Goal: Contribute content: Contribute content

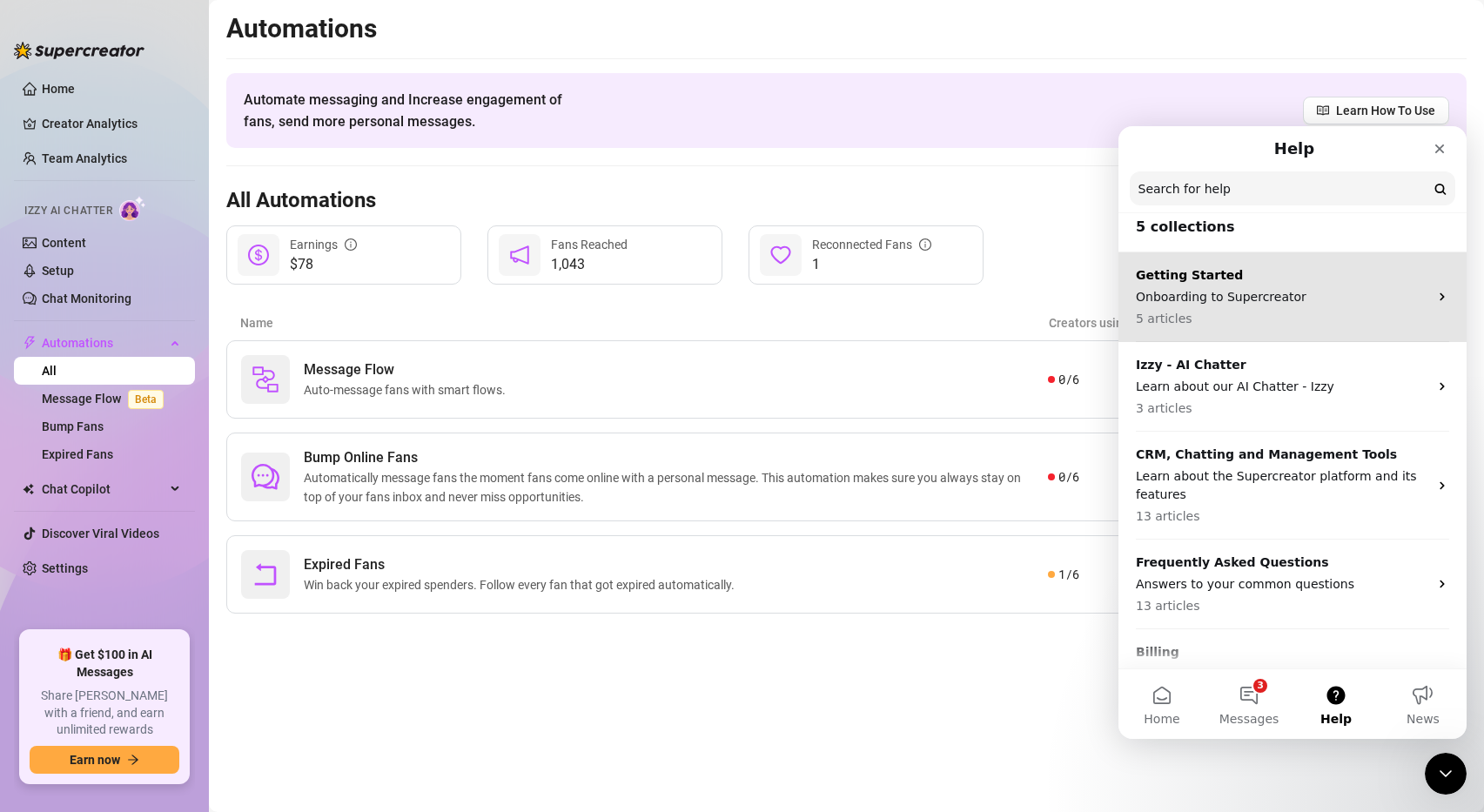
scroll to position [12, 0]
click at [1249, 296] on p "Onboarding to Supercreator" at bounding box center [1282, 296] width 293 height 18
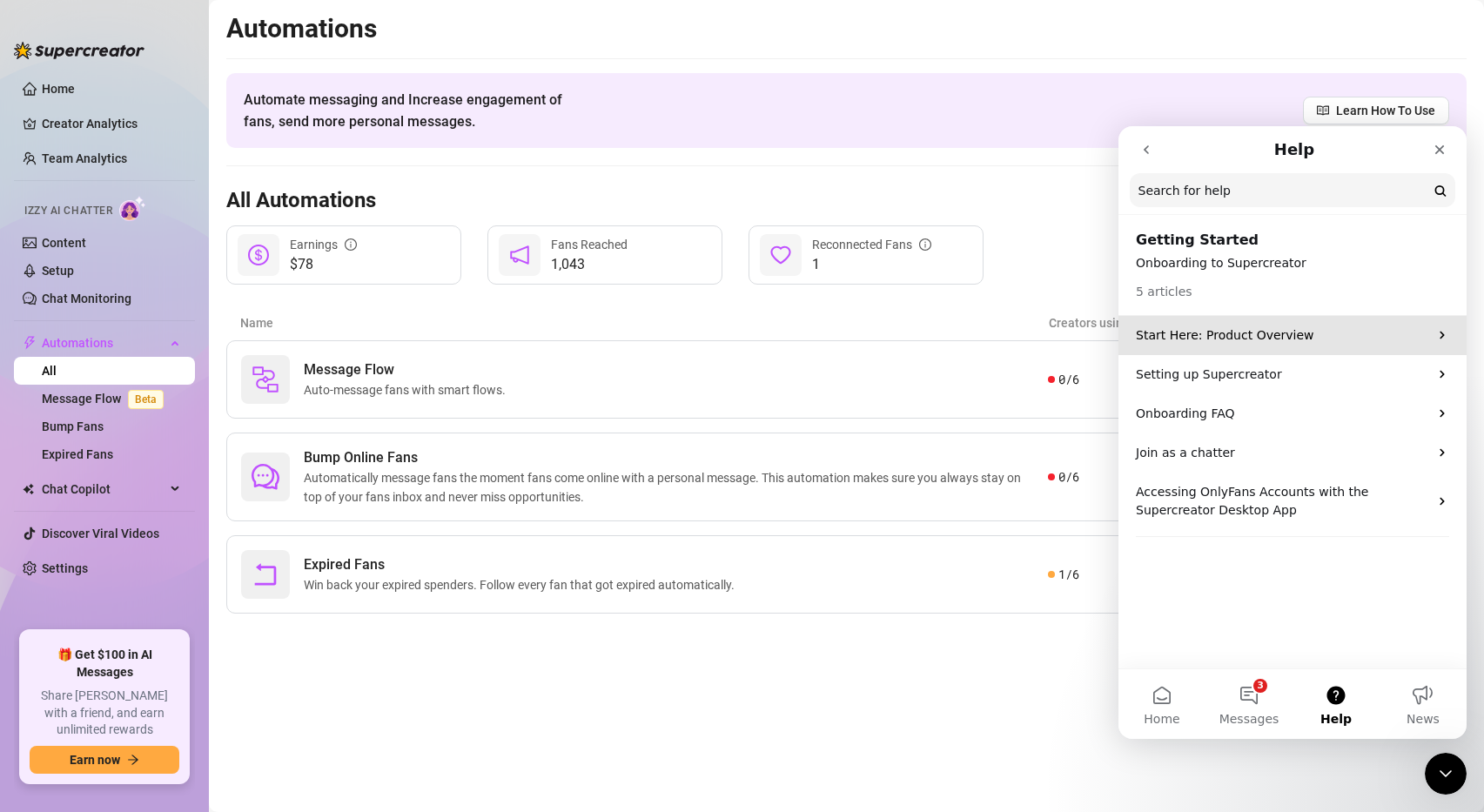
click at [1222, 338] on p "Start Here: Product Overview" at bounding box center [1282, 335] width 293 height 18
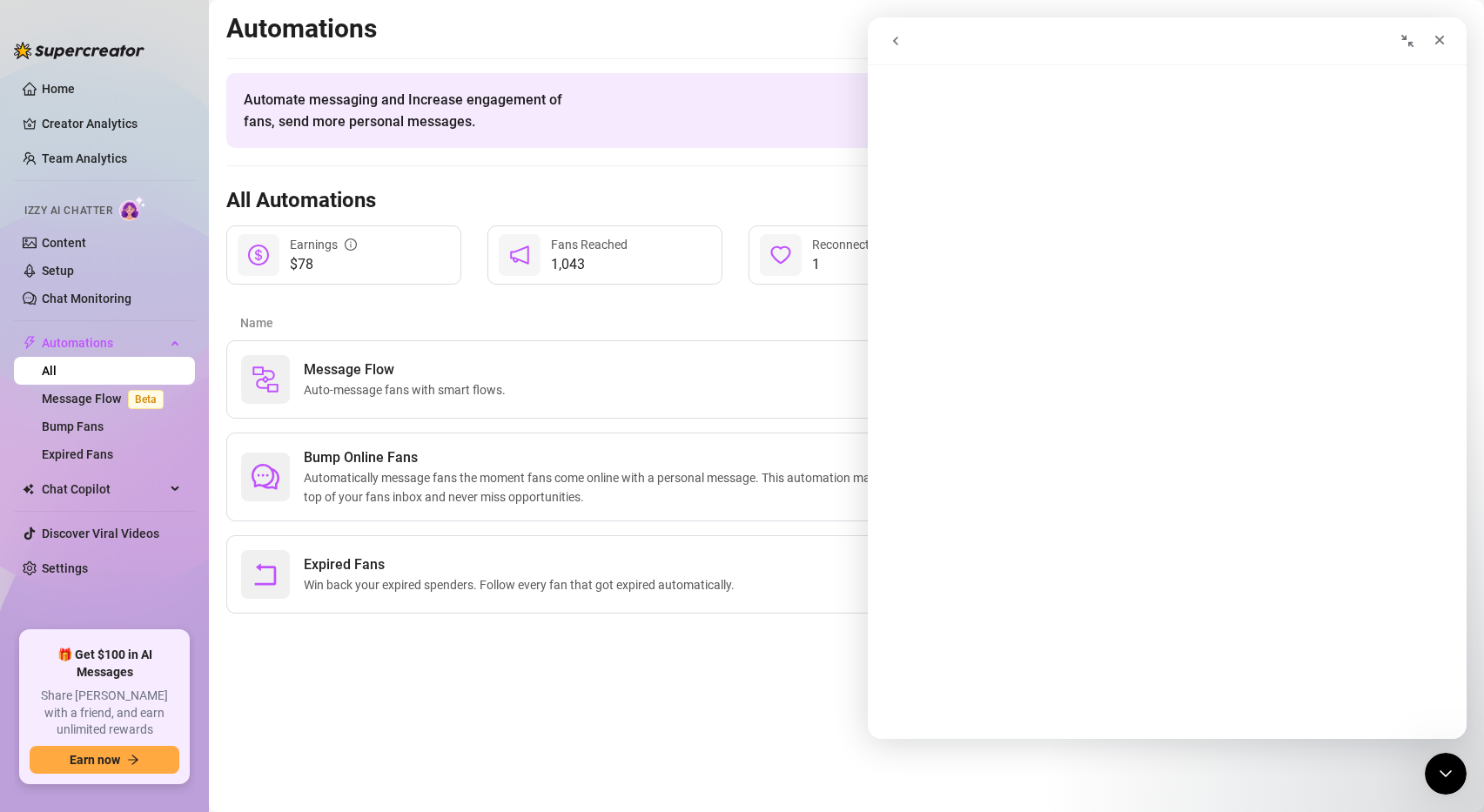
scroll to position [45, 0]
click at [891, 41] on icon "go back" at bounding box center [895, 41] width 14 height 14
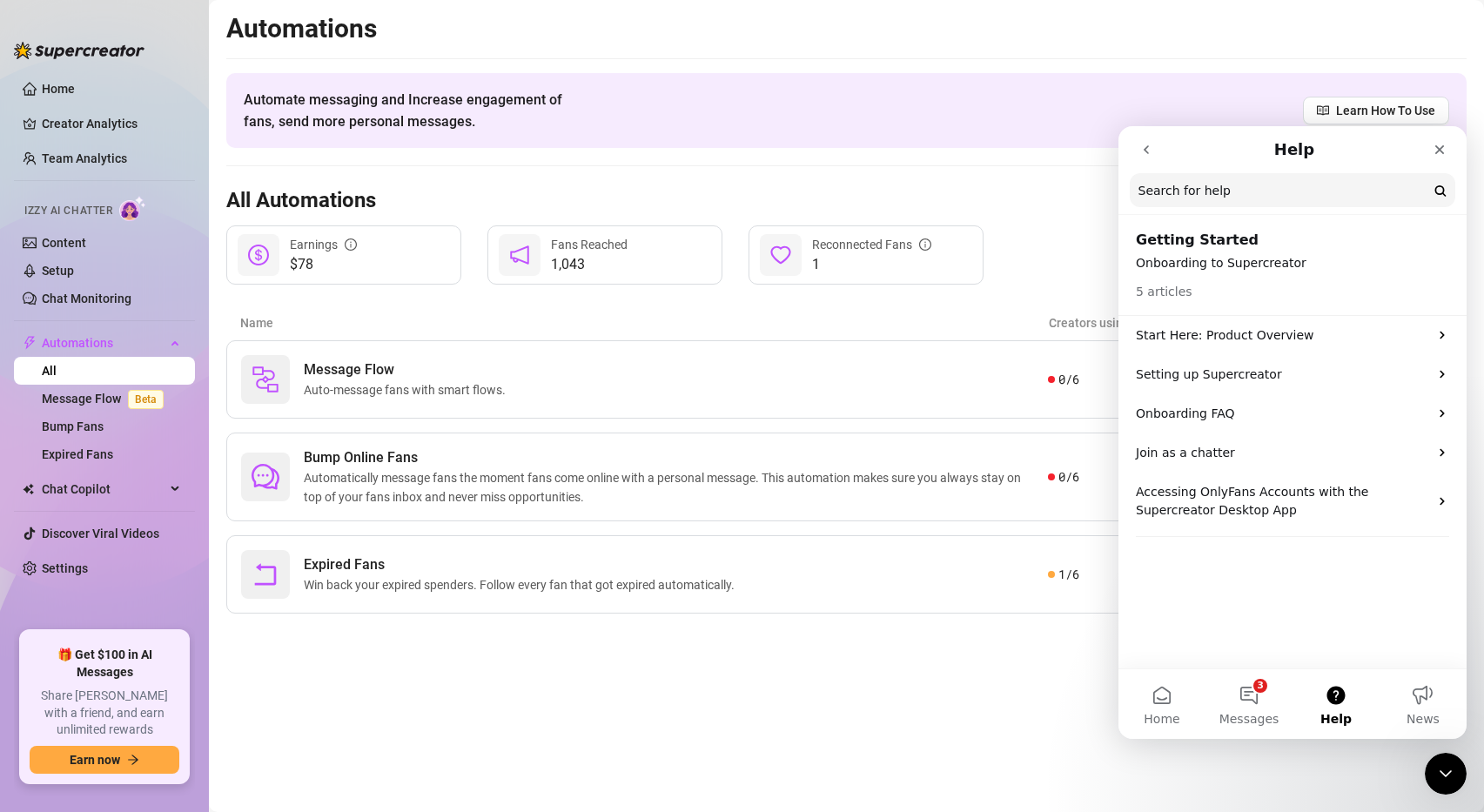
click at [1196, 275] on div "5 articles" at bounding box center [1292, 287] width 313 height 29
click at [1208, 376] on p "Setting up Supercreator" at bounding box center [1282, 375] width 293 height 18
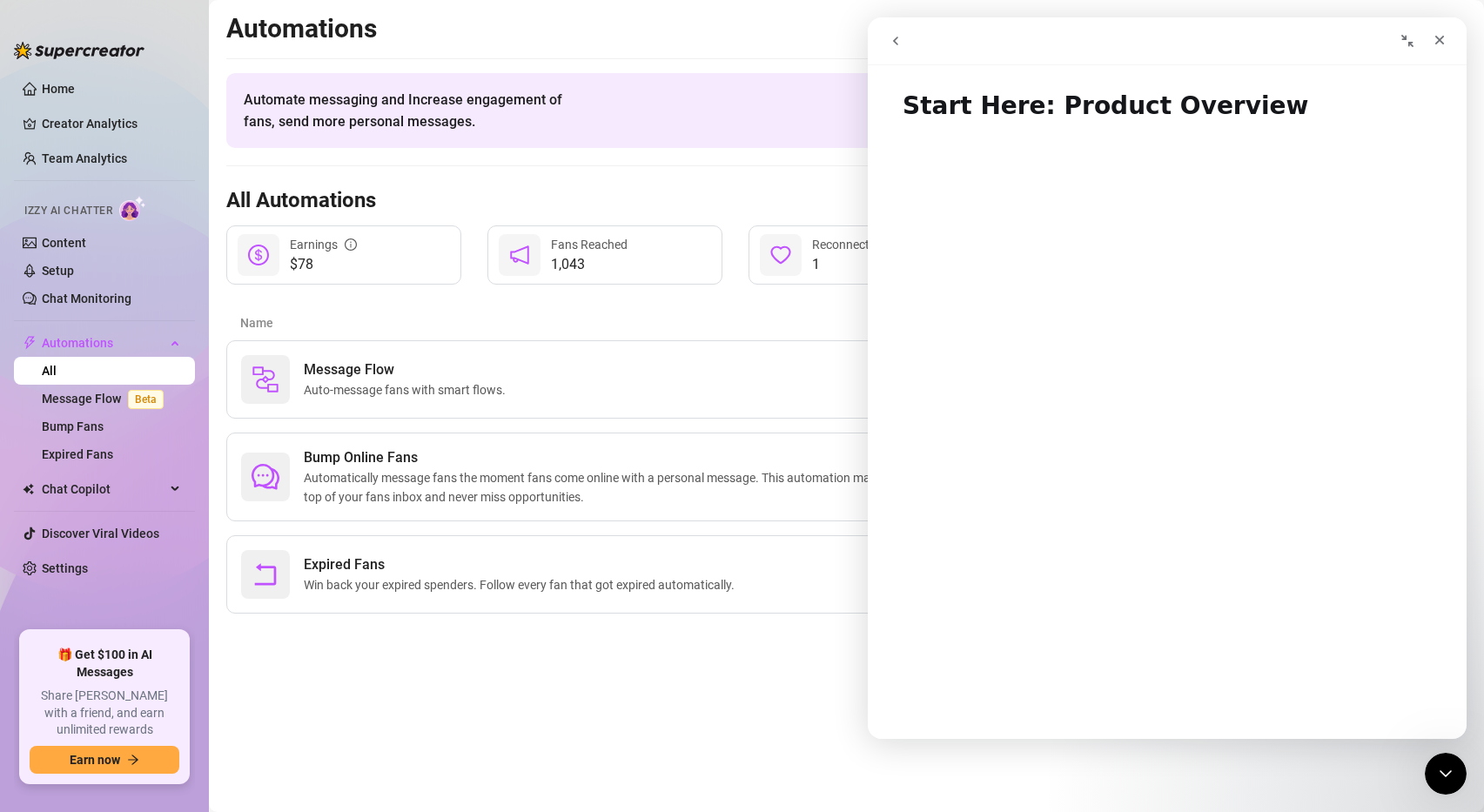
scroll to position [48, 0]
click at [900, 41] on icon "go back" at bounding box center [895, 41] width 14 height 14
click at [894, 42] on icon "go back" at bounding box center [895, 41] width 14 height 14
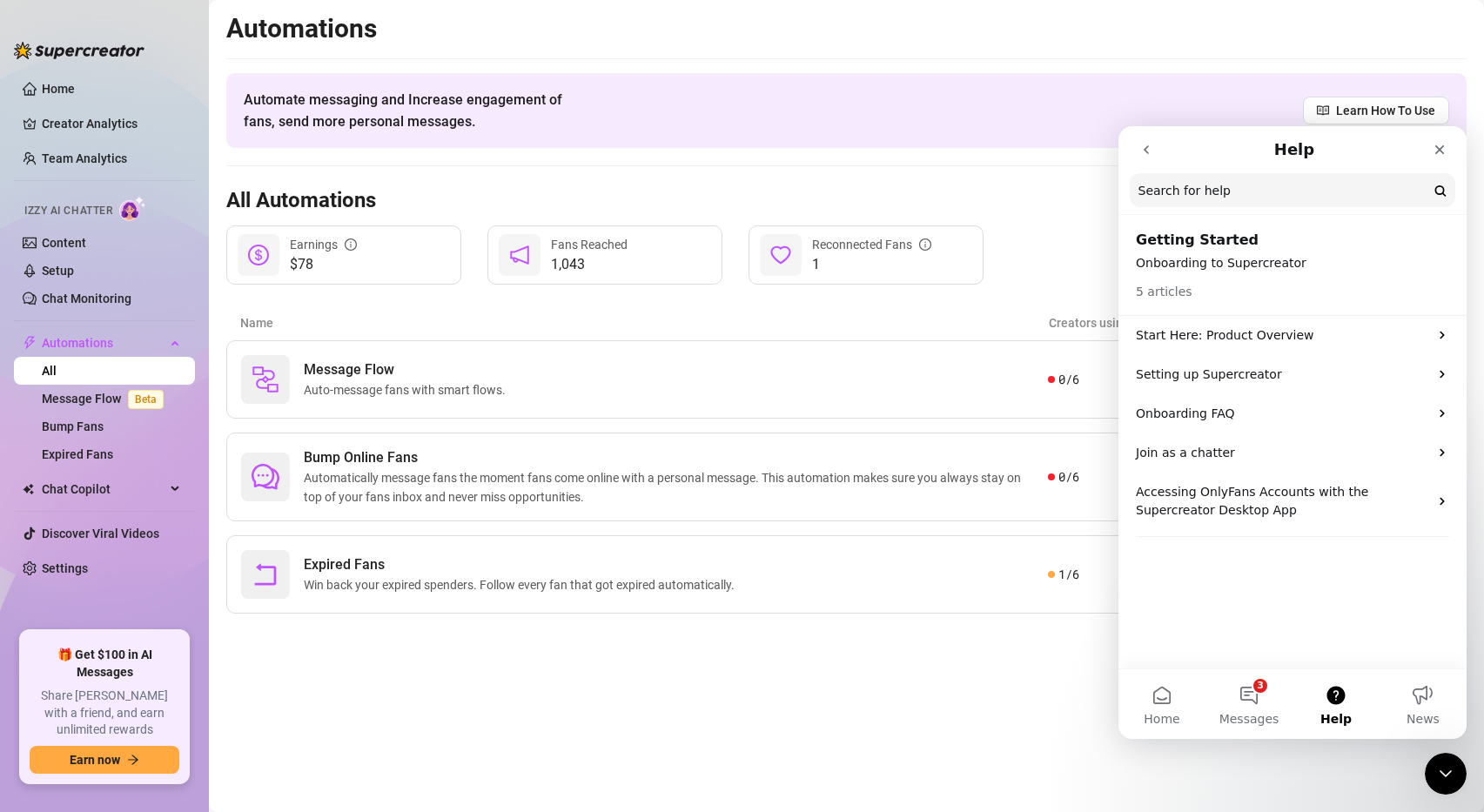
click at [1255, 269] on p "Onboarding to Supercreator" at bounding box center [1292, 263] width 313 height 18
click at [1171, 418] on p "Onboarding FAQ" at bounding box center [1282, 414] width 293 height 18
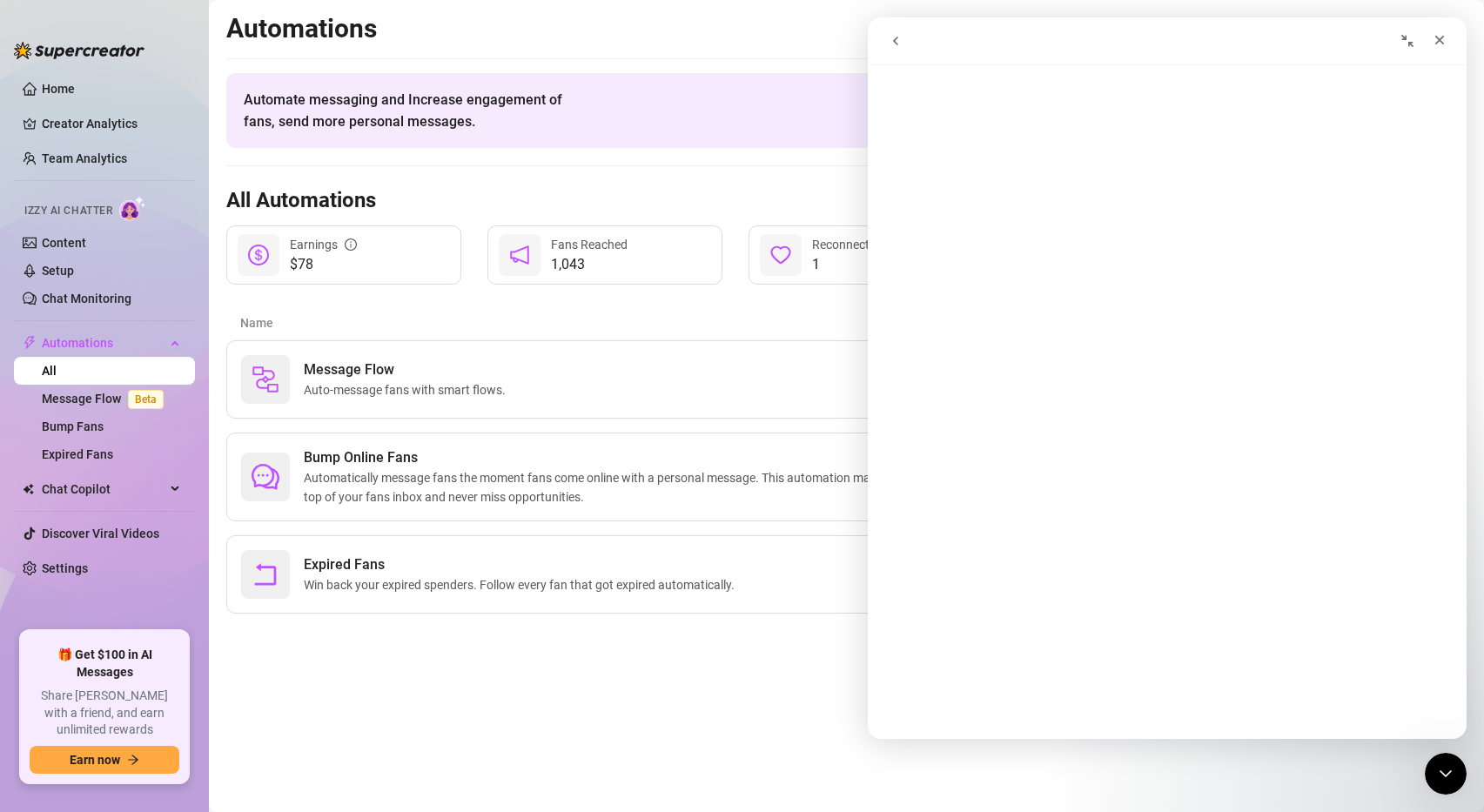
scroll to position [0, 0]
click at [890, 38] on icon "go back" at bounding box center [895, 41] width 14 height 14
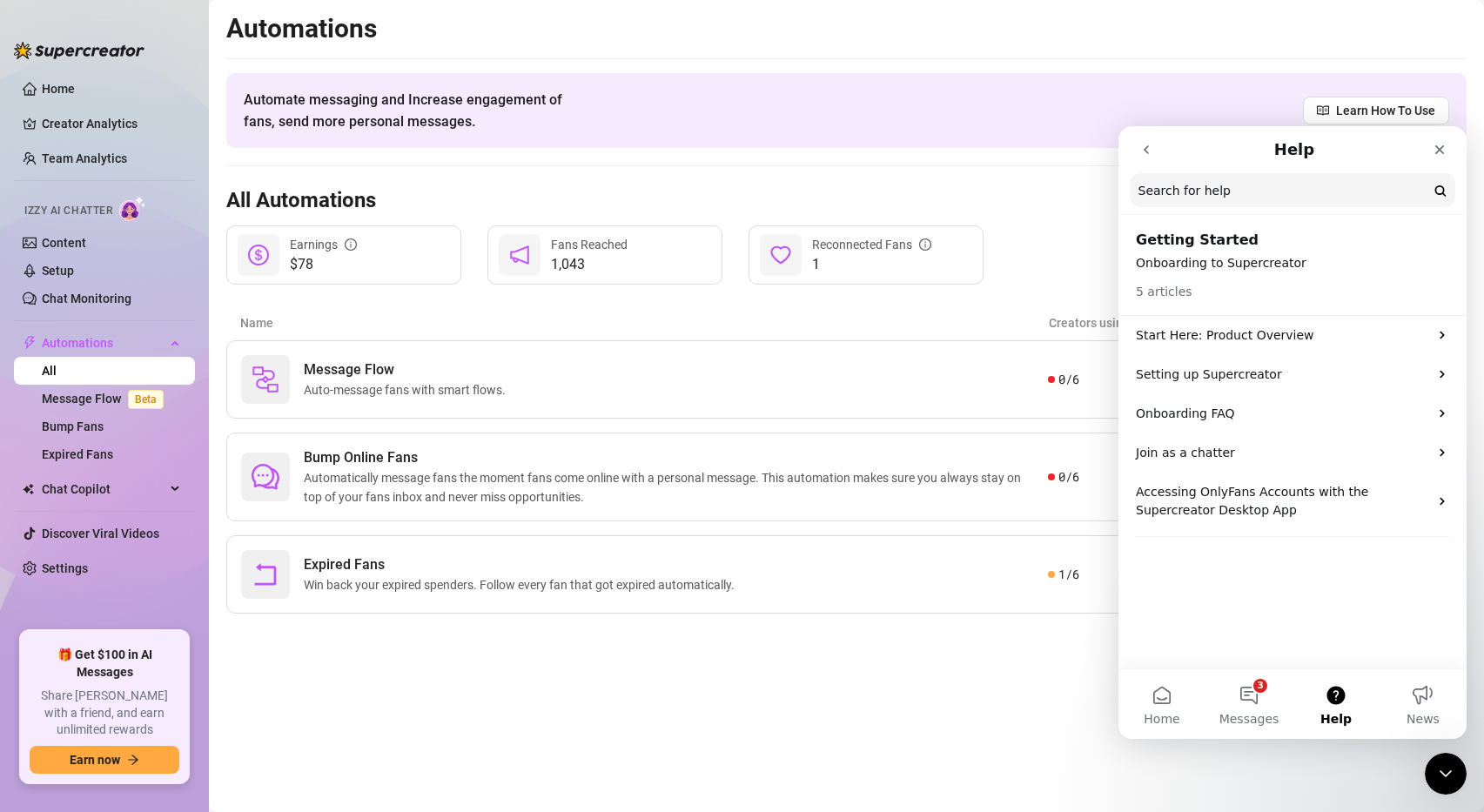
click at [1143, 144] on icon "go back" at bounding box center [1145, 149] width 14 height 14
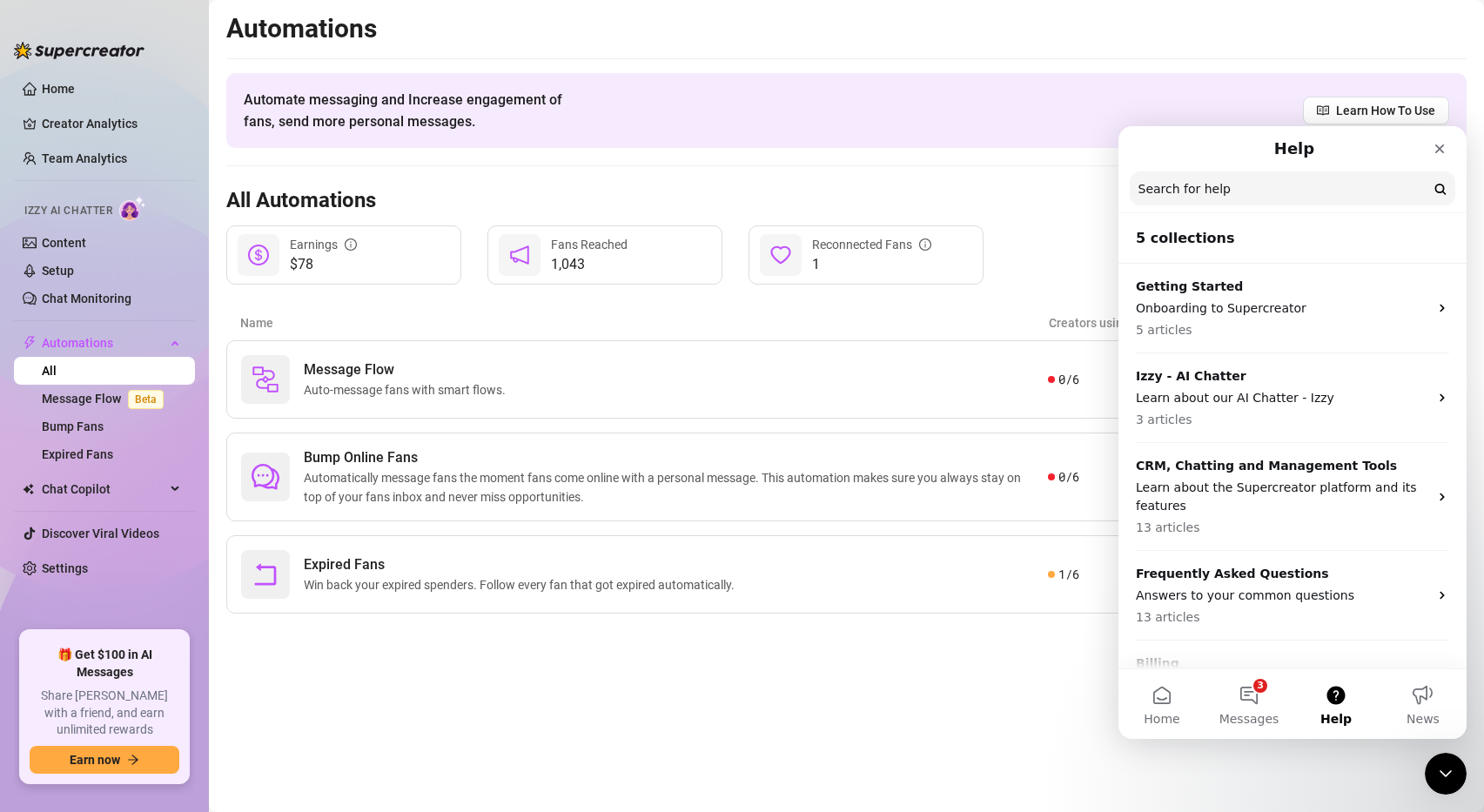
click at [1144, 144] on div "Help" at bounding box center [1293, 148] width 325 height 32
click at [1440, 154] on icon "Close" at bounding box center [1439, 148] width 14 height 14
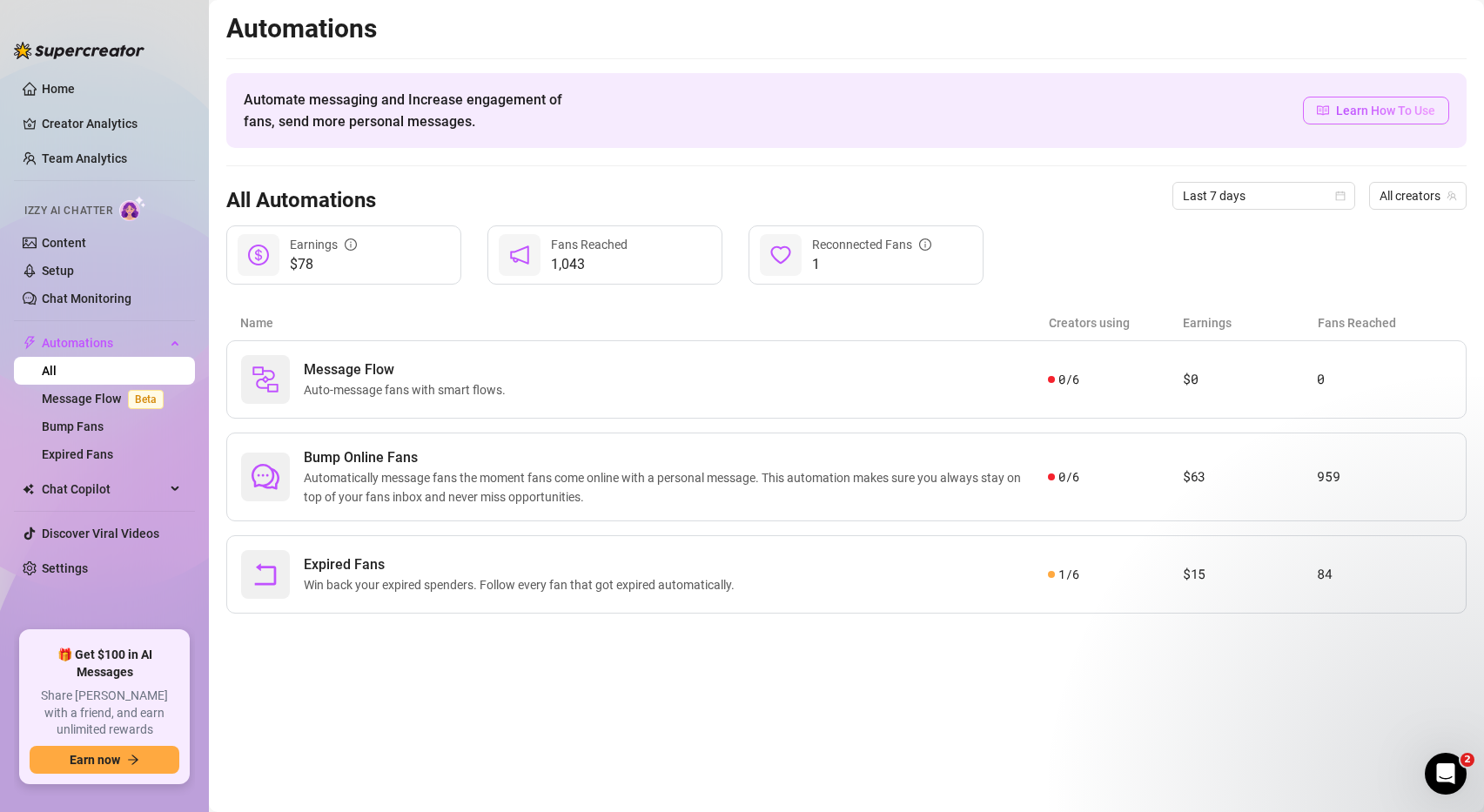
click at [1382, 110] on span "Learn How To Use" at bounding box center [1386, 110] width 99 height 19
click at [92, 397] on link "Message Flow Beta" at bounding box center [106, 398] width 129 height 14
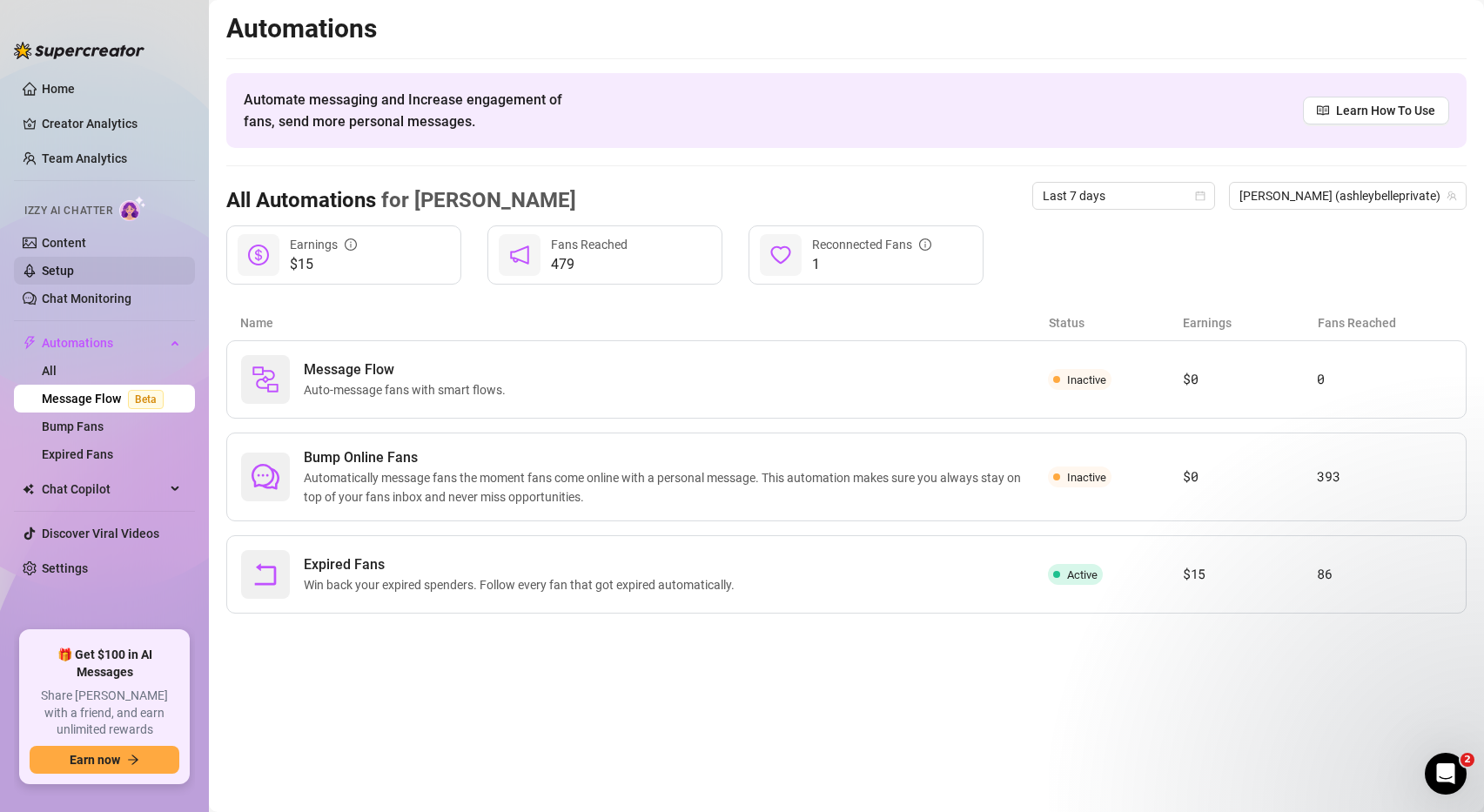
click at [74, 269] on link "Setup" at bounding box center [58, 270] width 33 height 14
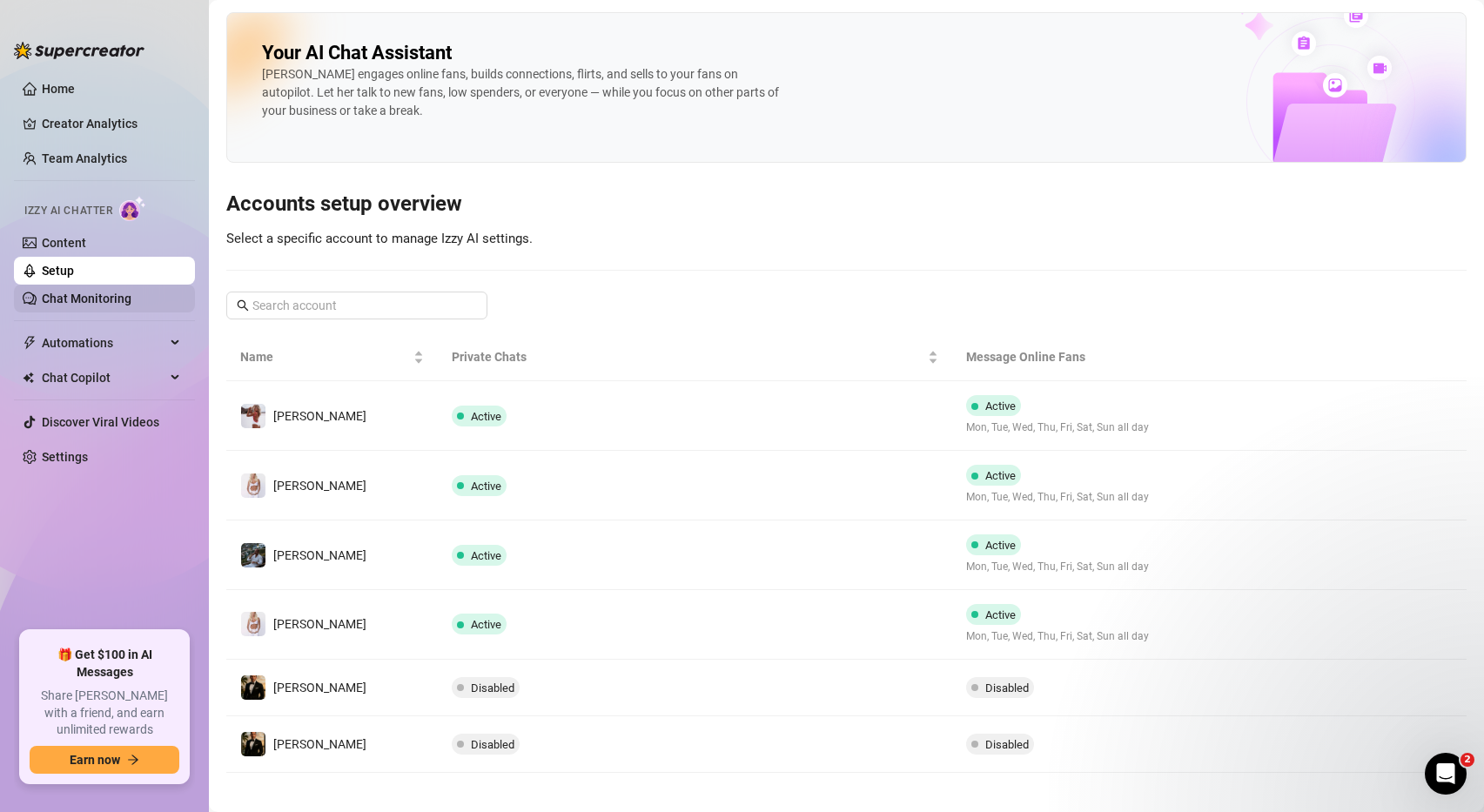
click at [122, 303] on link "Chat Monitoring" at bounding box center [86, 298] width 89 height 14
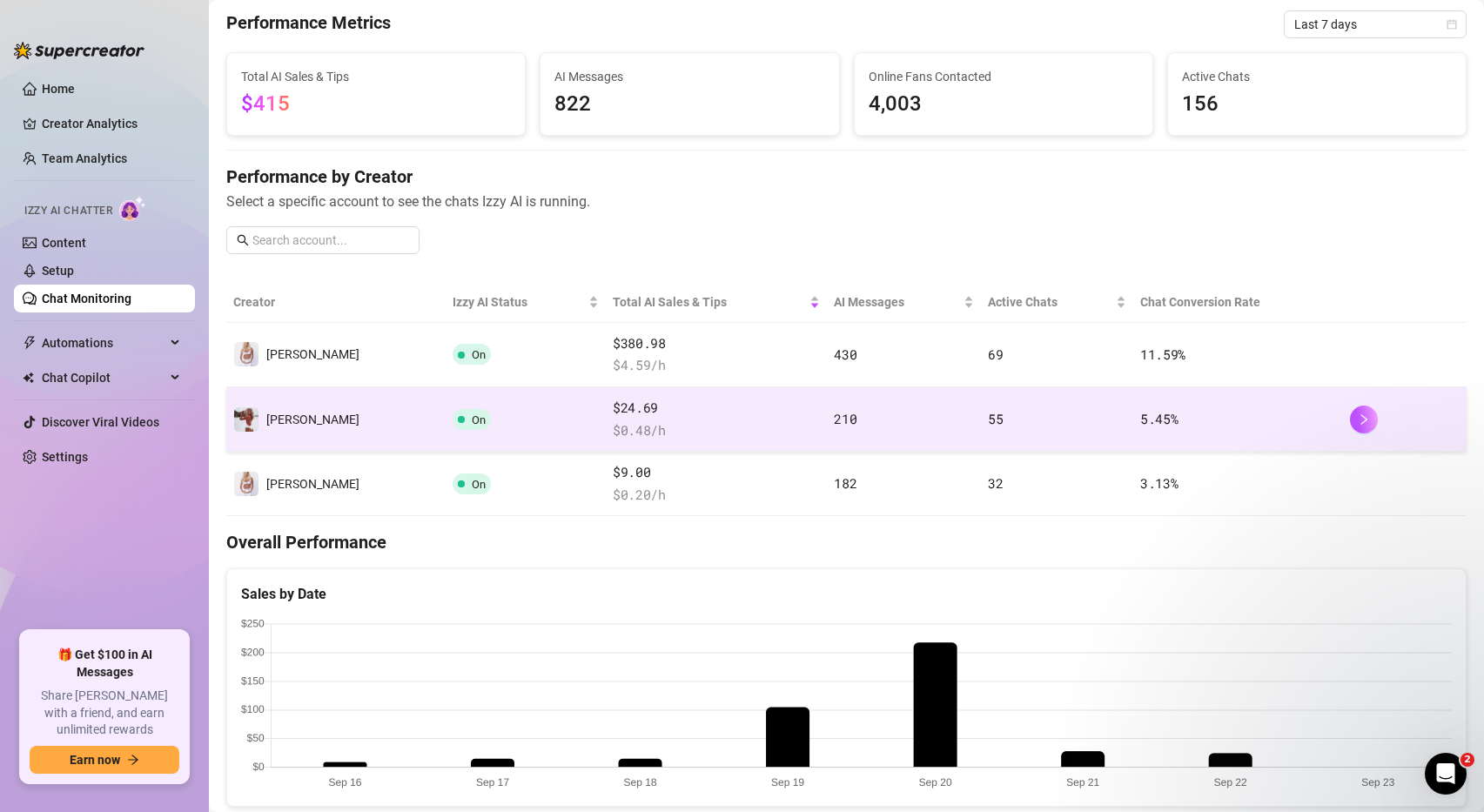
scroll to position [69, 0]
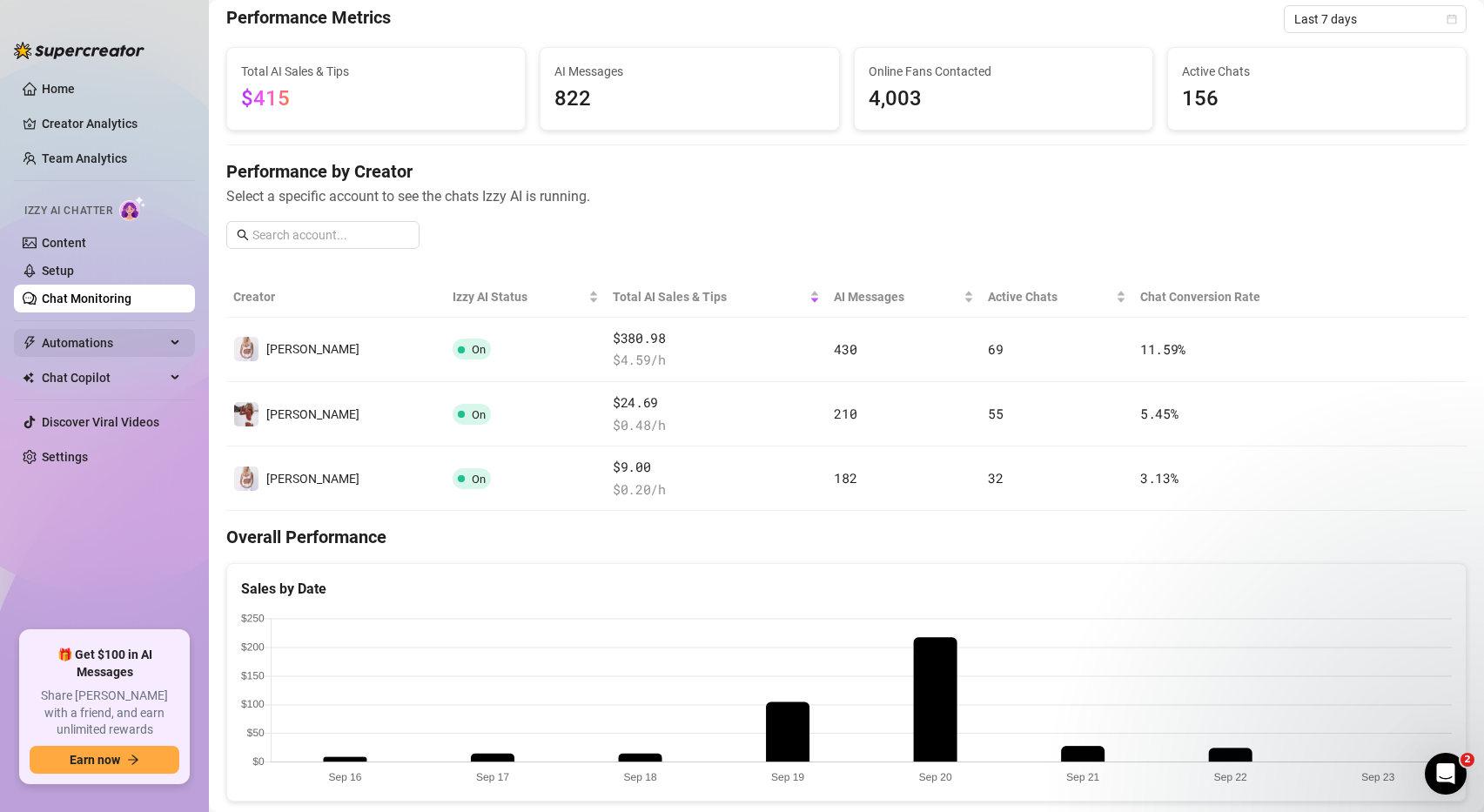
click at [93, 343] on span "Automations" at bounding box center [103, 342] width 124 height 28
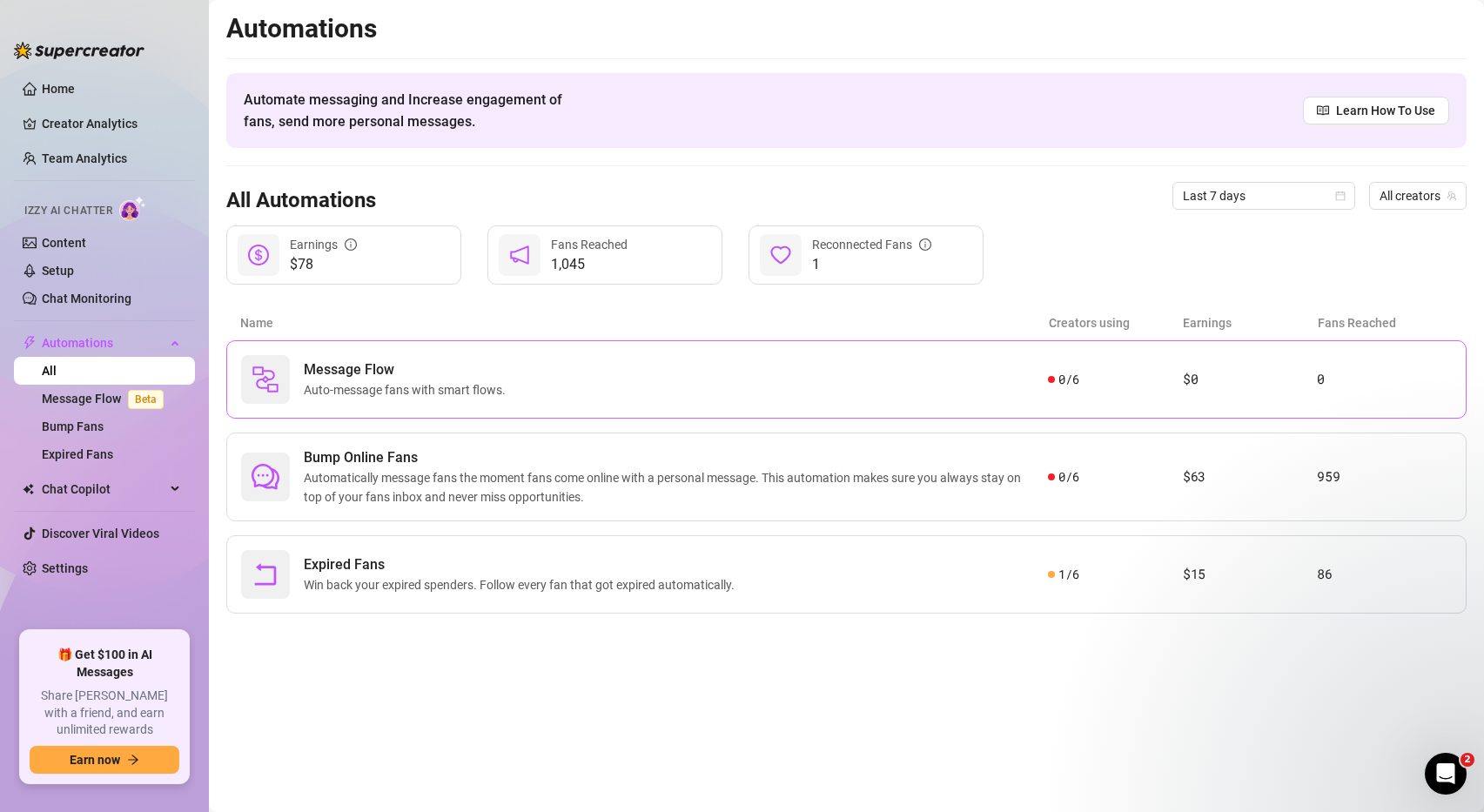
click at [404, 378] on span "Message Flow" at bounding box center [407, 369] width 209 height 21
click at [394, 468] on span "Automatically message fans the moment fans come online with a personal message.…" at bounding box center [676, 487] width 744 height 38
click at [103, 486] on span "Chat Copilot" at bounding box center [103, 489] width 124 height 28
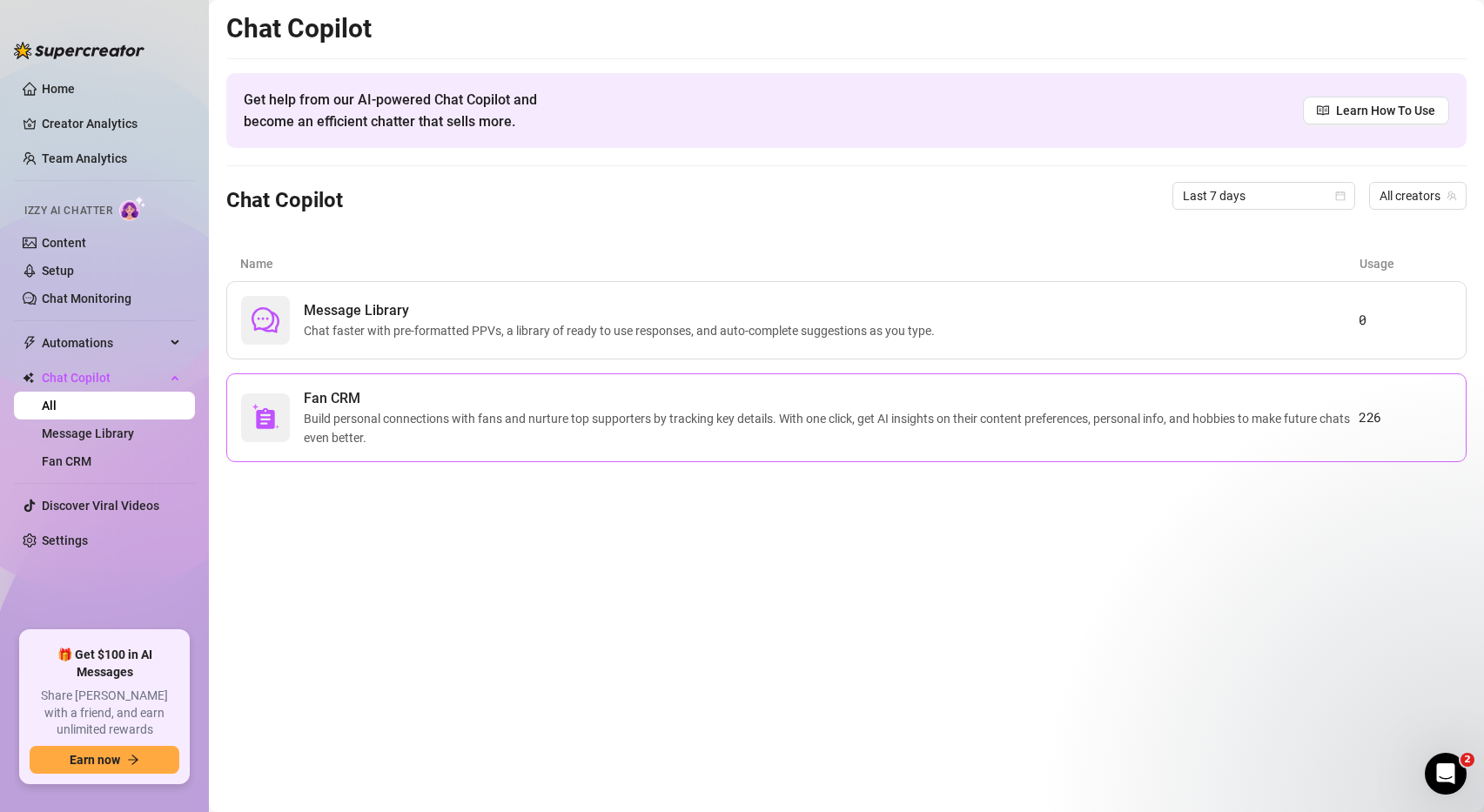
click at [509, 429] on span "Build personal connections with fans and nurture top supporters by tracking key…" at bounding box center [831, 428] width 1055 height 38
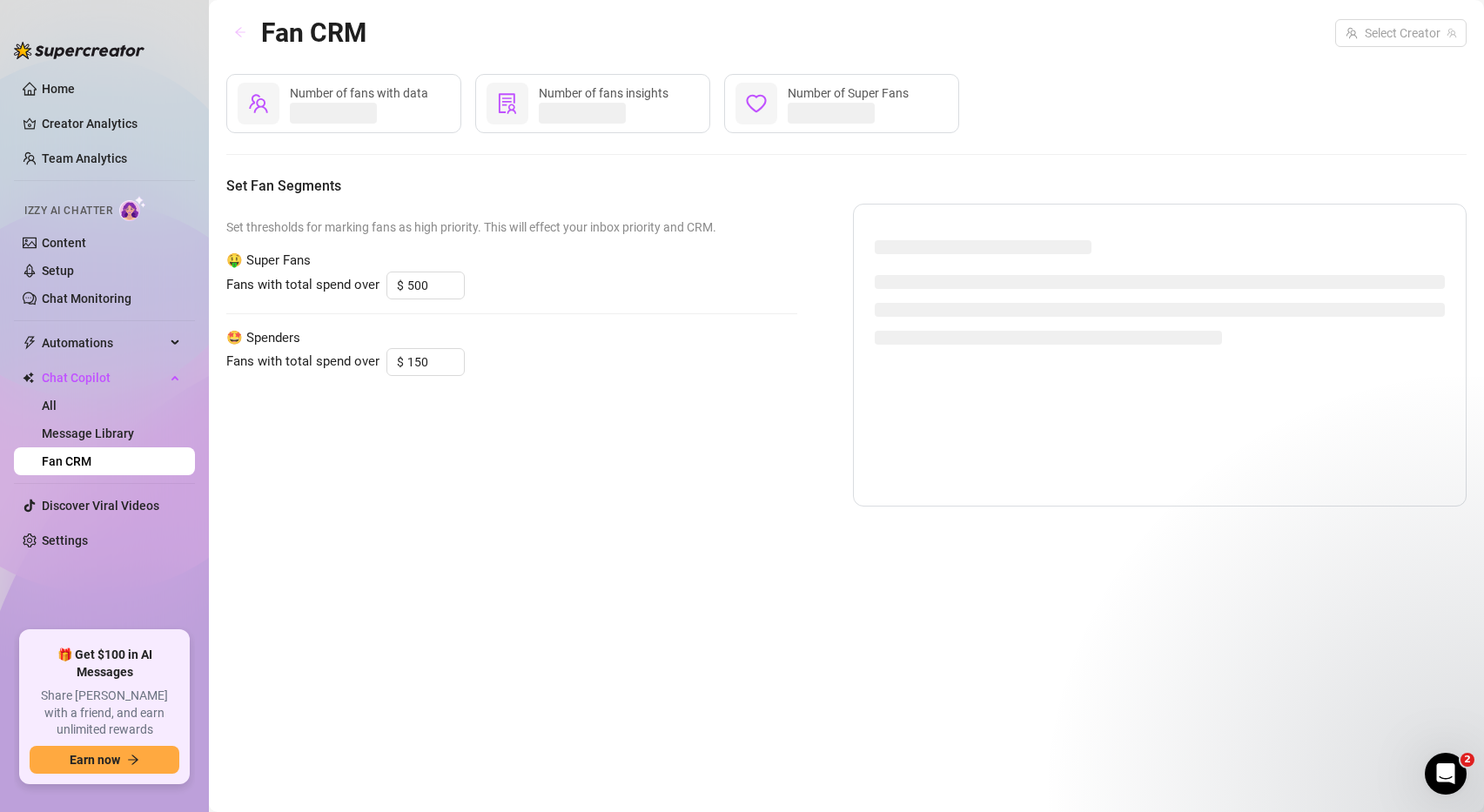
click at [247, 36] on button "button" at bounding box center [240, 33] width 28 height 28
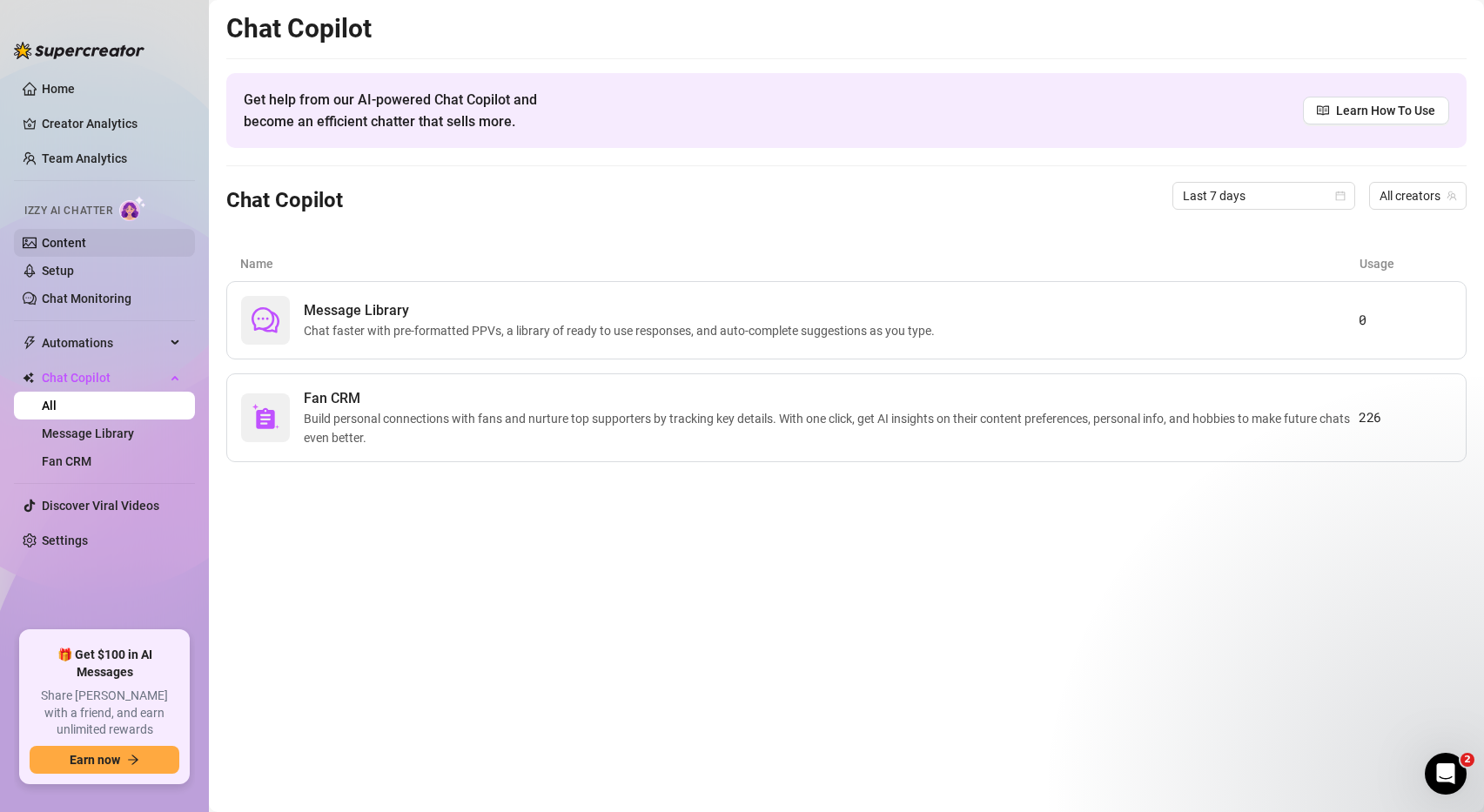
click at [86, 248] on link "Content" at bounding box center [63, 242] width 44 height 14
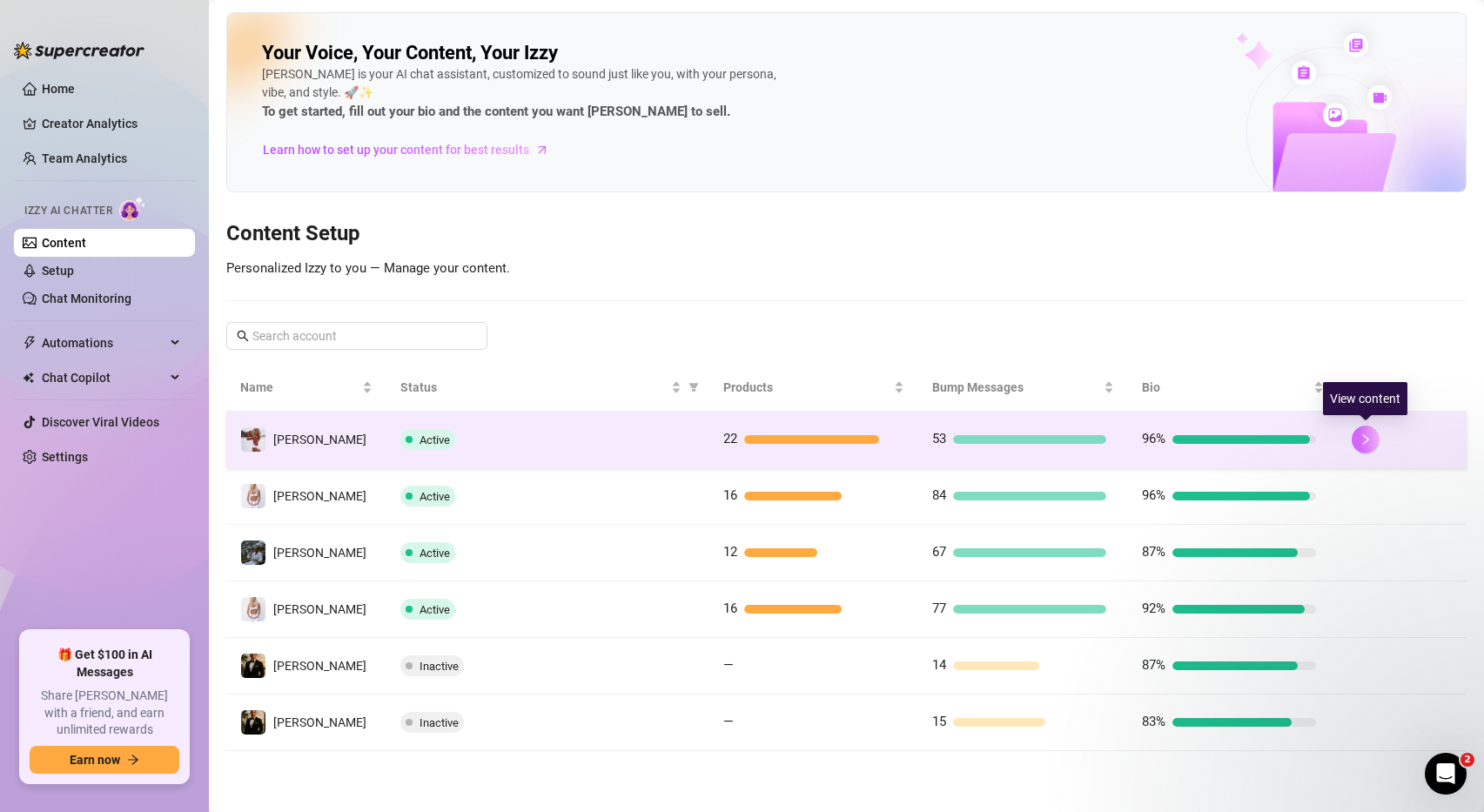
click at [1363, 434] on icon "right" at bounding box center [1365, 439] width 12 height 12
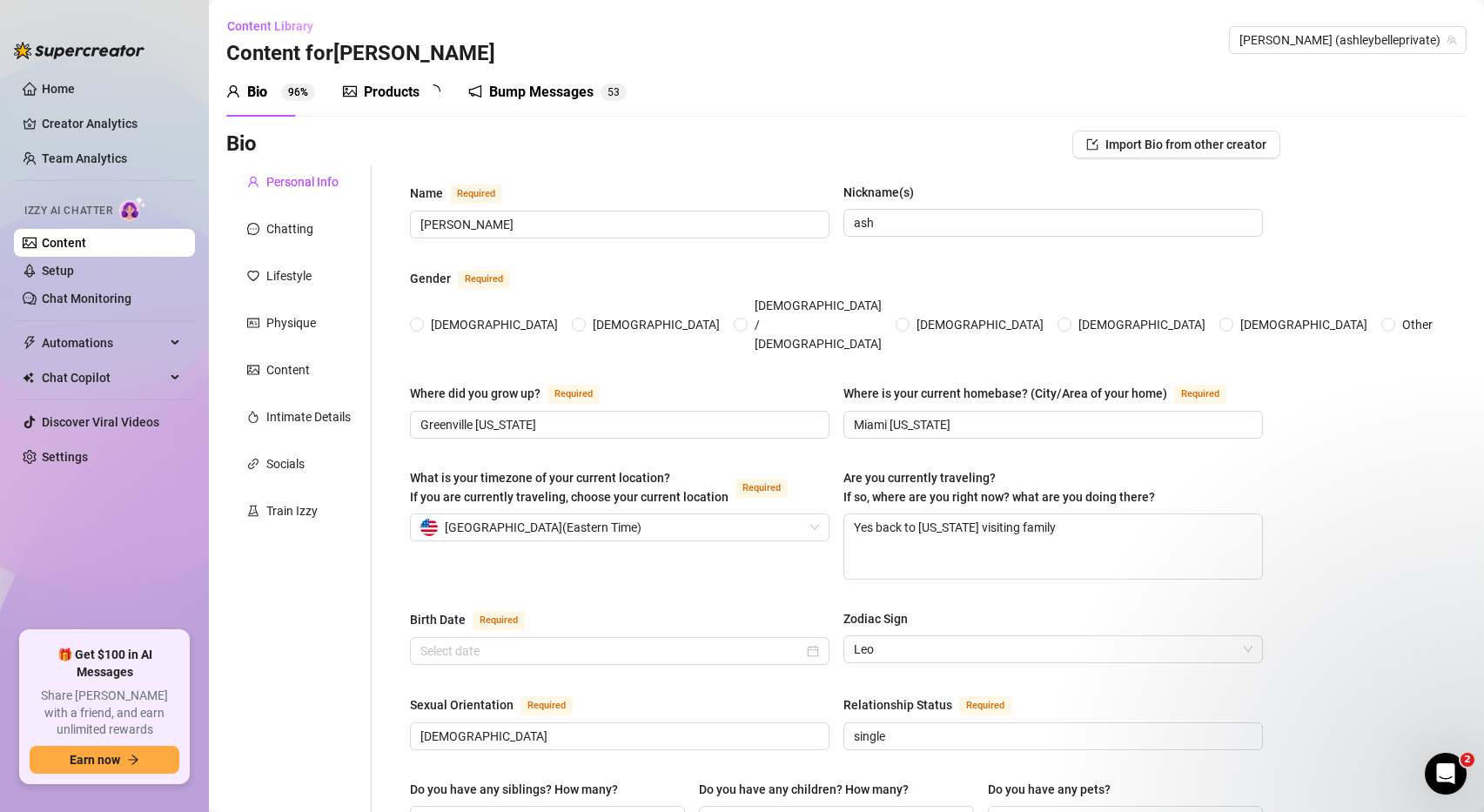
radio input "true"
type input "[DATE]"
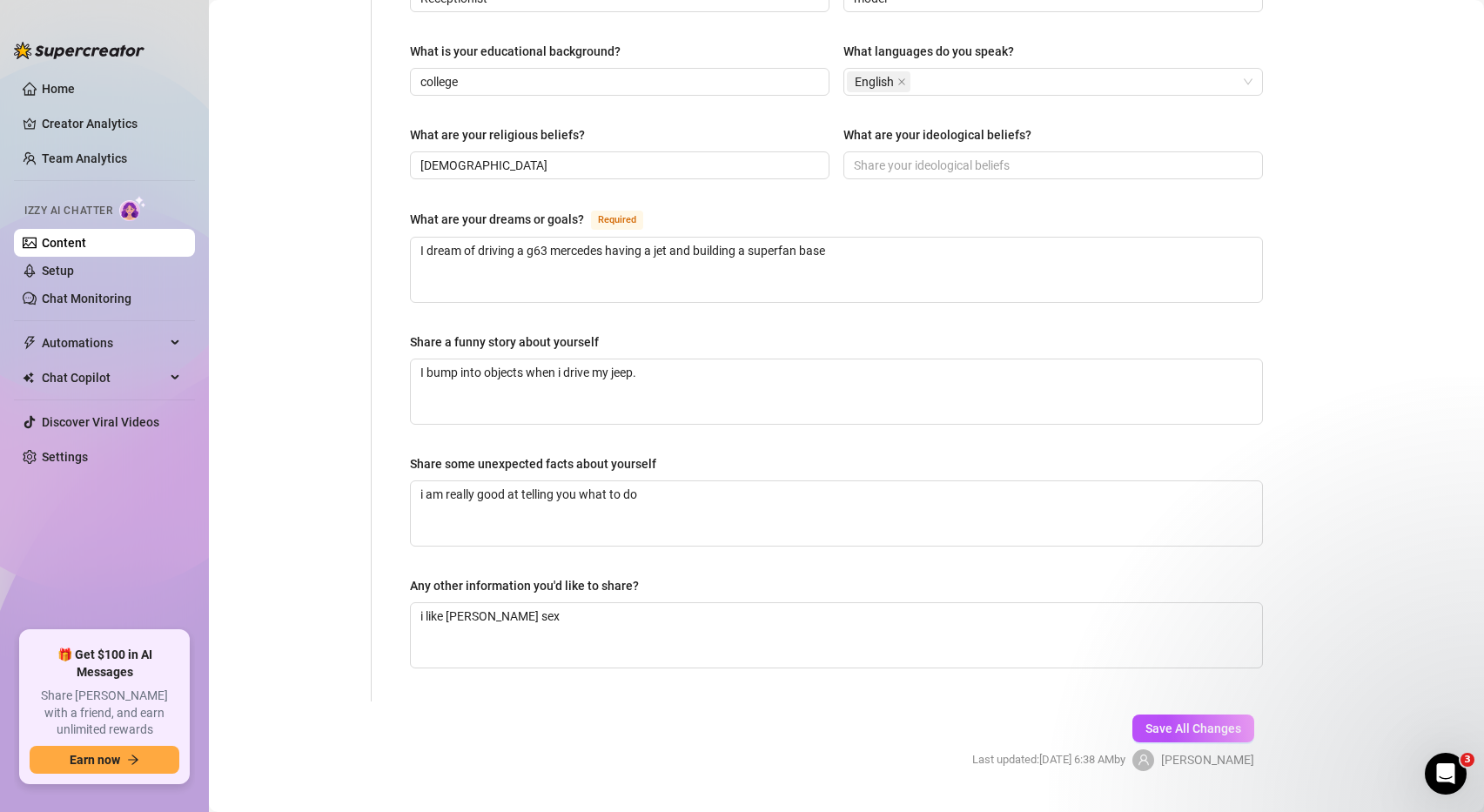
scroll to position [903, 0]
click at [485, 605] on textarea "i like rought sex" at bounding box center [836, 637] width 851 height 64
type textarea "i like roughtsex"
type textarea "i like roughsex"
type textarea "i like rougsex"
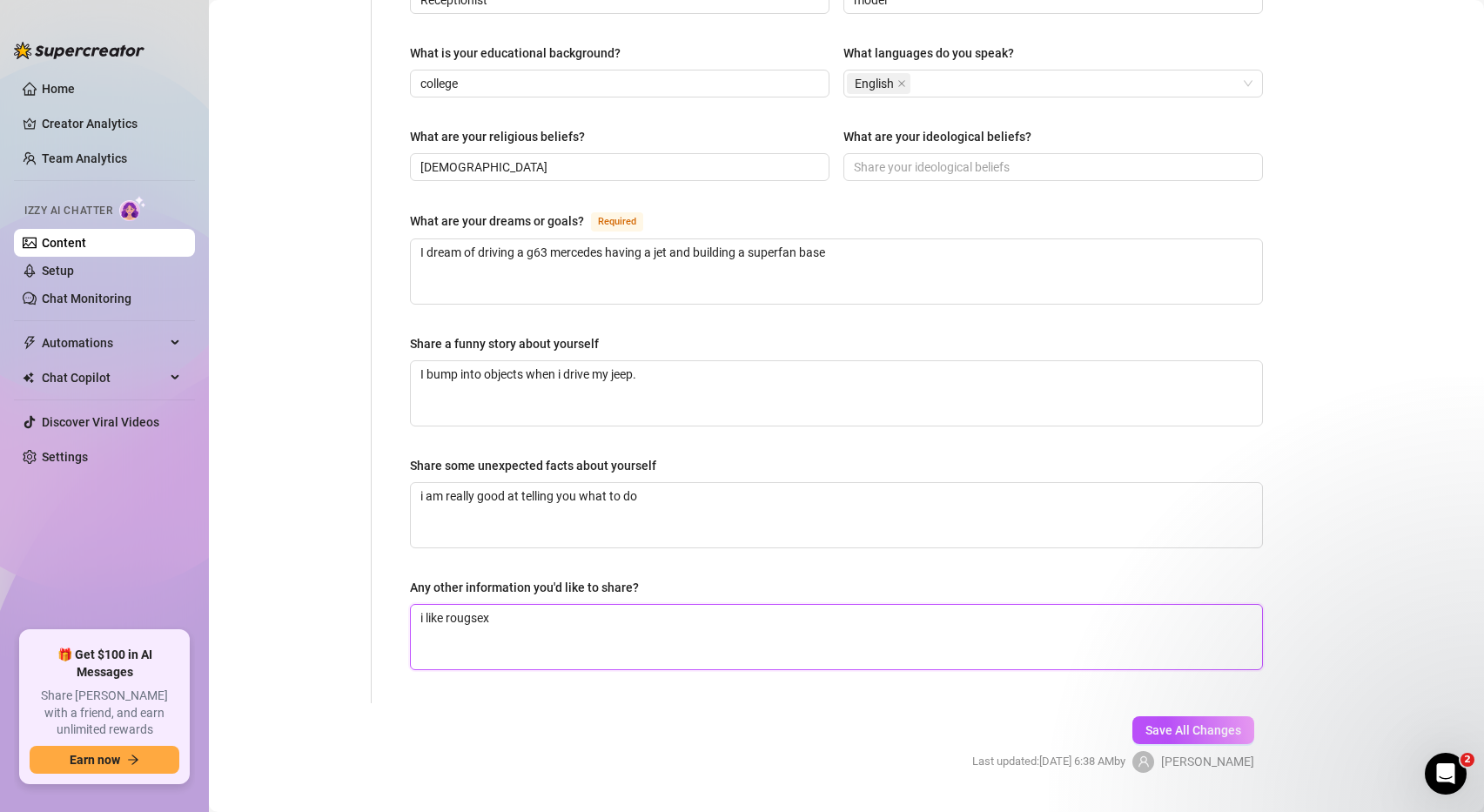
type textarea "i like roug sex"
type textarea "i like rougsex"
type textarea "i like roughsex"
type textarea "i like rough sex"
click at [1209, 723] on span "Save All Changes" at bounding box center [1193, 730] width 96 height 14
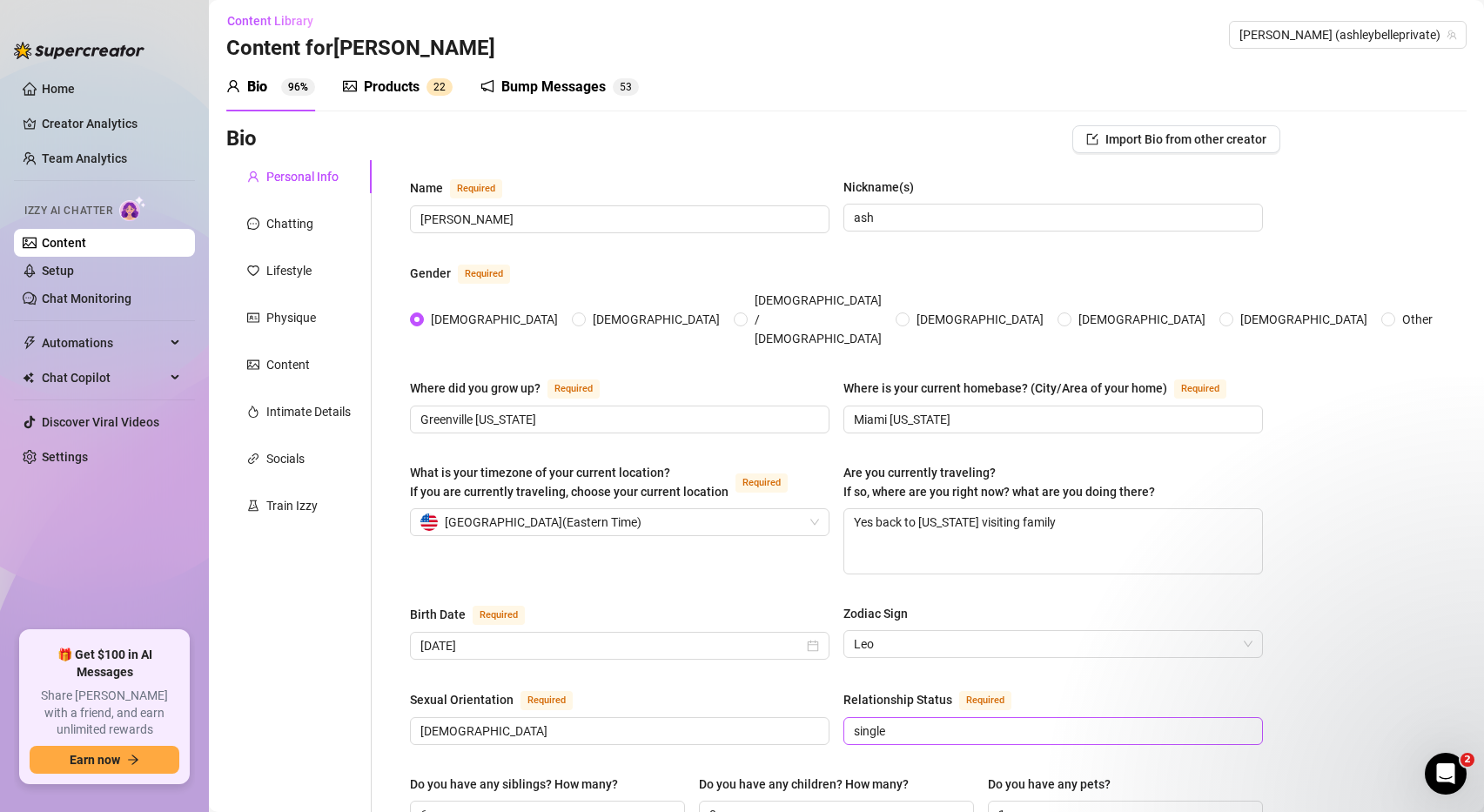
scroll to position [0, 0]
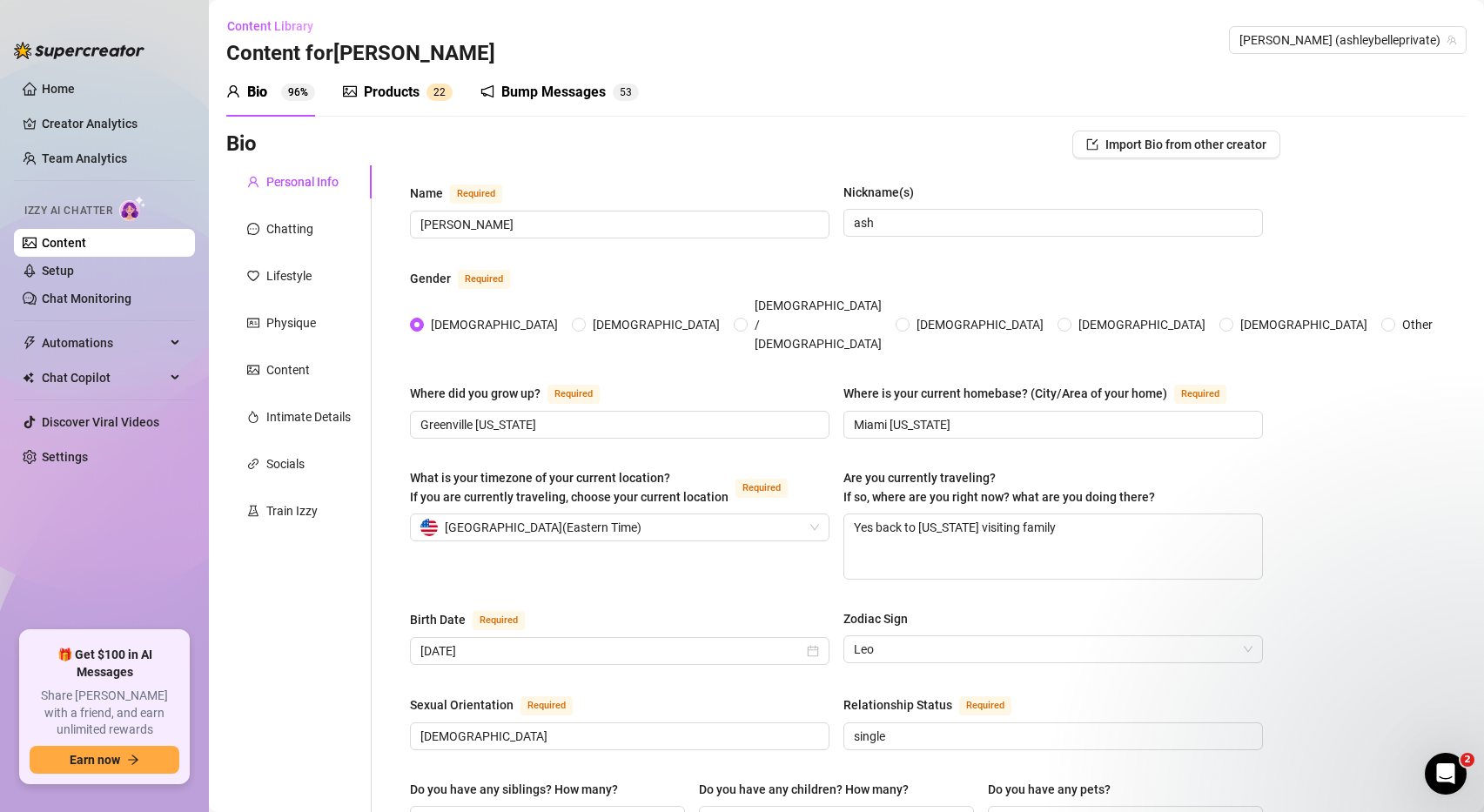
click at [393, 90] on div "Products" at bounding box center [392, 92] width 56 height 21
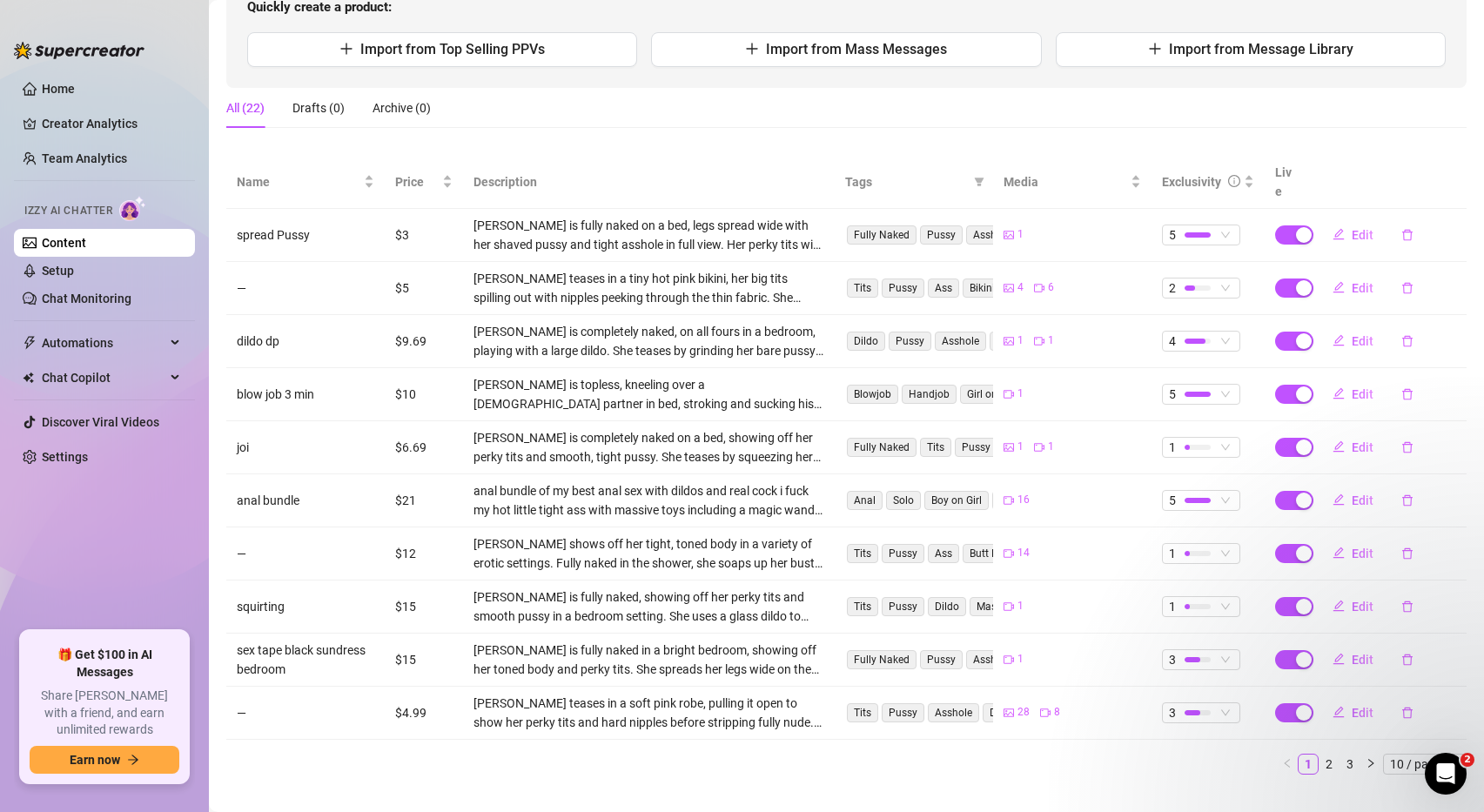
scroll to position [201, 0]
click at [1330, 756] on link "2" at bounding box center [1329, 765] width 19 height 19
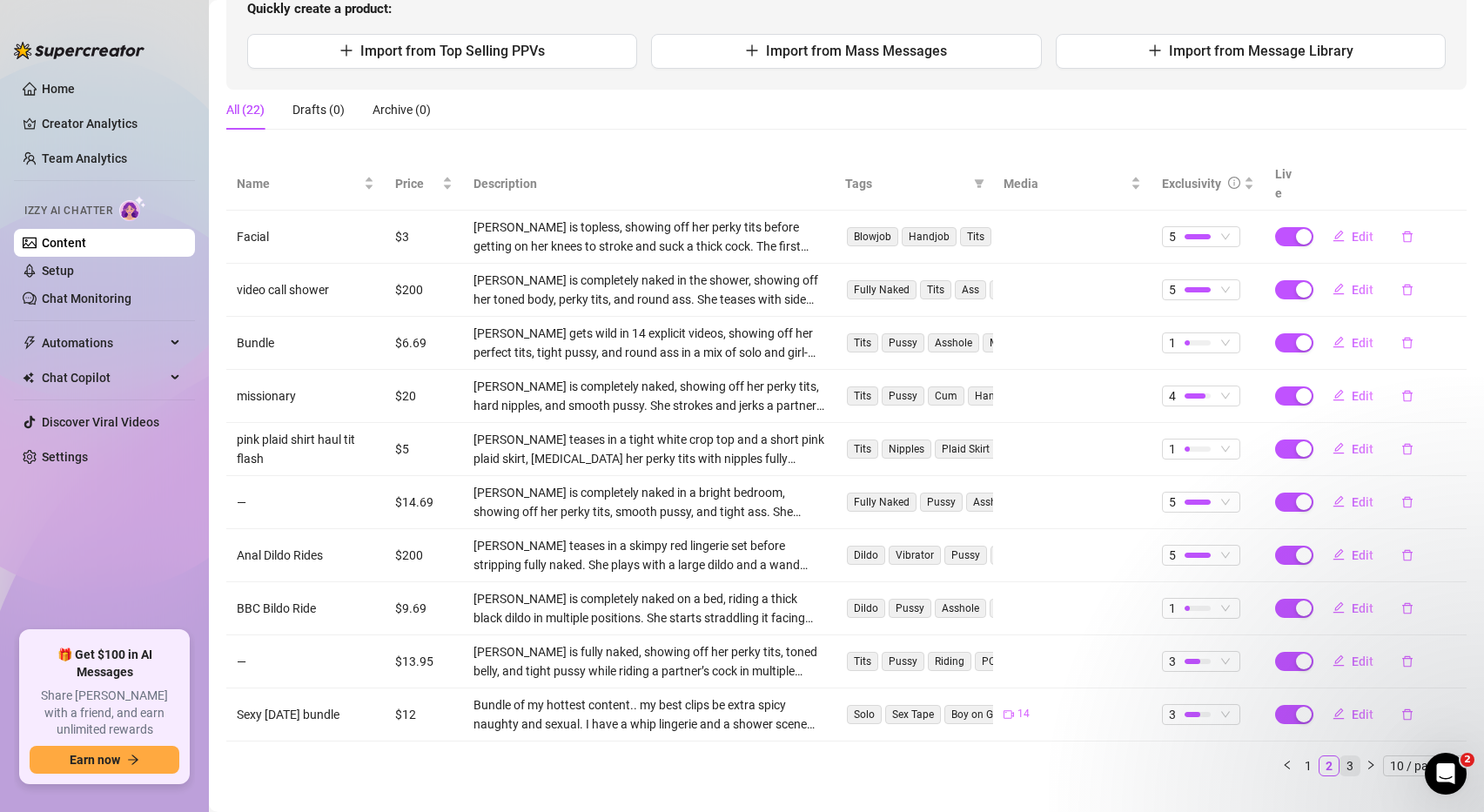
click at [1353, 756] on link "3" at bounding box center [1349, 765] width 19 height 19
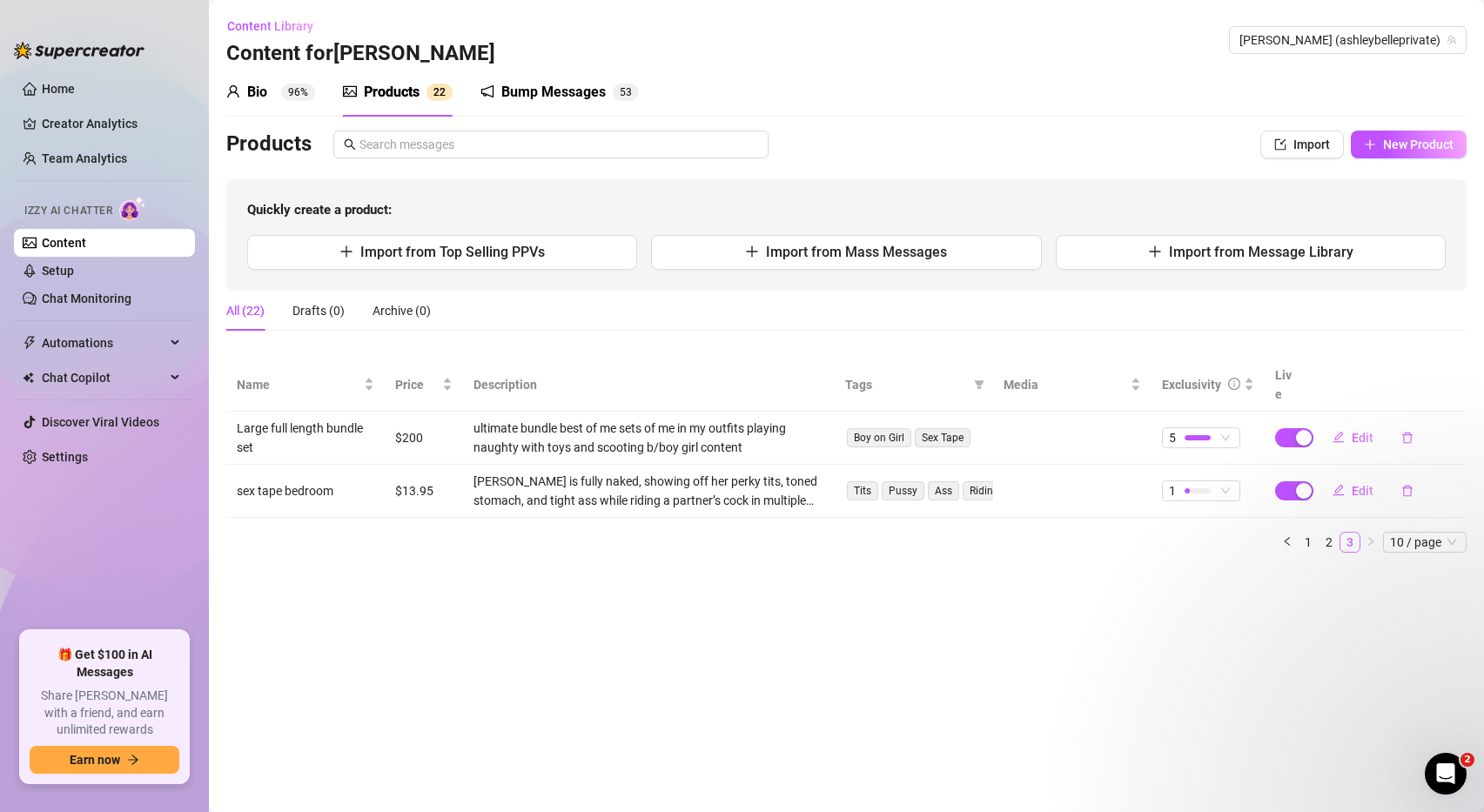
scroll to position [0, 0]
click at [522, 93] on div "Bump Messages" at bounding box center [554, 92] width 105 height 21
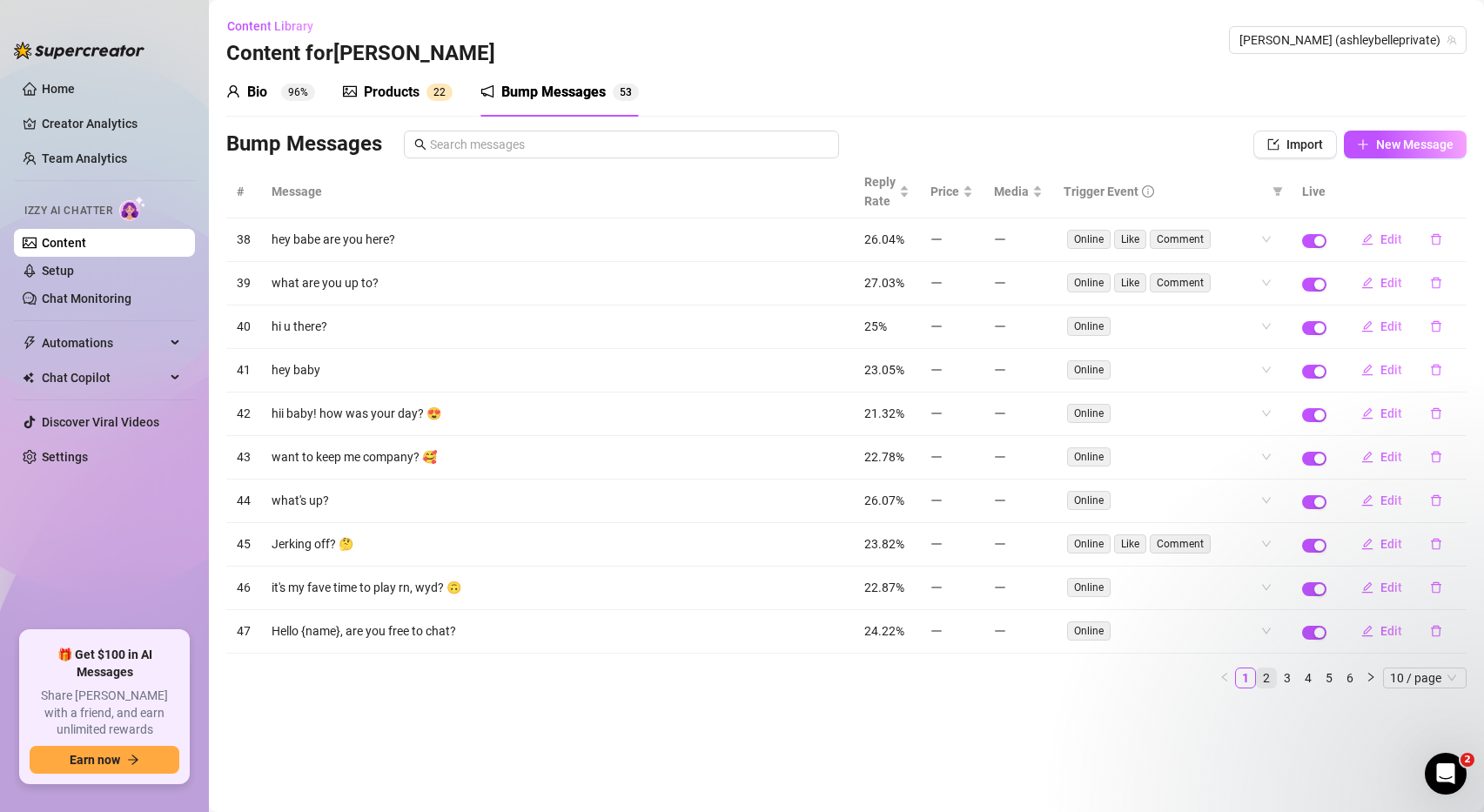
click at [1269, 677] on link "2" at bounding box center [1265, 677] width 19 height 19
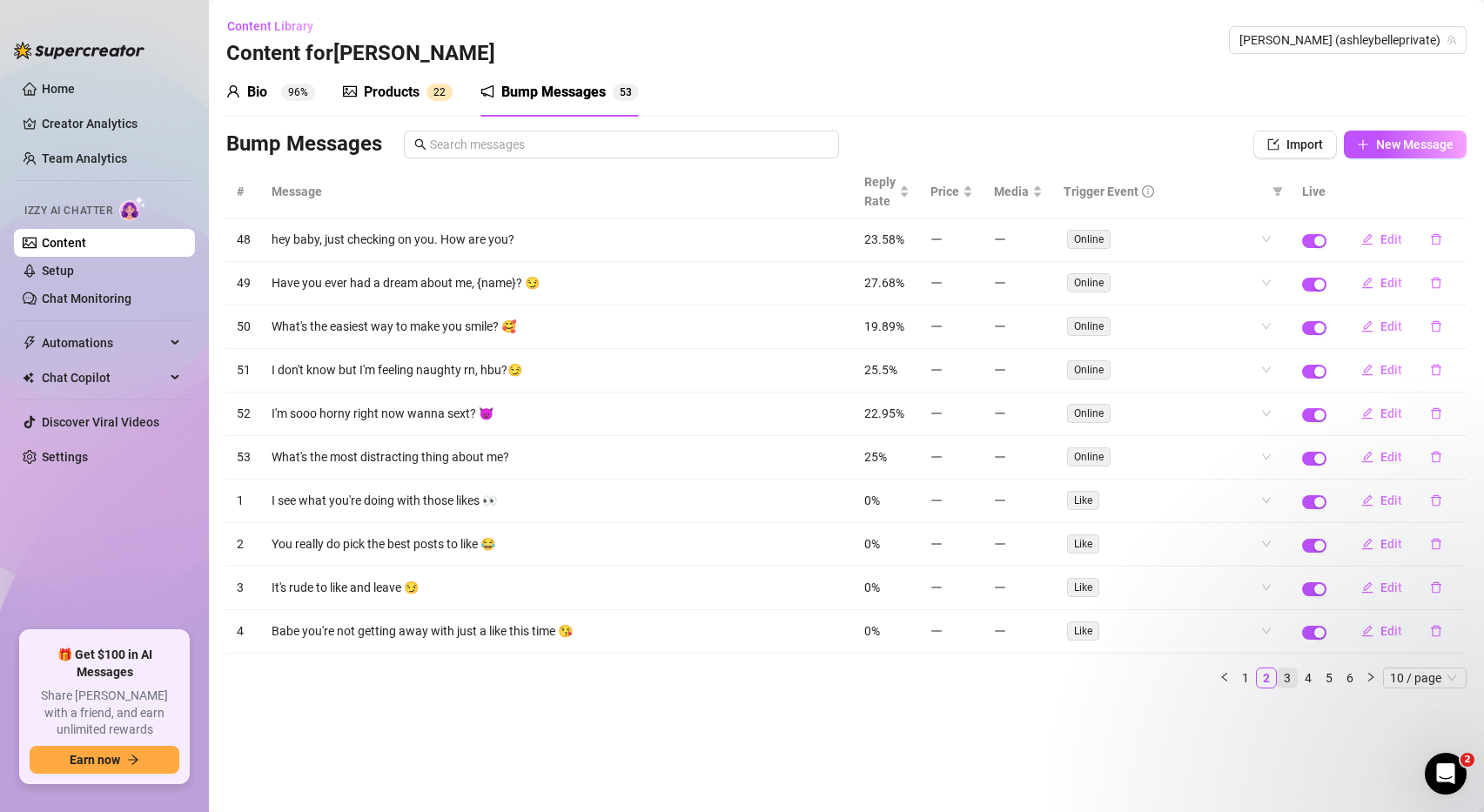
click at [1286, 676] on link "3" at bounding box center [1287, 677] width 19 height 19
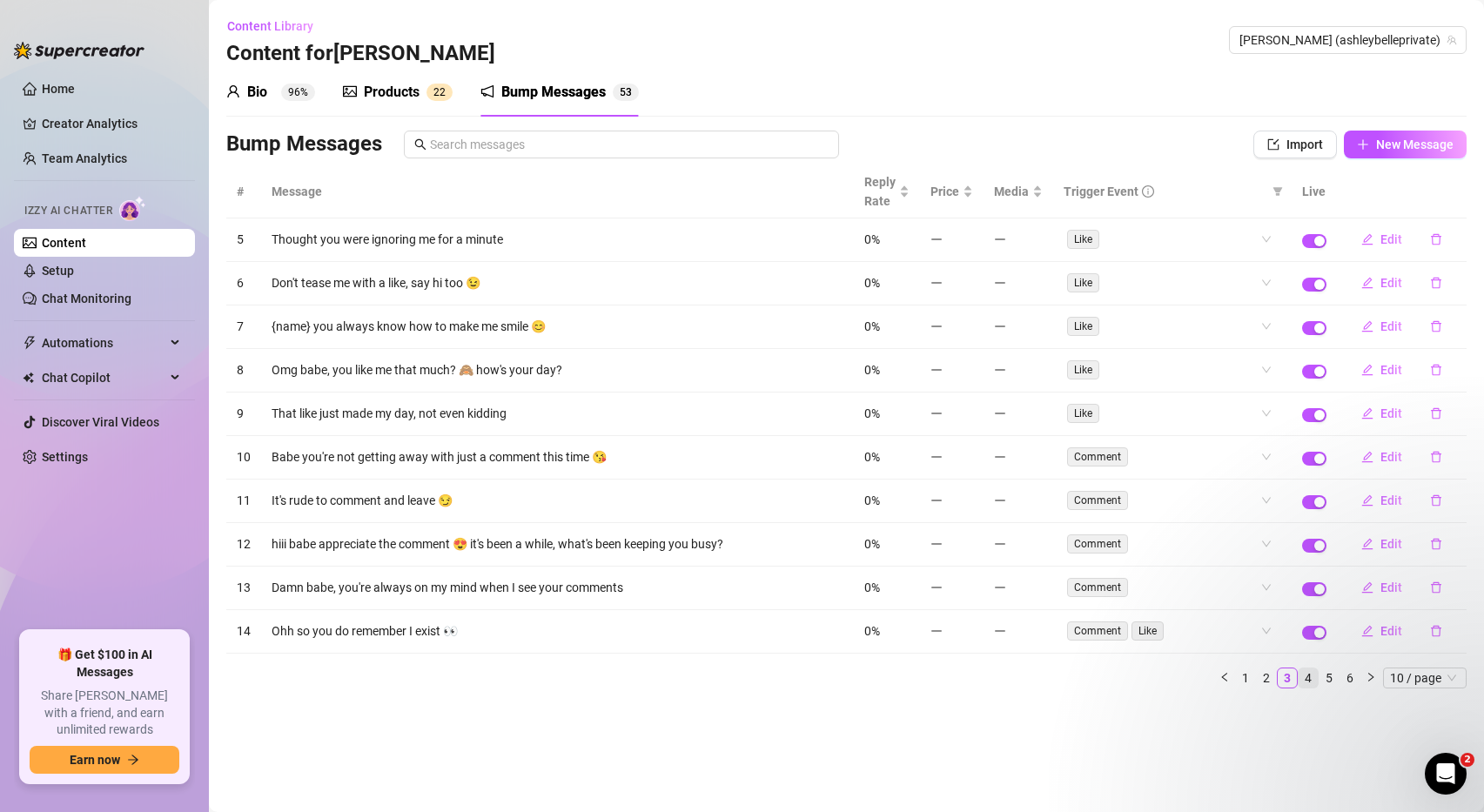
click at [1310, 680] on link "4" at bounding box center [1308, 677] width 19 height 19
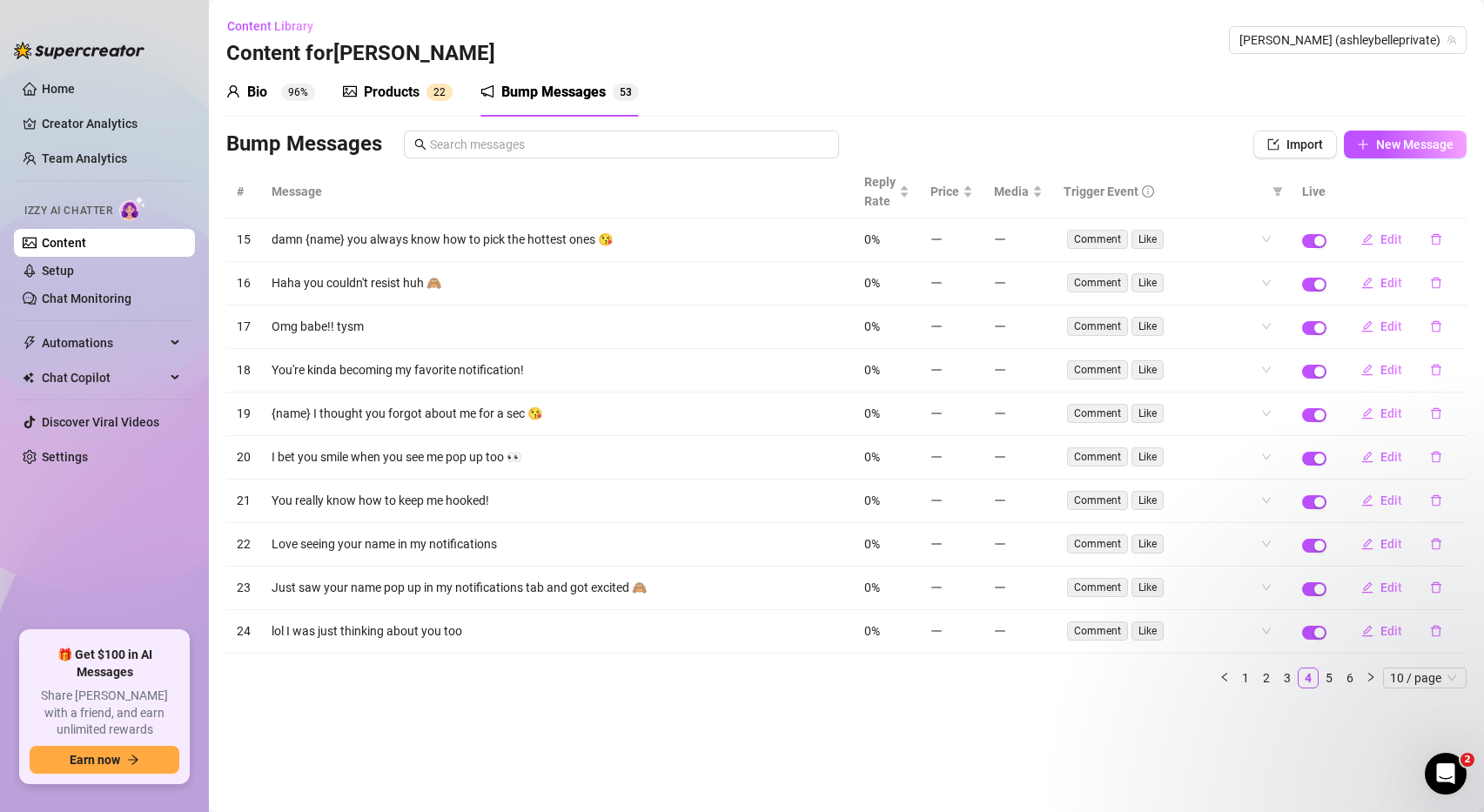
click at [369, 84] on div "Products" at bounding box center [392, 92] width 56 height 21
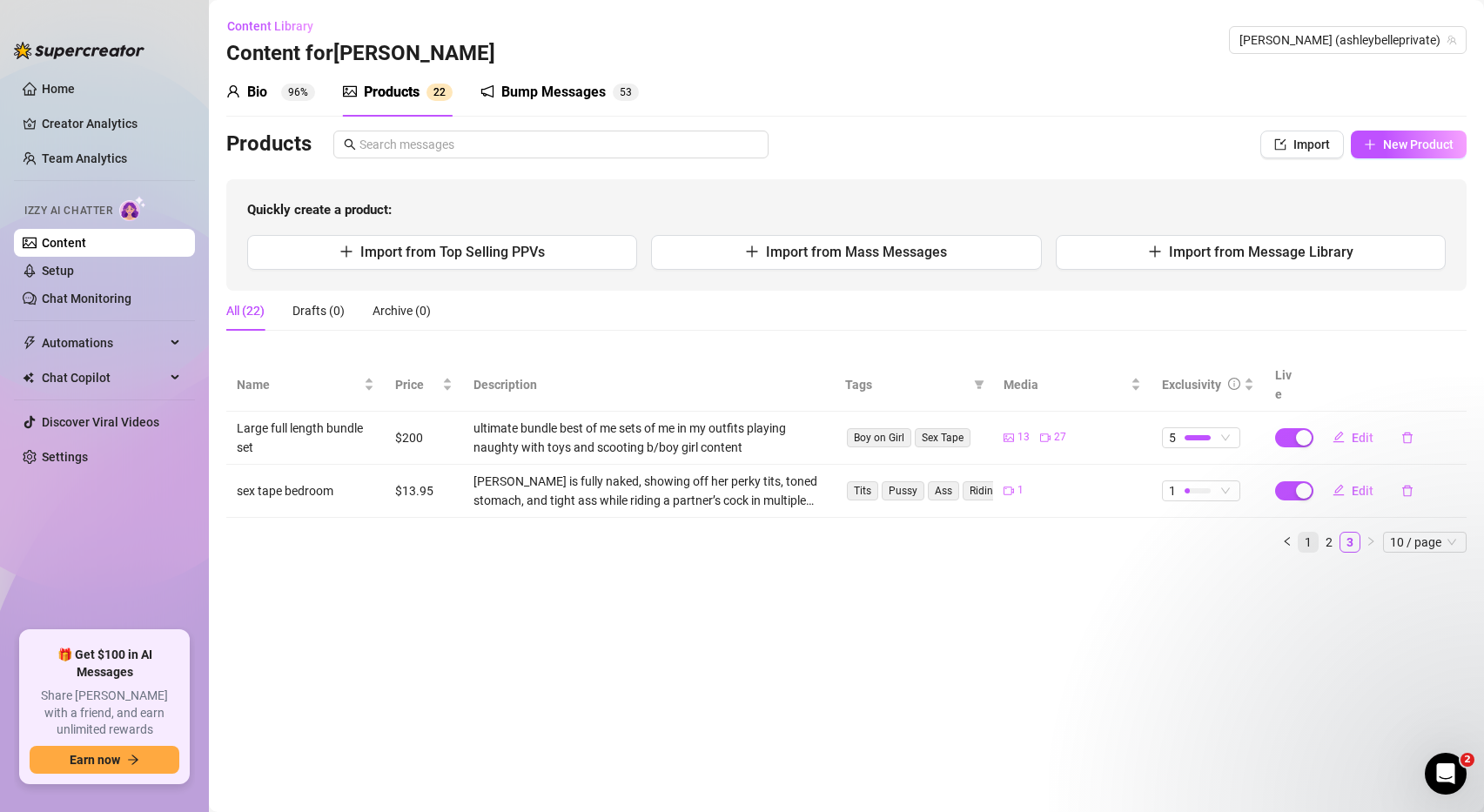
click at [1308, 533] on link "1" at bounding box center [1308, 542] width 19 height 19
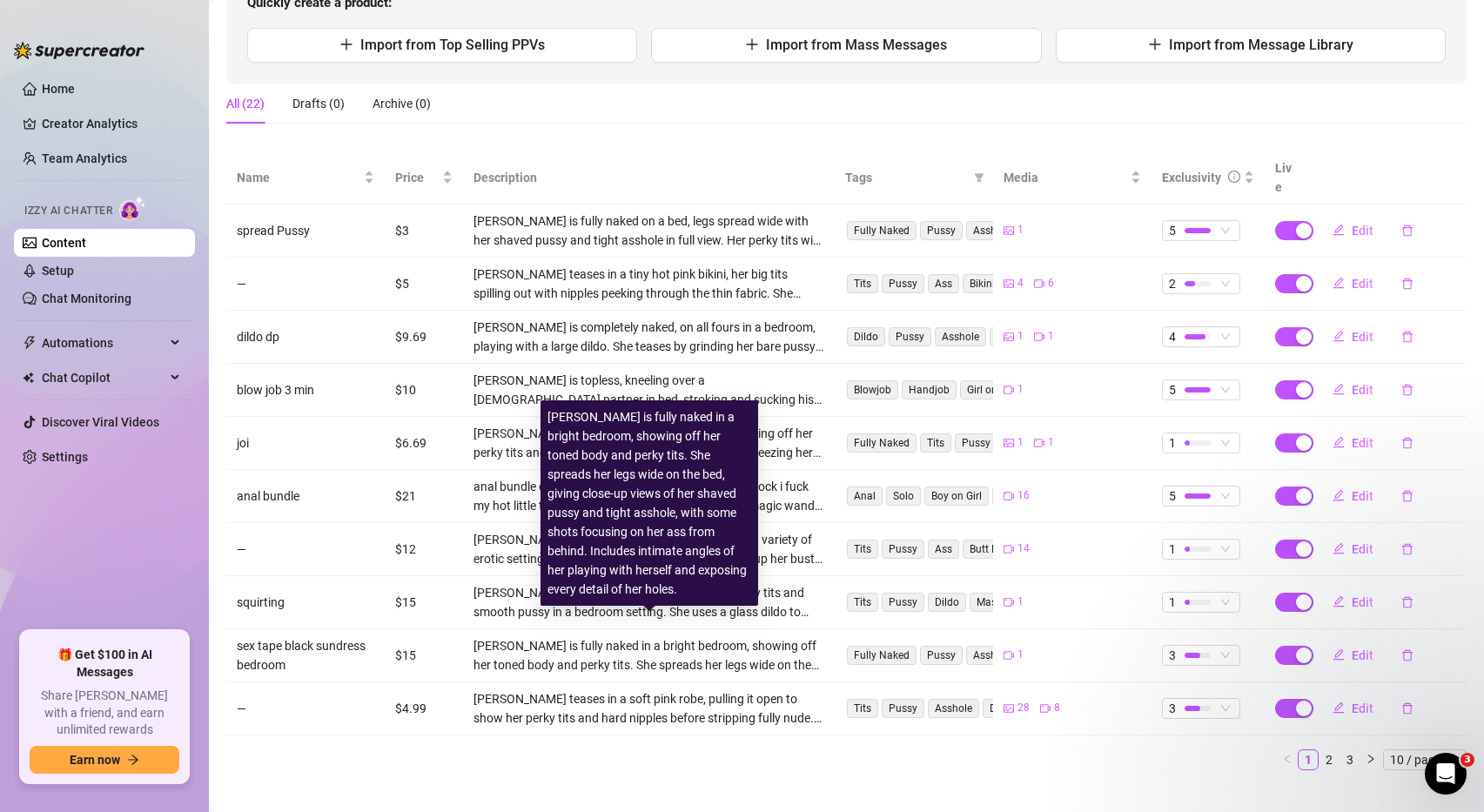
scroll to position [206, 0]
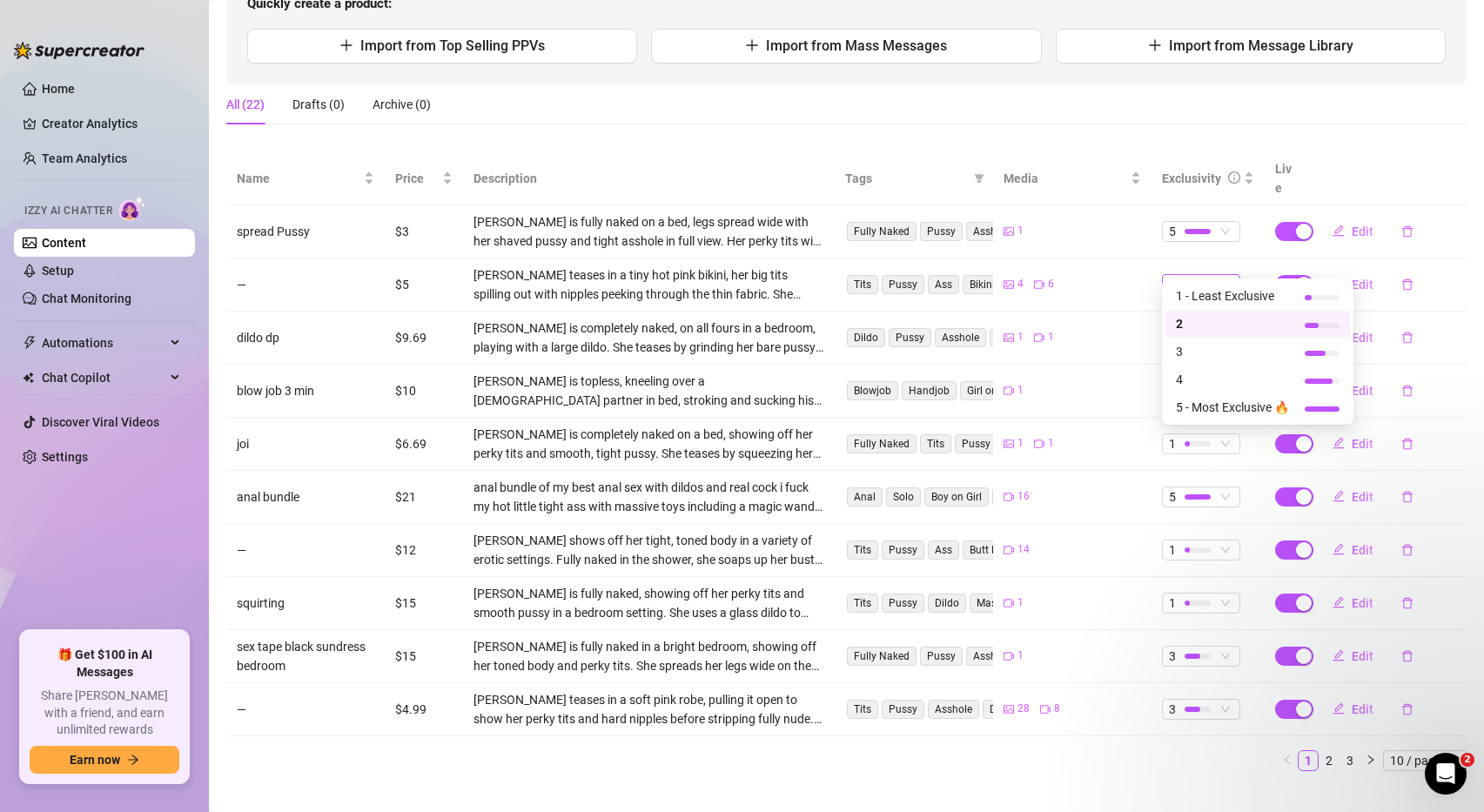
click at [1230, 275] on span "2" at bounding box center [1200, 284] width 64 height 19
click at [1228, 275] on span "2" at bounding box center [1200, 284] width 64 height 19
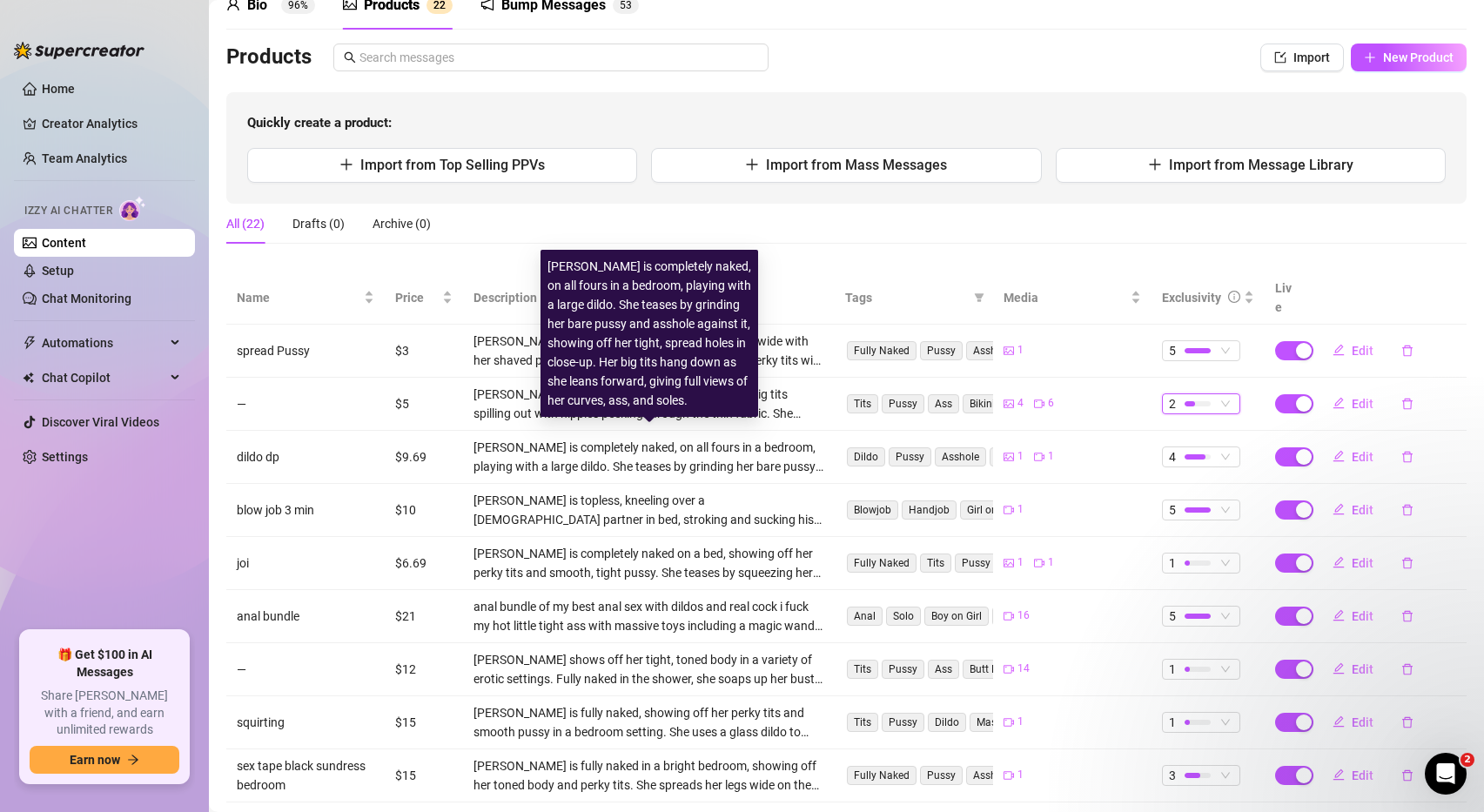
scroll to position [56, 0]
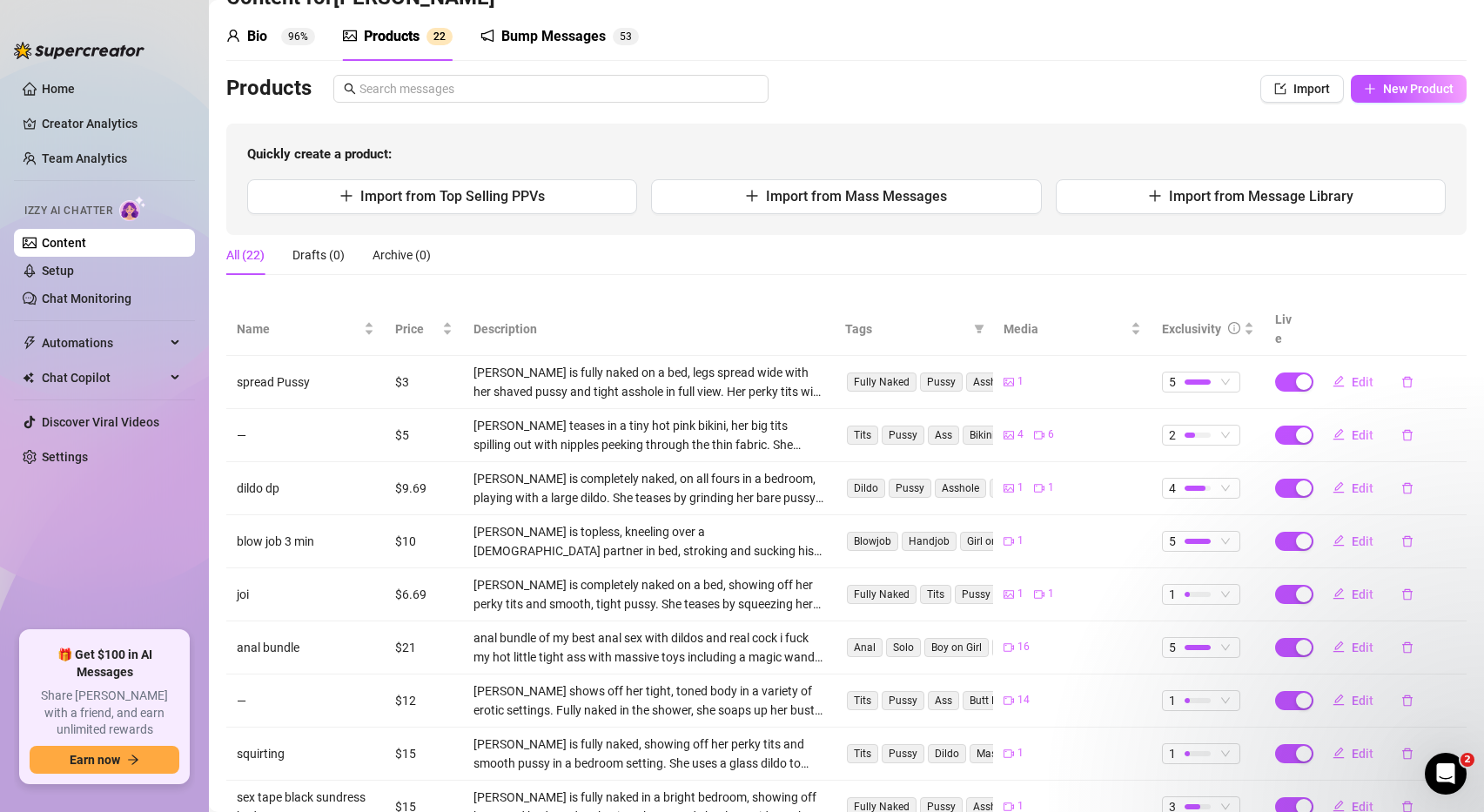
click at [536, 38] on div "Bump Messages" at bounding box center [554, 36] width 105 height 21
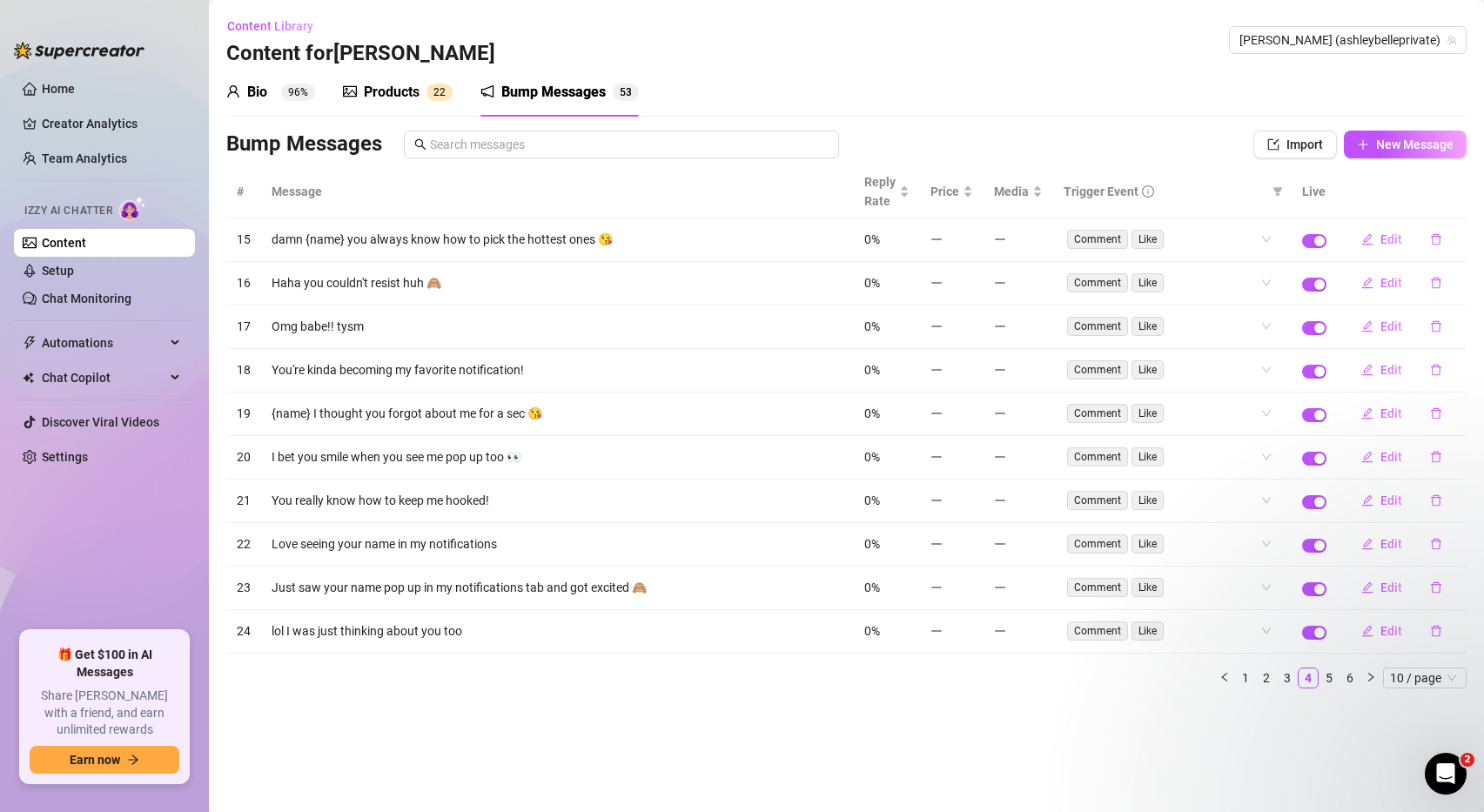
click at [255, 90] on div "Bio" at bounding box center [257, 92] width 20 height 21
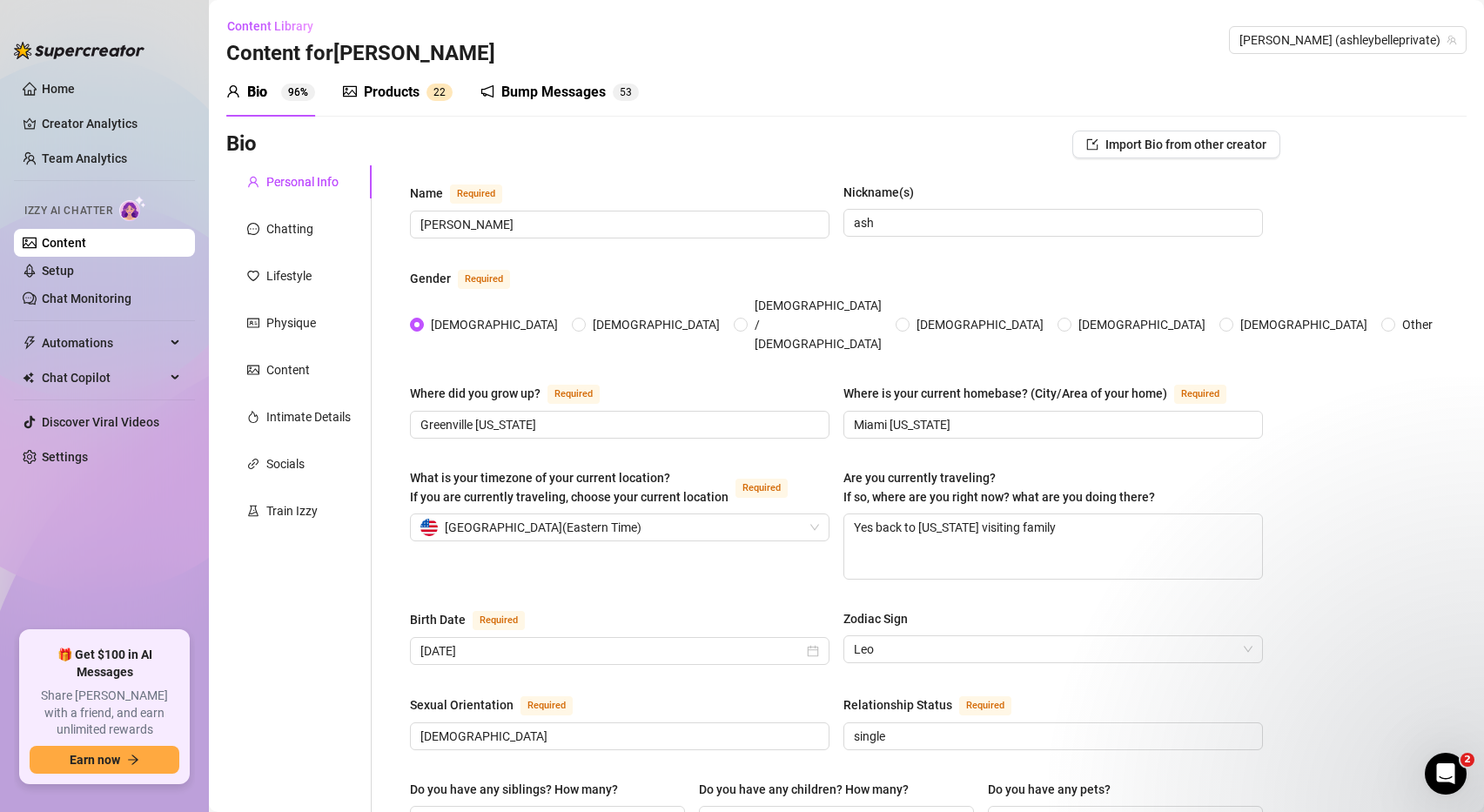
click at [385, 86] on div "Products" at bounding box center [392, 92] width 56 height 21
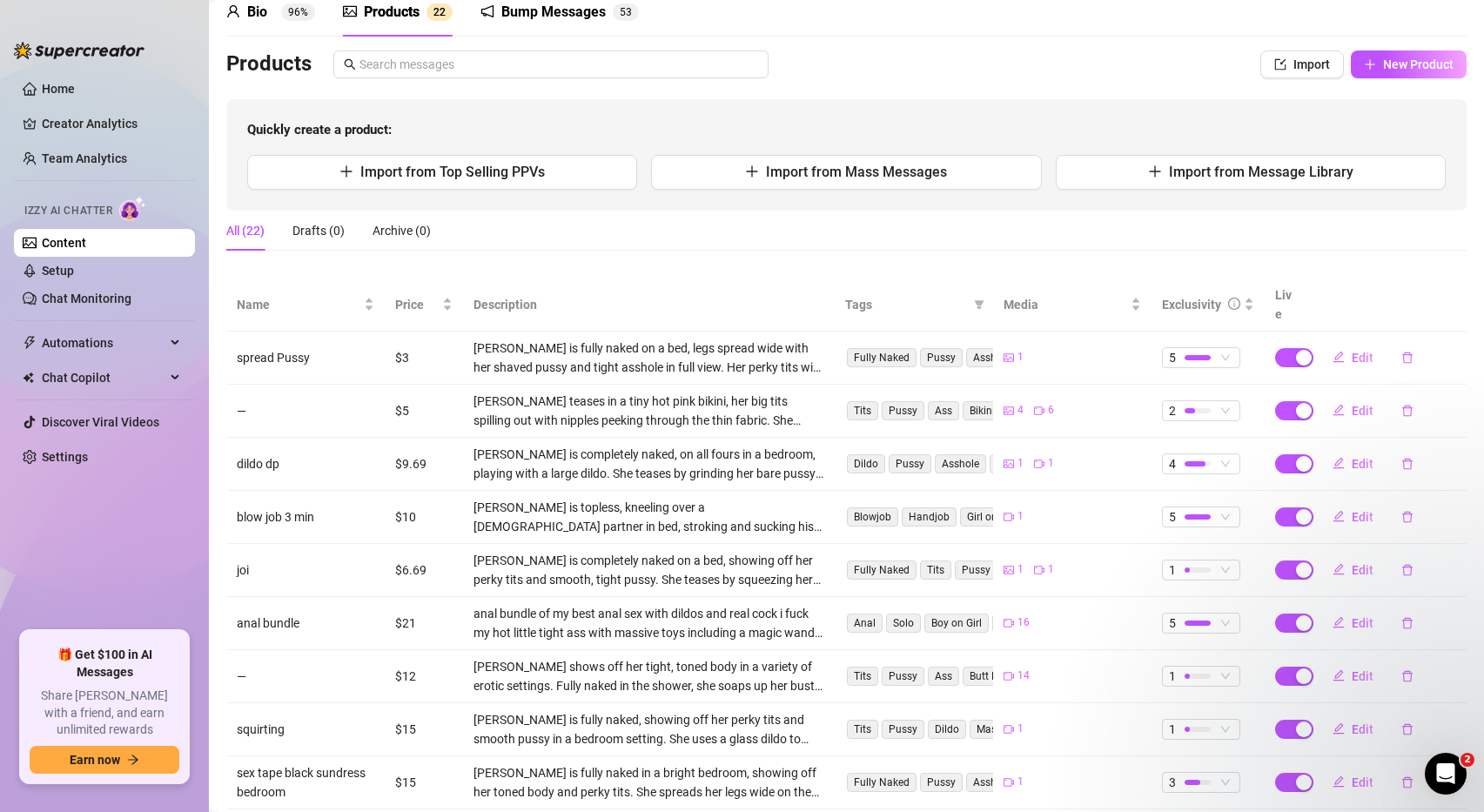
scroll to position [83, 0]
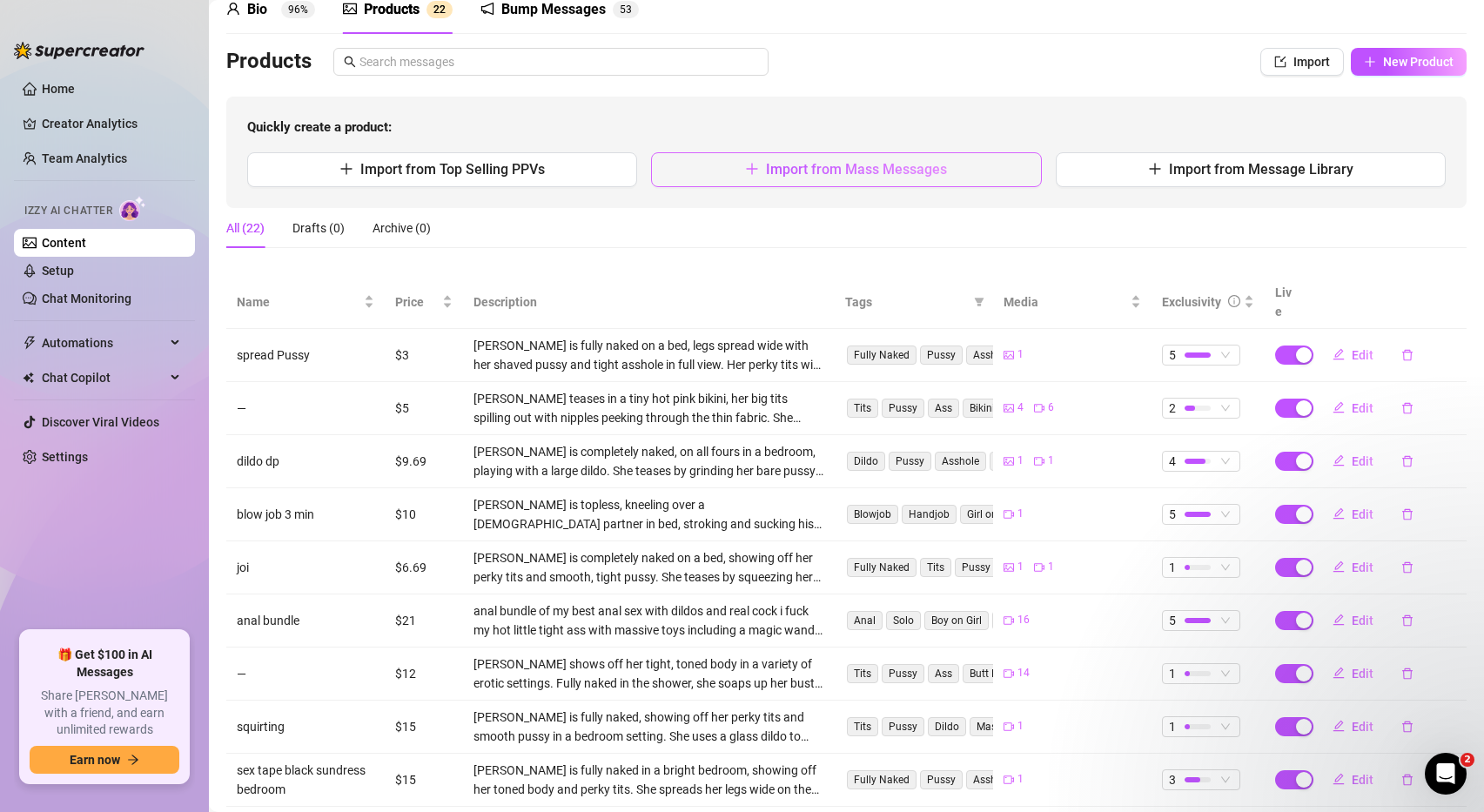
click at [806, 173] on span "Import from Mass Messages" at bounding box center [856, 169] width 181 height 16
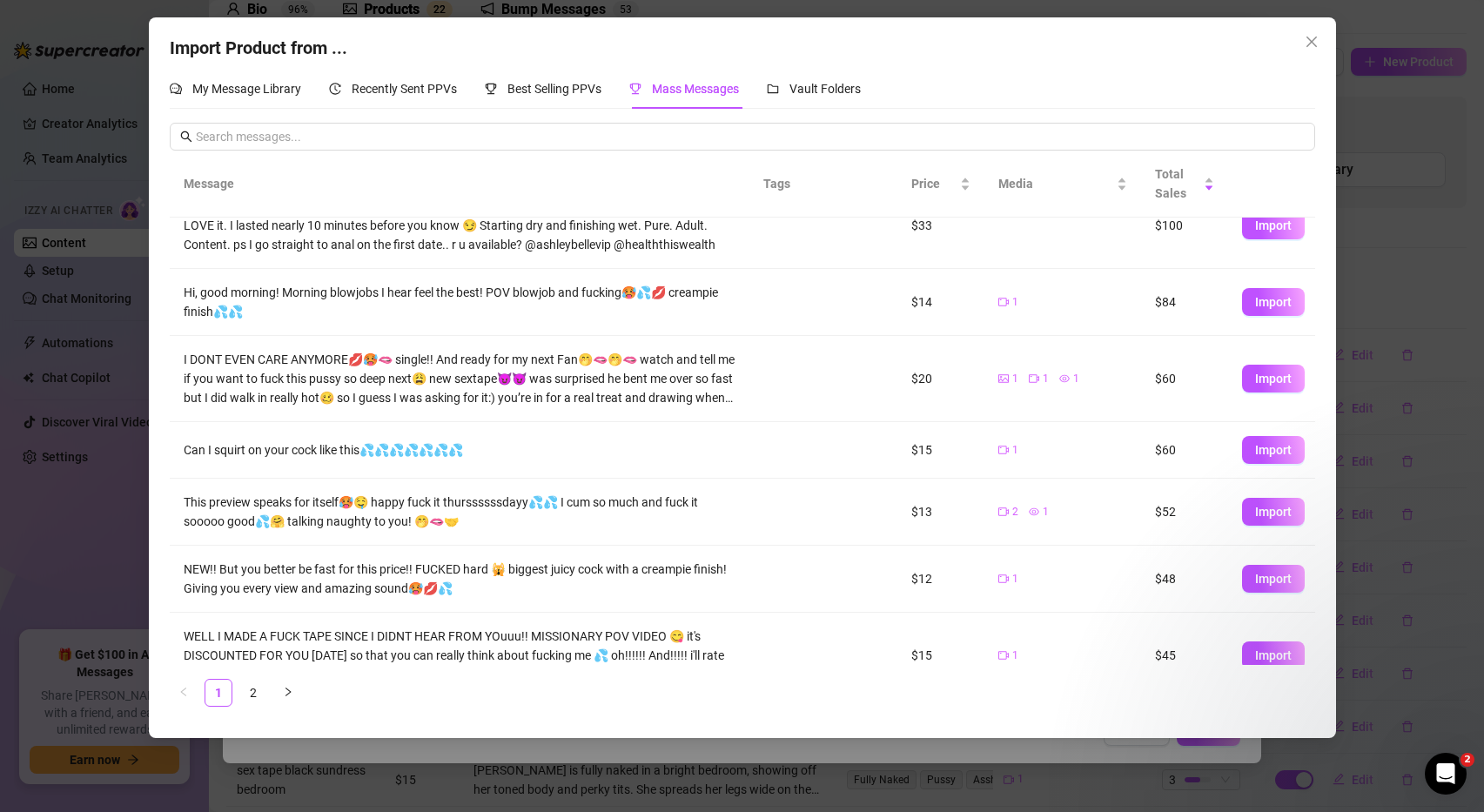
scroll to position [0, 0]
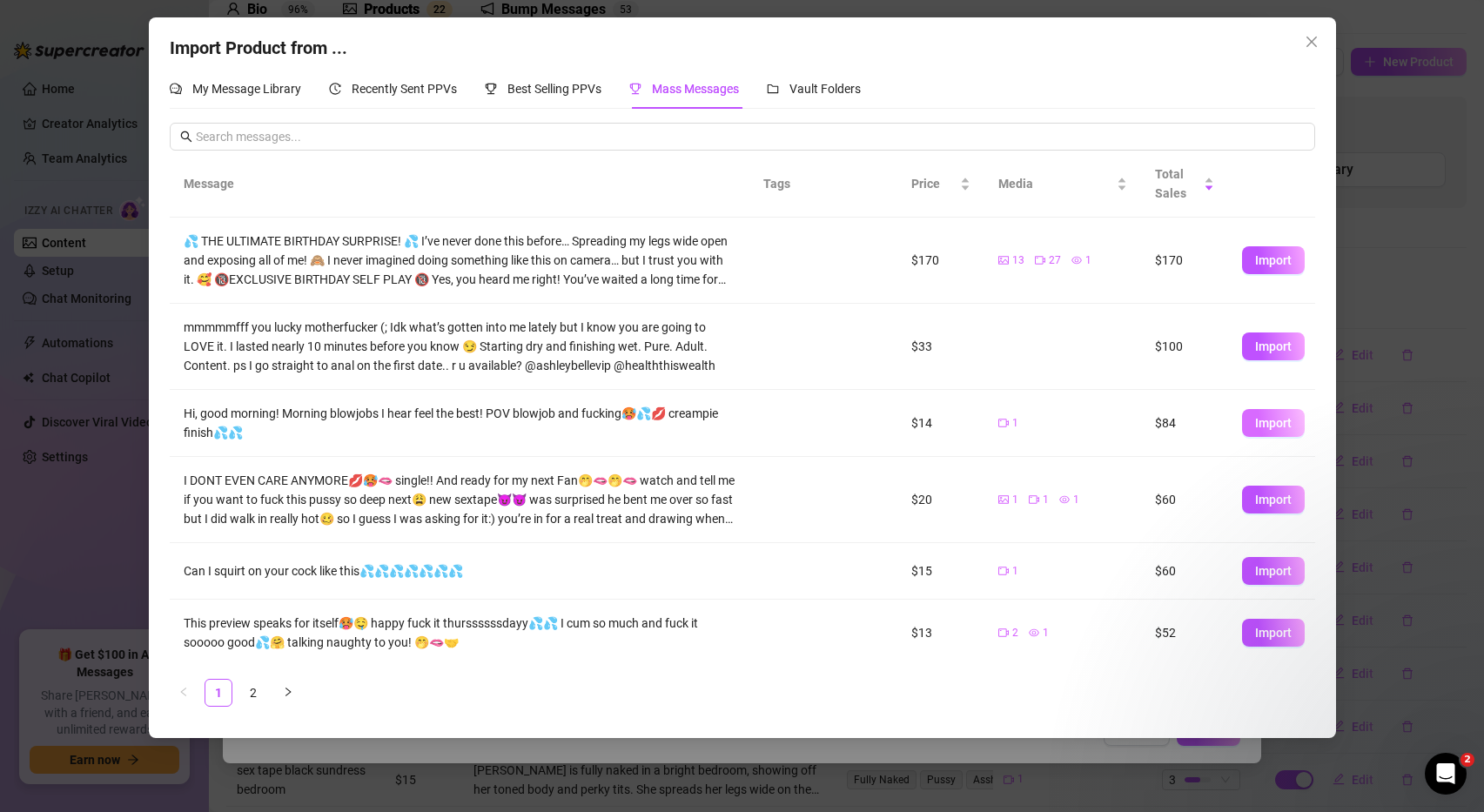
click at [1292, 428] on button "Import" at bounding box center [1273, 423] width 62 height 28
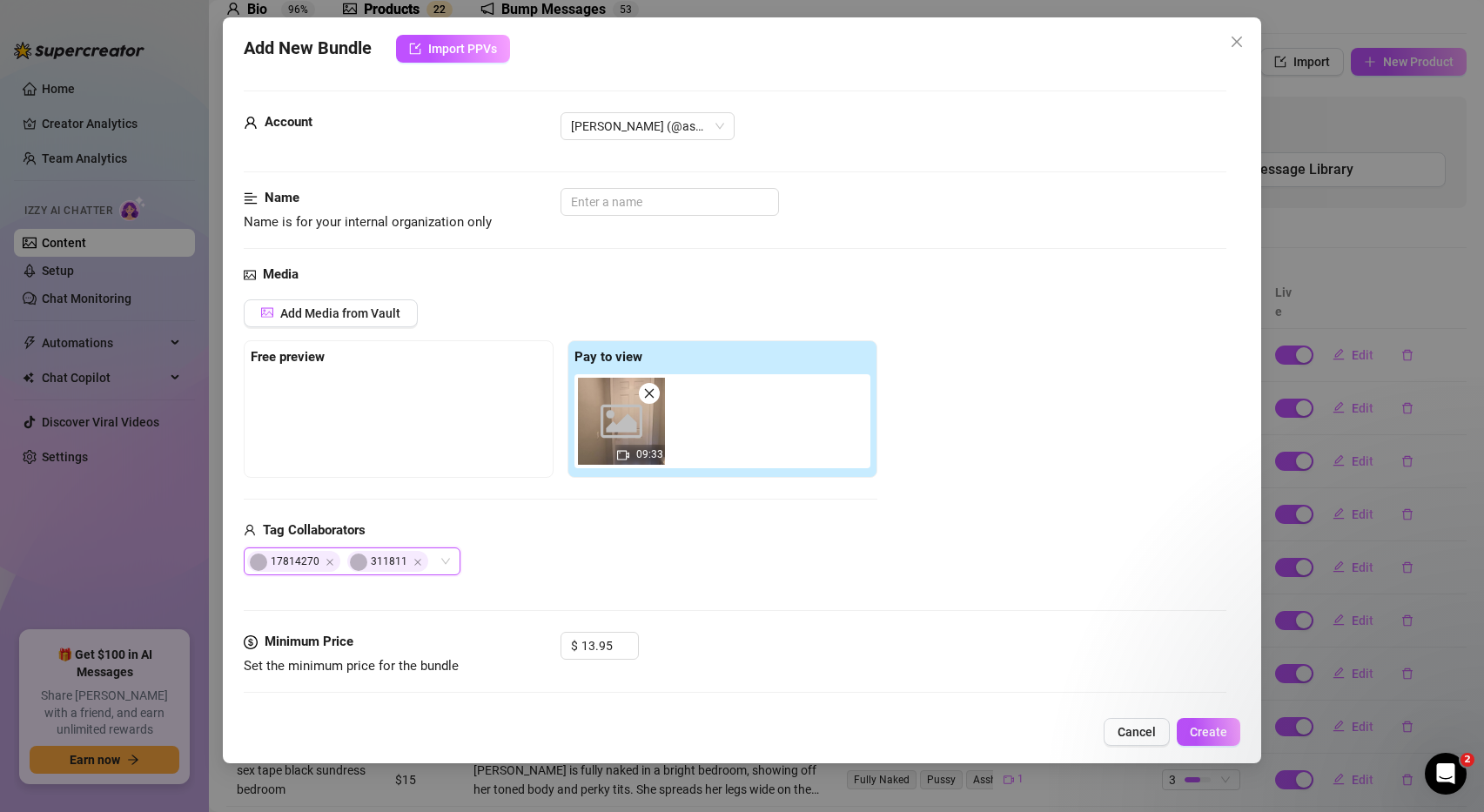
type textarea "Hi, good morning! Morning blowjobs I hear feel the best! POV blowjob and fuckin…"
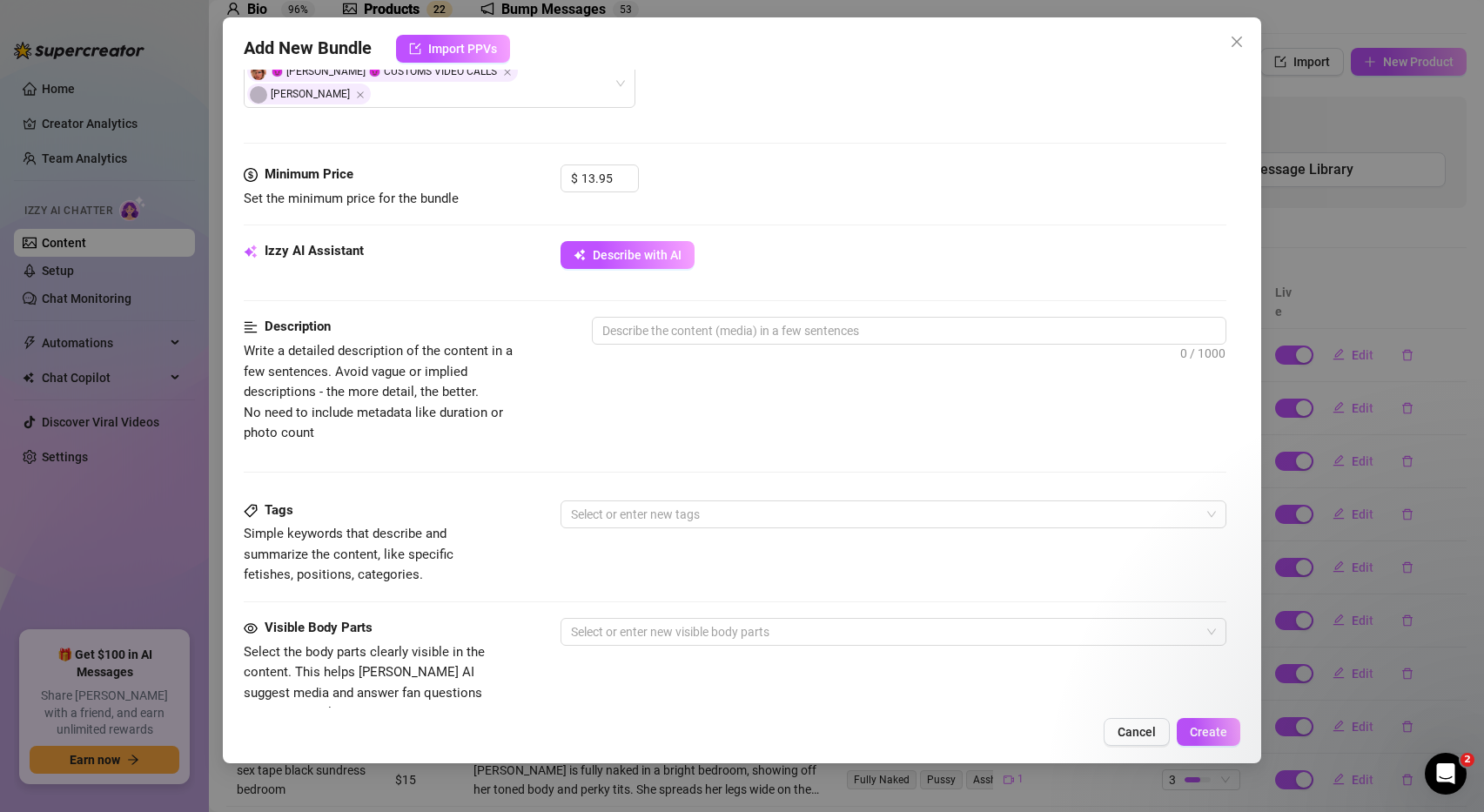
scroll to position [486, 0]
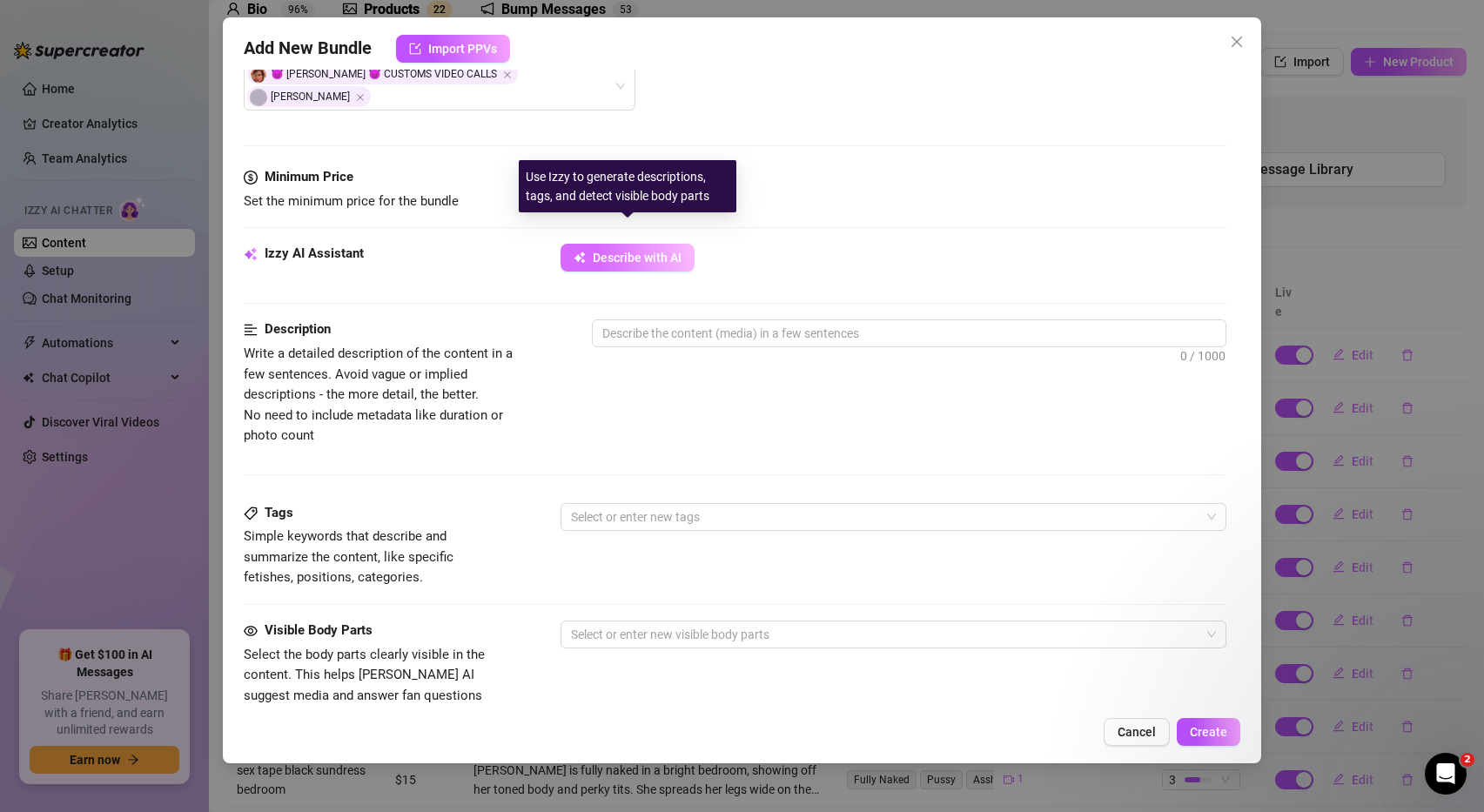
click at [633, 251] on span "Describe with AI" at bounding box center [637, 257] width 89 height 14
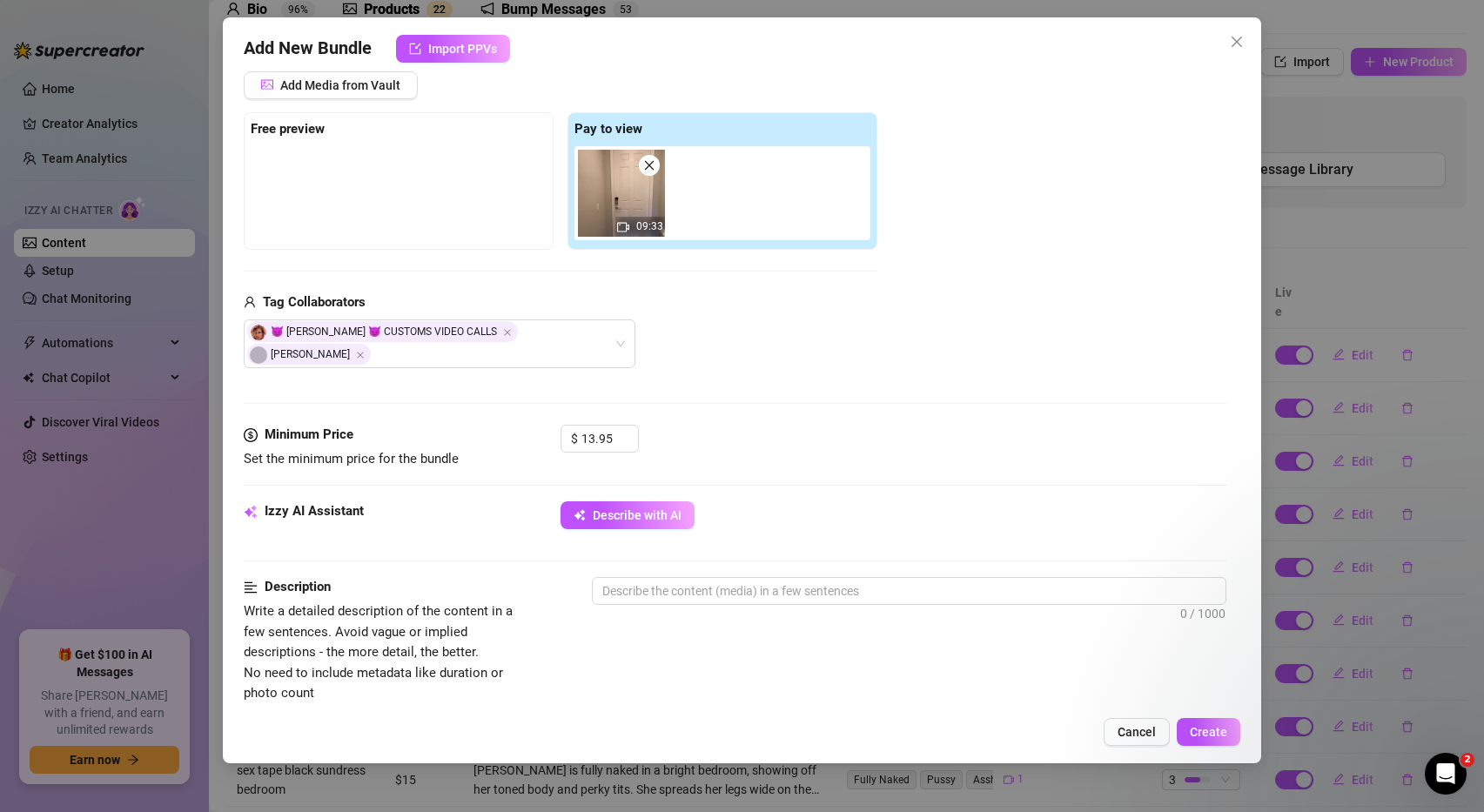
scroll to position [0, 0]
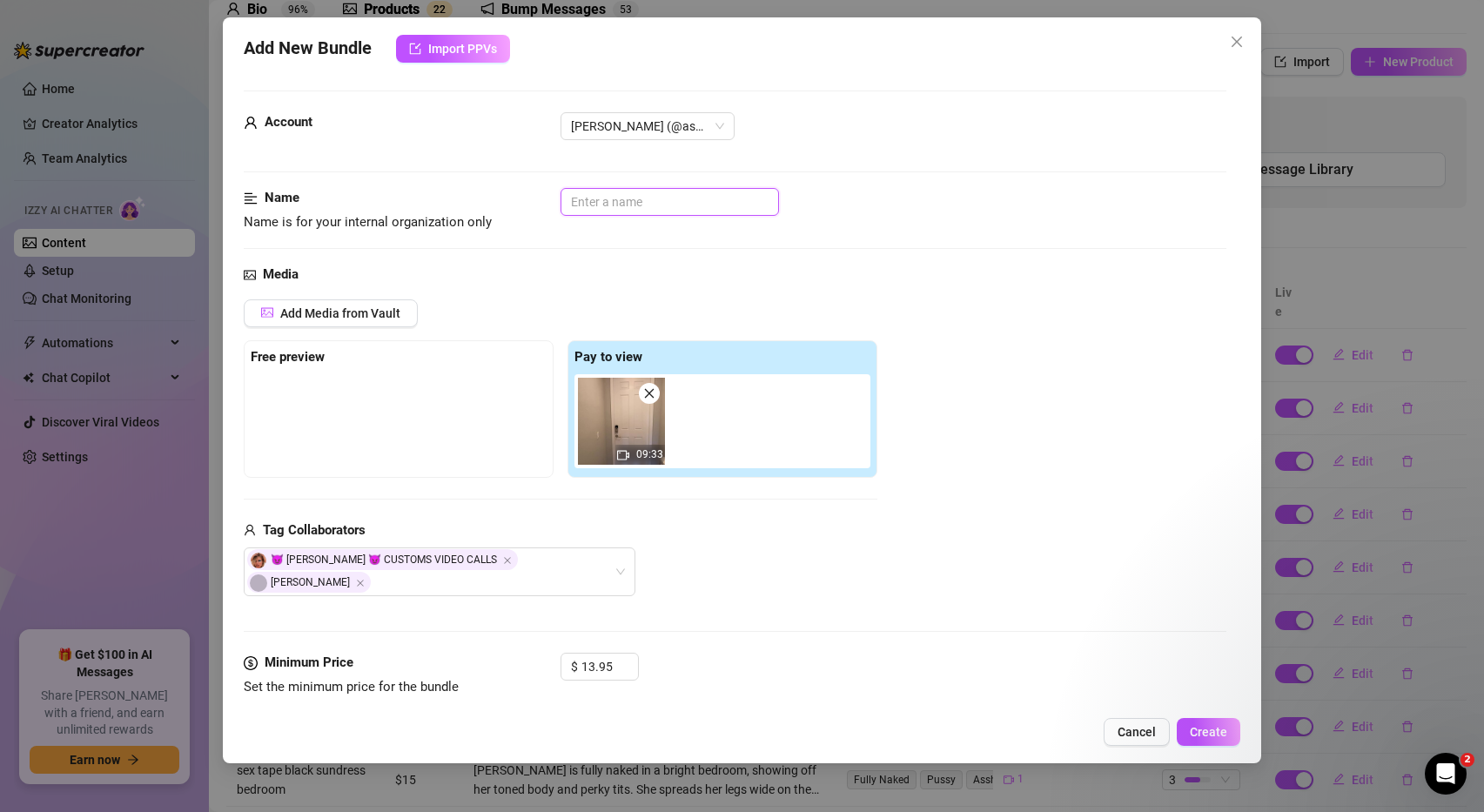
click at [599, 191] on input "text" at bounding box center [670, 201] width 219 height 28
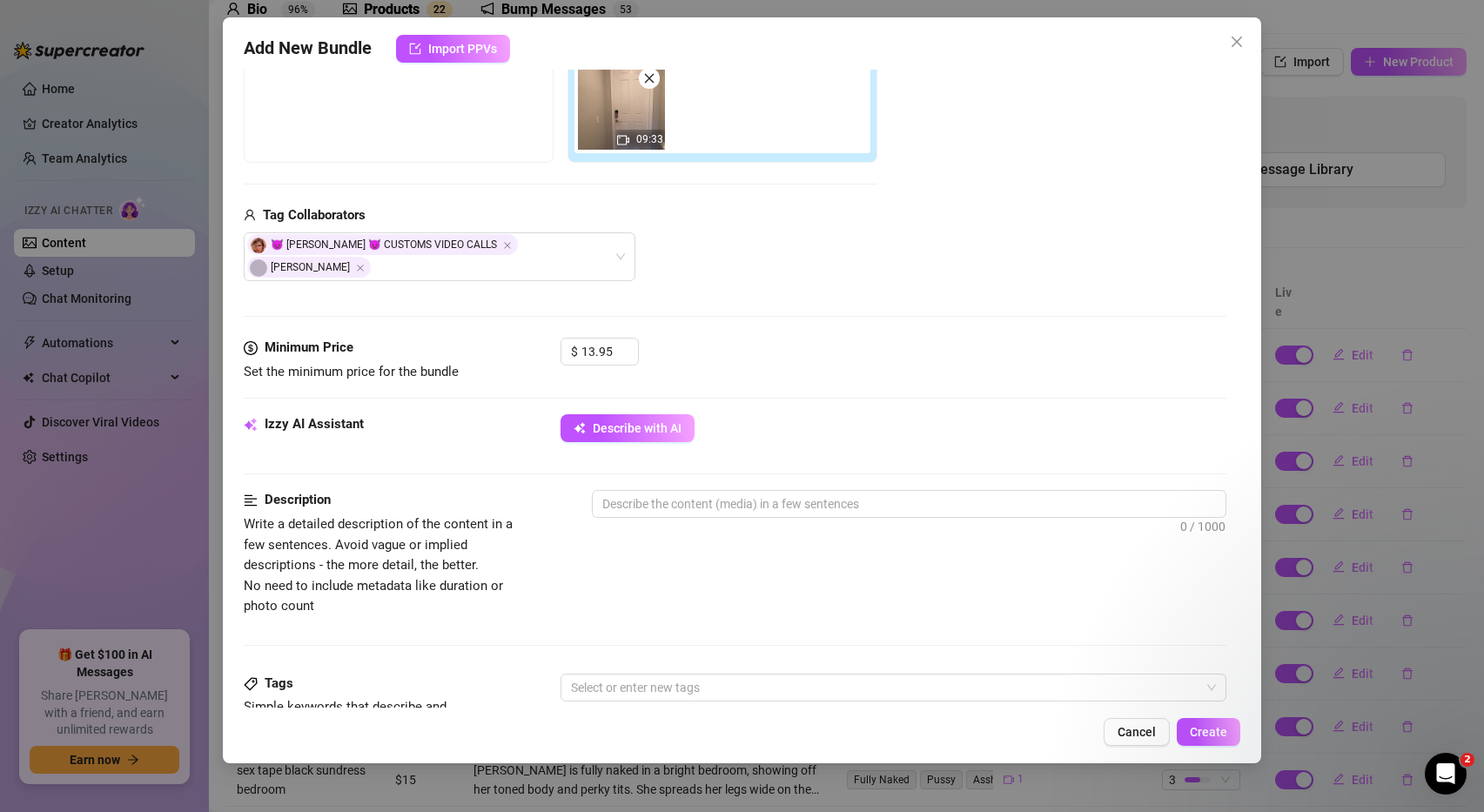
scroll to position [325, 0]
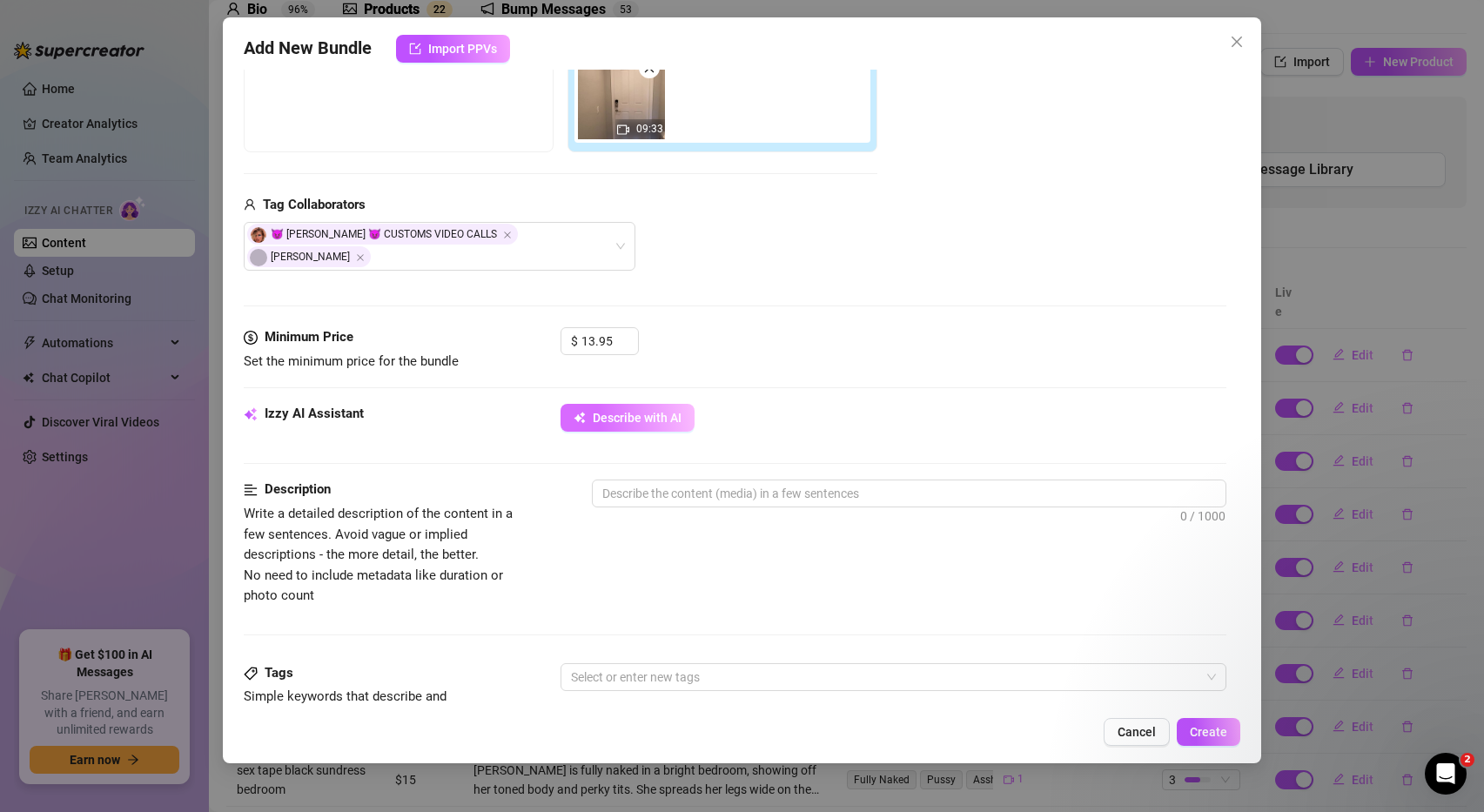
type input "Morning blowjob"
click at [664, 411] on span "Describe with AI" at bounding box center [637, 417] width 89 height 14
type textarea "[PERSON_NAME]"
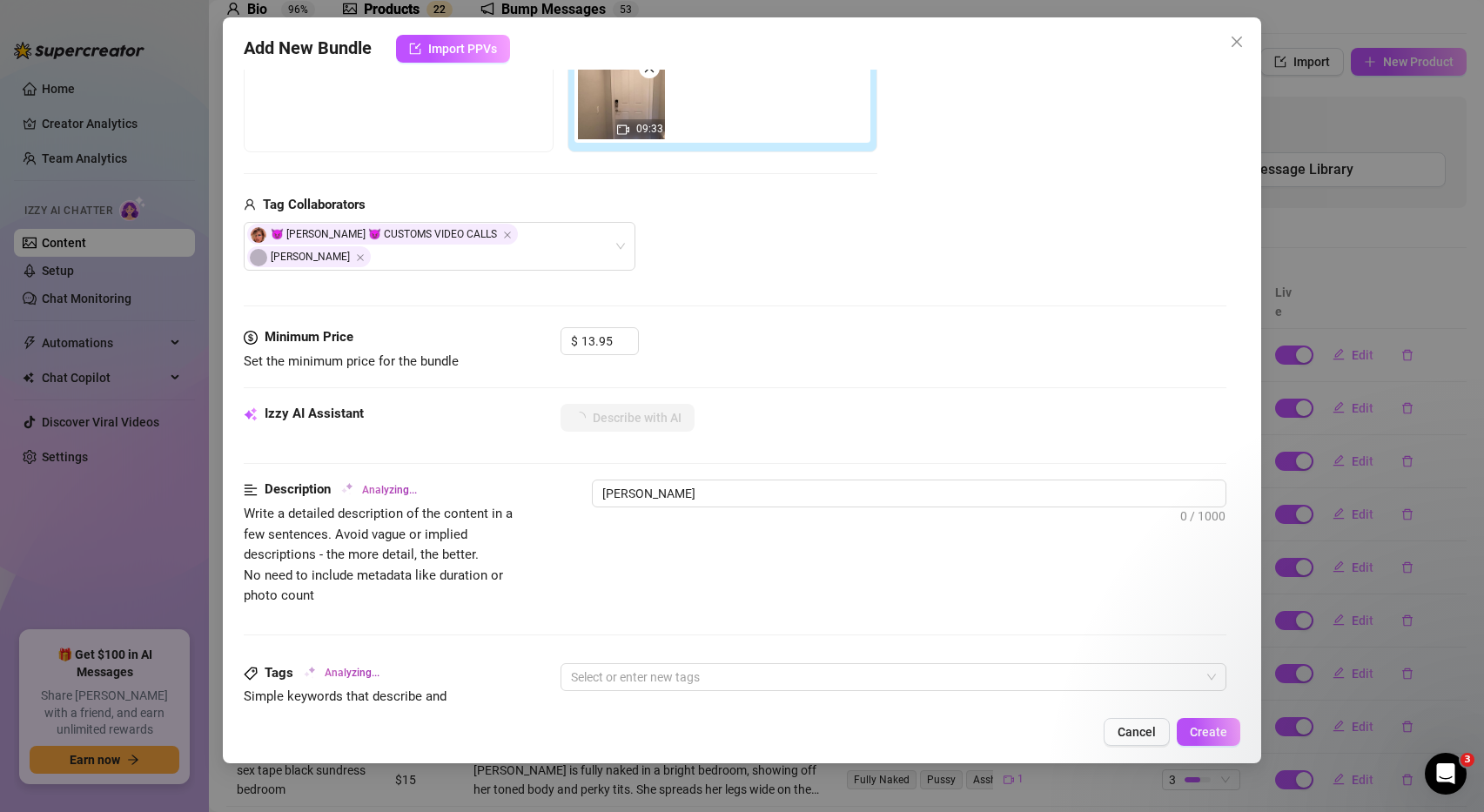
type textarea "[PERSON_NAME]"
type textarea "[PERSON_NAME] is"
type textarea "Ashley Belle is fully"
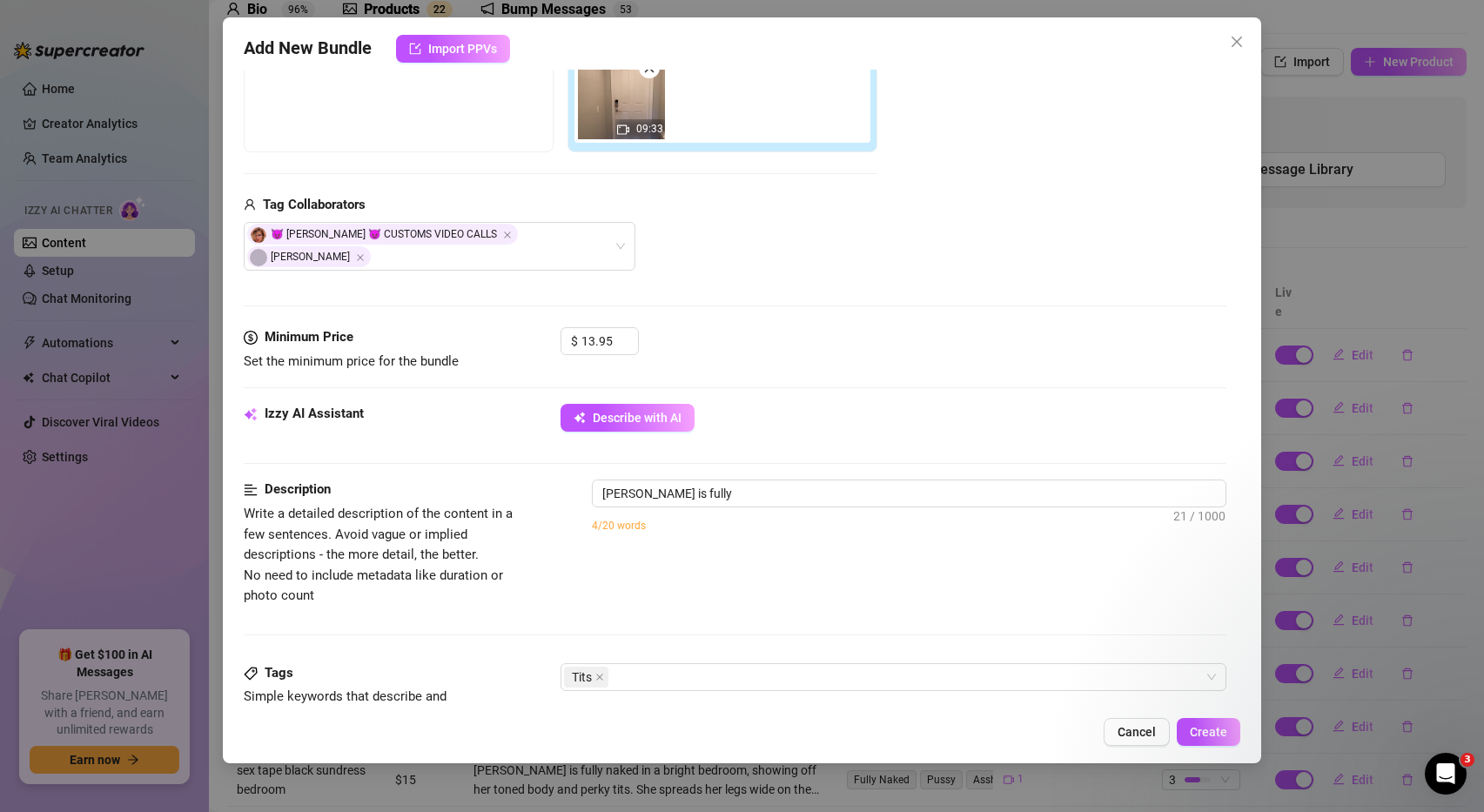
type textarea "Ashley Belle is fully nude,"
type textarea "Ashley Belle is fully nude, showing"
type textarea "Ashley Belle is fully nude, showing off"
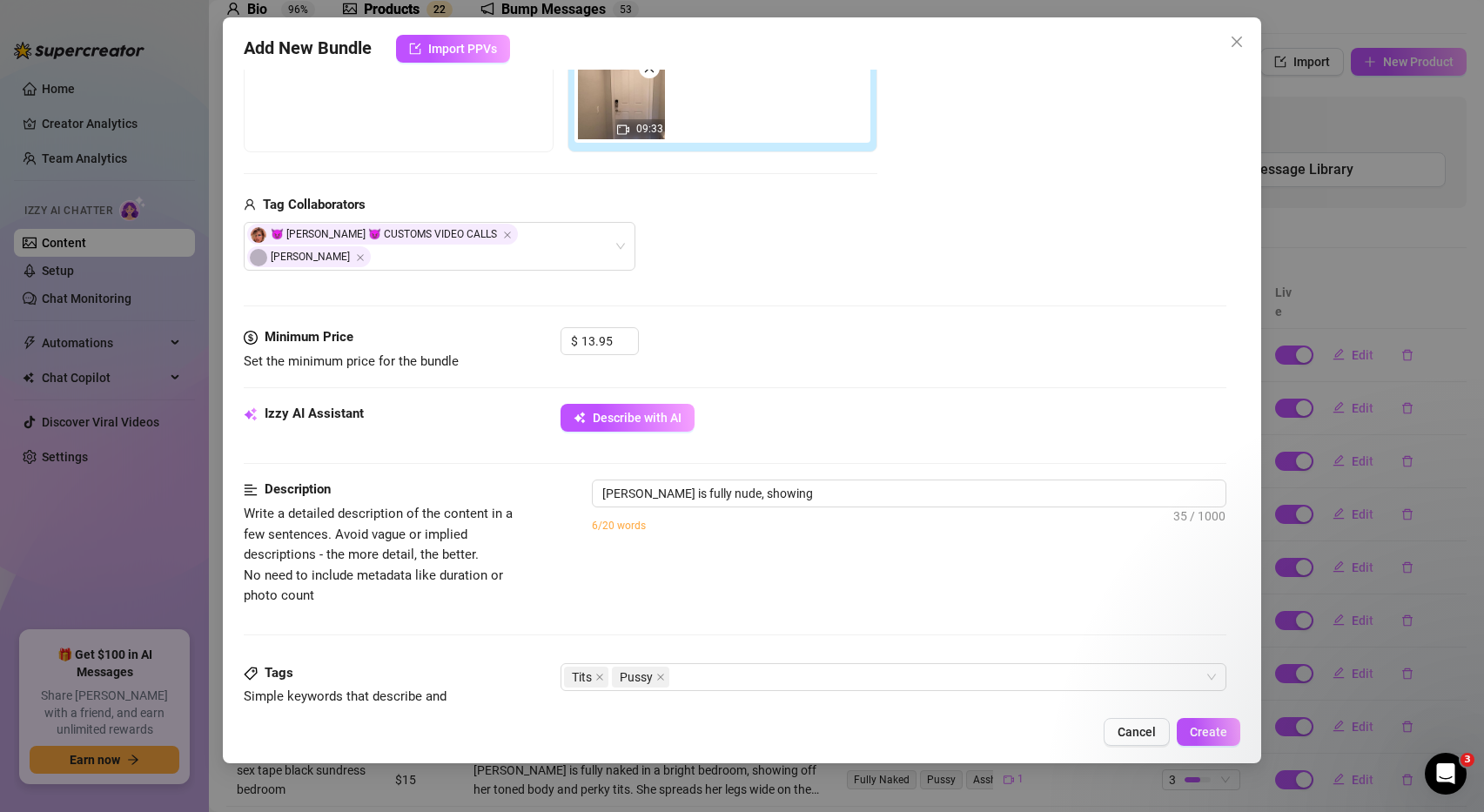
type textarea "Ashley Belle is fully nude, showing off"
type textarea "Ashley Belle is fully nude, showing off her"
type textarea "Ashley Belle is fully nude, showing off her perky"
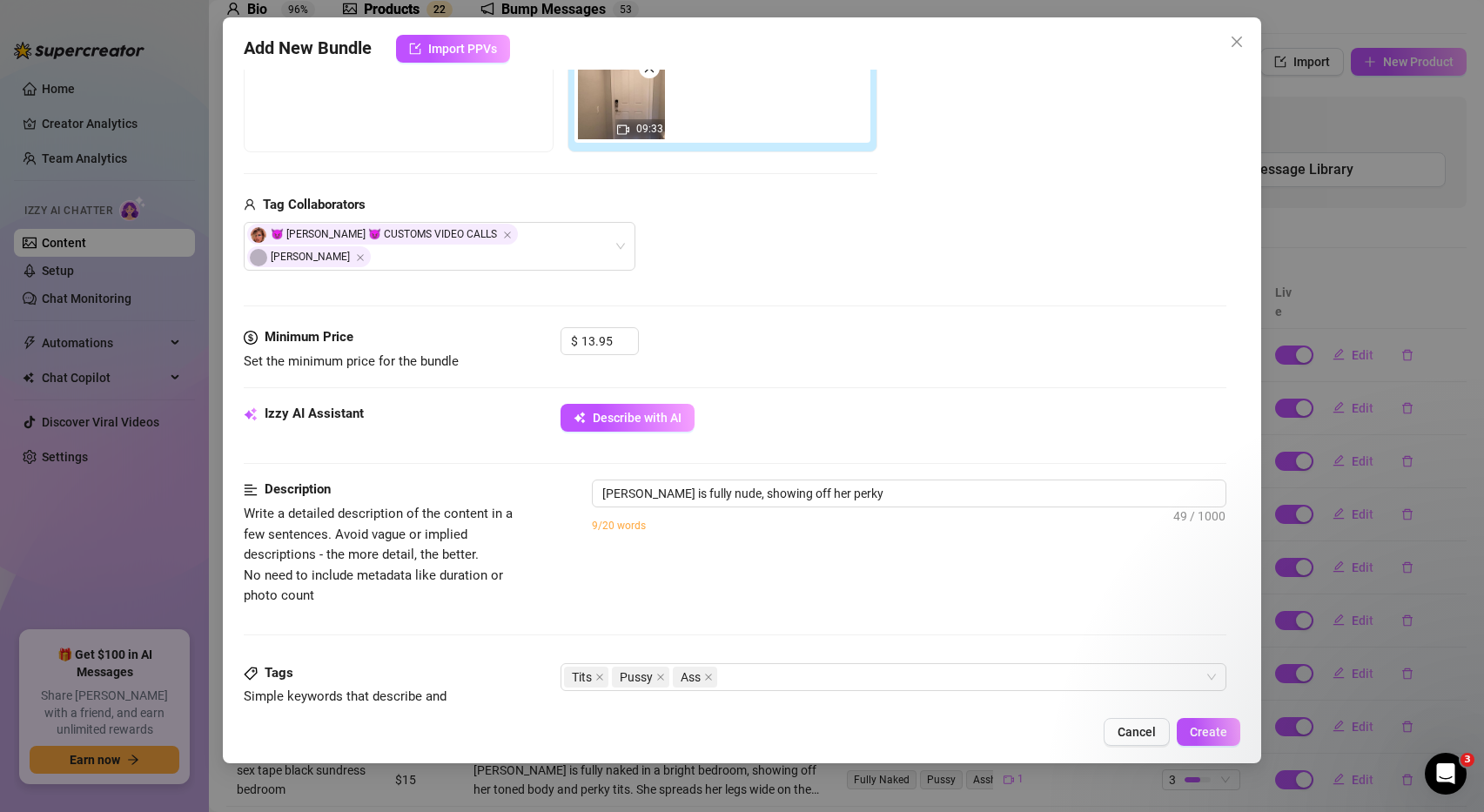
type textarea "Ashley Belle is fully nude, showing off her perky tits,"
type textarea "Ashley Belle is fully nude, showing off her perky tits, toned"
type textarea "Ashley Belle is fully nude, showing off her perky tits, toned belly,"
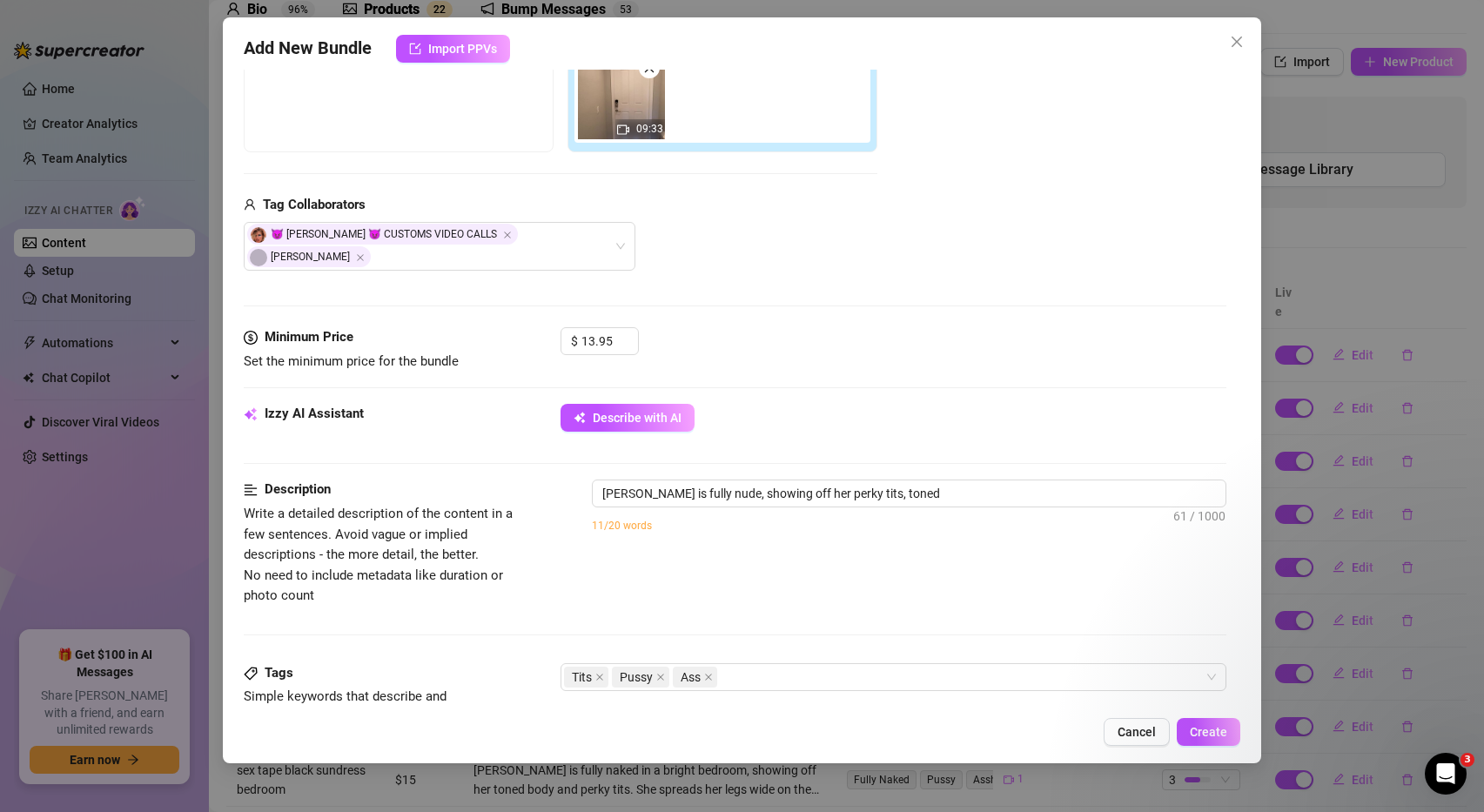
type textarea "Ashley Belle is fully nude, showing off her perky tits, toned belly,"
type textarea "Ashley Belle is fully nude, showing off her perky tits, toned belly, and"
type textarea "Ashley Belle is fully nude, showing off her perky tits, toned belly, and tight"
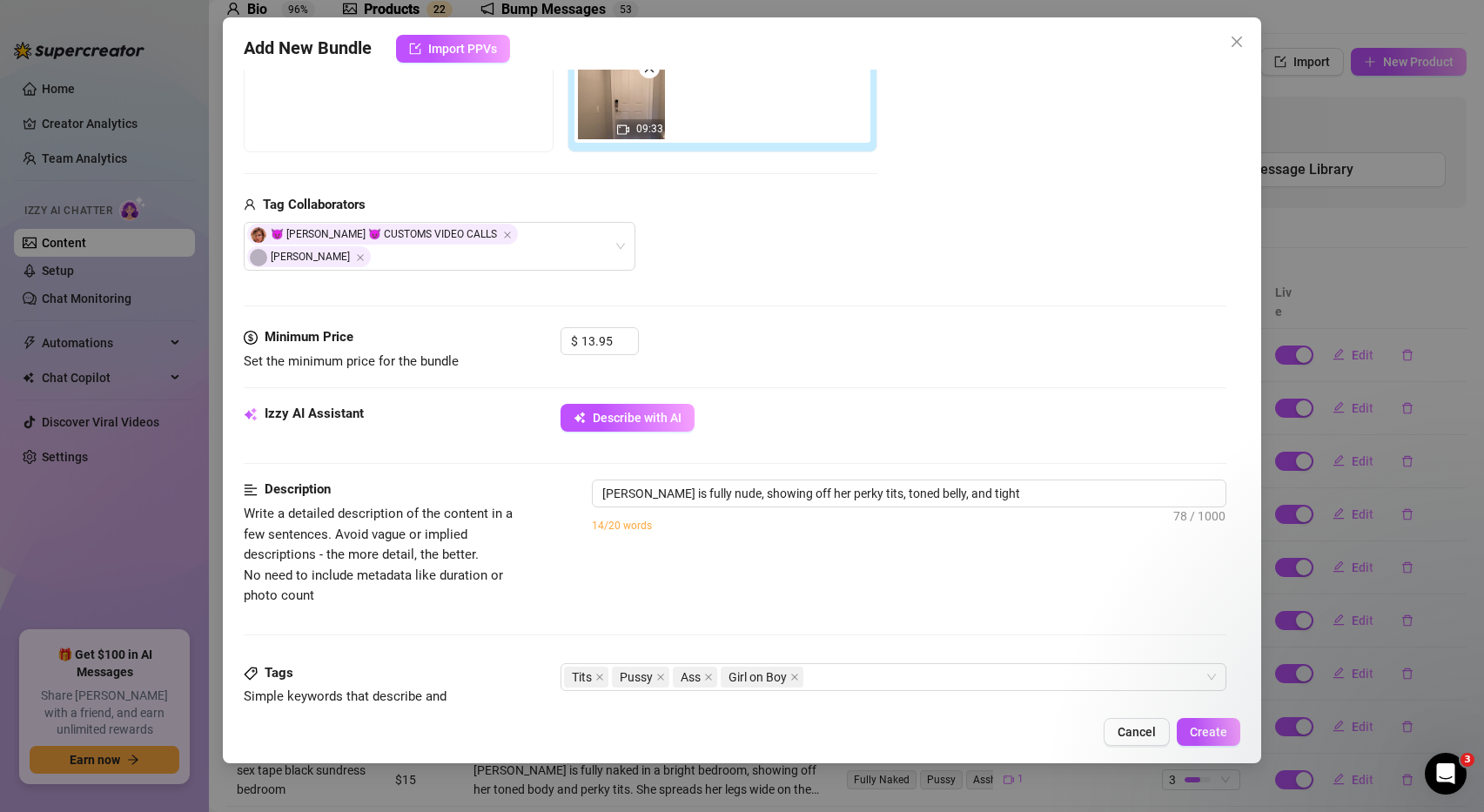
type textarea "Ashley Belle is fully nude, showing off her perky tits, toned belly, and tight …"
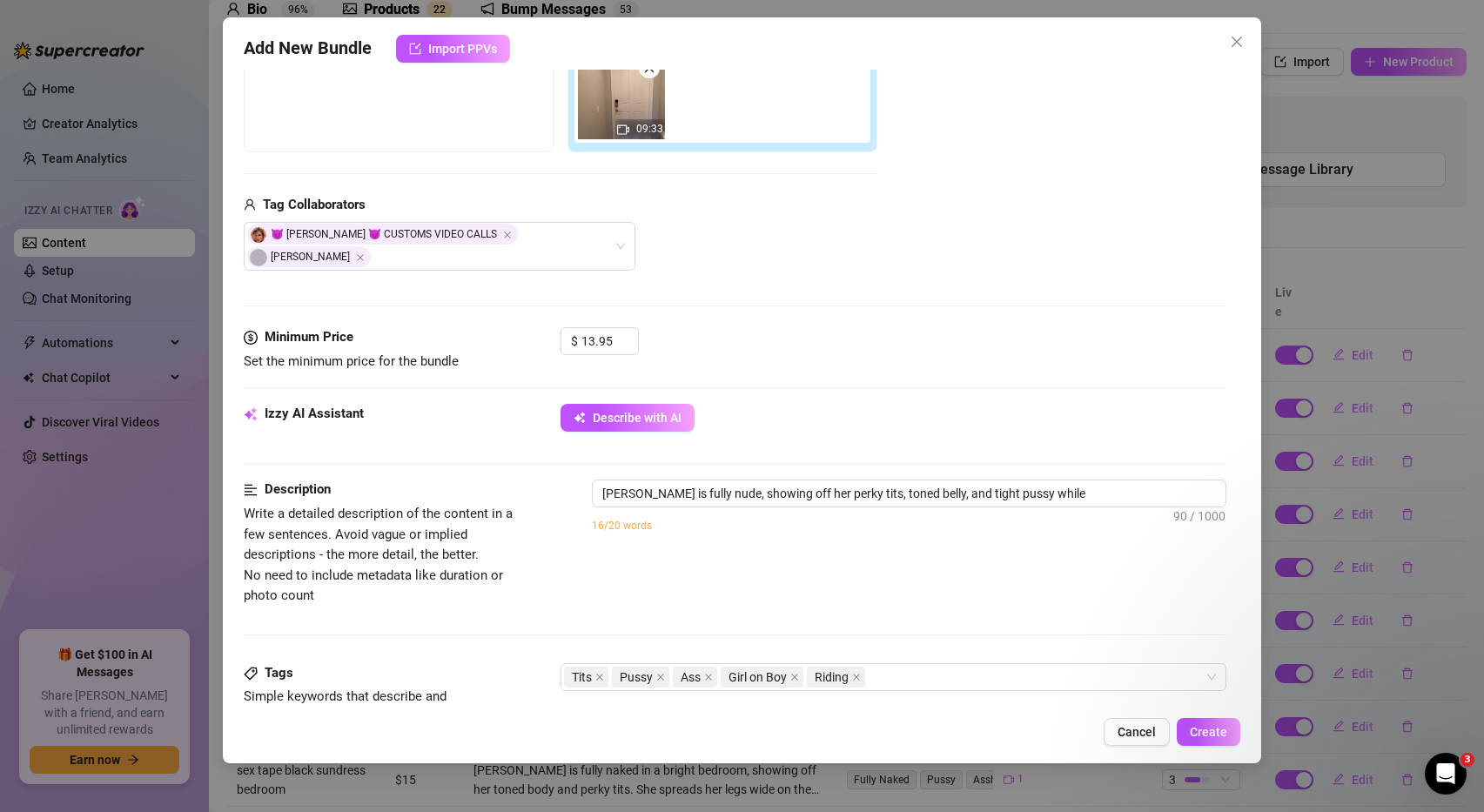
type textarea "Ashley Belle is fully nude, showing off her perky tits, toned belly, and tight …"
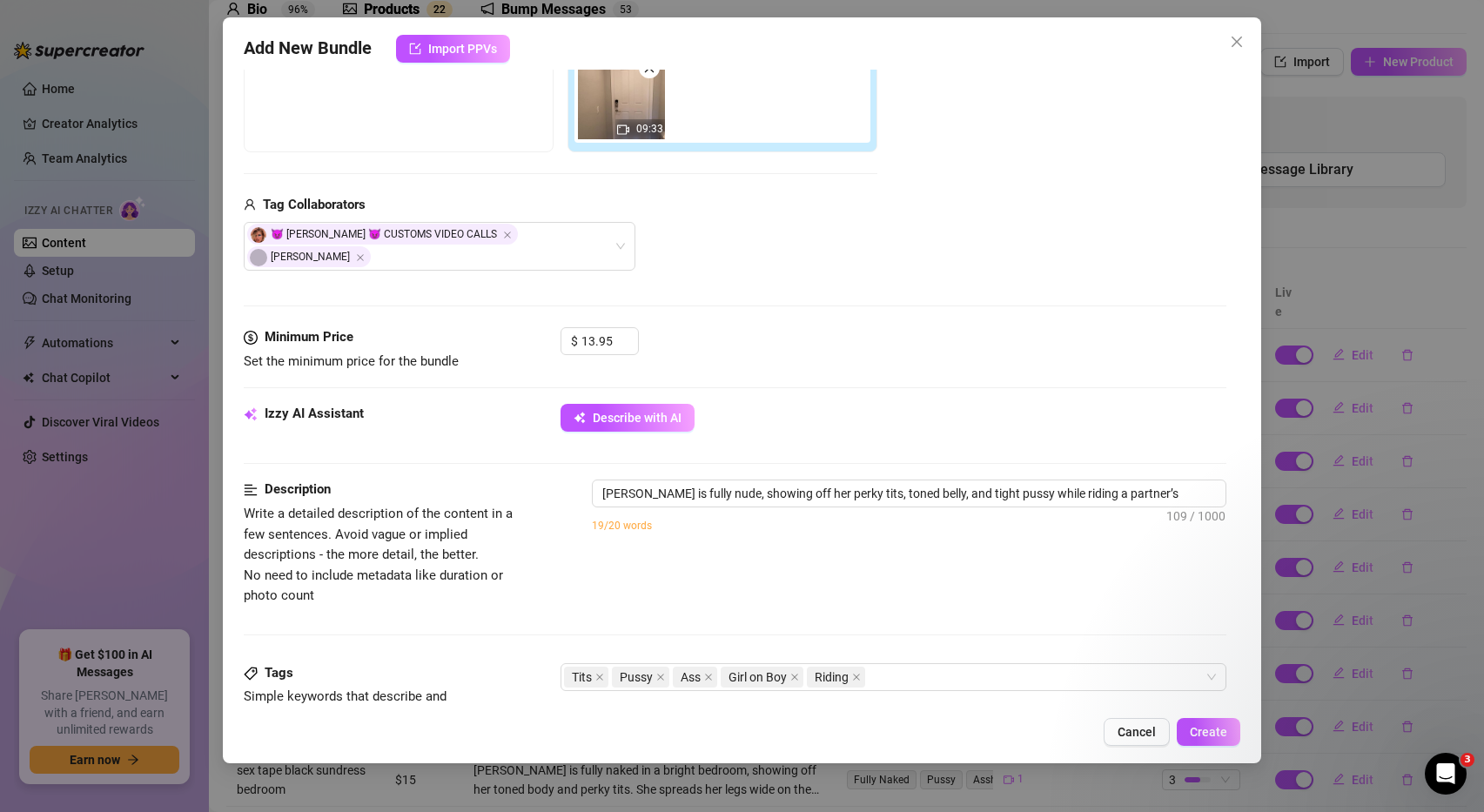
type textarea "Ashley Belle is fully nude, showing off her perky tits, toned belly, and tight …"
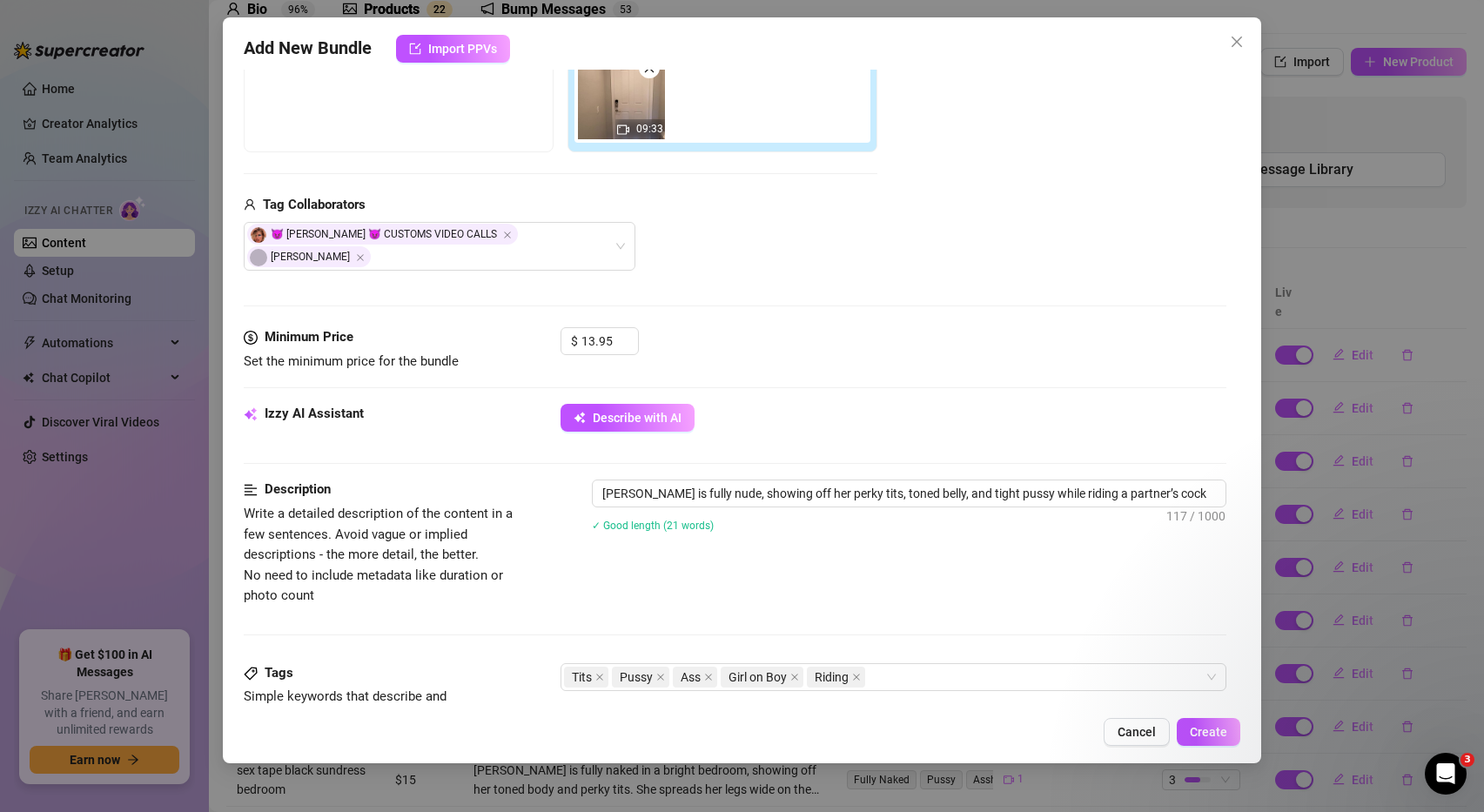
type textarea "Ashley Belle is fully nude, showing off her perky tits, toned belly, and tight …"
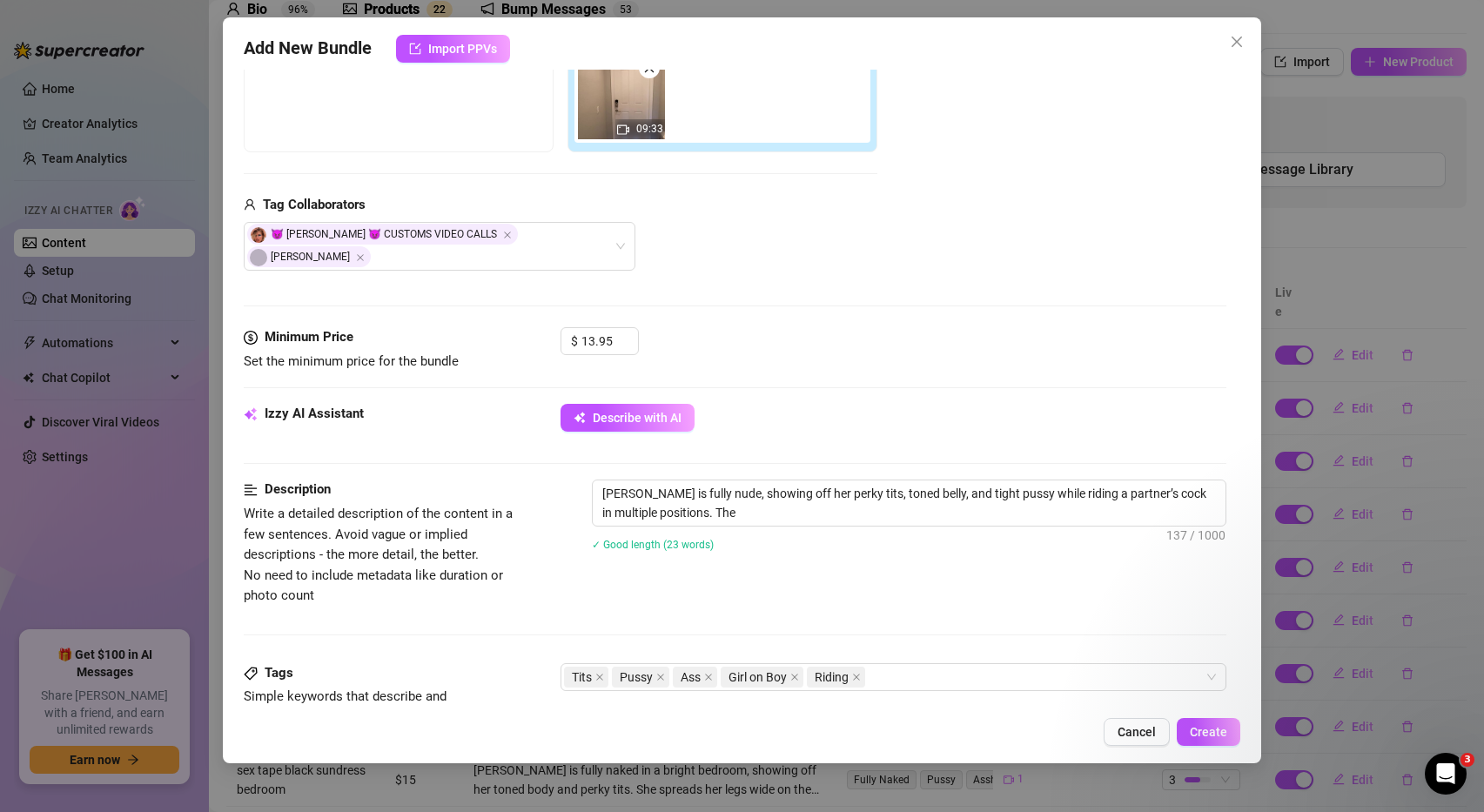
type textarea "Ashley Belle is fully nude, showing off her perky tits, toned belly, and tight …"
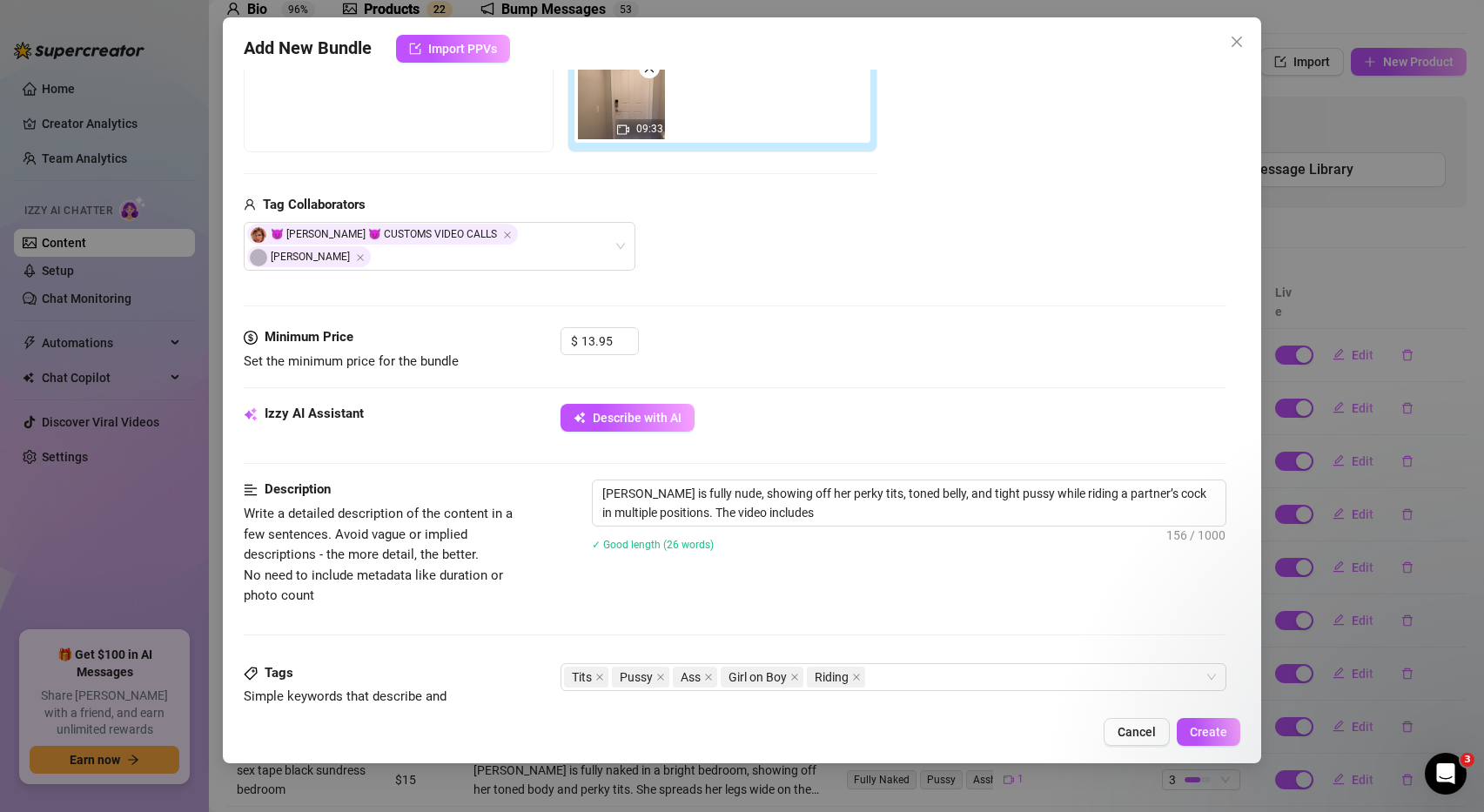
type textarea "Ashley Belle is fully nude, showing off her perky tits, toned belly, and tight …"
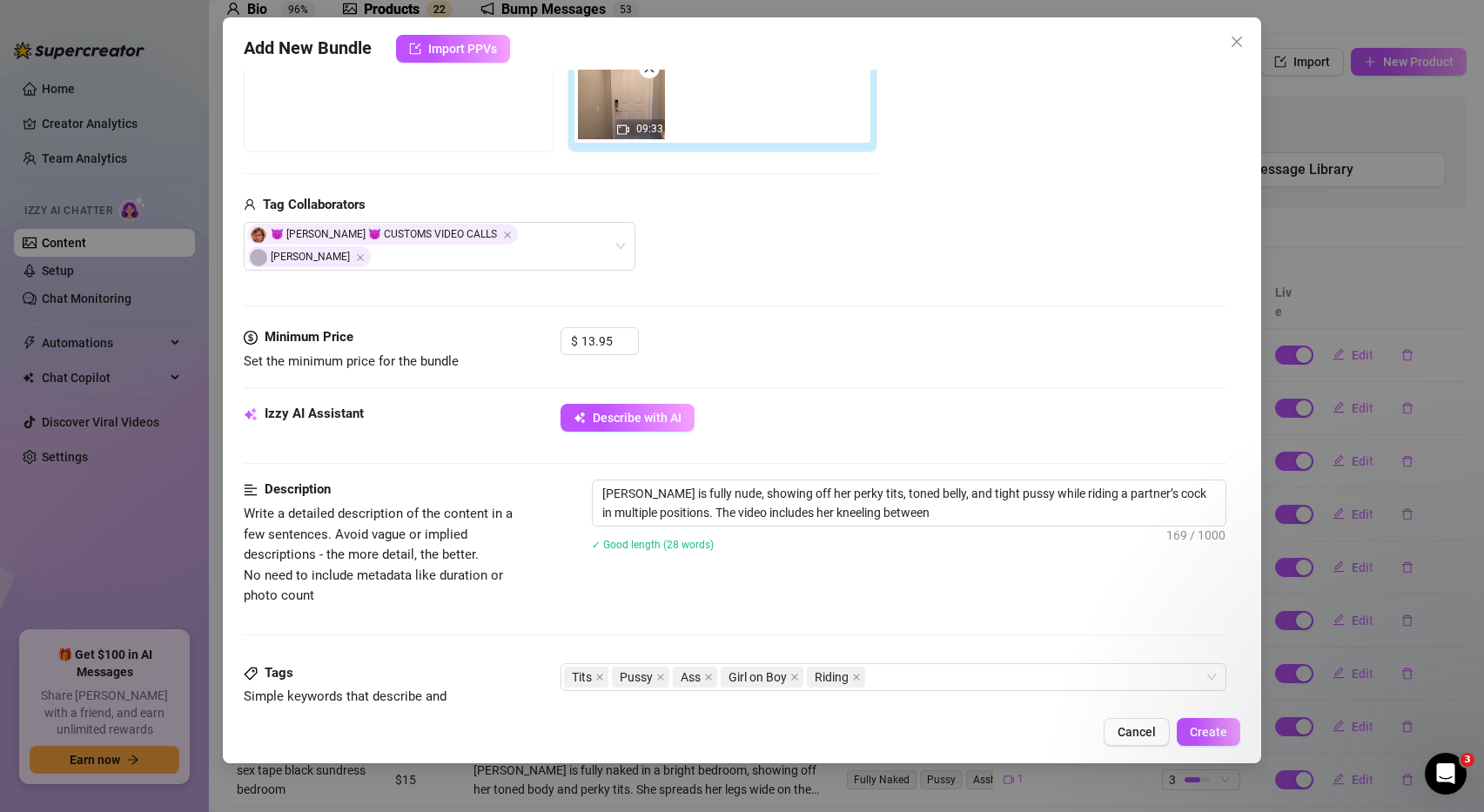
type textarea "Ashley Belle is fully nude, showing off her perky tits, toned belly, and tight …"
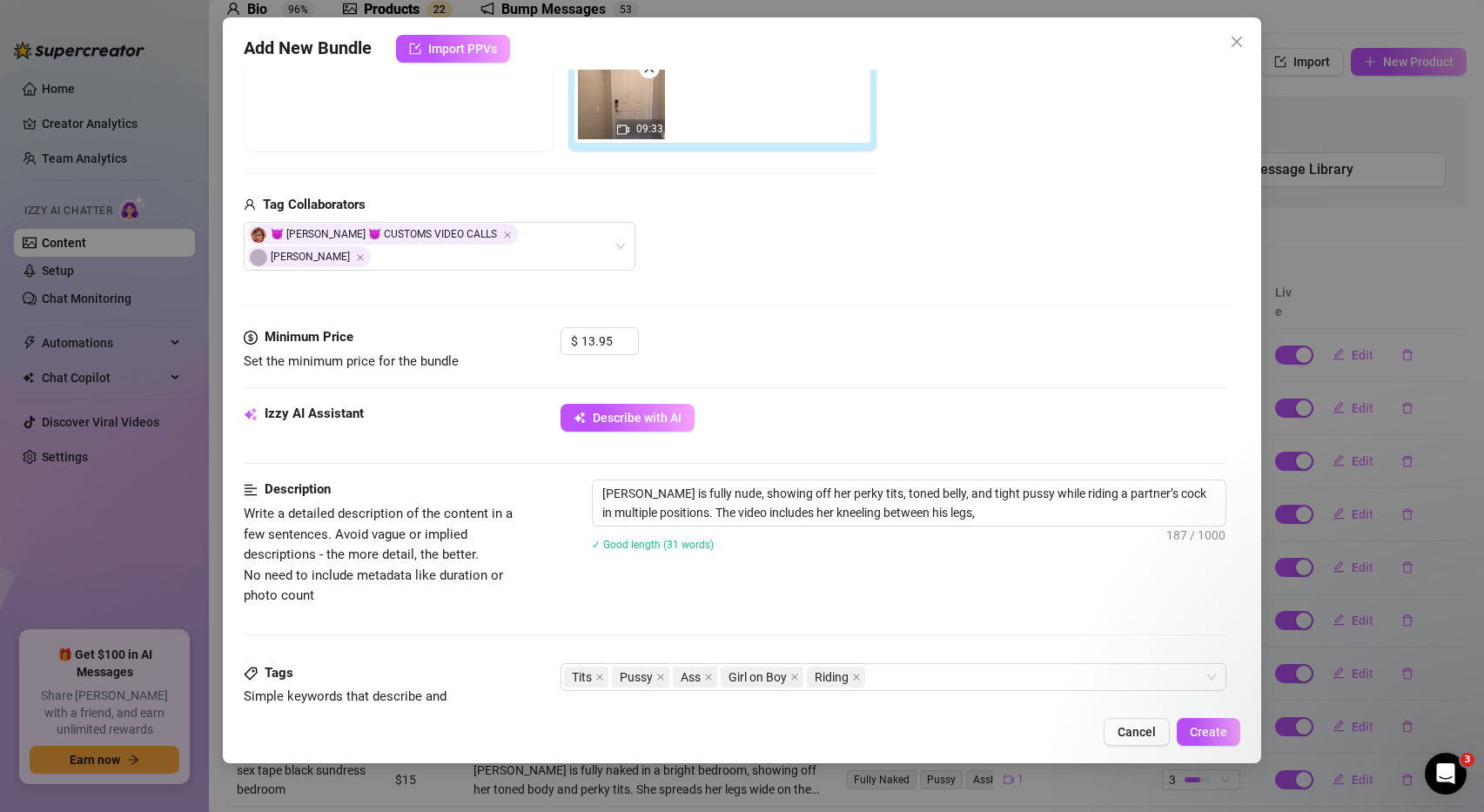
type textarea "Ashley Belle is fully nude, showing off her perky tits, toned belly, and tight …"
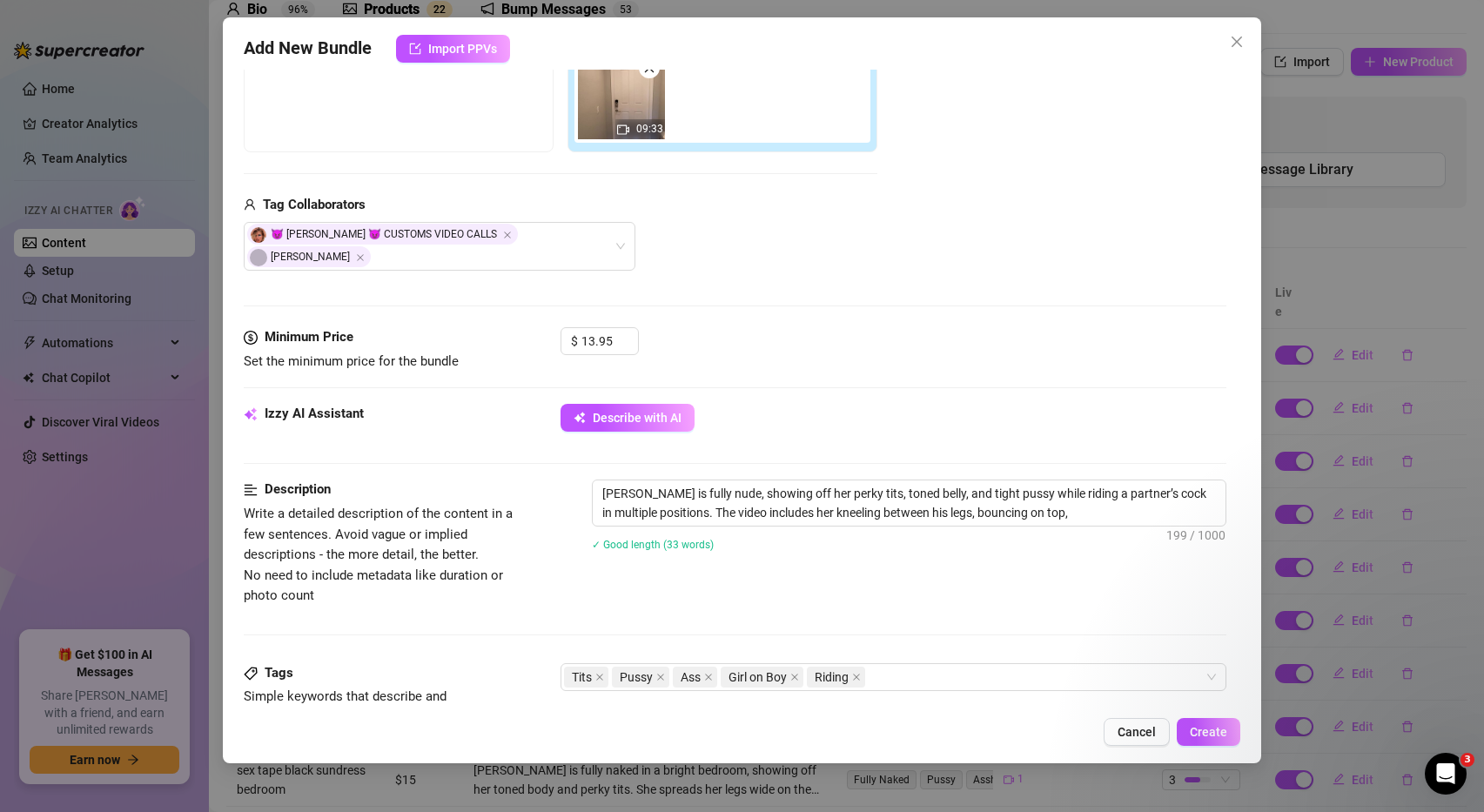
type textarea "Ashley Belle is fully nude, showing off her perky tits, toned belly, and tight …"
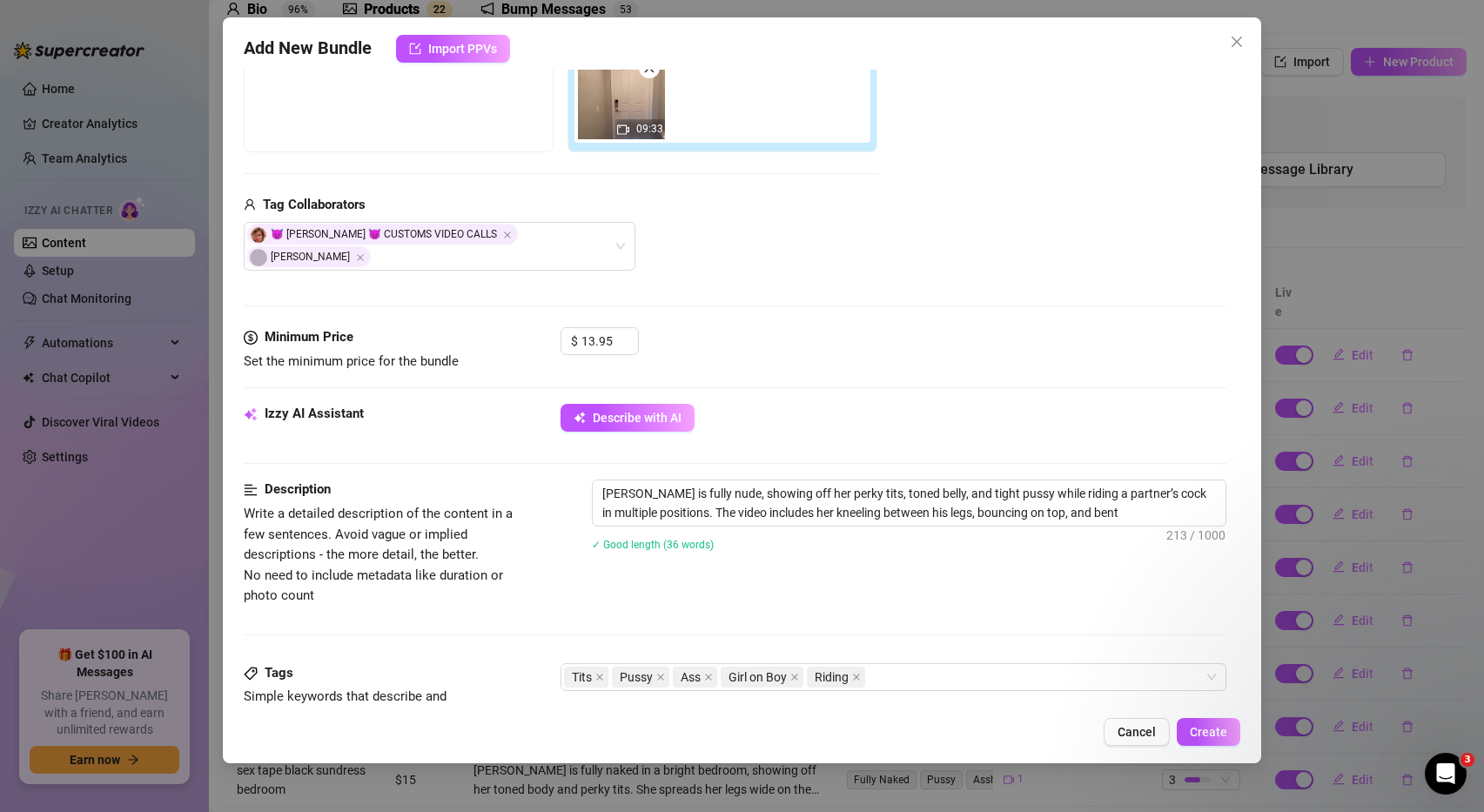
type textarea "Ashley Belle is fully nude, showing off her perky tits, toned belly, and tight …"
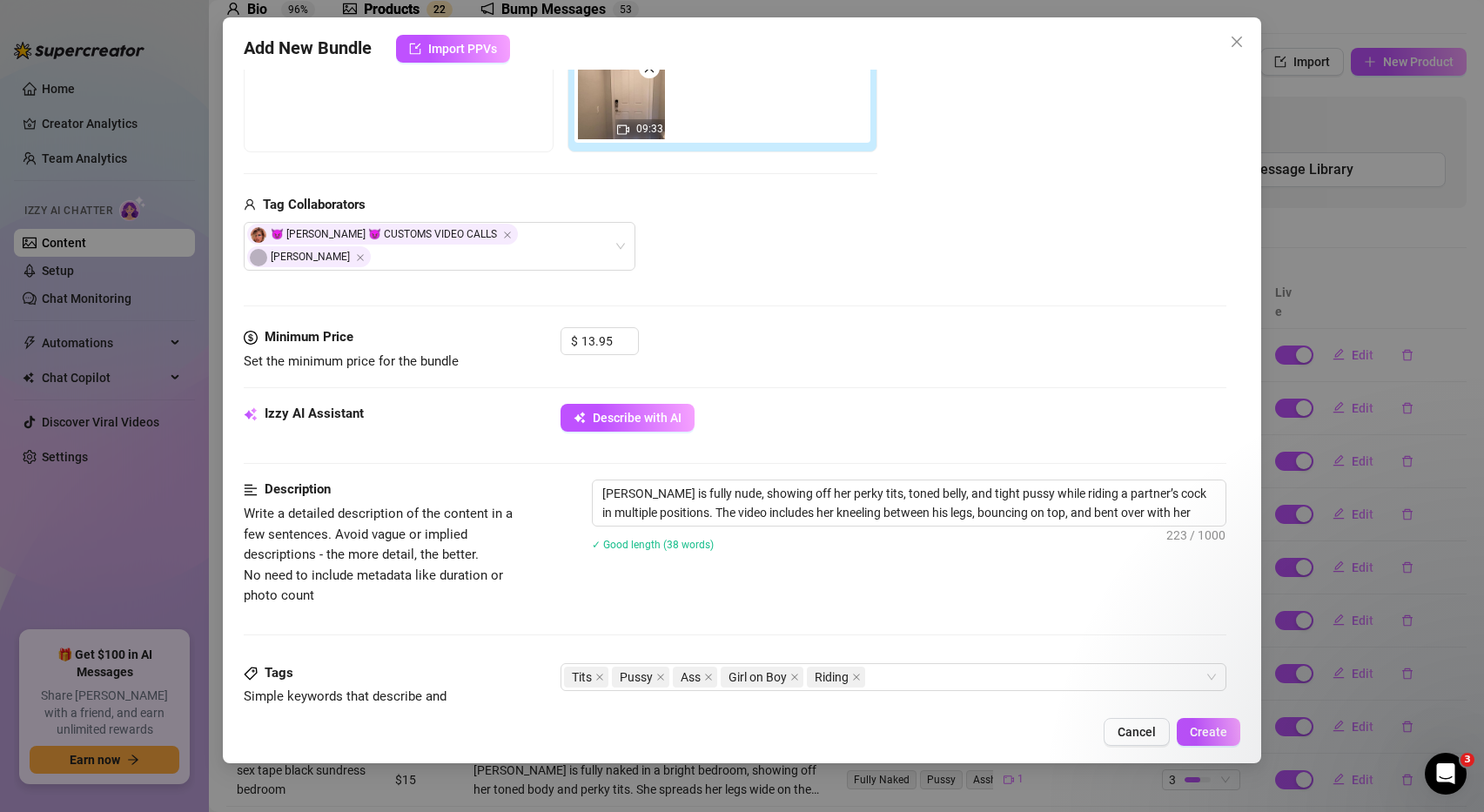
type textarea "Ashley Belle is fully nude, showing off her perky tits, toned belly, and tight …"
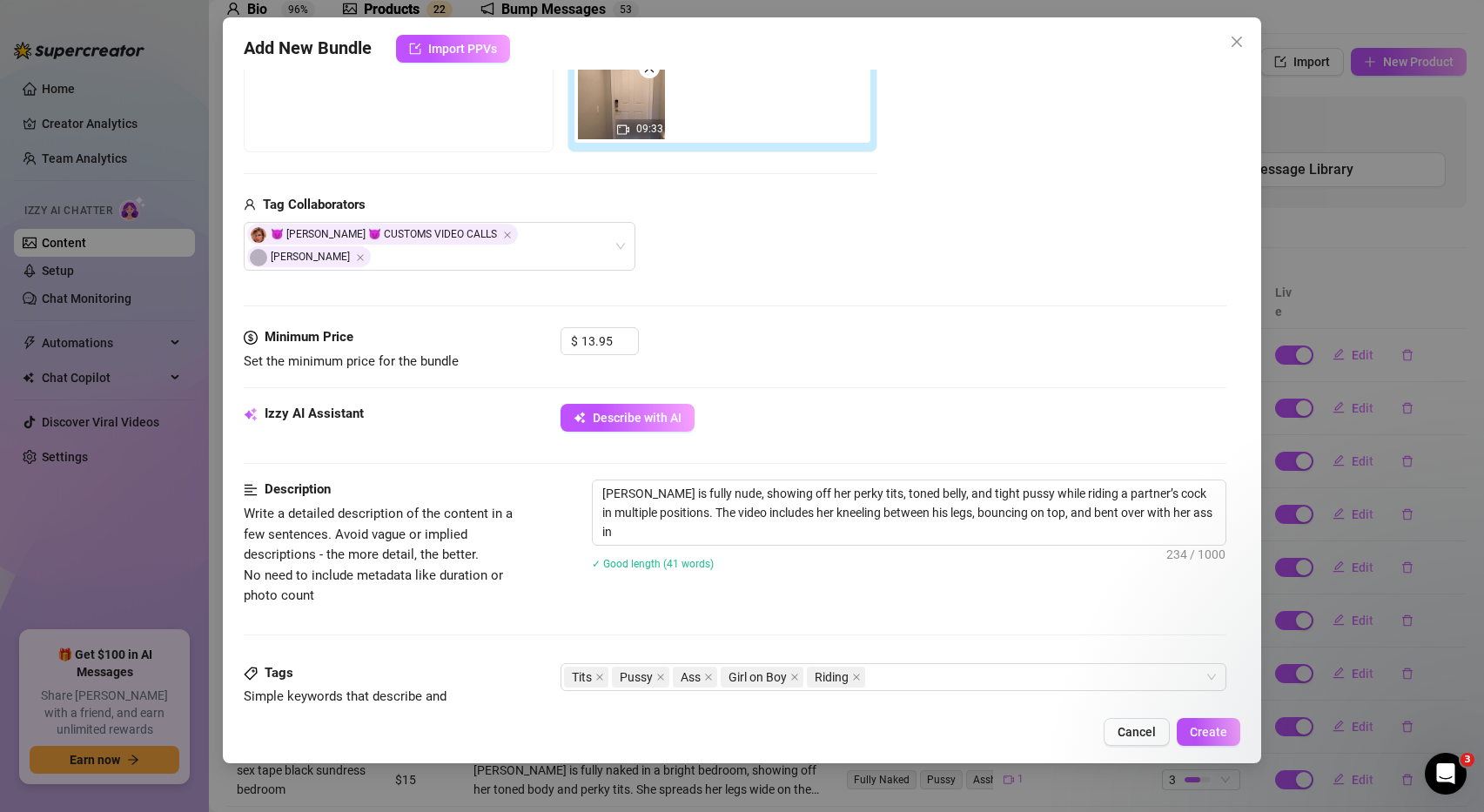
type textarea "Ashley Belle is fully nude, showing off her perky tits, toned belly, and tight …"
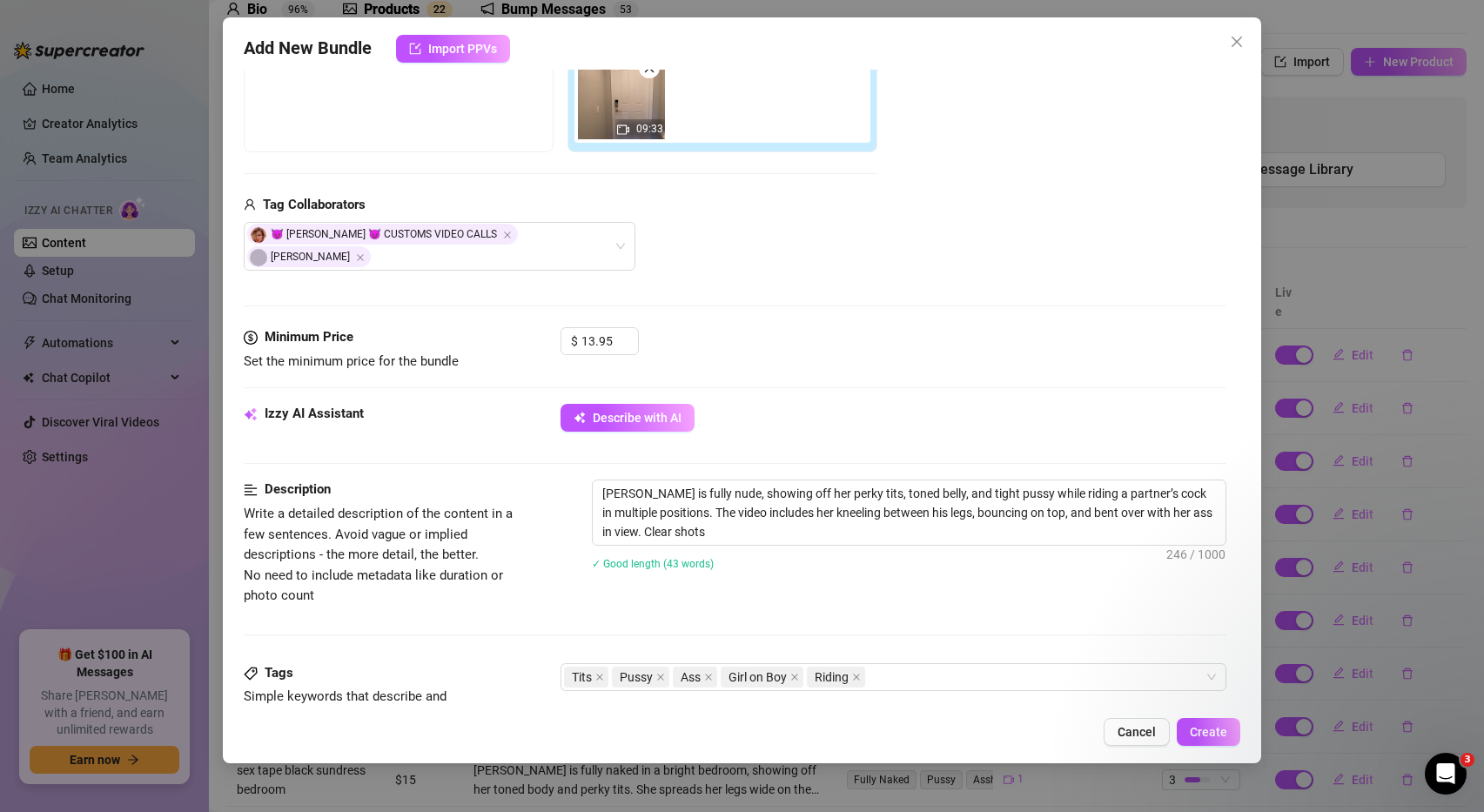
type textarea "Ashley Belle is fully nude, showing off her perky tits, toned belly, and tight …"
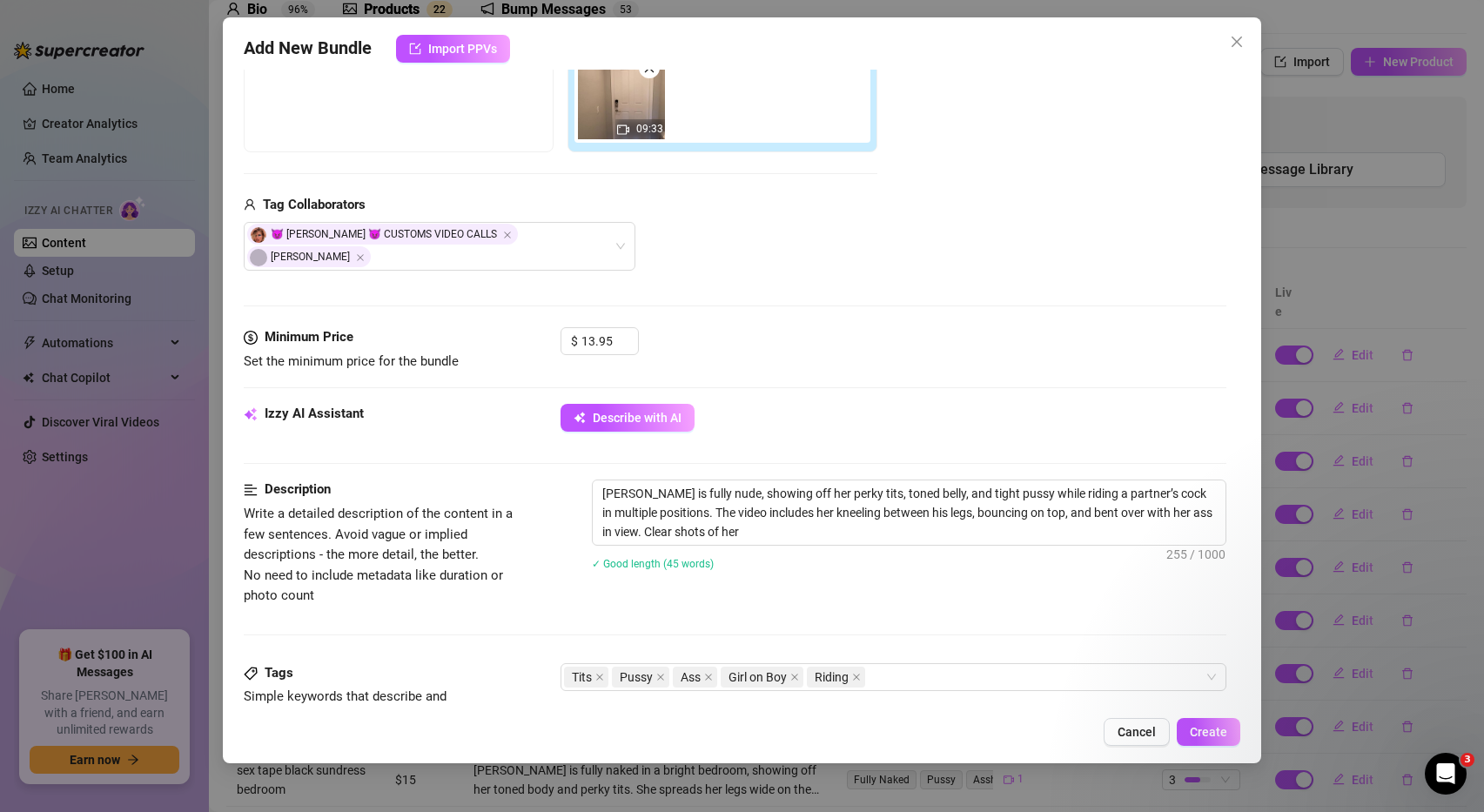
type textarea "Ashley Belle is fully nude, showing off her perky tits, toned belly, and tight …"
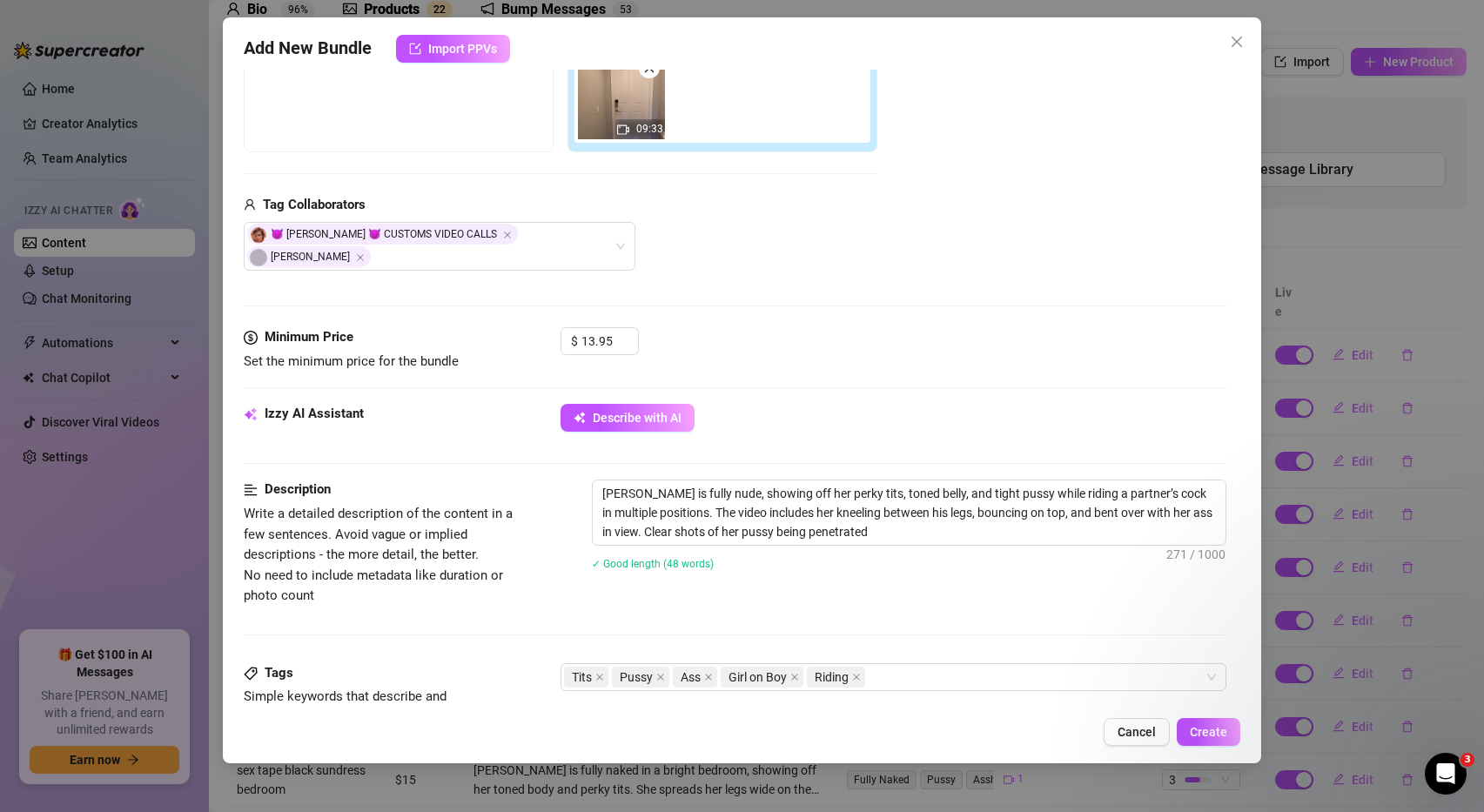
type textarea "Ashley Belle is fully nude, showing off her perky tits, toned belly, and tight …"
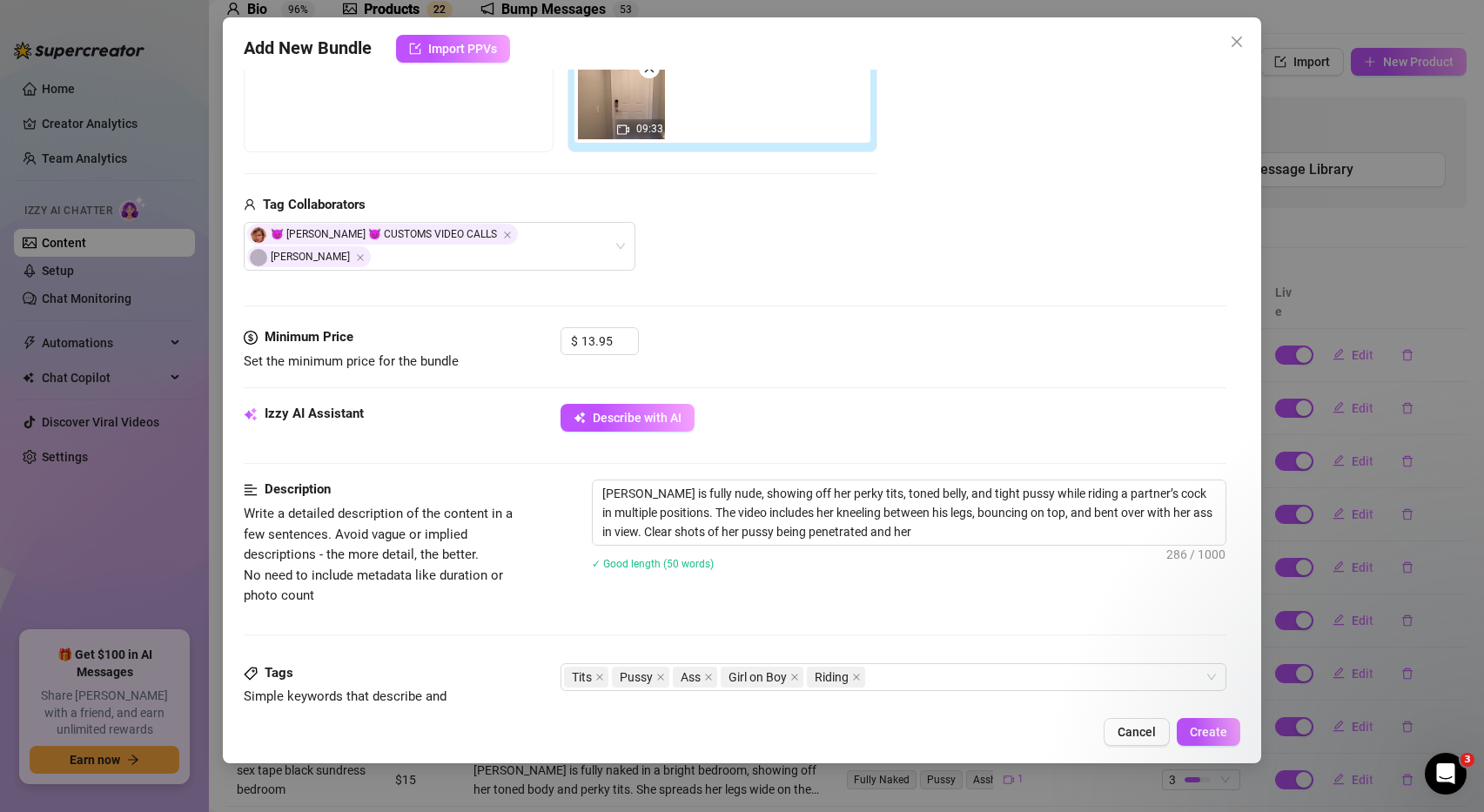
type textarea "Ashley Belle is fully nude, showing off her perky tits, toned belly, and tight …"
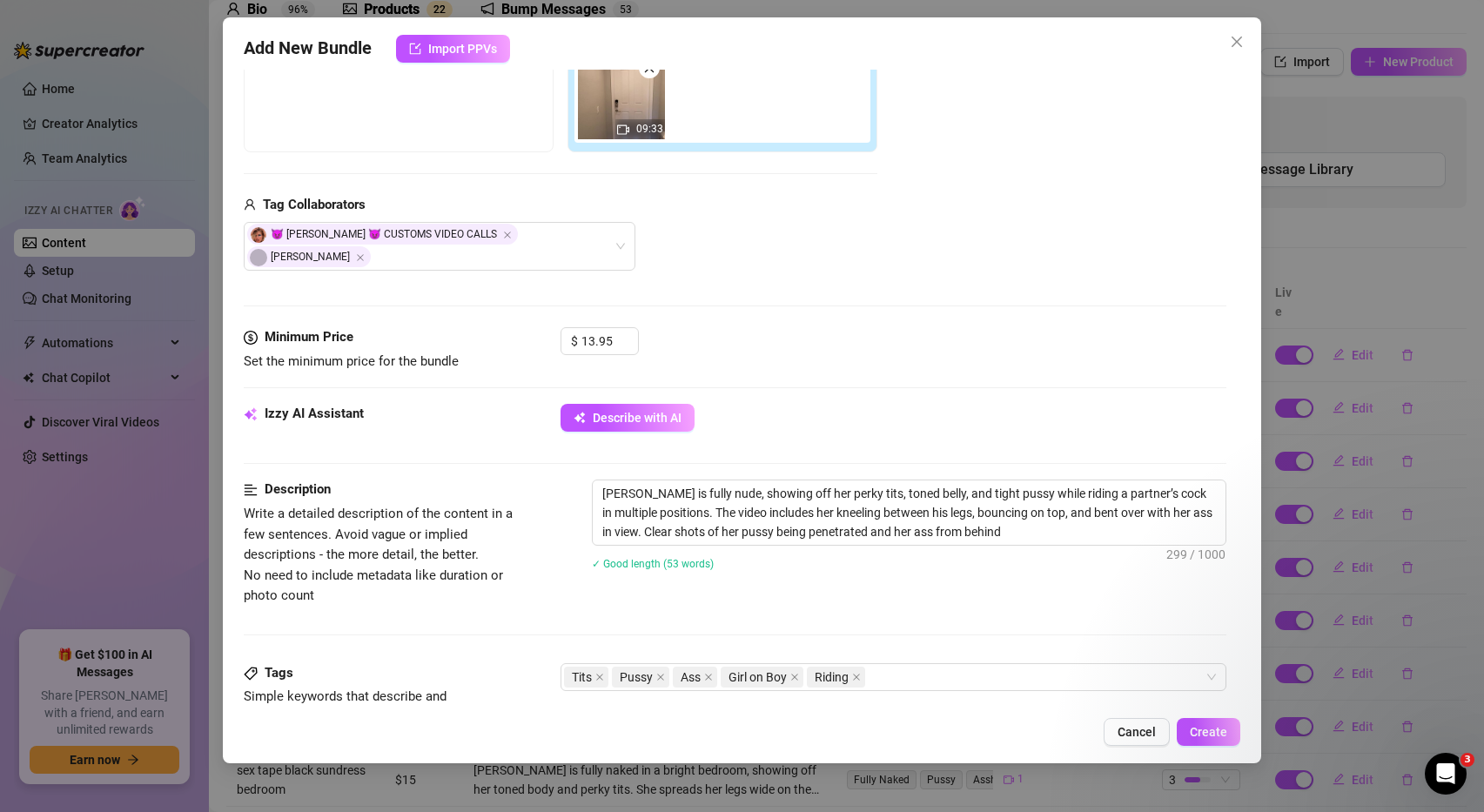
type textarea "Ashley Belle is fully nude, showing off her perky tits, toned belly, and tight …"
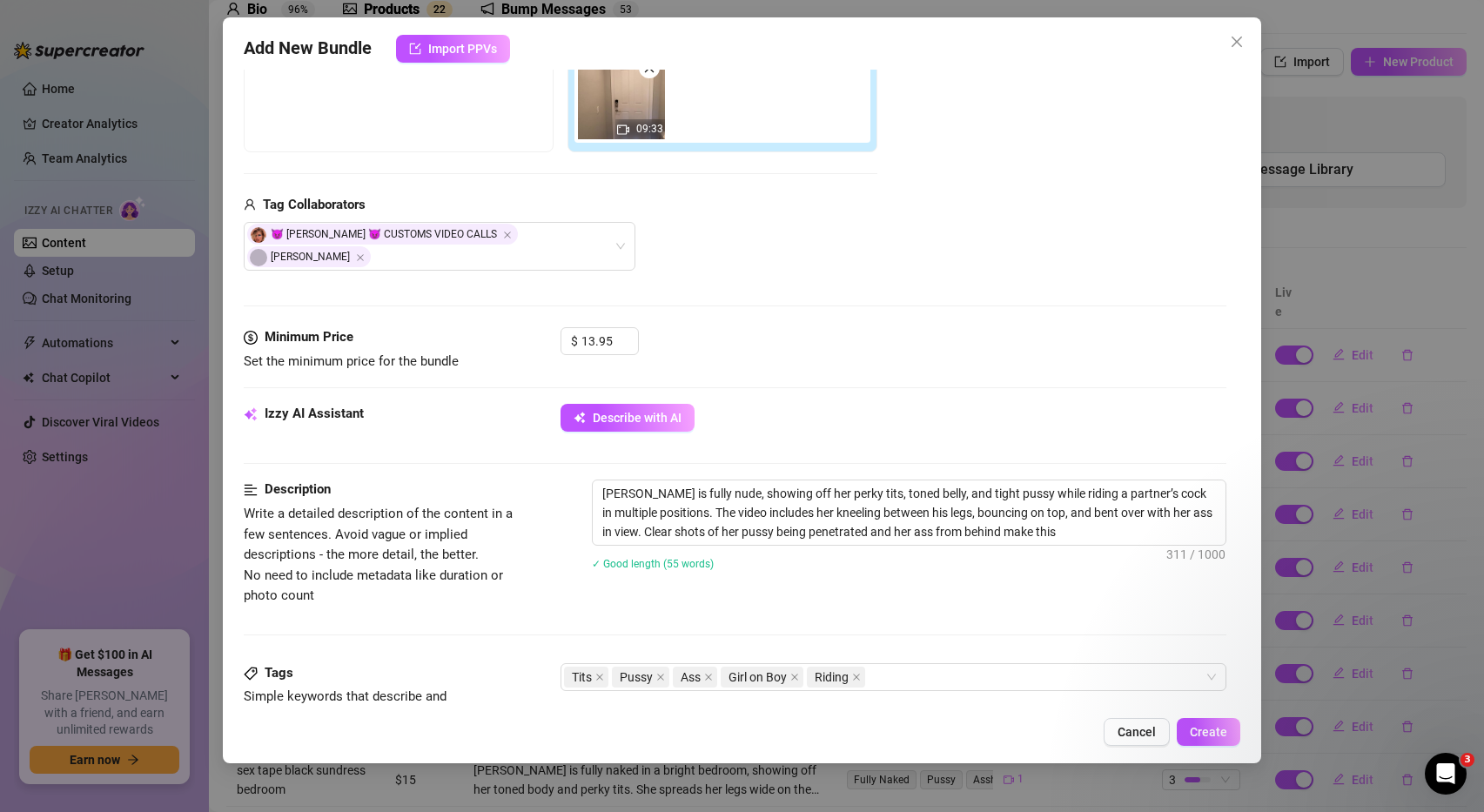
type textarea "Ashley Belle is fully nude, showing off her perky tits, toned belly, and tight …"
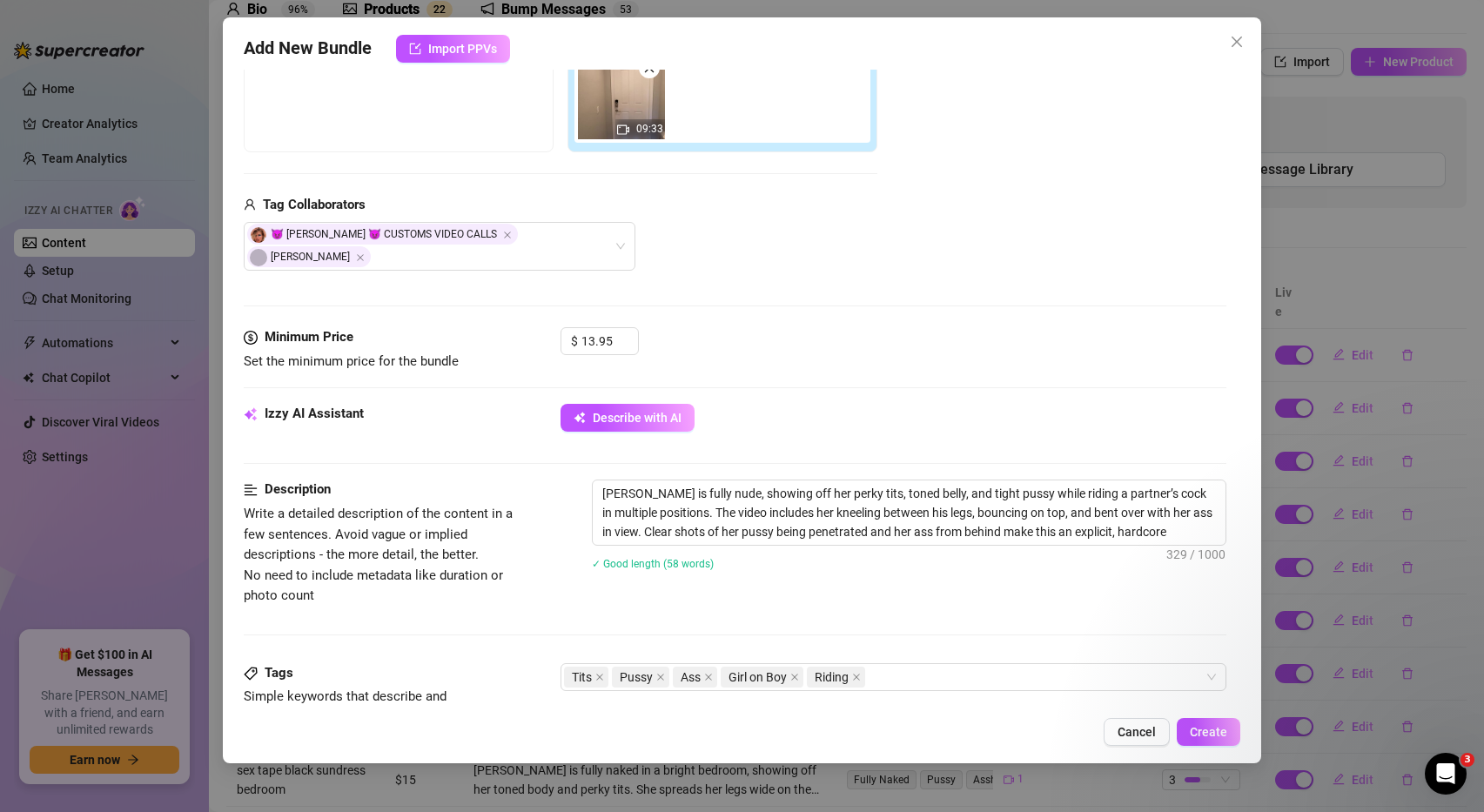
type textarea "Ashley Belle is fully nude, showing off her perky tits, toned belly, and tight …"
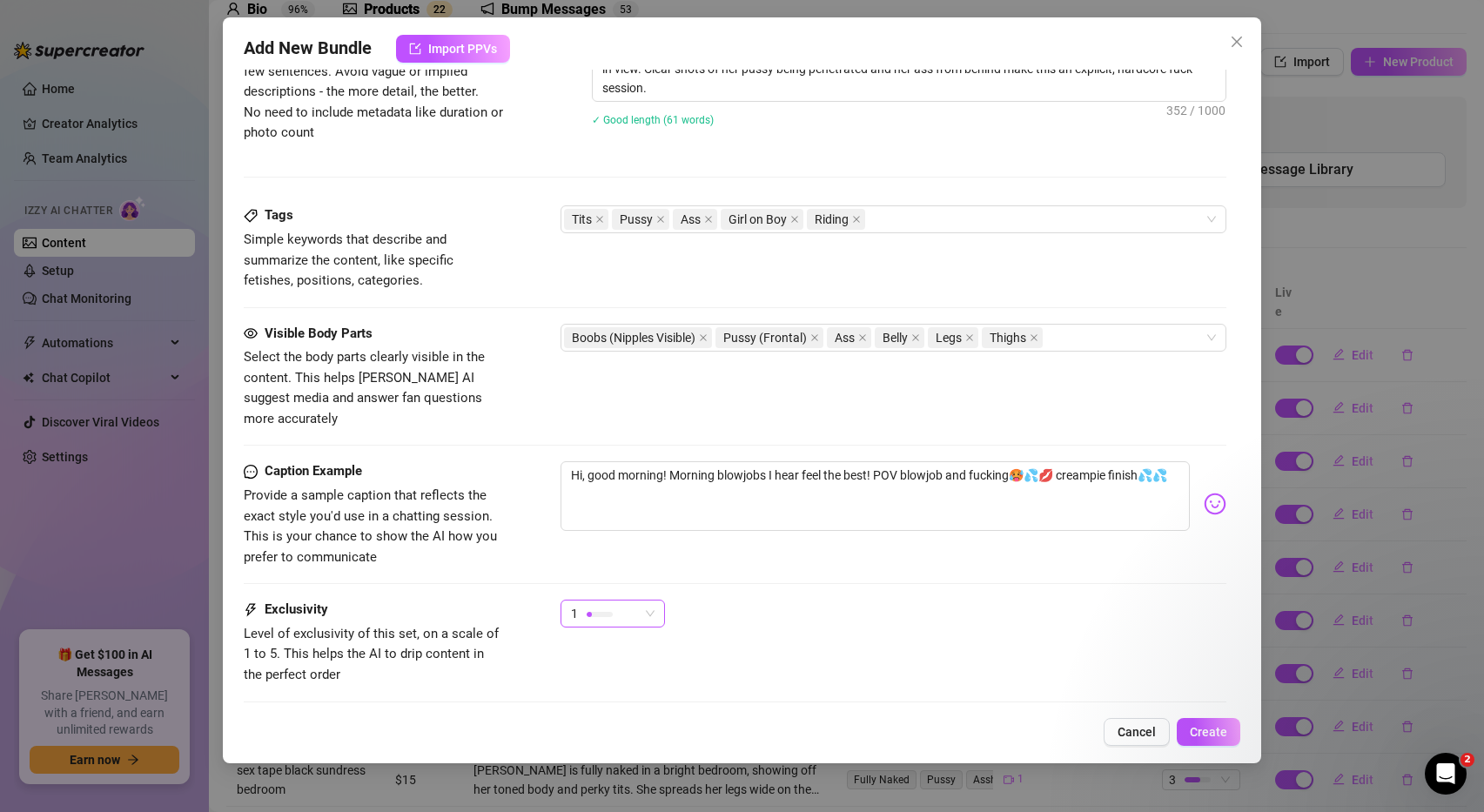
scroll to position [790, 0]
click at [649, 599] on span "1" at bounding box center [612, 611] width 84 height 26
click at [742, 598] on div "1" at bounding box center [894, 620] width 667 height 43
click at [651, 599] on span "1" at bounding box center [612, 611] width 84 height 26
click at [636, 683] on span "4" at bounding box center [630, 689] width 113 height 19
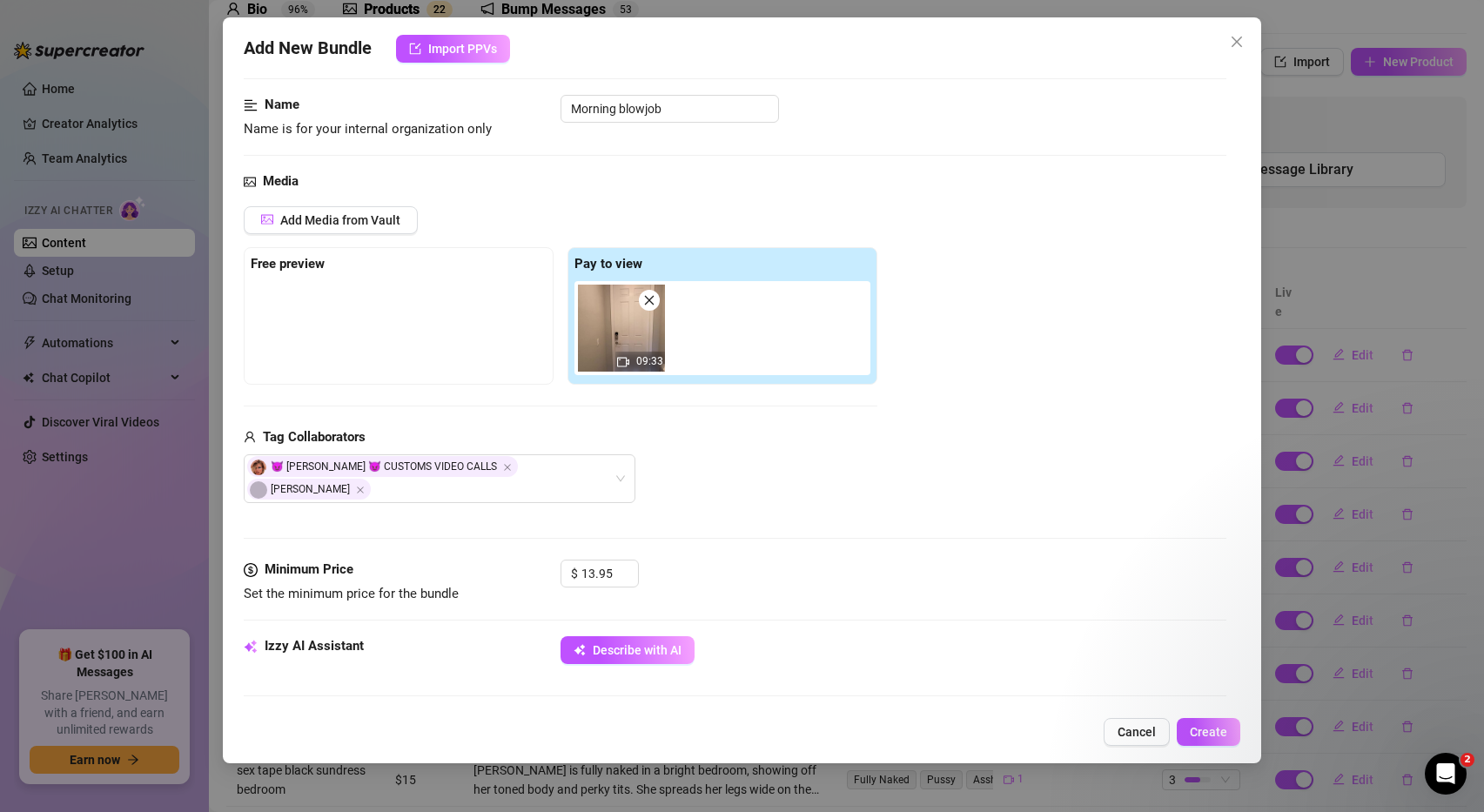
scroll to position [91, 0]
click at [303, 303] on div at bounding box center [399, 326] width 296 height 87
click at [299, 266] on strong "Free preview" at bounding box center [288, 265] width 74 height 15
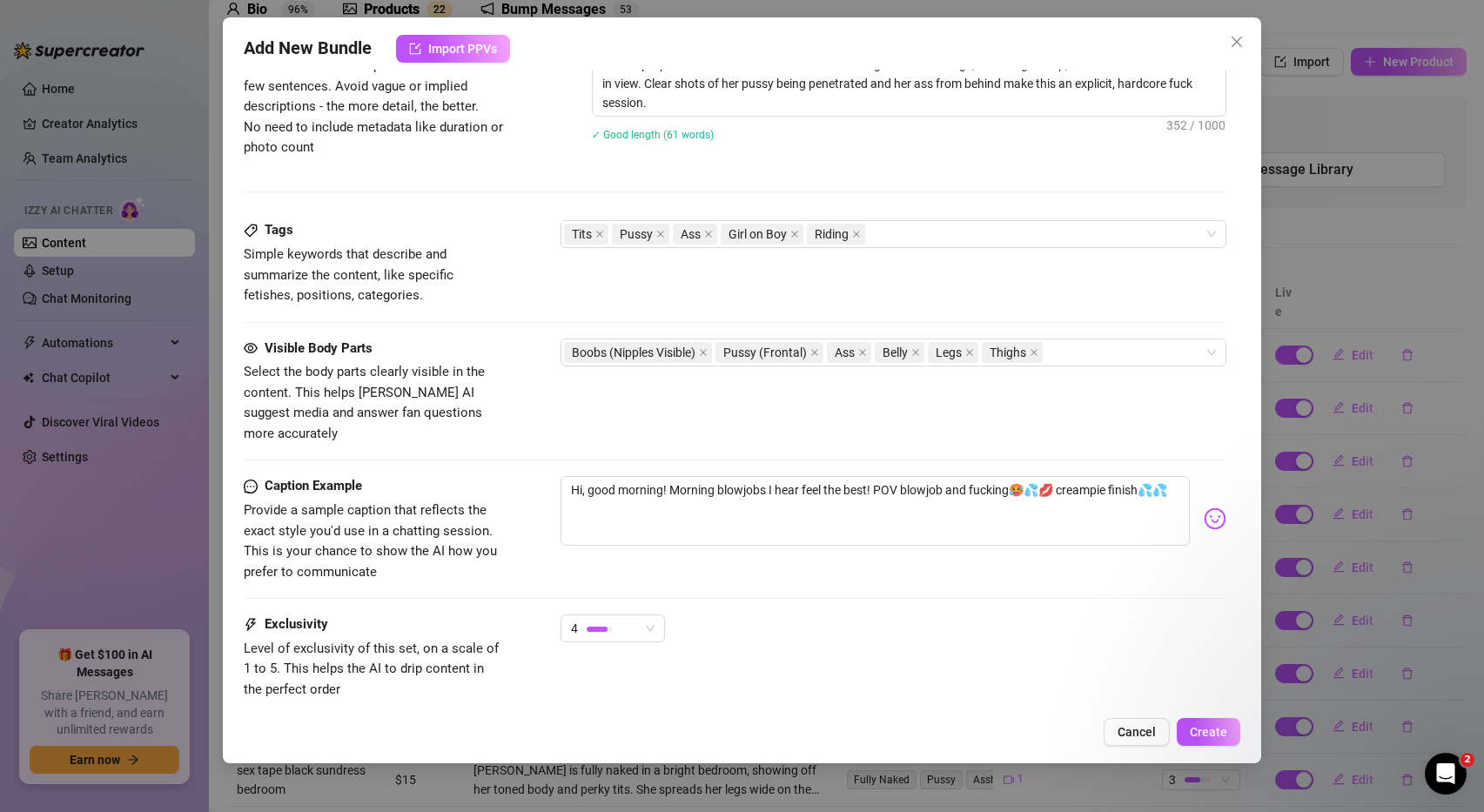
scroll to position [854, 0]
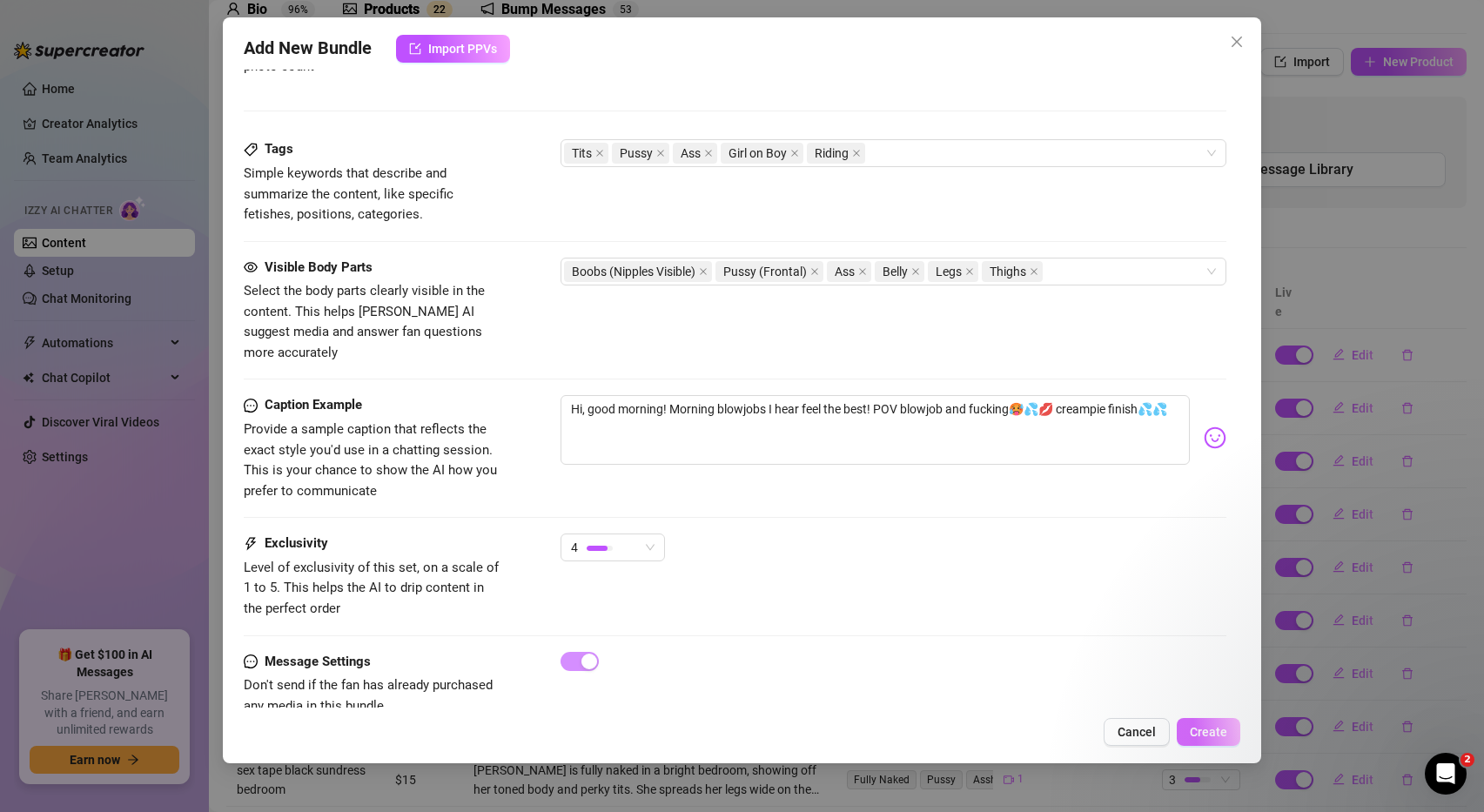
click at [1217, 730] on span "Create" at bounding box center [1208, 732] width 37 height 14
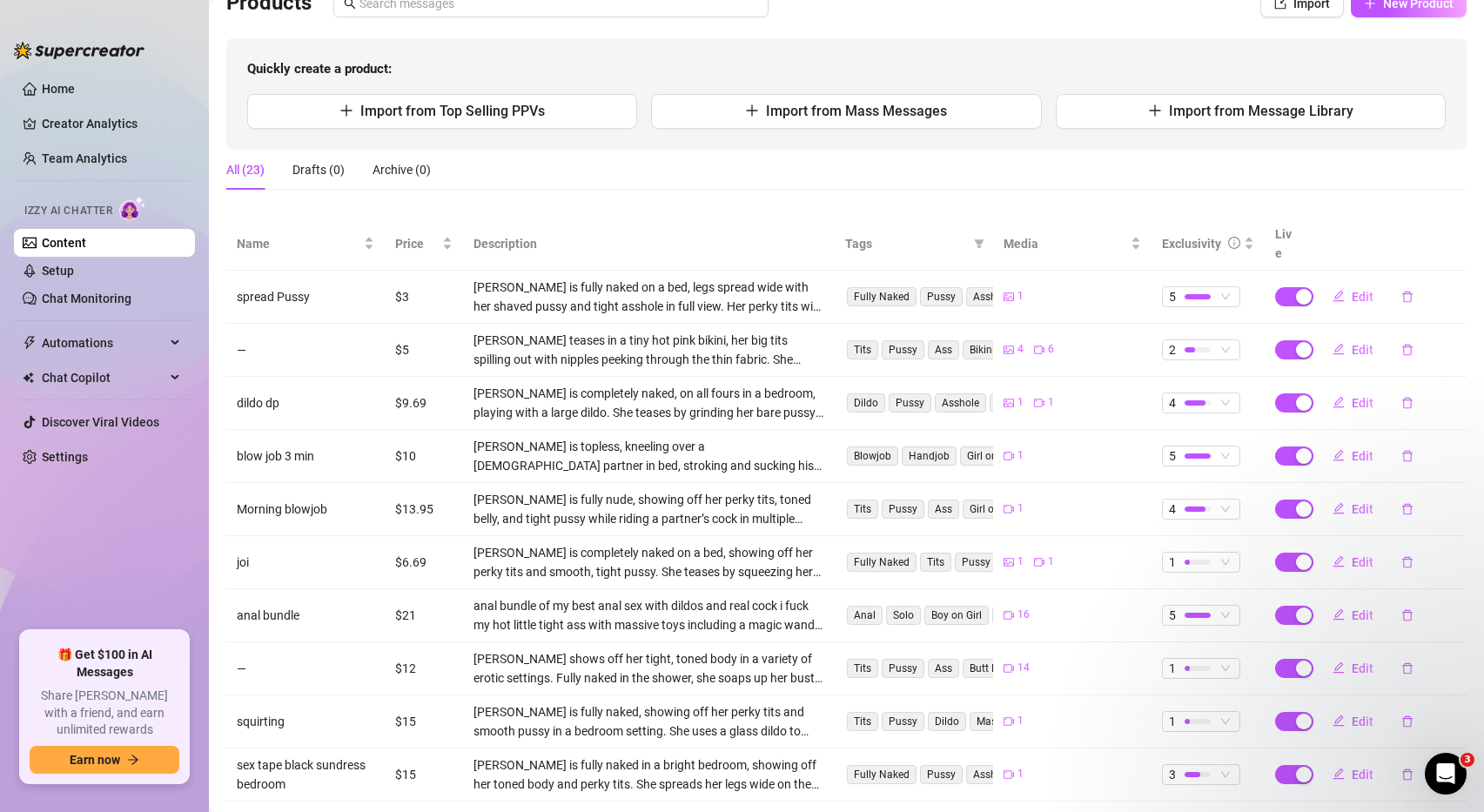
scroll to position [0, 0]
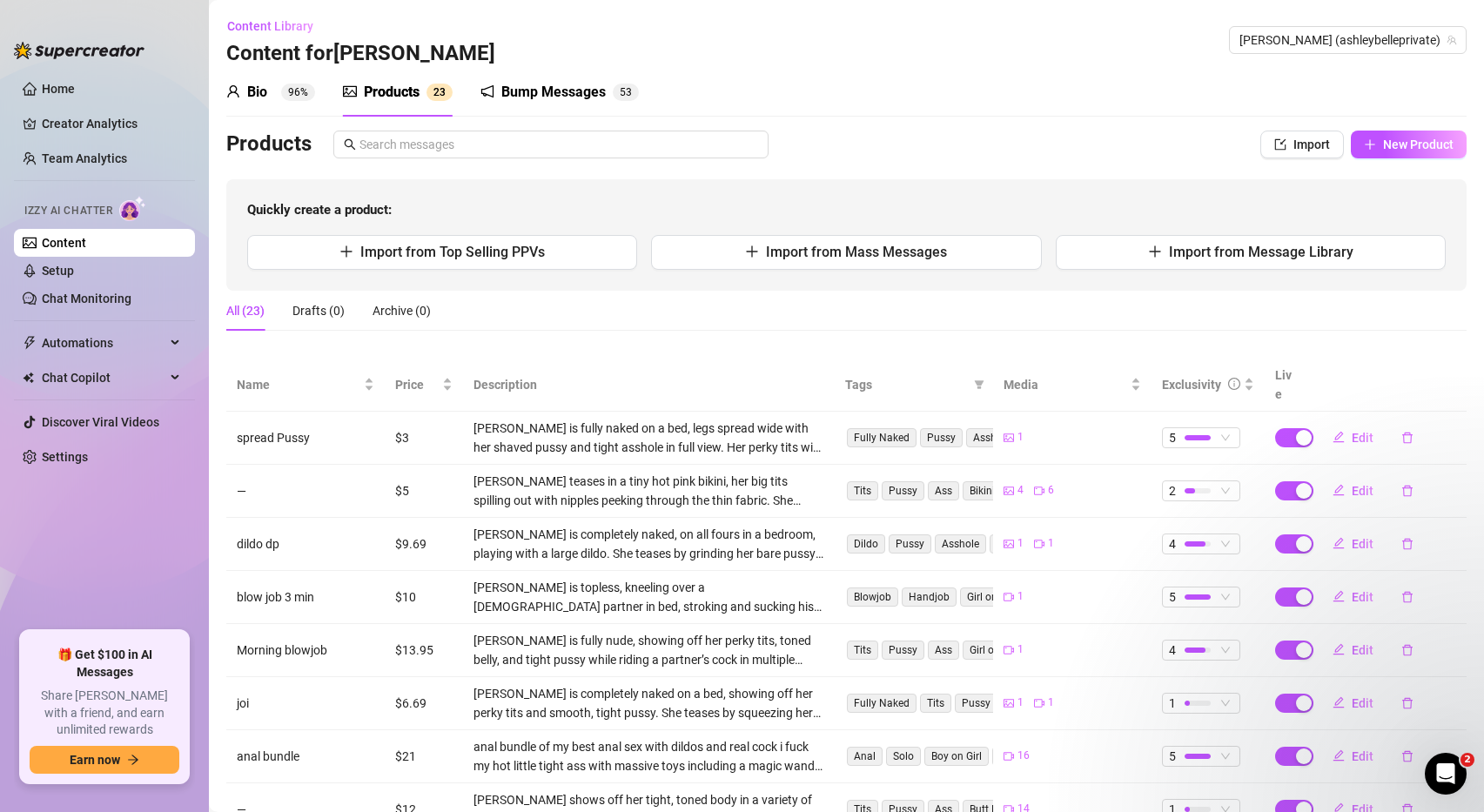
click at [529, 87] on div "Bump Messages" at bounding box center [554, 92] width 105 height 21
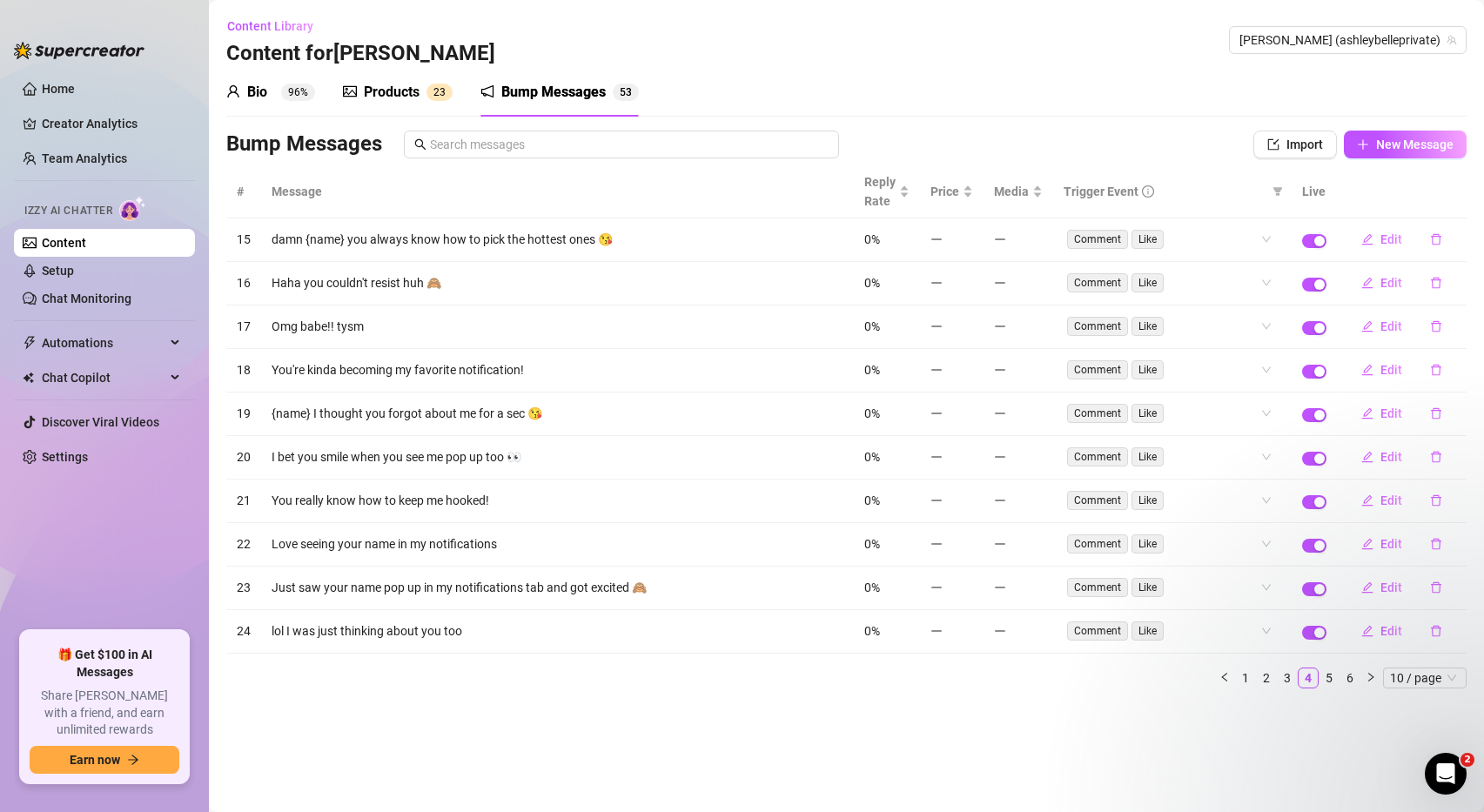
click at [400, 91] on div "Products" at bounding box center [392, 92] width 56 height 21
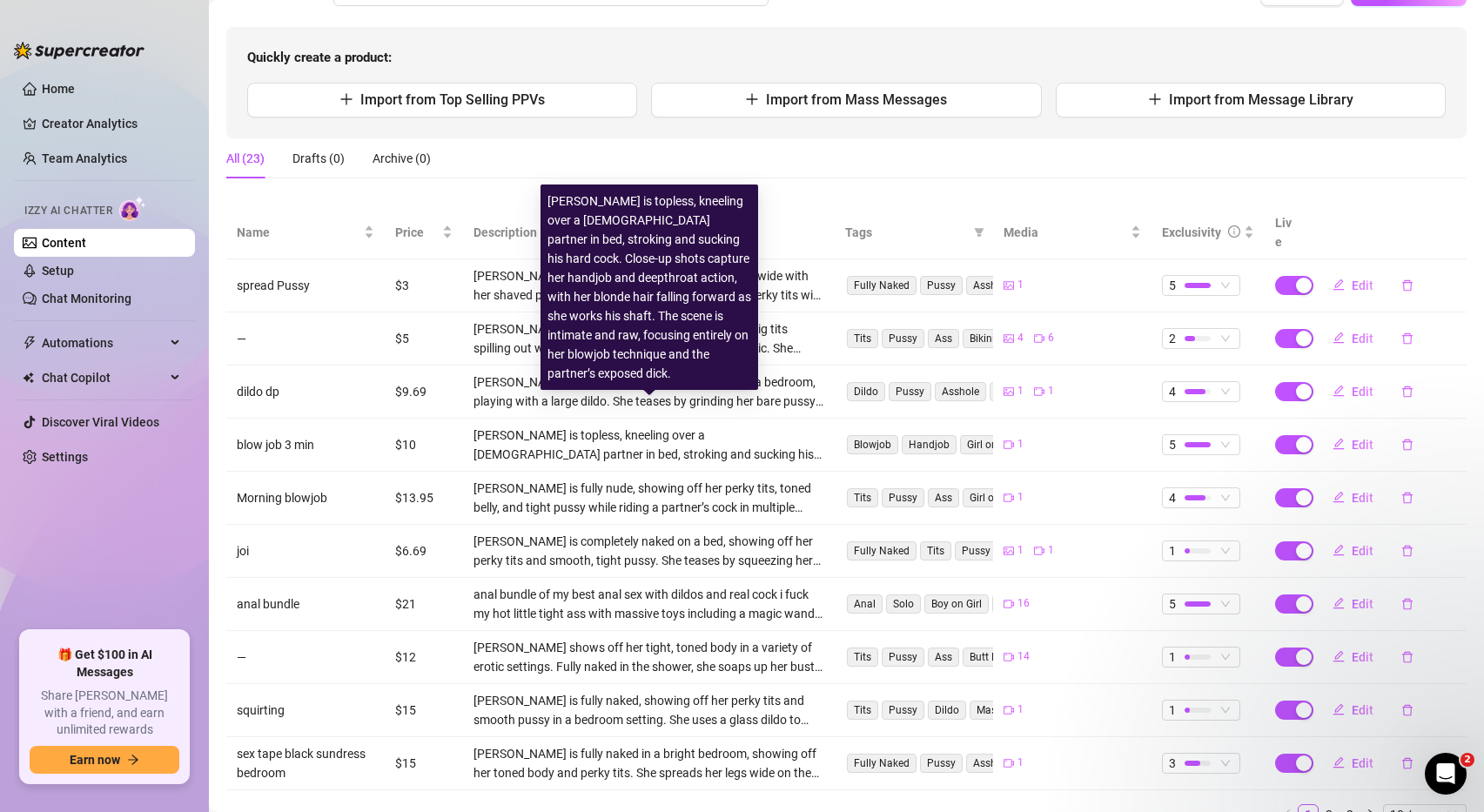
scroll to position [82, 0]
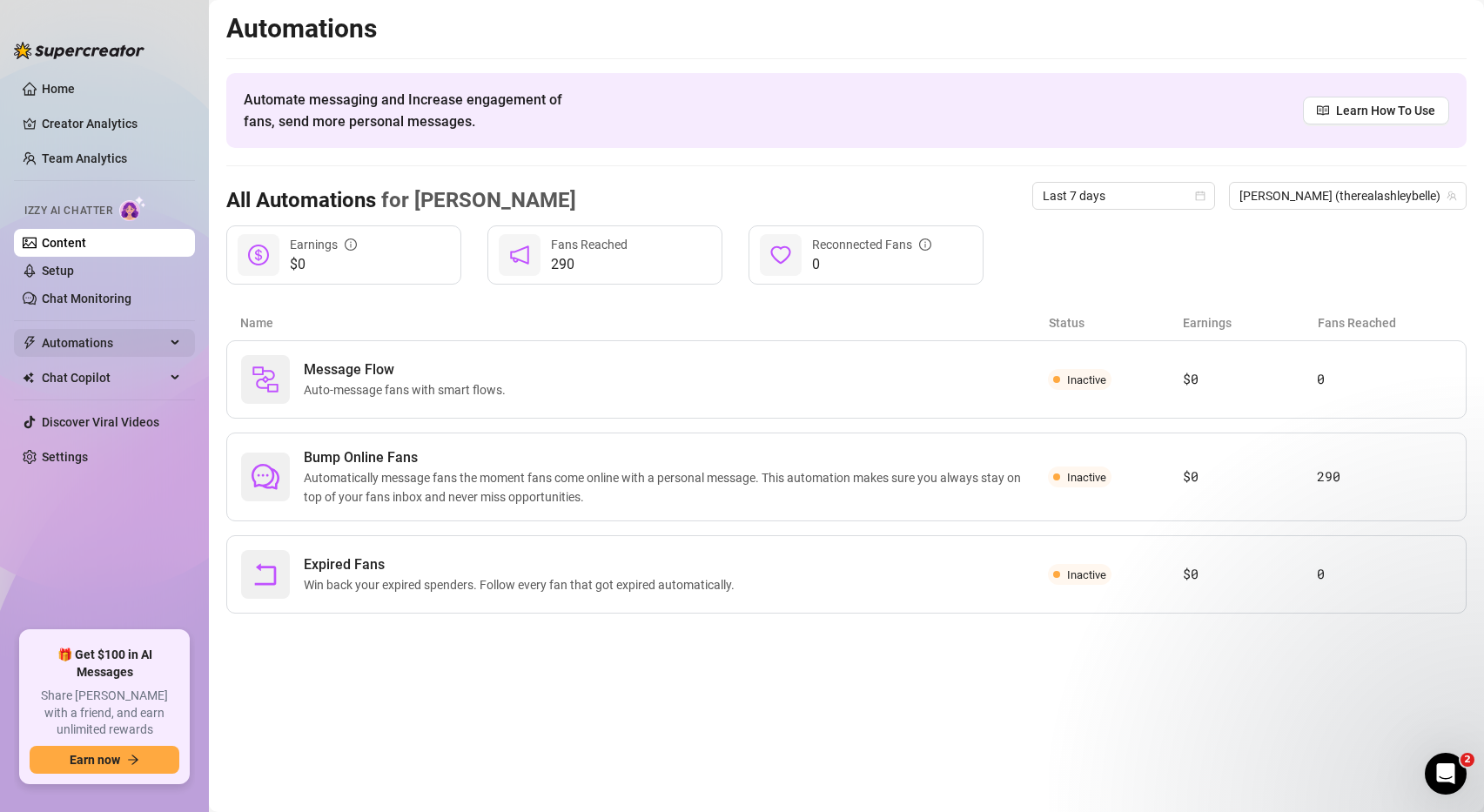
click at [104, 343] on span "Automations" at bounding box center [103, 342] width 124 height 28
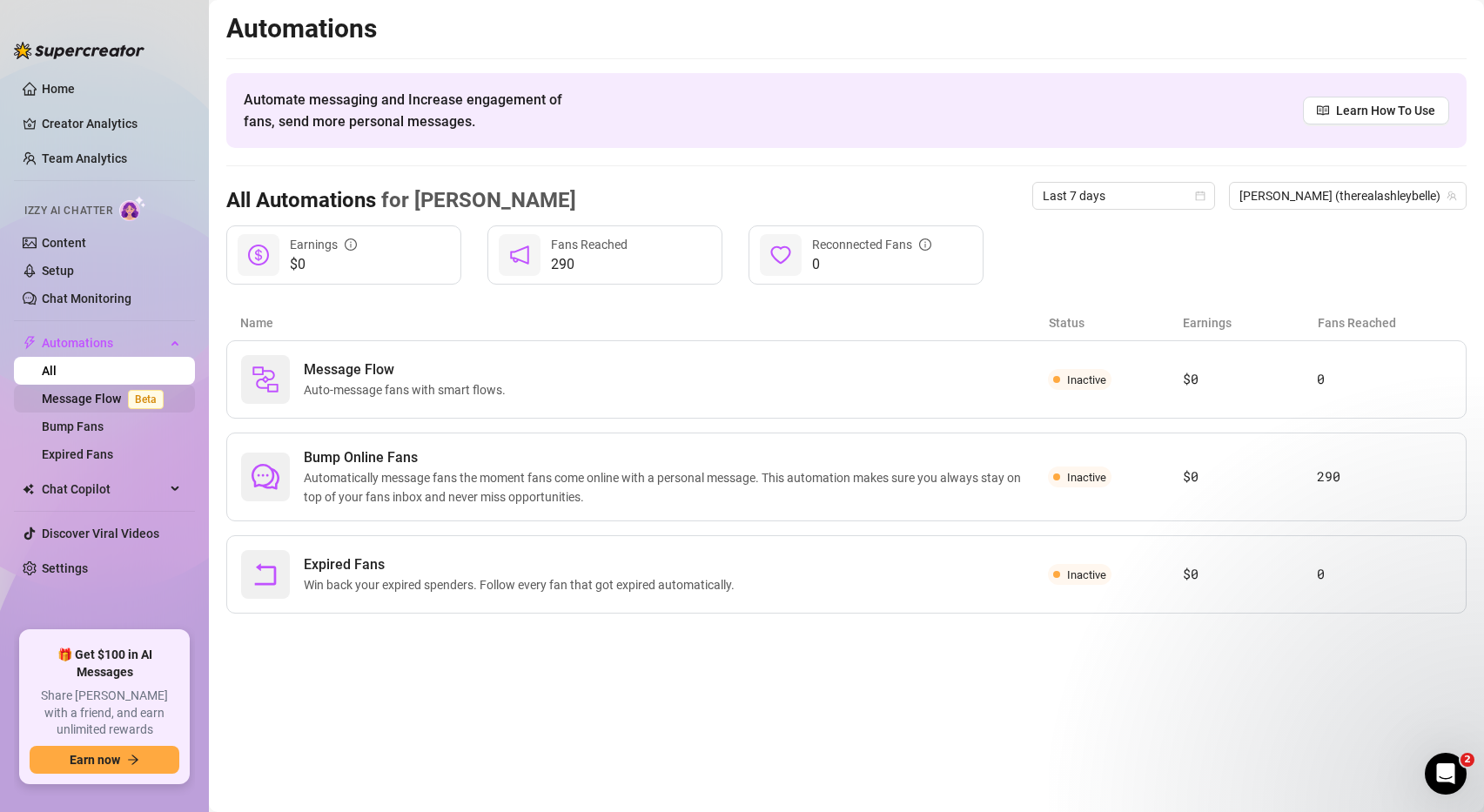
click at [81, 395] on link "Message Flow Beta" at bounding box center [106, 398] width 129 height 14
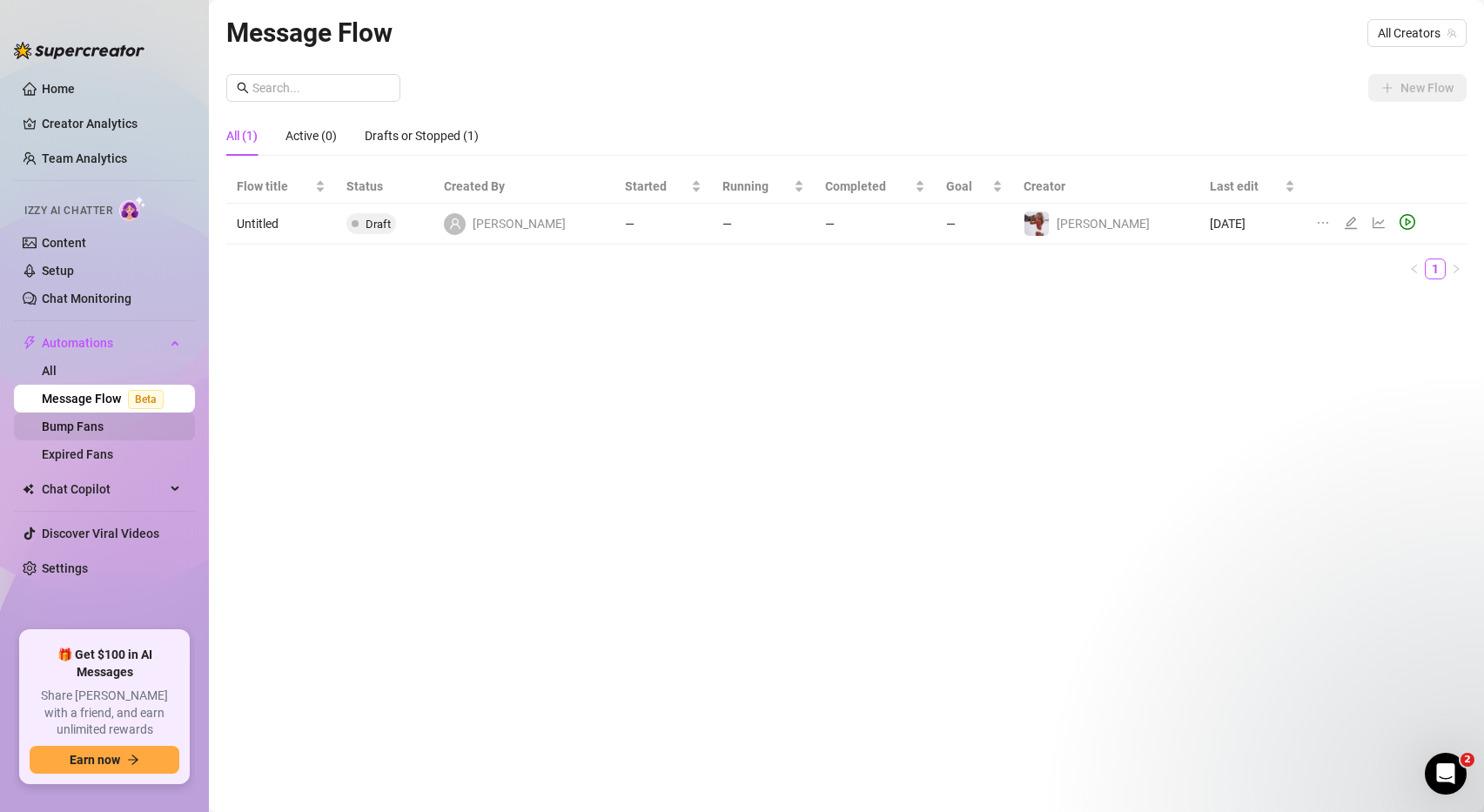
click at [104, 420] on link "Bump Fans" at bounding box center [72, 425] width 61 height 14
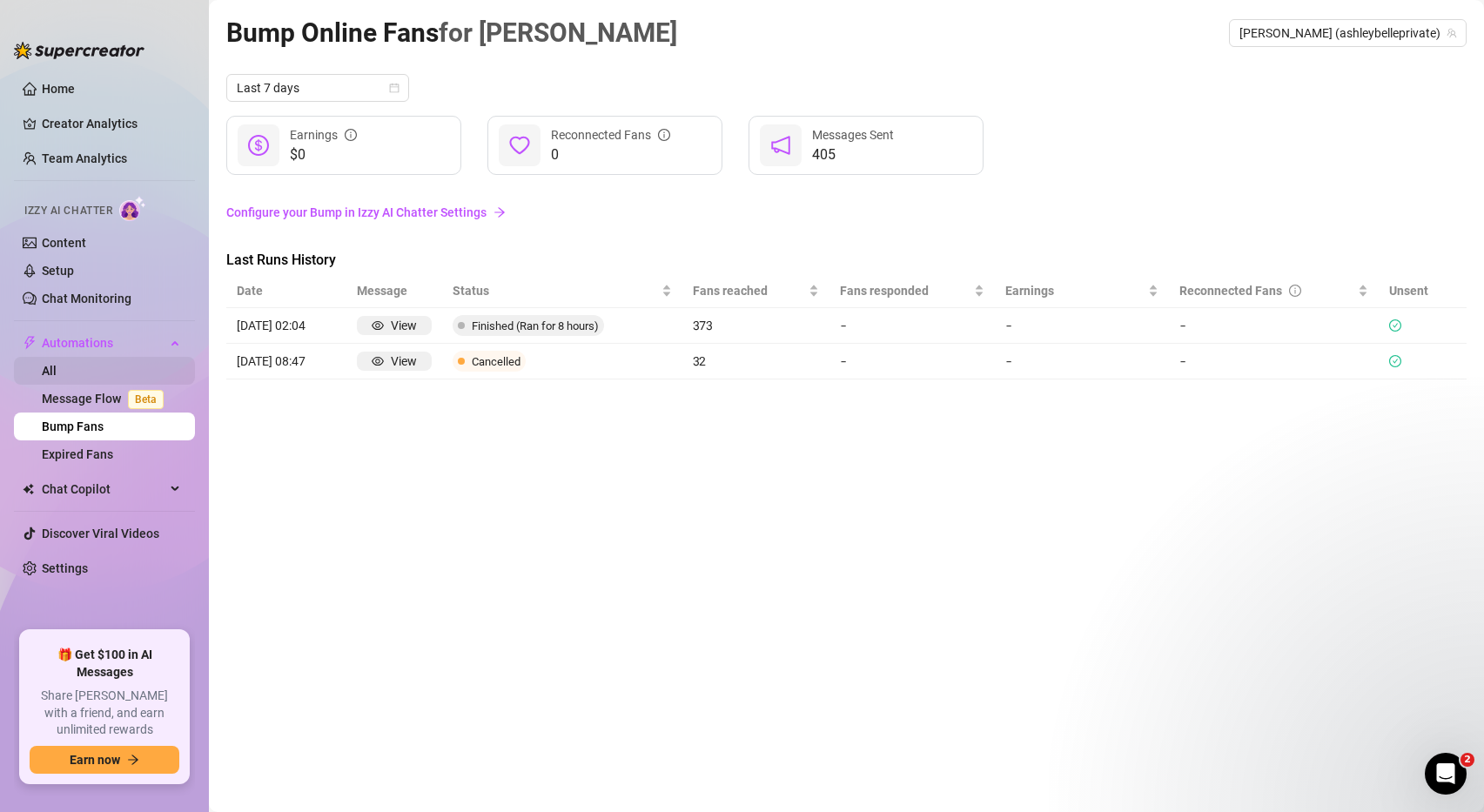
click at [57, 364] on link "All" at bounding box center [49, 370] width 14 height 14
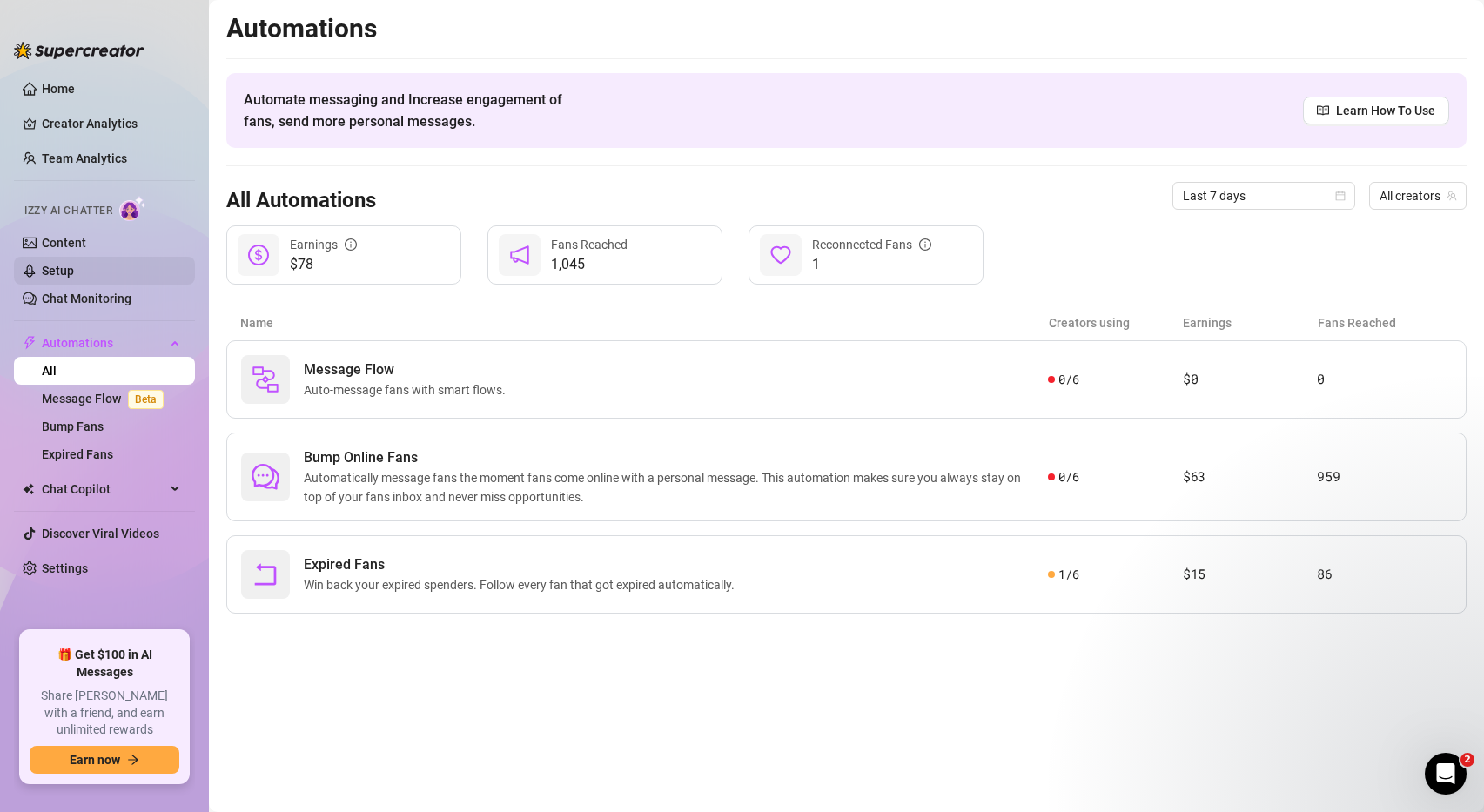
click at [74, 275] on link "Setup" at bounding box center [58, 270] width 33 height 14
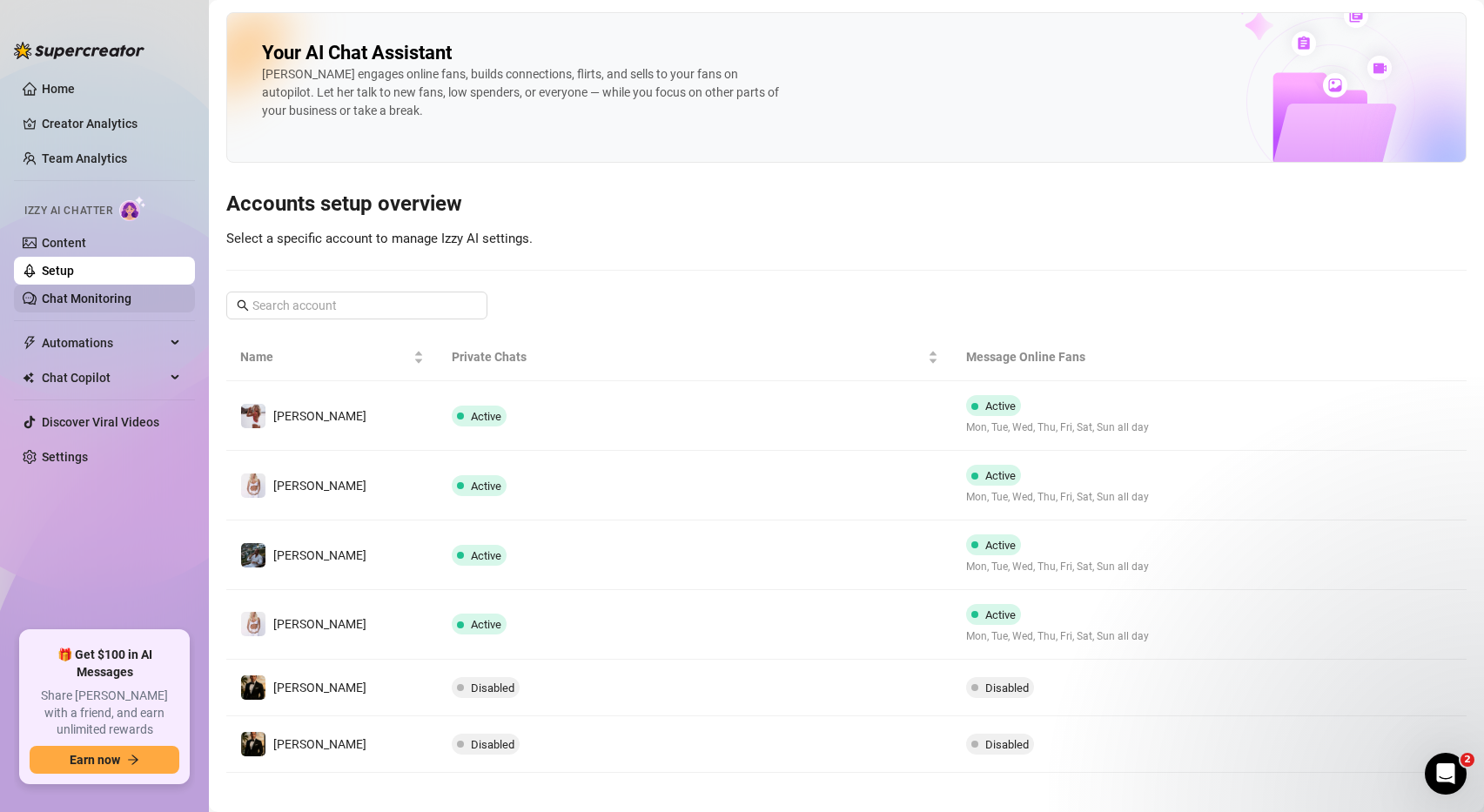
click at [132, 301] on link "Chat Monitoring" at bounding box center [86, 298] width 89 height 14
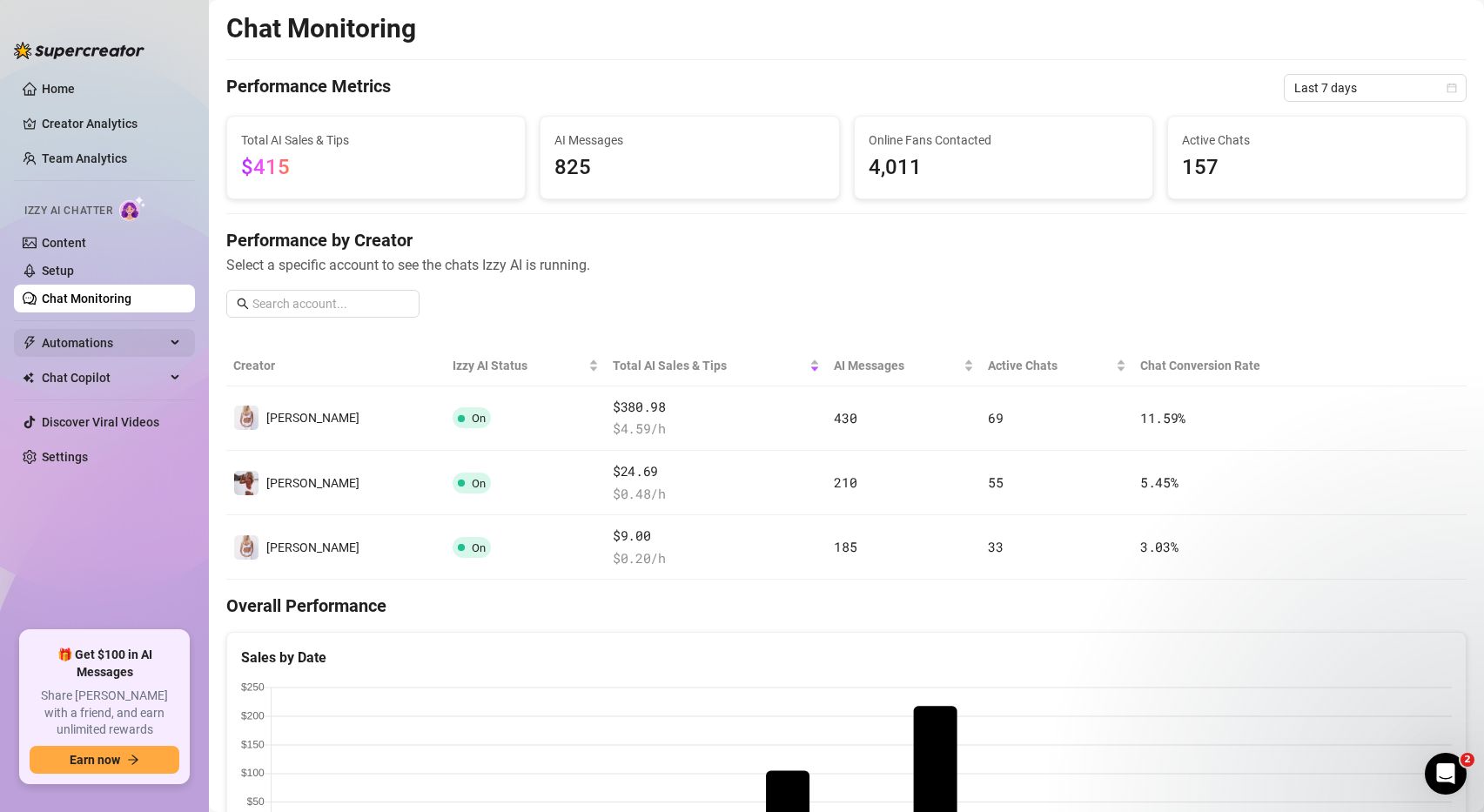
click at [133, 344] on span "Automations" at bounding box center [103, 342] width 124 height 28
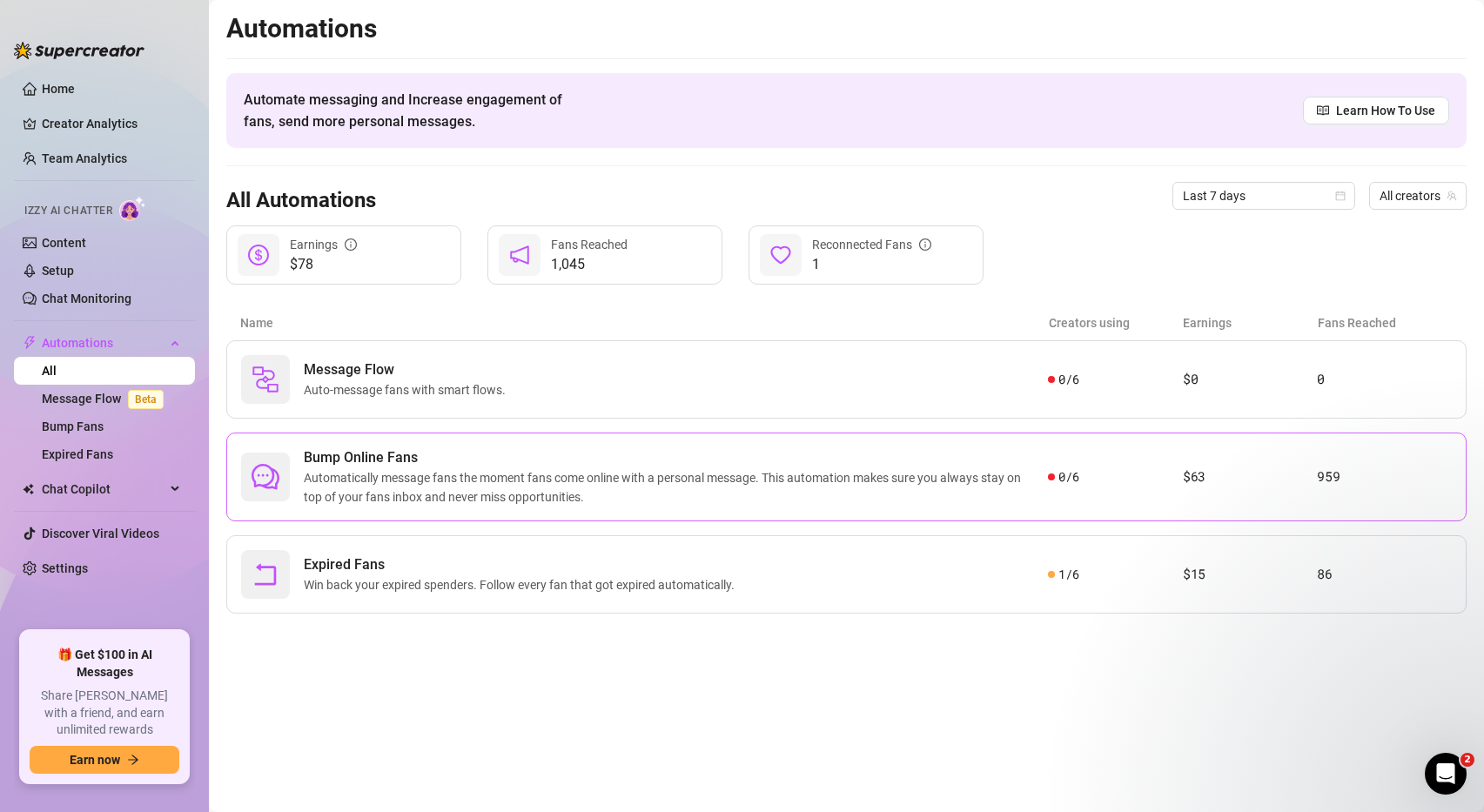
click at [396, 459] on span "Bump Online Fans" at bounding box center [676, 457] width 744 height 21
click at [421, 371] on span "Message Flow" at bounding box center [407, 369] width 209 height 21
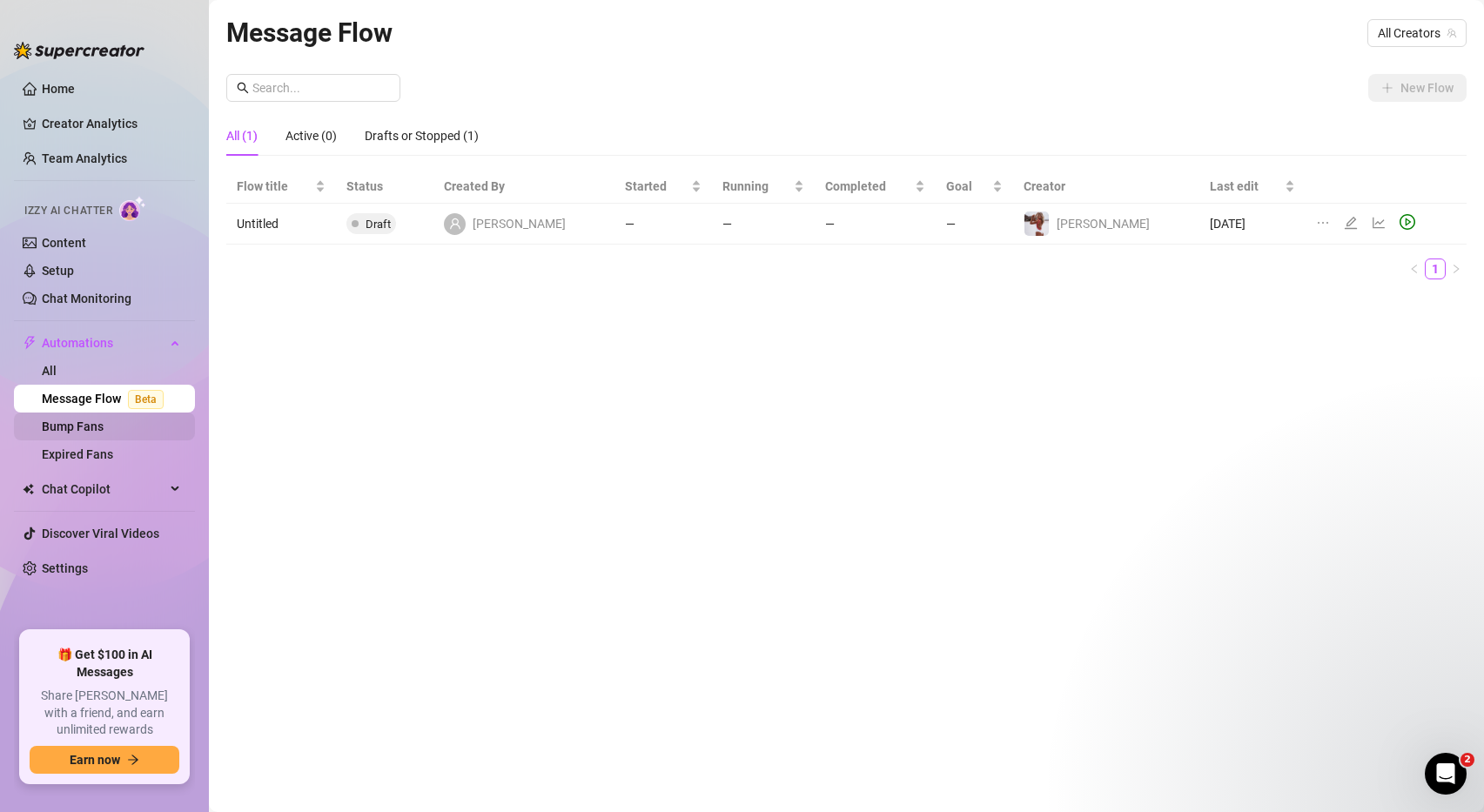
click at [104, 421] on link "Bump Fans" at bounding box center [72, 425] width 61 height 14
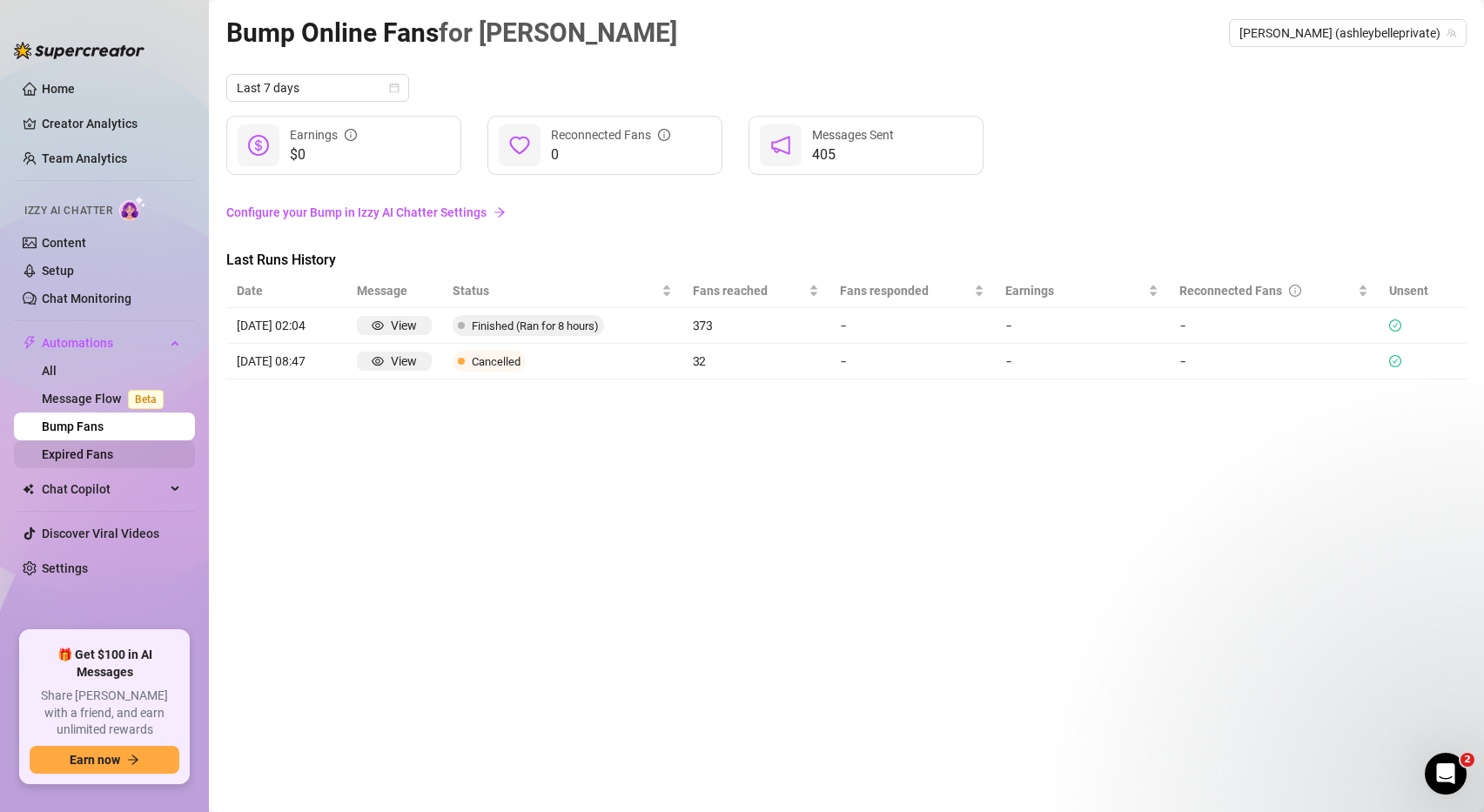
click at [99, 456] on link "Expired Fans" at bounding box center [77, 453] width 71 height 14
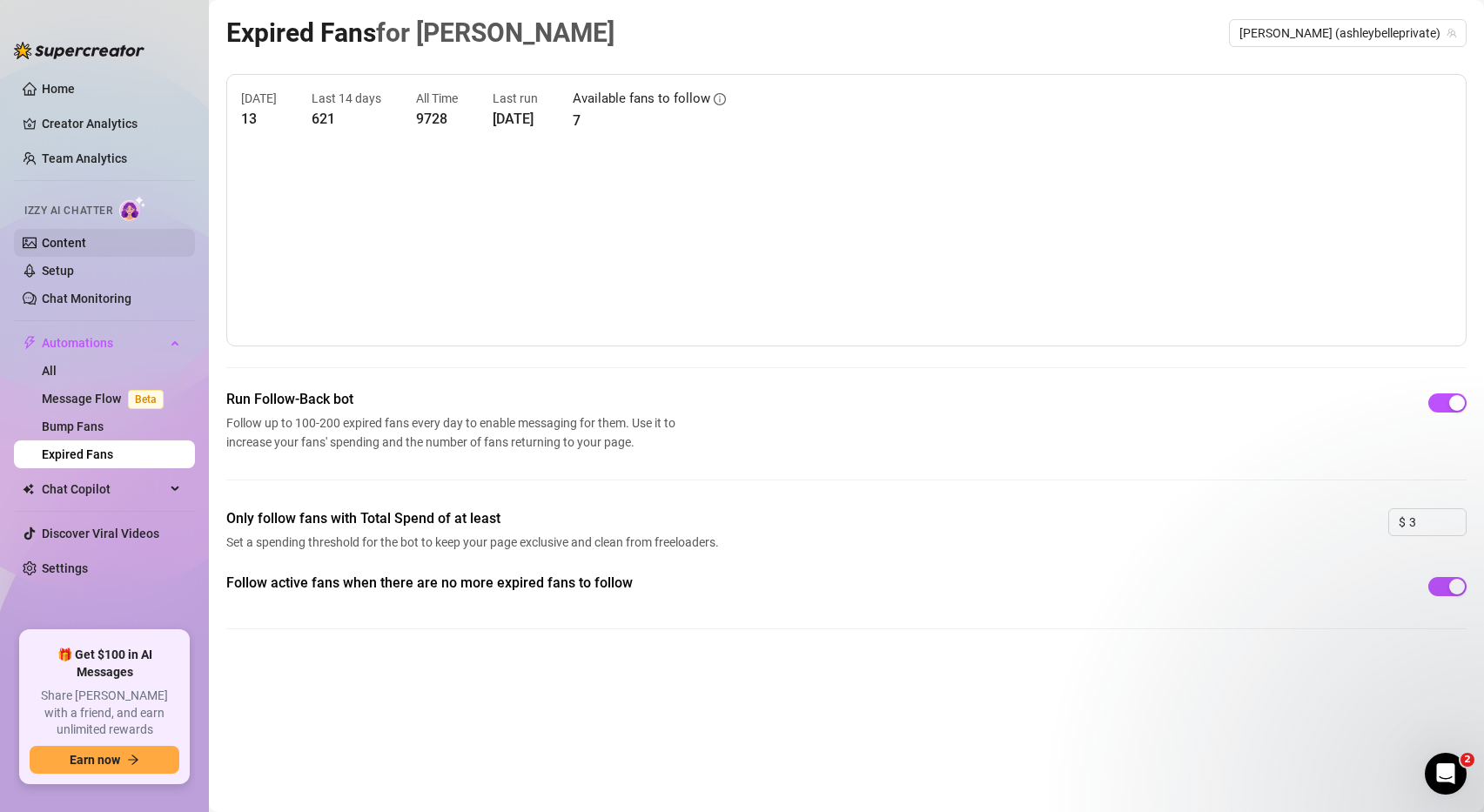
click at [49, 246] on link "Content" at bounding box center [63, 242] width 44 height 14
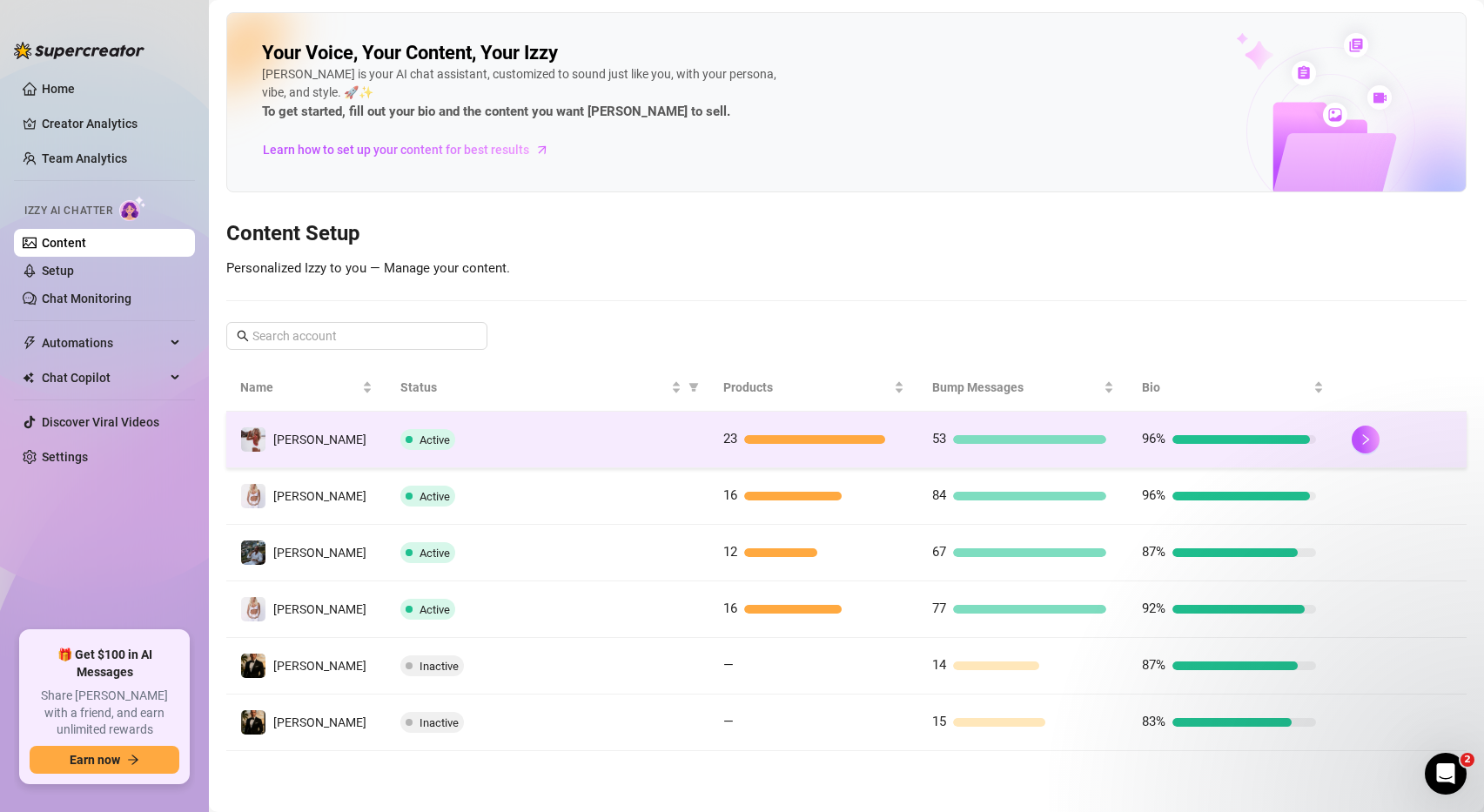
click at [1254, 437] on div at bounding box center [1241, 440] width 137 height 9
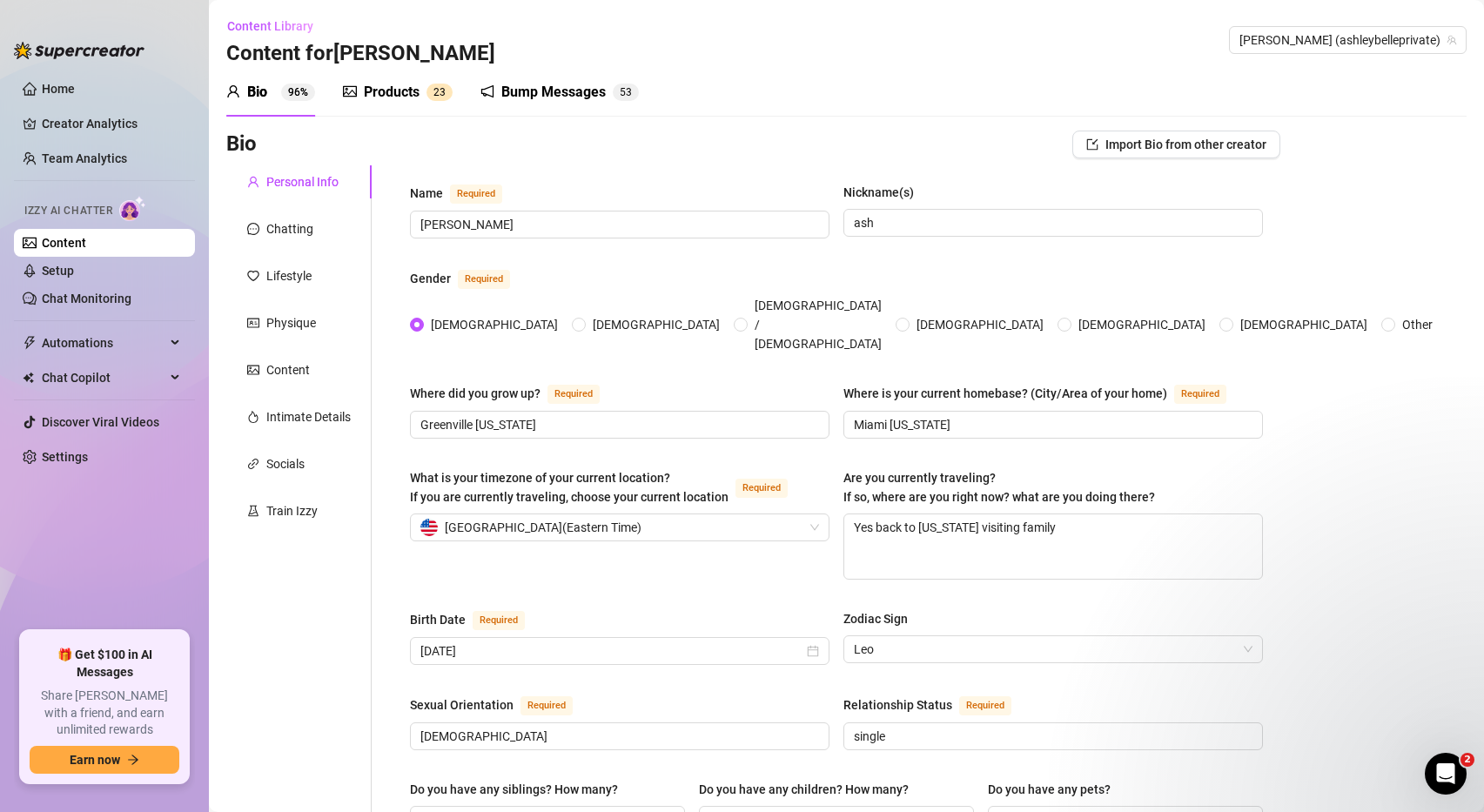
click at [409, 90] on div "Products" at bounding box center [392, 92] width 56 height 21
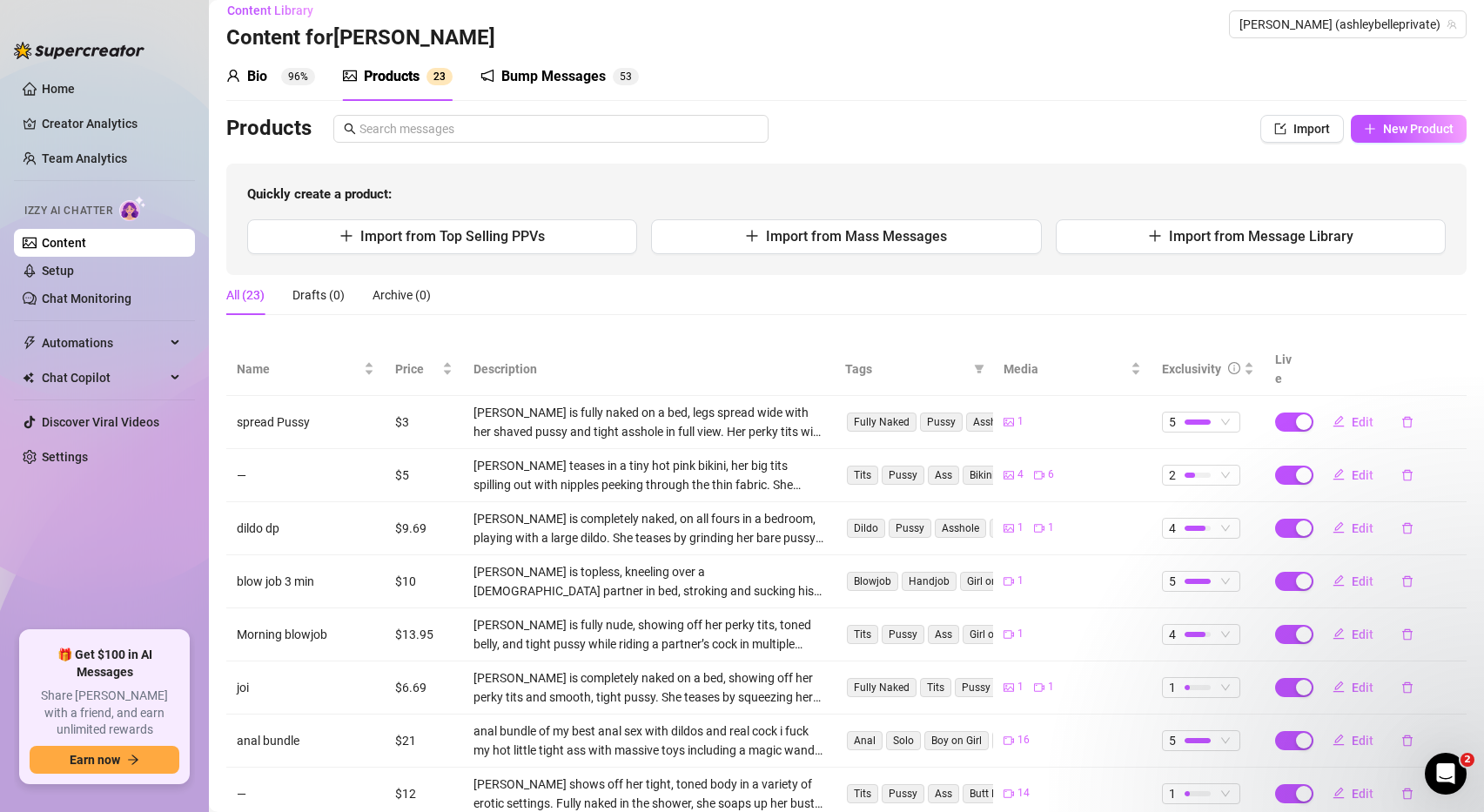
scroll to position [5, 0]
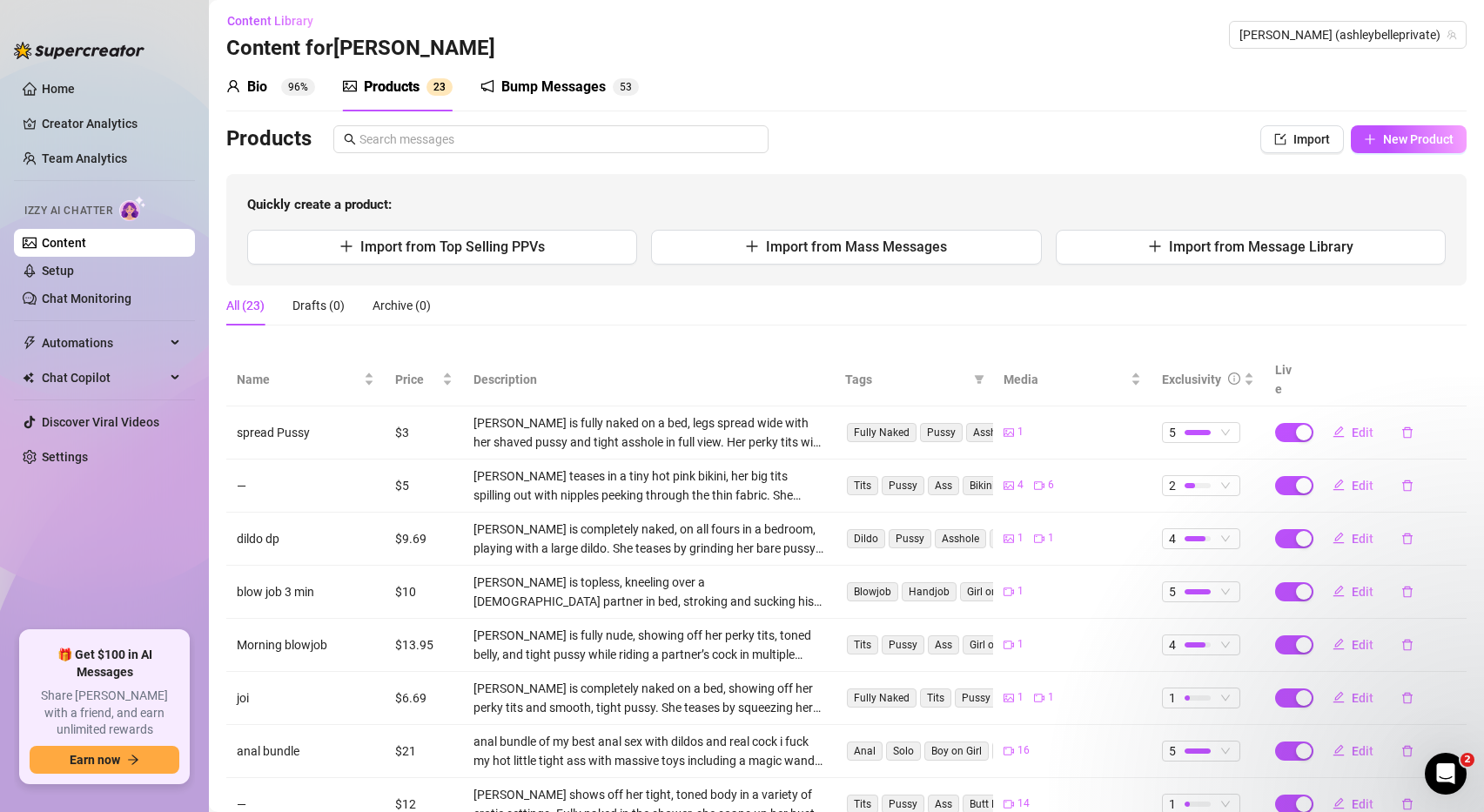
click at [565, 89] on div "Bump Messages" at bounding box center [554, 87] width 105 height 21
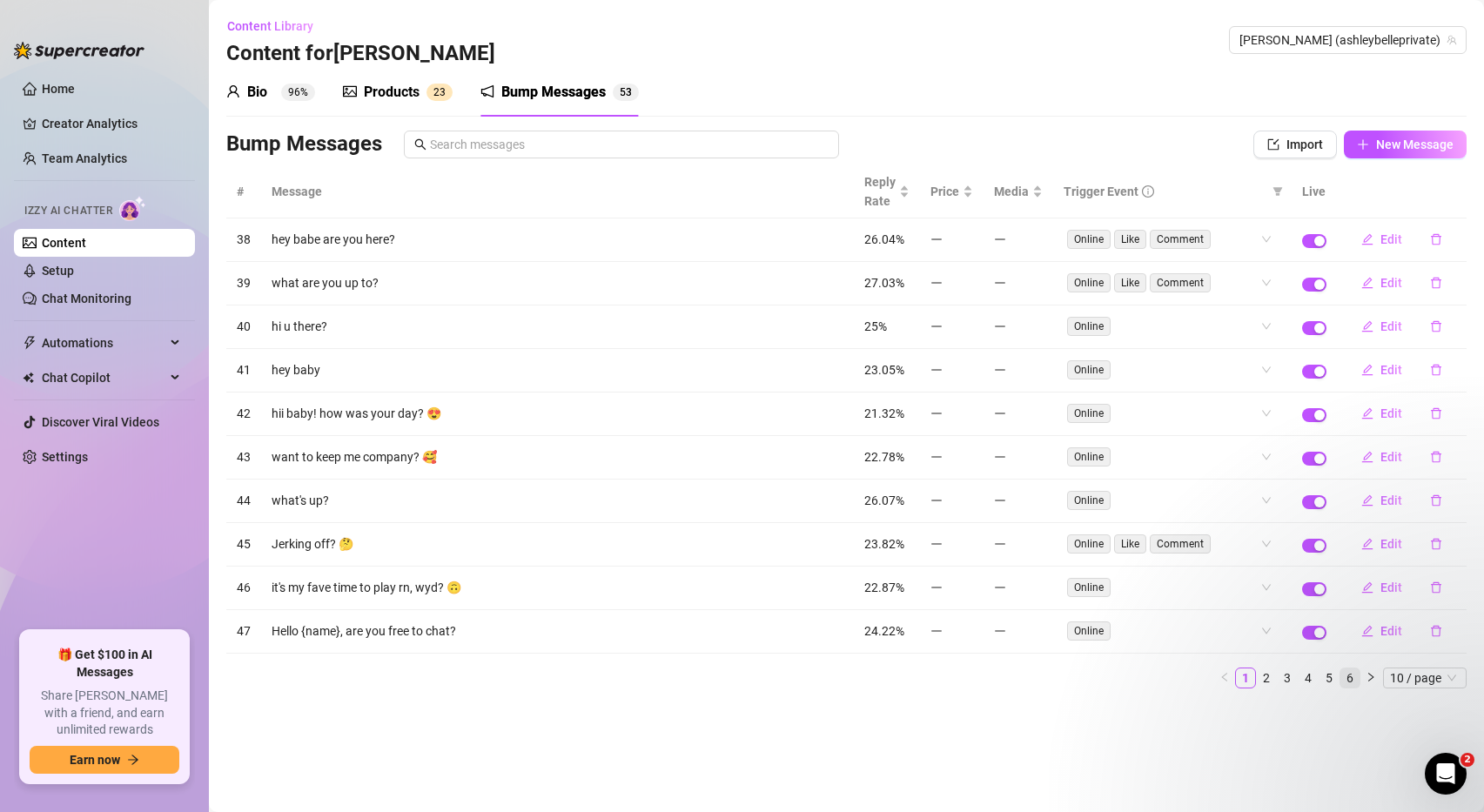
click at [1351, 681] on link "6" at bounding box center [1349, 677] width 19 height 19
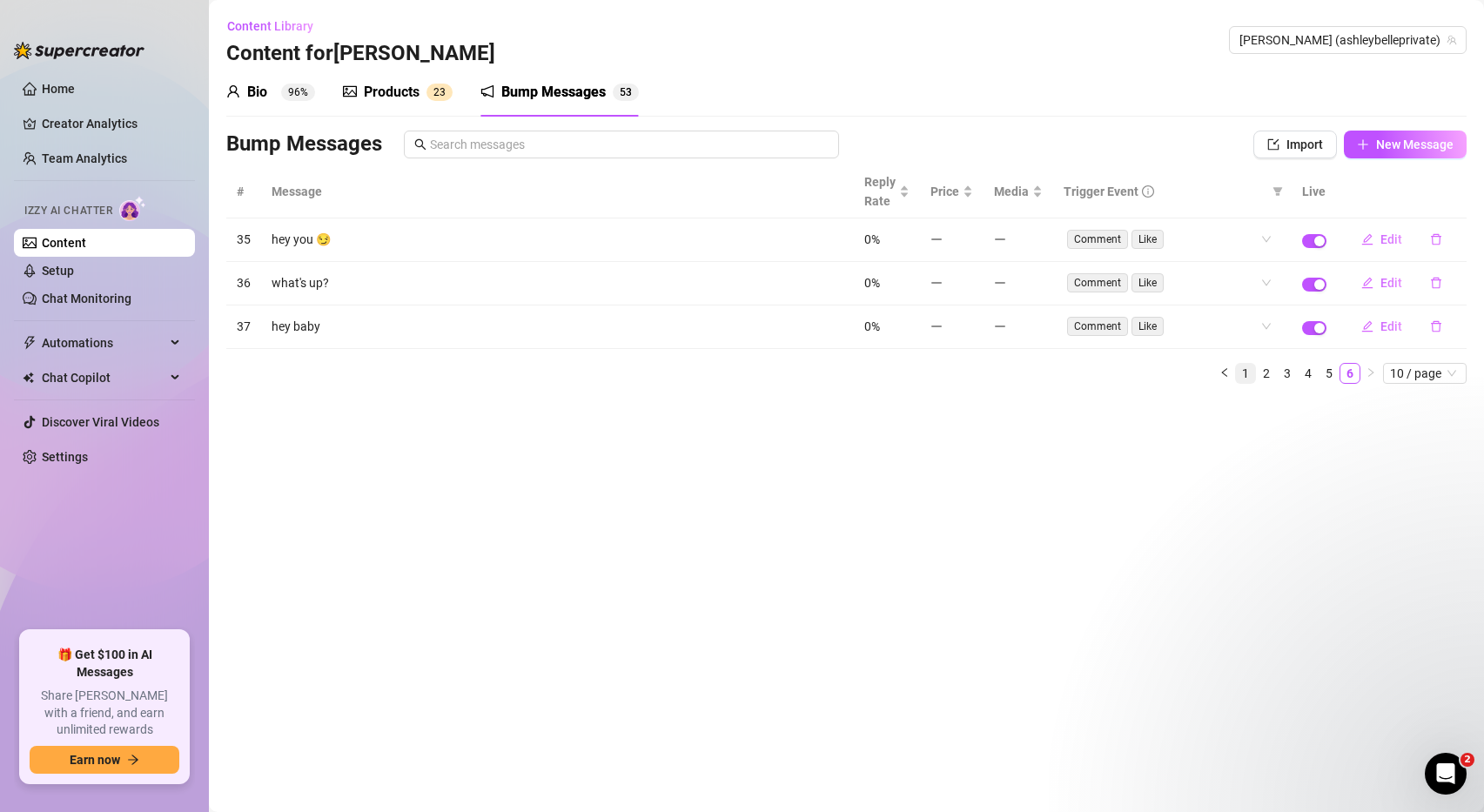
click at [1249, 373] on link "1" at bounding box center [1245, 373] width 19 height 19
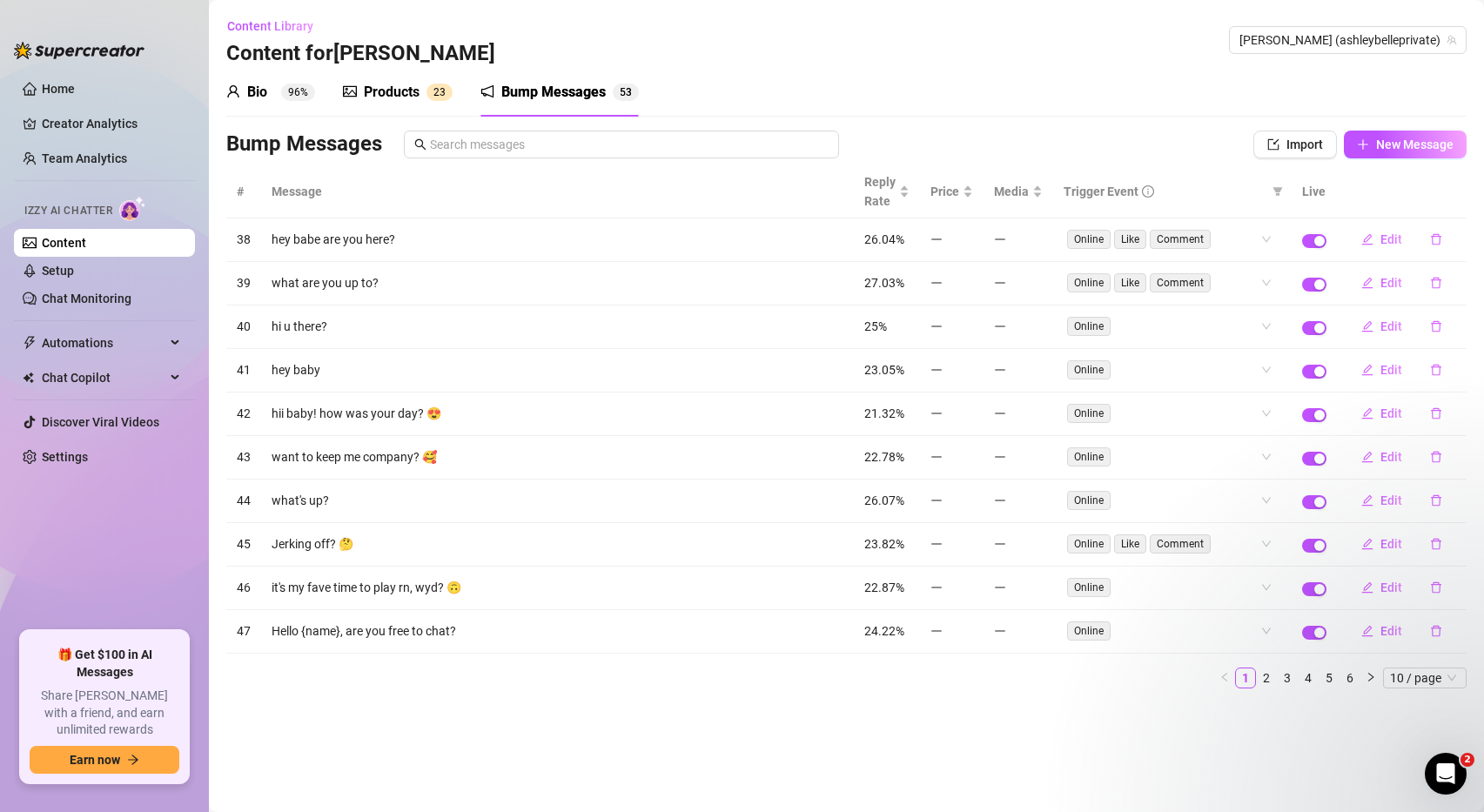
click at [394, 86] on div "Products" at bounding box center [392, 92] width 56 height 21
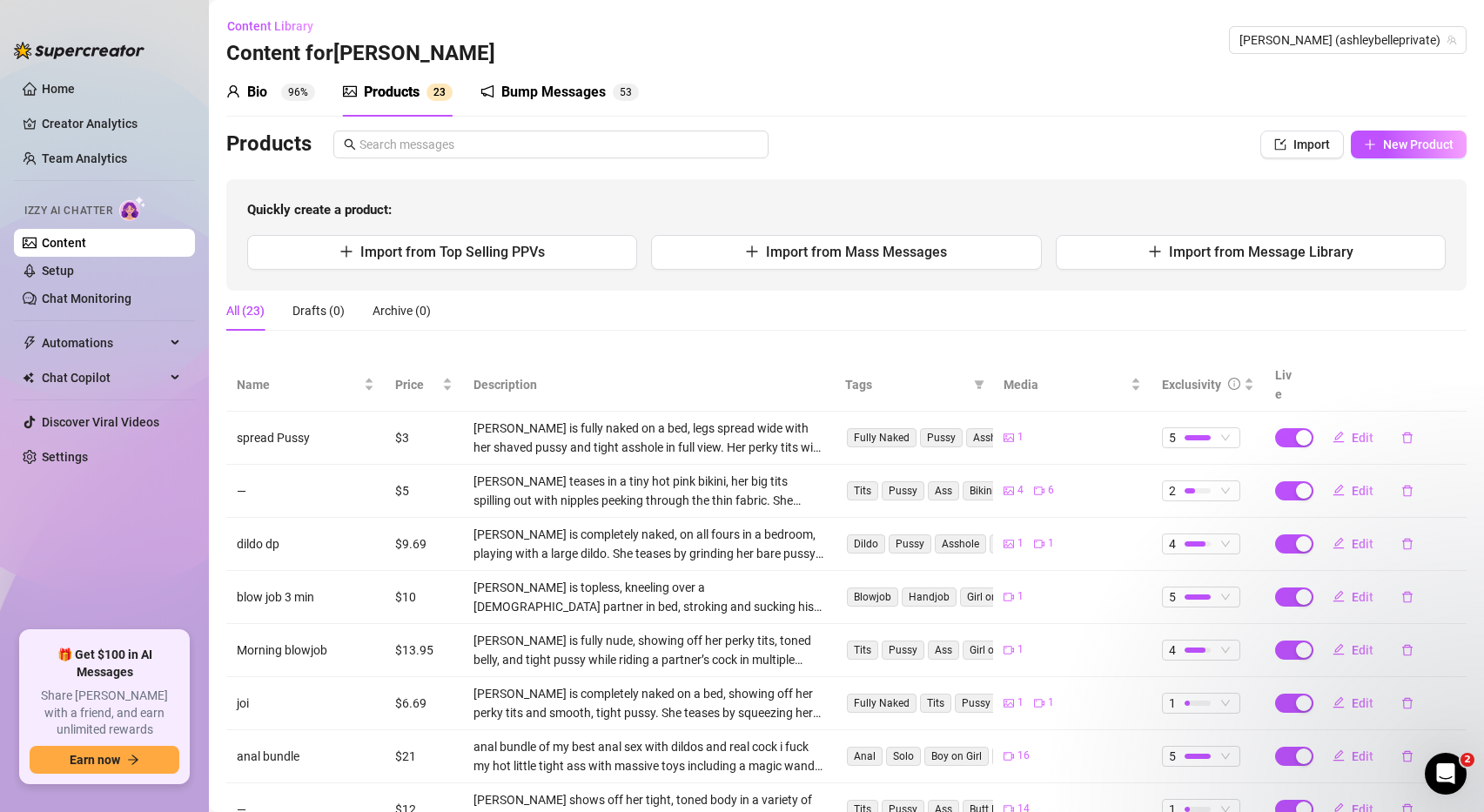
click at [271, 93] on div "Bio 96%" at bounding box center [271, 92] width 89 height 21
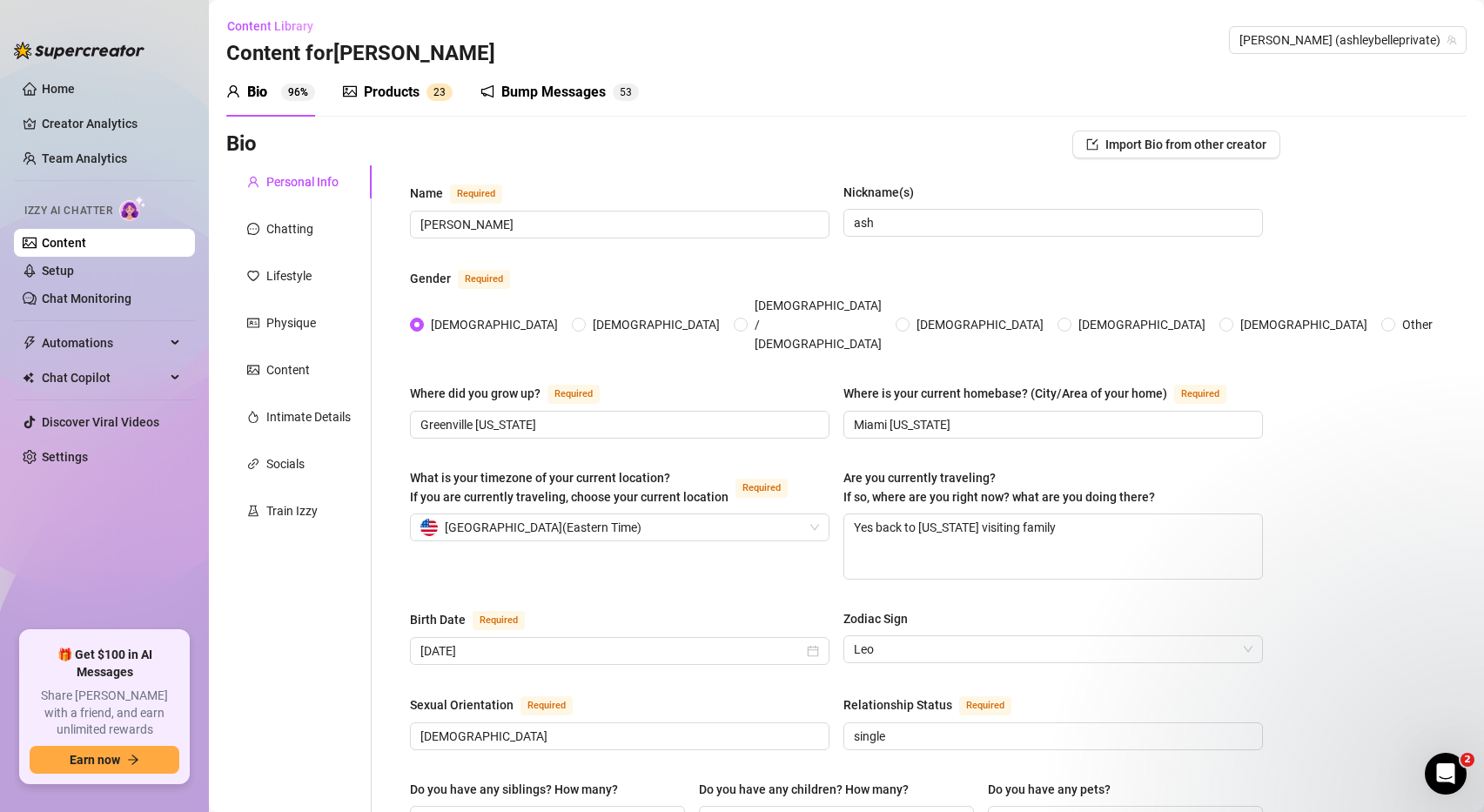
click at [562, 89] on div "Bump Messages" at bounding box center [554, 92] width 105 height 21
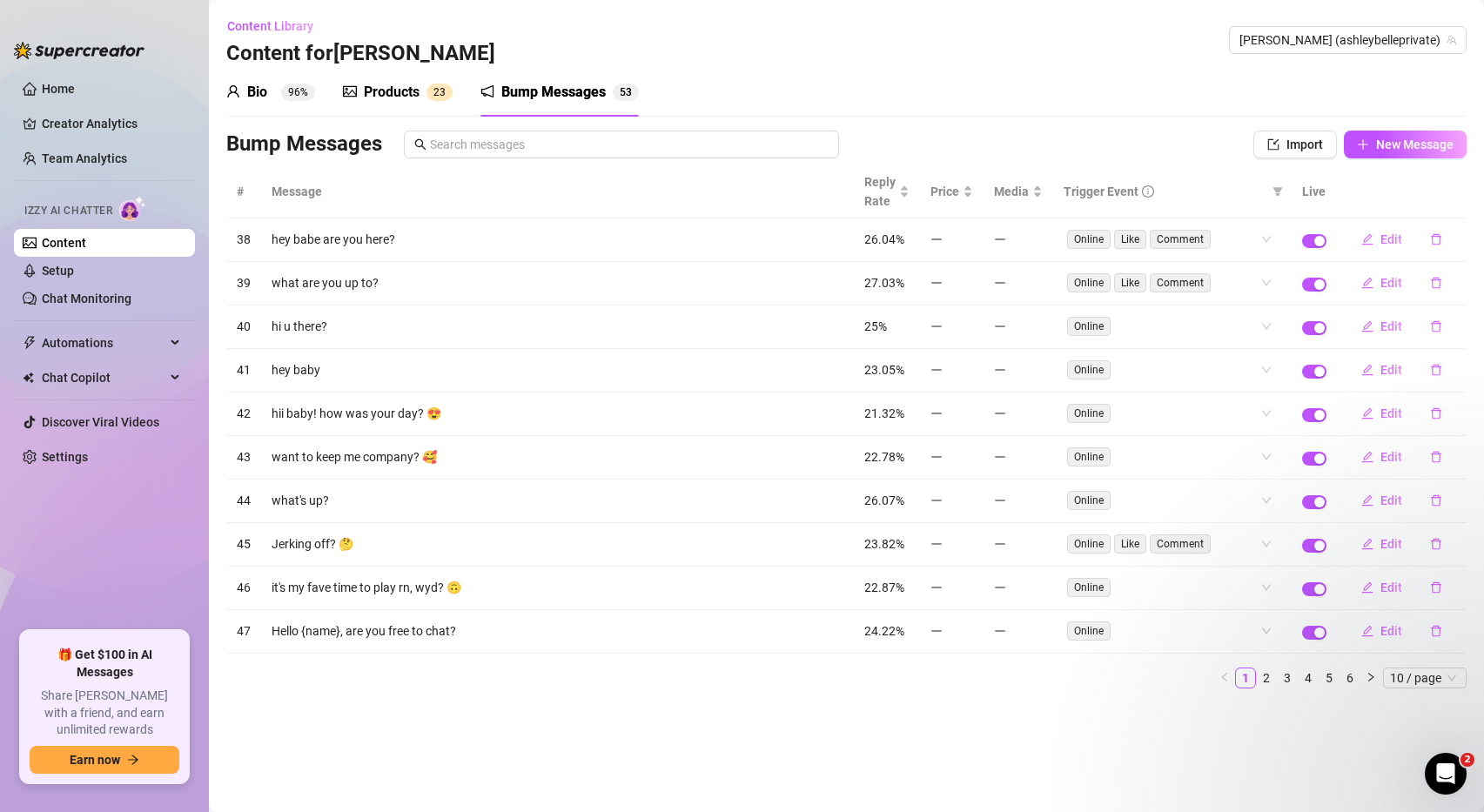
click at [397, 95] on div "Products" at bounding box center [392, 92] width 56 height 21
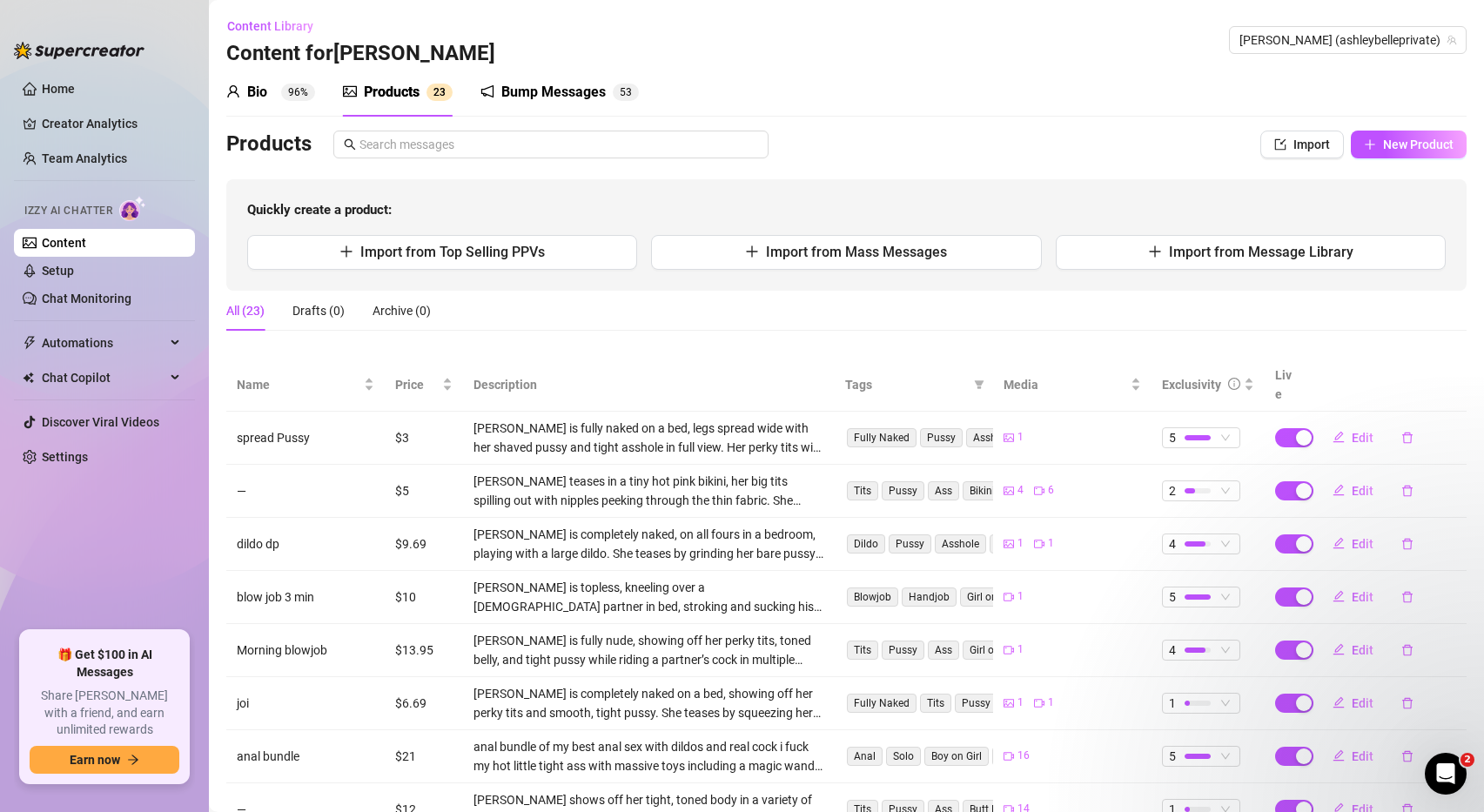
click at [585, 98] on div "Bump Messages" at bounding box center [554, 92] width 105 height 21
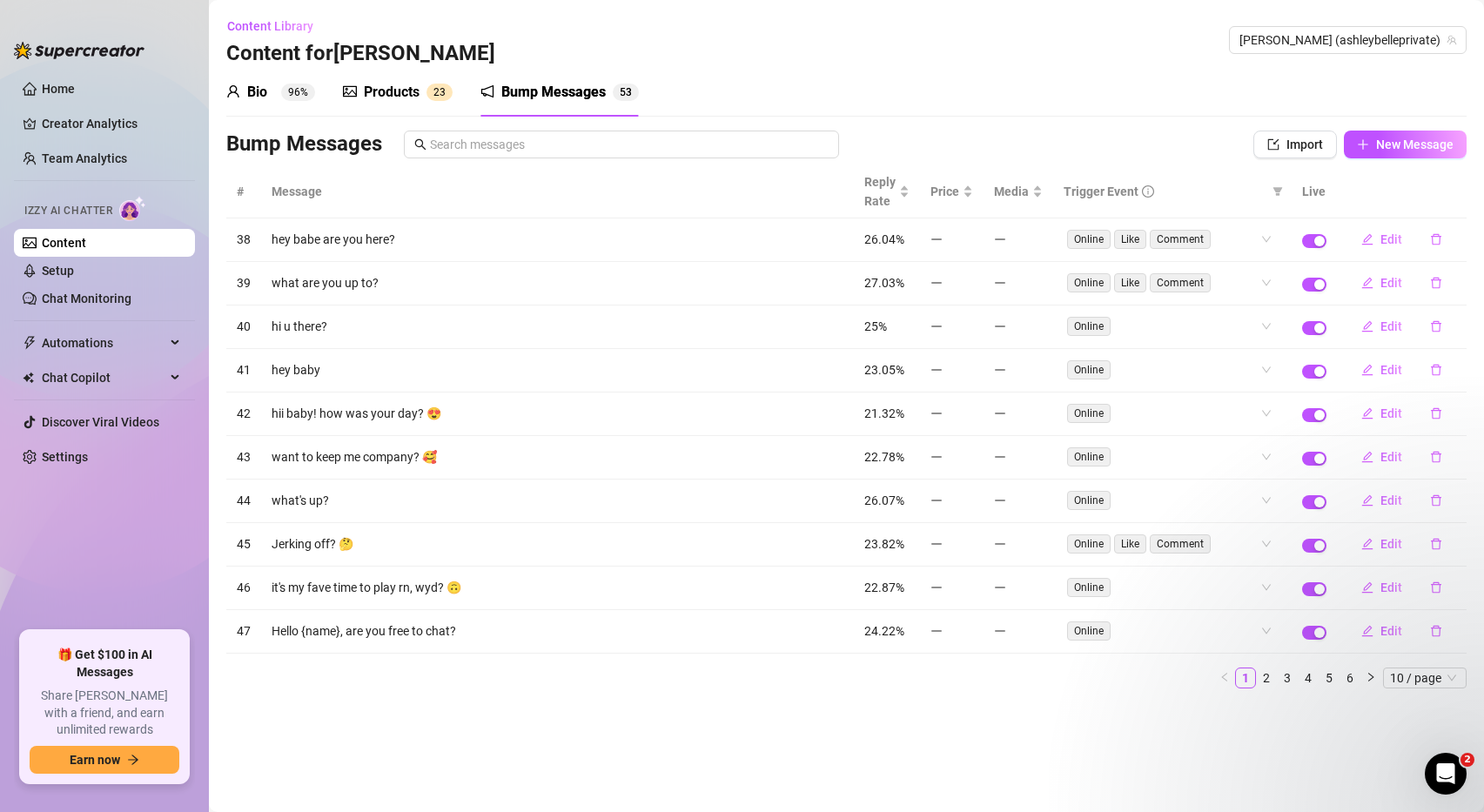
click at [389, 93] on div "Products" at bounding box center [392, 92] width 56 height 21
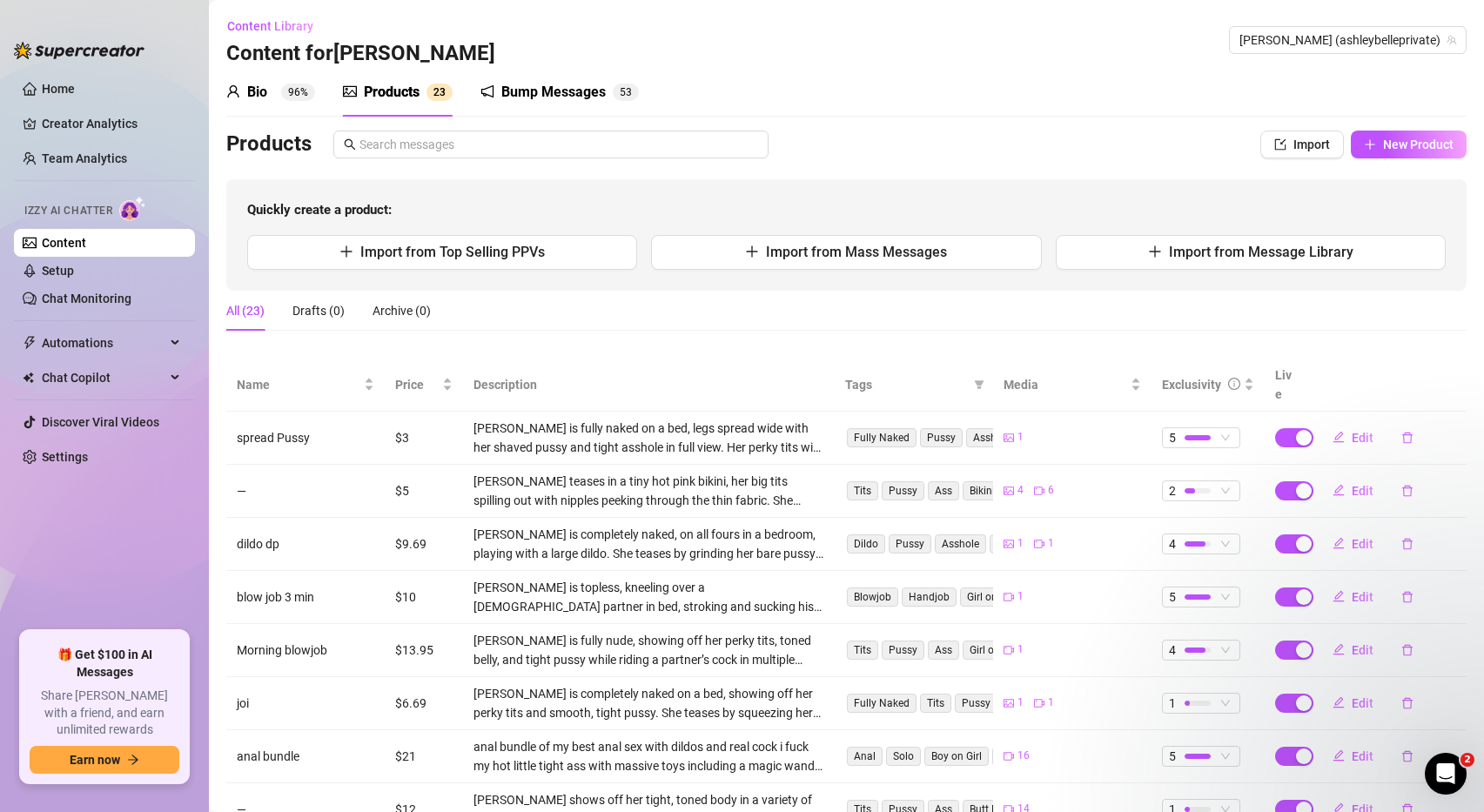
click at [86, 247] on link "Content" at bounding box center [63, 242] width 44 height 14
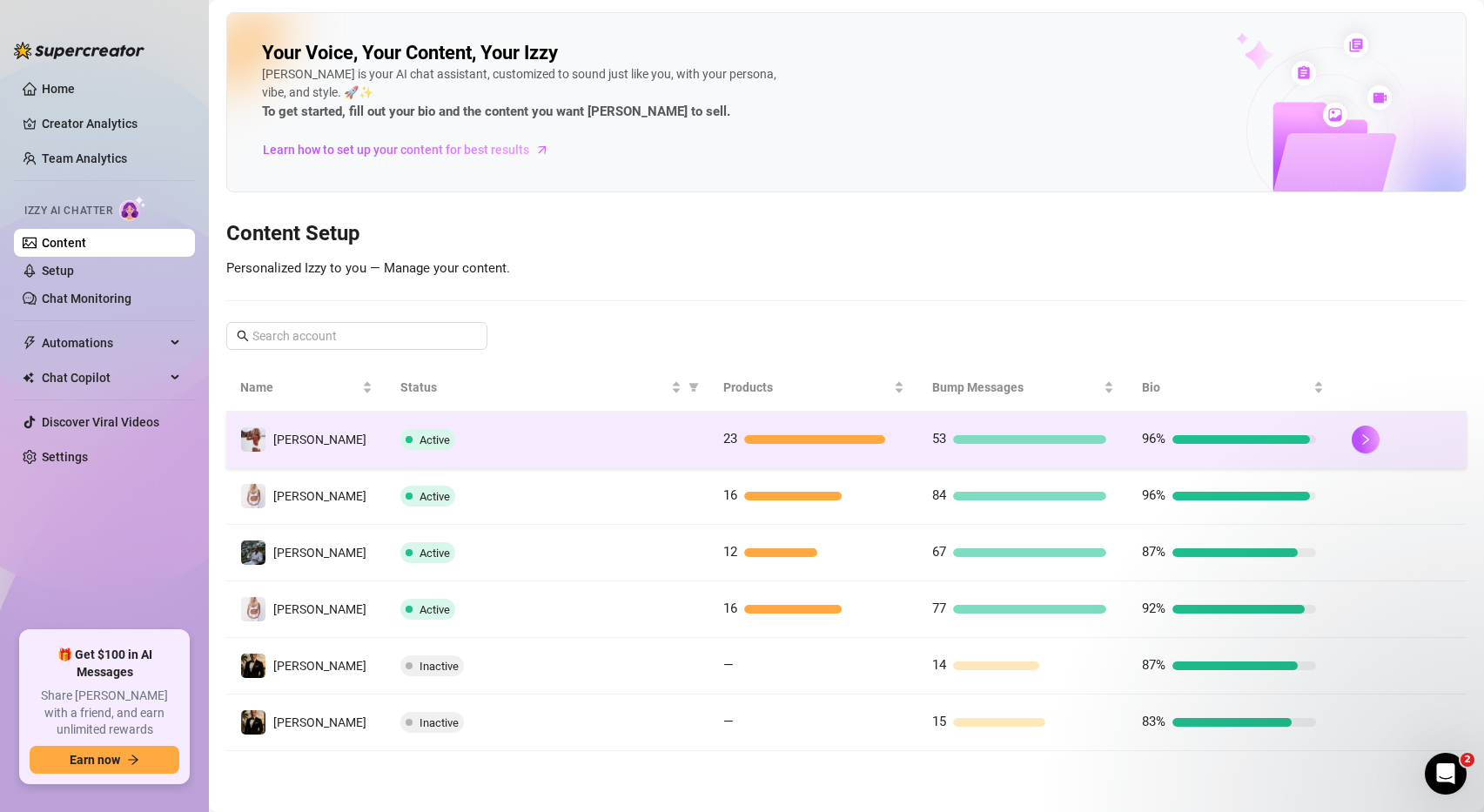
click at [506, 438] on div "Active" at bounding box center [547, 439] width 295 height 21
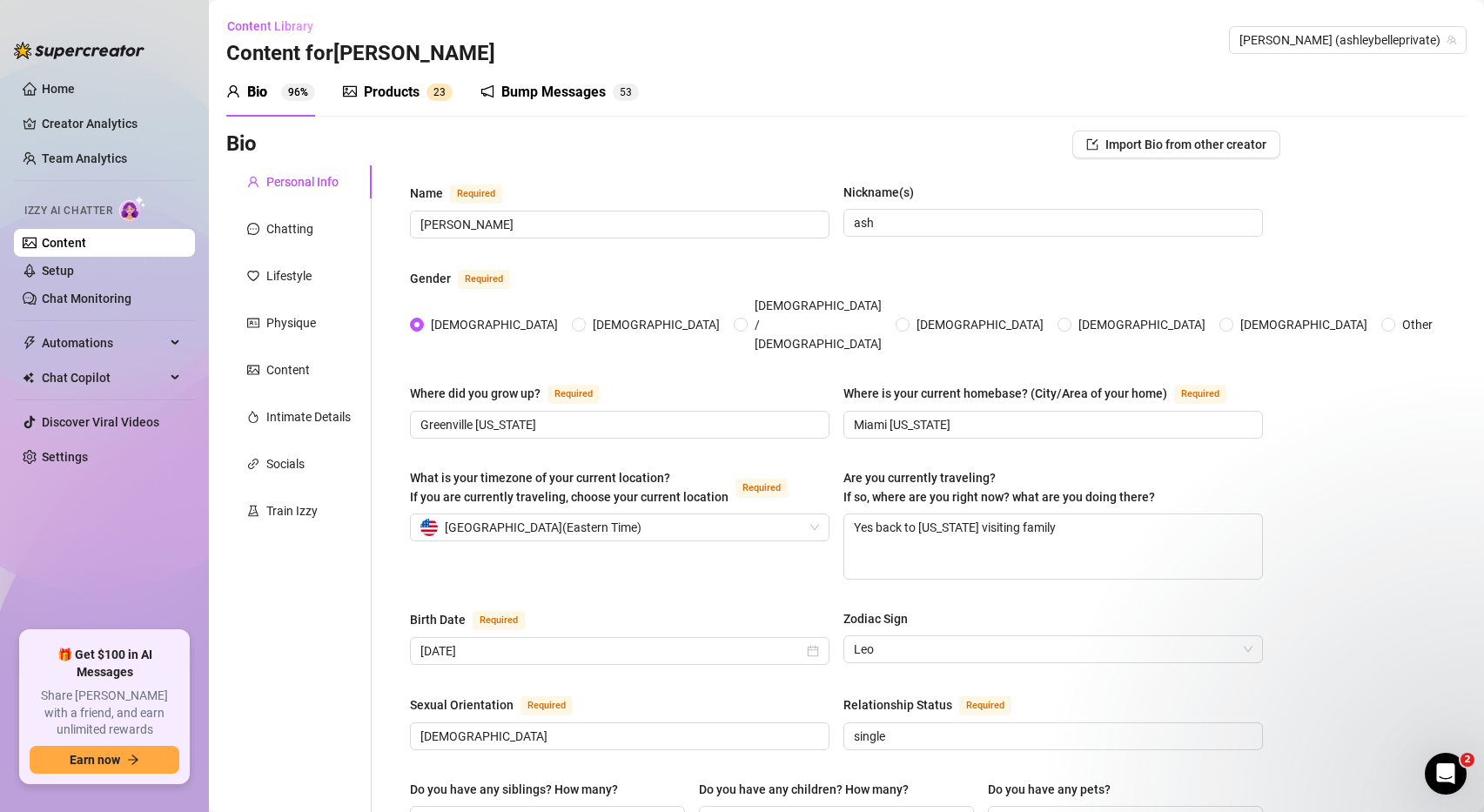
click at [538, 87] on div "Bump Messages" at bounding box center [554, 92] width 105 height 21
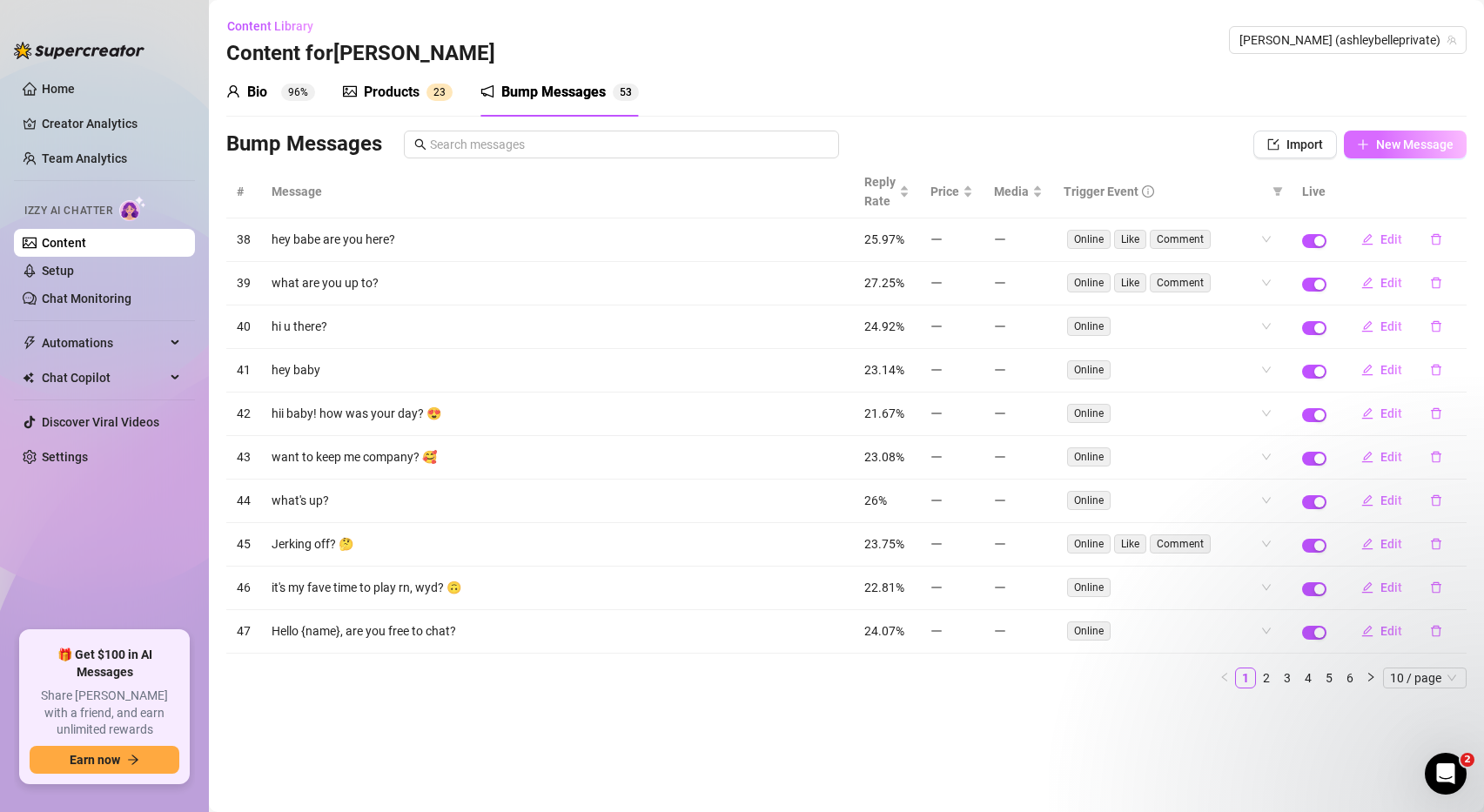
click at [1396, 152] on span "New Message" at bounding box center [1414, 144] width 78 height 14
type textarea "Type your message here..."
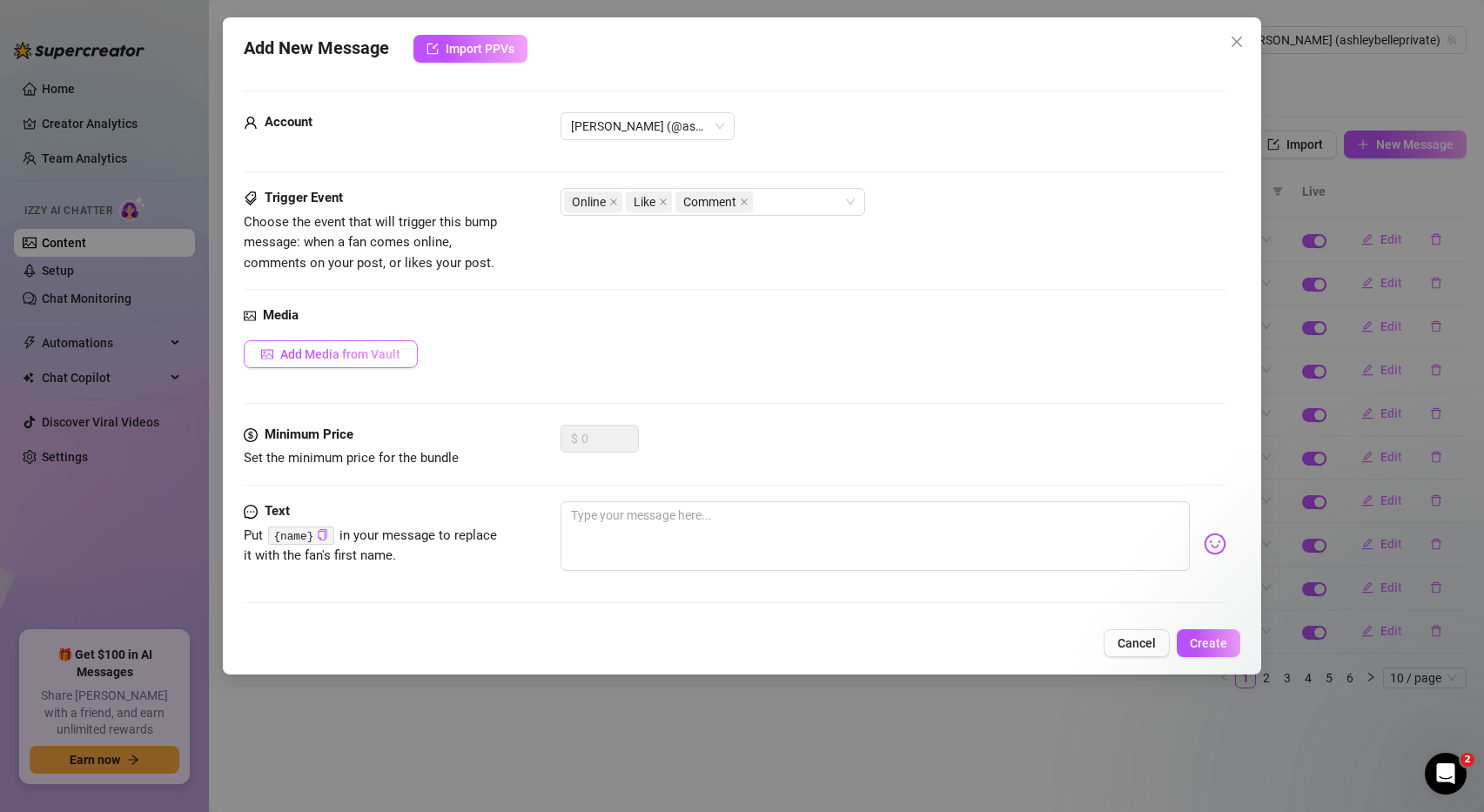
click at [398, 357] on span "Add Media from Vault" at bounding box center [340, 353] width 120 height 14
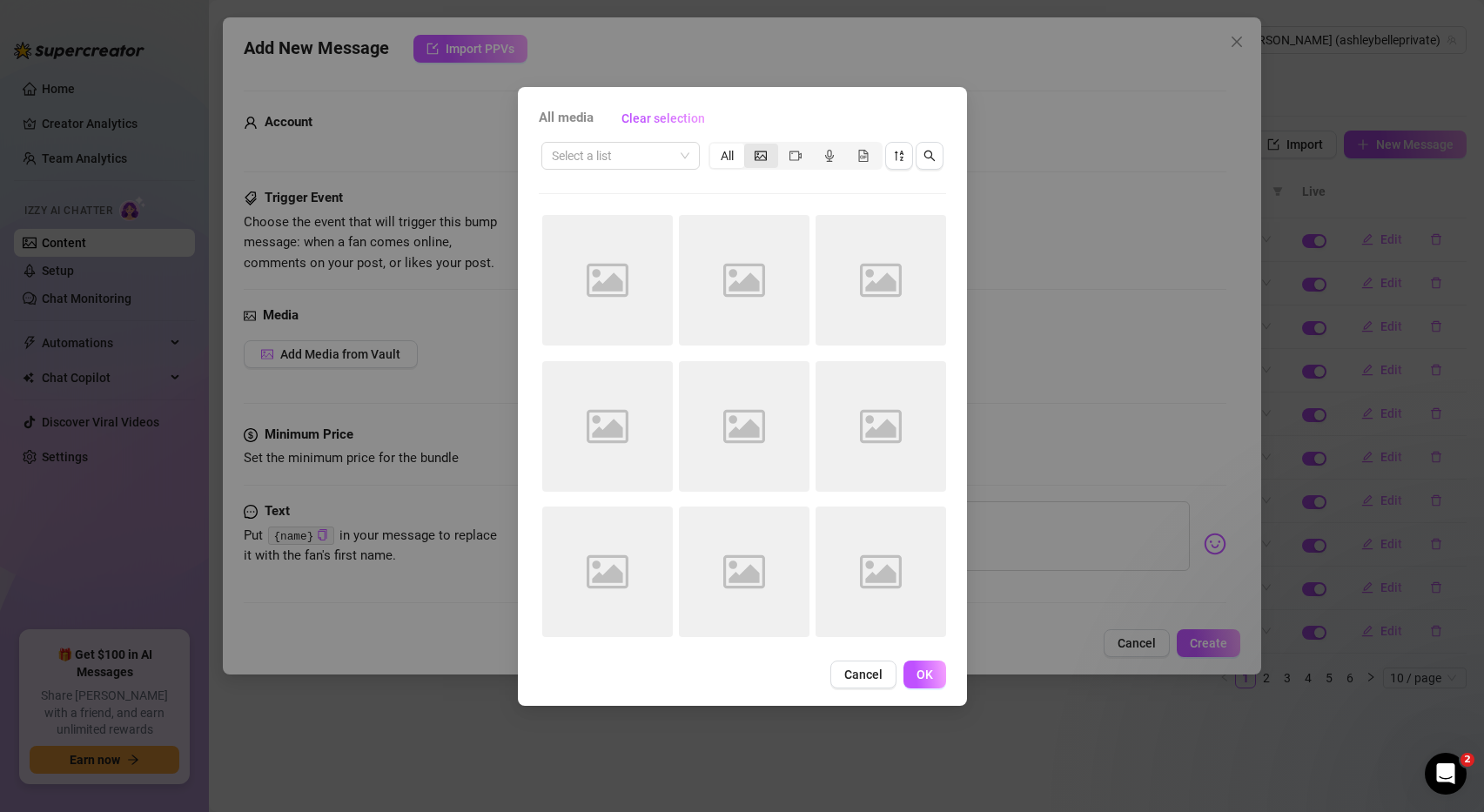
click at [760, 164] on div "segmented control" at bounding box center [761, 155] width 34 height 24
click at [749, 146] on input "segmented control" at bounding box center [749, 146] width 0 height 0
click at [684, 157] on span at bounding box center [621, 155] width 137 height 26
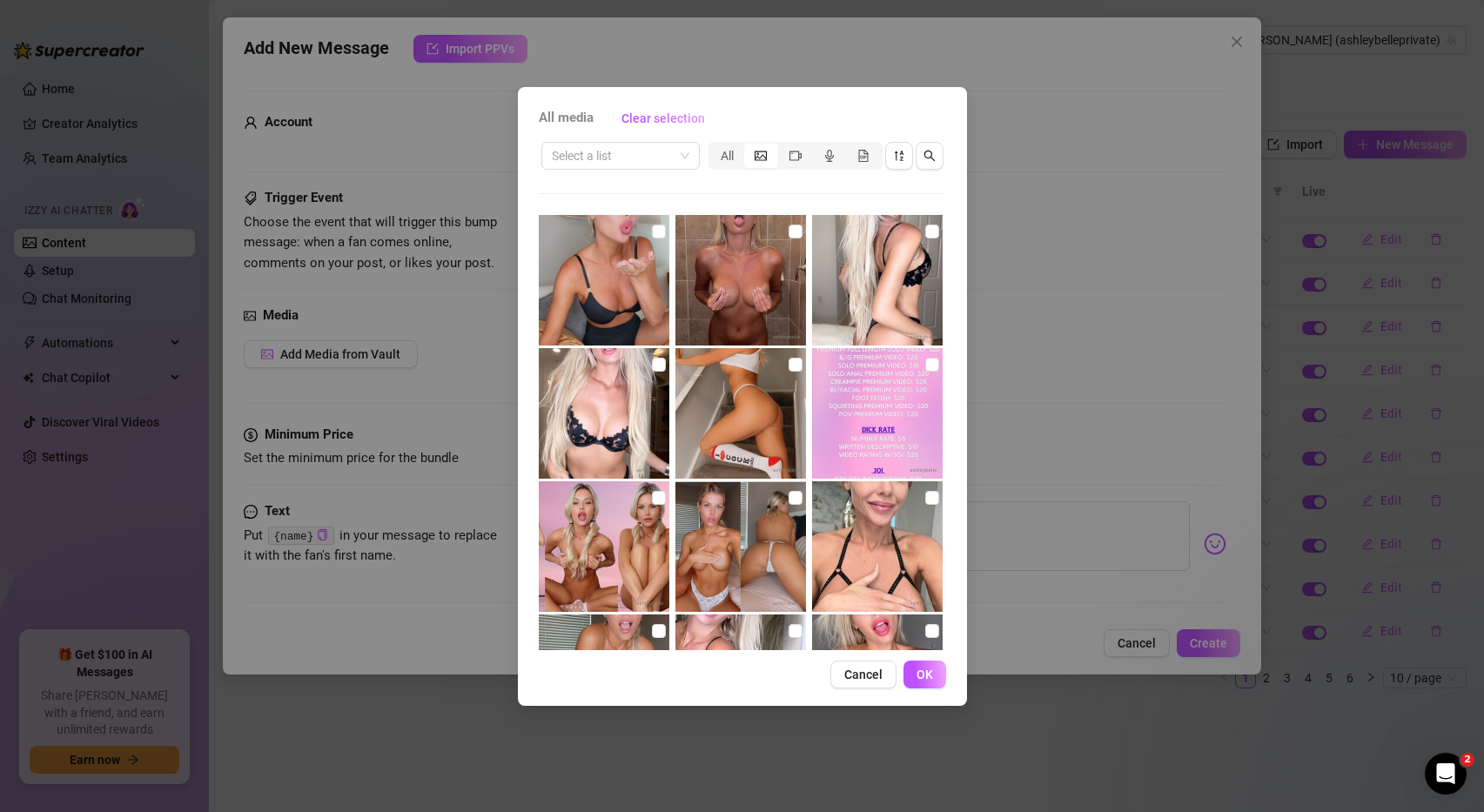
click at [751, 185] on div "Select a list All" at bounding box center [742, 395] width 407 height 511
click at [662, 369] on input "checkbox" at bounding box center [658, 364] width 14 height 14
checkbox input "true"
click at [924, 673] on span "OK" at bounding box center [925, 674] width 16 height 14
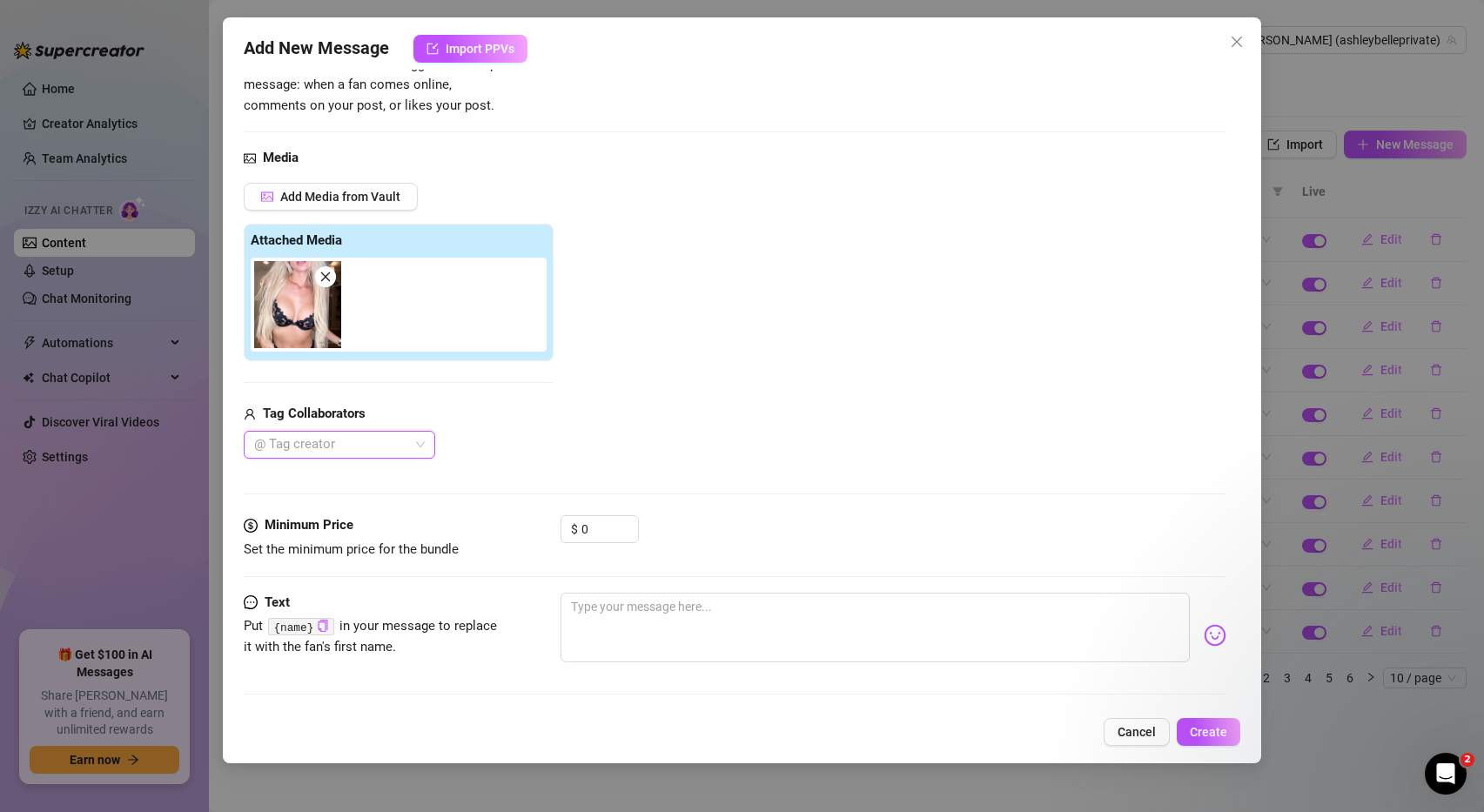
scroll to position [159, 0]
click at [593, 604] on textarea at bounding box center [876, 625] width 630 height 70
click at [593, 609] on textarea at bounding box center [876, 625] width 630 height 70
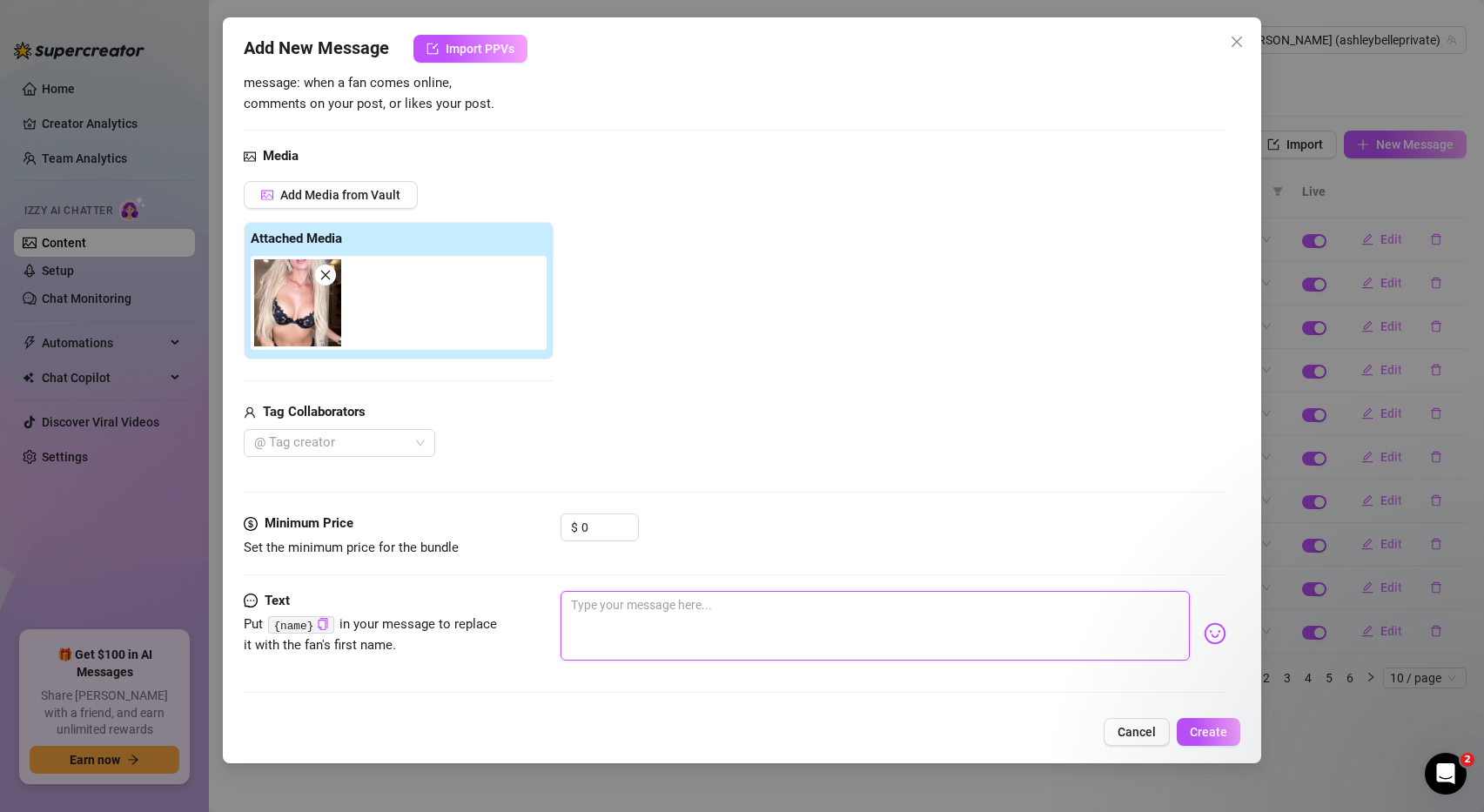
click at [573, 606] on textarea at bounding box center [876, 625] width 630 height 70
click at [582, 611] on textarea at bounding box center [876, 625] width 630 height 70
type textarea "v"
type textarea "Type your message here..."
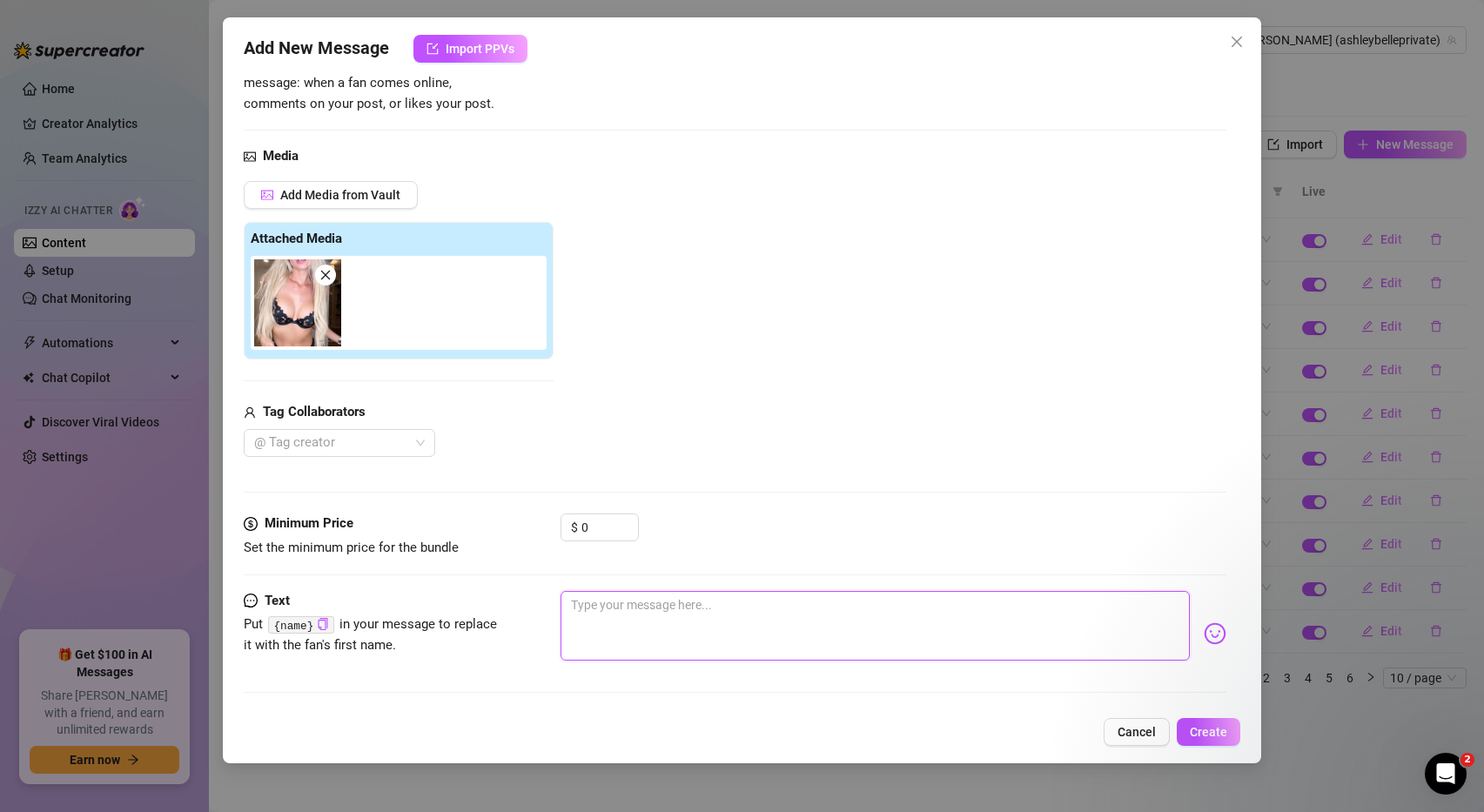
paste textarea "You think I look fuckable in this outfit baby? 🤭"
type textarea "You think I look fuckable in this outfit baby? 🤭"
click at [1211, 735] on span "Create" at bounding box center [1208, 732] width 37 height 14
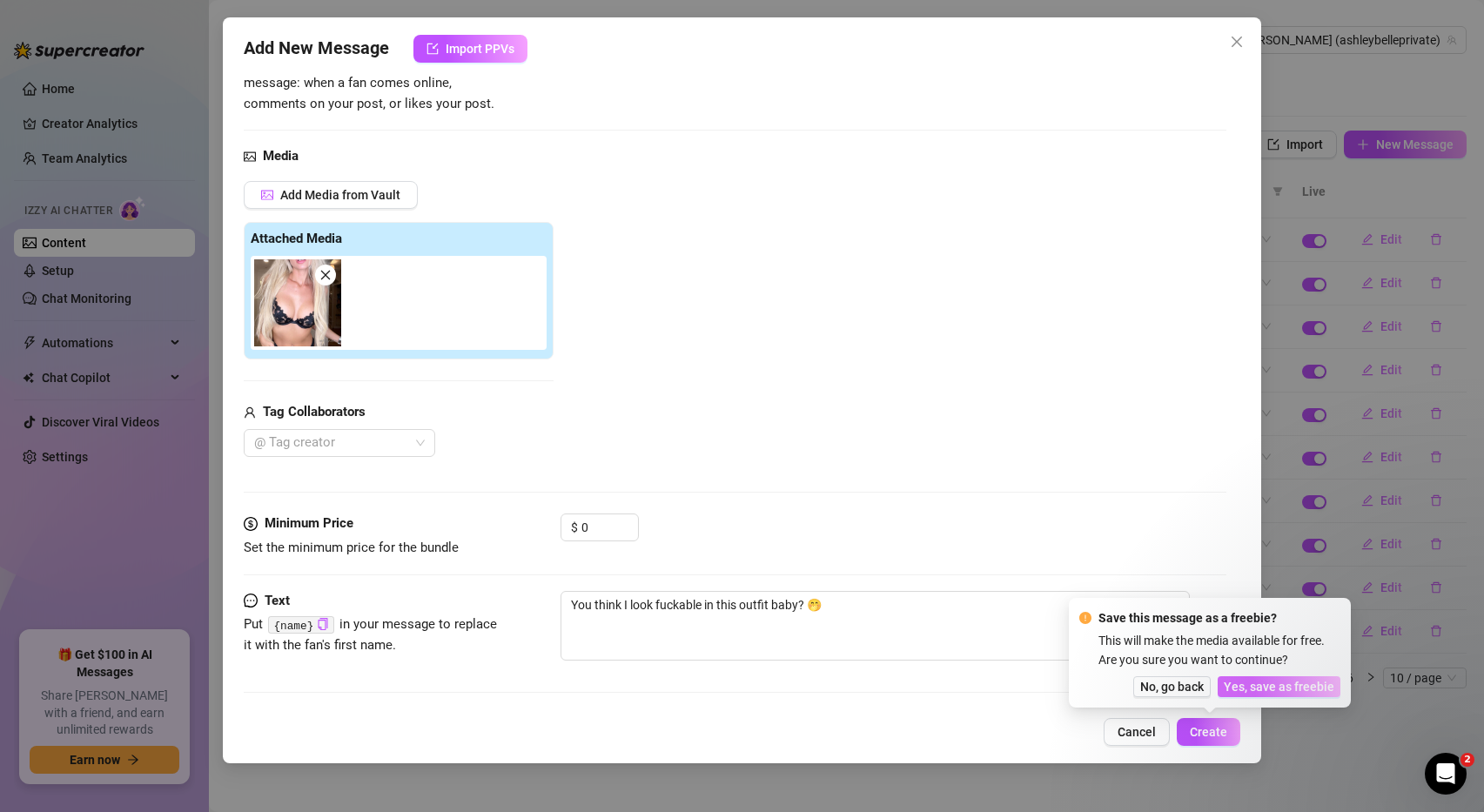
click at [1250, 688] on span "Yes, save as freebie" at bounding box center [1279, 686] width 110 height 14
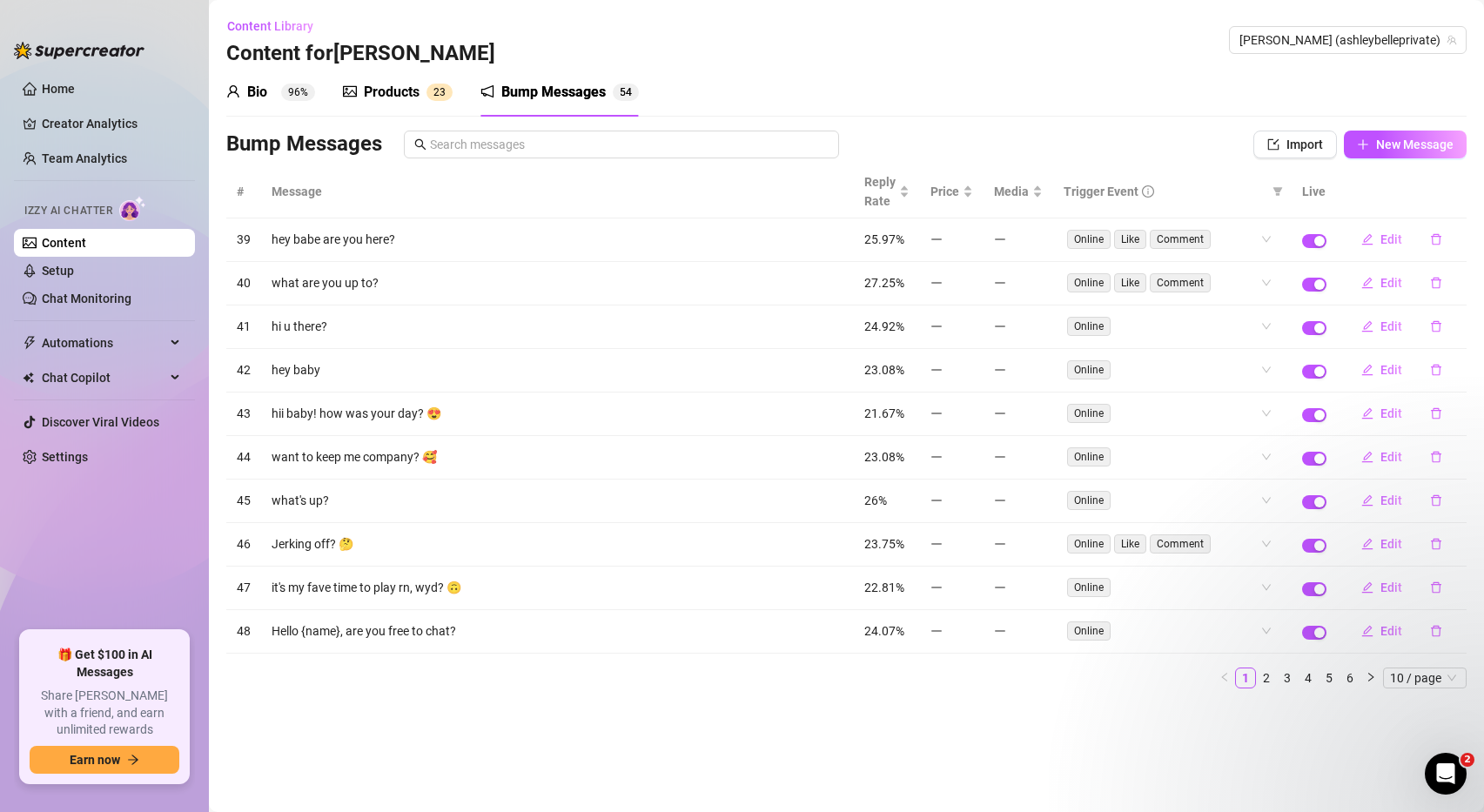
click at [404, 91] on div "Products" at bounding box center [392, 92] width 56 height 21
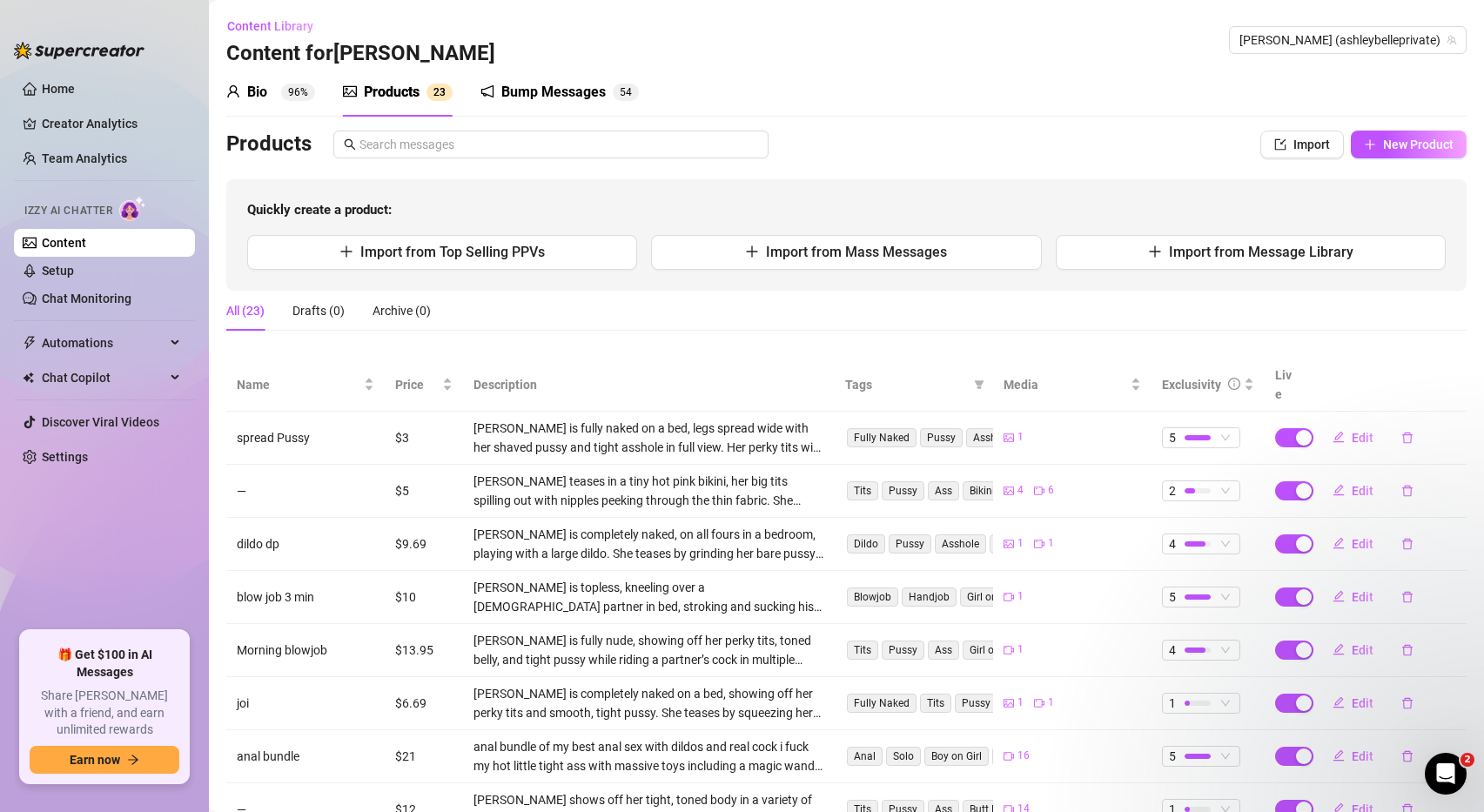
click at [530, 95] on div "Bump Messages" at bounding box center [554, 92] width 105 height 21
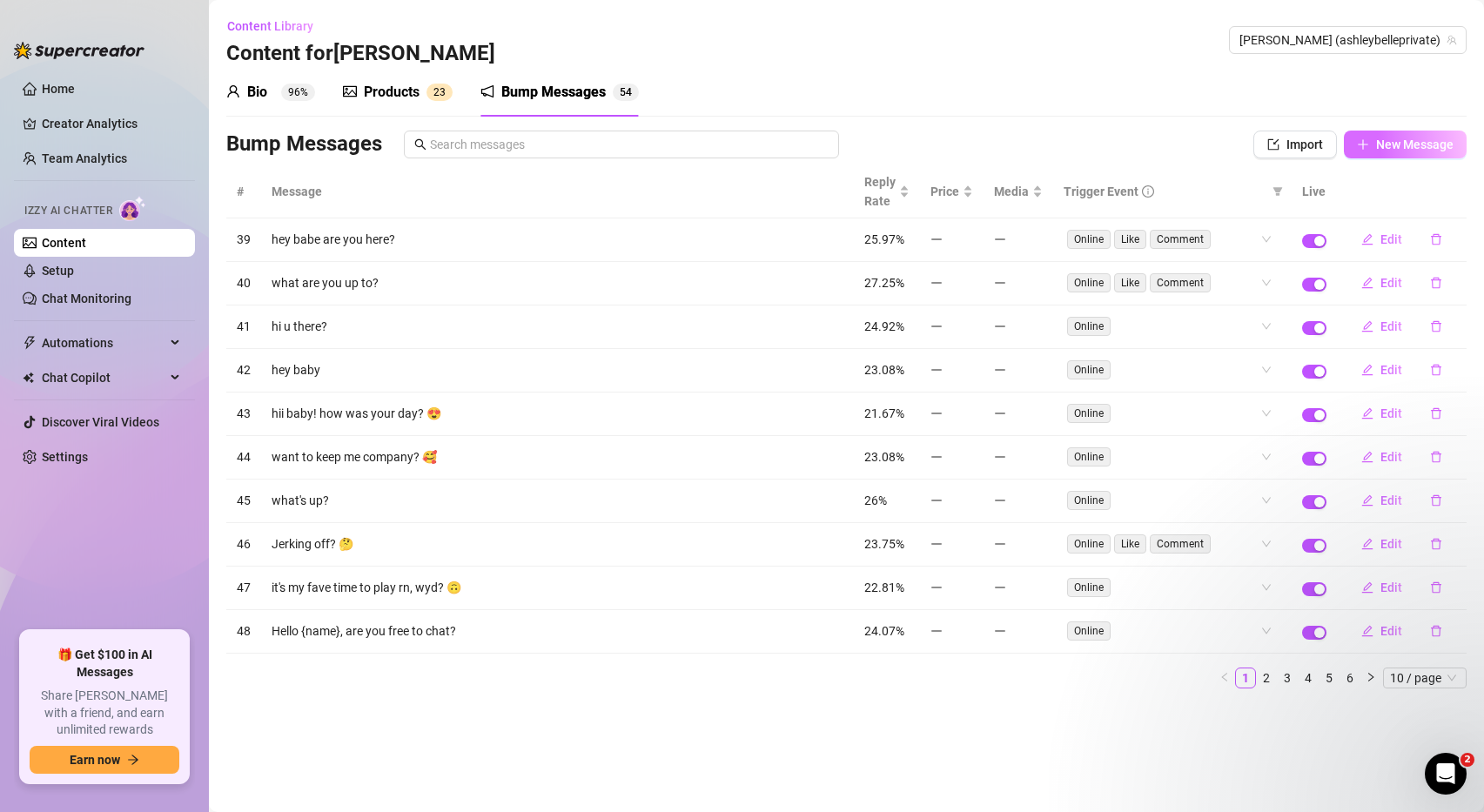
click at [1423, 145] on span "New Message" at bounding box center [1414, 144] width 78 height 14
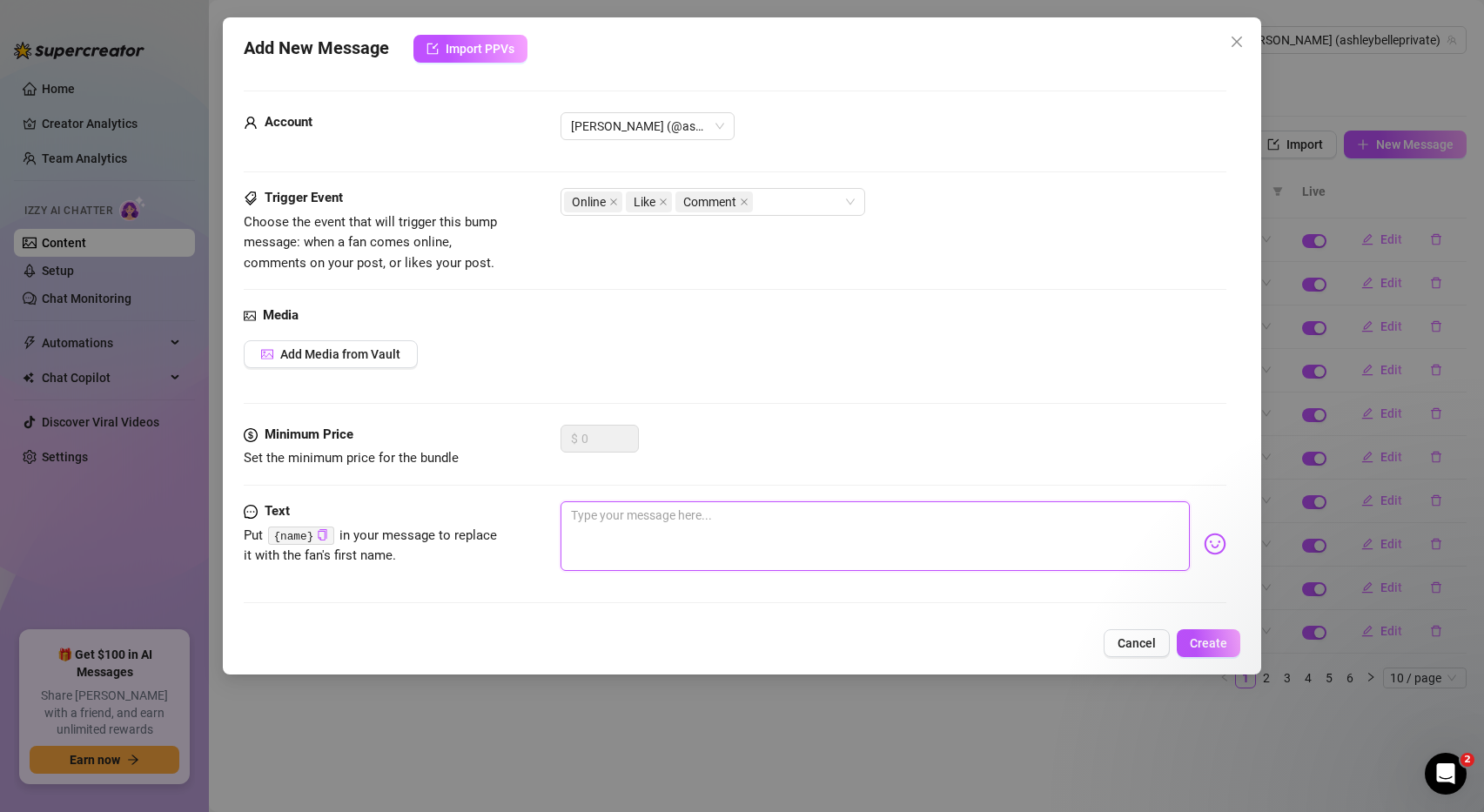
click at [580, 517] on textarea at bounding box center [876, 536] width 630 height 70
paste textarea "Are you ignoring me? cause this body's been waiting for you all day 🥺"
type textarea "Are you ignoring me? cause this body's been waiting for you all day 🥺"
click at [355, 359] on span "Add Media from Vault" at bounding box center [340, 353] width 120 height 14
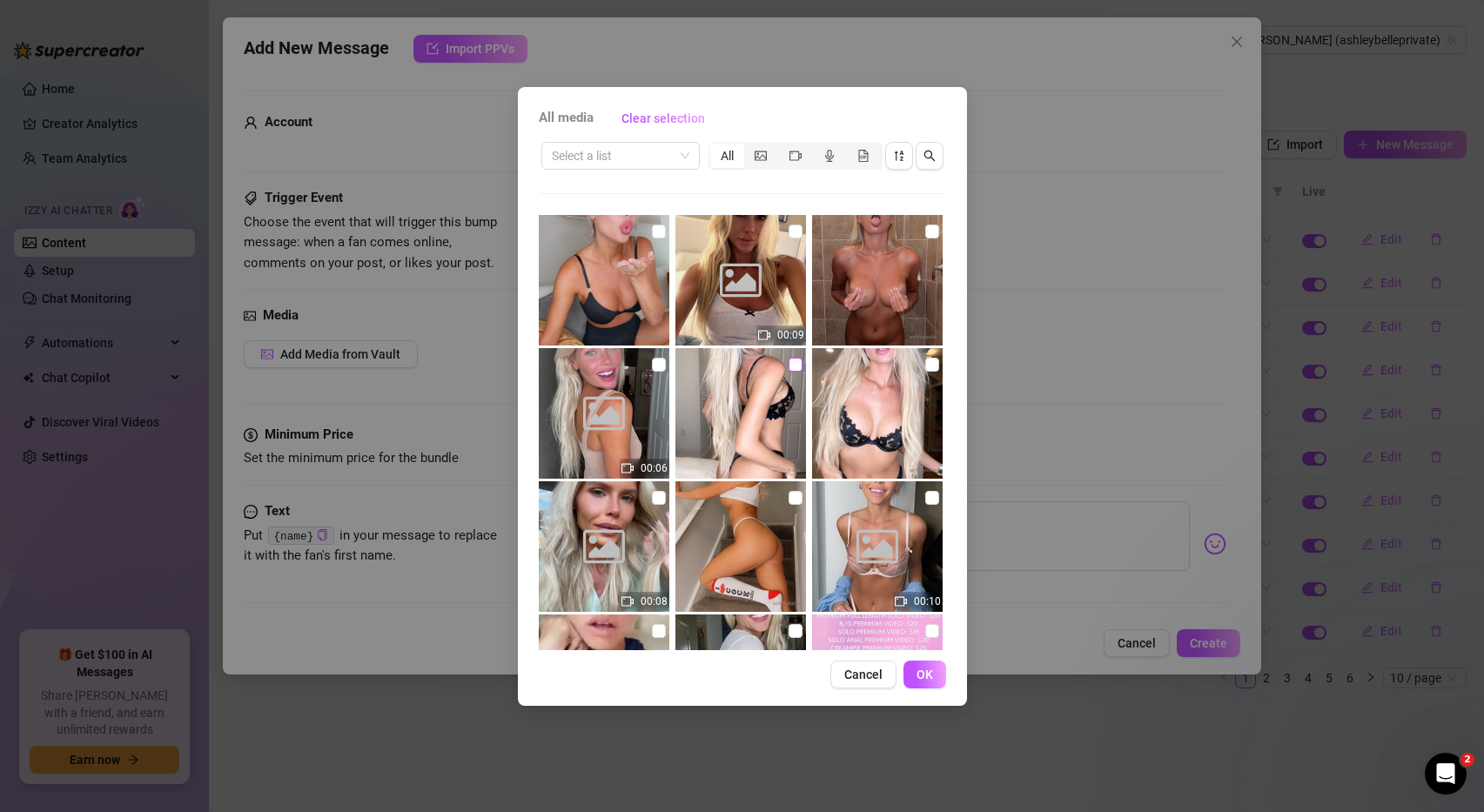
click at [795, 360] on input "checkbox" at bounding box center [795, 364] width 14 height 14
checkbox input "true"
click at [928, 667] on span "OK" at bounding box center [925, 674] width 16 height 14
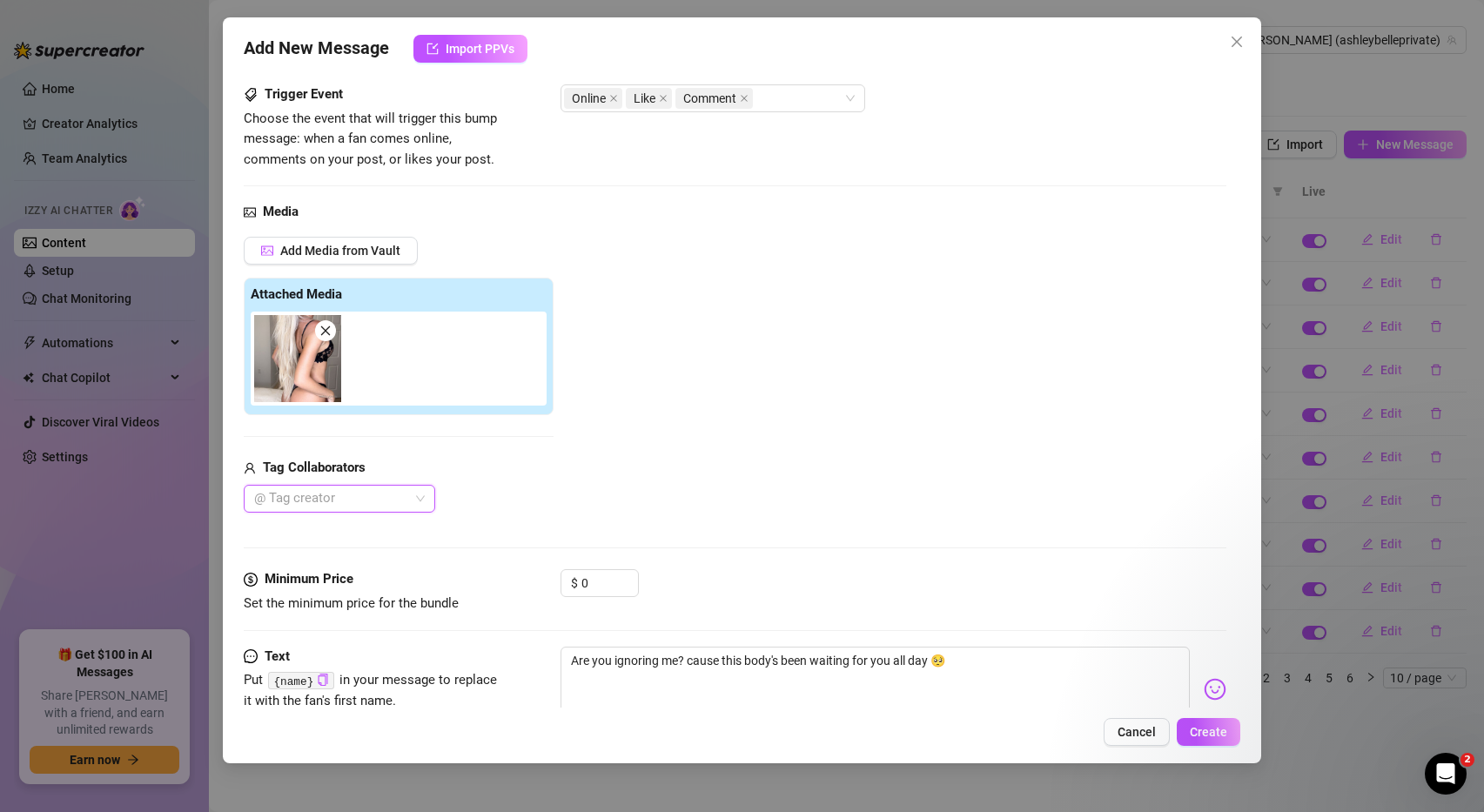
scroll to position [101, 0]
click at [404, 509] on div at bounding box center [331, 501] width 166 height 24
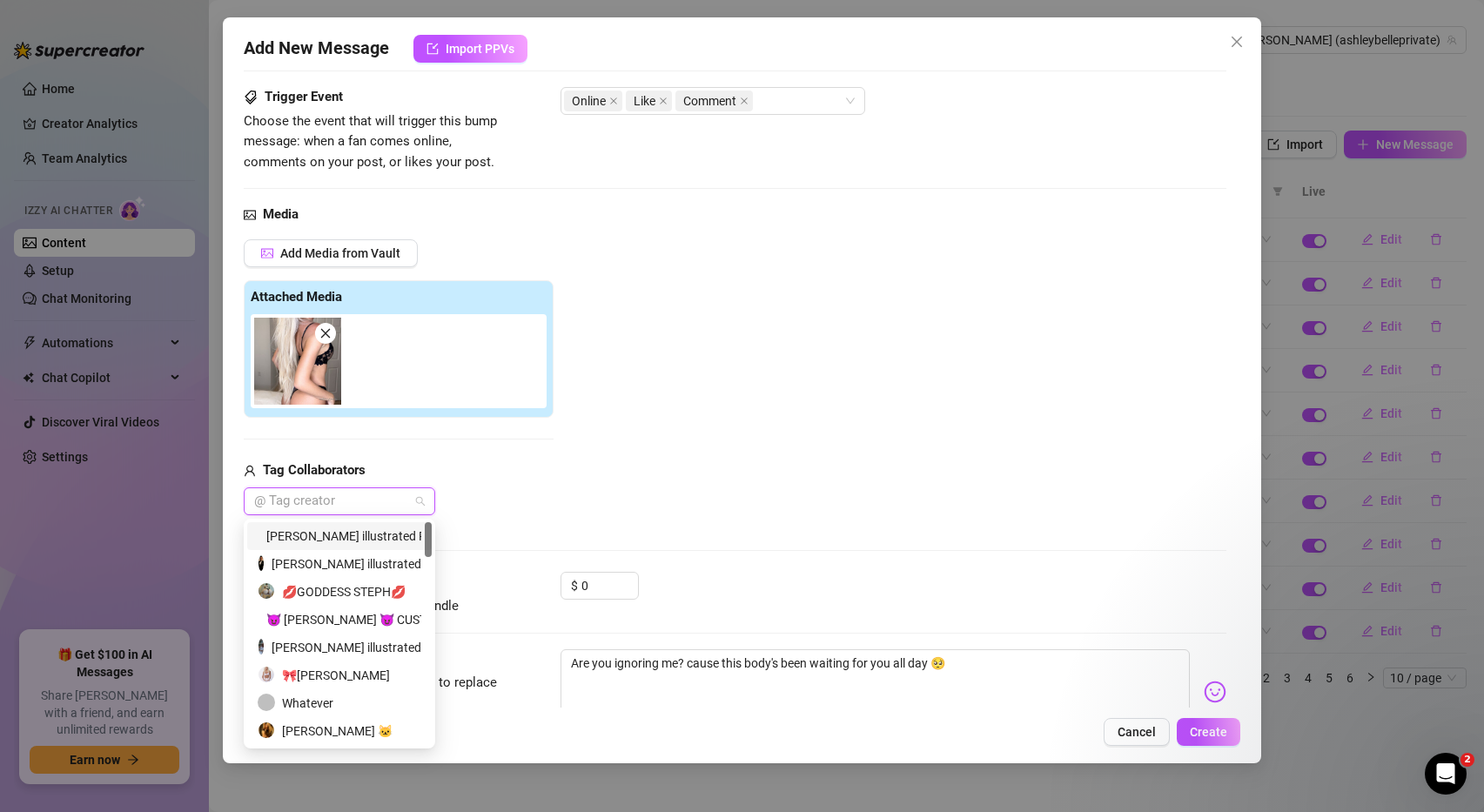
click at [754, 477] on div "Add Media from Vault Attached Media Tag Collaborators @ Tag creator" at bounding box center [735, 378] width 984 height 276
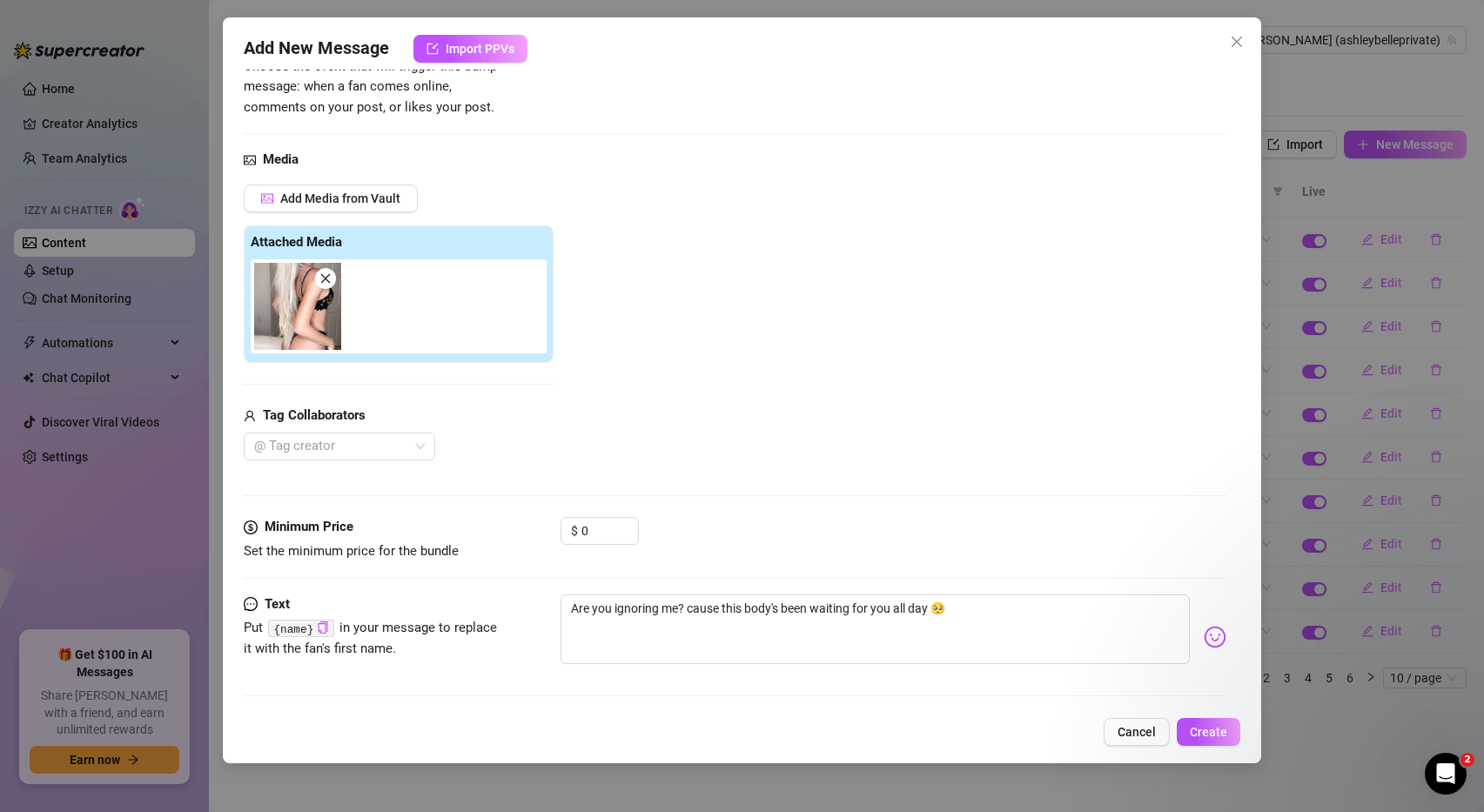
scroll to position [159, 0]
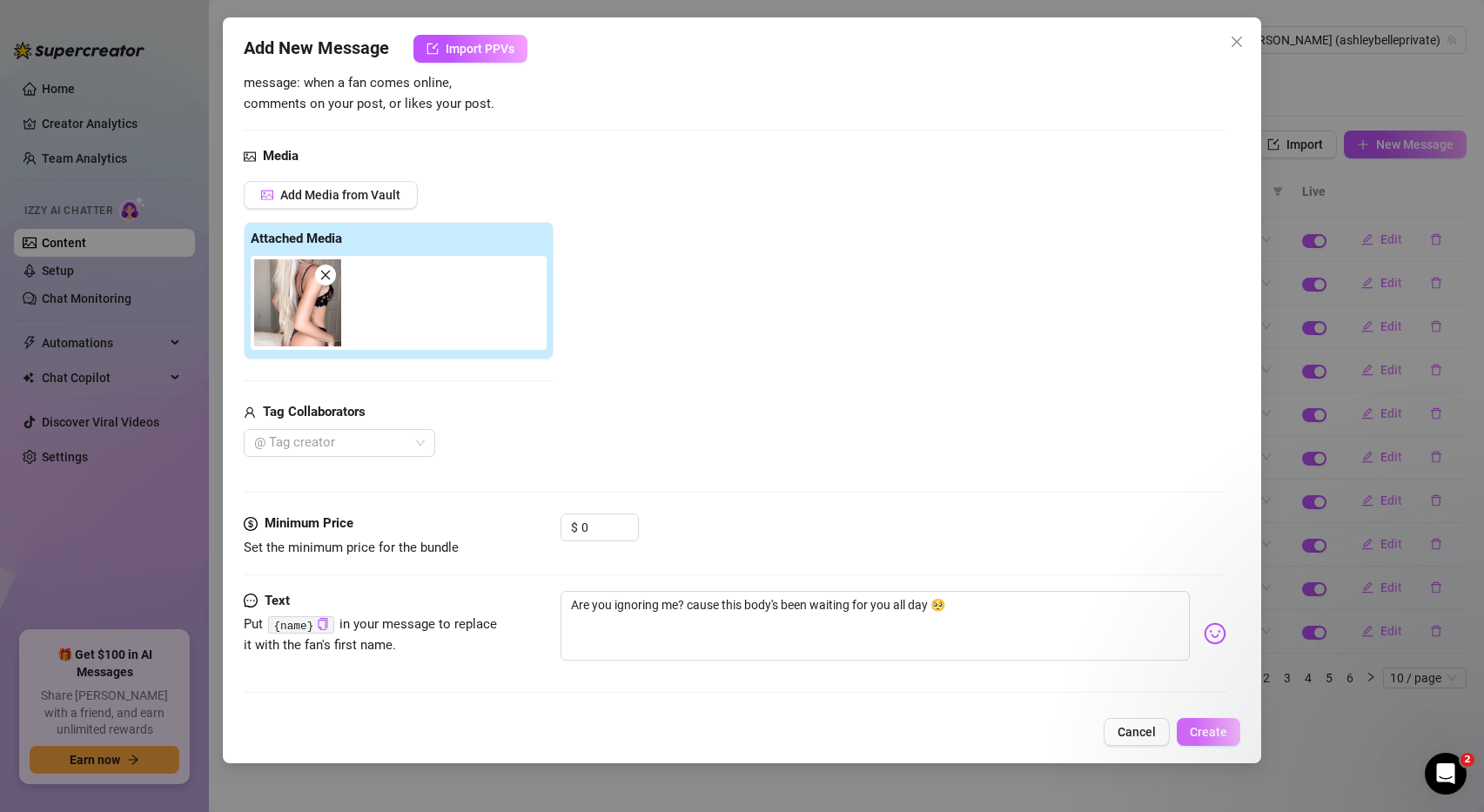
click at [1203, 733] on span "Create" at bounding box center [1208, 732] width 37 height 14
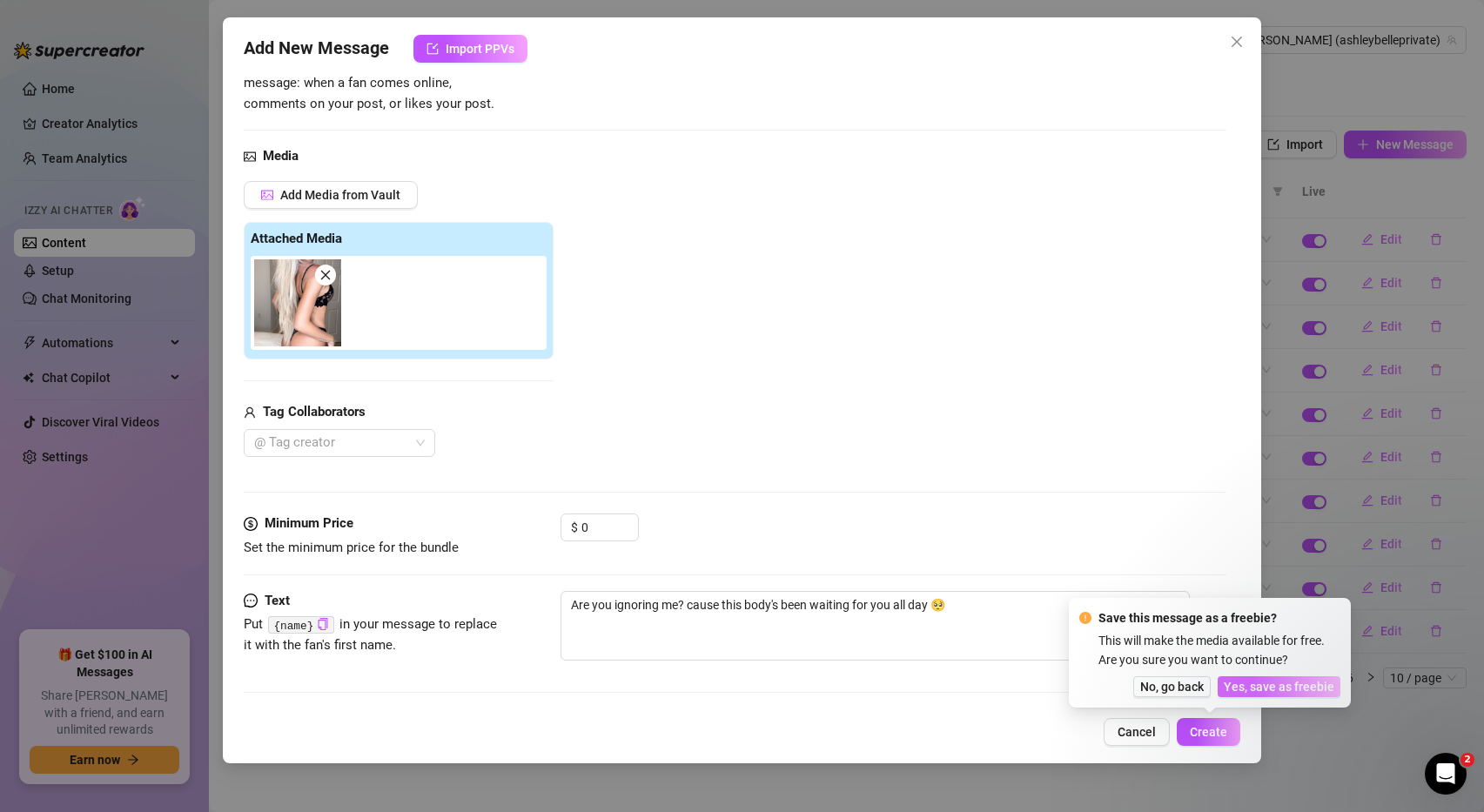
click at [1274, 688] on span "Yes, save as freebie" at bounding box center [1279, 686] width 110 height 14
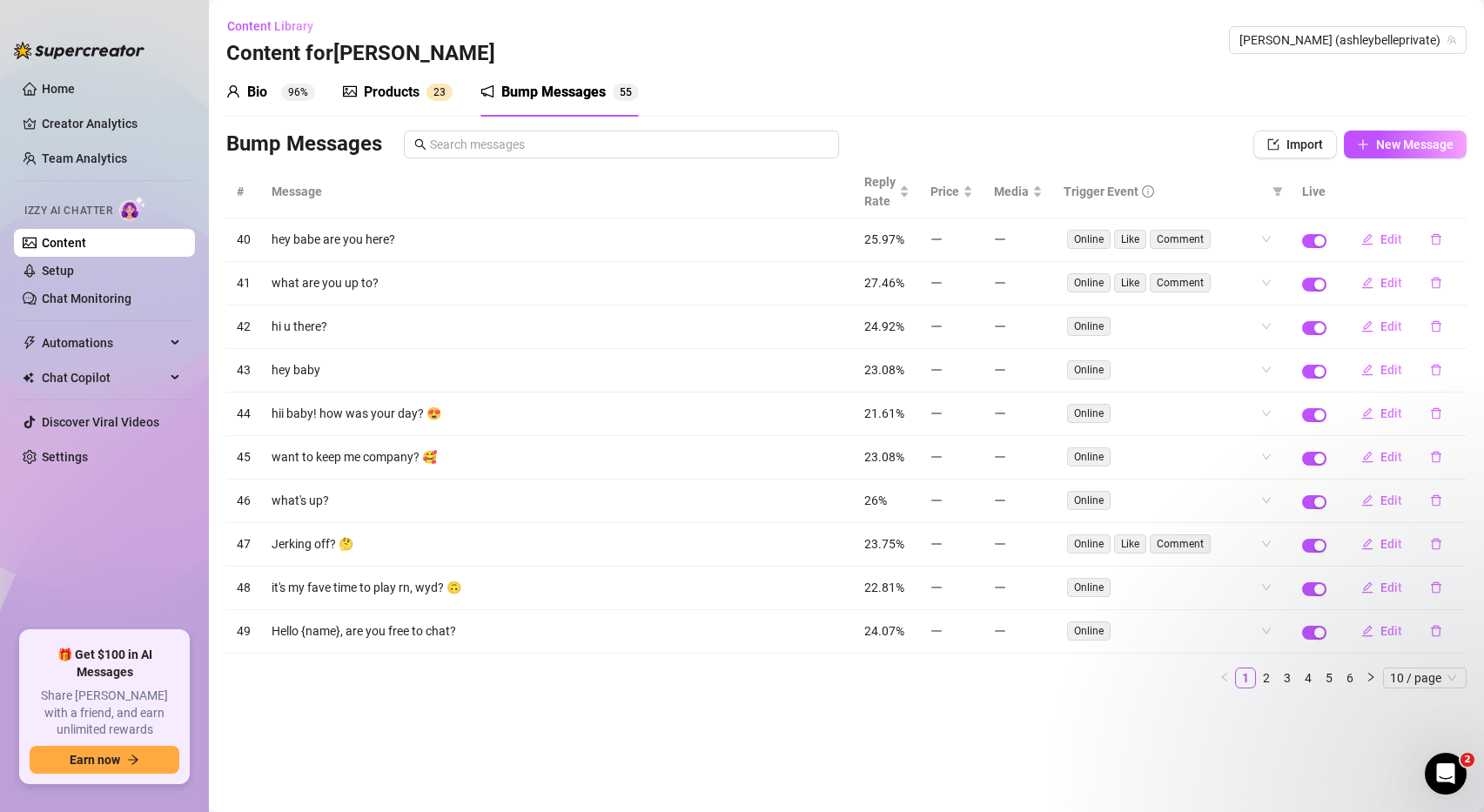
click at [396, 88] on div "Products" at bounding box center [392, 92] width 56 height 21
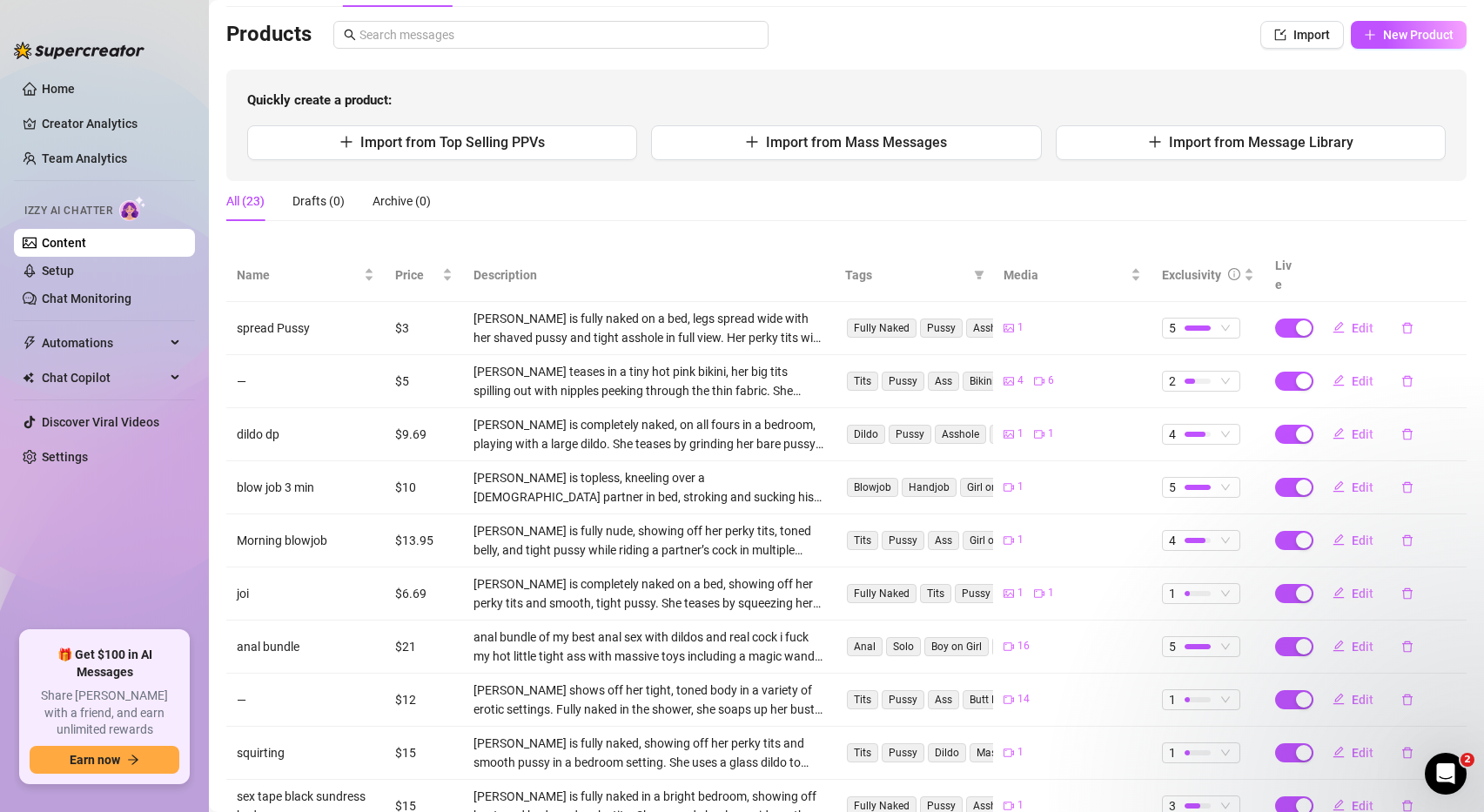
scroll to position [118, 0]
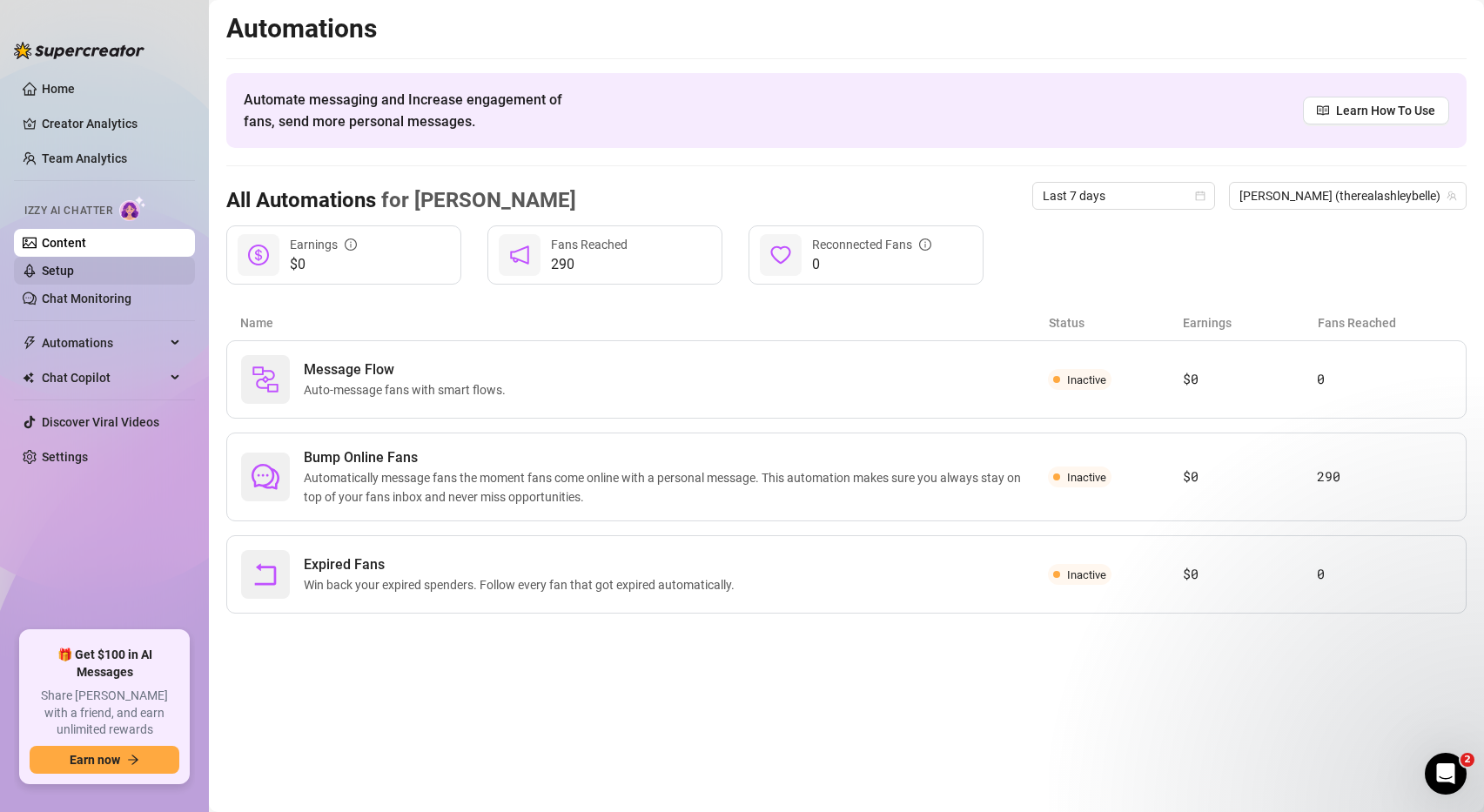
click at [74, 267] on link "Setup" at bounding box center [58, 270] width 33 height 14
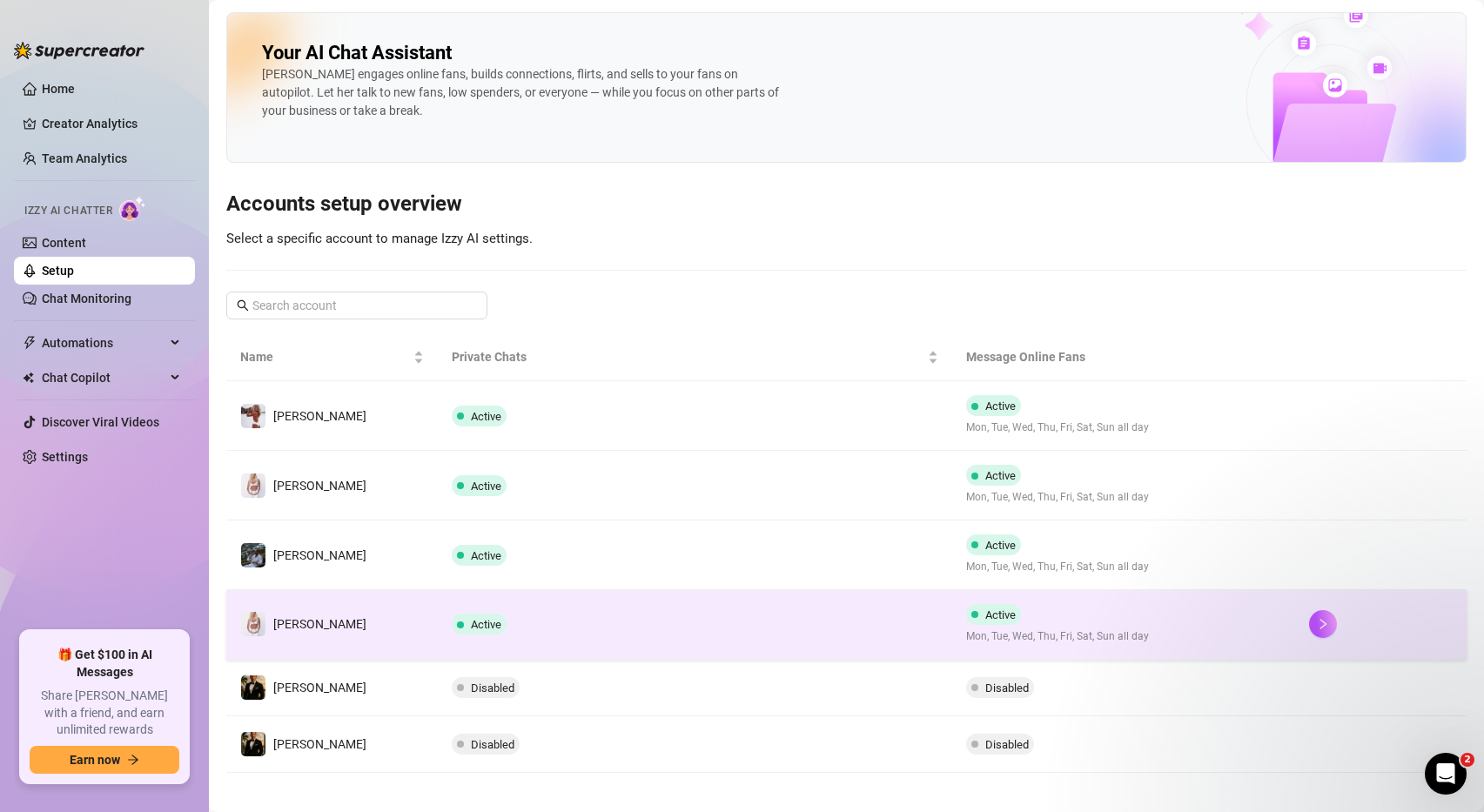
click at [692, 633] on td "Active" at bounding box center [695, 624] width 514 height 70
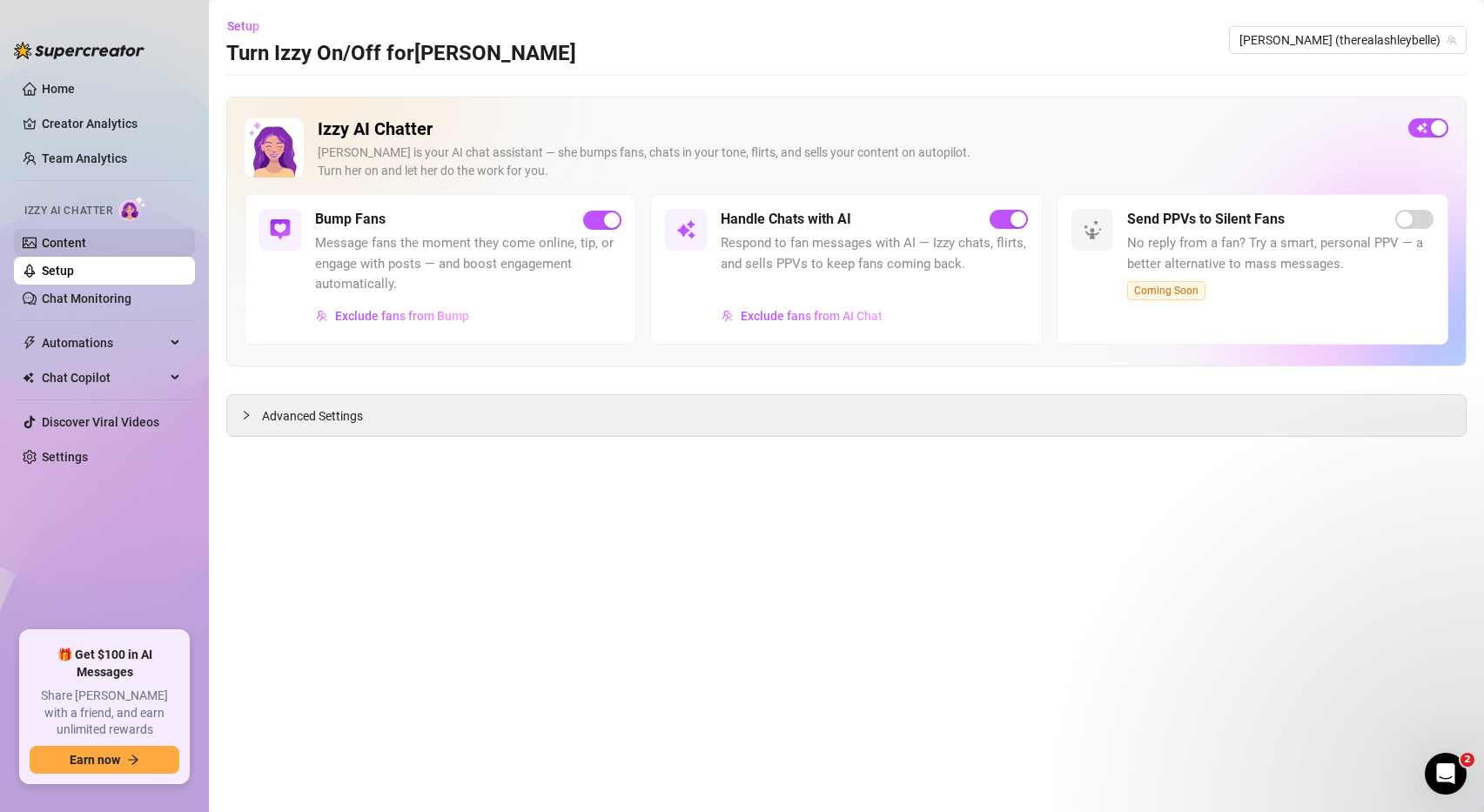
click at [76, 236] on link "Content" at bounding box center [63, 242] width 44 height 14
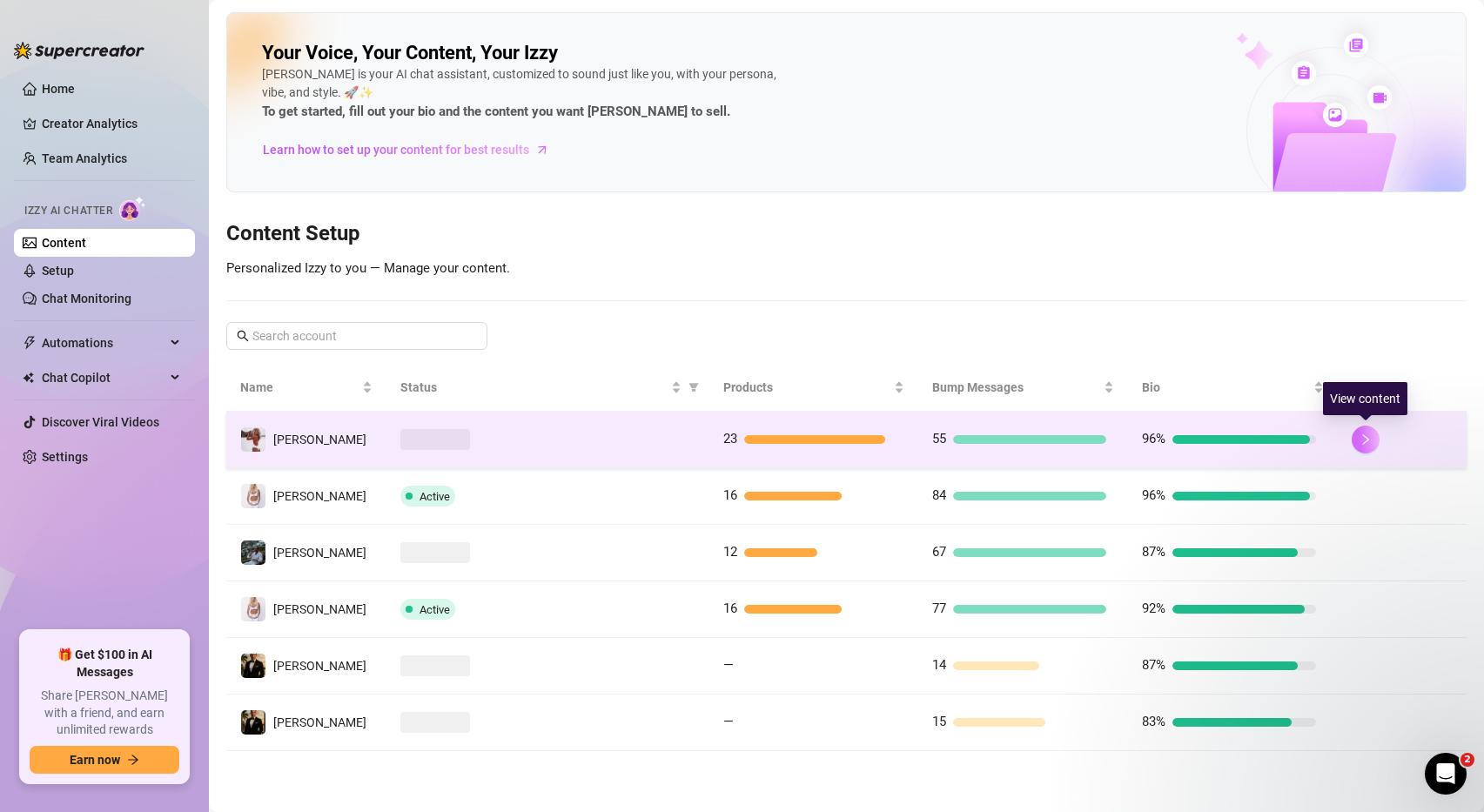
click at [1366, 440] on icon "right" at bounding box center [1365, 439] width 12 height 12
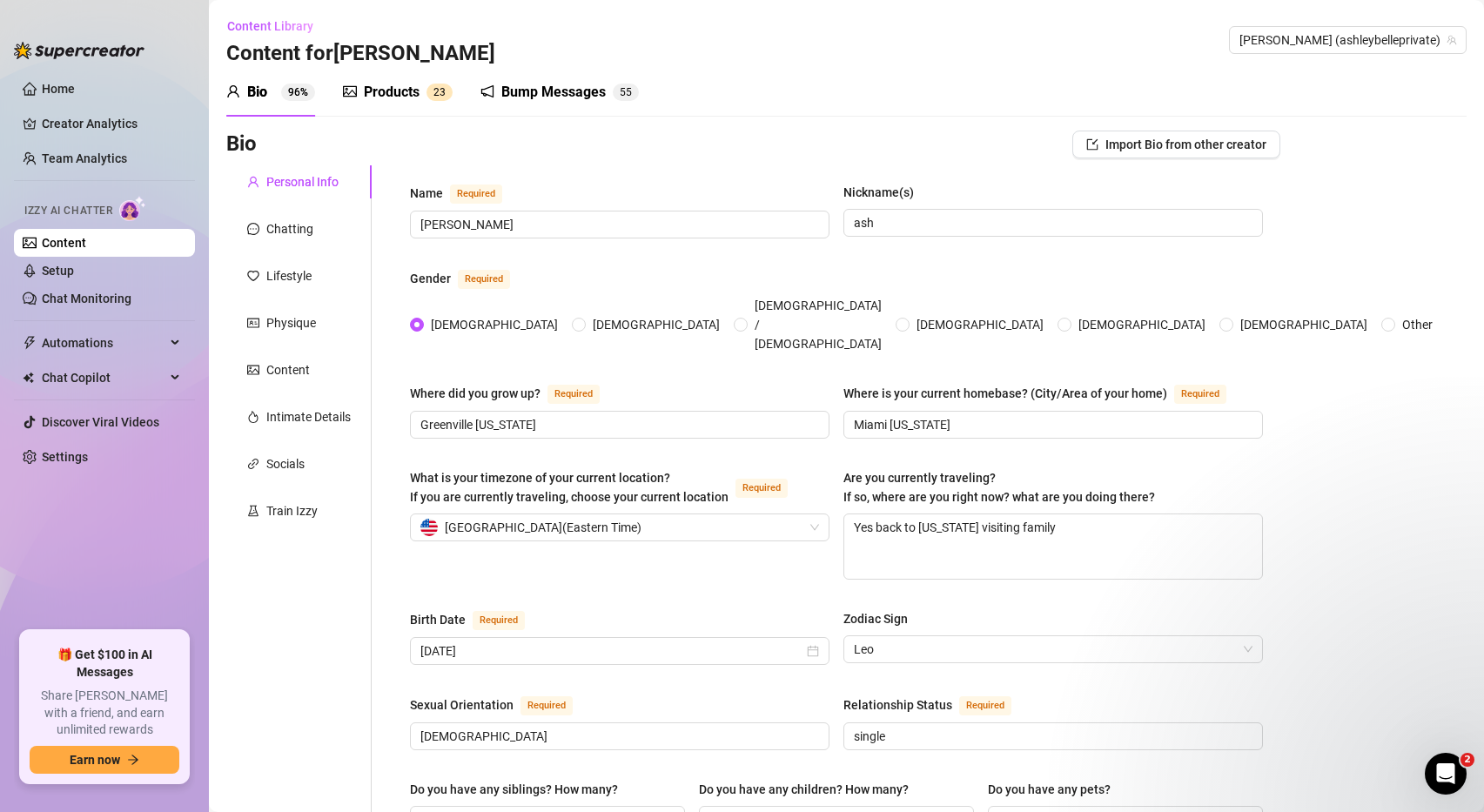
click at [401, 97] on div "Products" at bounding box center [392, 92] width 56 height 21
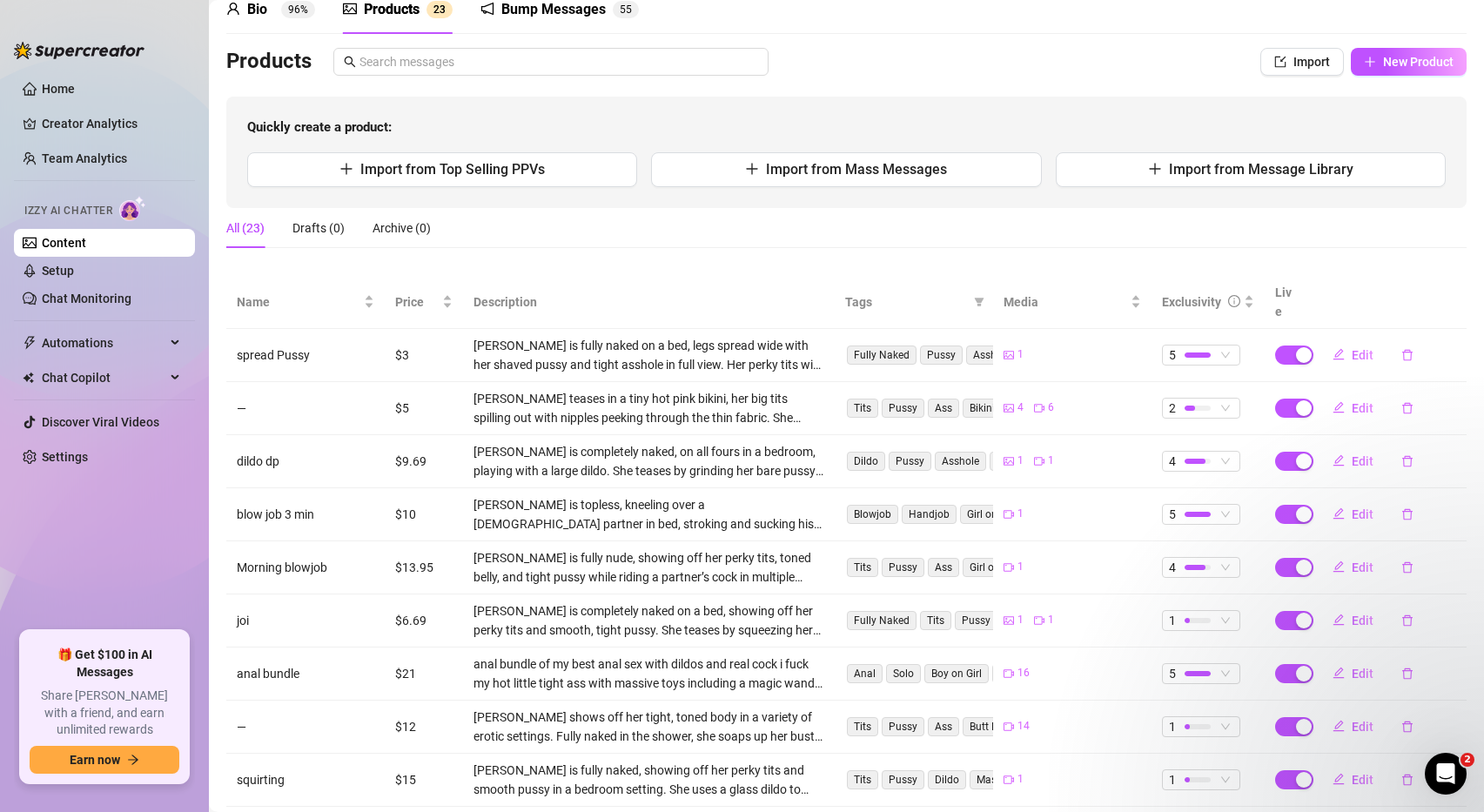
scroll to position [51, 0]
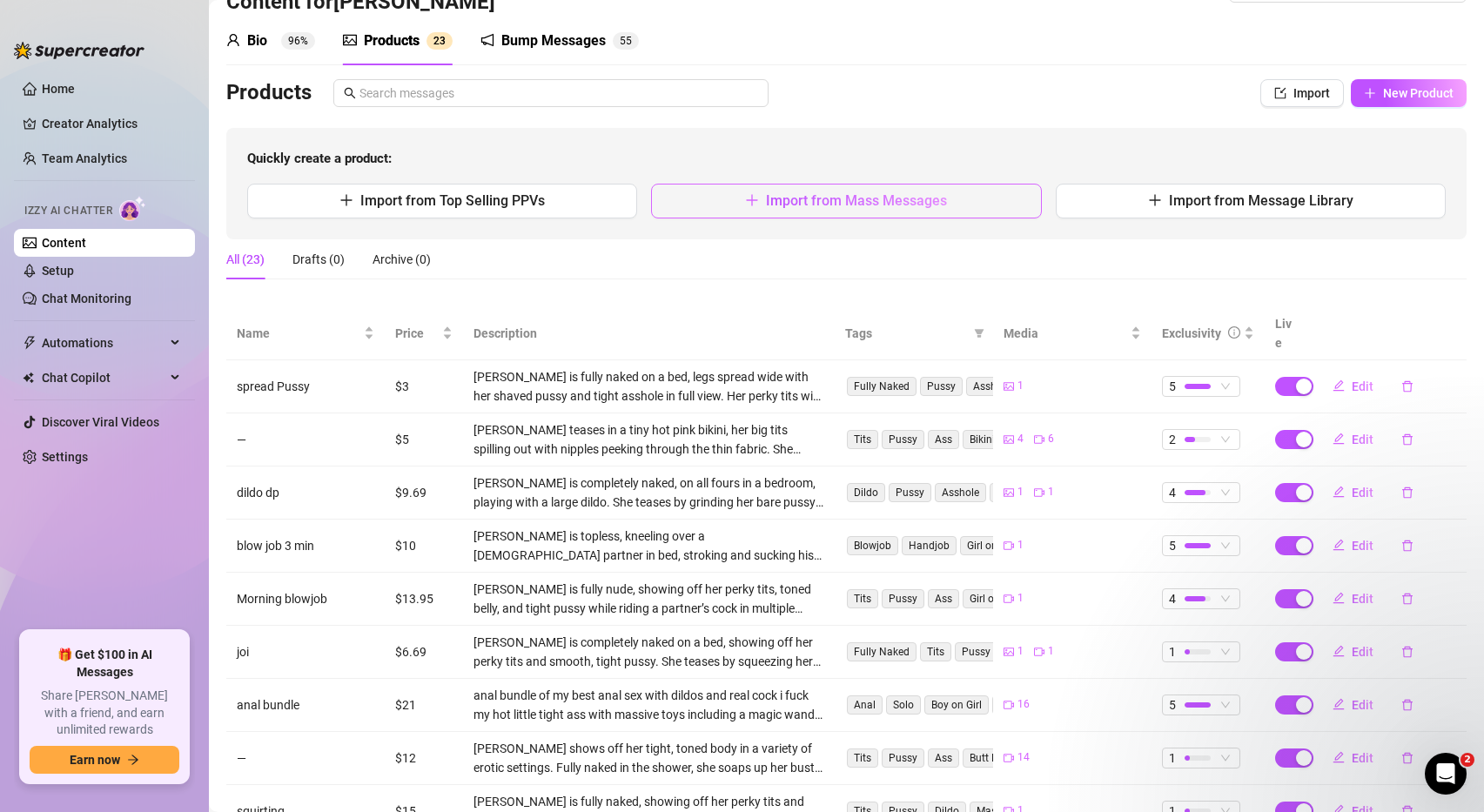
click at [774, 203] on span "Import from Mass Messages" at bounding box center [856, 201] width 181 height 16
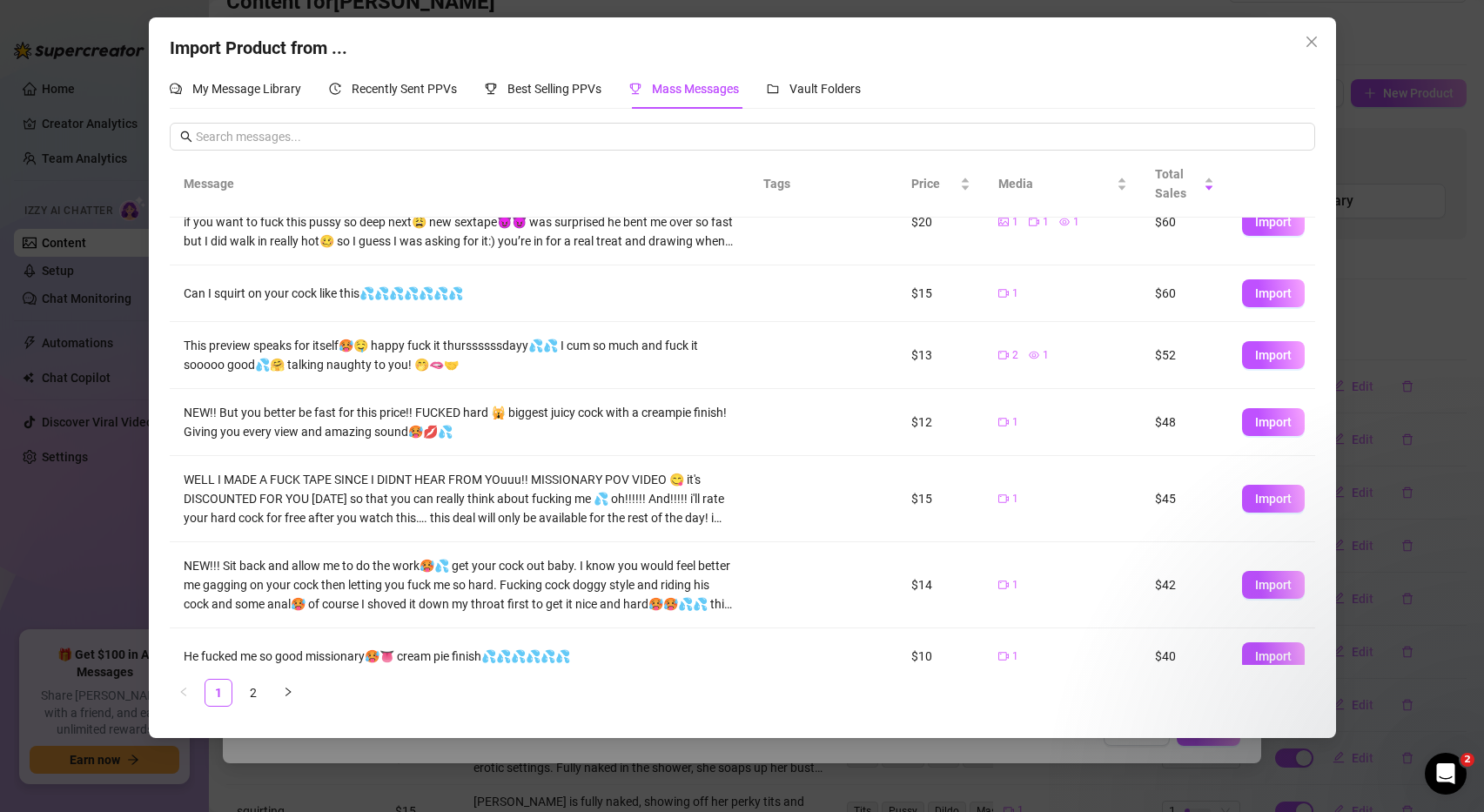
scroll to position [275, 0]
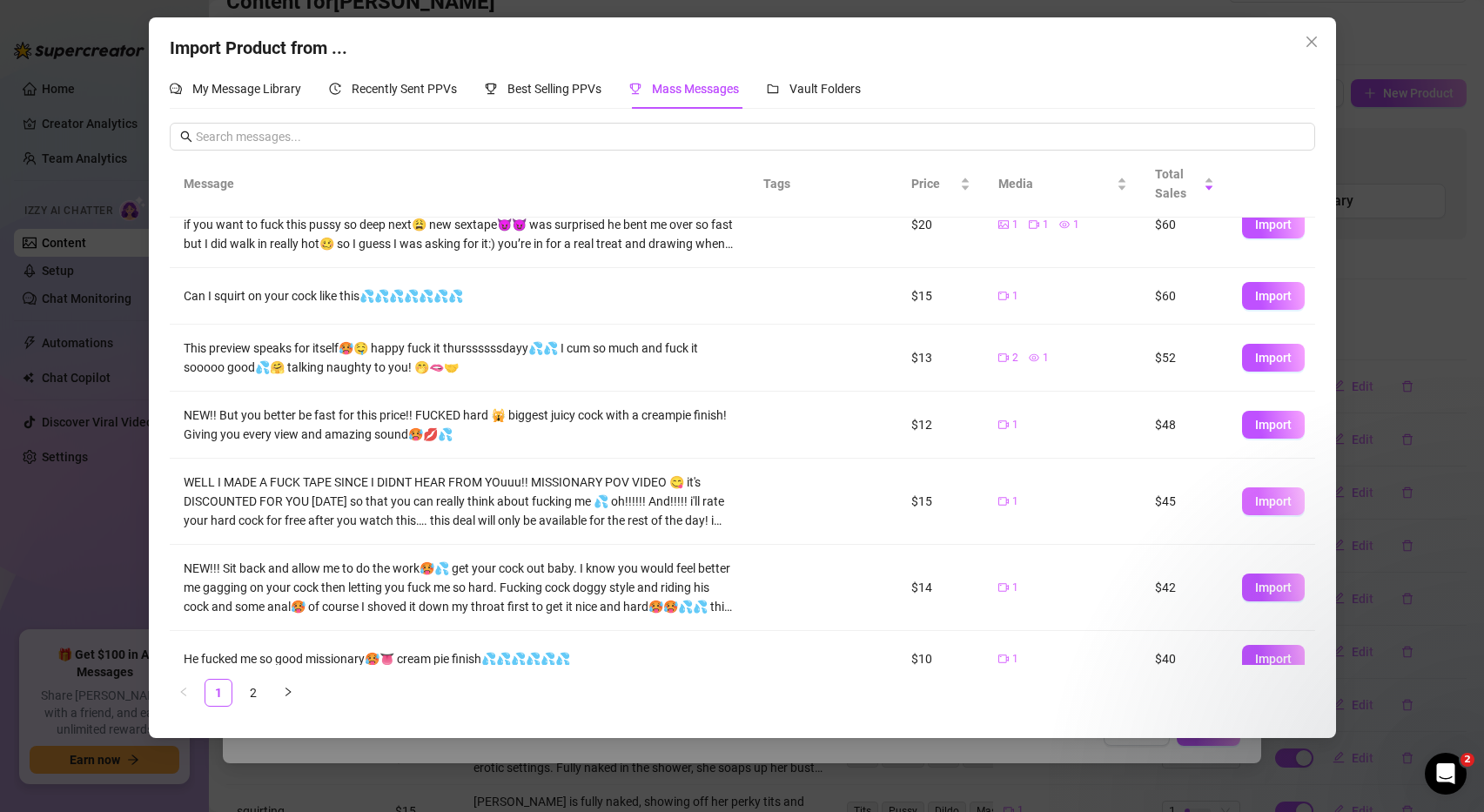
click at [1282, 499] on span "Import" at bounding box center [1274, 500] width 36 height 14
type textarea "WELL I MADE A FUCK TAPE SINCE I DIDNT HEAR FROM YOuuu!! MISSIONARY POV VIDEO 😋 …"
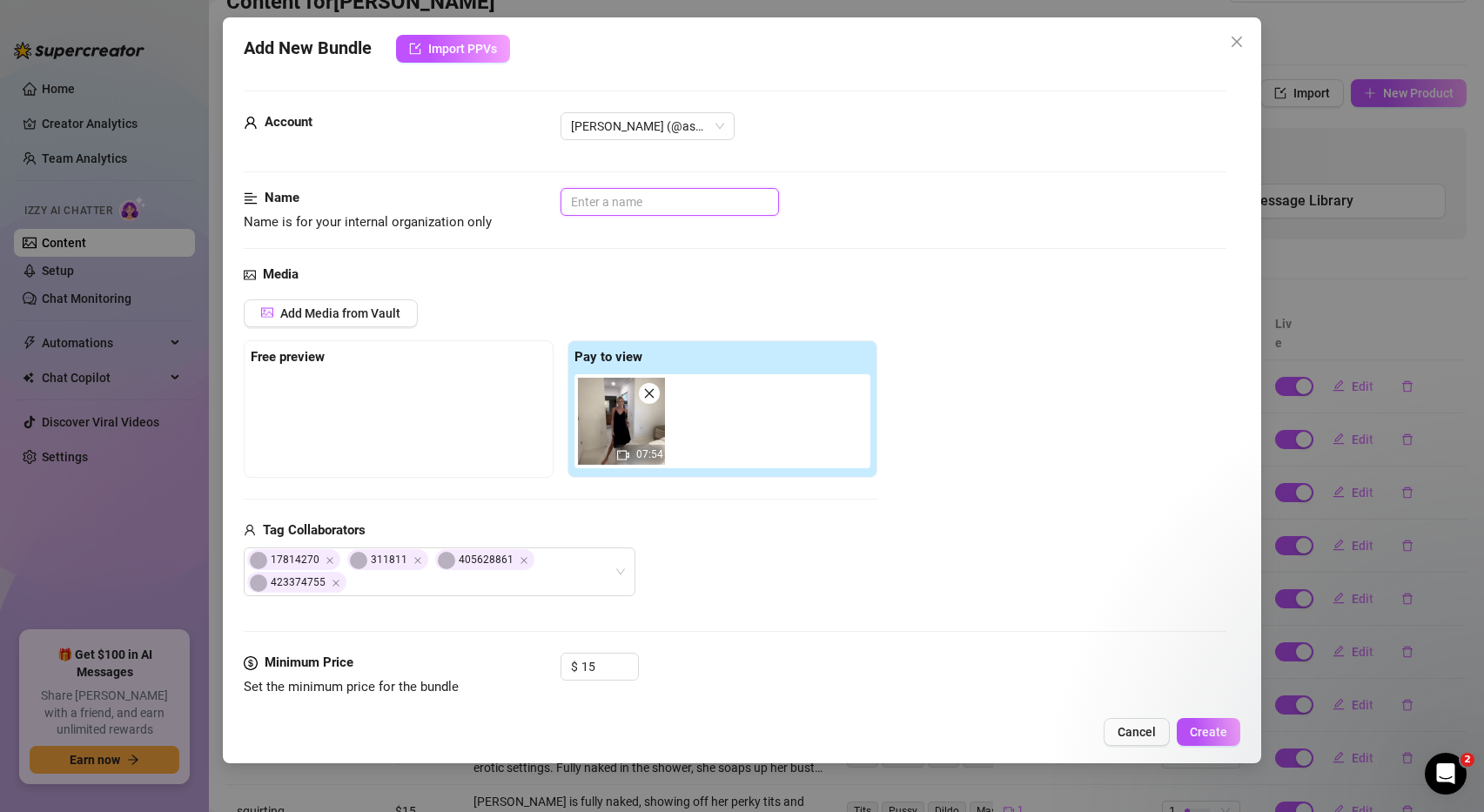
click at [617, 202] on input "text" at bounding box center [670, 201] width 219 height 28
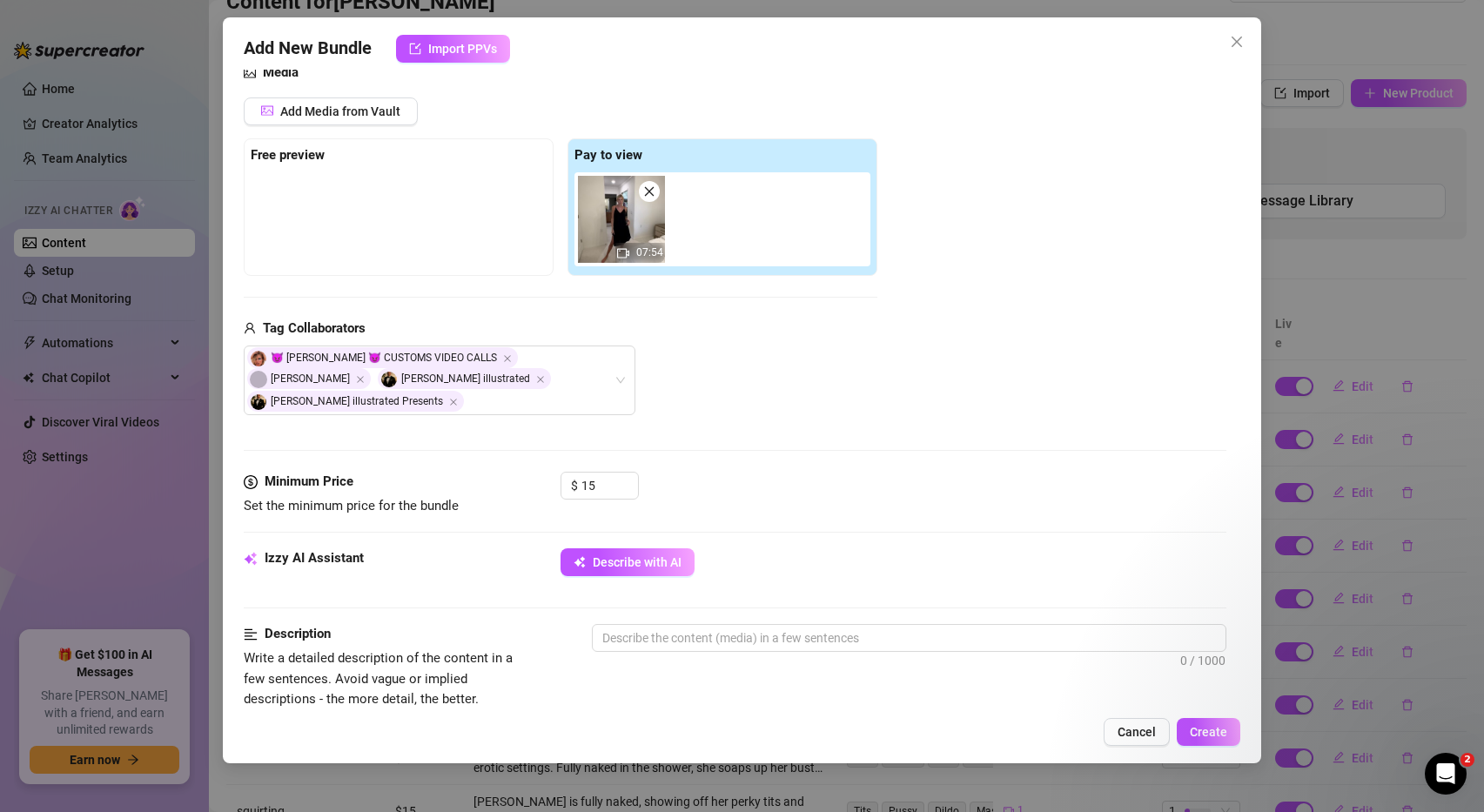
scroll to position [211, 0]
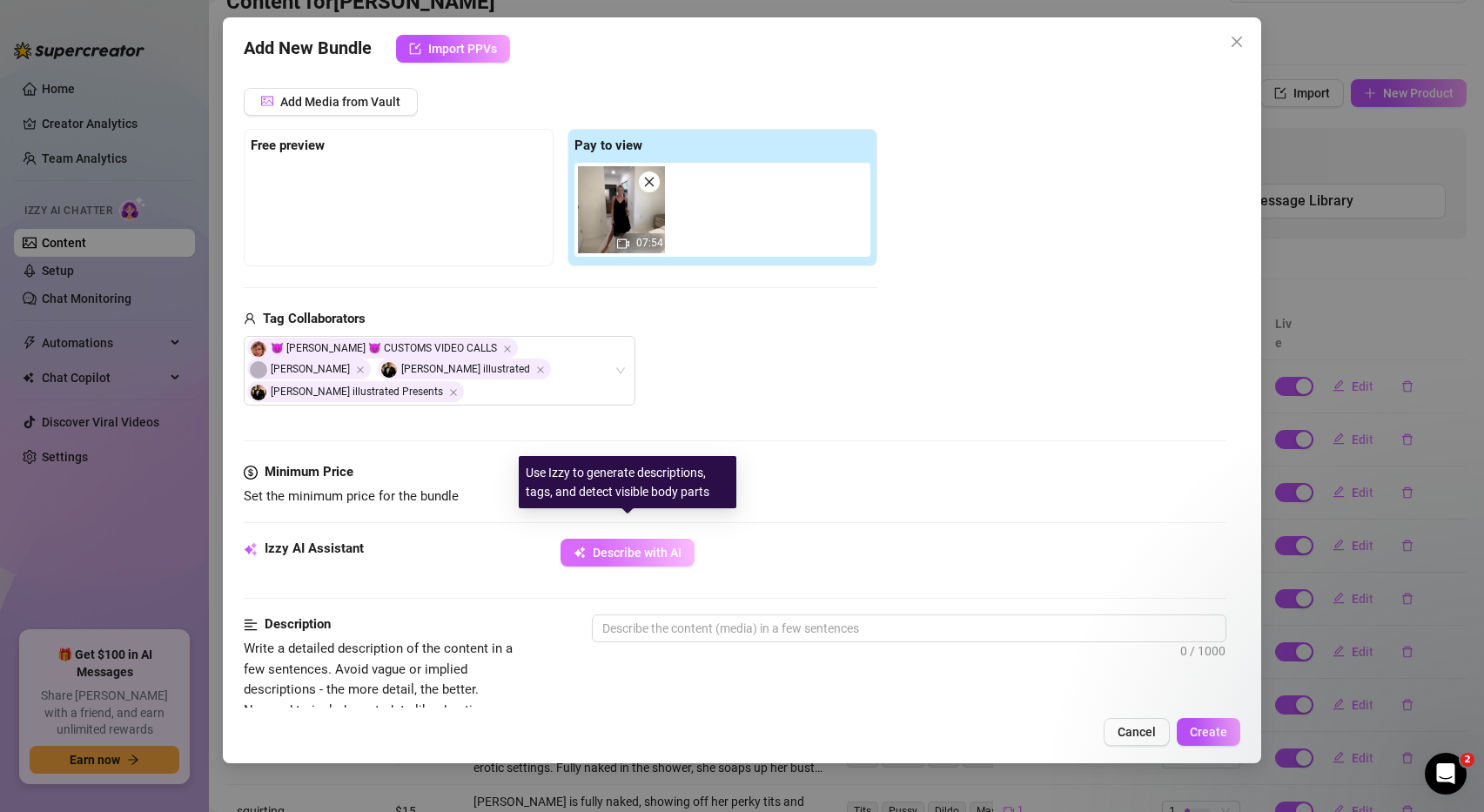
type input "fucked so hard"
click at [658, 546] on span "Describe with AI" at bounding box center [637, 552] width 89 height 14
type textarea "[PERSON_NAME]"
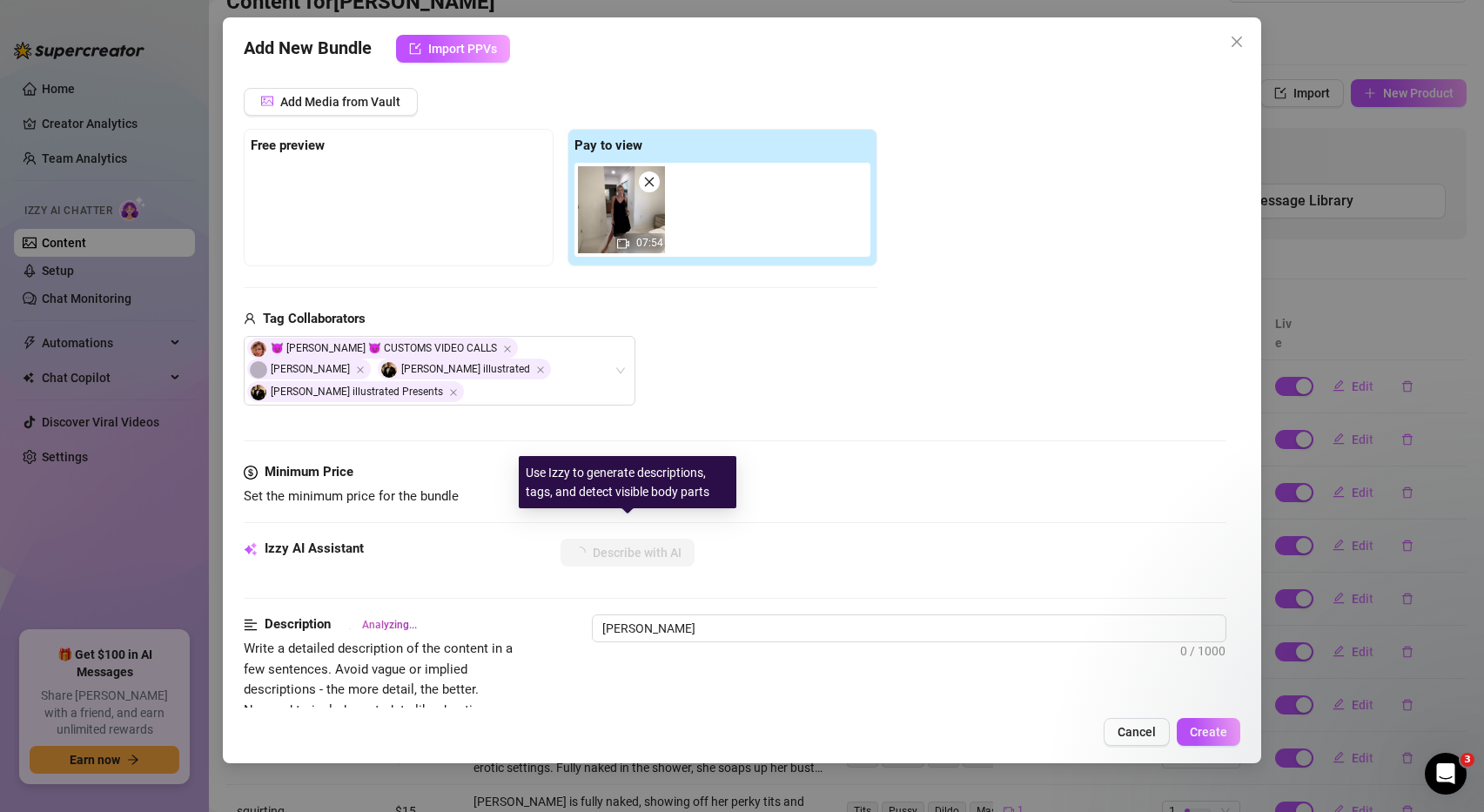
type textarea "[PERSON_NAME]"
type textarea "[PERSON_NAME] is"
type textarea "Ashley Belle is fully"
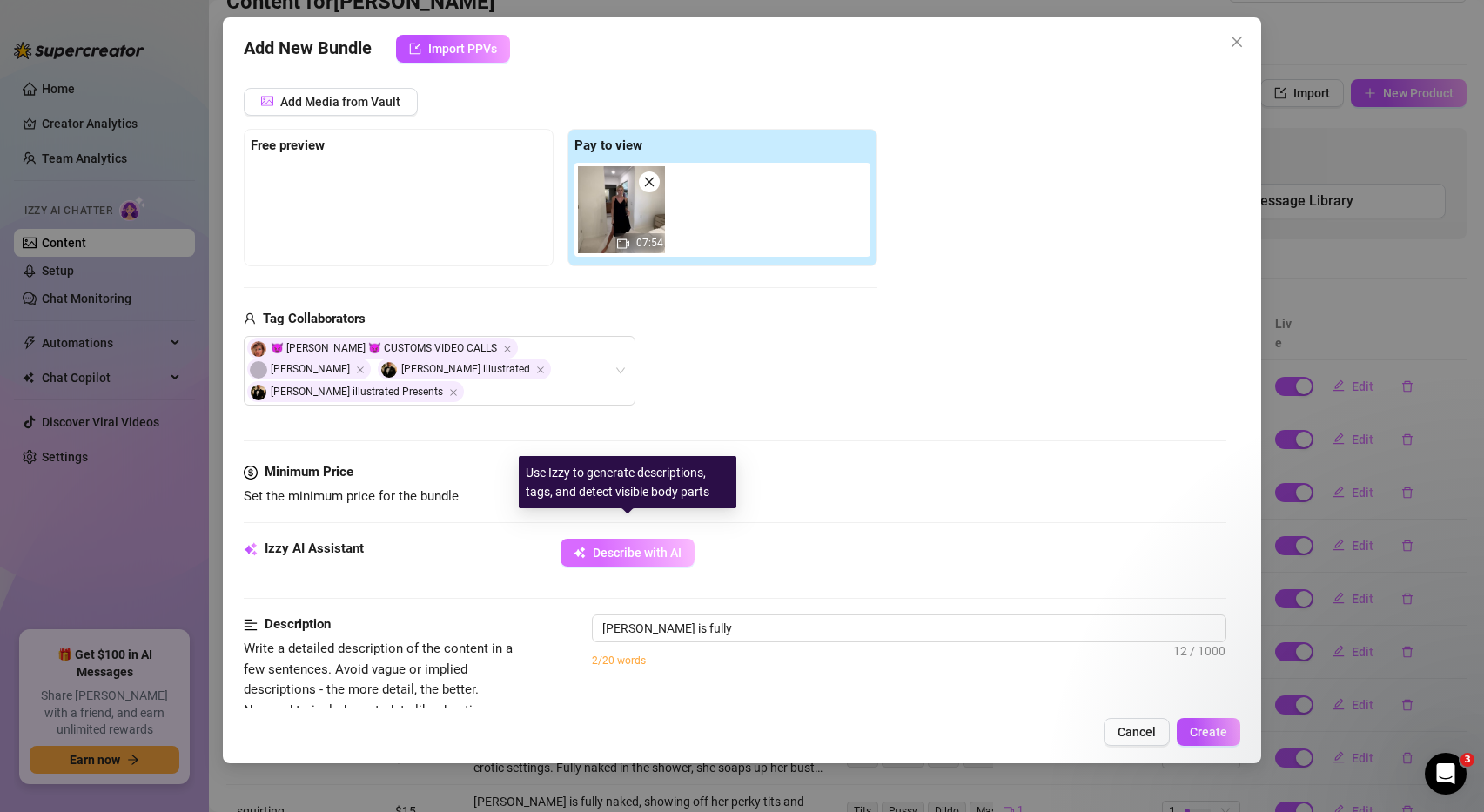
type textarea "Ashley Belle is fully naked"
type textarea "Ashley Belle is fully naked in"
type textarea "Ashley Belle is fully naked in a"
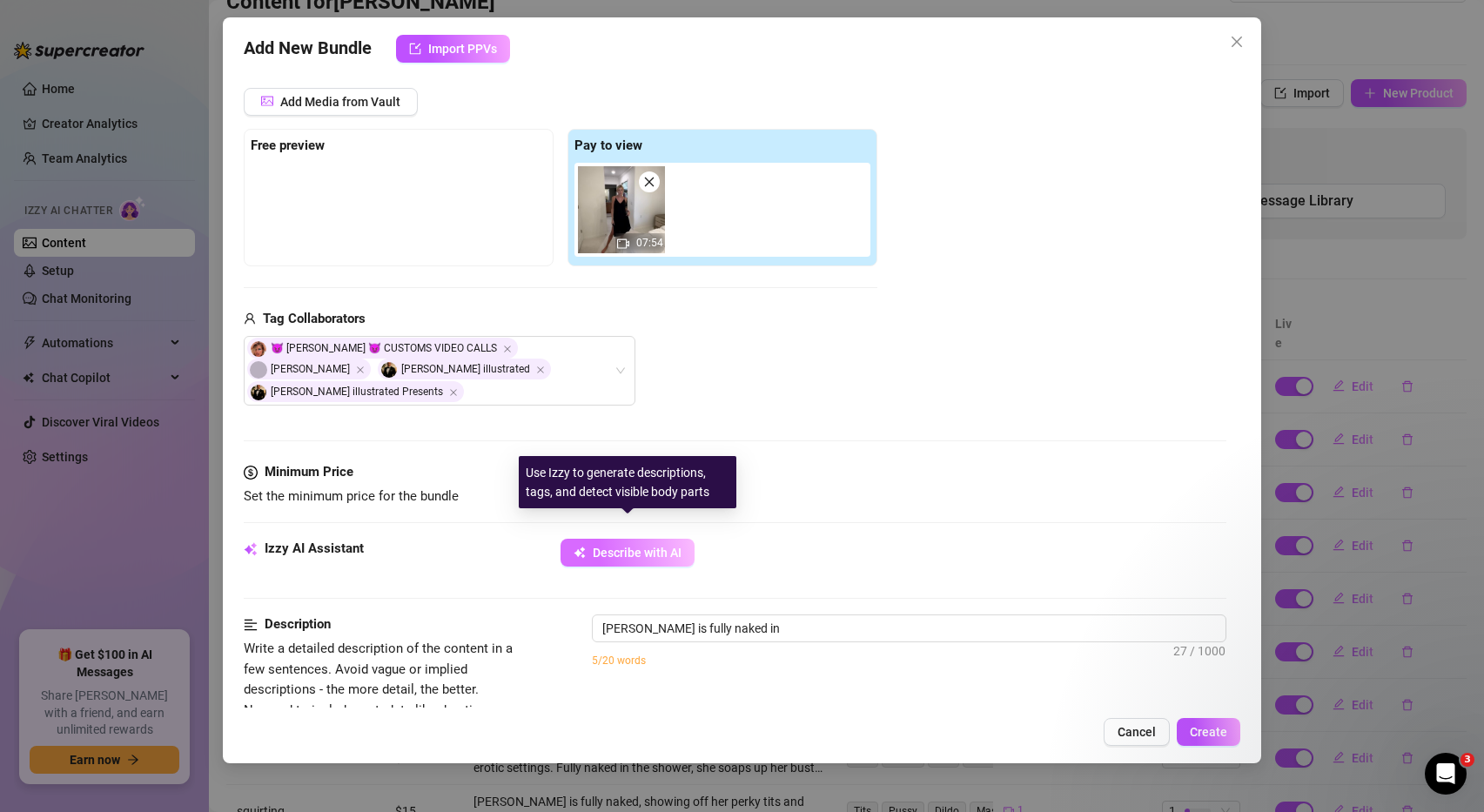
type textarea "Ashley Belle is fully naked in a"
type textarea "Ashley Belle is fully naked in a bright"
type textarea "Ashley Belle is fully naked in a bright bedroom,"
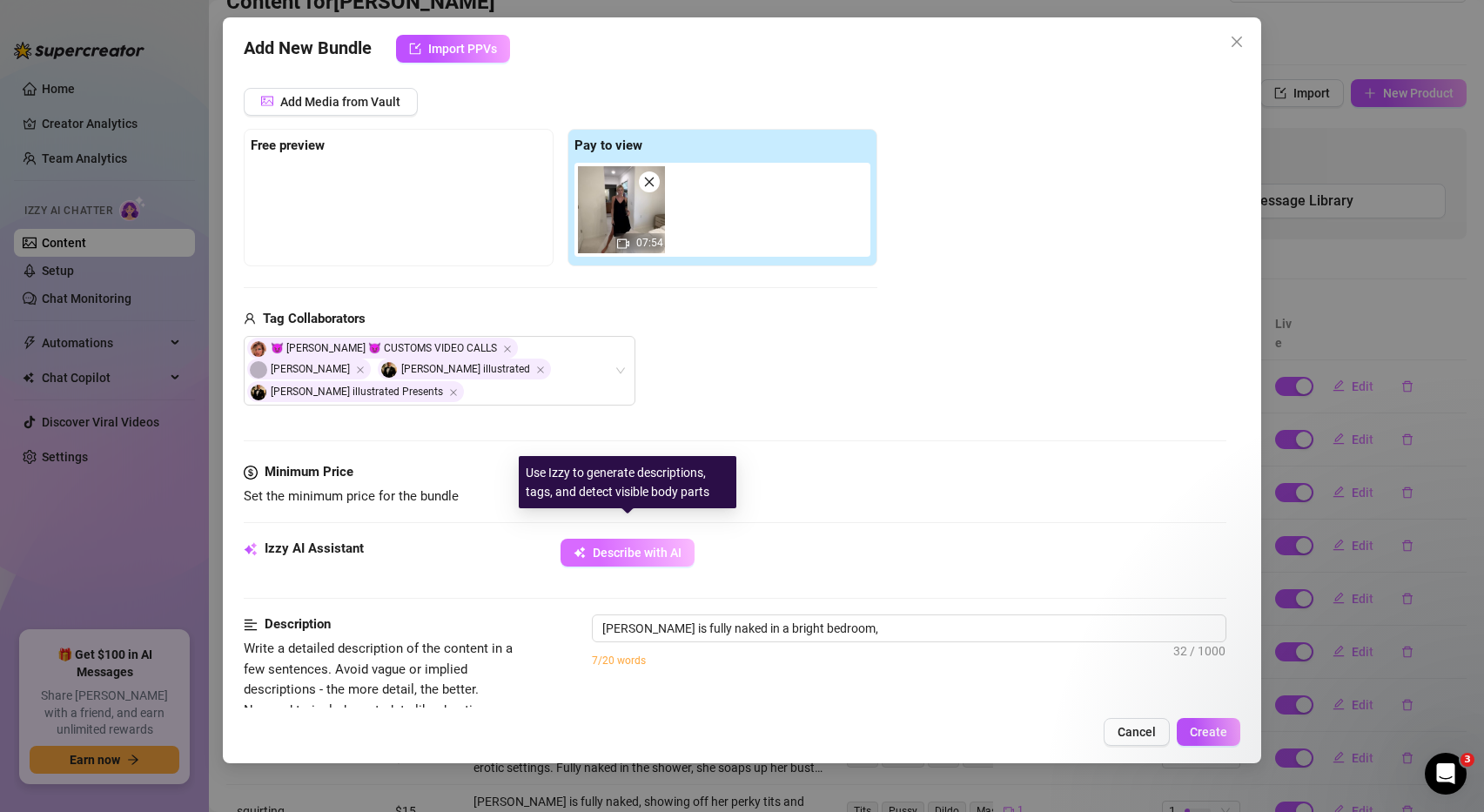
type textarea "Ashley Belle is fully naked in a bright bedroom, showing"
type textarea "Ashley Belle is fully naked in a bright bedroom, showing off"
type textarea "Ashley Belle is fully naked in a bright bedroom, showing off her"
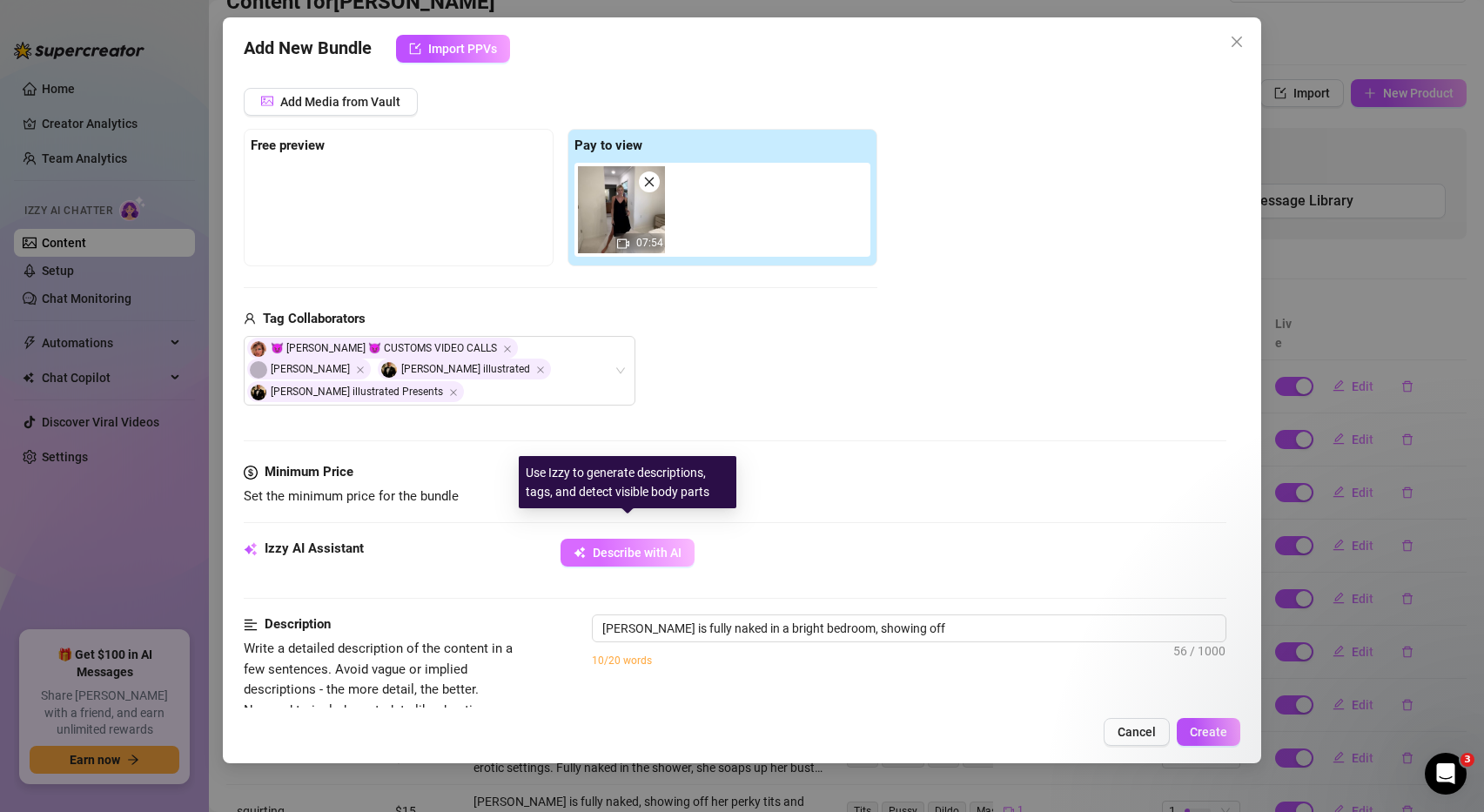
type textarea "Ashley Belle is fully naked in a bright bedroom, showing off her"
type textarea "Ashley Belle is fully naked in a bright bedroom, showing off her toned"
type textarea "Ashley Belle is fully naked in a bright bedroom, showing off her toned body"
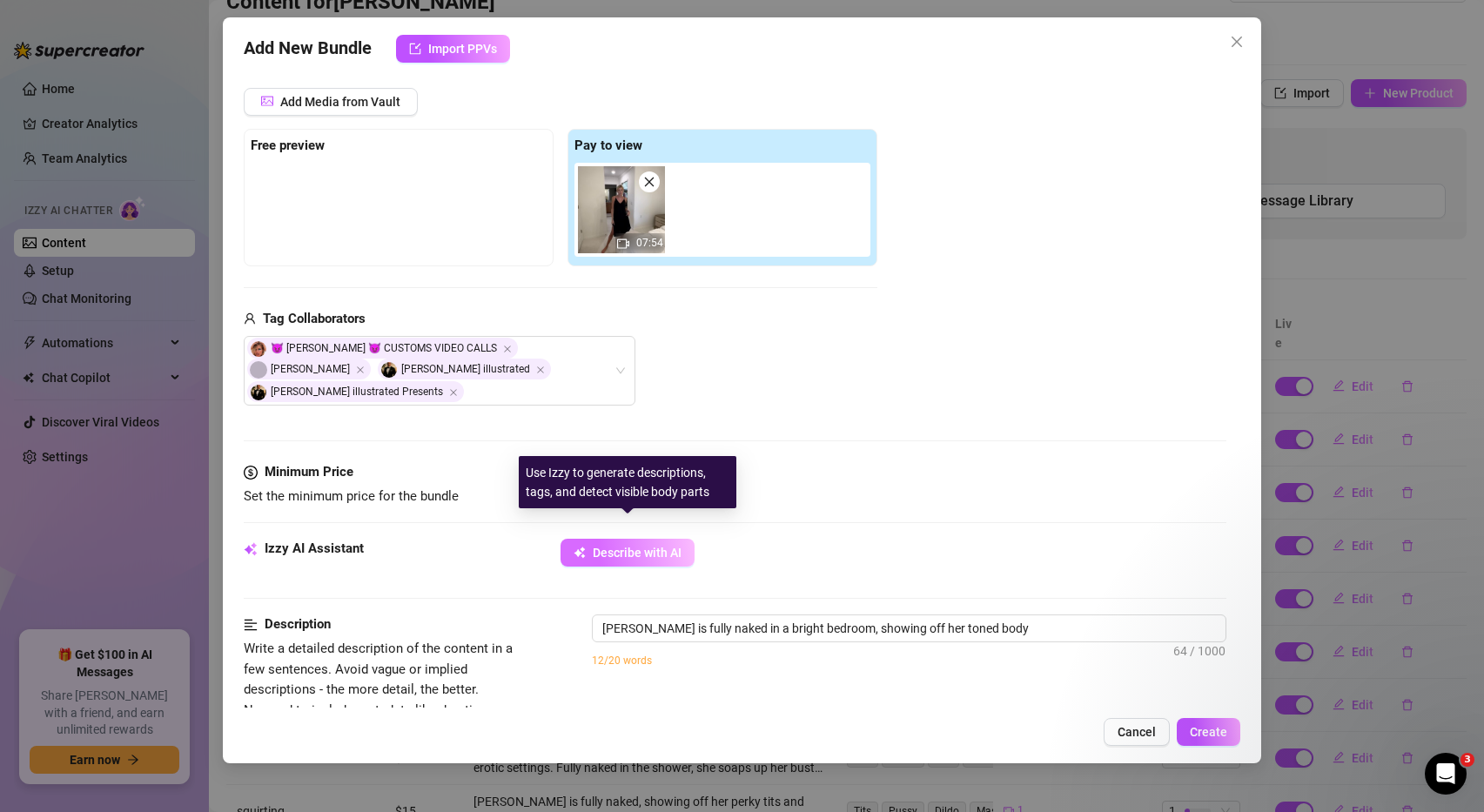
type textarea "Ashley Belle is fully naked in a bright bedroom, showing off her toned body and"
type textarea "Ashley Belle is fully naked in a bright bedroom, showing off her toned body and…"
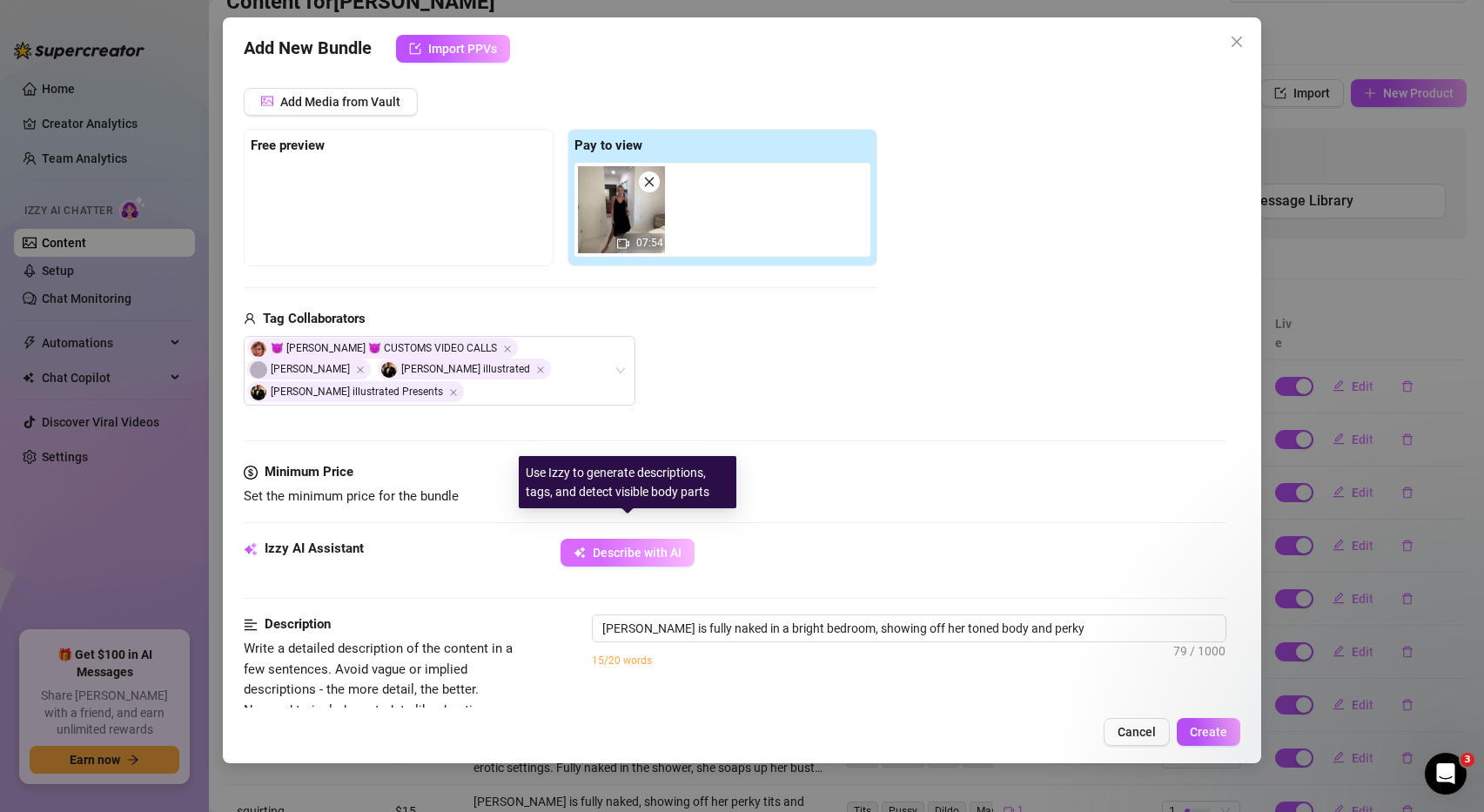
type textarea "Ashley Belle is fully naked in a bright bedroom, showing off her toned body and…"
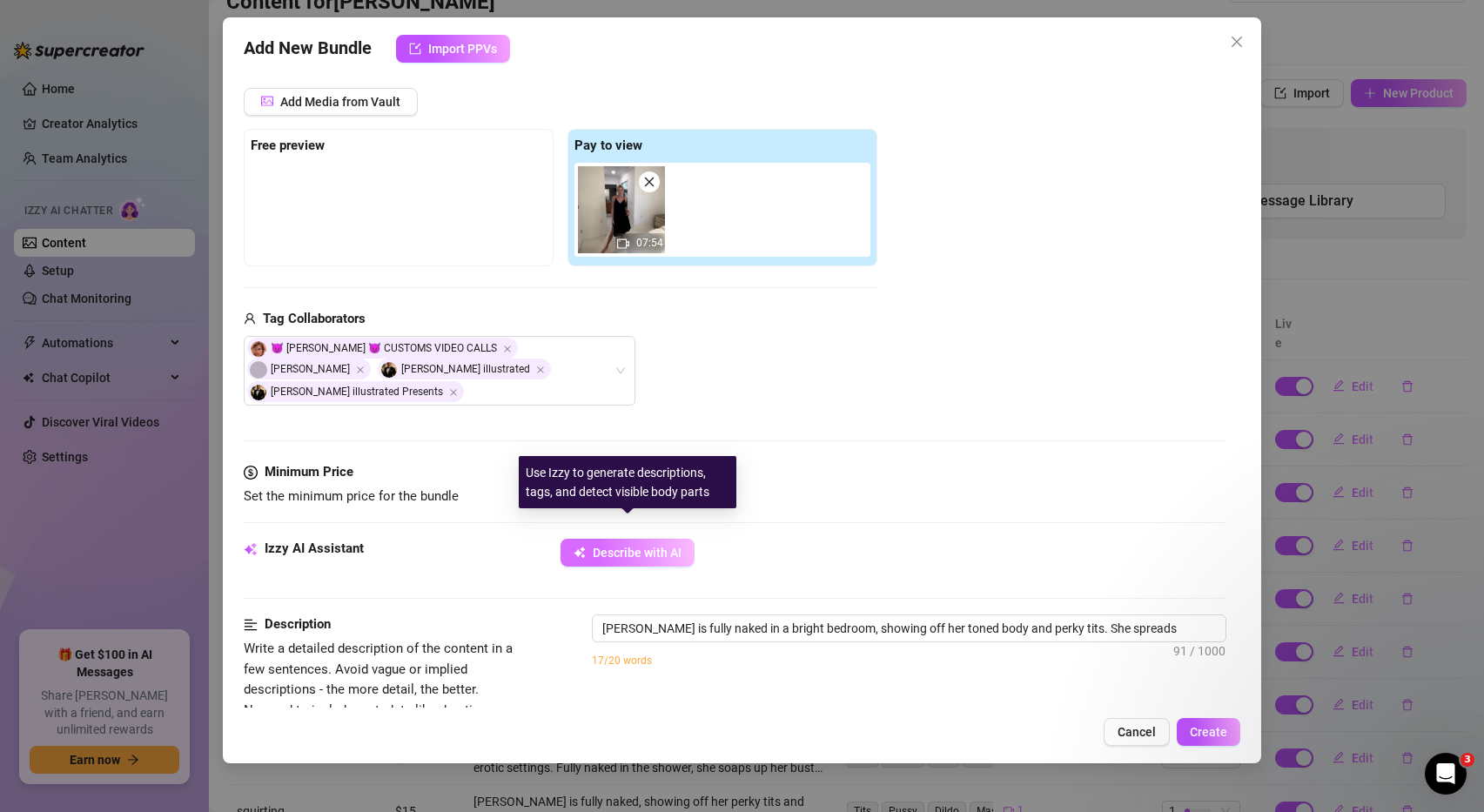
type textarea "Ashley Belle is fully naked in a bright bedroom, showing off her toned body and…"
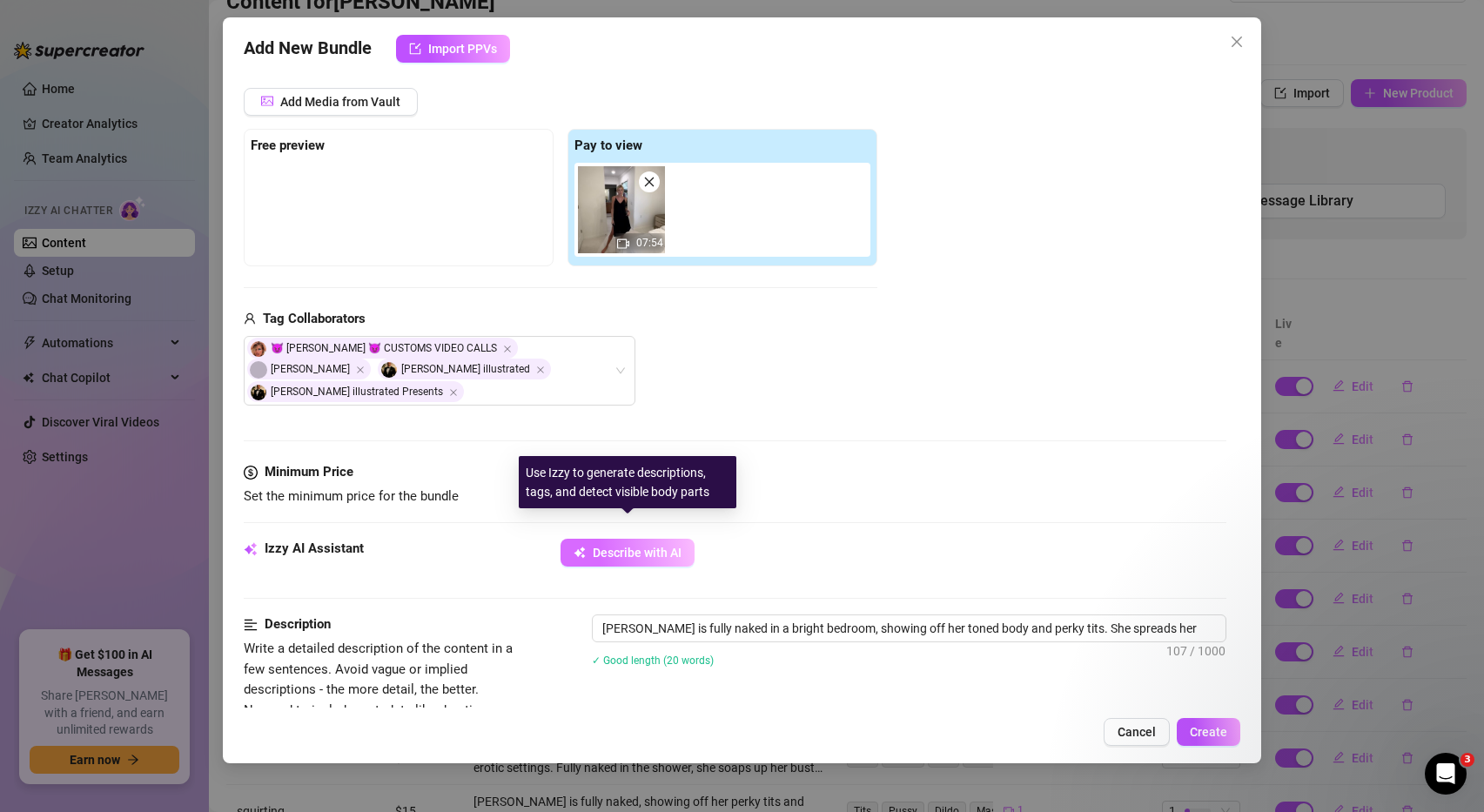
type textarea "Ashley Belle is fully naked in a bright bedroom, showing off her toned body and…"
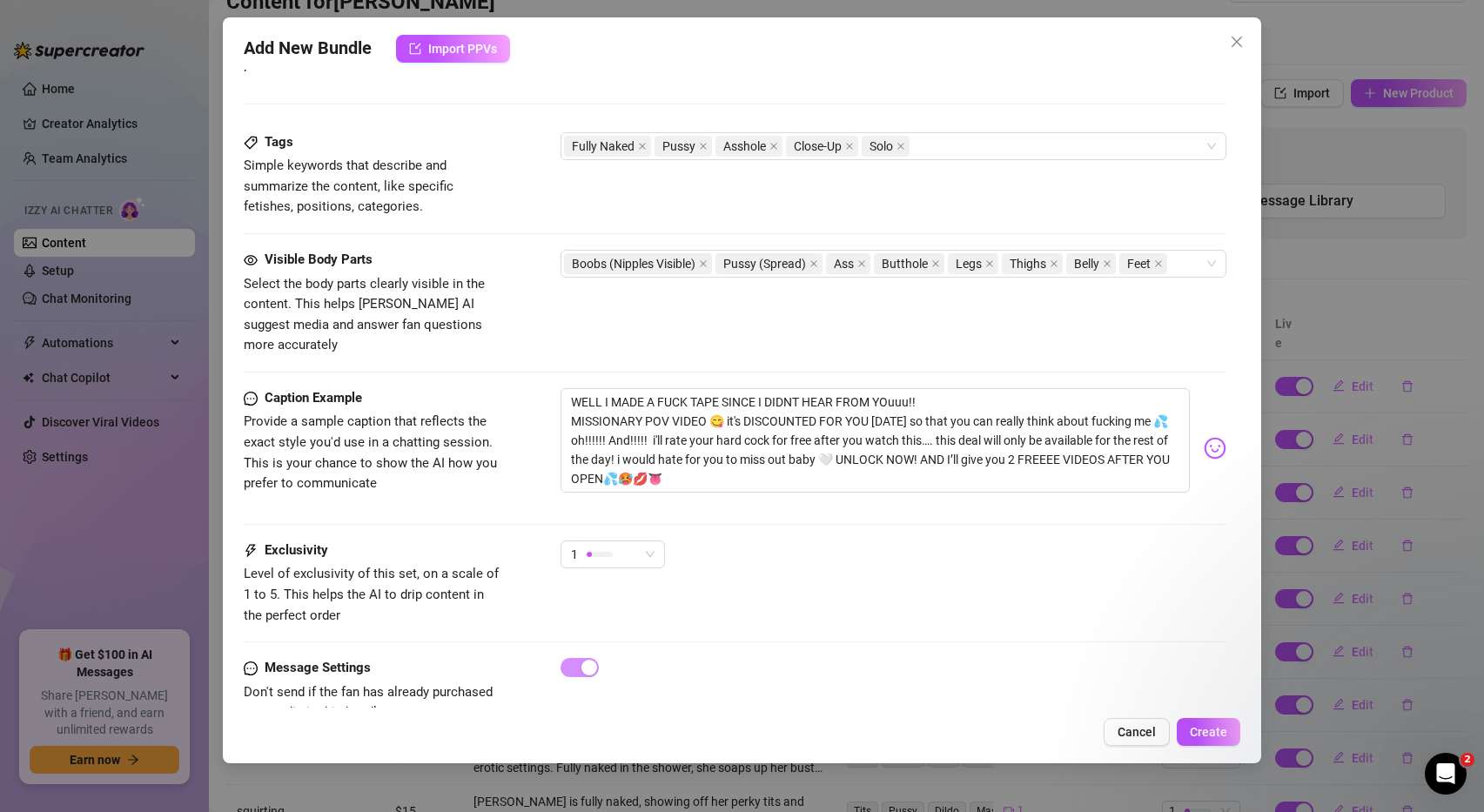
scroll to position [884, 0]
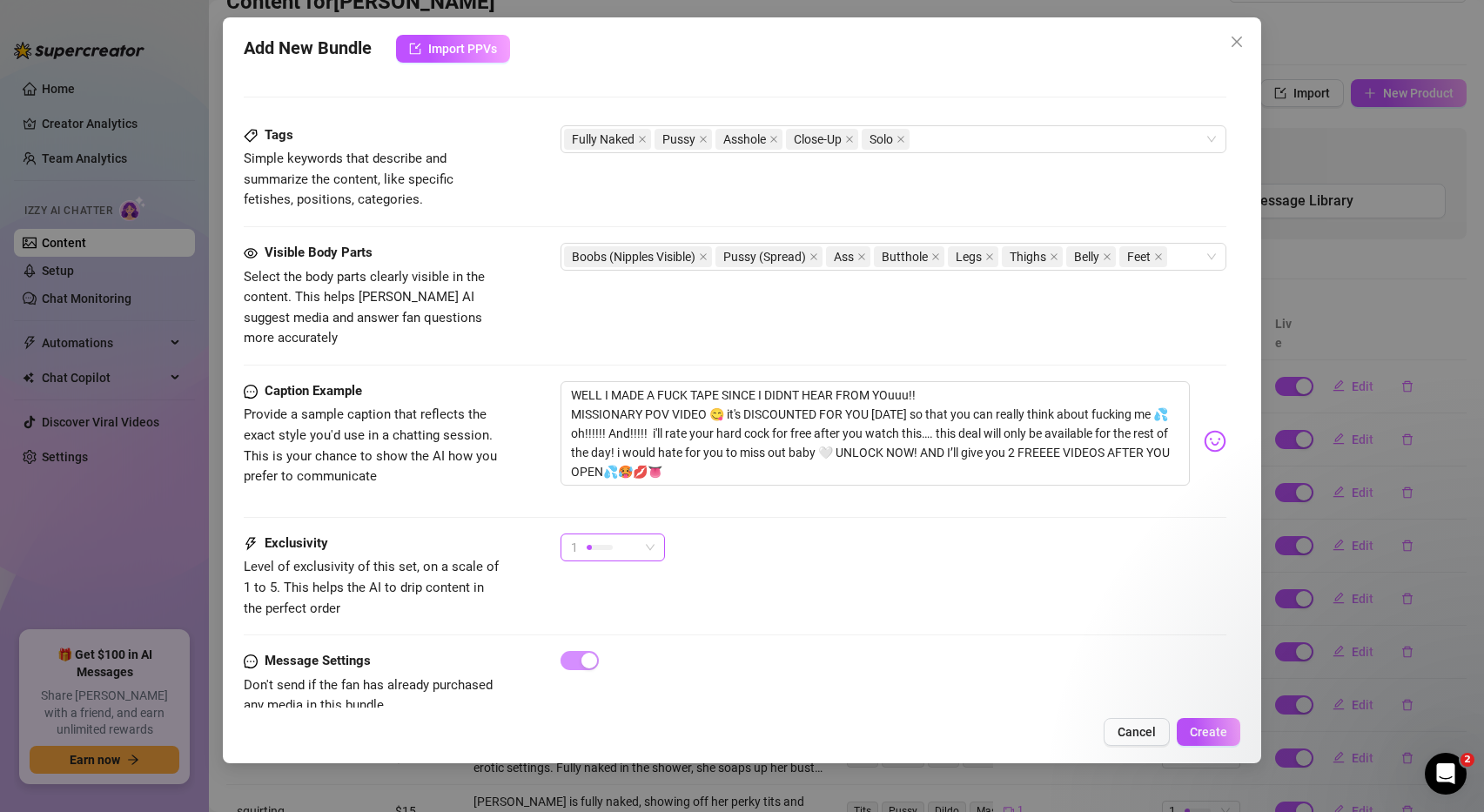
click at [650, 535] on span "1" at bounding box center [612, 547] width 84 height 26
click at [629, 654] on span "5 - Most Exclusive 🔥" at bounding box center [630, 652] width 113 height 19
click at [1217, 733] on span "Create" at bounding box center [1208, 732] width 37 height 14
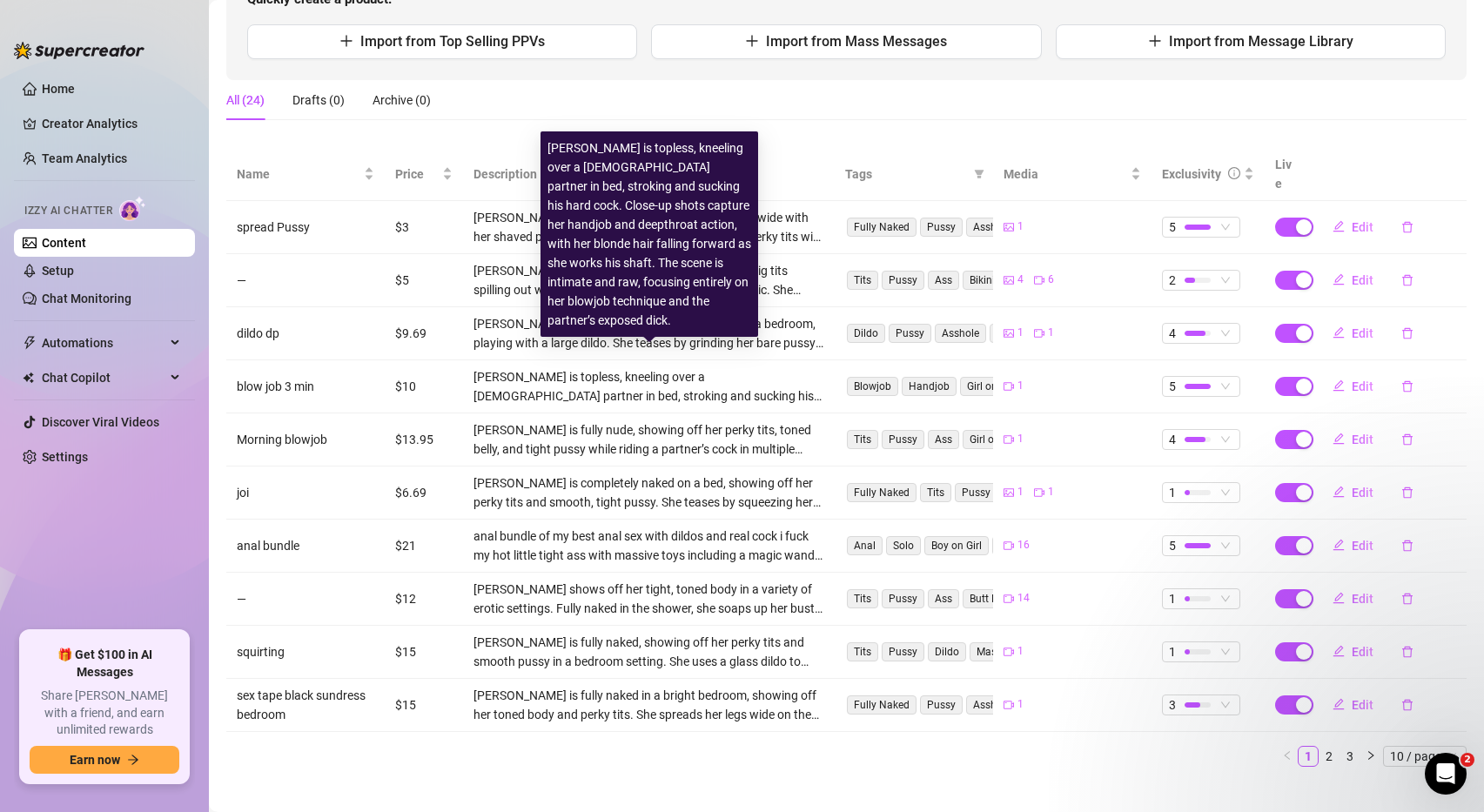
scroll to position [0, 0]
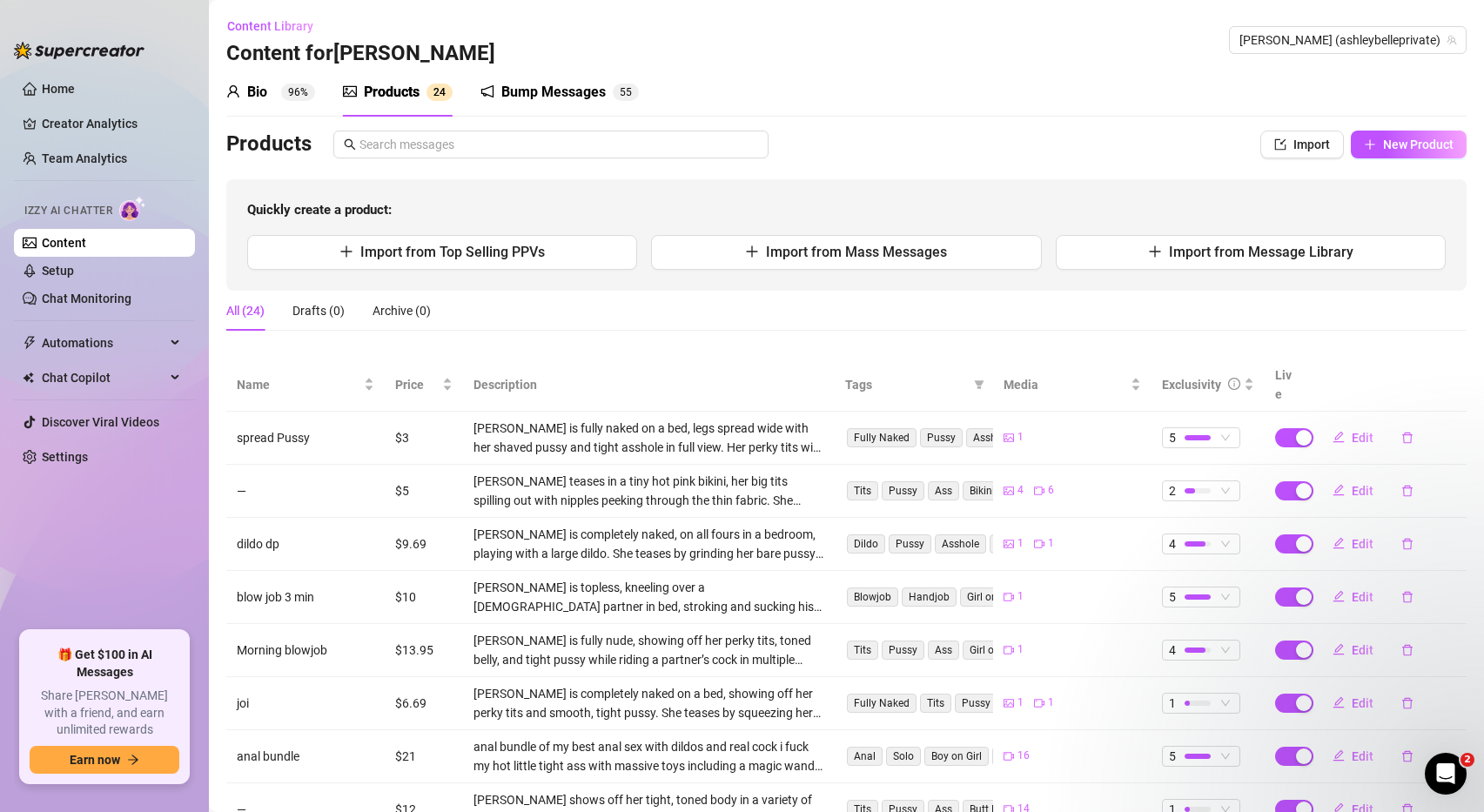
click at [552, 98] on div "Bump Messages" at bounding box center [554, 92] width 105 height 21
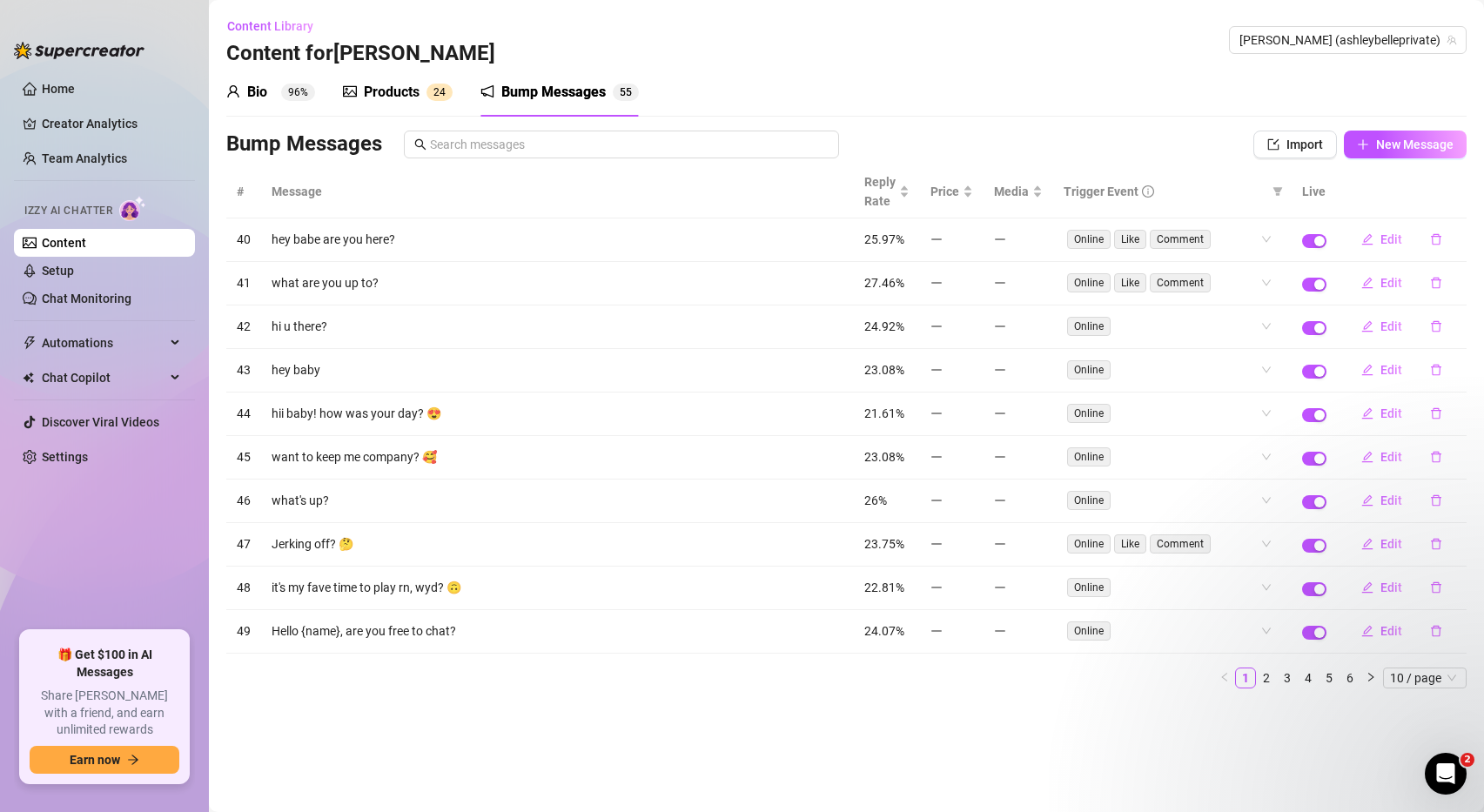
click at [397, 87] on div "Products" at bounding box center [392, 92] width 56 height 21
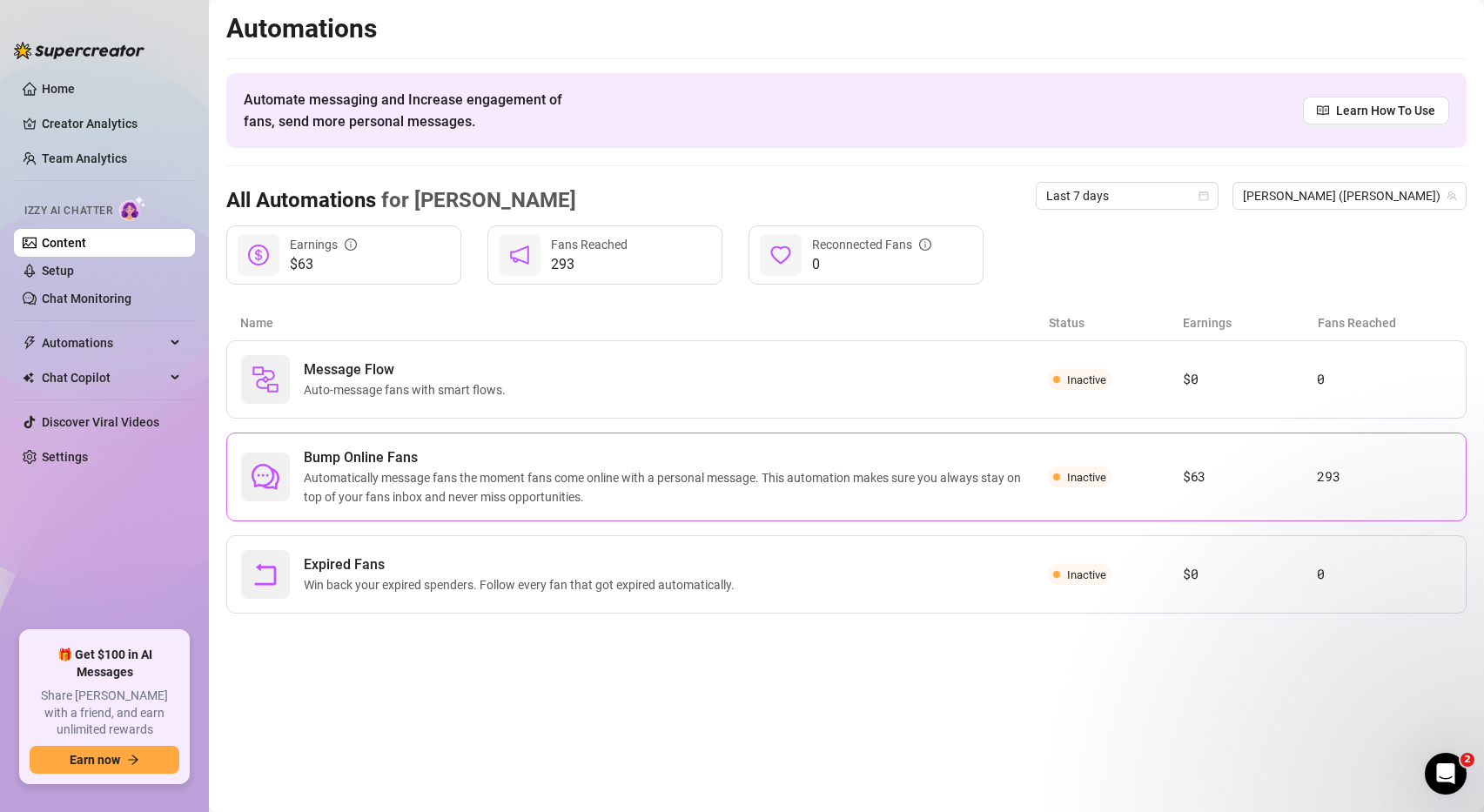
click at [393, 483] on span "Automatically message fans the moment fans come online with a personal message.…" at bounding box center [676, 487] width 744 height 38
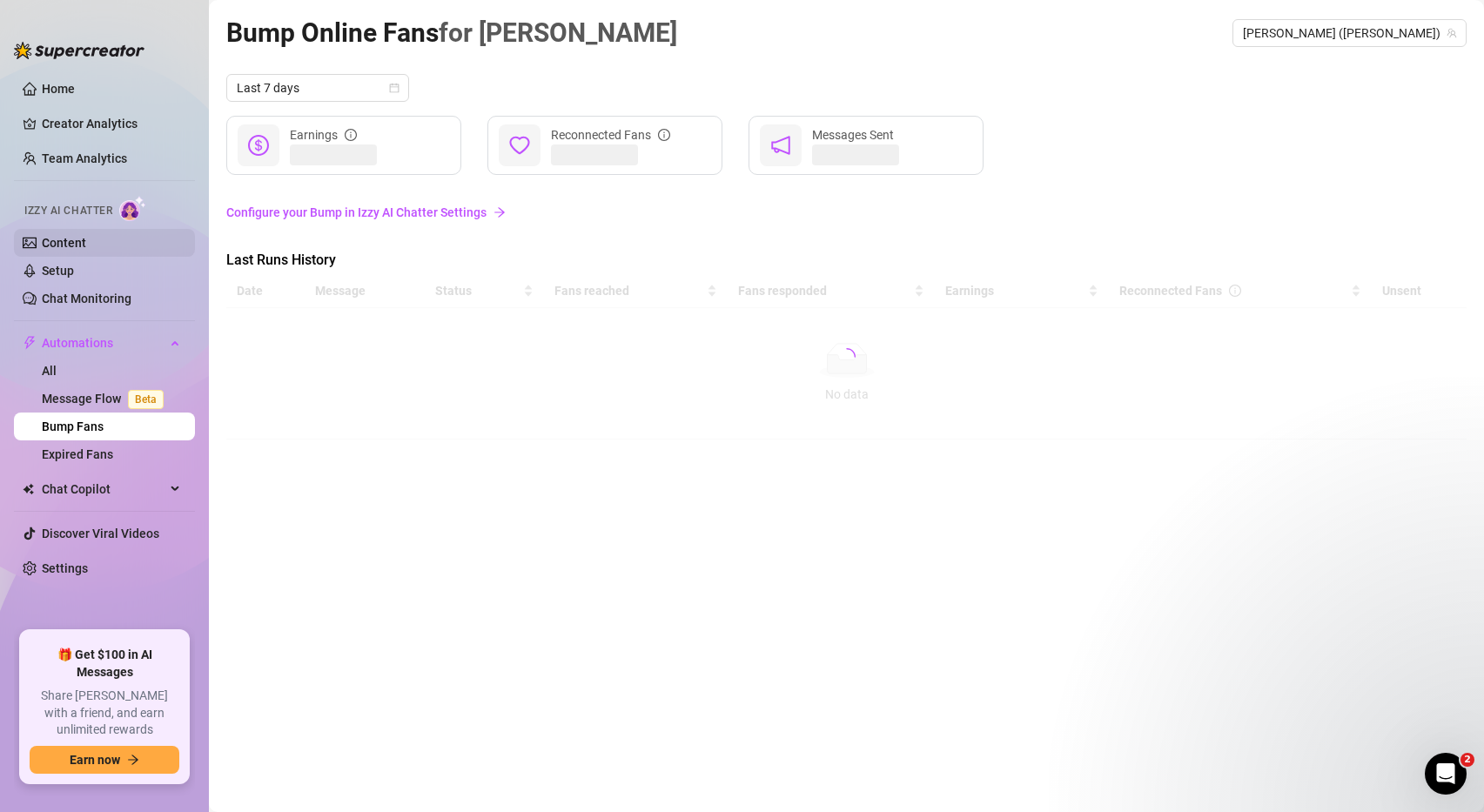
click at [86, 237] on link "Content" at bounding box center [63, 242] width 44 height 14
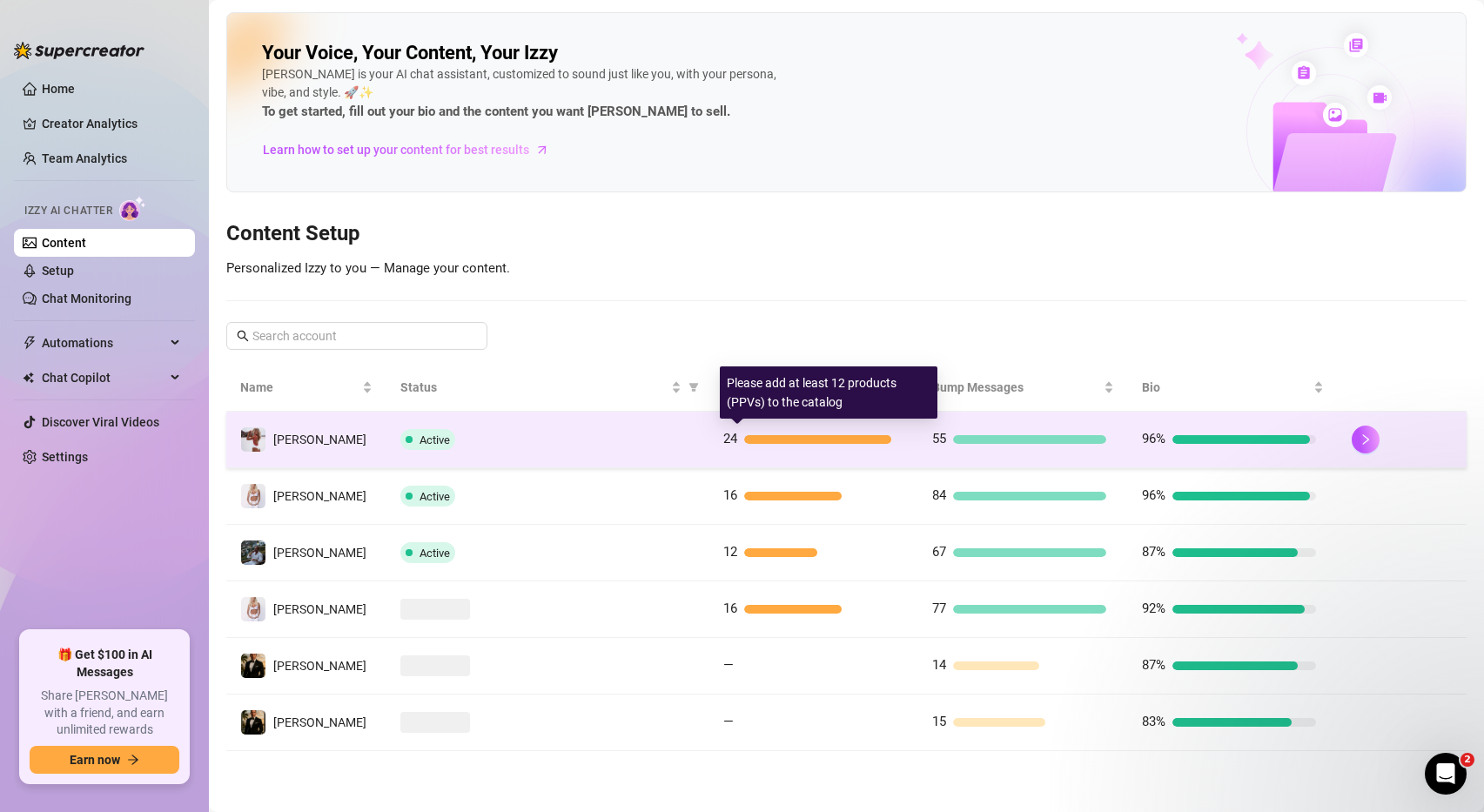
click at [826, 430] on div "24" at bounding box center [810, 439] width 174 height 21
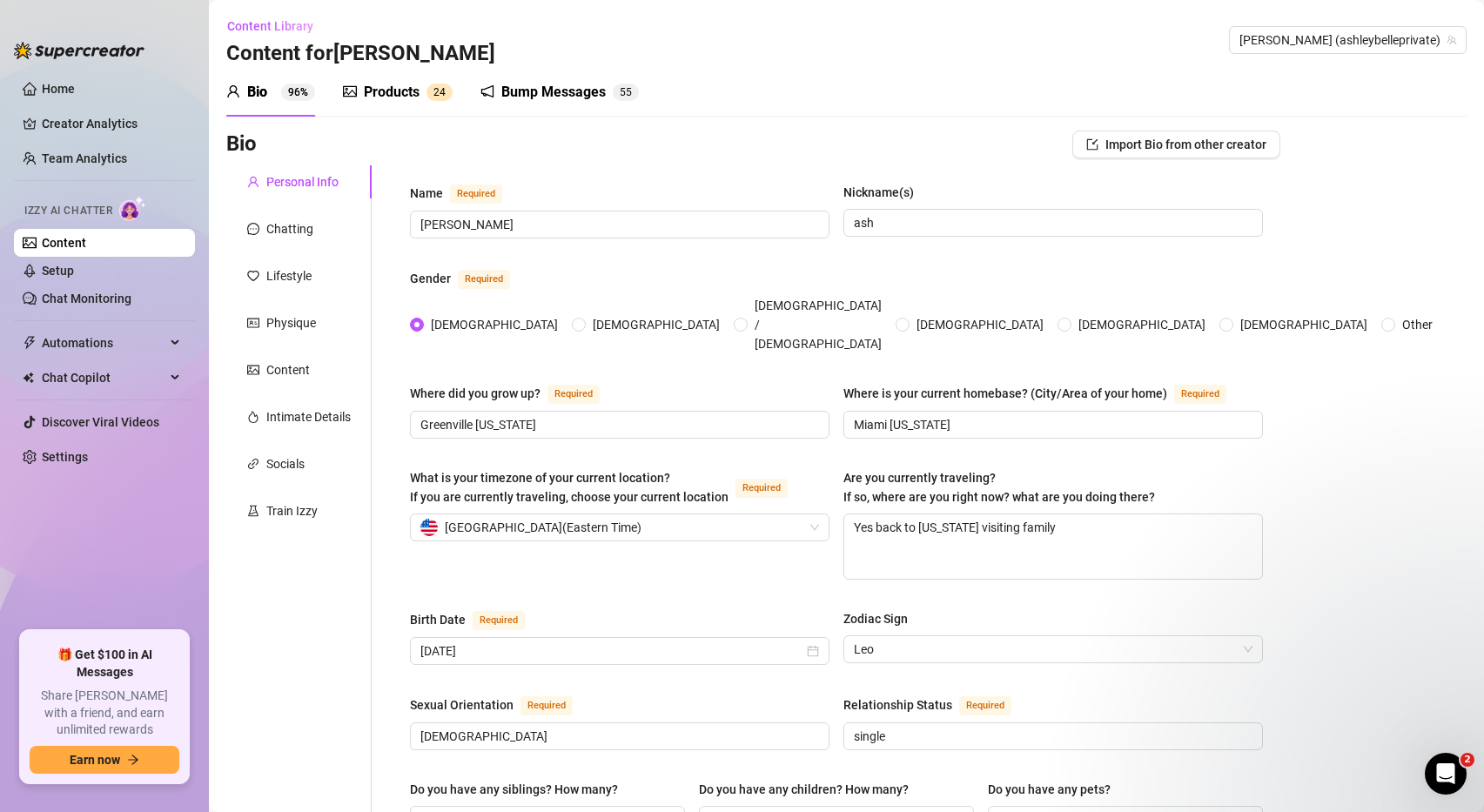
click at [413, 89] on div "Products" at bounding box center [392, 92] width 56 height 21
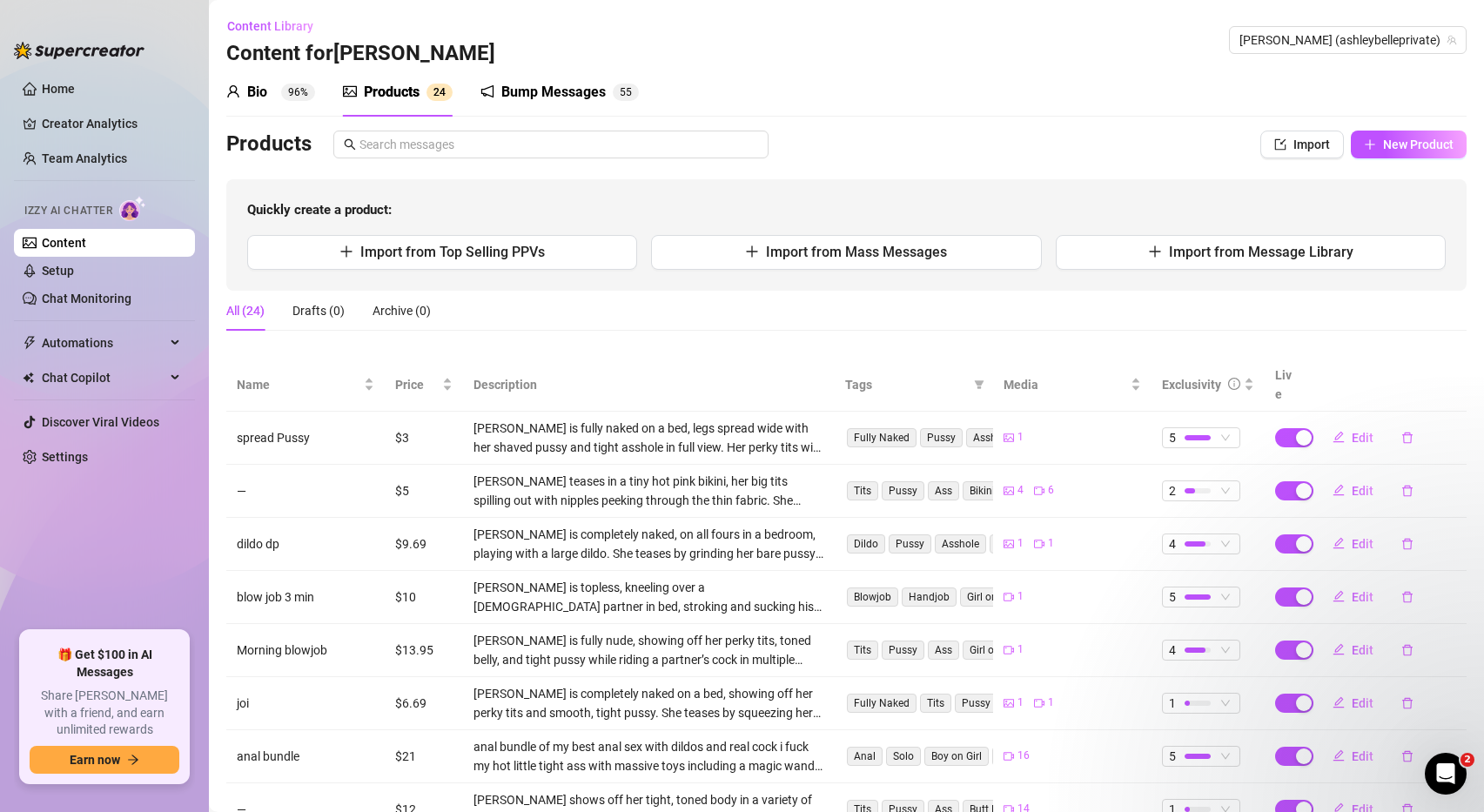
click at [583, 98] on div "Bump Messages" at bounding box center [554, 92] width 105 height 21
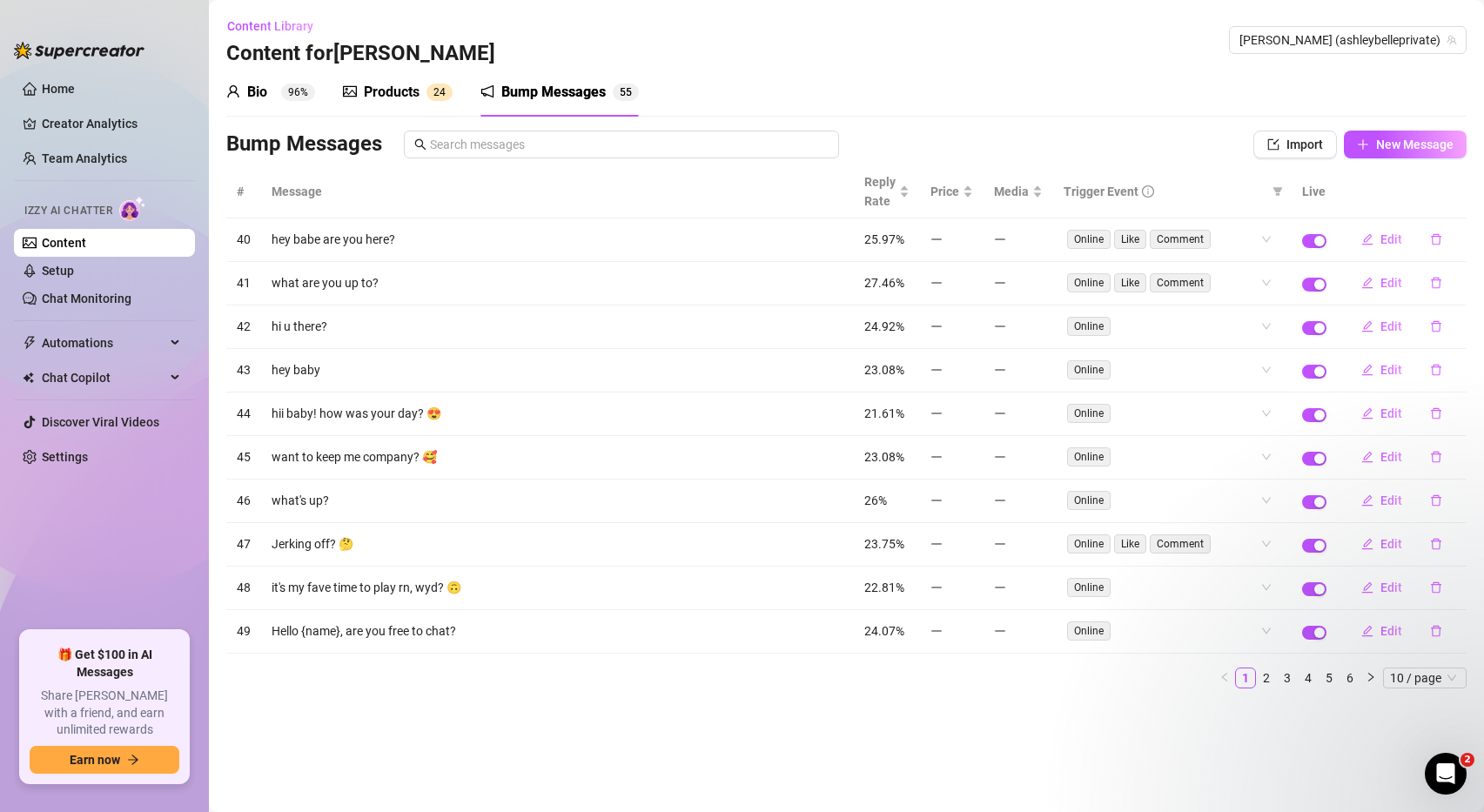
click at [402, 89] on div "Products" at bounding box center [392, 92] width 56 height 21
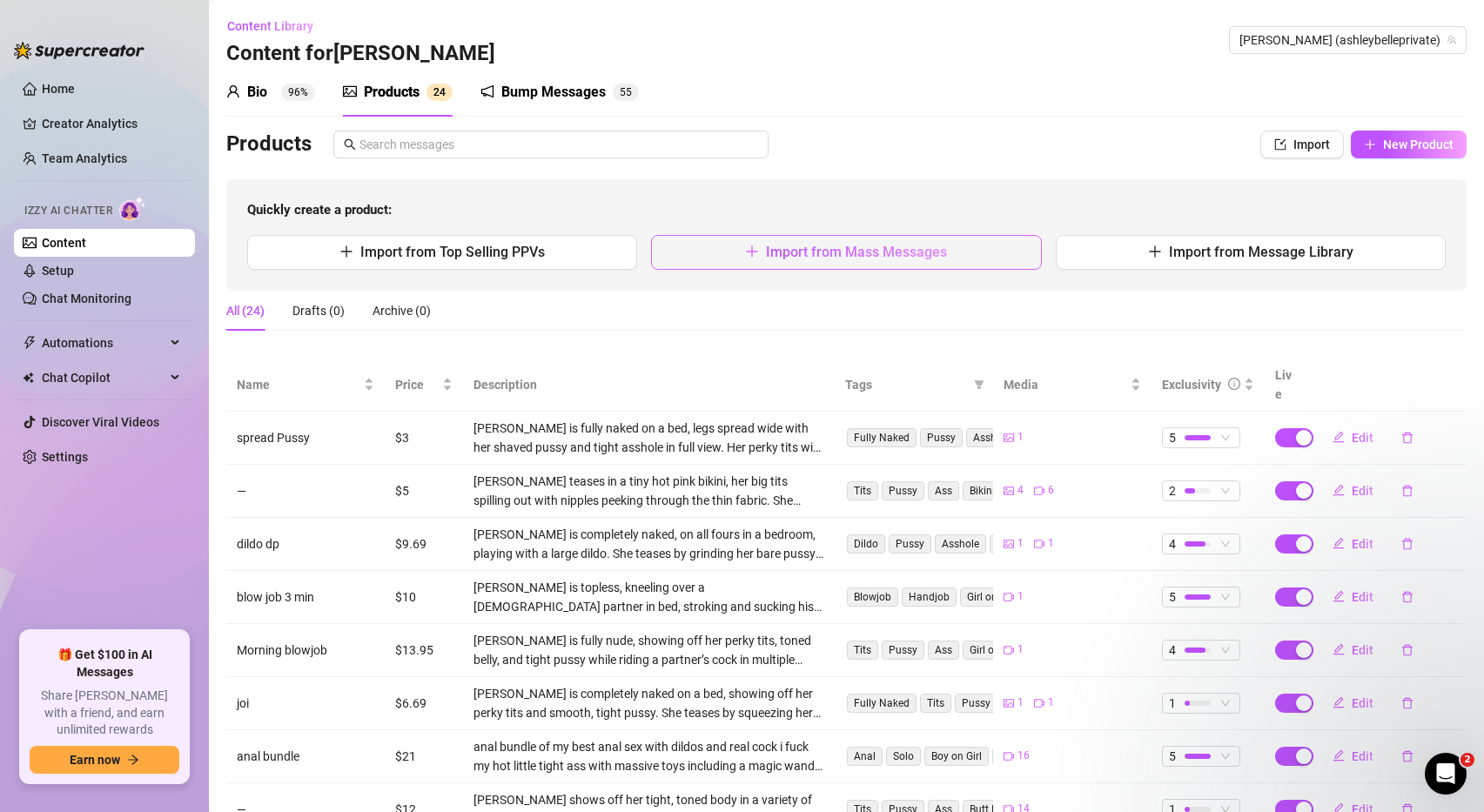
click at [825, 246] on span "Import from Mass Messages" at bounding box center [856, 252] width 181 height 16
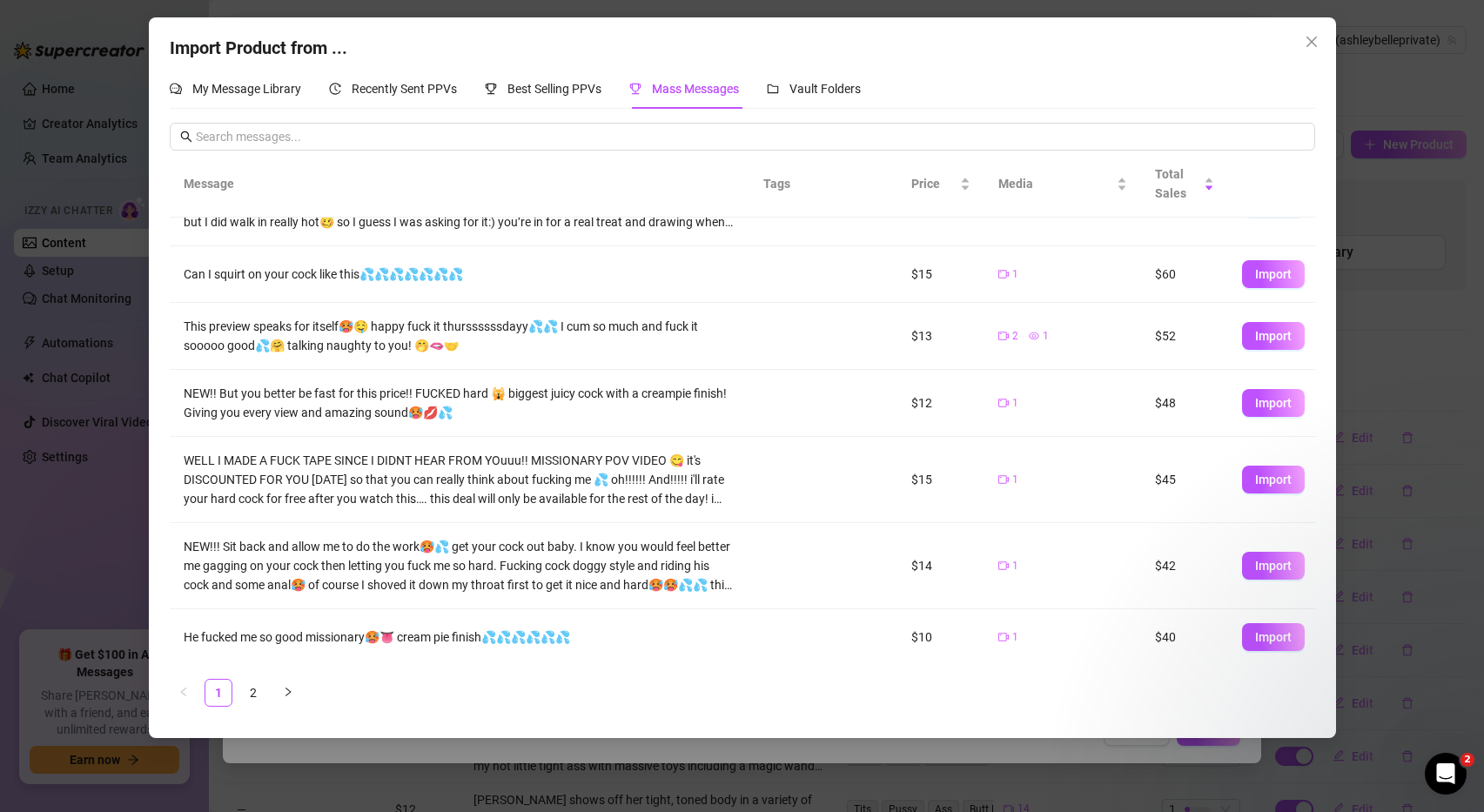
scroll to position [299, 0]
click at [255, 688] on link "2" at bounding box center [253, 693] width 26 height 26
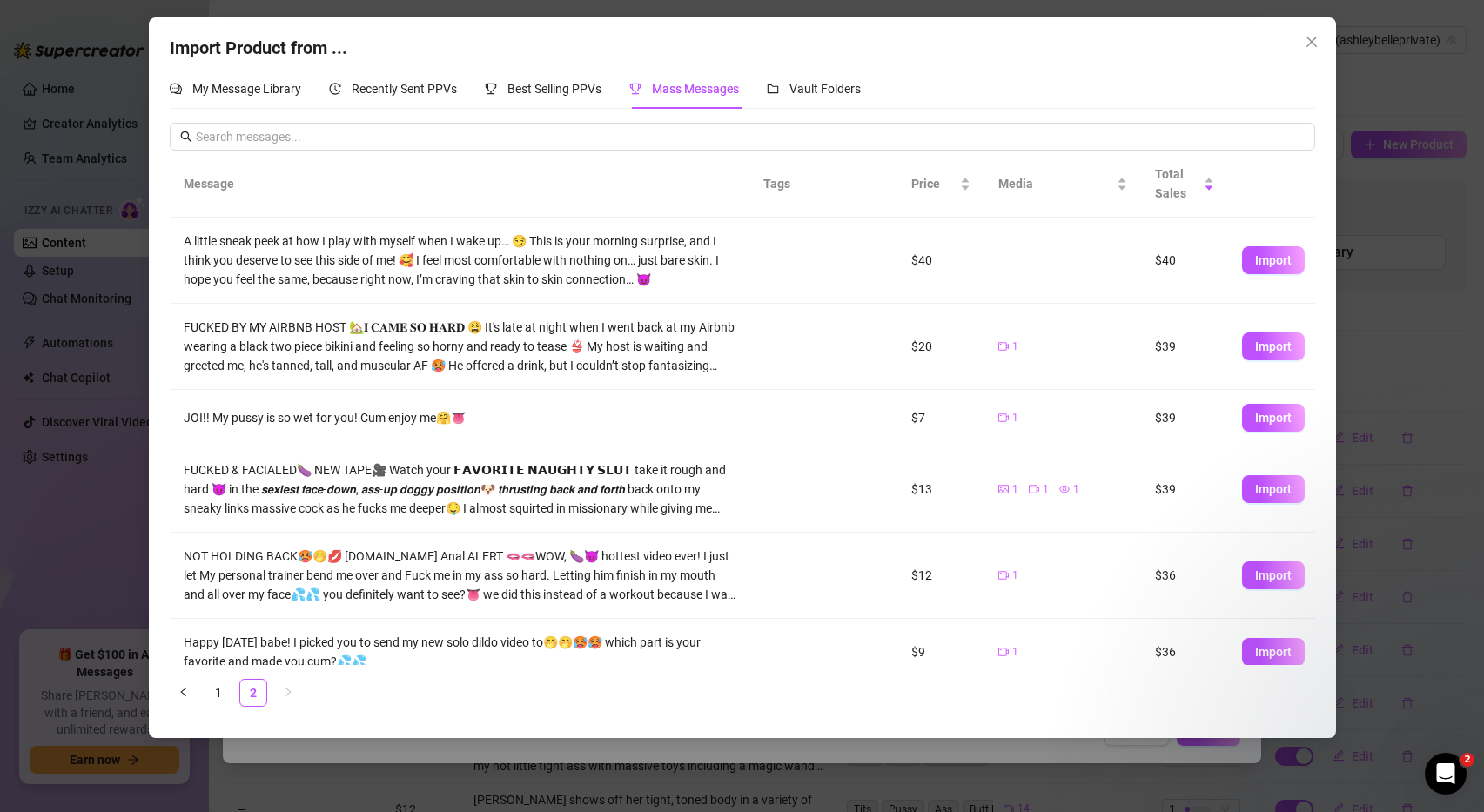
scroll to position [0, 0]
click at [1250, 260] on button "Import" at bounding box center [1273, 260] width 62 height 28
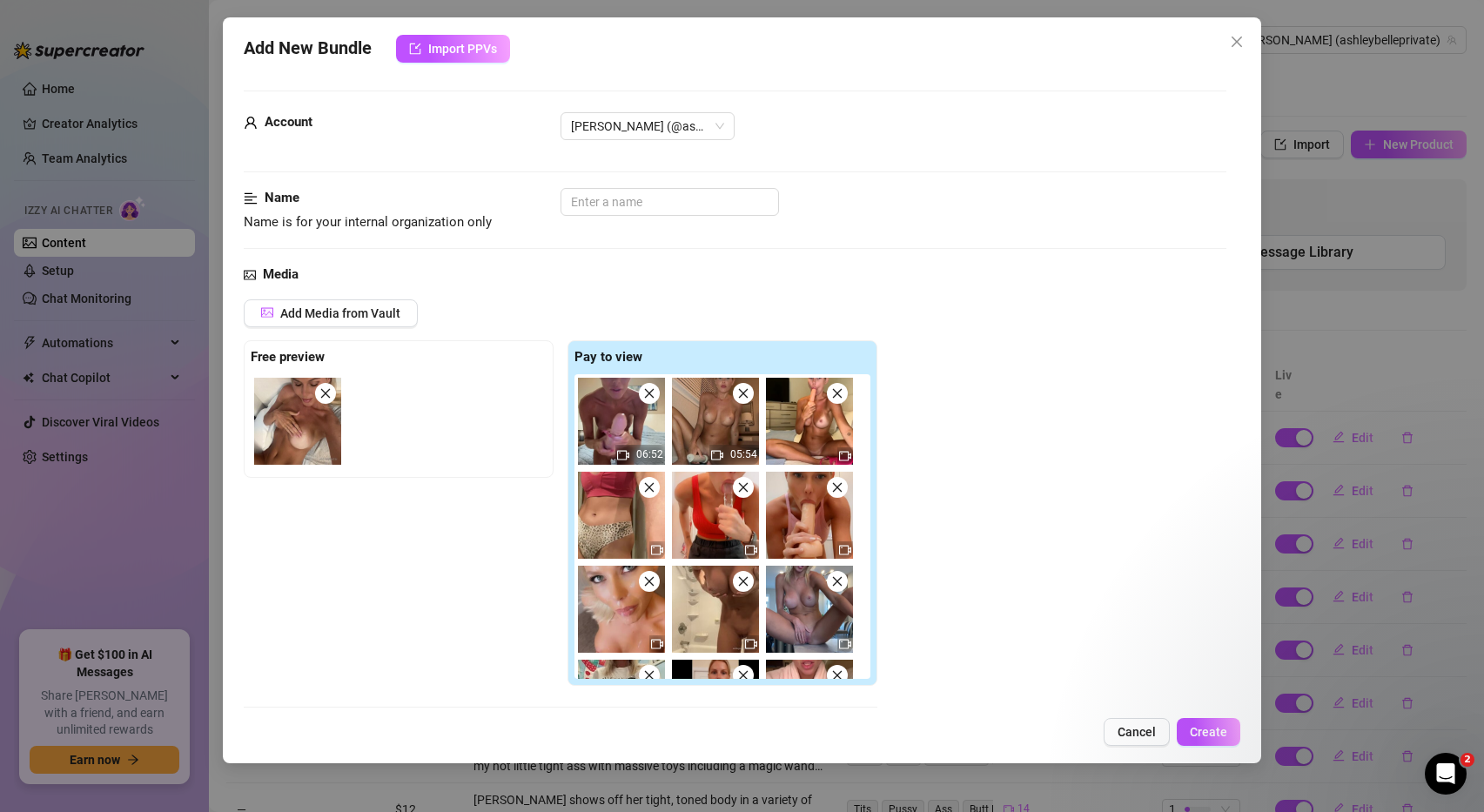
click at [648, 397] on icon "close" at bounding box center [649, 393] width 12 height 12
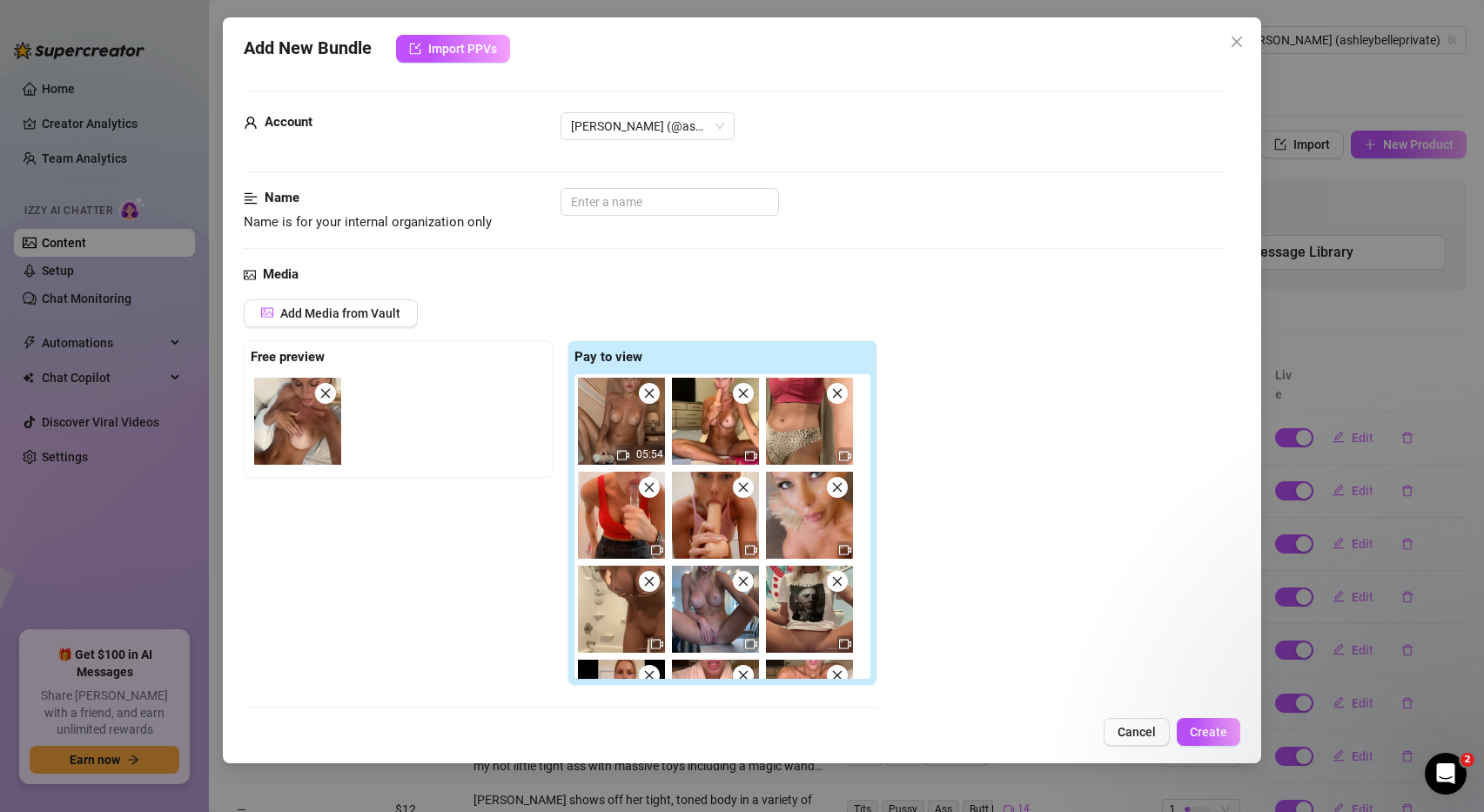
click at [648, 397] on icon "close" at bounding box center [649, 393] width 12 height 12
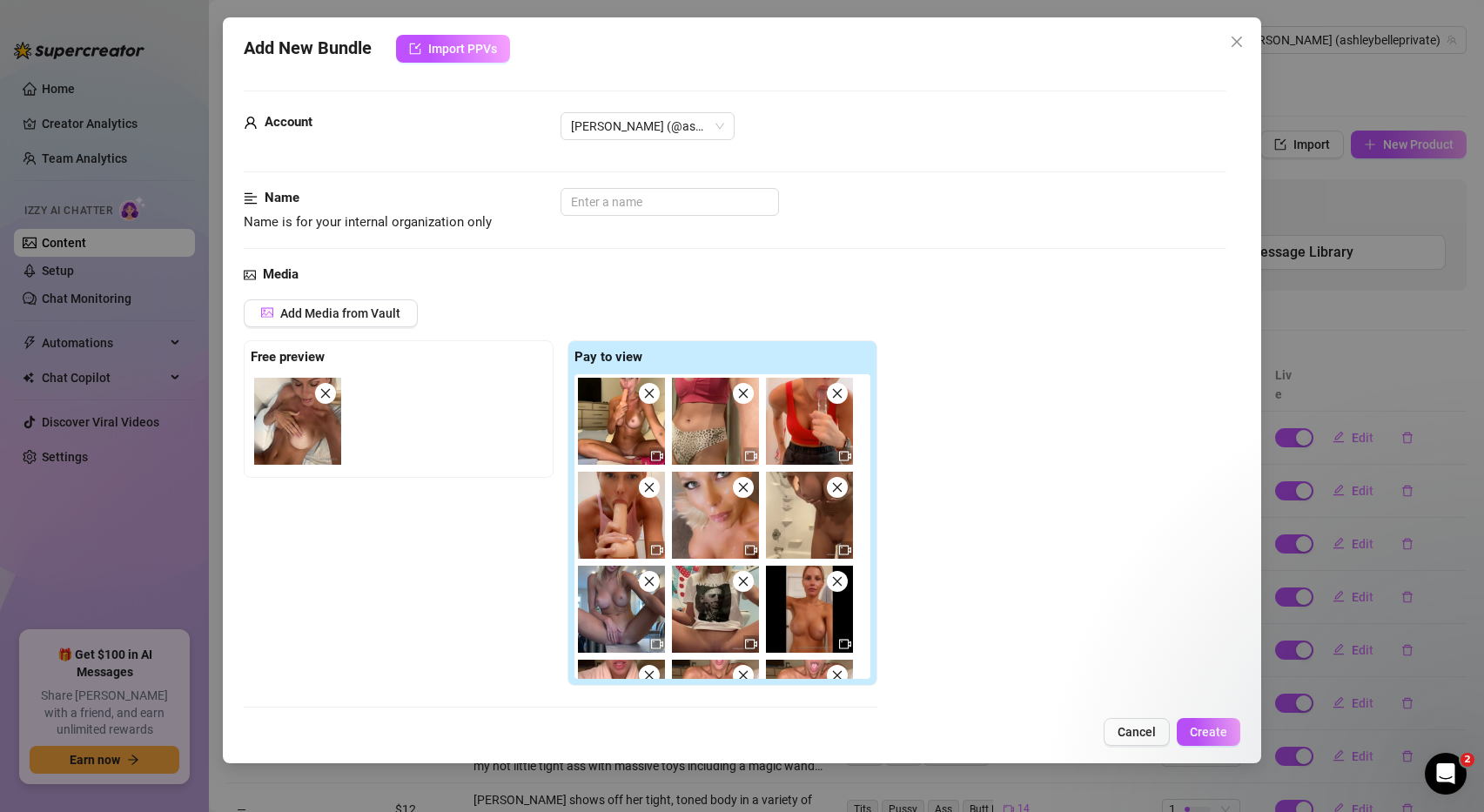
click at [648, 397] on icon "close" at bounding box center [649, 393] width 12 height 12
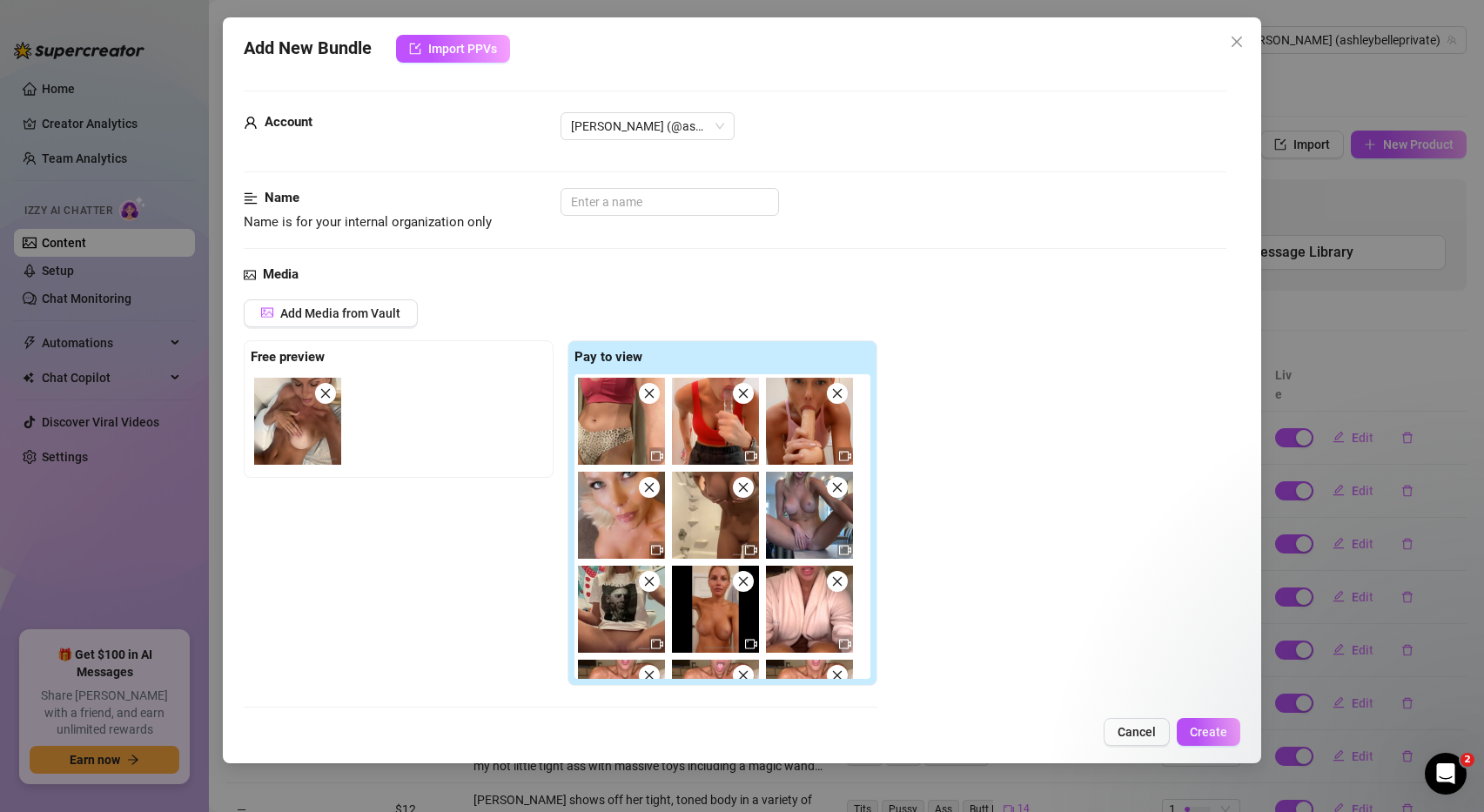
click at [648, 397] on icon "close" at bounding box center [649, 393] width 12 height 12
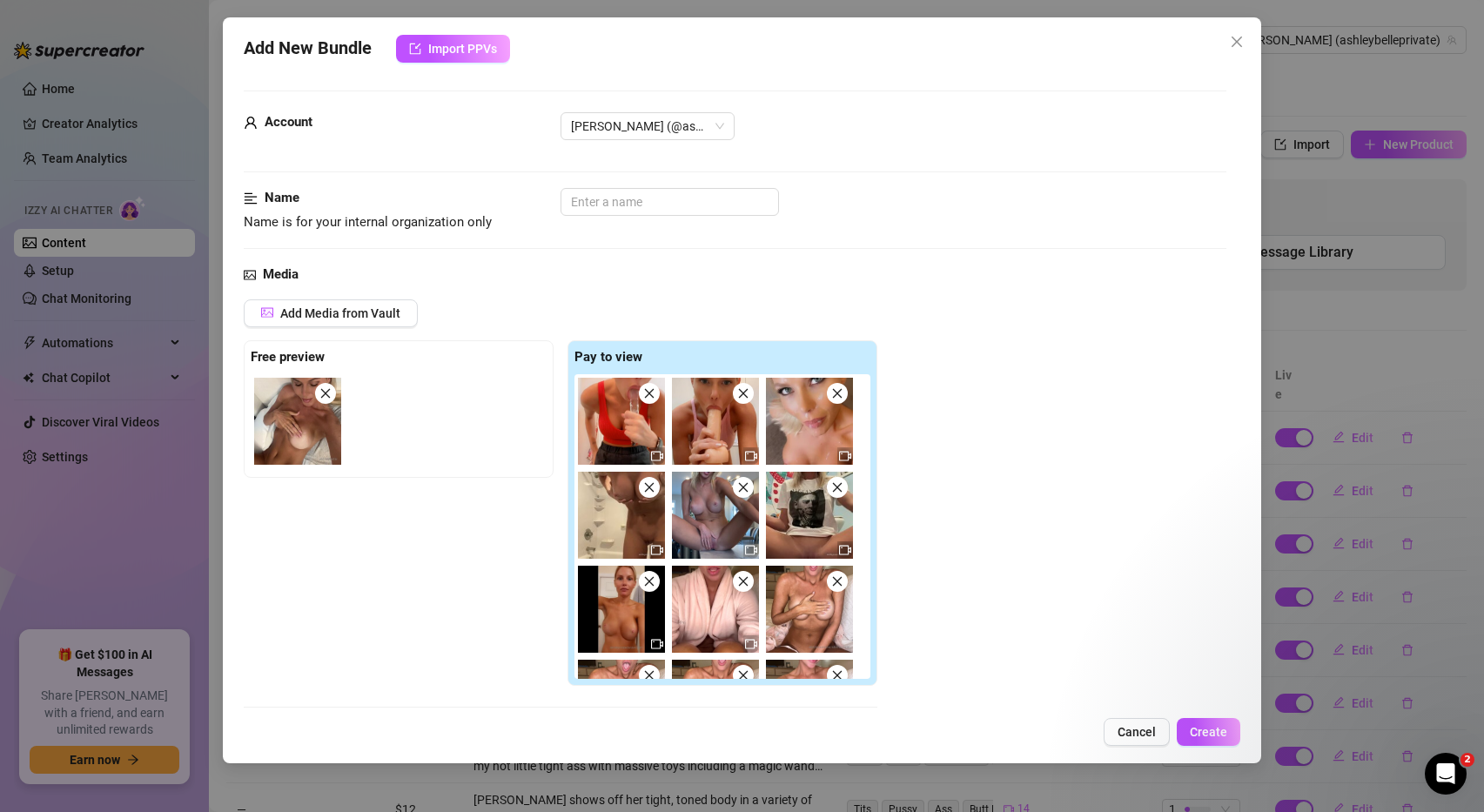
click at [648, 397] on icon "close" at bounding box center [649, 393] width 12 height 12
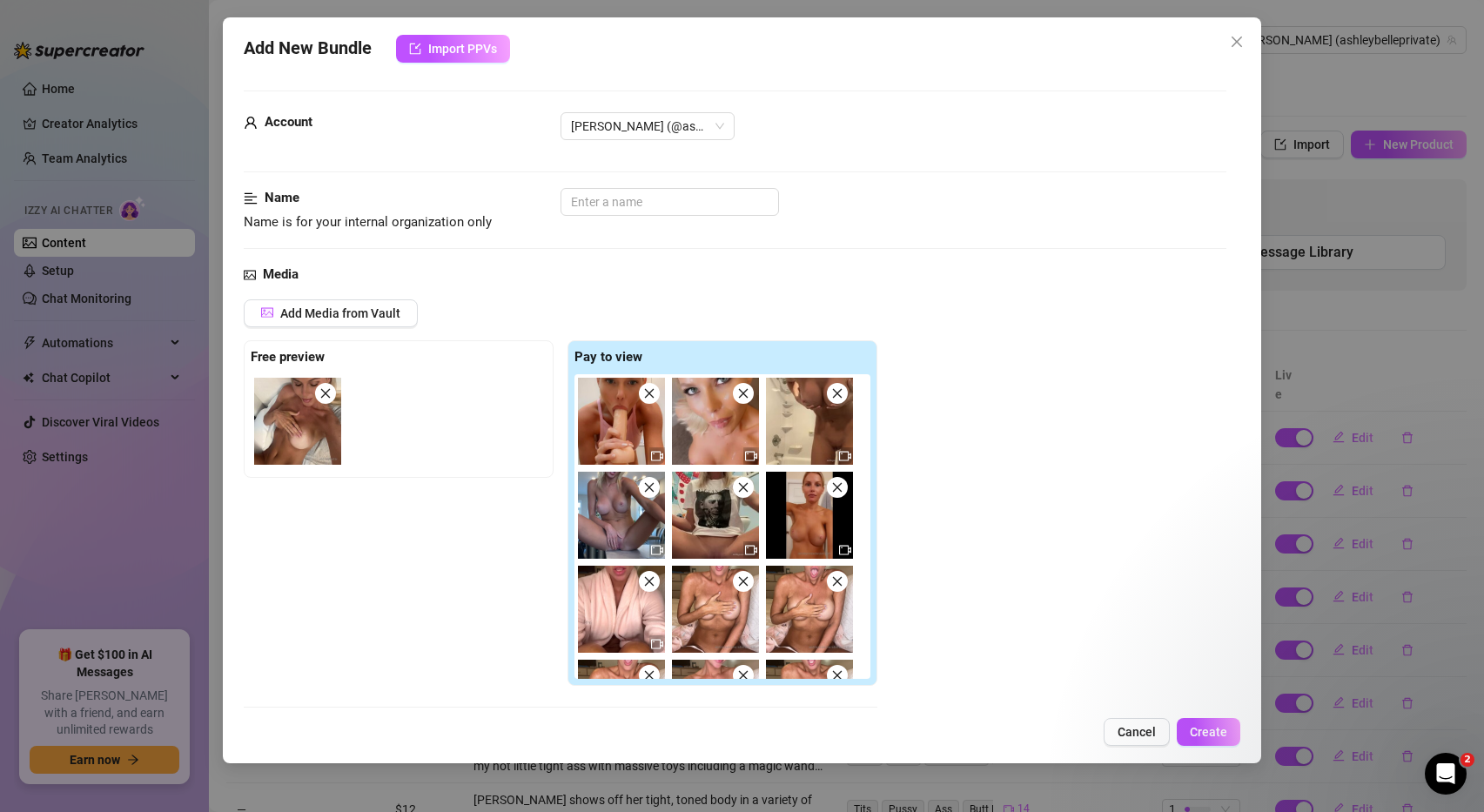
click at [648, 397] on icon "close" at bounding box center [649, 393] width 12 height 12
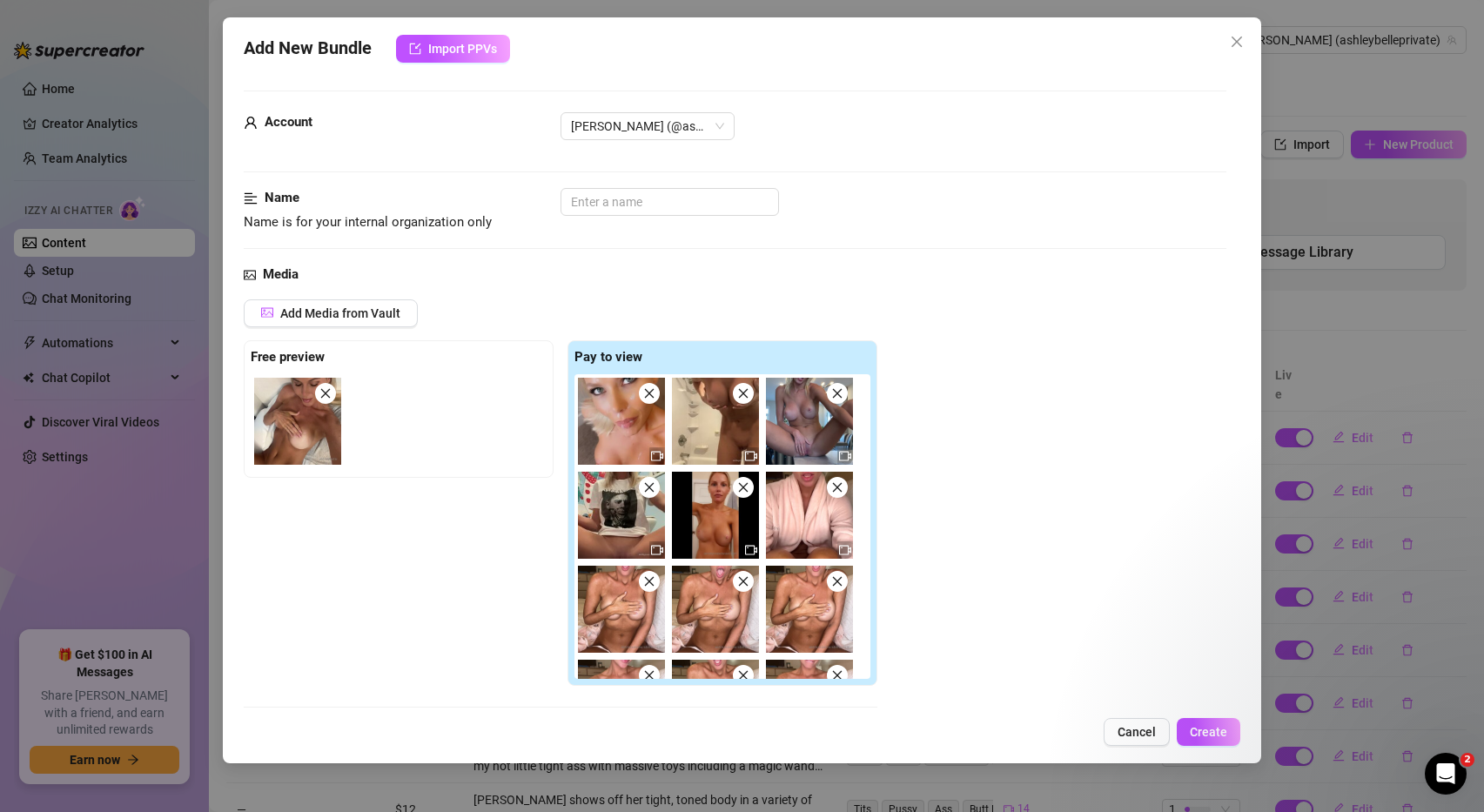
click at [648, 397] on icon "close" at bounding box center [649, 393] width 12 height 12
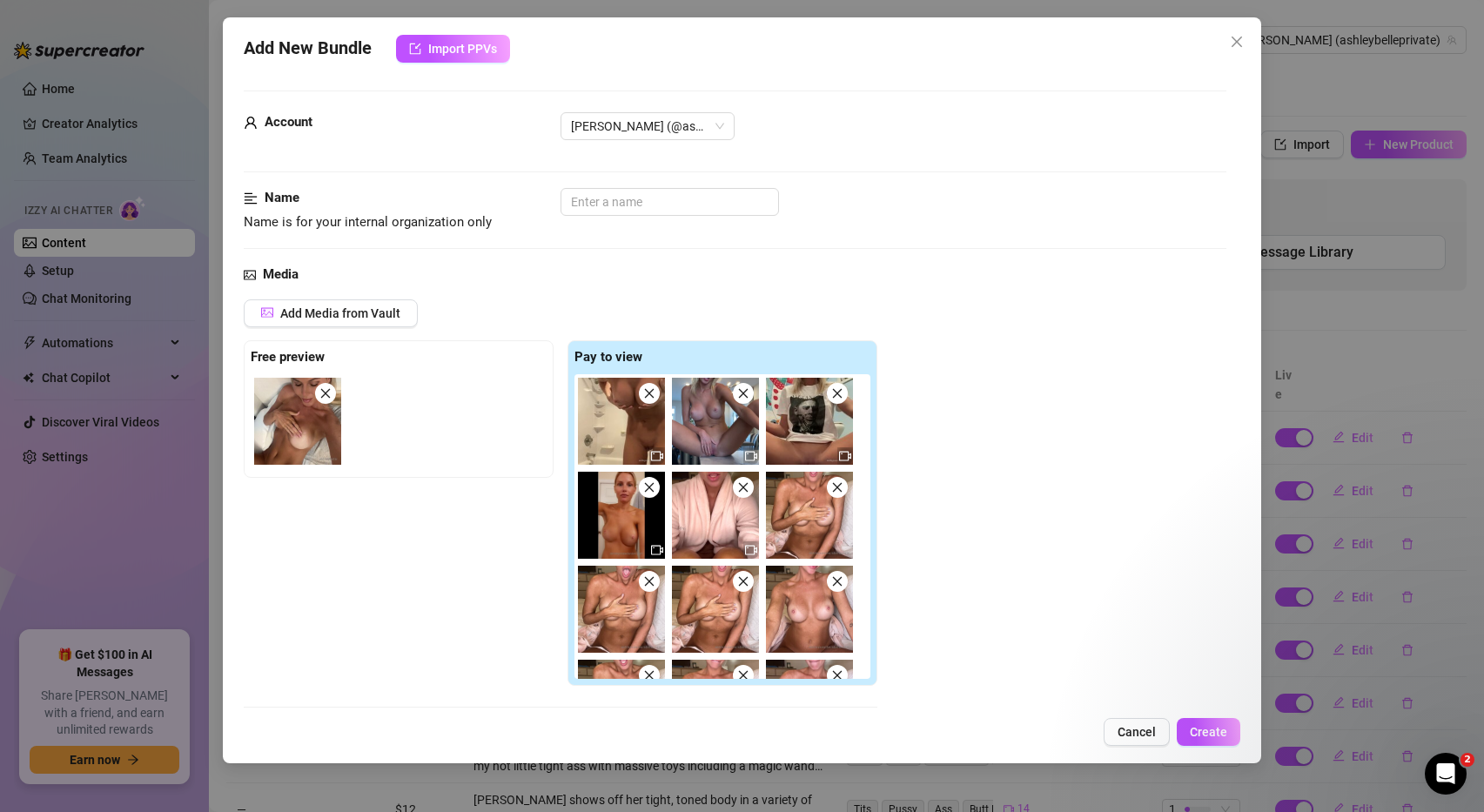
click at [648, 397] on icon "close" at bounding box center [649, 393] width 12 height 12
click at [737, 397] on icon "close" at bounding box center [742, 393] width 12 height 12
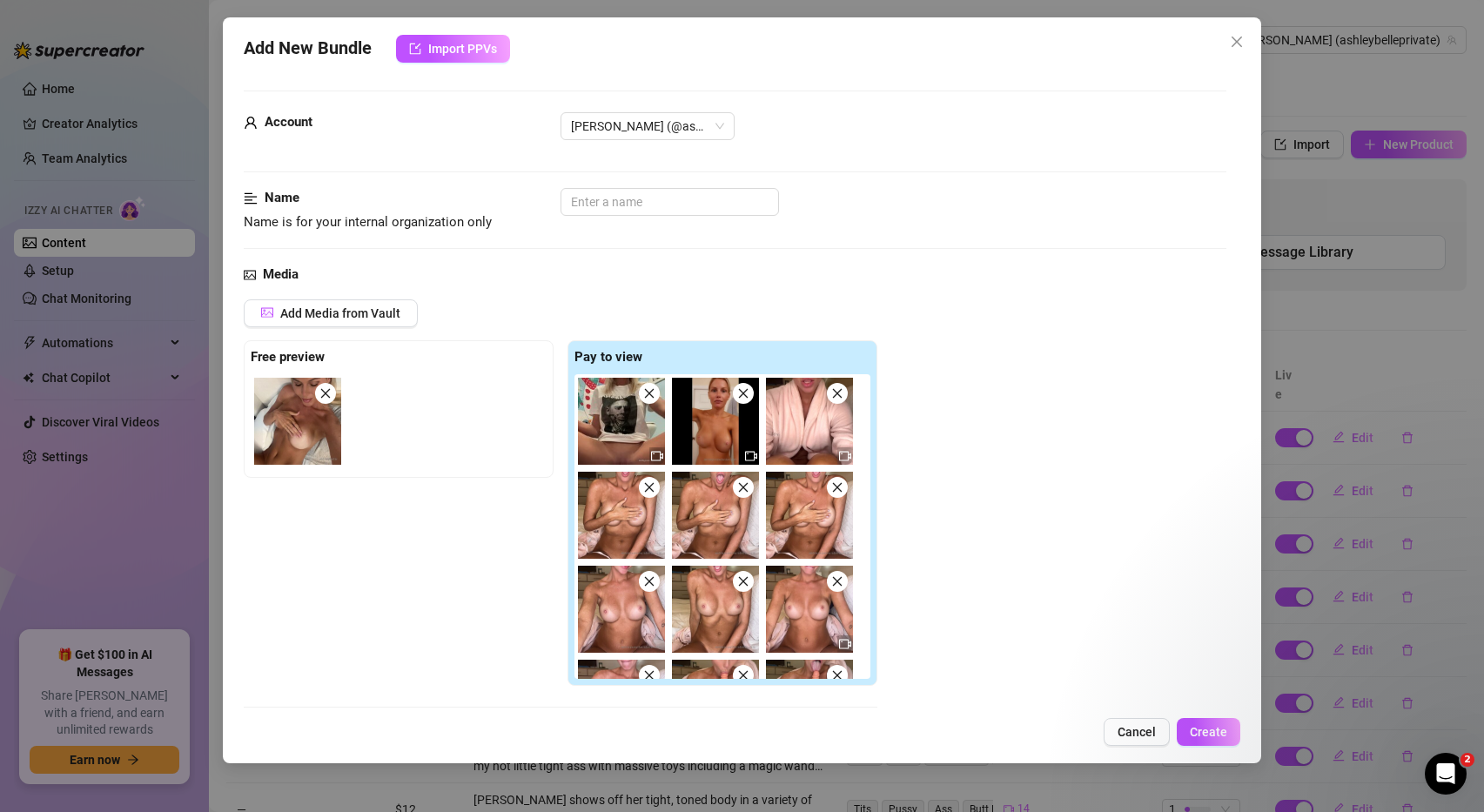
click at [648, 397] on icon "close" at bounding box center [649, 393] width 12 height 12
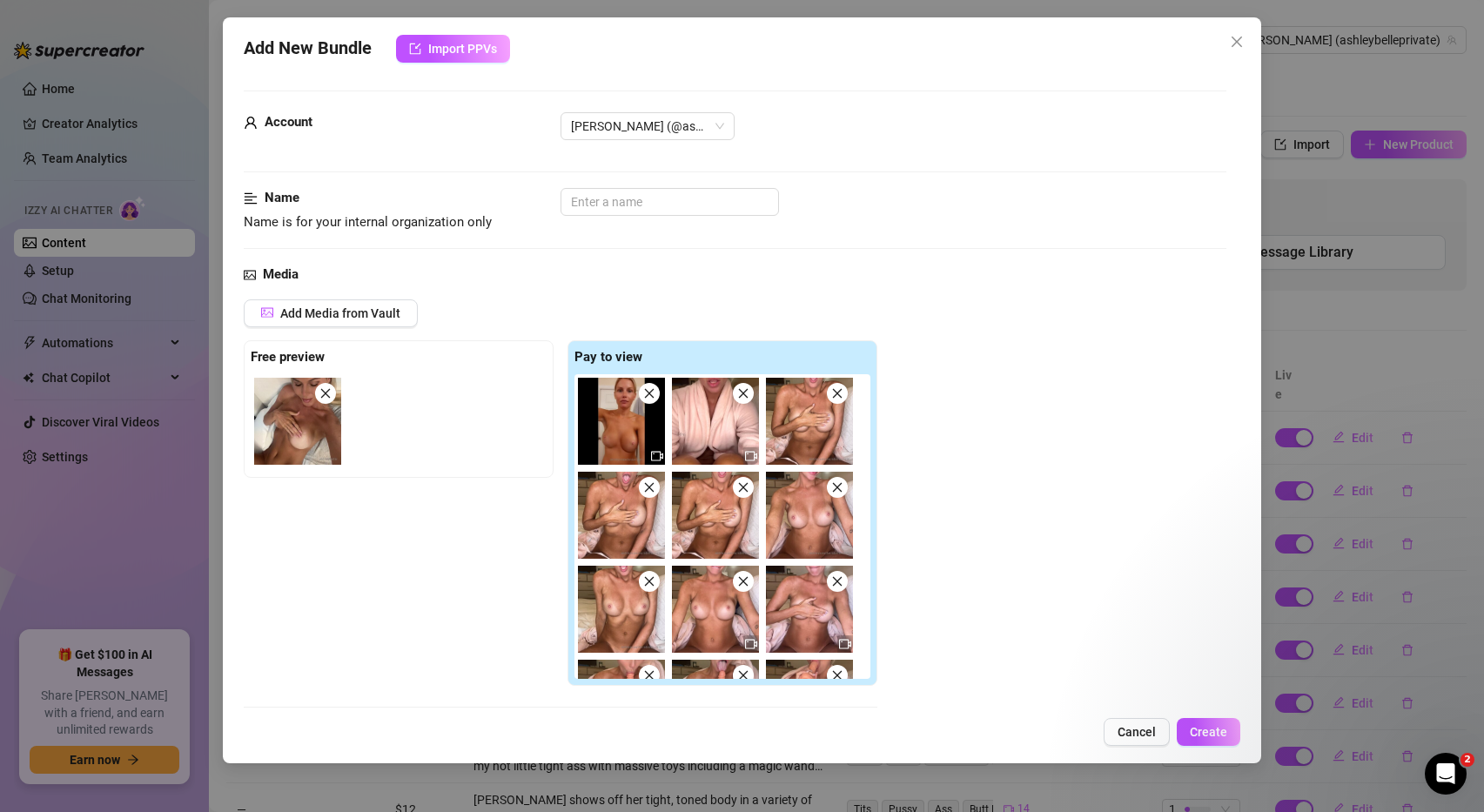
click at [648, 397] on icon "close" at bounding box center [649, 393] width 12 height 12
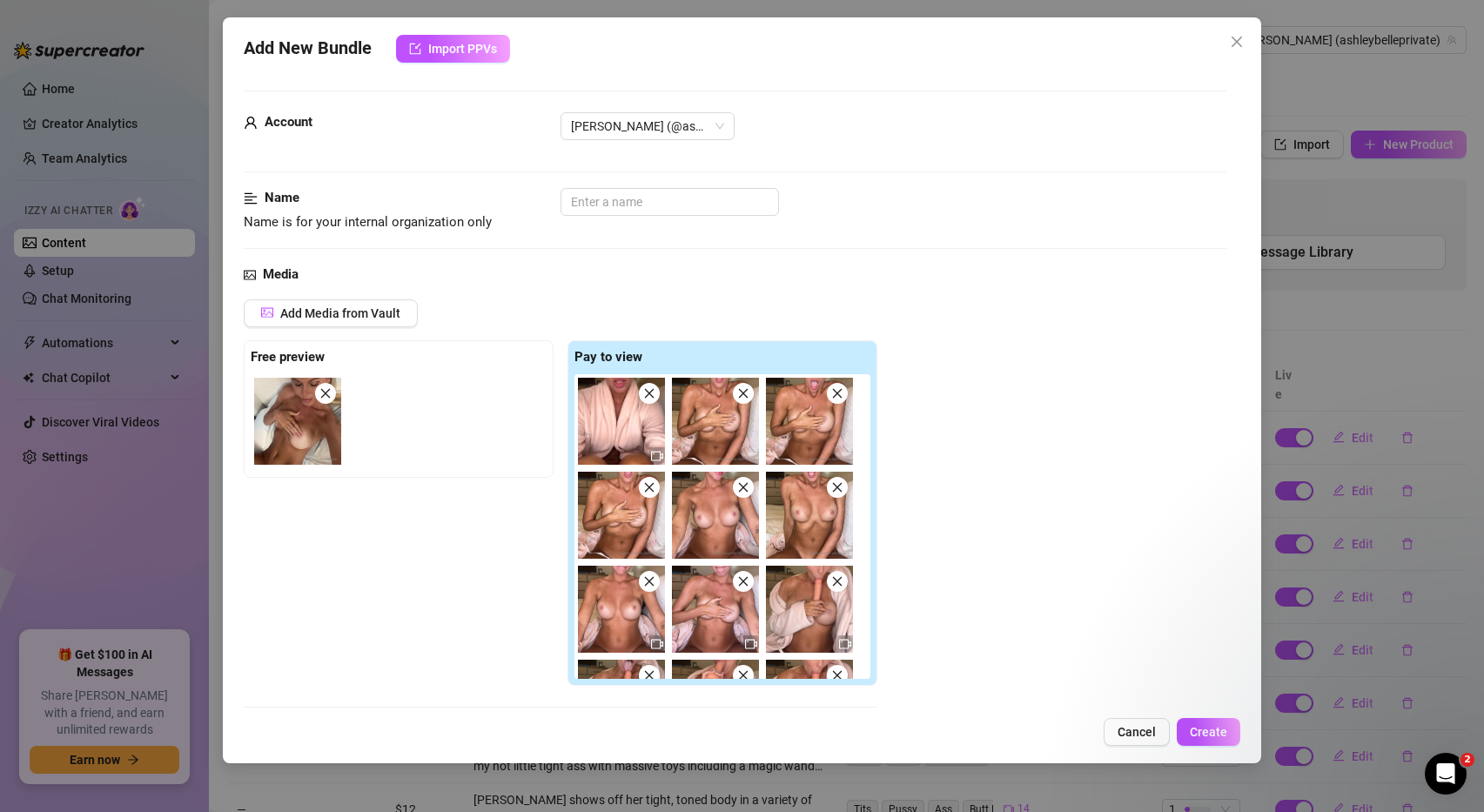
click at [648, 397] on icon "close" at bounding box center [649, 393] width 12 height 12
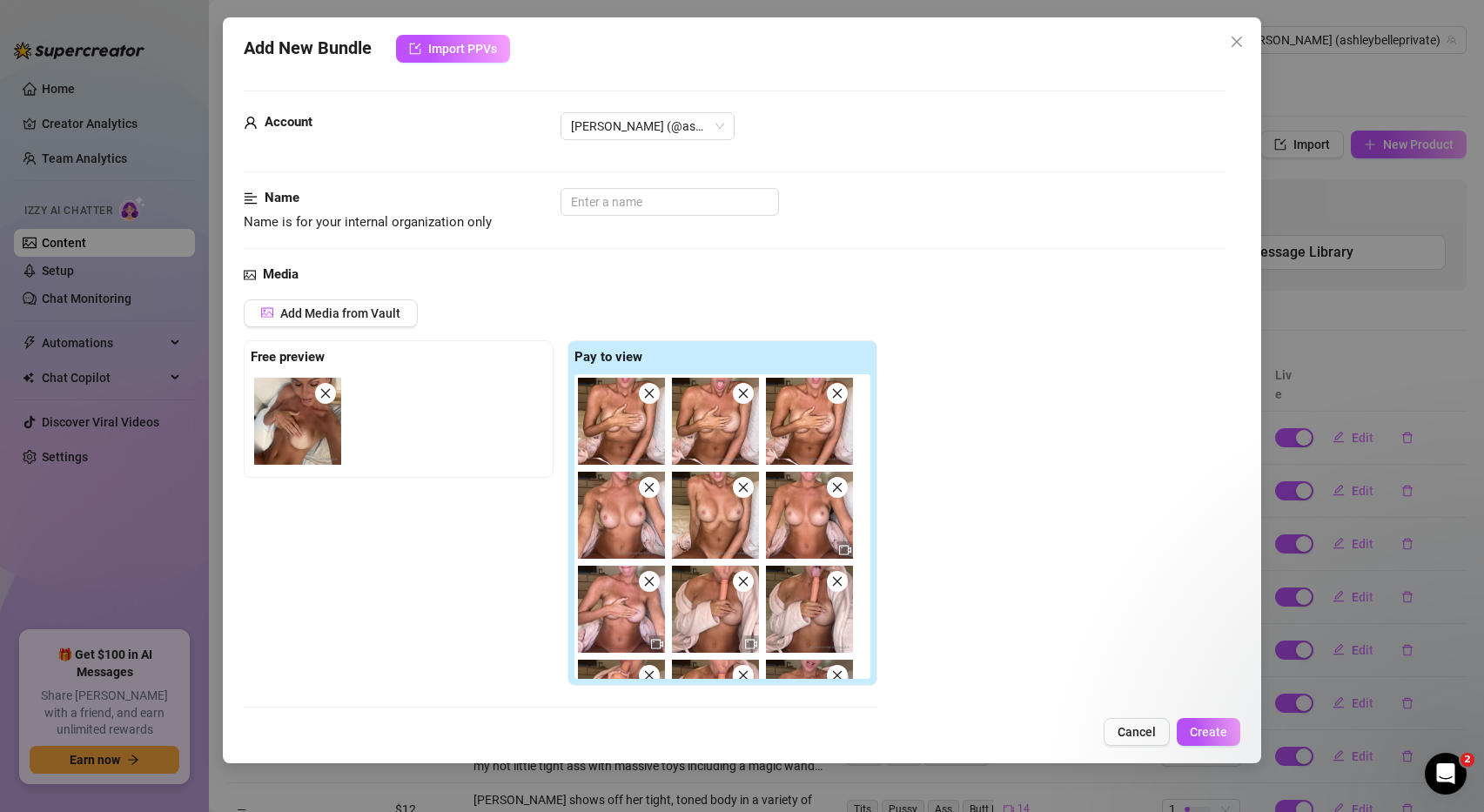
click at [648, 397] on icon "close" at bounding box center [649, 393] width 12 height 12
click at [737, 397] on icon "close" at bounding box center [742, 393] width 12 height 12
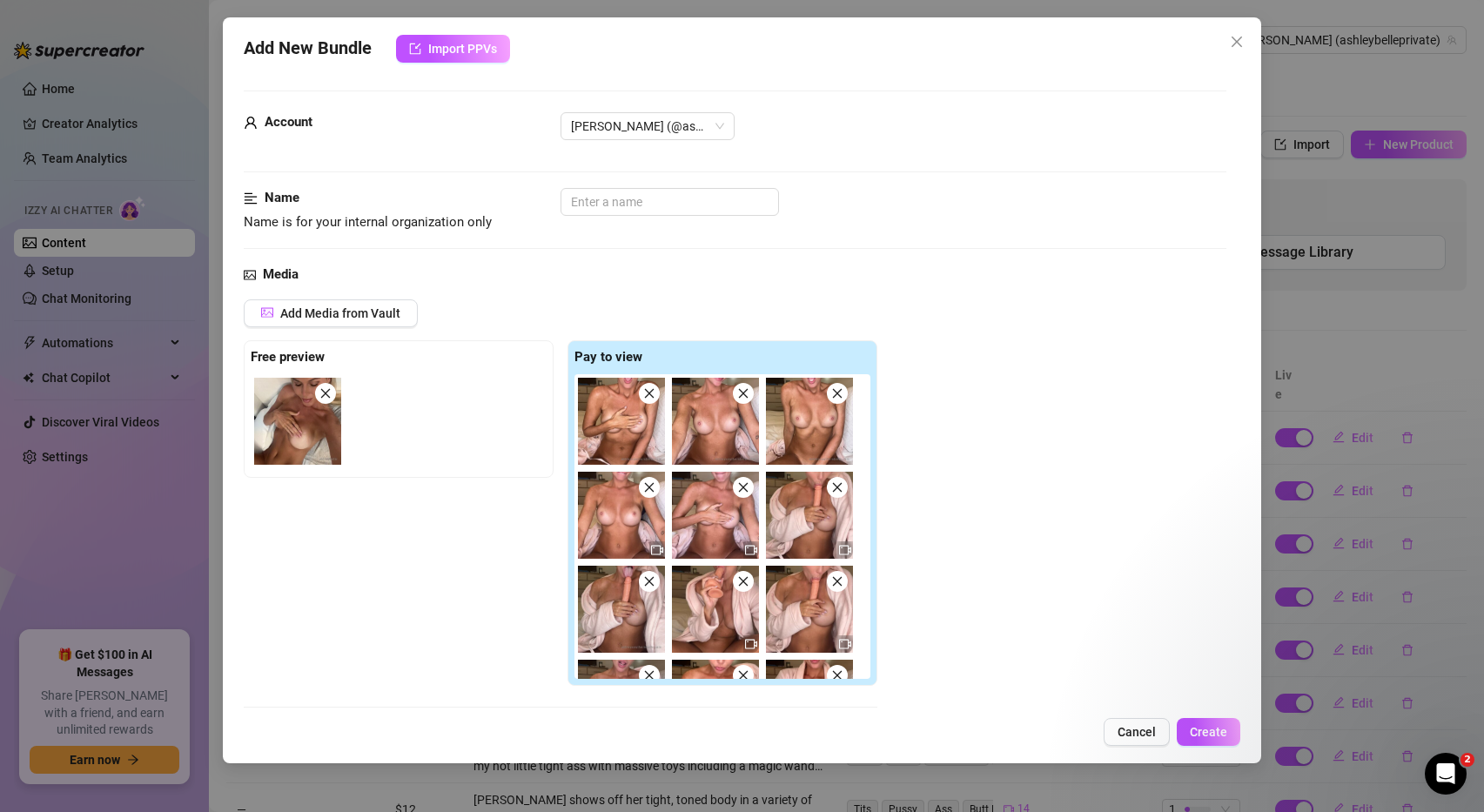
click at [648, 397] on icon "close" at bounding box center [649, 393] width 12 height 12
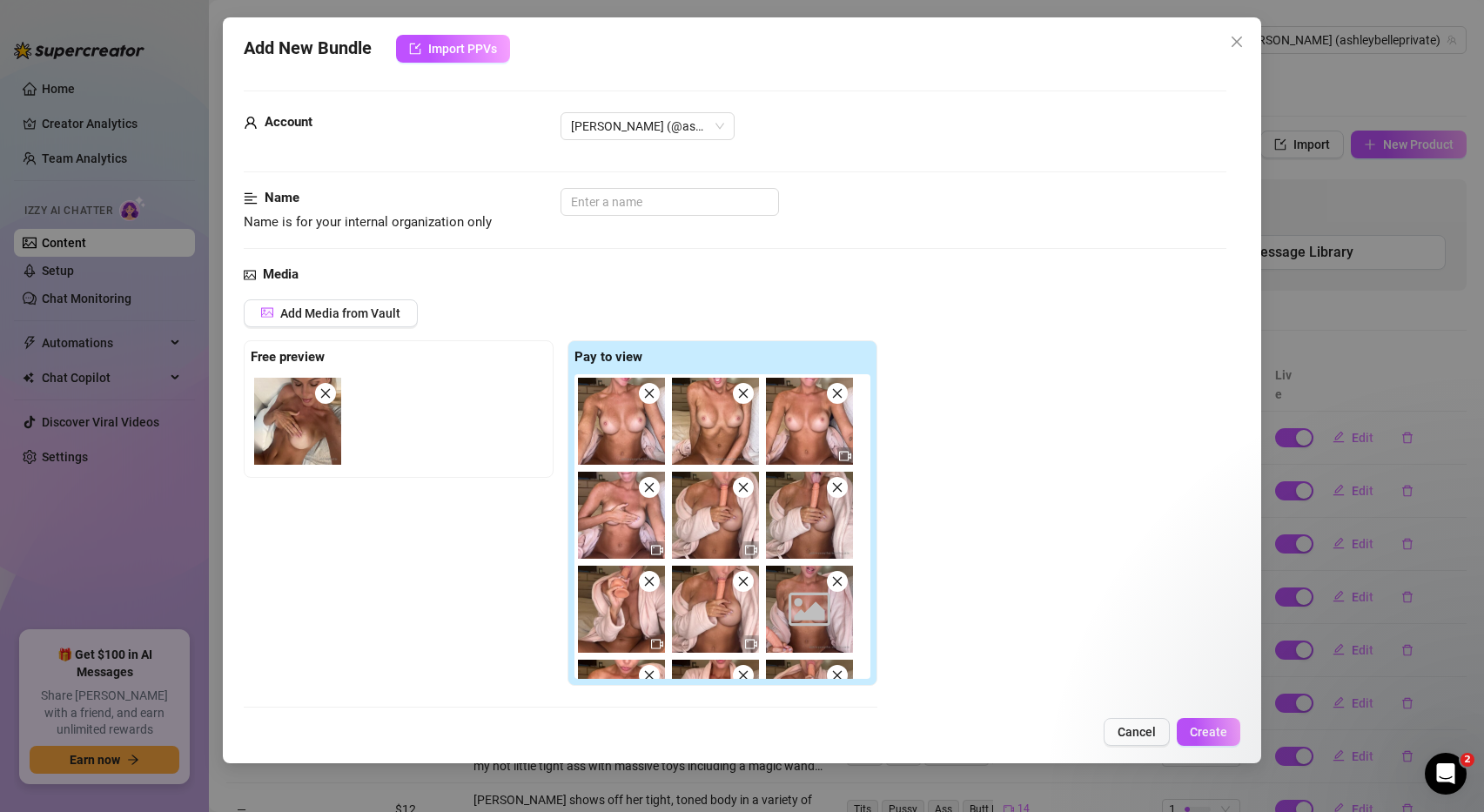
click at [648, 397] on icon "close" at bounding box center [649, 393] width 12 height 12
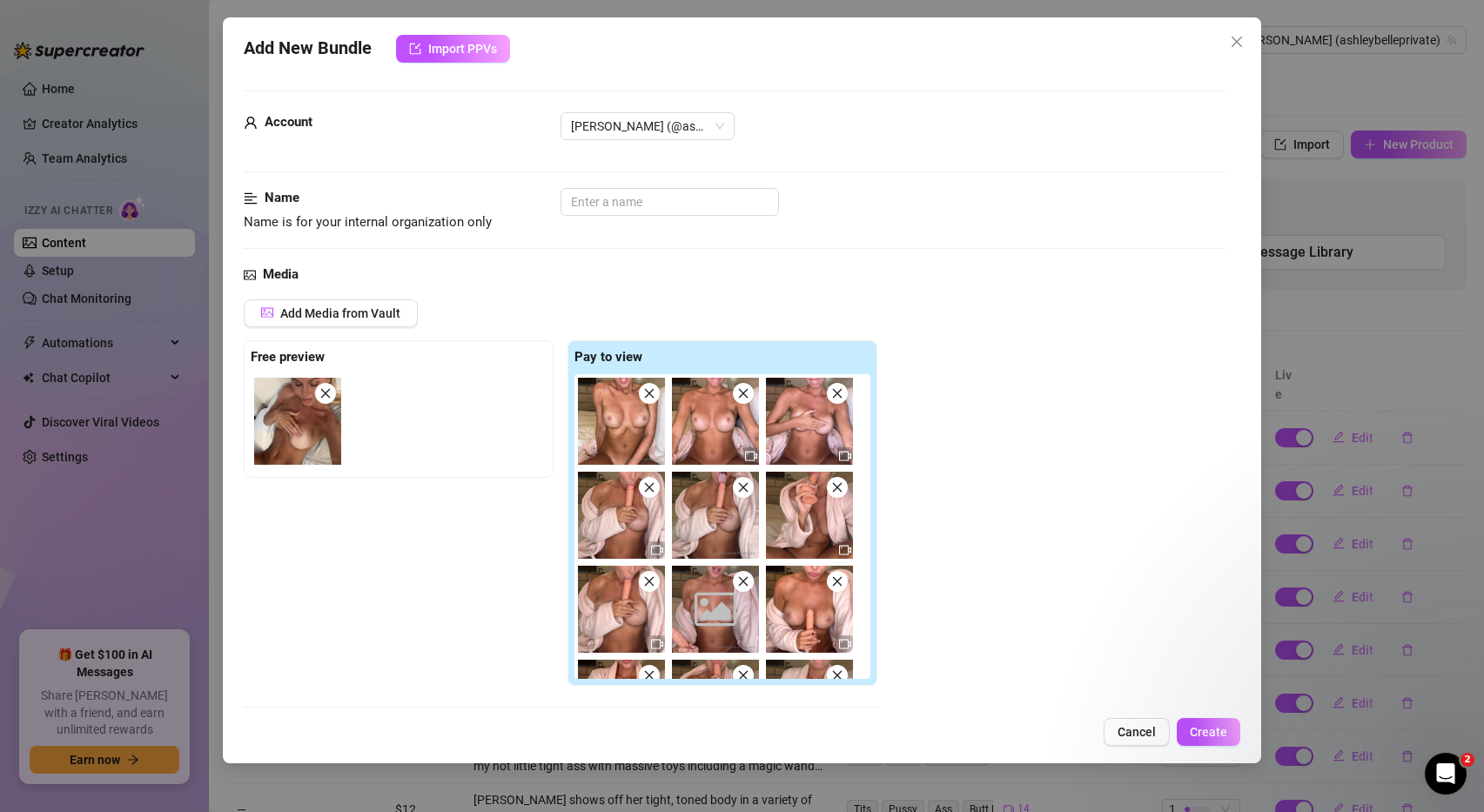
click at [648, 397] on icon "close" at bounding box center [649, 393] width 12 height 12
click at [737, 397] on icon "close" at bounding box center [742, 393] width 12 height 12
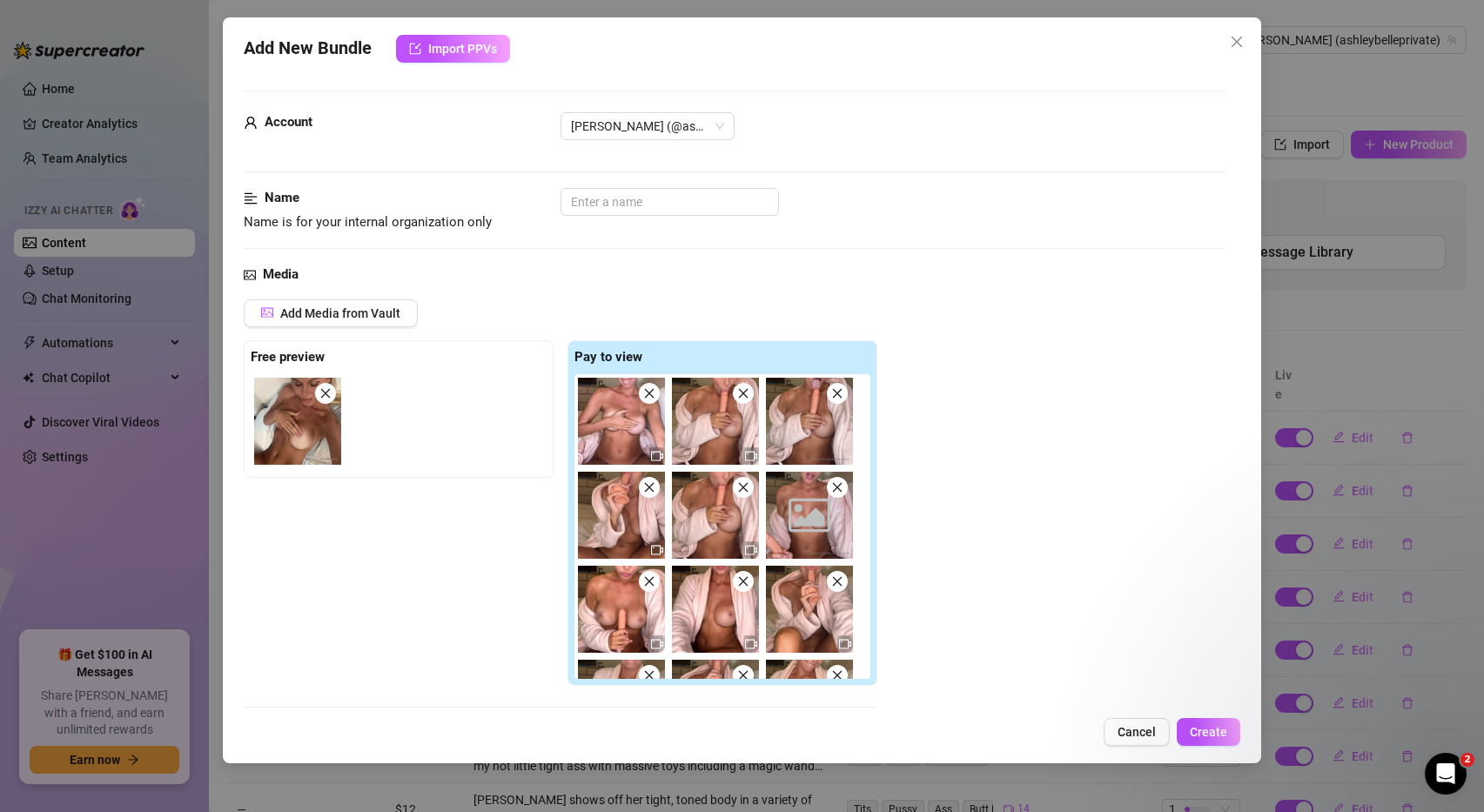
click at [648, 397] on icon "close" at bounding box center [649, 393] width 12 height 12
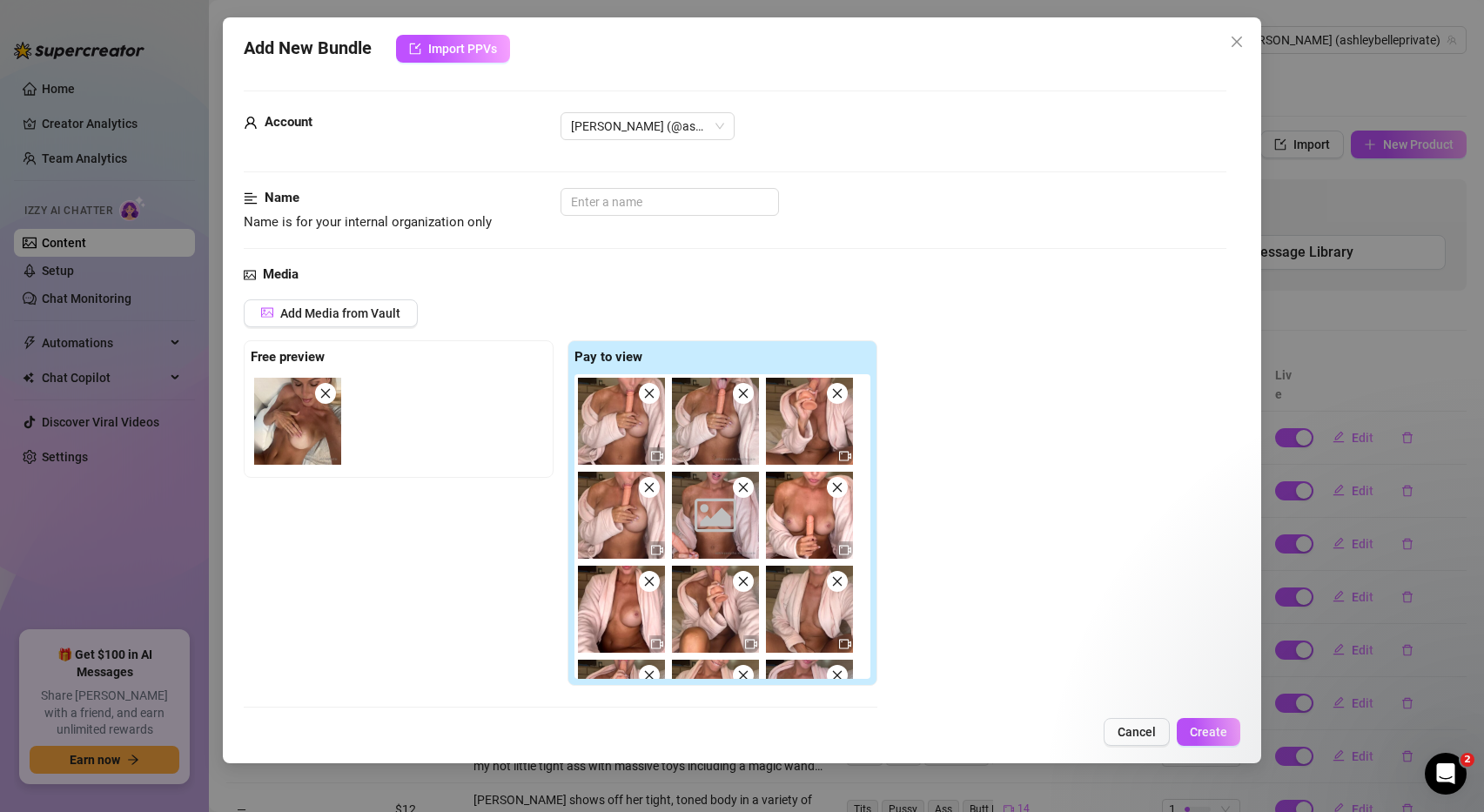
click at [648, 397] on icon "close" at bounding box center [649, 393] width 12 height 12
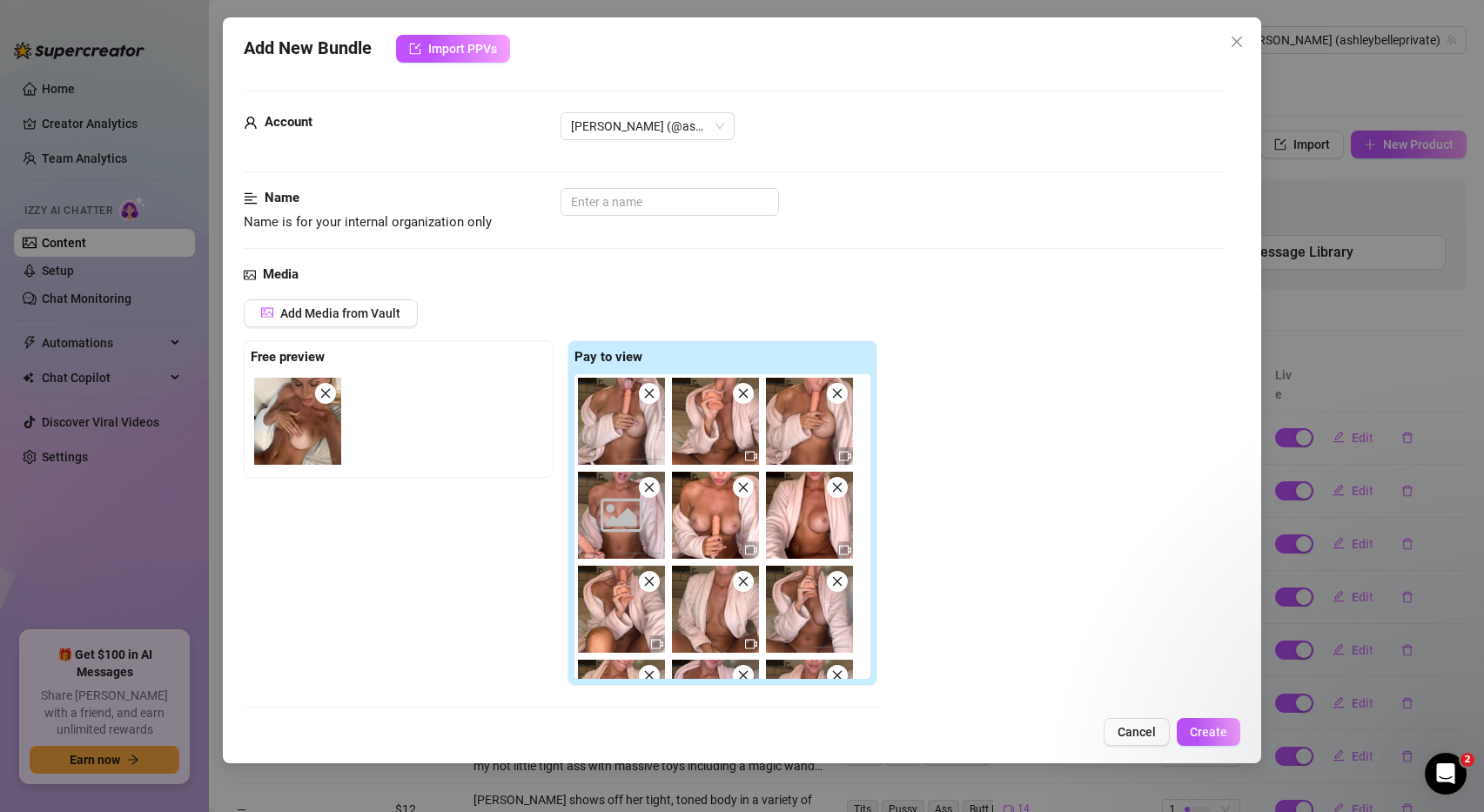
click at [648, 397] on icon "close" at bounding box center [649, 393] width 12 height 12
click at [737, 397] on icon "close" at bounding box center [742, 393] width 12 height 12
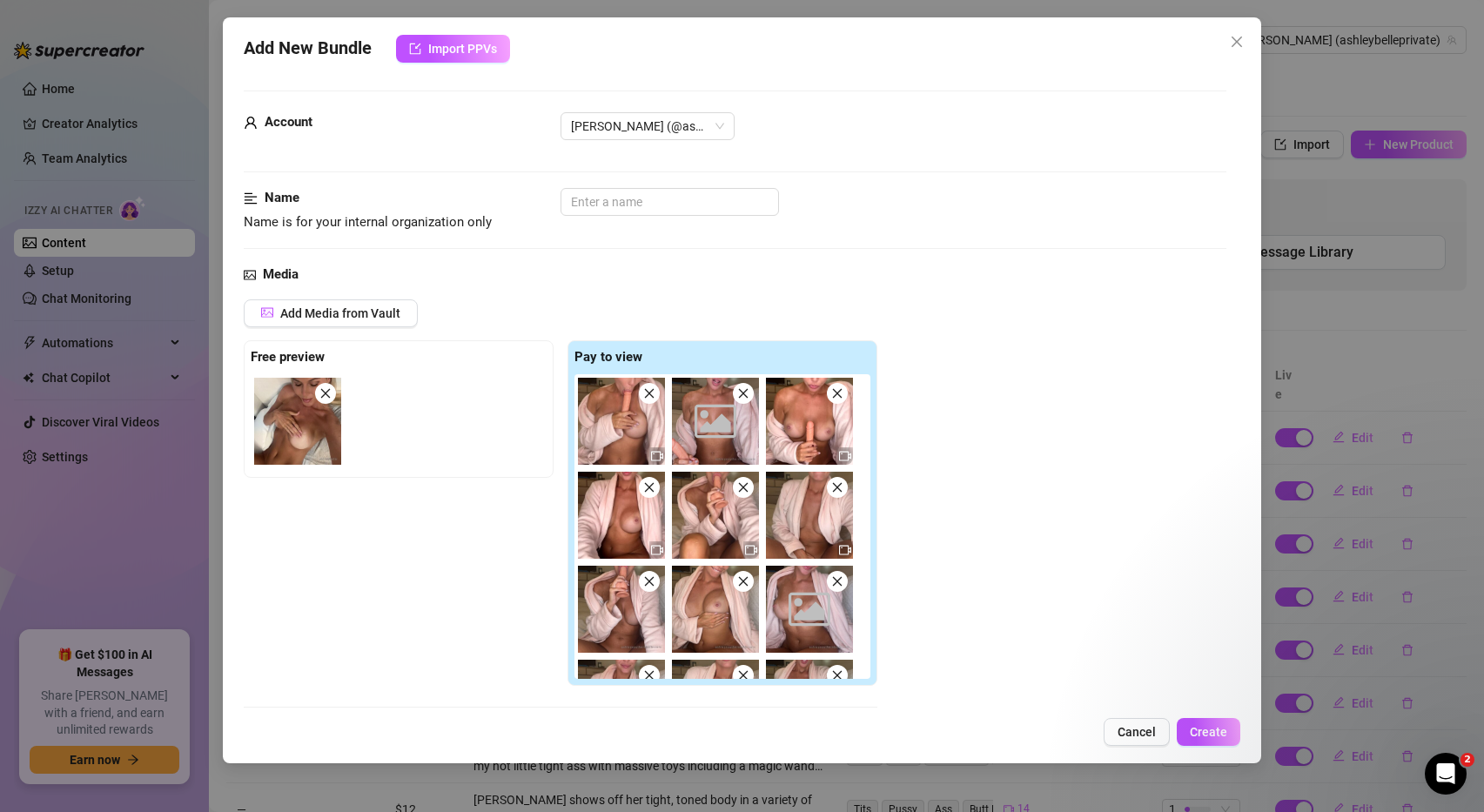
click at [648, 397] on icon "close" at bounding box center [649, 393] width 12 height 12
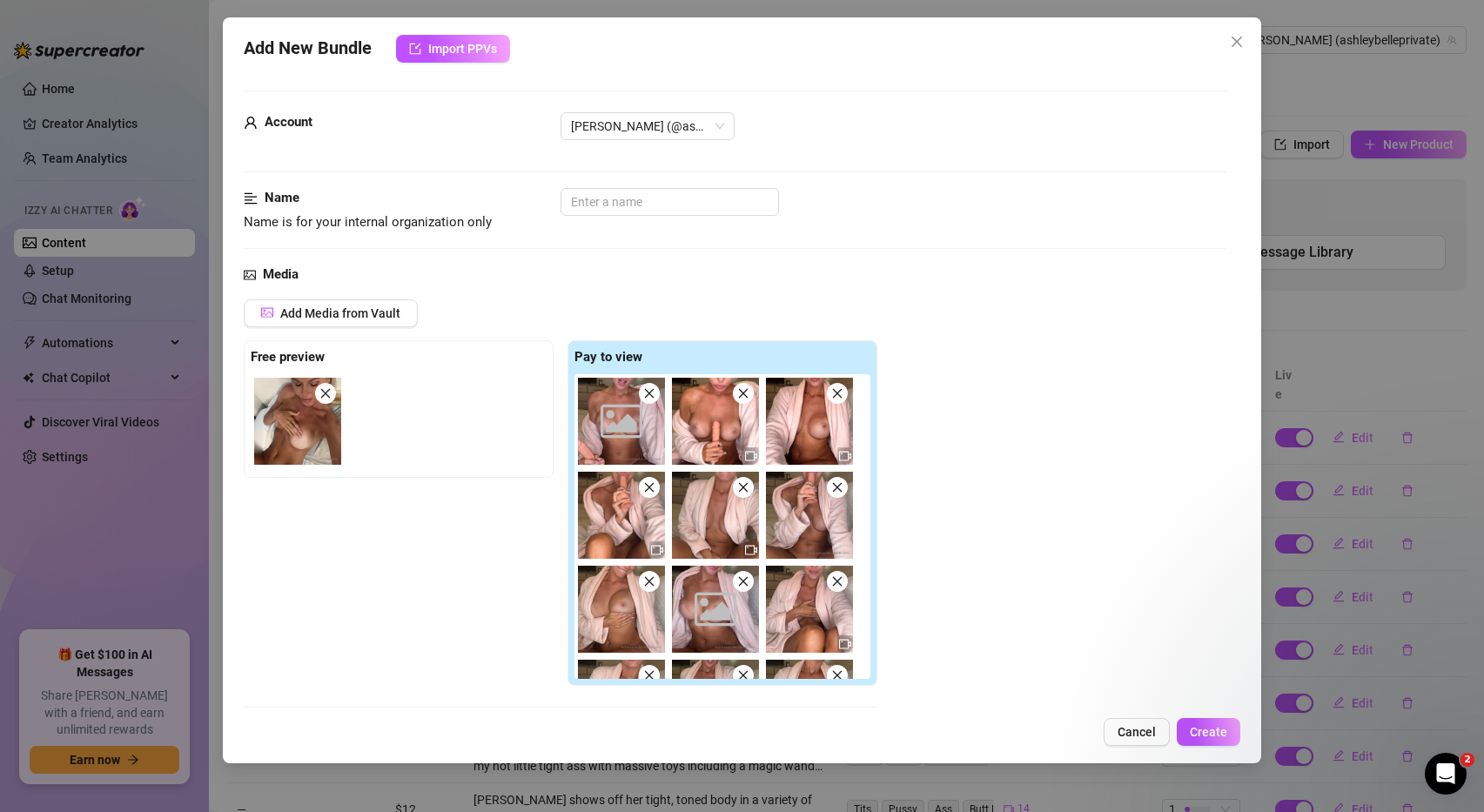
click at [648, 397] on icon "close" at bounding box center [649, 393] width 12 height 12
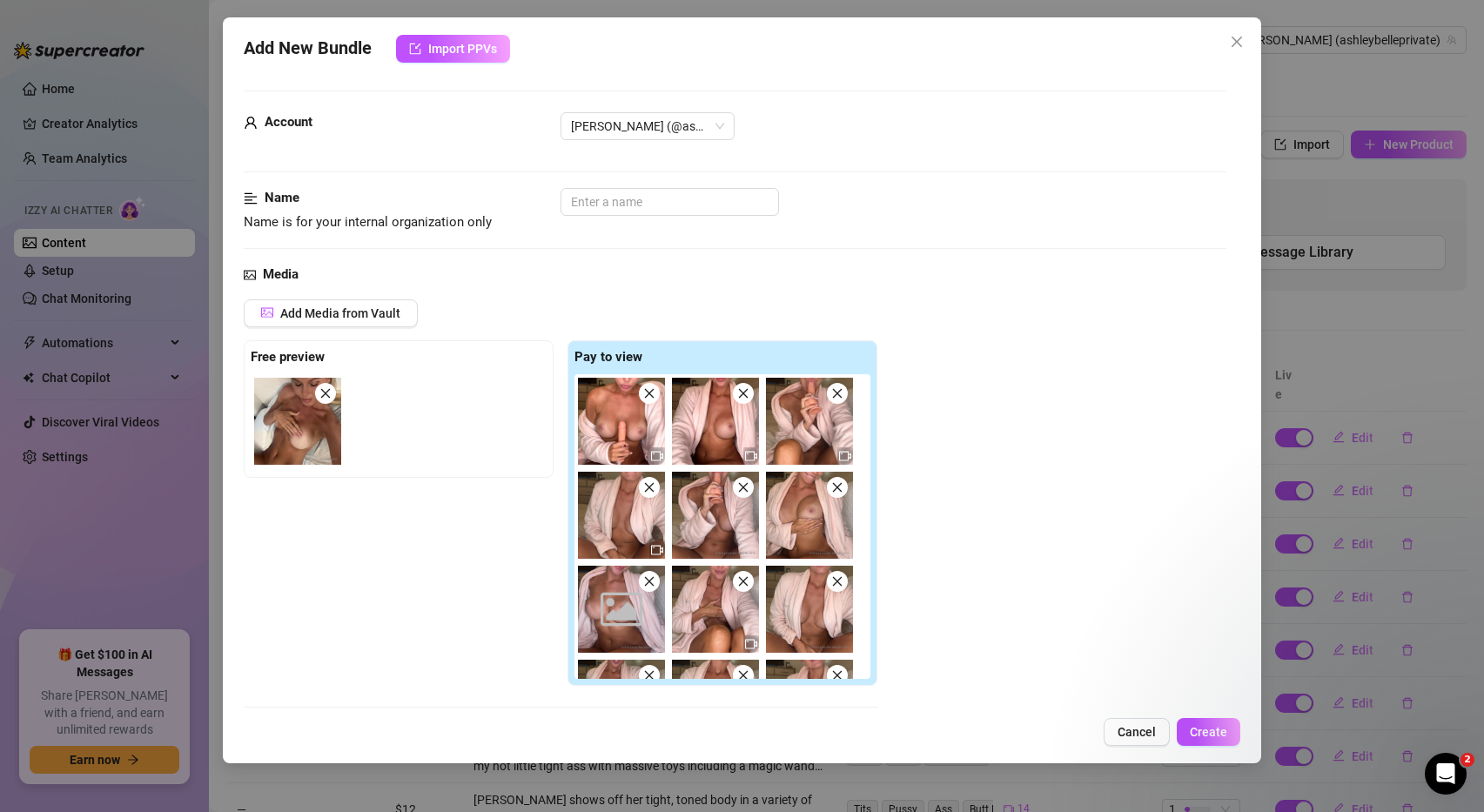
click at [648, 397] on icon "close" at bounding box center [649, 393] width 12 height 12
click at [737, 397] on icon "close" at bounding box center [742, 393] width 12 height 12
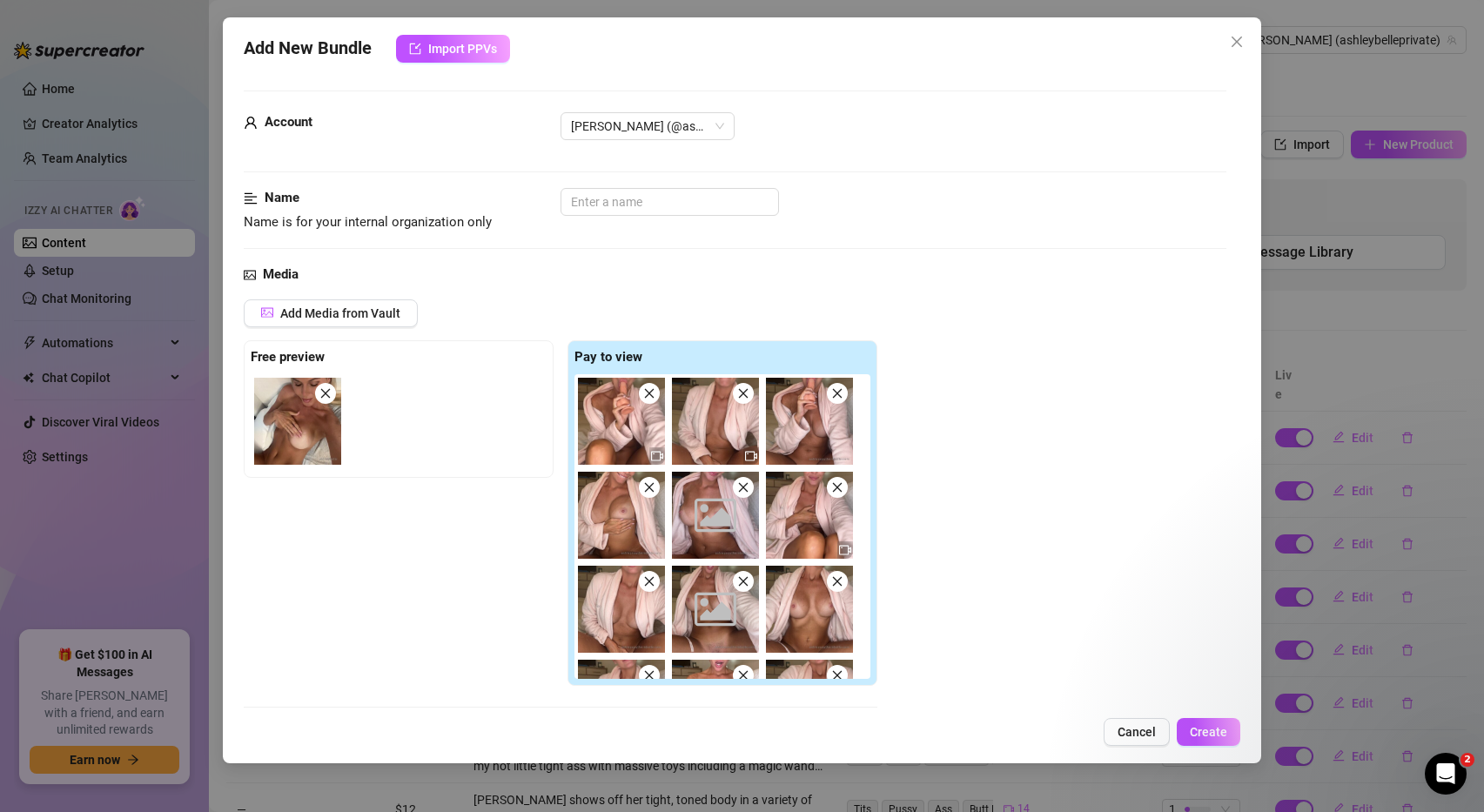
click at [648, 397] on icon "close" at bounding box center [649, 393] width 12 height 12
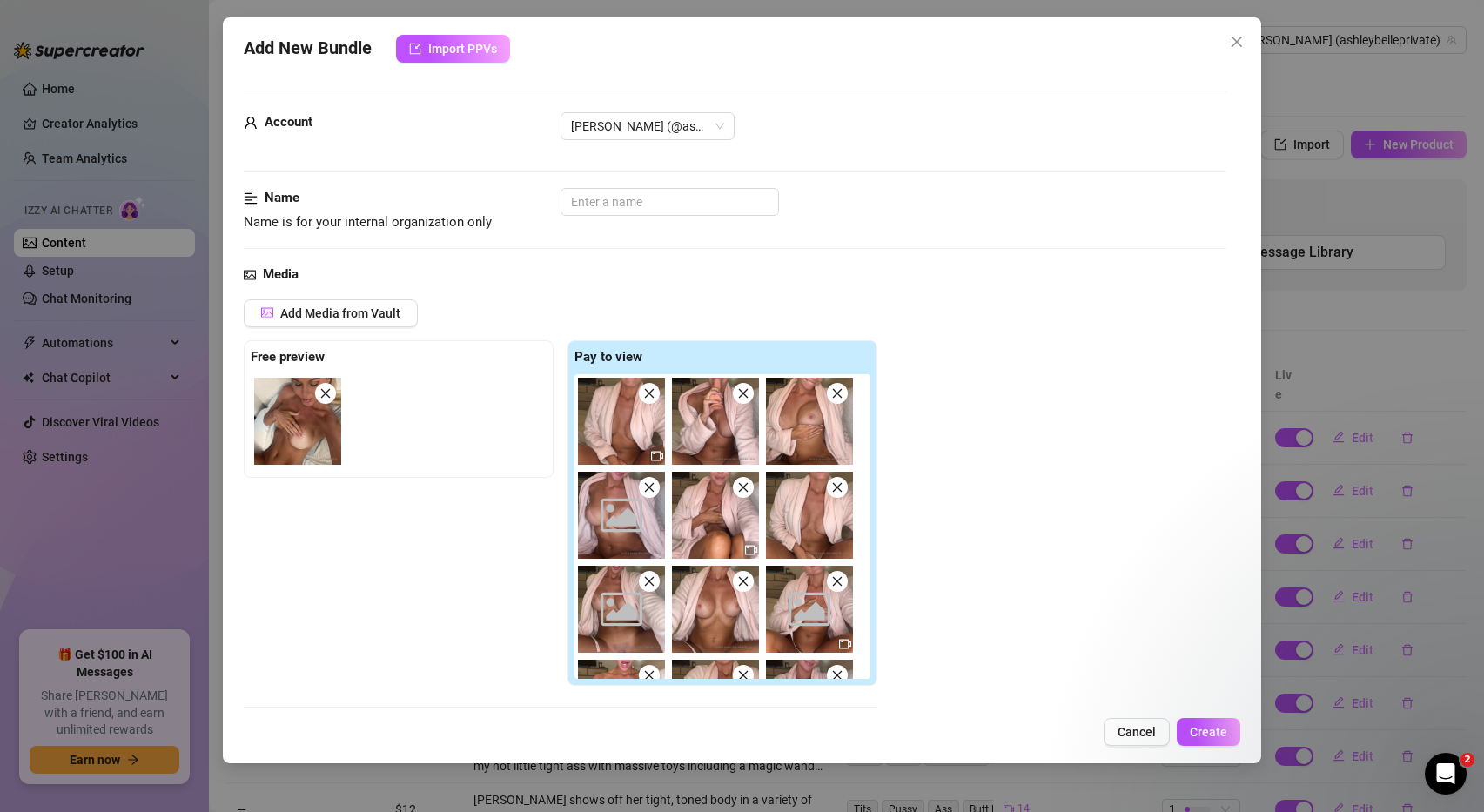
click at [648, 397] on icon "close" at bounding box center [649, 393] width 12 height 12
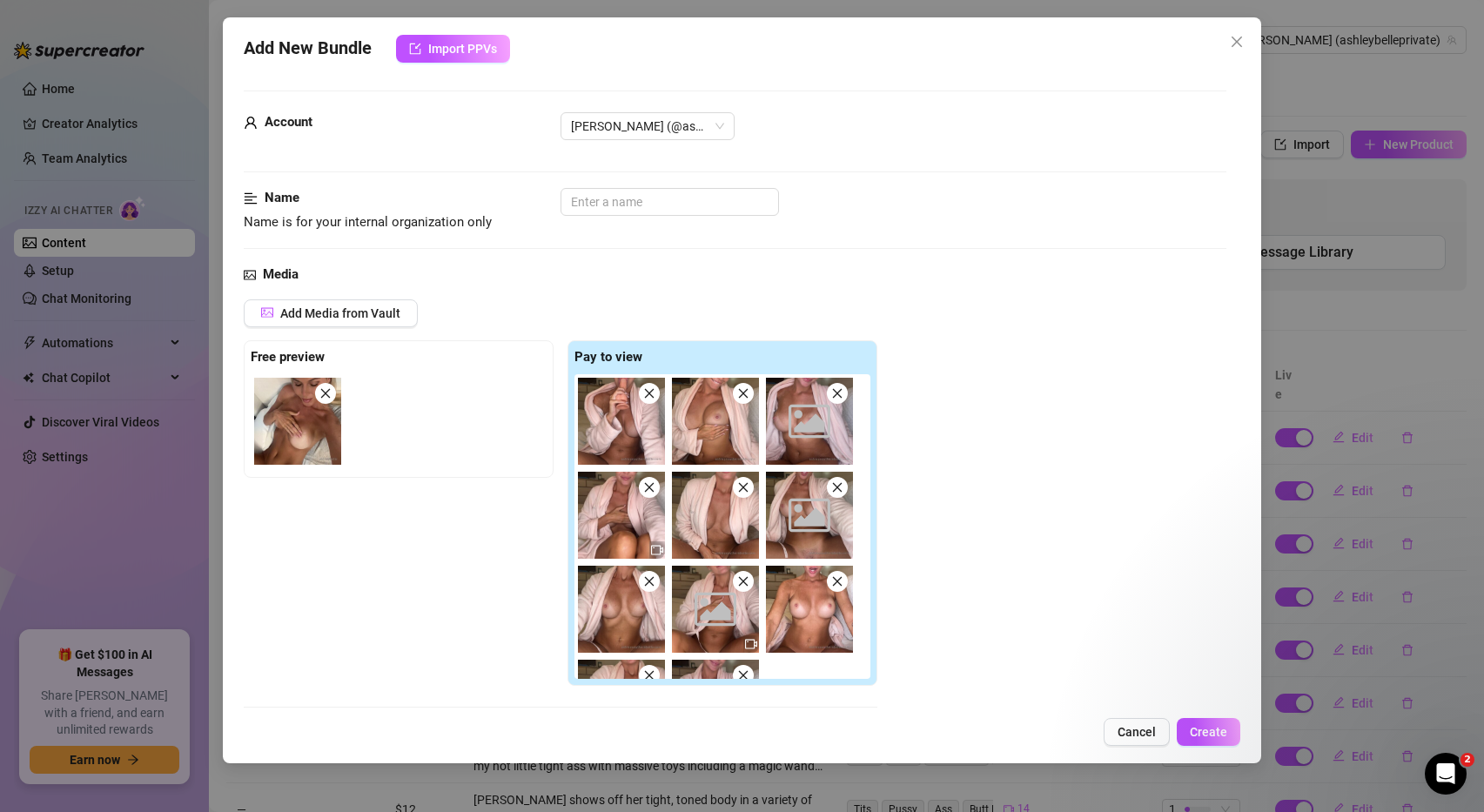
click at [648, 397] on icon "close" at bounding box center [649, 393] width 12 height 12
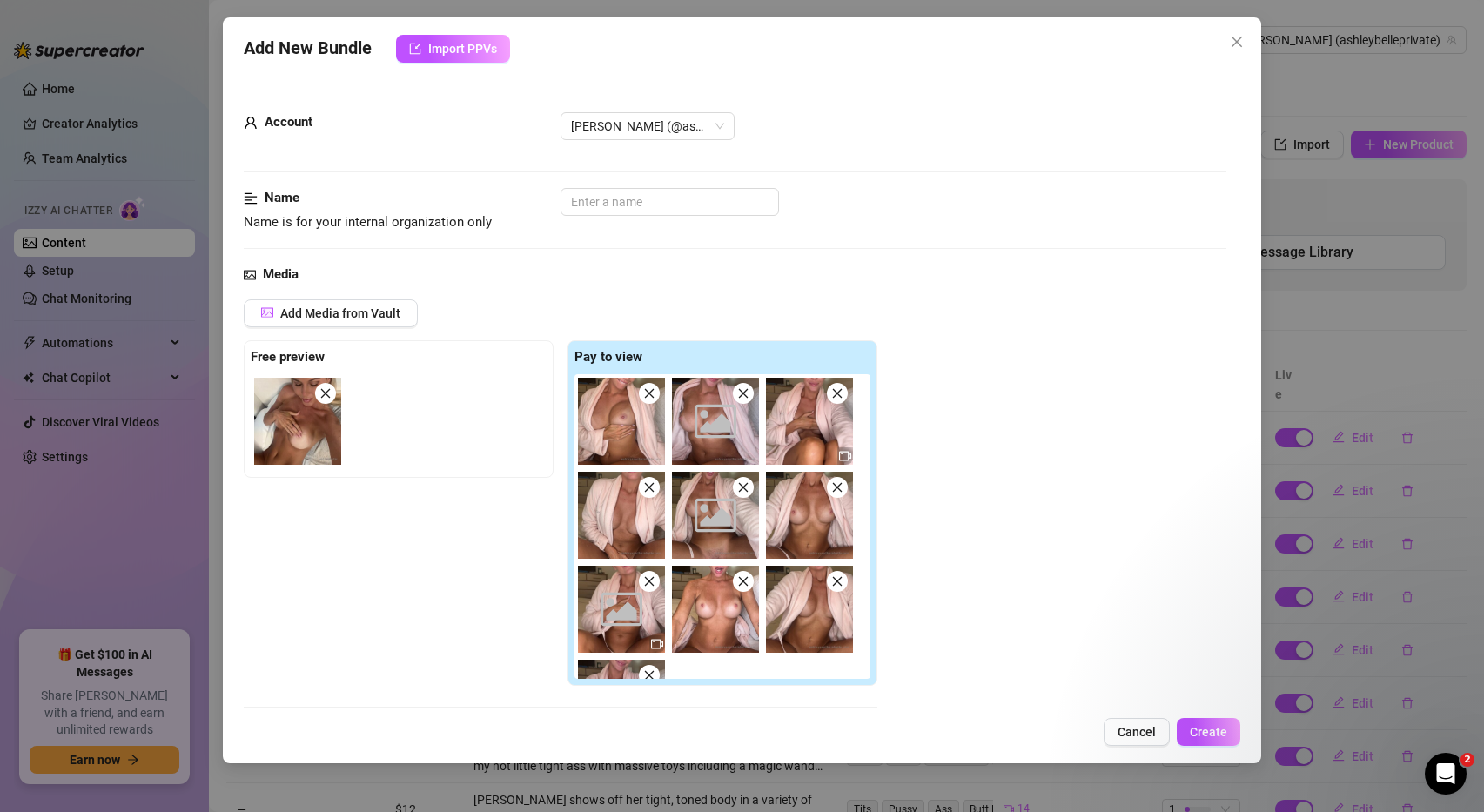
click at [648, 397] on icon "close" at bounding box center [649, 393] width 12 height 12
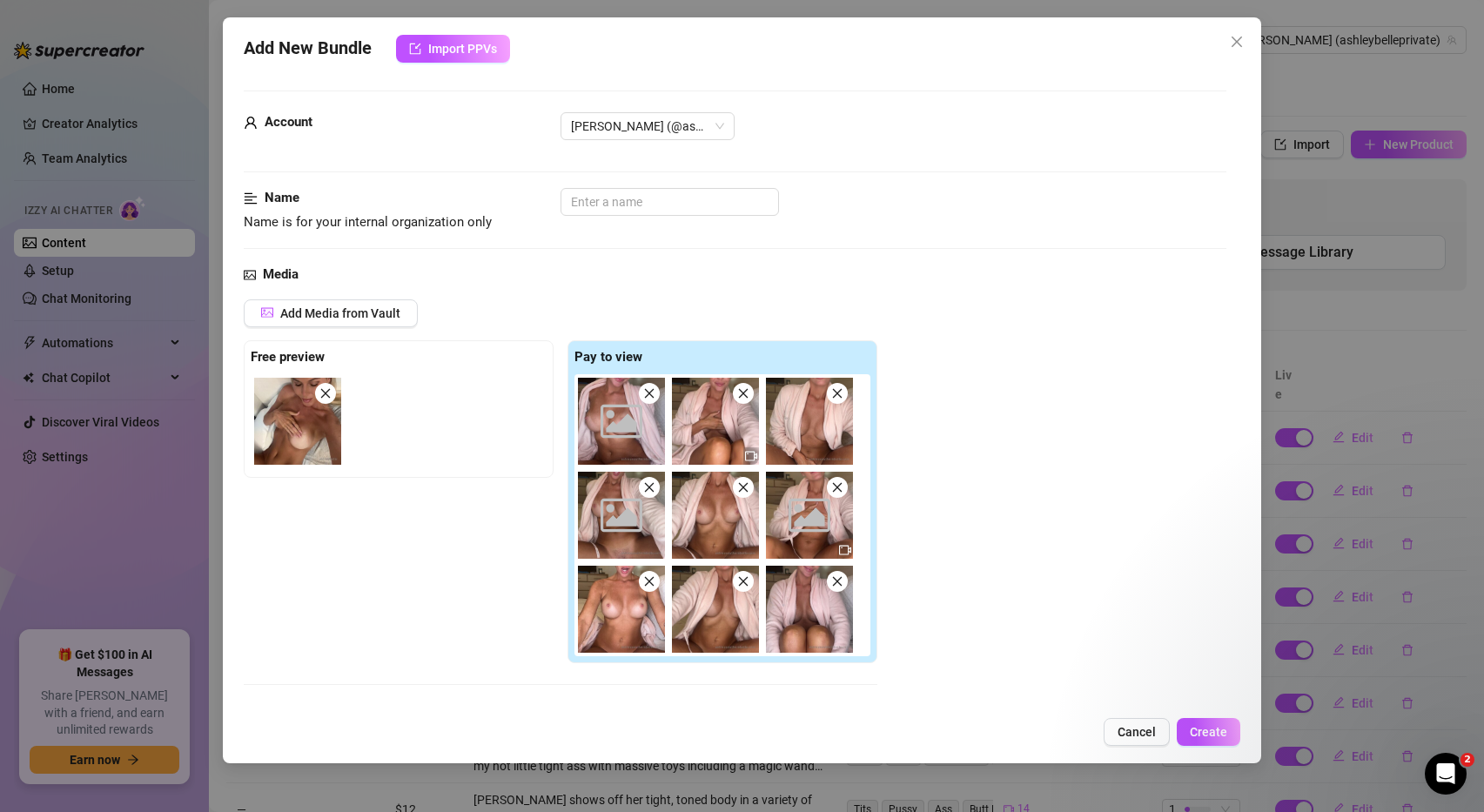
click at [648, 397] on icon "close" at bounding box center [649, 393] width 12 height 12
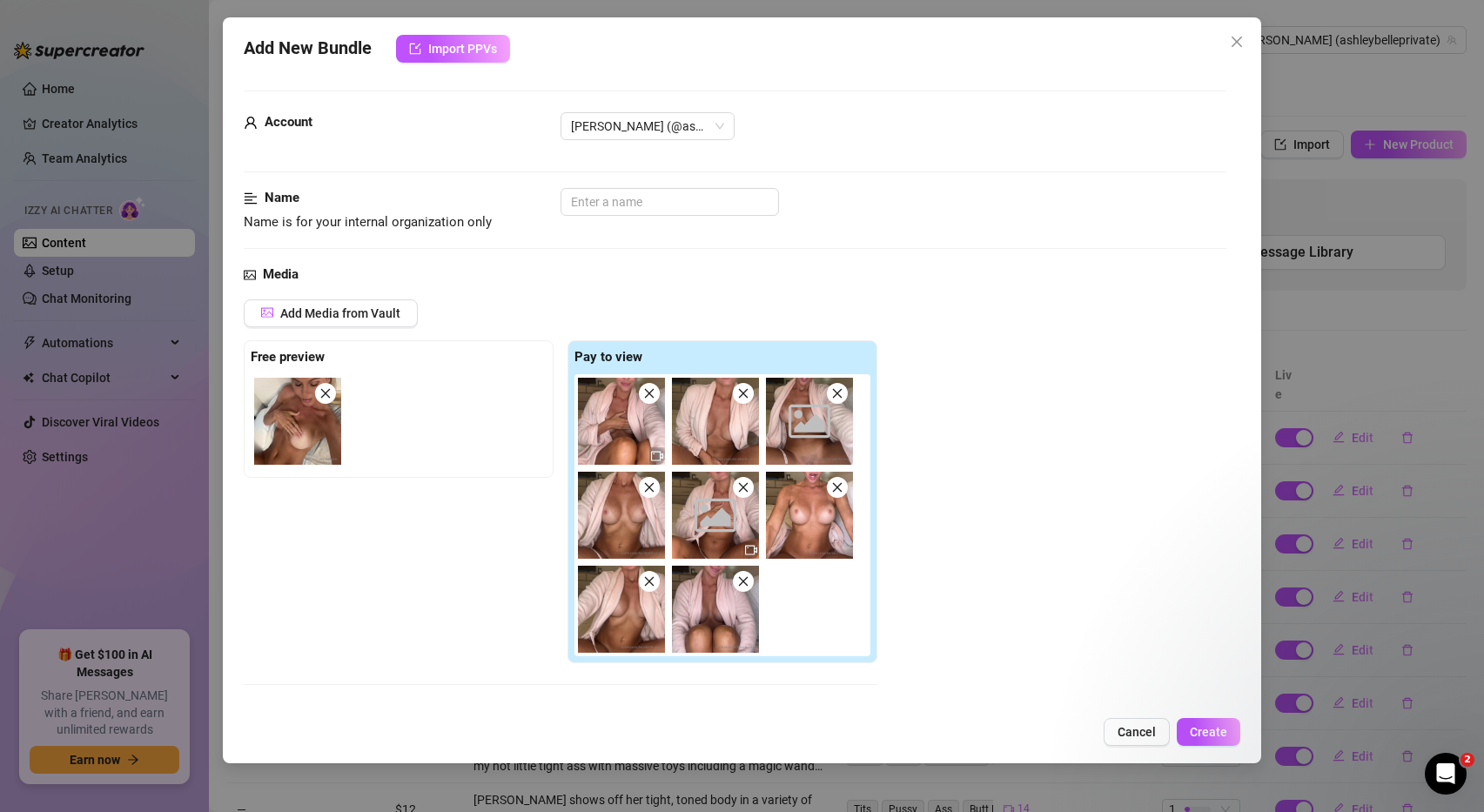
click at [648, 397] on icon "close" at bounding box center [649, 393] width 12 height 12
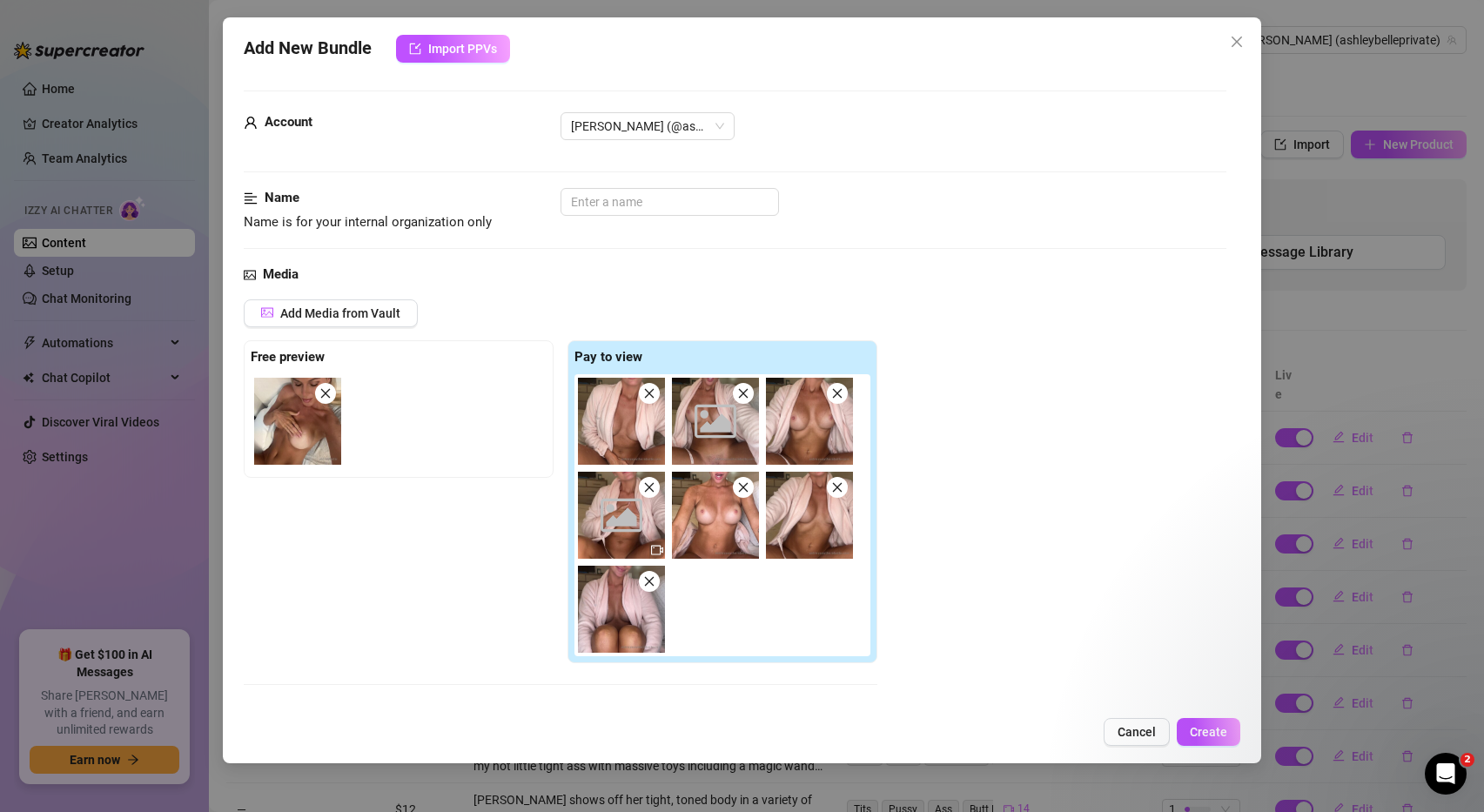
click at [648, 397] on icon "close" at bounding box center [649, 393] width 12 height 12
click at [737, 397] on icon "close" at bounding box center [742, 393] width 12 height 12
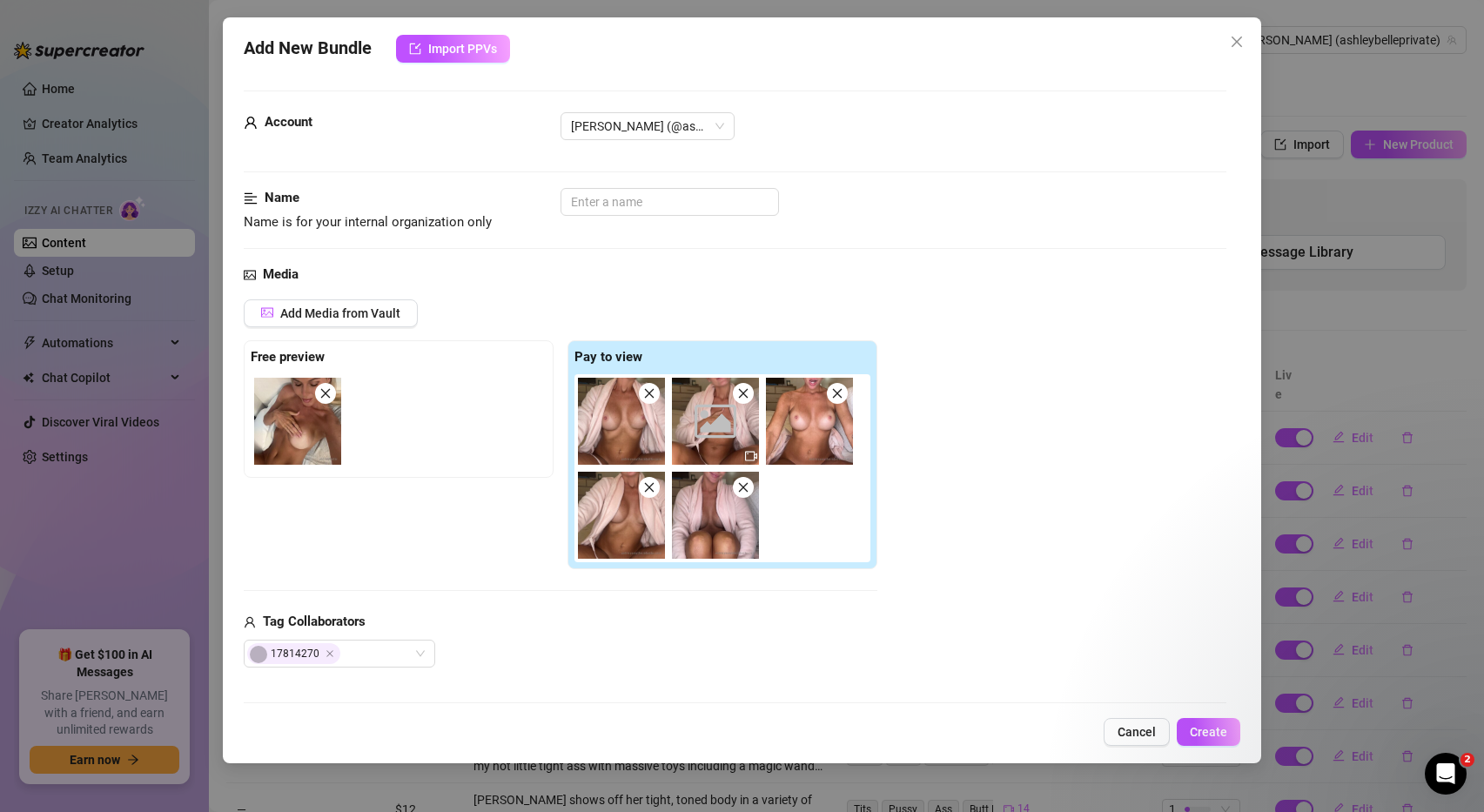
click at [648, 397] on icon "close" at bounding box center [649, 393] width 12 height 12
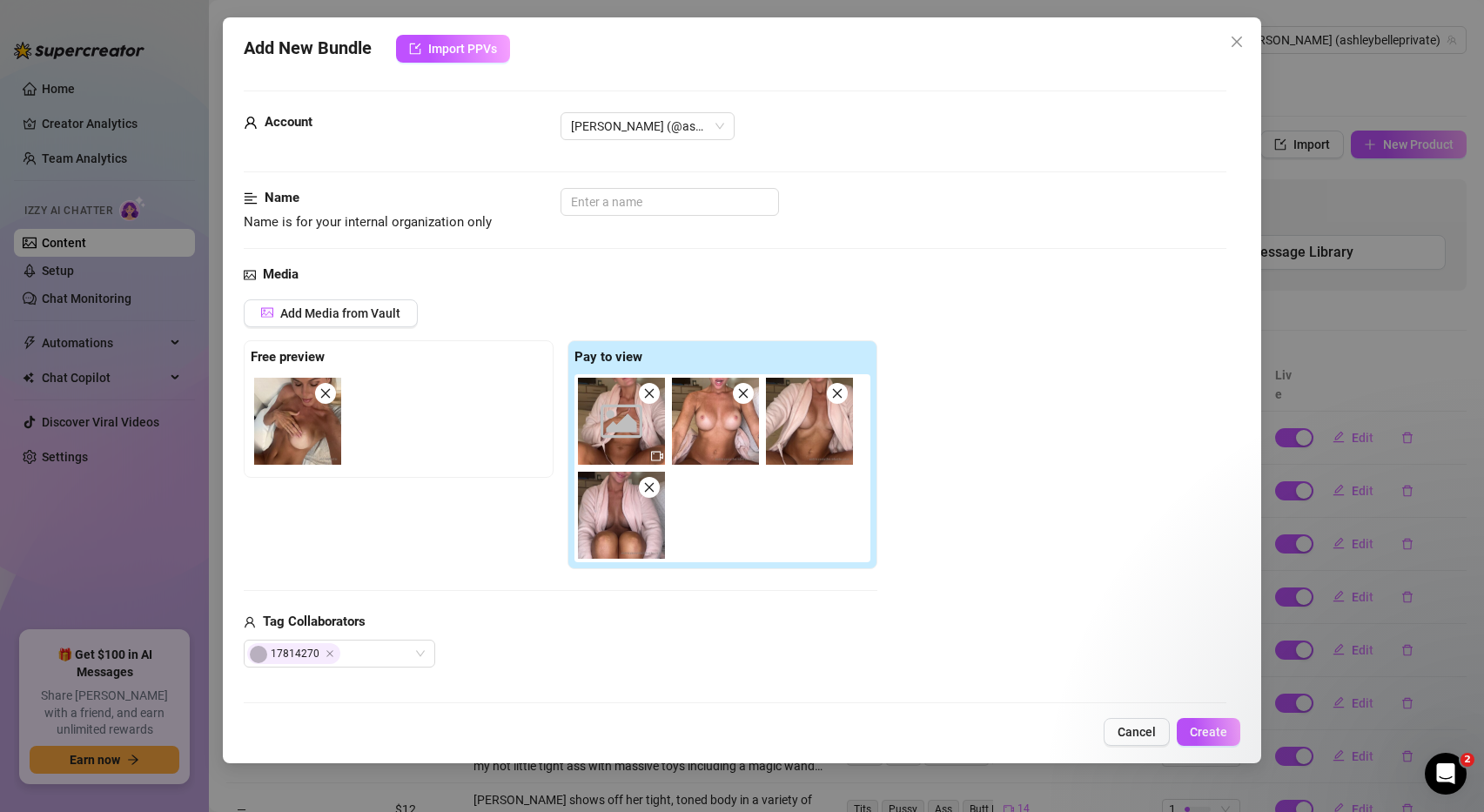
click at [648, 397] on icon "close" at bounding box center [649, 393] width 12 height 12
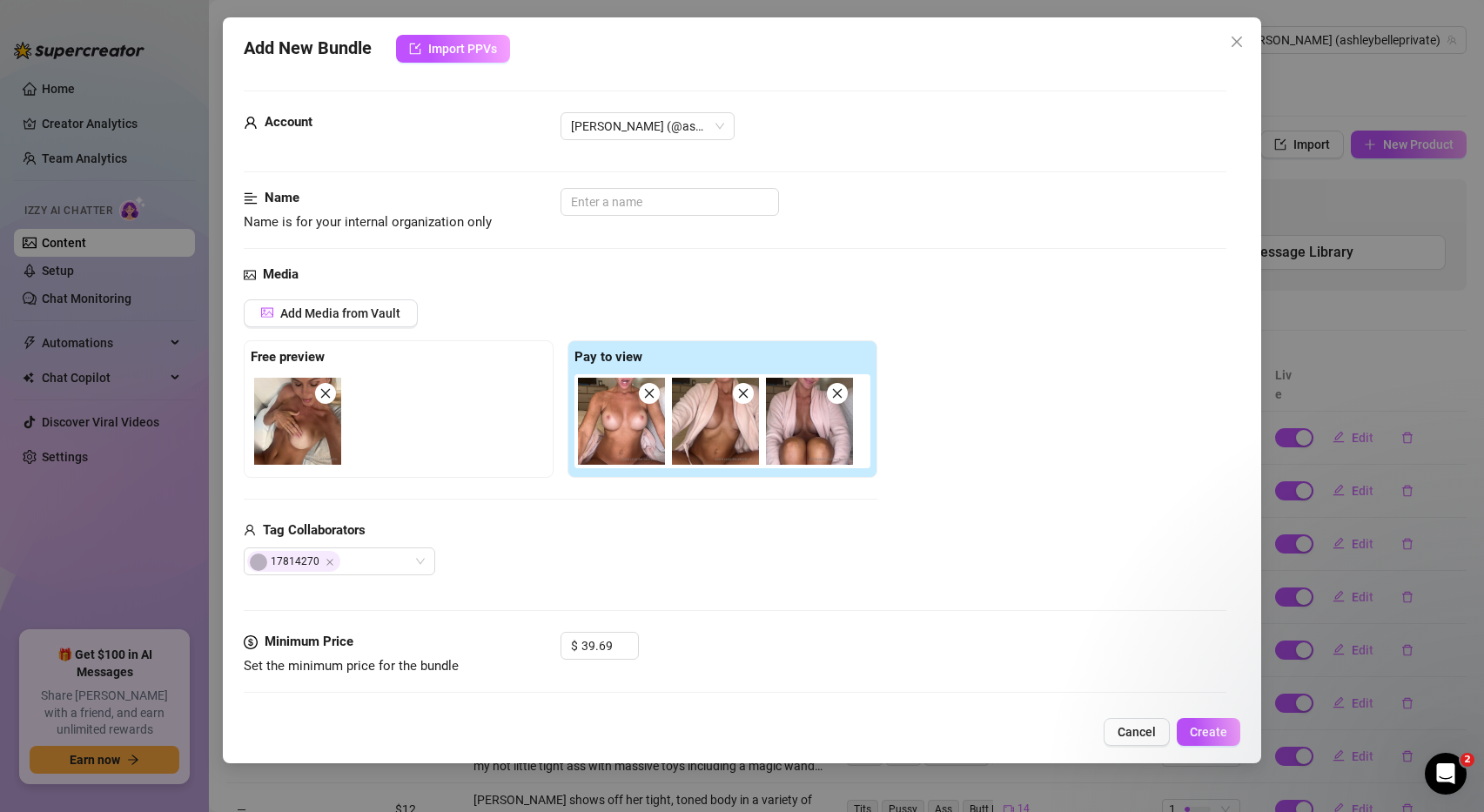
click at [648, 397] on icon "close" at bounding box center [649, 393] width 12 height 12
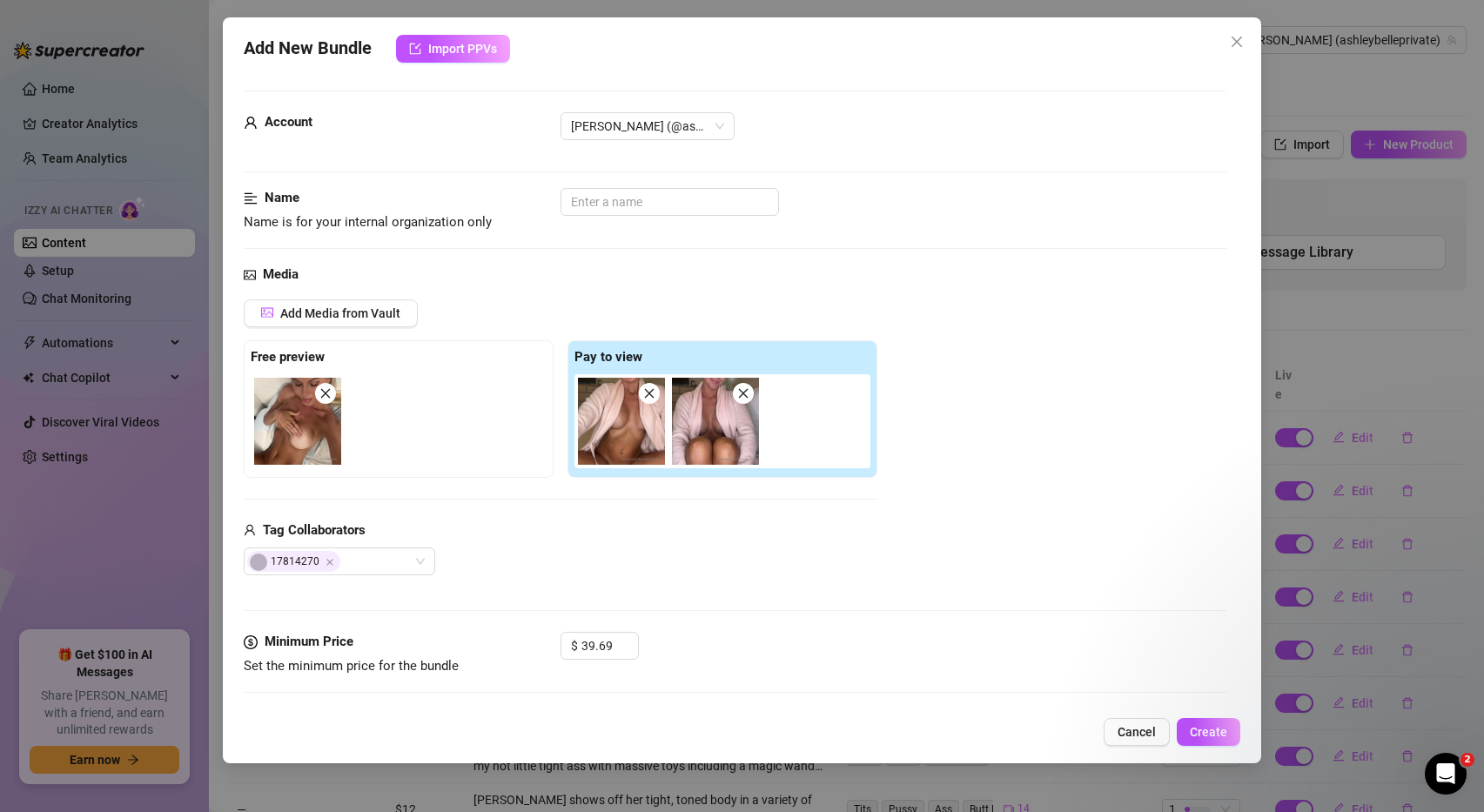
click at [648, 397] on icon "close" at bounding box center [649, 393] width 12 height 12
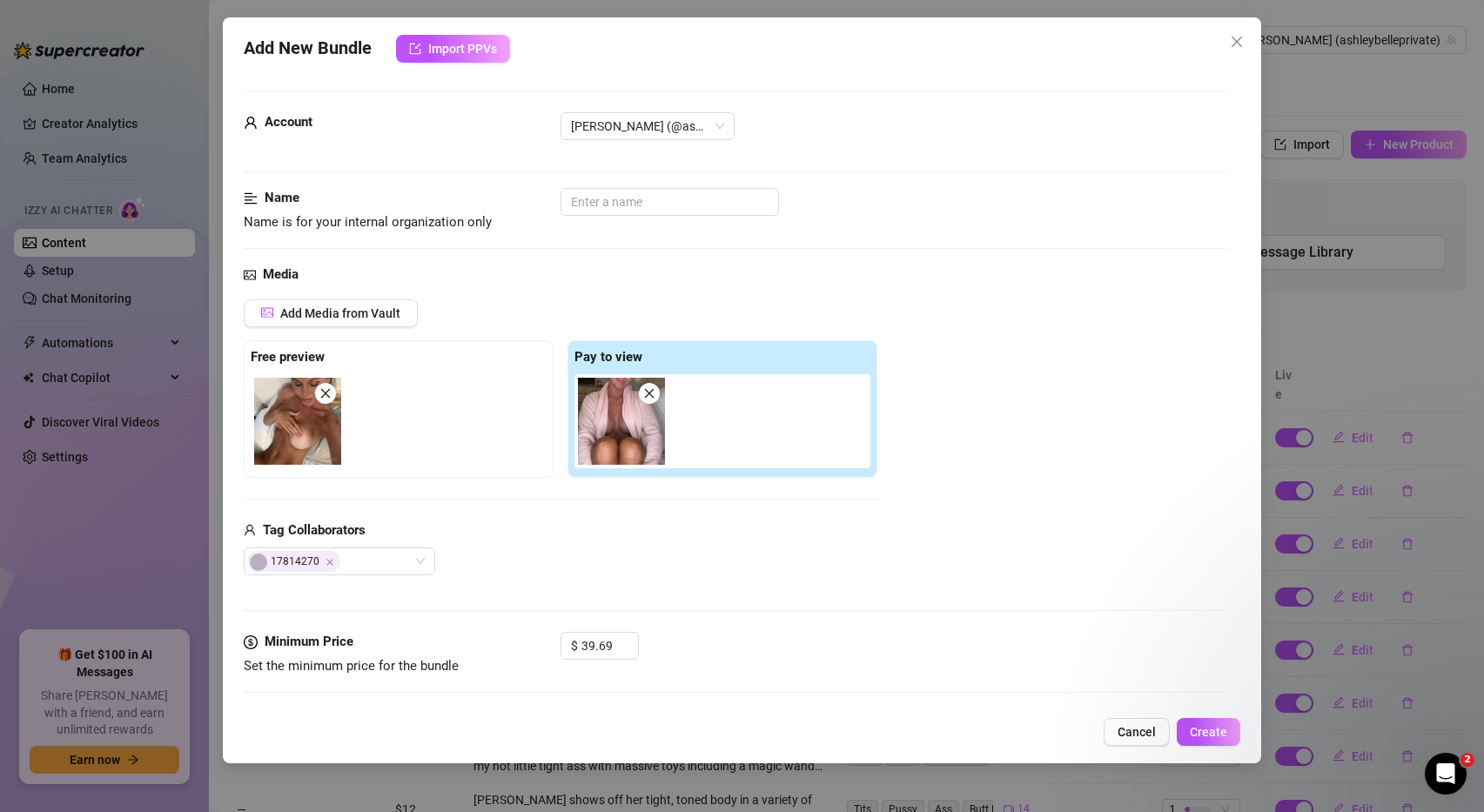
click at [648, 397] on icon "close" at bounding box center [649, 393] width 12 height 12
click at [648, 397] on div at bounding box center [723, 417] width 296 height 87
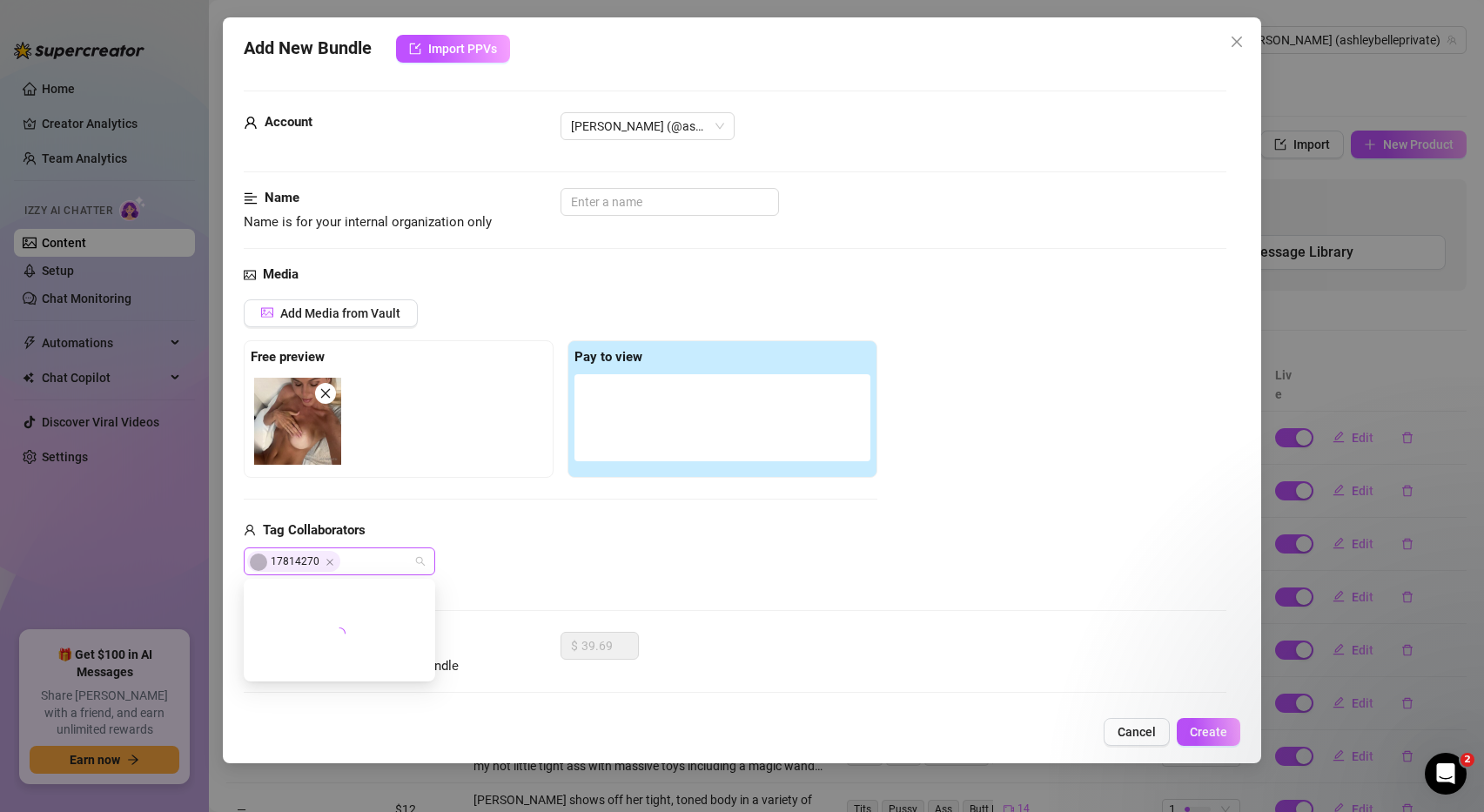
click at [416, 555] on div "17814270" at bounding box center [340, 561] width 191 height 28
click at [377, 312] on span "Add Media from Vault" at bounding box center [340, 313] width 120 height 14
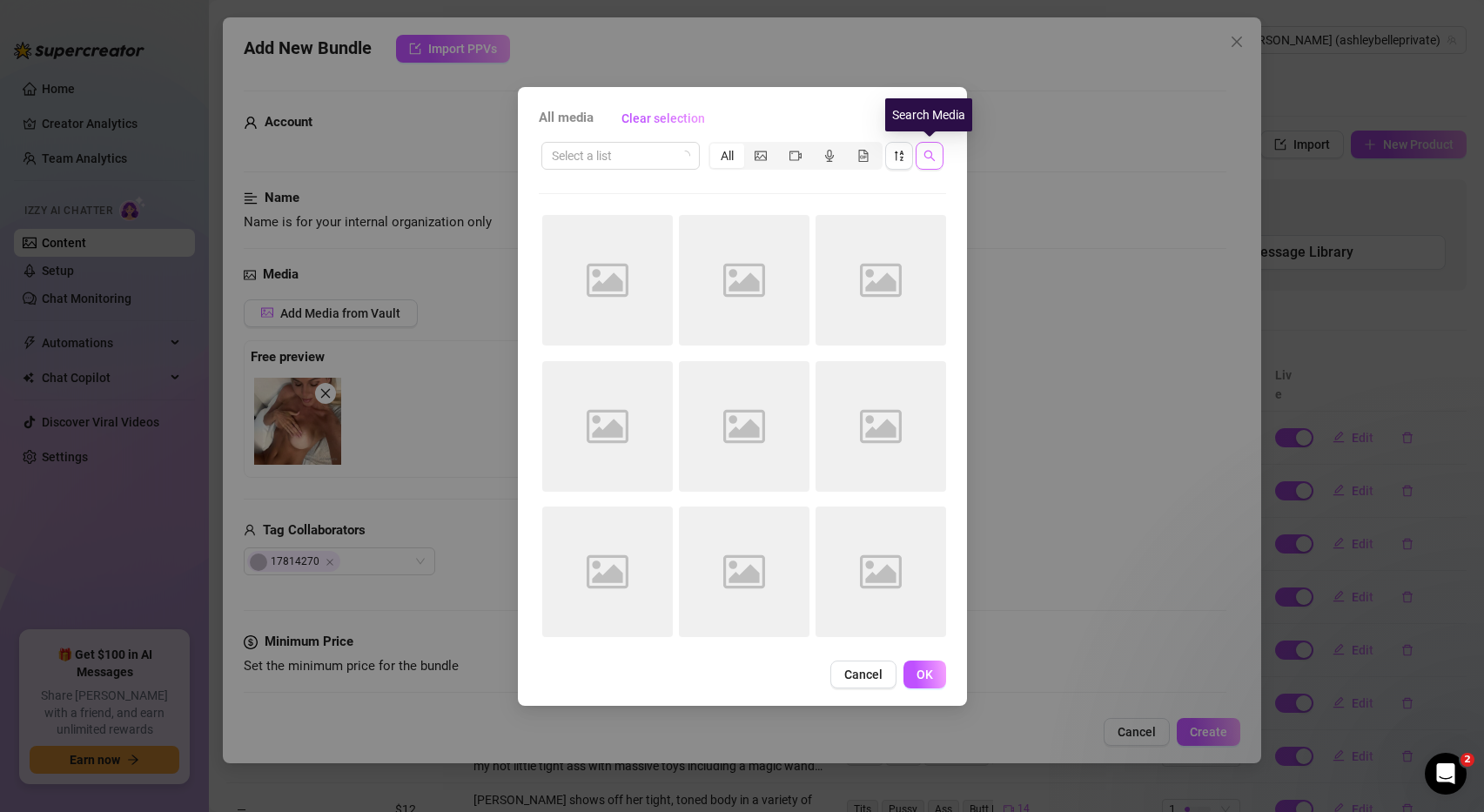
click at [932, 159] on icon "search" at bounding box center [929, 155] width 12 height 12
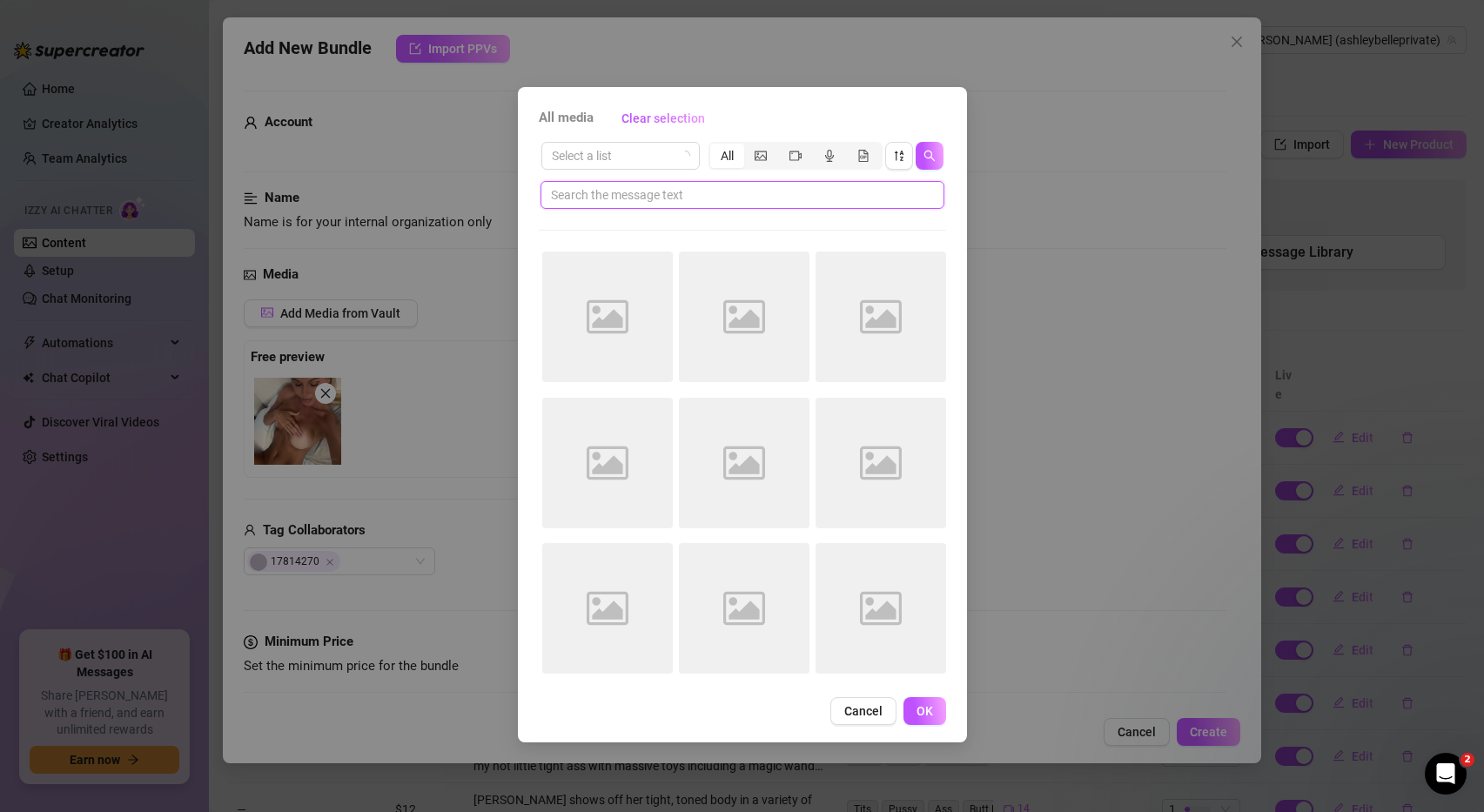
click at [646, 191] on input "text" at bounding box center [735, 194] width 369 height 19
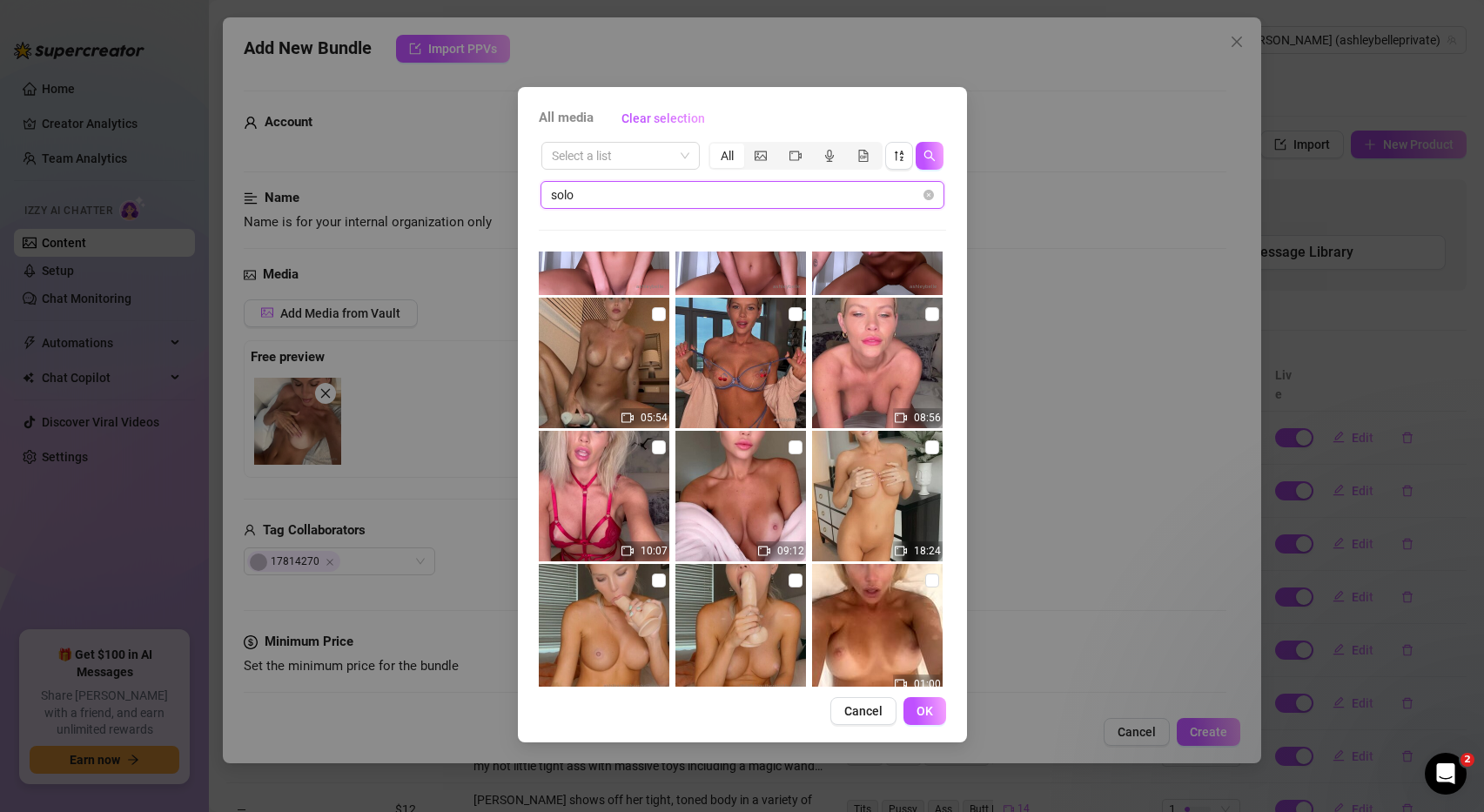
scroll to position [363, 0]
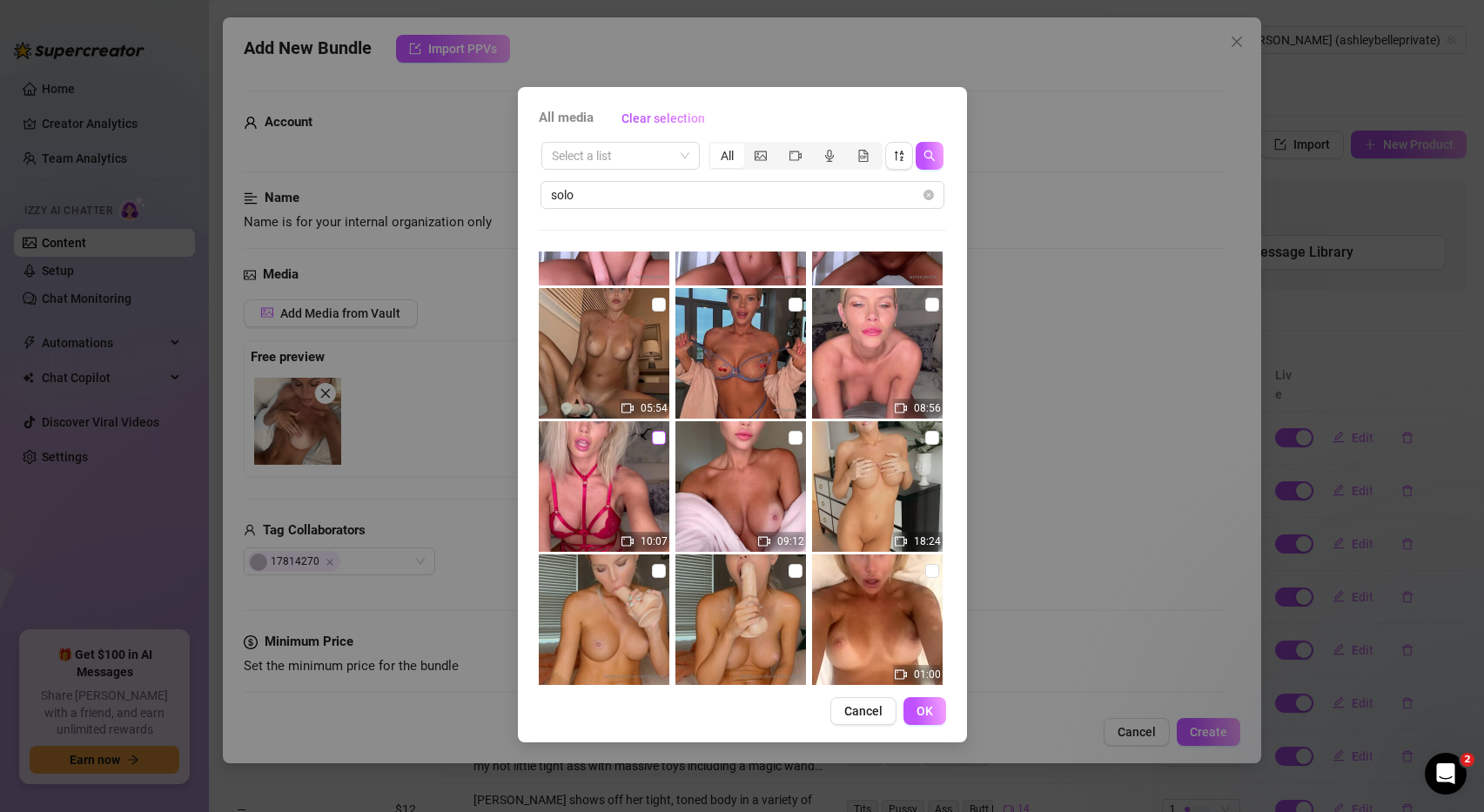
click at [664, 442] on input "checkbox" at bounding box center [658, 437] width 14 height 14
click at [921, 709] on span "OK" at bounding box center [925, 711] width 16 height 14
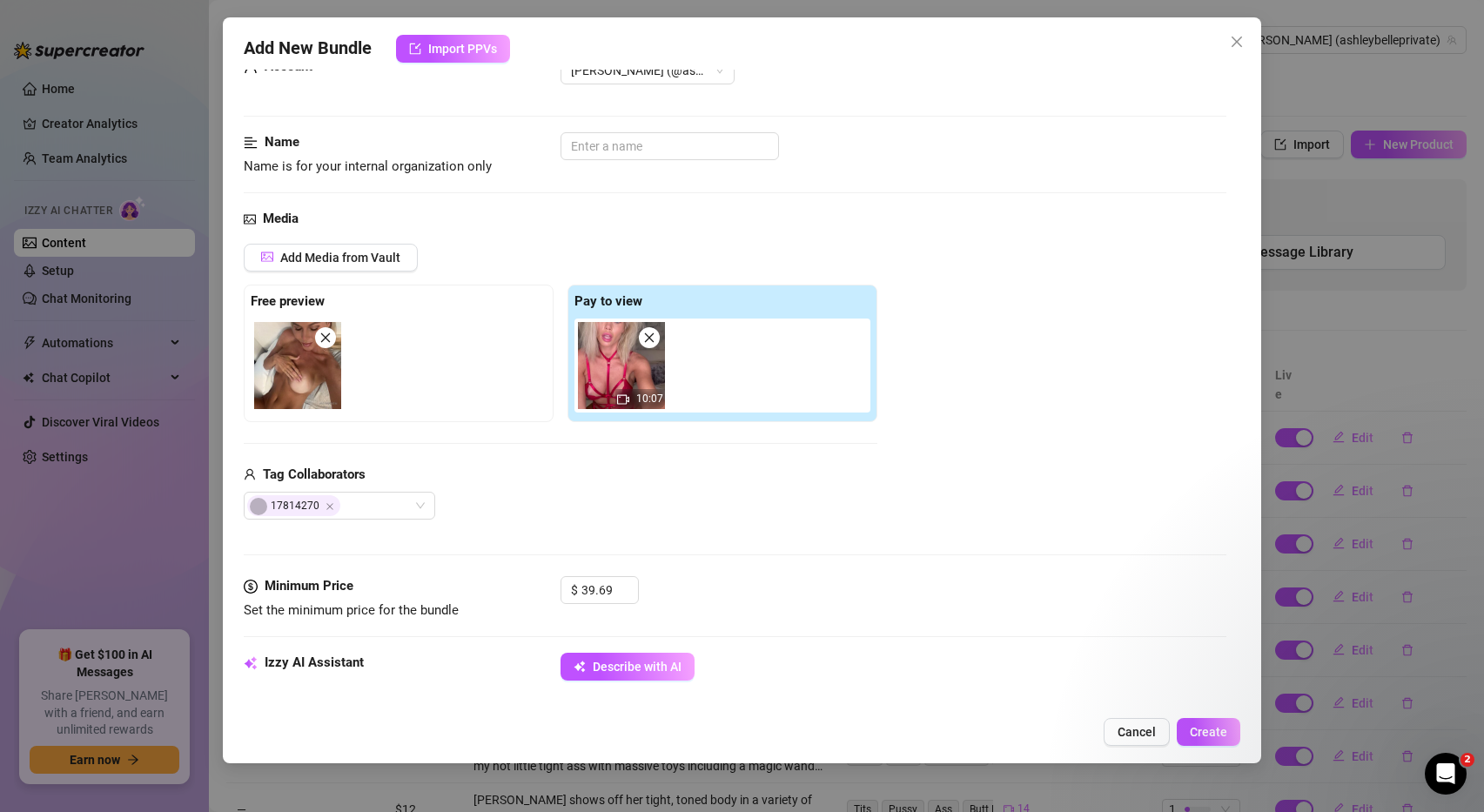
scroll to position [100, 0]
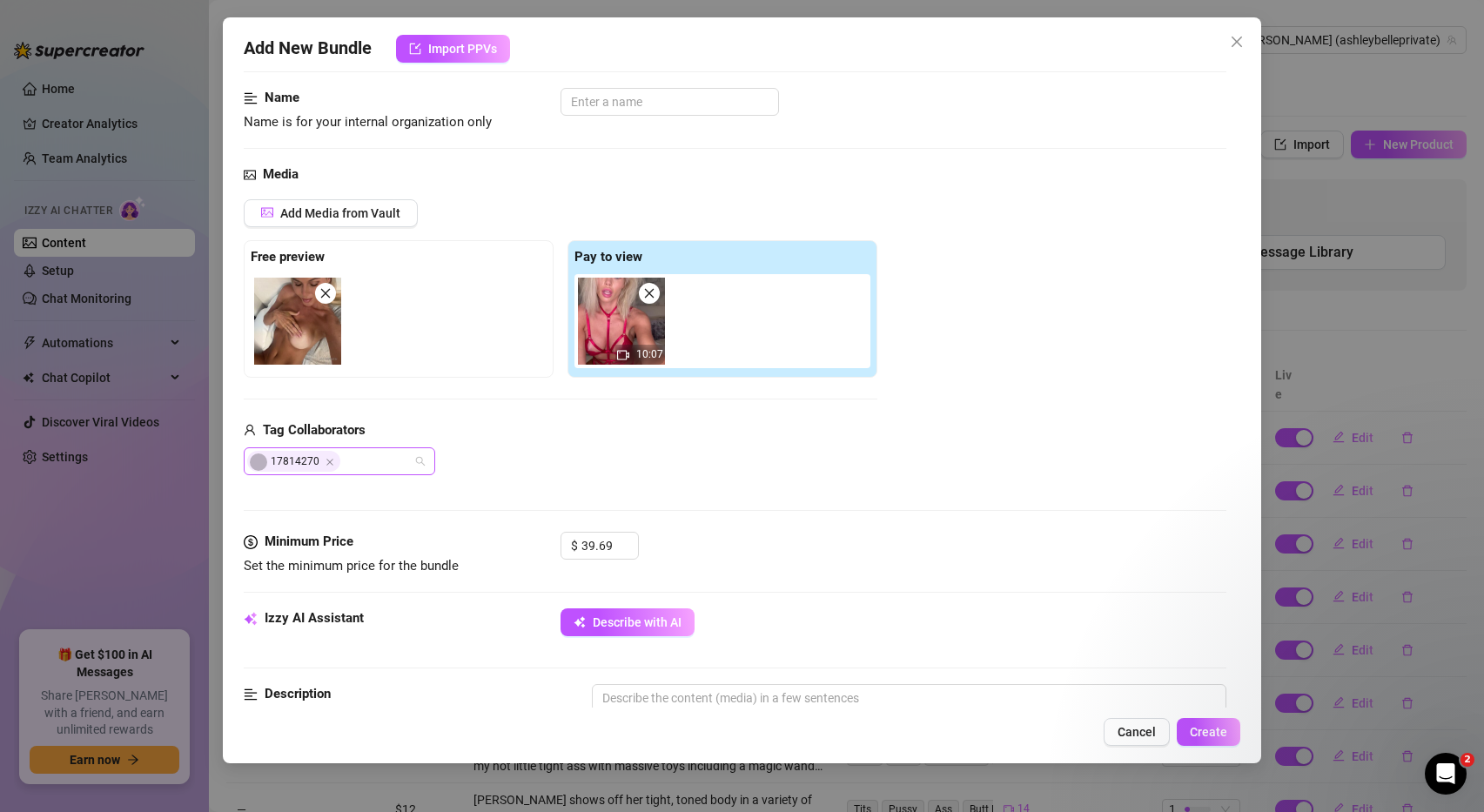
click at [418, 459] on div "17814270" at bounding box center [340, 461] width 191 height 28
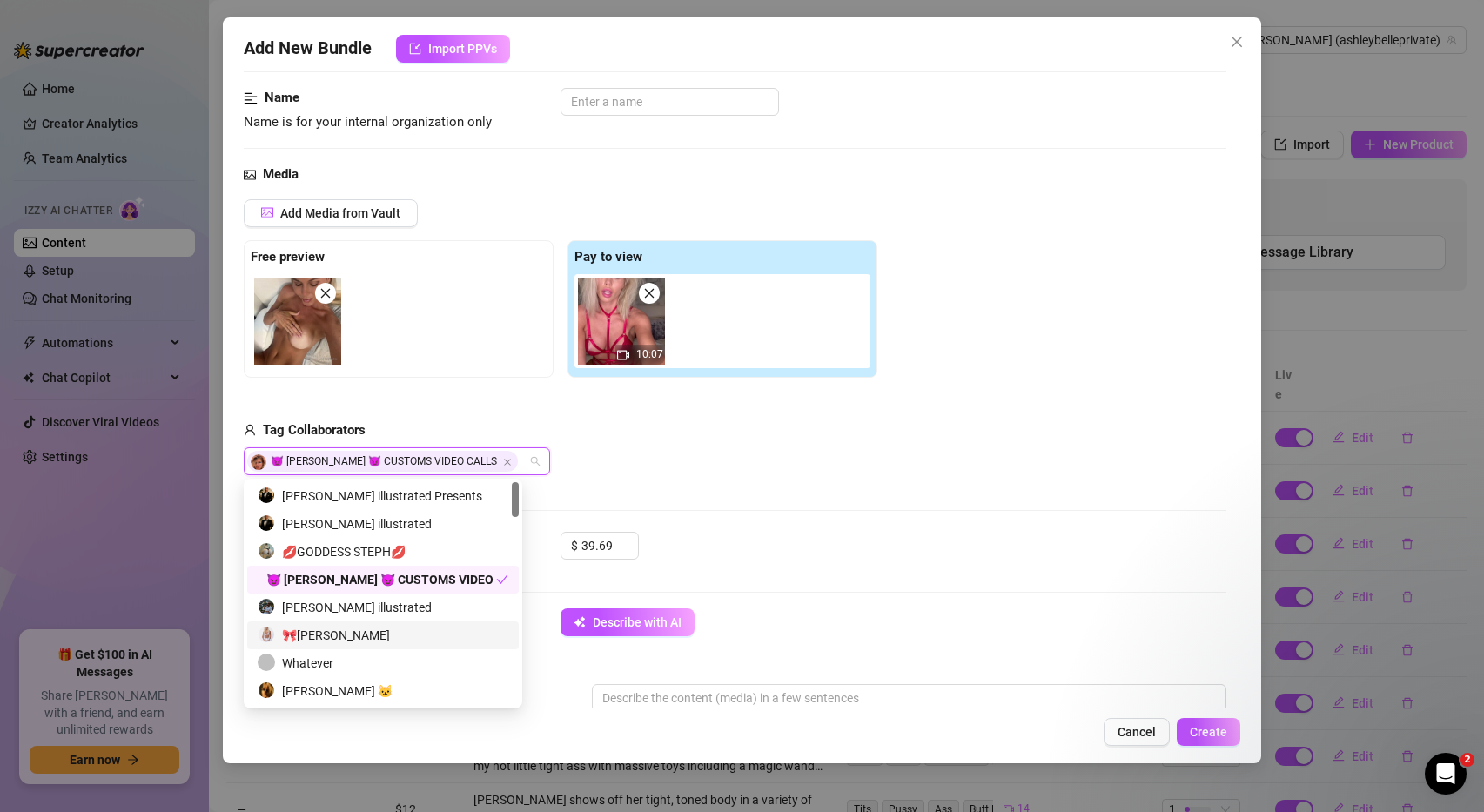
click at [356, 630] on div "🎀Ashley Belle" at bounding box center [383, 635] width 251 height 19
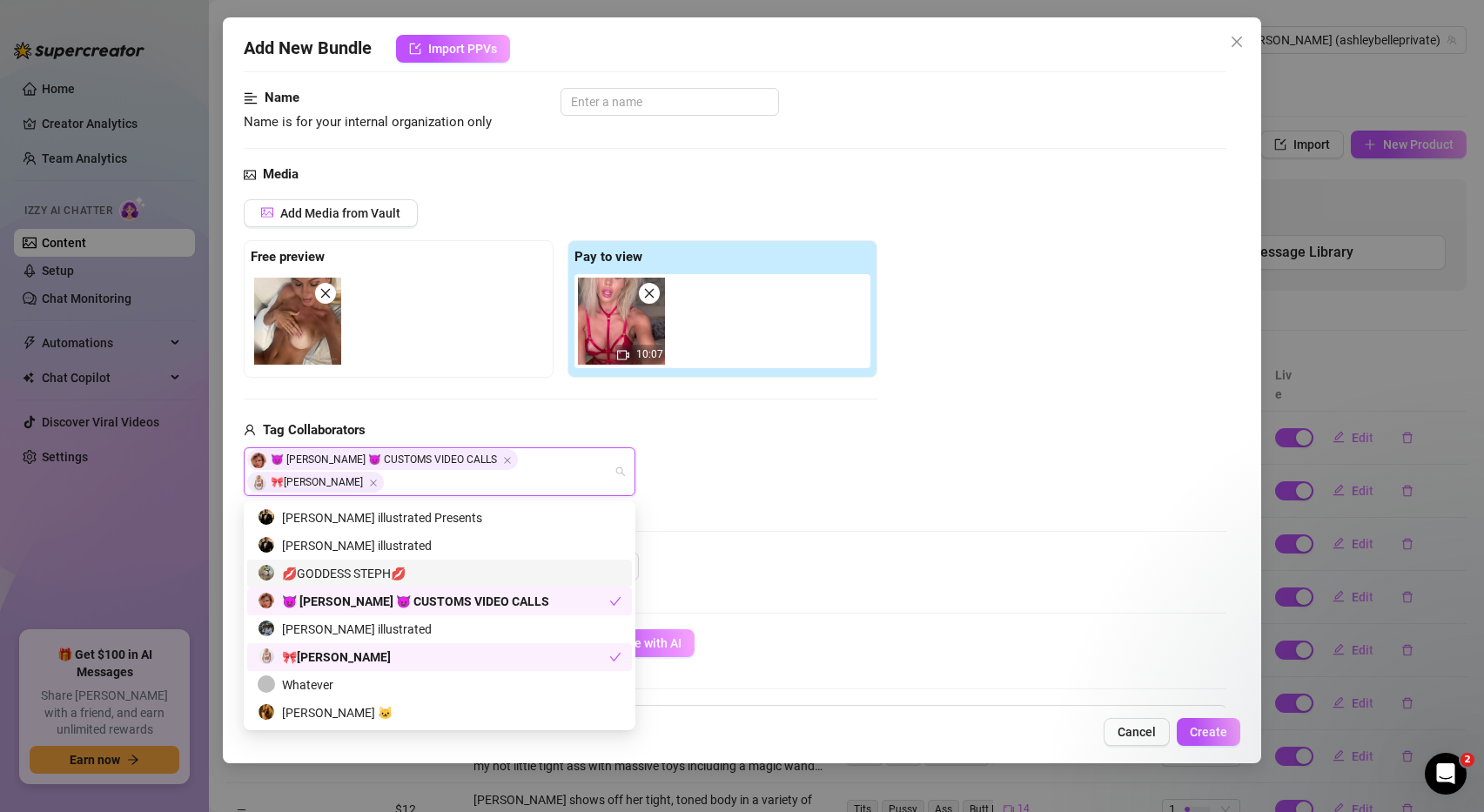
click at [725, 501] on div "Media Add Media from Vault Free preview Pay to view 10:07 Tag Collaborators 😈 A…" at bounding box center [735, 359] width 984 height 388
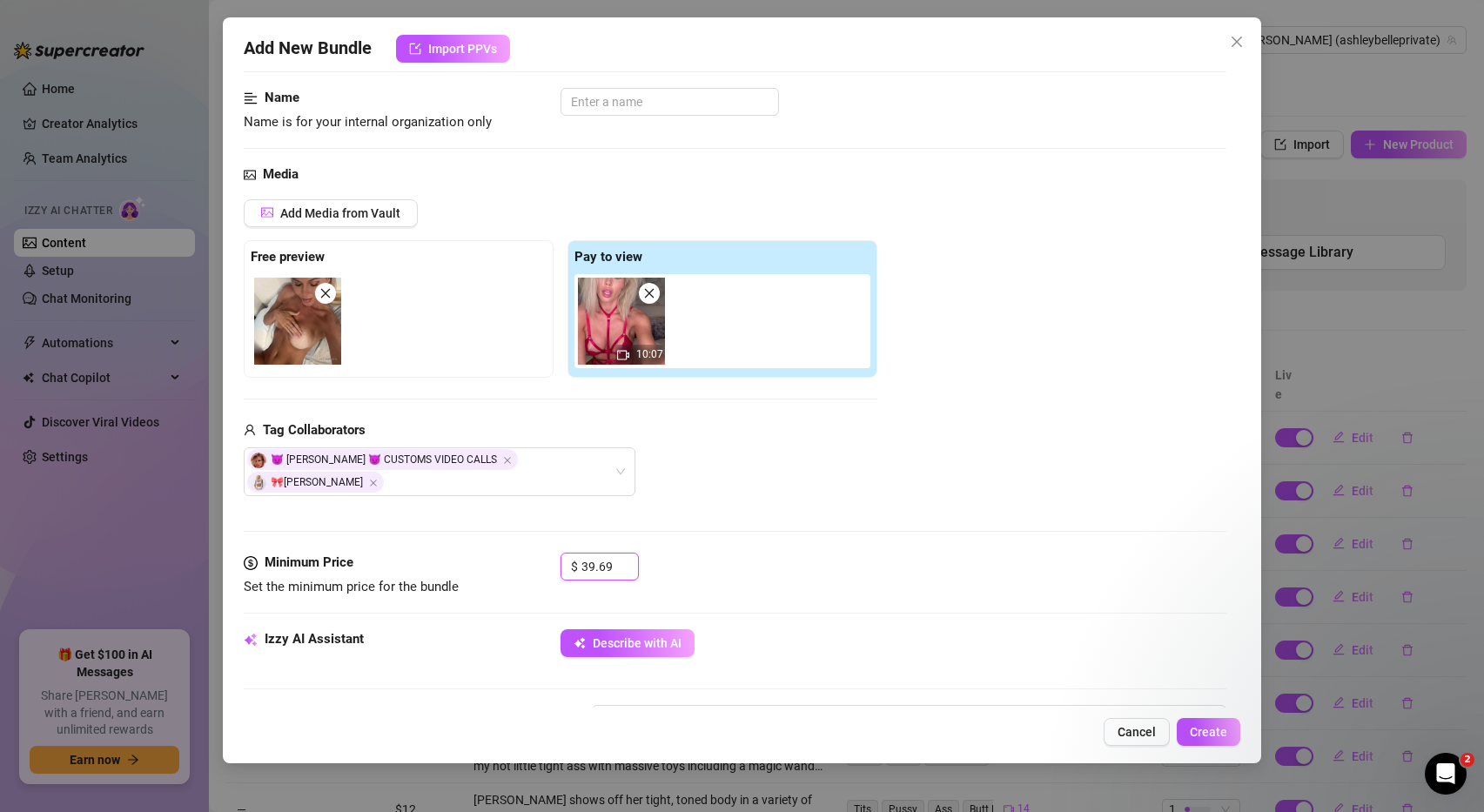
drag, startPoint x: 611, startPoint y: 566, endPoint x: 512, endPoint y: 555, distance: 99.6
click at [512, 555] on div "Minimum Price Set the minimum price for the bundle $ 39.69" at bounding box center [735, 574] width 984 height 44
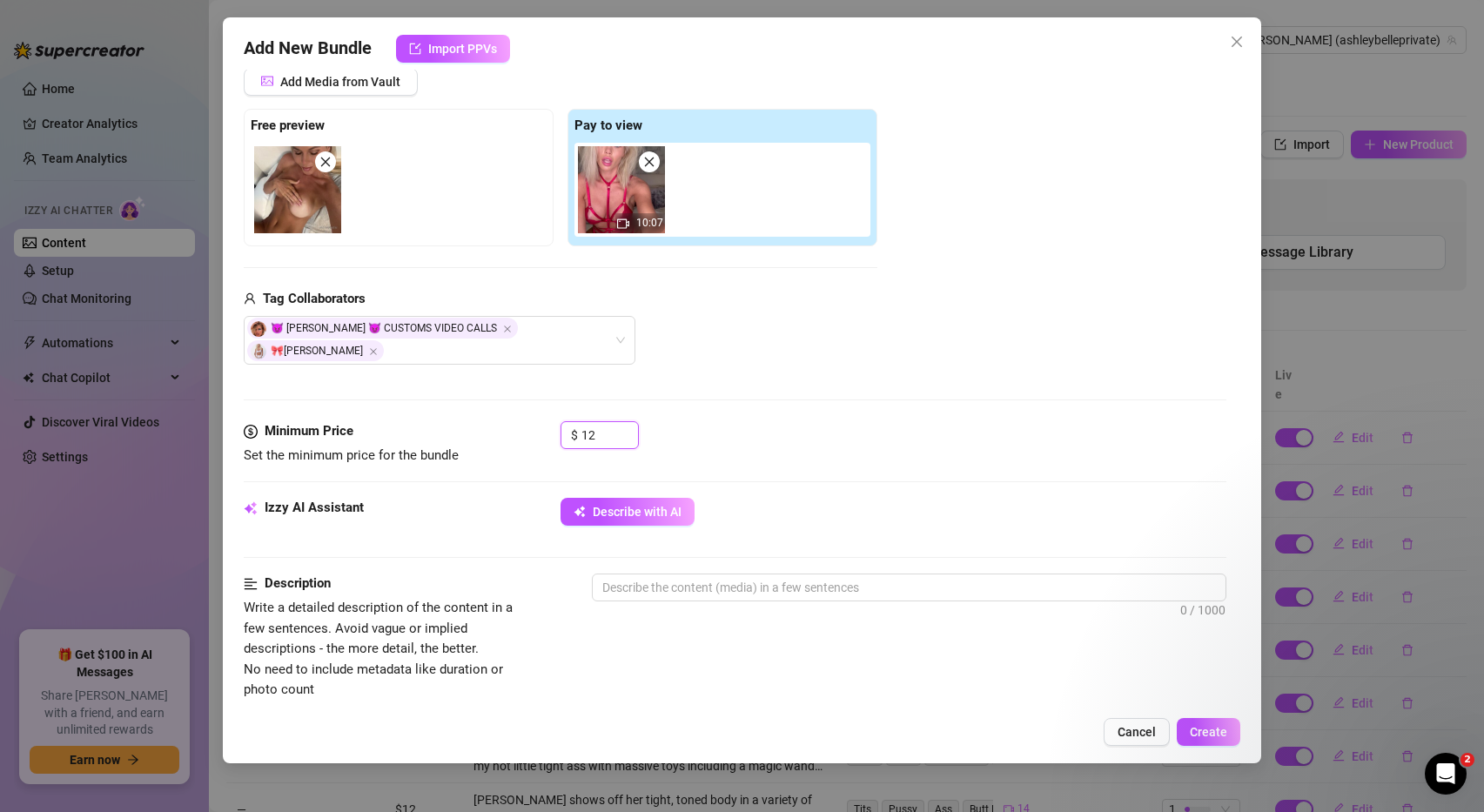
scroll to position [311, 0]
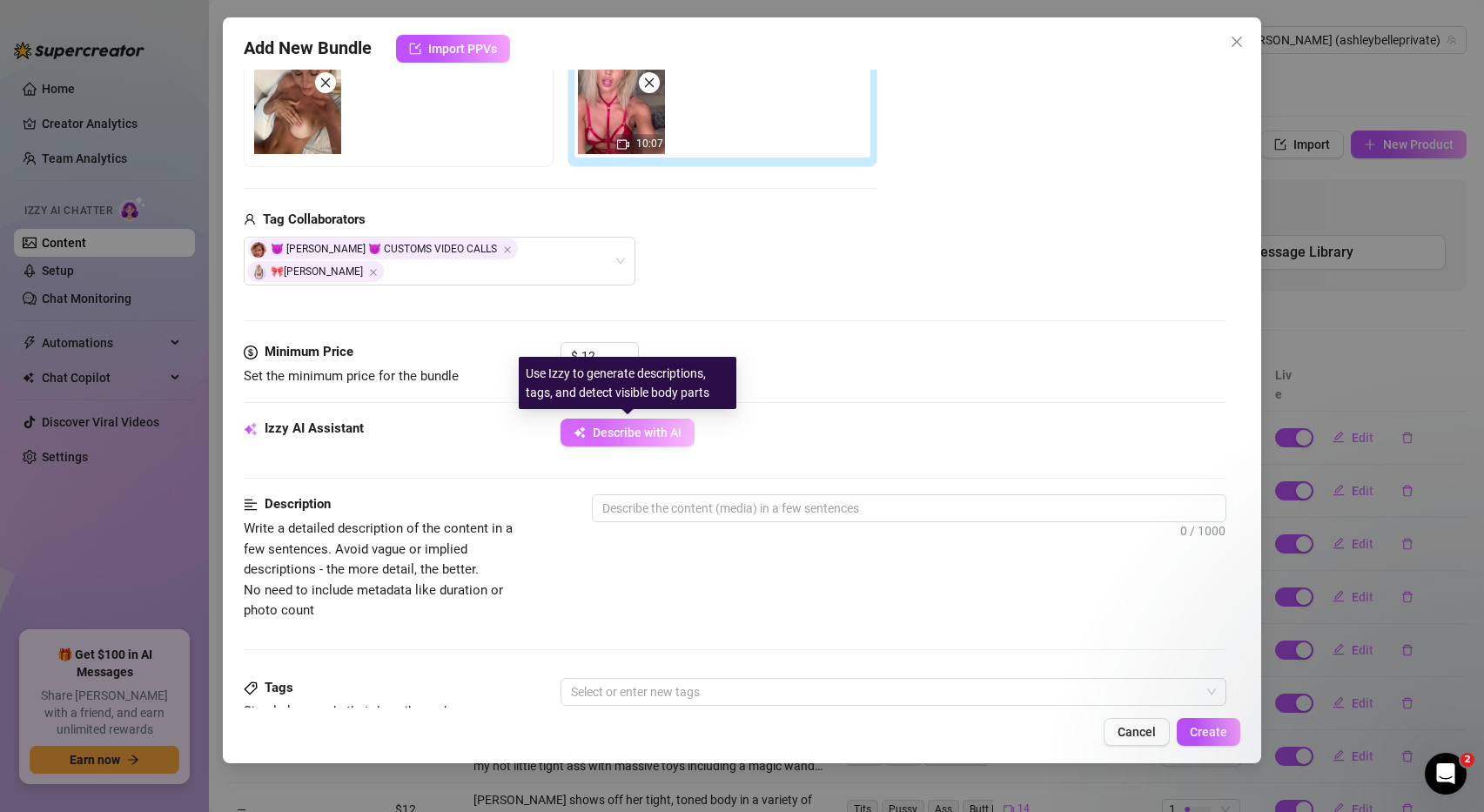
click at [640, 439] on span "Describe with AI" at bounding box center [637, 432] width 89 height 14
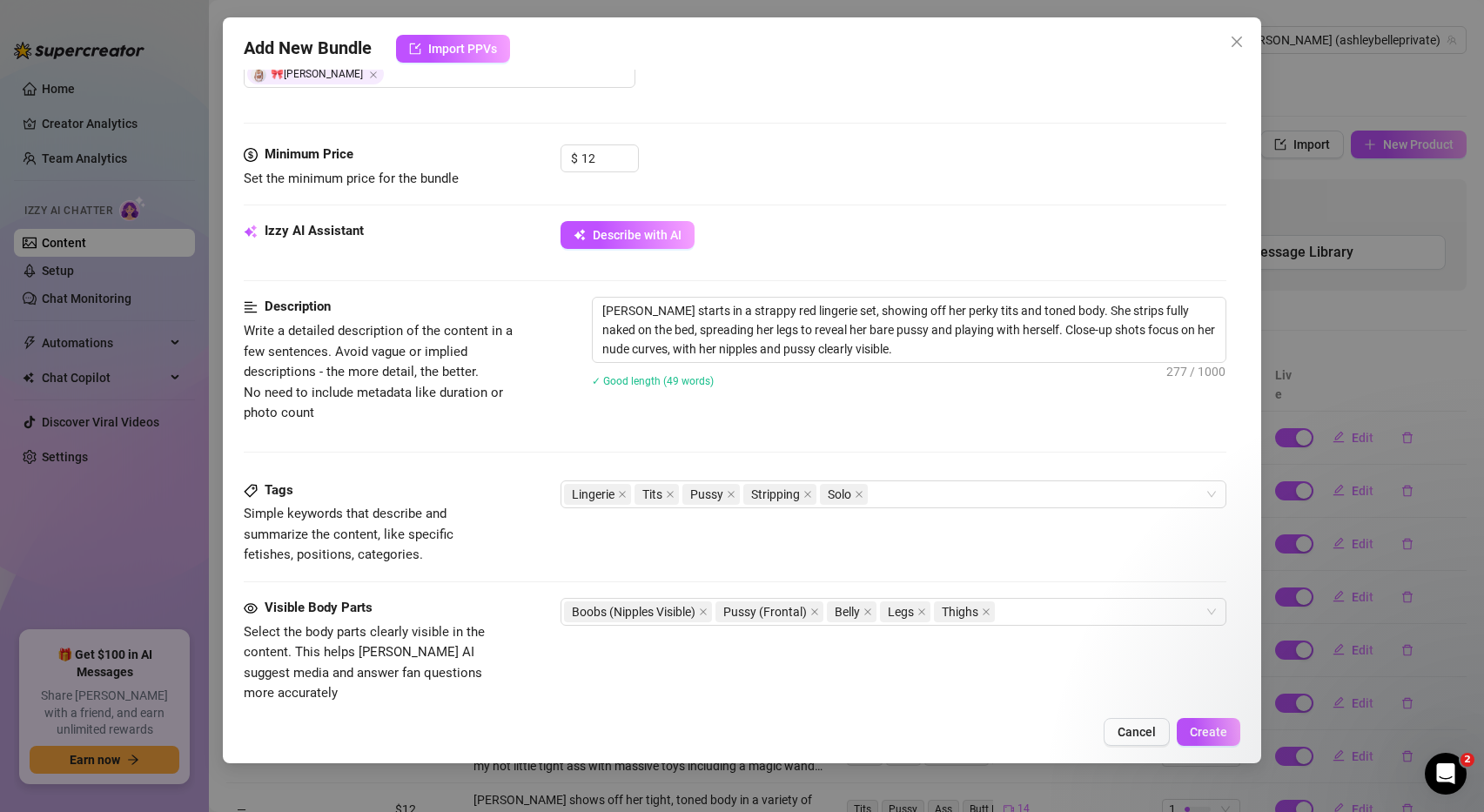
scroll to position [503, 0]
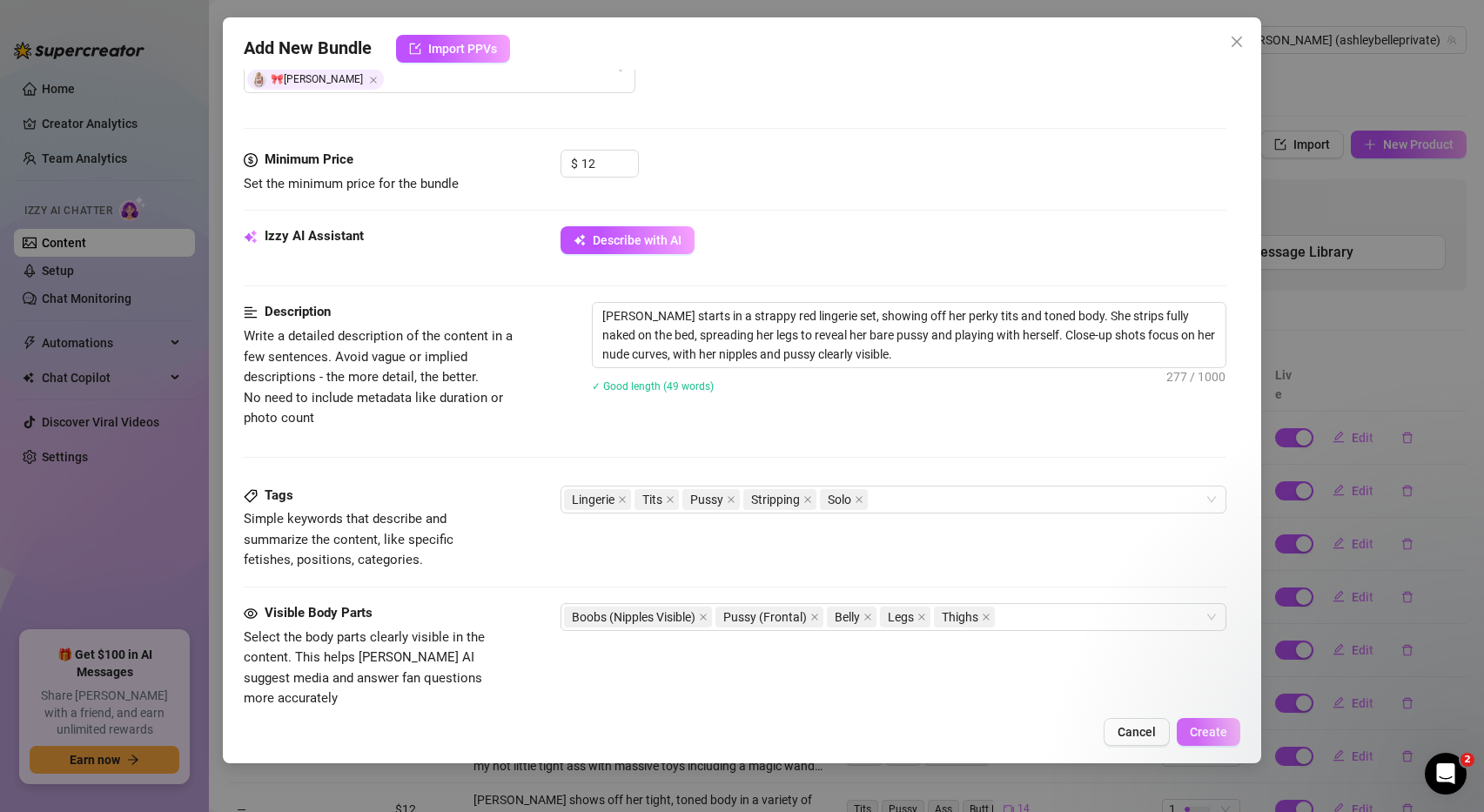
click at [1209, 725] on span "Create" at bounding box center [1208, 732] width 37 height 14
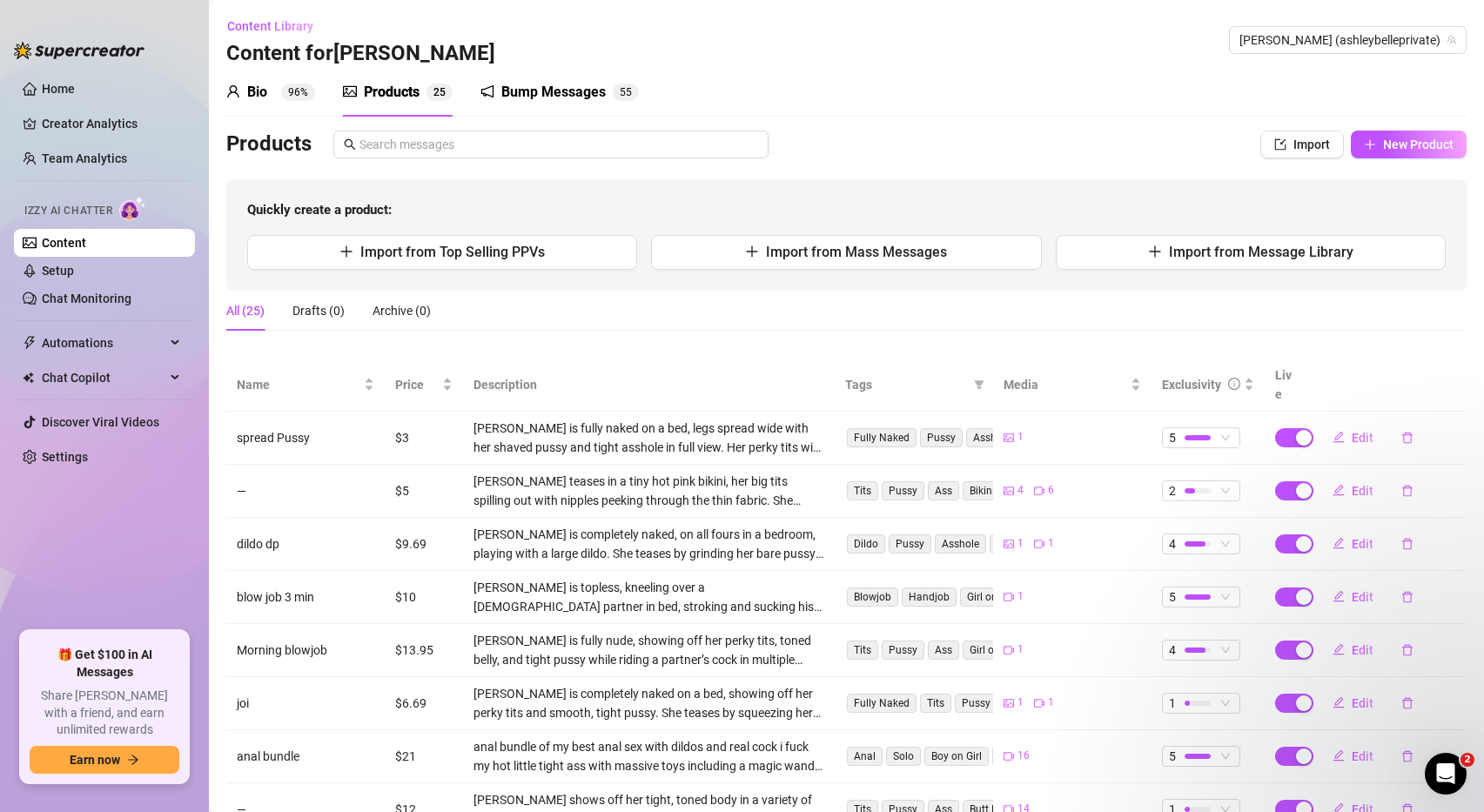
click at [265, 95] on div "Bio" at bounding box center [257, 92] width 20 height 21
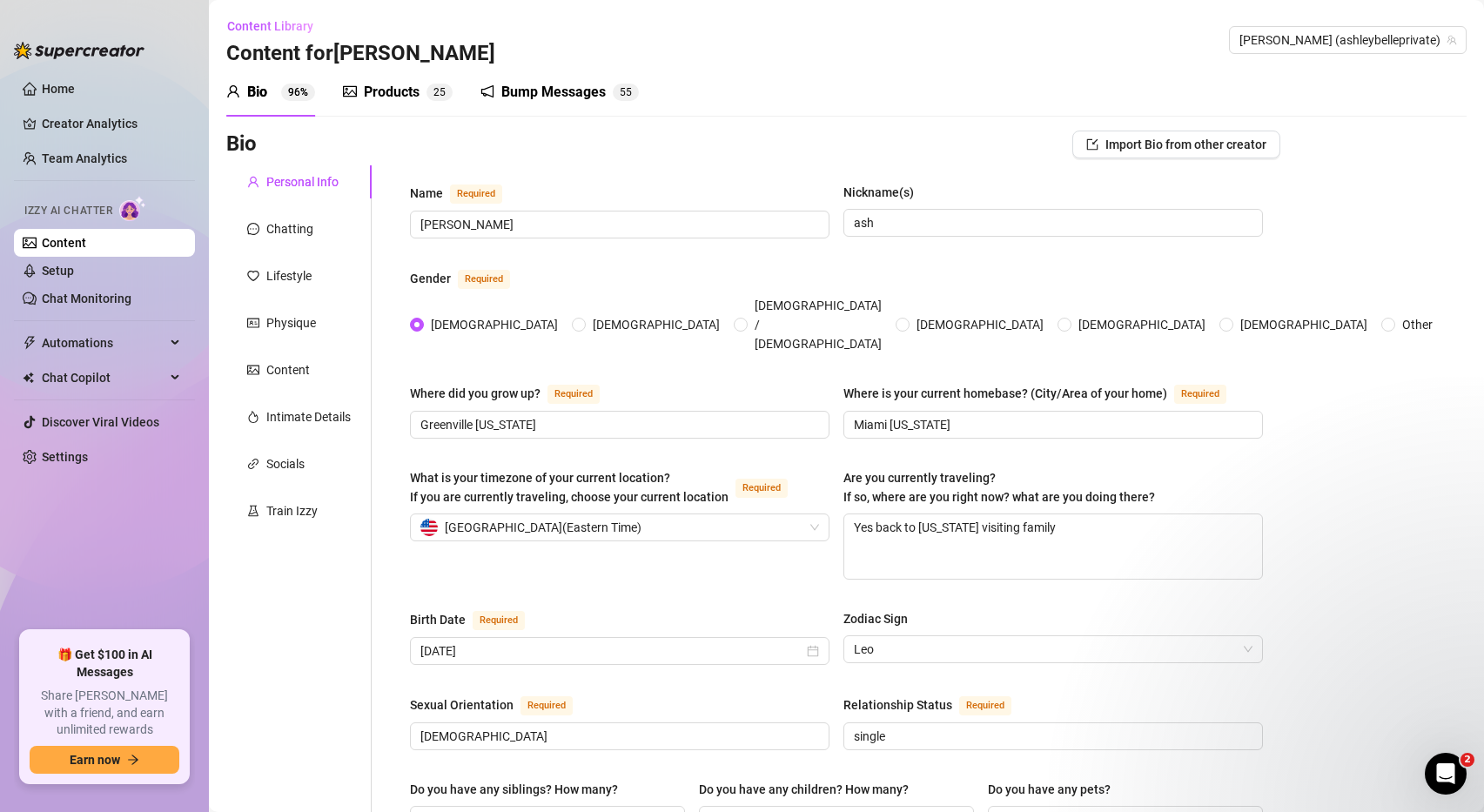
click at [63, 247] on link "Content" at bounding box center [63, 242] width 44 height 14
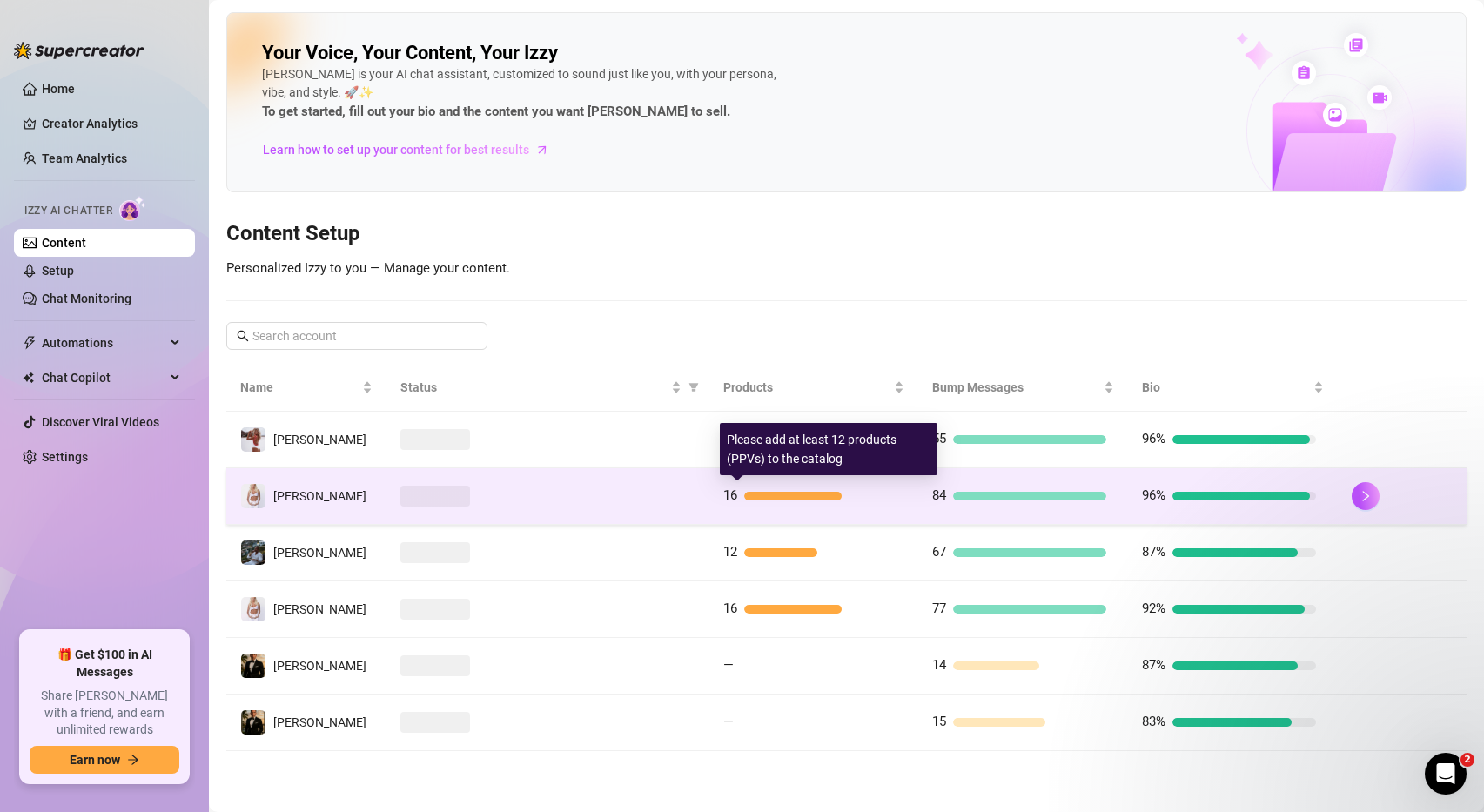
click at [833, 495] on div at bounding box center [793, 496] width 98 height 9
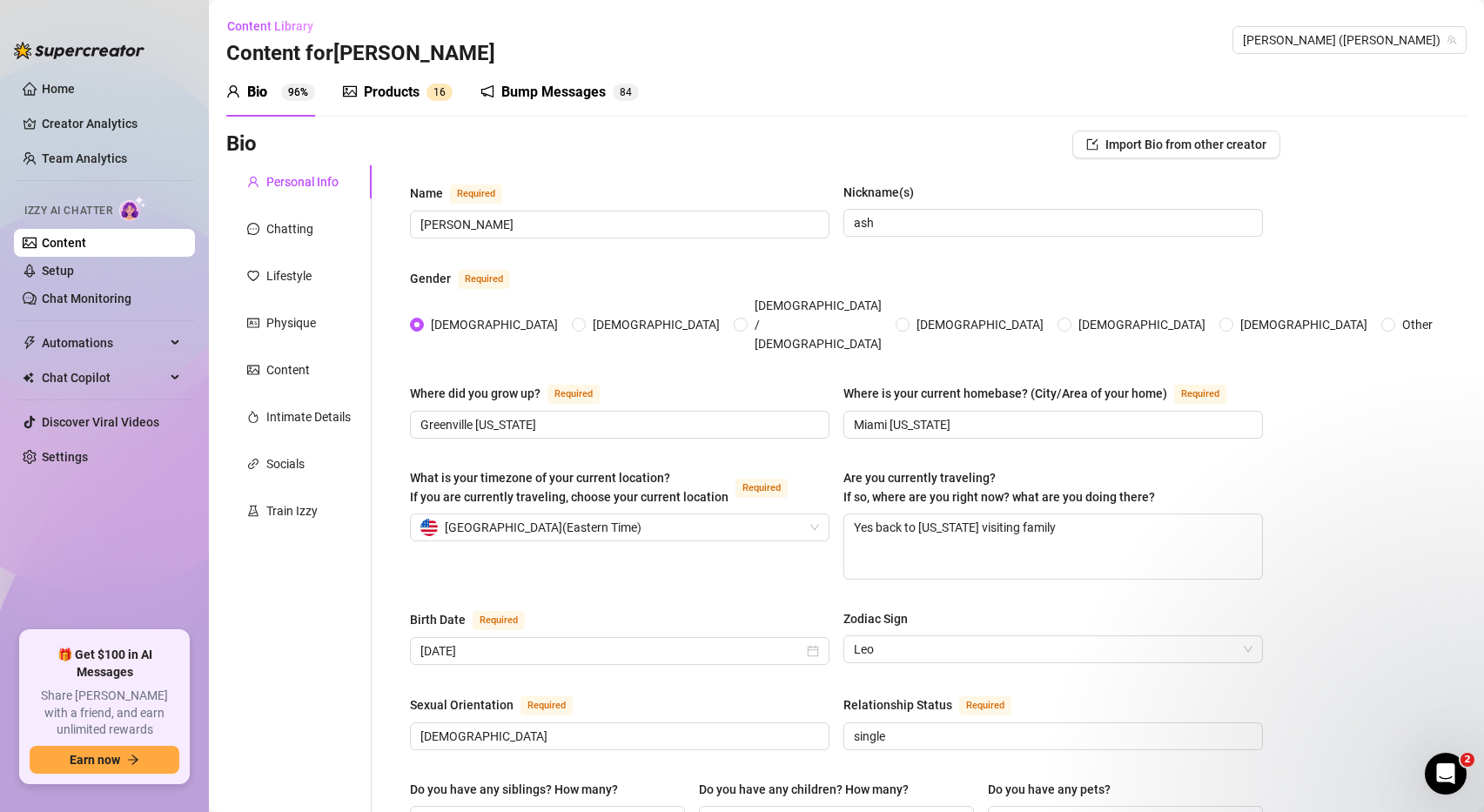
click at [395, 92] on div "Products" at bounding box center [392, 92] width 56 height 21
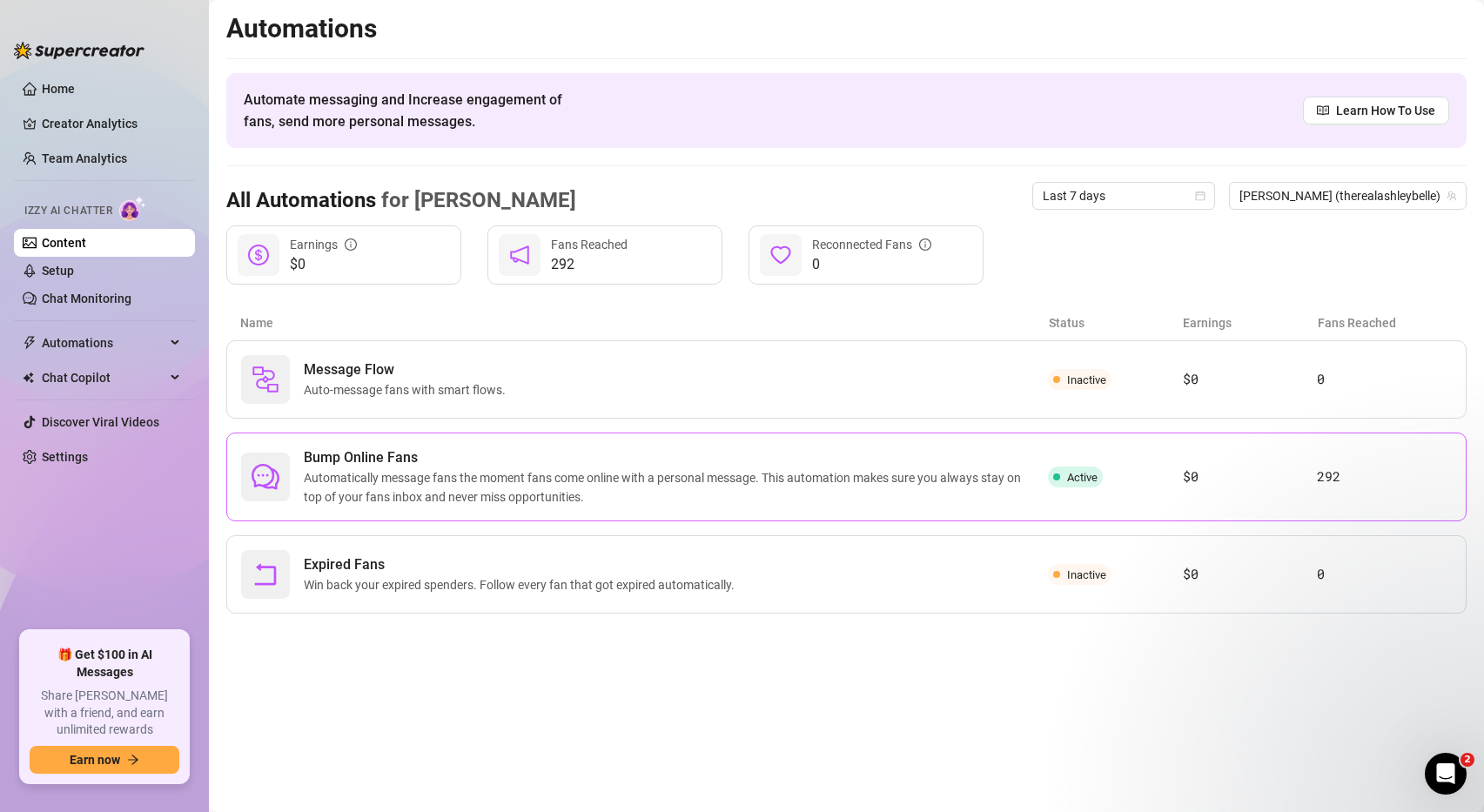
click at [490, 464] on span "Bump Online Fans" at bounding box center [676, 457] width 744 height 21
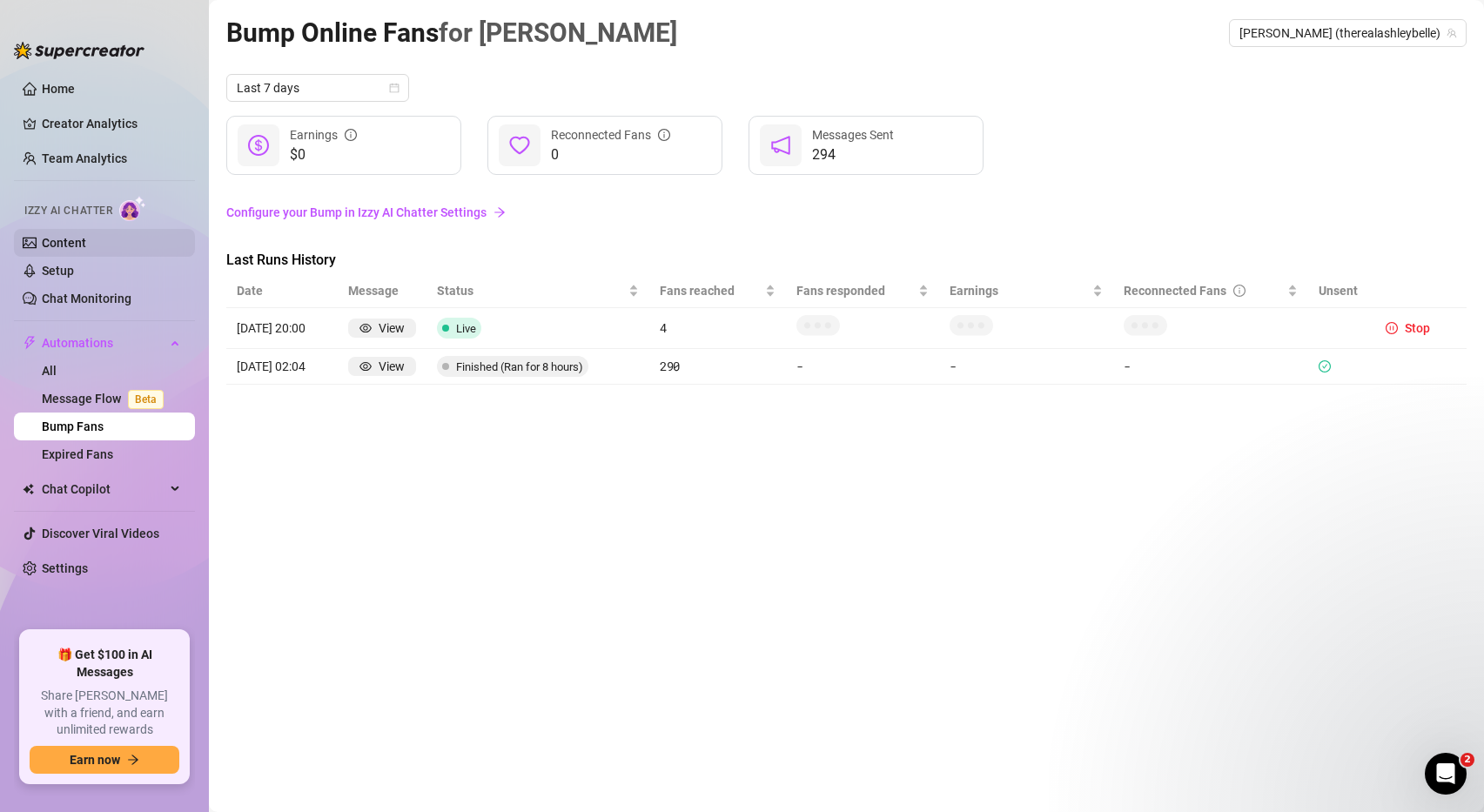
click at [86, 247] on link "Content" at bounding box center [63, 242] width 44 height 14
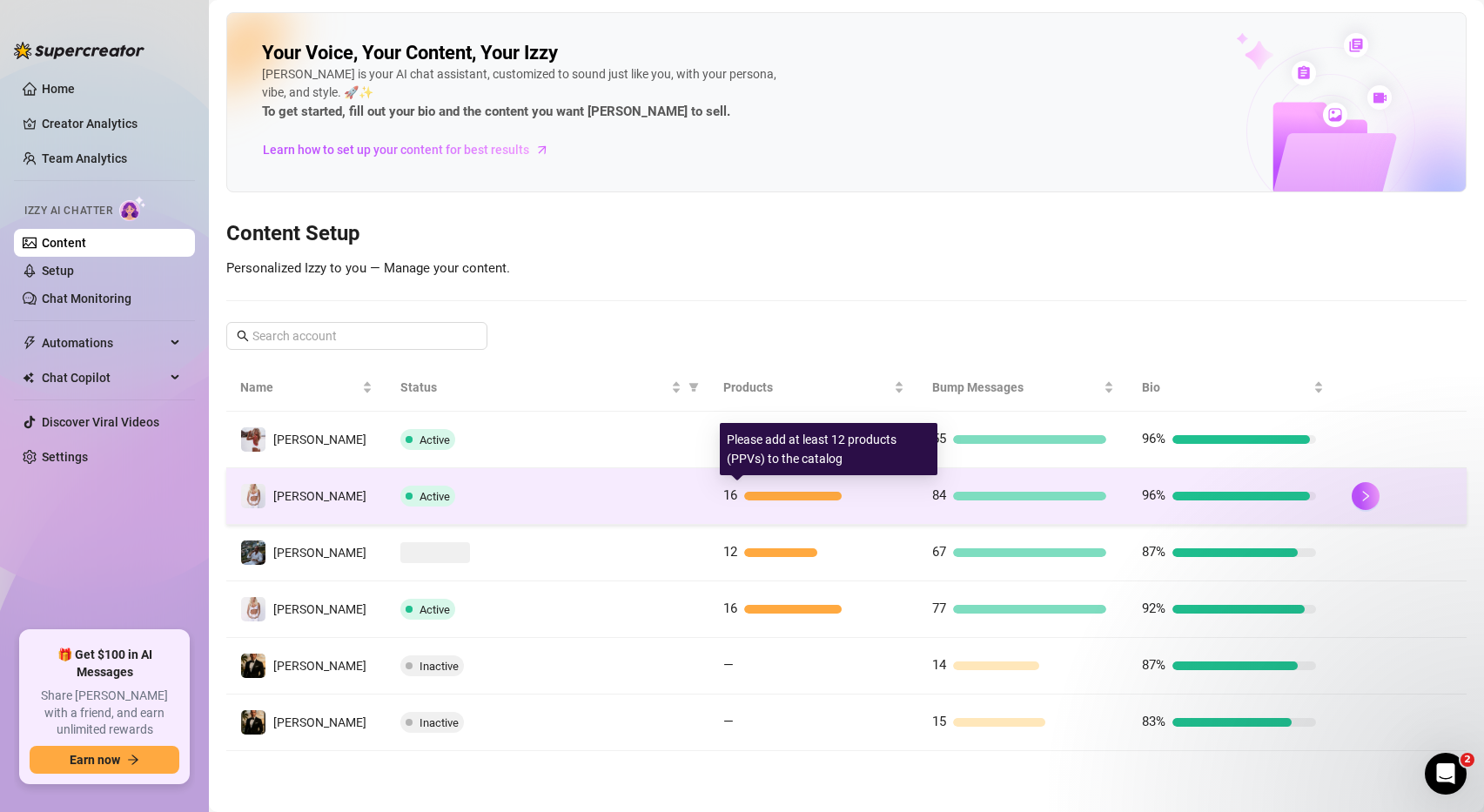
click at [812, 499] on div at bounding box center [793, 496] width 98 height 9
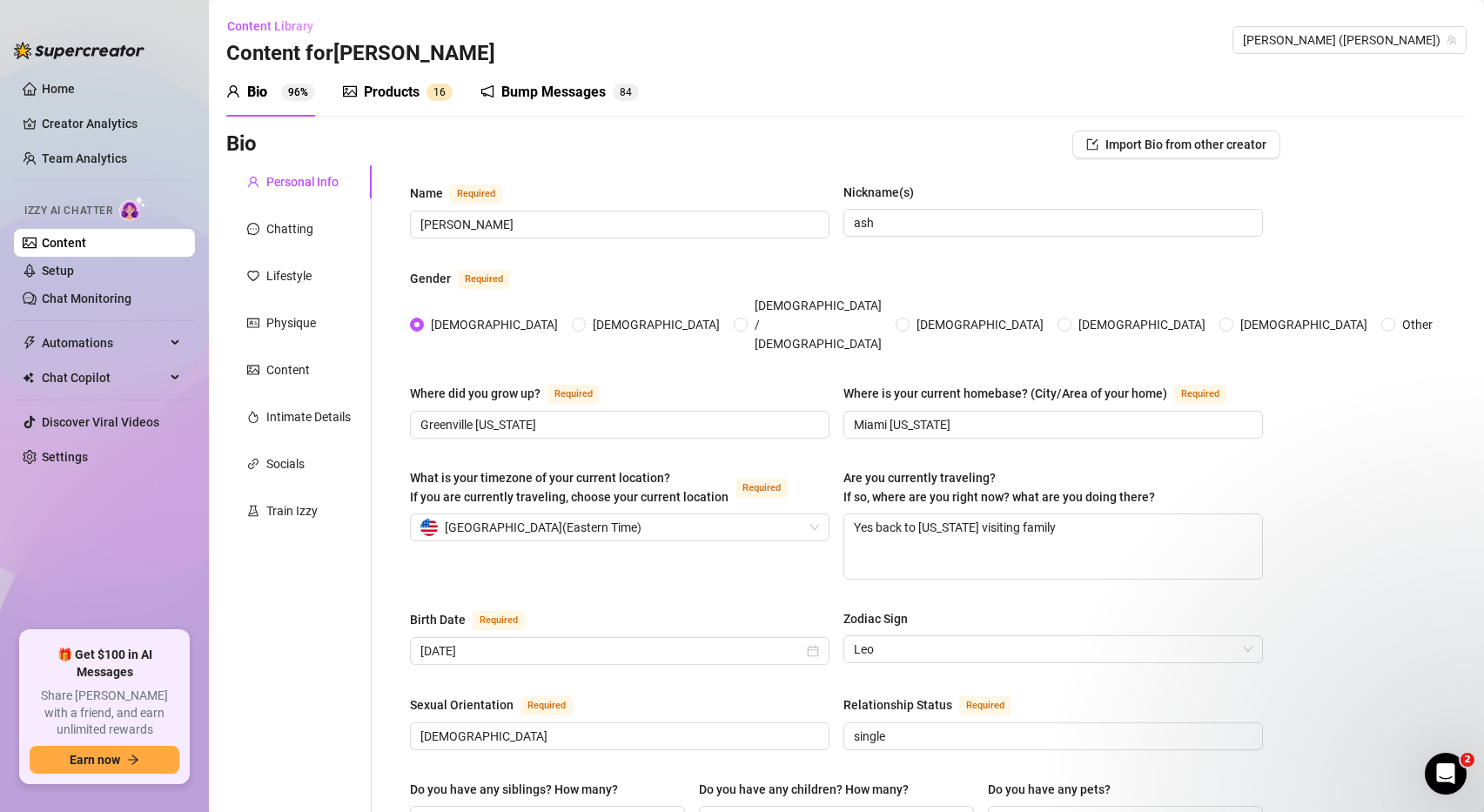
click at [398, 92] on div "Products" at bounding box center [392, 92] width 56 height 21
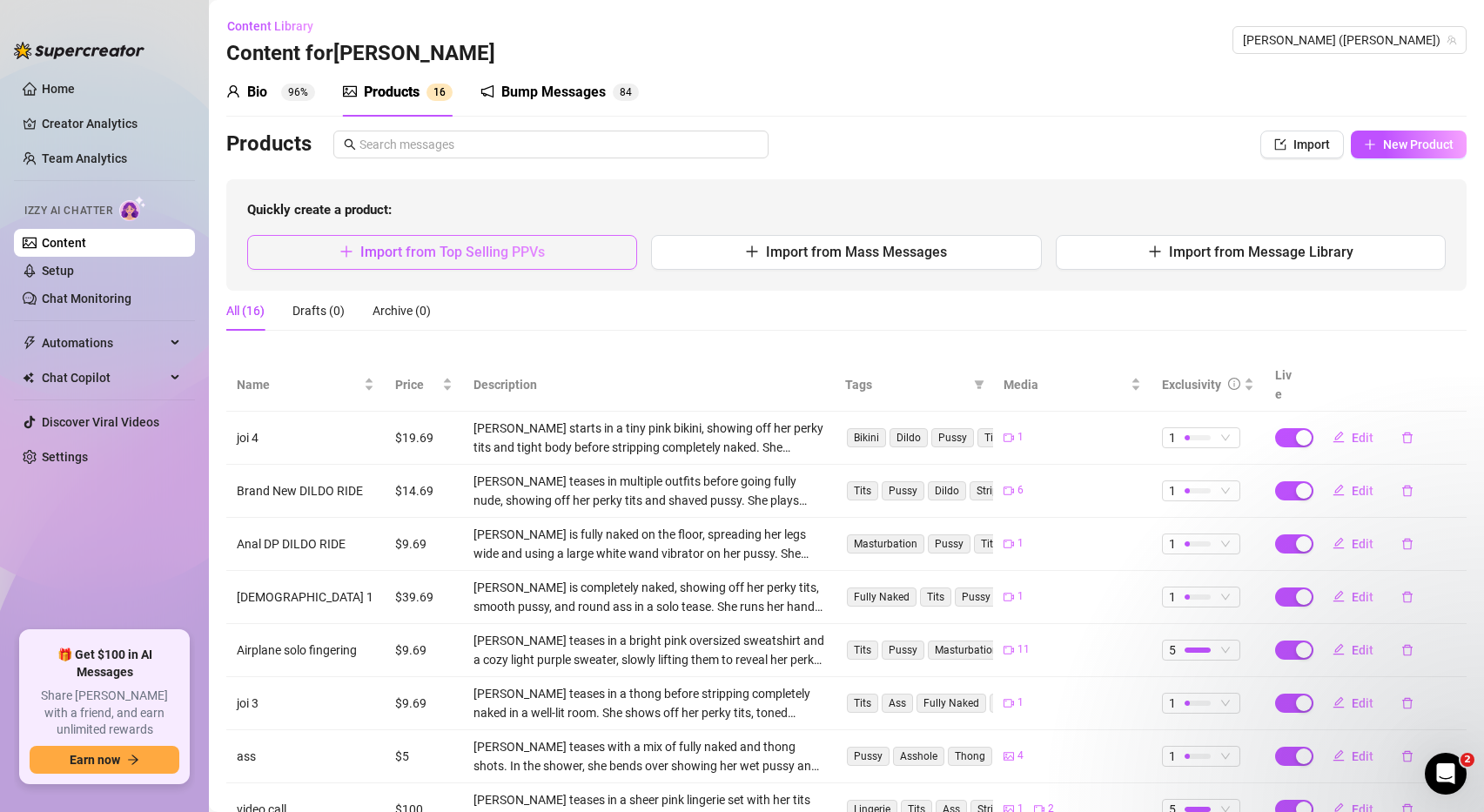
click at [538, 248] on span "Import from Top Selling PPVs" at bounding box center [453, 252] width 184 height 16
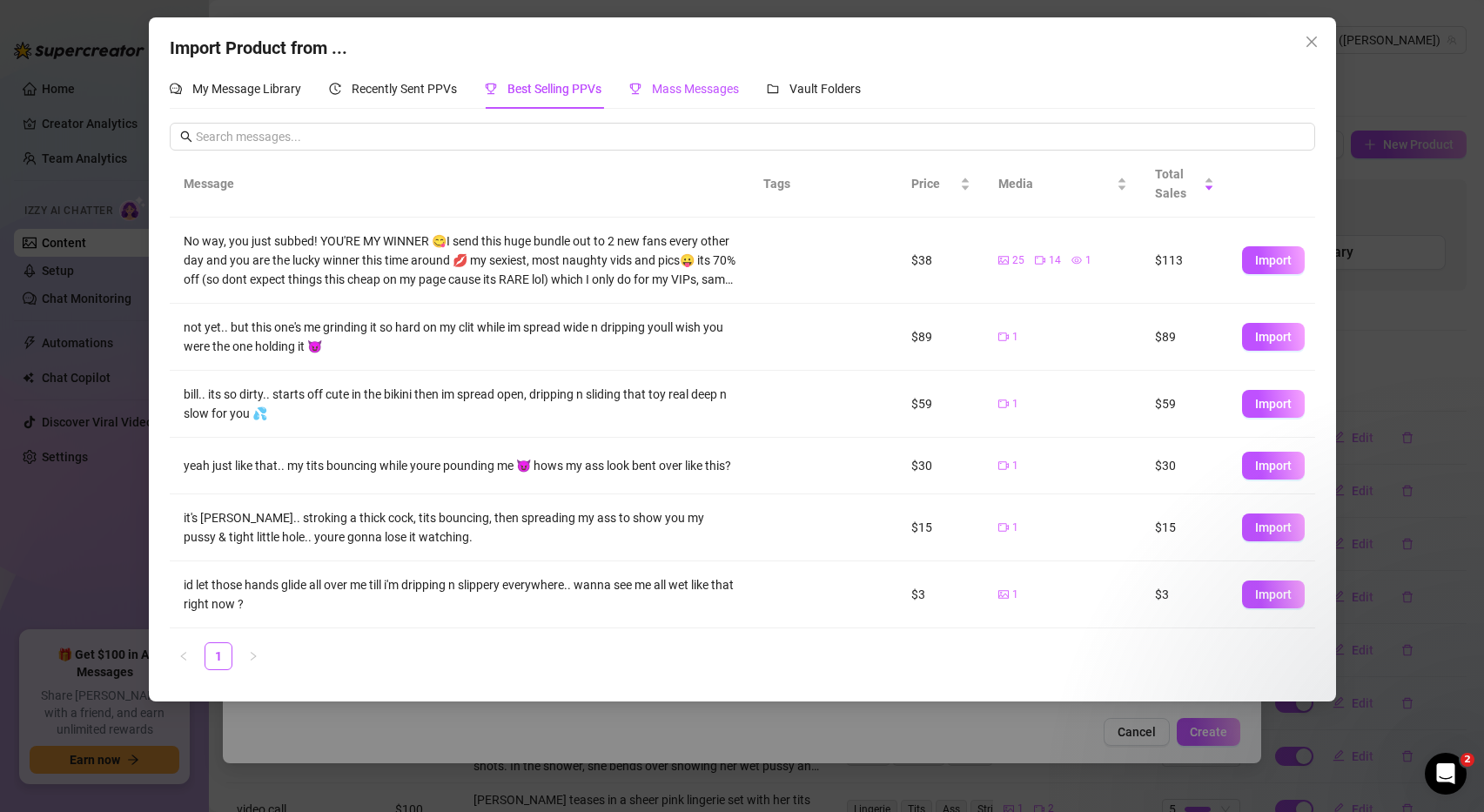
click at [680, 89] on span "Mass Messages" at bounding box center [695, 89] width 87 height 14
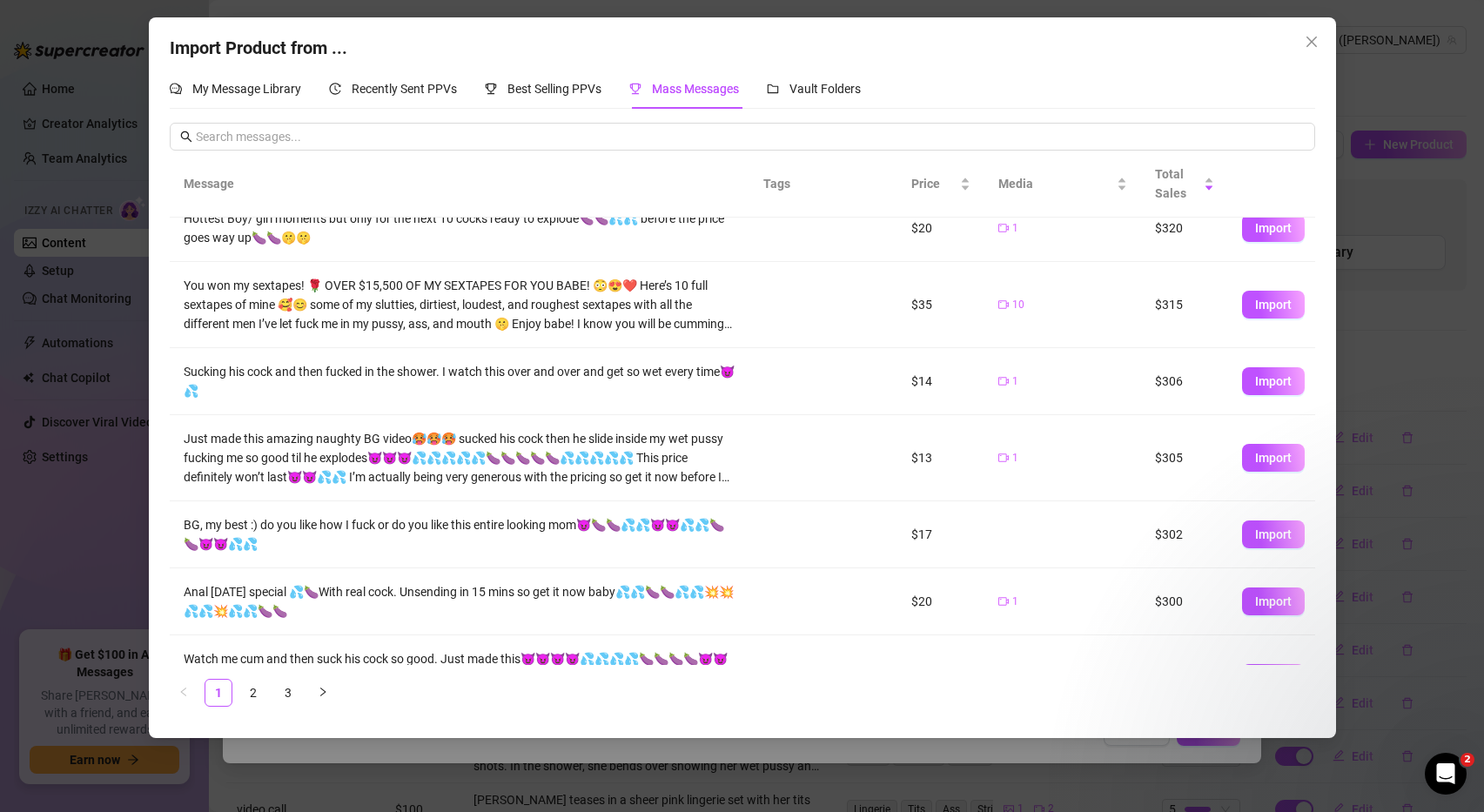
scroll to position [107, 0]
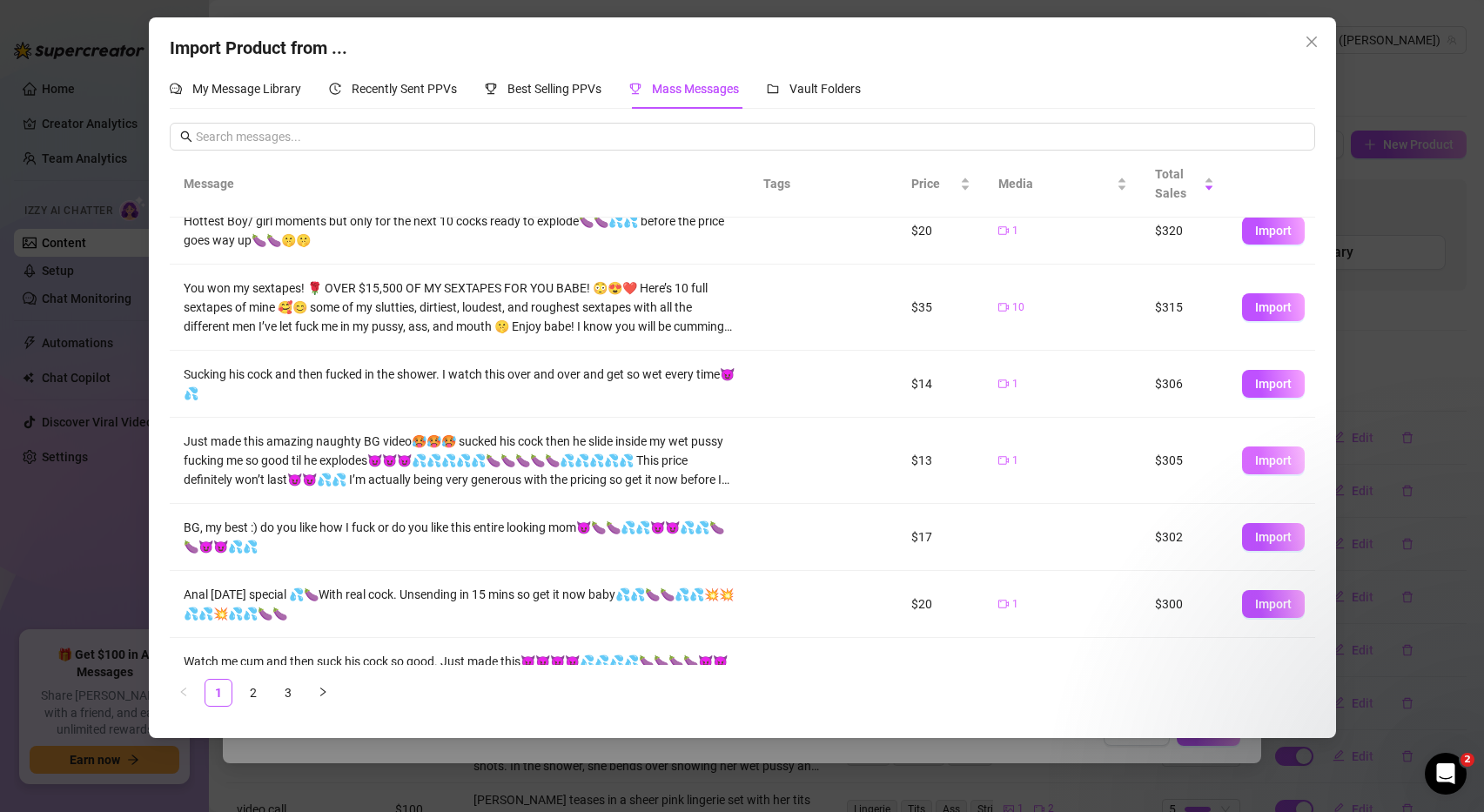
click at [1278, 453] on span "Import" at bounding box center [1274, 460] width 36 height 14
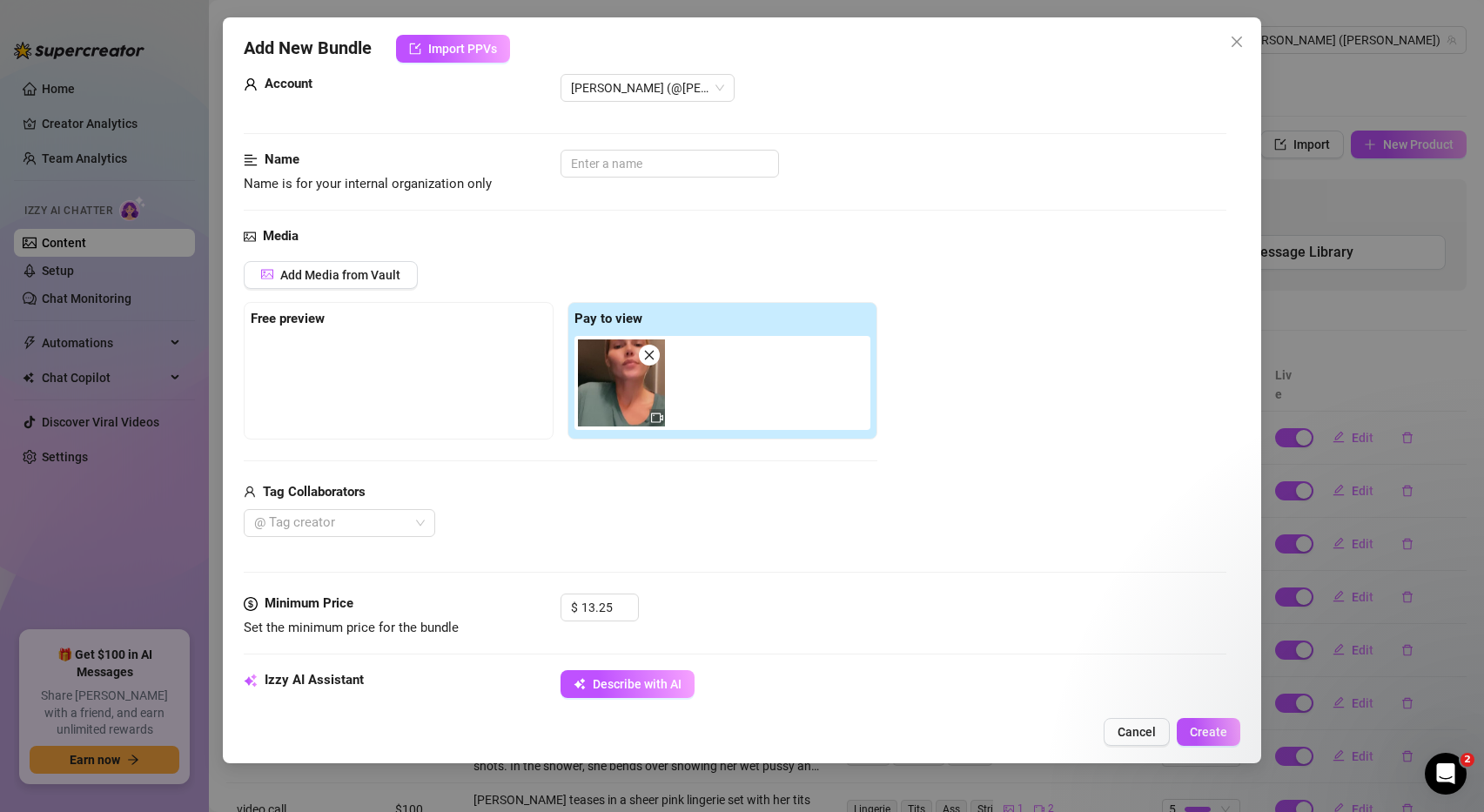
scroll to position [39, 0]
click at [643, 164] on input "text" at bounding box center [670, 163] width 219 height 28
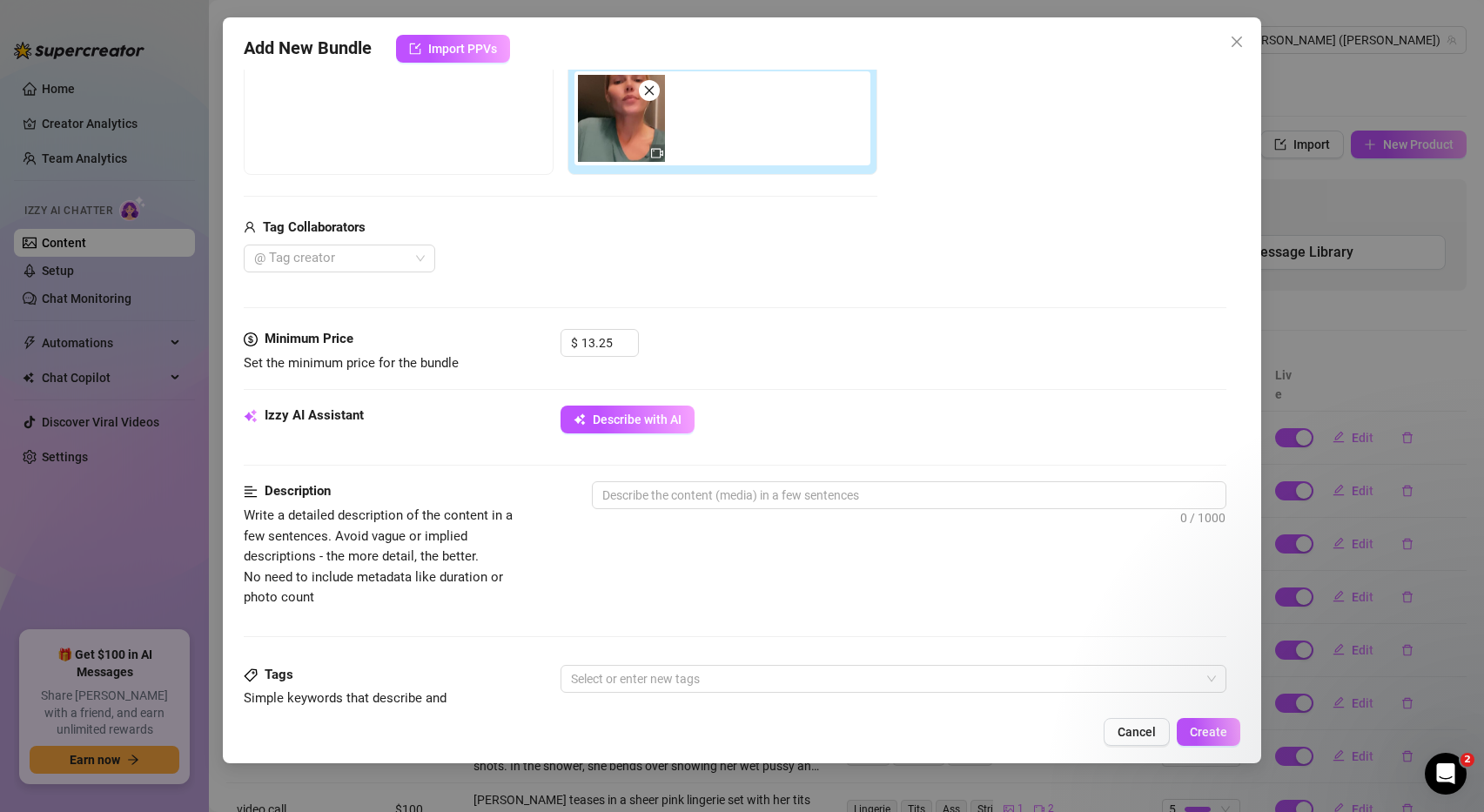
scroll to position [302, 0]
click at [613, 427] on span "Describe with AI" at bounding box center [637, 420] width 89 height 14
click at [413, 266] on div "@ Tag creator" at bounding box center [340, 259] width 191 height 28
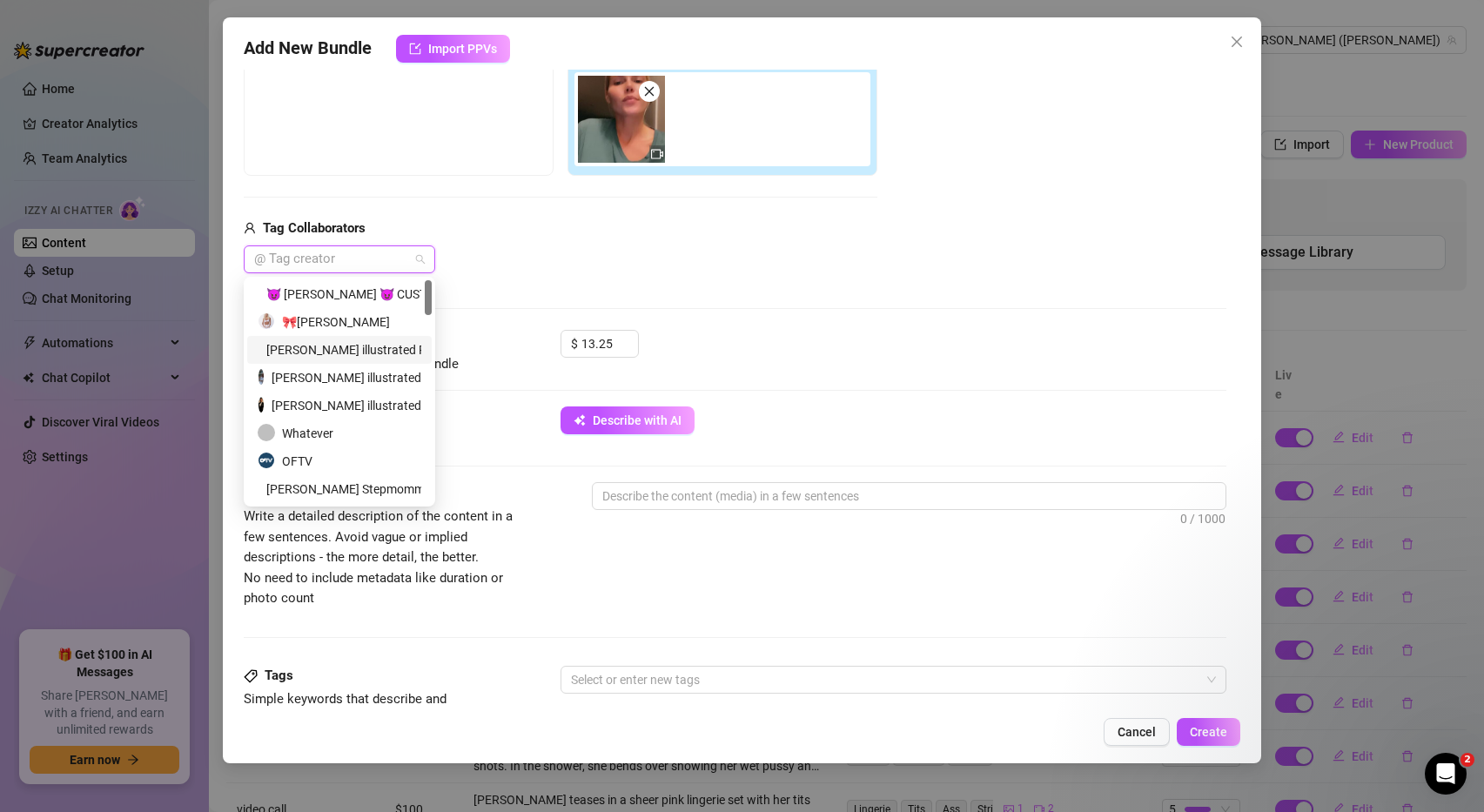
click at [339, 349] on div "Alex illustrated Presents" at bounding box center [339, 350] width 163 height 19
click at [331, 322] on div "🎀Ashley Belle" at bounding box center [340, 322] width 164 height 19
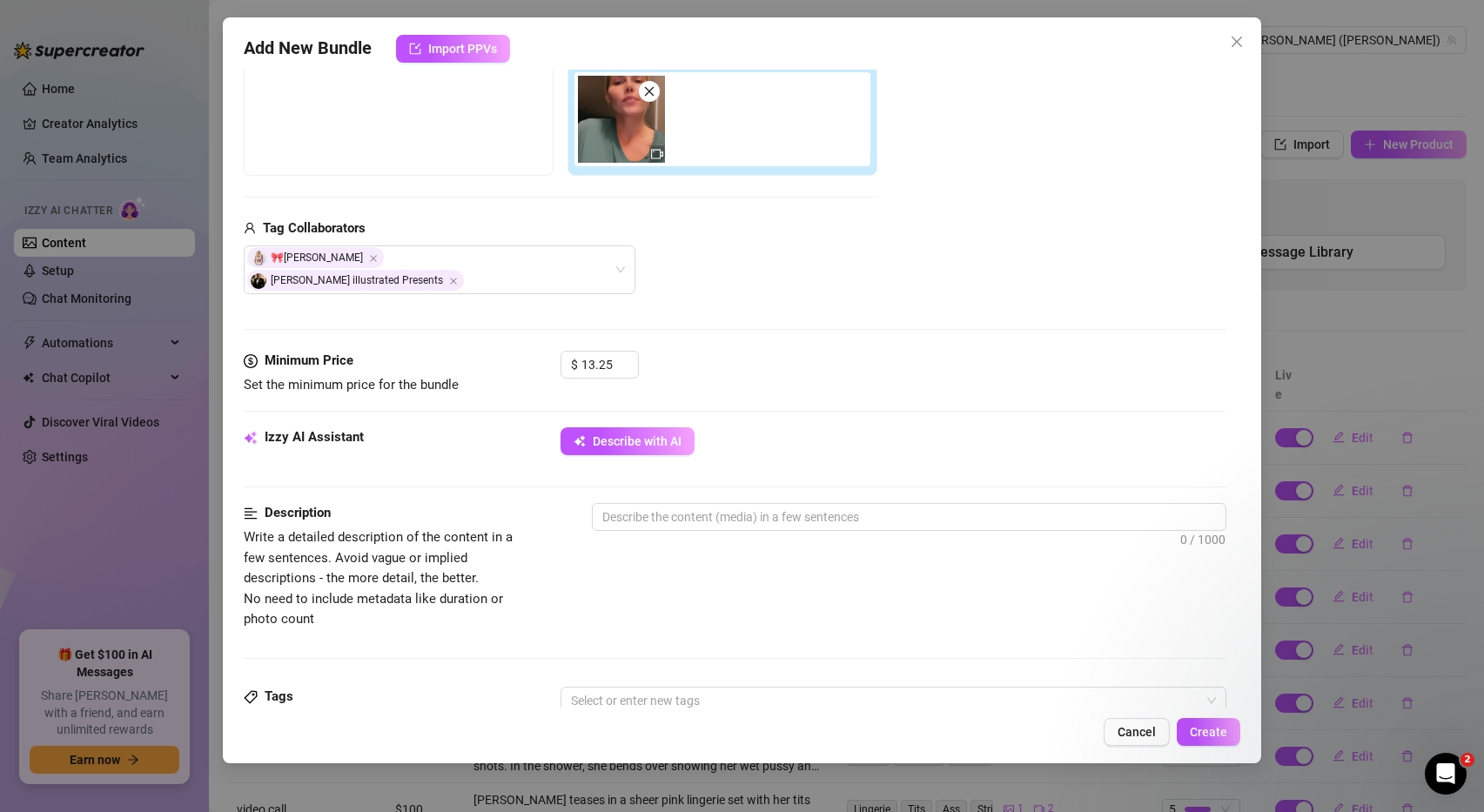
click at [746, 292] on div "Media Add Media from Vault Free preview Pay to view Tag Collaborators 🎀Ashley B…" at bounding box center [735, 157] width 984 height 388
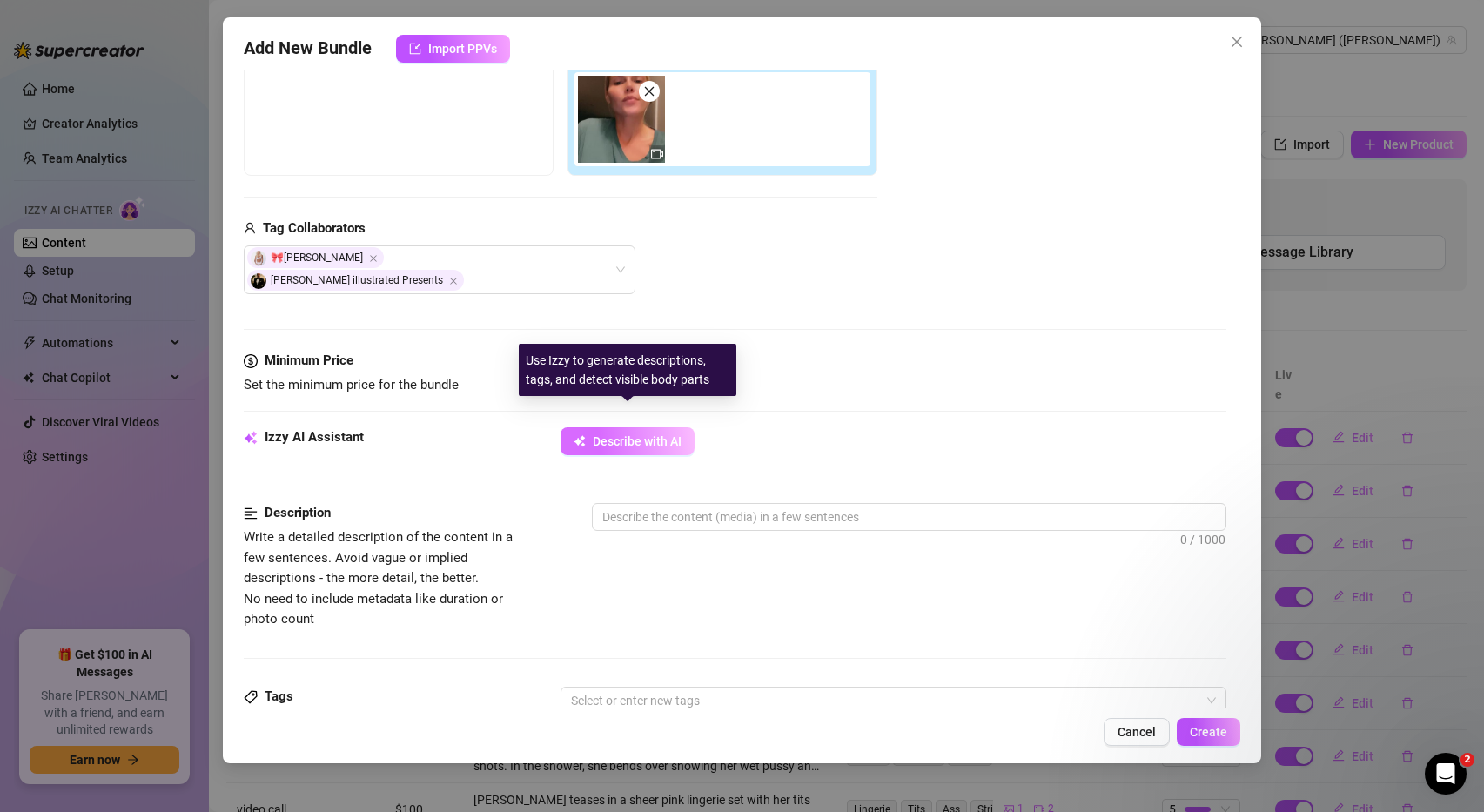
click at [618, 434] on span "Describe with AI" at bounding box center [637, 441] width 89 height 14
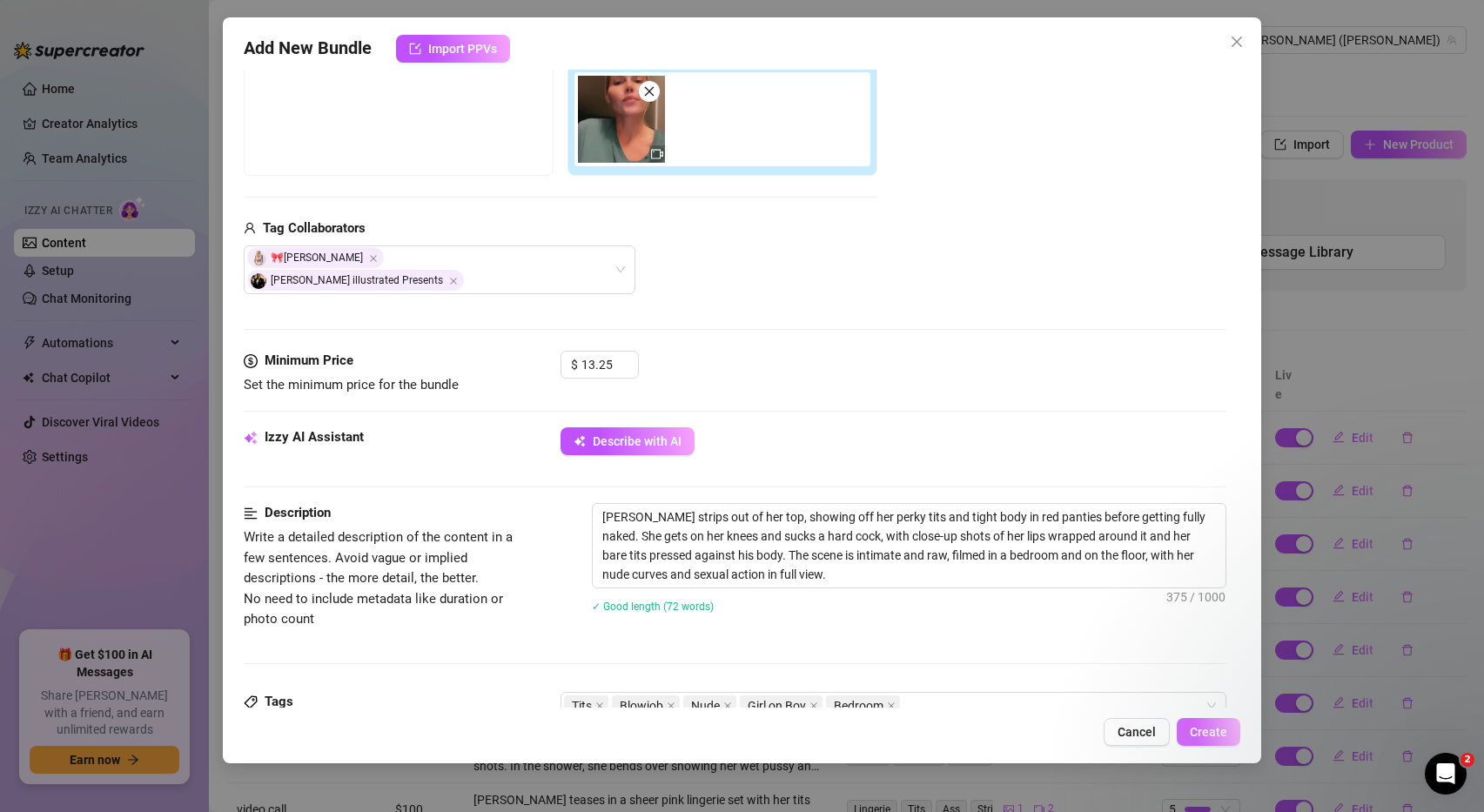
click at [1222, 729] on span "Create" at bounding box center [1208, 732] width 37 height 14
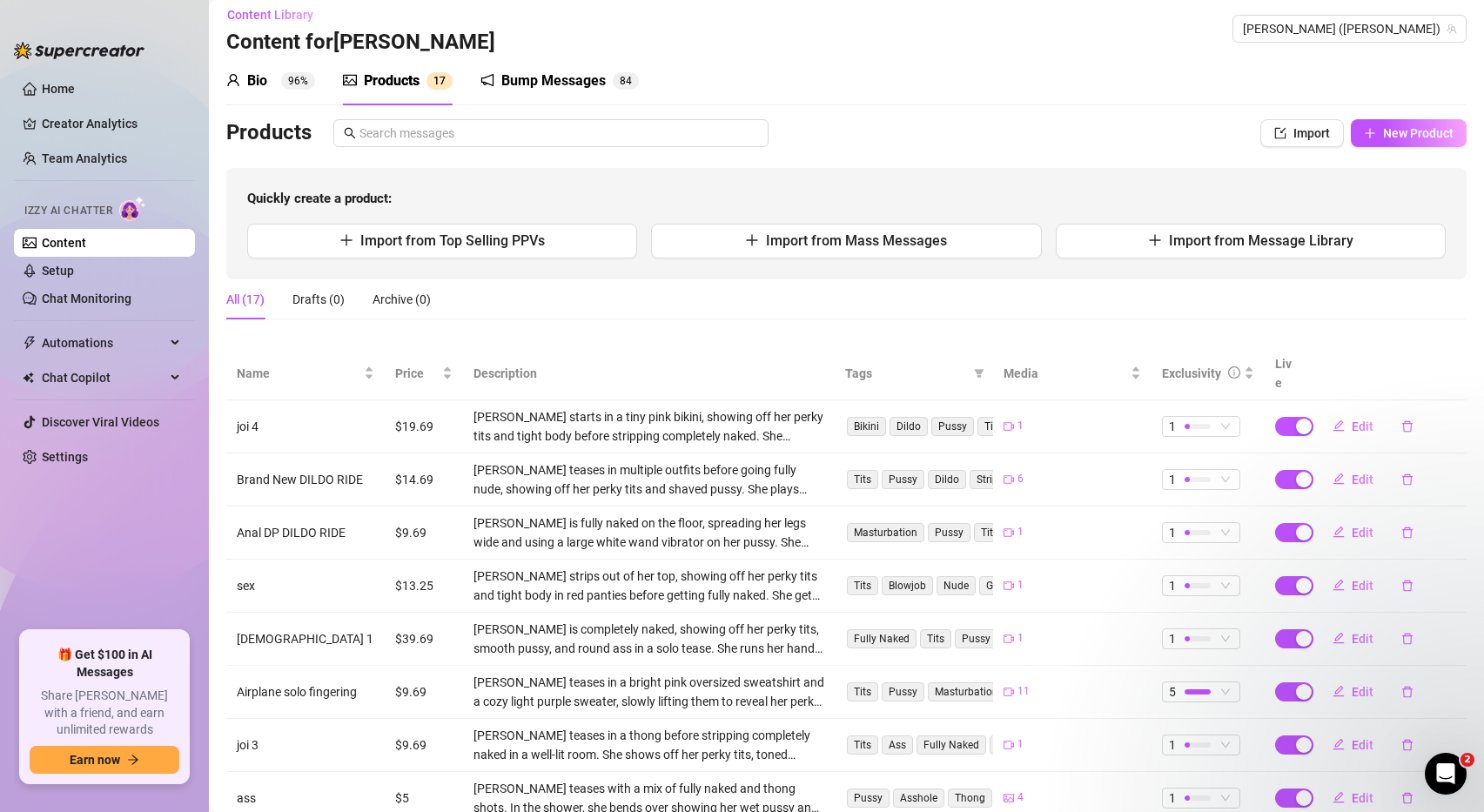
scroll to position [0, 0]
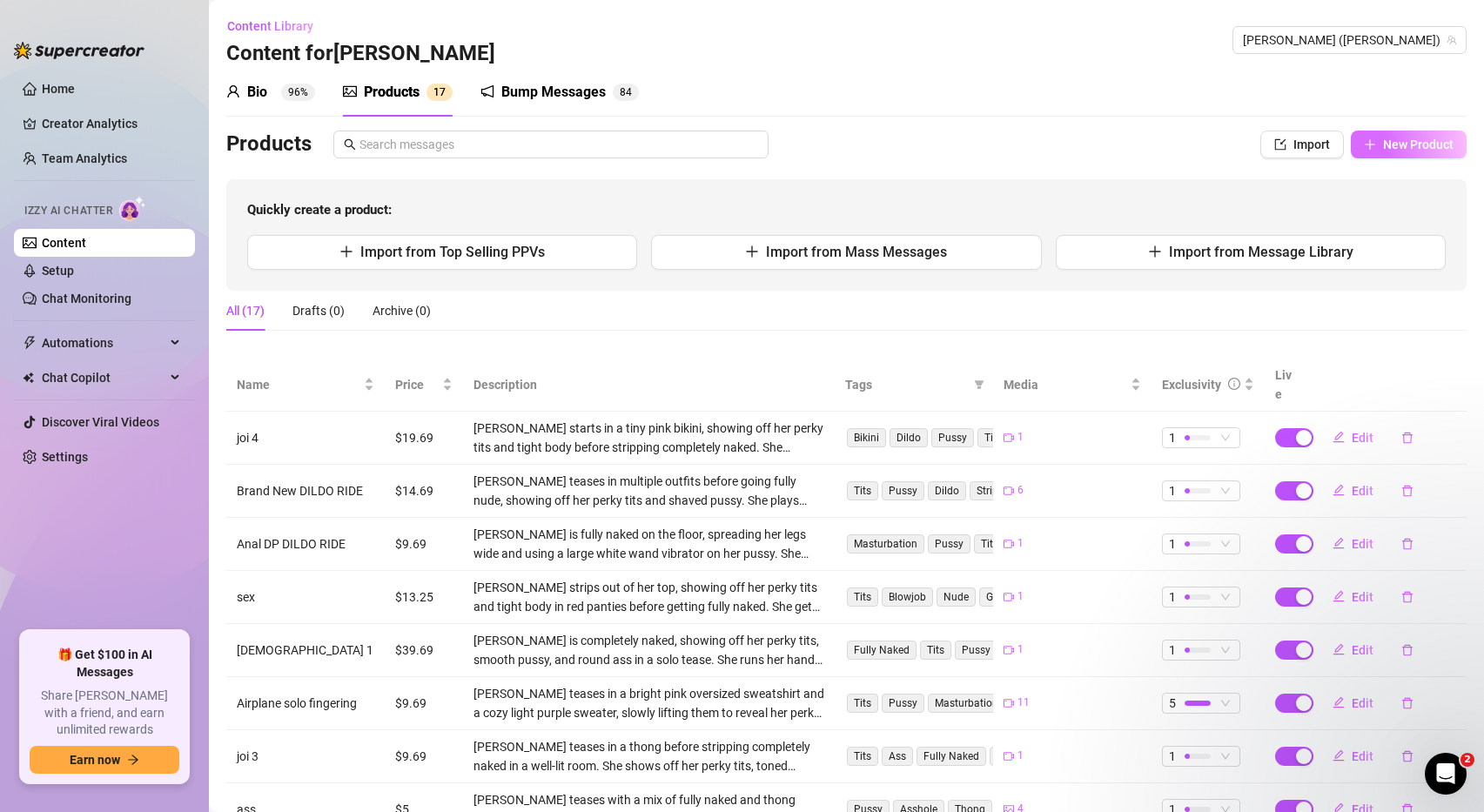
click at [1368, 150] on icon "plus" at bounding box center [1369, 144] width 12 height 12
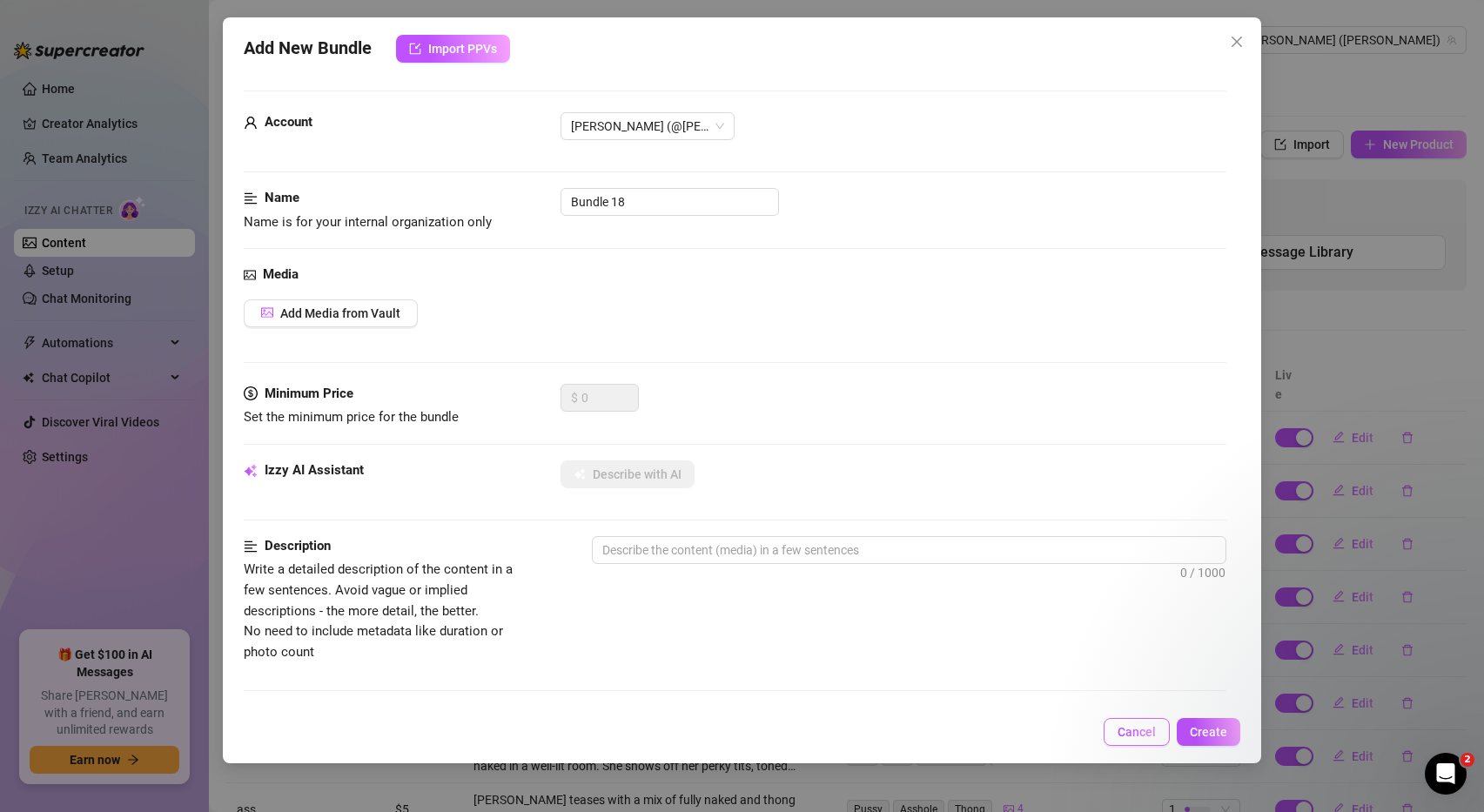
click at [1145, 726] on span "Cancel" at bounding box center [1136, 732] width 38 height 14
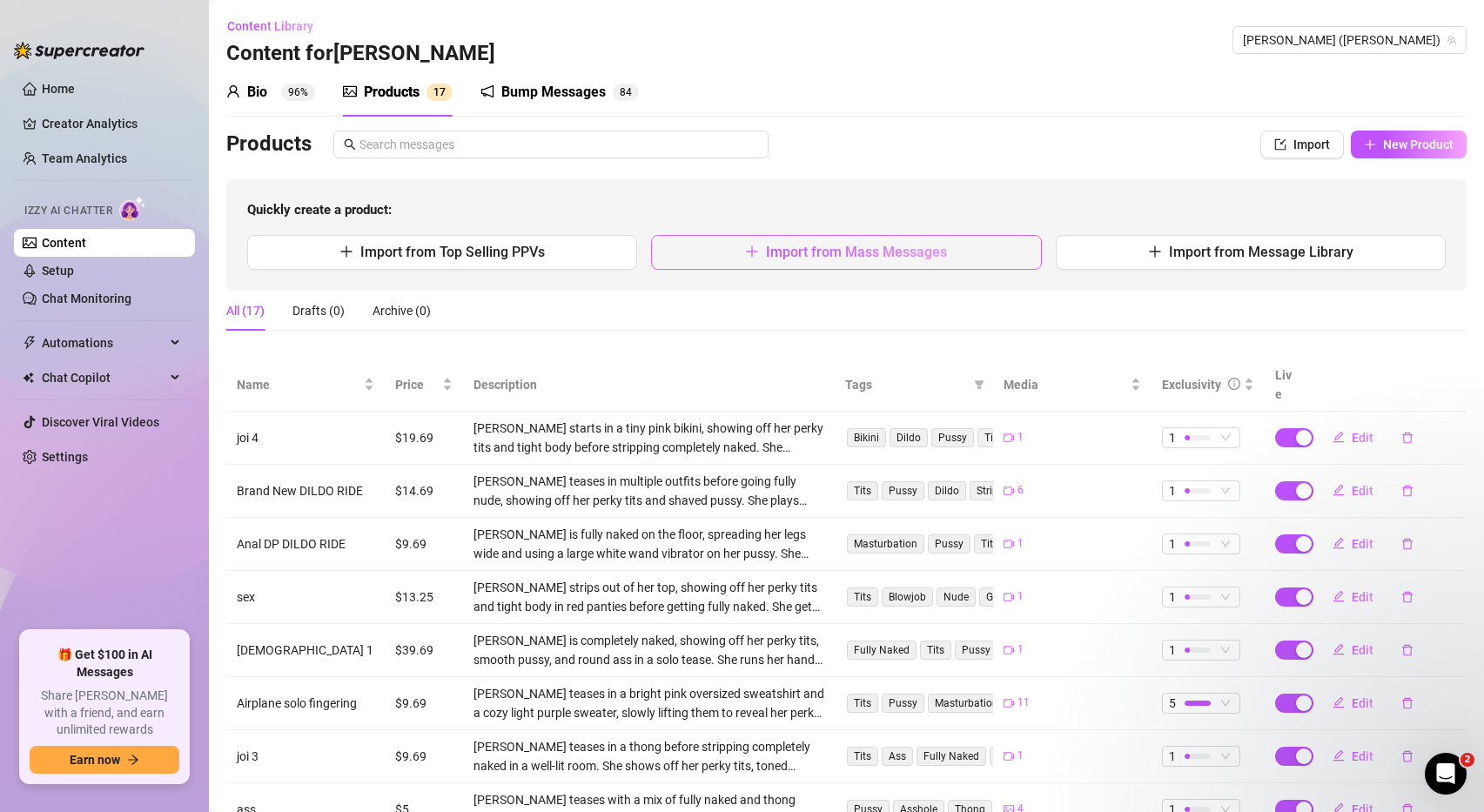
click at [892, 255] on span "Import from Mass Messages" at bounding box center [856, 252] width 181 height 16
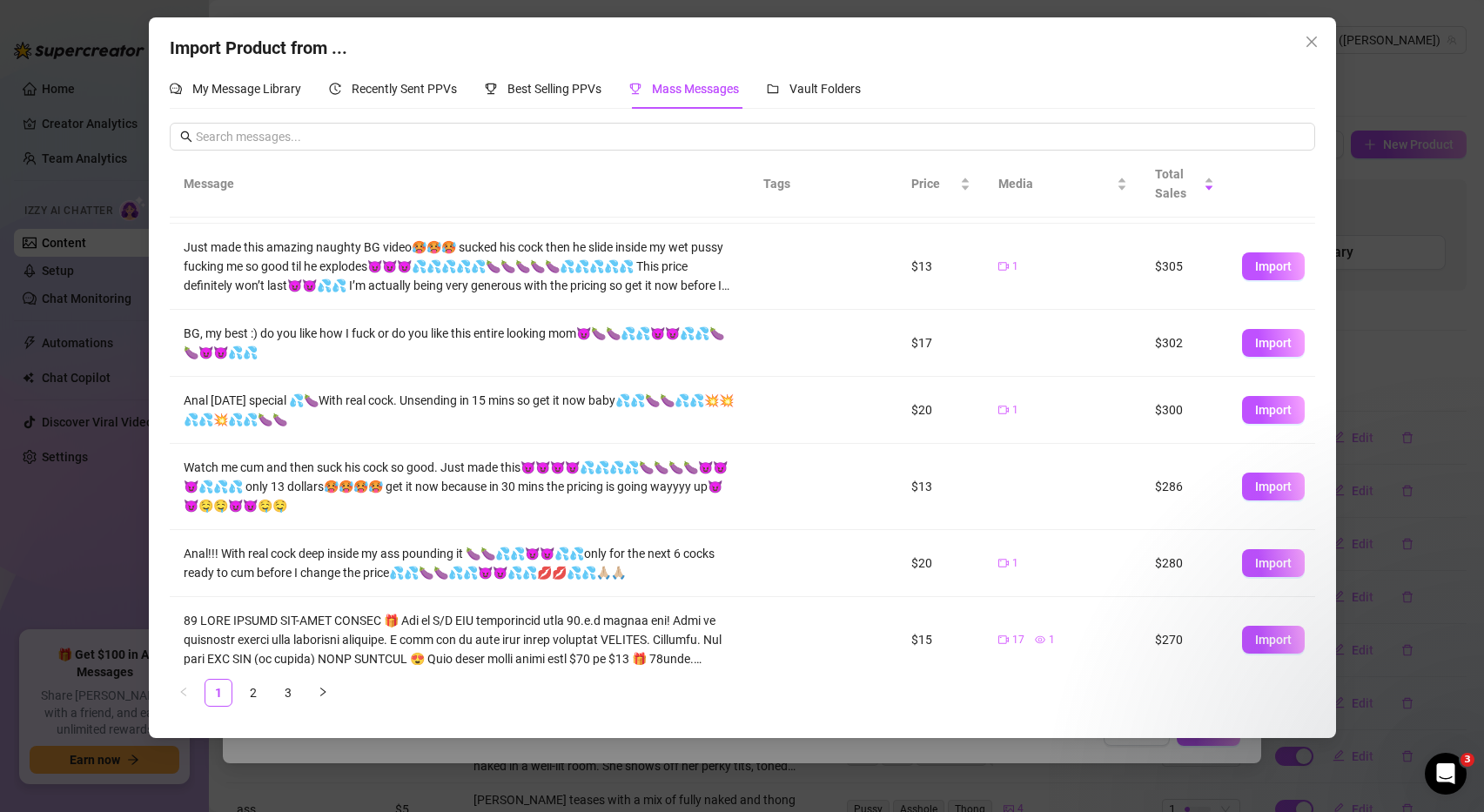
scroll to position [299, 0]
click at [1257, 481] on span "Import" at bounding box center [1274, 488] width 36 height 14
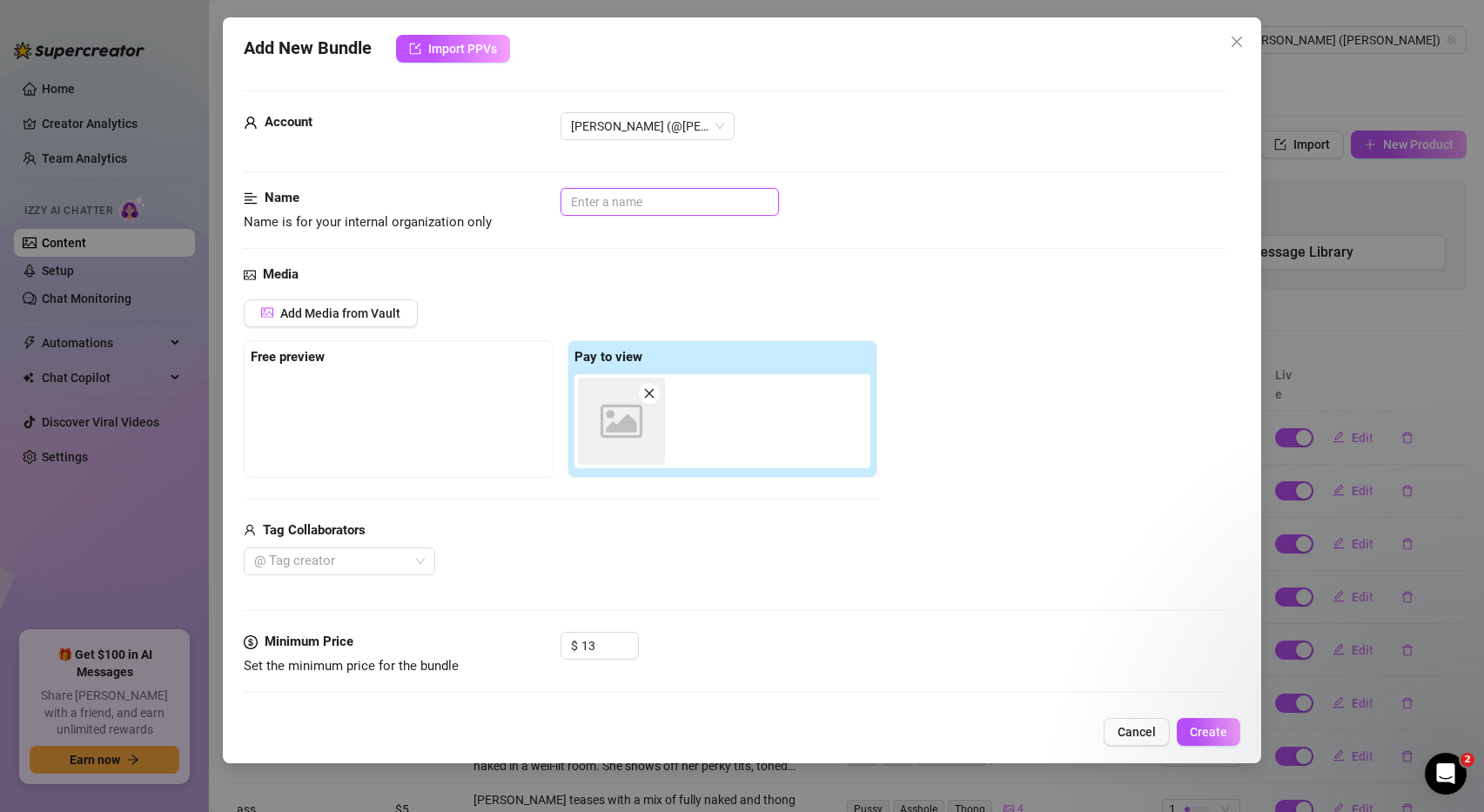
click at [678, 201] on input "text" at bounding box center [670, 201] width 219 height 28
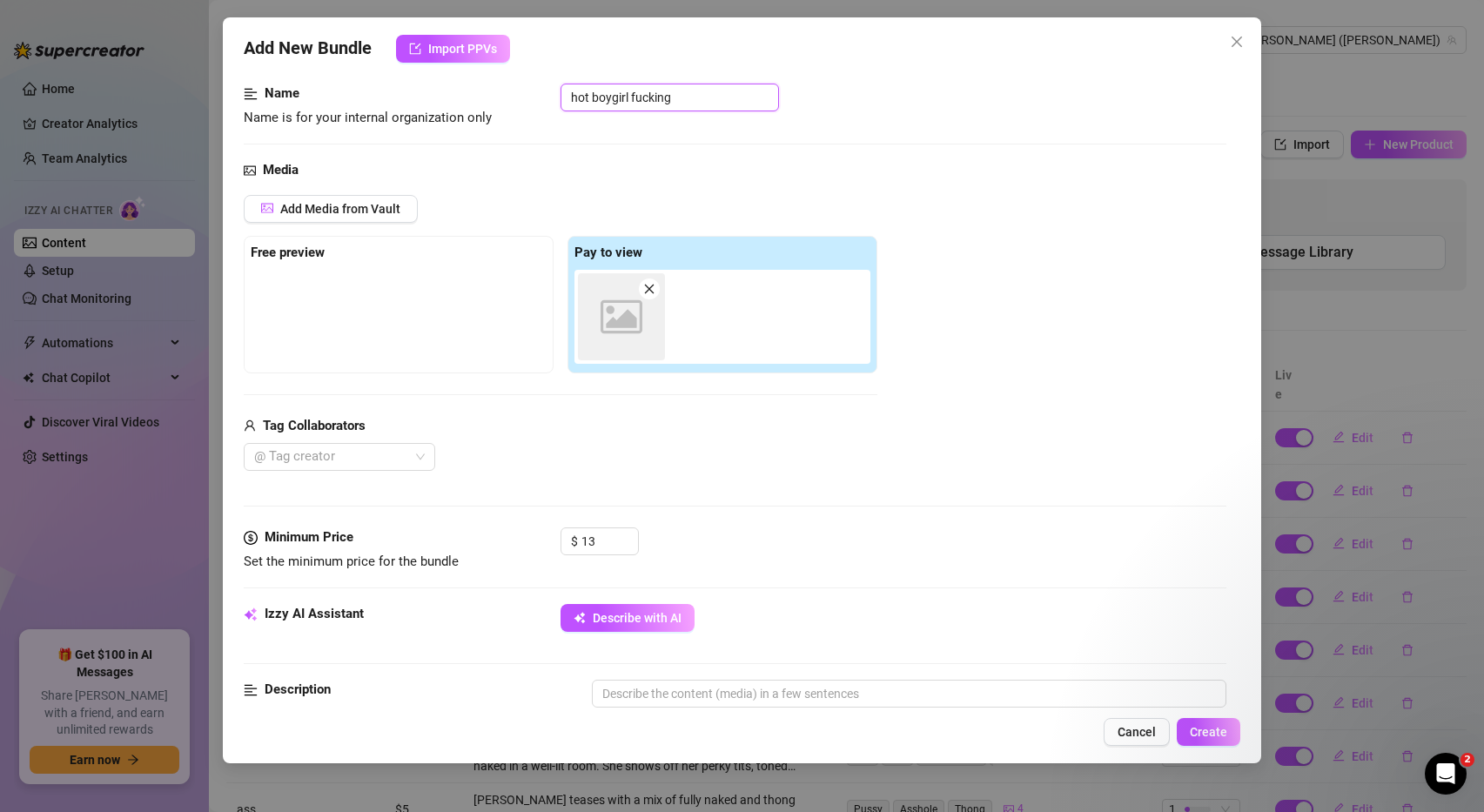
scroll to position [177, 0]
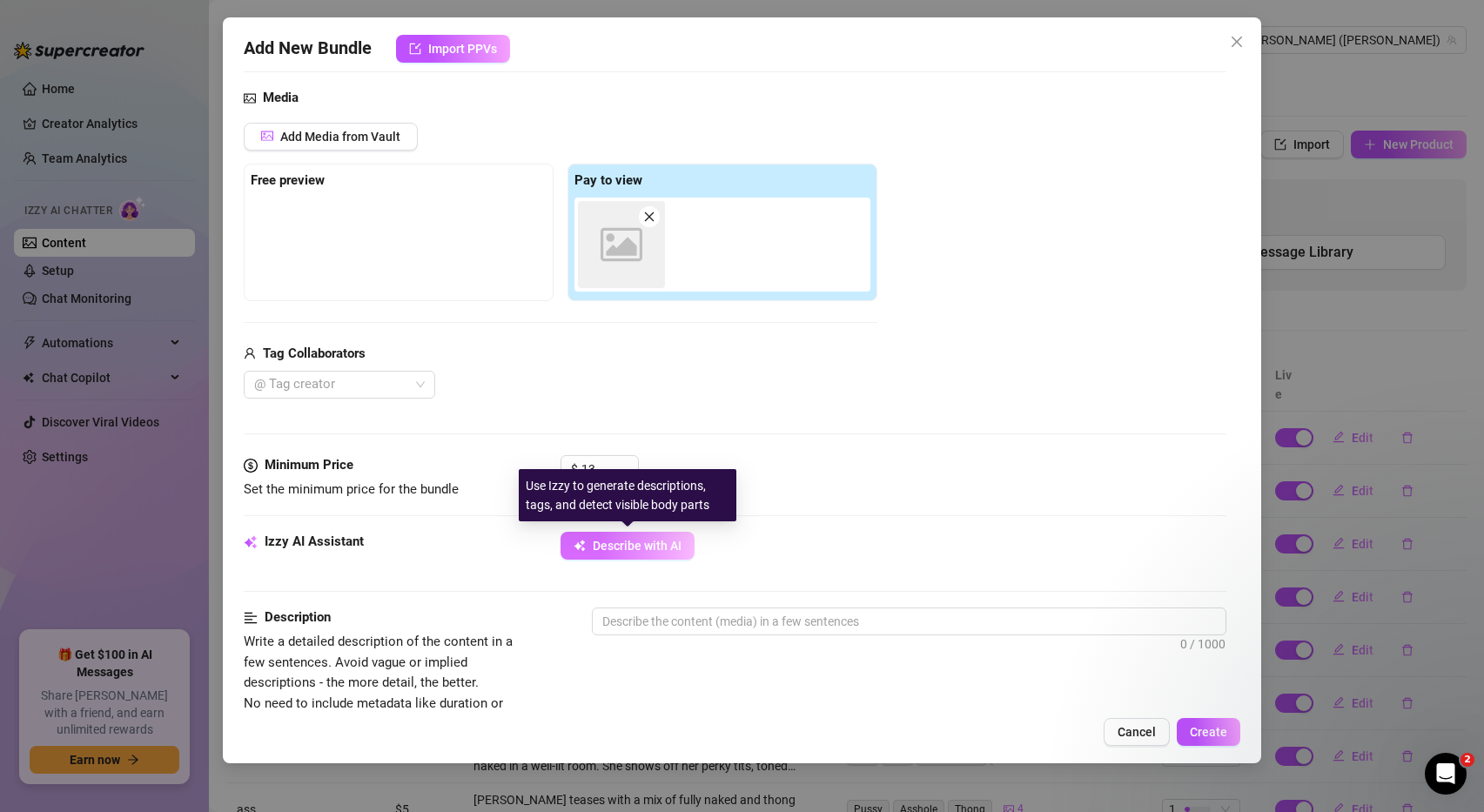
click at [617, 551] on span "Describe with AI" at bounding box center [637, 545] width 89 height 14
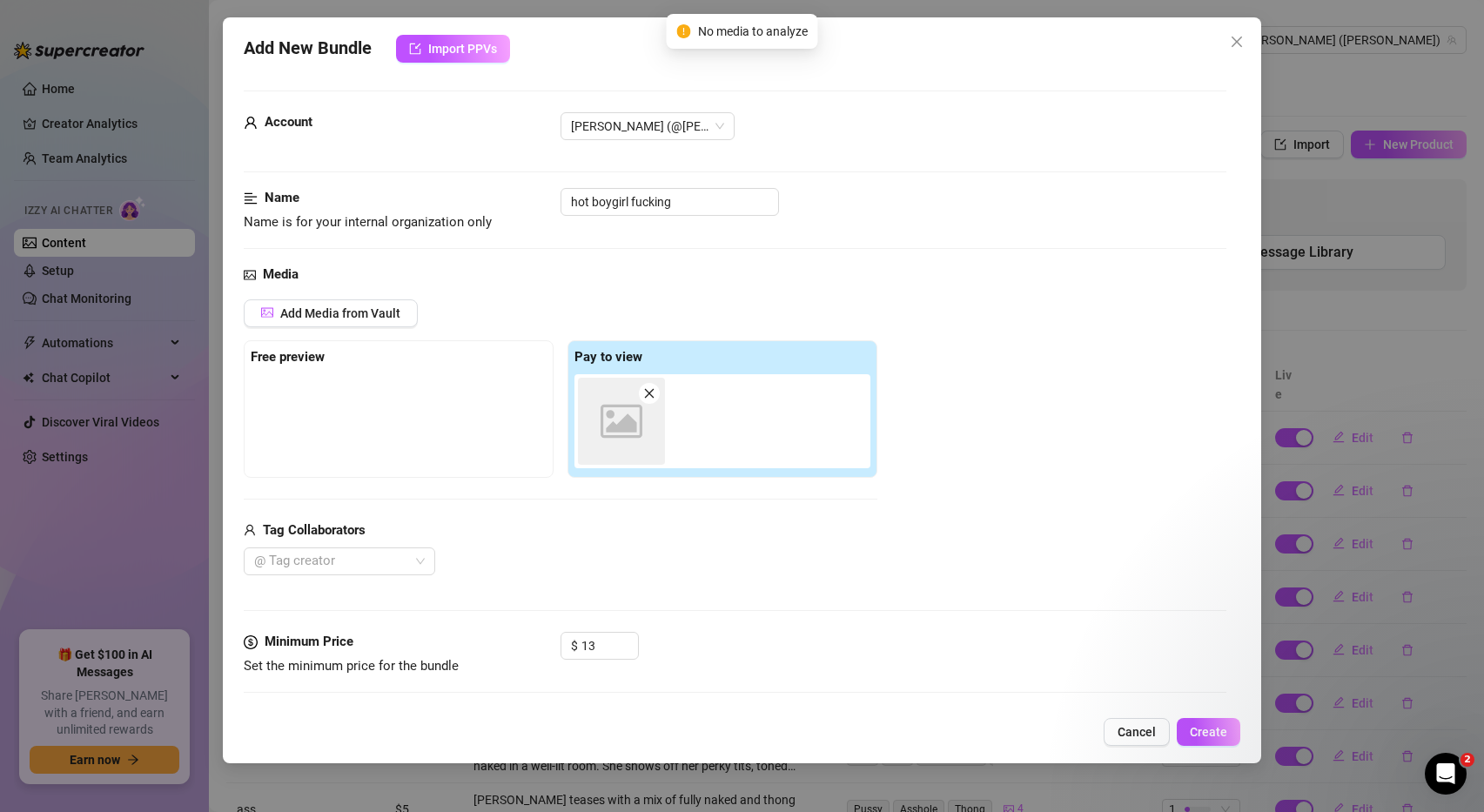
scroll to position [4, 0]
click at [648, 402] on div "Image placeholder" at bounding box center [621, 417] width 87 height 87
click at [644, 399] on span at bounding box center [649, 389] width 21 height 21
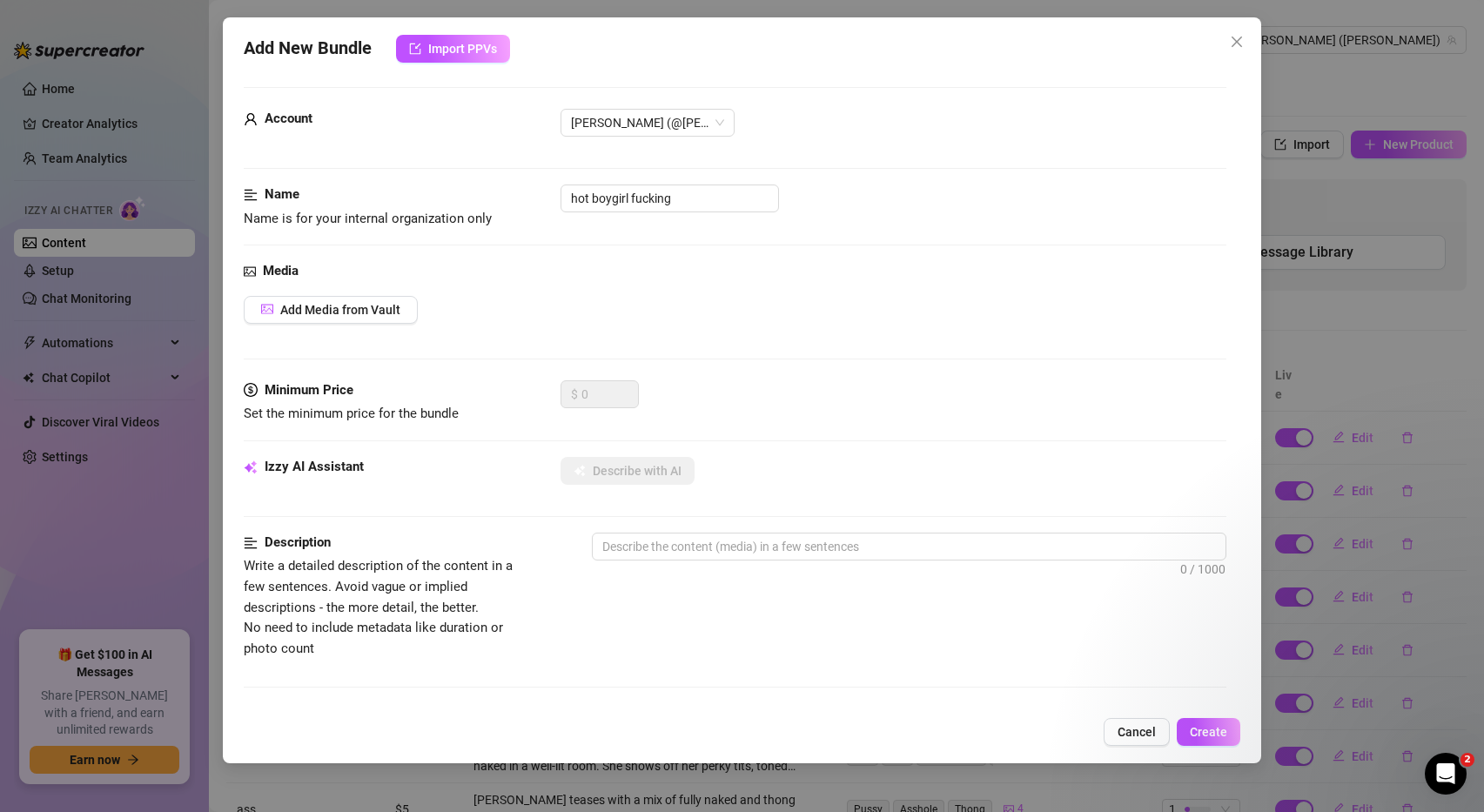
click at [648, 394] on div "$ 0" at bounding box center [894, 402] width 667 height 43
click at [362, 299] on button "Add Media from Vault" at bounding box center [331, 310] width 174 height 28
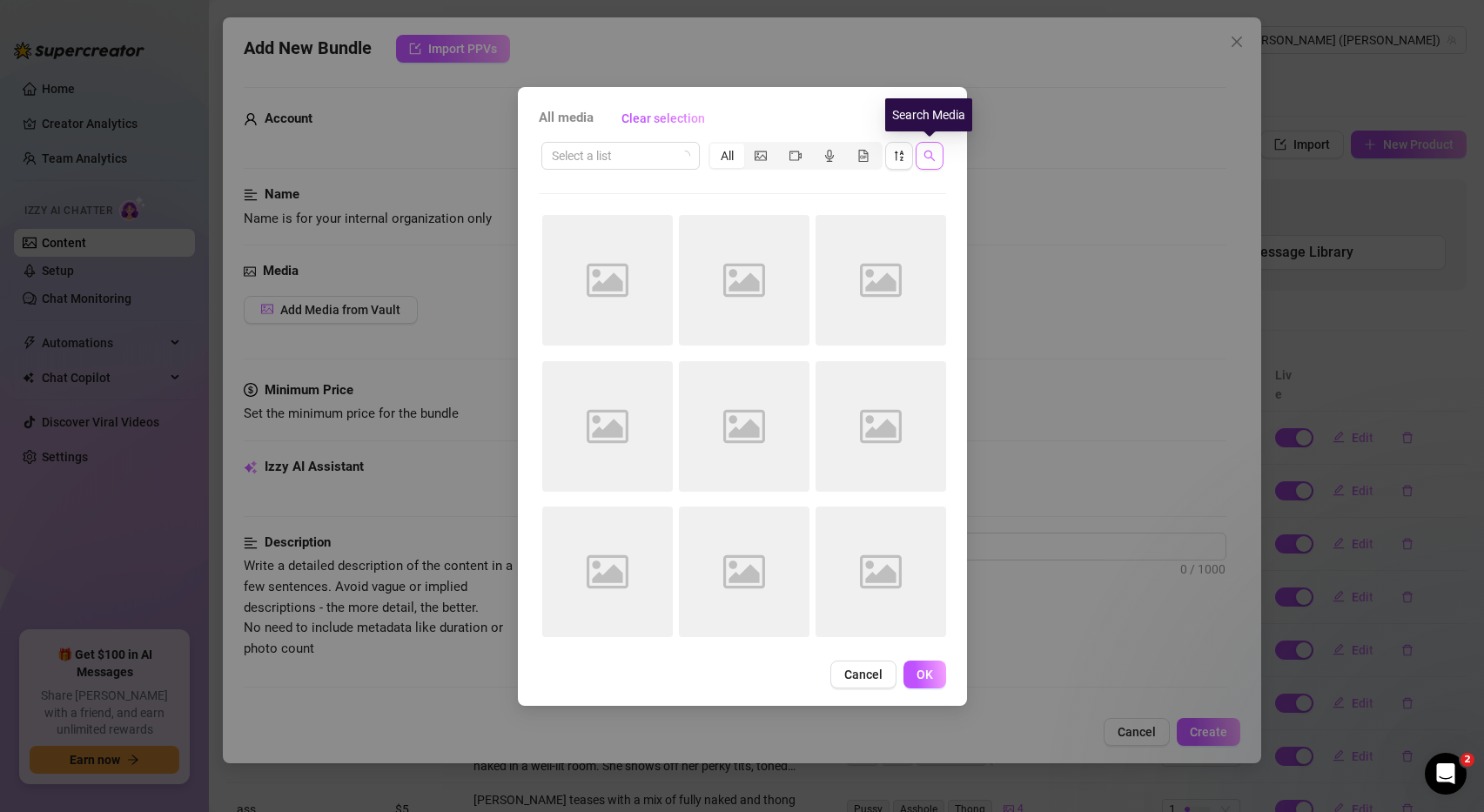
click at [925, 148] on button "button" at bounding box center [929, 155] width 28 height 28
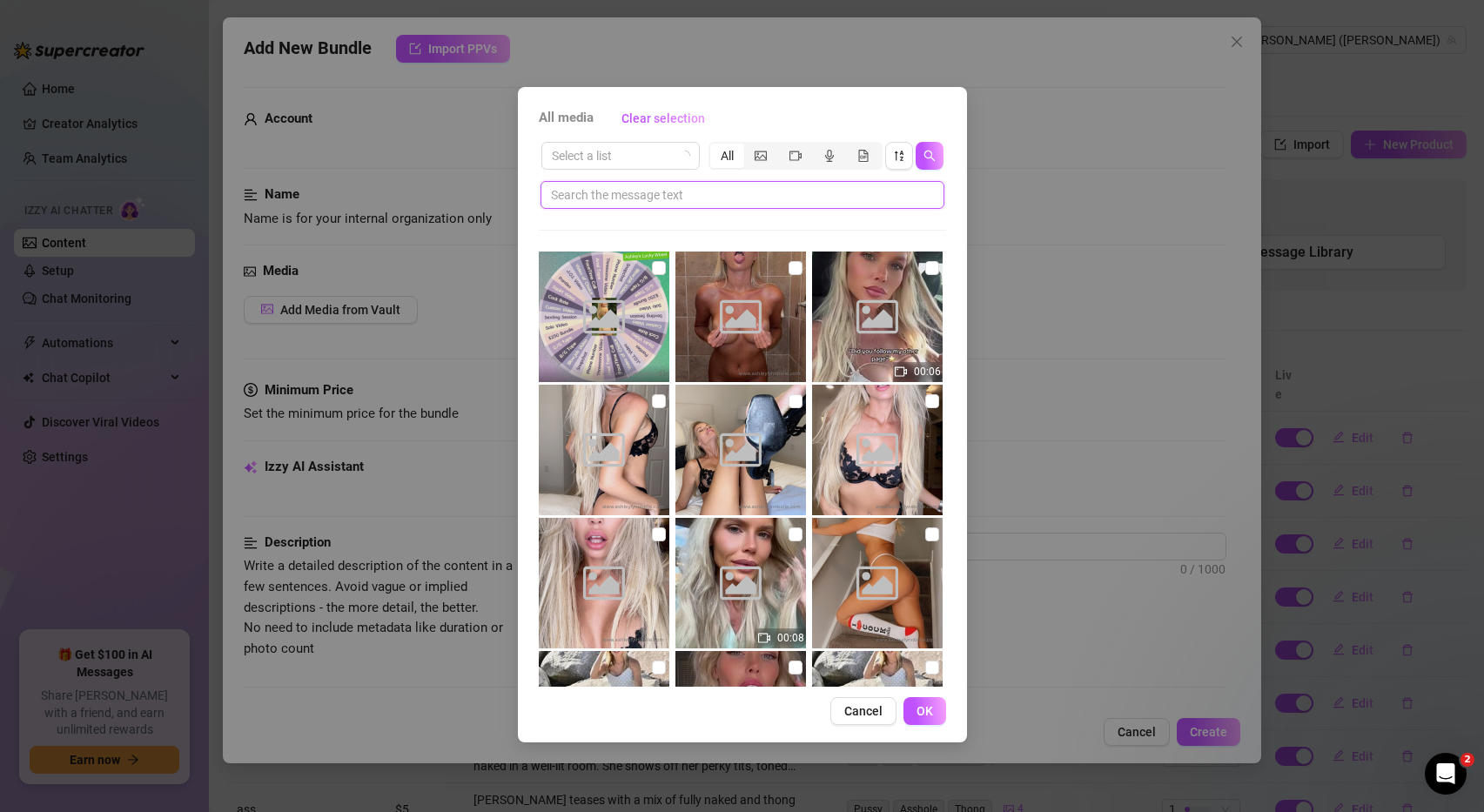
click at [768, 189] on input "text" at bounding box center [735, 194] width 369 height 19
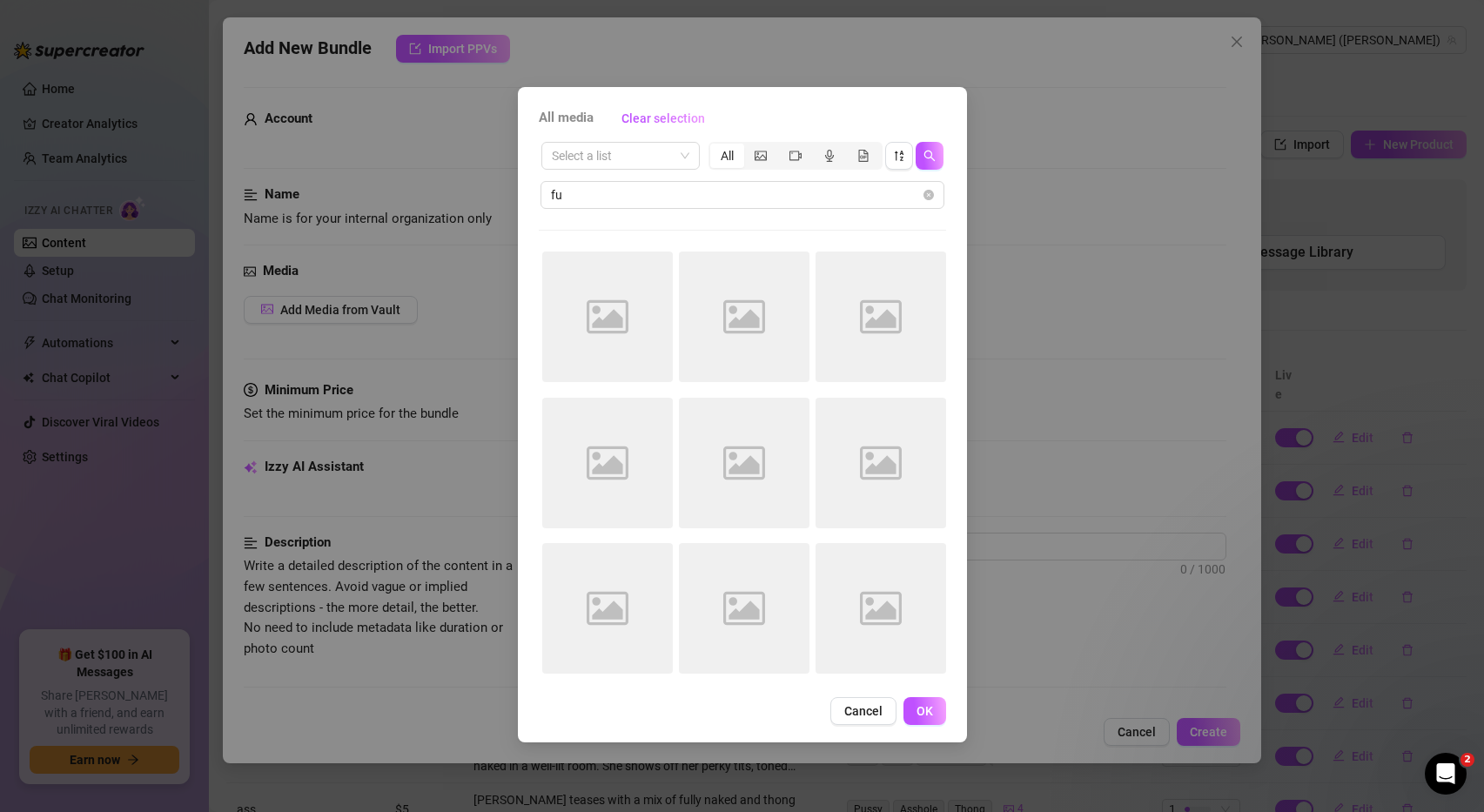
type input "f"
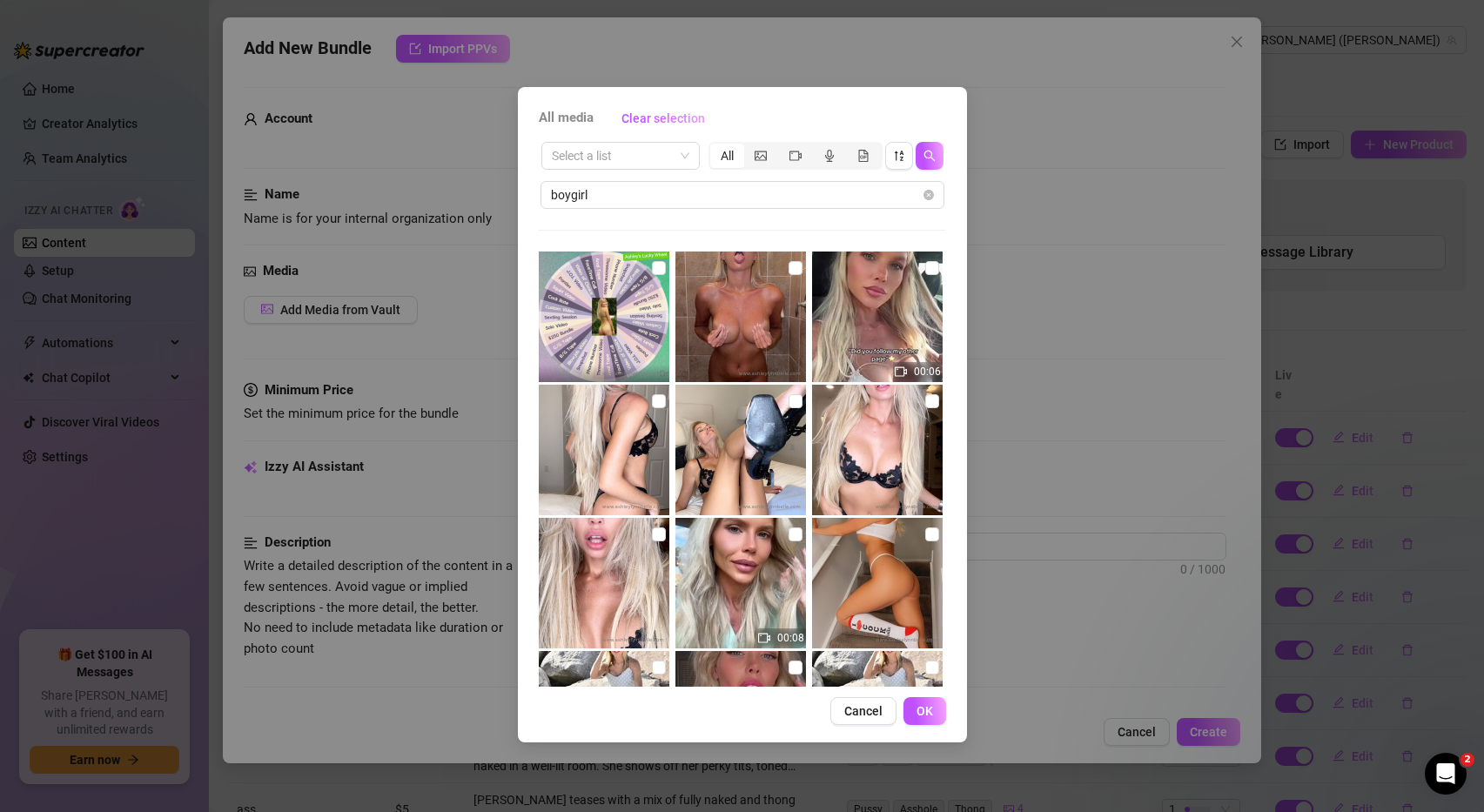
type input "boygirl"
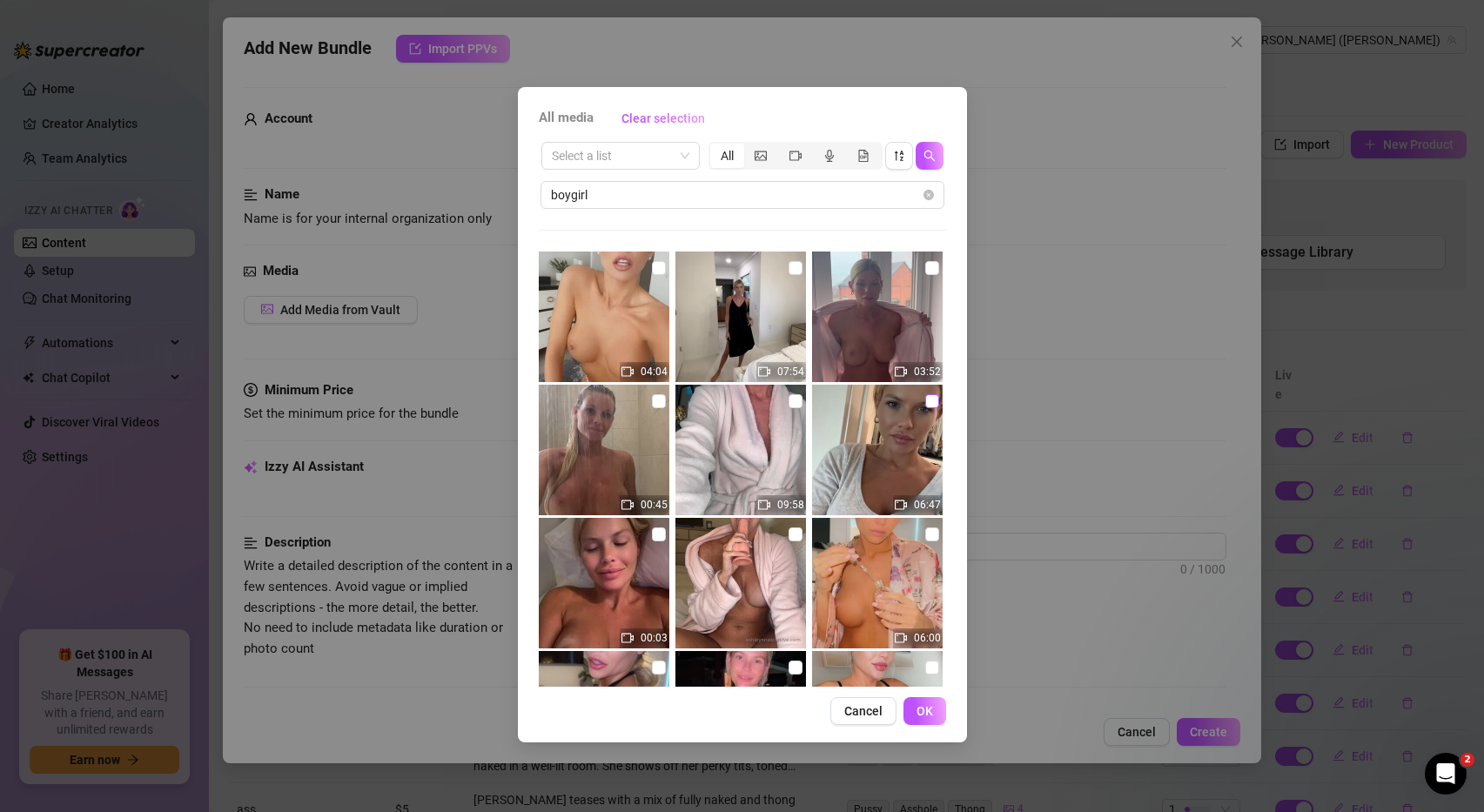
click at [928, 401] on input "checkbox" at bounding box center [931, 401] width 14 height 14
checkbox input "true"
click at [928, 712] on span "OK" at bounding box center [925, 711] width 16 height 14
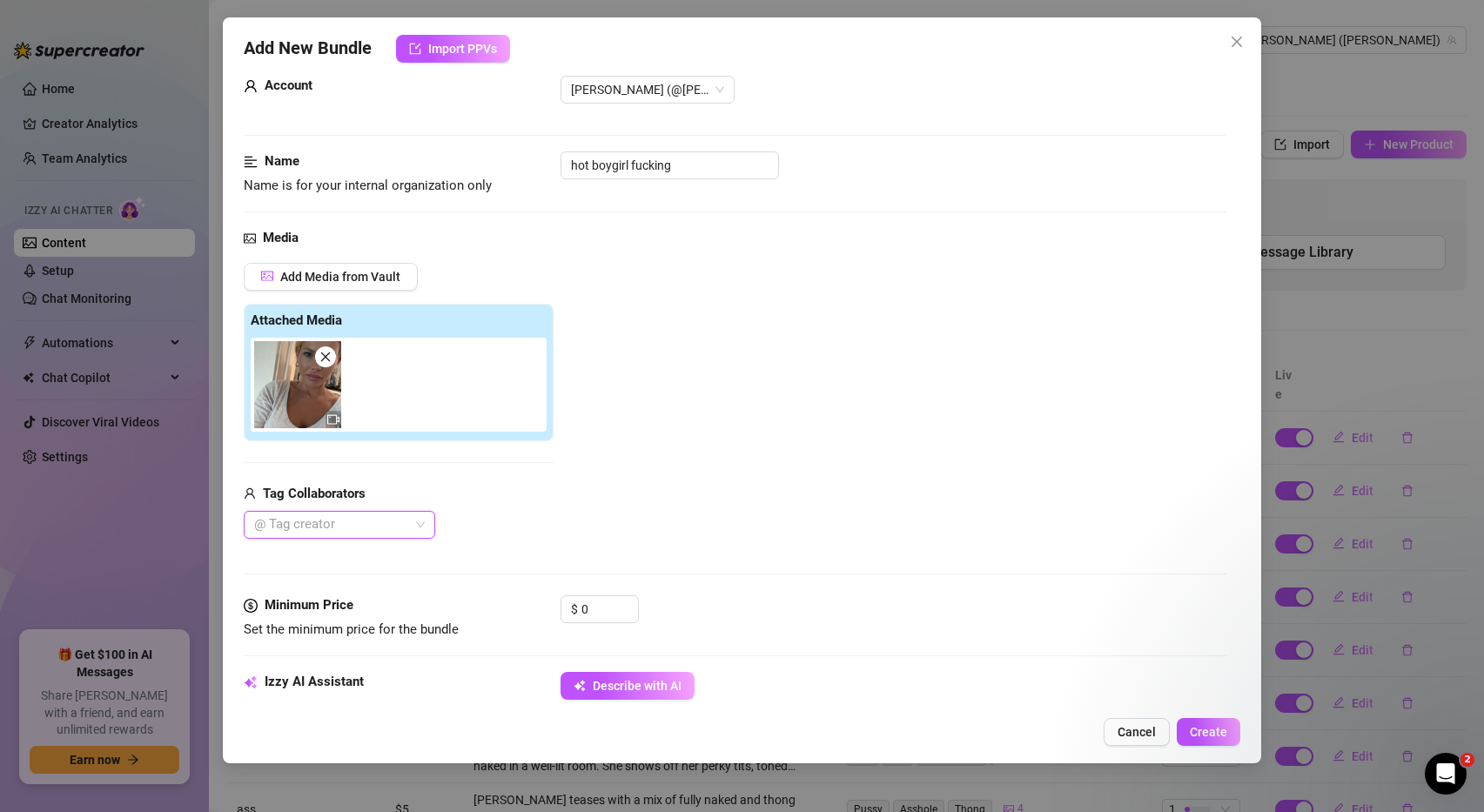
scroll to position [42, 0]
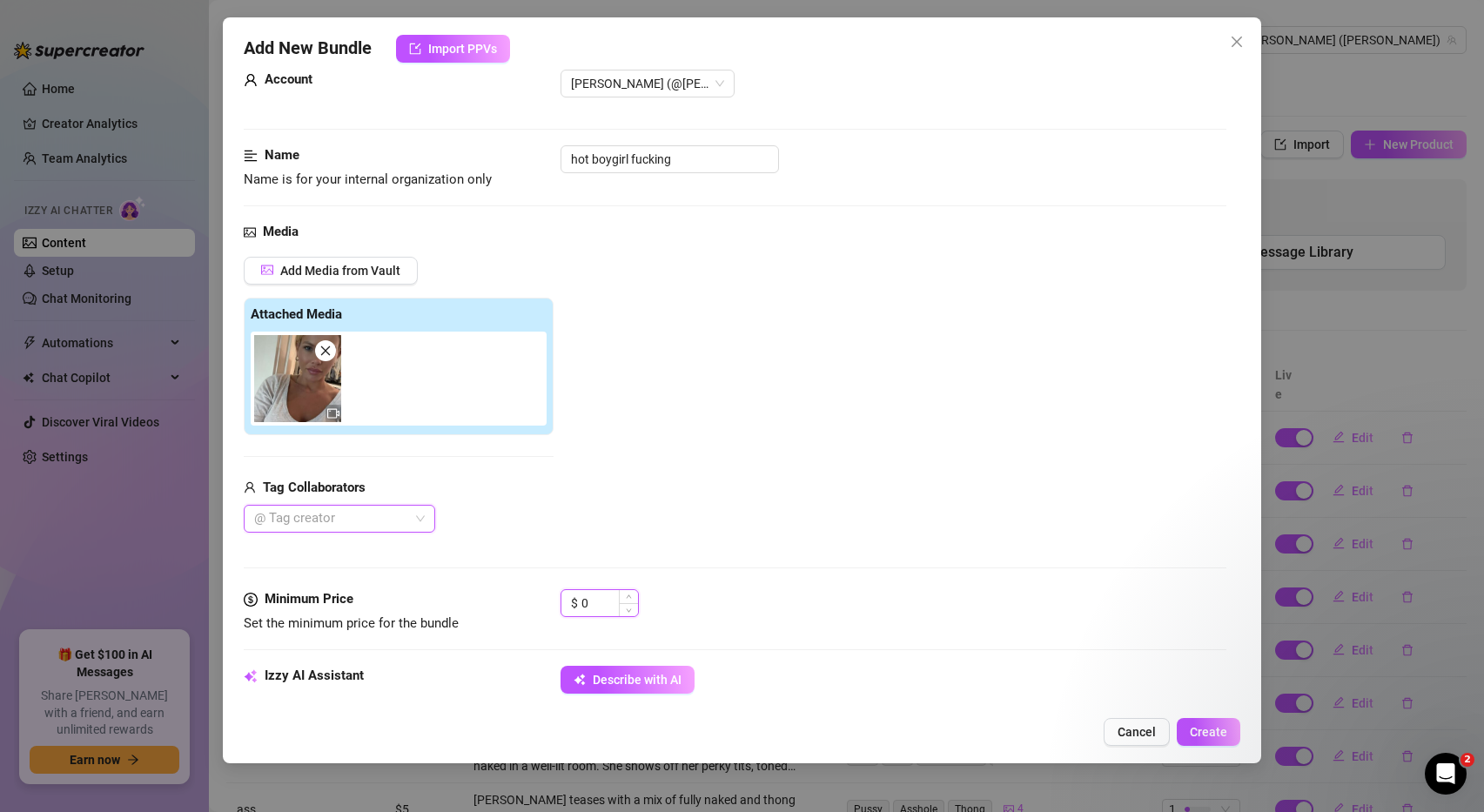
click at [591, 601] on input "0" at bounding box center [610, 602] width 57 height 26
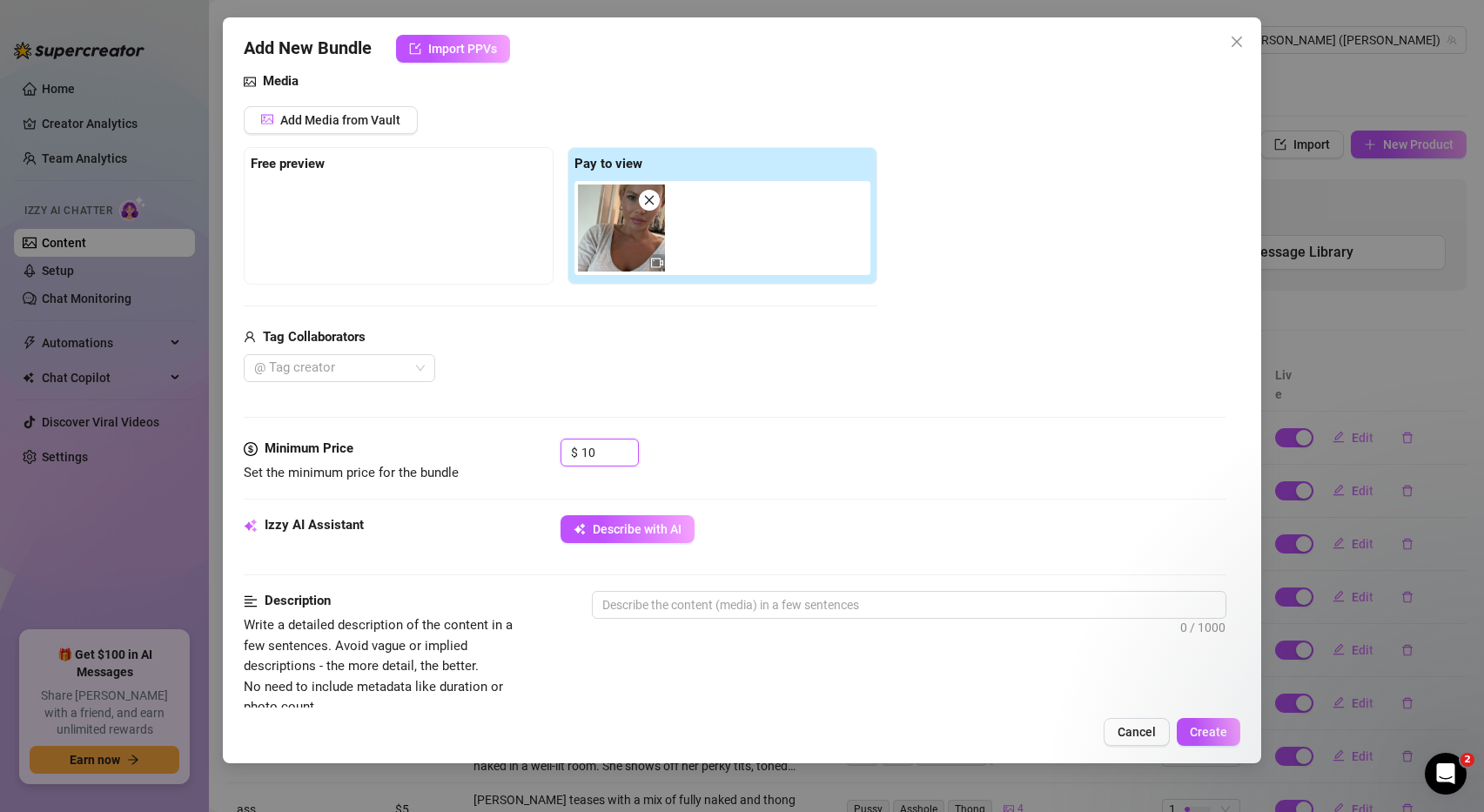
scroll to position [190, 0]
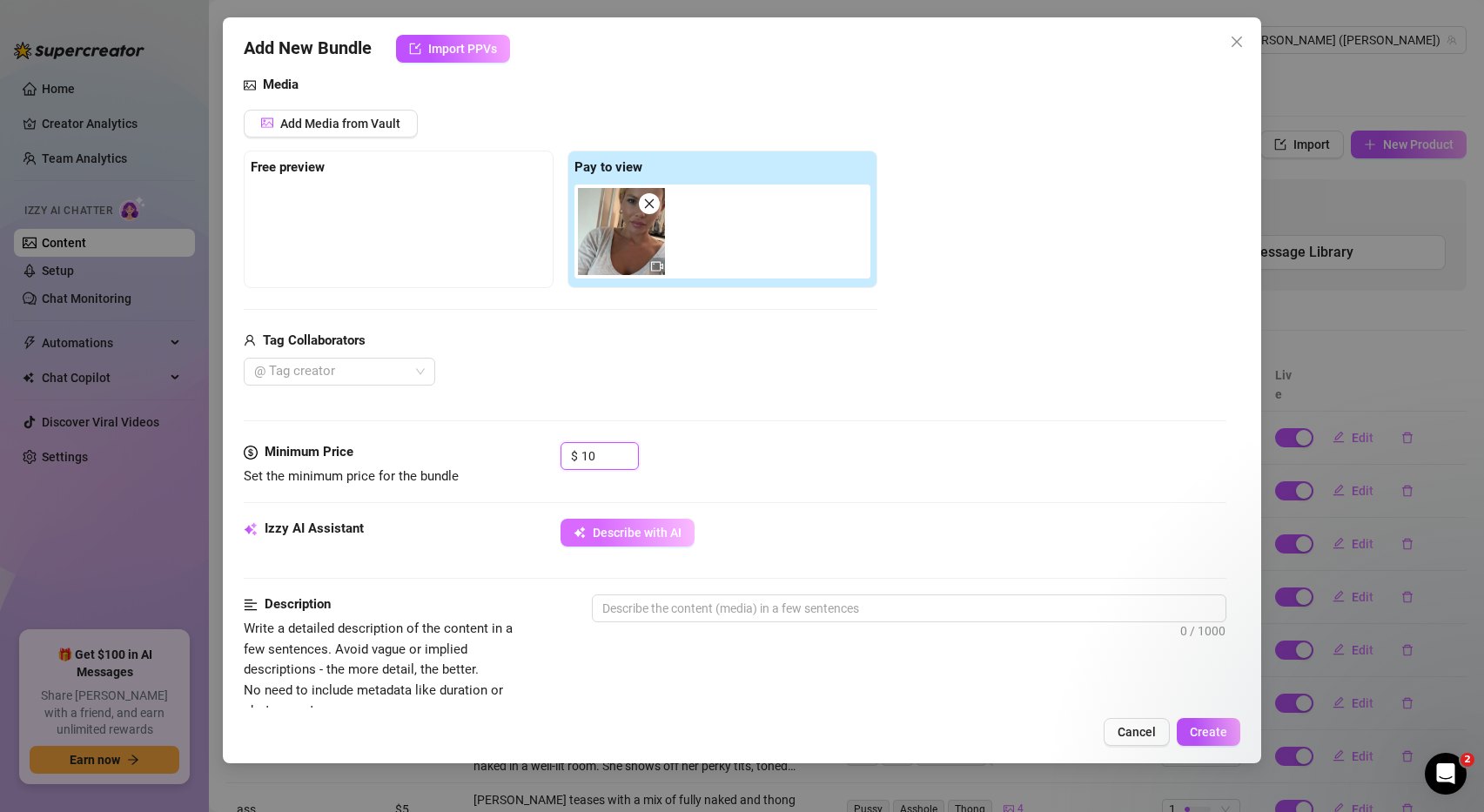
type input "10"
click at [673, 540] on button "Describe with AI" at bounding box center [628, 532] width 134 height 28
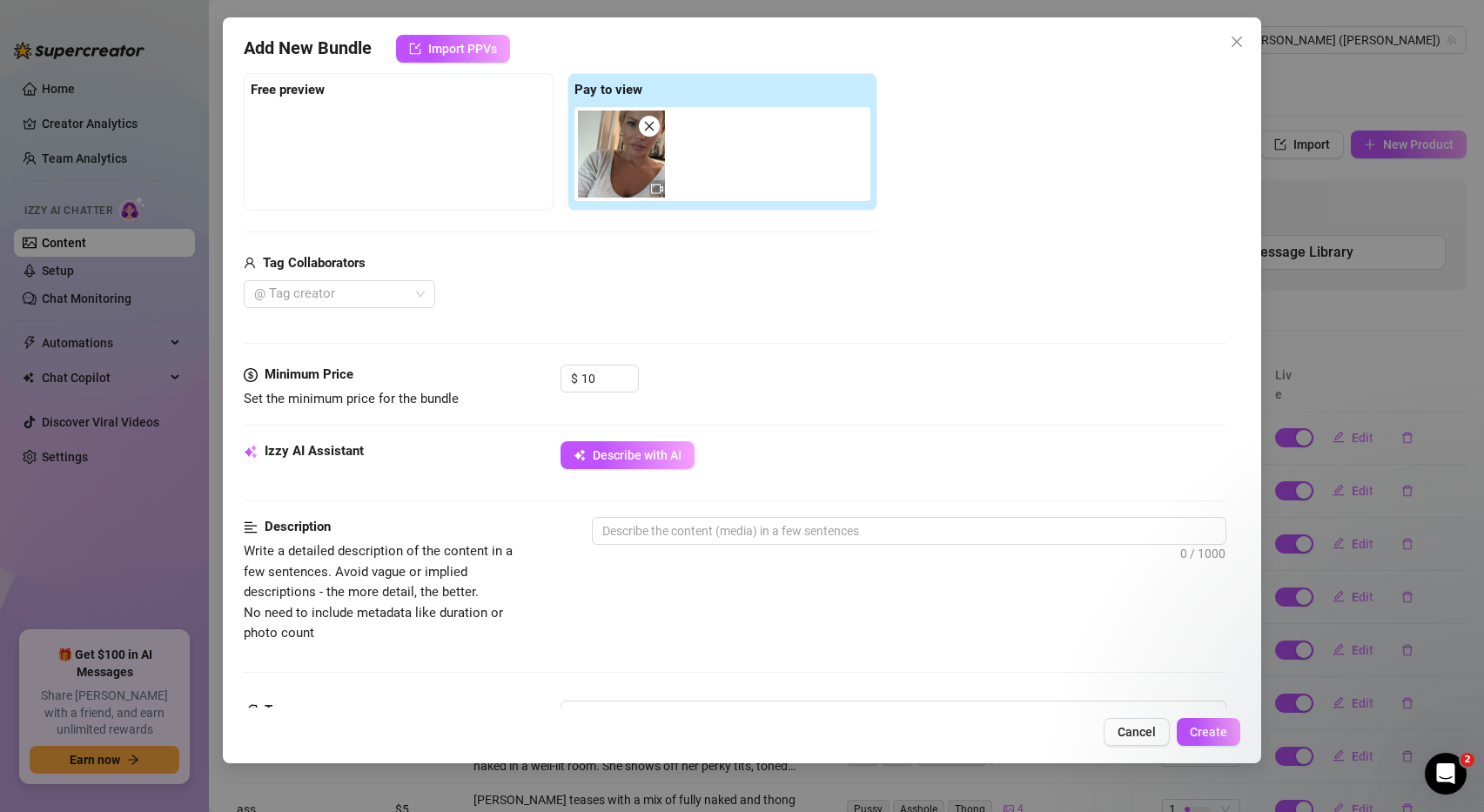
scroll to position [285, 0]
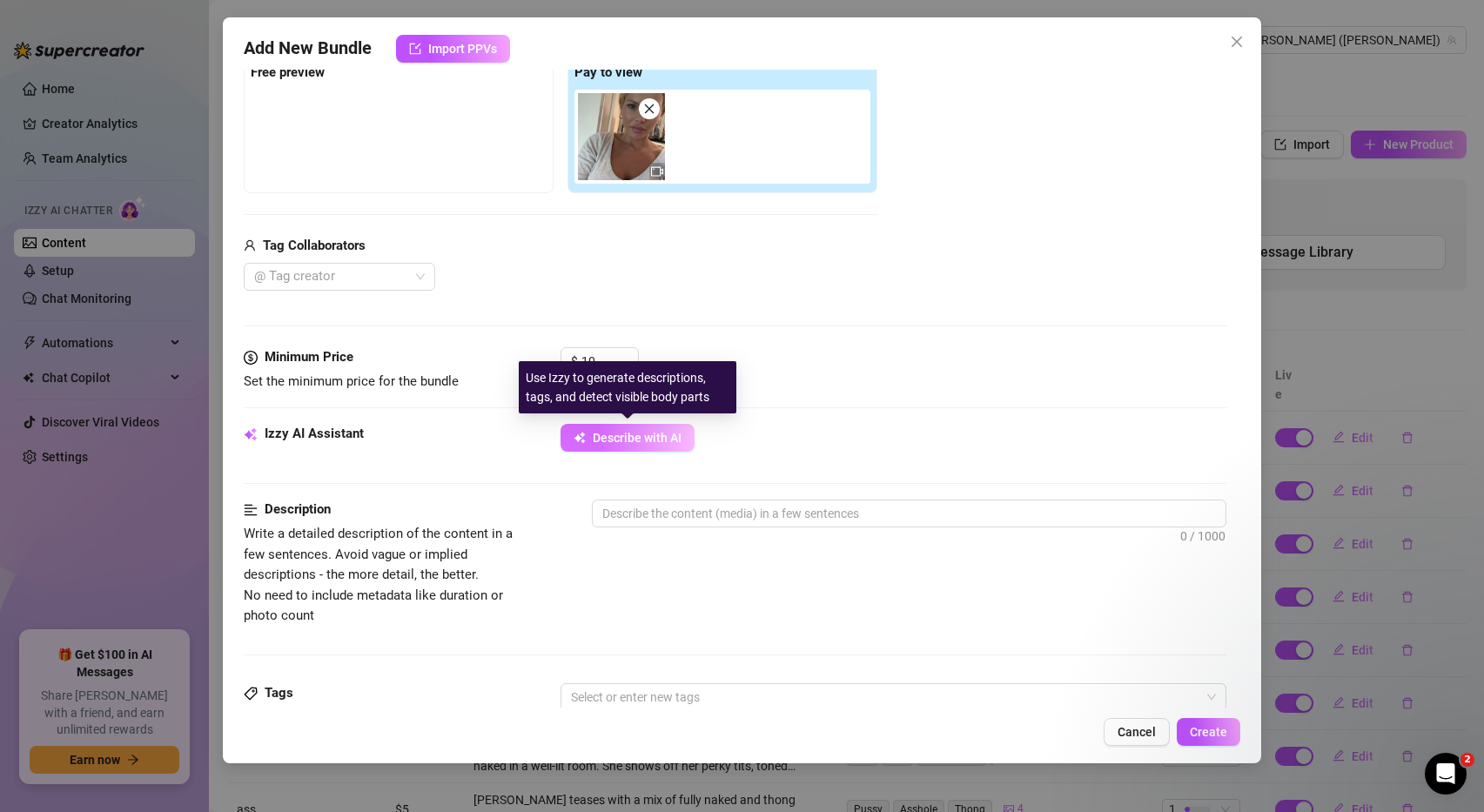
click at [663, 441] on span "Describe with AI" at bounding box center [637, 437] width 89 height 14
click at [627, 440] on span "Describe with AI" at bounding box center [637, 437] width 89 height 14
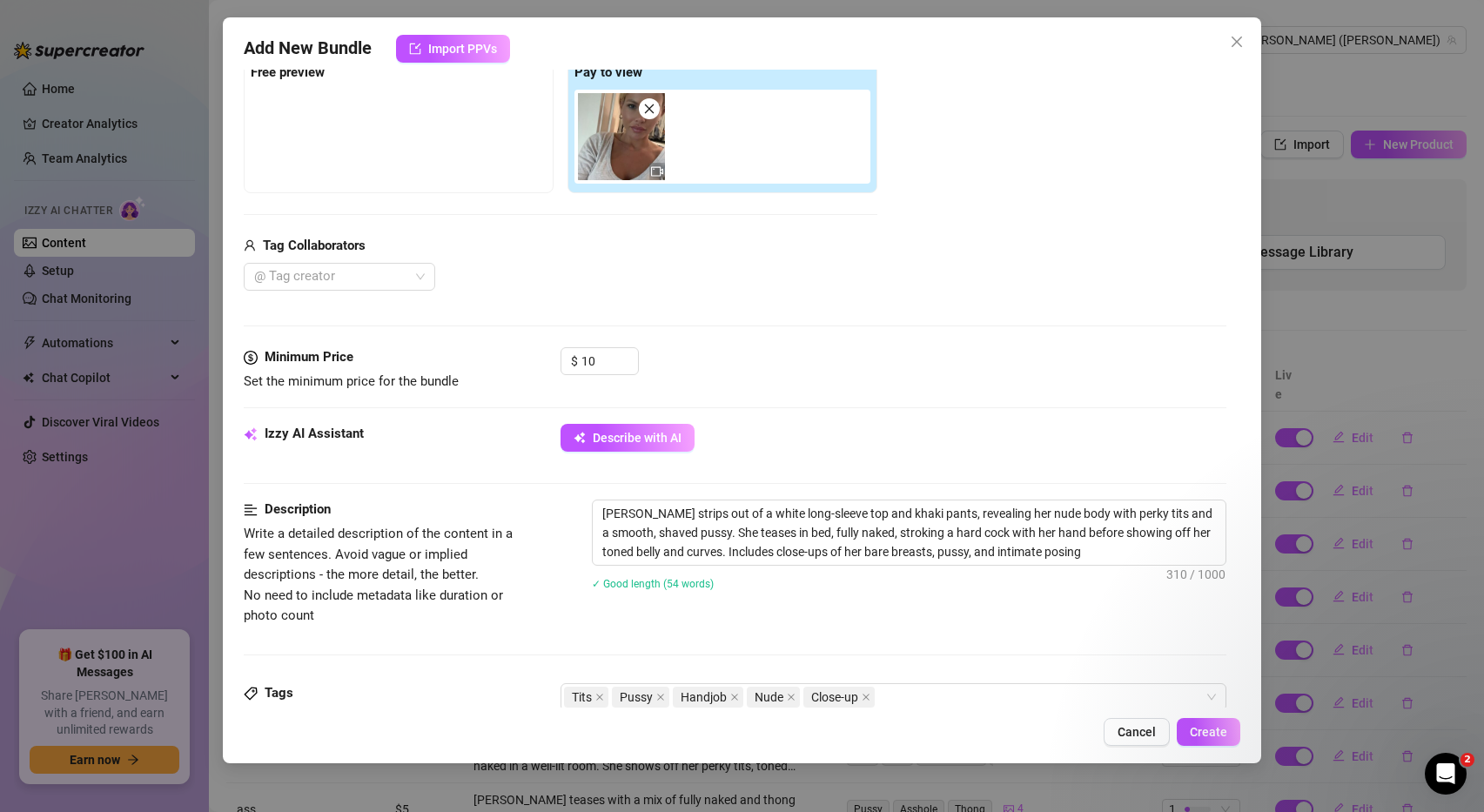
type textarea "Ashley strips out of a white long-sleeve top and khaki pants, revealing her nud…"
click at [752, 514] on textarea "Ashley strips out of a white long-sleeve top and khaki pants, revealing her nud…" at bounding box center [909, 532] width 633 height 64
type textarea "Ashley strips out of a white long-sleeve top and khaki pants, revealing her nud…"
type textarea "Ashley strips out of a whitelong-sleeve top and khaki pants, revealing her nude…"
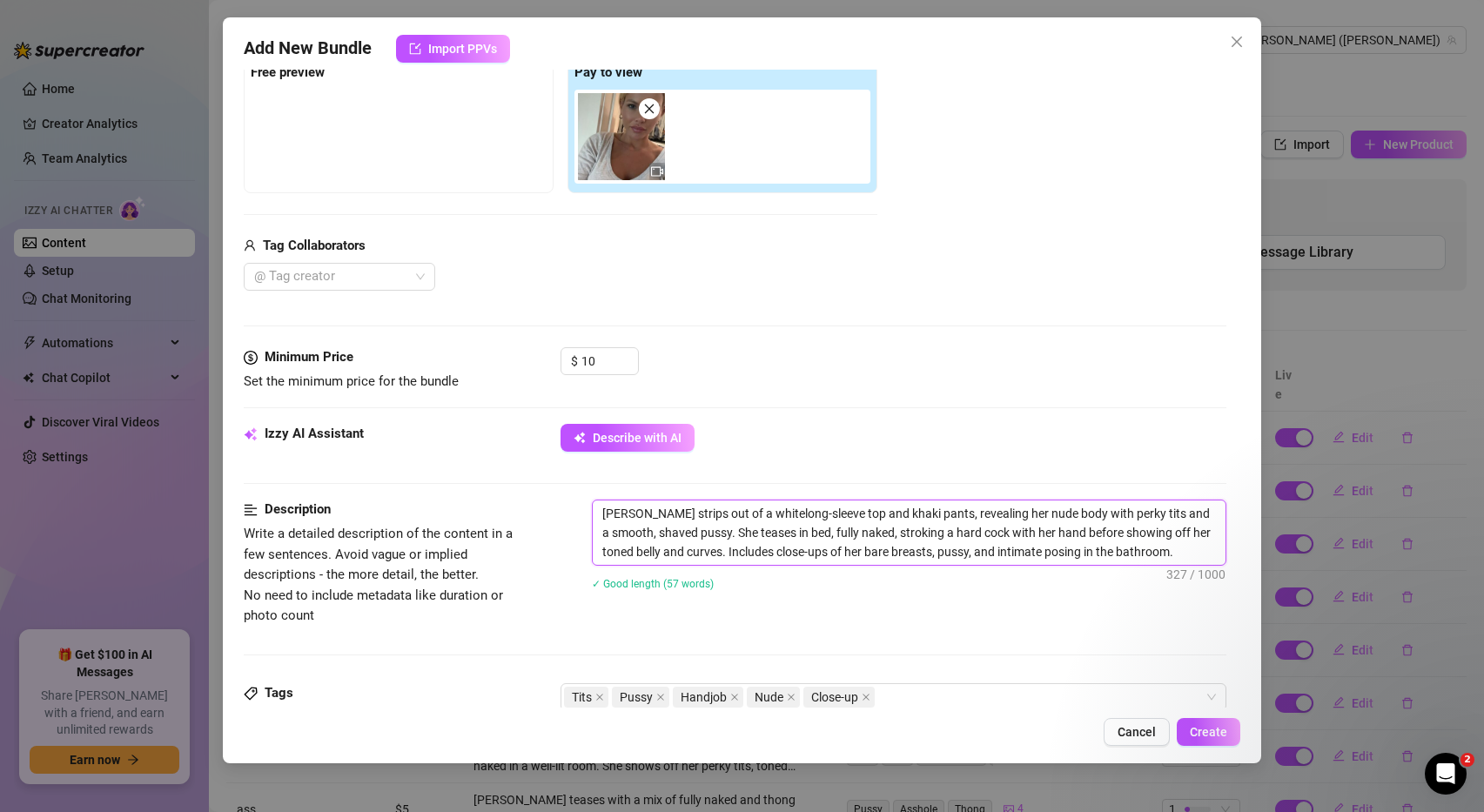
type textarea "Ashley strips out of a whitlong-sleeve top and khaki pants, revealing her nude …"
type textarea "Ashley strips out of a whilong-sleeve top and khaki pants, revealing her nude b…"
type textarea "Ashley strips out of a whlong-sleeve top and khaki pants, revealing her nude bo…"
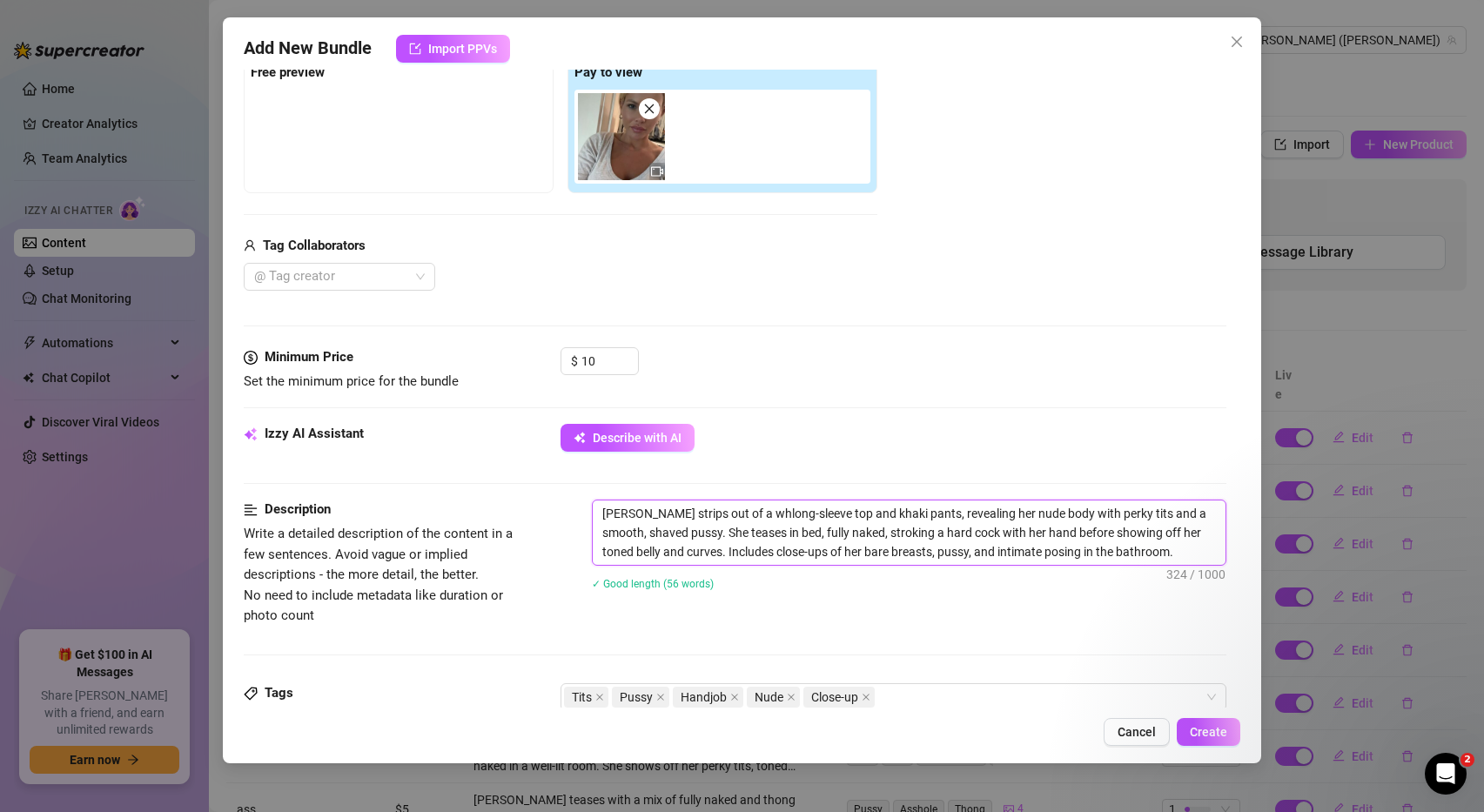
type textarea "Ashley strips out of a wlong-sleeve top and khaki pants, revealing her nude bod…"
type textarea "Ashley strips out of a long-sleeve top and khaki pants, revealing her nude body…"
type textarea "Ashley strips out of a glong-sleeve top and khaki pants, revealing her nude bod…"
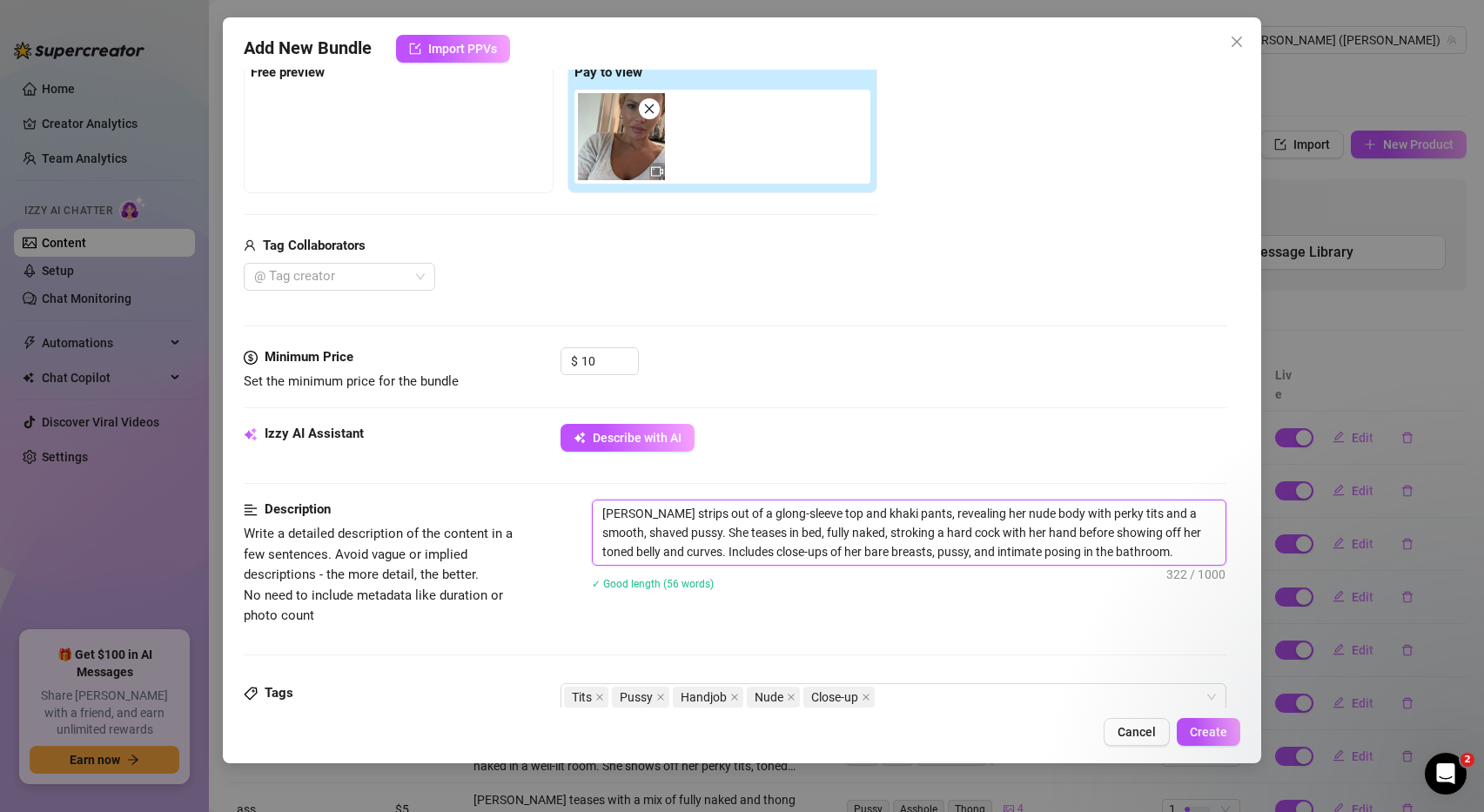
type textarea "Ashley strips out of a grlong-sleeve top and khaki pants, revealing her nude bo…"
type textarea "Ashley strips out of a grelong-sleeve top and khaki pants, revealing her nude b…"
type textarea "Ashley strips out of a greylong-sleeve top and khaki pants, revealing her nude …"
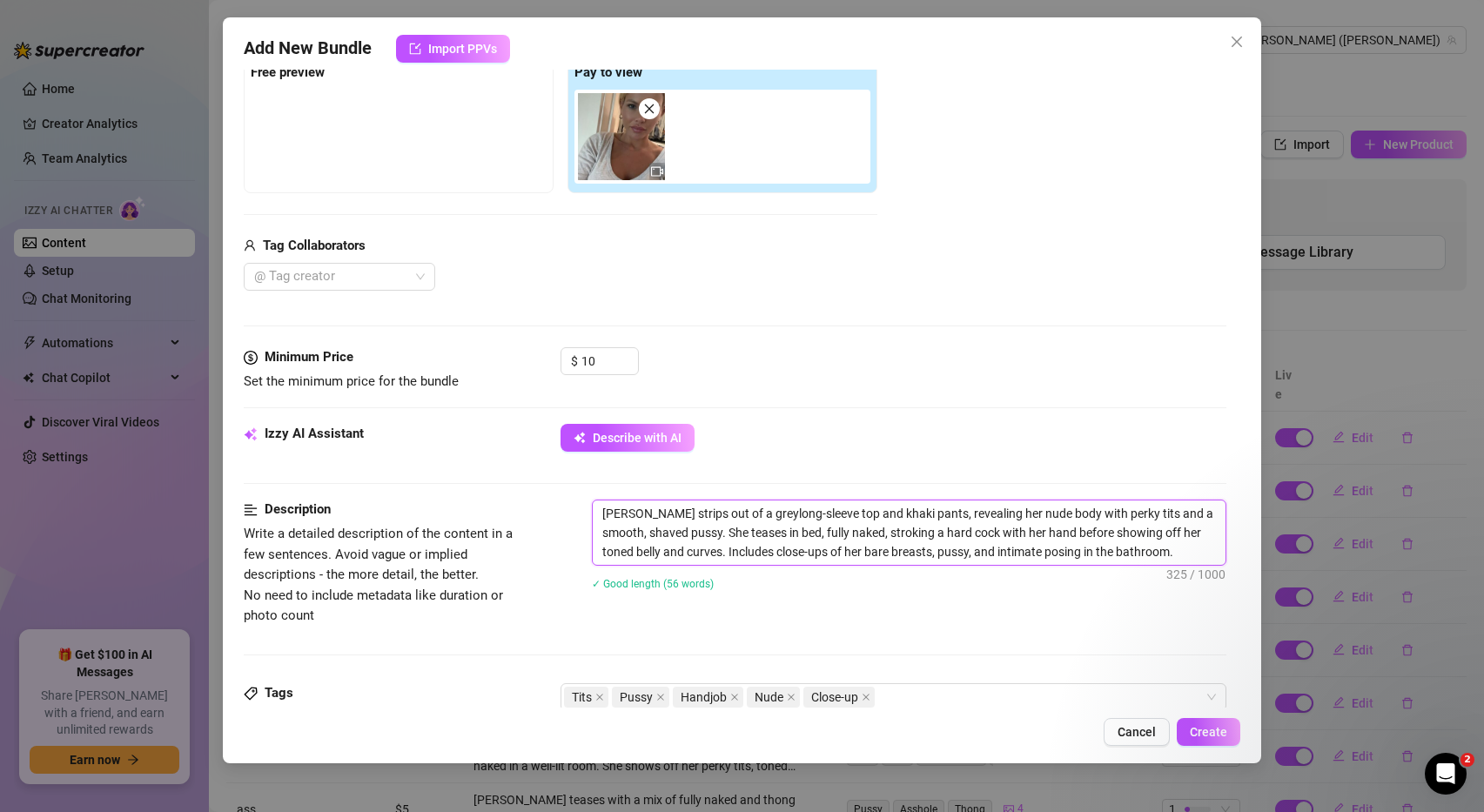
type textarea "Ashley strips out of a grey long-sleeve top and khaki pants, revealing her nude…"
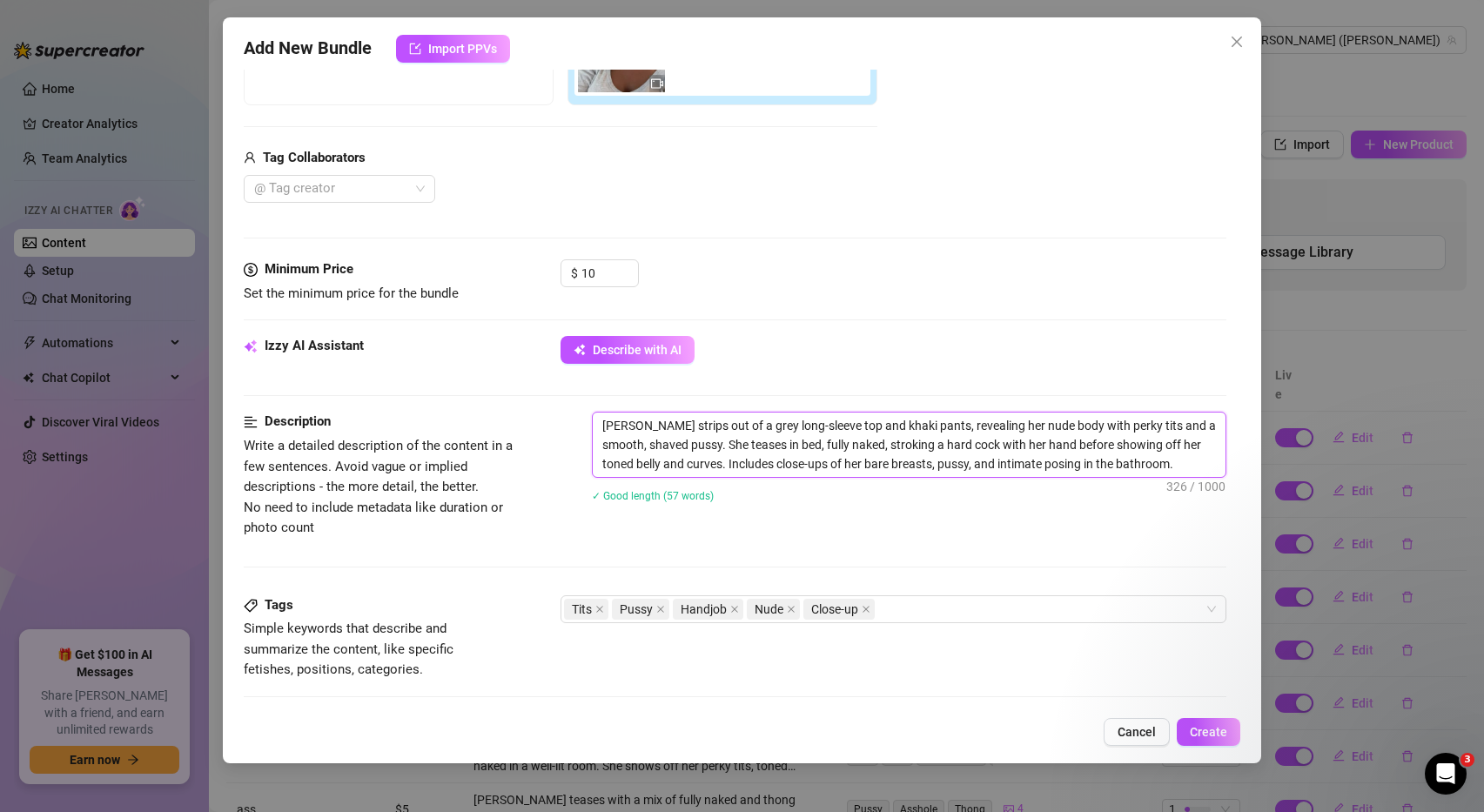
scroll to position [363, 0]
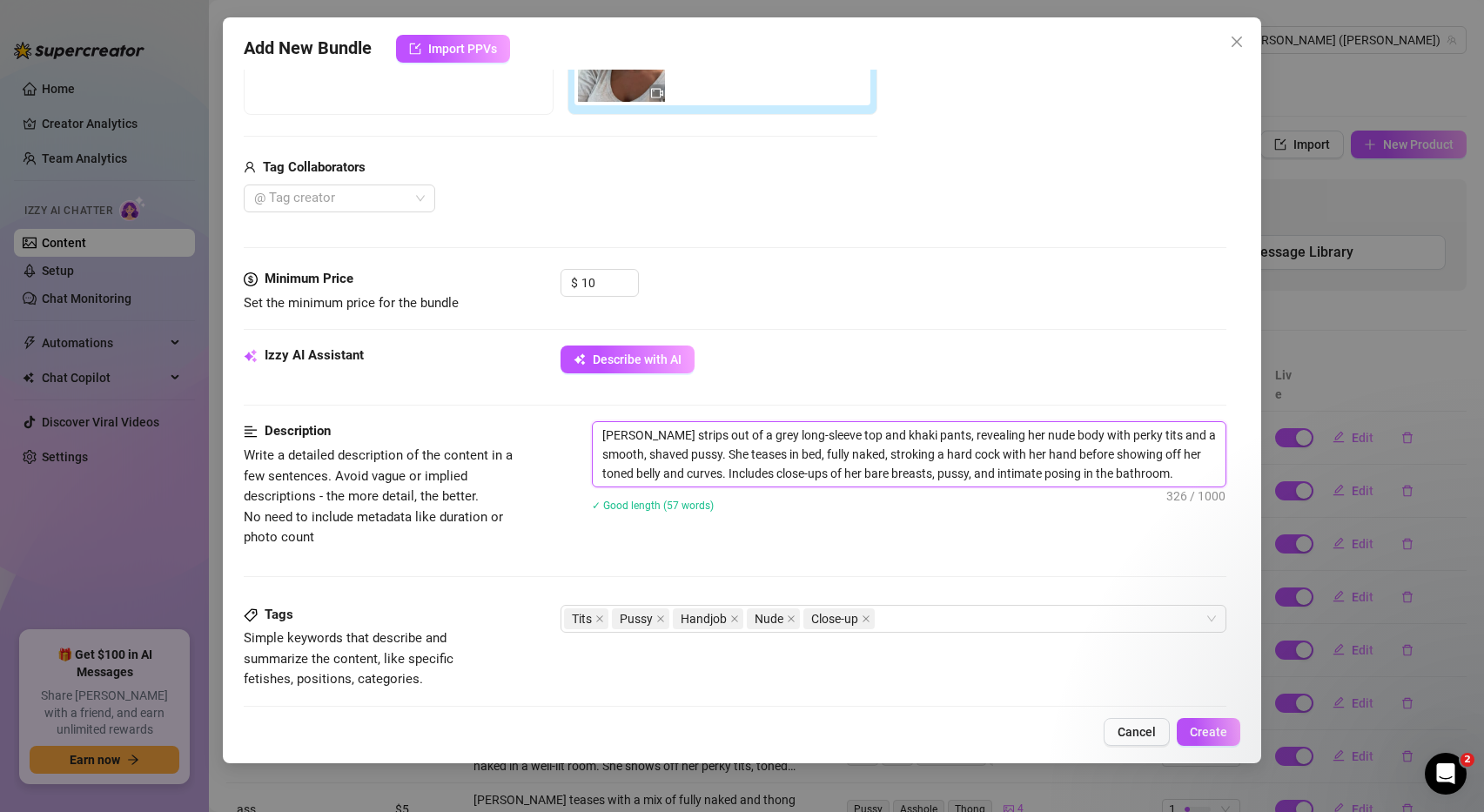
click at [1160, 469] on textarea "Ashley strips out of a grey long-sleeve top and khaki pants, revealing her nude…" at bounding box center [909, 453] width 633 height 64
type textarea "Ashley strips out of a grey long-sleeve top and khaki pants, revealing her nude…"
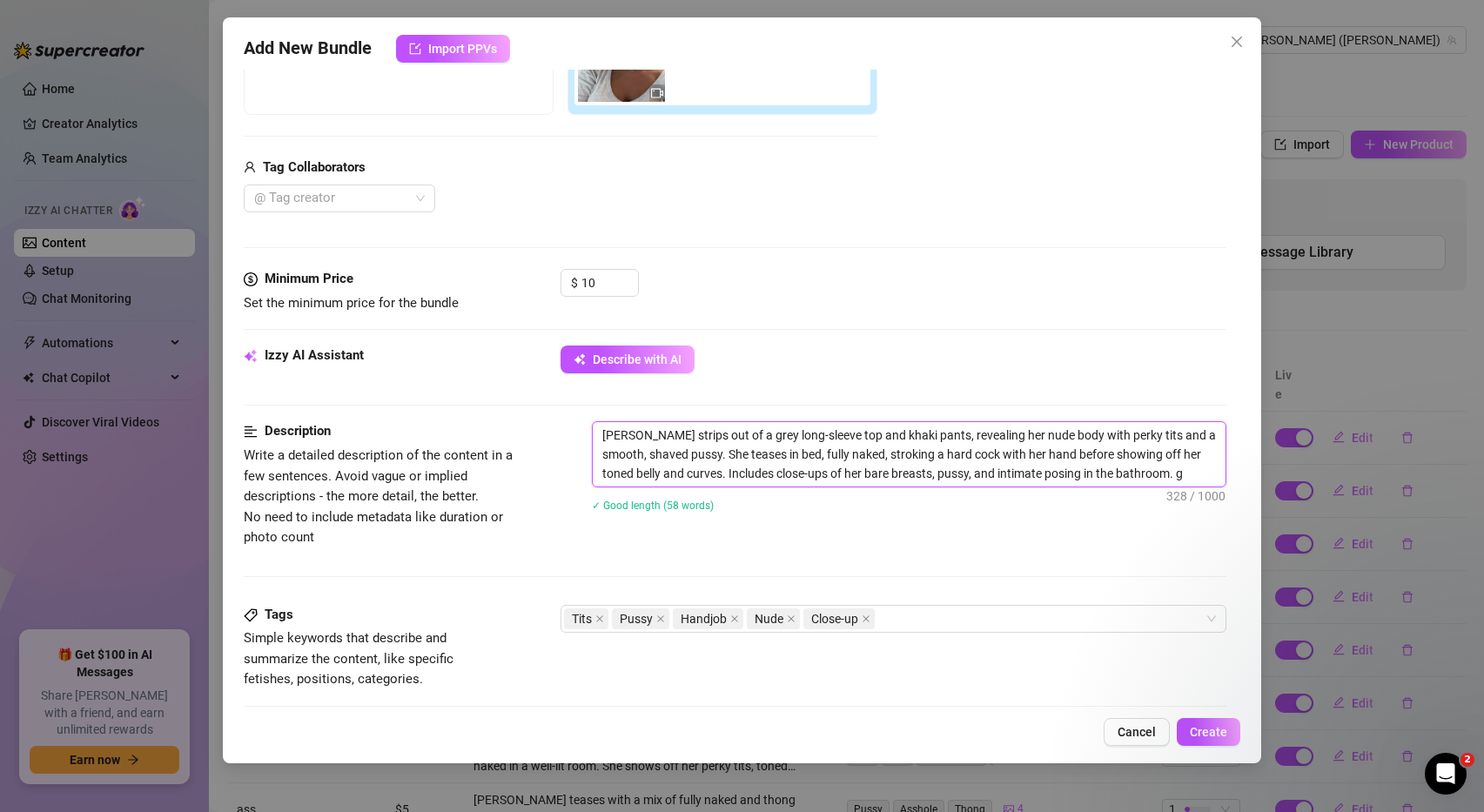
type textarea "Ashley strips out of a grey long-sleeve top and khaki pants, revealing her nude…"
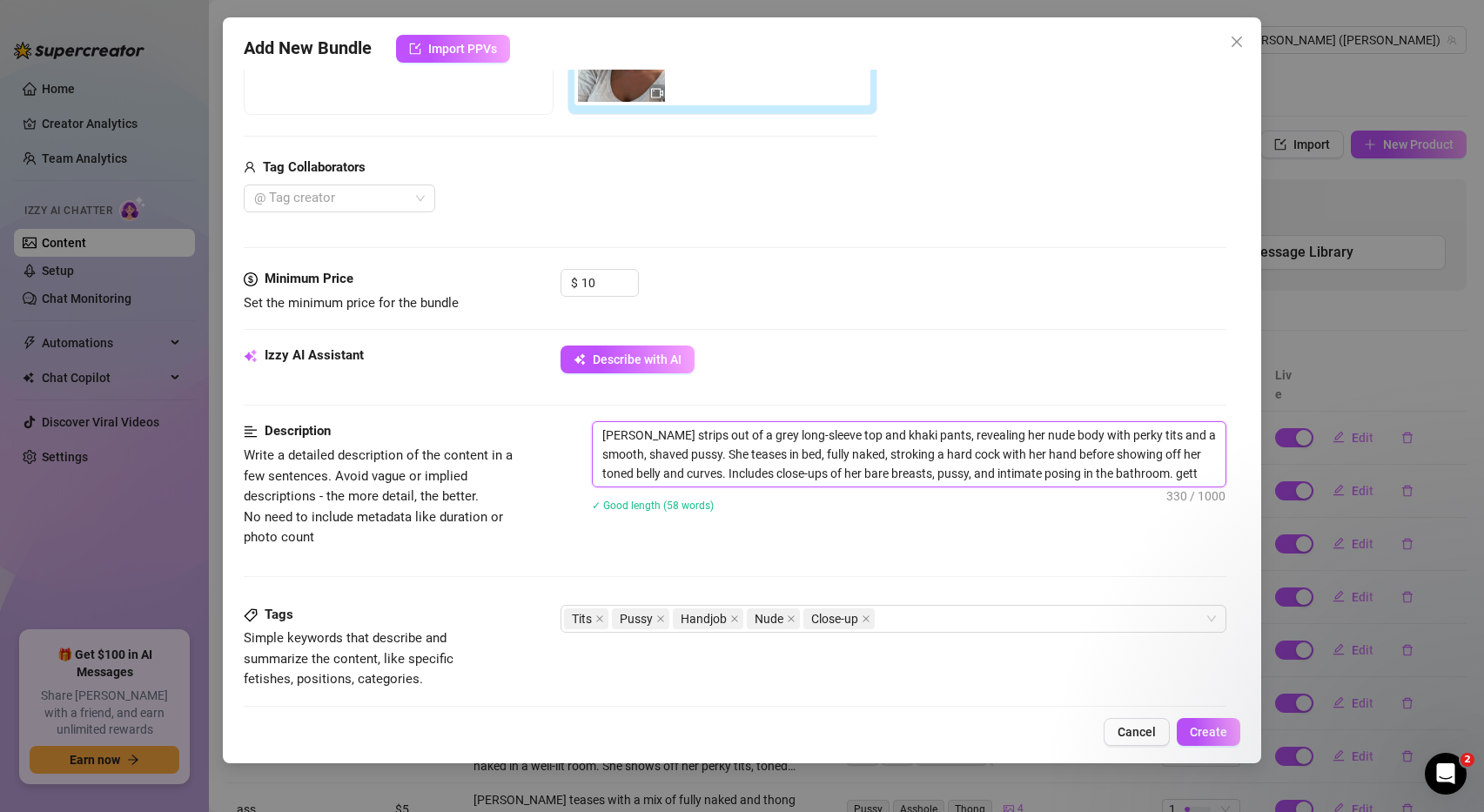
type textarea "Ashley strips out of a grey long-sleeve top and khaki pants, revealing her nude…"
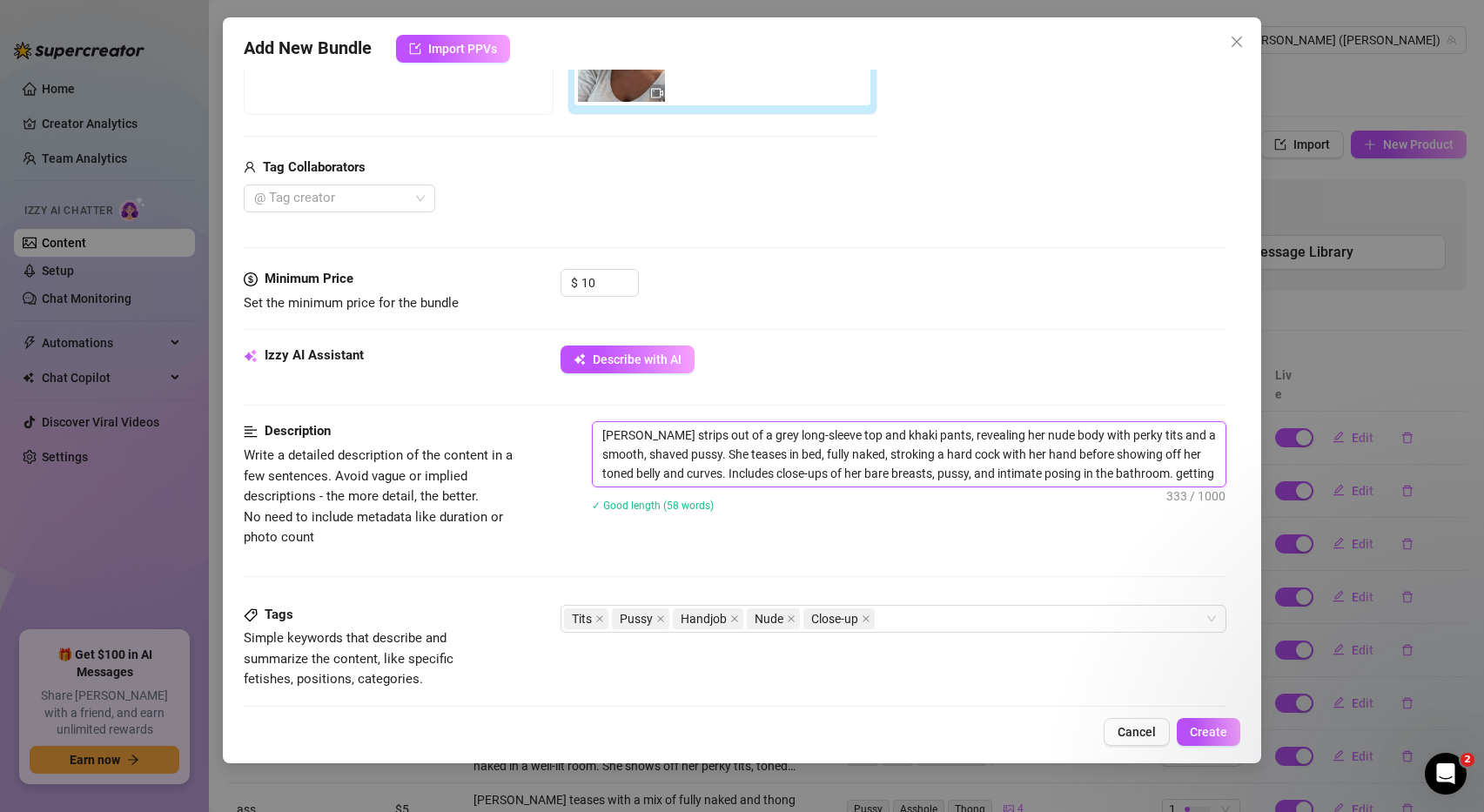
type textarea "Ashley strips out of a grey long-sleeve top and khaki pants, revealing her nude…"
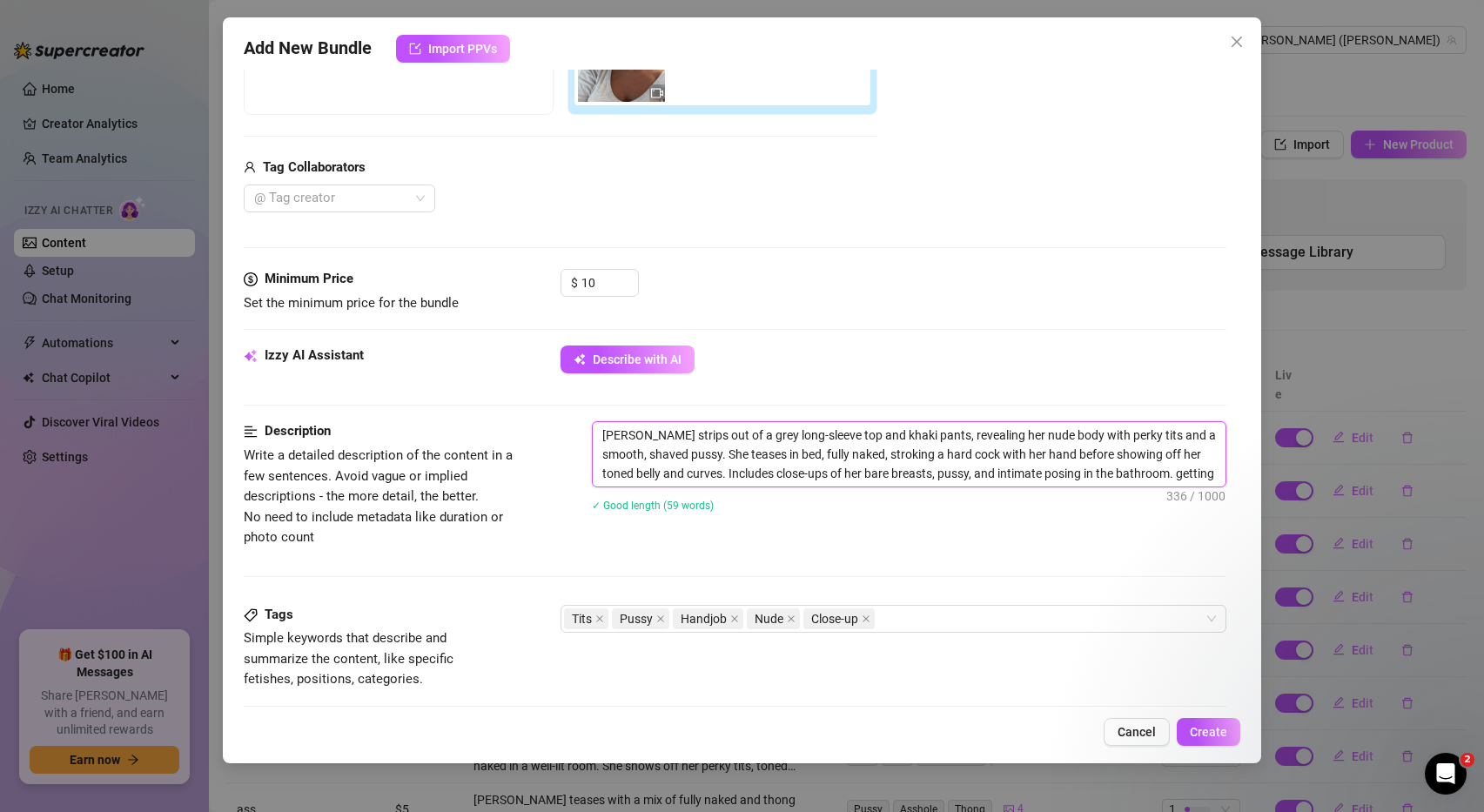
type textarea "Ashley strips out of a grey long-sleeve top and khaki pants, revealing her nude…"
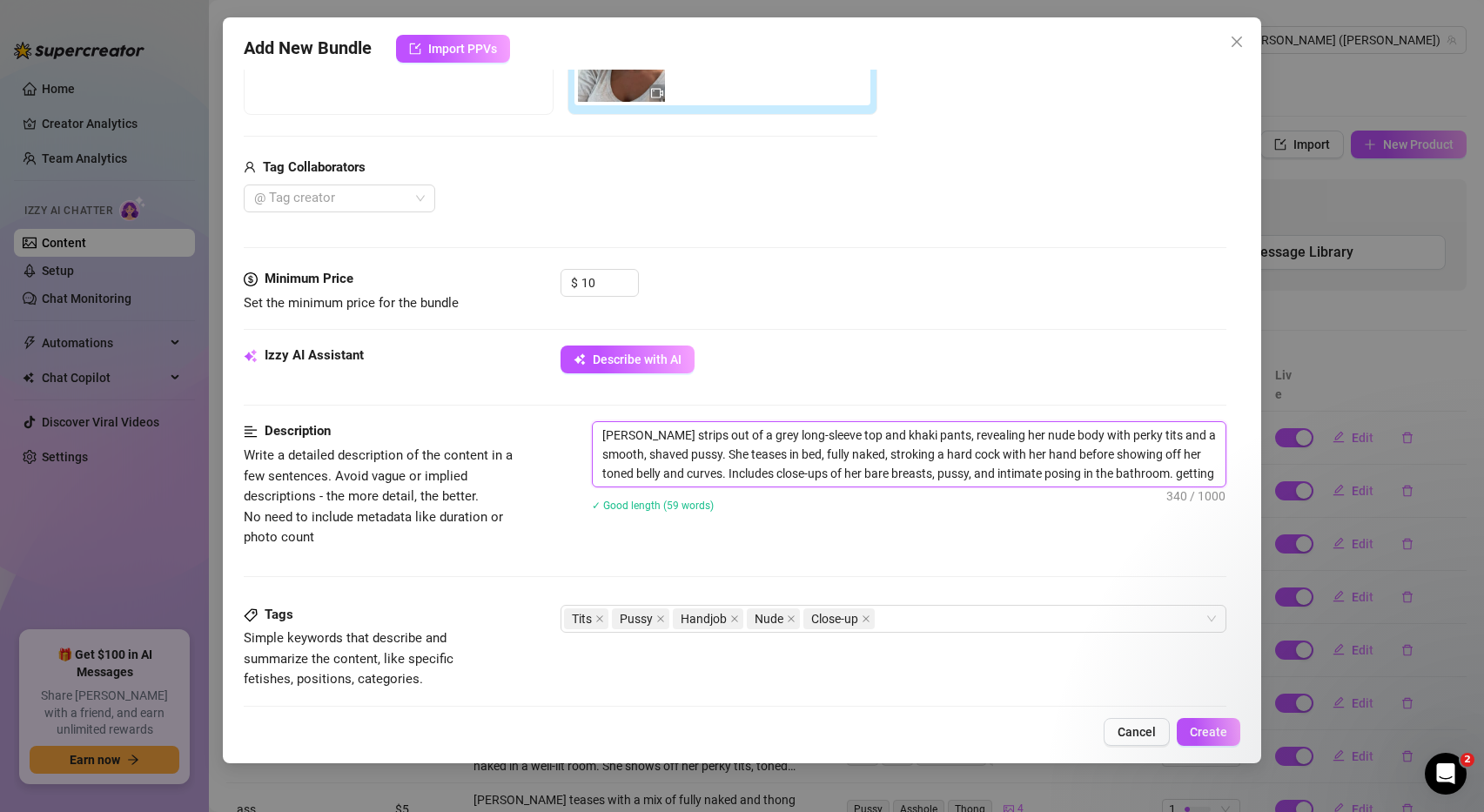
type textarea "Ashley strips out of a grey long-sleeve top and khaki pants, revealing her nude…"
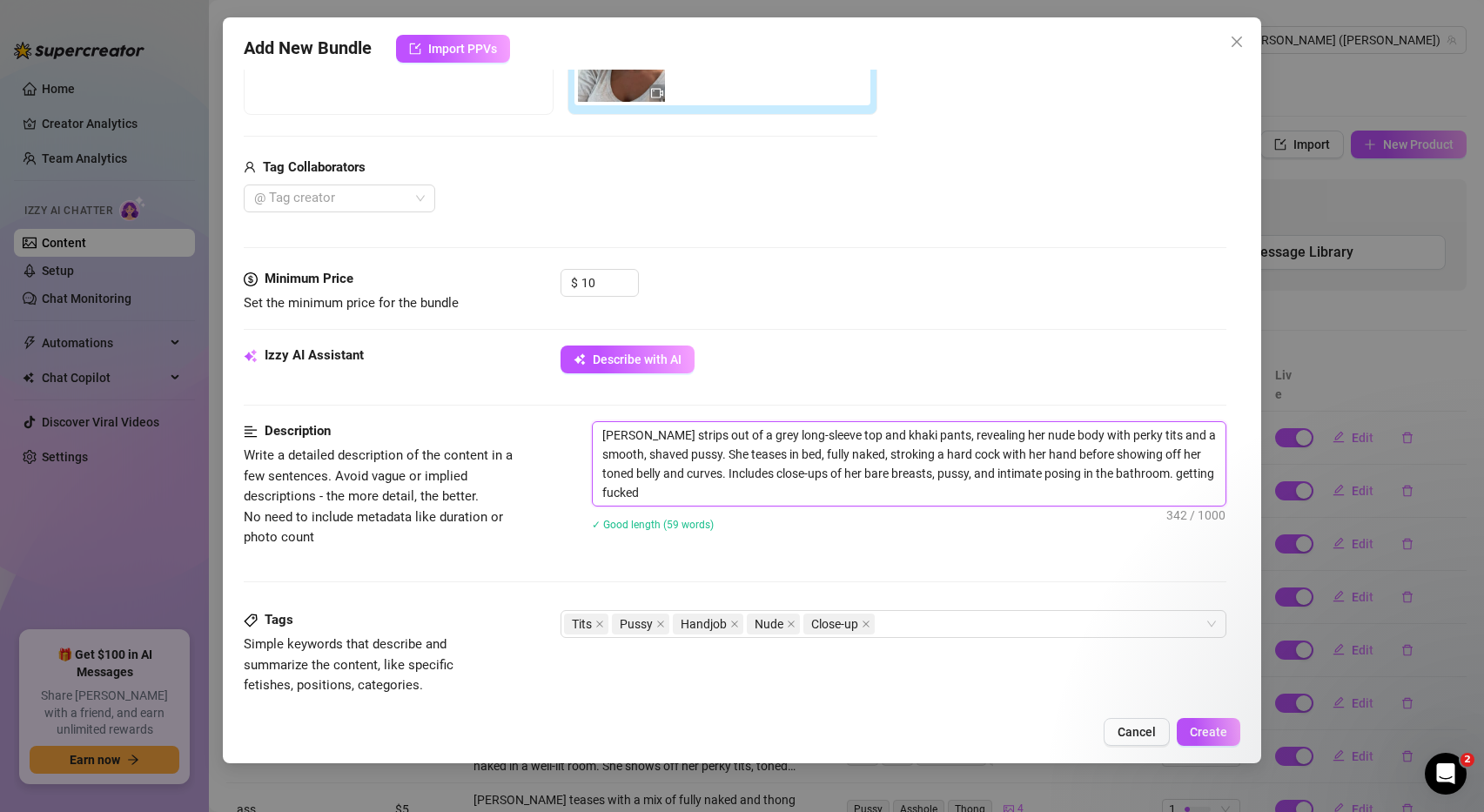
type textarea "Ashley strips out of a grey long-sleeve top and khaki pants, revealing her nude…"
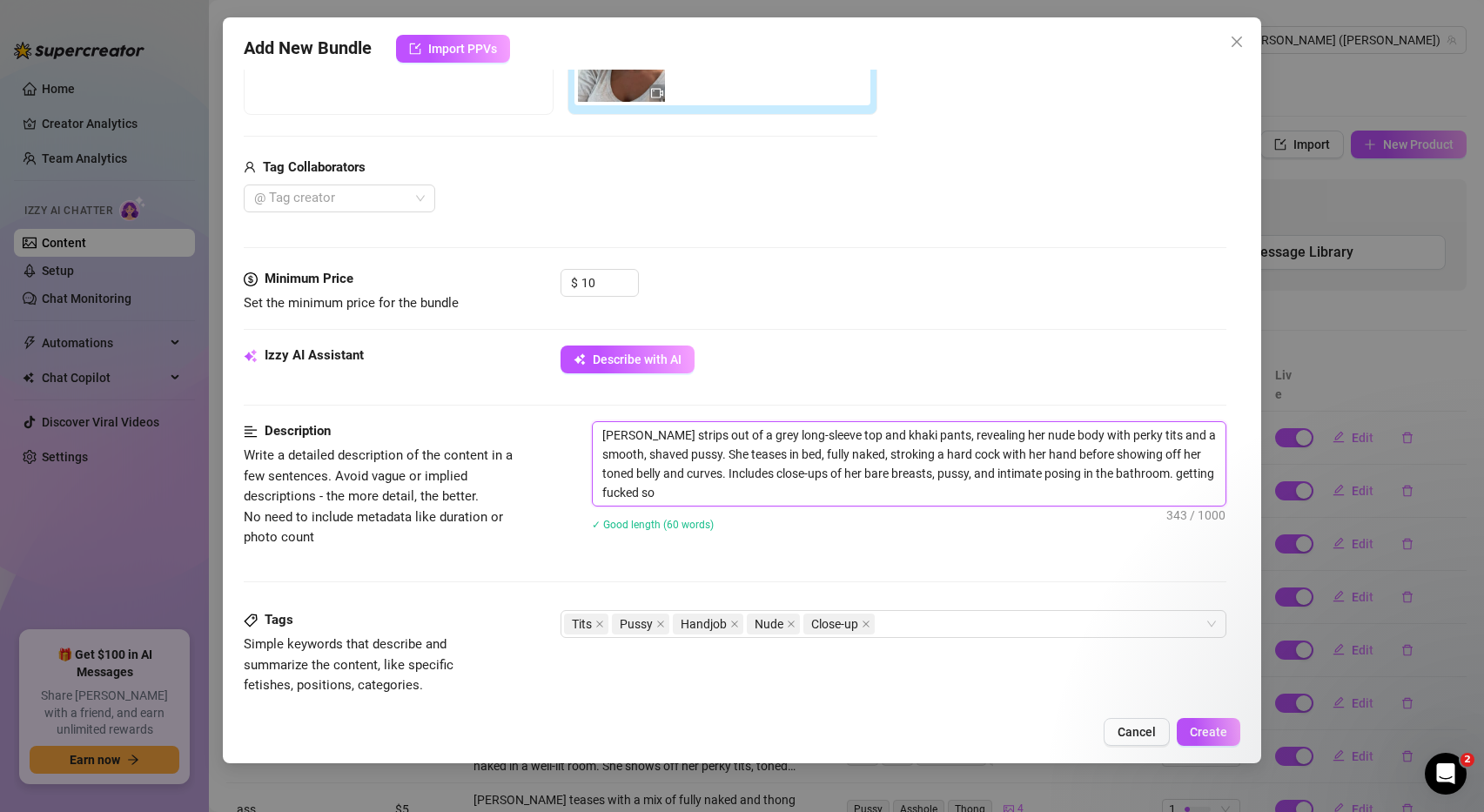
type textarea "Ashley strips out of a grey long-sleeve top and khaki pants, revealing her nude…"
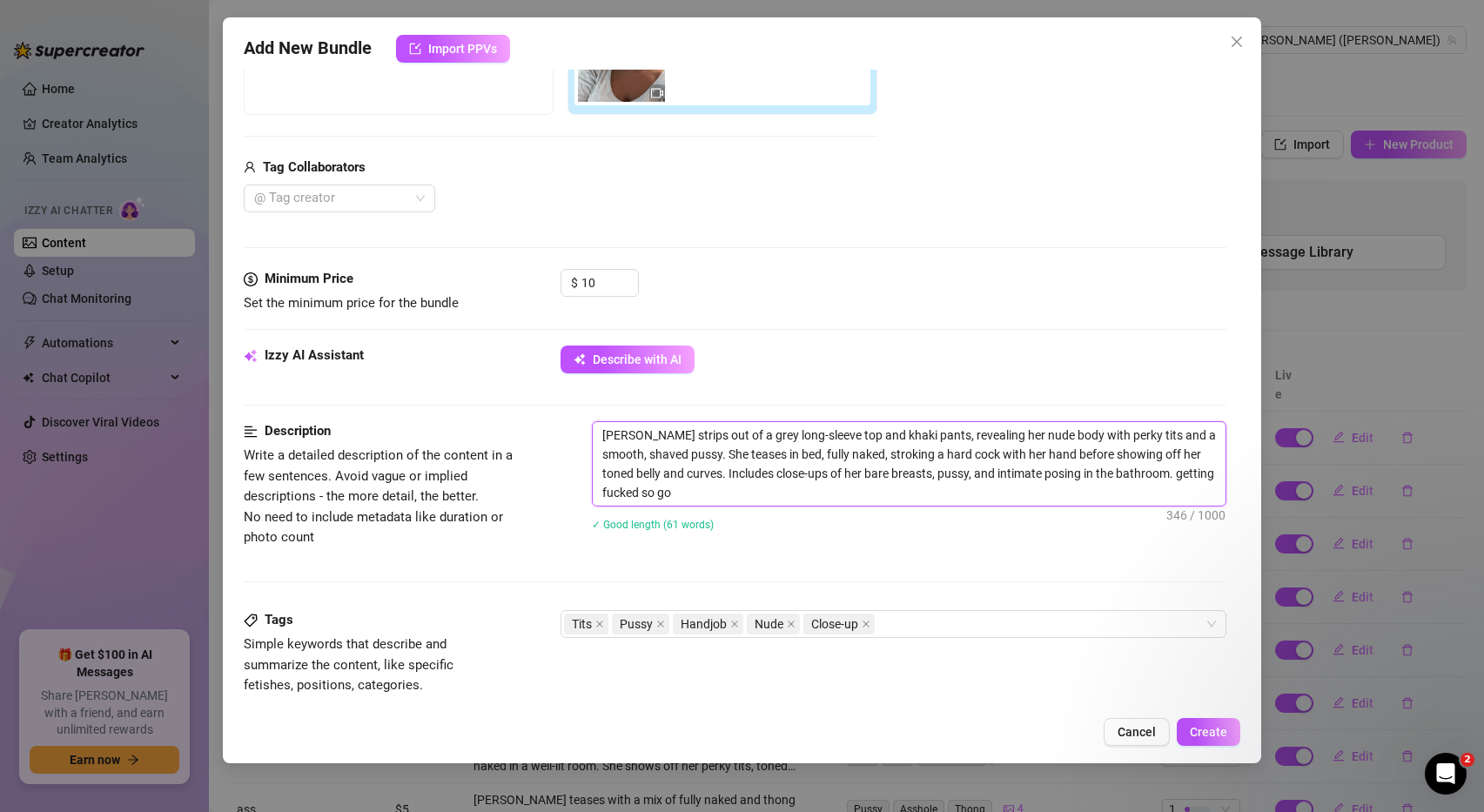
type textarea "Ashley strips out of a grey long-sleeve top and khaki pants, revealing her nude…"
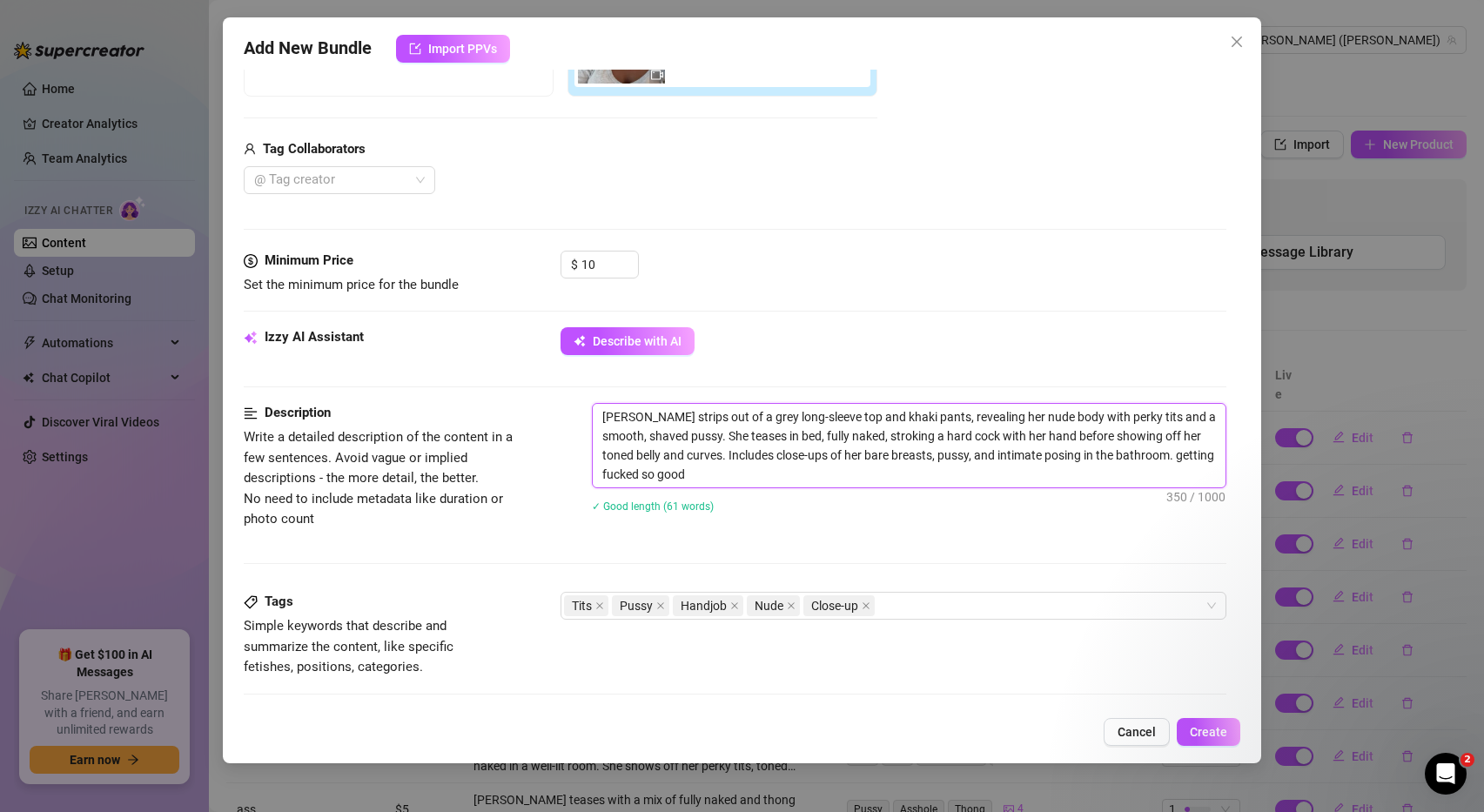
scroll to position [369, 0]
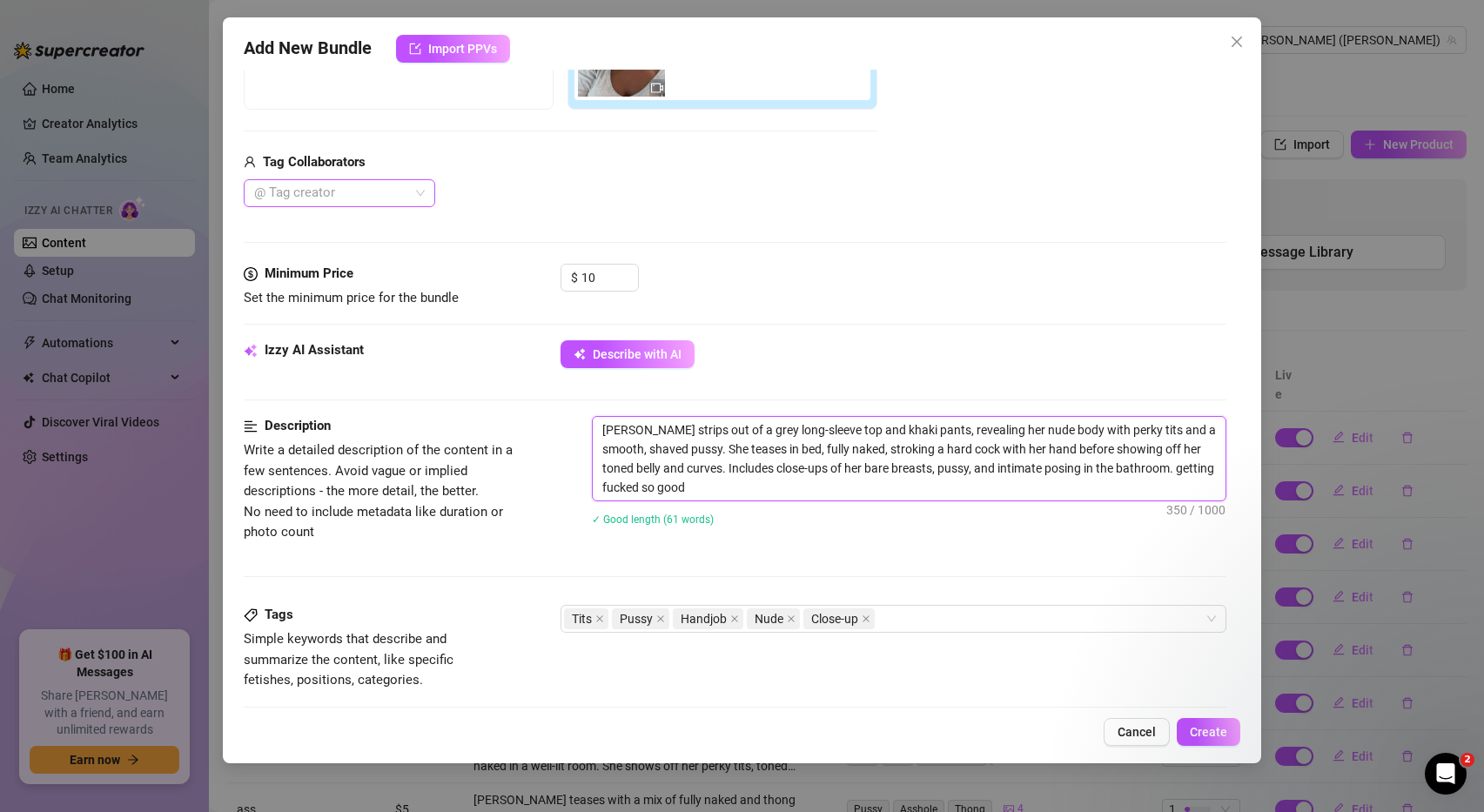
click at [417, 192] on div "@ Tag creator" at bounding box center [340, 193] width 191 height 28
type textarea "Ashley strips out of a grey long-sleeve top and khaki pants, revealing her nude…"
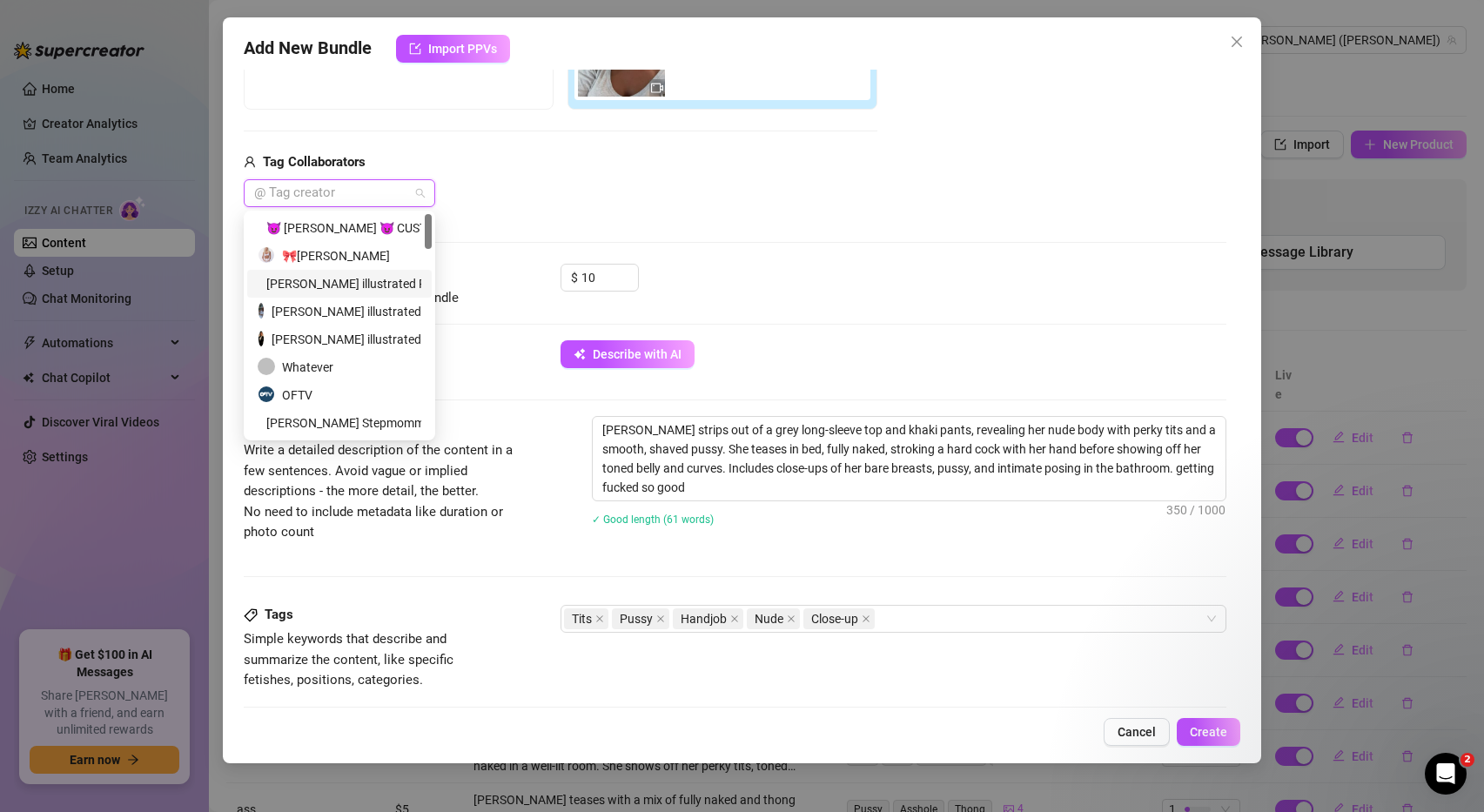
click at [359, 278] on div "Alex illustrated Presents" at bounding box center [339, 284] width 163 height 19
click at [390, 227] on div "😈 Ashley Belle 😈 CUSTOMS VIDEOCALLS" at bounding box center [340, 228] width 164 height 19
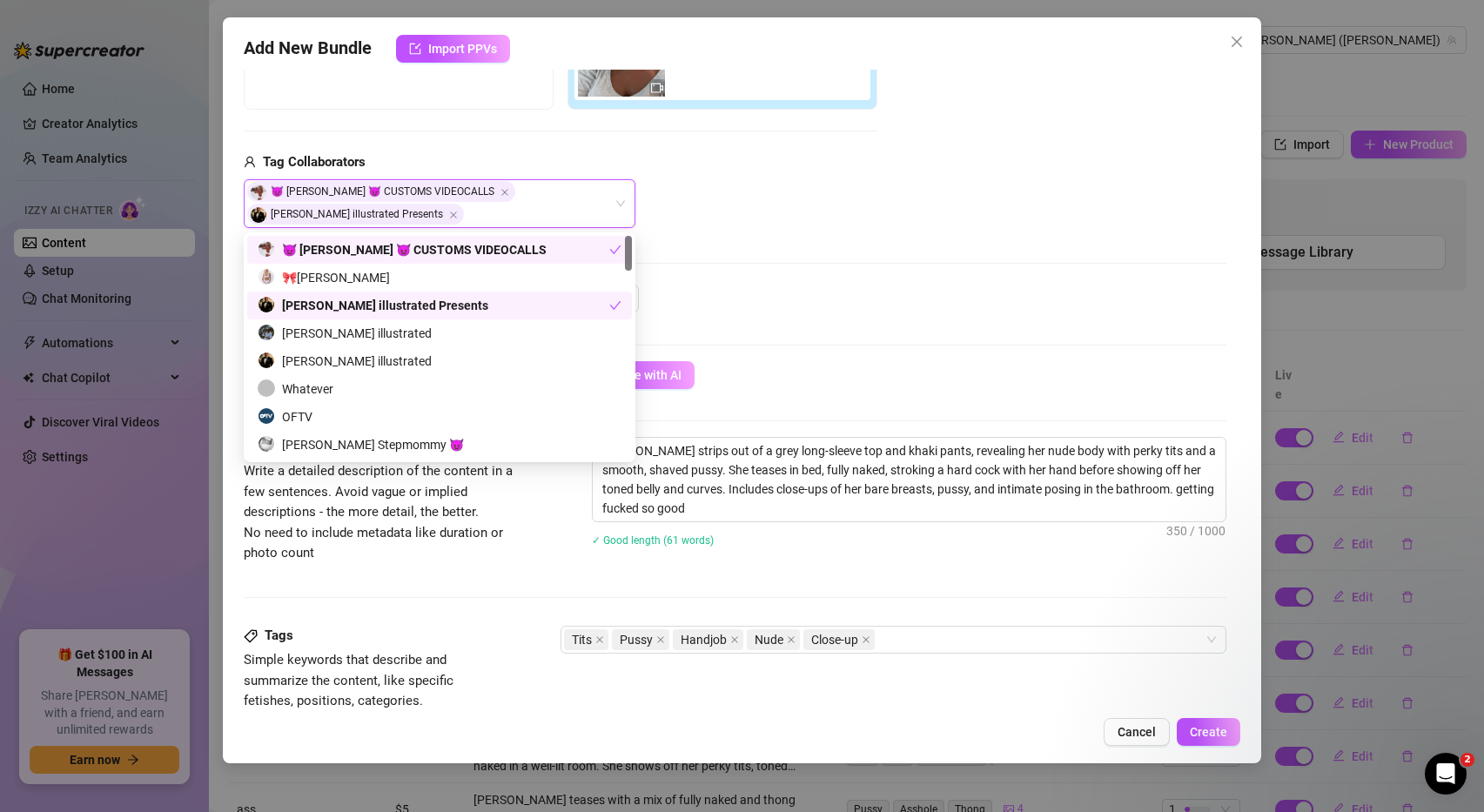
click at [838, 275] on div "Media Add Media from Vault Free preview Pay to view Tag Collaborators 😈 Ashley …" at bounding box center [735, 90] width 984 height 388
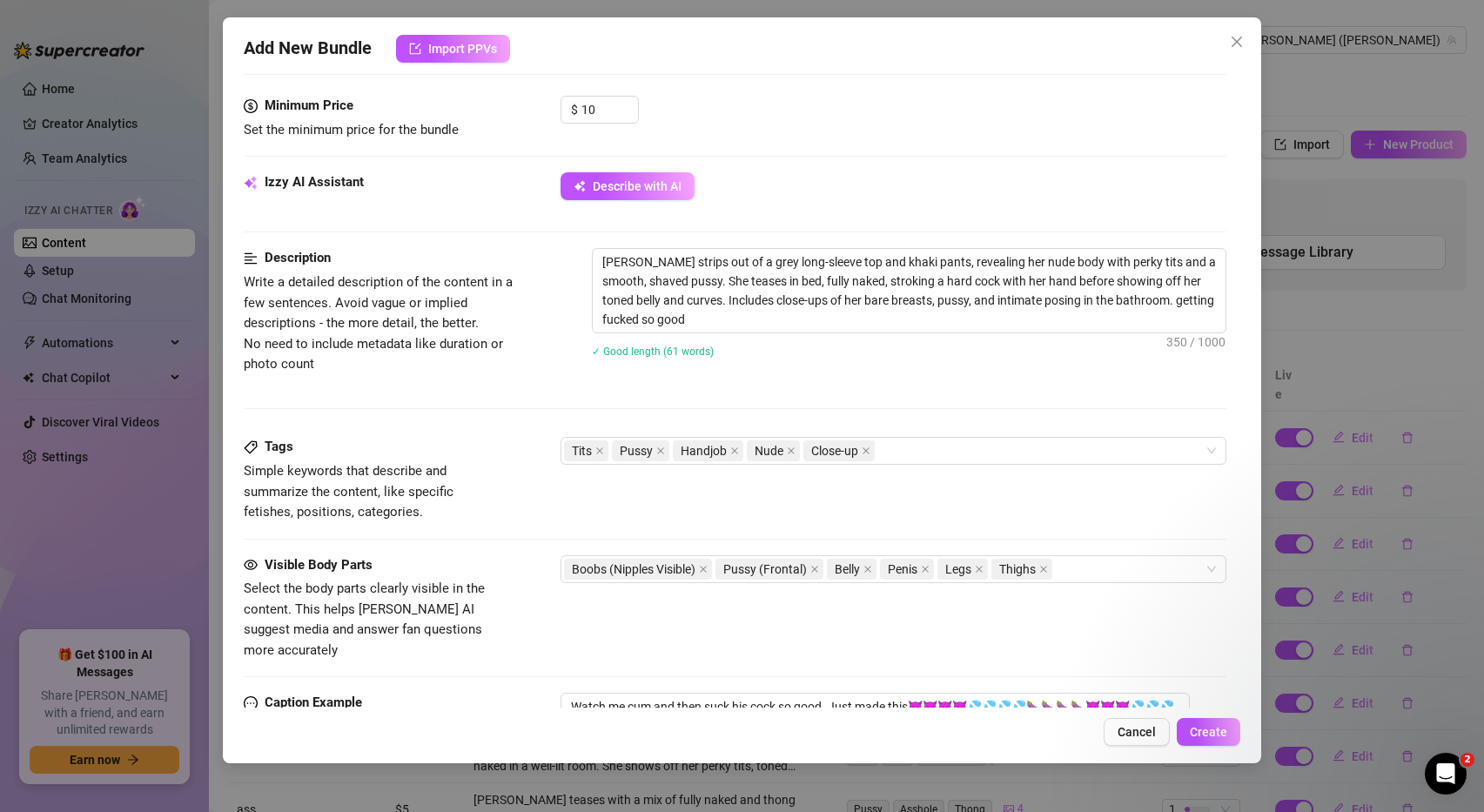
scroll to position [560, 0]
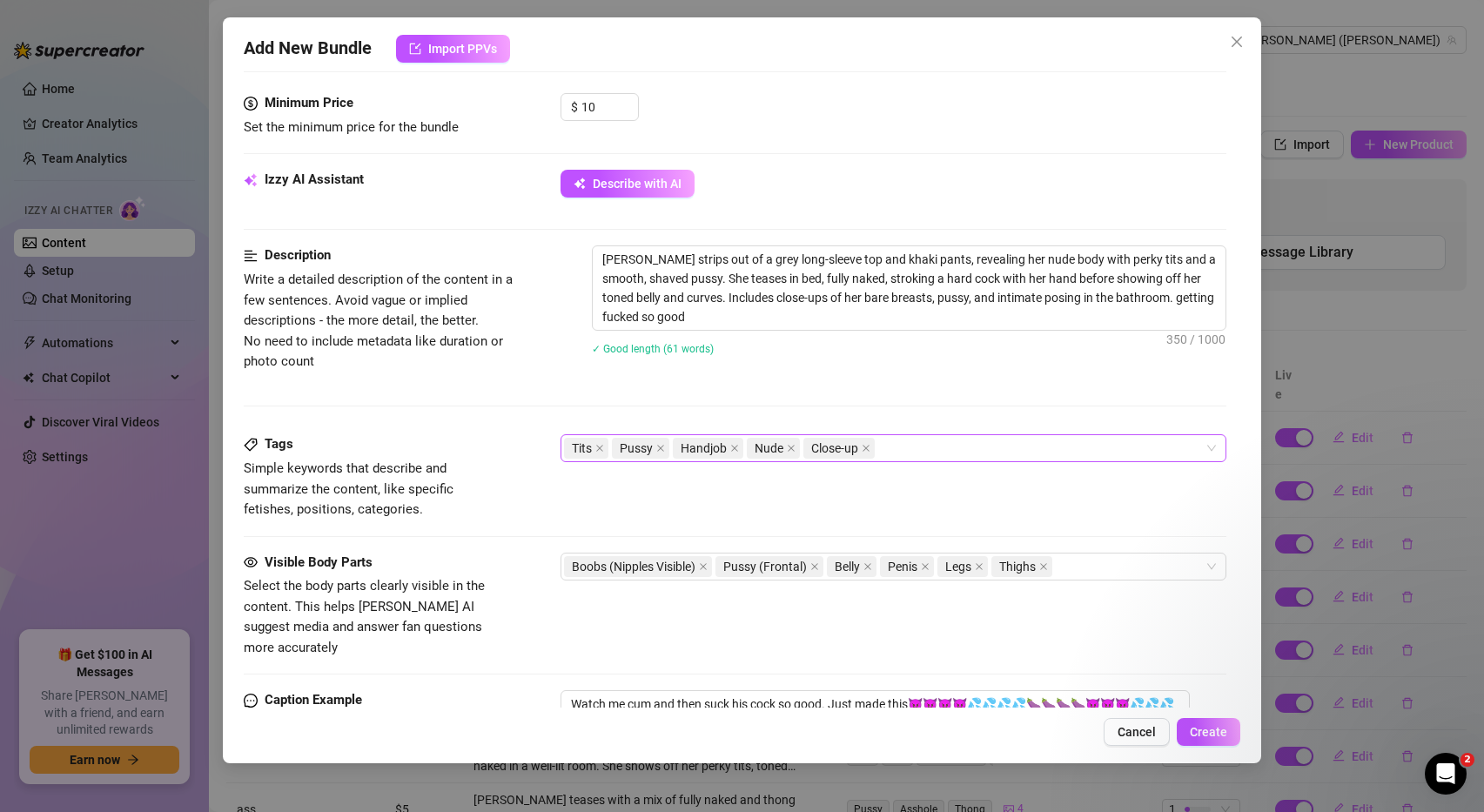
click at [921, 449] on div "Tits Pussy Handjob Nude Close-up" at bounding box center [884, 448] width 641 height 24
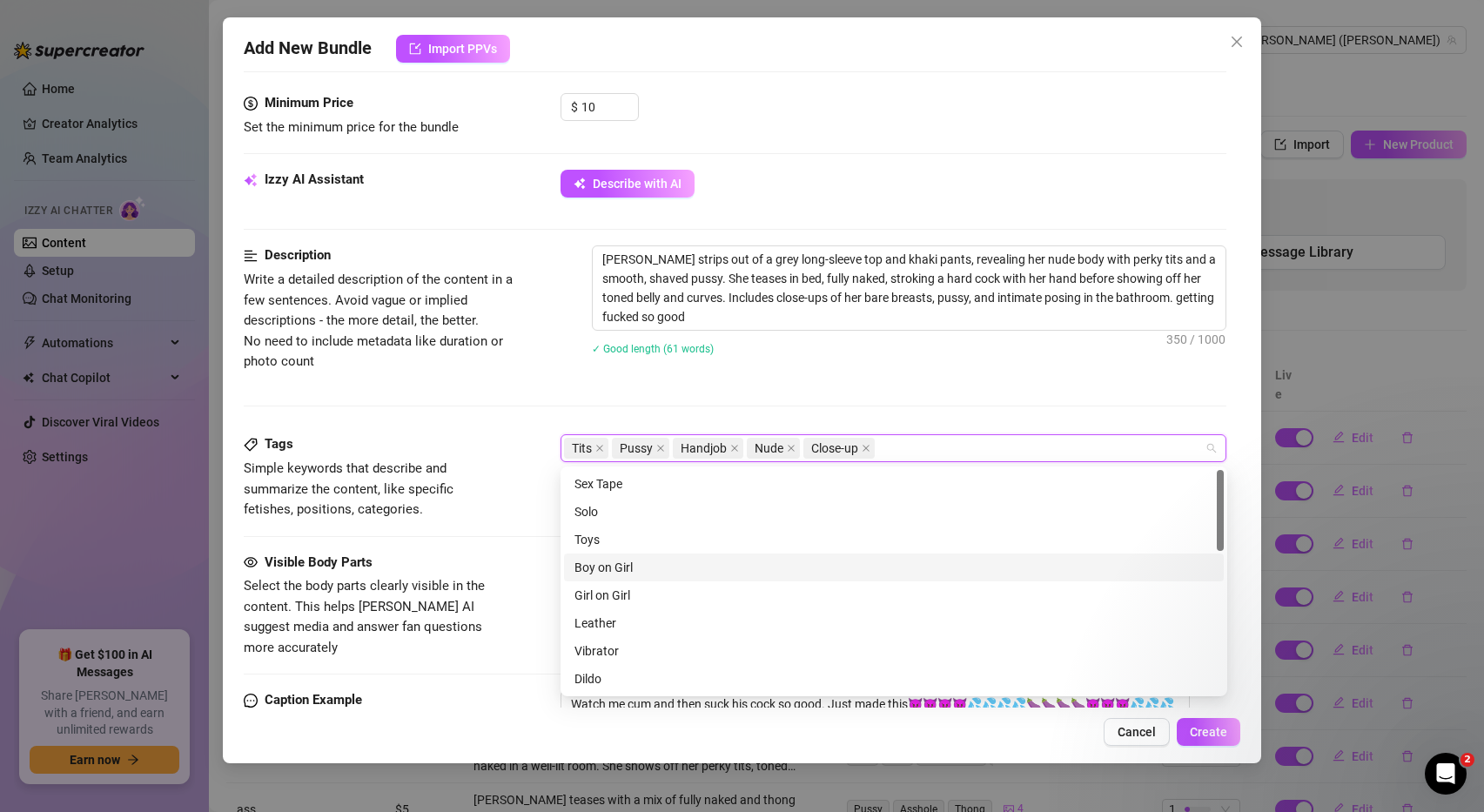
click at [641, 565] on div "Boy on Girl" at bounding box center [893, 567] width 639 height 19
click at [1107, 369] on div "Ashley strips out of a grey long-sleeve top and khaki pants, revealing her nude…" at bounding box center [909, 312] width 635 height 132
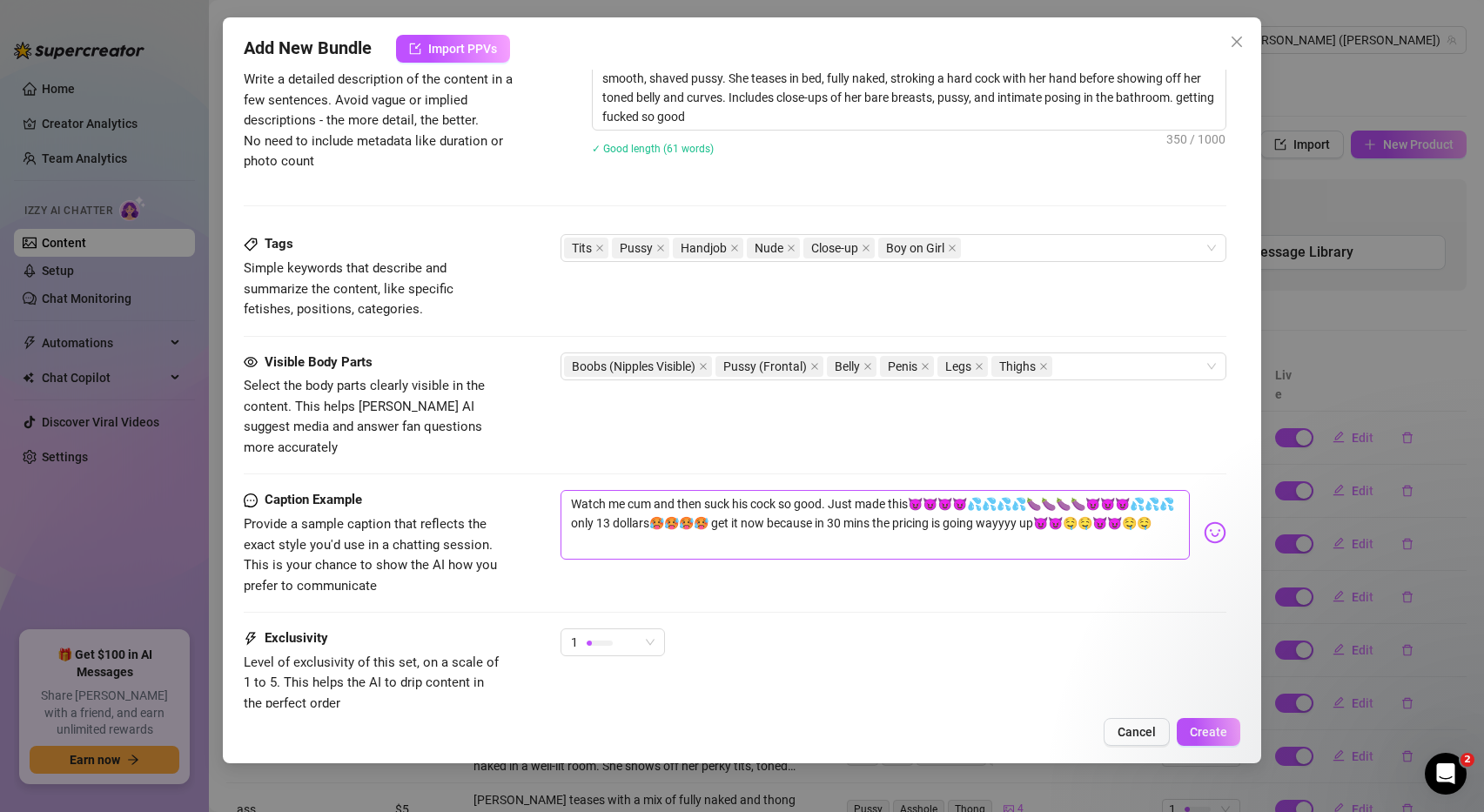
scroll to position [761, 0]
click at [658, 628] on div "1" at bounding box center [613, 641] width 105 height 28
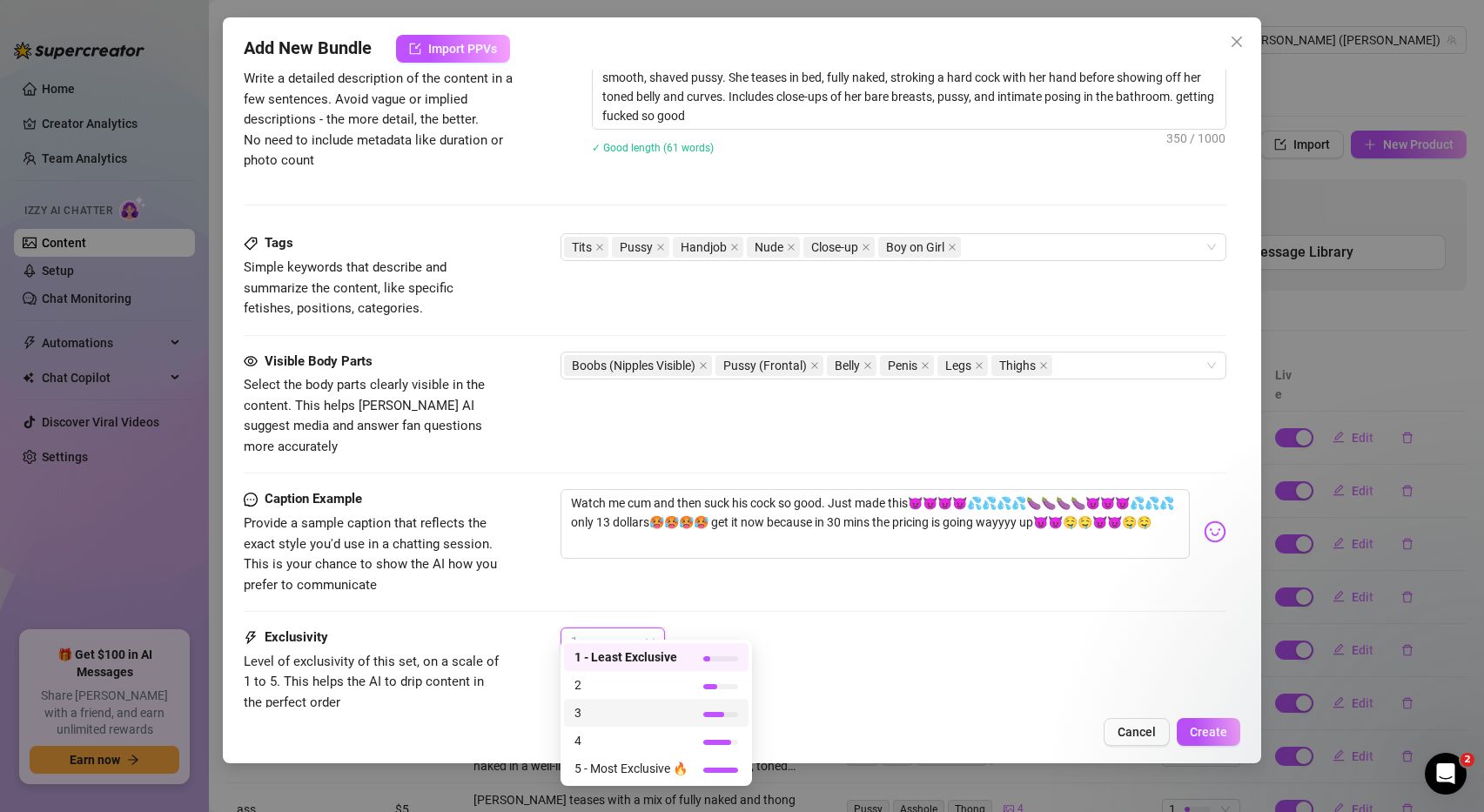
click at [626, 706] on span "3" at bounding box center [630, 713] width 113 height 19
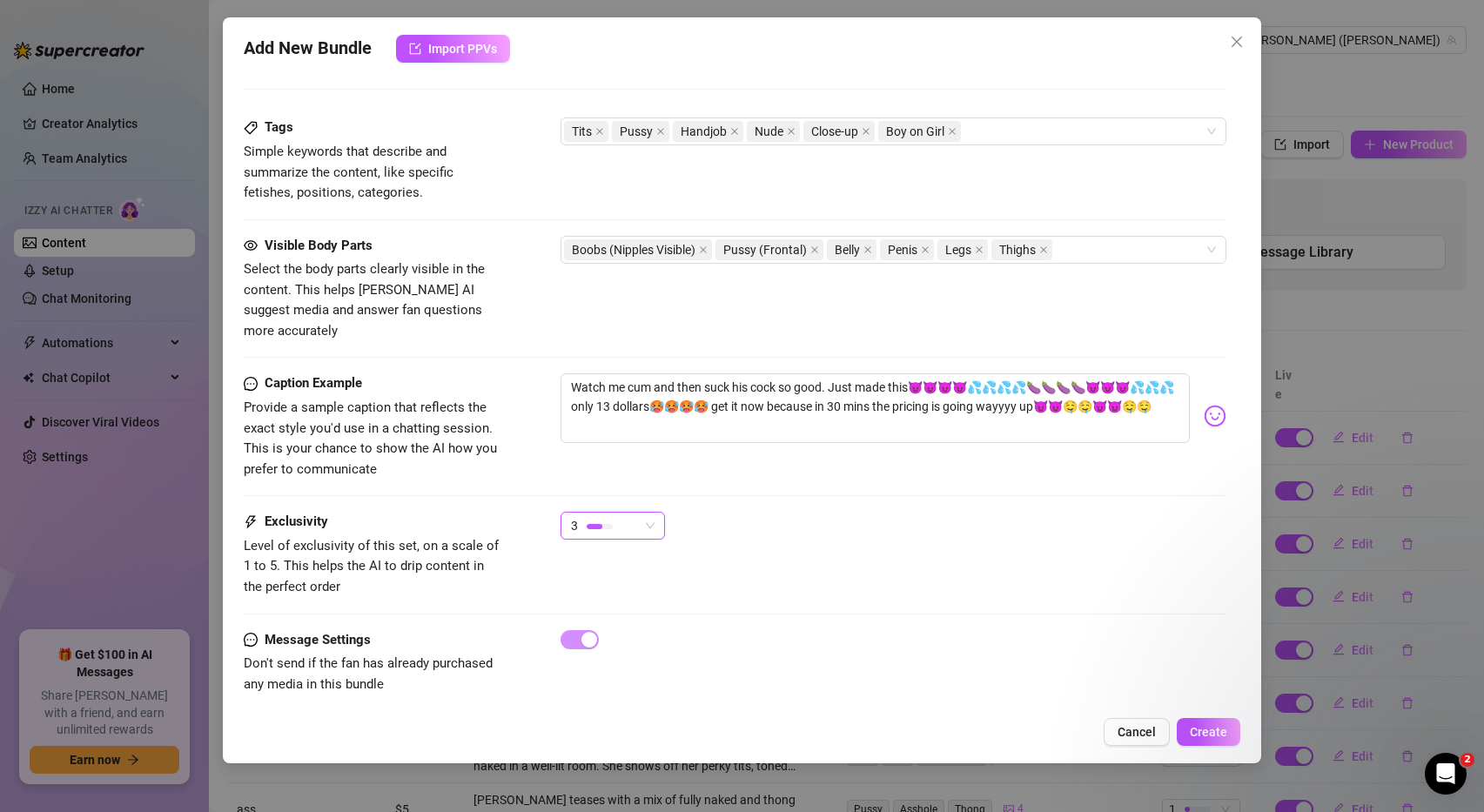
scroll to position [875, 0]
click at [1227, 735] on span "Create" at bounding box center [1208, 732] width 37 height 14
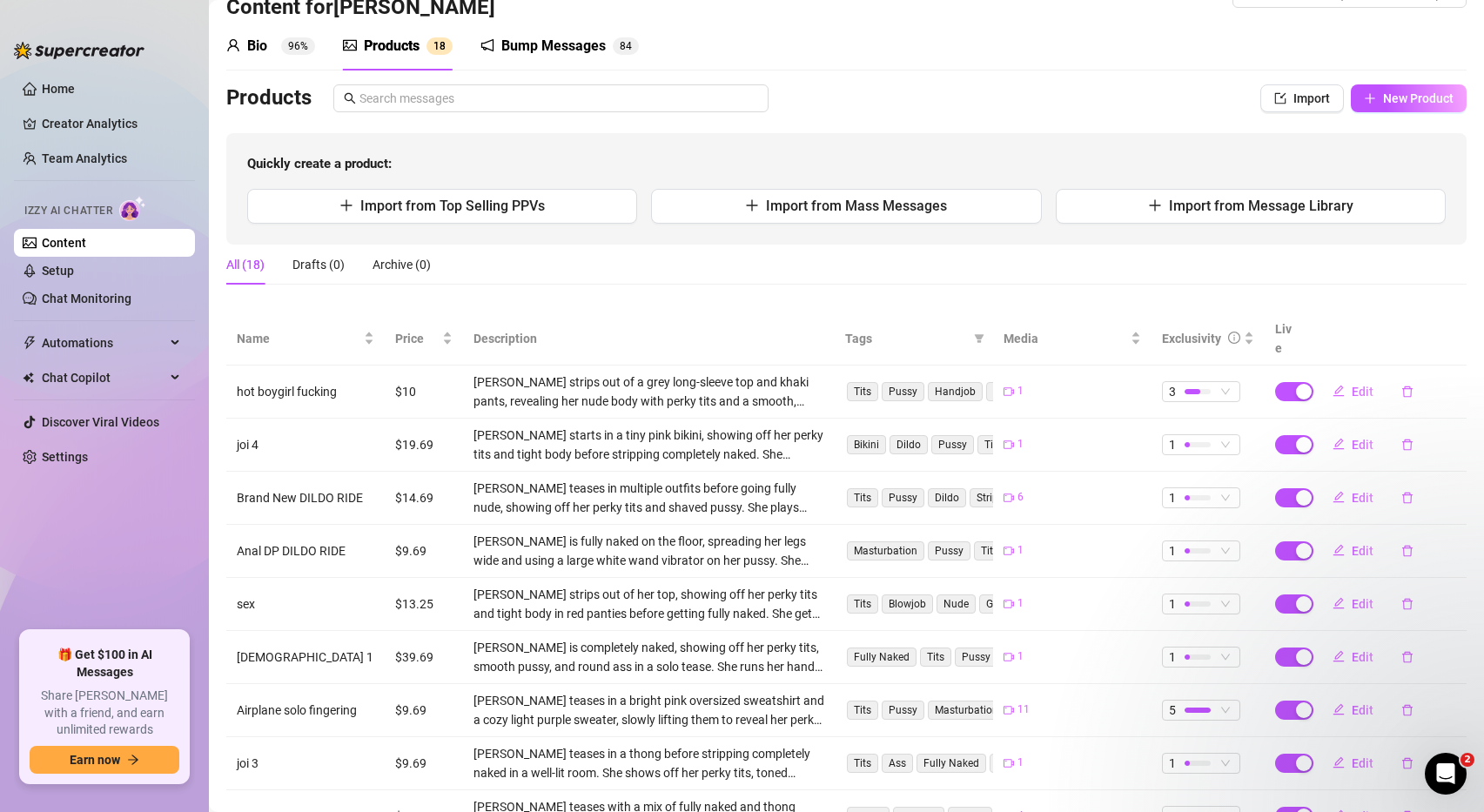
scroll to position [42, 0]
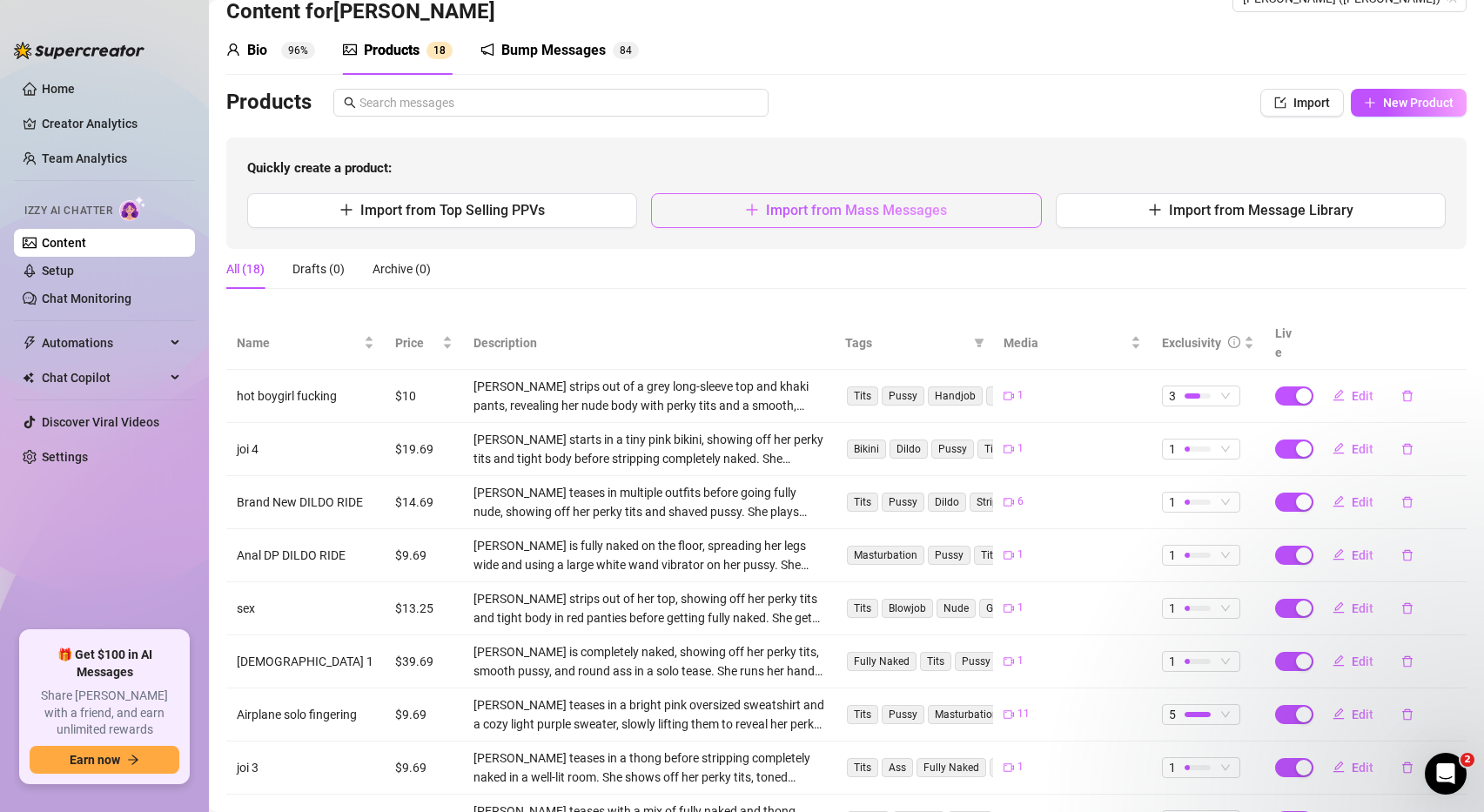
click at [953, 205] on button "Import from Mass Messages" at bounding box center [846, 210] width 390 height 35
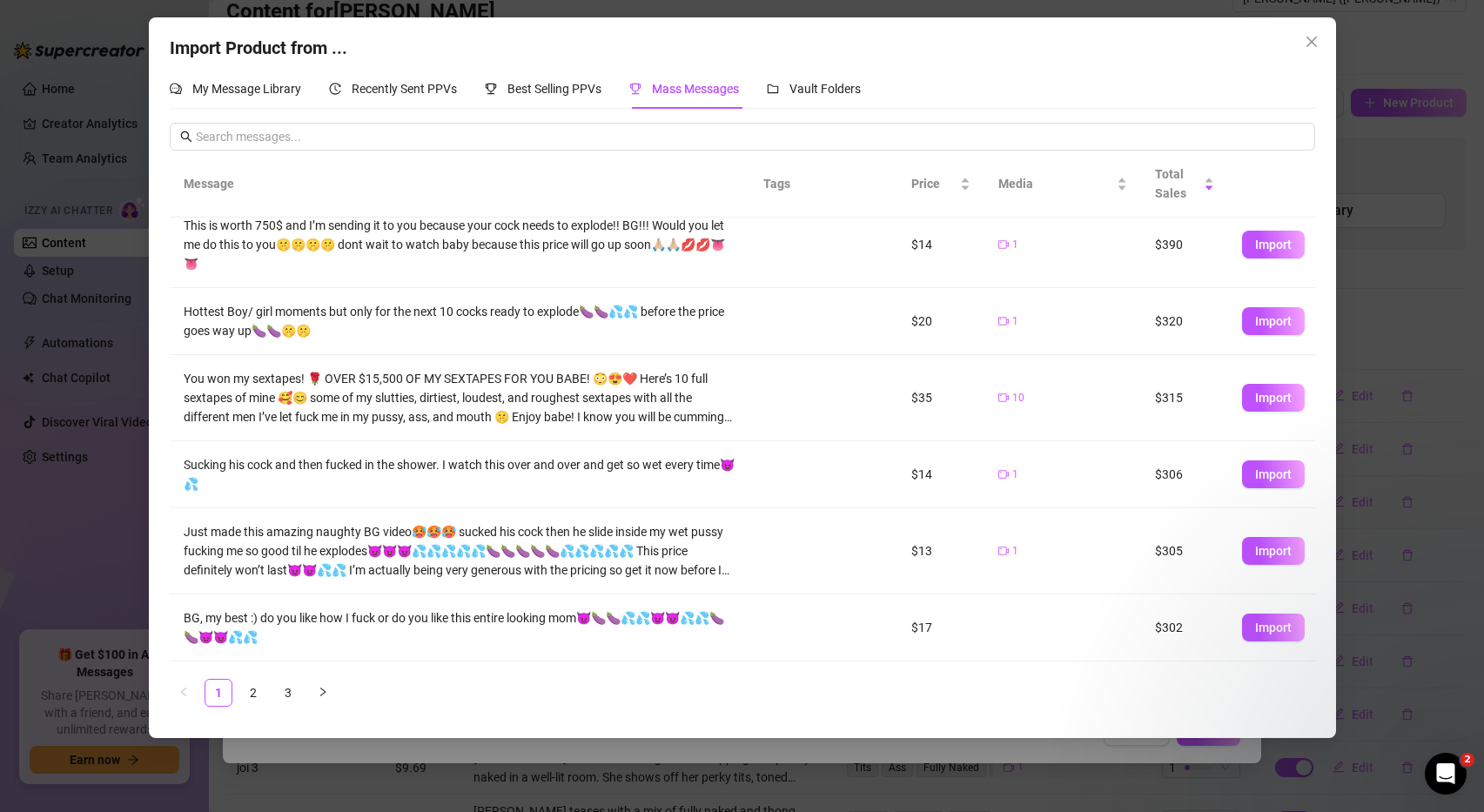
scroll to position [0, 0]
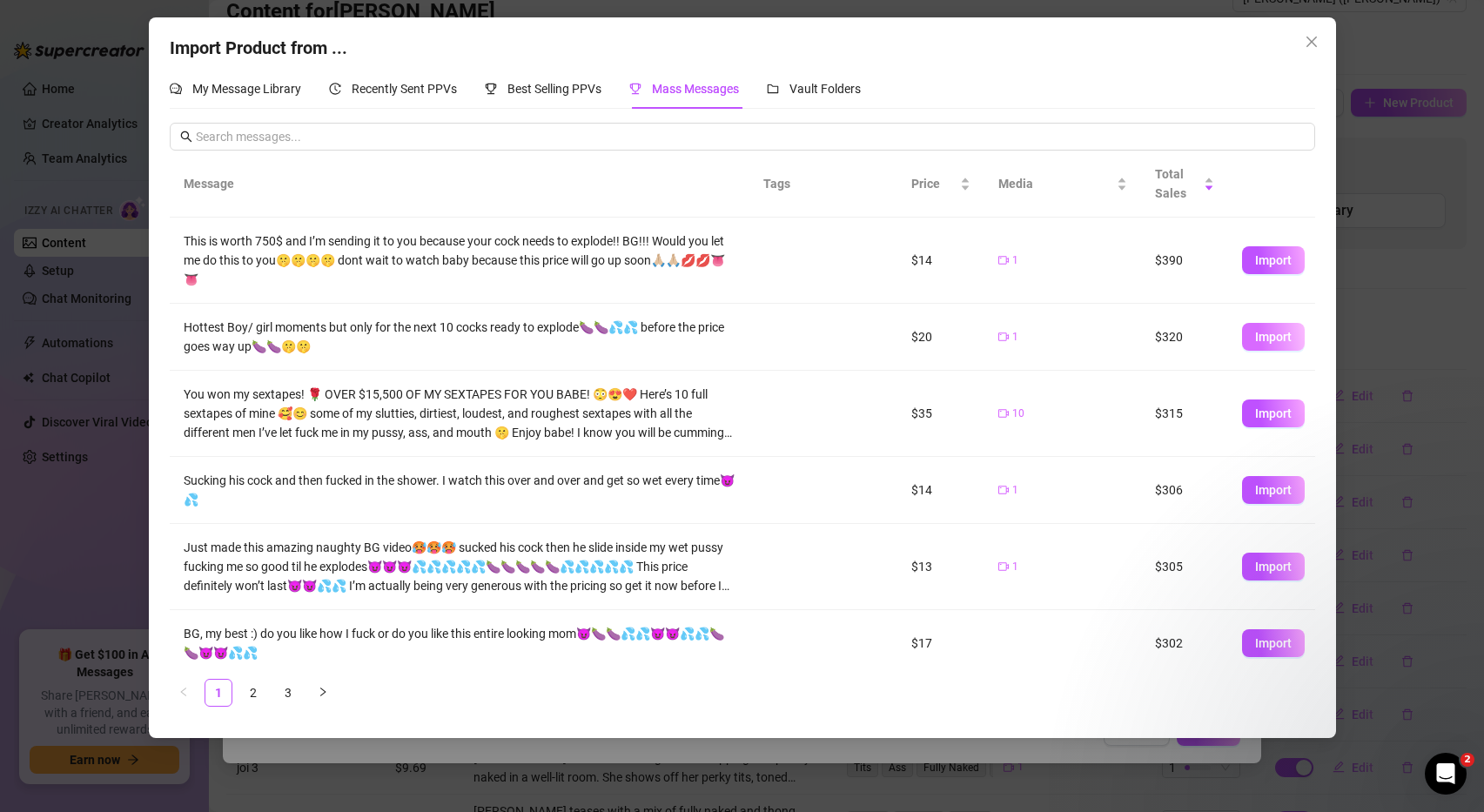
click at [1280, 330] on span "Import" at bounding box center [1274, 336] width 36 height 14
type textarea "Hottest Boy/ girl moments but only for the next 10 cocks ready to explode🍆🍆💦💦 b…"
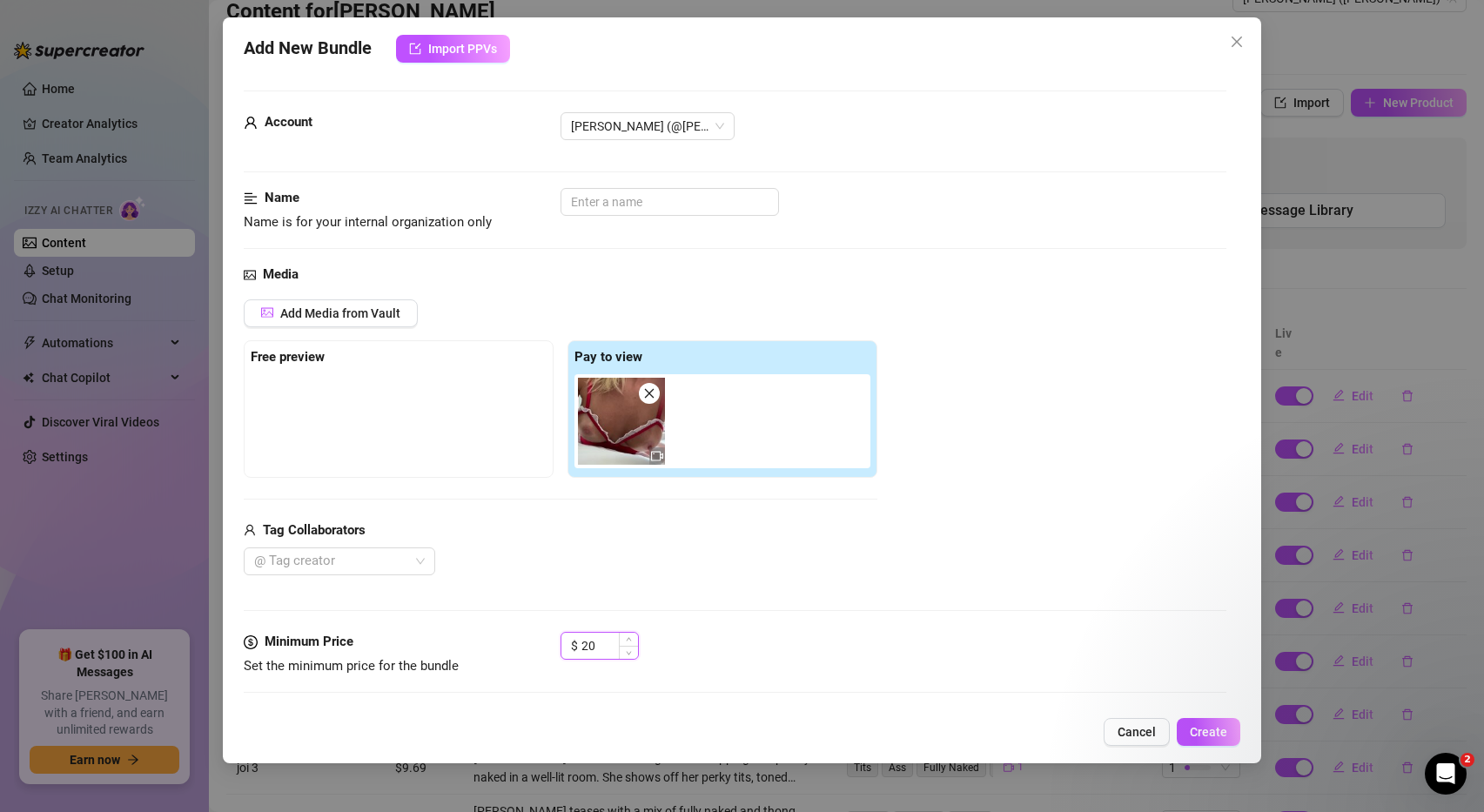
drag, startPoint x: 602, startPoint y: 646, endPoint x: 563, endPoint y: 644, distance: 39.1
click at [563, 644] on div "$ 20" at bounding box center [600, 646] width 79 height 28
type input "11"
click at [631, 200] on input "text" at bounding box center [670, 201] width 219 height 28
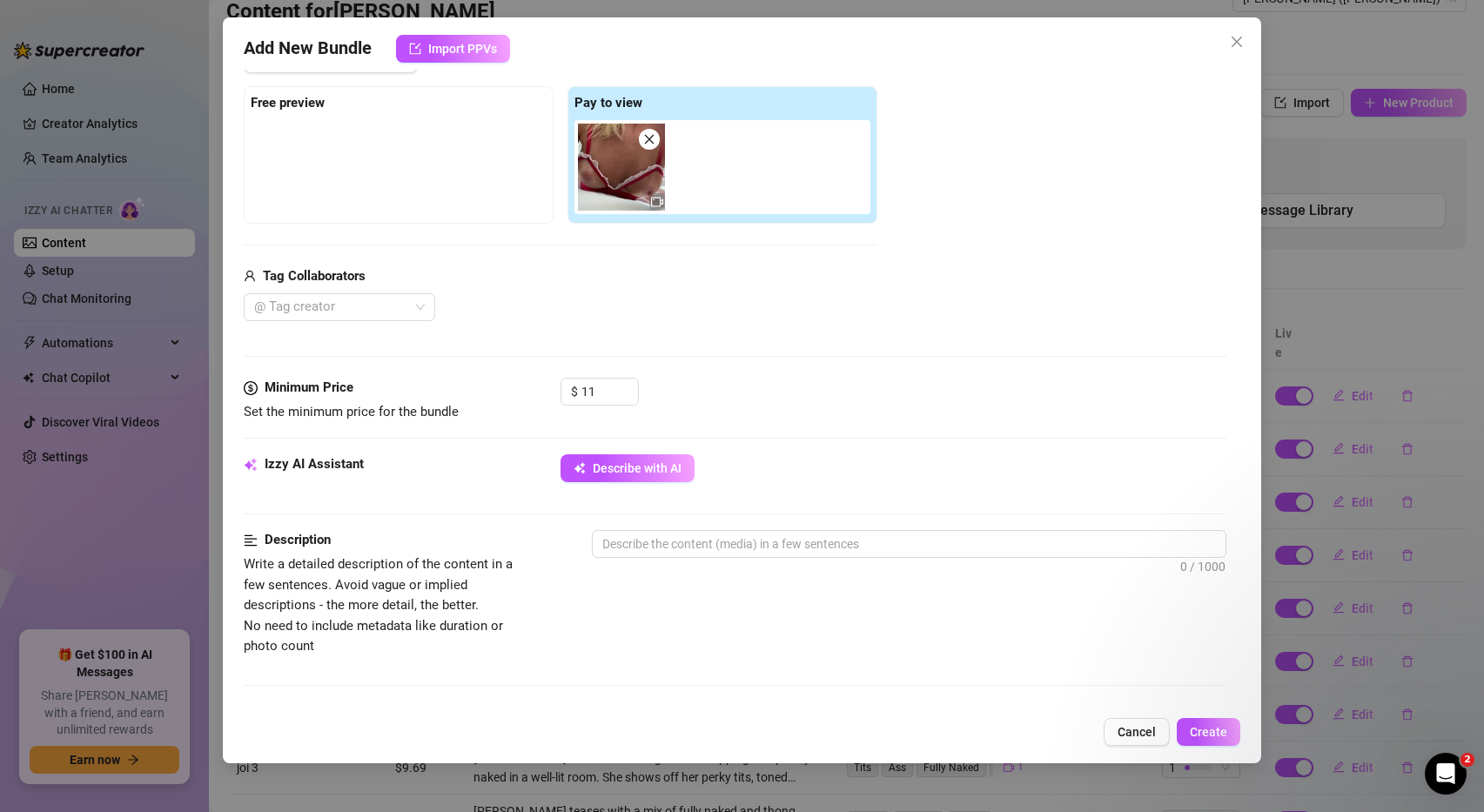
scroll to position [257, 0]
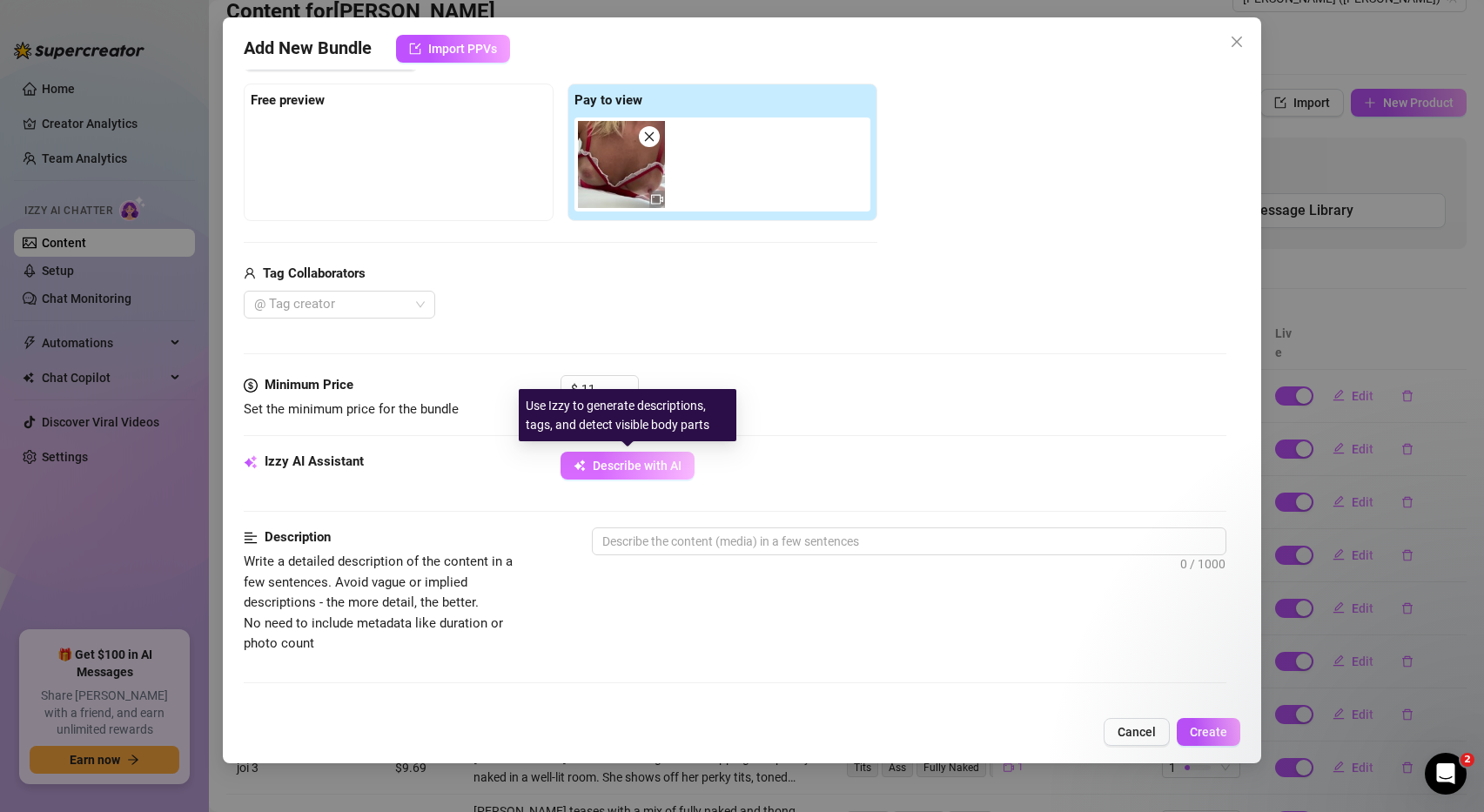
type input "sex boygirl"
click at [673, 466] on span "Describe with AI" at bounding box center [637, 465] width 89 height 14
click at [624, 468] on span "Describe with AI" at bounding box center [637, 465] width 89 height 14
click at [627, 468] on span "Describe with AI" at bounding box center [637, 465] width 89 height 14
click at [666, 466] on span "Describe with AI" at bounding box center [637, 465] width 89 height 14
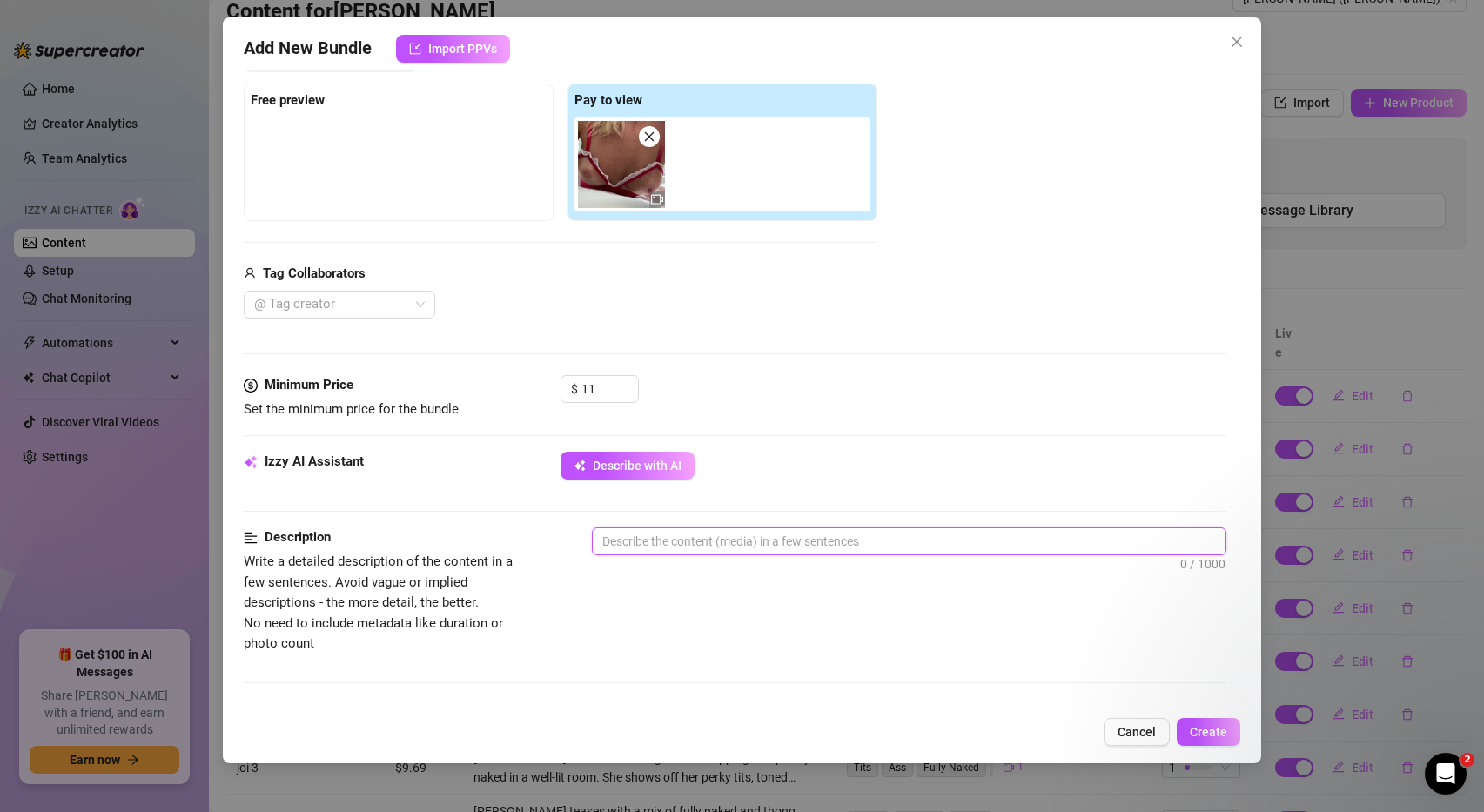
click at [685, 548] on textarea at bounding box center [909, 541] width 633 height 26
type textarea "b"
type textarea "bo"
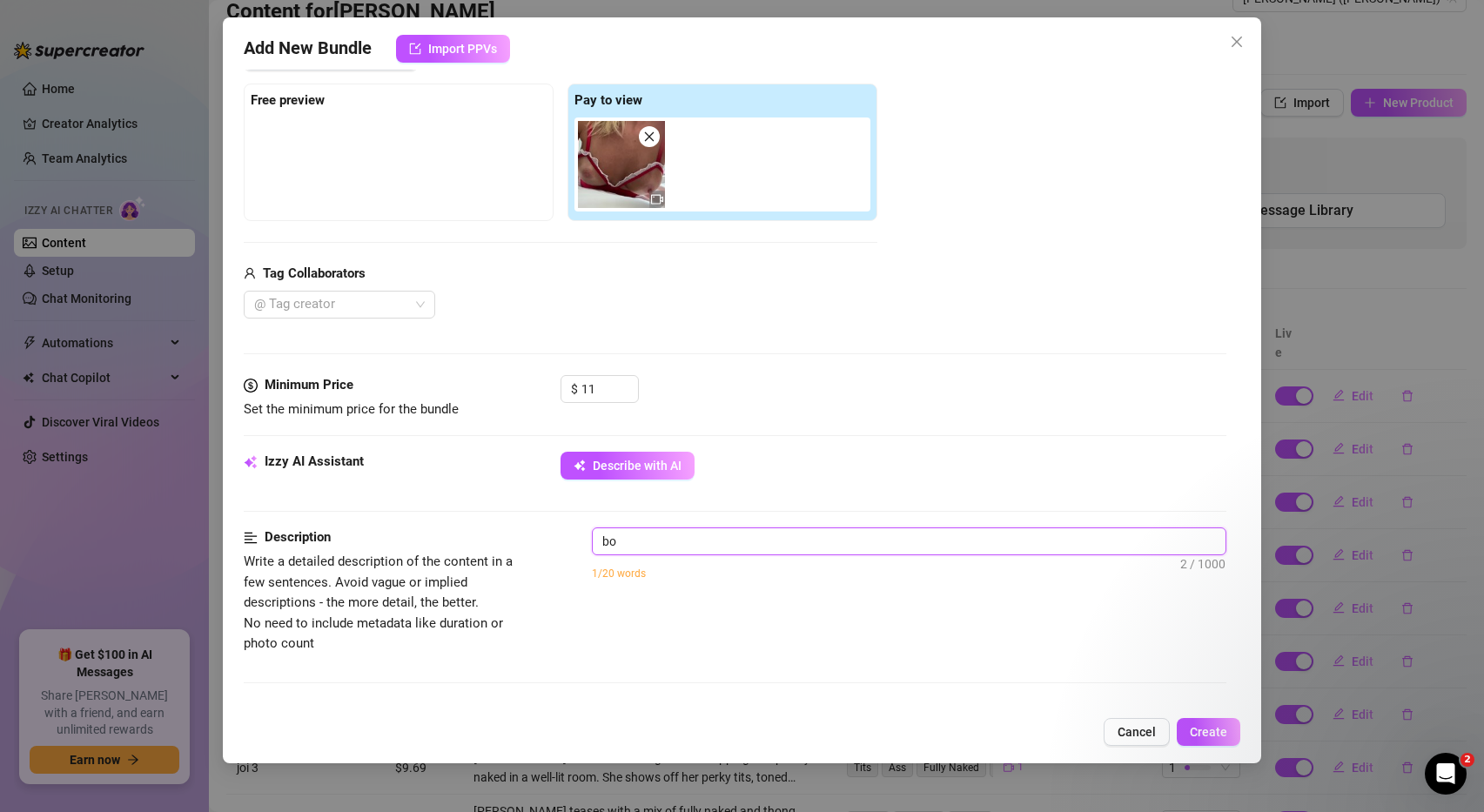
type textarea "boy"
type textarea "boyg"
type textarea "boygi"
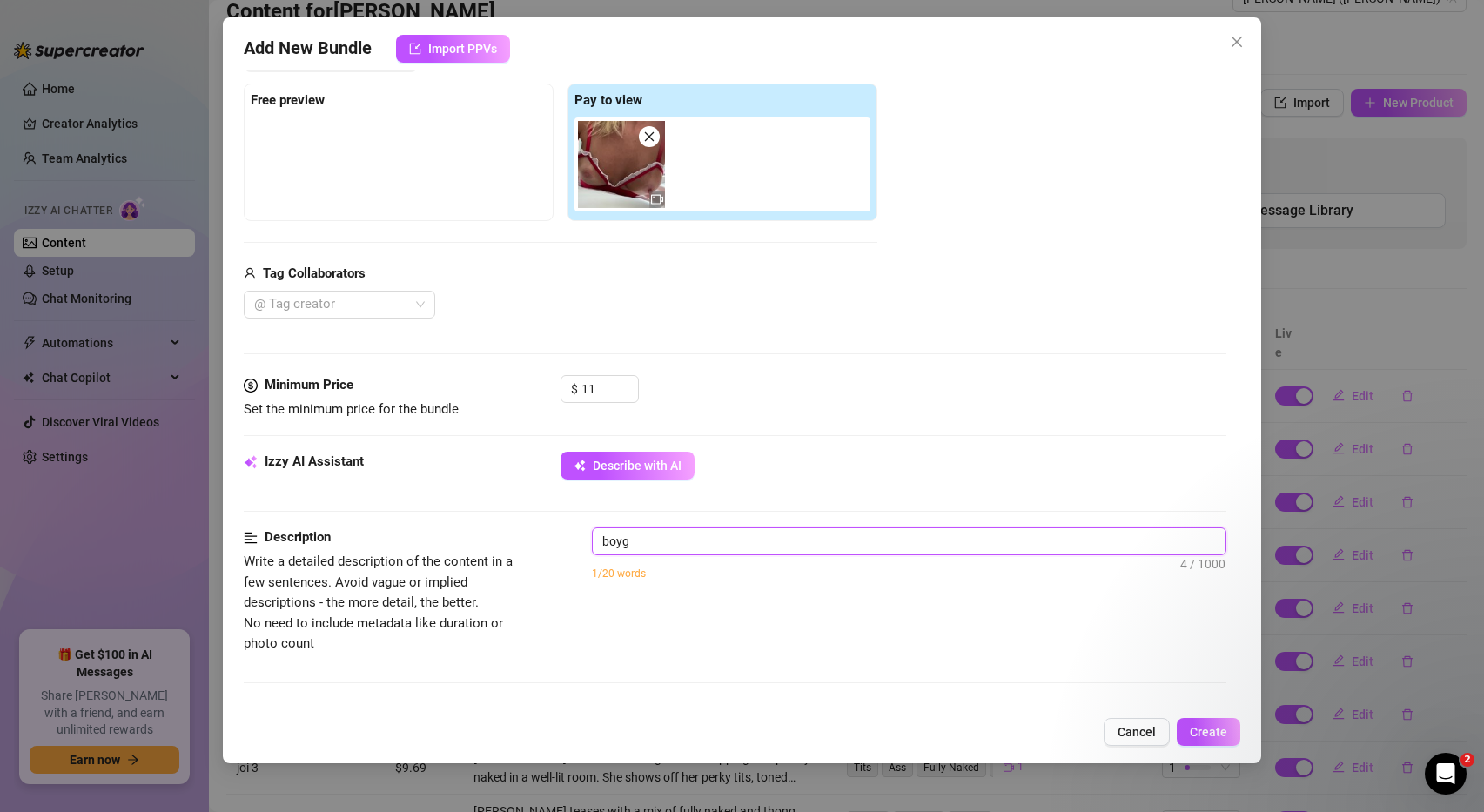
type textarea "boygi"
type textarea "boygir"
type textarea "boygirl"
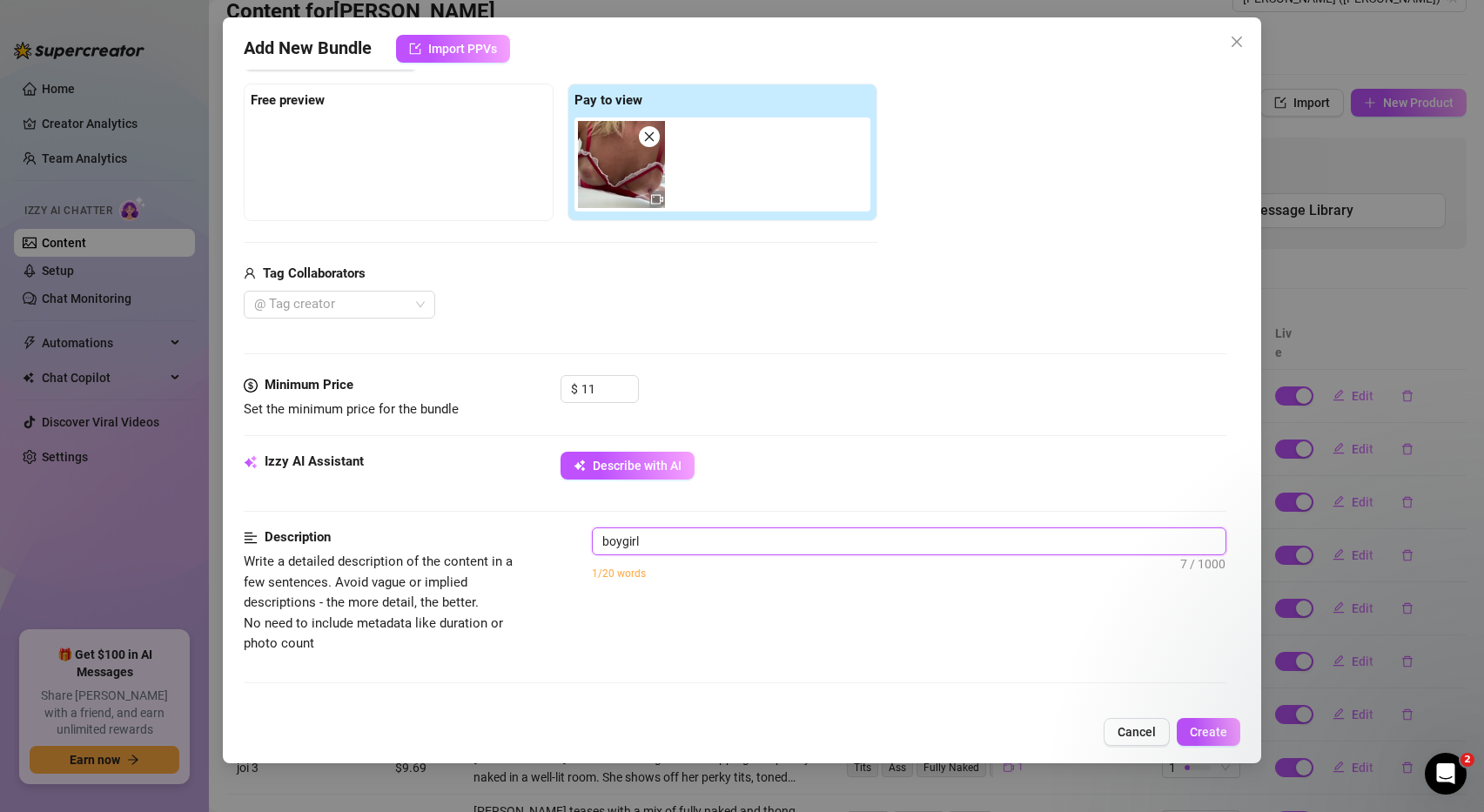
type textarea "boygirl"
type textarea "boygirl w"
type textarea "boygirl ws"
type textarea "boygirl w"
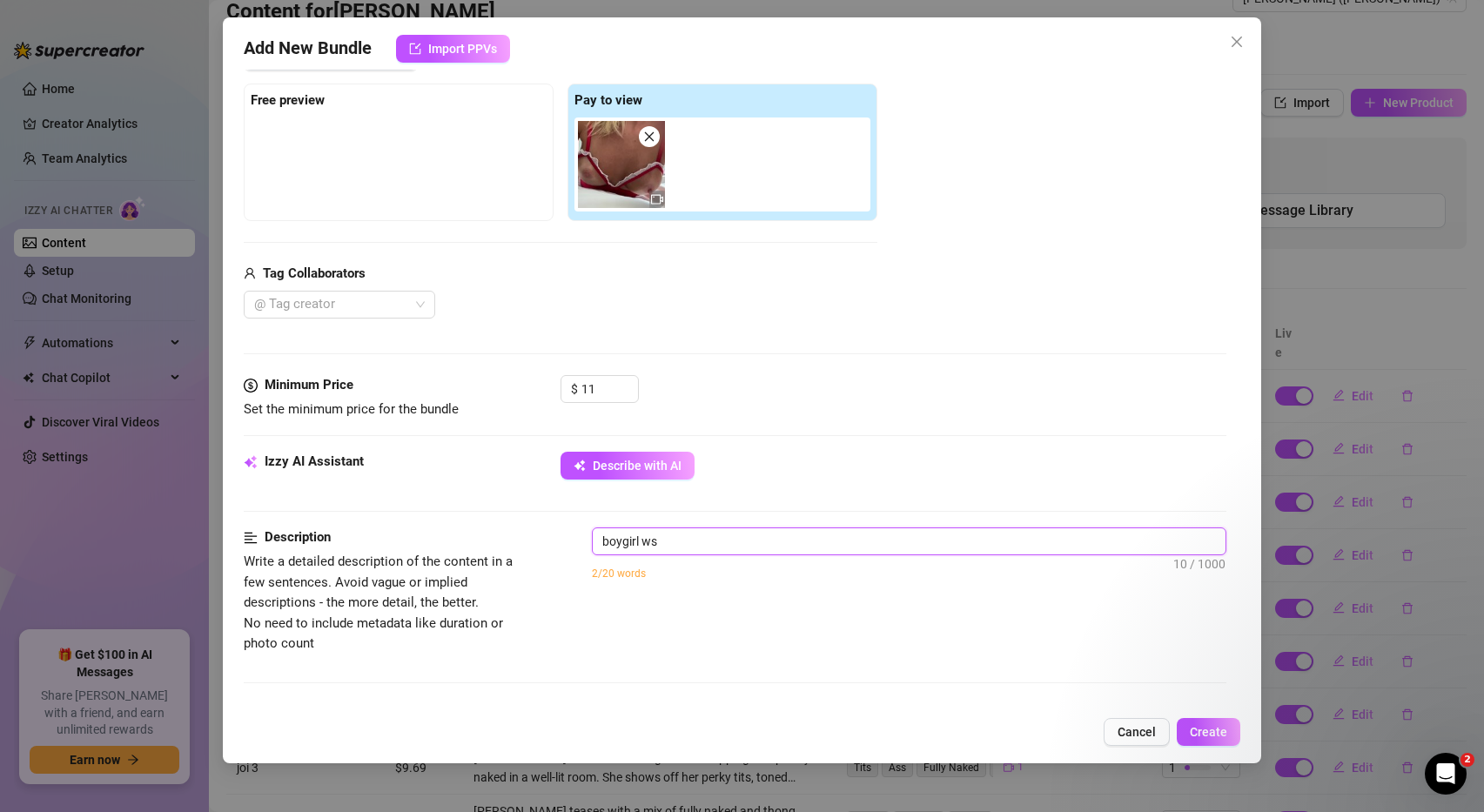
type textarea "boygirl w"
type textarea "boygirl"
type textarea "boygirl s"
type textarea "boygirl se"
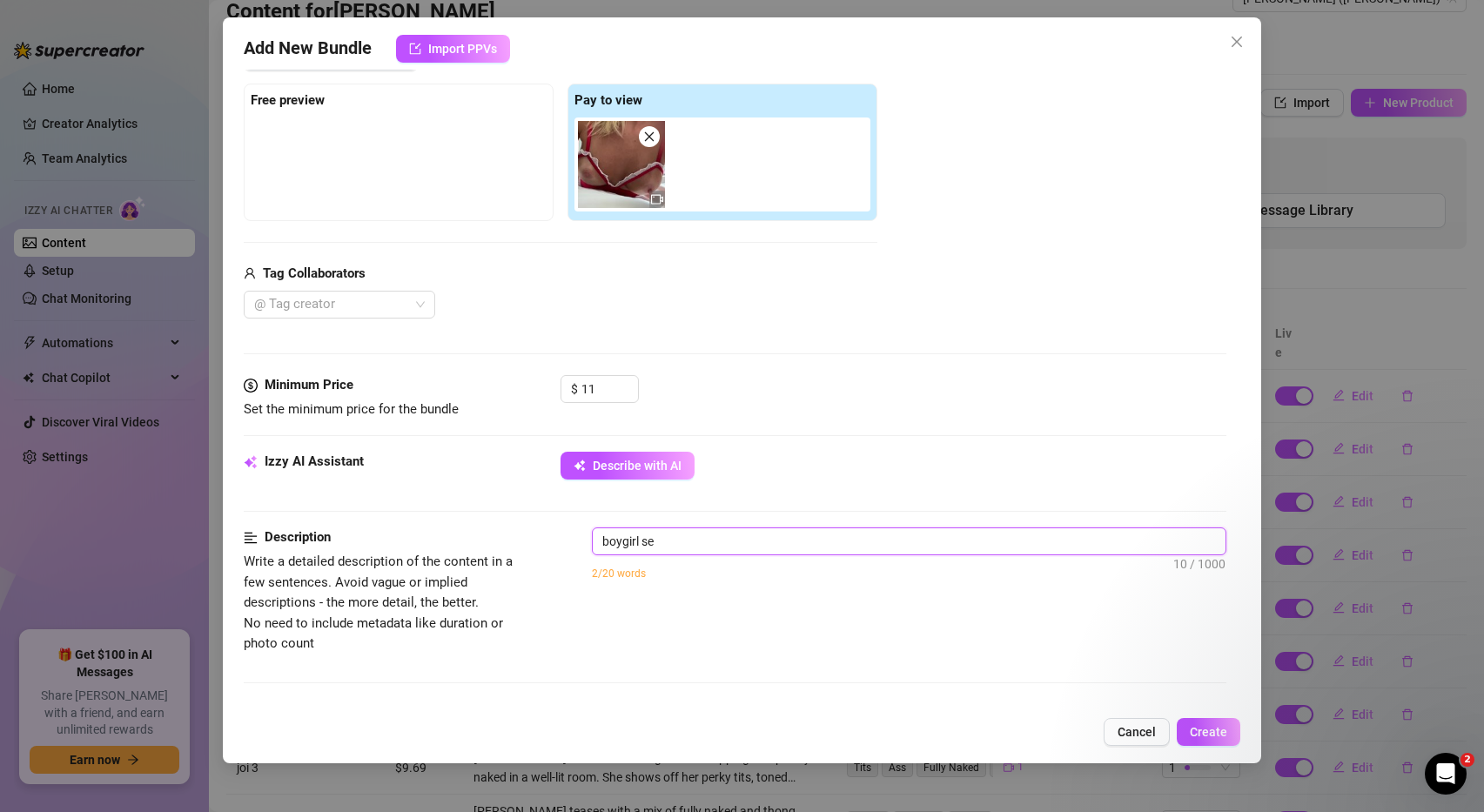
type textarea "boygirl sed"
type textarea "boygirl se"
type textarea "boygirl sed"
type textarea "boygirl sedx"
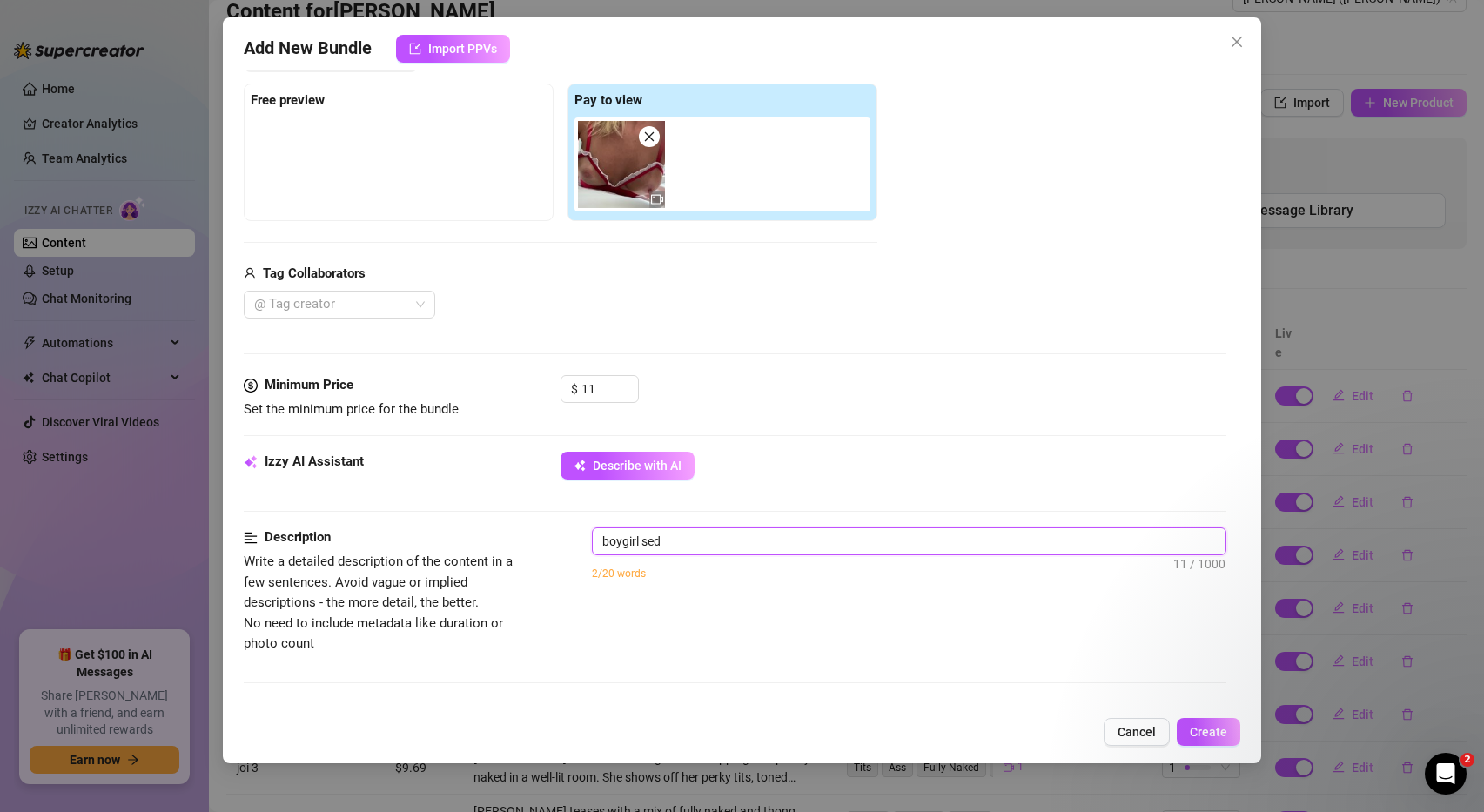
type textarea "boygirl sedx"
type textarea "boygirl sedxt"
type textarea "boygirl sedx"
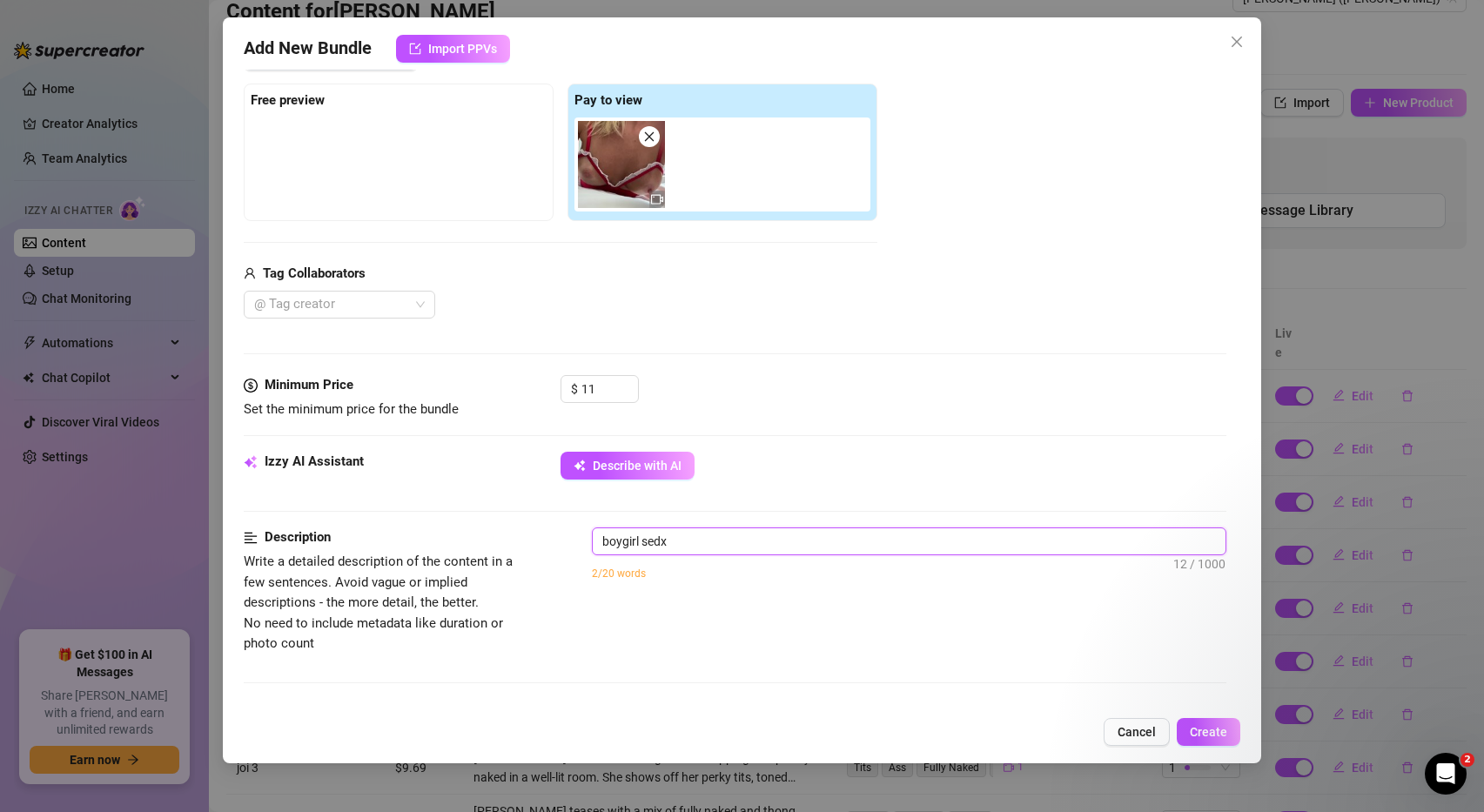
type textarea "boygirl sed"
type textarea "boygirl se"
type textarea "boygirl sex"
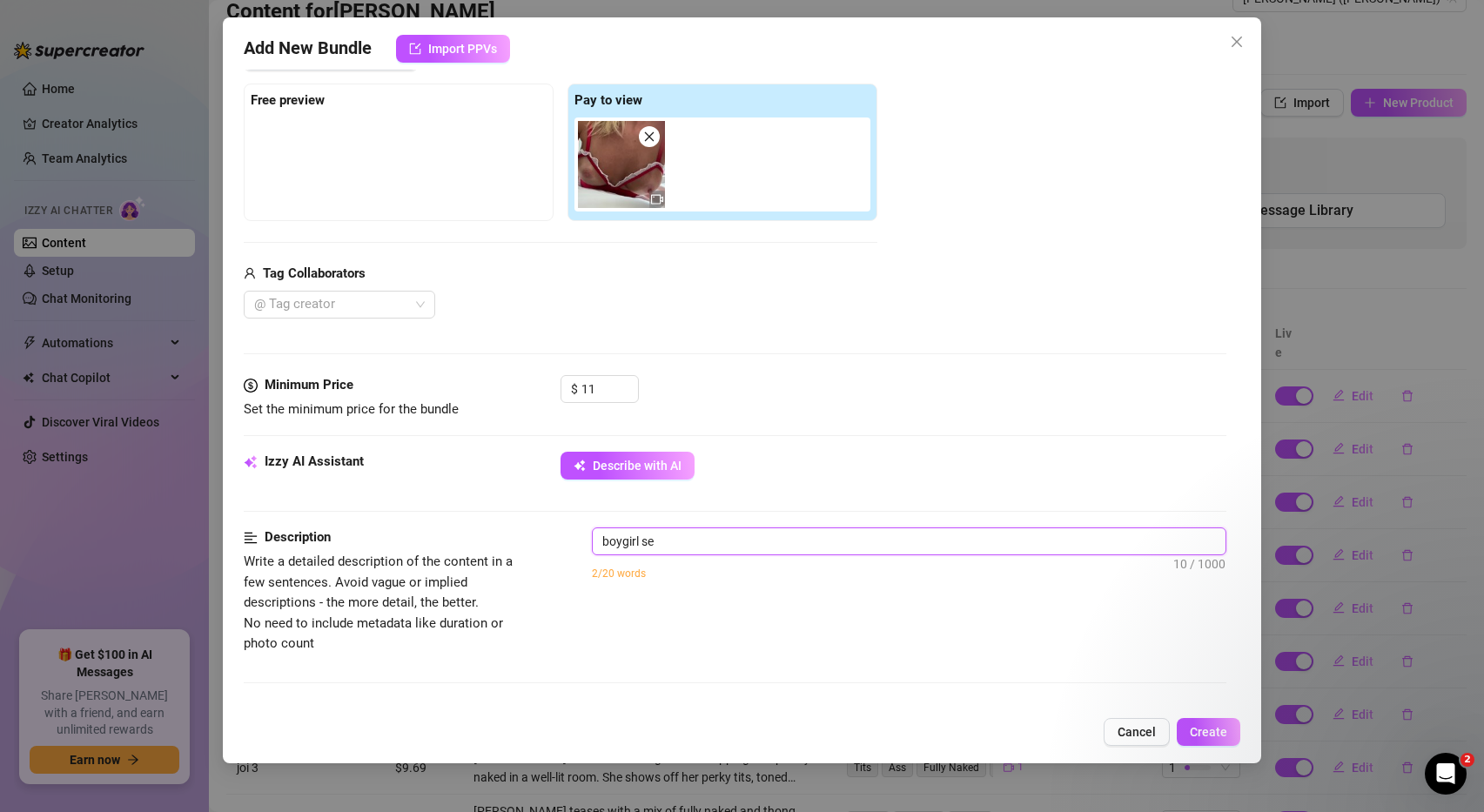
type textarea "boygirl sex"
type textarea "boygirl sext"
type textarea "boygirl sexta"
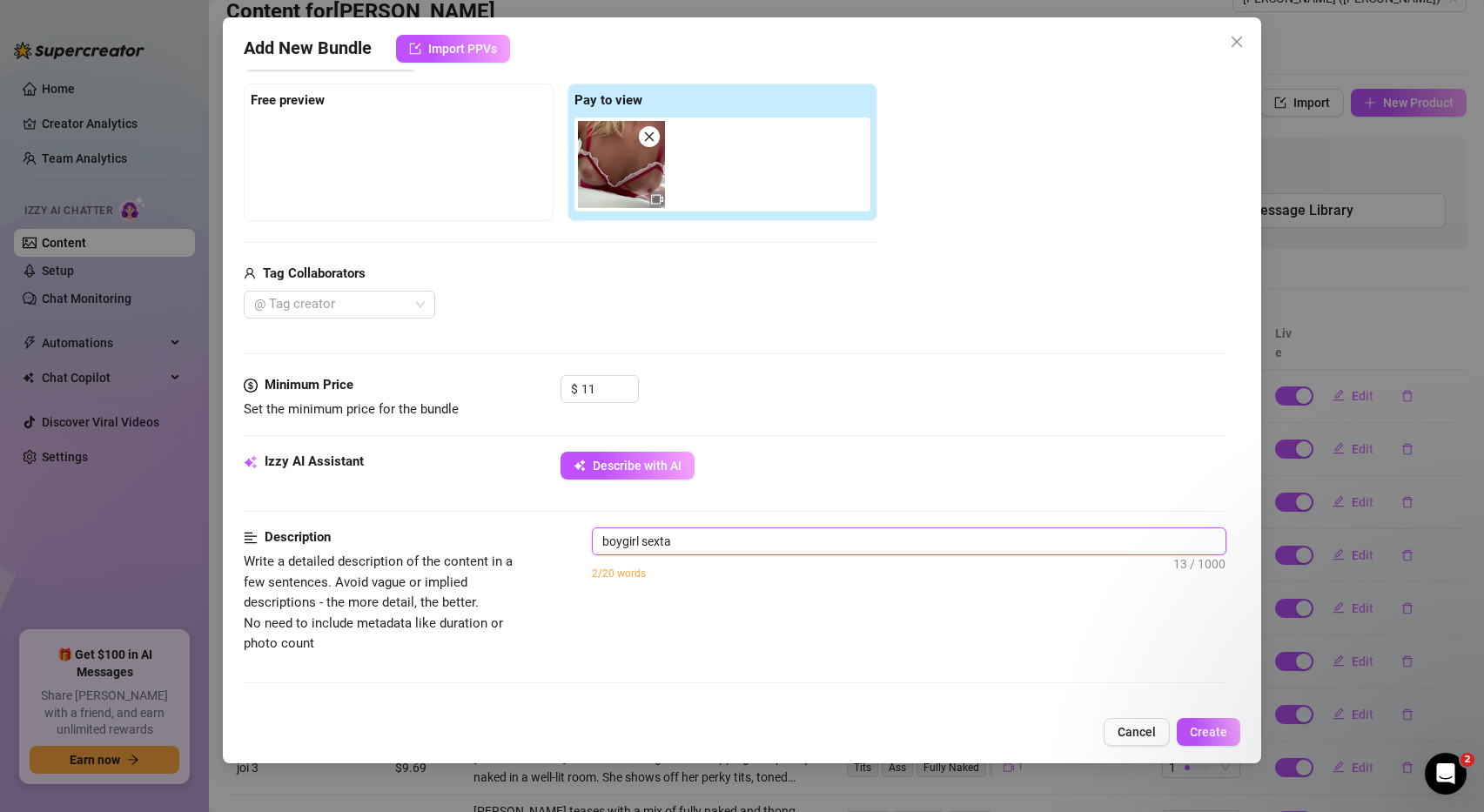
type textarea "boygirl sextap"
type textarea "boygirl sextap e"
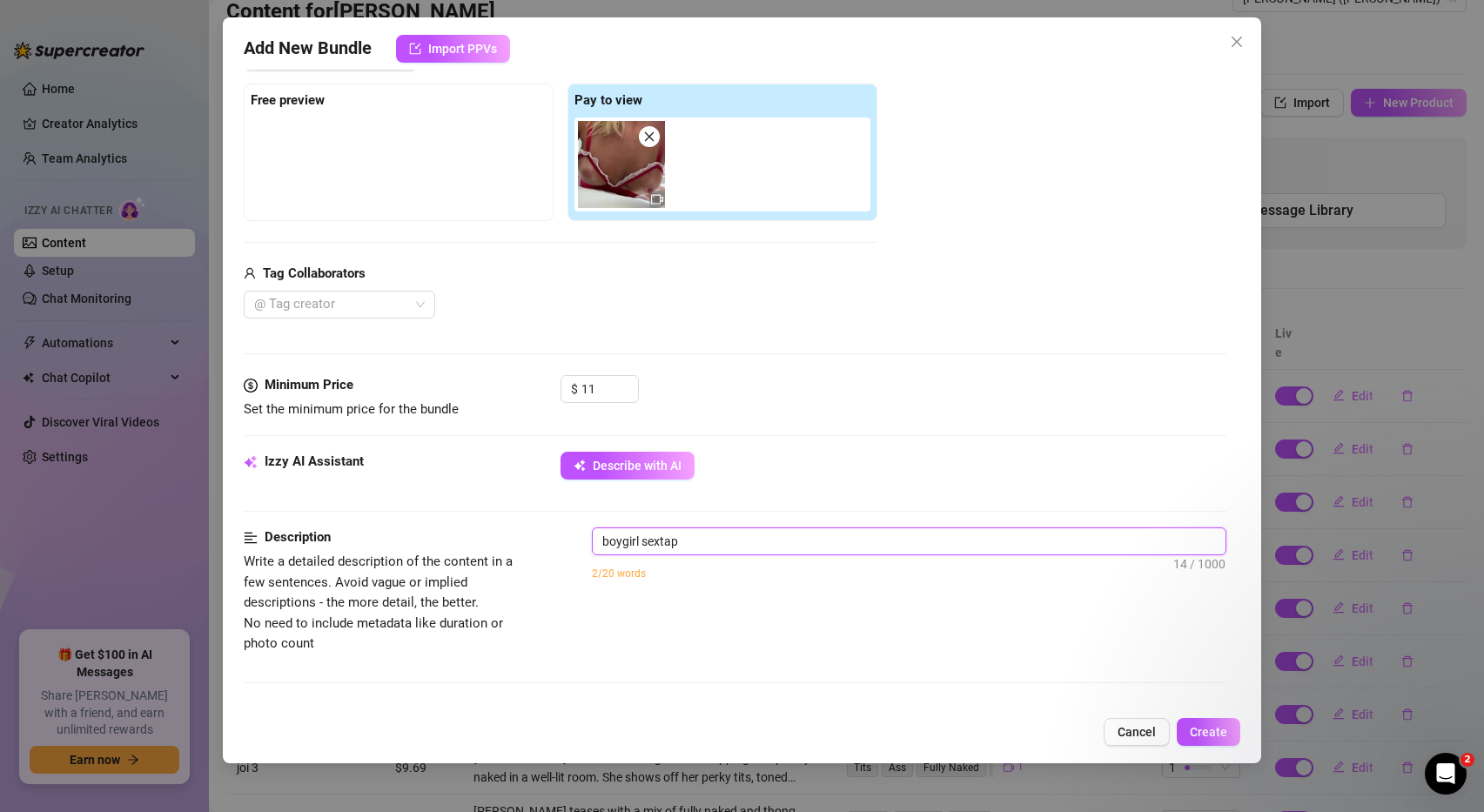
type textarea "boygirl sextap e"
type textarea "boygirl sextap"
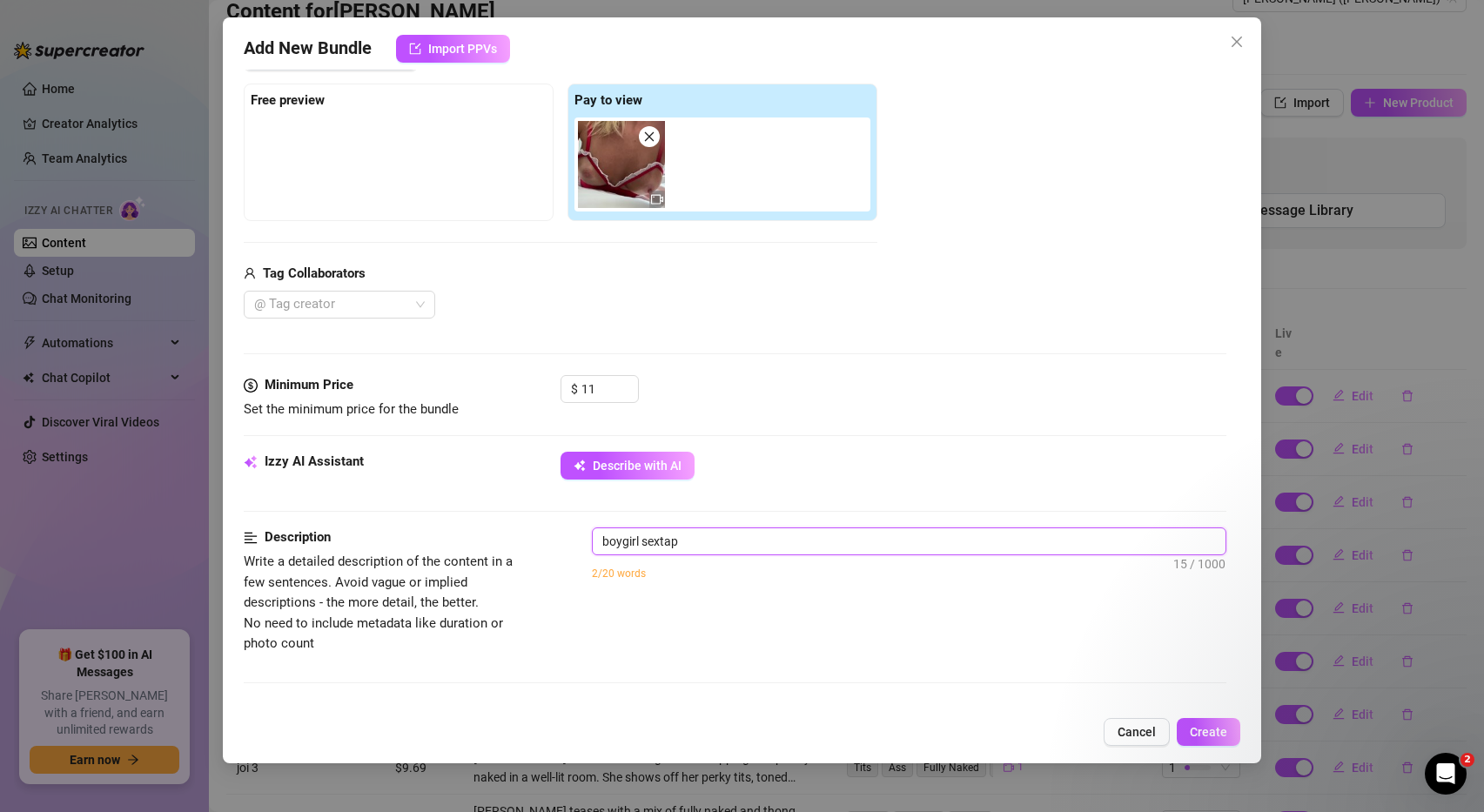
type textarea "boygirl sextape"
type textarea "boygirl sextape r"
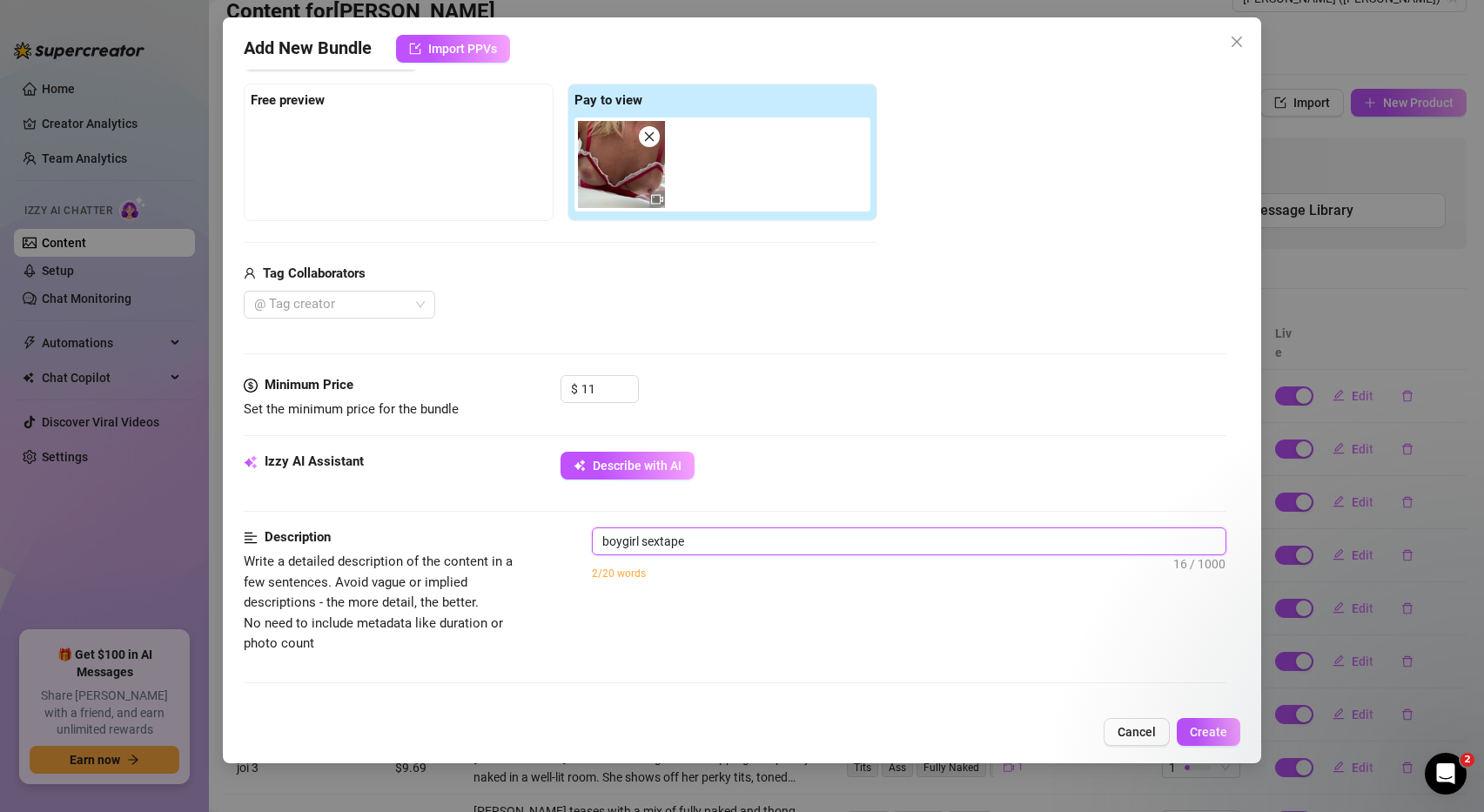
type textarea "boygirl sextape r"
type textarea "boygirl sextape ro"
type textarea "boygirl sextape rog"
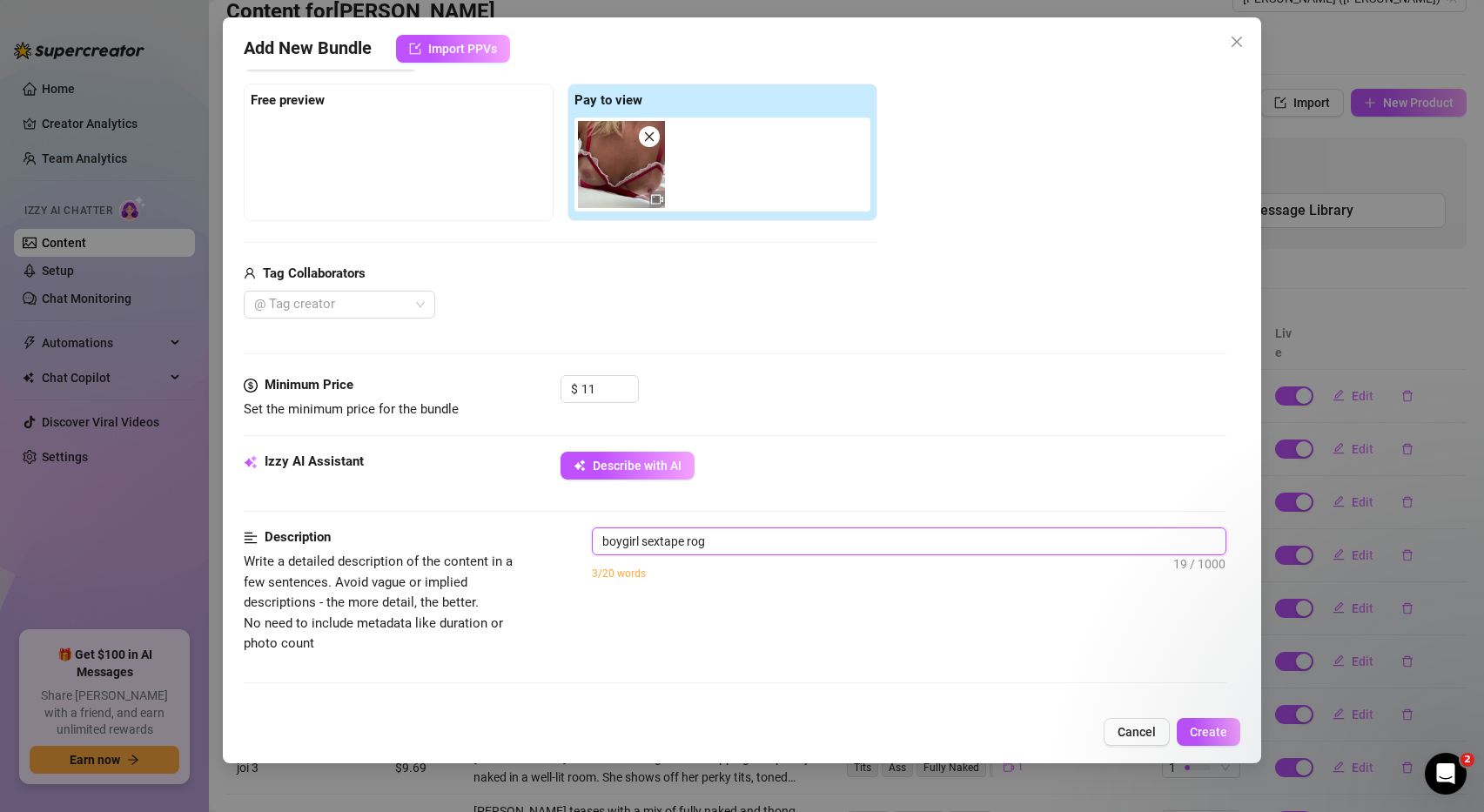
type textarea "boygirl sextape rogu"
type textarea "boygirl sextape roguh"
type textarea "boygirl sextape rogu"
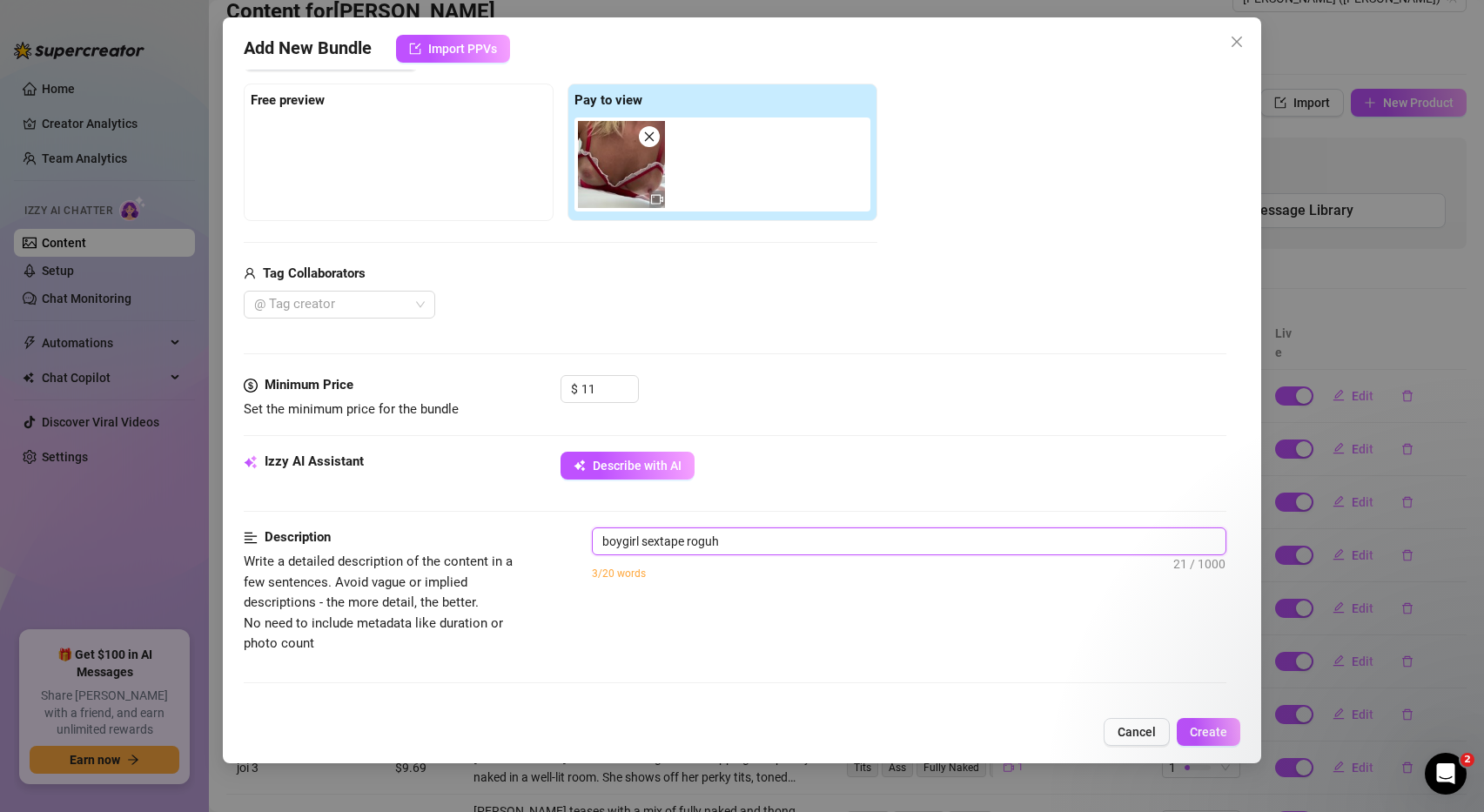
type textarea "boygirl sextape rogu"
type textarea "boygirl sextape rog"
type textarea "boygirl sextape ro"
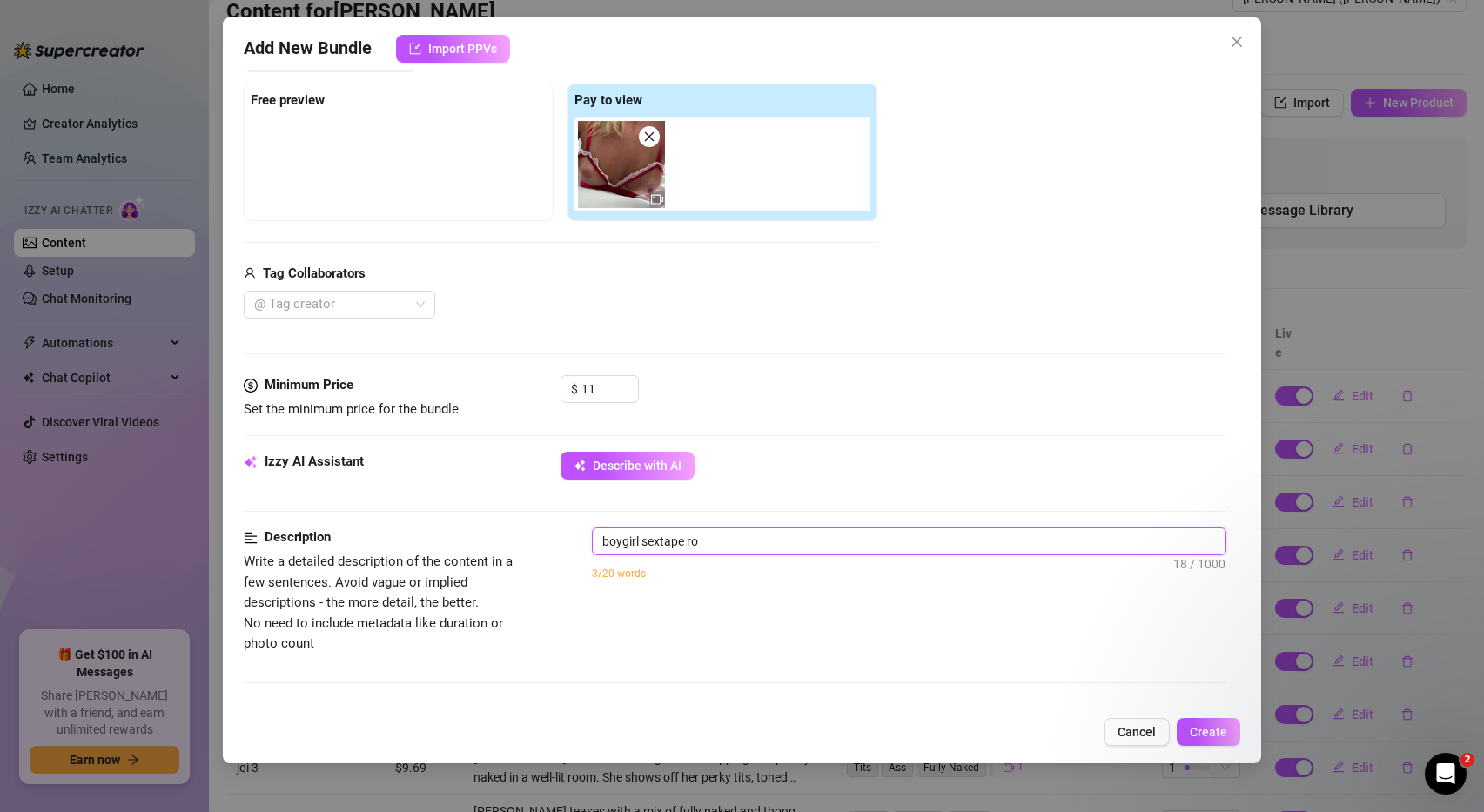
type textarea "boygirl sextape rou"
type textarea "boygirl sextape roug"
type textarea "boygirl sextape rough"
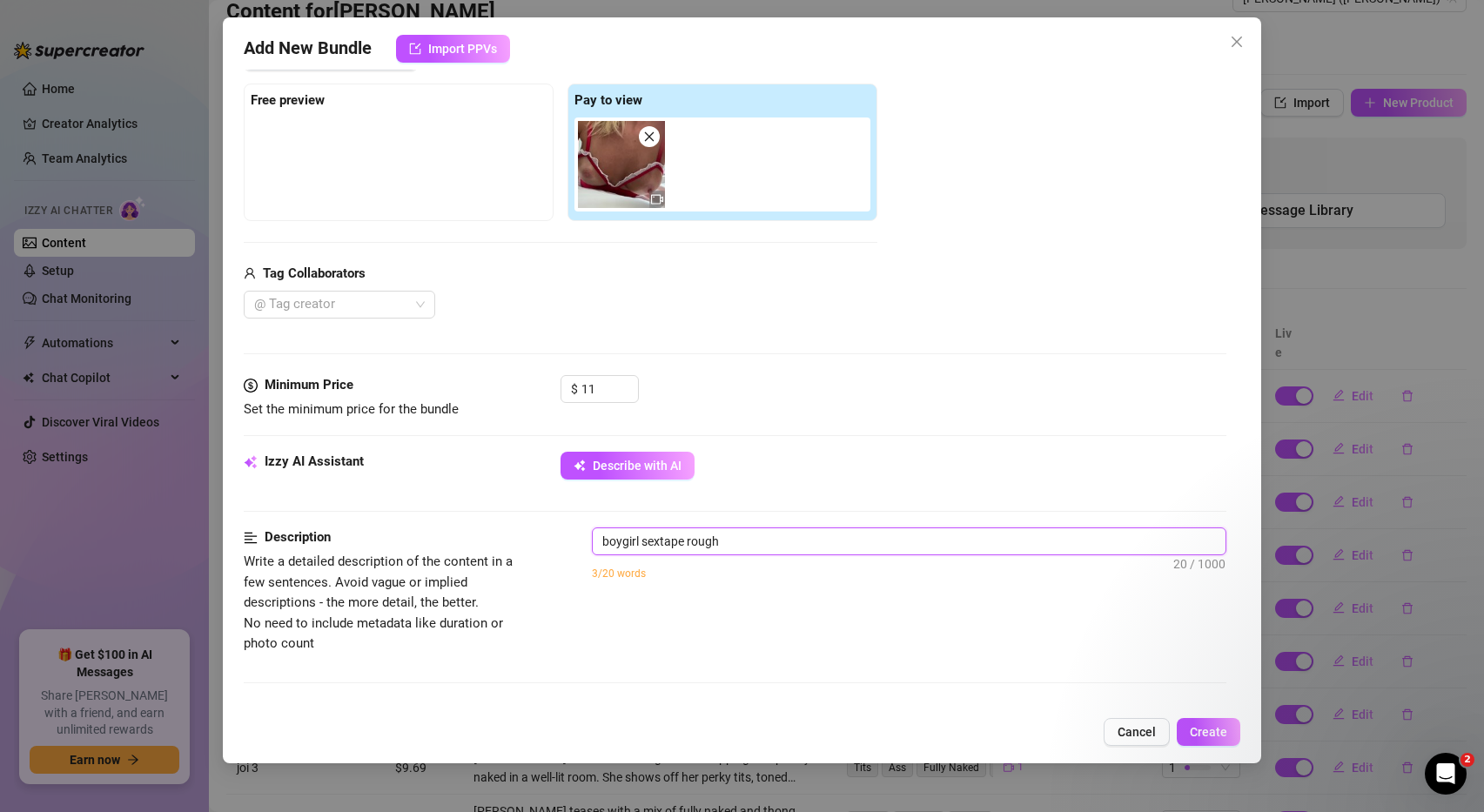
type textarea "boygirl sextape rough"
type textarea "boygirl sextape rough f"
type textarea "boygirl sextape rough fu"
type textarea "boygirl sextape rough fuc"
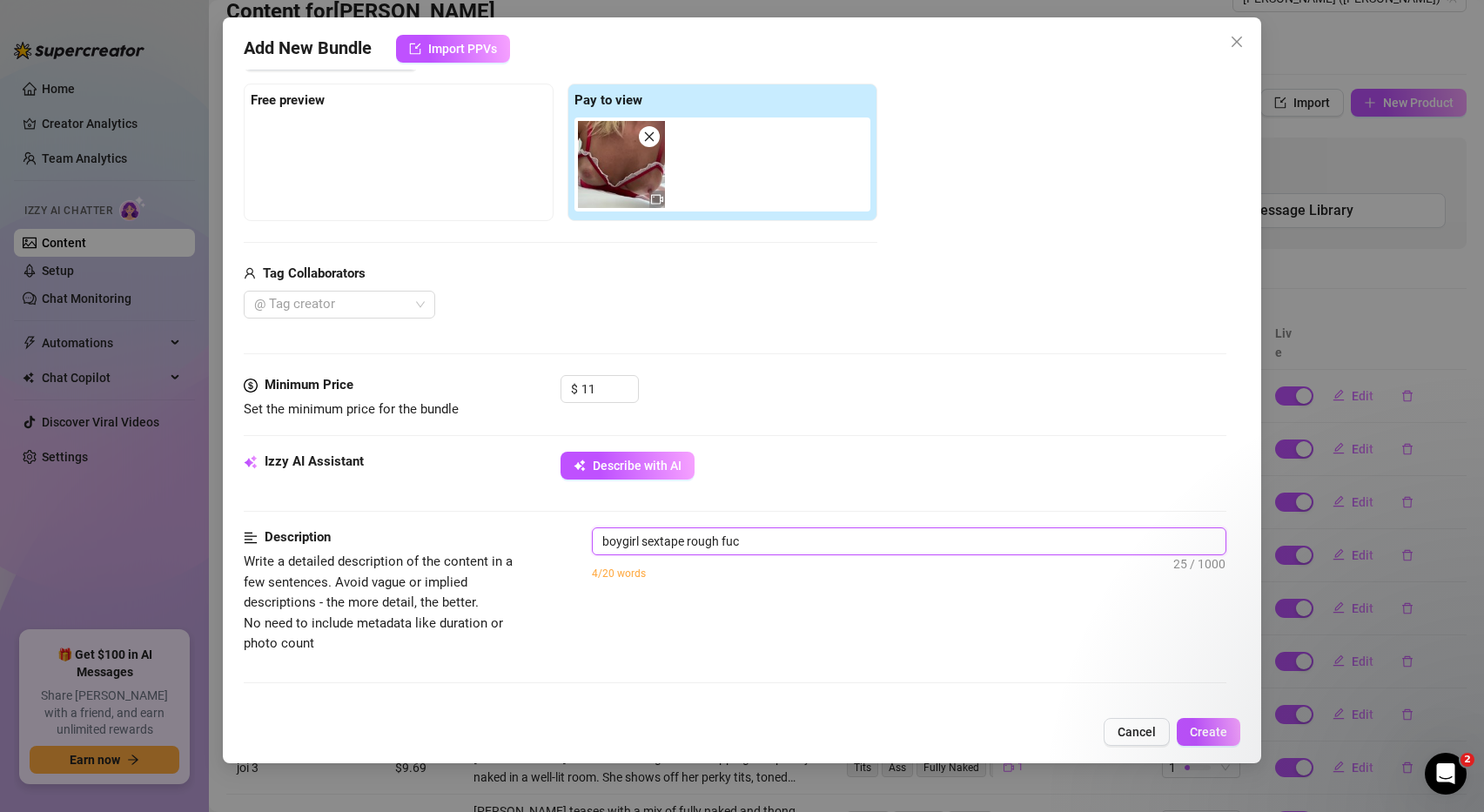
type textarea "boygirl sextape rough fuck"
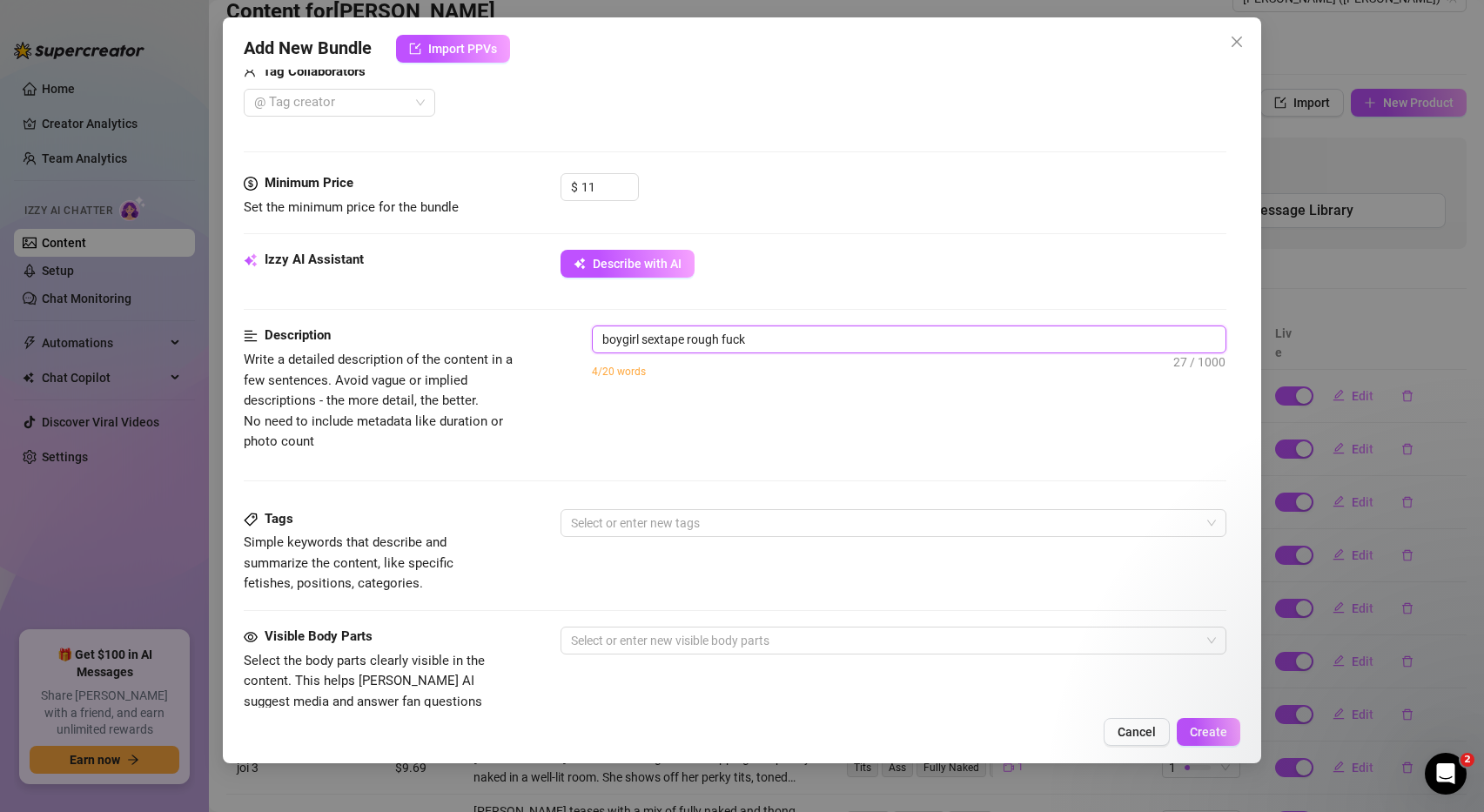
scroll to position [455, 0]
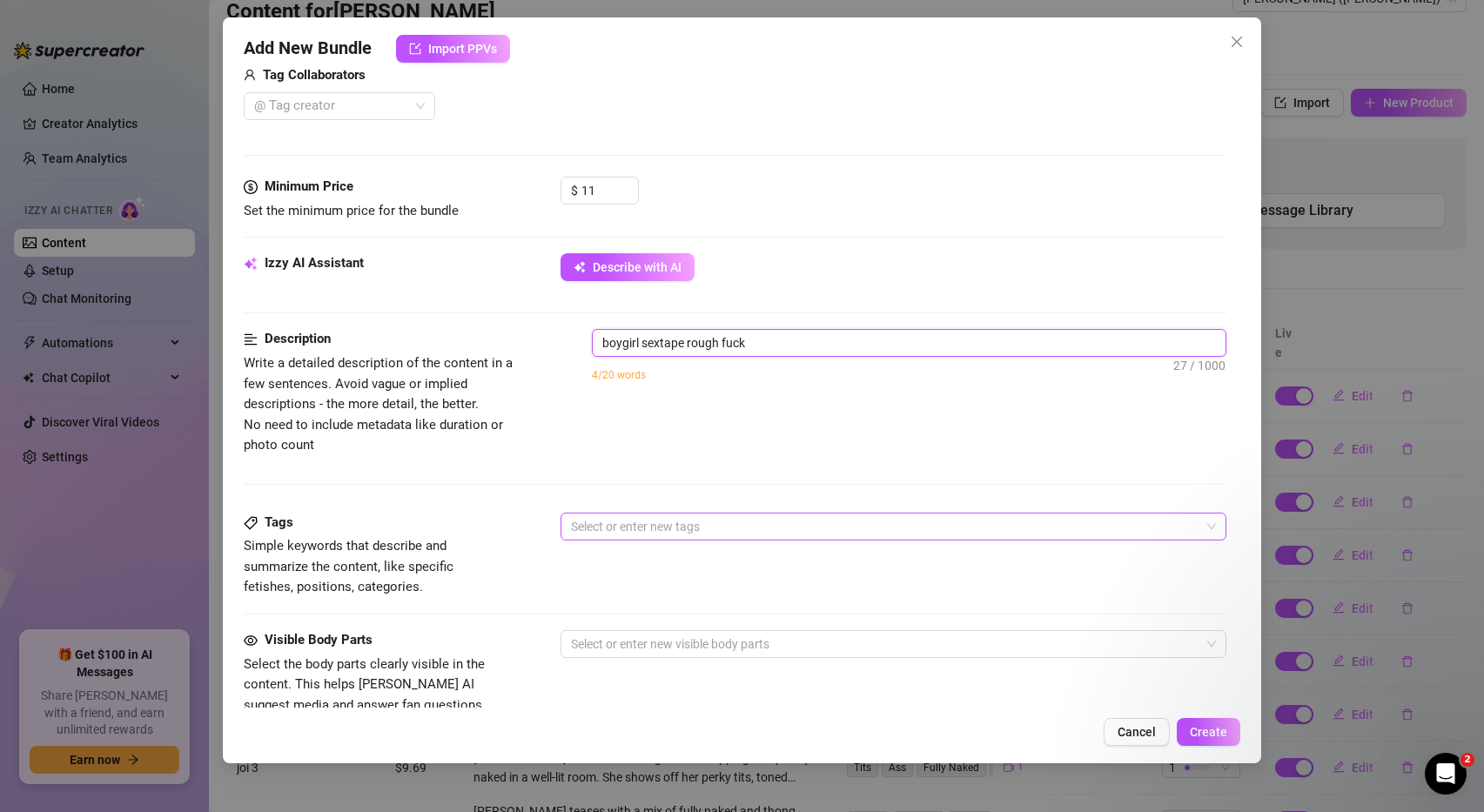
click at [717, 529] on div at bounding box center [884, 526] width 641 height 24
type textarea "boygirl sextape rough fuck"
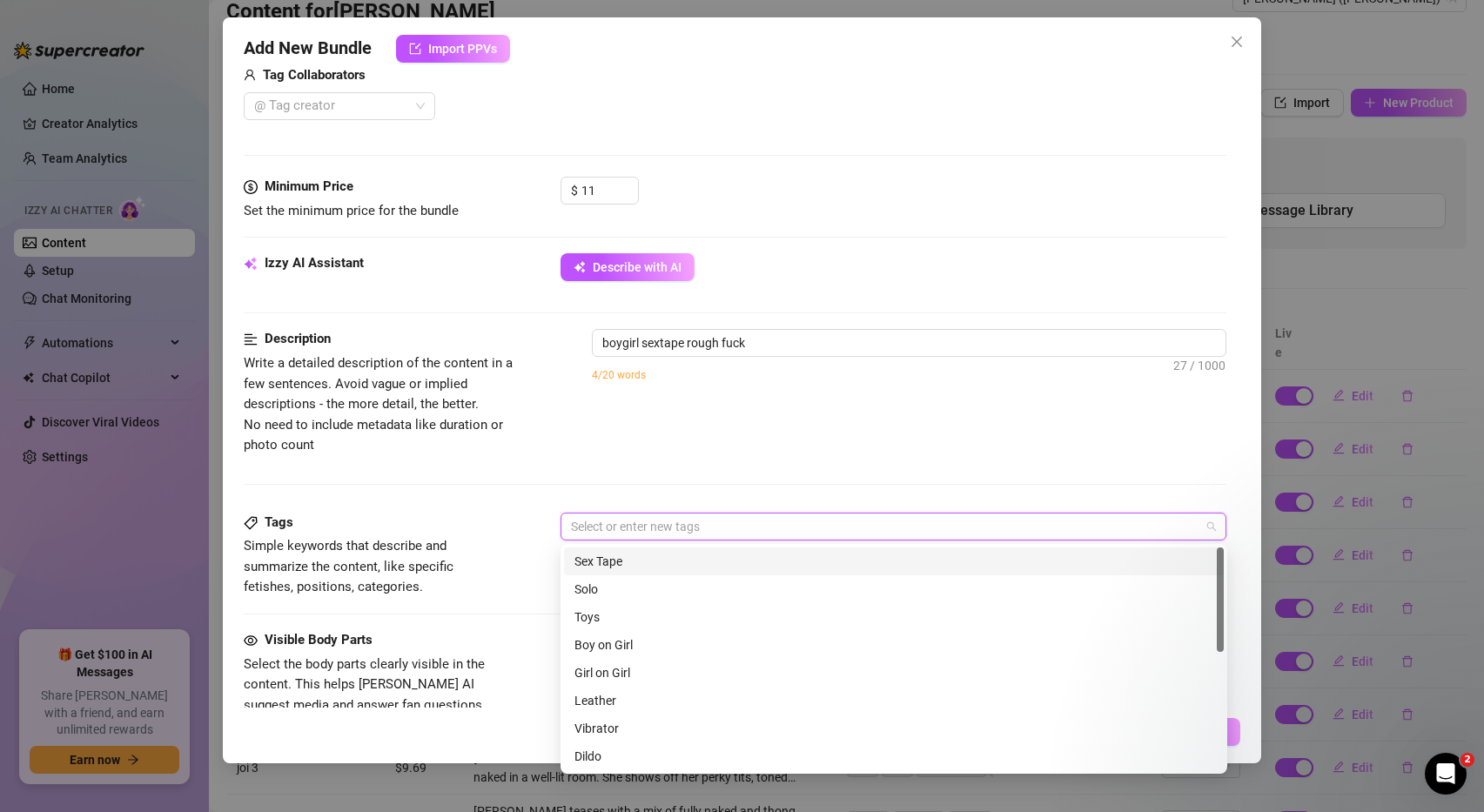
click at [596, 568] on div "Sex Tape" at bounding box center [893, 561] width 639 height 19
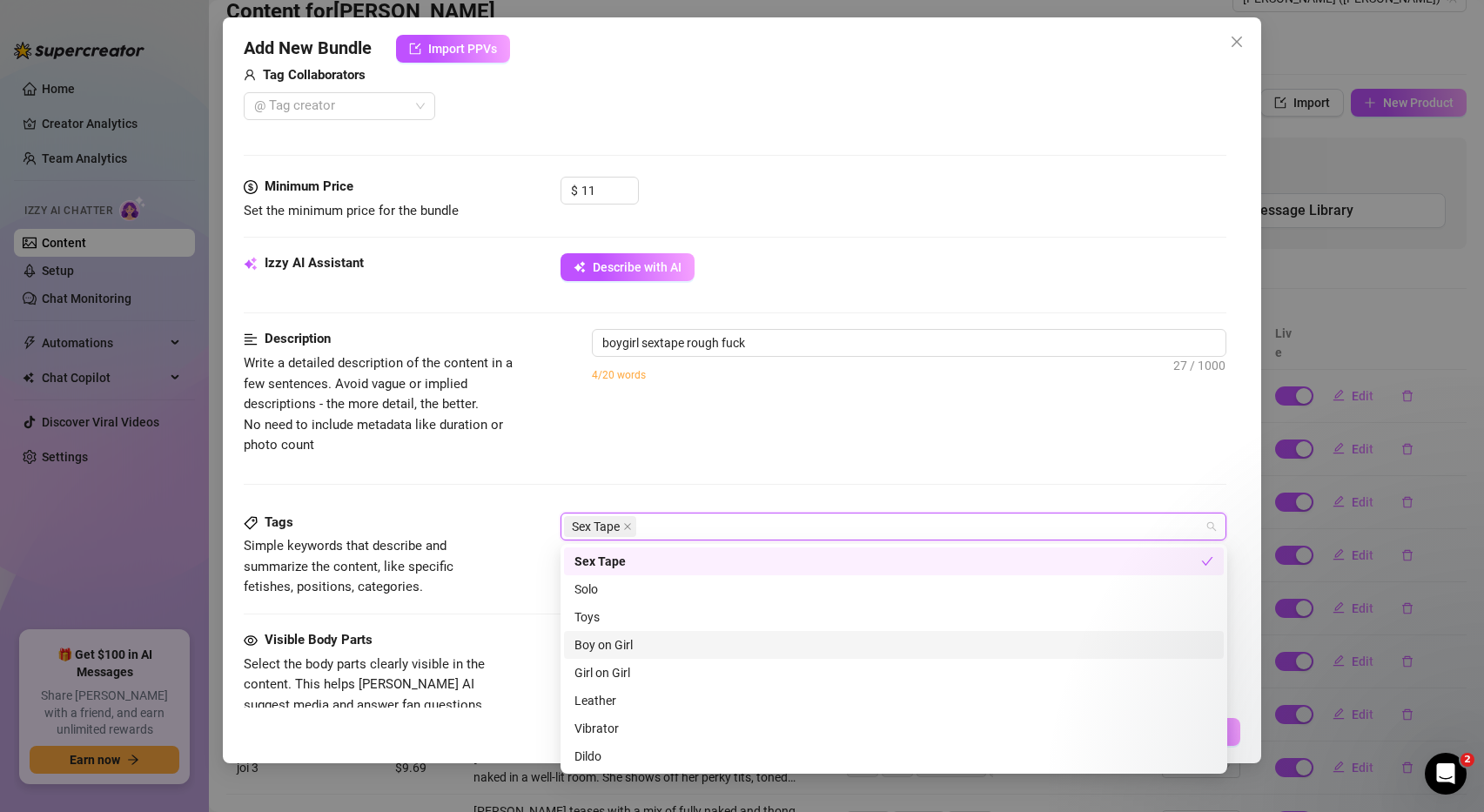
click at [616, 649] on div "Boy on Girl" at bounding box center [893, 644] width 639 height 19
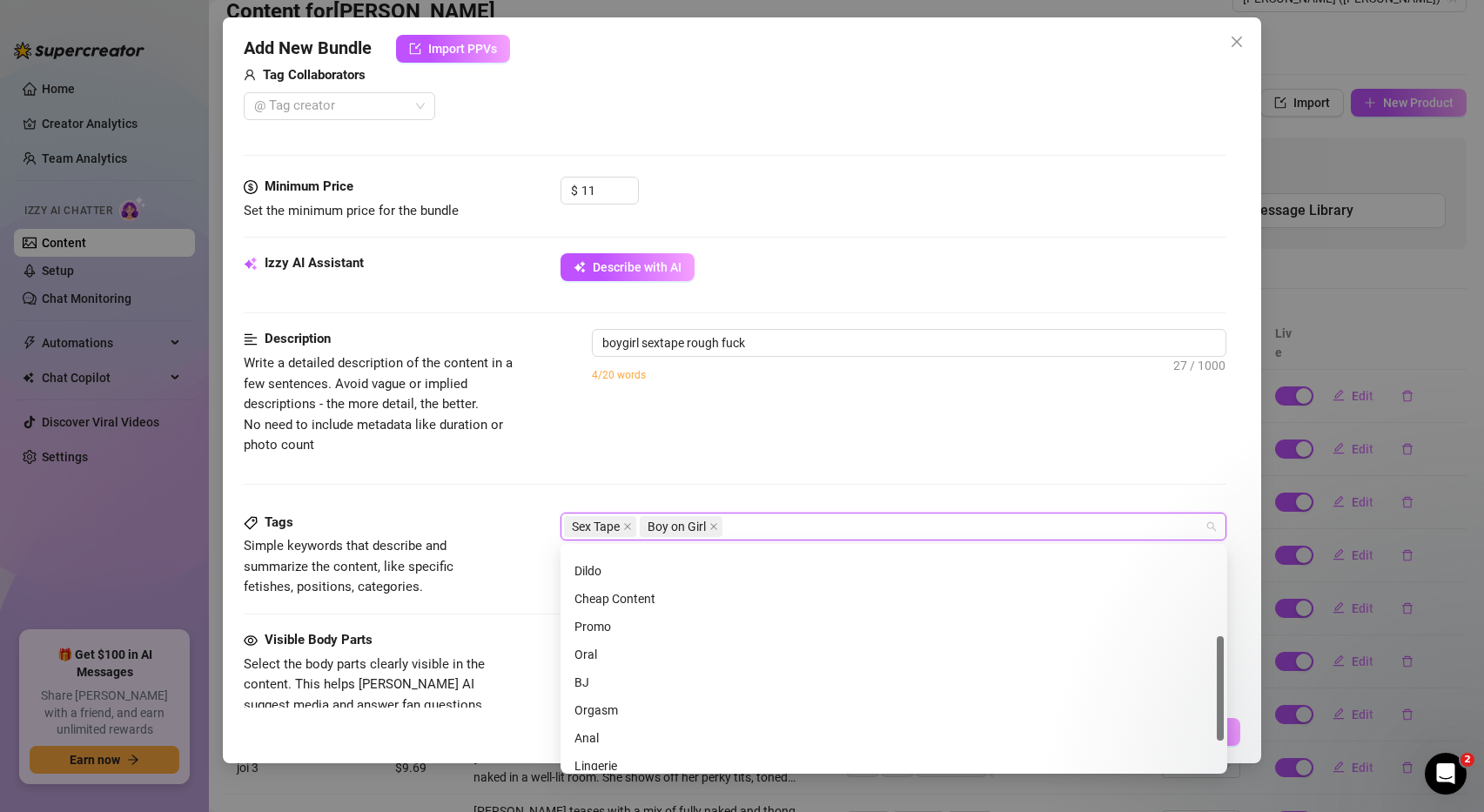
scroll to position [187, 0]
click at [833, 475] on div "Description Write a detailed description of the content in a few sentences. Avo…" at bounding box center [735, 420] width 984 height 182
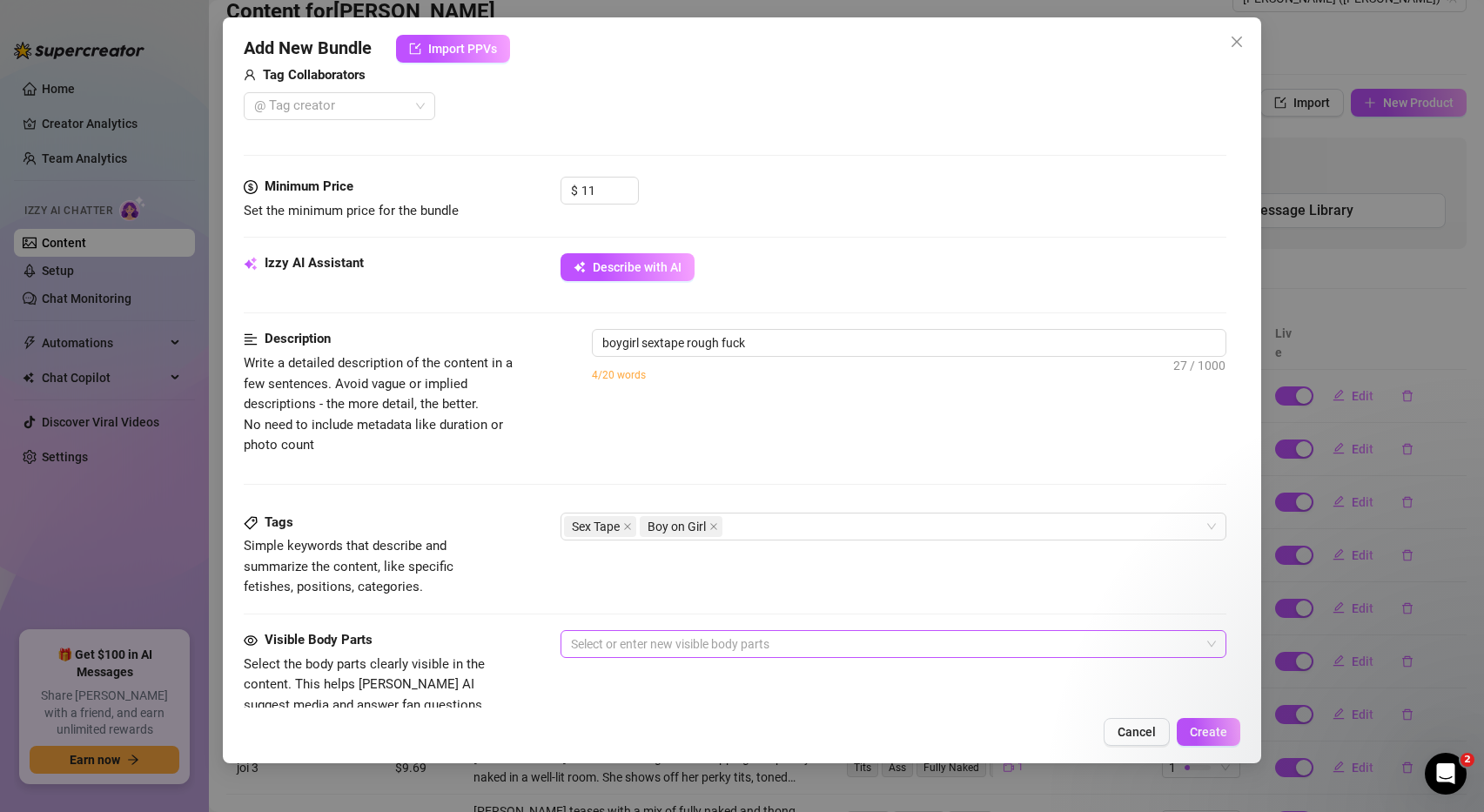
click at [731, 644] on div at bounding box center [884, 644] width 641 height 24
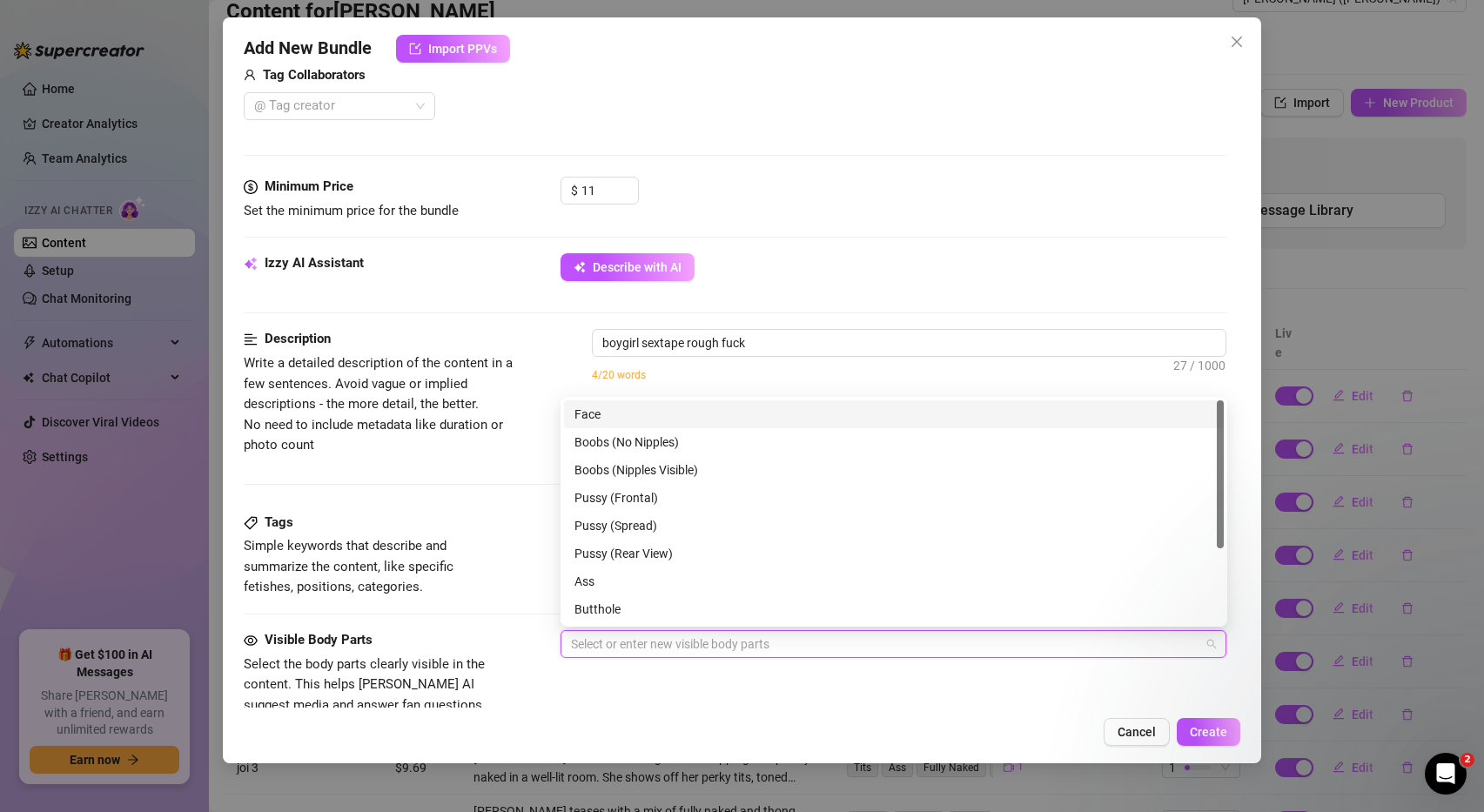
click at [593, 412] on div "Face" at bounding box center [893, 414] width 639 height 19
click at [620, 443] on div "Boobs (No Nipples)" at bounding box center [893, 442] width 639 height 19
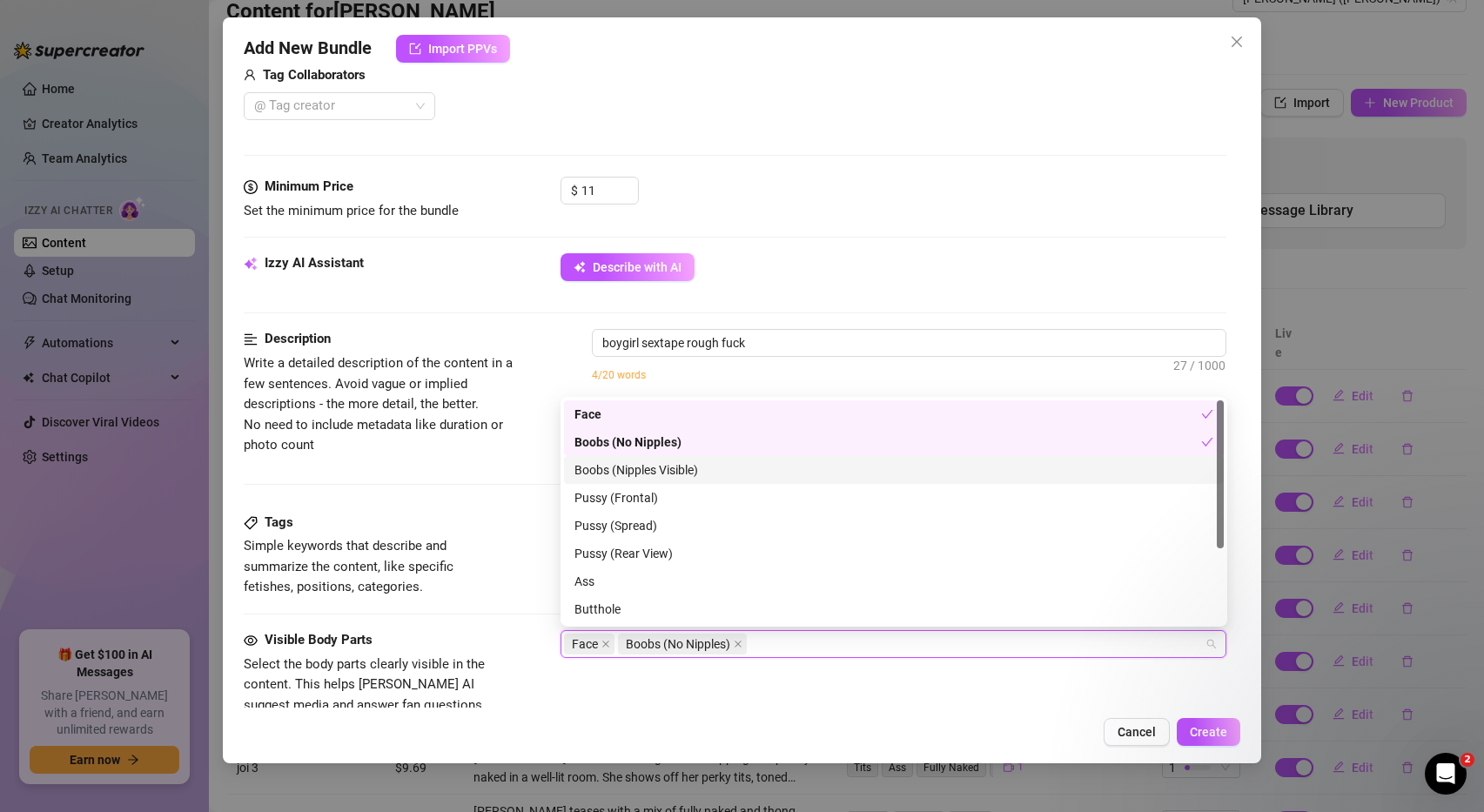
click at [625, 469] on div "Boobs (Nipples Visible)" at bounding box center [893, 470] width 639 height 19
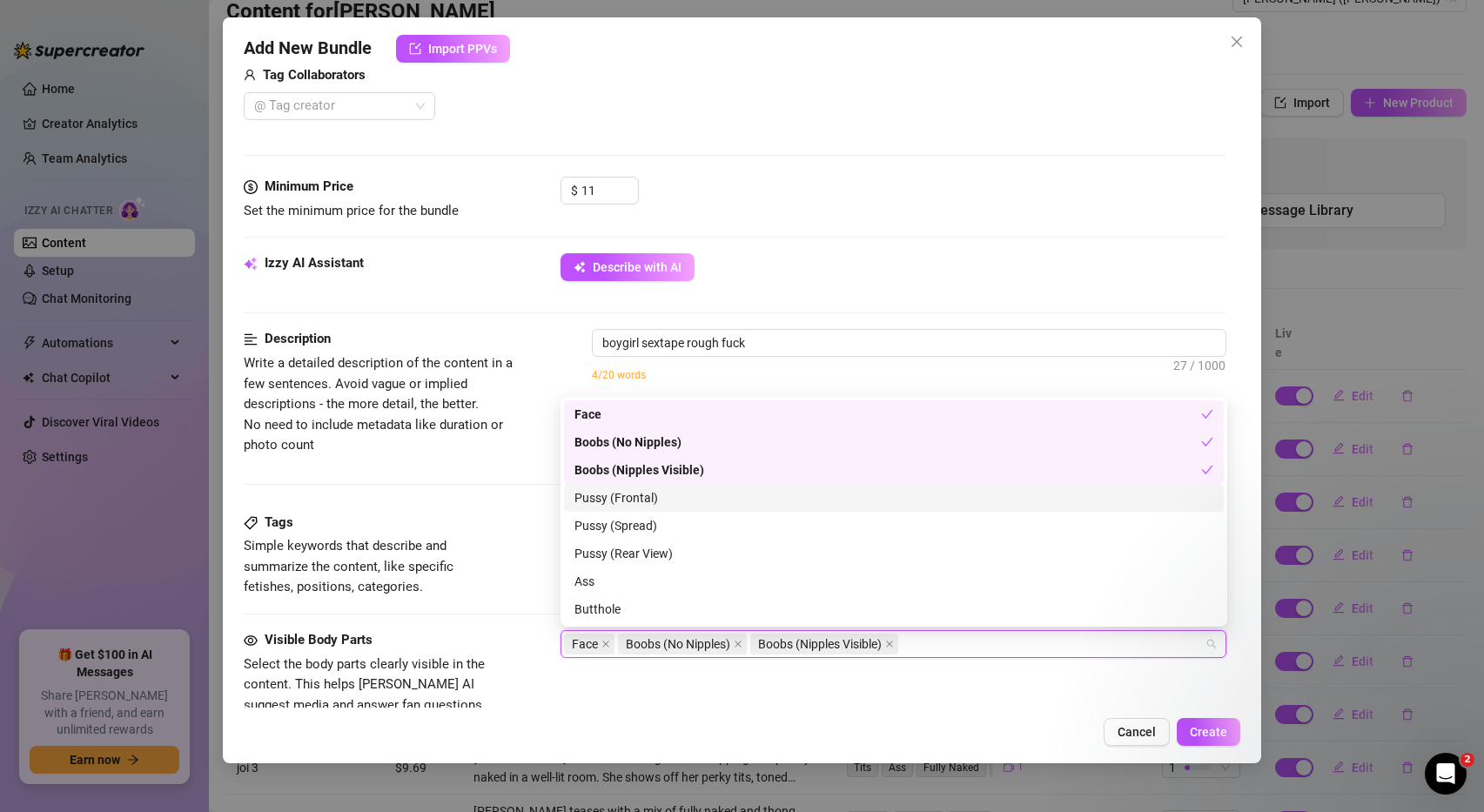
click at [630, 502] on div "Pussy (Frontal)" at bounding box center [893, 498] width 639 height 19
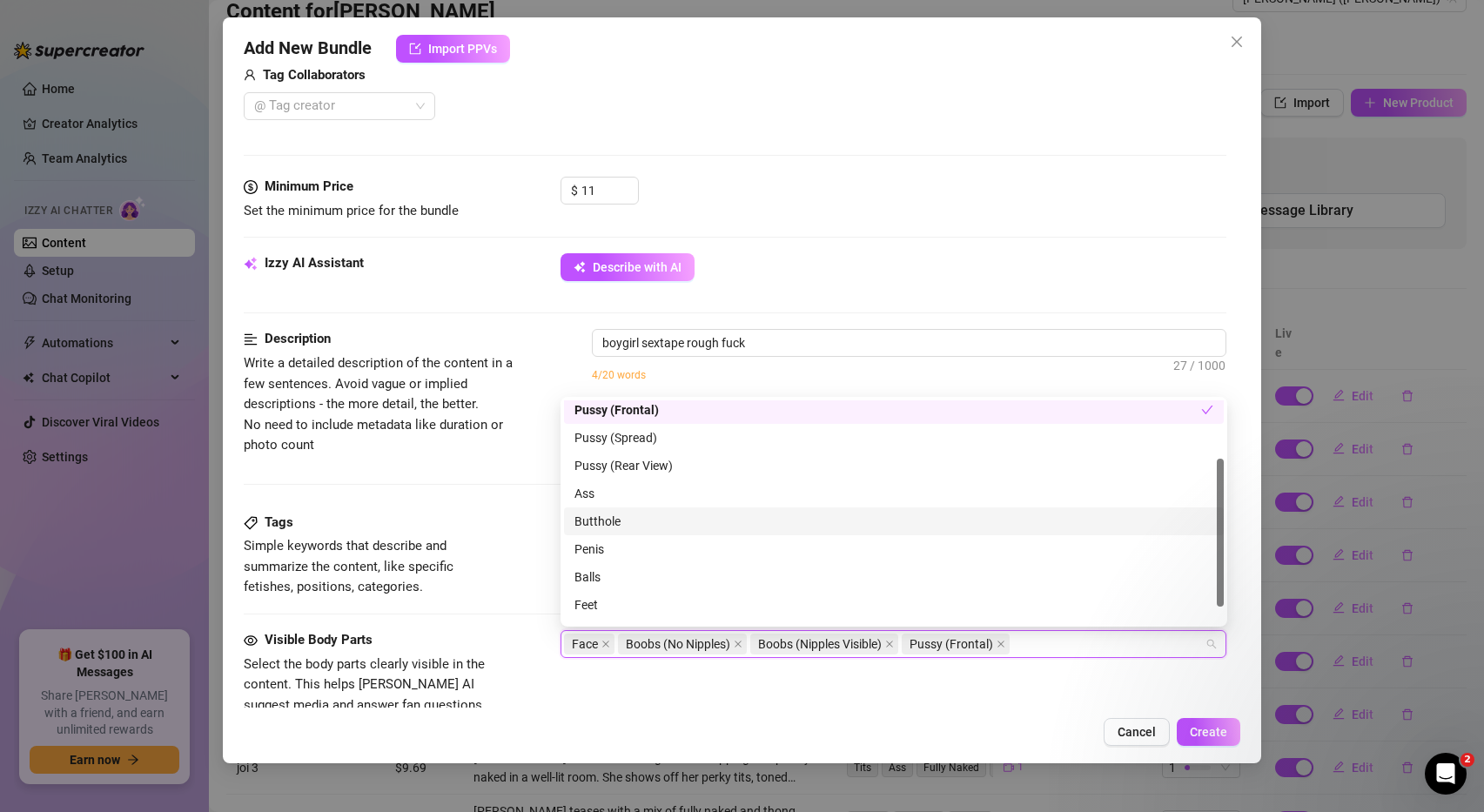
scroll to position [86, 0]
click at [604, 551] on div "Penis" at bounding box center [893, 550] width 639 height 19
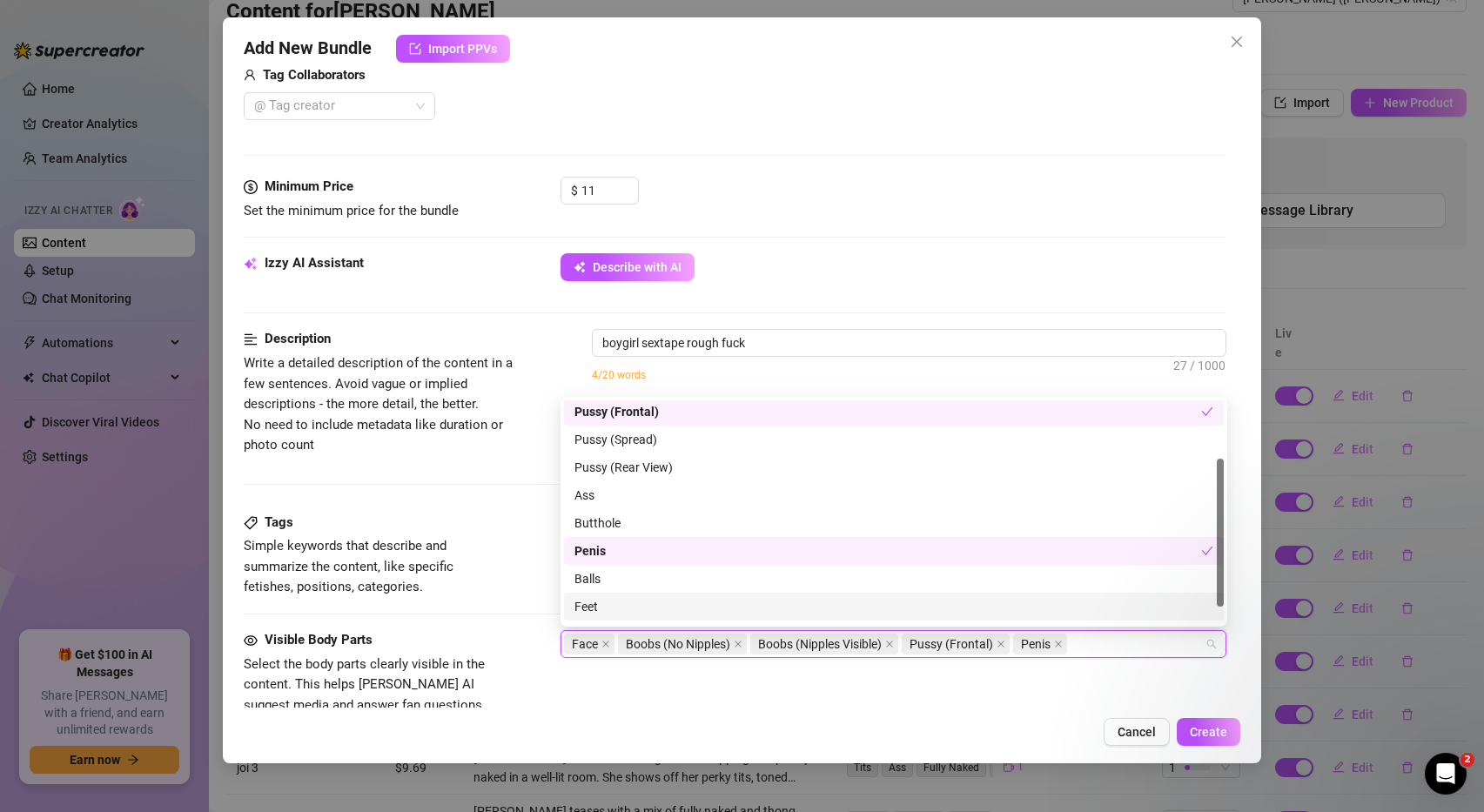
click at [1051, 697] on div "Visible Body Parts Select the body parts clearly visible in the content. This h…" at bounding box center [735, 684] width 984 height 107
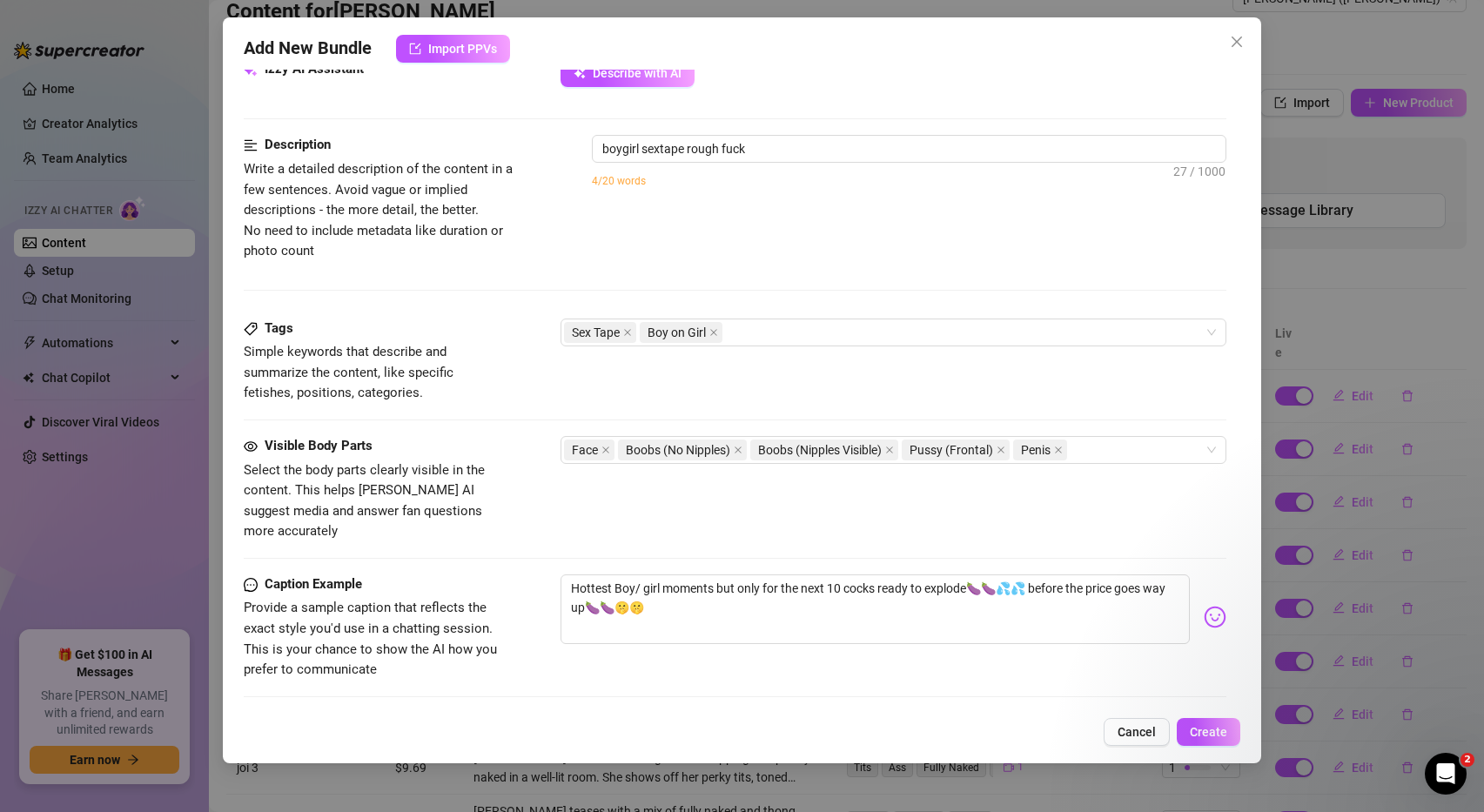
scroll to position [849, 0]
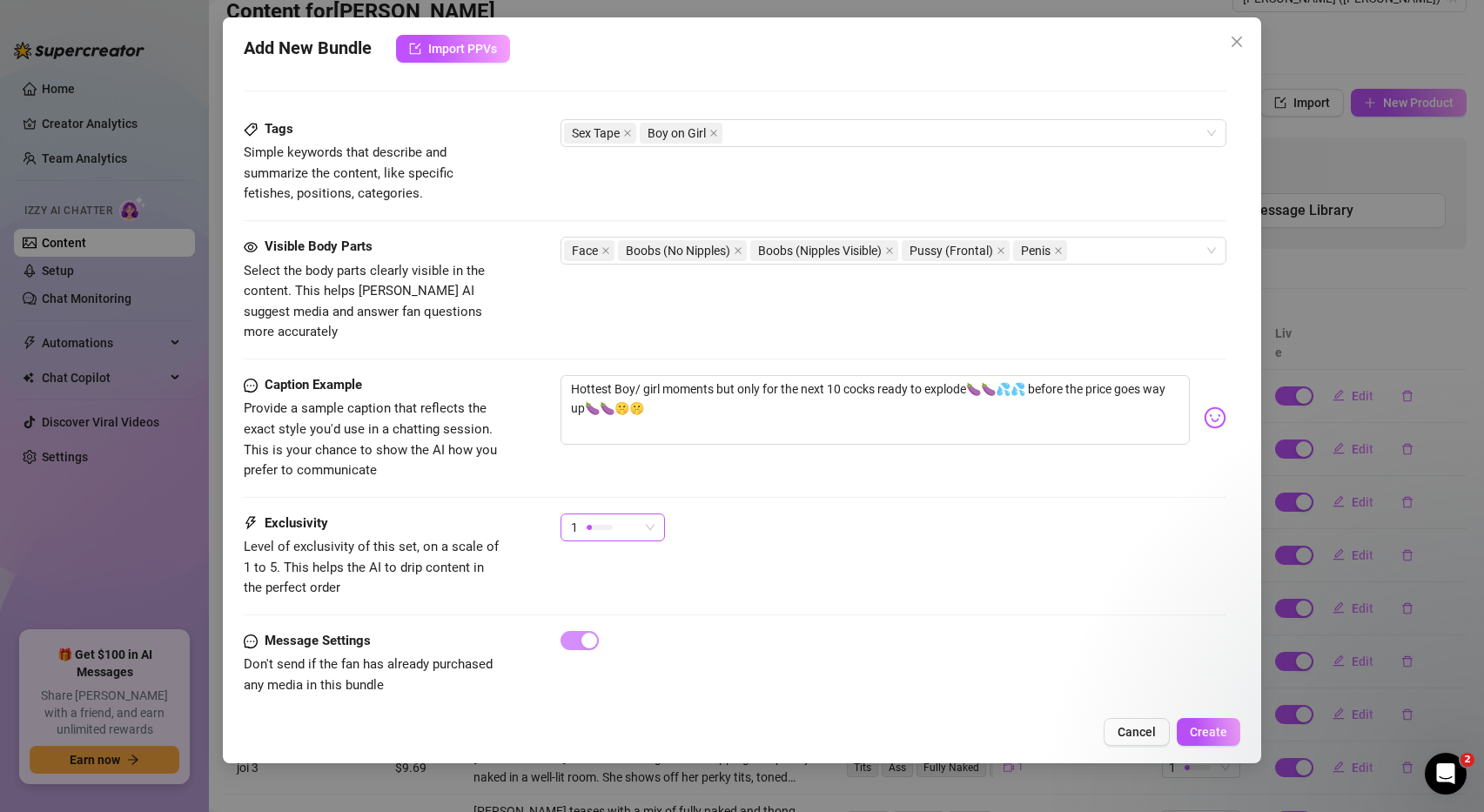
click at [643, 514] on span "1" at bounding box center [612, 527] width 84 height 26
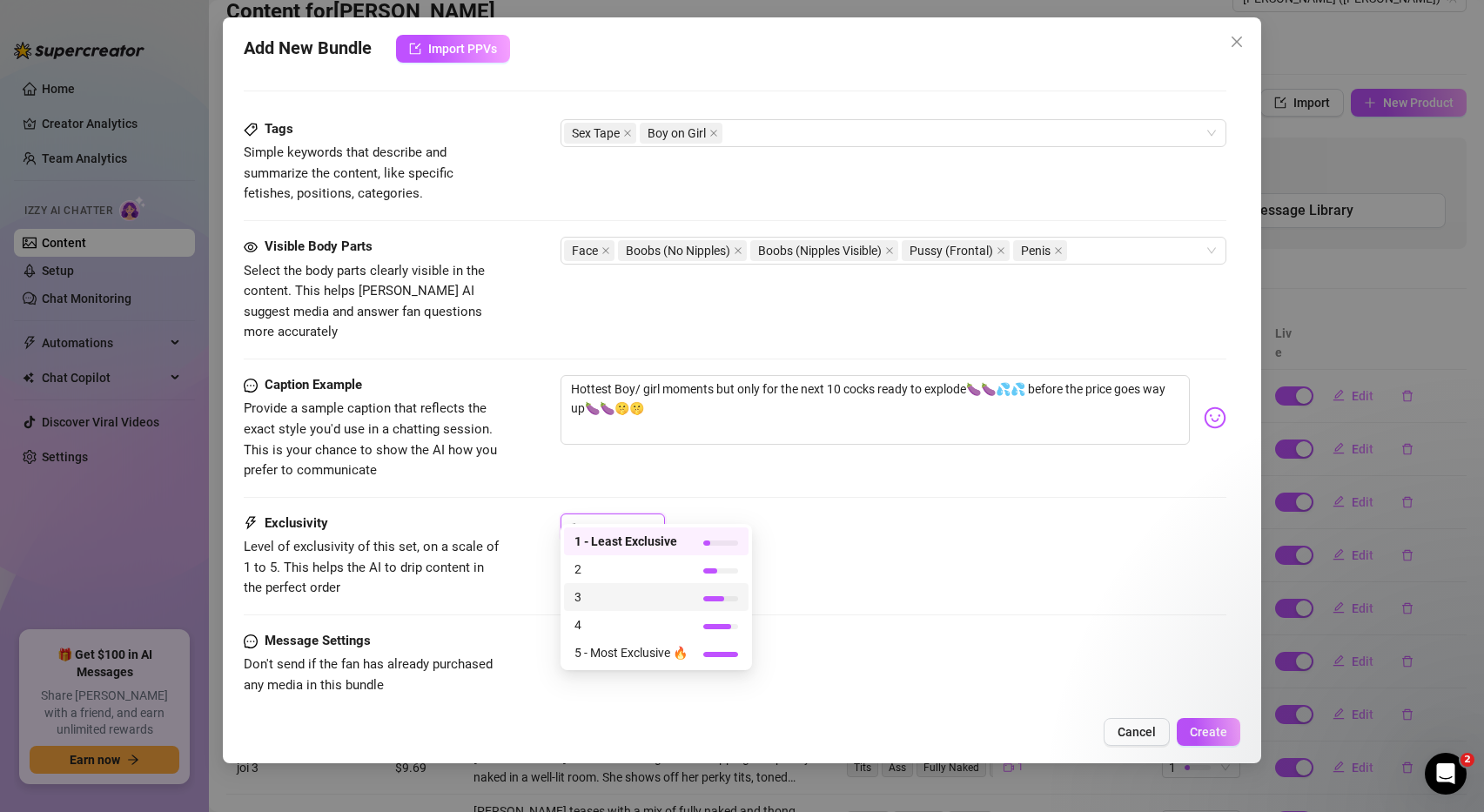
click at [639, 590] on span "3" at bounding box center [630, 596] width 113 height 19
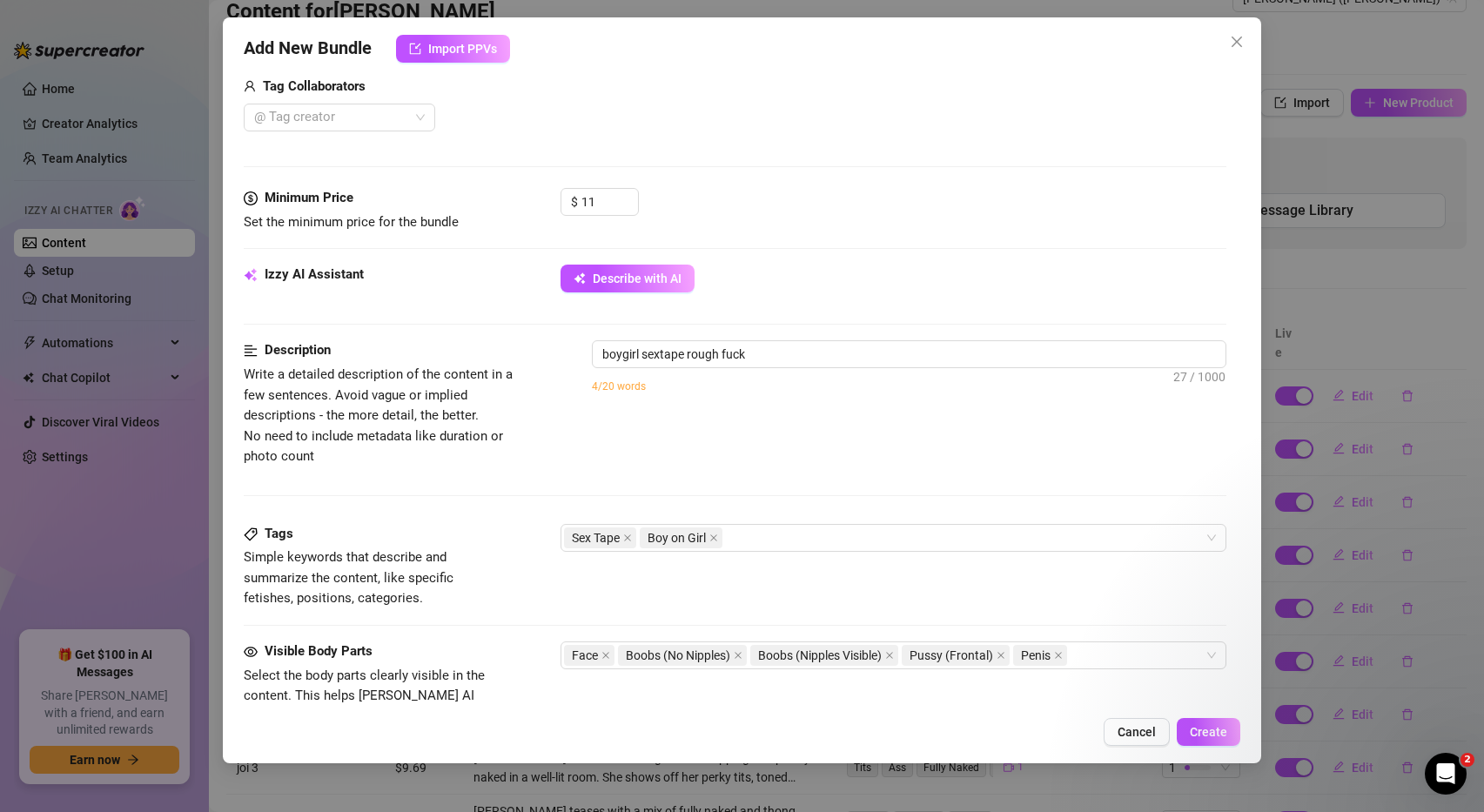
scroll to position [377, 0]
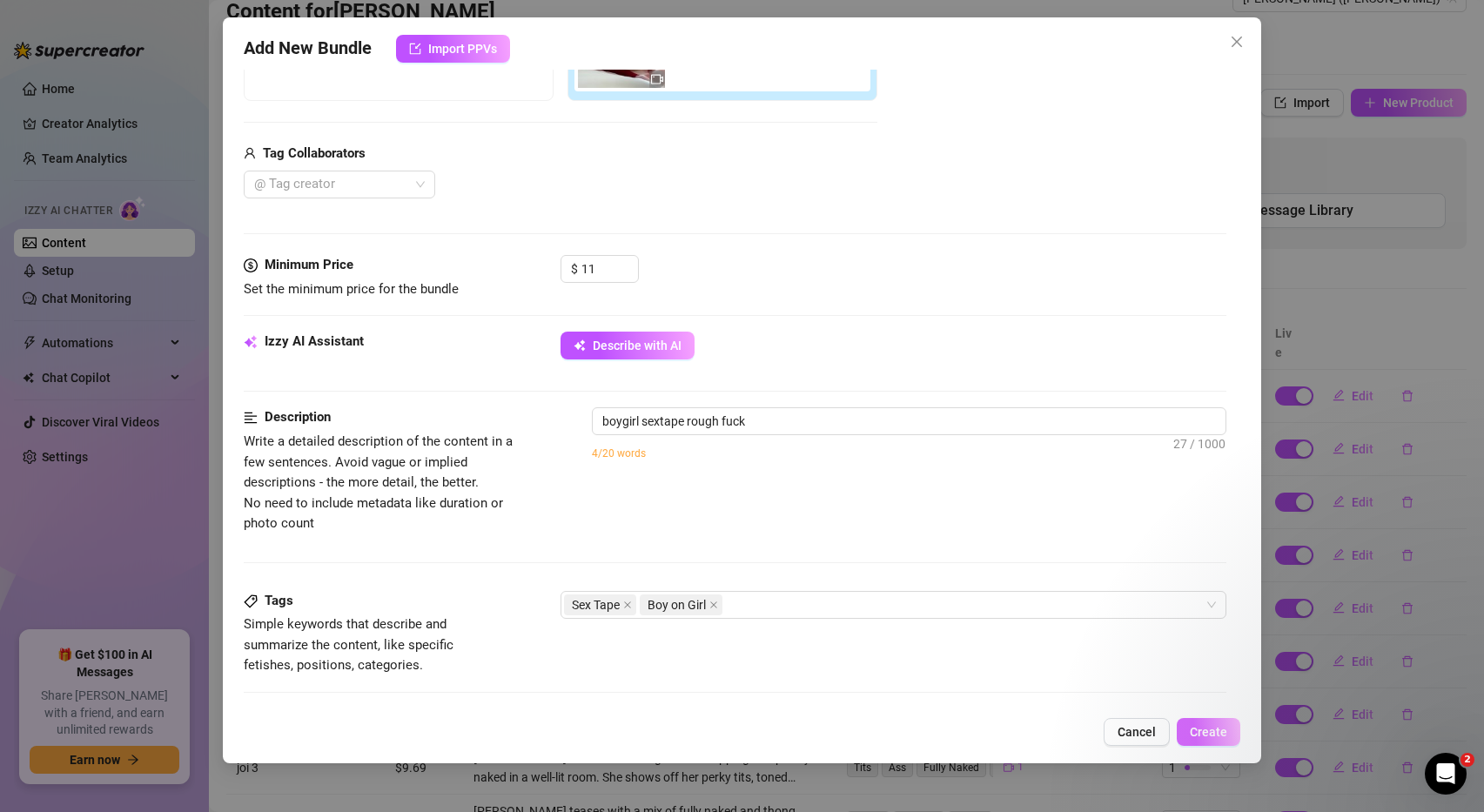
click at [1208, 730] on span "Create" at bounding box center [1208, 732] width 37 height 14
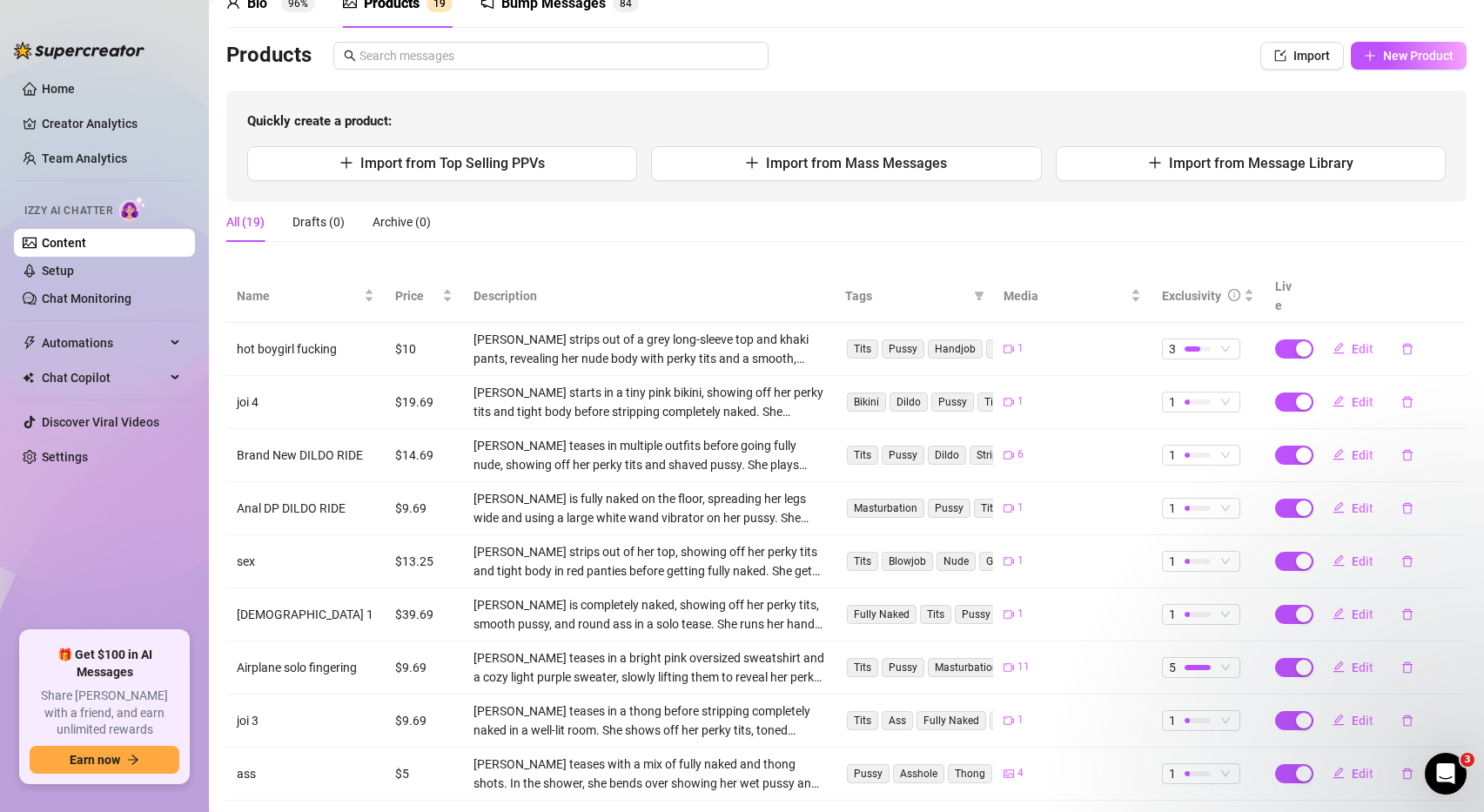
scroll to position [0, 0]
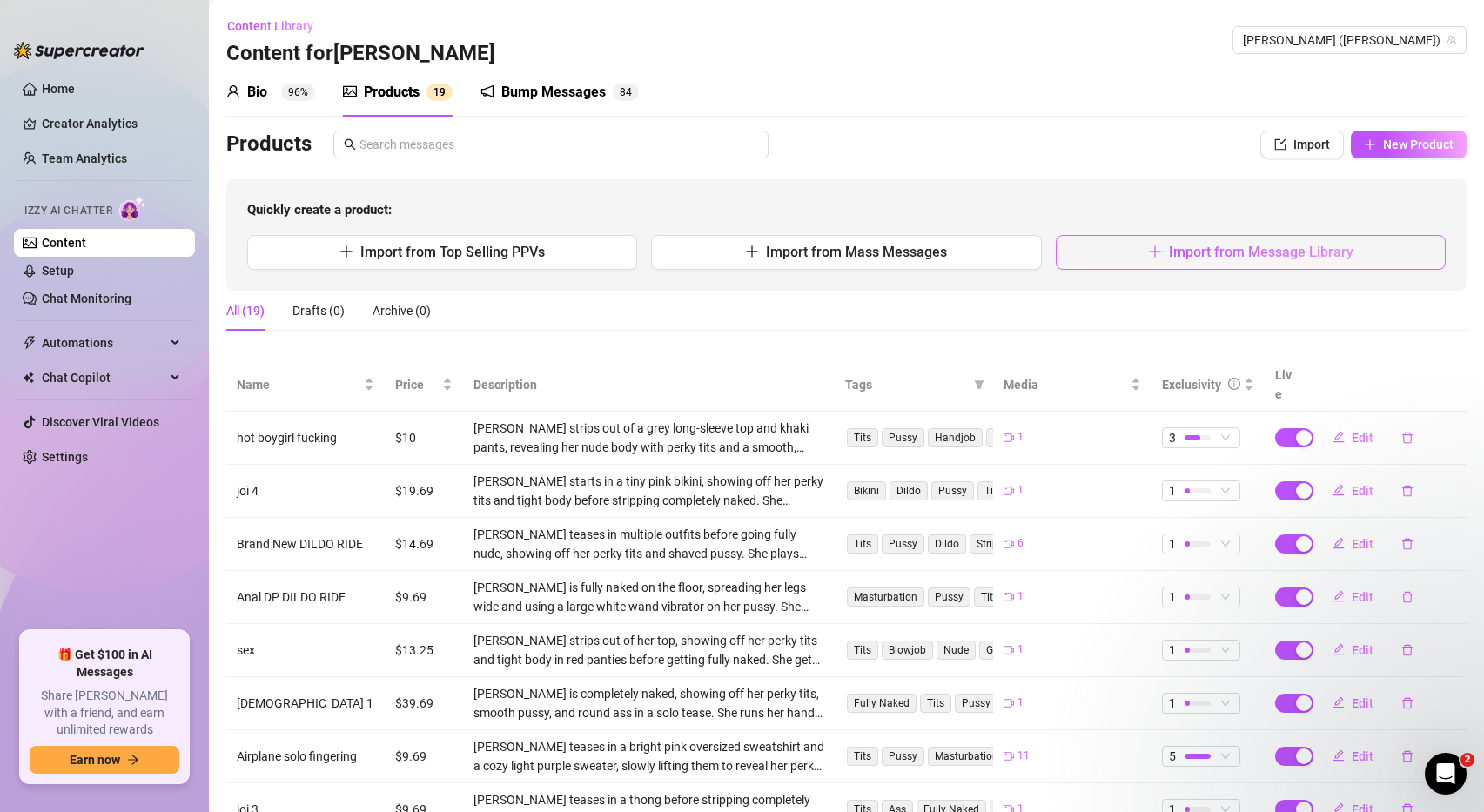
click at [1216, 256] on span "Import from Message Library" at bounding box center [1261, 252] width 184 height 16
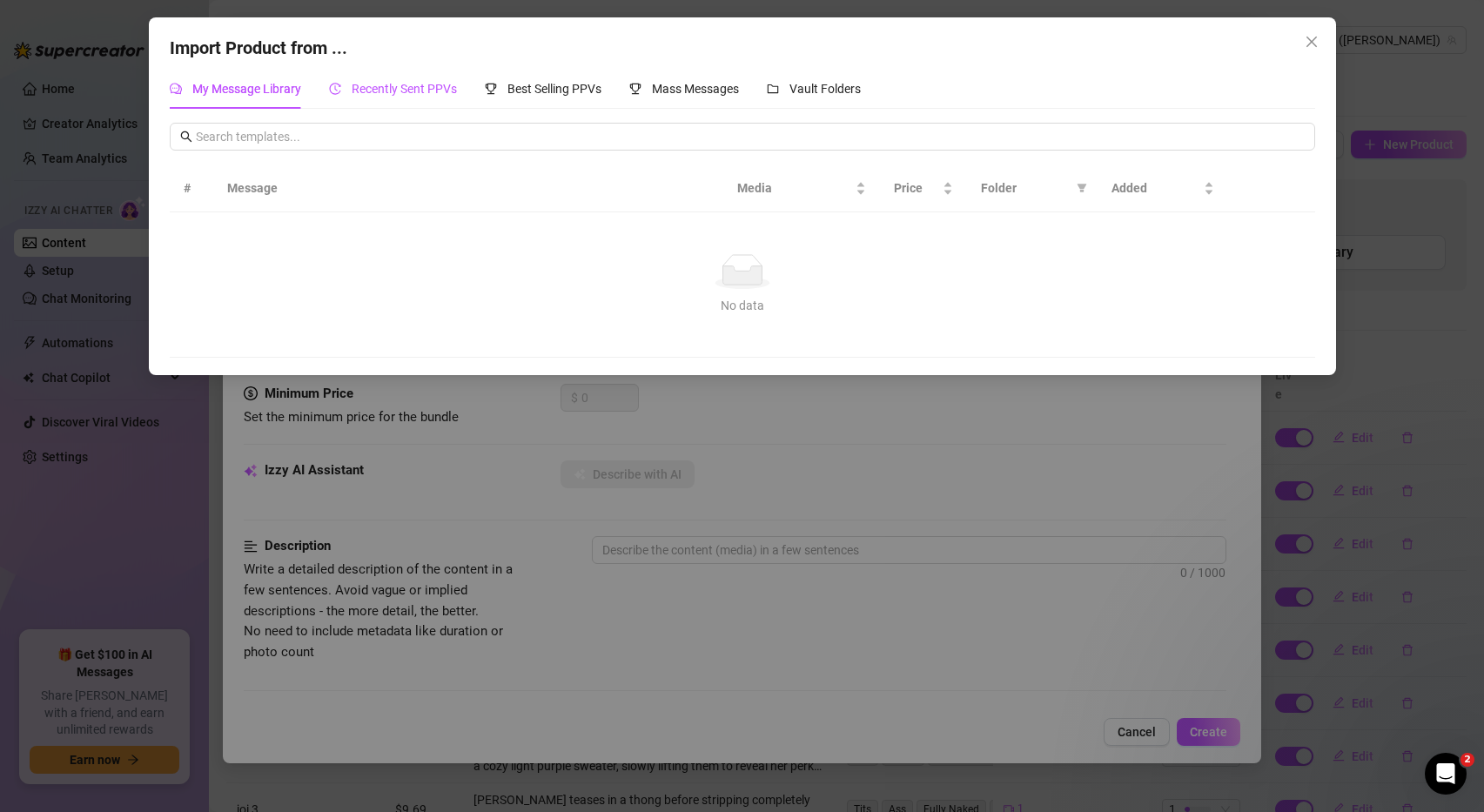
click at [420, 92] on span "Recently Sent PPVs" at bounding box center [404, 89] width 106 height 14
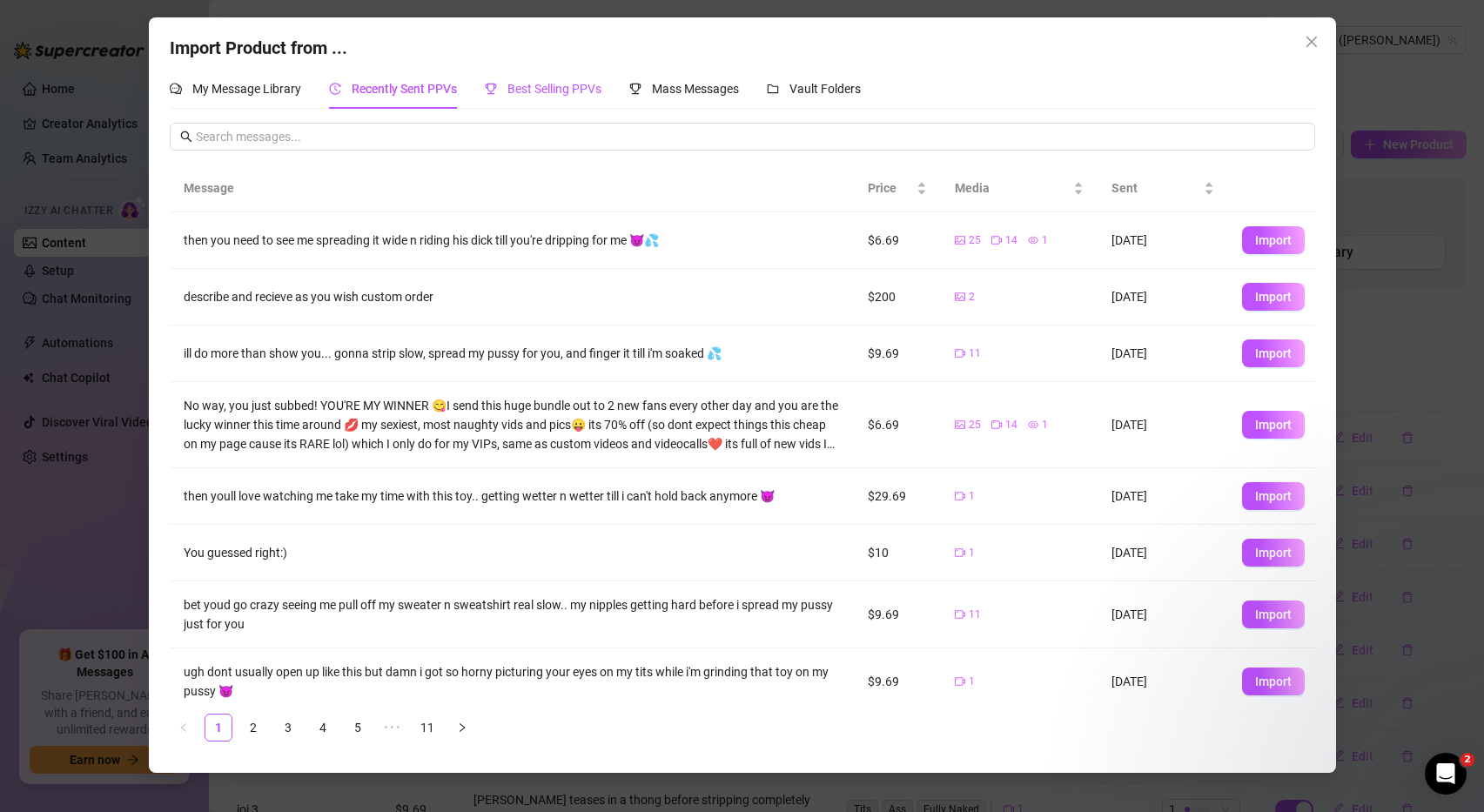
click at [525, 88] on span "Best Selling PPVs" at bounding box center [555, 89] width 94 height 14
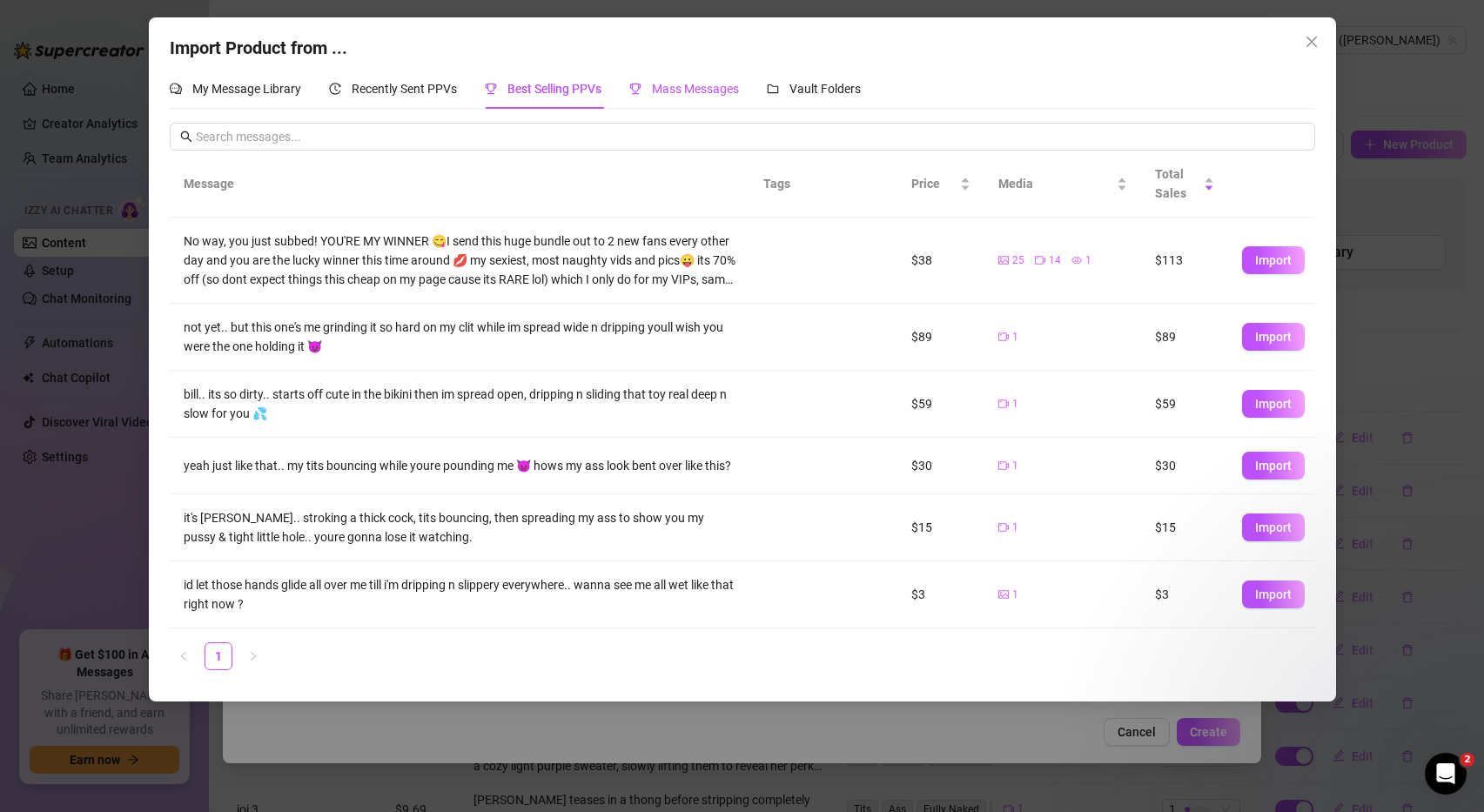
click at [686, 84] on span "Mass Messages" at bounding box center [695, 89] width 87 height 14
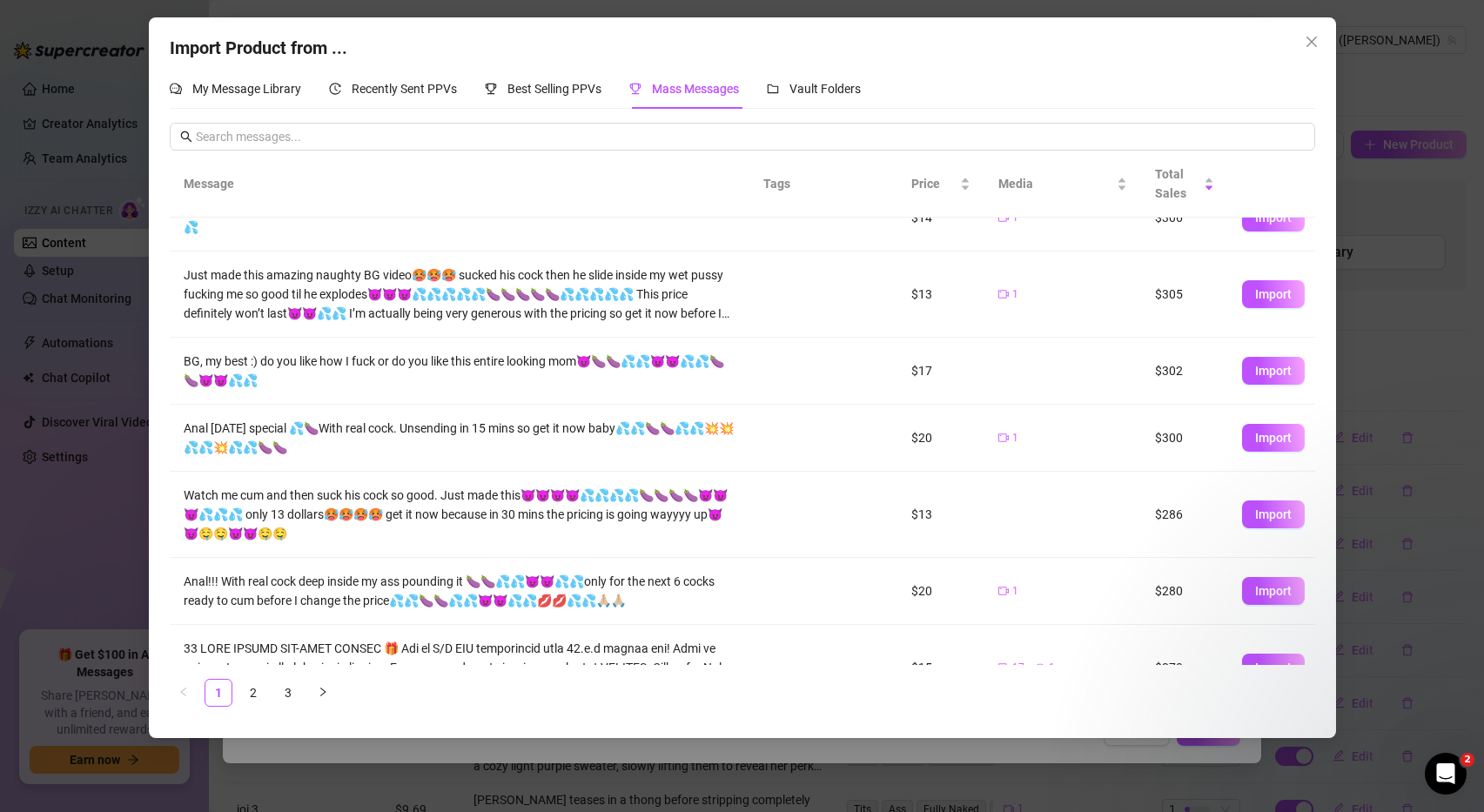
scroll to position [300, 0]
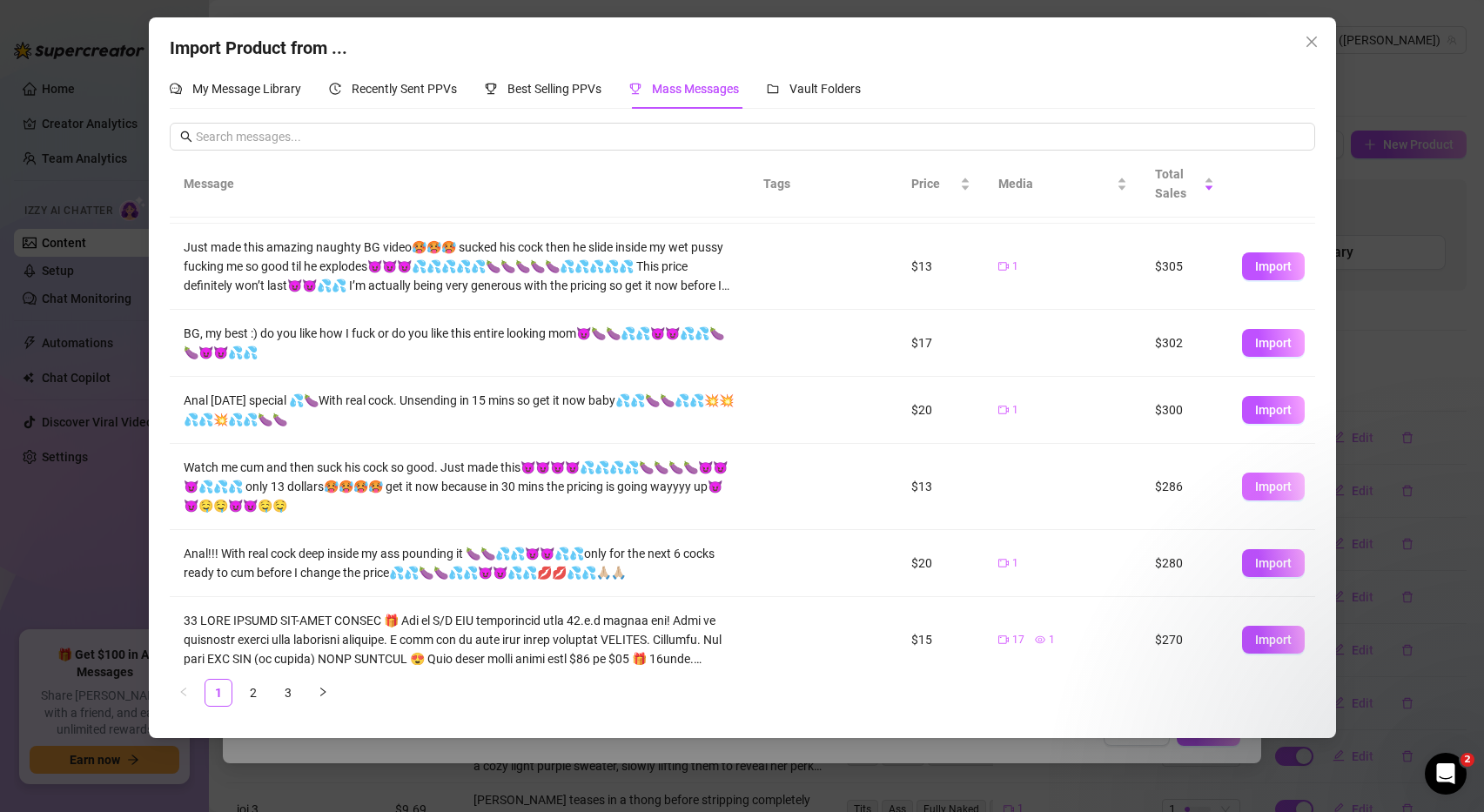
click at [1279, 480] on span "Import" at bounding box center [1274, 486] width 36 height 14
type textarea "Watch me cum and then suck his cock so good. Just made this😈😈😈😈💦💦💦💦🍆🍆🍆🍆😈😈😈💦💦💦 o…"
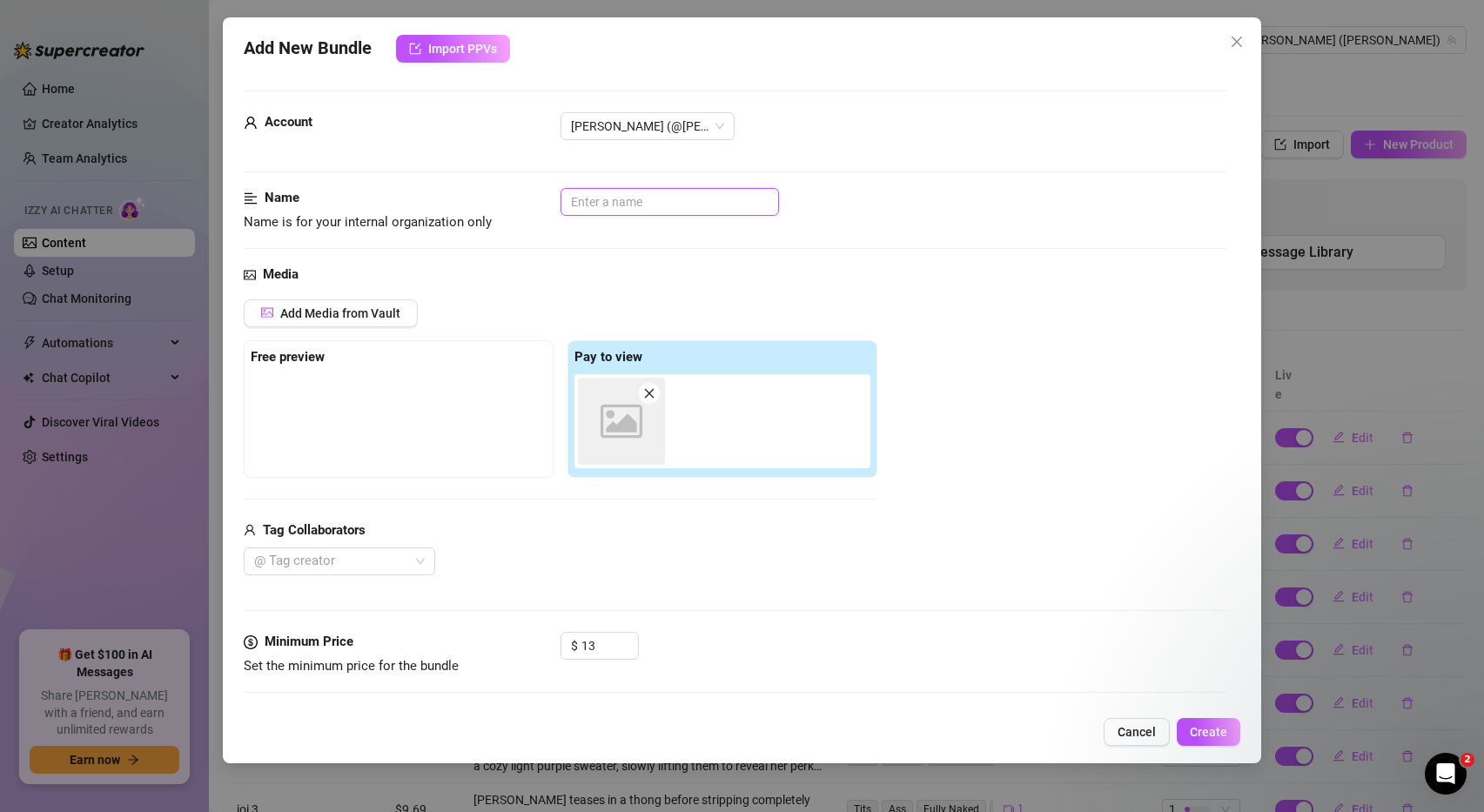
click at [611, 203] on input "text" at bounding box center [670, 201] width 219 height 28
type input "cumming"
click at [657, 393] on span at bounding box center [649, 393] width 21 height 21
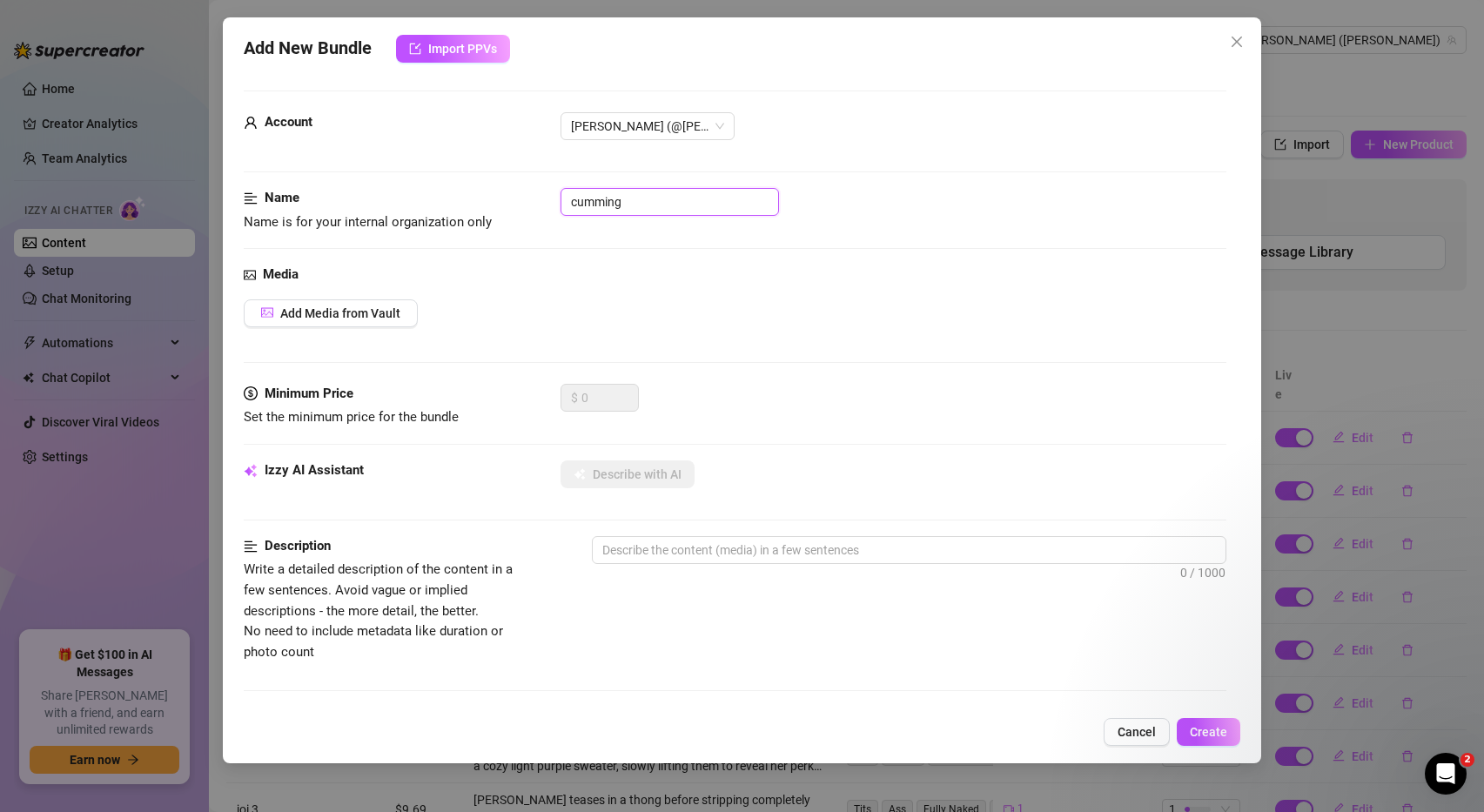
type input "0"
type input "cumming"
click at [368, 313] on span "Add Media from Vault" at bounding box center [340, 313] width 120 height 14
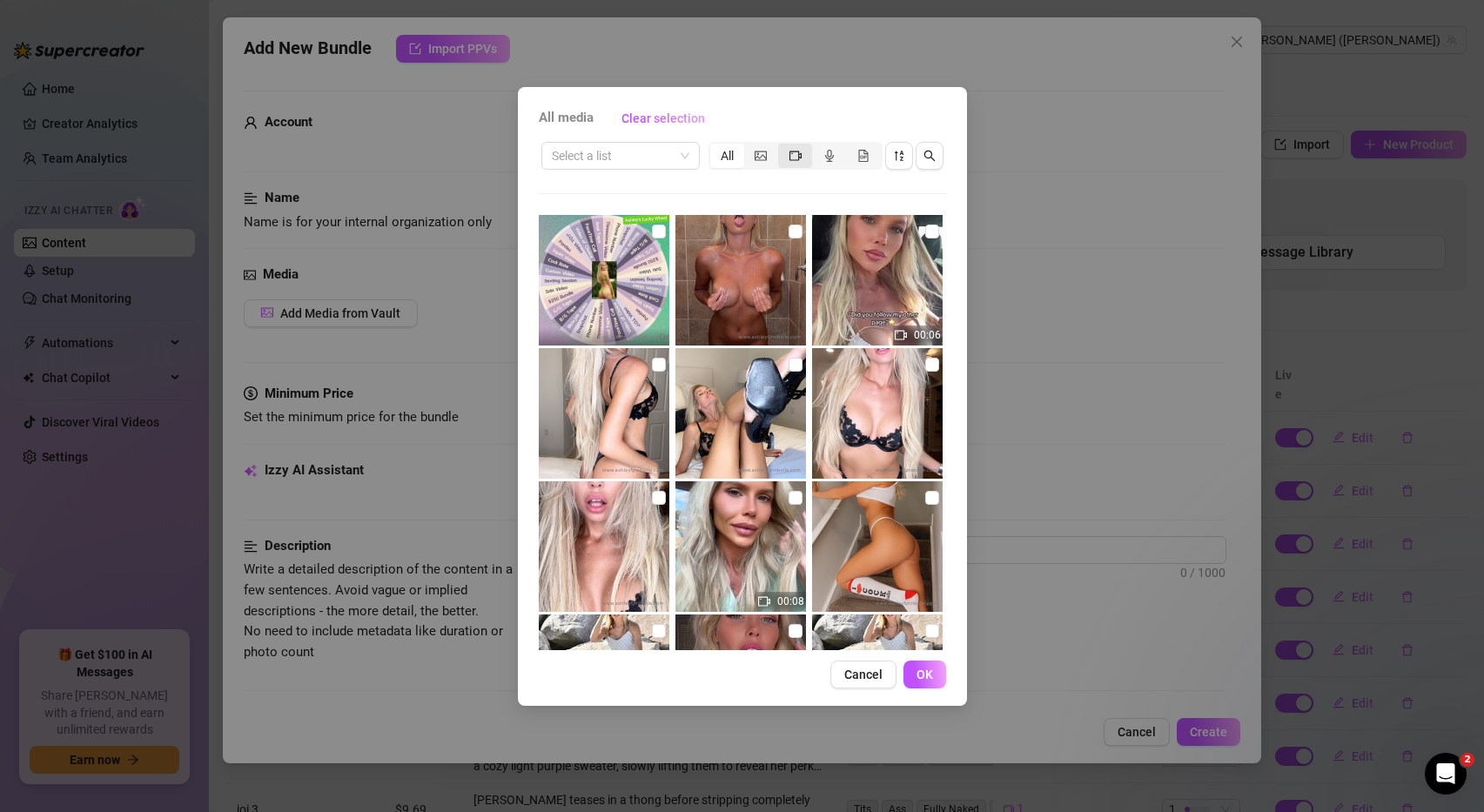
click at [790, 154] on icon "video-camera" at bounding box center [795, 155] width 12 height 12
click at [782, 146] on input "segmented control" at bounding box center [782, 146] width 0 height 0
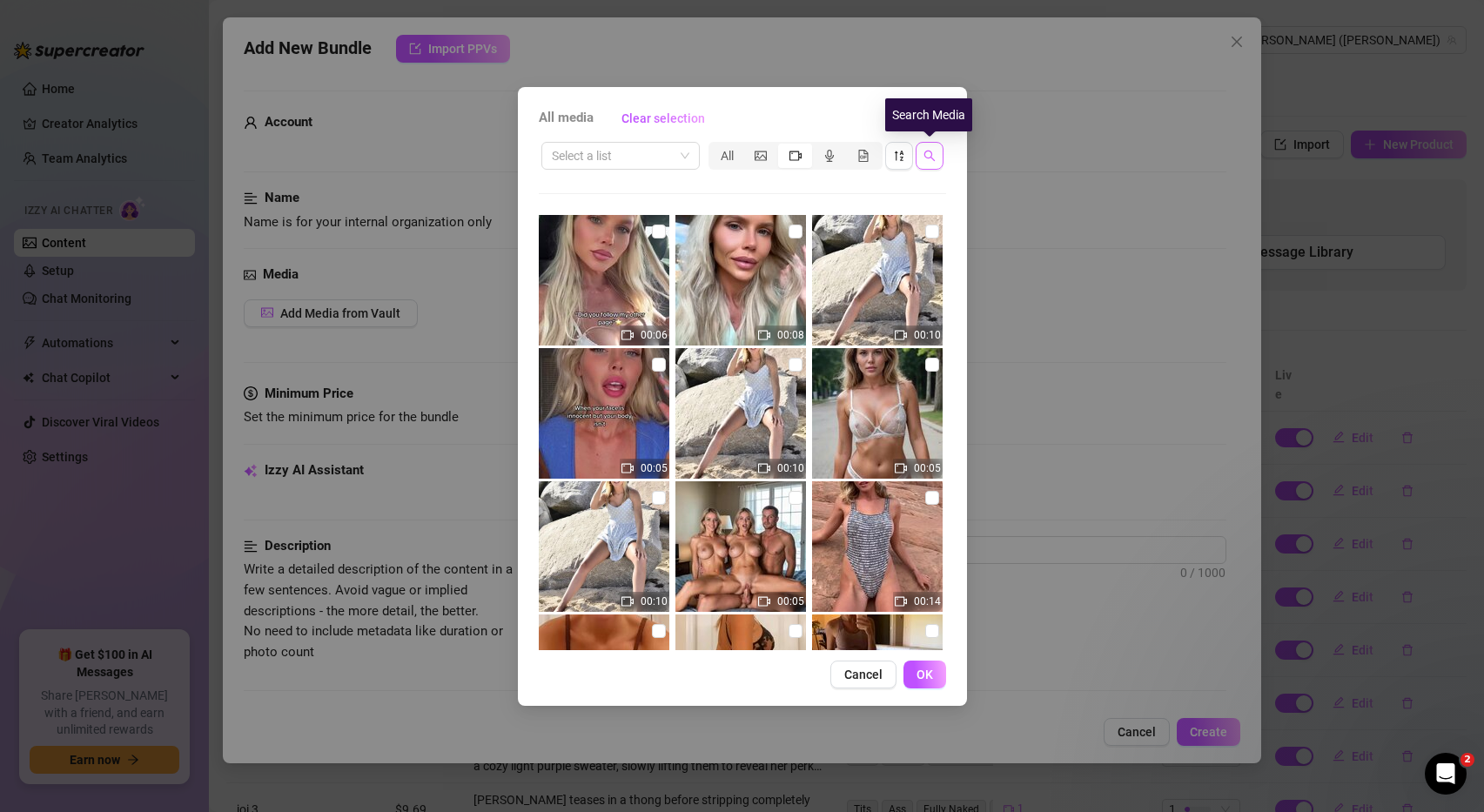
click at [925, 159] on icon "search" at bounding box center [929, 155] width 12 height 12
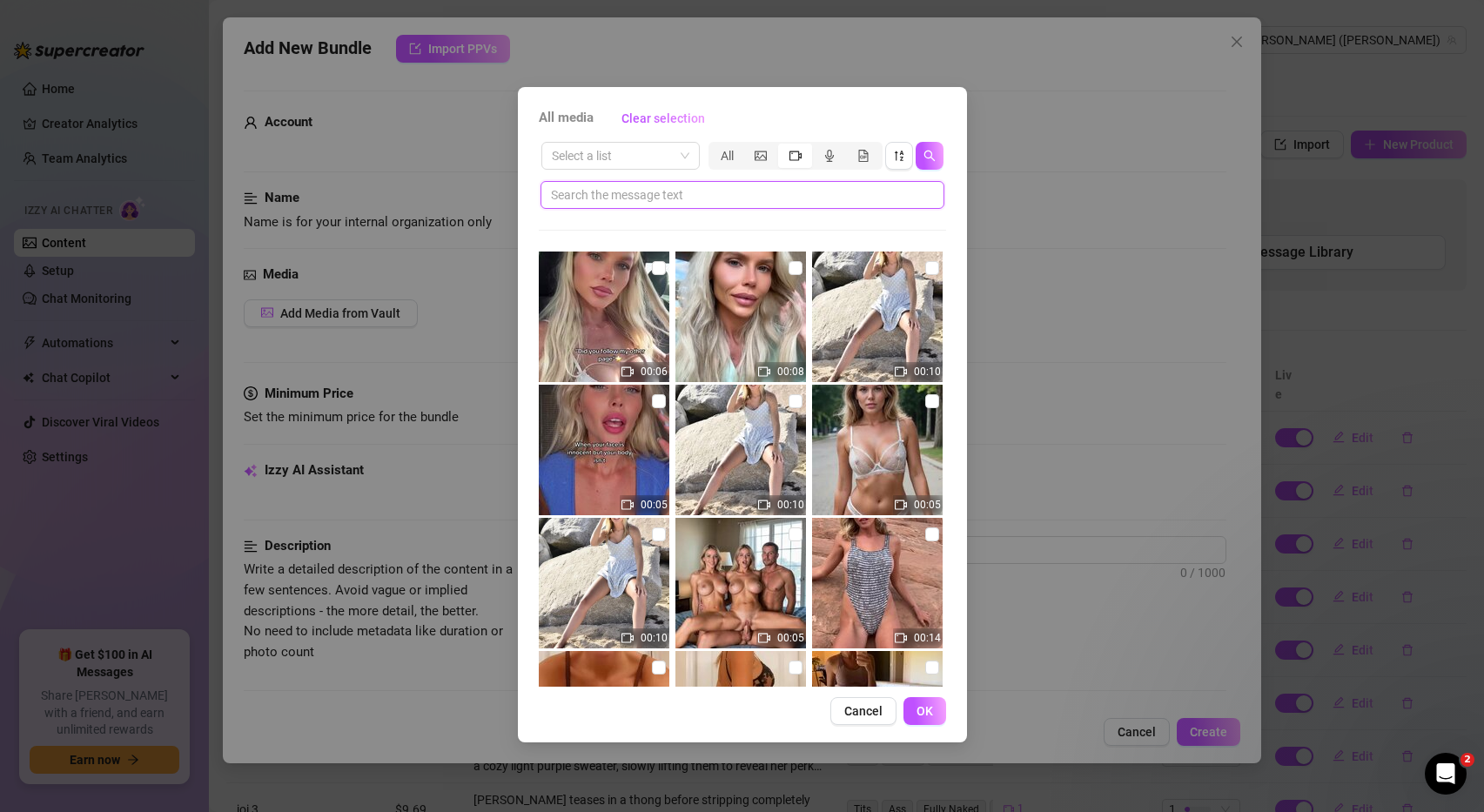
click at [834, 189] on input "text" at bounding box center [735, 194] width 369 height 19
type input "bg"
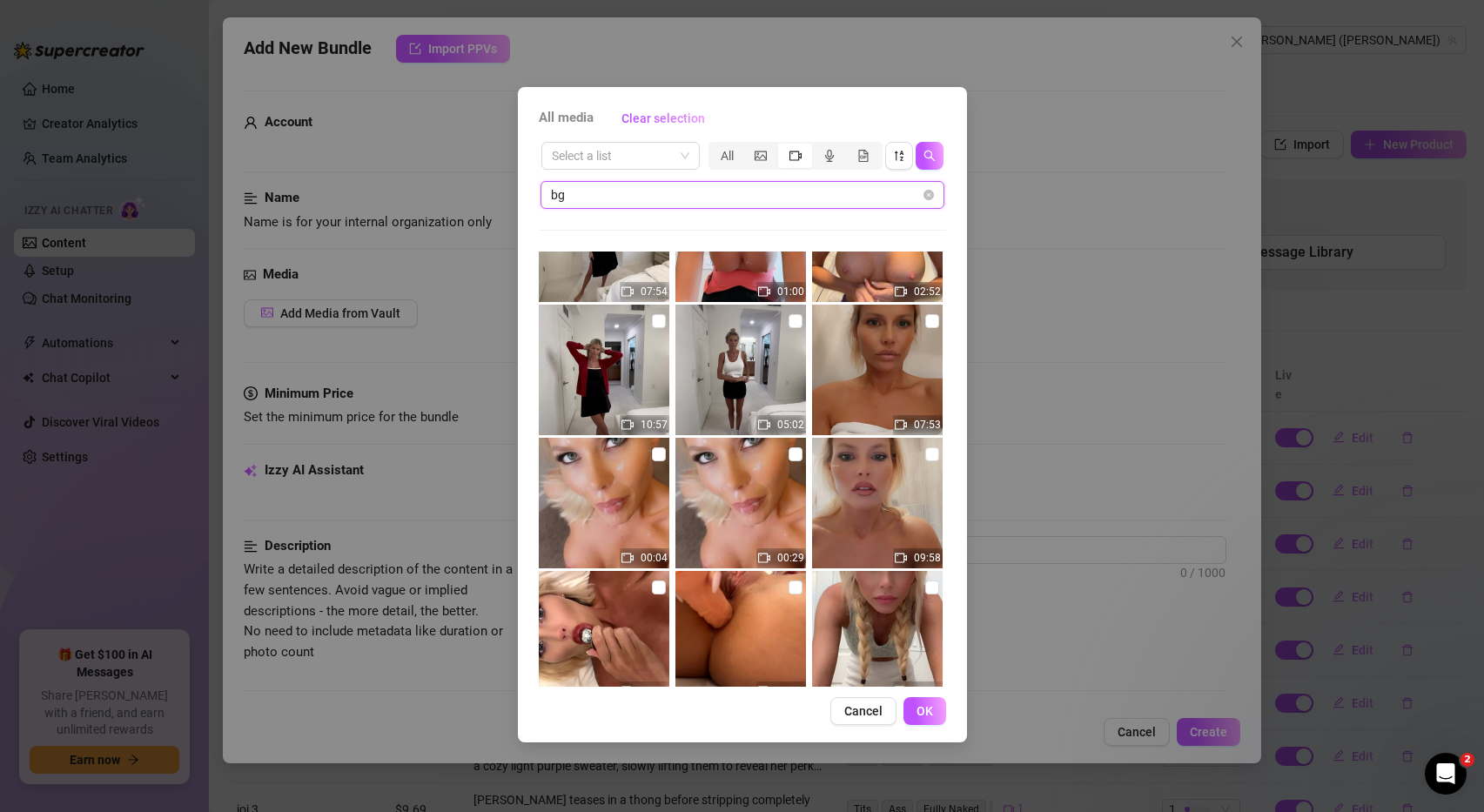
scroll to position [81, 0]
click at [792, 322] on input "checkbox" at bounding box center [795, 320] width 14 height 14
checkbox input "true"
click at [930, 713] on span "OK" at bounding box center [925, 711] width 16 height 14
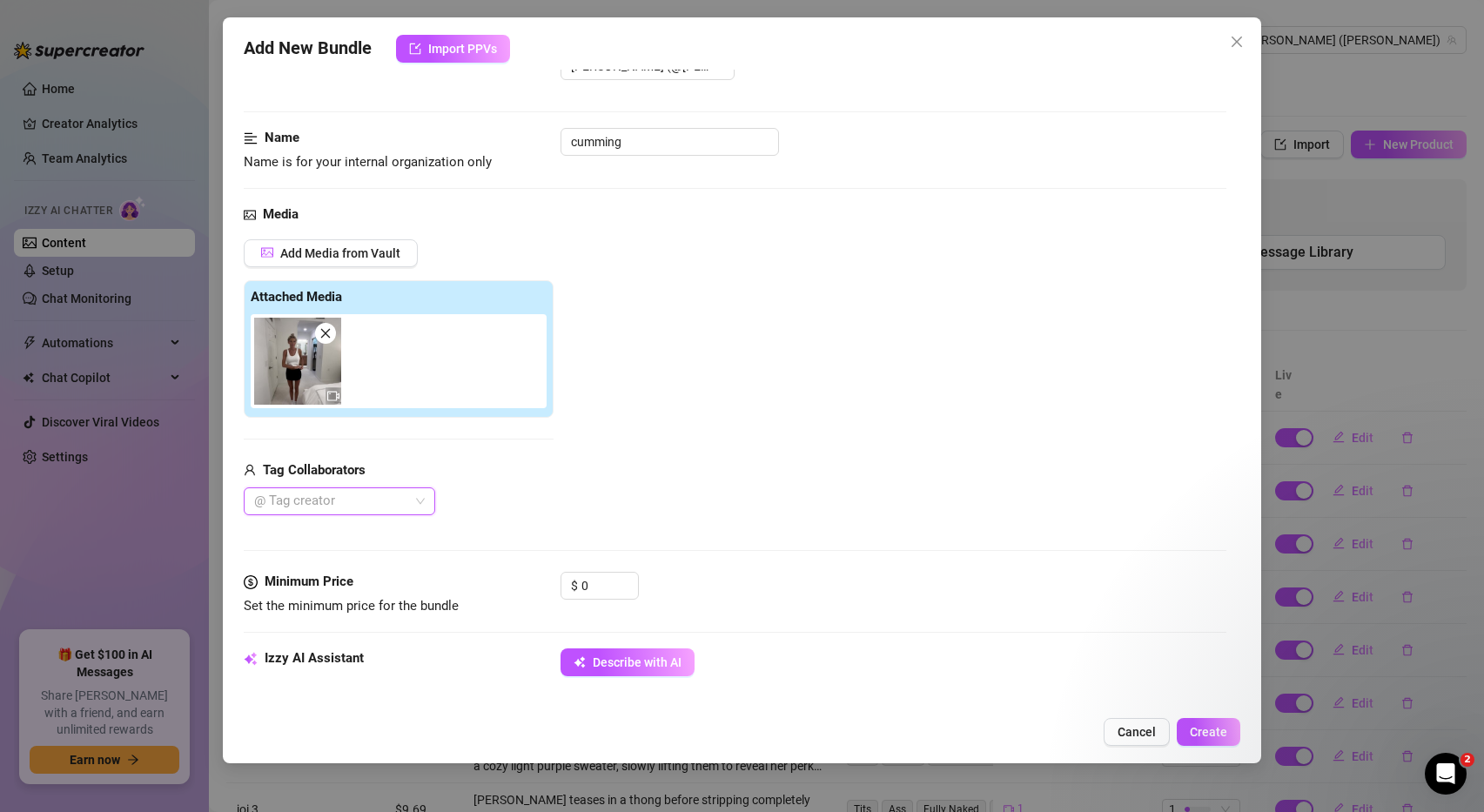
scroll to position [68, 0]
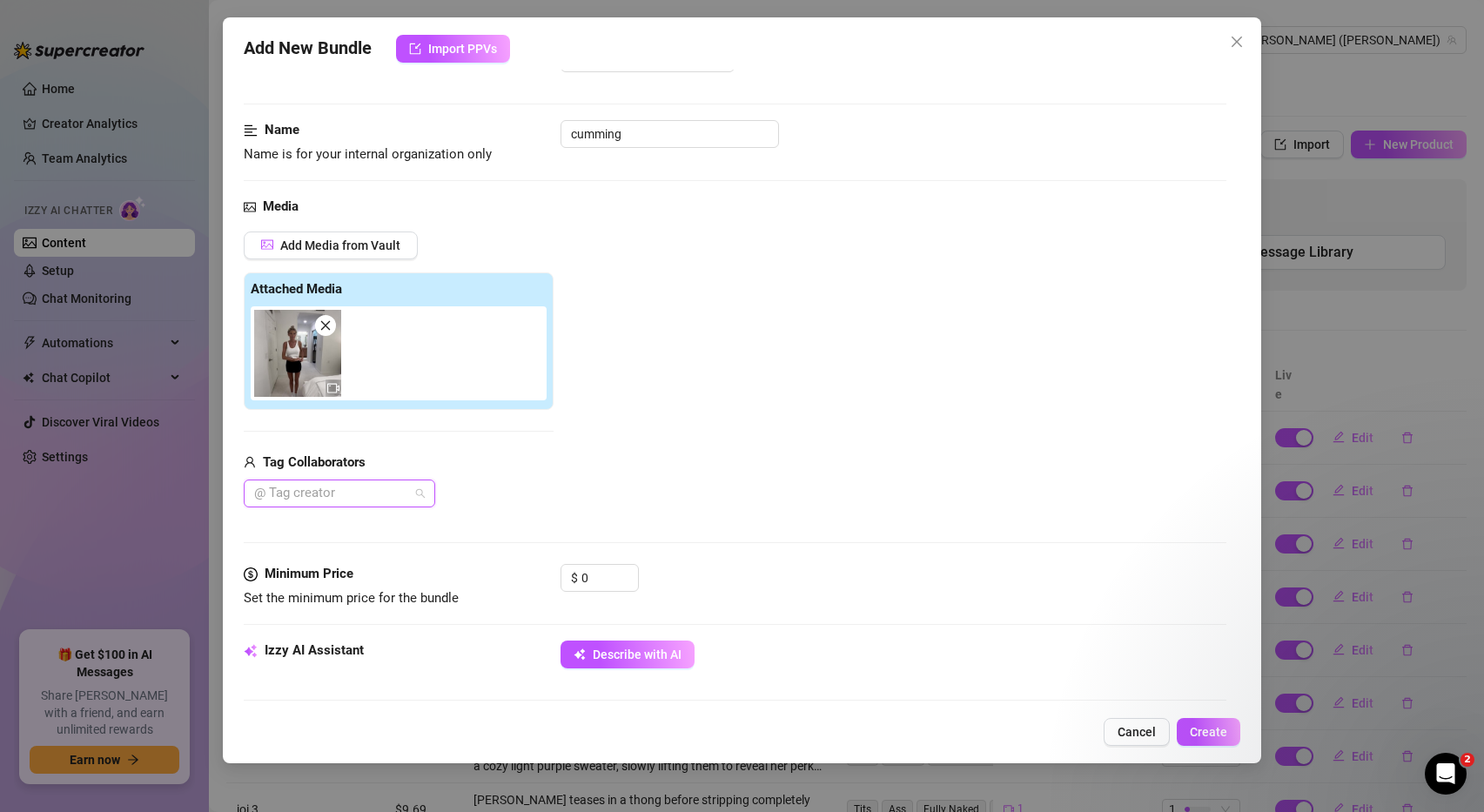
click at [401, 495] on div at bounding box center [331, 493] width 166 height 24
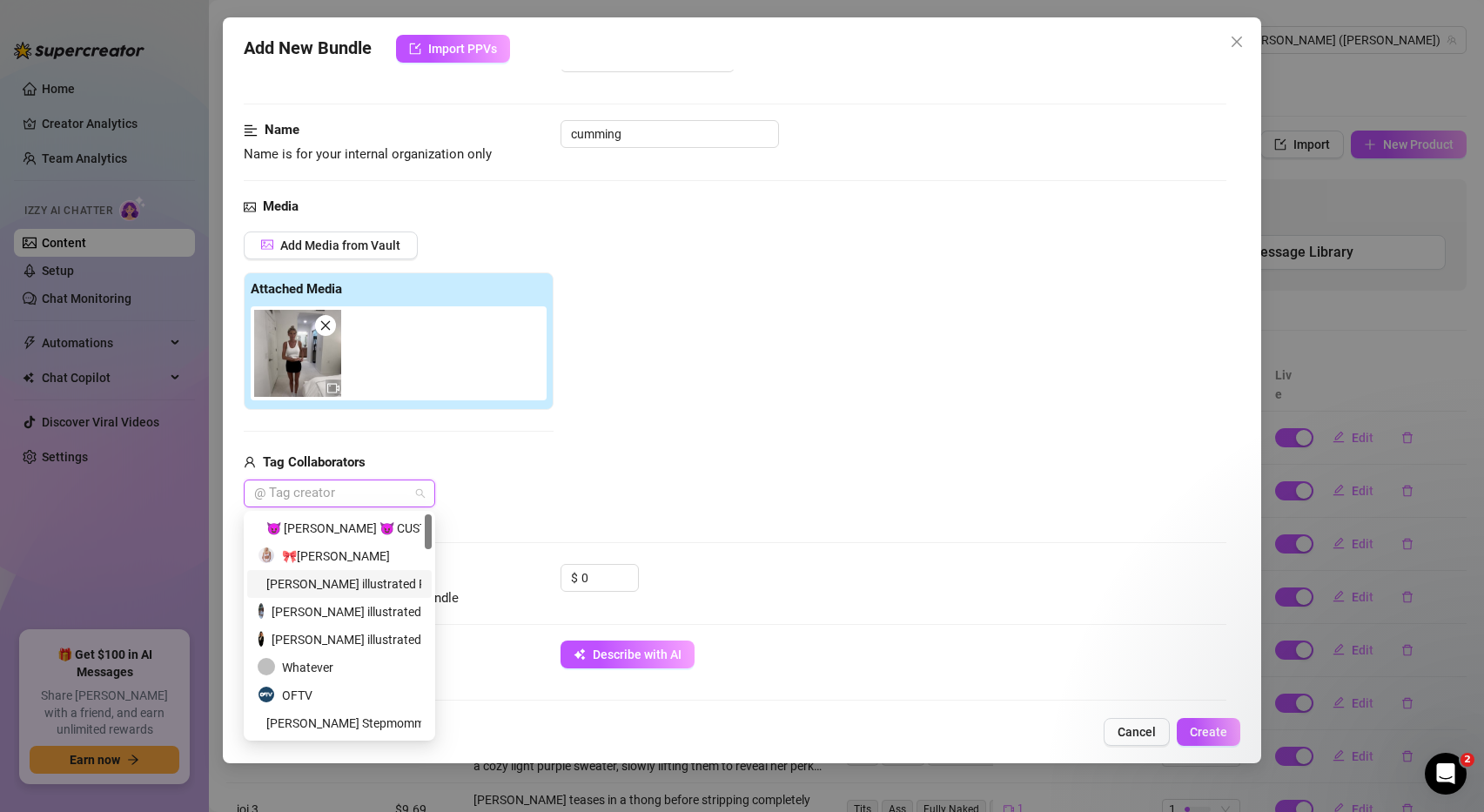
click at [381, 580] on div "Alex illustrated Presents" at bounding box center [339, 583] width 163 height 19
click at [359, 543] on div "🎀Ashley Belle" at bounding box center [340, 555] width 185 height 28
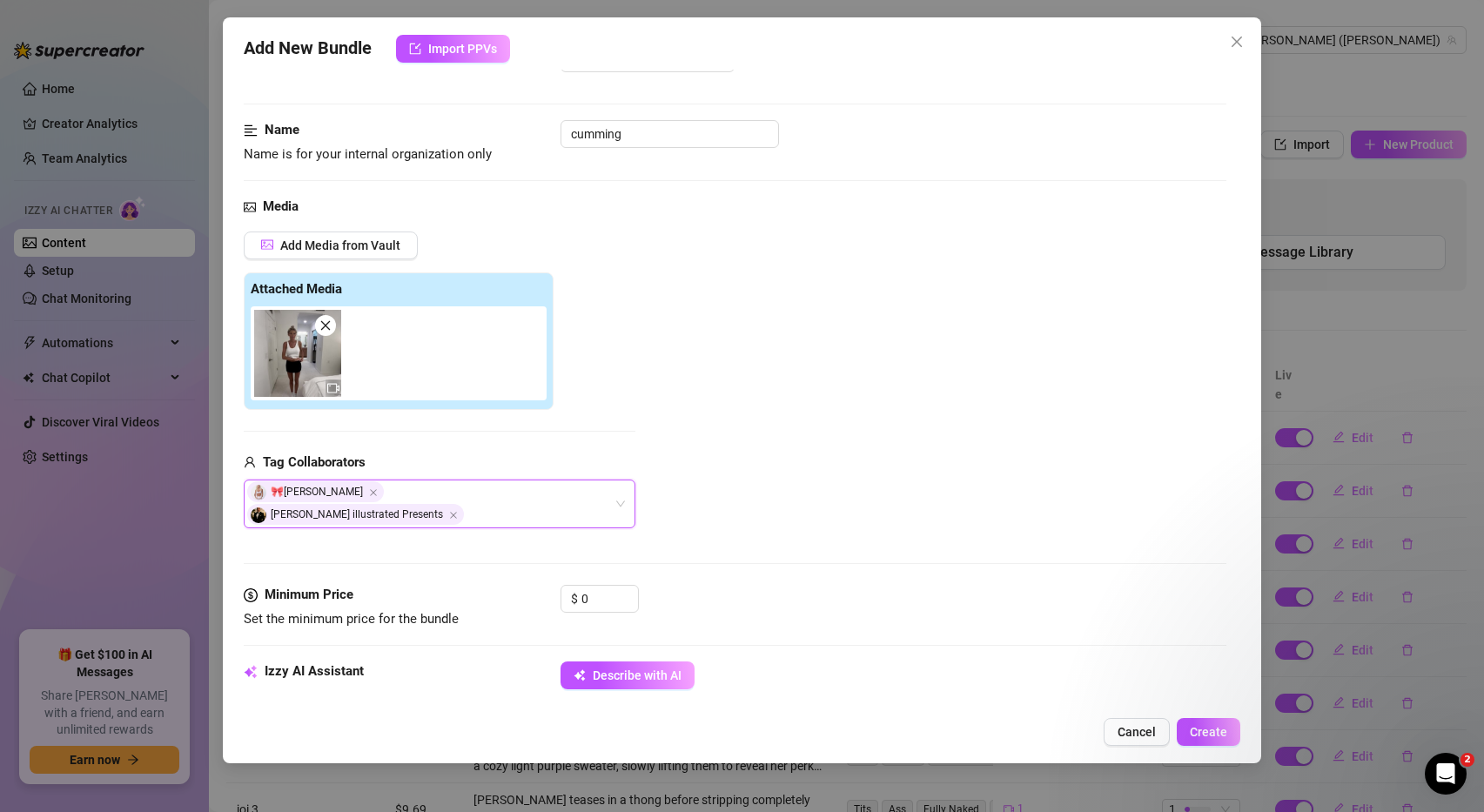
click at [692, 453] on div "Add Media from Vault Attached Media Tag Collaborators 🎀Ashley Belle, Alex illus…" at bounding box center [735, 380] width 984 height 298
drag, startPoint x: 594, startPoint y: 580, endPoint x: 526, endPoint y: 567, distance: 69.2
click at [526, 585] on div "Minimum Price Set the minimum price for the bundle $ 0" at bounding box center [735, 607] width 984 height 44
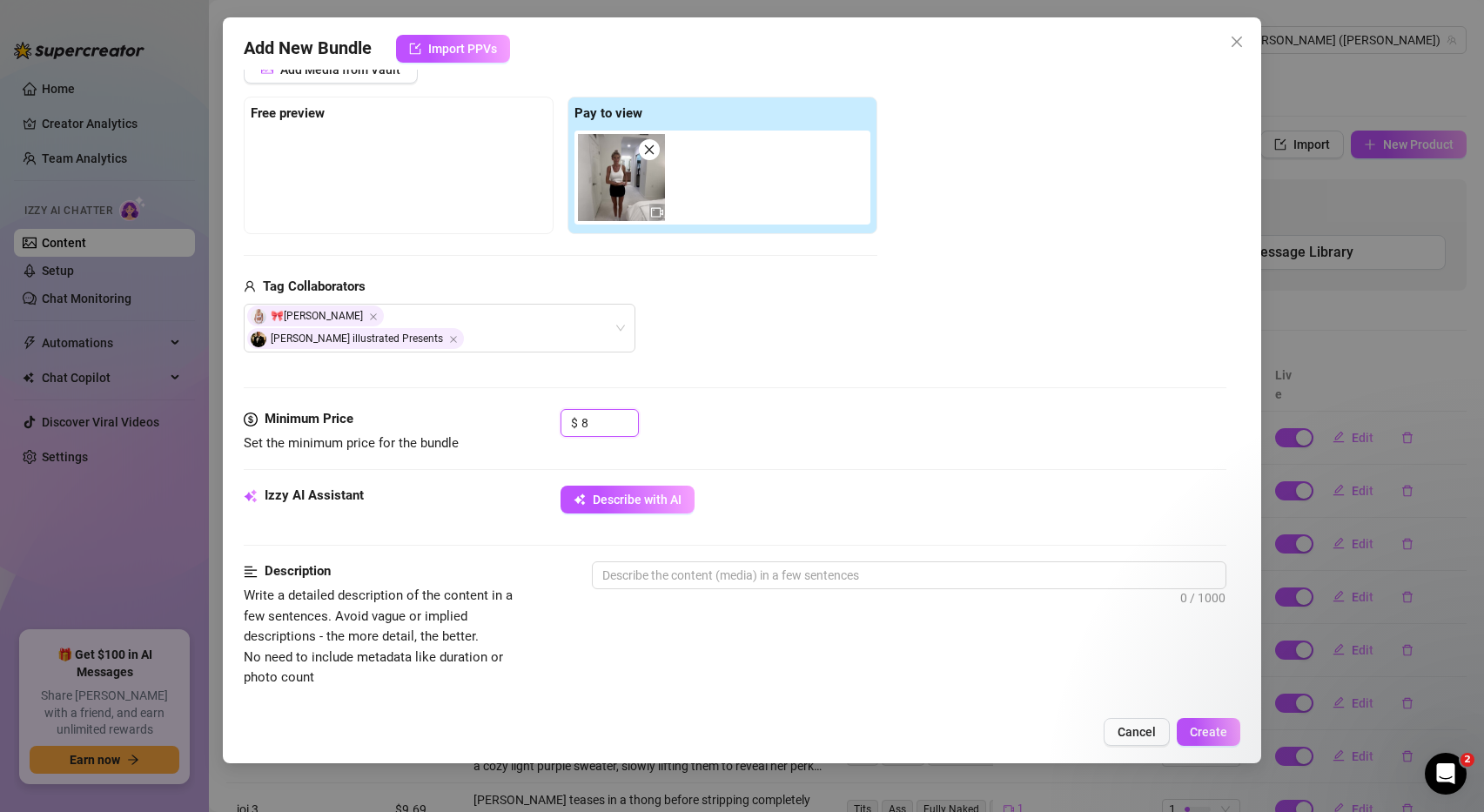
scroll to position [246, 0]
type input "8"
click at [666, 490] on span "Describe with AI" at bounding box center [637, 497] width 89 height 14
type textarea "[PERSON_NAME]"
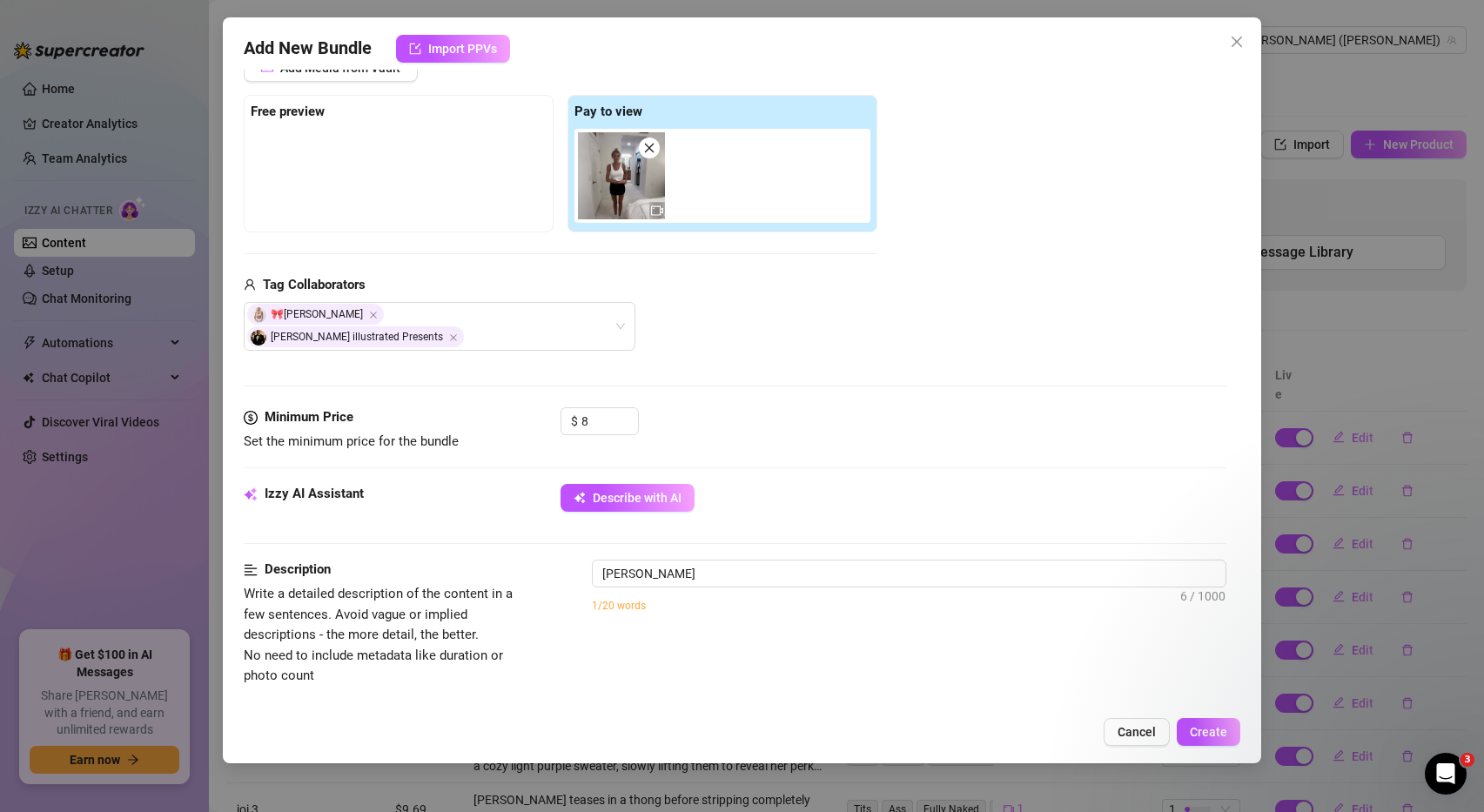
type textarea "[PERSON_NAME]"
type textarea "[PERSON_NAME] is"
type textarea "Ashley Belle is fully"
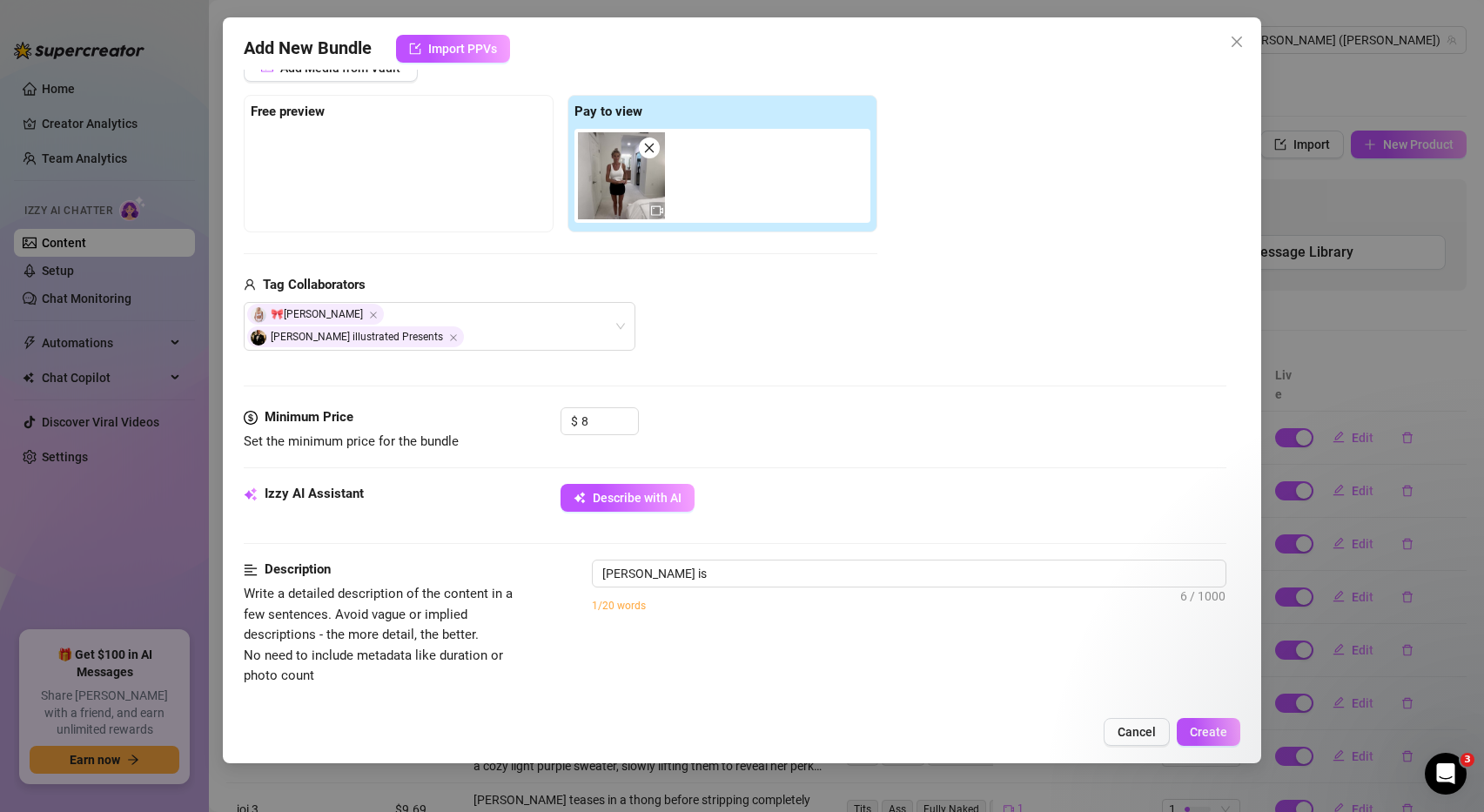
type textarea "Ashley Belle is fully"
type textarea "Ashley Belle is fully naked,"
type textarea "Ashley Belle is fully naked, kneeling"
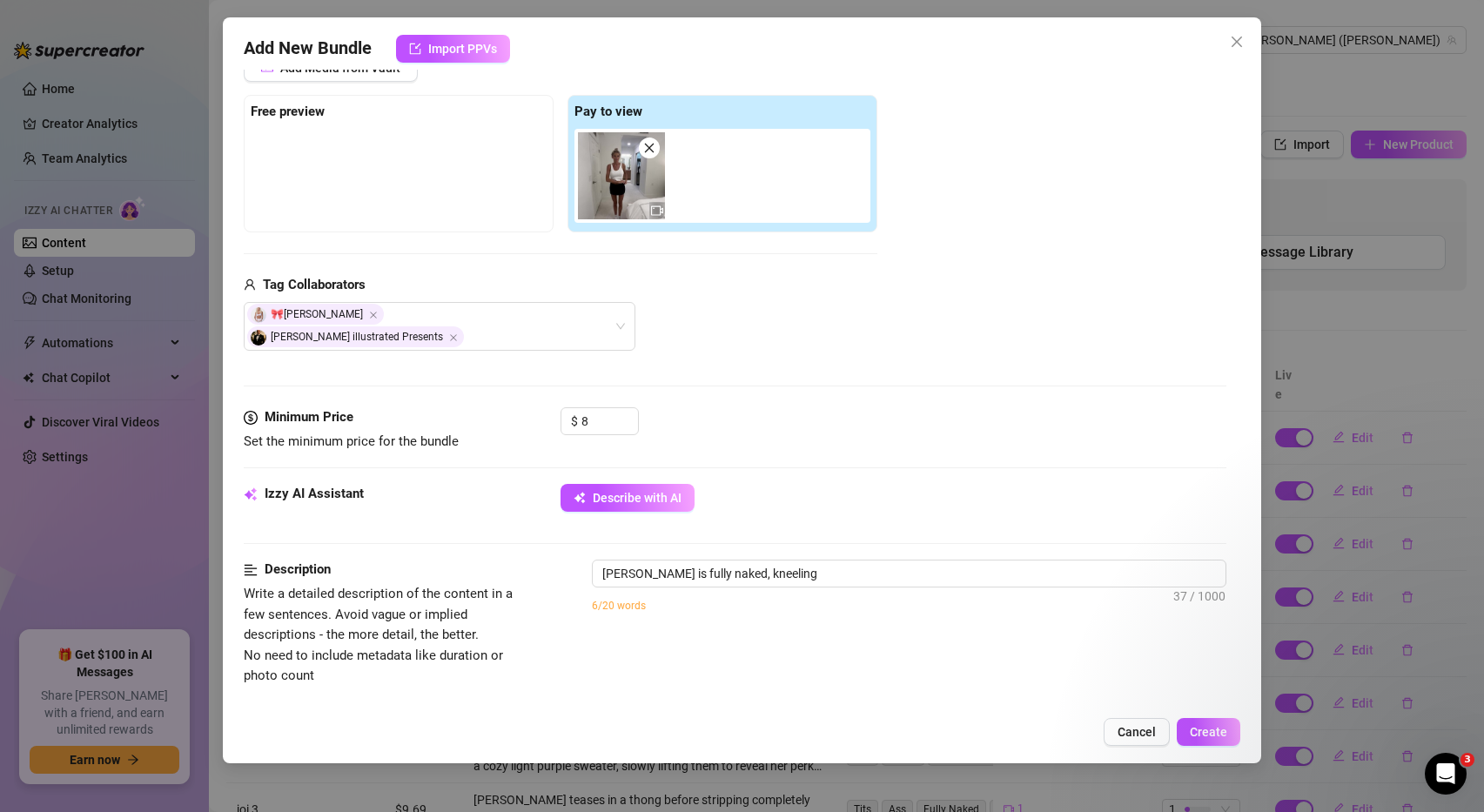
type textarea "Ashley Belle is fully naked, kneeling between"
type textarea "Ashley Belle is fully naked, kneeling between a"
type textarea "Ashley Belle is fully naked, kneeling between a partner’s"
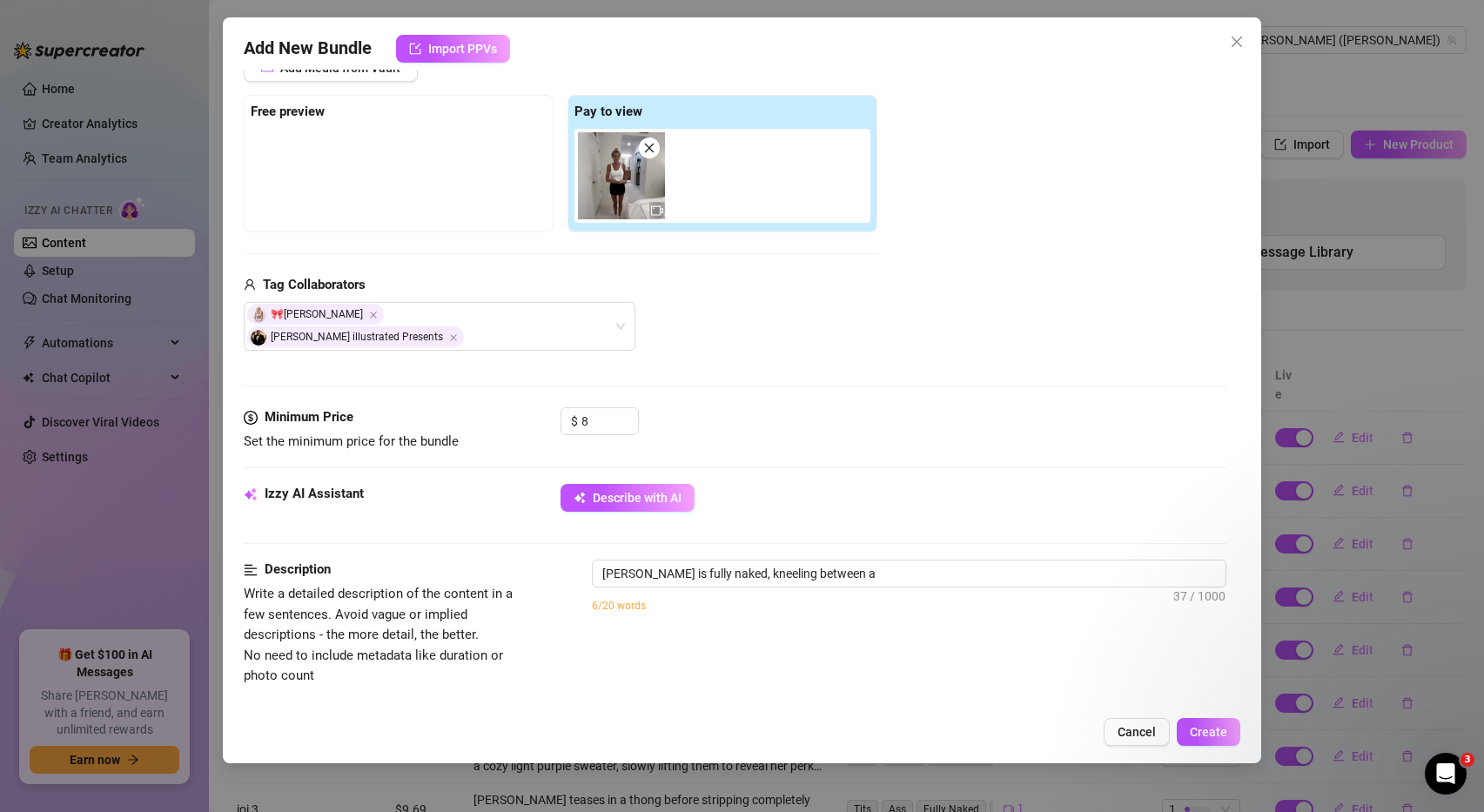
type textarea "Ashley Belle is fully naked, kneeling between a partner’s"
type textarea "Ashley Belle is fully naked, kneeling between a partner’s legs"
type textarea "Ashley Belle is fully naked, kneeling between a partner’s legs and"
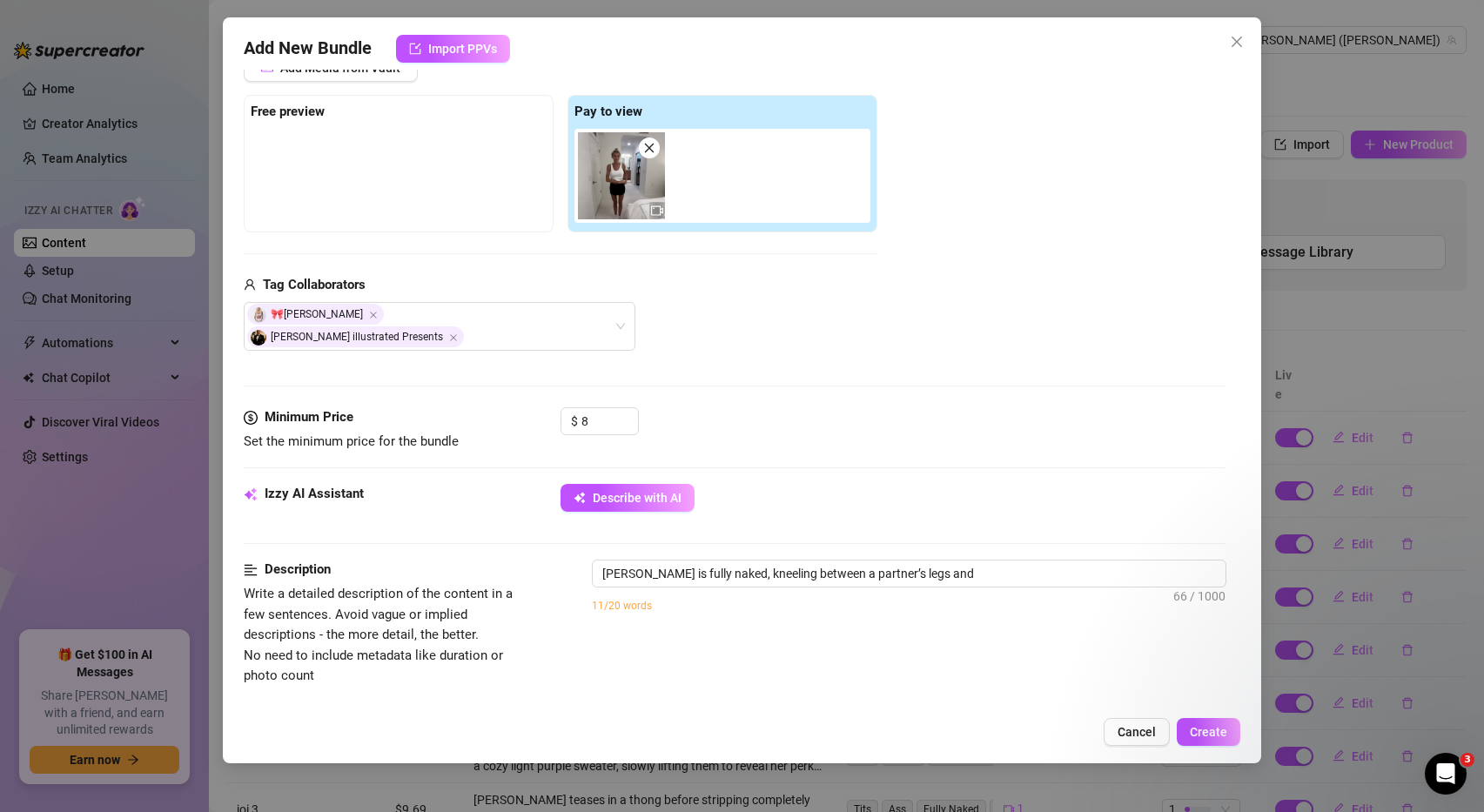
type textarea "Ashley Belle is fully naked, kneeling between a partner’s legs and sucking"
type textarea "Ashley Belle is fully naked, kneeling between a partner’s legs and sucking his"
type textarea "Ashley Belle is fully naked, kneeling between a partner’s legs and sucking his …"
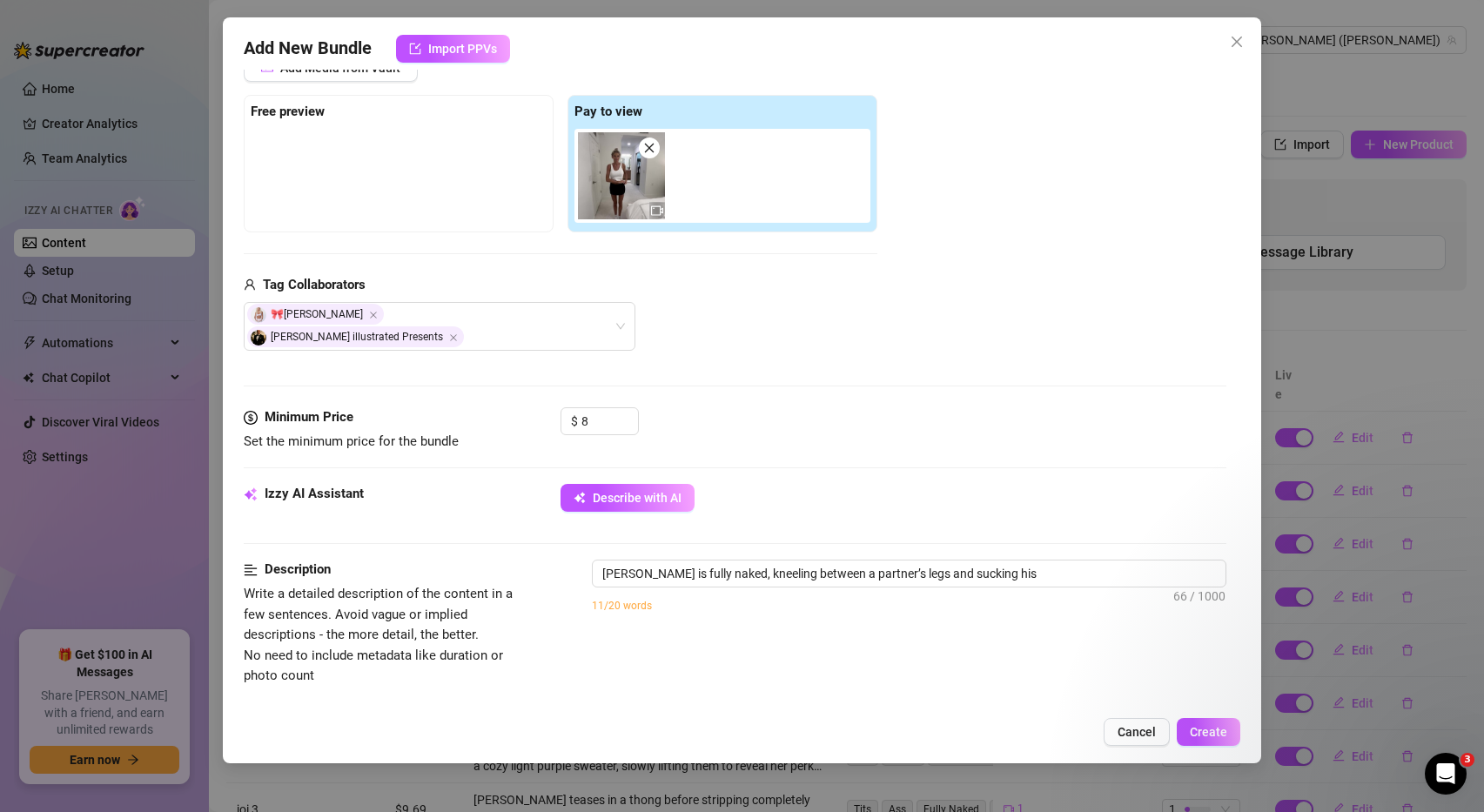
type textarea "Ashley Belle is fully naked, kneeling between a partner’s legs and sucking his …"
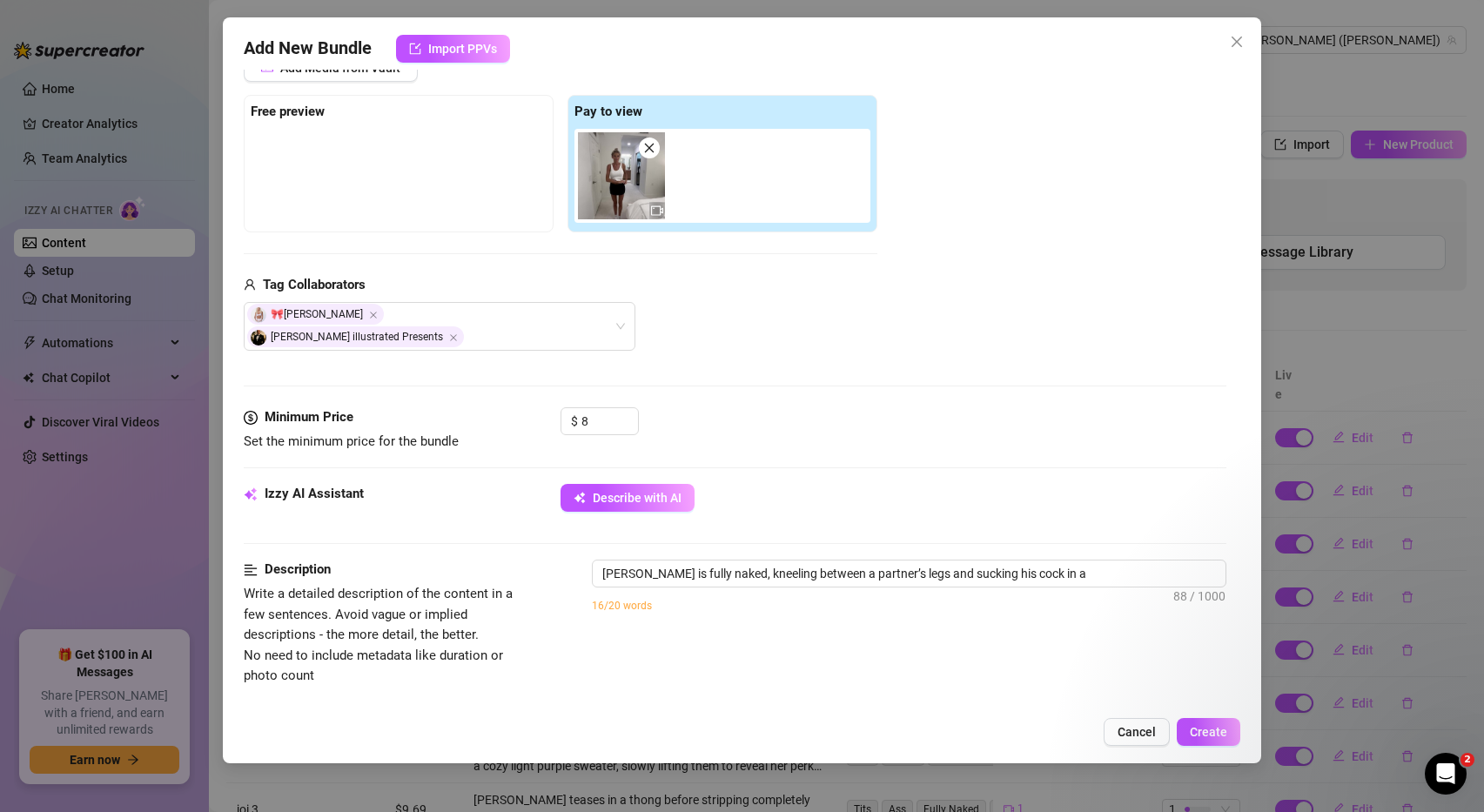
type textarea "Ashley Belle is fully naked, kneeling between a partner’s legs and sucking his …"
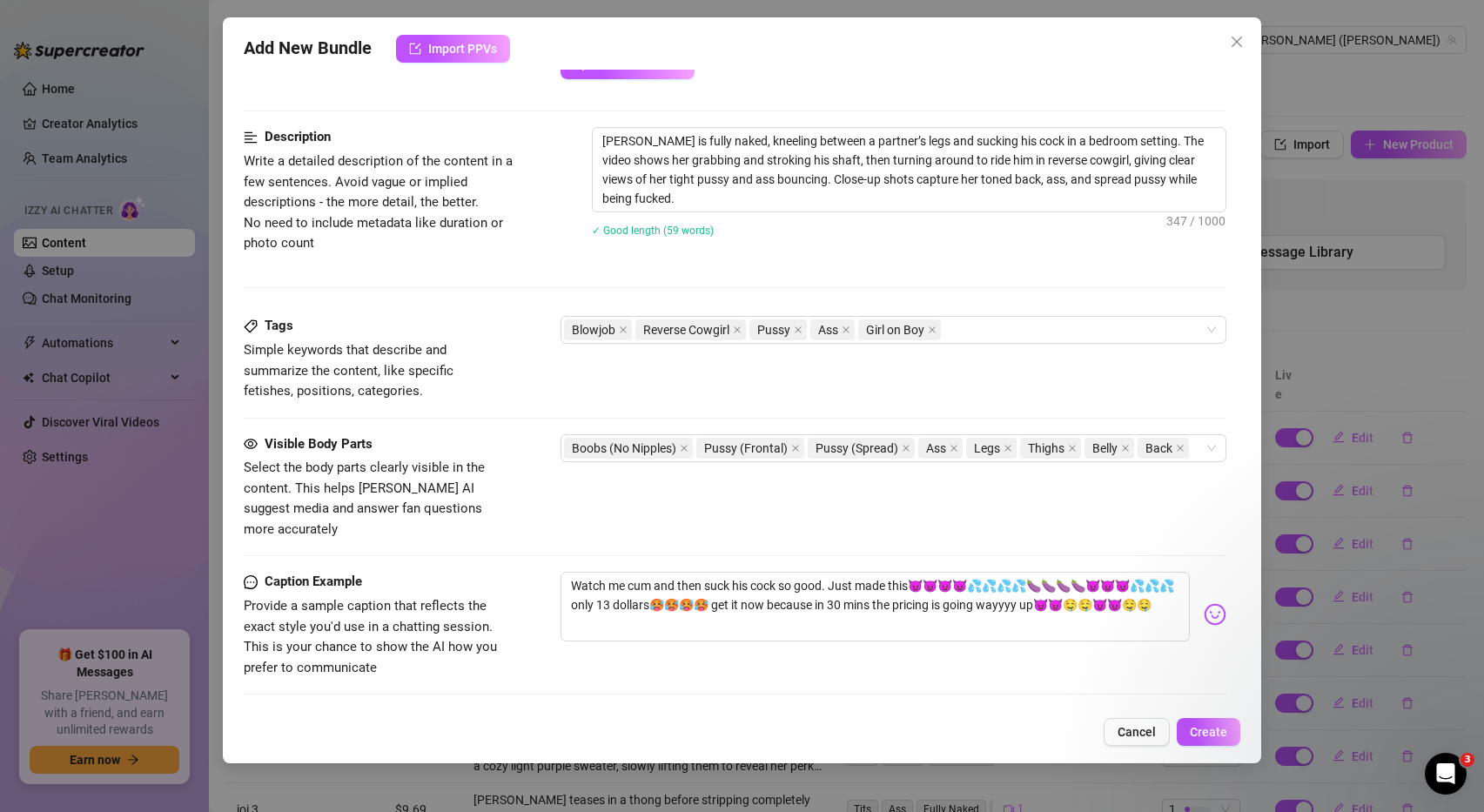
scroll to position [696, 0]
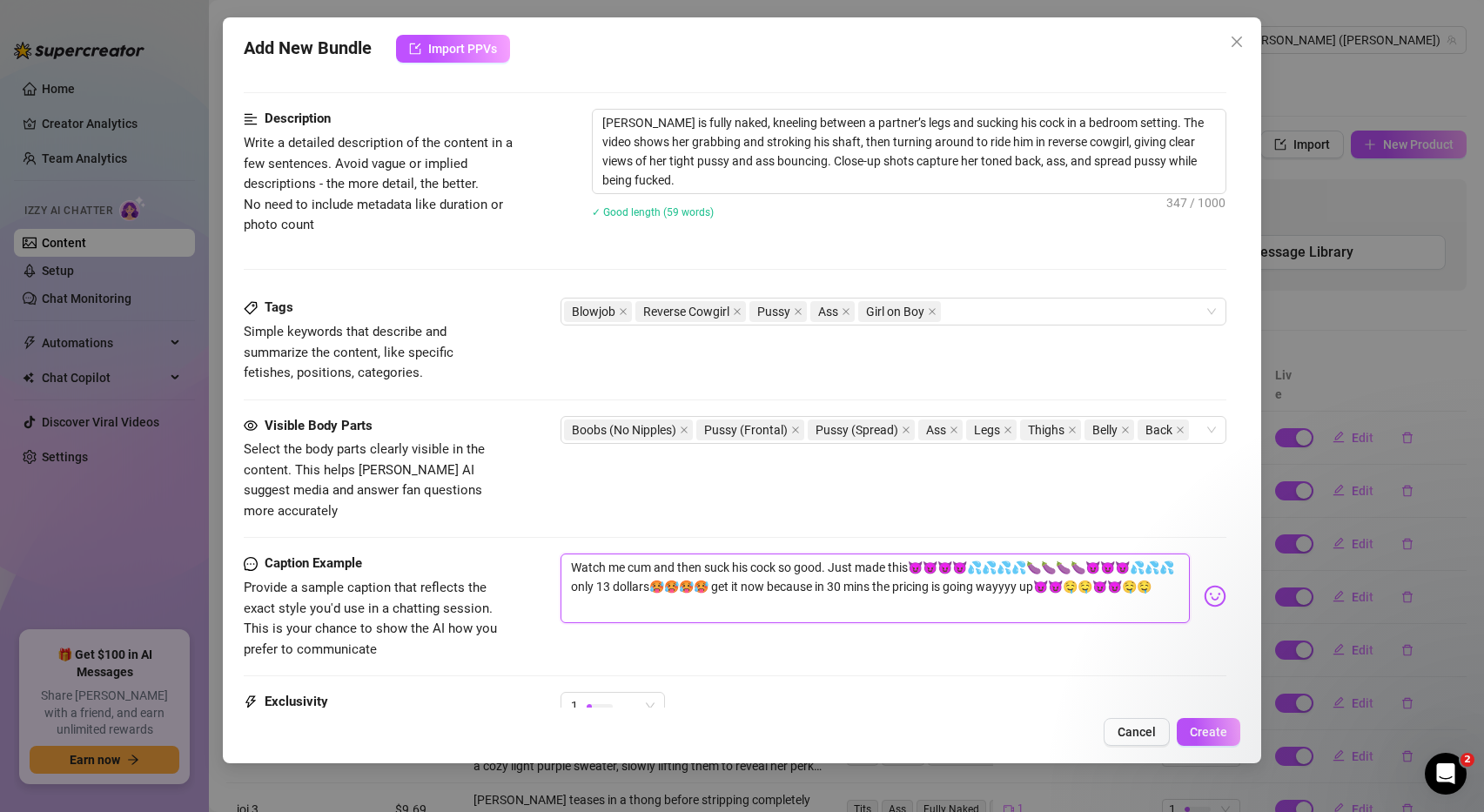
click at [610, 554] on textarea "Watch me cum and then suck his cock so good. Just made this😈😈😈😈💦💦💦💦🍆🍆🍆🍆😈😈😈💦💦💦 o…" at bounding box center [876, 588] width 630 height 70
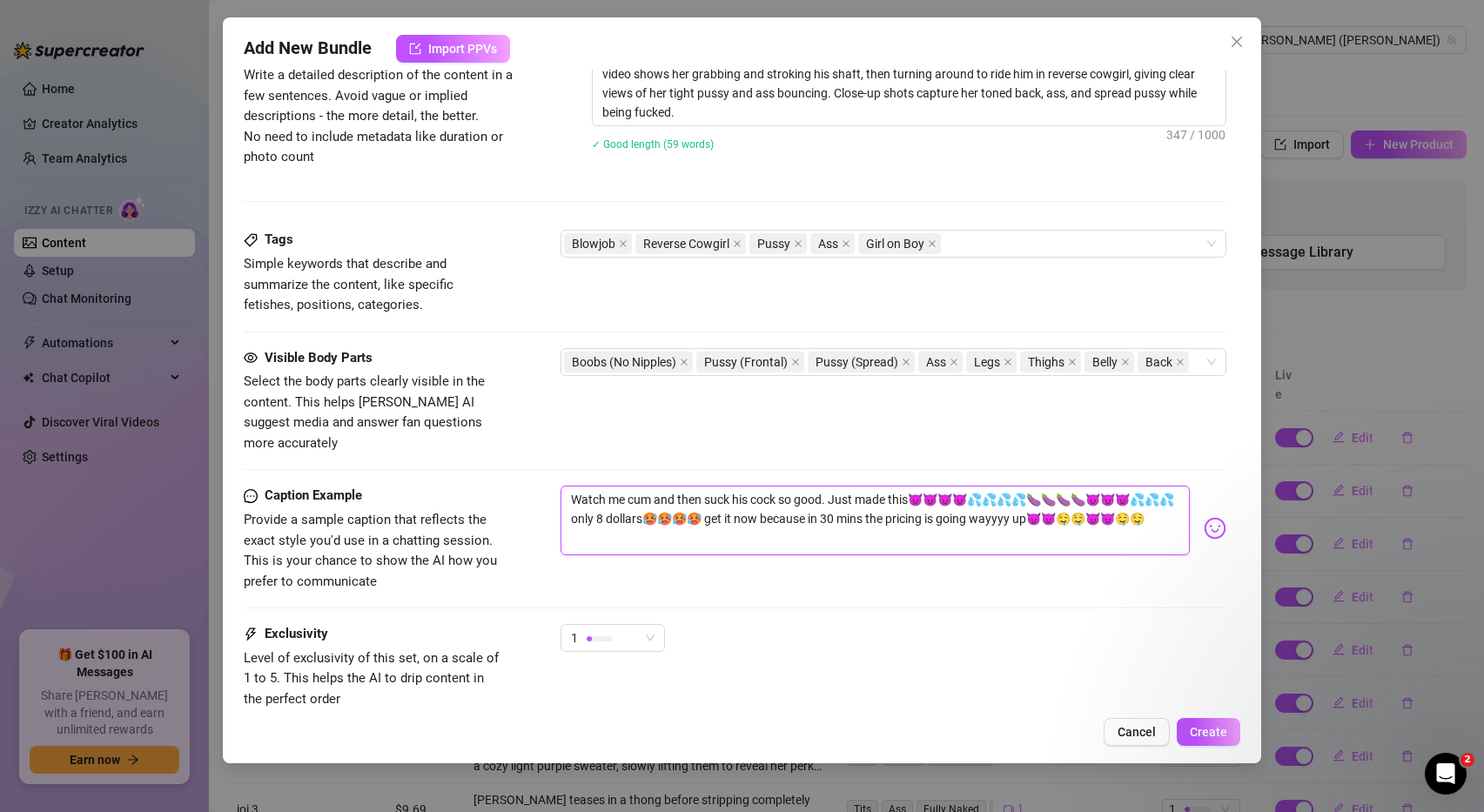
scroll to position [854, 0]
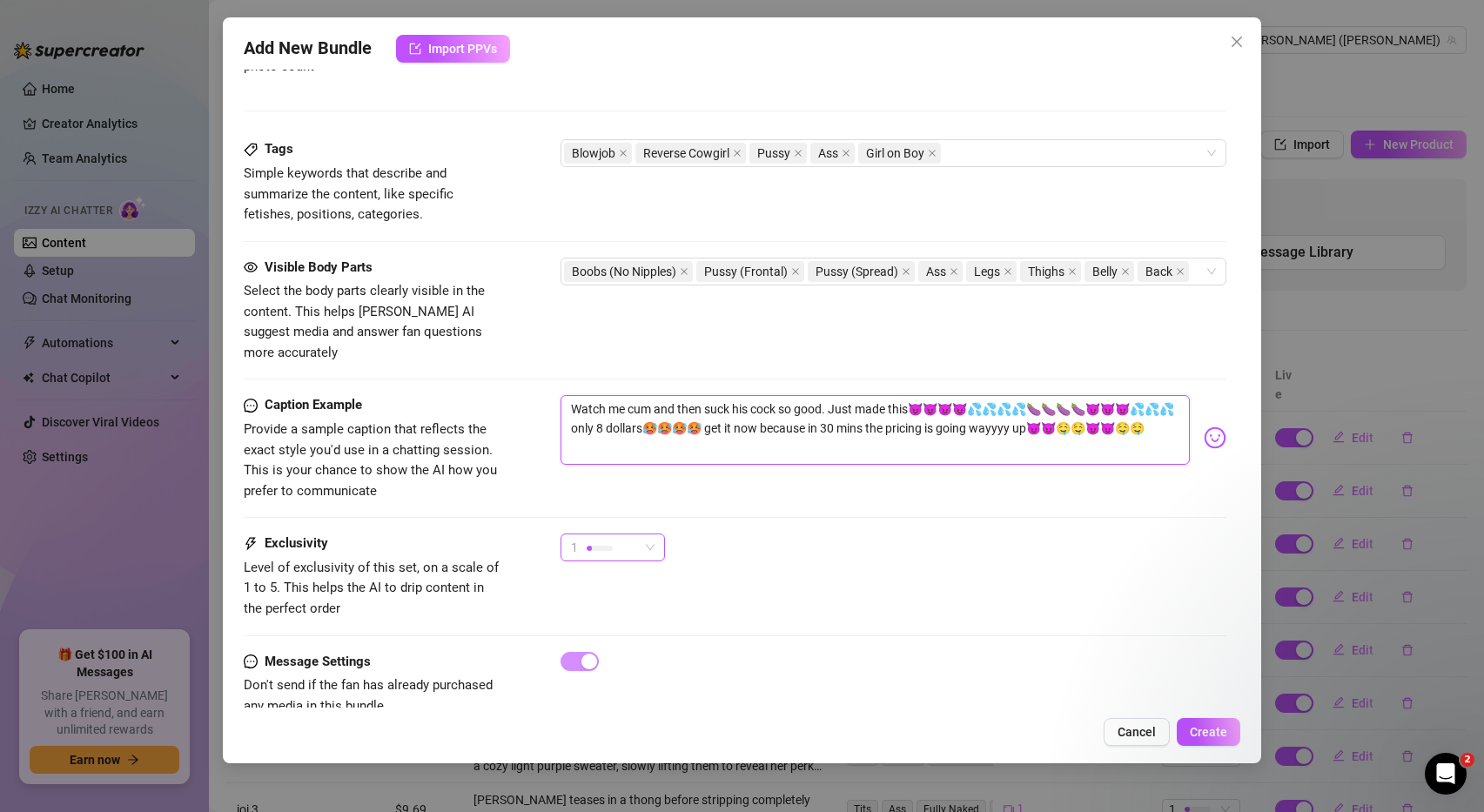
click at [642, 535] on span "1" at bounding box center [612, 547] width 84 height 26
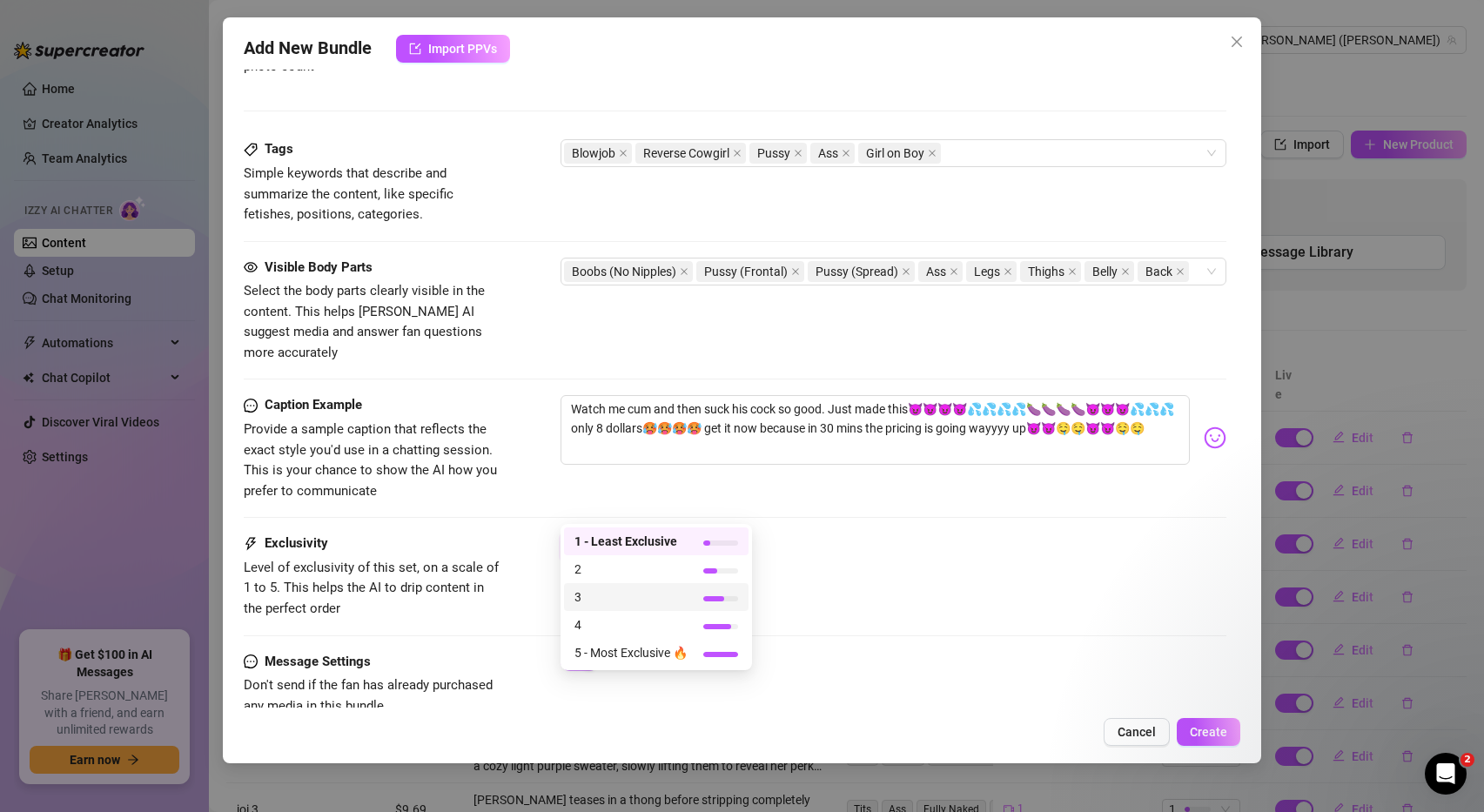
click at [640, 593] on span "3" at bounding box center [630, 596] width 113 height 19
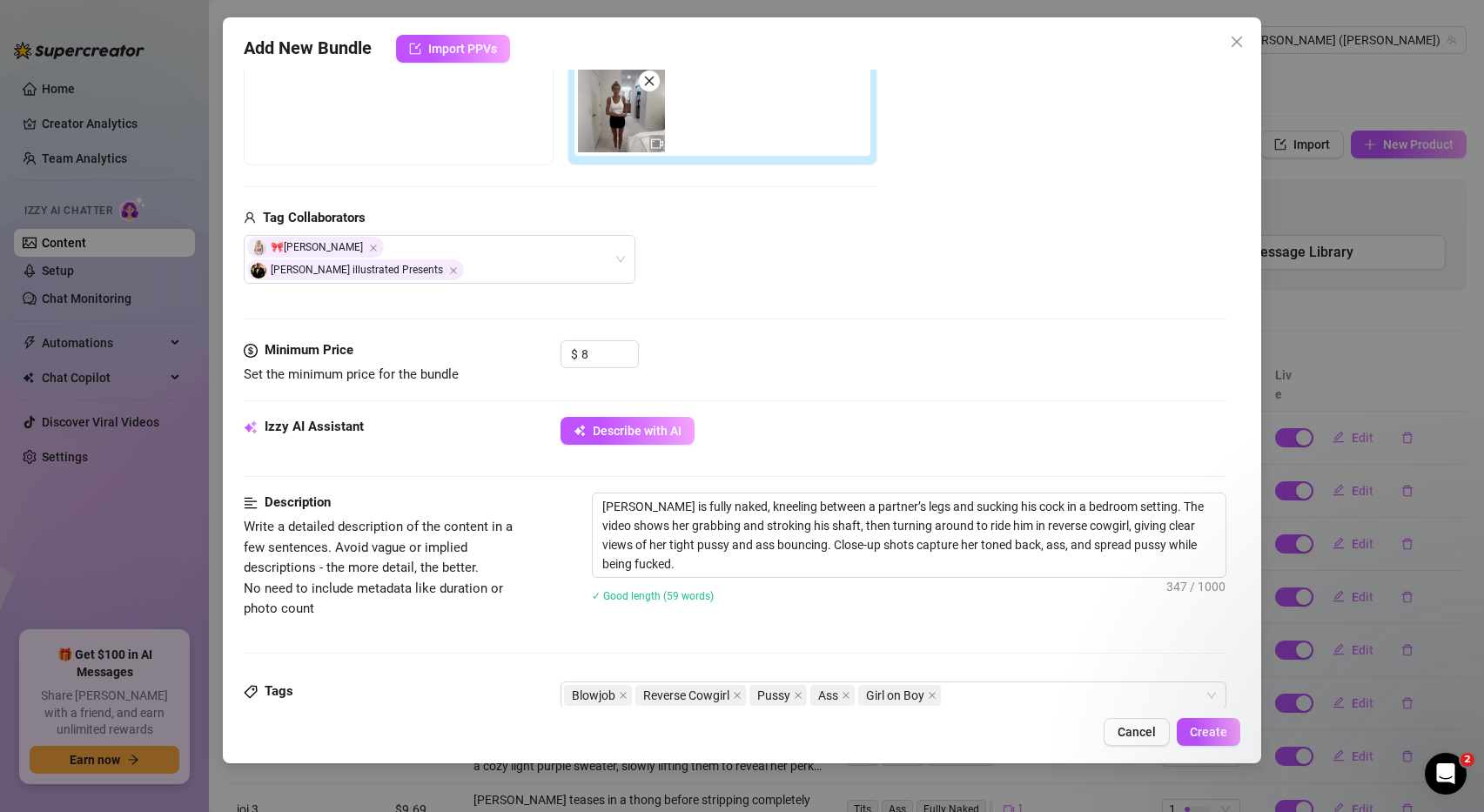
scroll to position [790, 0]
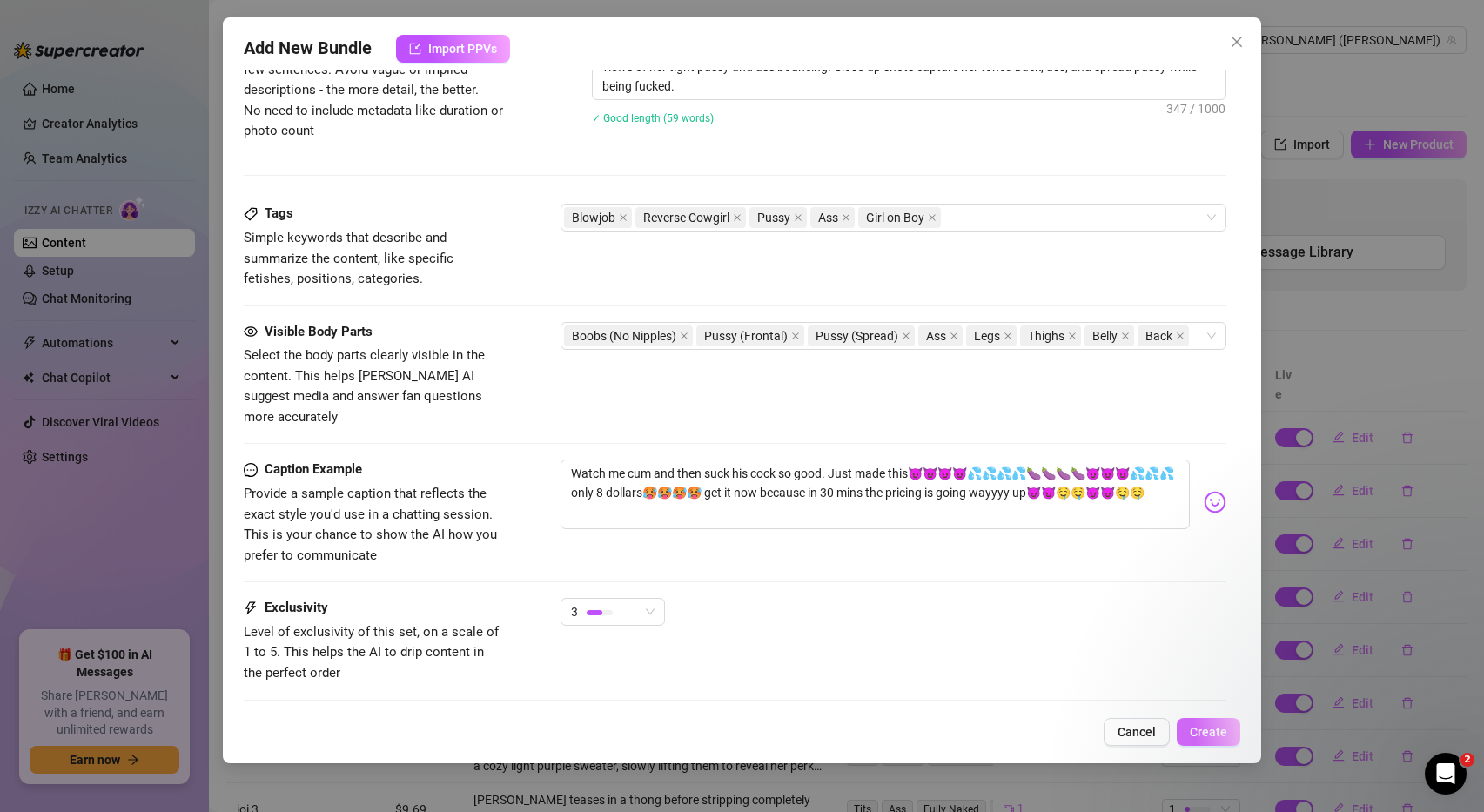
click at [1188, 729] on button "Create" at bounding box center [1209, 732] width 63 height 28
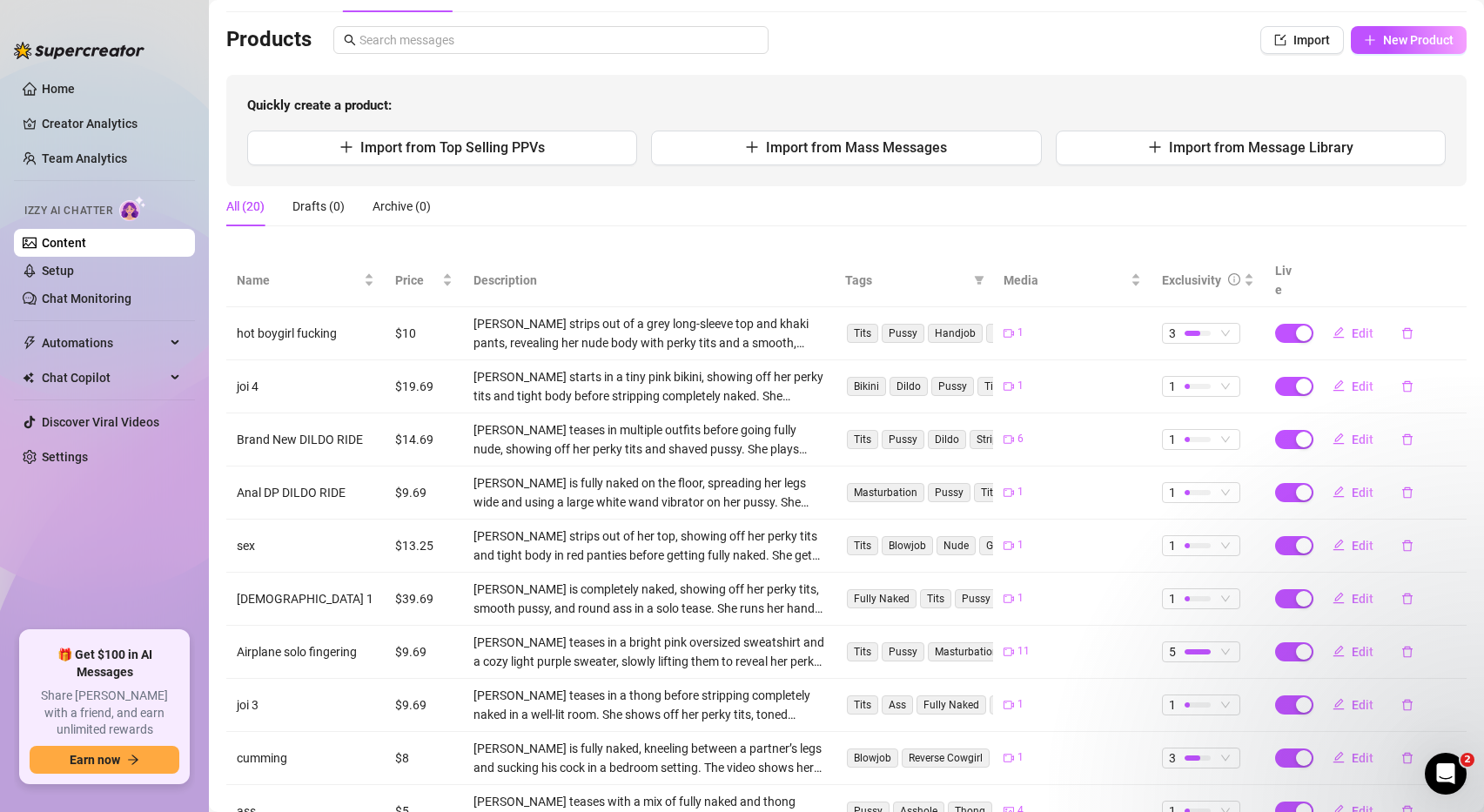
scroll to position [0, 0]
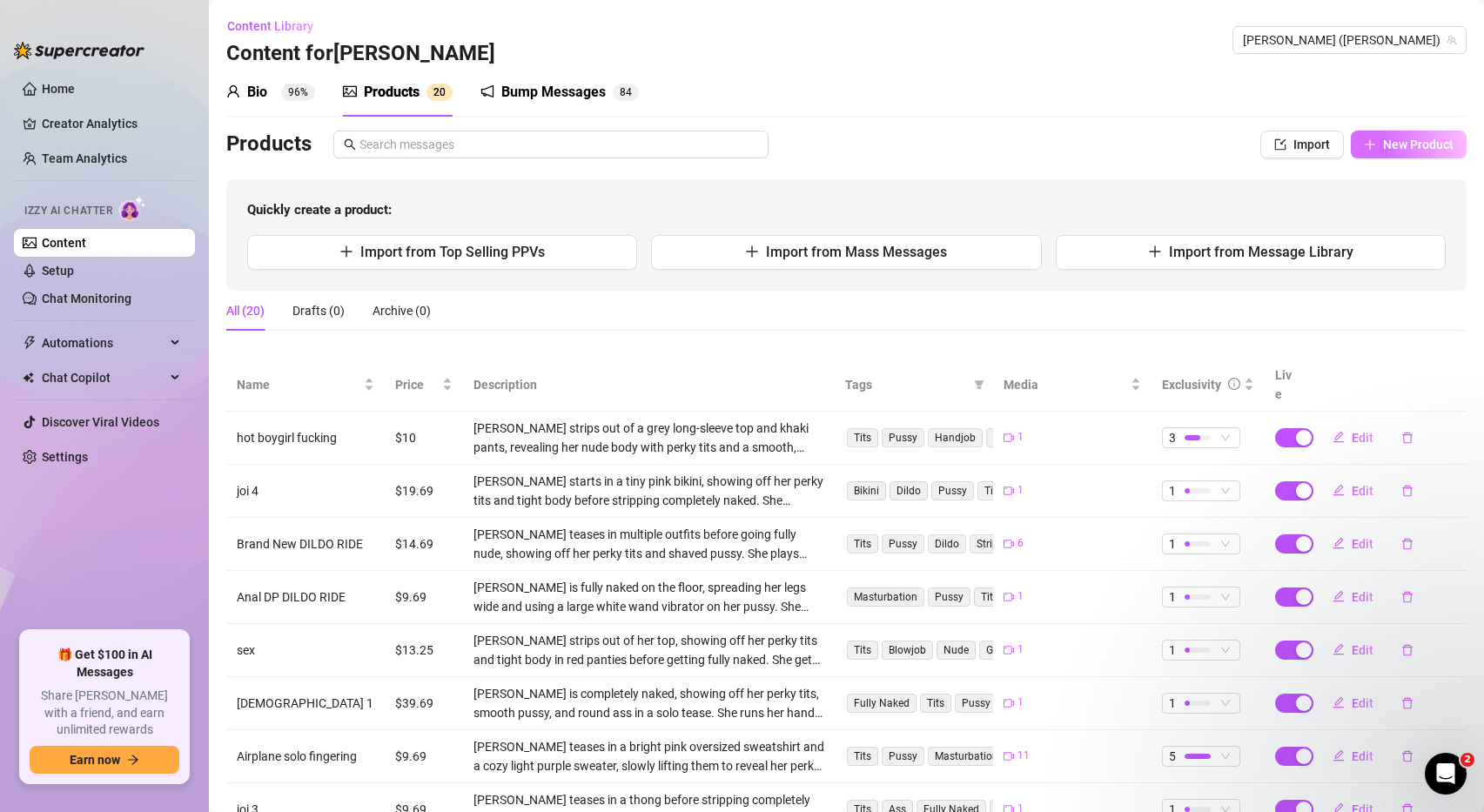
click at [1439, 138] on span "New Product" at bounding box center [1418, 144] width 70 height 14
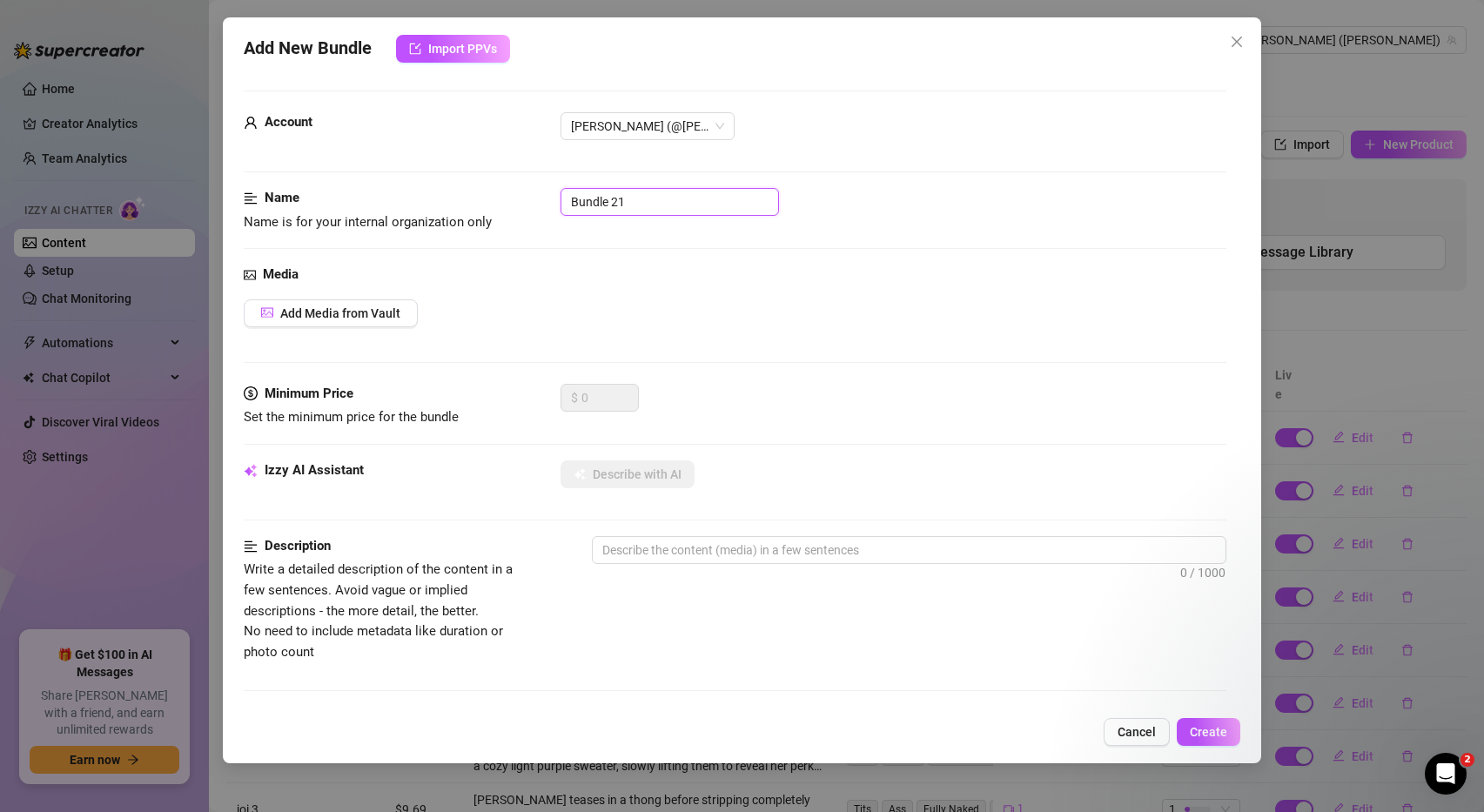
drag, startPoint x: 626, startPoint y: 199, endPoint x: 499, endPoint y: 194, distance: 127.1
click at [499, 194] on div "Name Name is for your internal organization only Bundle 21" at bounding box center [735, 210] width 984 height 44
click at [378, 309] on span "Add Media from Vault" at bounding box center [340, 313] width 120 height 14
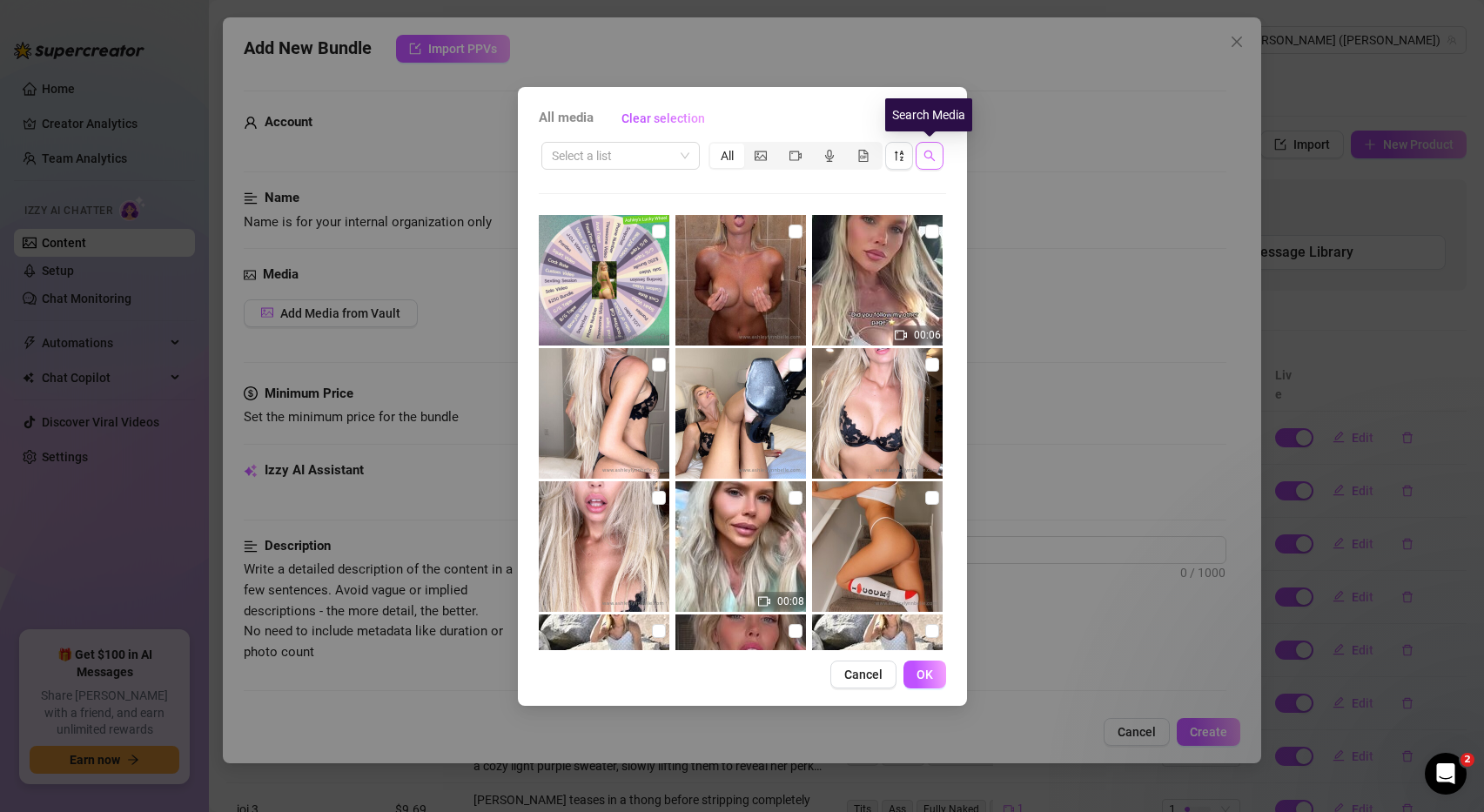
click at [931, 158] on icon "search" at bounding box center [929, 155] width 12 height 12
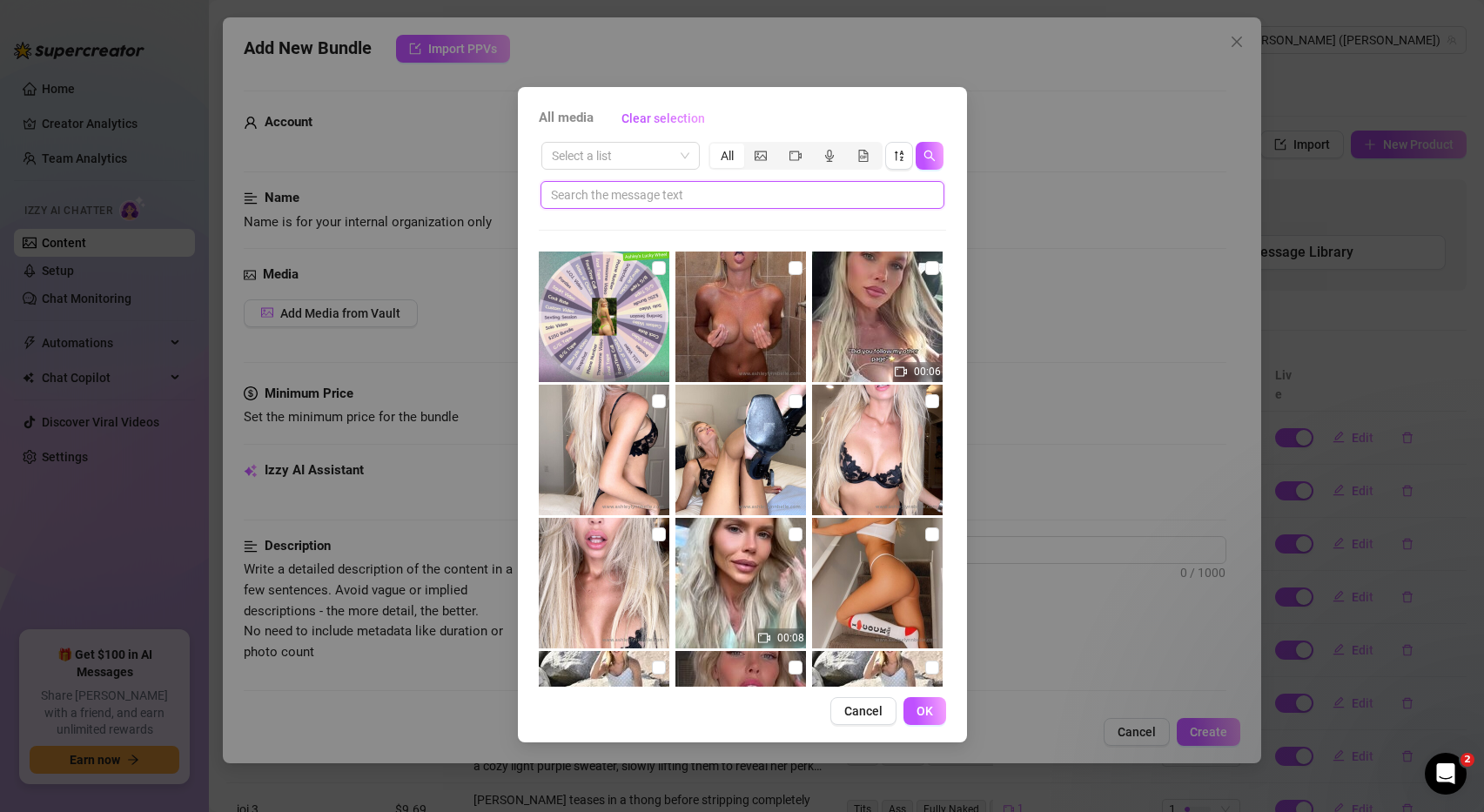
click at [761, 201] on input "text" at bounding box center [735, 194] width 369 height 19
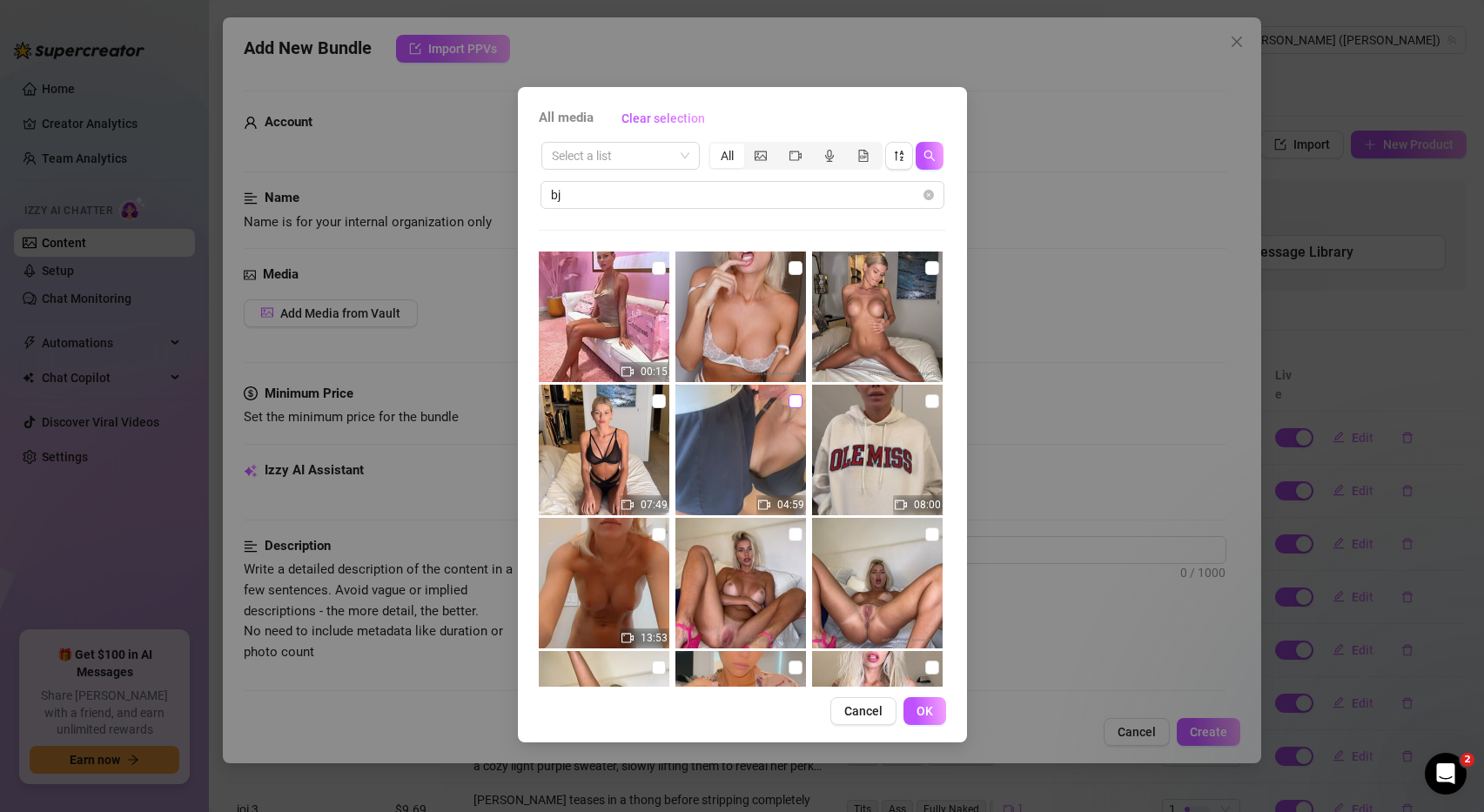
click at [798, 396] on input "checkbox" at bounding box center [795, 401] width 14 height 14
click at [920, 710] on span "OK" at bounding box center [925, 711] width 16 height 14
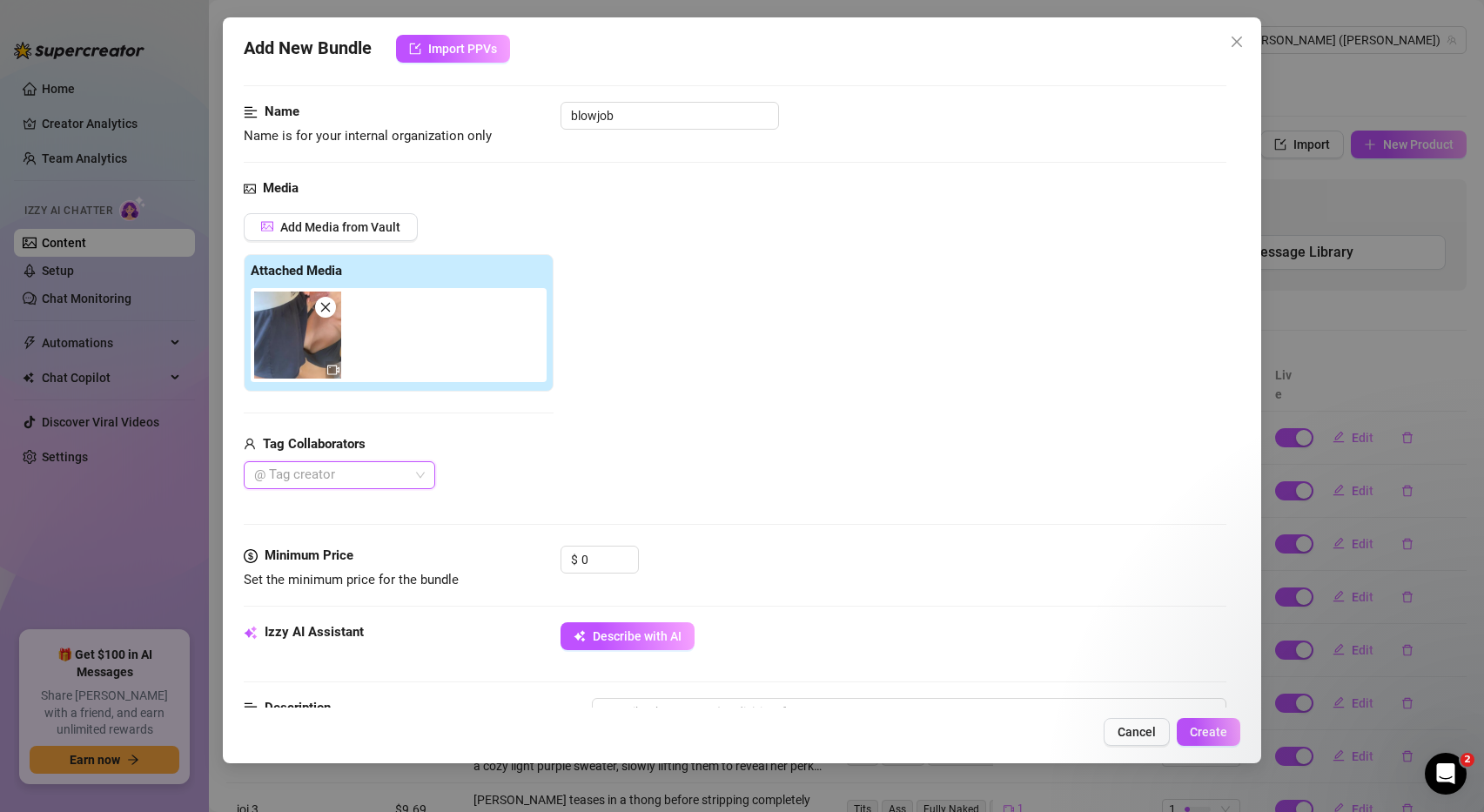
scroll to position [92, 0]
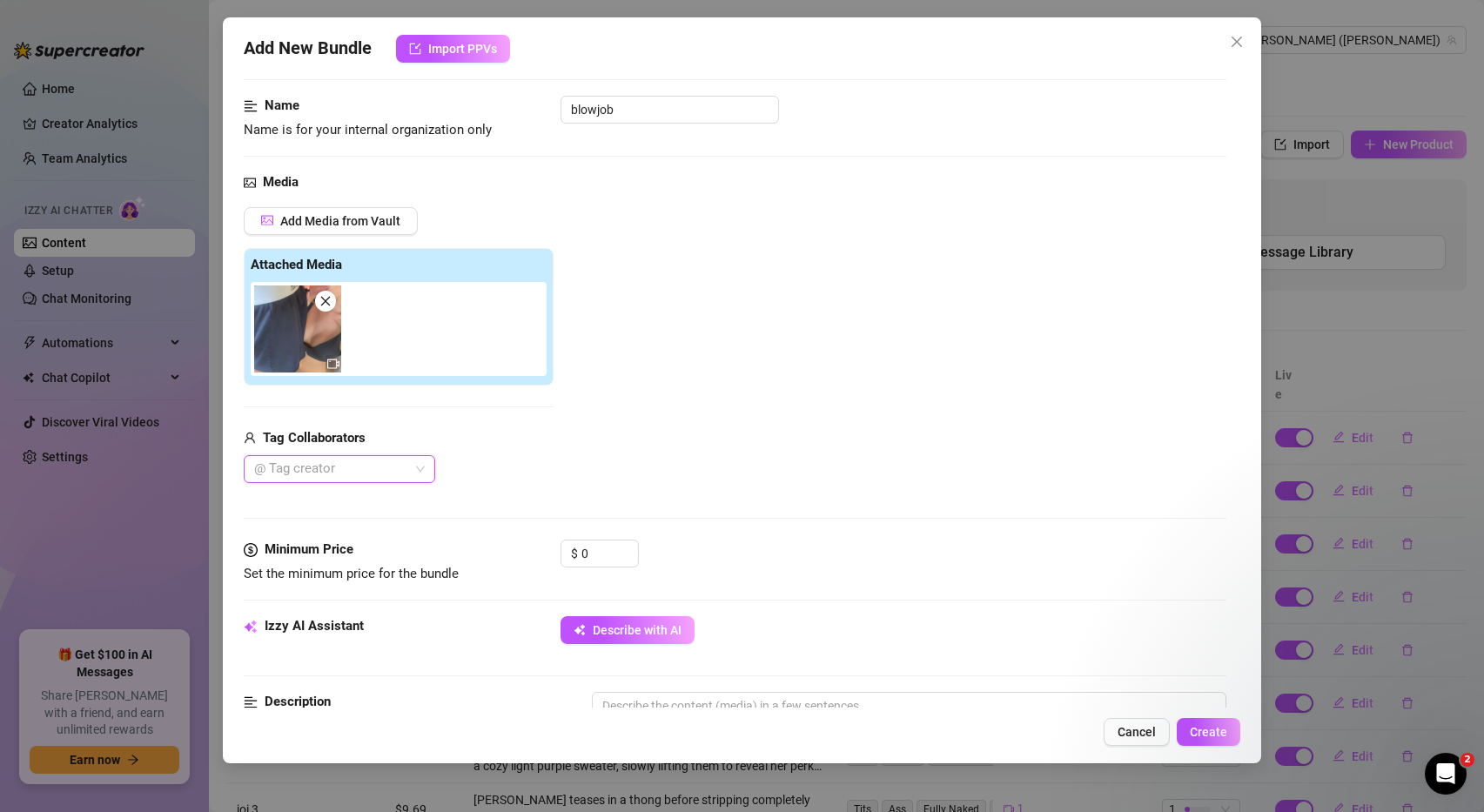
click at [402, 465] on div at bounding box center [331, 469] width 166 height 24
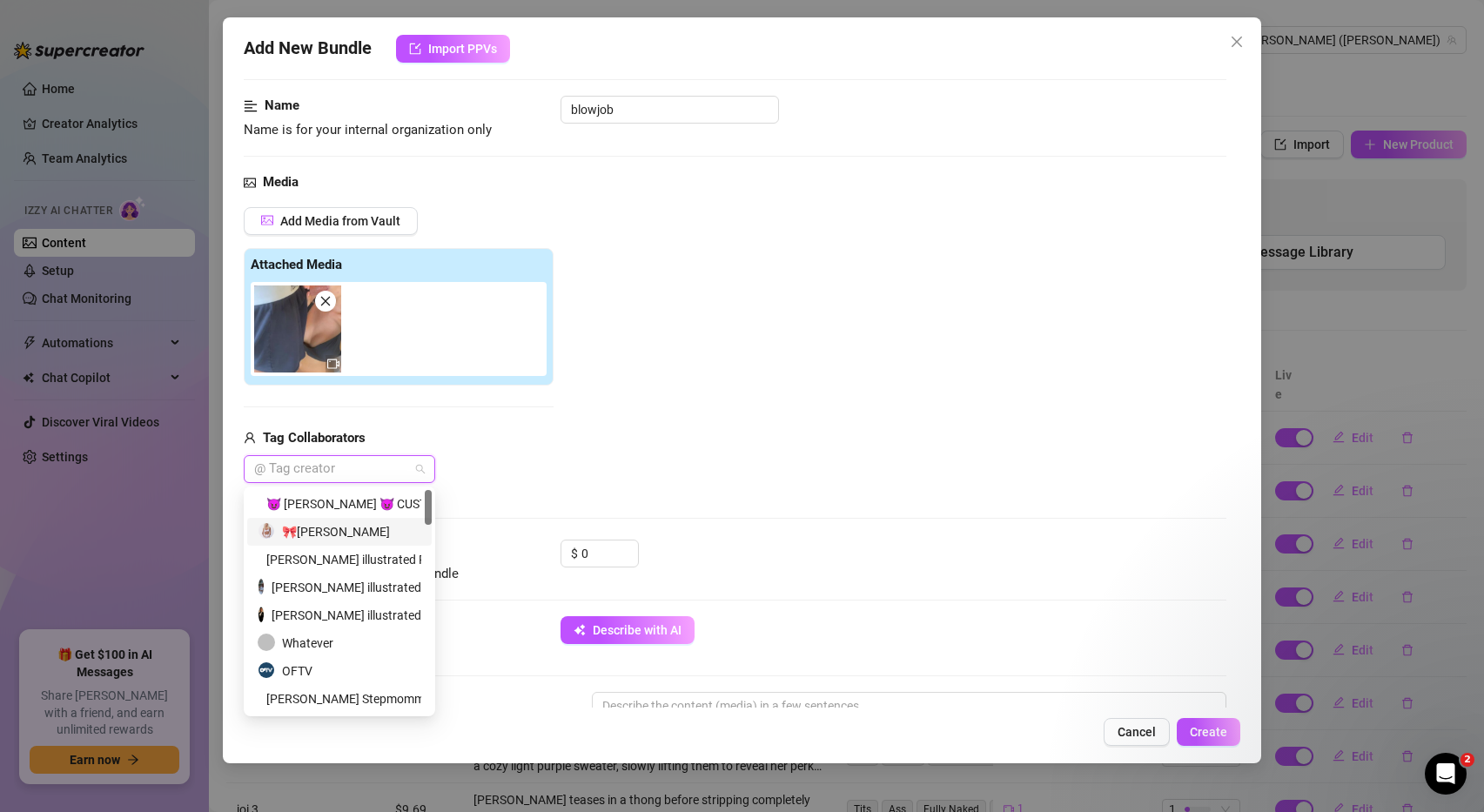
click at [353, 533] on div "🎀Ashley Belle" at bounding box center [339, 531] width 163 height 19
click at [364, 562] on div "Alex illustrated Presents" at bounding box center [339, 559] width 163 height 19
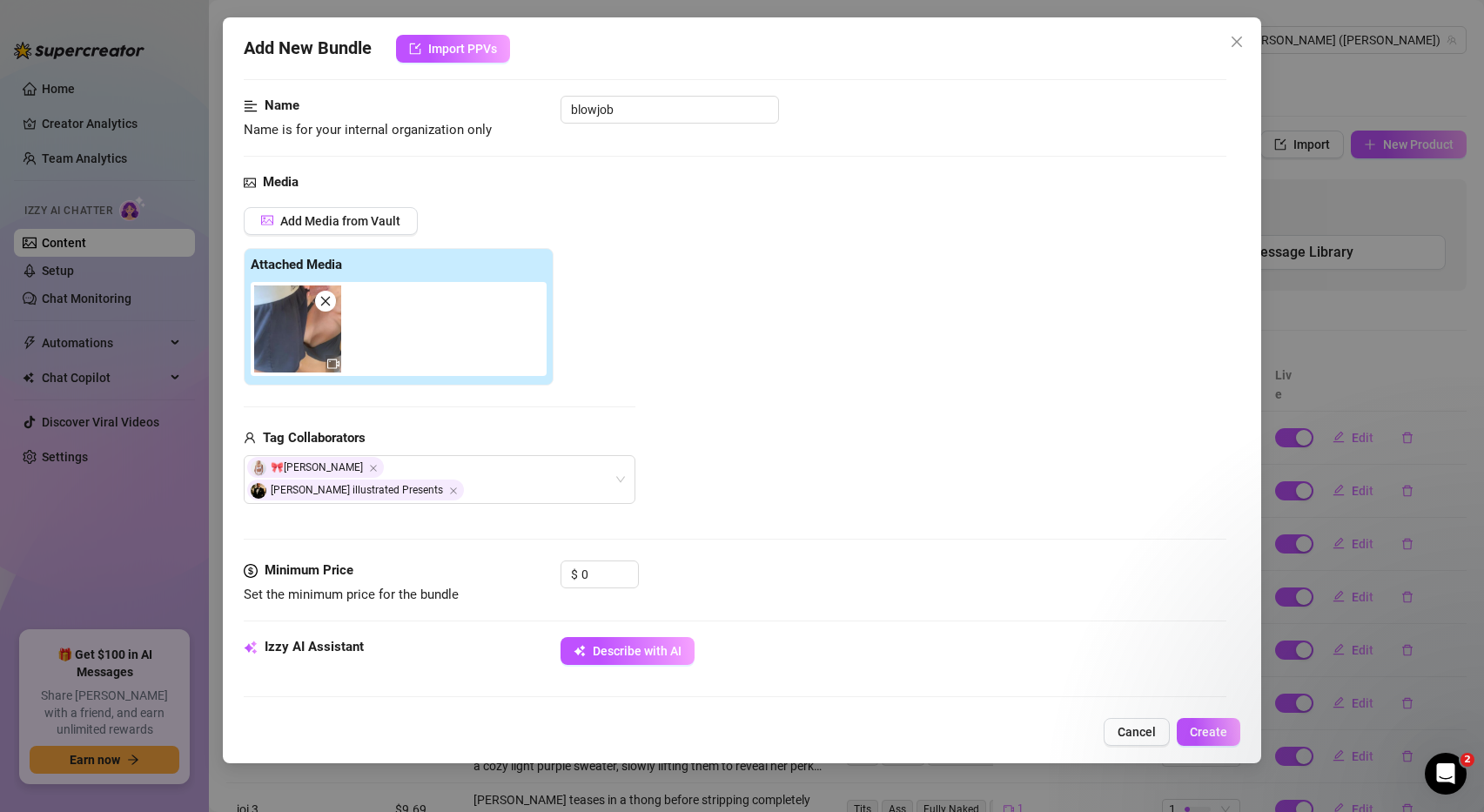
click at [714, 450] on div "Add Media from Vault Attached Media Tag Collaborators 🎀Ashley Belle Alex illust…" at bounding box center [735, 356] width 984 height 298
click at [599, 562] on input "0" at bounding box center [610, 574] width 57 height 26
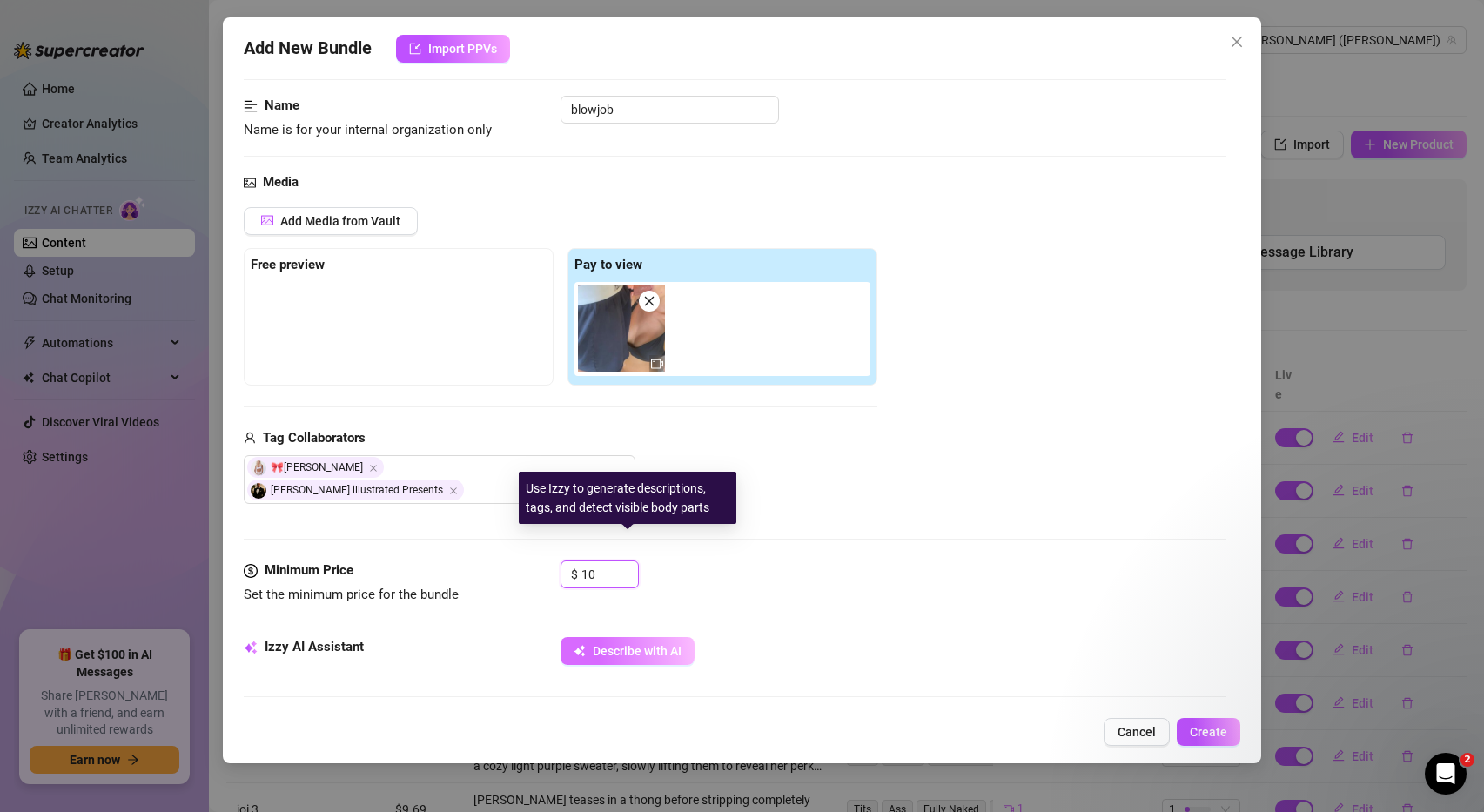
scroll to position [181, 0]
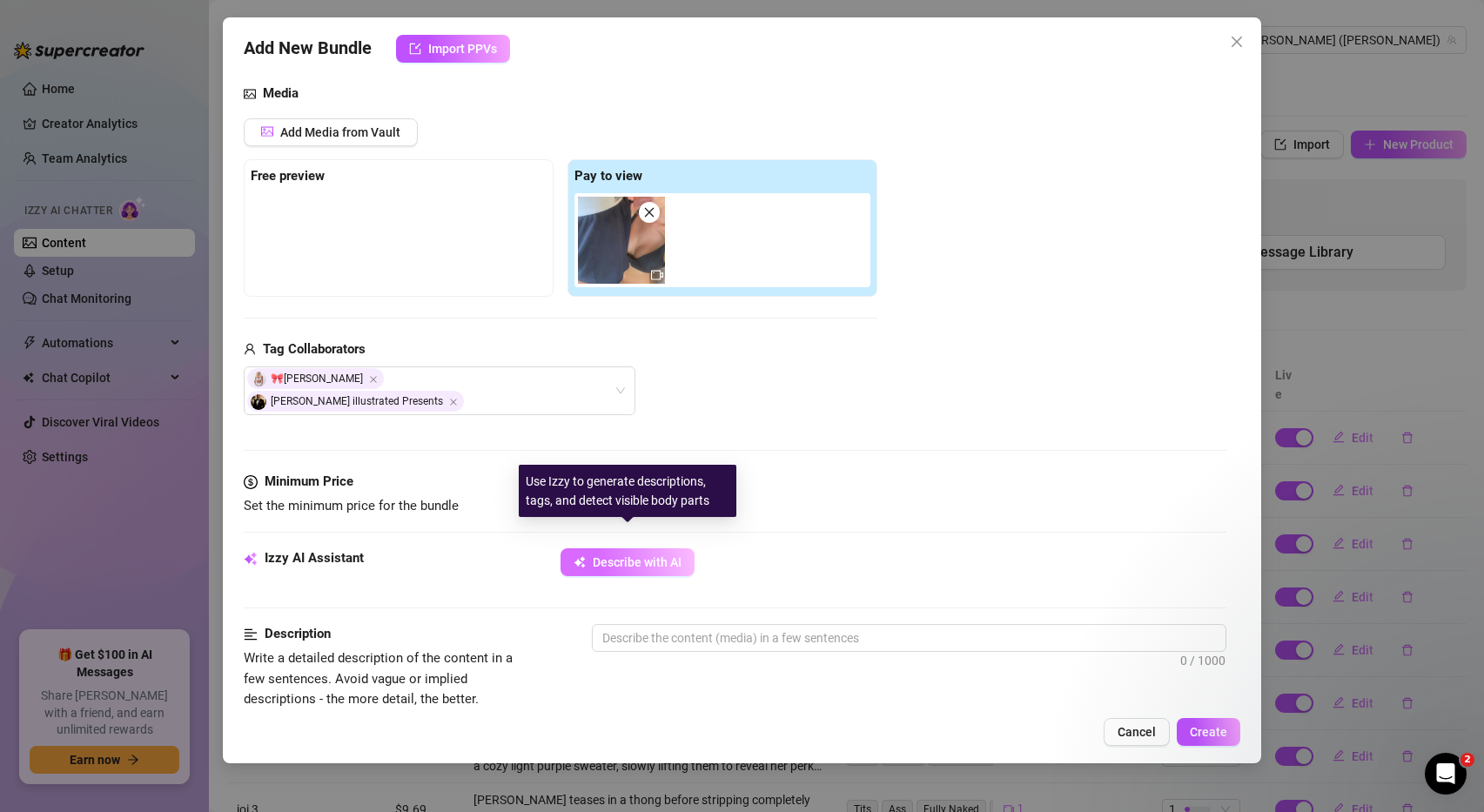
click at [634, 555] on span "Describe with AI" at bounding box center [637, 562] width 89 height 14
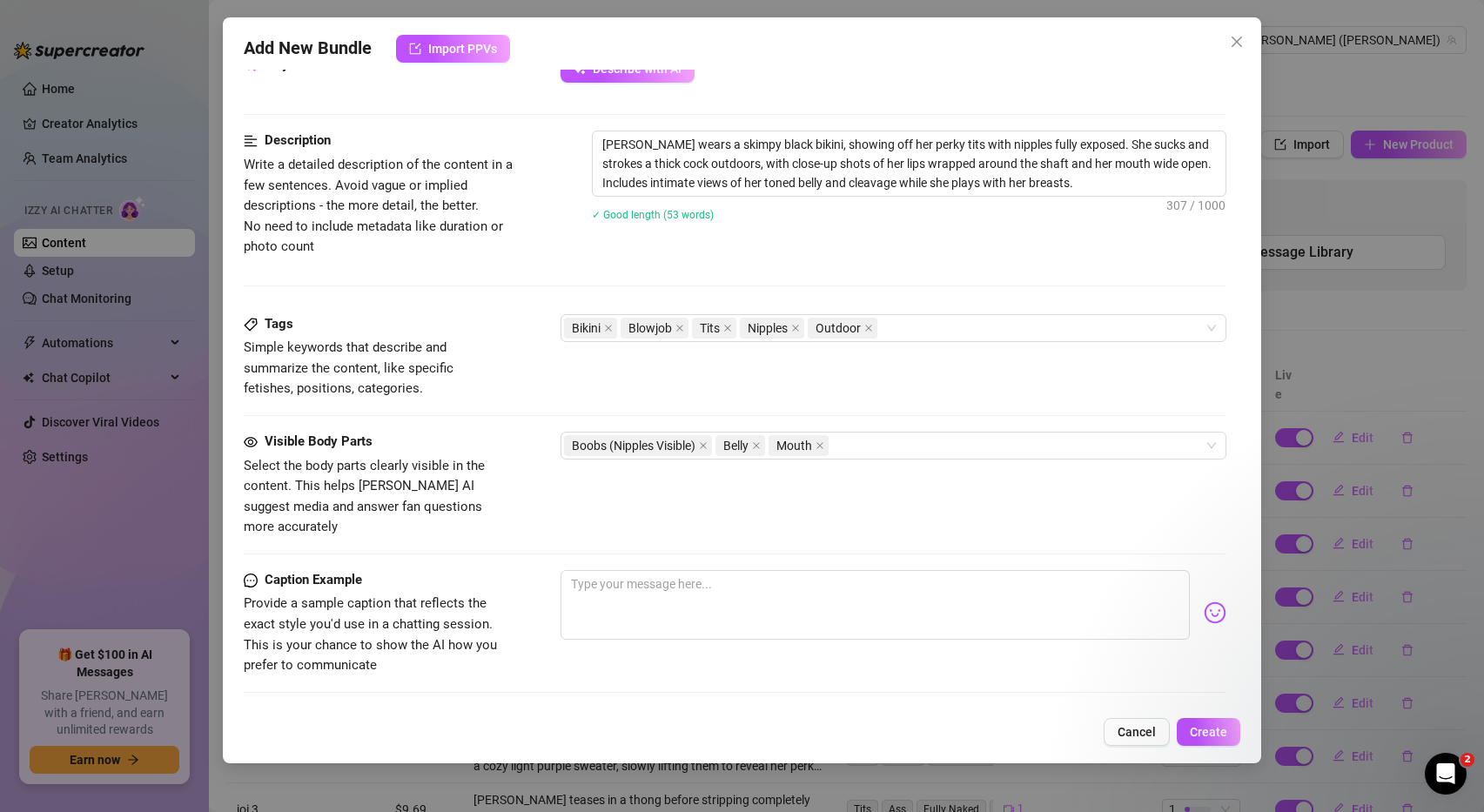
scroll to position [720, 0]
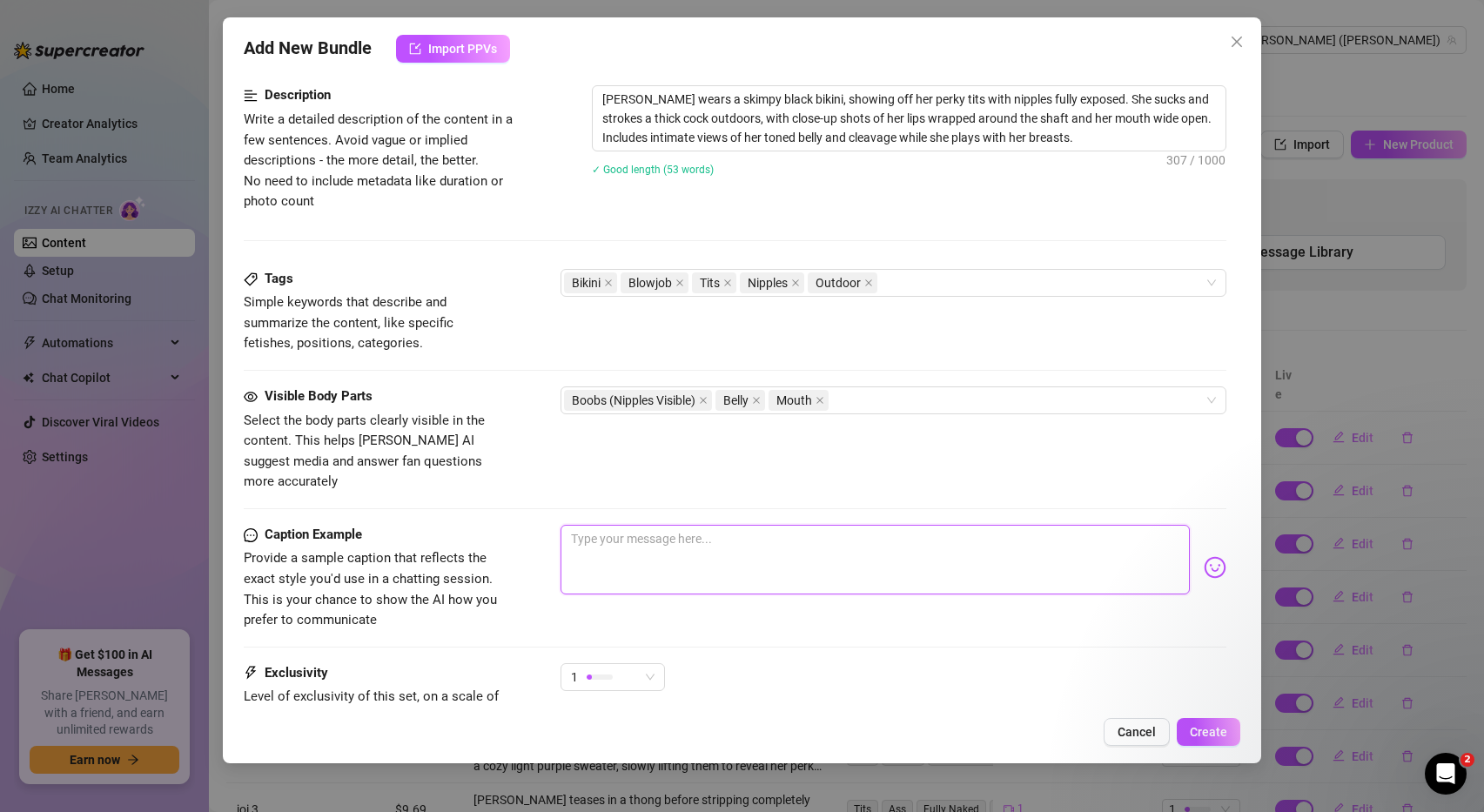
click at [606, 525] on textarea at bounding box center [876, 559] width 630 height 70
click at [1211, 556] on img at bounding box center [1215, 567] width 23 height 23
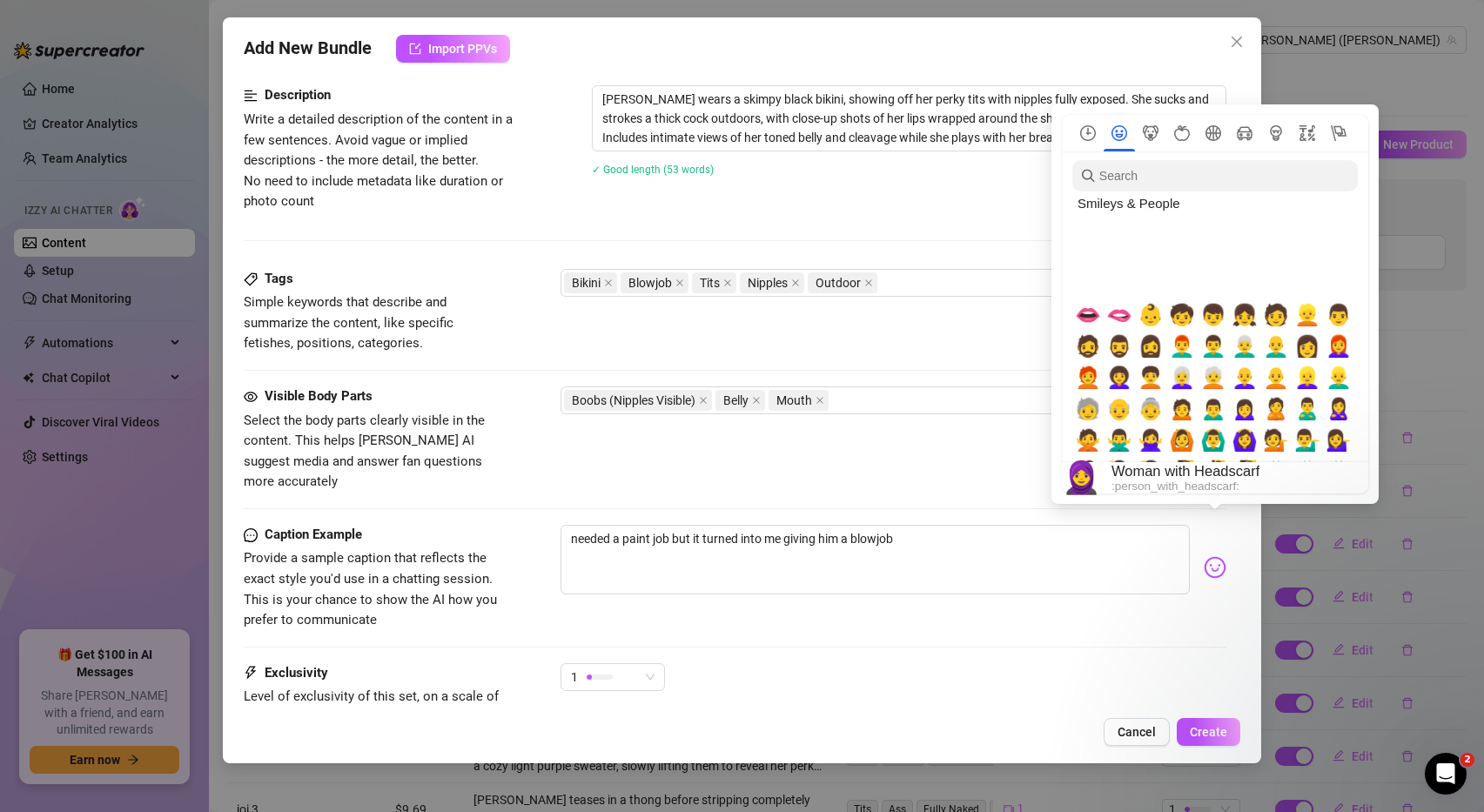
scroll to position [917, 0]
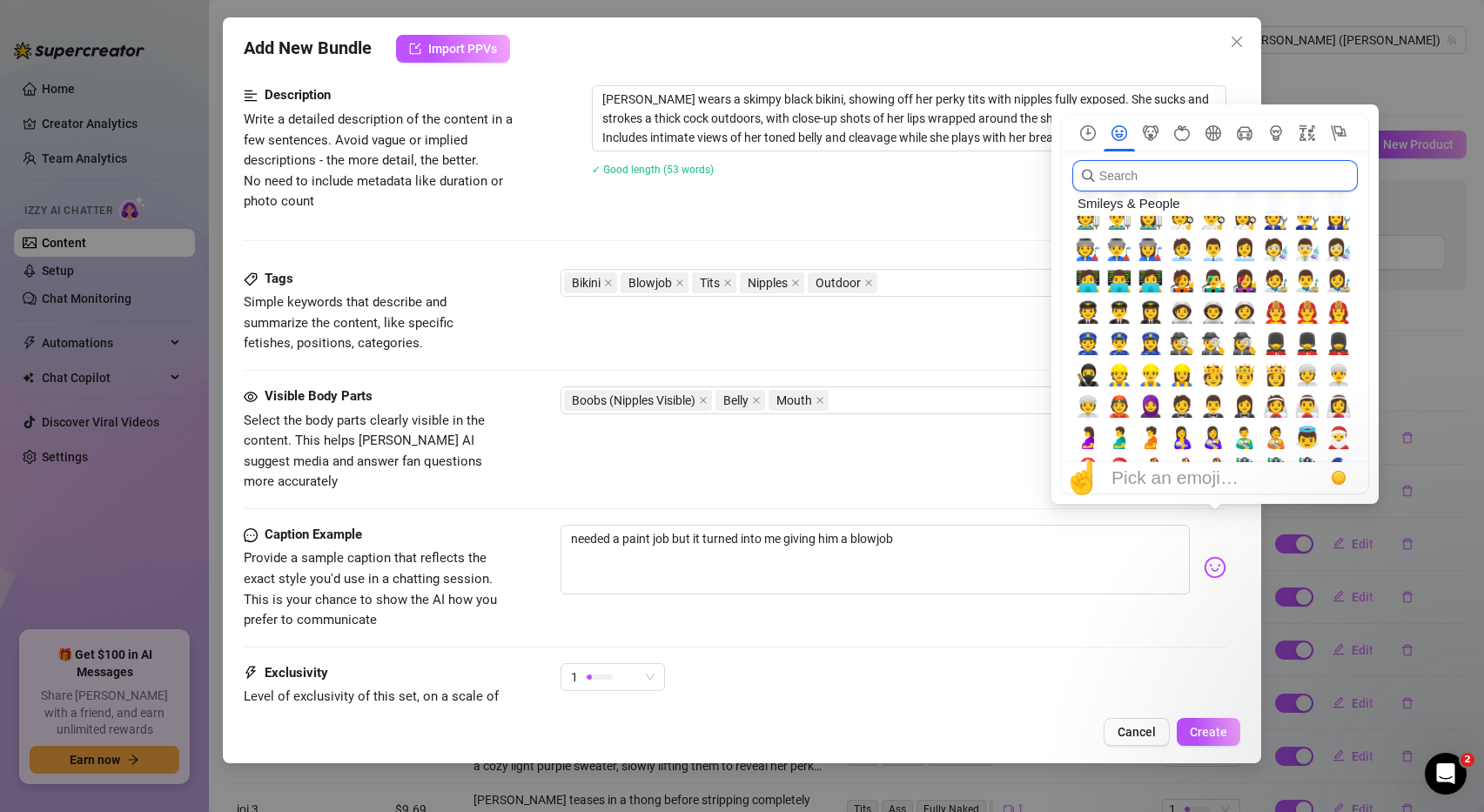
click at [1162, 178] on input "search" at bounding box center [1215, 175] width 285 height 32
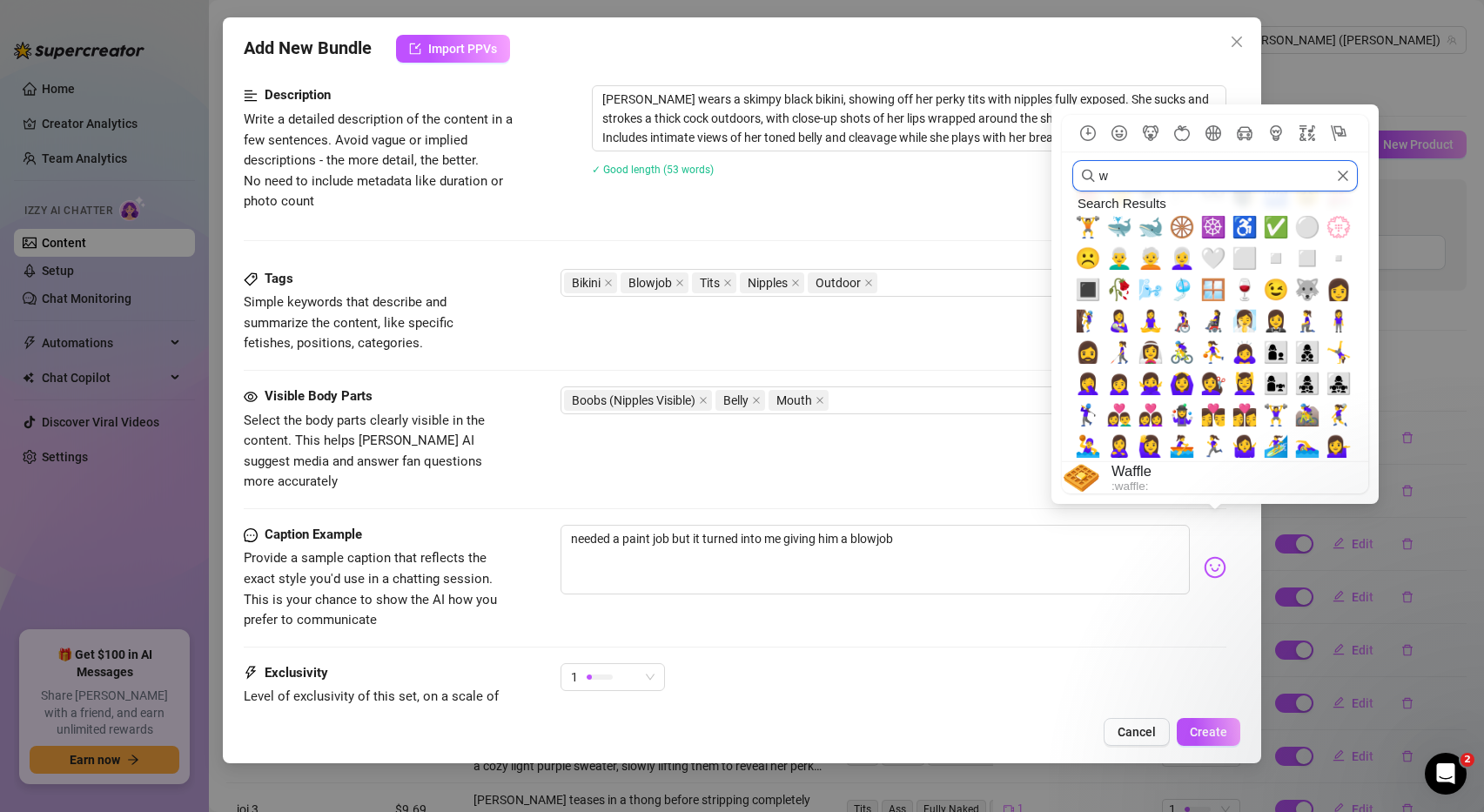
scroll to position [0, 0]
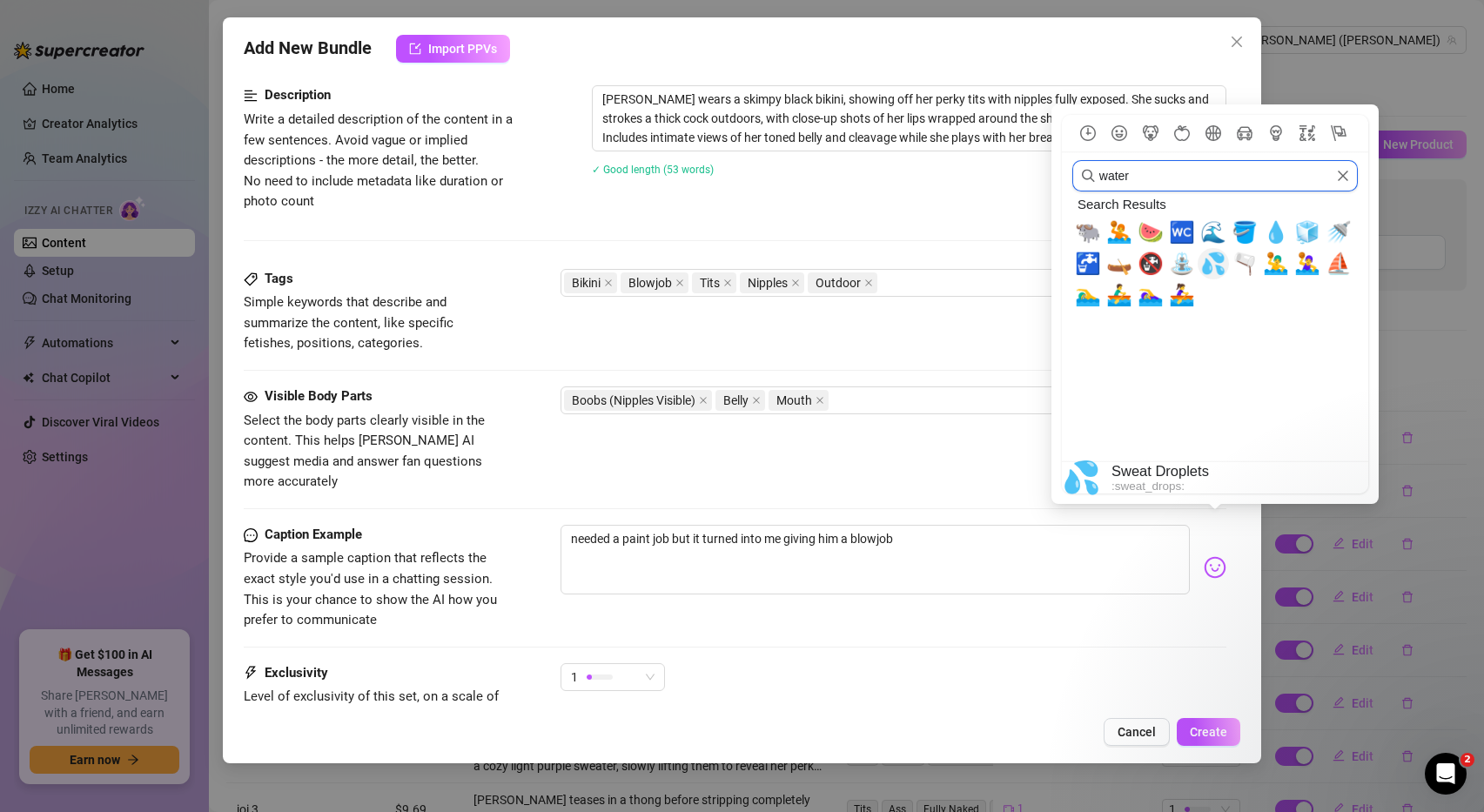
click at [1210, 268] on span "💦" at bounding box center [1213, 263] width 26 height 24
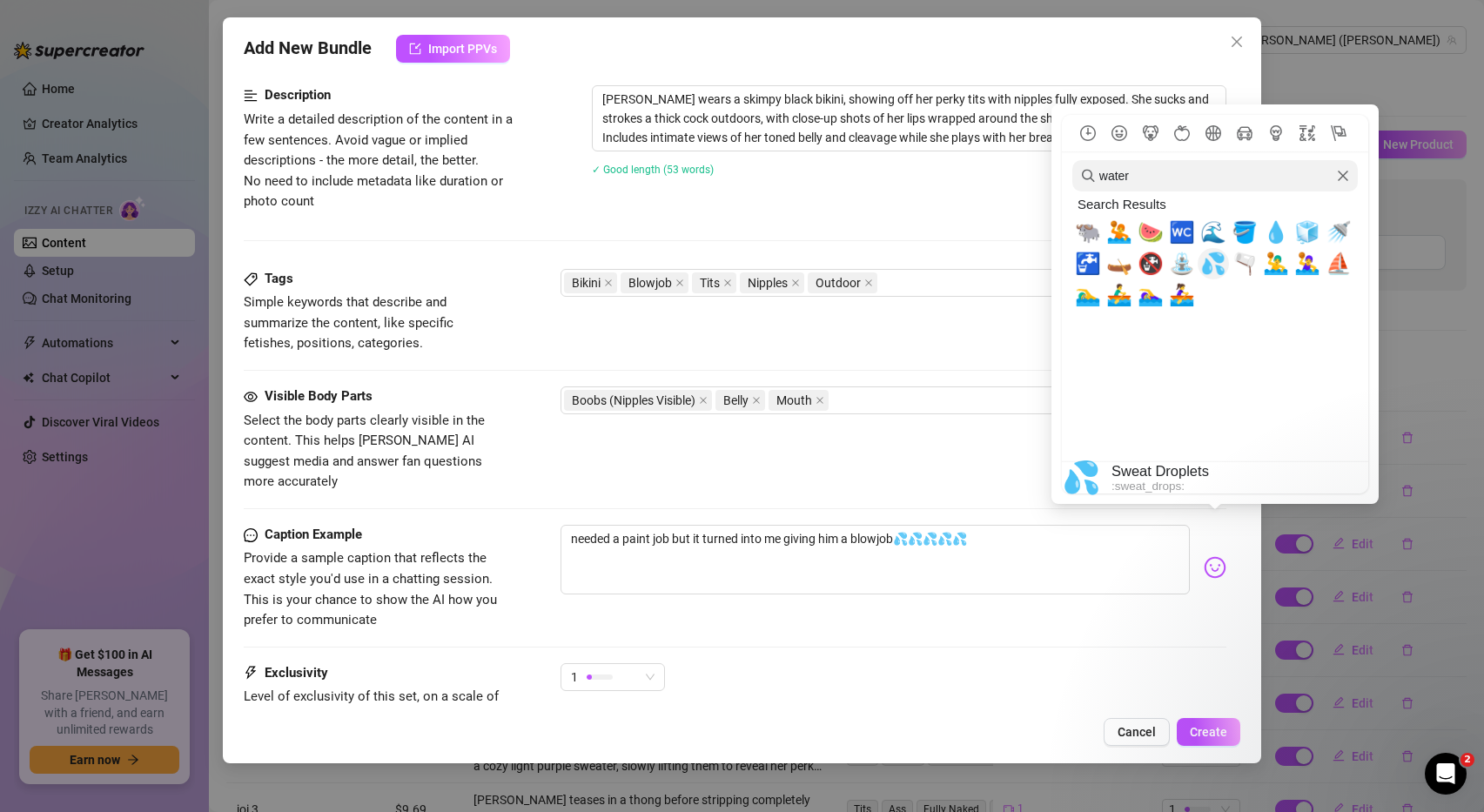
click at [1210, 268] on span "💦" at bounding box center [1213, 263] width 26 height 24
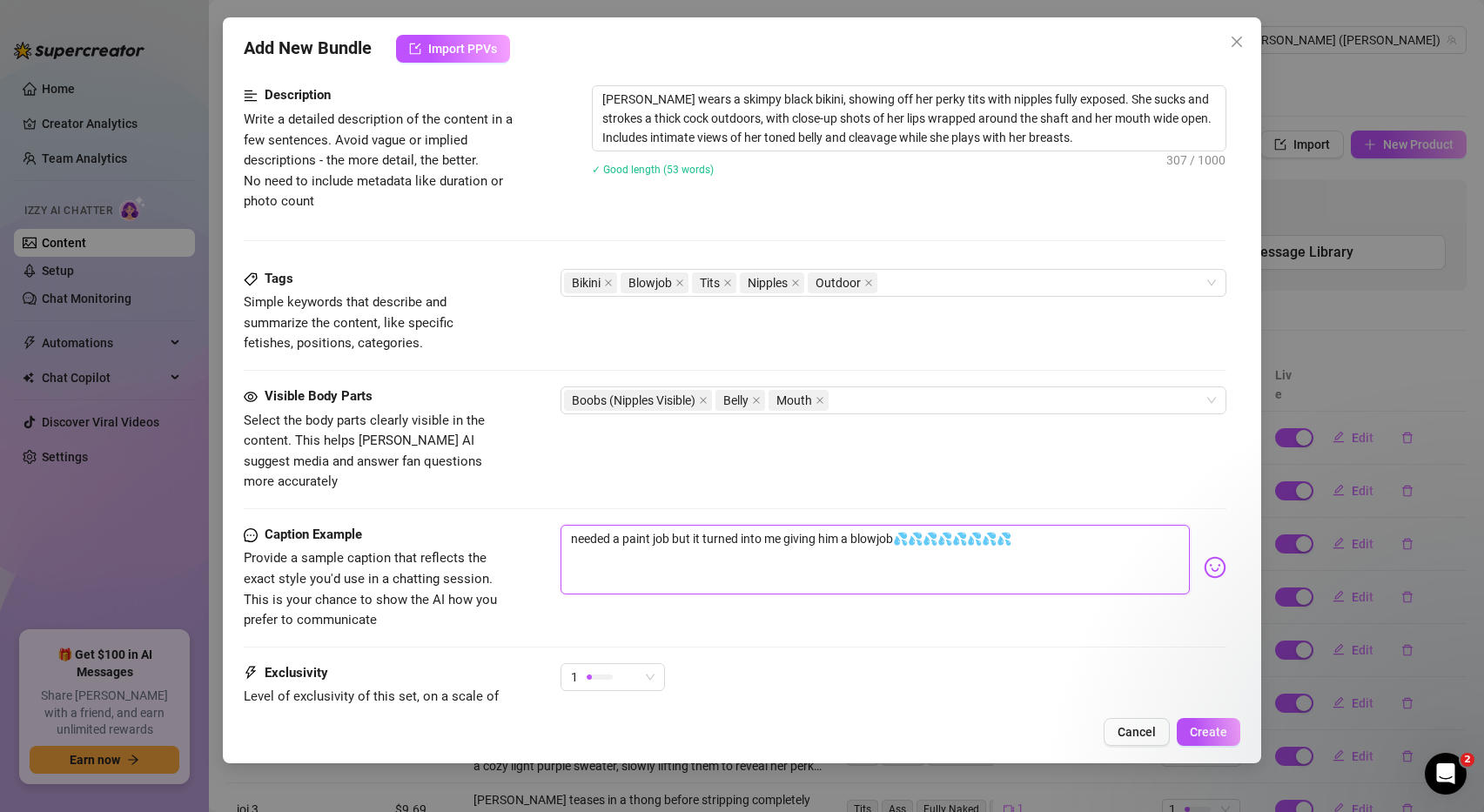
click at [1027, 525] on textarea "needed a paint job but it turned into me giving him a blowjob💦💦💦💦💦💦💦💦" at bounding box center [876, 559] width 630 height 70
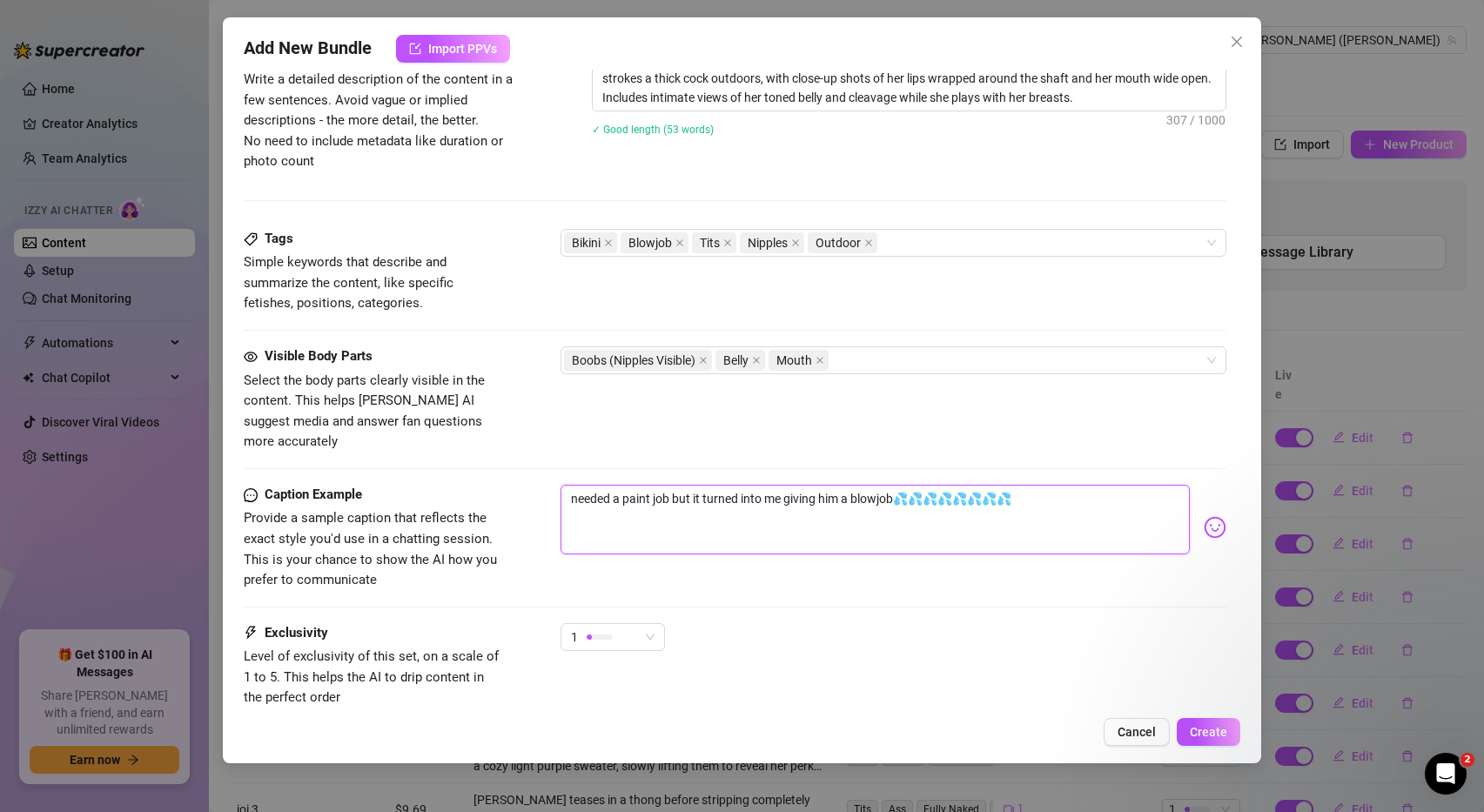
scroll to position [761, 0]
click at [648, 623] on span "1" at bounding box center [612, 636] width 84 height 26
click at [613, 658] on span "2" at bounding box center [630, 657] width 113 height 19
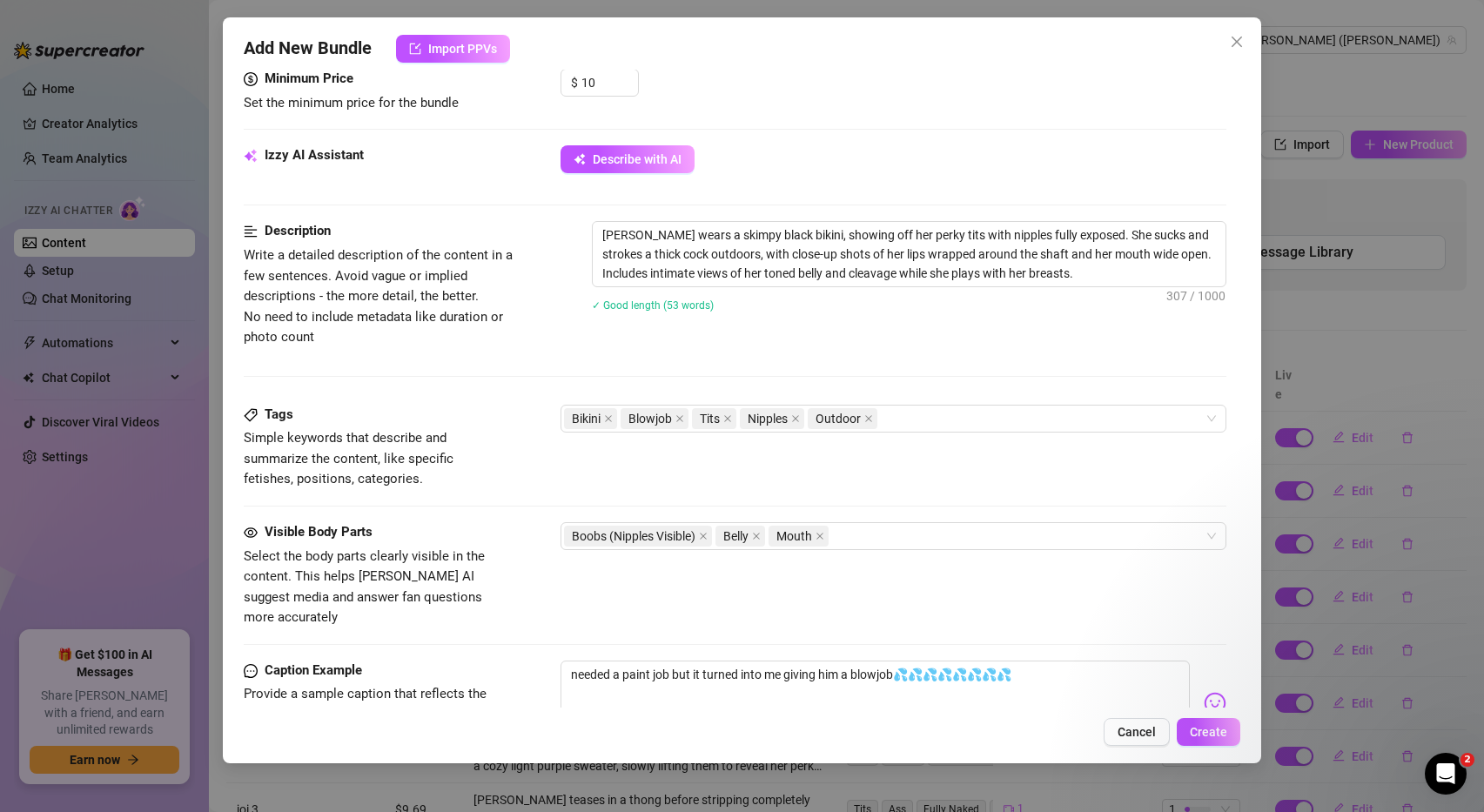
scroll to position [849, 0]
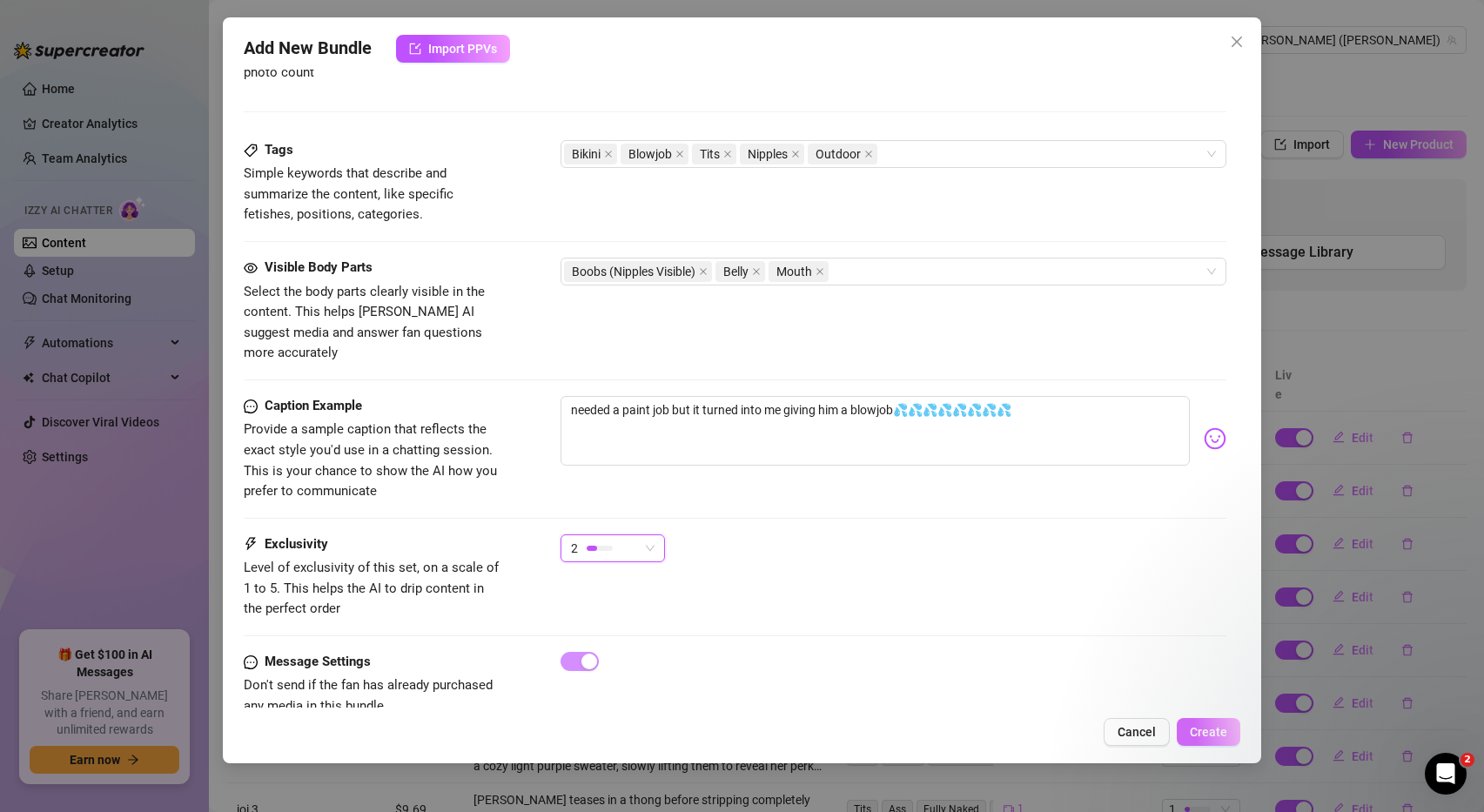
click at [1223, 738] on span "Create" at bounding box center [1208, 732] width 37 height 14
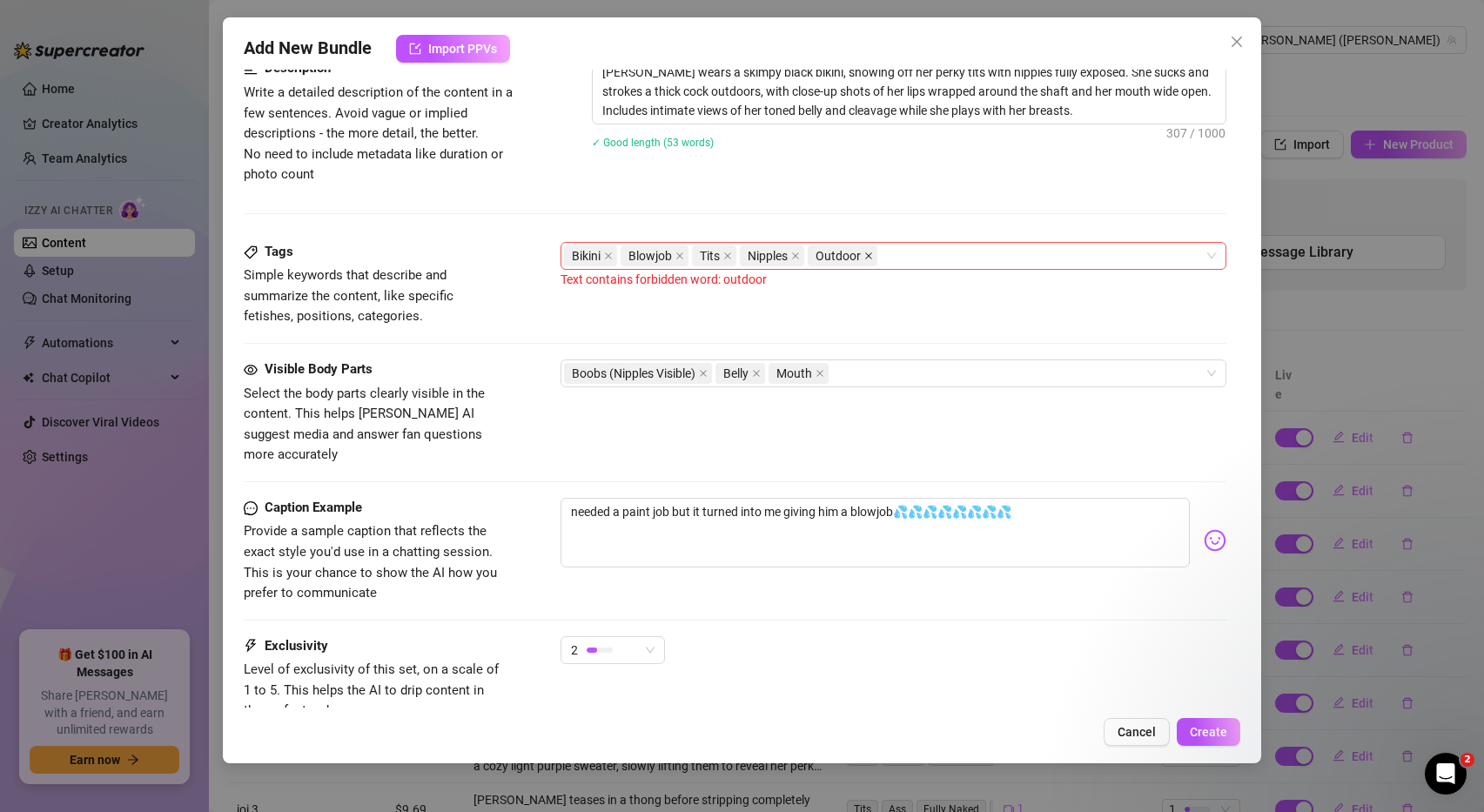
click at [870, 251] on icon "close" at bounding box center [869, 256] width 9 height 9
click at [1205, 729] on span "Create" at bounding box center [1208, 732] width 37 height 14
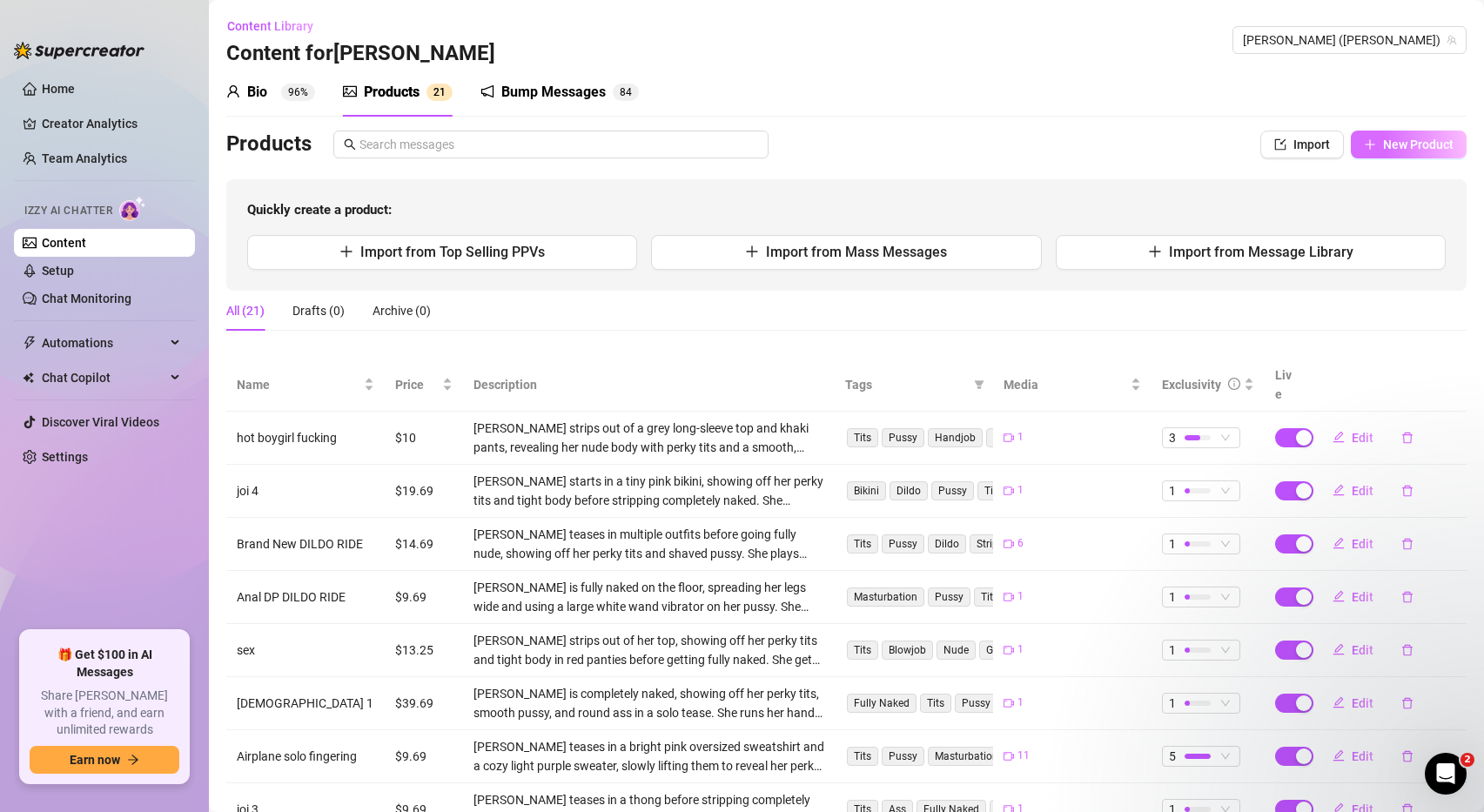
click at [1396, 145] on span "New Product" at bounding box center [1418, 144] width 70 height 14
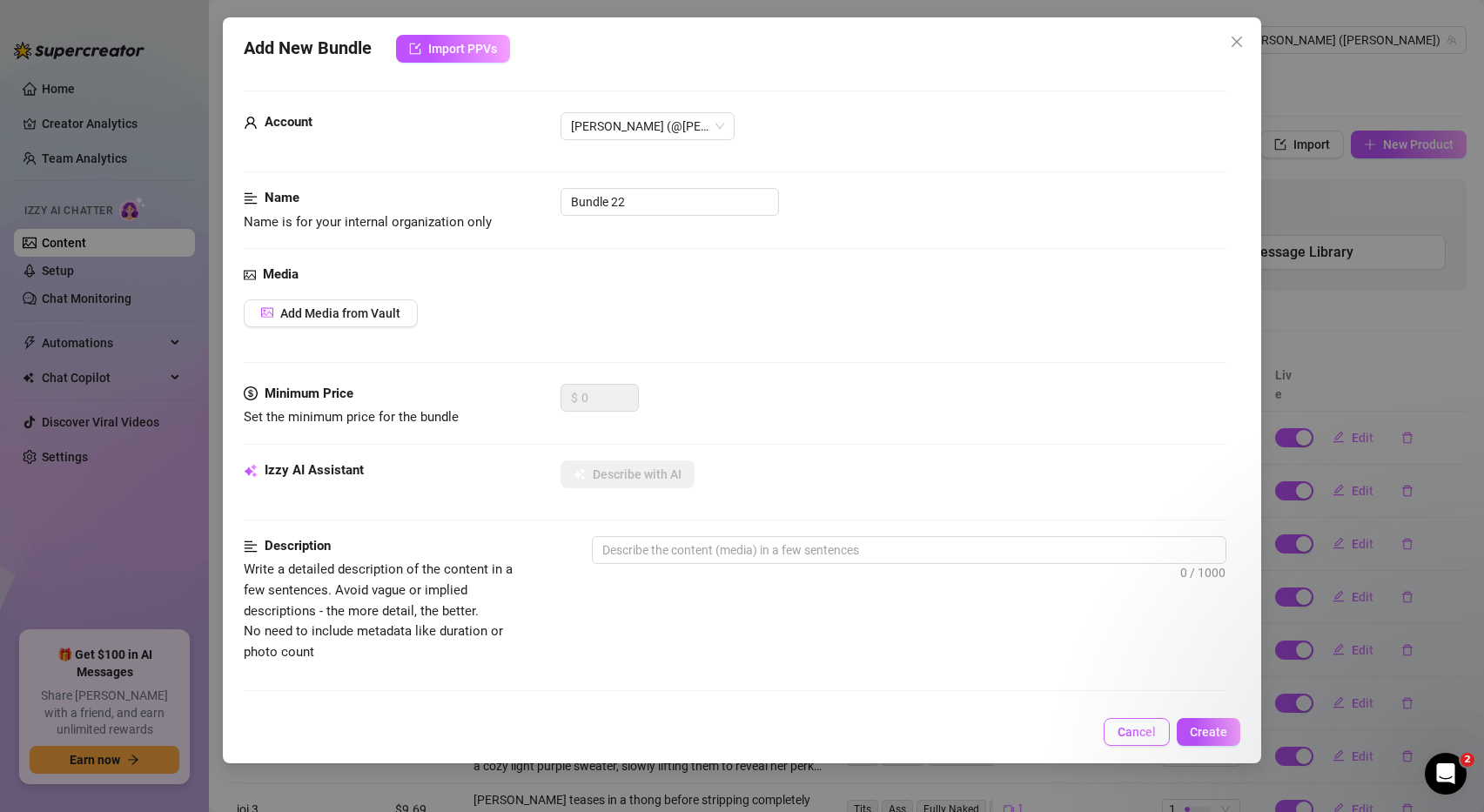
click at [1139, 731] on span "Cancel" at bounding box center [1136, 732] width 38 height 14
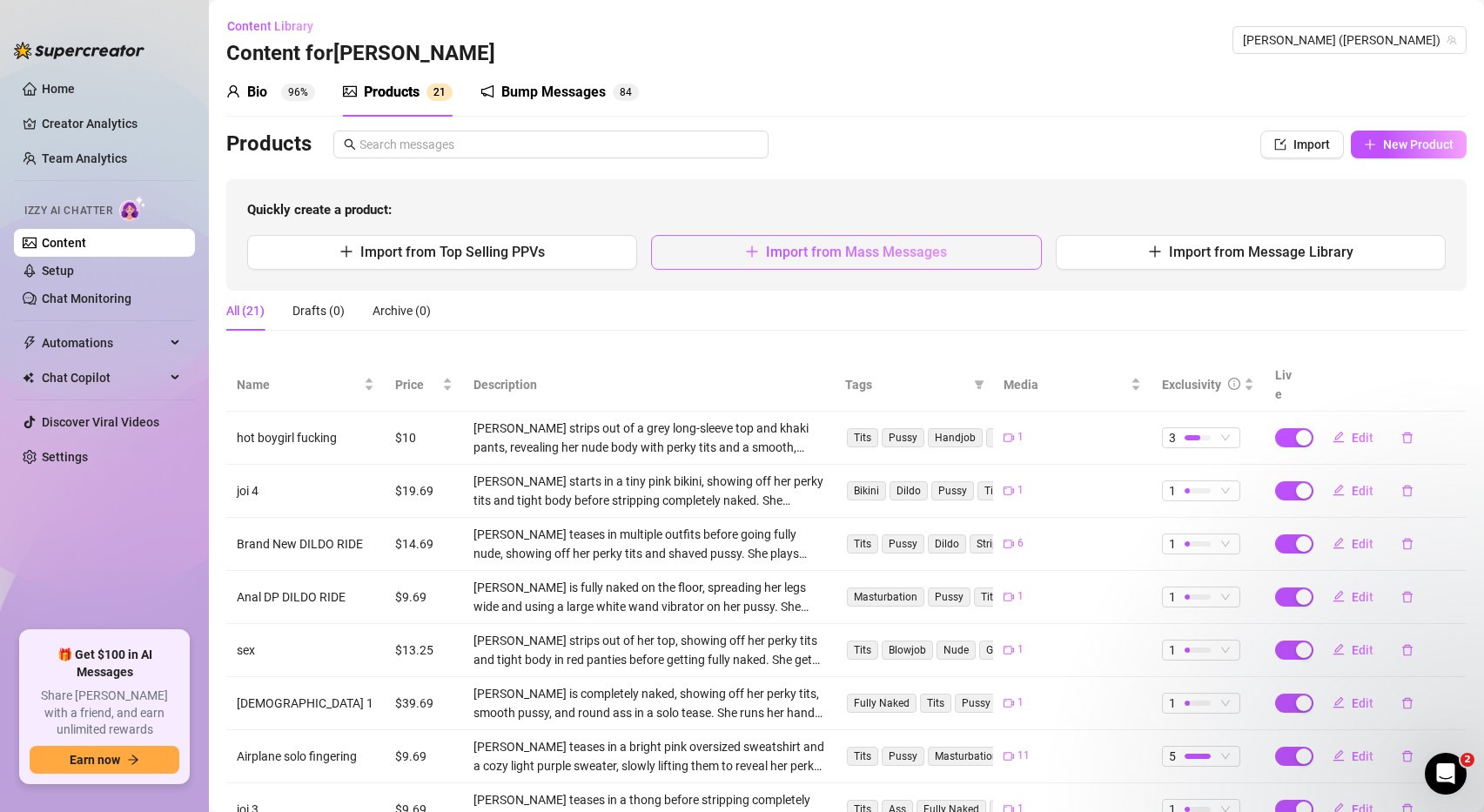
click at [807, 251] on span "Import from Mass Messages" at bounding box center [856, 252] width 181 height 16
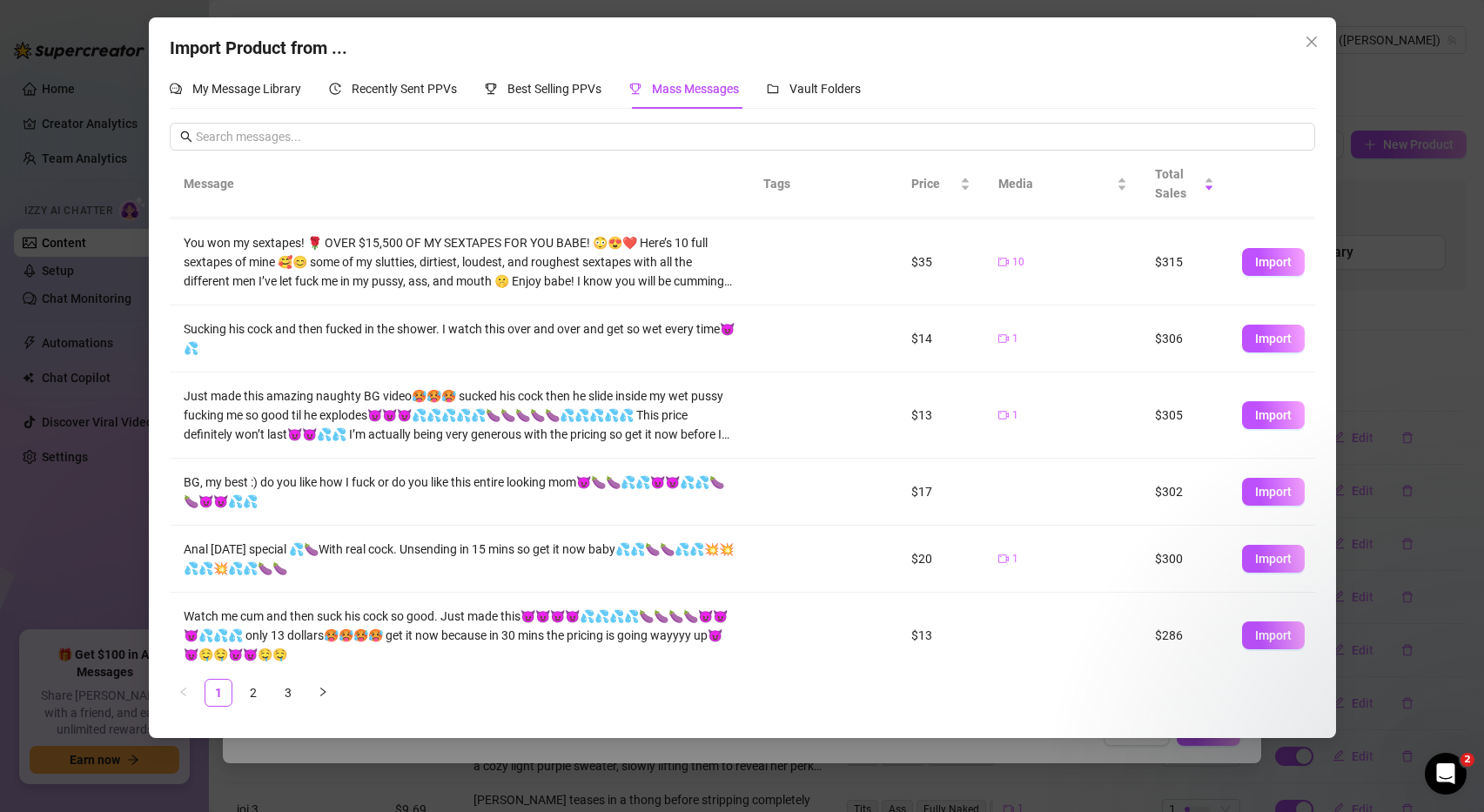
scroll to position [171, 0]
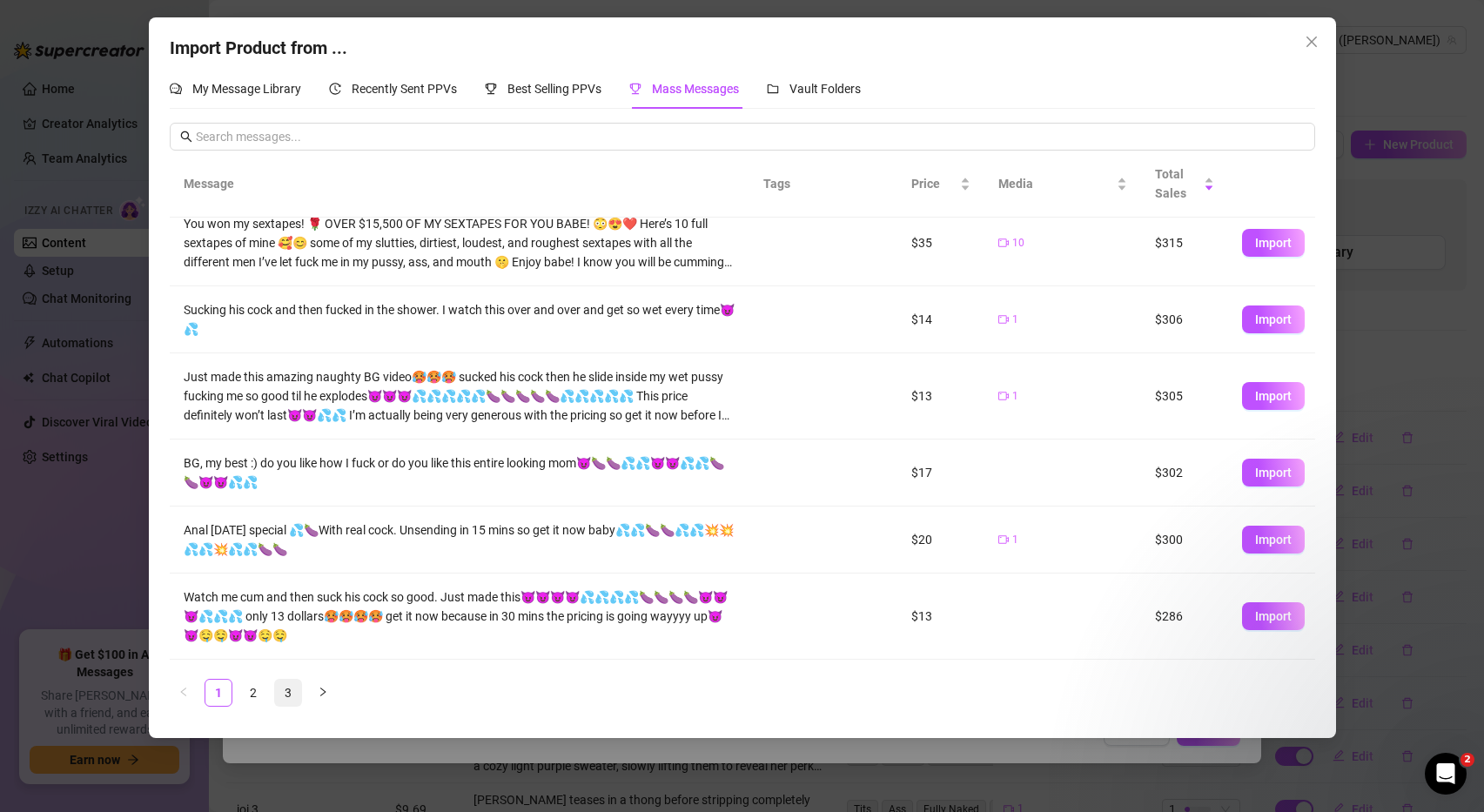
click at [287, 687] on link "3" at bounding box center [287, 693] width 26 height 26
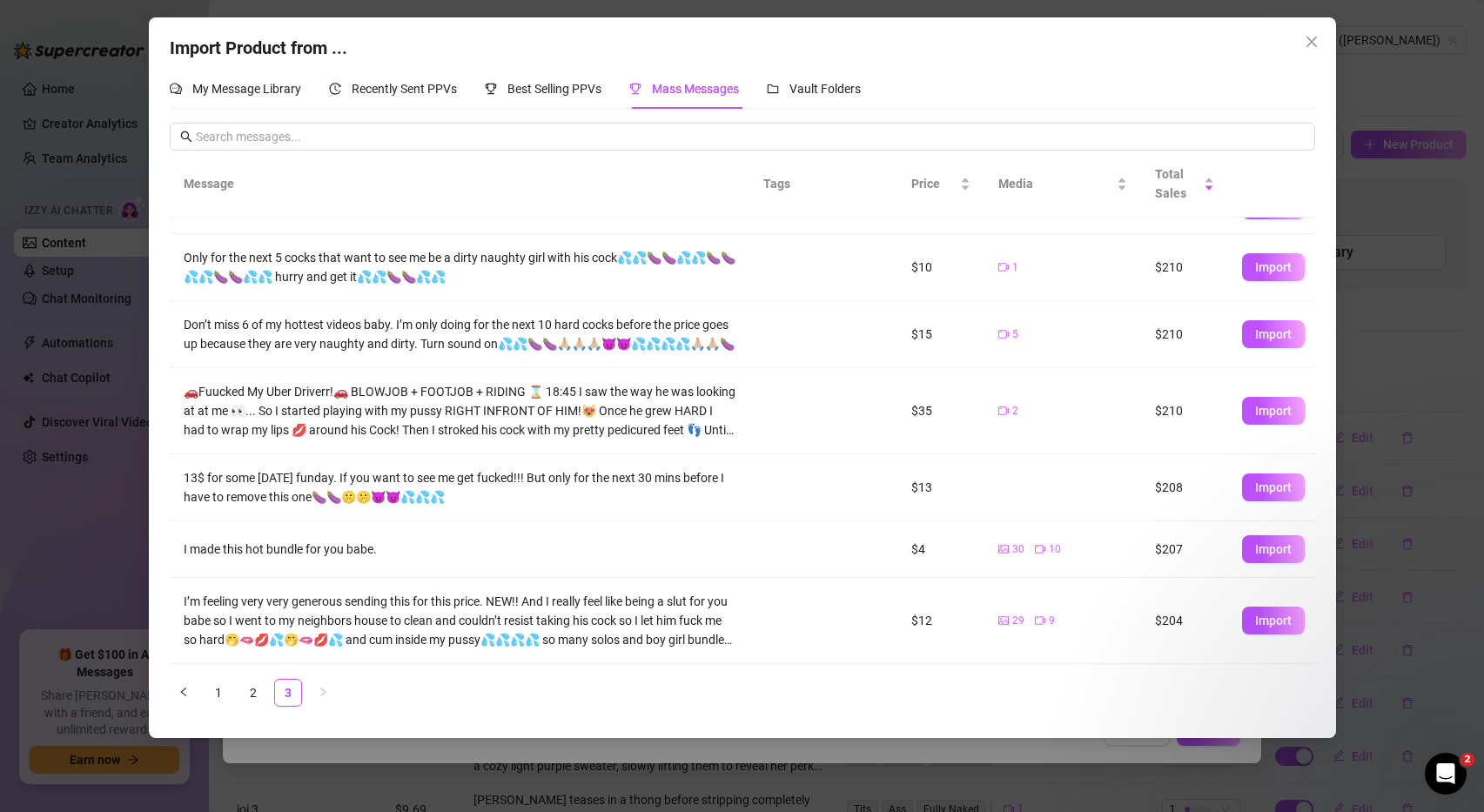
scroll to position [36, 0]
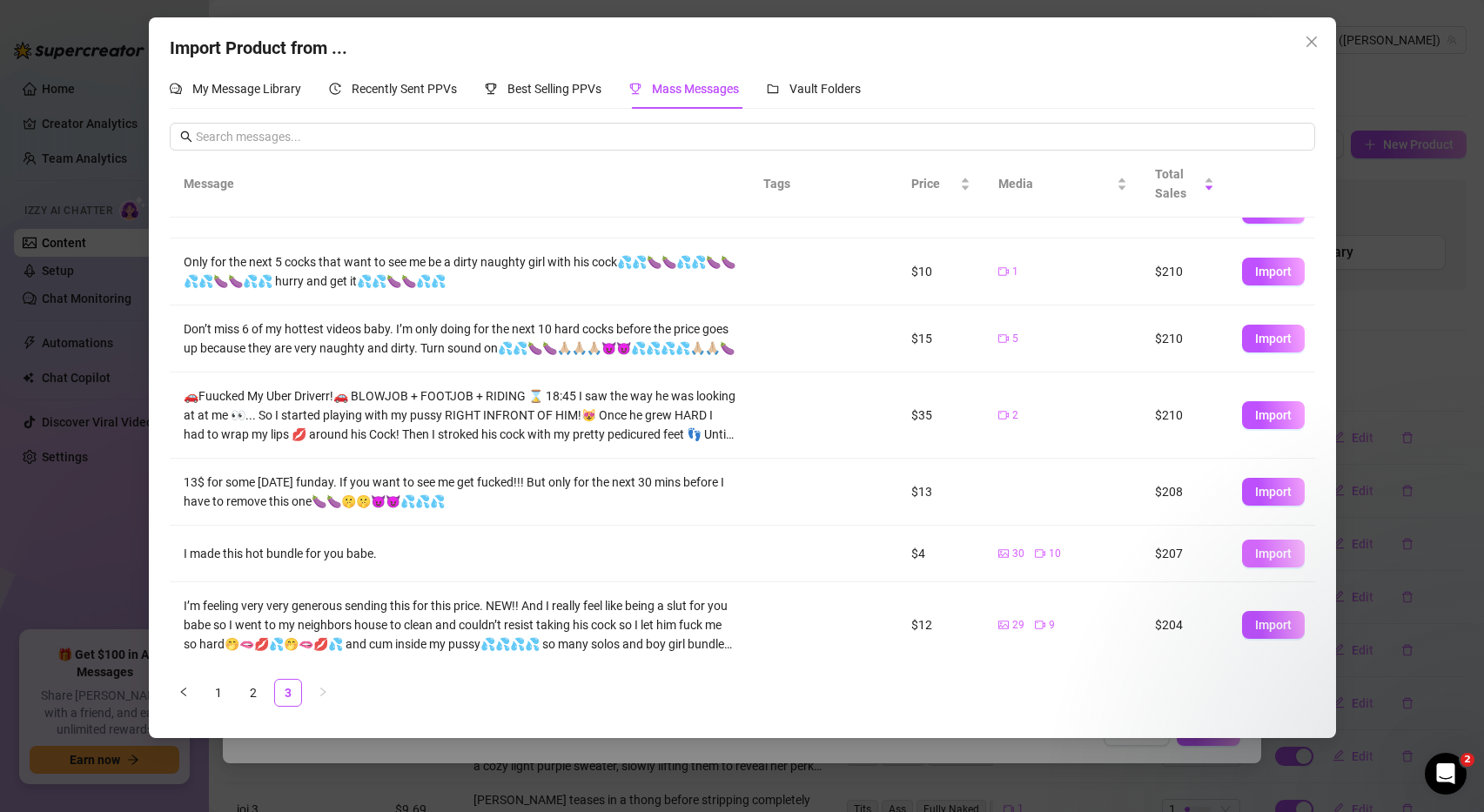
click at [1280, 554] on span "Import" at bounding box center [1274, 553] width 36 height 14
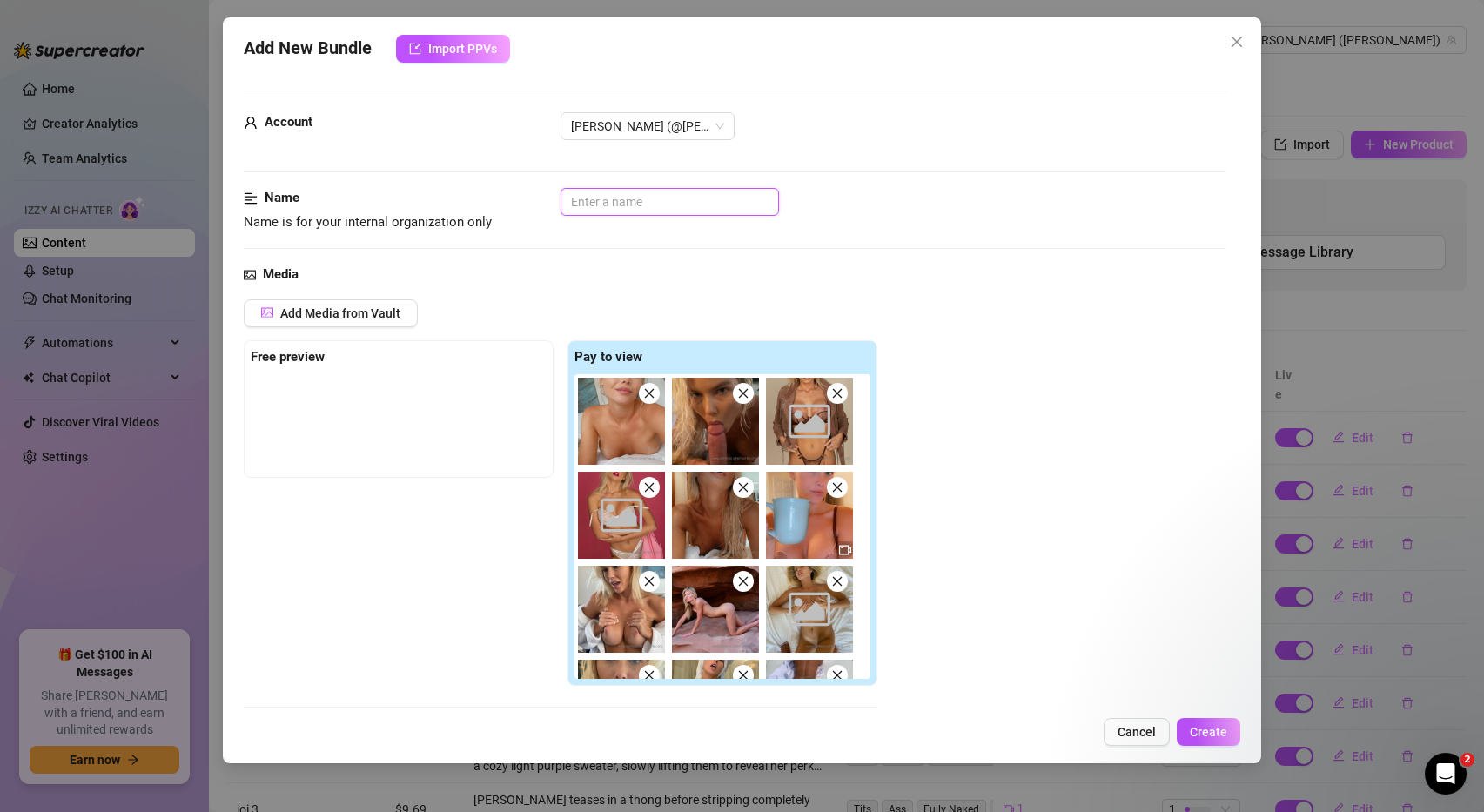
click at [643, 199] on input "text" at bounding box center [670, 201] width 219 height 28
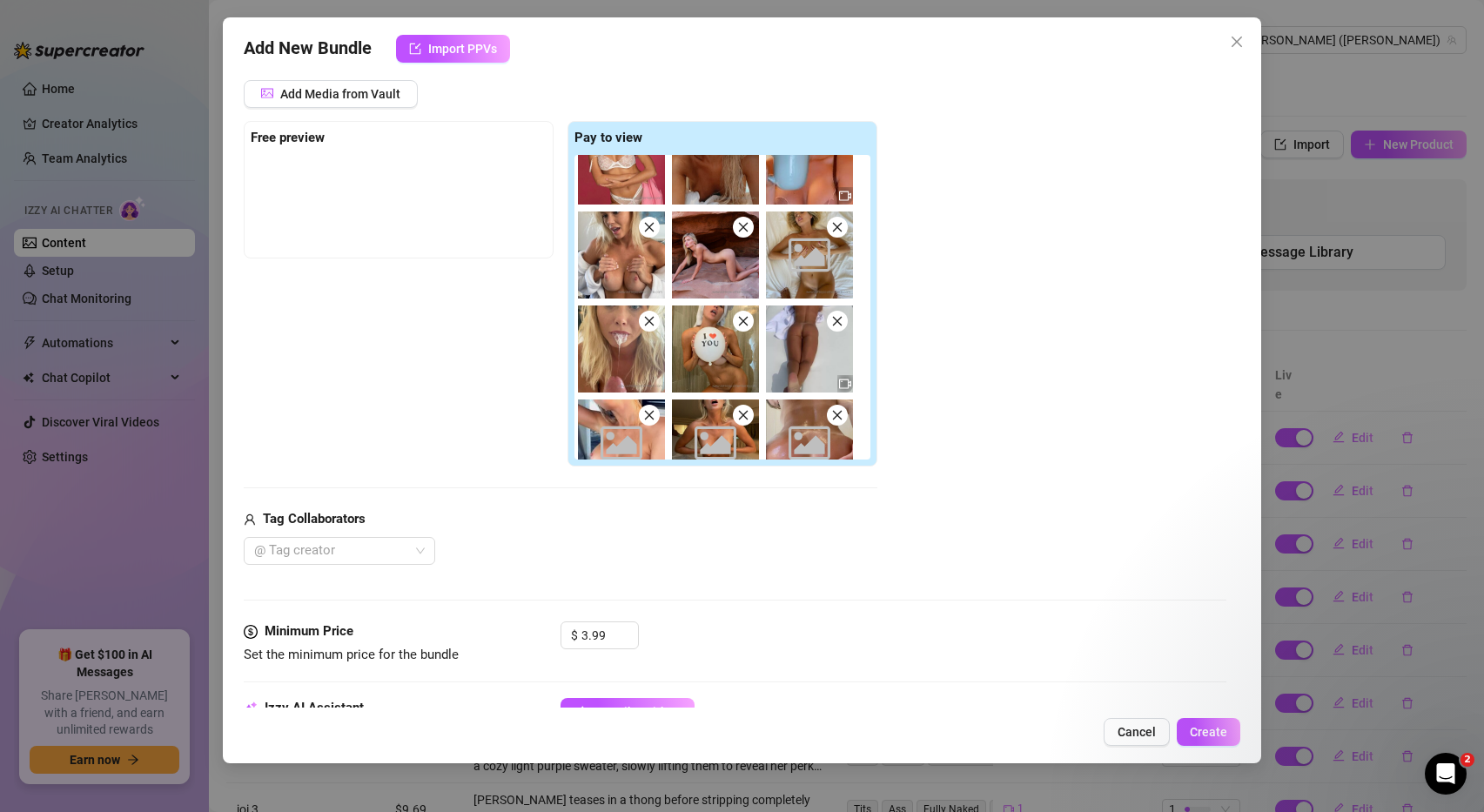
scroll to position [226, 0]
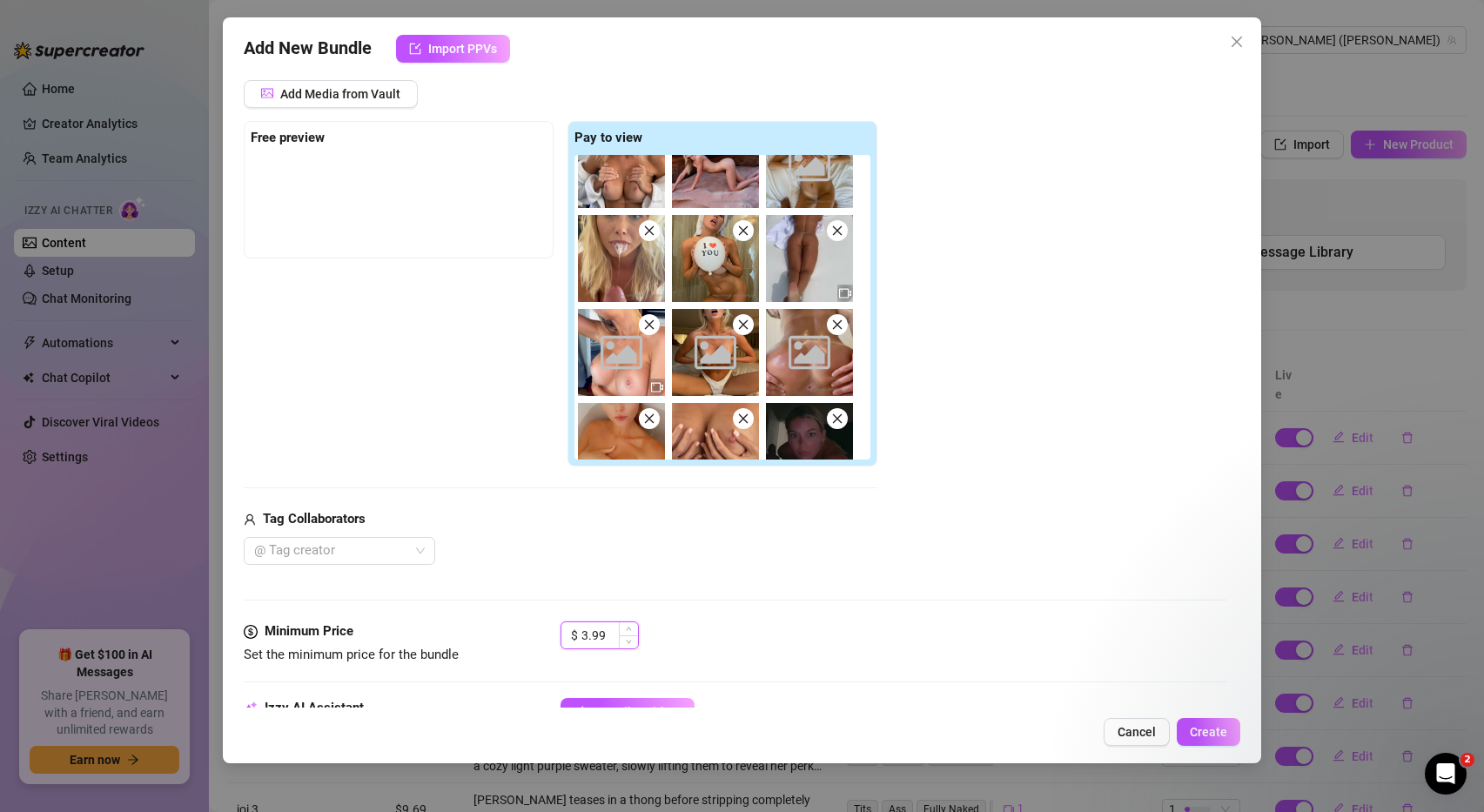
click at [587, 632] on input "3.99" at bounding box center [610, 635] width 57 height 26
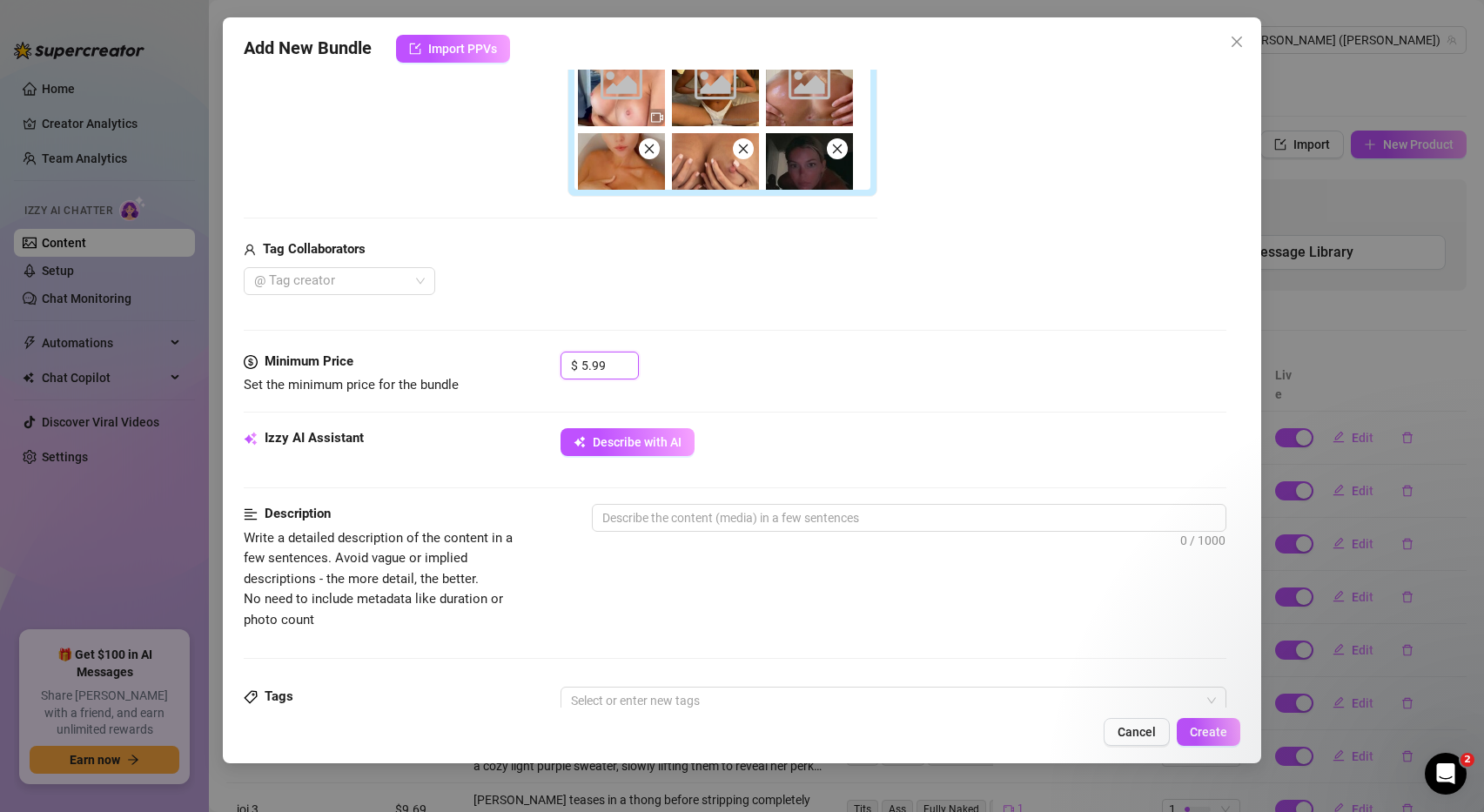
scroll to position [587, 0]
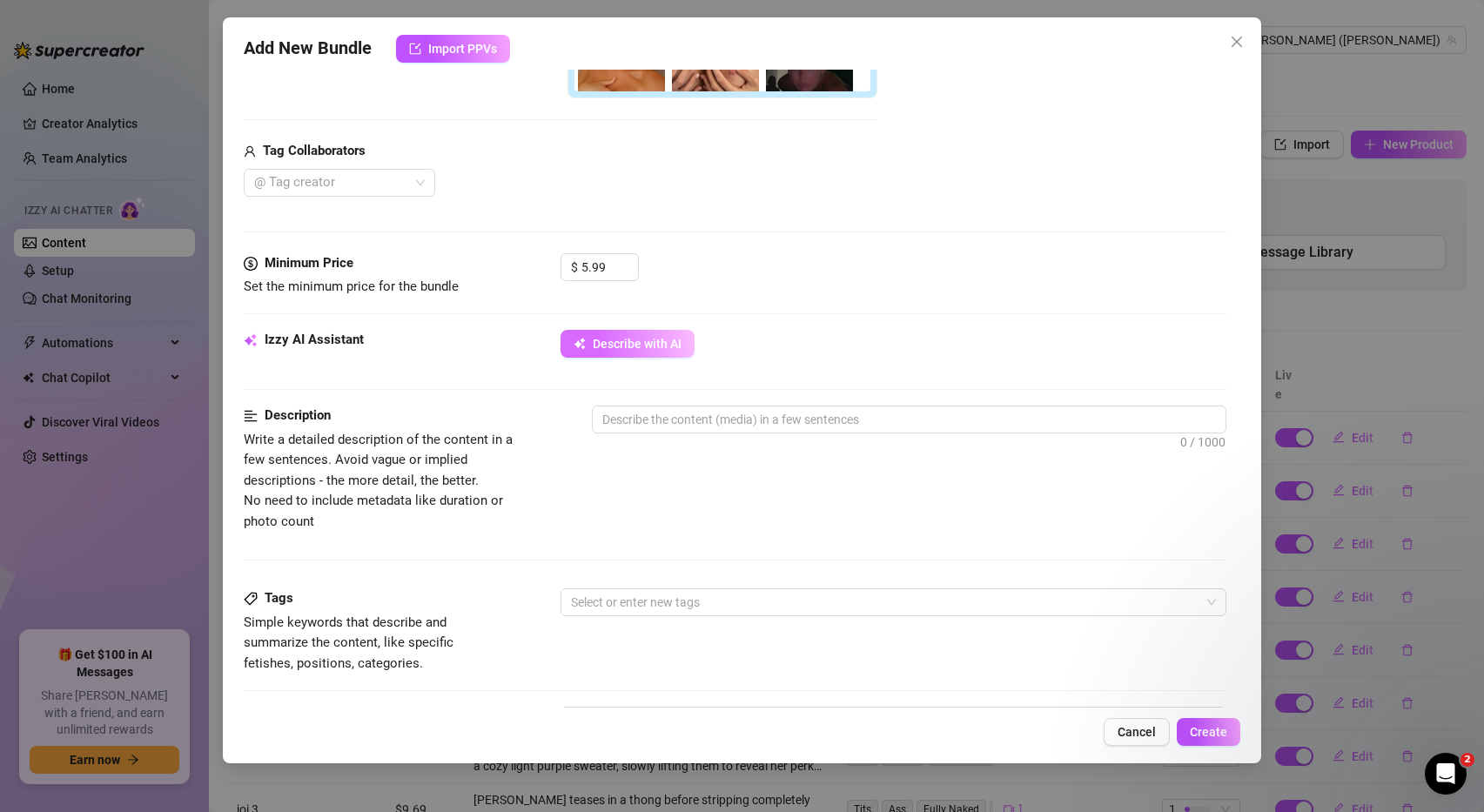
click at [645, 337] on span "Describe with AI" at bounding box center [637, 343] width 89 height 14
click at [630, 347] on span "Describe with AI" at bounding box center [637, 343] width 89 height 14
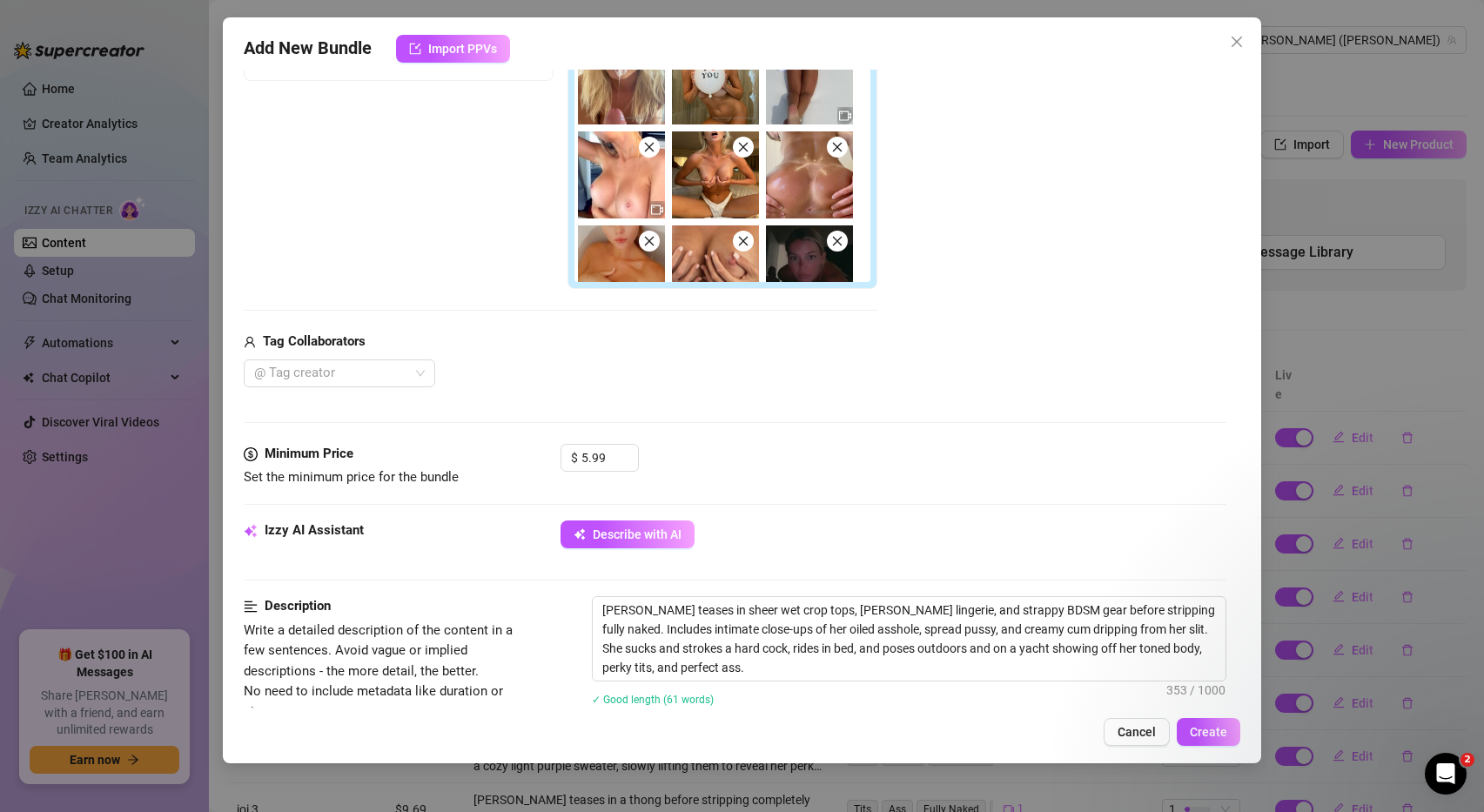
scroll to position [379, 0]
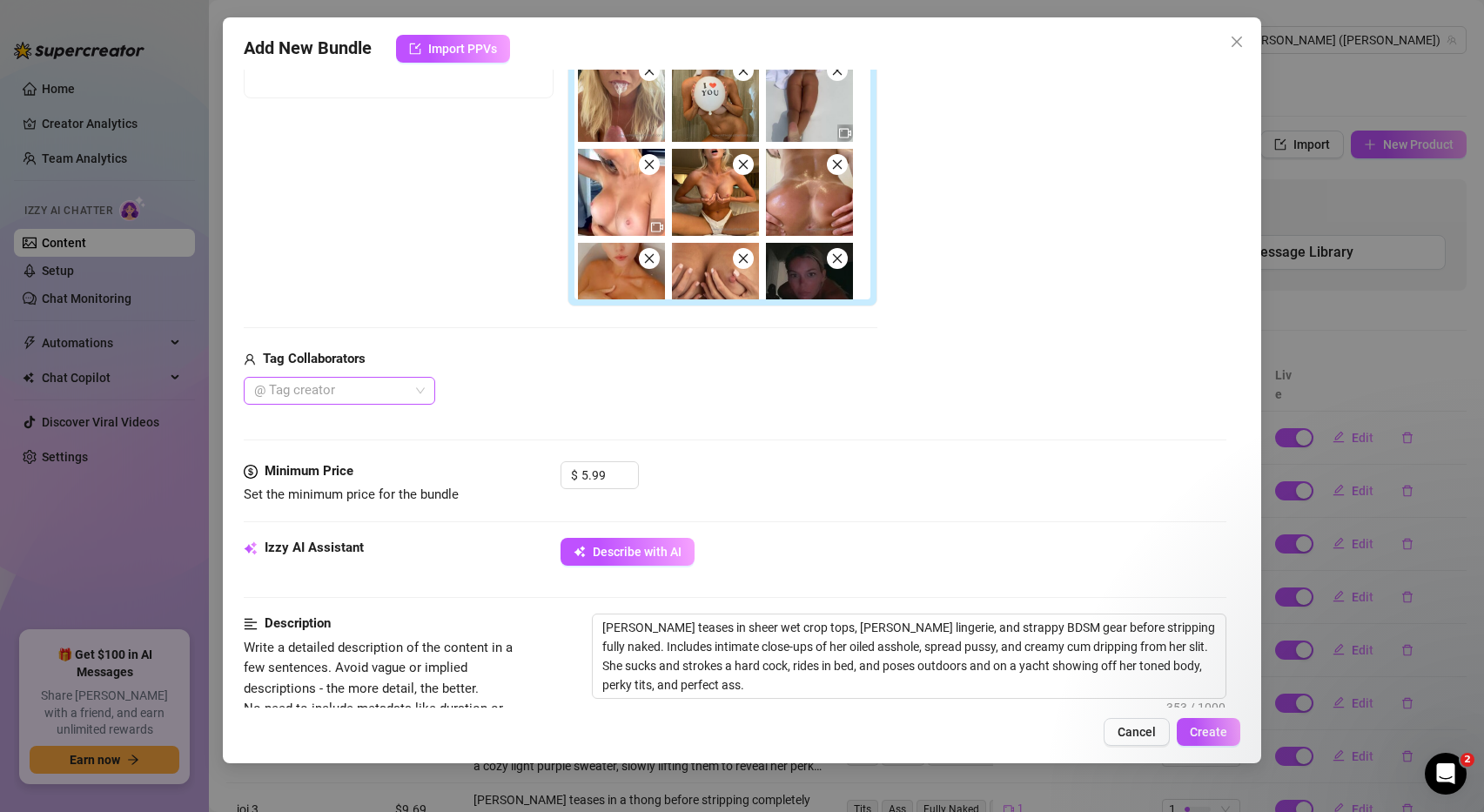
click at [403, 391] on div at bounding box center [331, 390] width 166 height 24
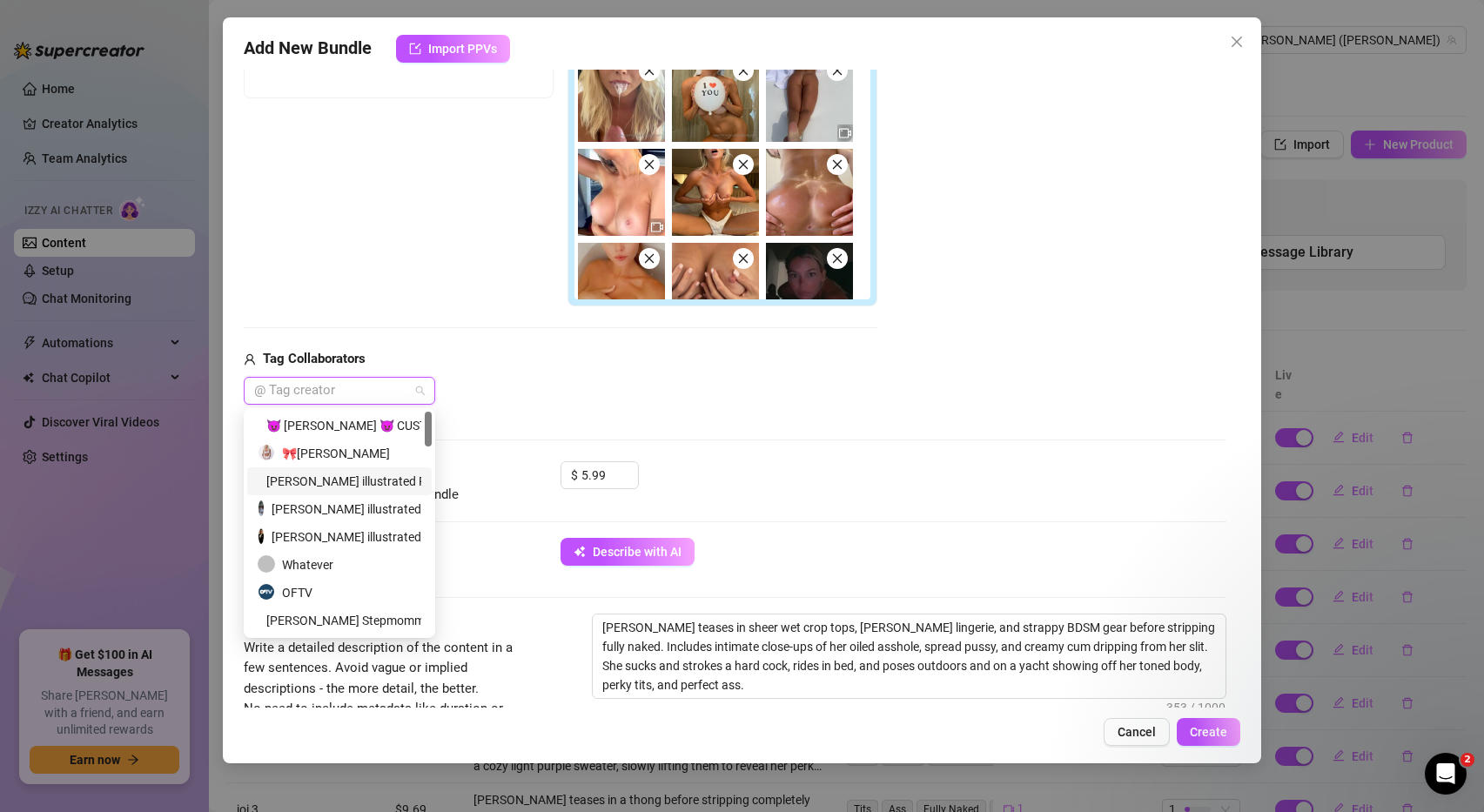
click at [375, 472] on div "Alex illustrated Presents" at bounding box center [339, 481] width 163 height 19
click at [376, 434] on div "😈 Ashley Belle 😈 CUSTOMS VIDEOCALLS" at bounding box center [340, 425] width 164 height 19
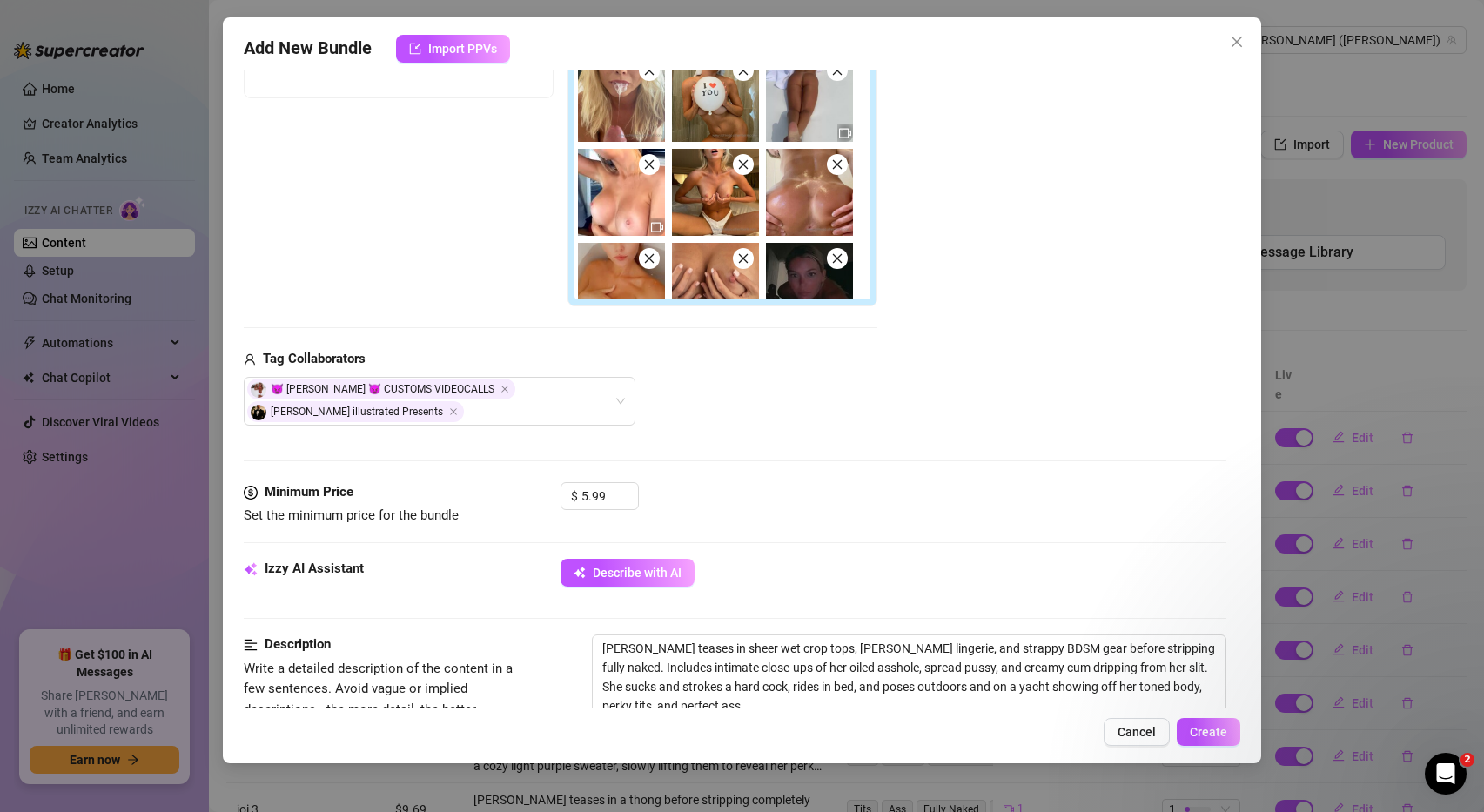
click at [908, 418] on div "Add Media from Vault Free preview Pay to view Tag Collaborators 😈 Ashley Belle …" at bounding box center [735, 173] width 984 height 506
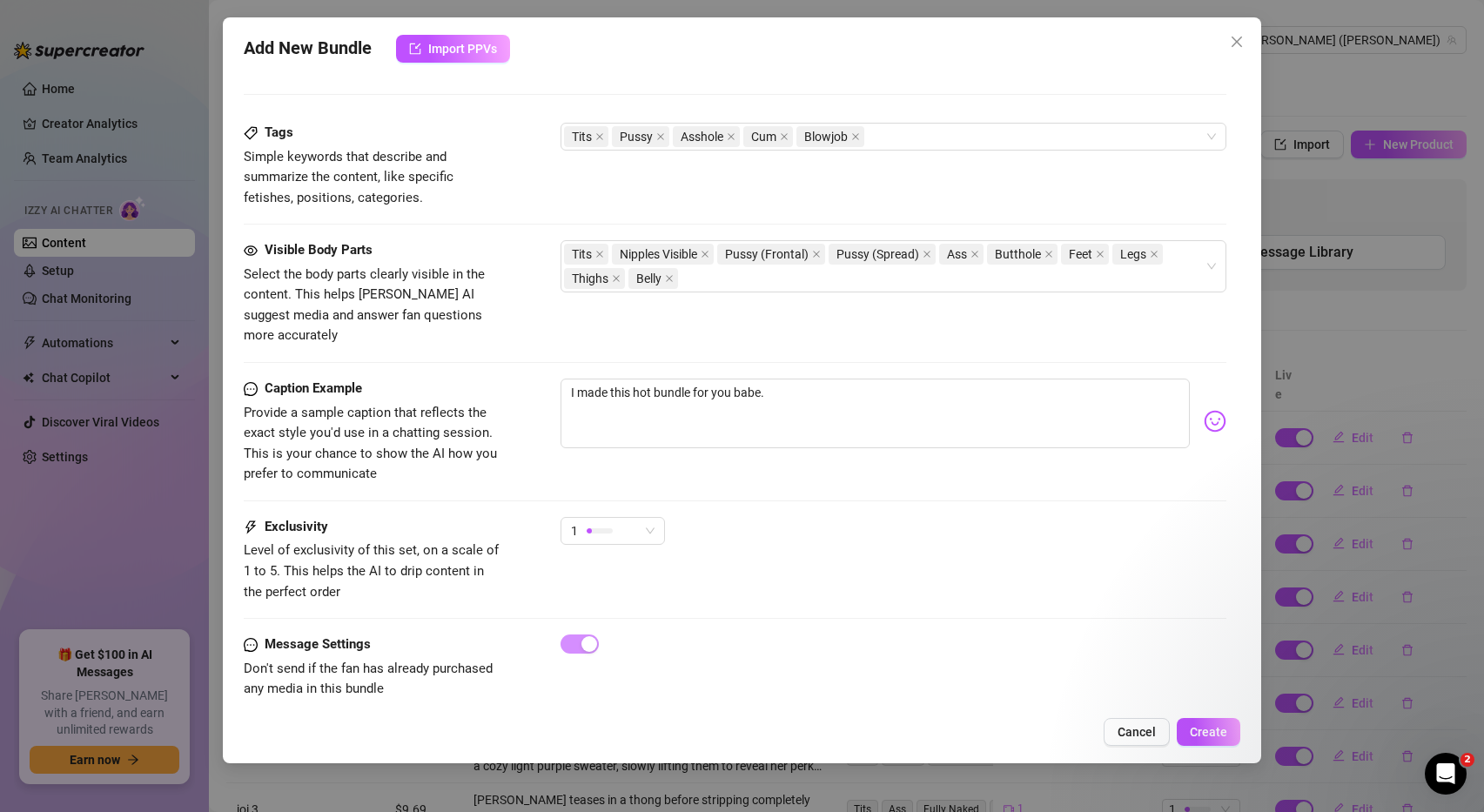
scroll to position [1078, 0]
click at [1203, 734] on span "Create" at bounding box center [1208, 732] width 37 height 14
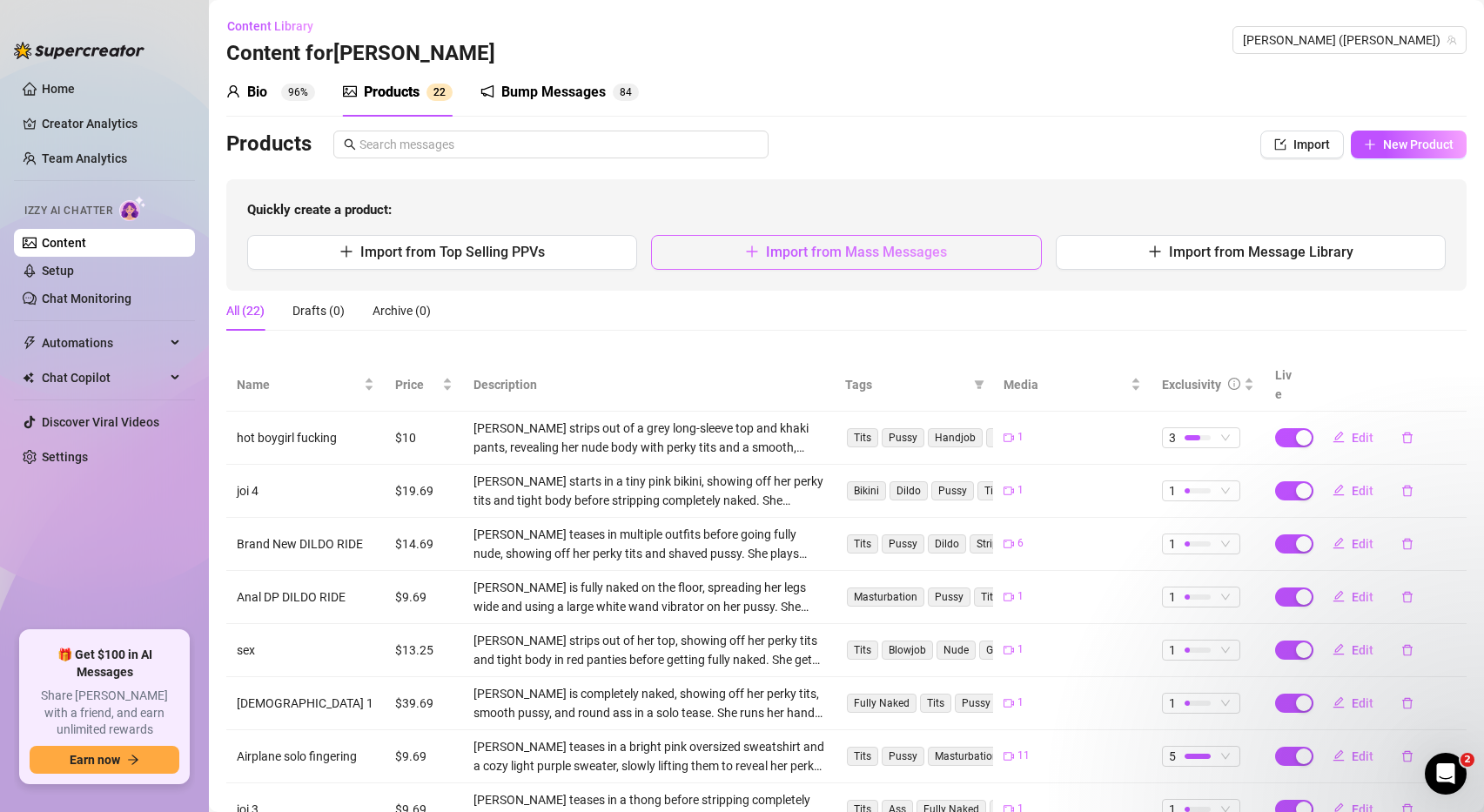
click at [980, 242] on button "Import from Mass Messages" at bounding box center [846, 252] width 390 height 35
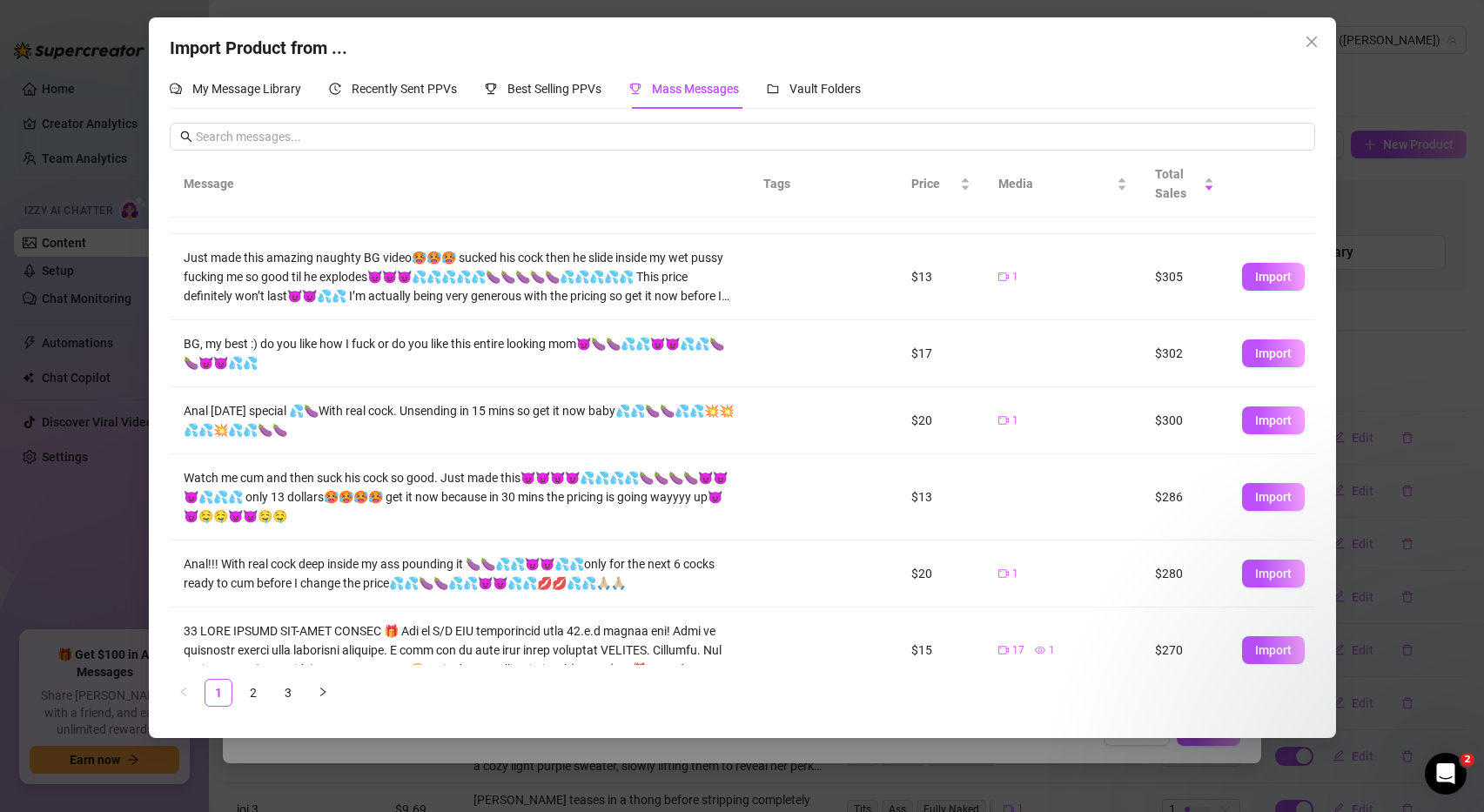
scroll to position [300, 0]
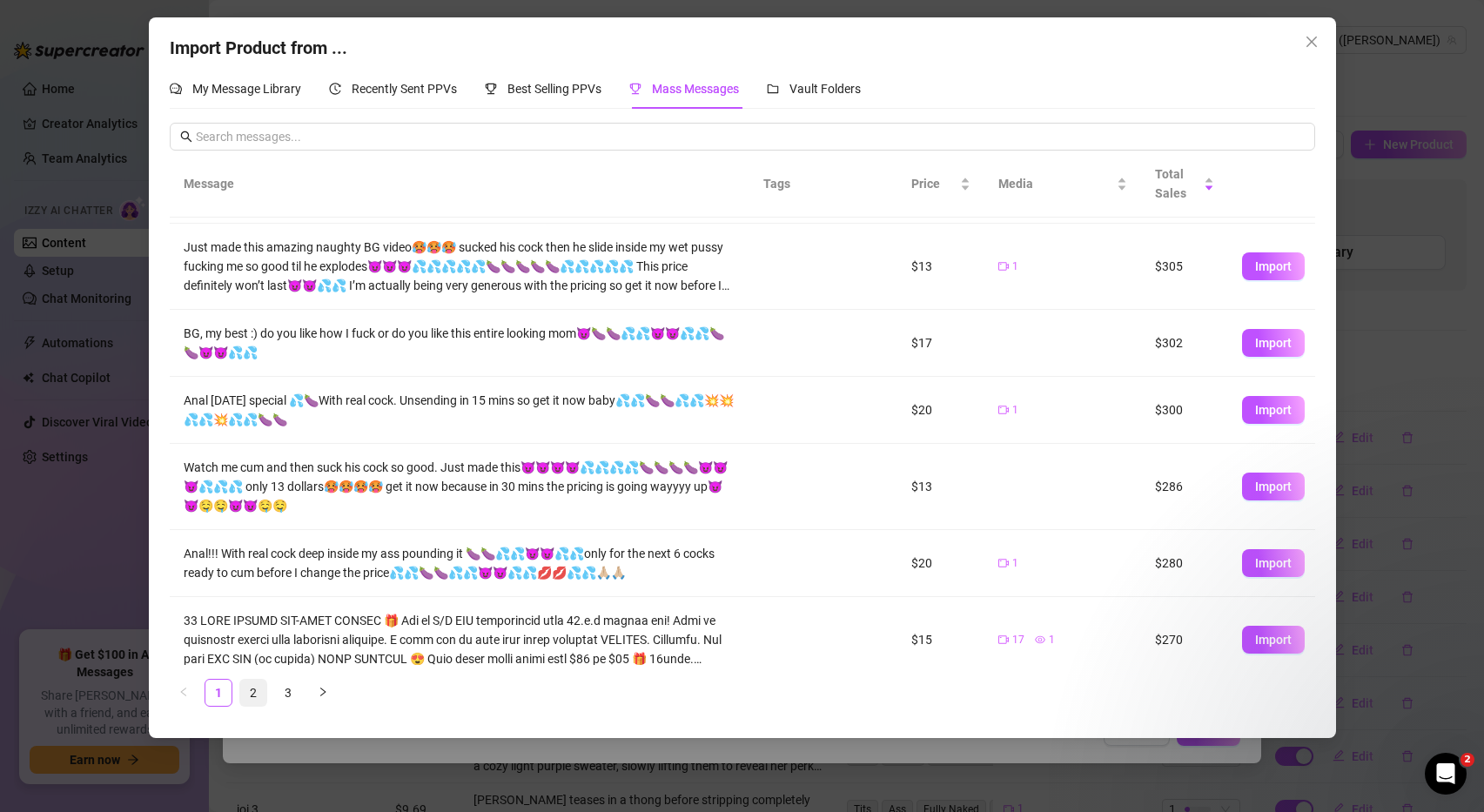
click at [247, 694] on link "2" at bounding box center [253, 693] width 26 height 26
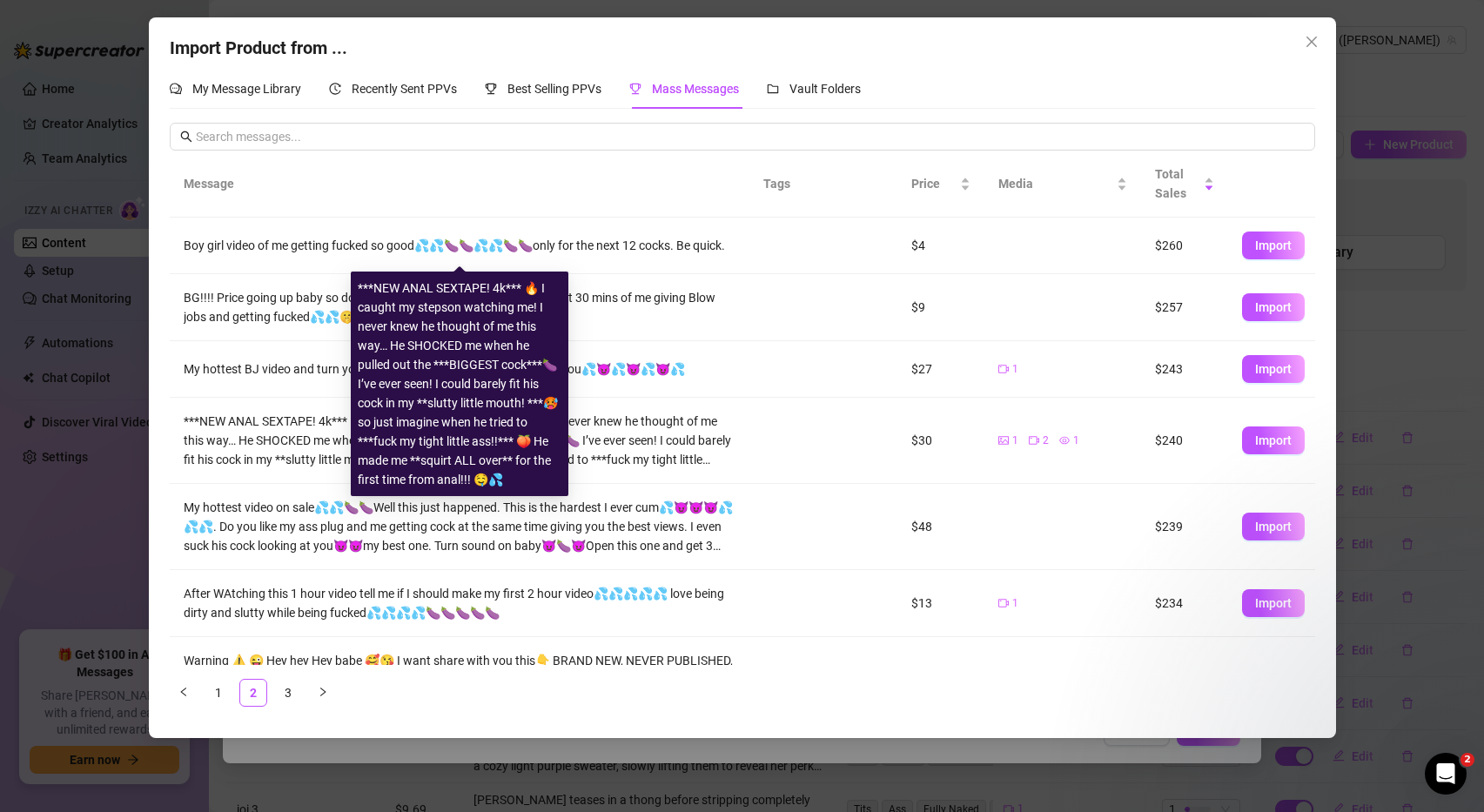
scroll to position [279, 0]
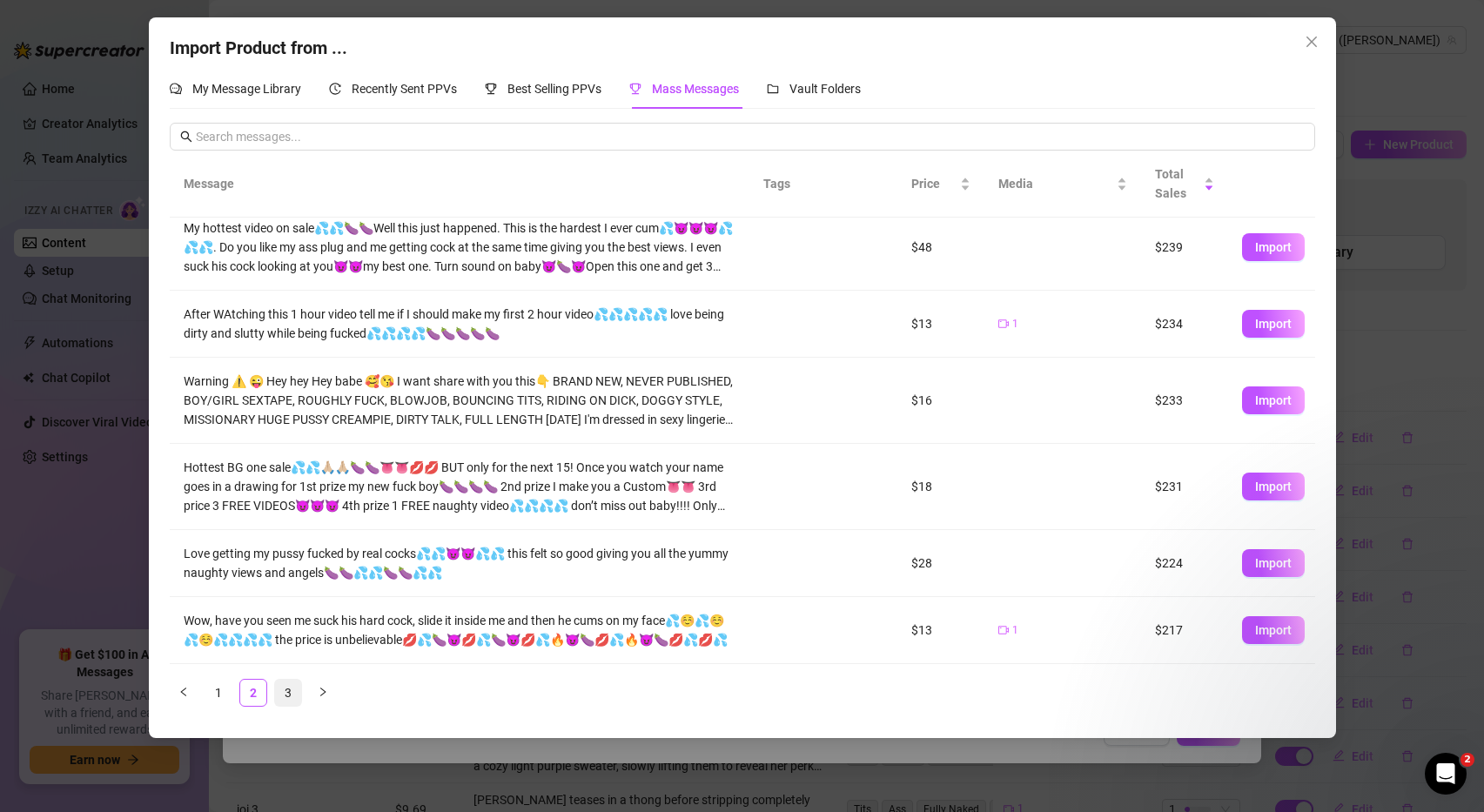
click at [285, 695] on link "3" at bounding box center [287, 693] width 26 height 26
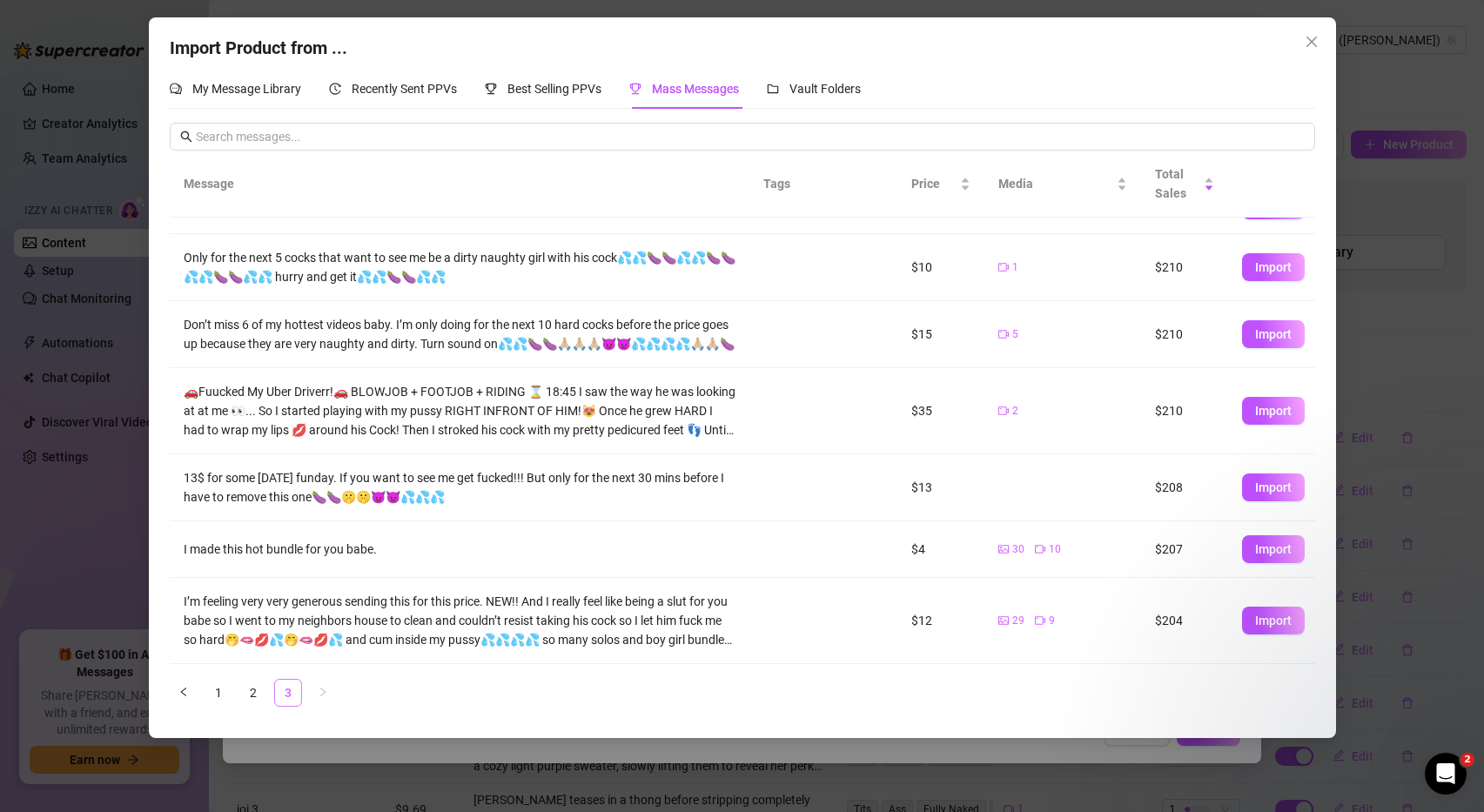
scroll to position [0, 0]
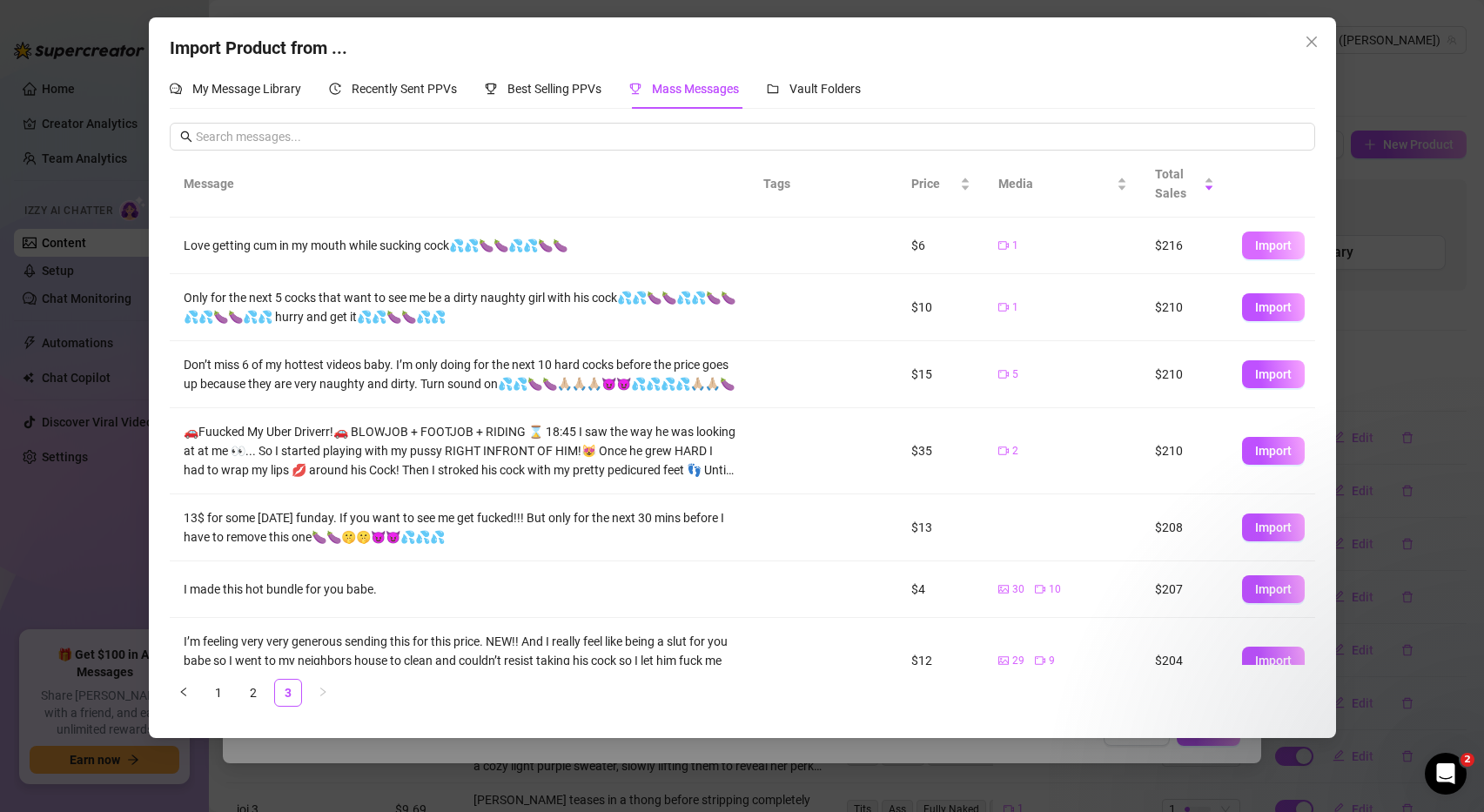
click at [1261, 247] on span "Import" at bounding box center [1274, 245] width 36 height 14
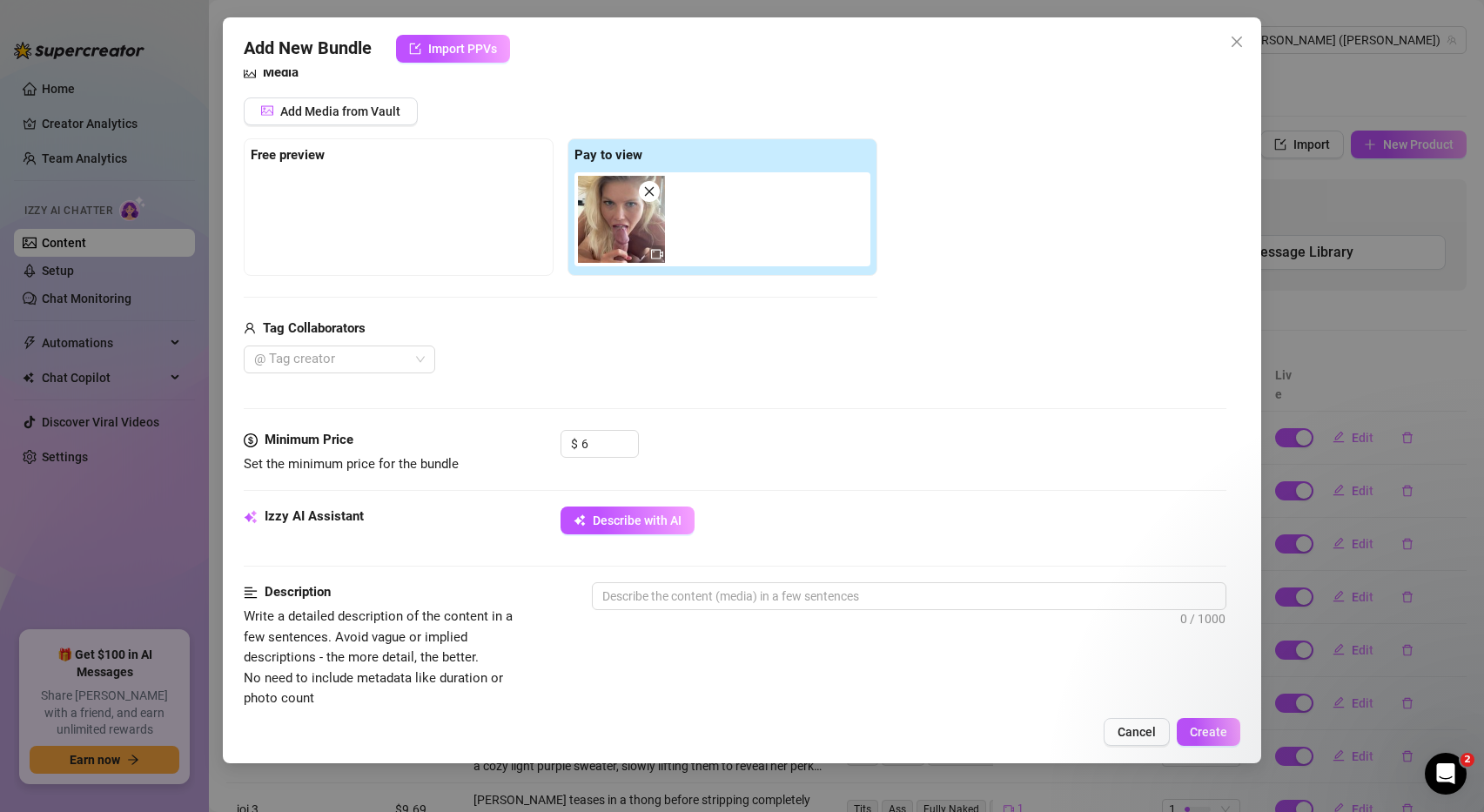
scroll to position [203, 0]
click at [596, 441] on input "6" at bounding box center [610, 443] width 57 height 26
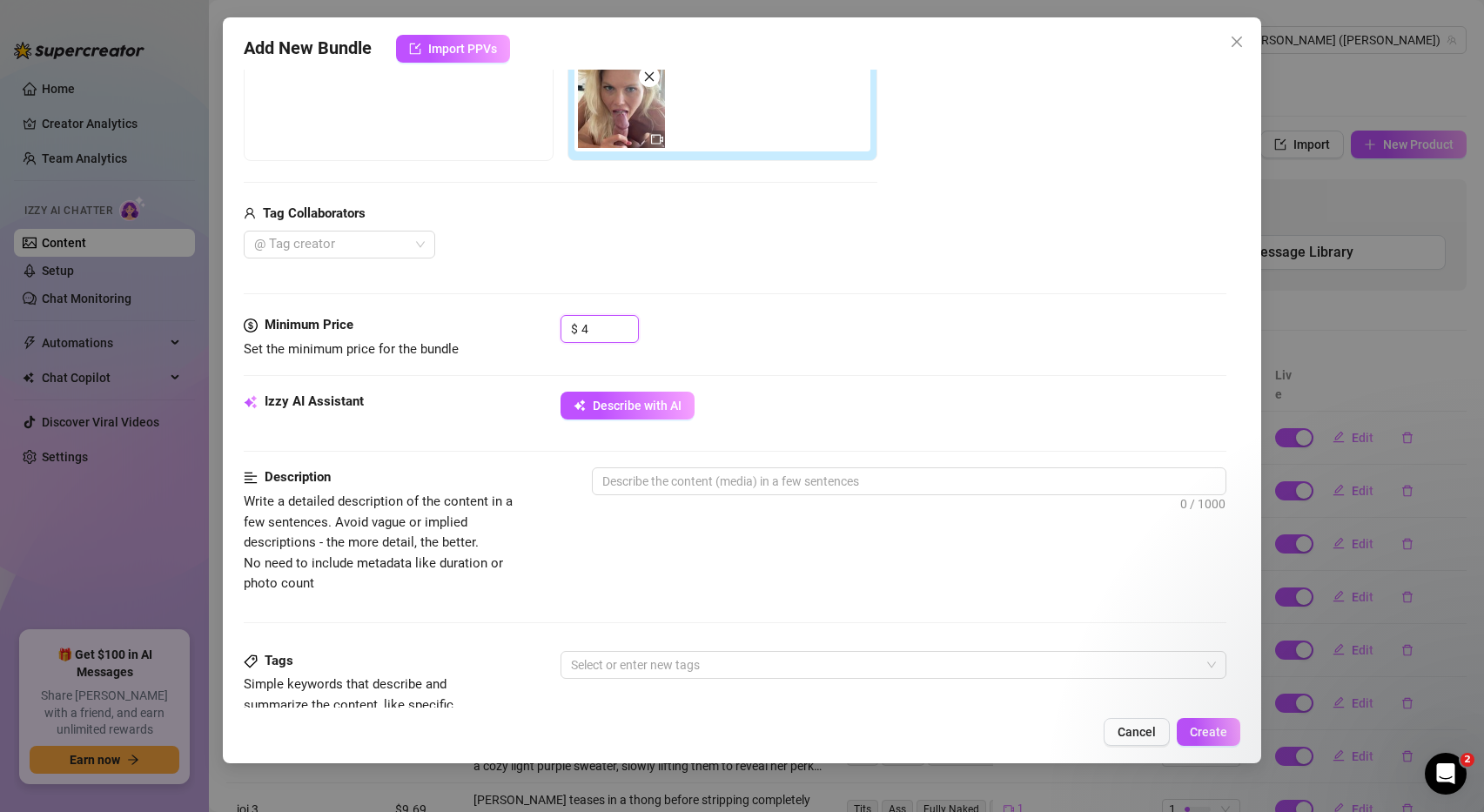
scroll to position [317, 0]
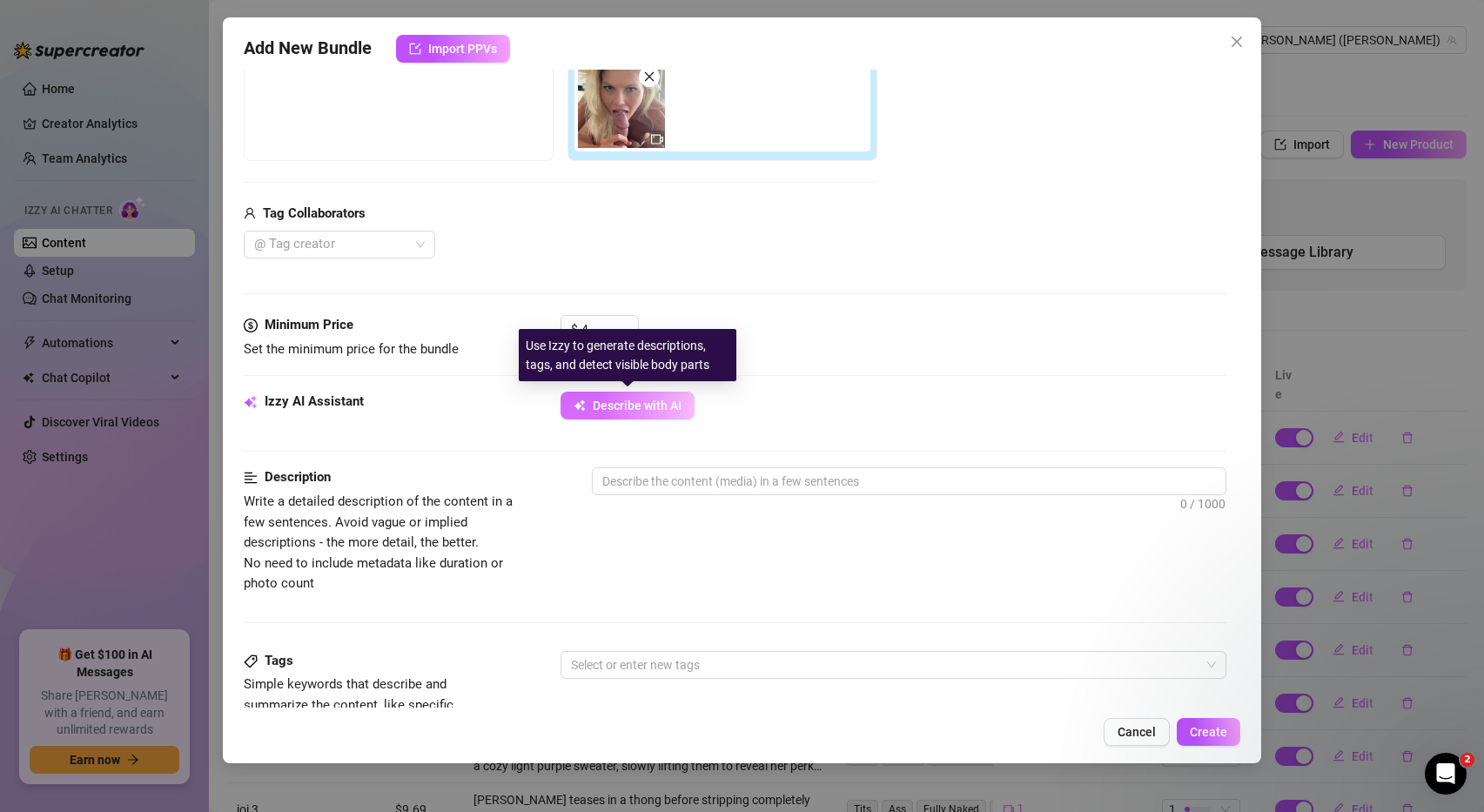
click at [649, 410] on span "Describe with AI" at bounding box center [637, 405] width 89 height 14
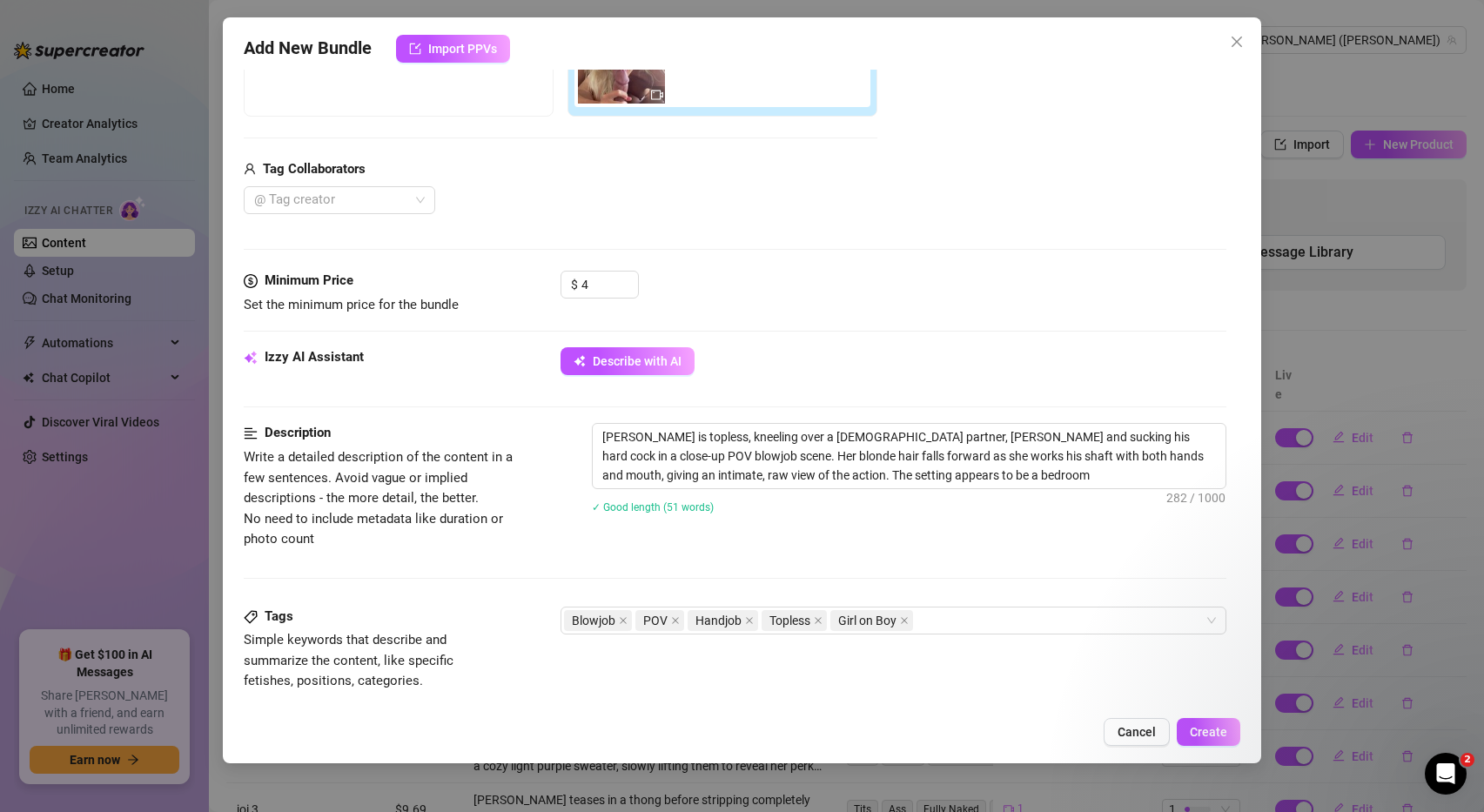
scroll to position [0, 0]
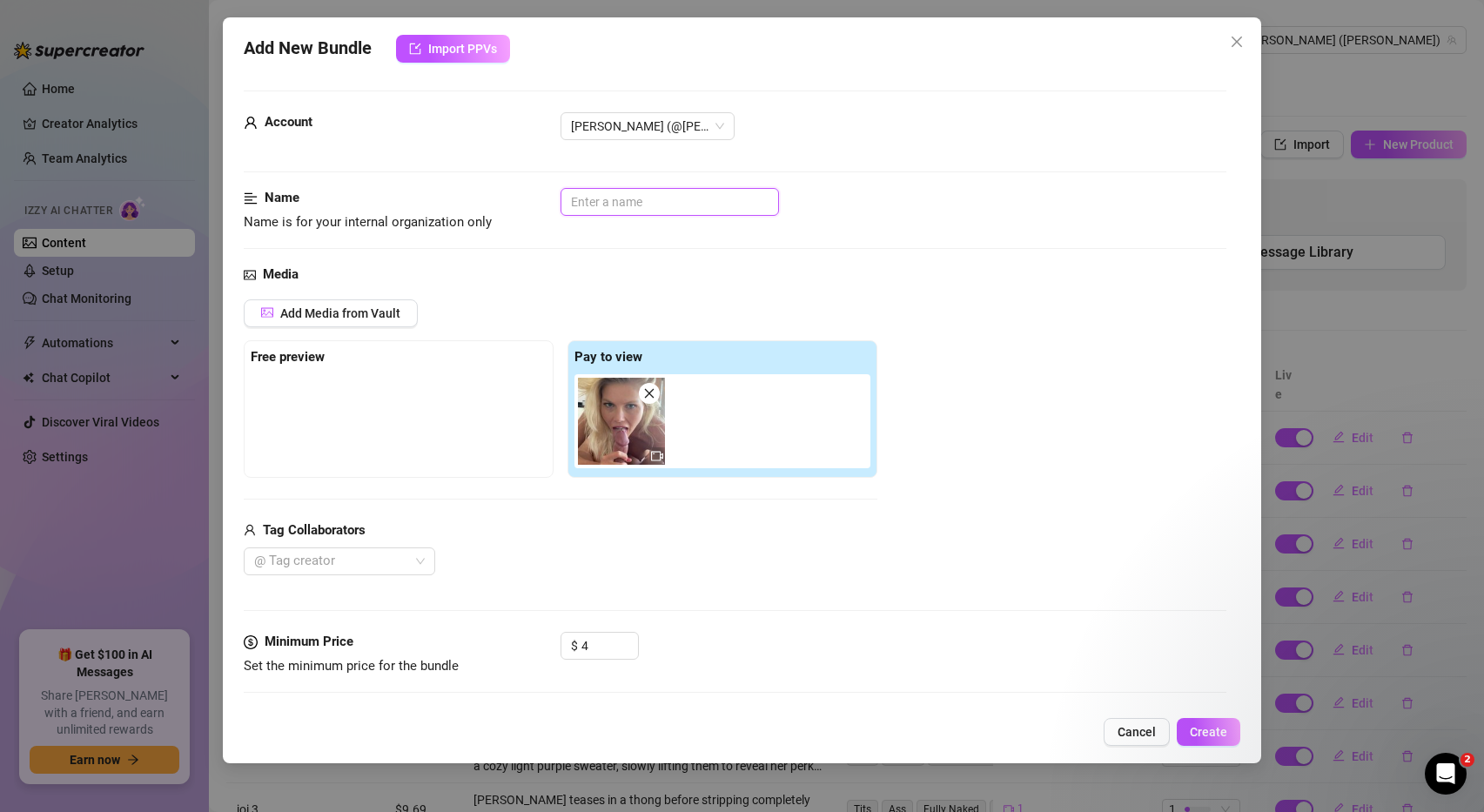
click at [658, 206] on input "text" at bounding box center [670, 201] width 219 height 28
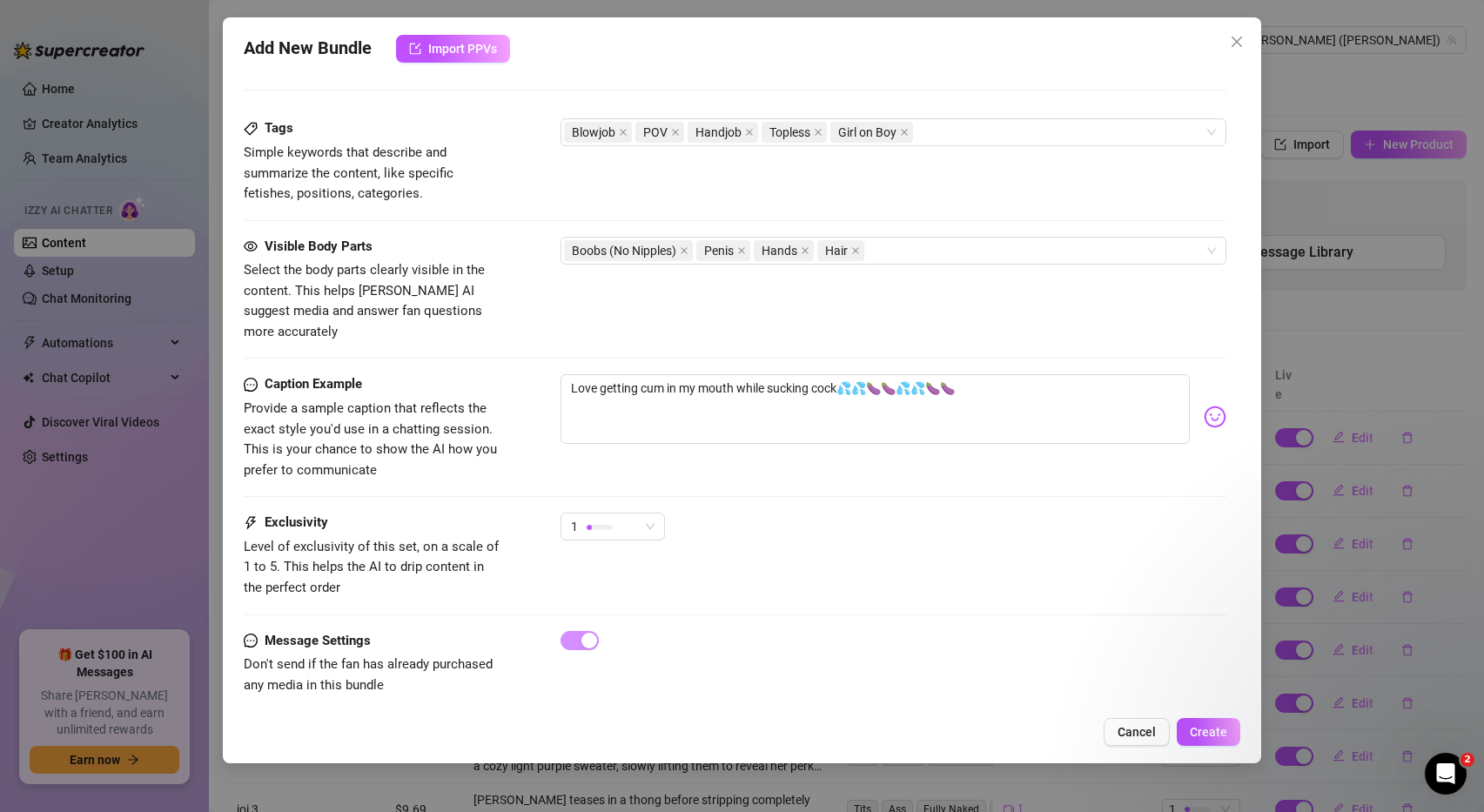
scroll to position [854, 0]
click at [618, 514] on div "1" at bounding box center [604, 527] width 68 height 26
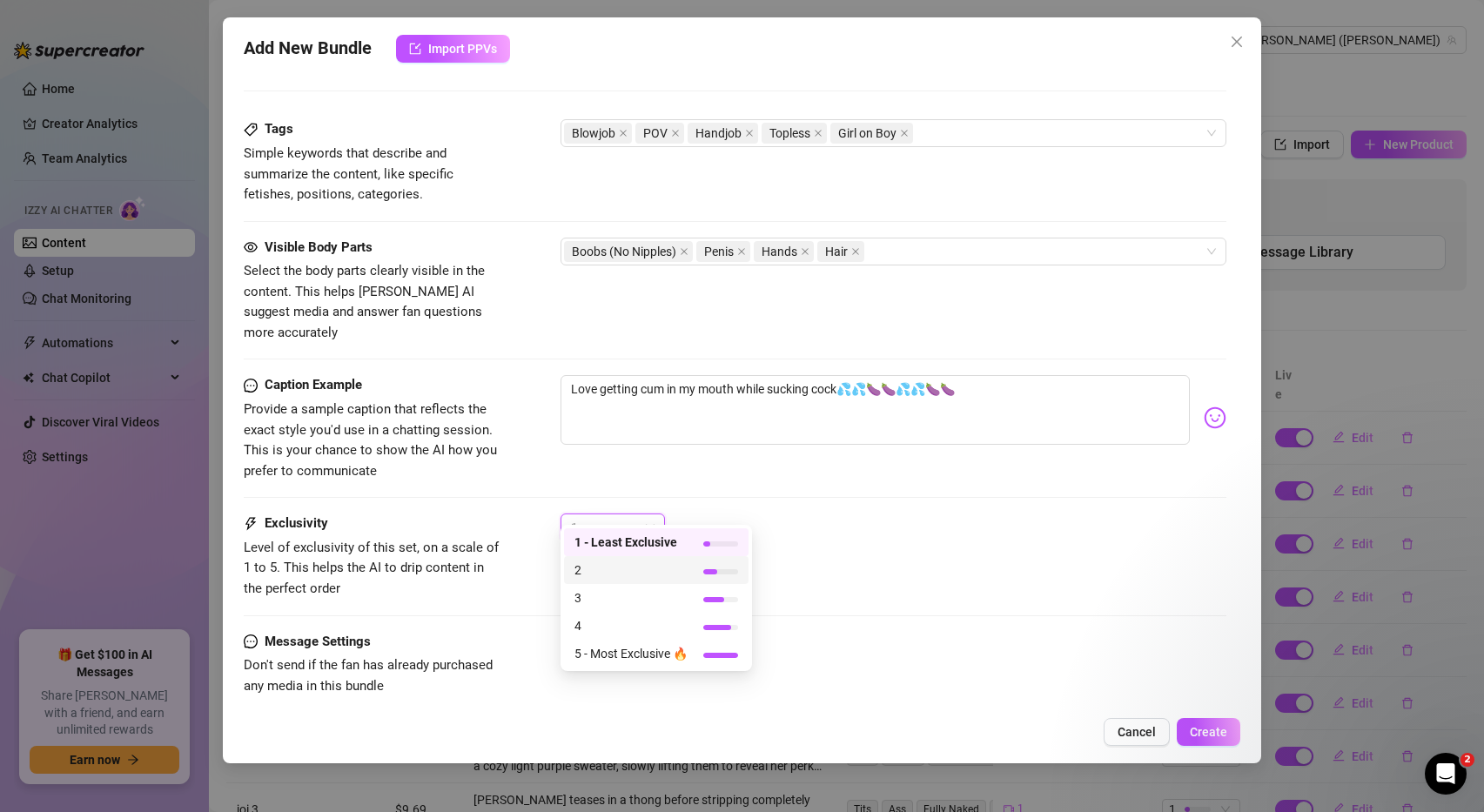
click at [611, 575] on span "2" at bounding box center [630, 570] width 113 height 19
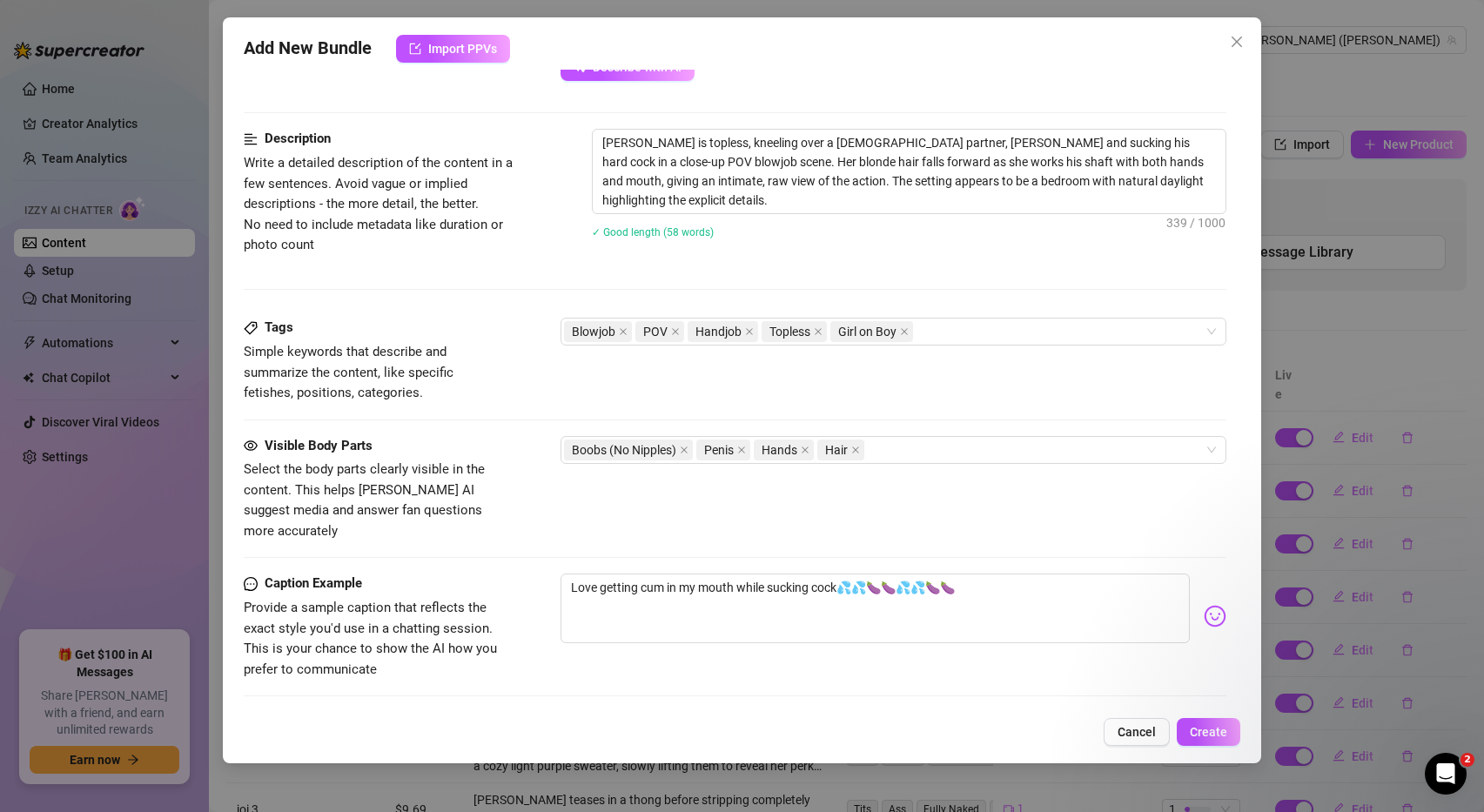
scroll to position [854, 0]
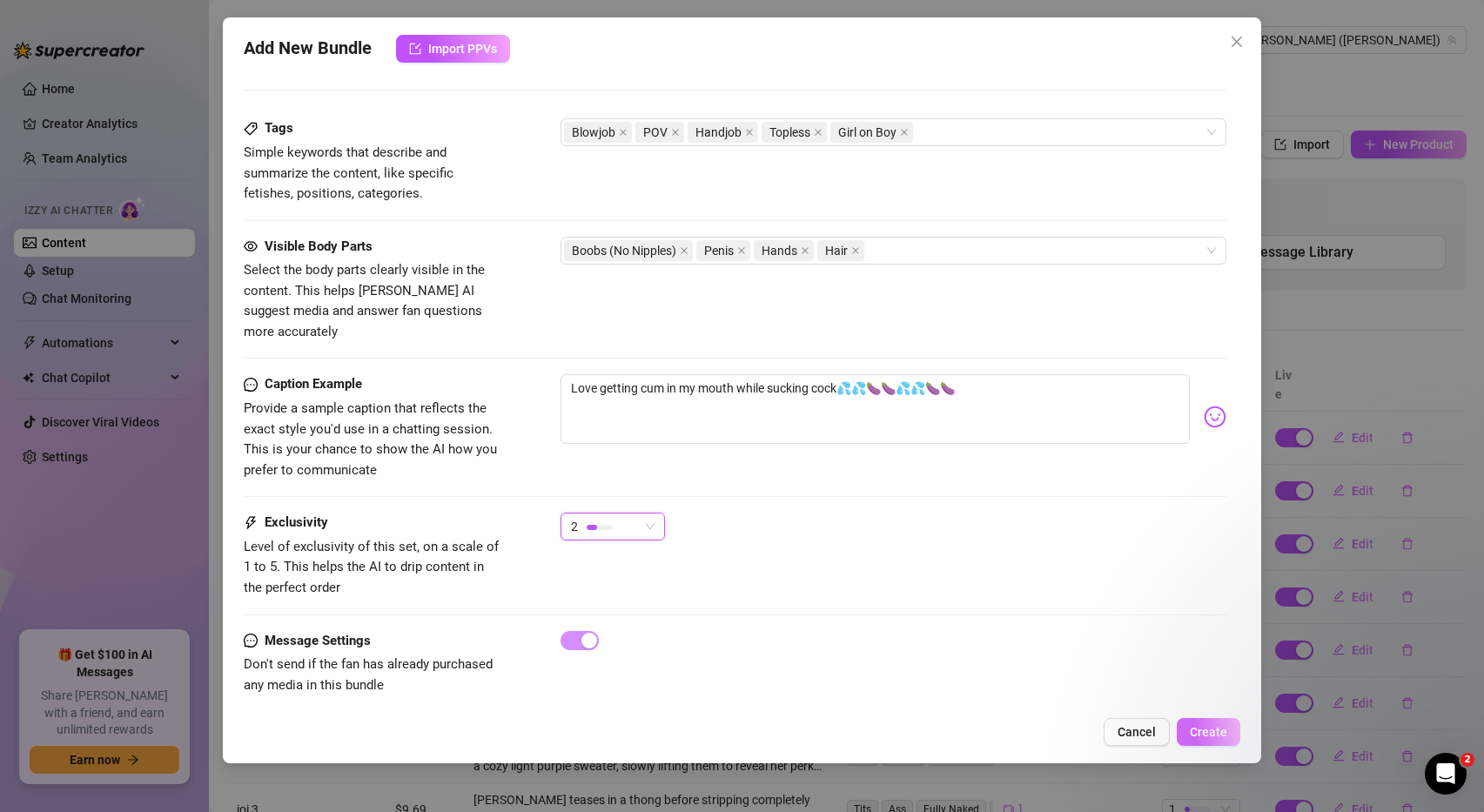
click at [1208, 734] on span "Create" at bounding box center [1208, 732] width 37 height 14
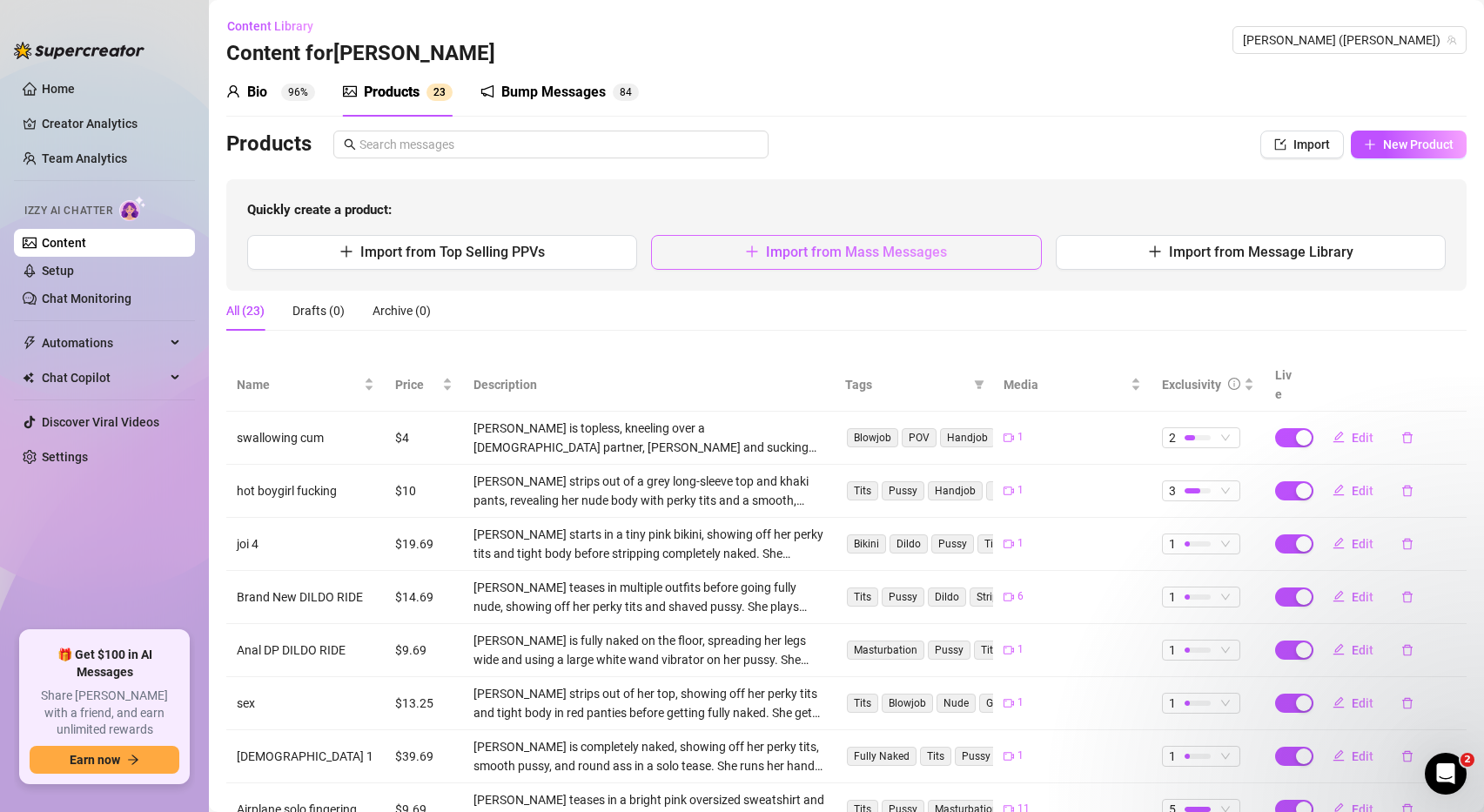
click at [901, 249] on span "Import from Mass Messages" at bounding box center [856, 252] width 181 height 16
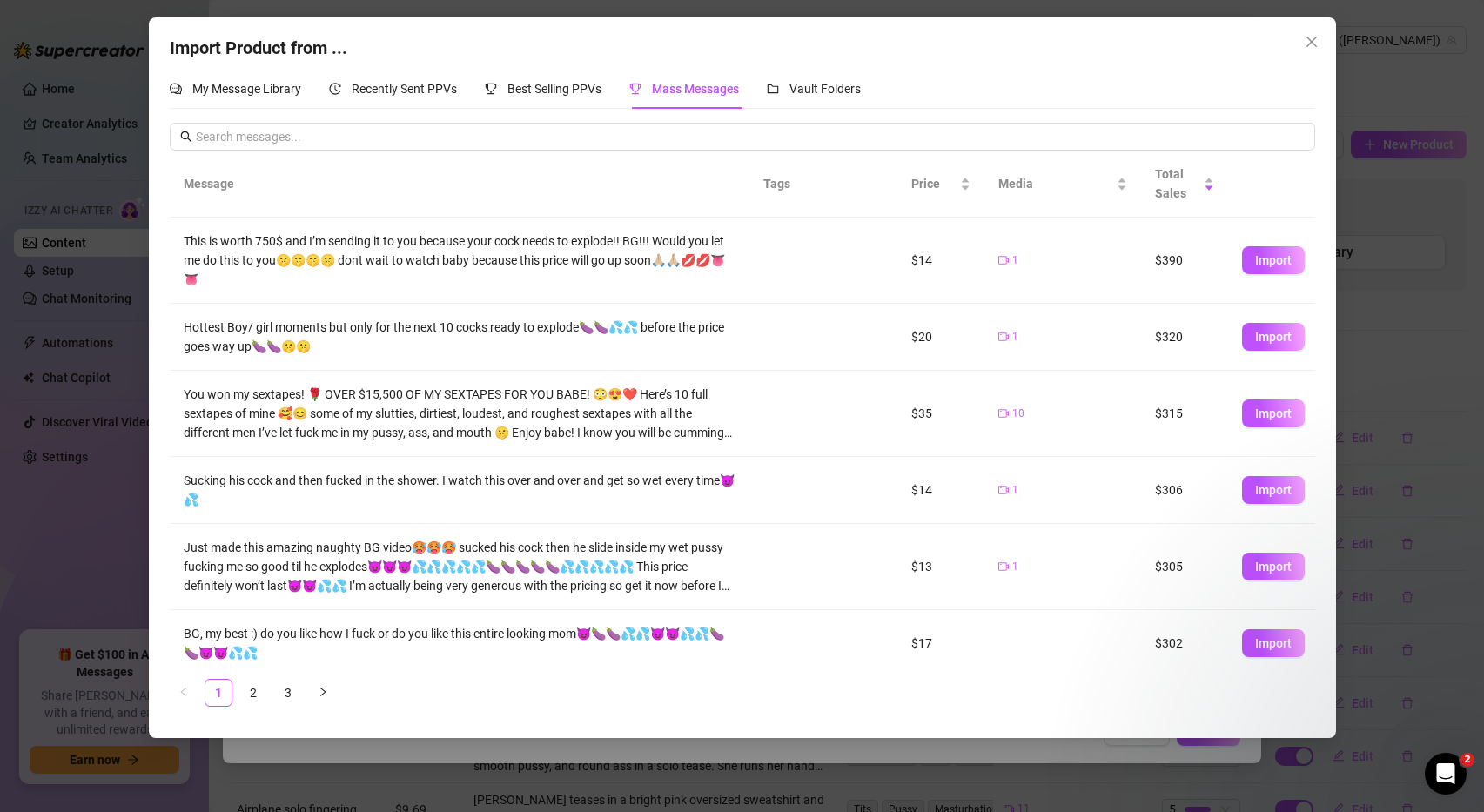
scroll to position [300, 0]
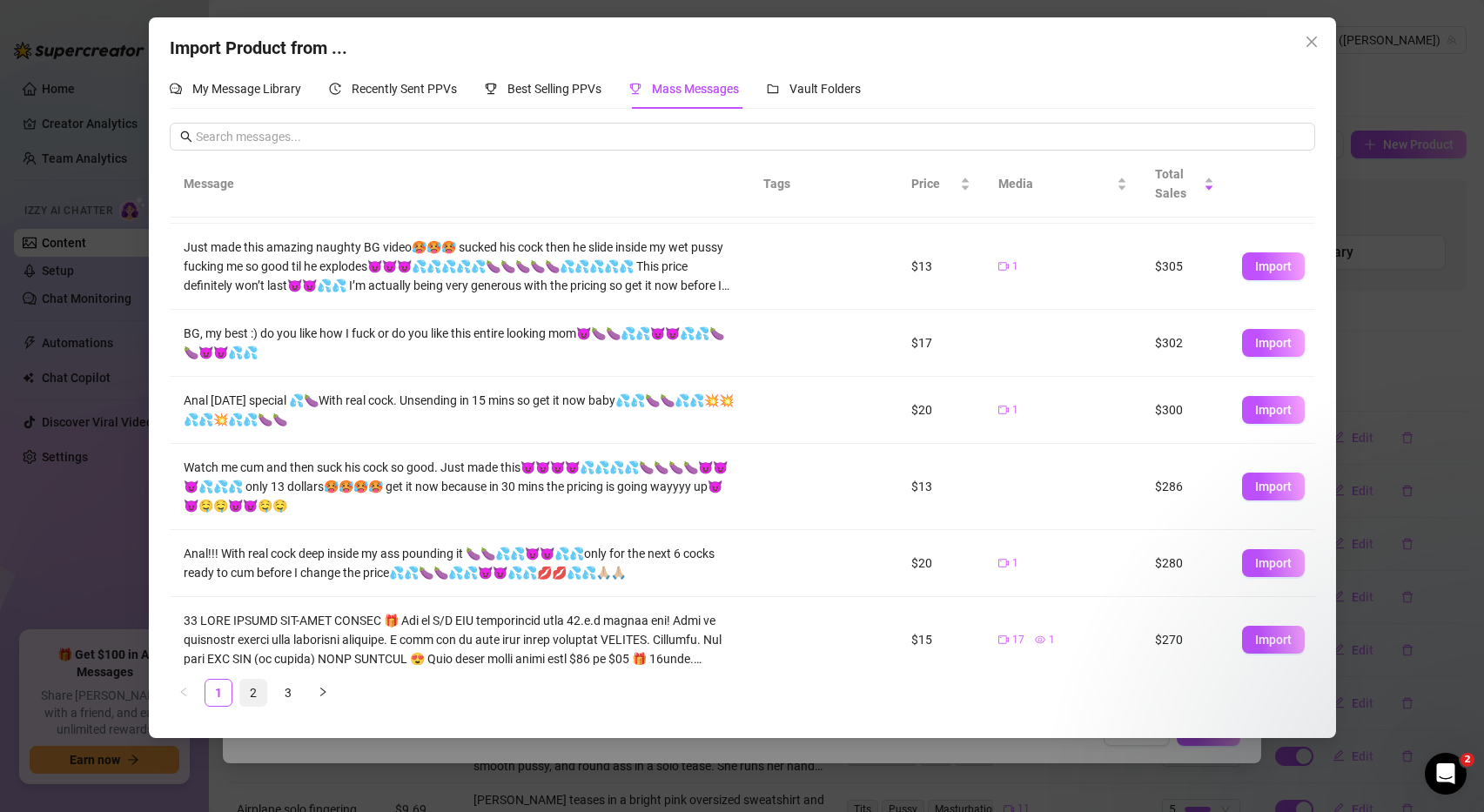
click at [247, 696] on link "2" at bounding box center [253, 693] width 26 height 26
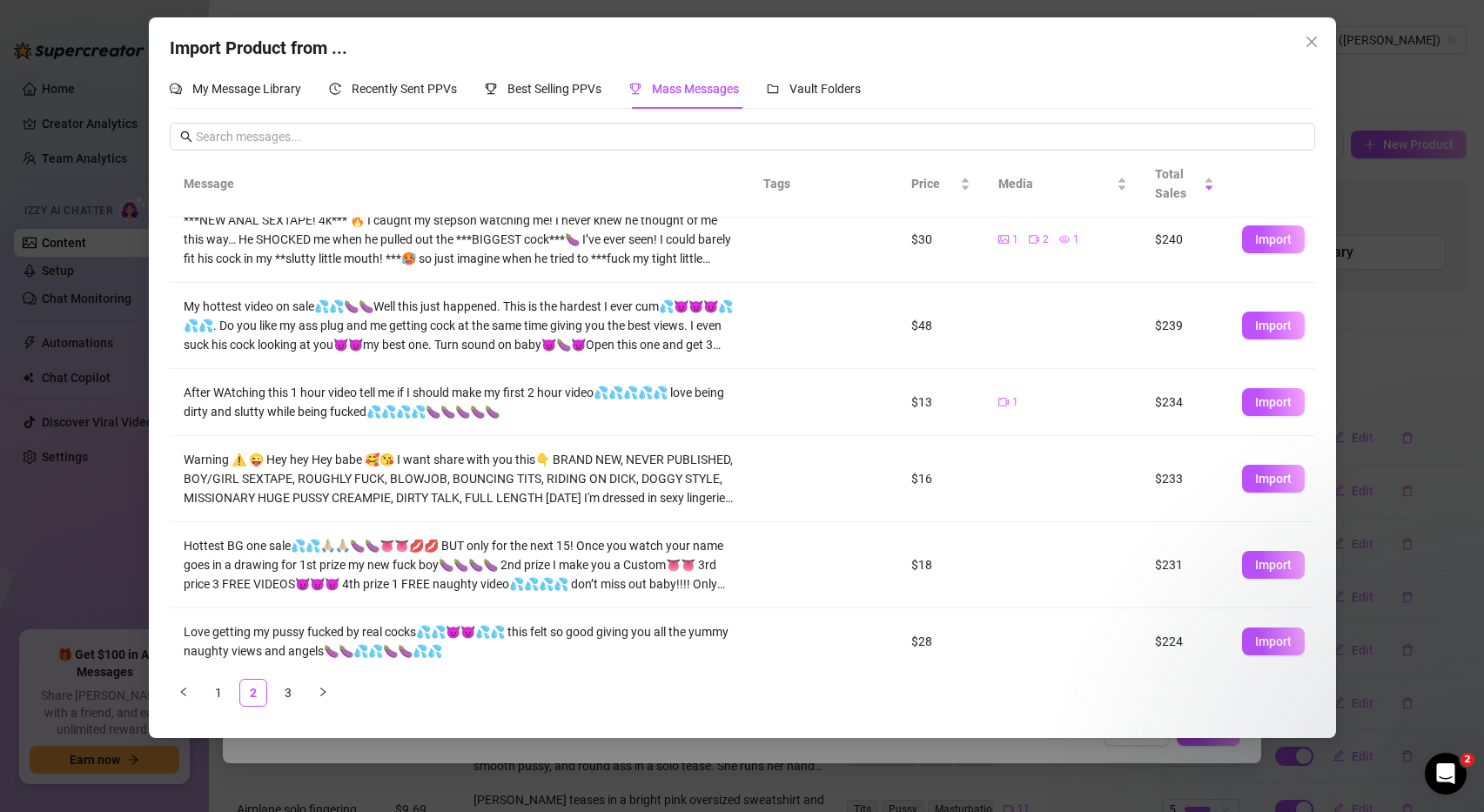
scroll to position [279, 0]
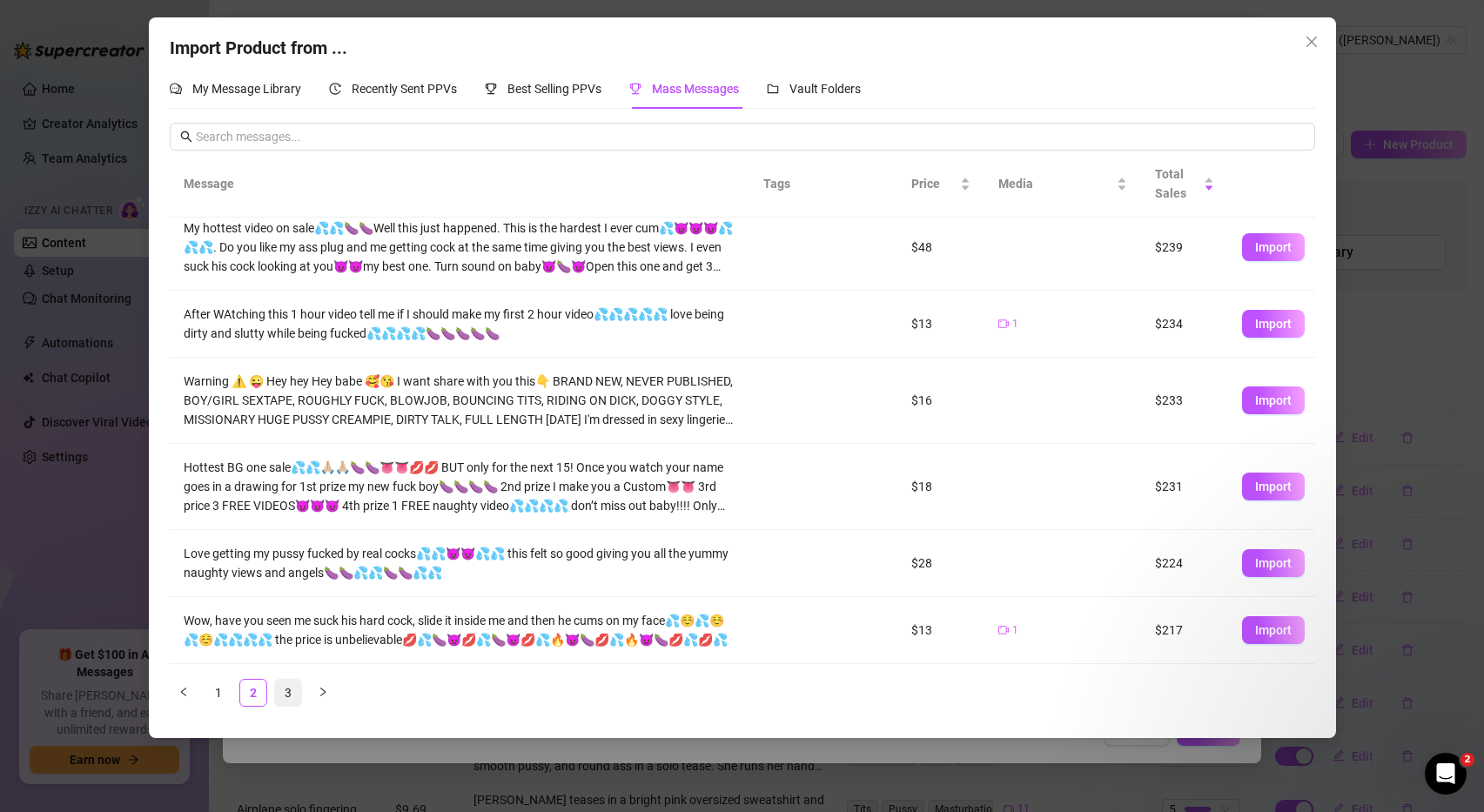
click at [287, 692] on link "3" at bounding box center [287, 693] width 26 height 26
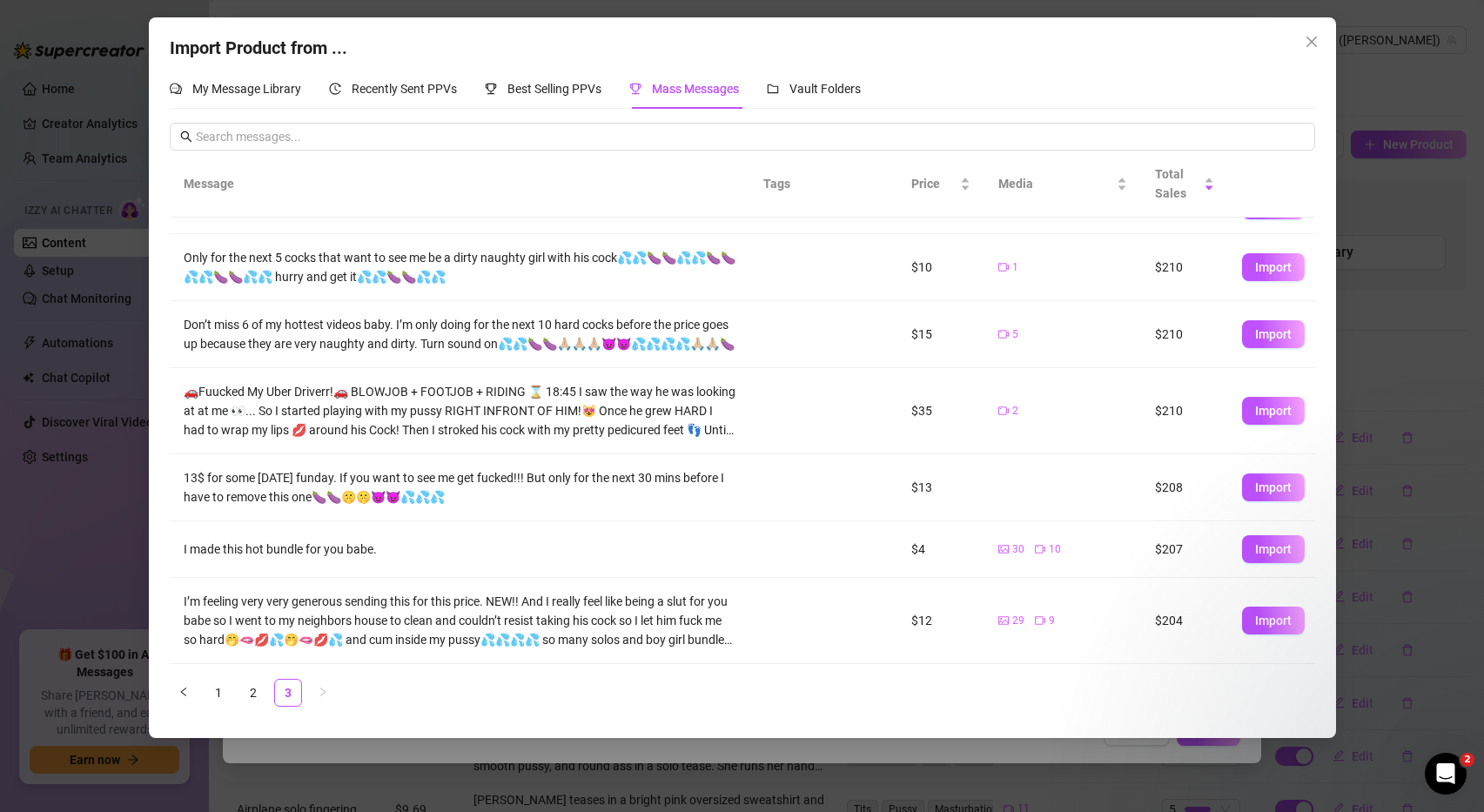
scroll to position [0, 0]
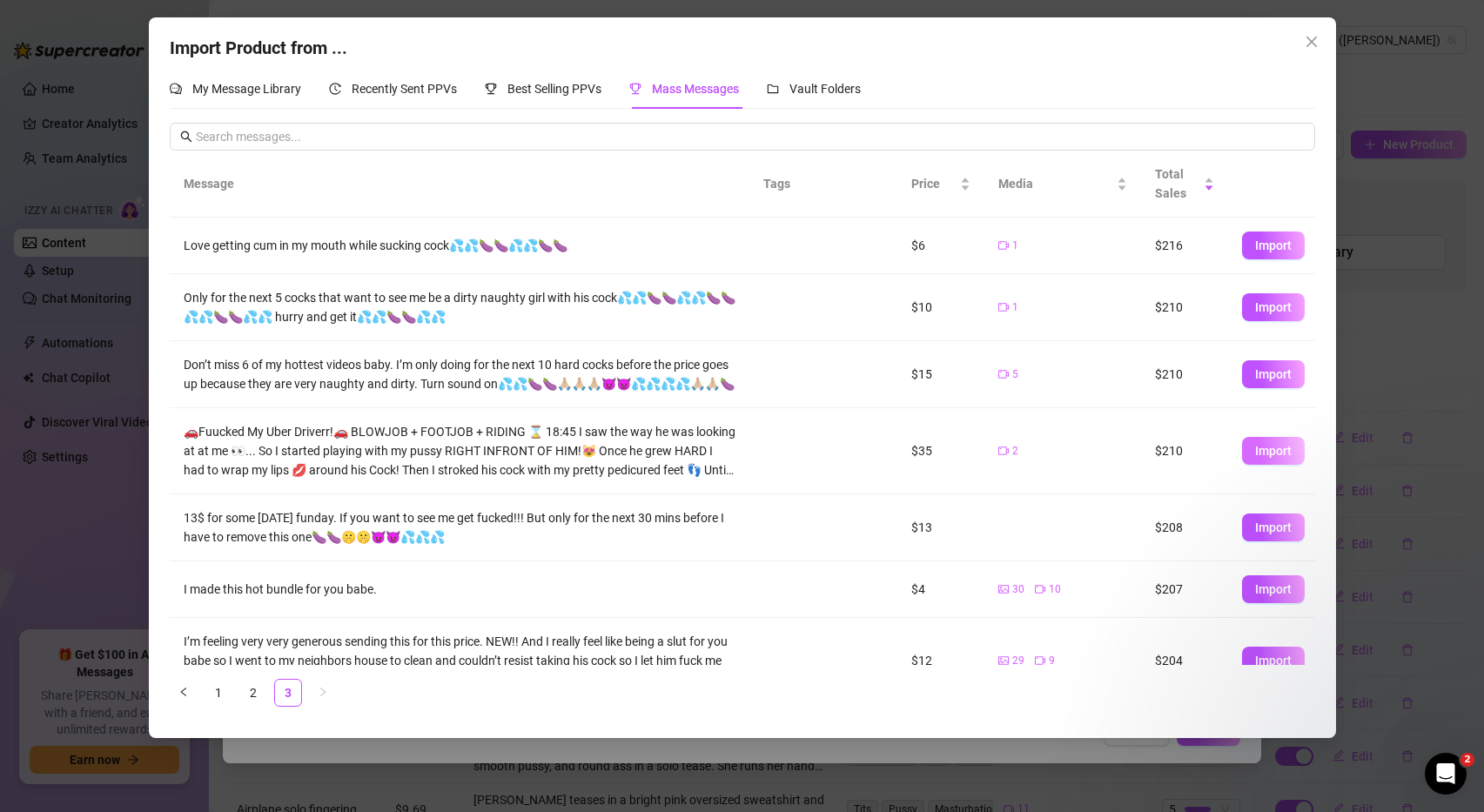
click at [1270, 453] on span "Import" at bounding box center [1274, 450] width 36 height 14
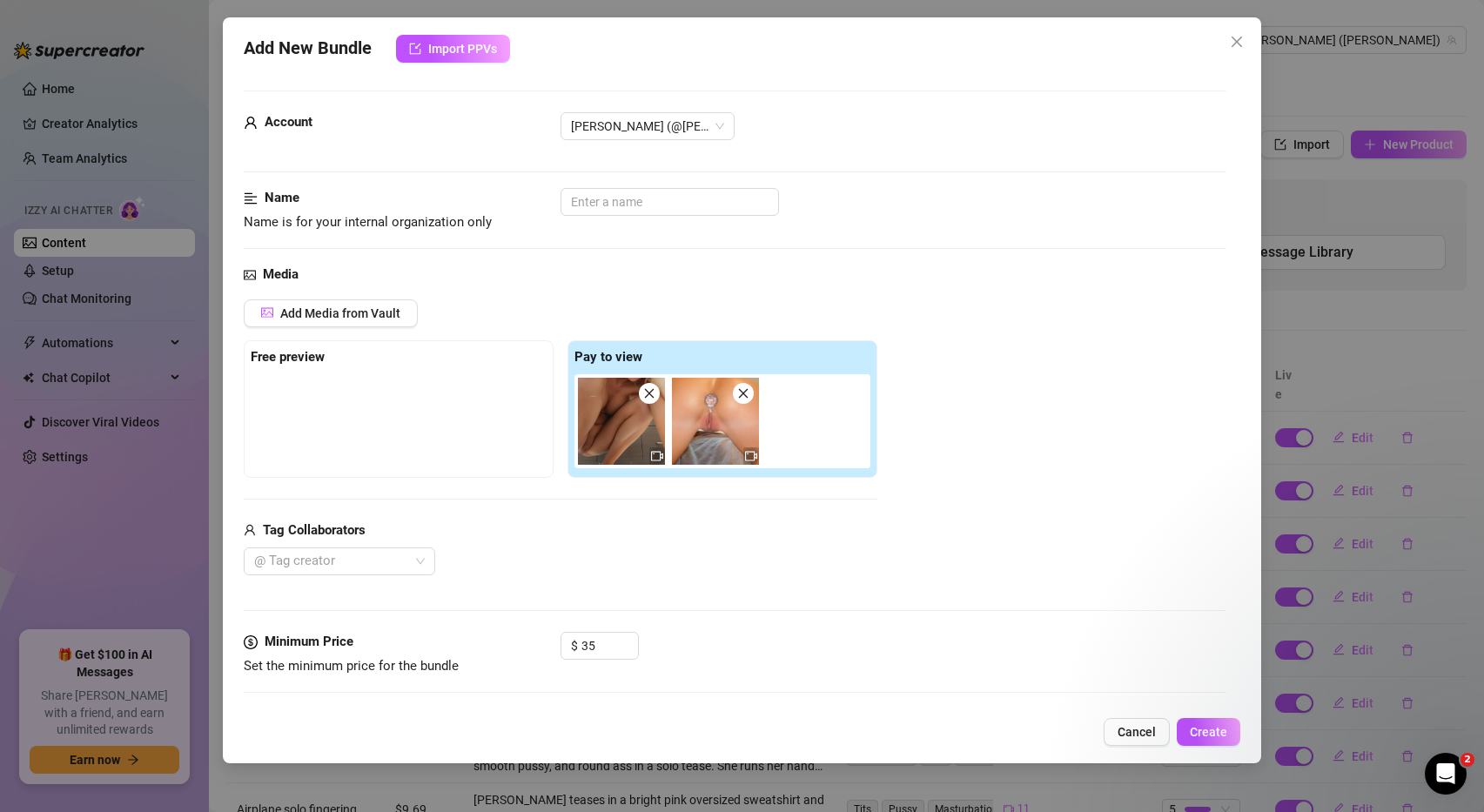
click at [647, 394] on icon "close" at bounding box center [649, 393] width 12 height 12
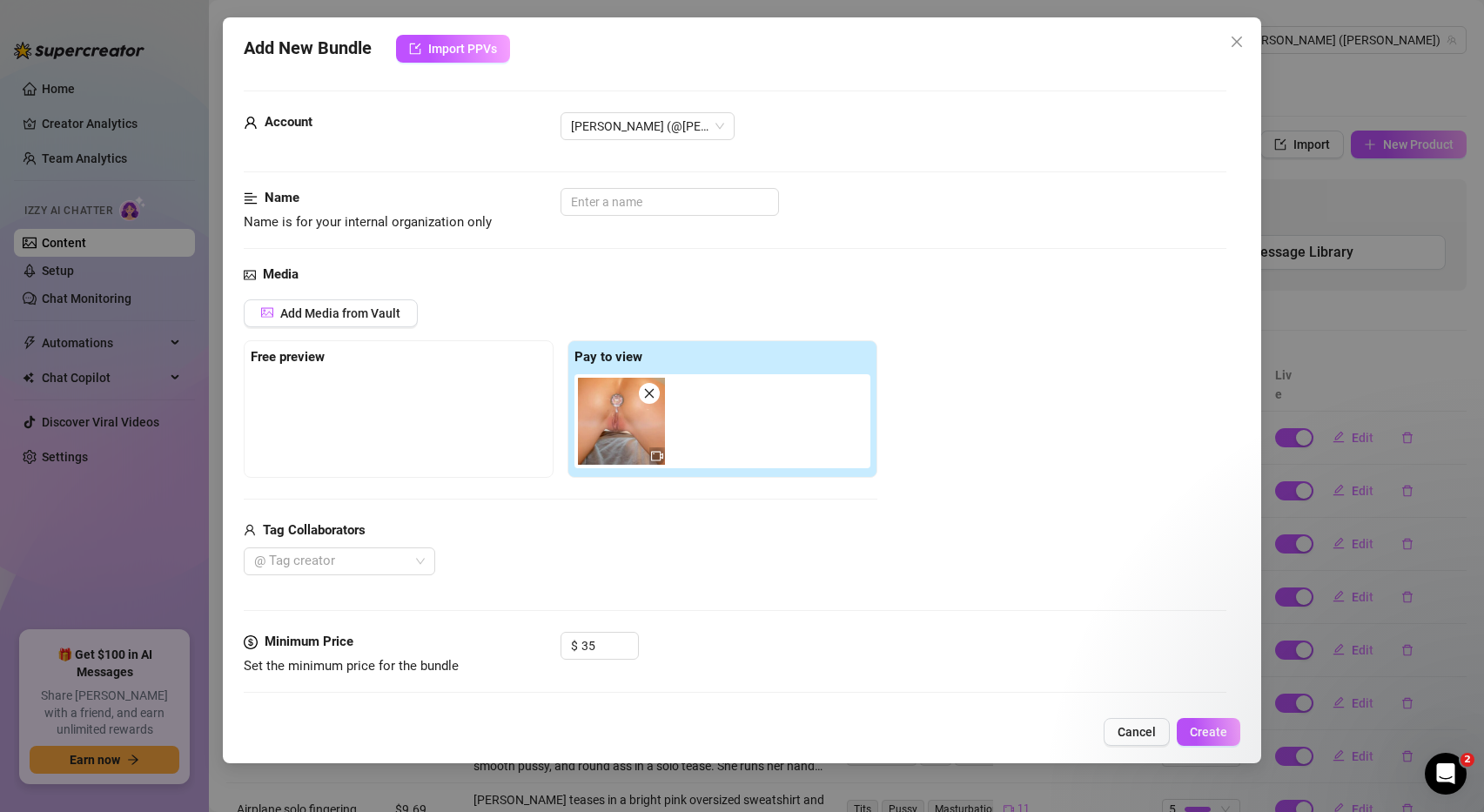
click at [648, 395] on icon "close" at bounding box center [649, 394] width 10 height 10
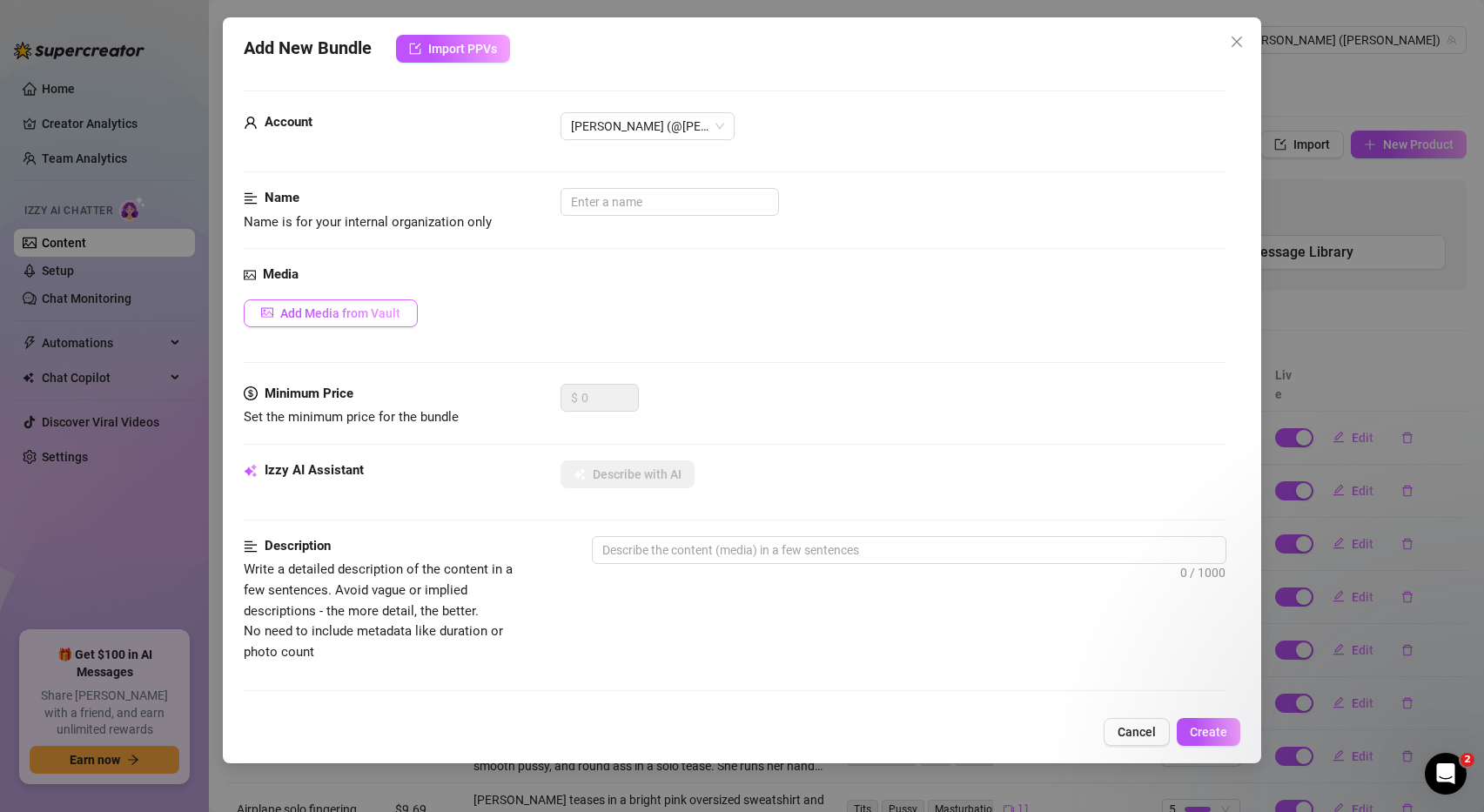
click at [397, 308] on span "Add Media from Vault" at bounding box center [340, 313] width 120 height 14
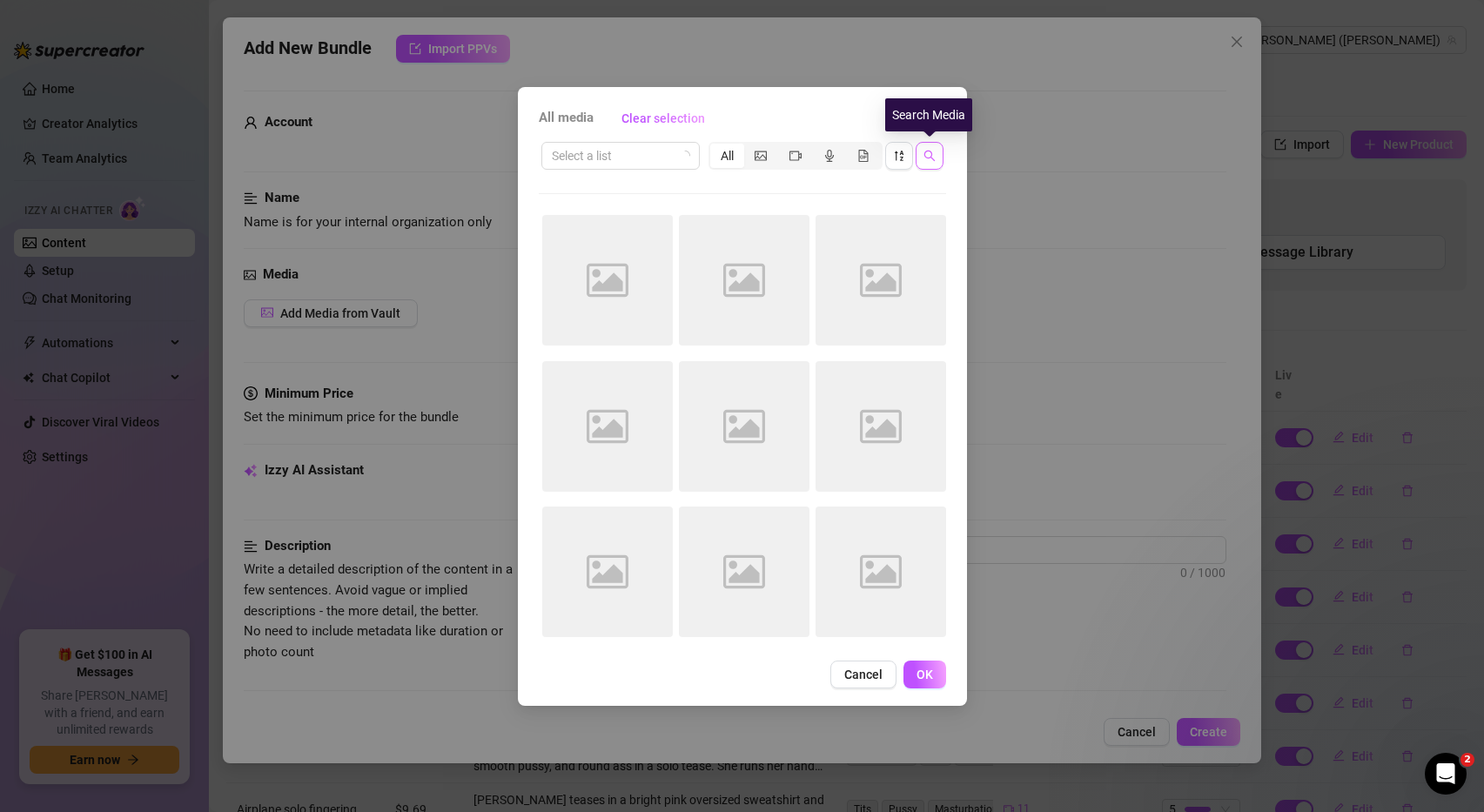
click at [938, 156] on button "button" at bounding box center [929, 155] width 28 height 28
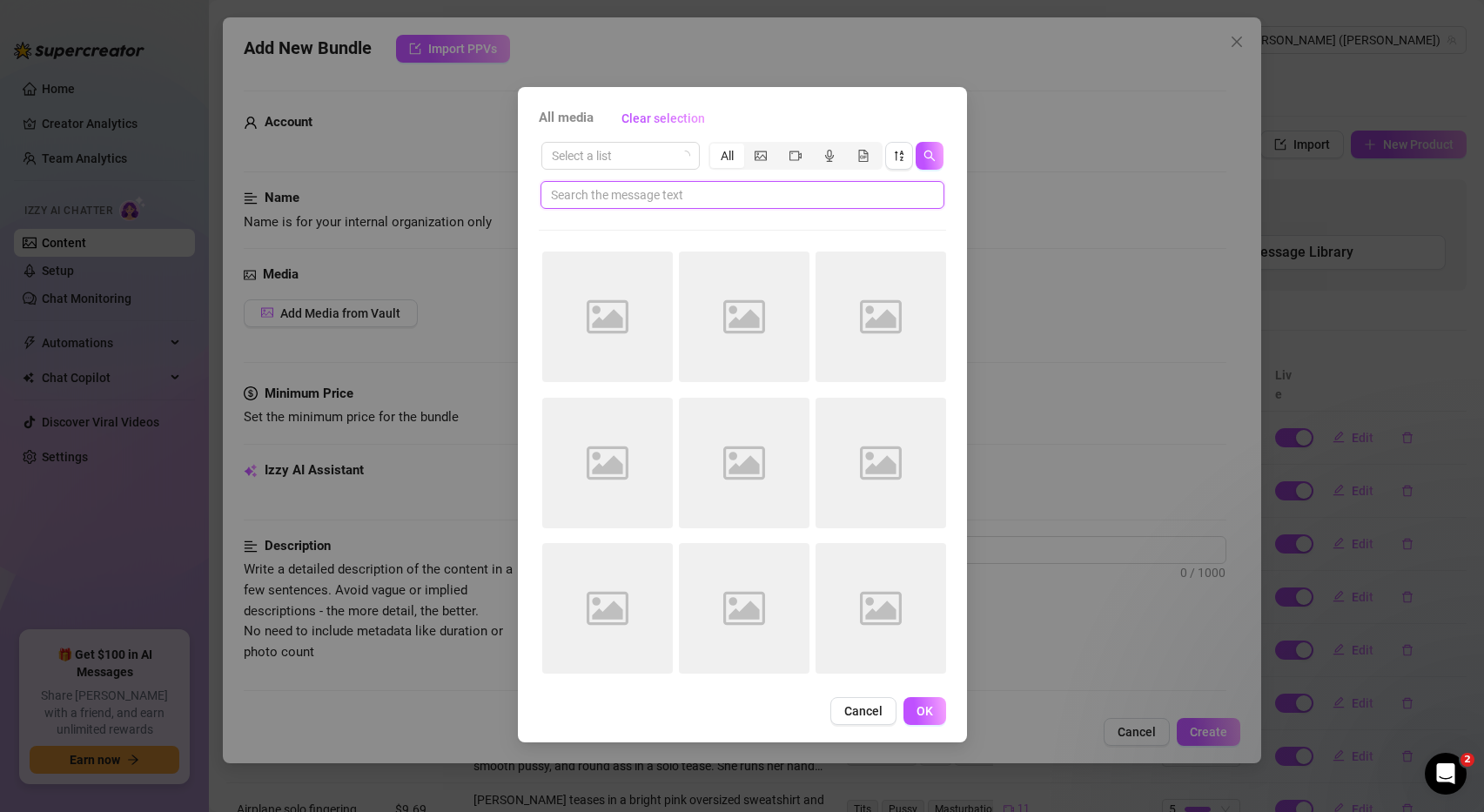
click at [830, 201] on input "text" at bounding box center [735, 194] width 369 height 19
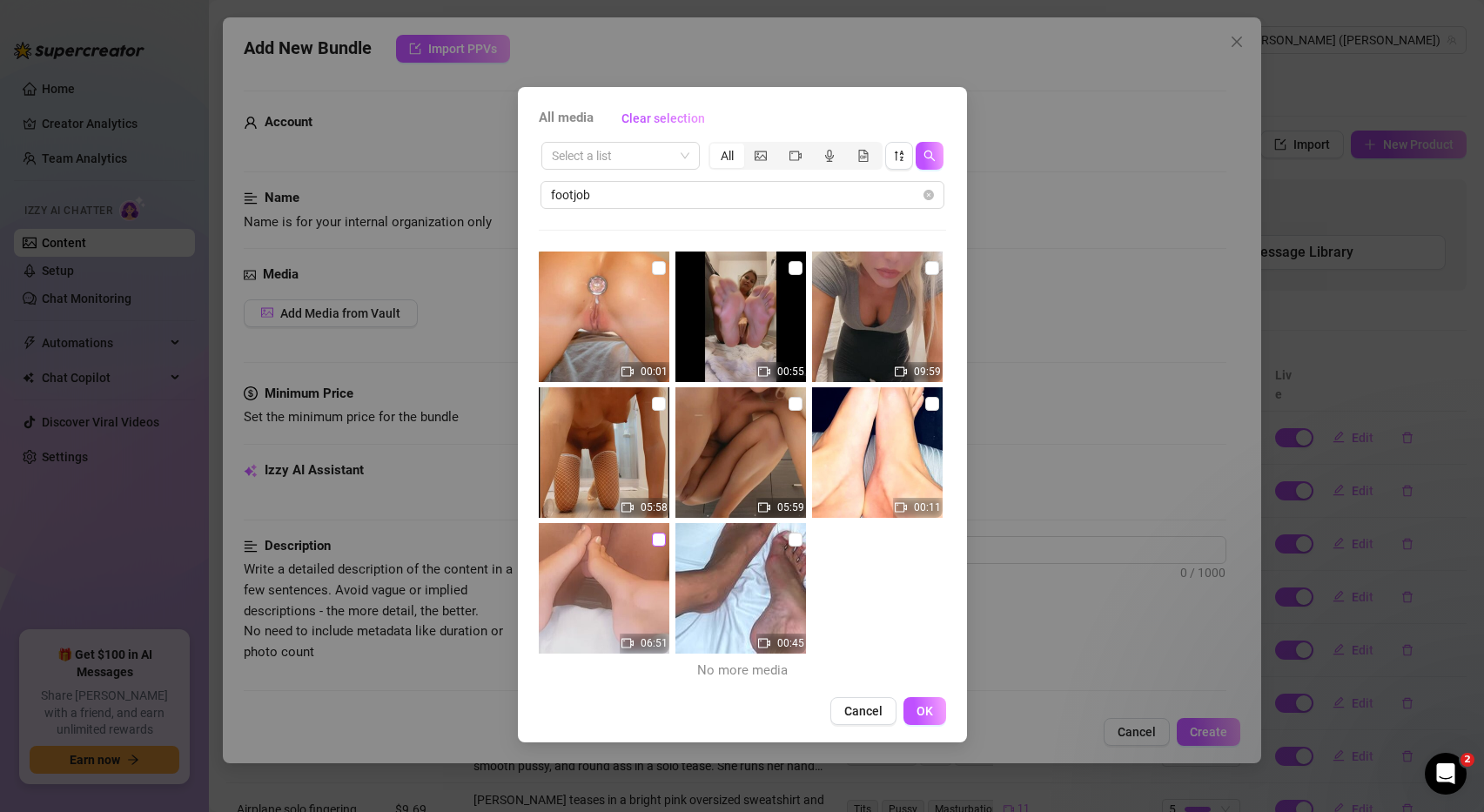
click at [653, 541] on input "checkbox" at bounding box center [658, 539] width 14 height 14
click at [923, 711] on span "OK" at bounding box center [925, 711] width 16 height 14
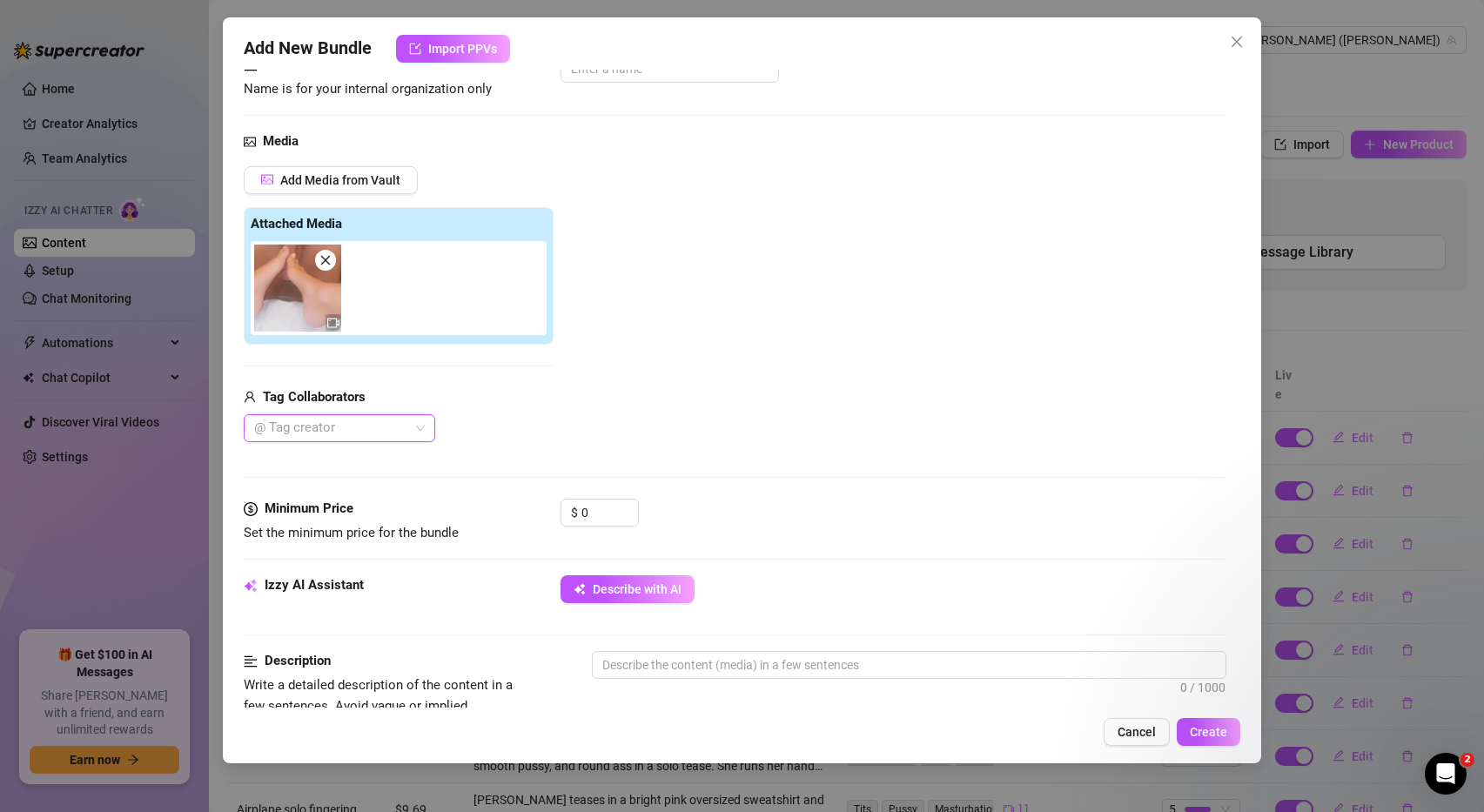
scroll to position [138, 0]
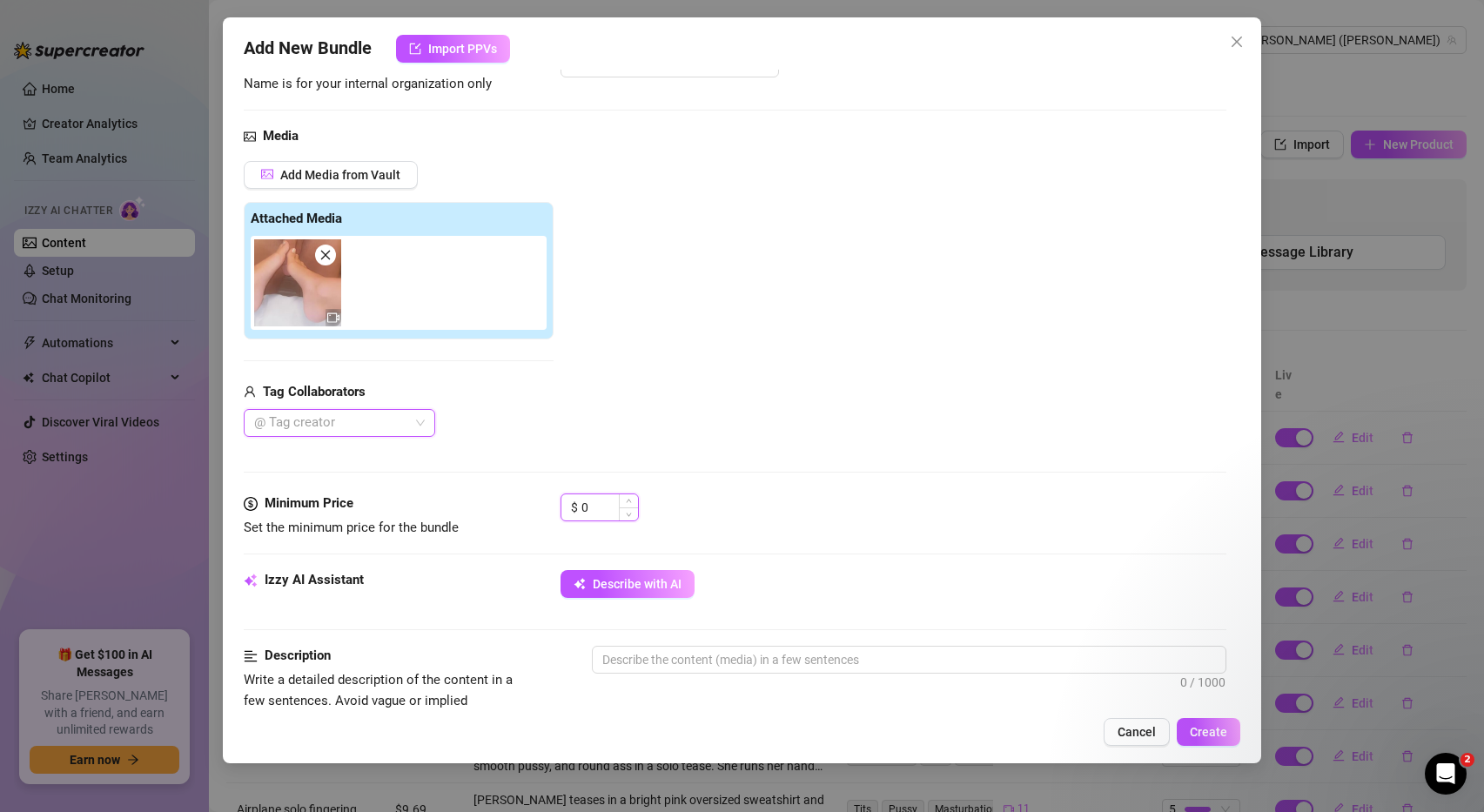
click at [593, 507] on input "0" at bounding box center [610, 507] width 57 height 26
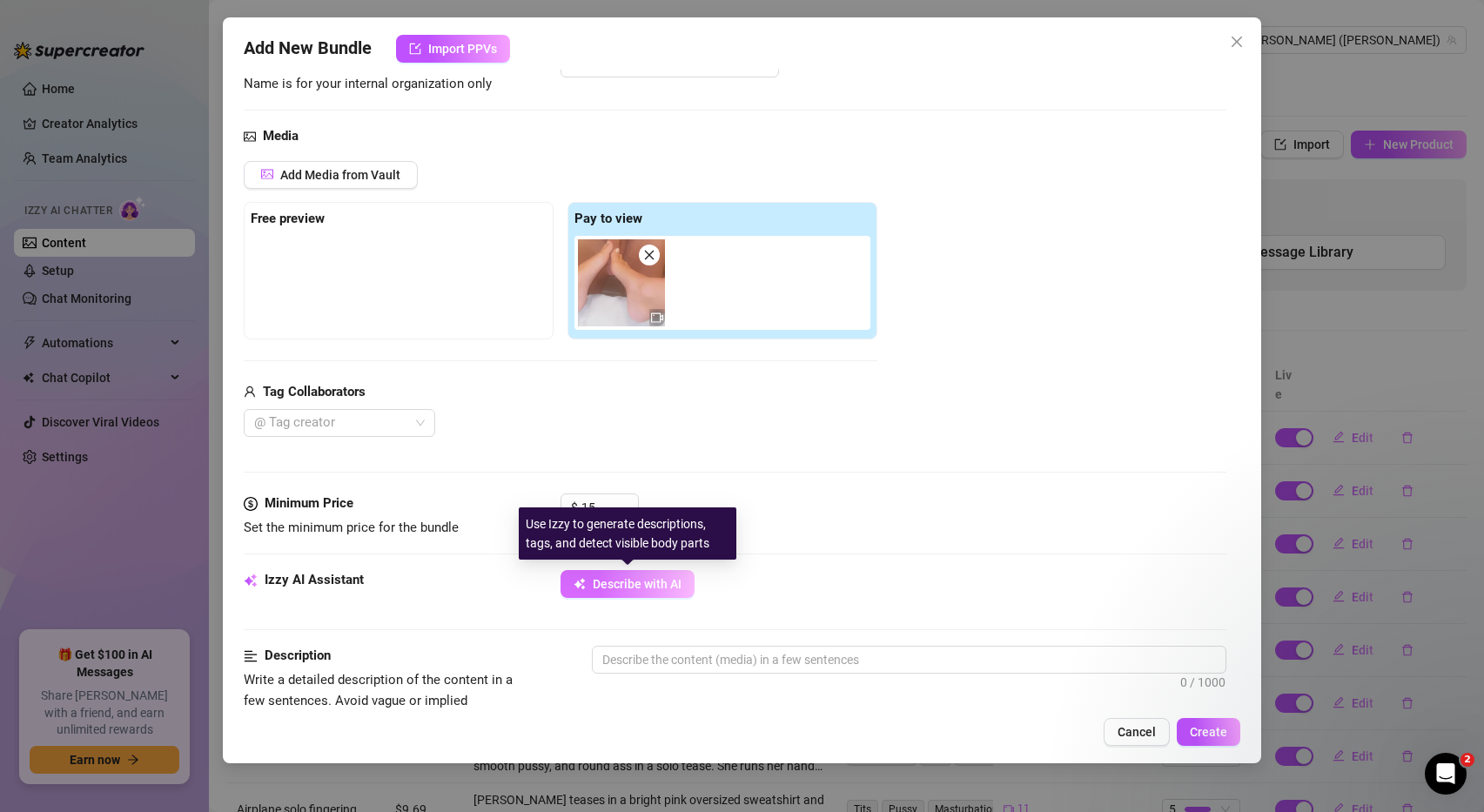
click at [617, 589] on span "Describe with AI" at bounding box center [637, 583] width 89 height 14
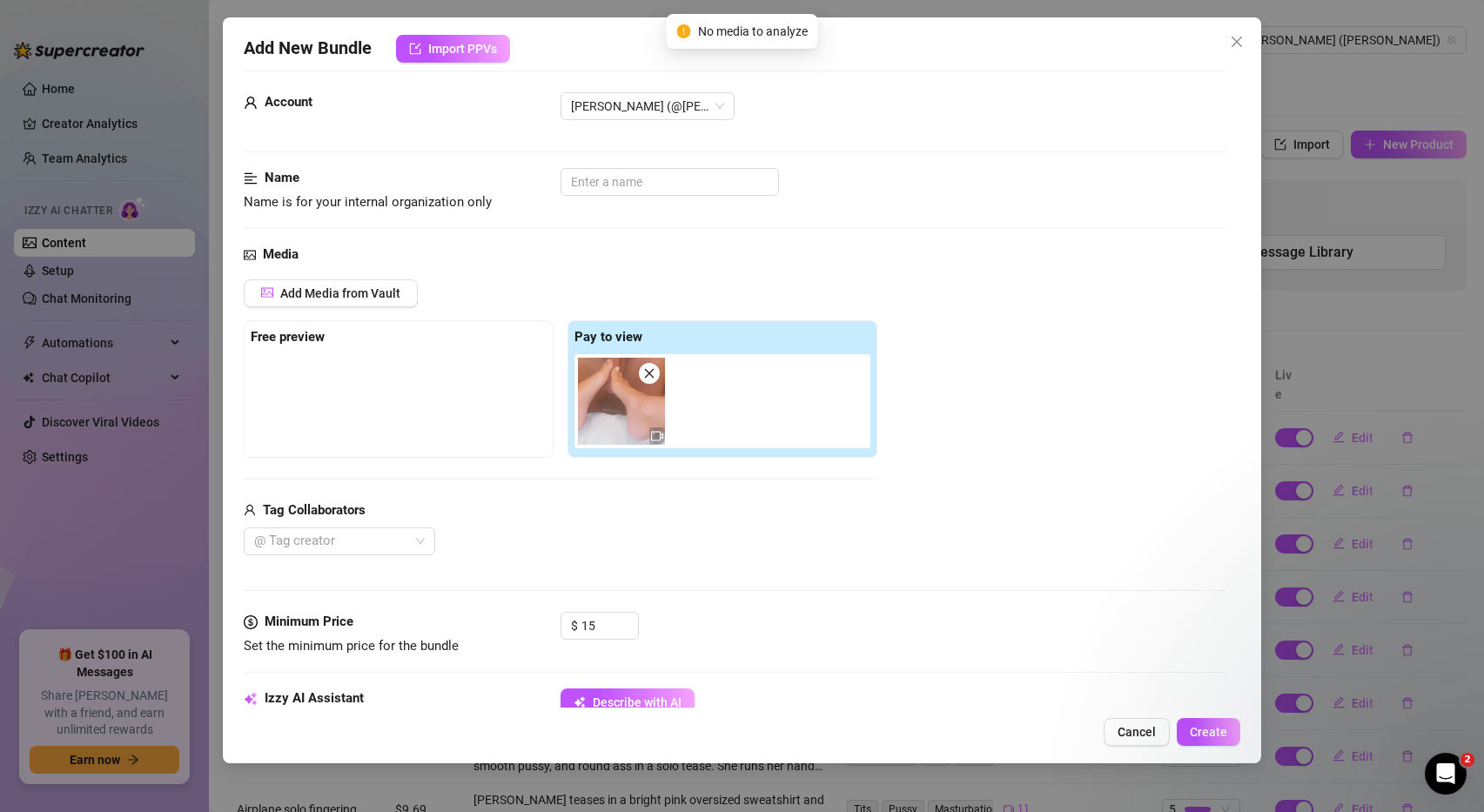
scroll to position [0, 0]
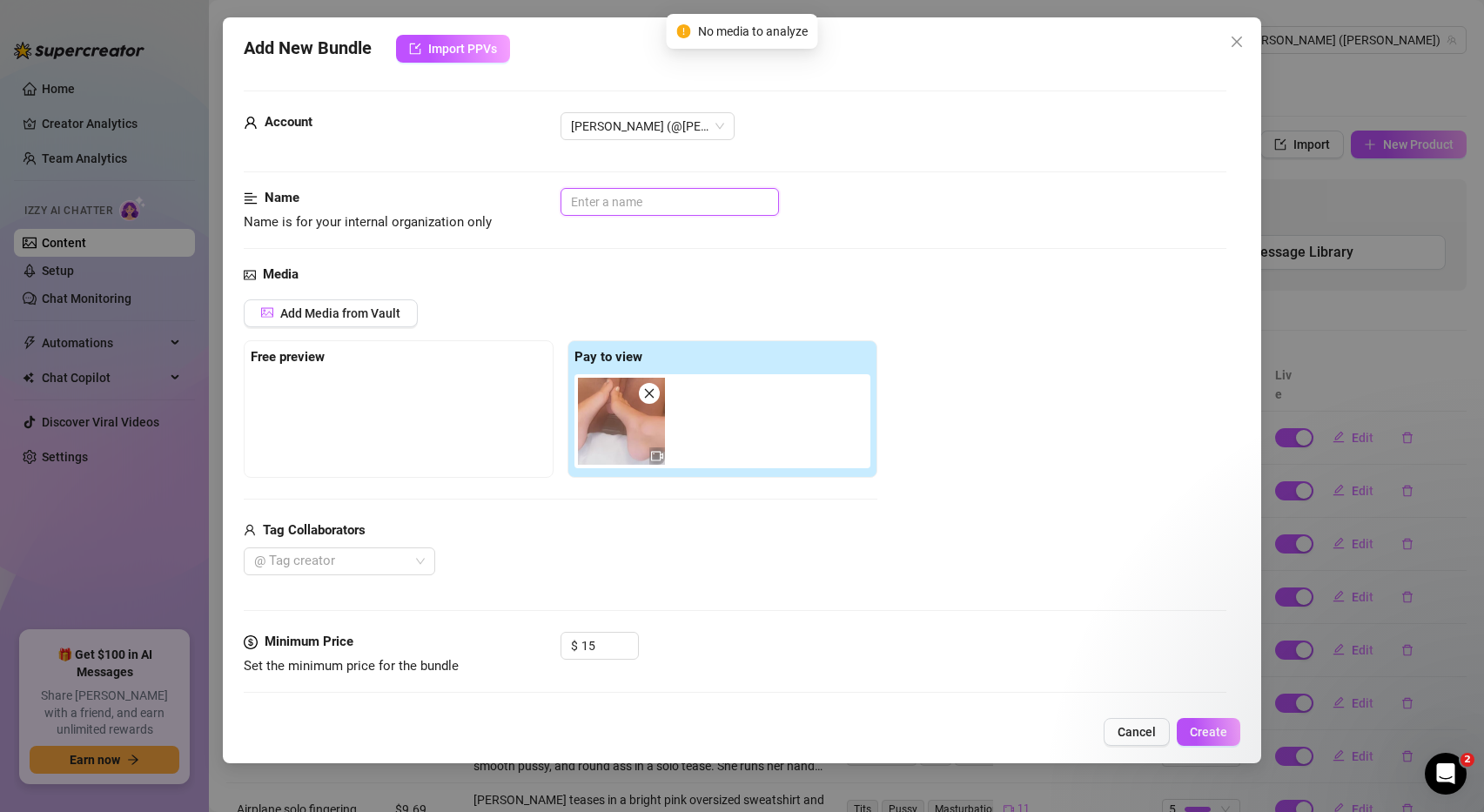
click at [630, 202] on input "text" at bounding box center [670, 201] width 219 height 28
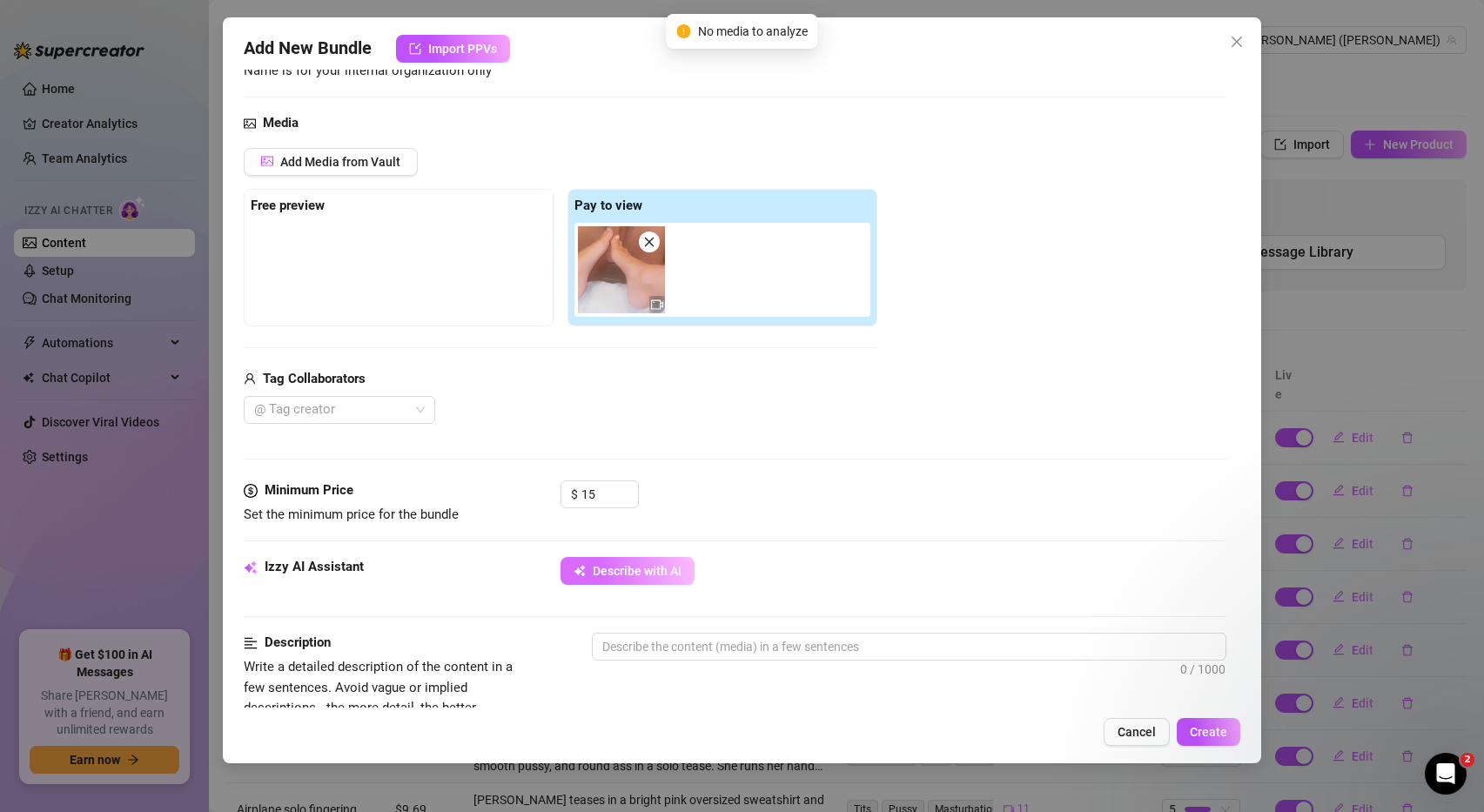
scroll to position [207, 0]
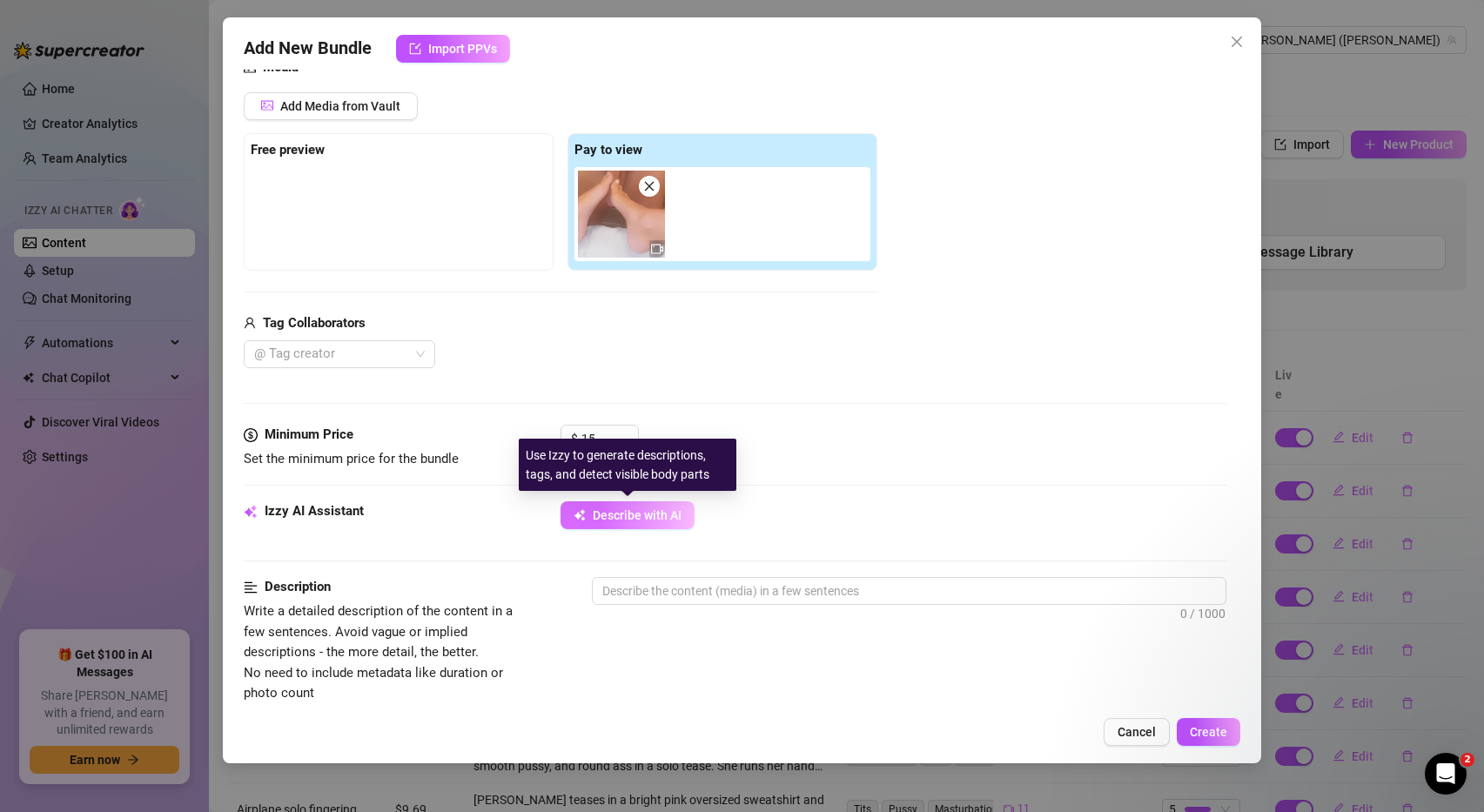
click at [630, 518] on span "Describe with AI" at bounding box center [637, 515] width 89 height 14
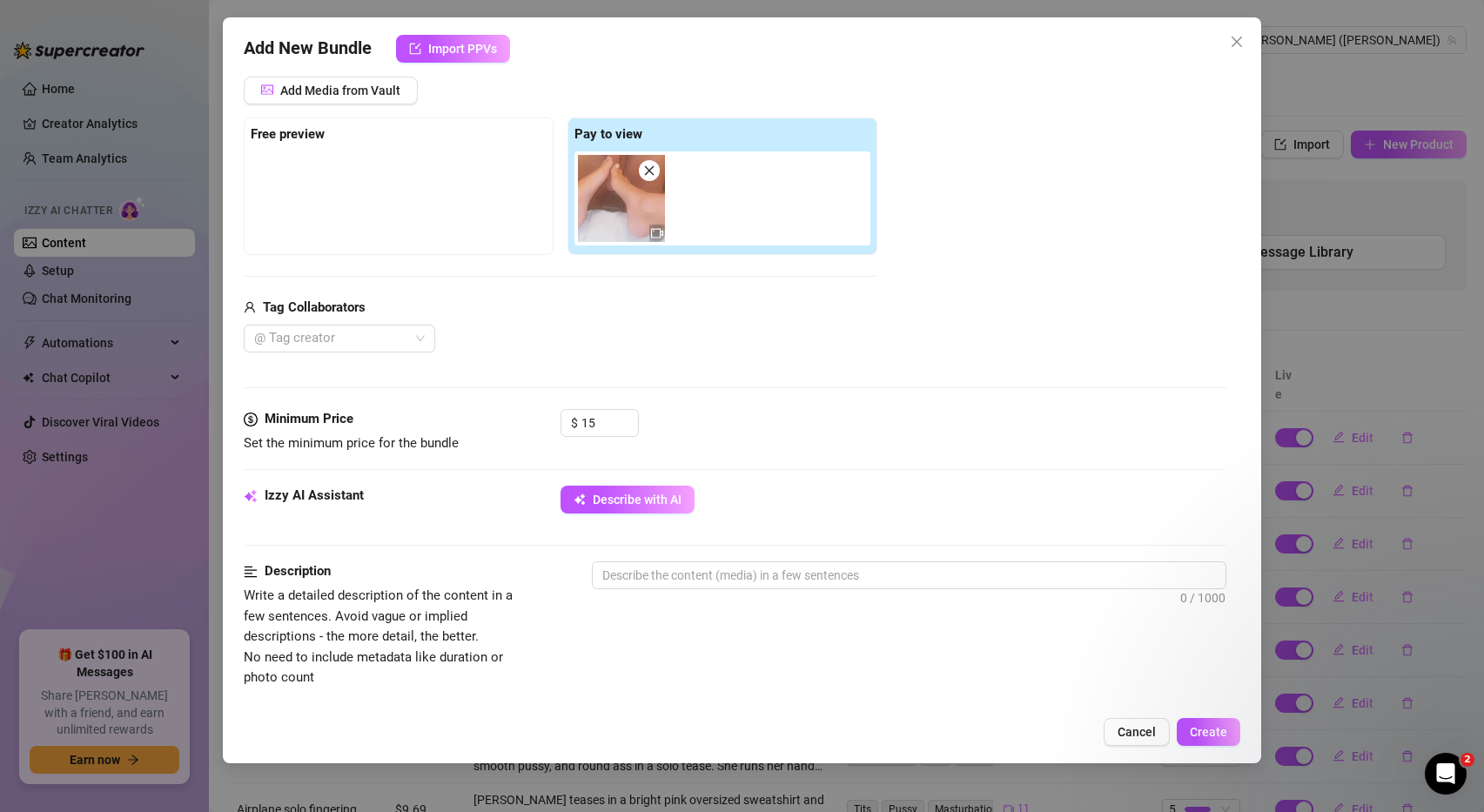
scroll to position [227, 0]
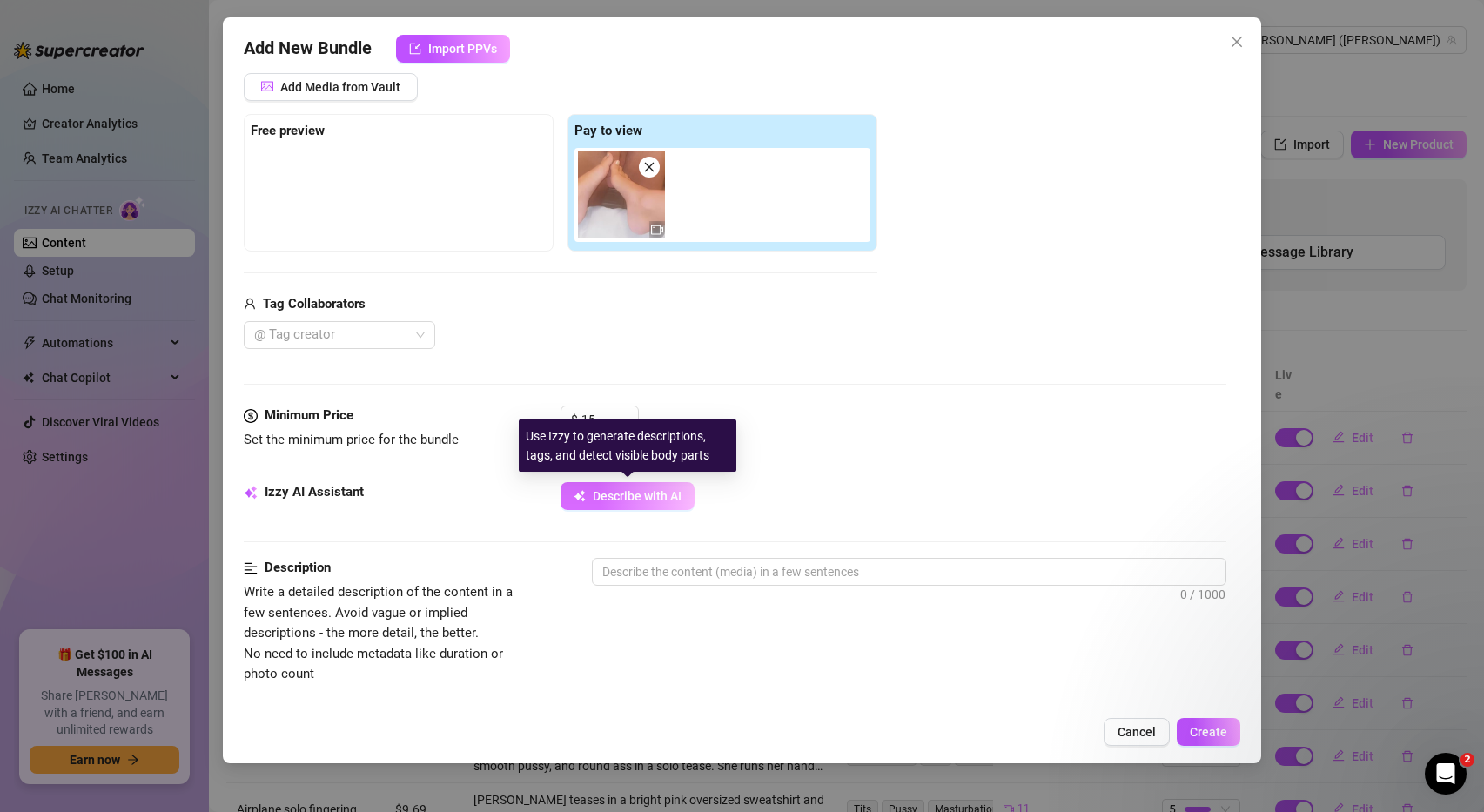
click at [607, 502] on span "Describe with AI" at bounding box center [637, 496] width 89 height 14
click at [630, 500] on span "Describe with AI" at bounding box center [637, 496] width 89 height 14
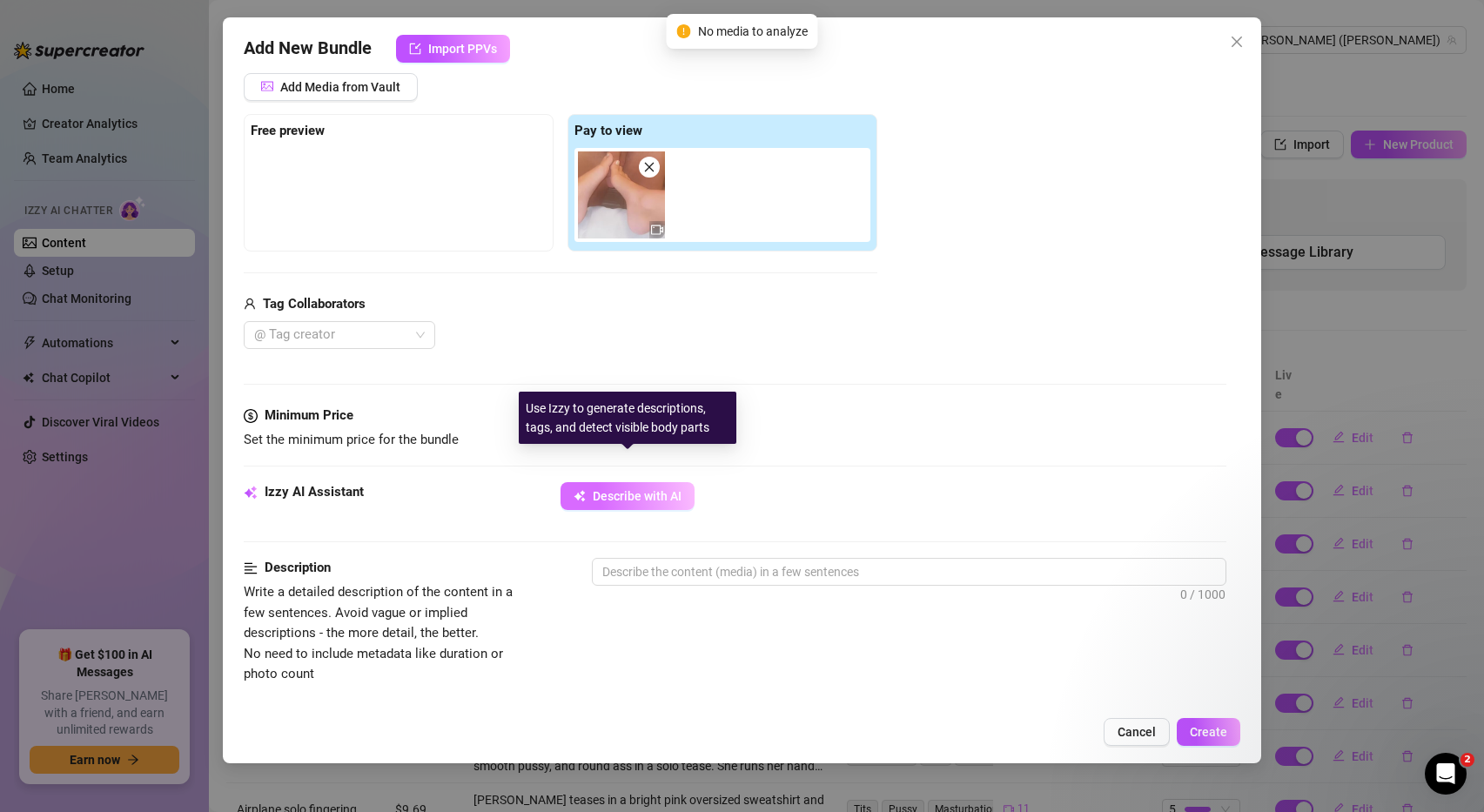
scroll to position [304, 0]
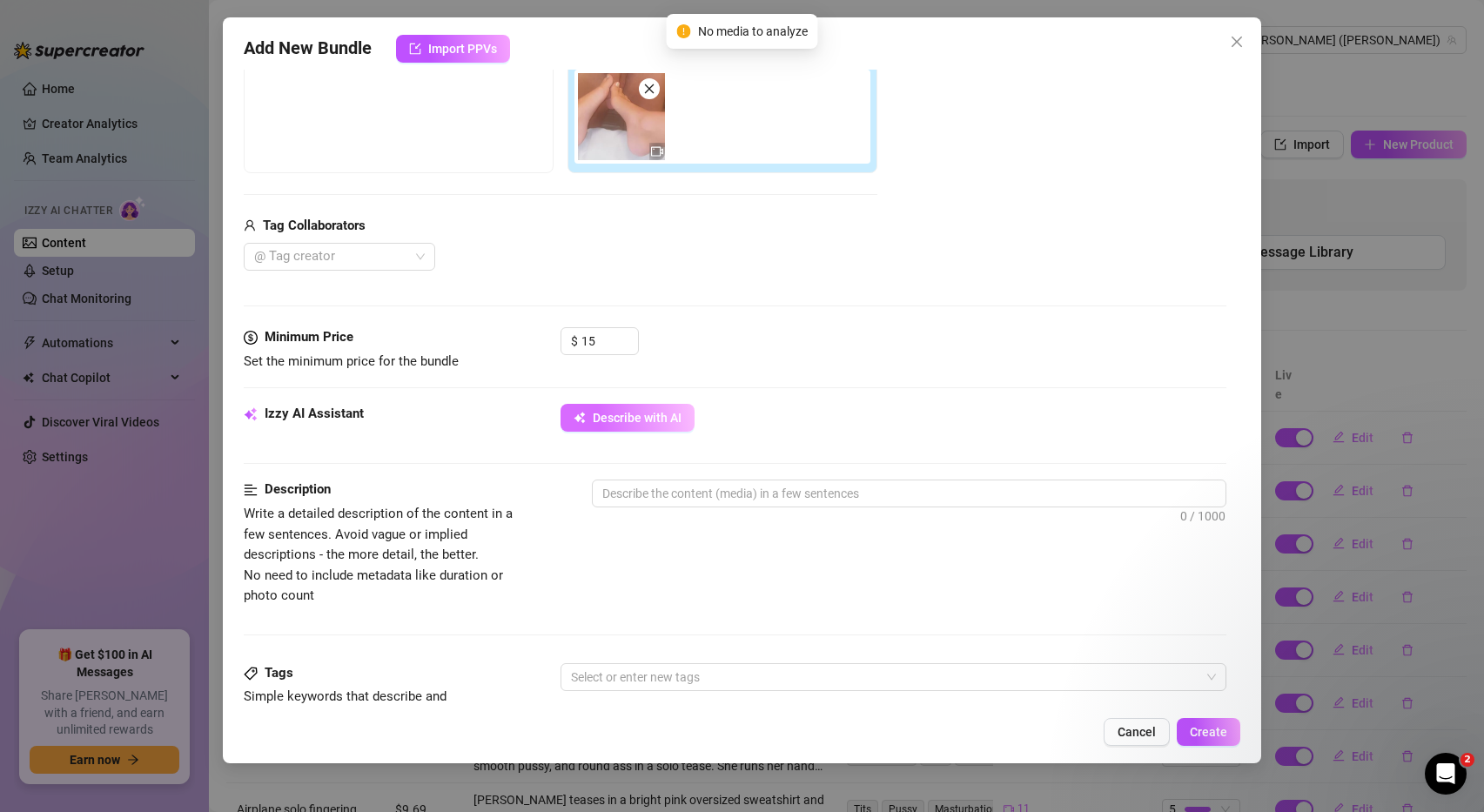
click at [666, 418] on span "Describe with AI" at bounding box center [637, 417] width 89 height 14
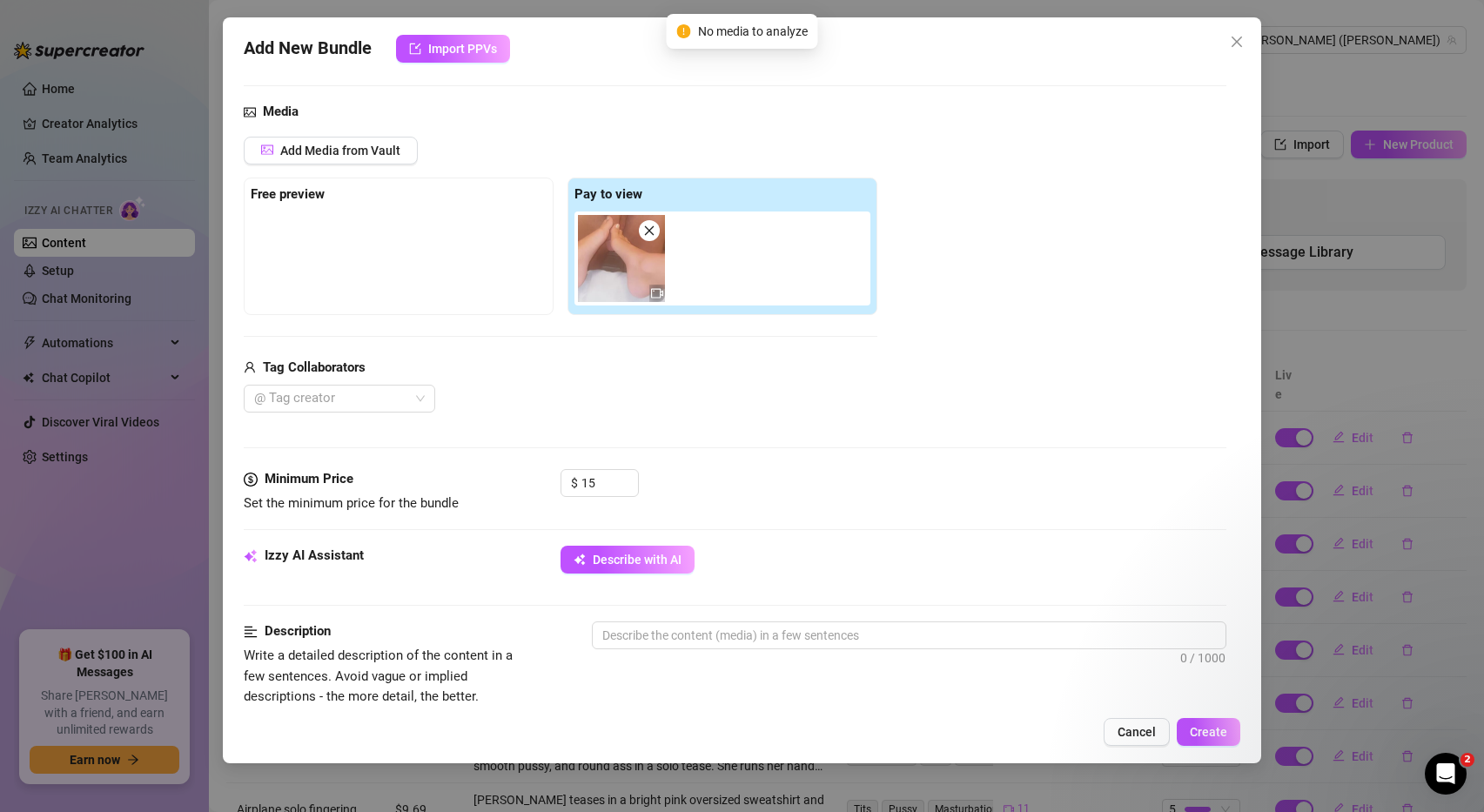
scroll to position [238, 0]
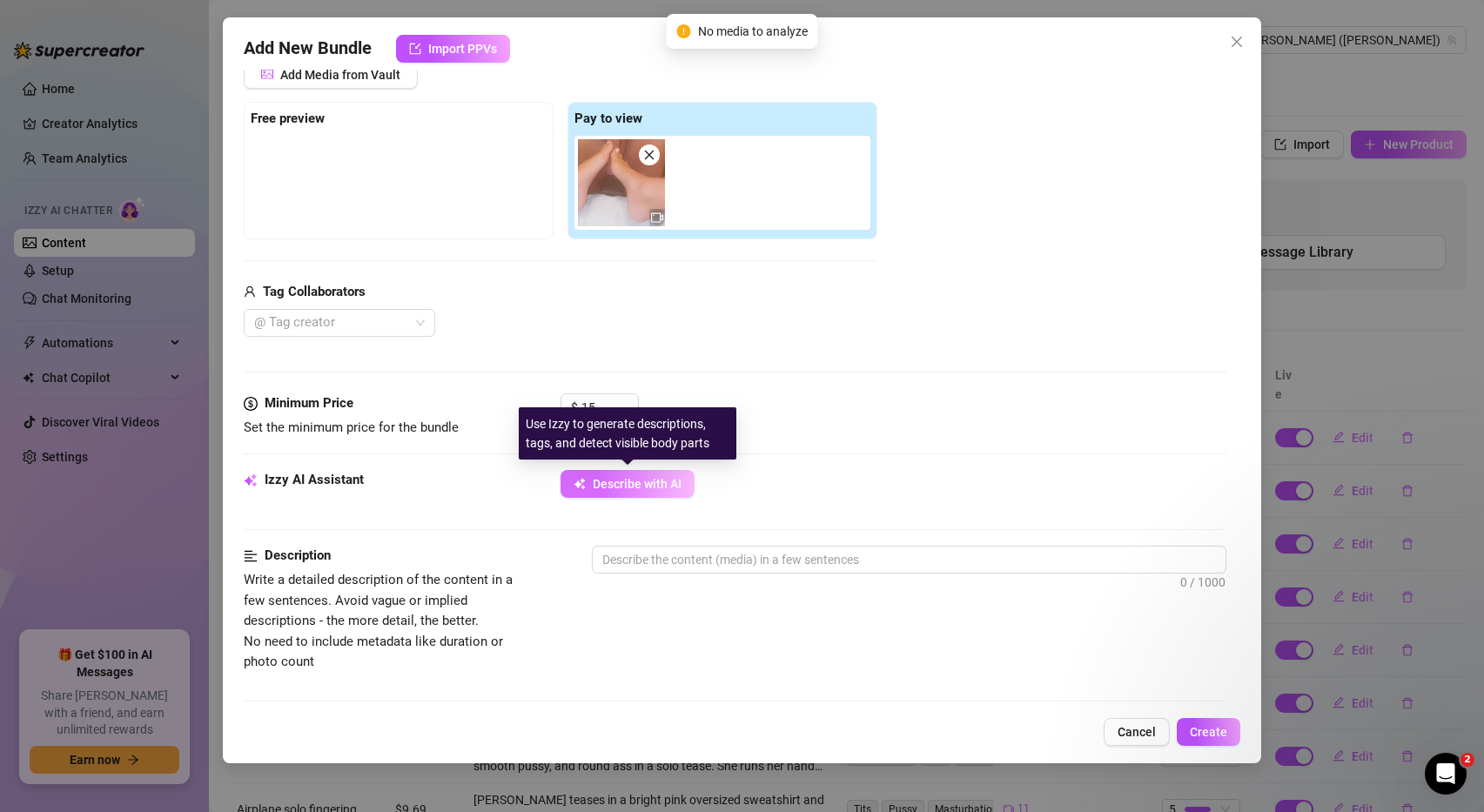
click at [646, 486] on span "Describe with AI" at bounding box center [637, 483] width 89 height 14
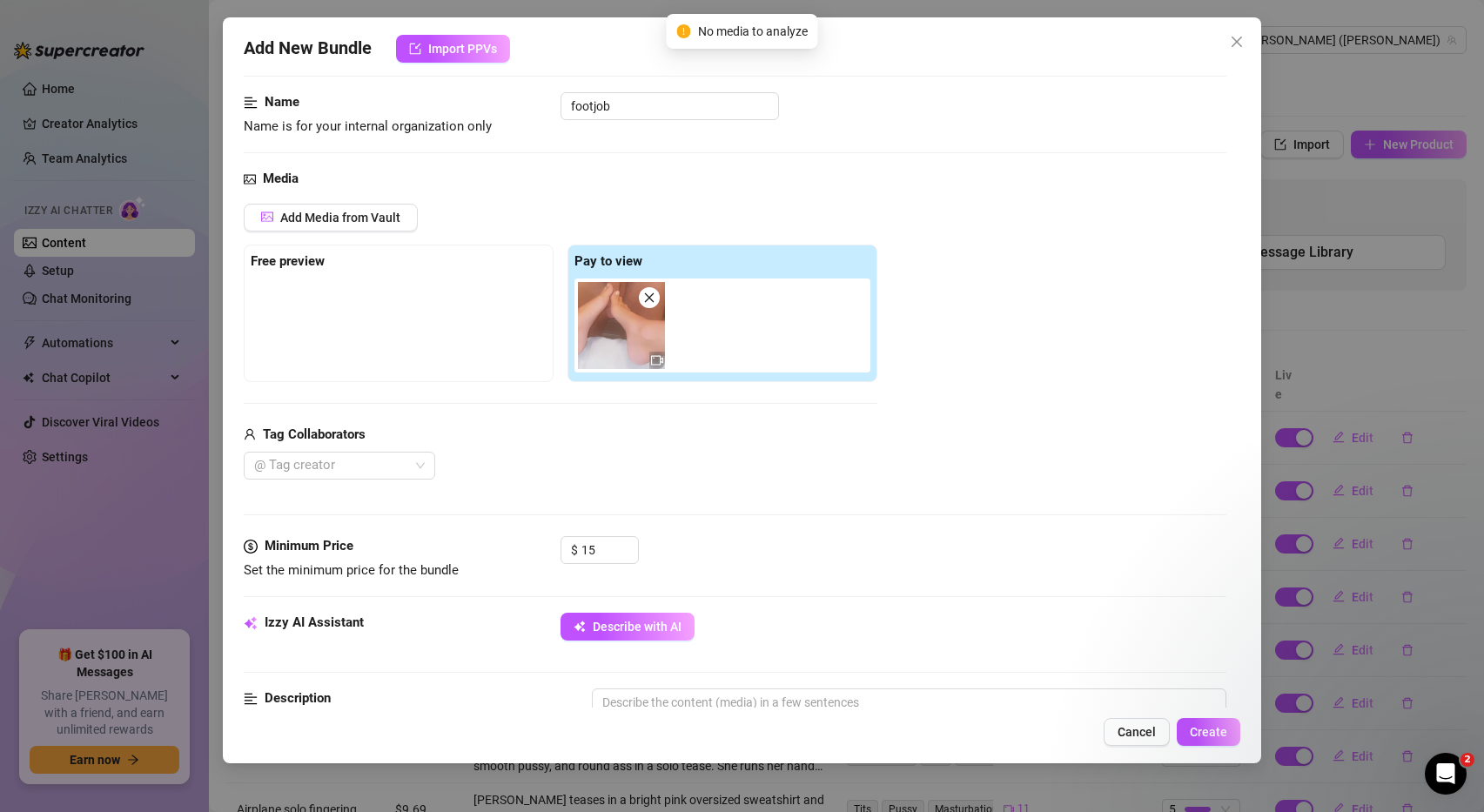
scroll to position [98, 0]
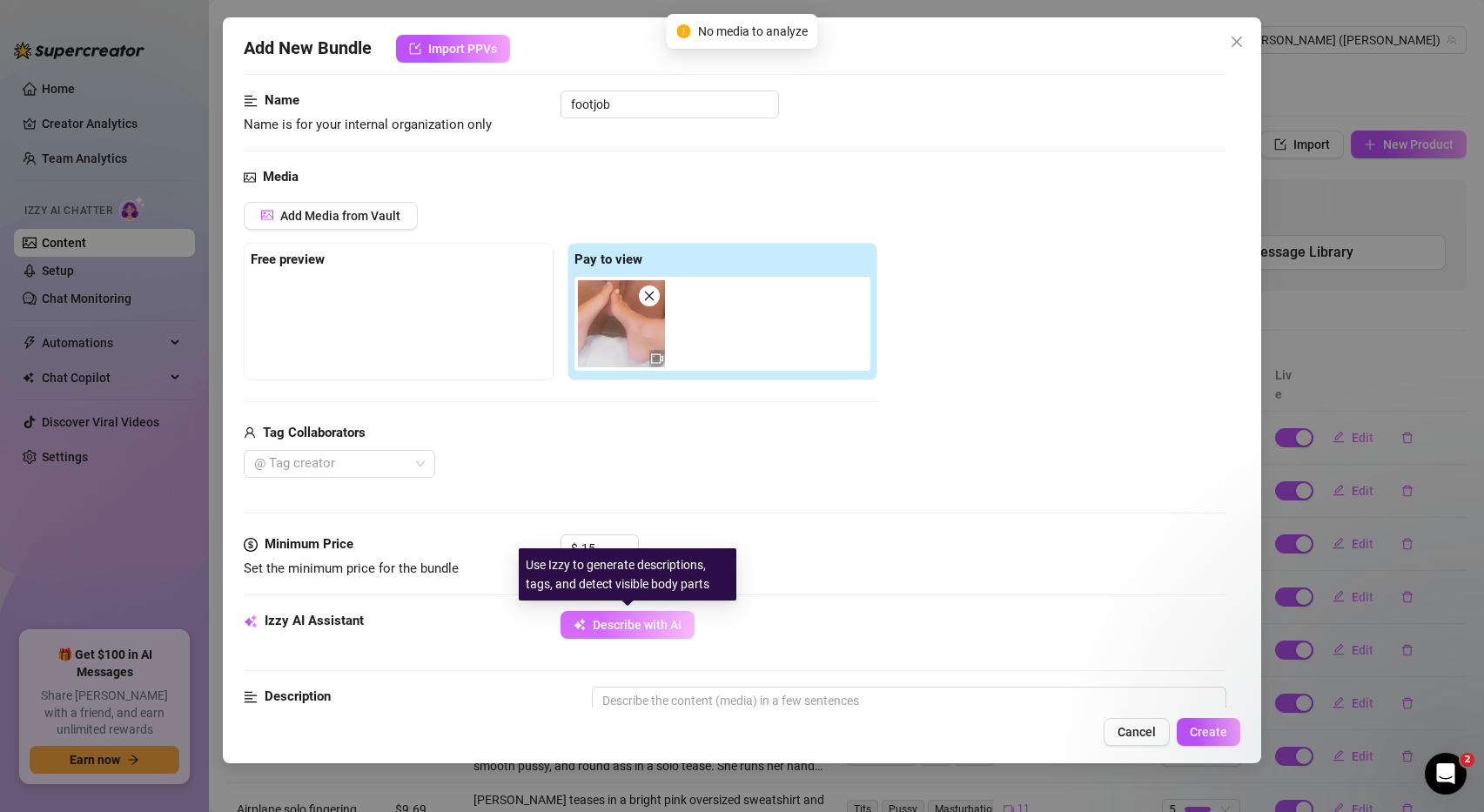
click at [627, 627] on span "Describe with AI" at bounding box center [637, 624] width 89 height 14
click at [639, 621] on span "Describe with AI" at bounding box center [637, 624] width 89 height 14
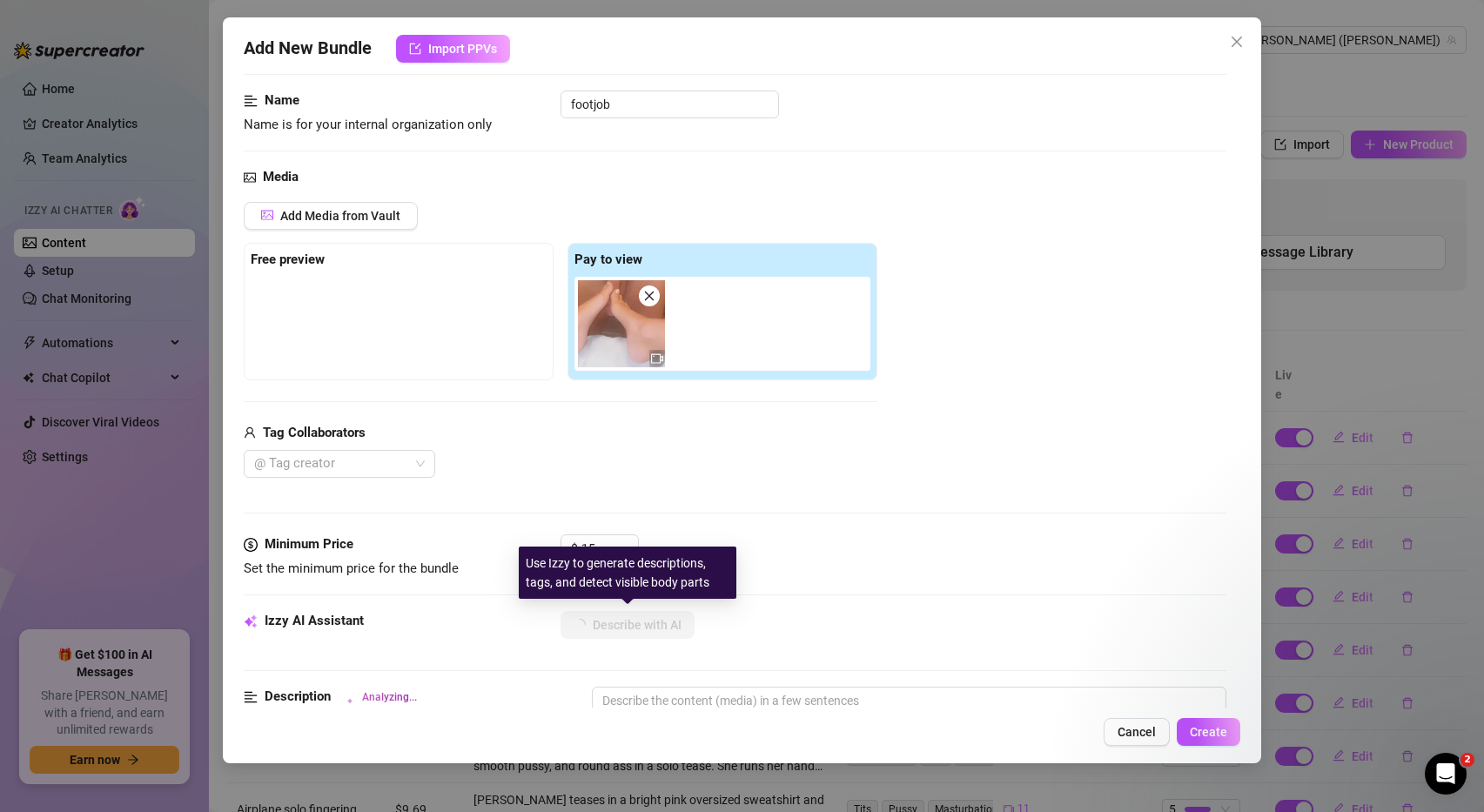
scroll to position [245, 0]
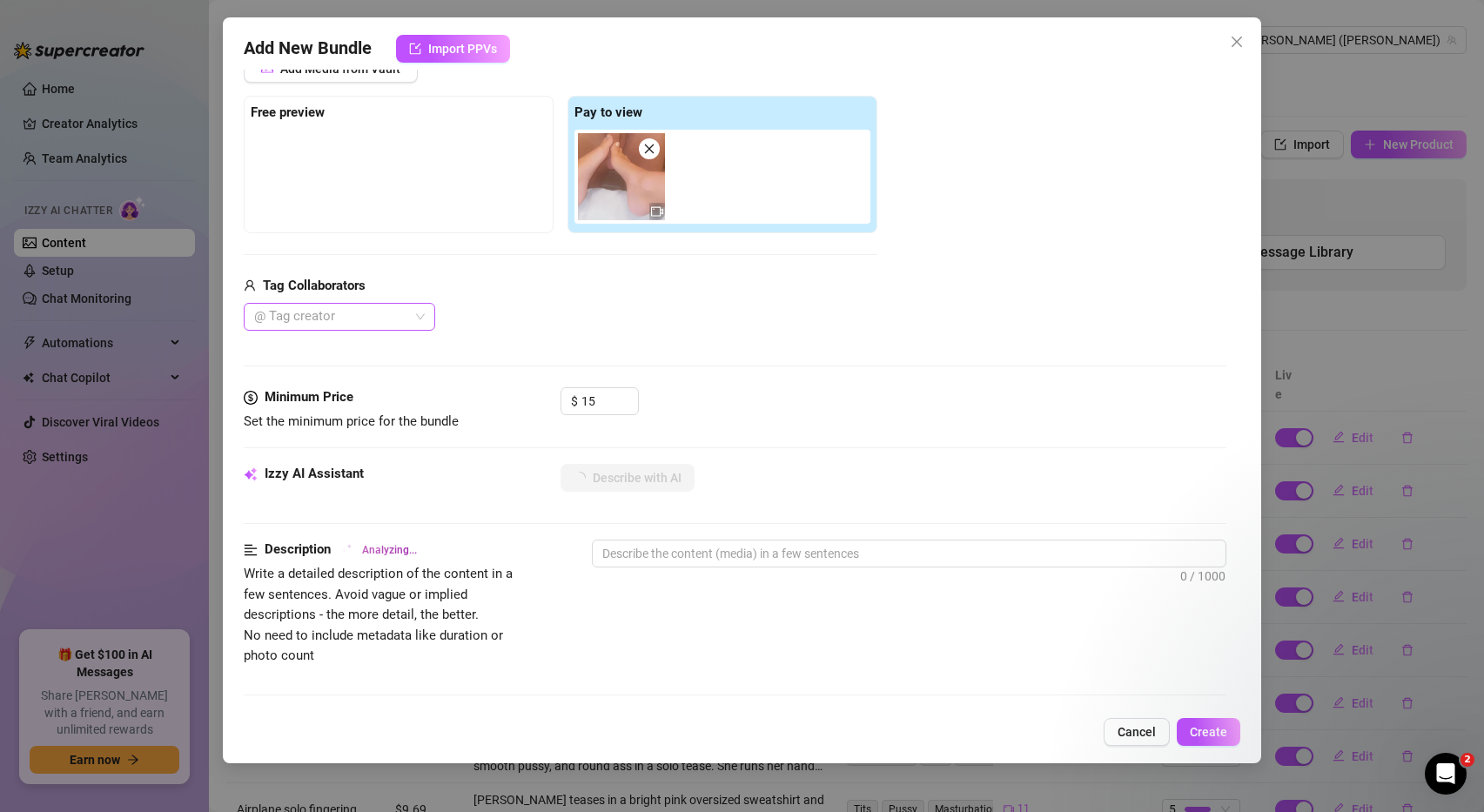
click at [373, 311] on div at bounding box center [331, 316] width 166 height 24
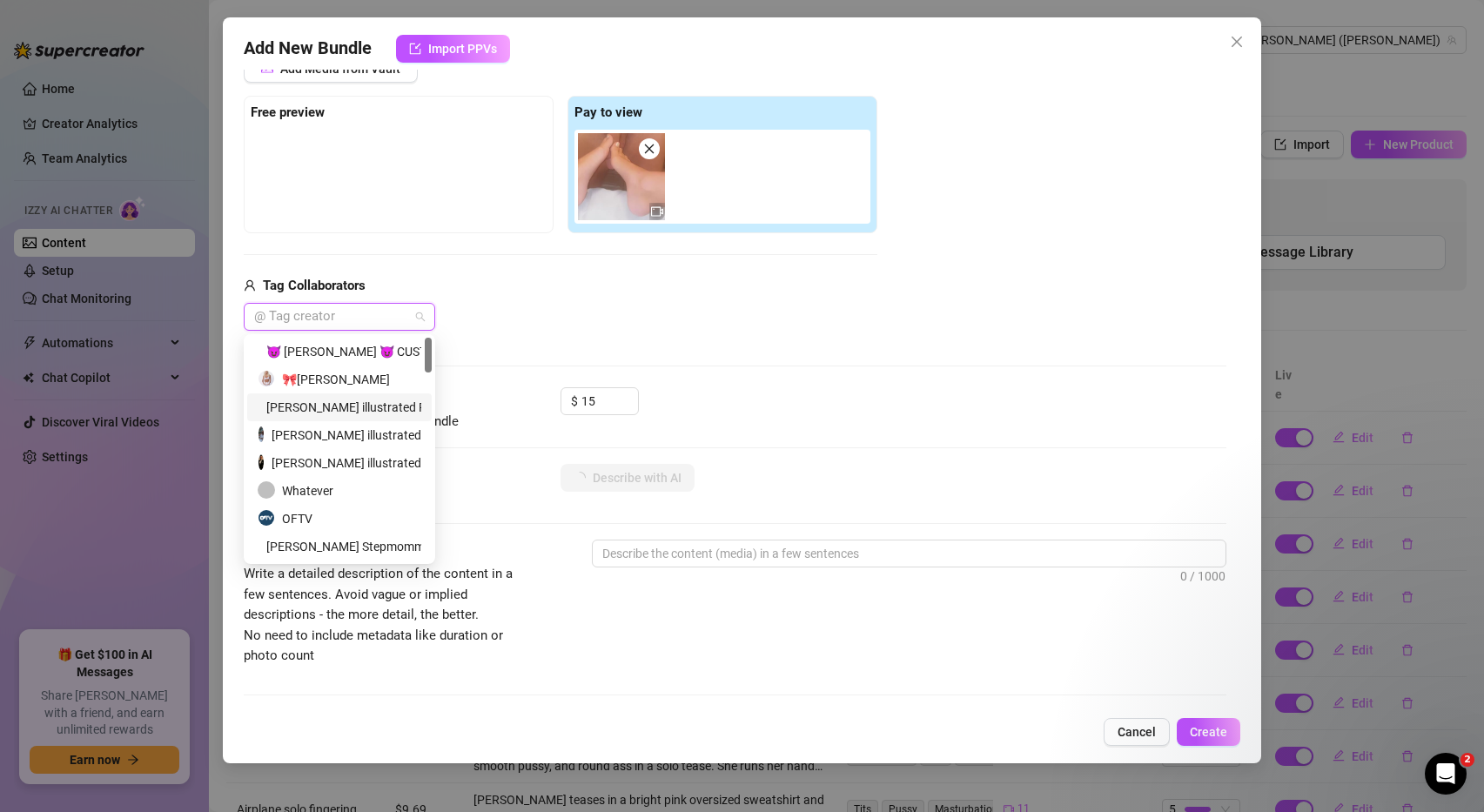
click at [370, 406] on div "Alex illustrated Presents" at bounding box center [339, 406] width 163 height 19
click at [370, 385] on div "🎀Ashley Belle" at bounding box center [340, 379] width 164 height 19
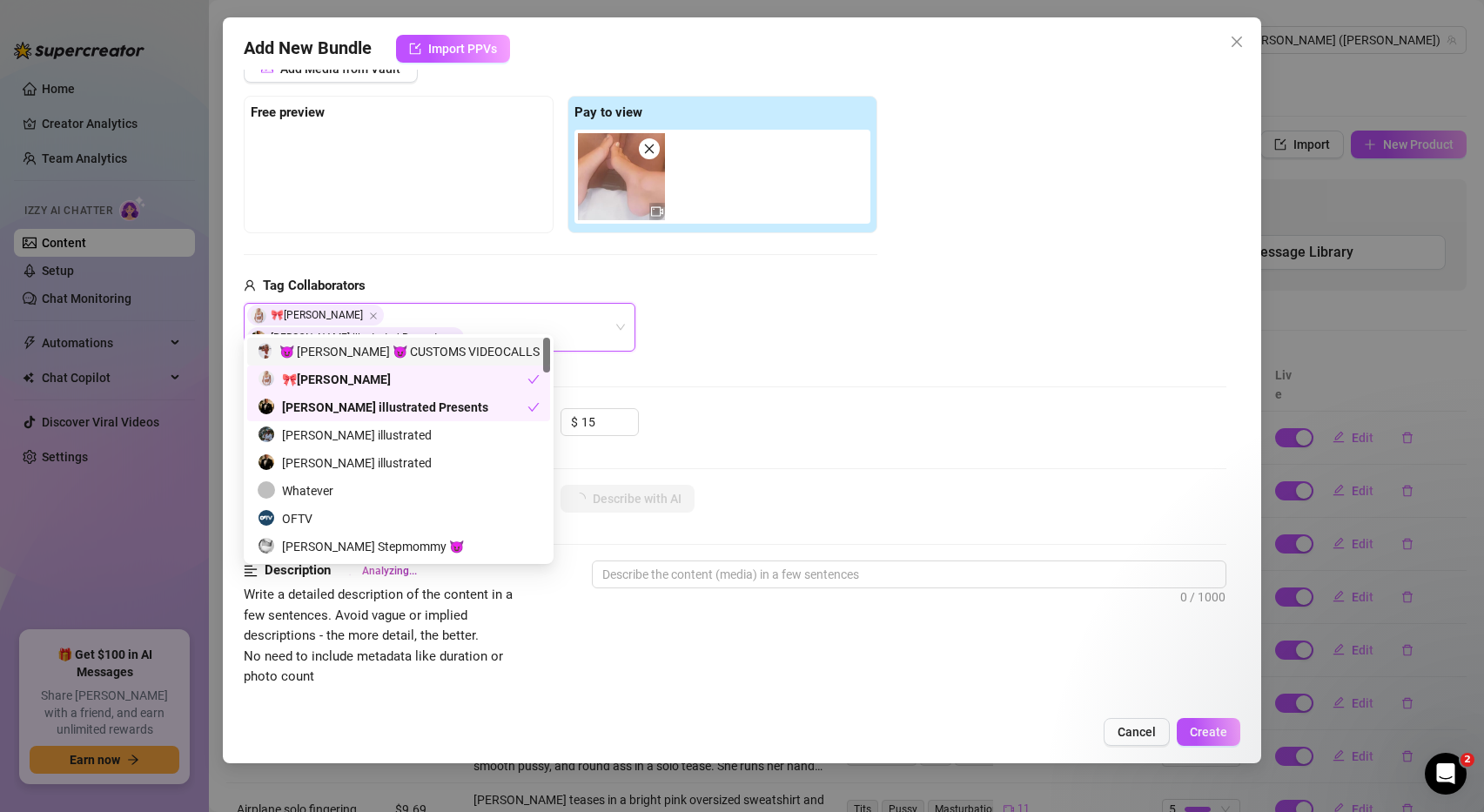
click at [661, 408] on div "$ 15" at bounding box center [894, 430] width 667 height 43
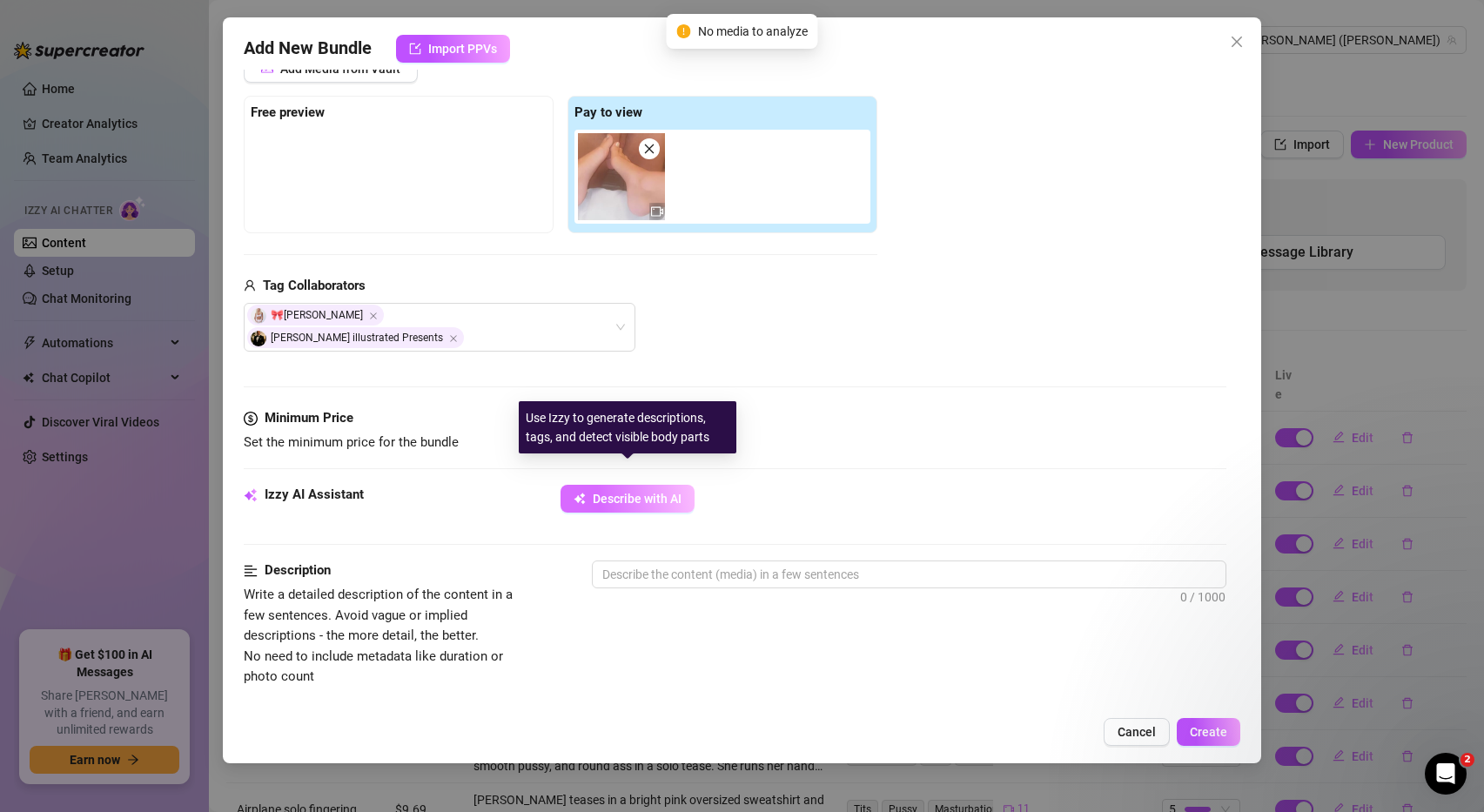
click at [664, 491] on span "Describe with AI" at bounding box center [637, 498] width 89 height 14
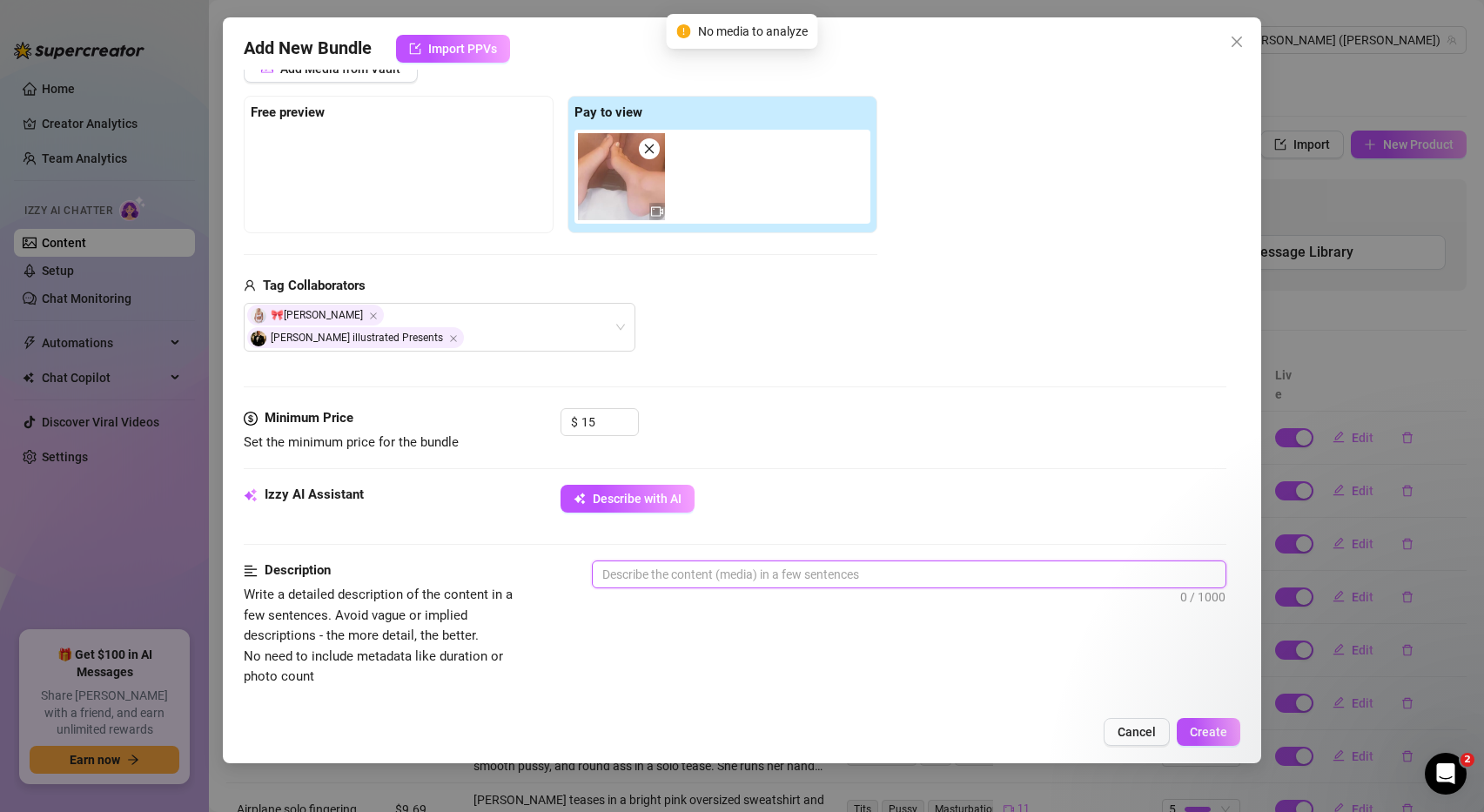
click at [743, 562] on textarea at bounding box center [909, 574] width 633 height 26
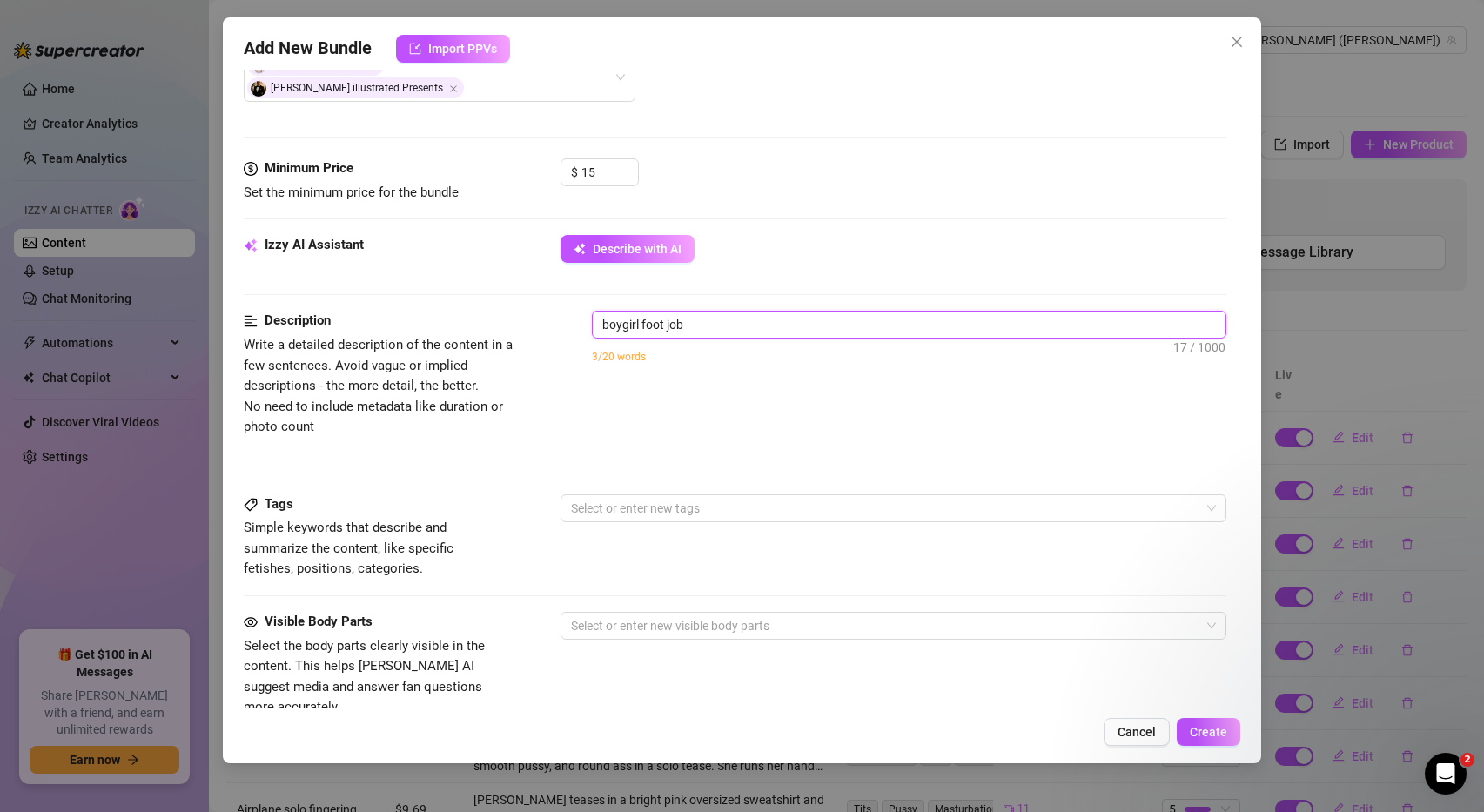
scroll to position [491, 0]
click at [709, 471] on div "Description Write a detailed description of the content in a few sentences. Avo…" at bounding box center [735, 405] width 984 height 182
click at [709, 503] on div "Select or enter new tags" at bounding box center [894, 510] width 667 height 28
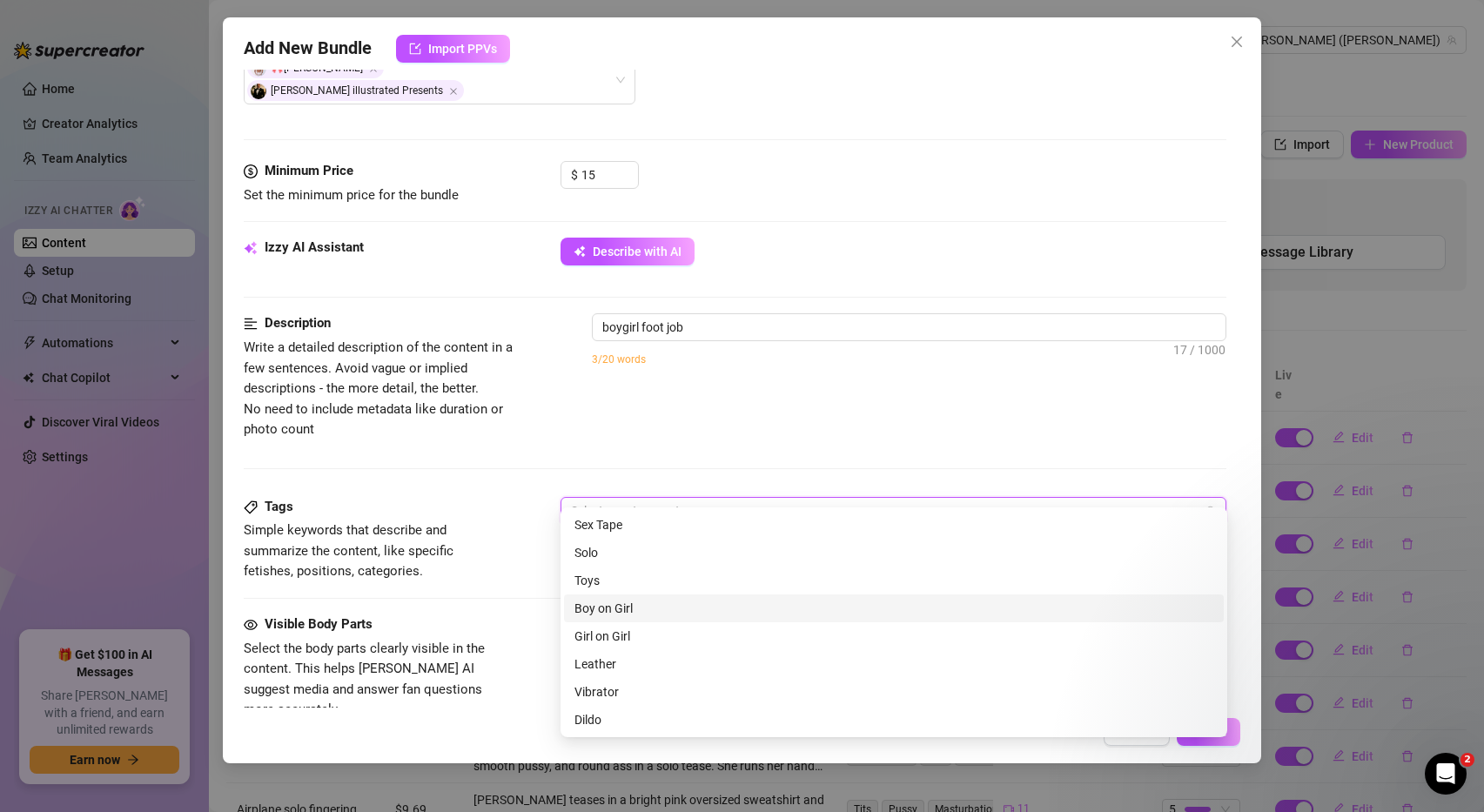
click at [631, 611] on div "Boy on Girl" at bounding box center [893, 608] width 639 height 19
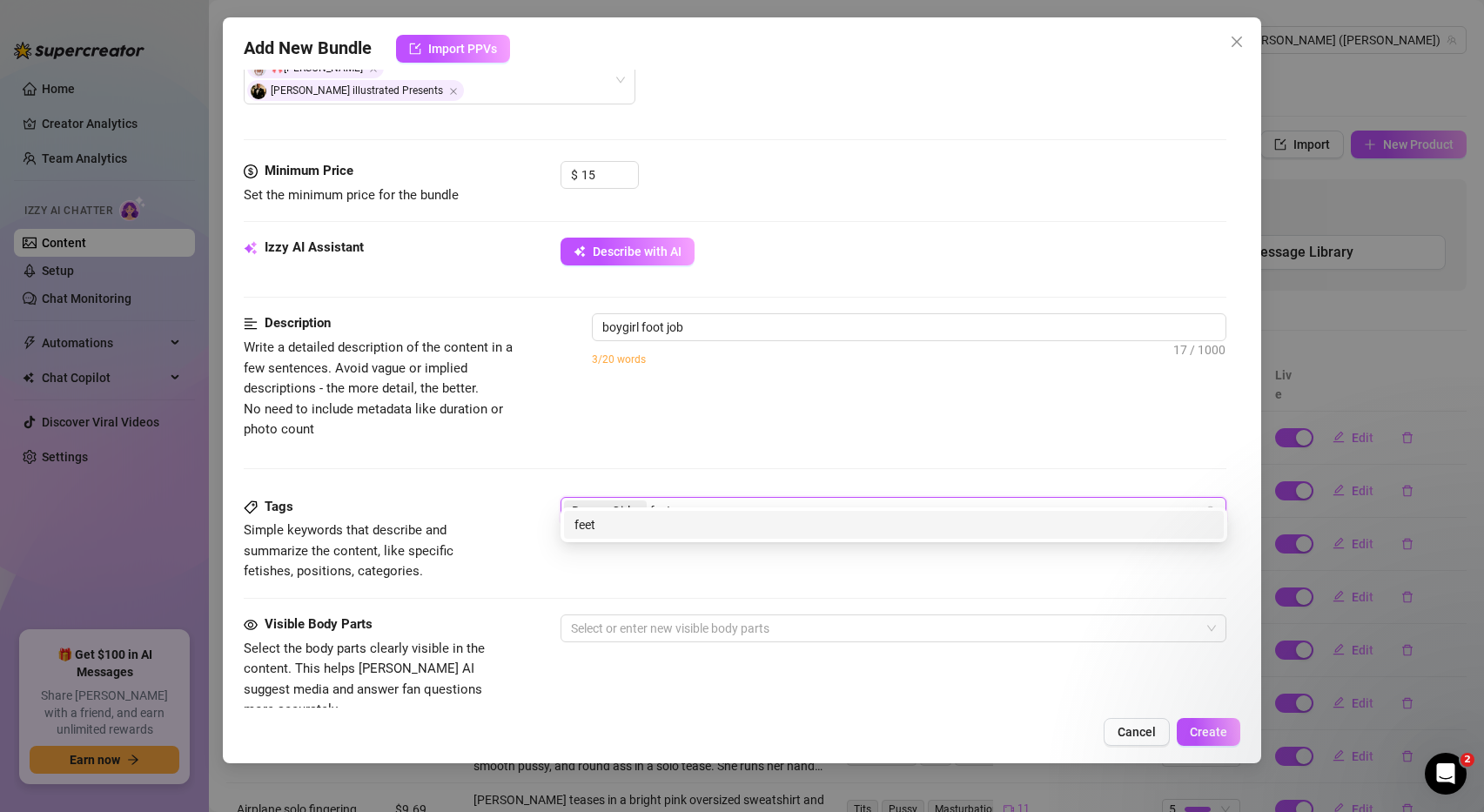
click at [635, 522] on div "feet" at bounding box center [893, 524] width 639 height 19
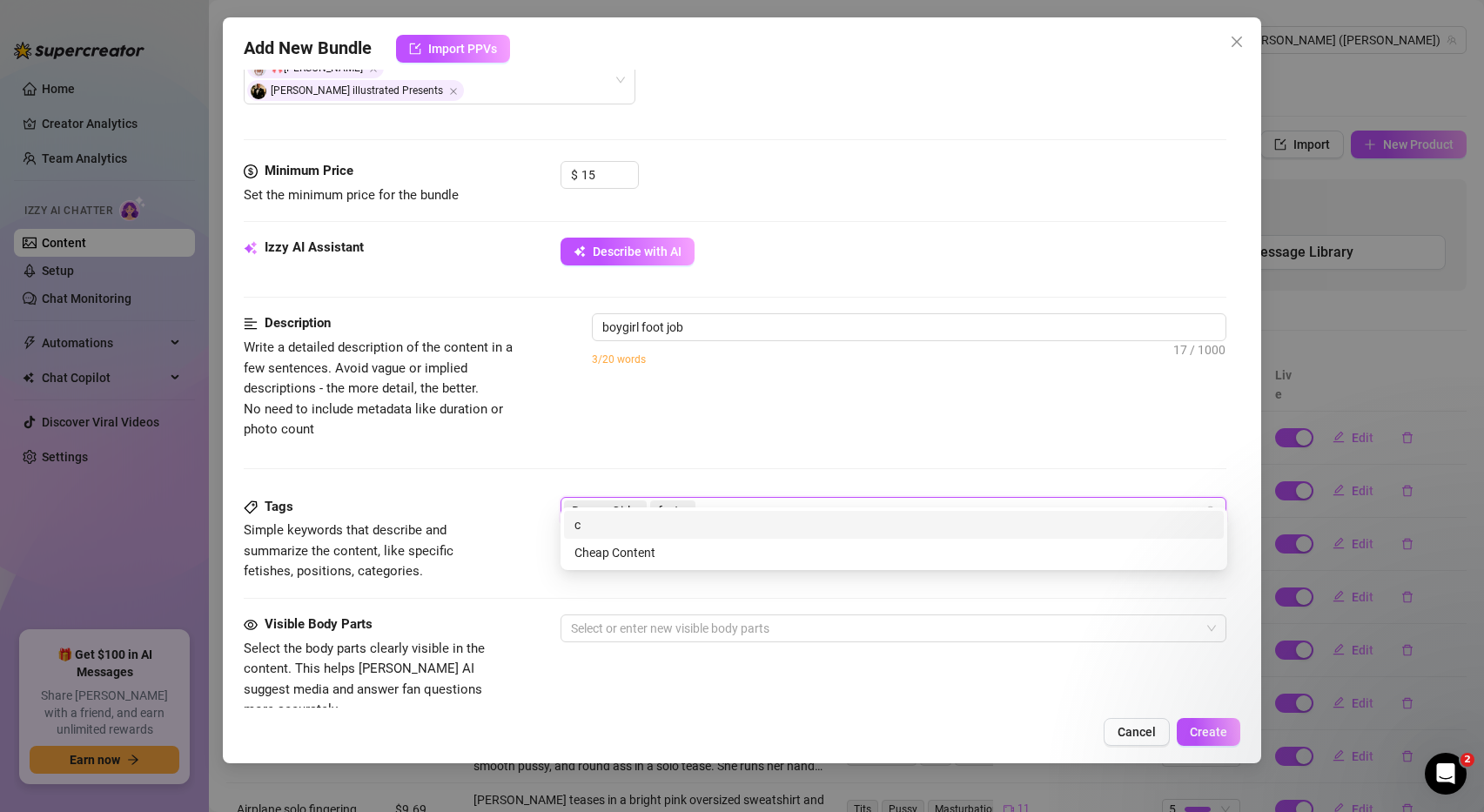
scroll to position [0, 0]
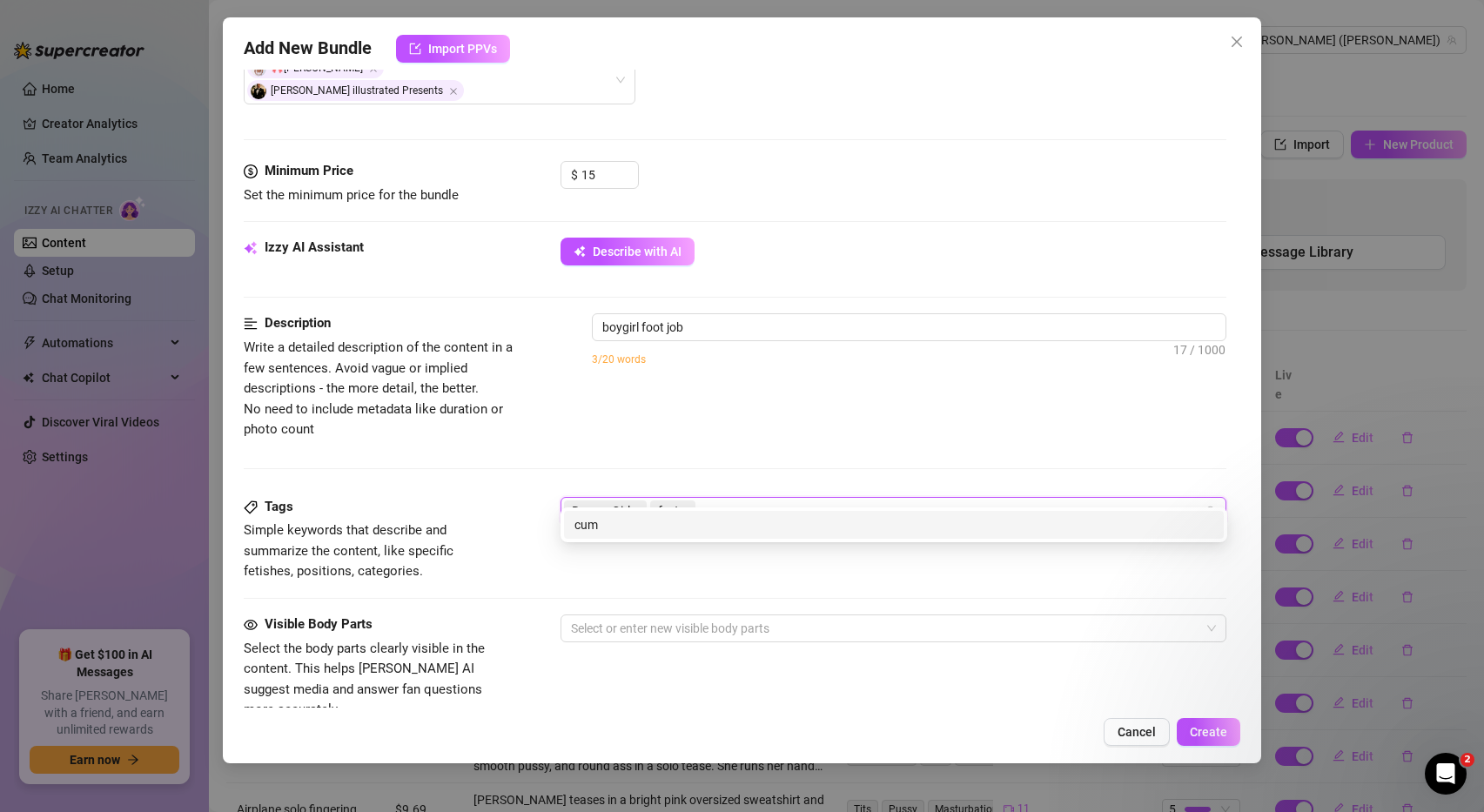
click at [737, 512] on div "cum" at bounding box center [893, 525] width 659 height 28
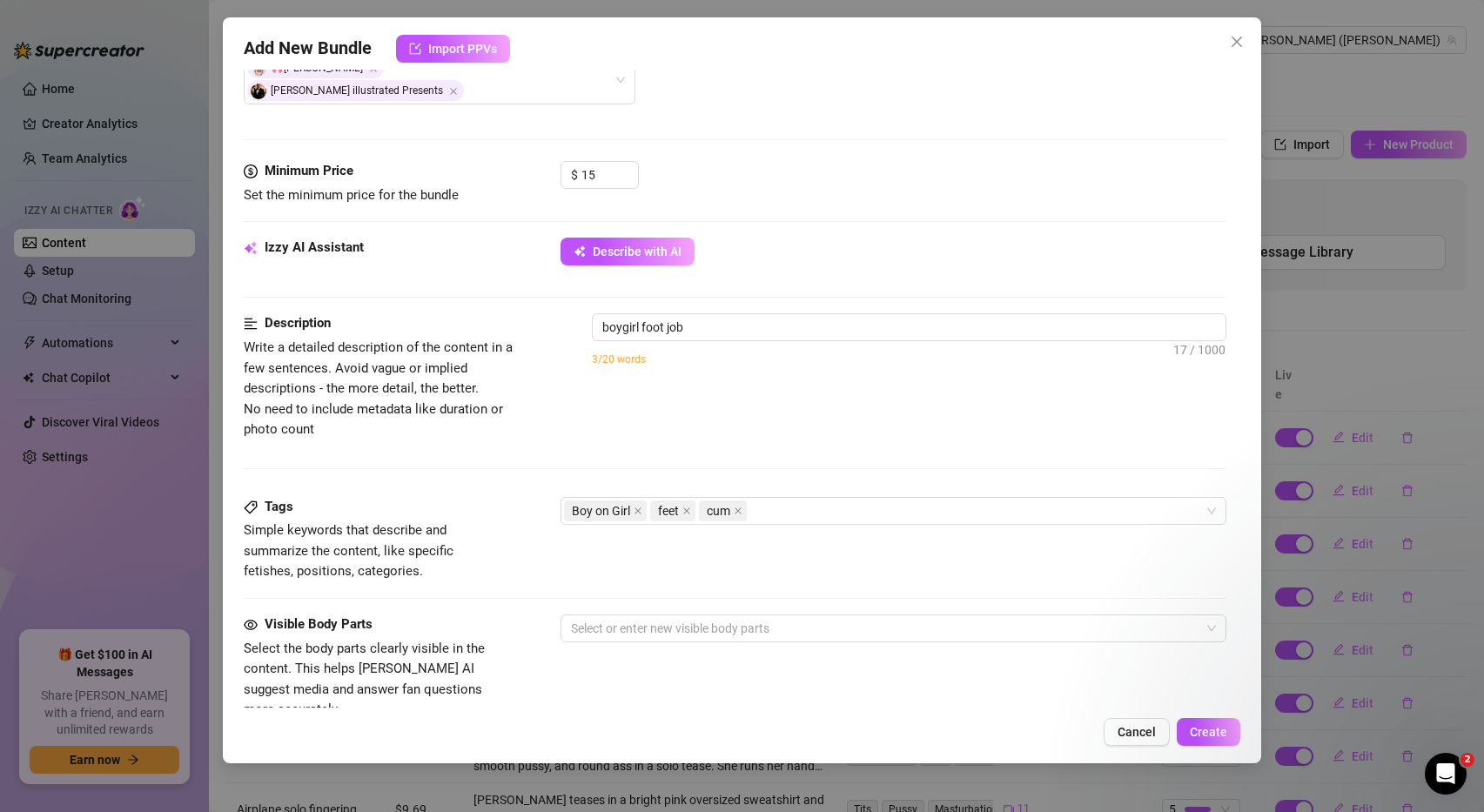
click at [831, 426] on div "Description Write a detailed description of the content in a few sentences. Avo…" at bounding box center [735, 405] width 984 height 182
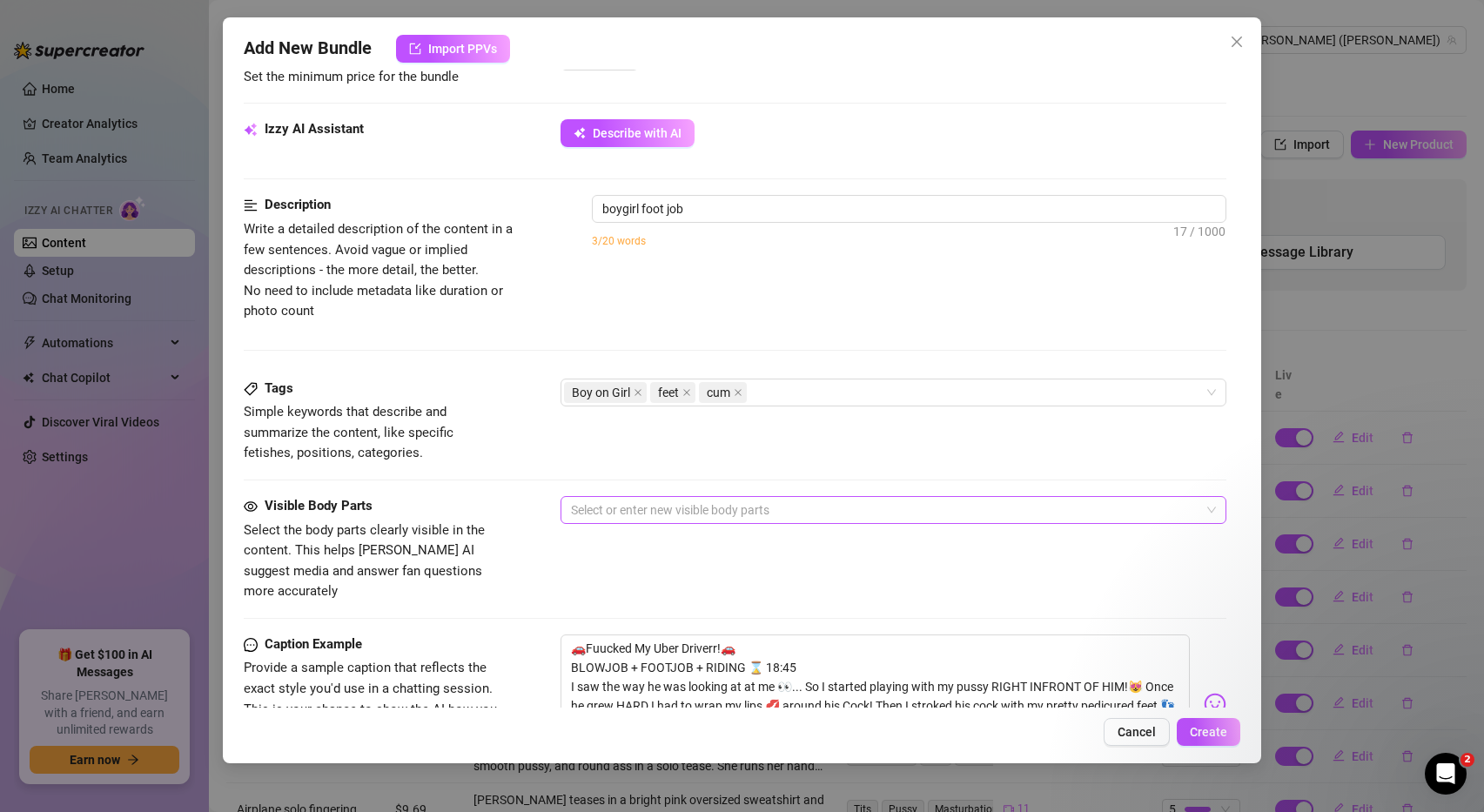
scroll to position [618, 0]
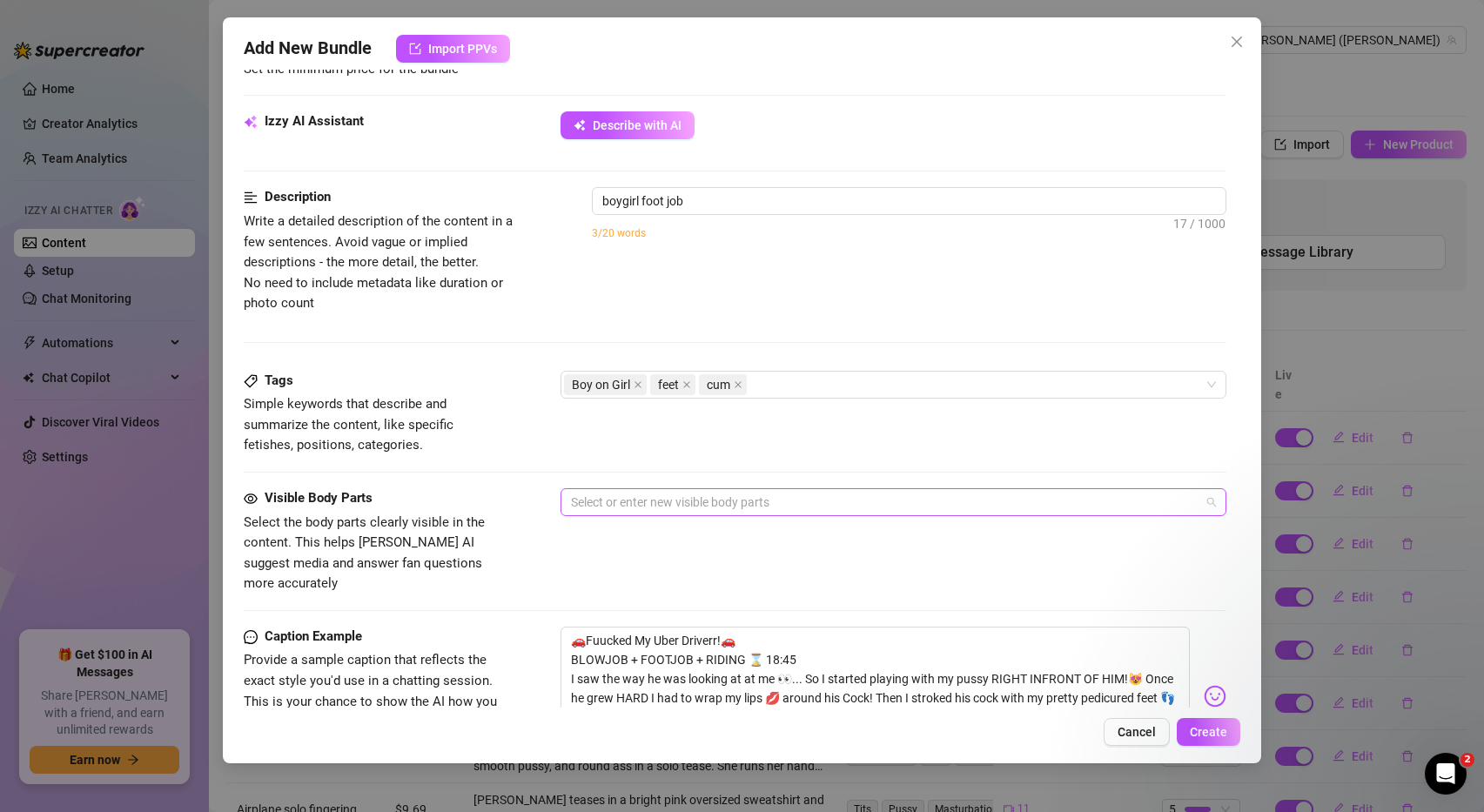
click at [760, 490] on div at bounding box center [884, 502] width 641 height 24
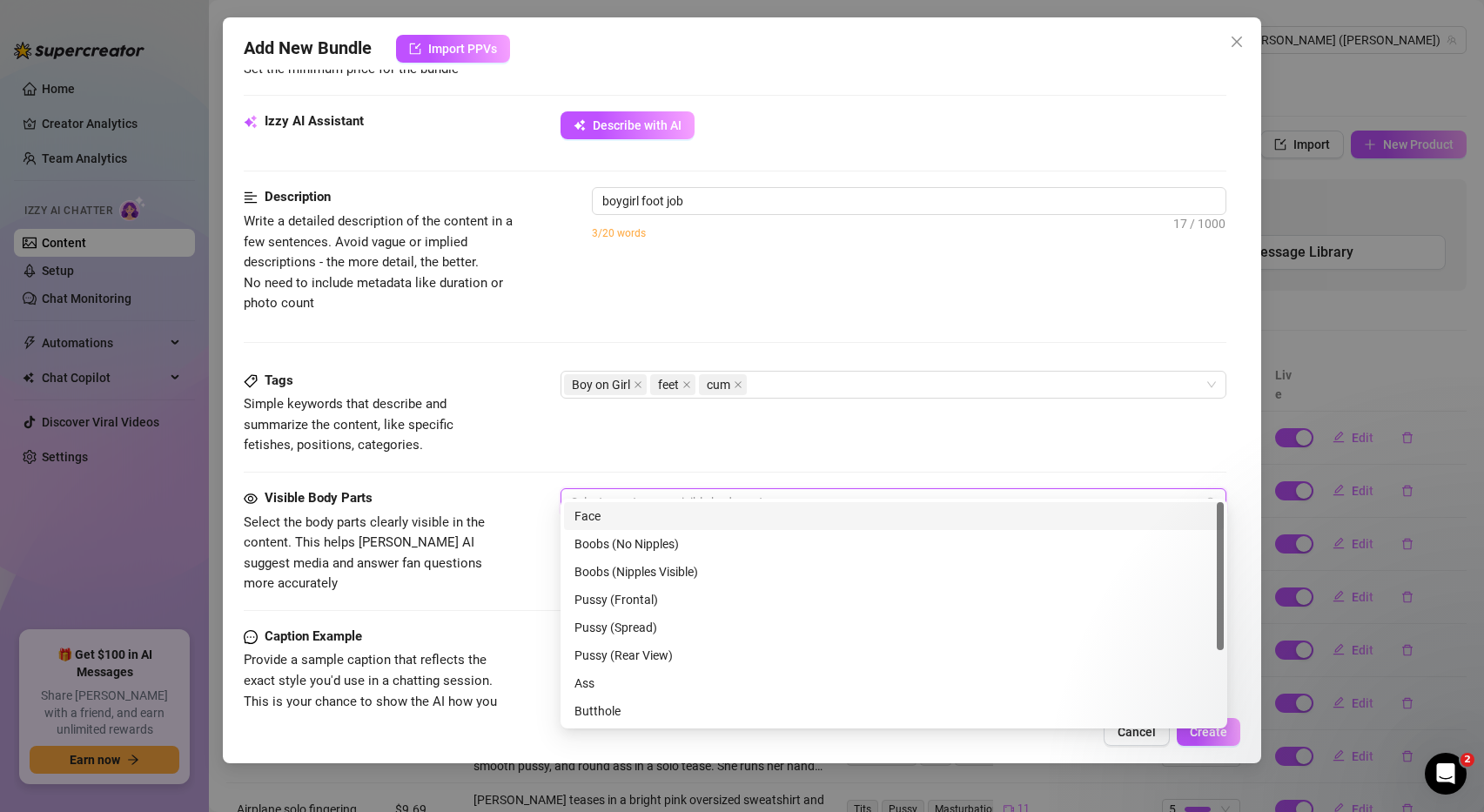
click at [669, 507] on div "Face" at bounding box center [893, 516] width 639 height 19
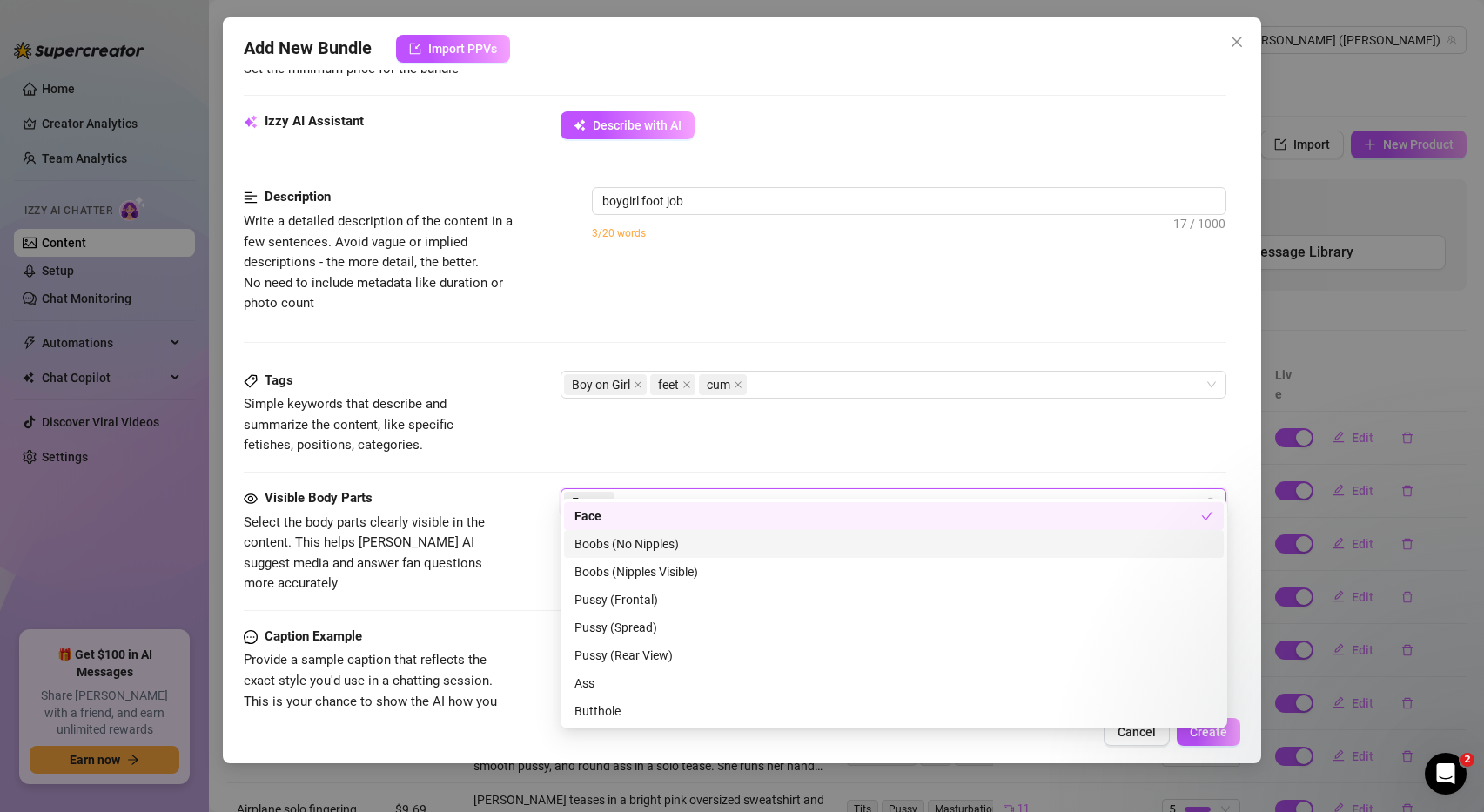
click at [681, 543] on div "Boobs (No Nipples)" at bounding box center [893, 544] width 639 height 19
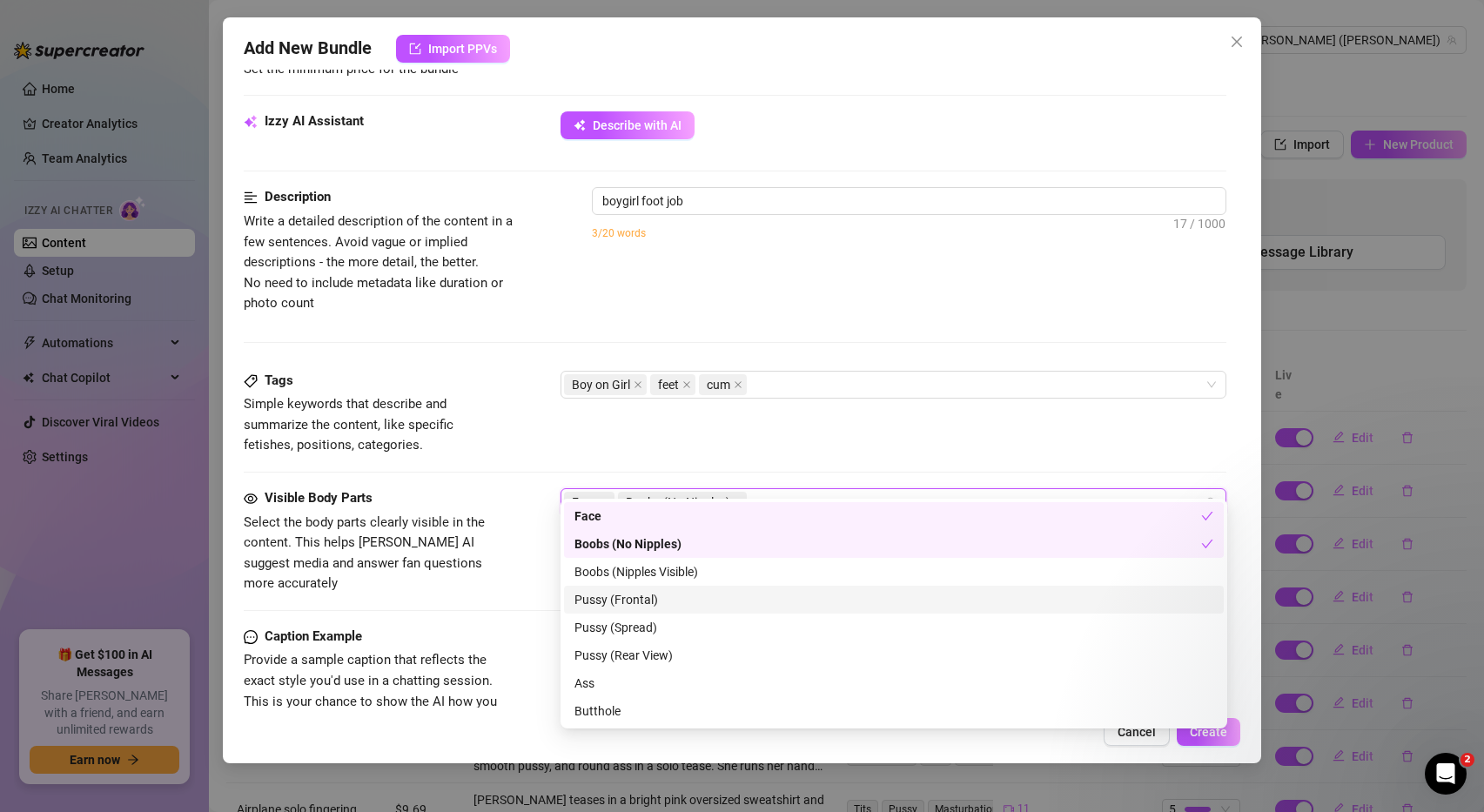
click at [639, 604] on div "Pussy (Frontal)" at bounding box center [893, 599] width 639 height 19
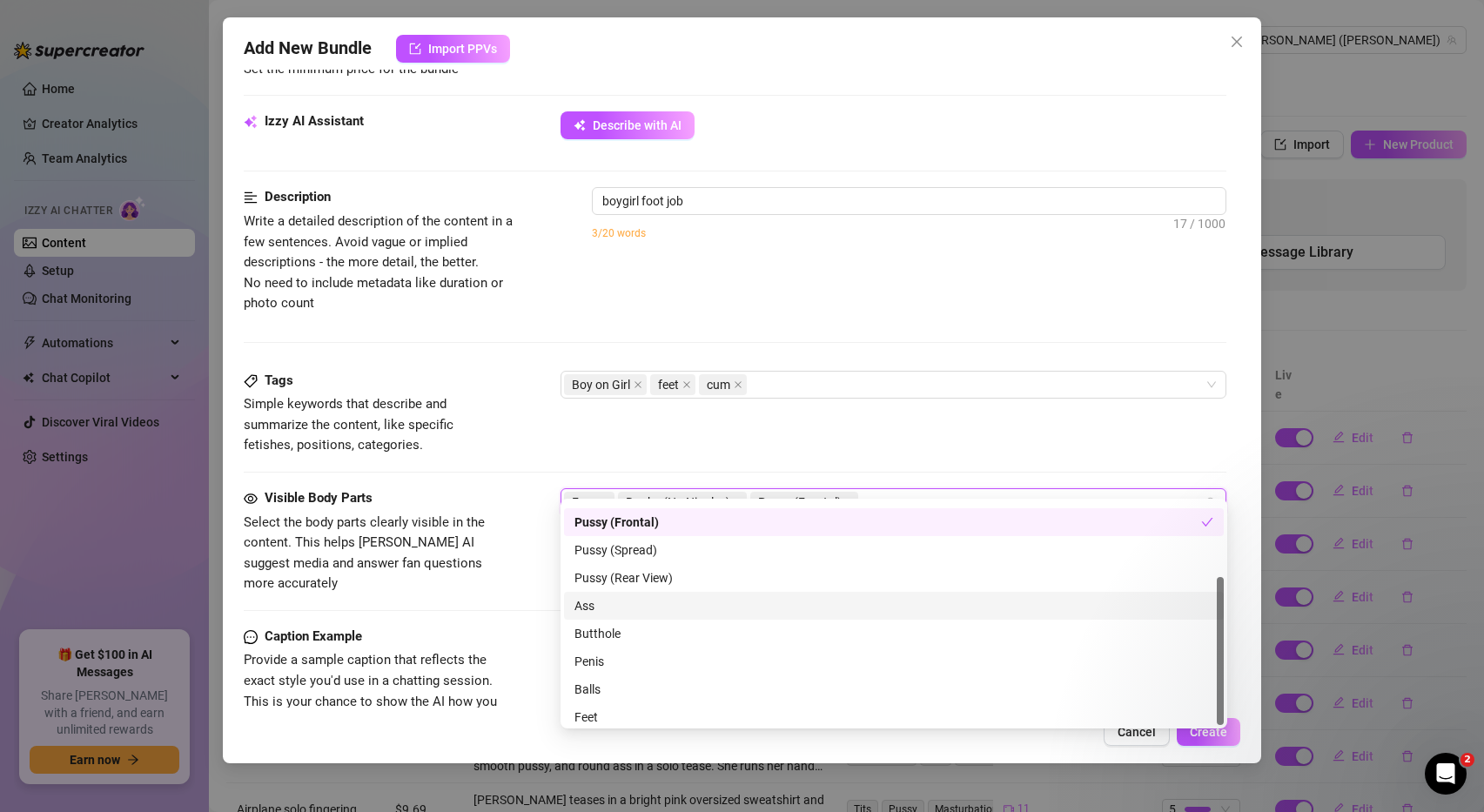
scroll to position [111, 0]
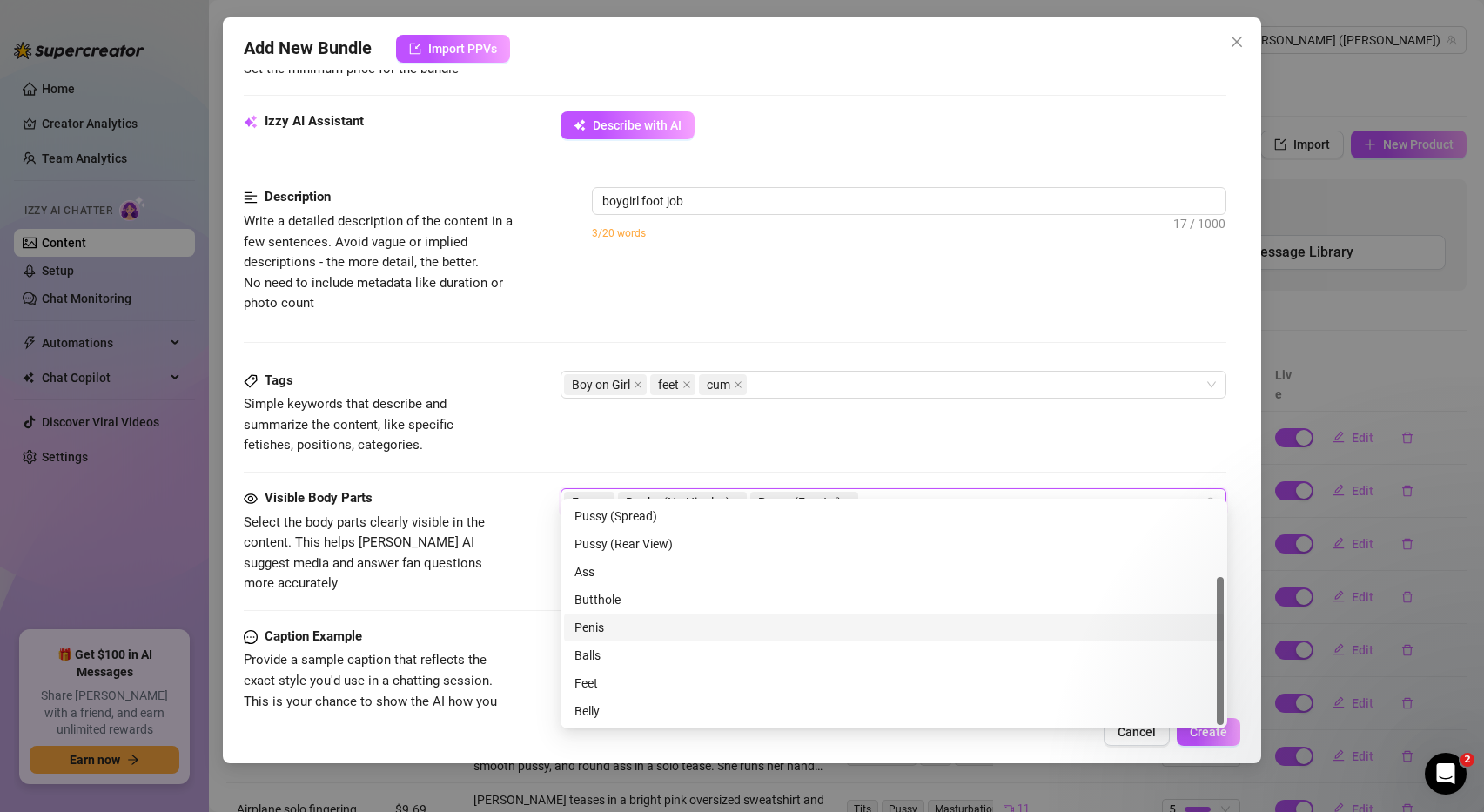
click at [617, 628] on div "Penis" at bounding box center [893, 627] width 639 height 19
click at [620, 681] on div "Feet" at bounding box center [893, 683] width 639 height 19
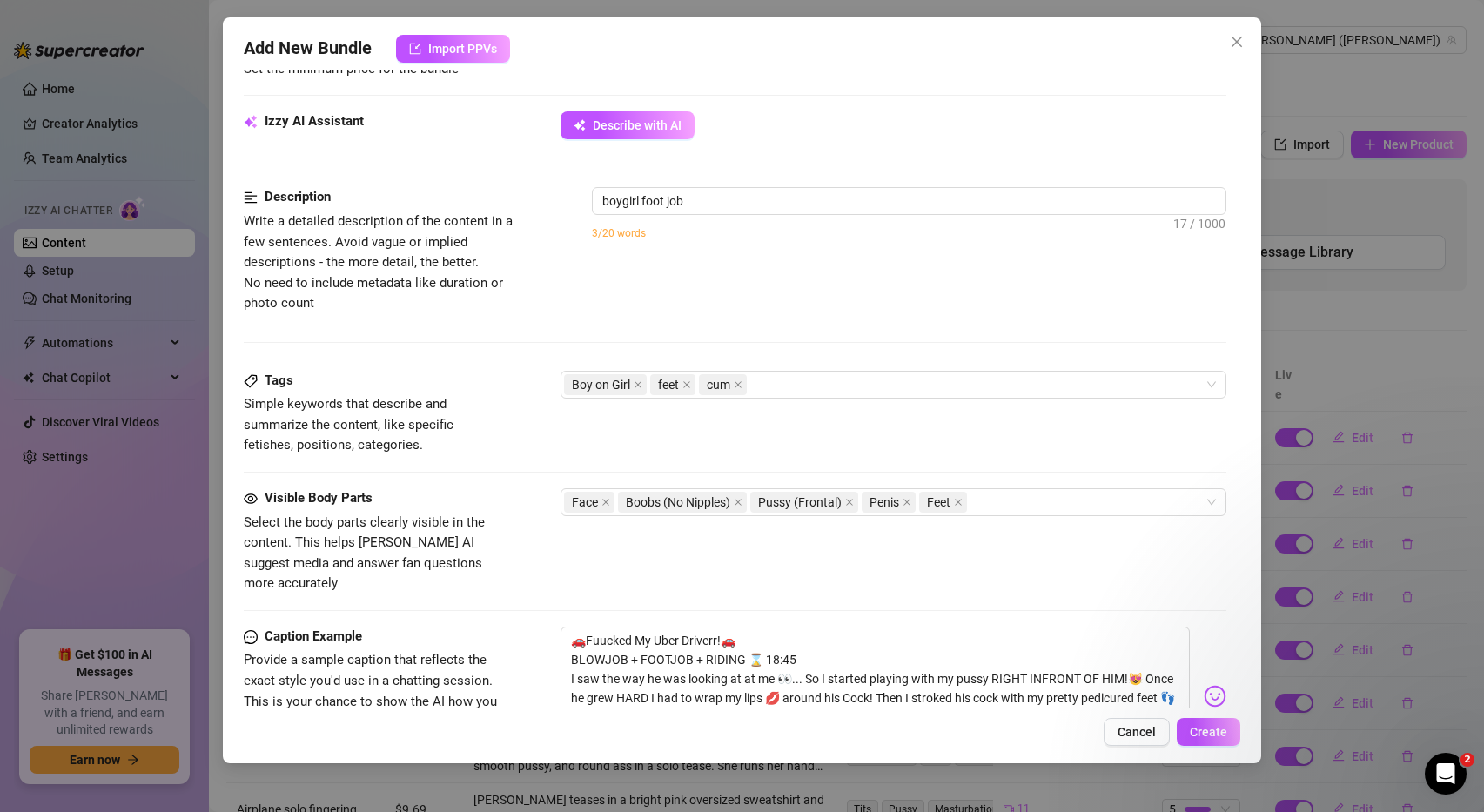
click at [980, 424] on div "Tags Simple keywords that describe and summarize the content, like specific fet…" at bounding box center [735, 413] width 984 height 85
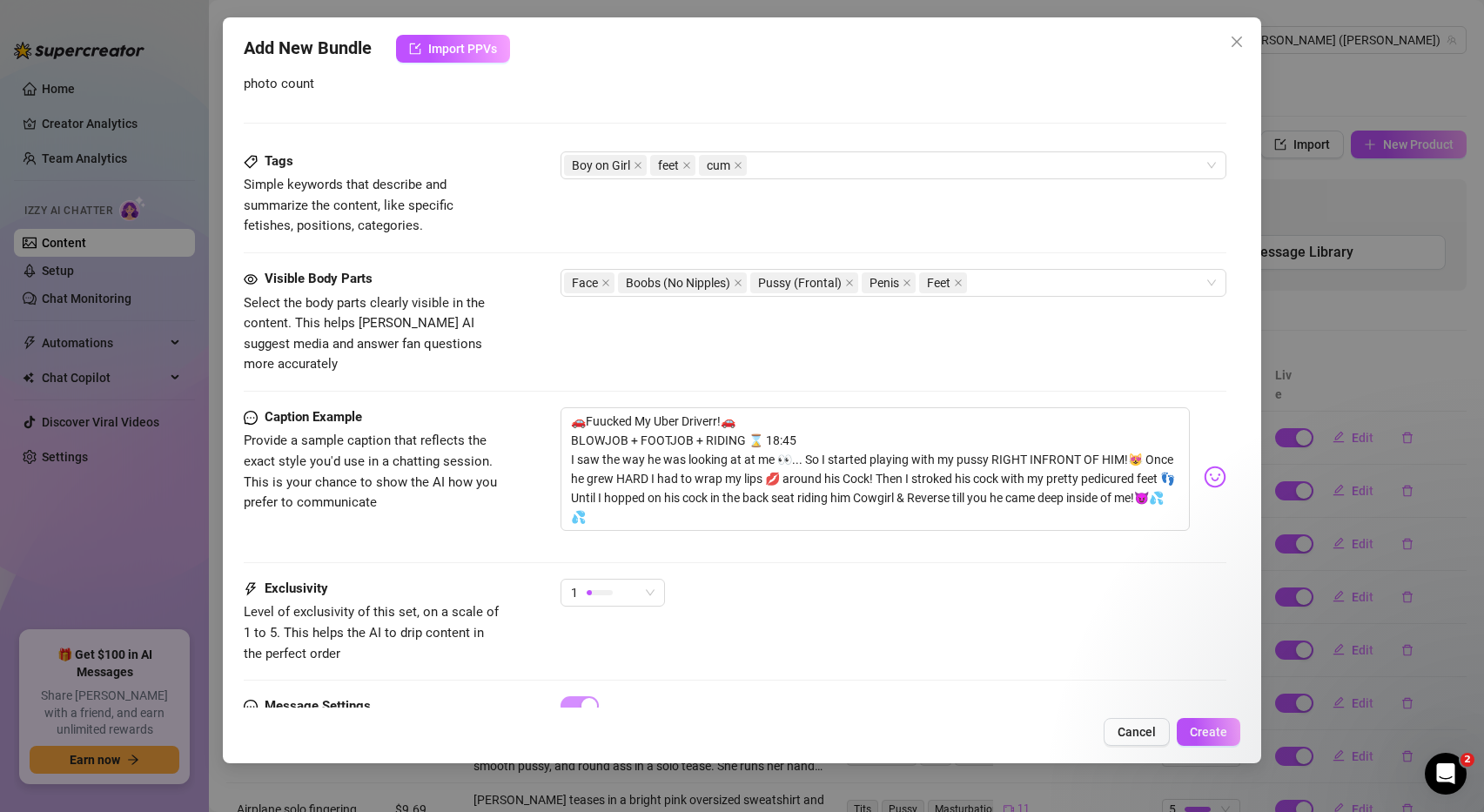
scroll to position [882, 0]
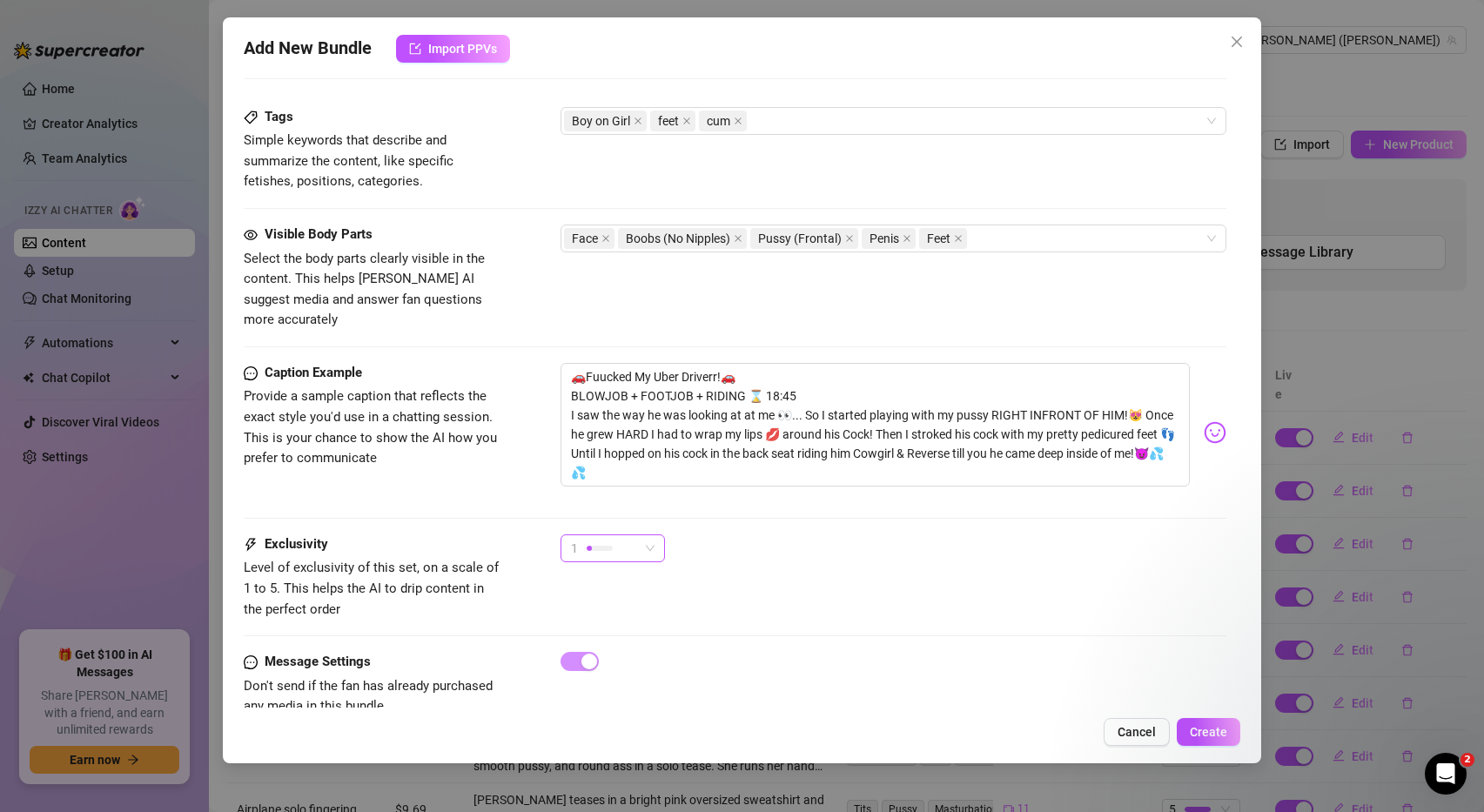
click at [633, 536] on div "1" at bounding box center [604, 548] width 68 height 26
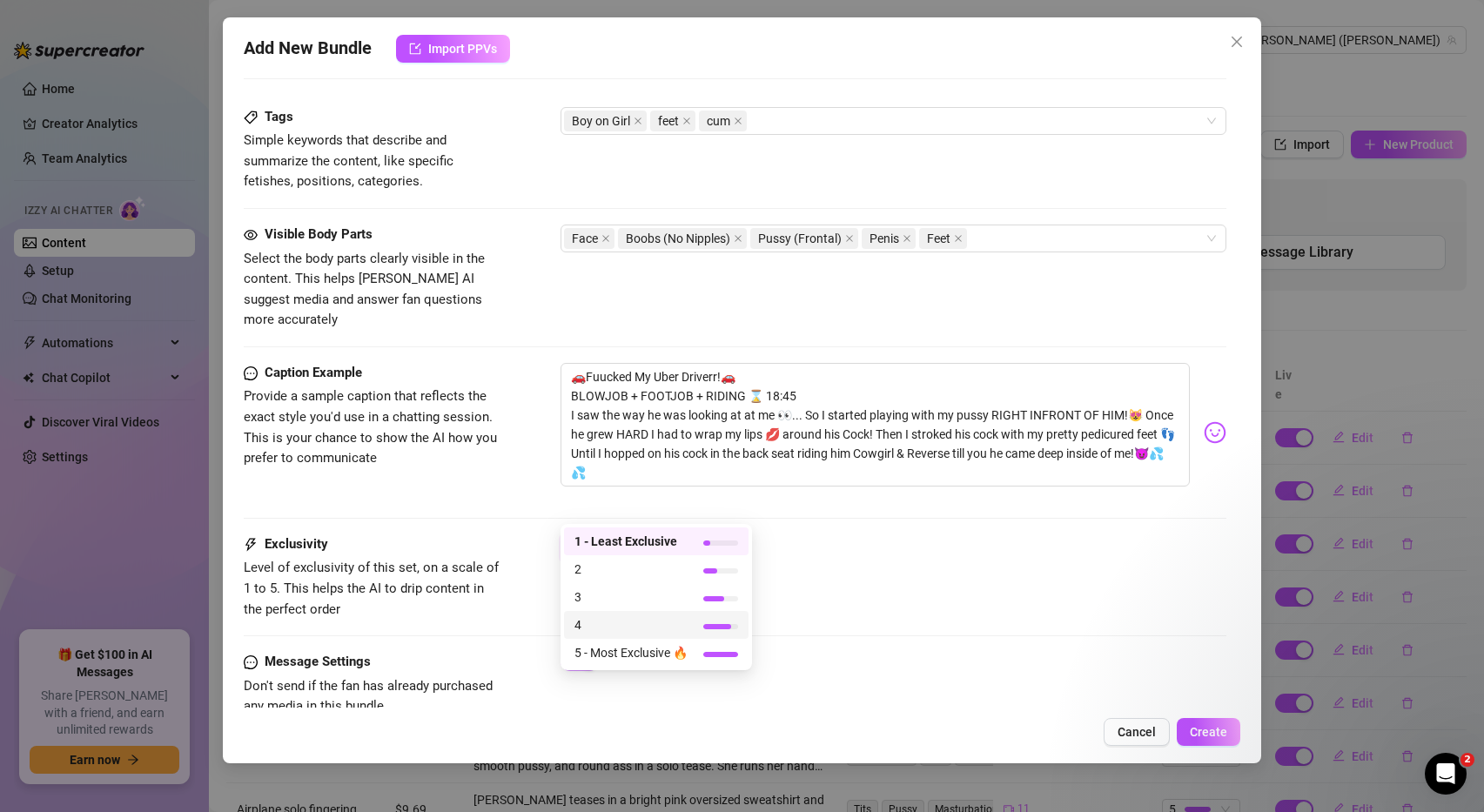
click at [611, 623] on span "4" at bounding box center [630, 624] width 113 height 19
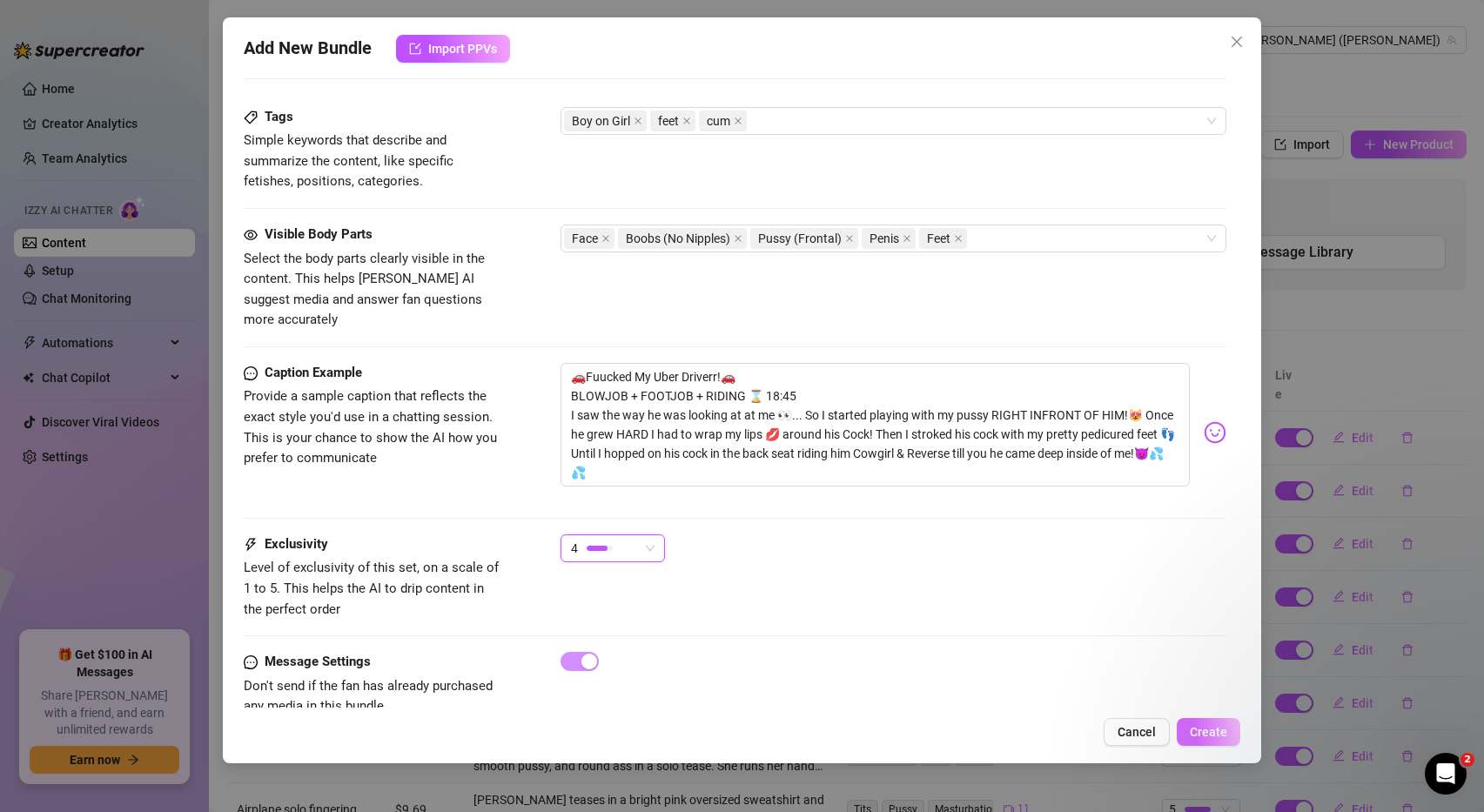
click at [1196, 738] on span "Create" at bounding box center [1208, 732] width 37 height 14
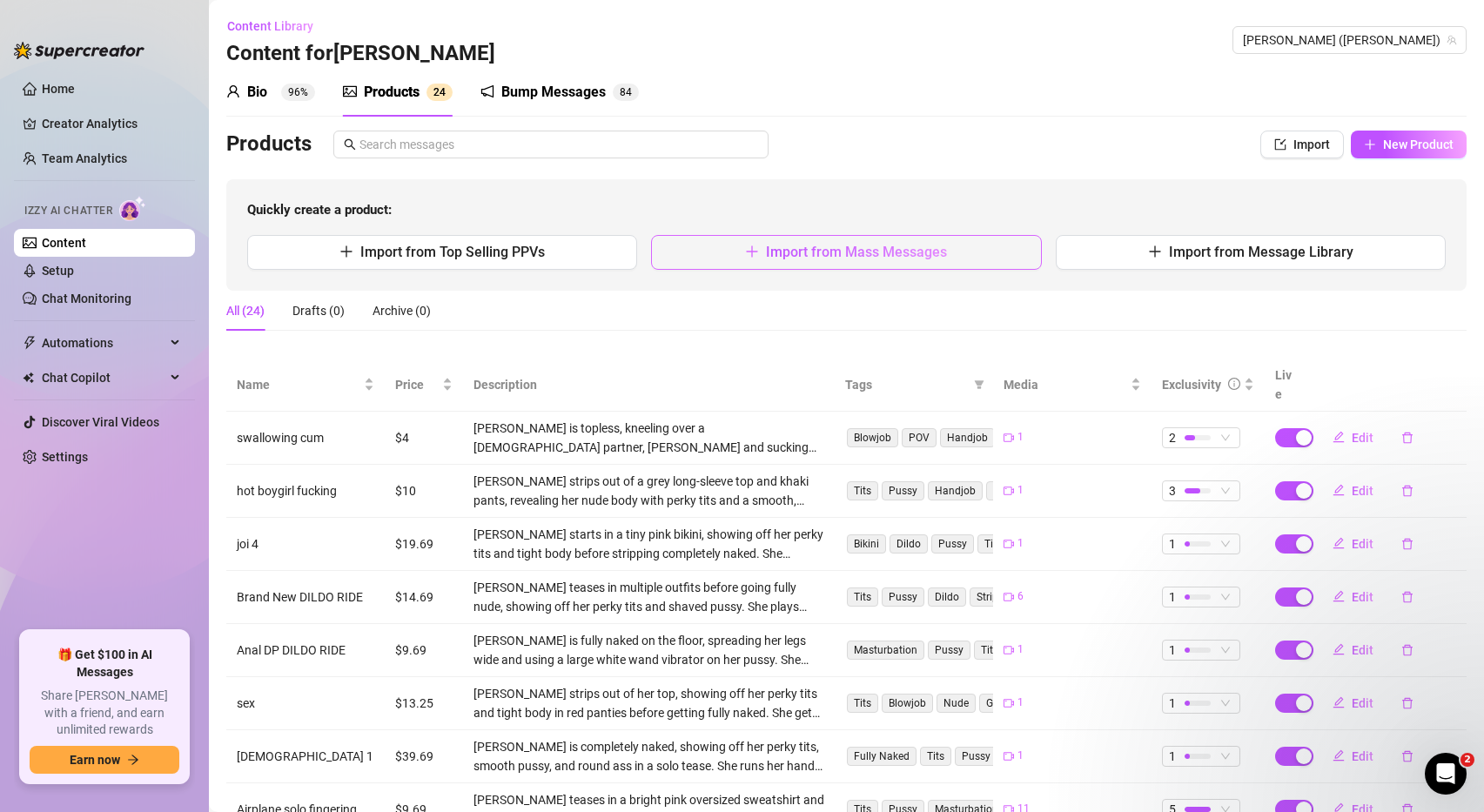
click at [884, 254] on span "Import from Mass Messages" at bounding box center [856, 252] width 181 height 16
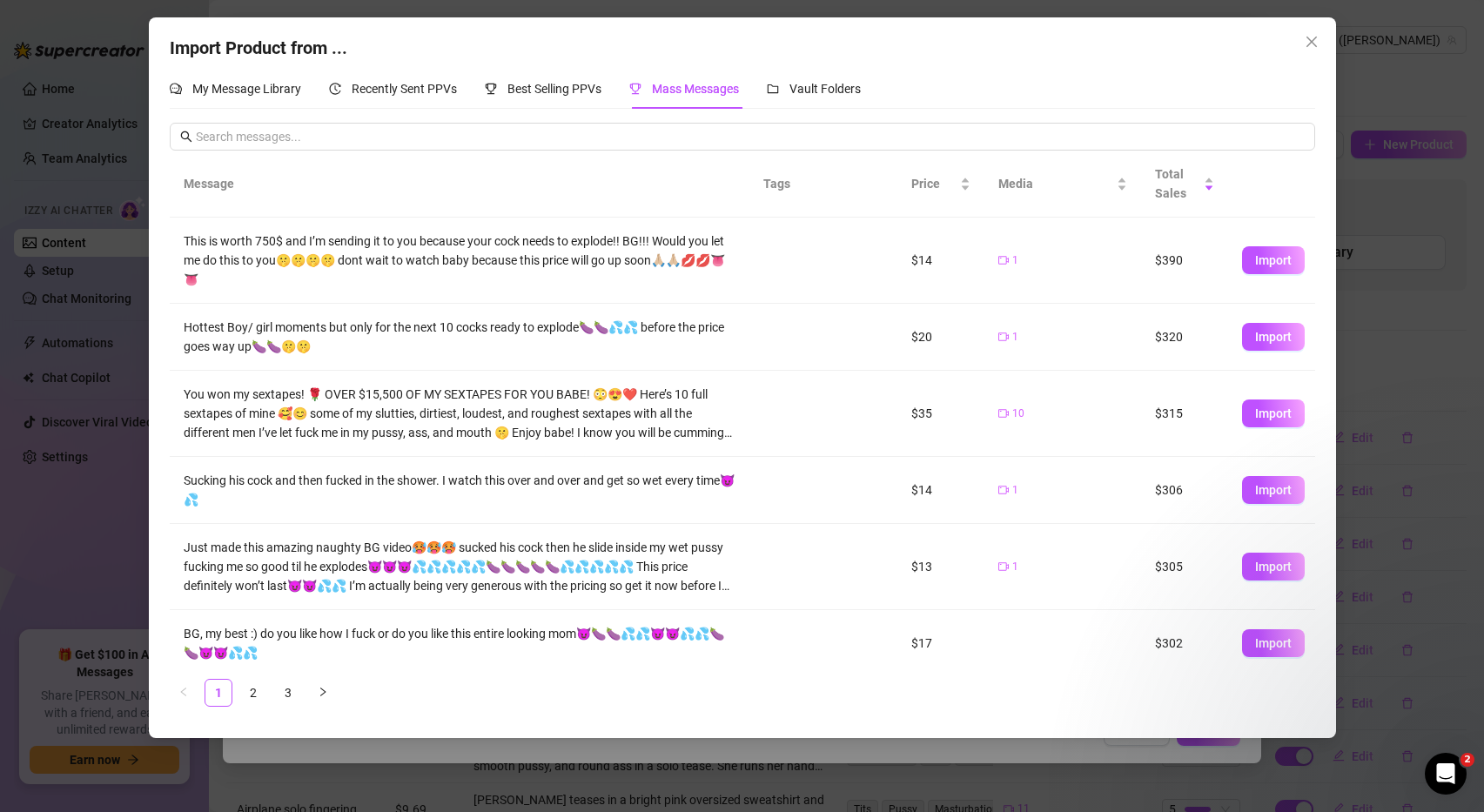
scroll to position [300, 0]
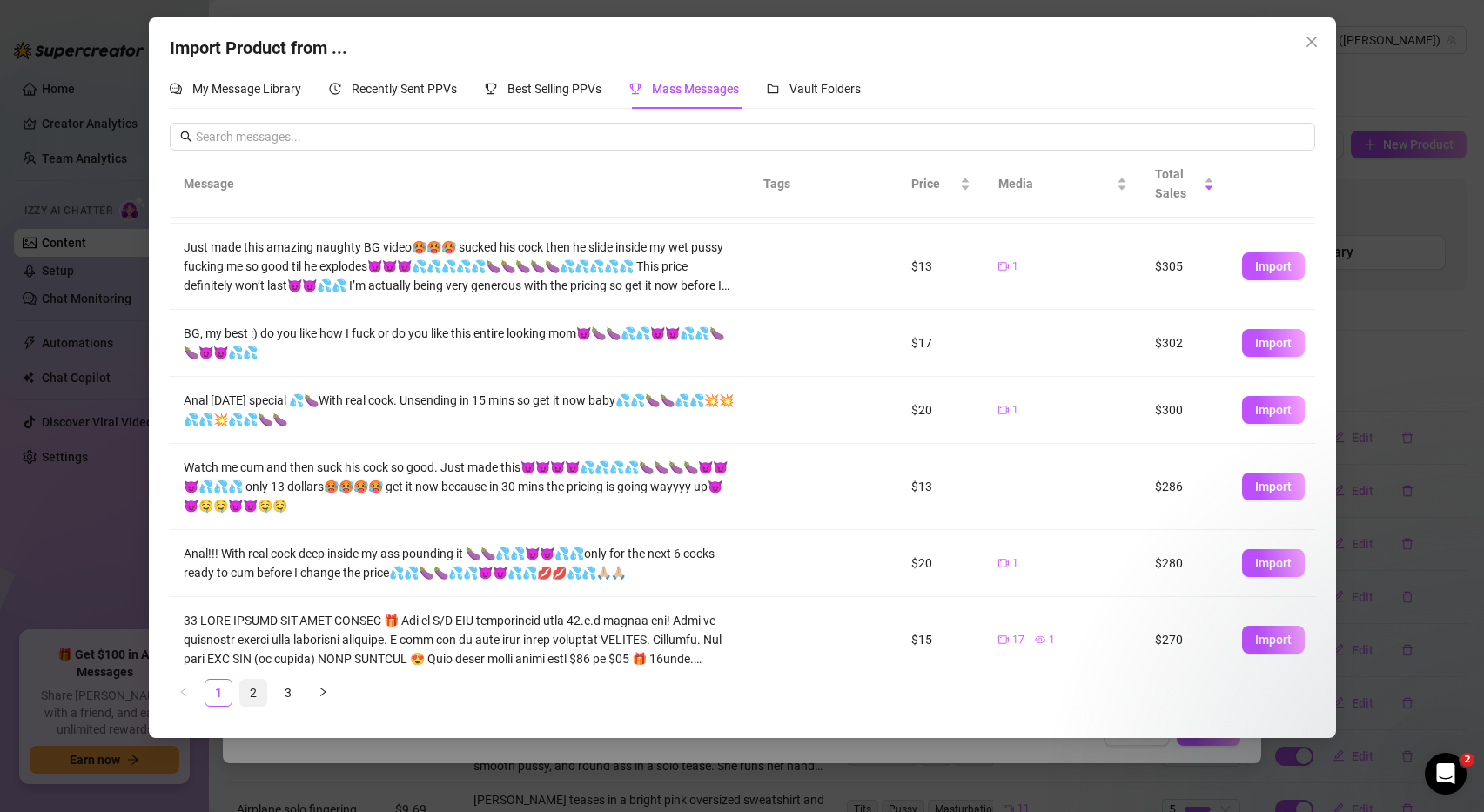
click at [251, 691] on link "2" at bounding box center [253, 693] width 26 height 26
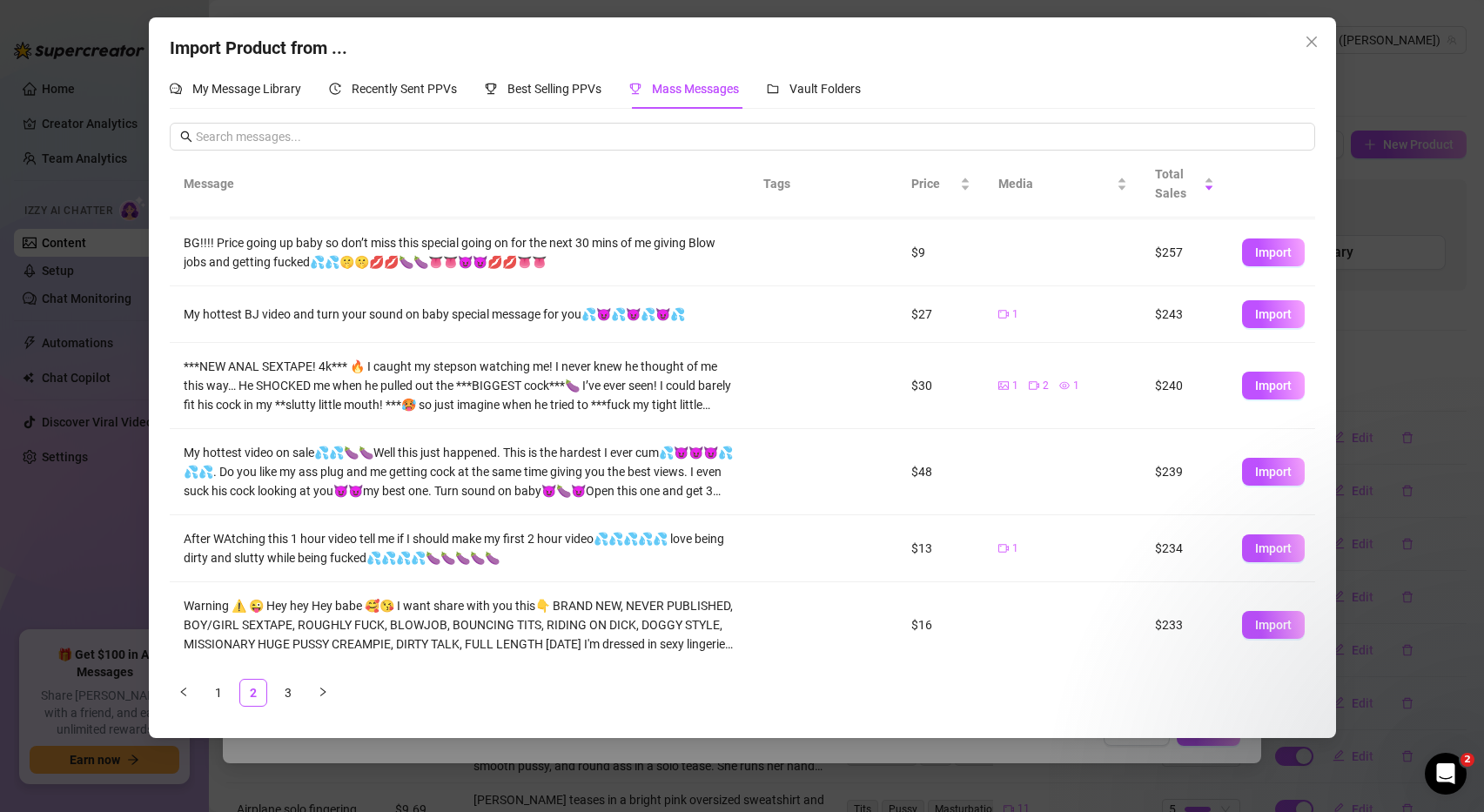
scroll to position [84, 0]
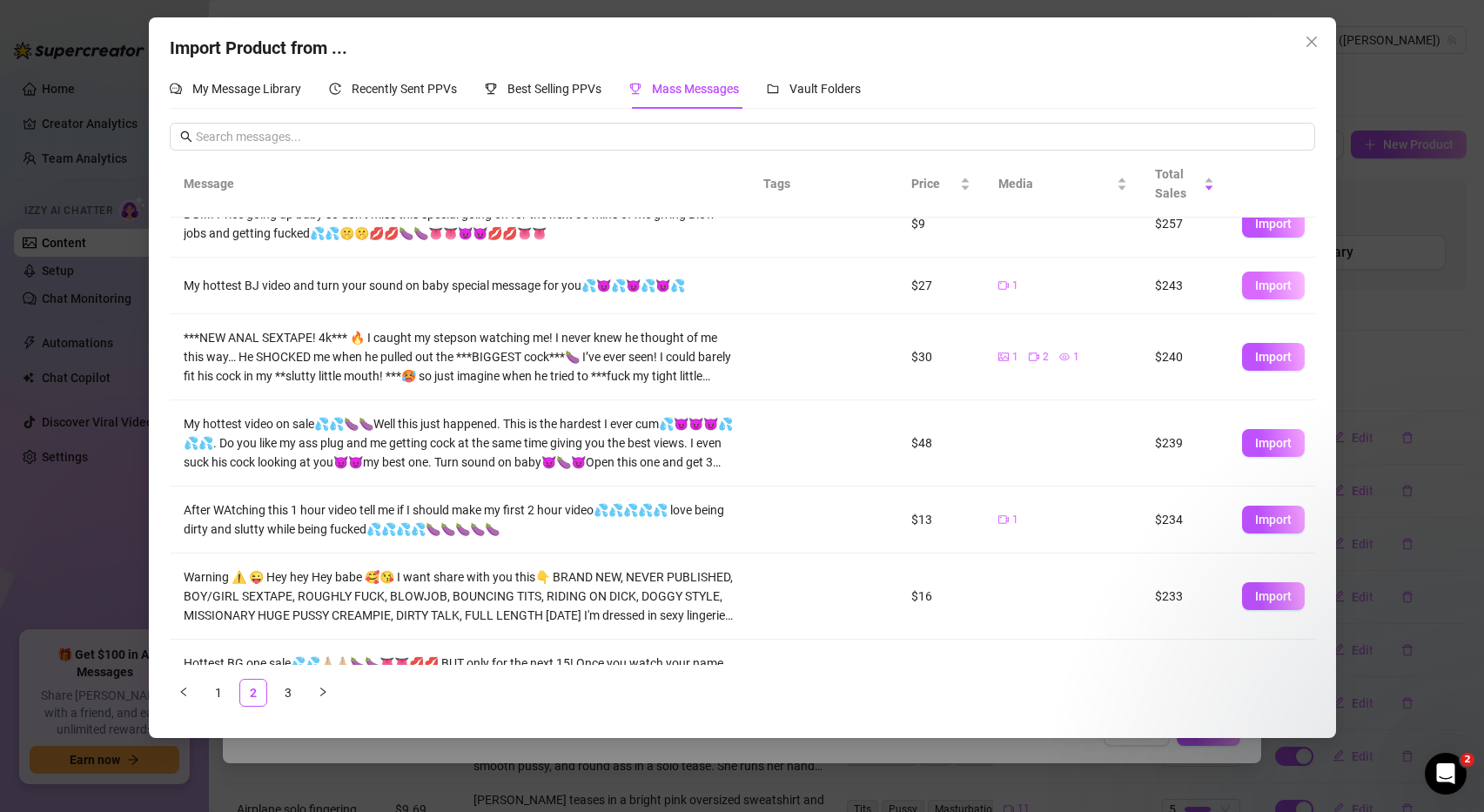
click at [1260, 283] on span "Import" at bounding box center [1274, 285] width 36 height 14
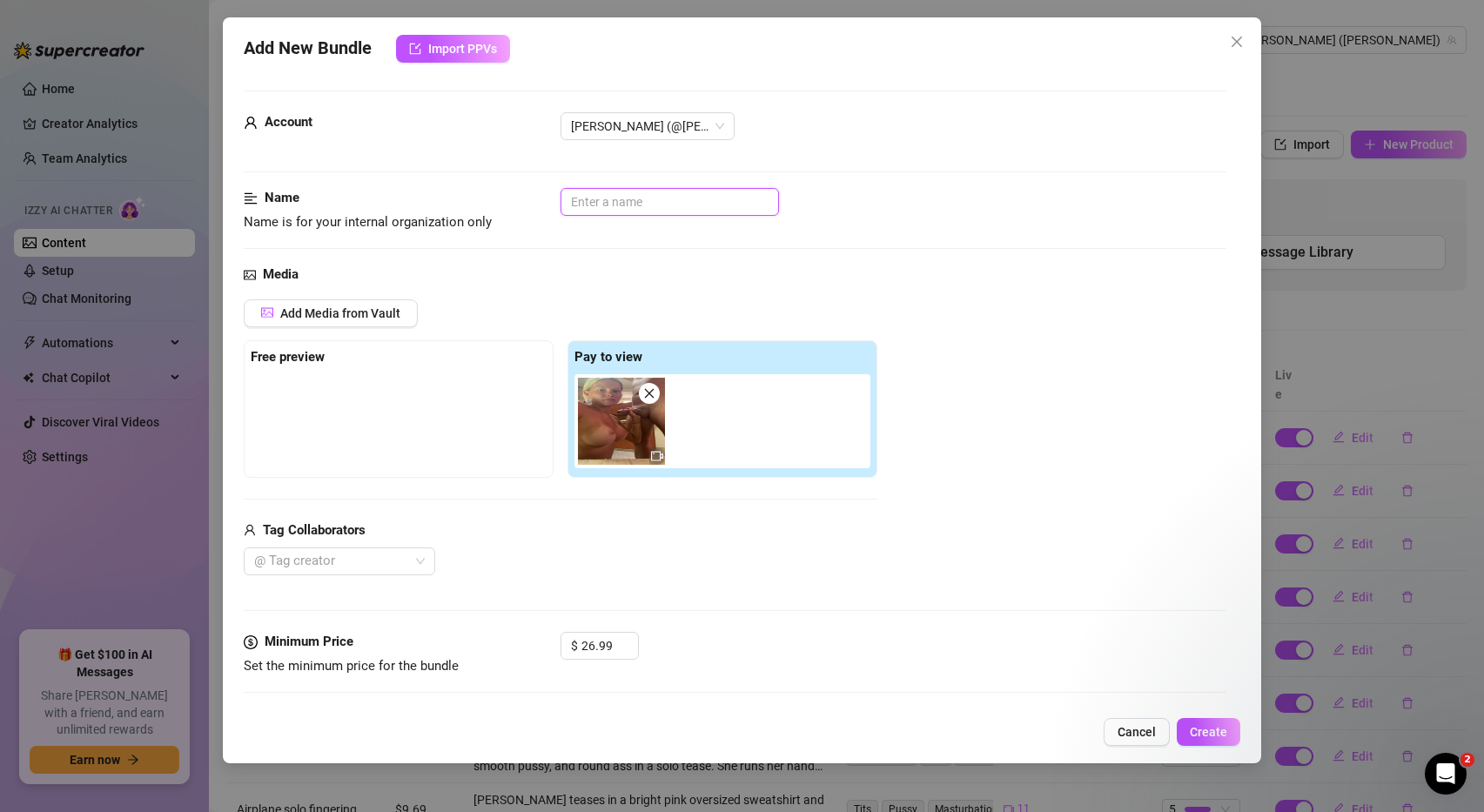
click at [633, 204] on input "text" at bounding box center [670, 201] width 219 height 28
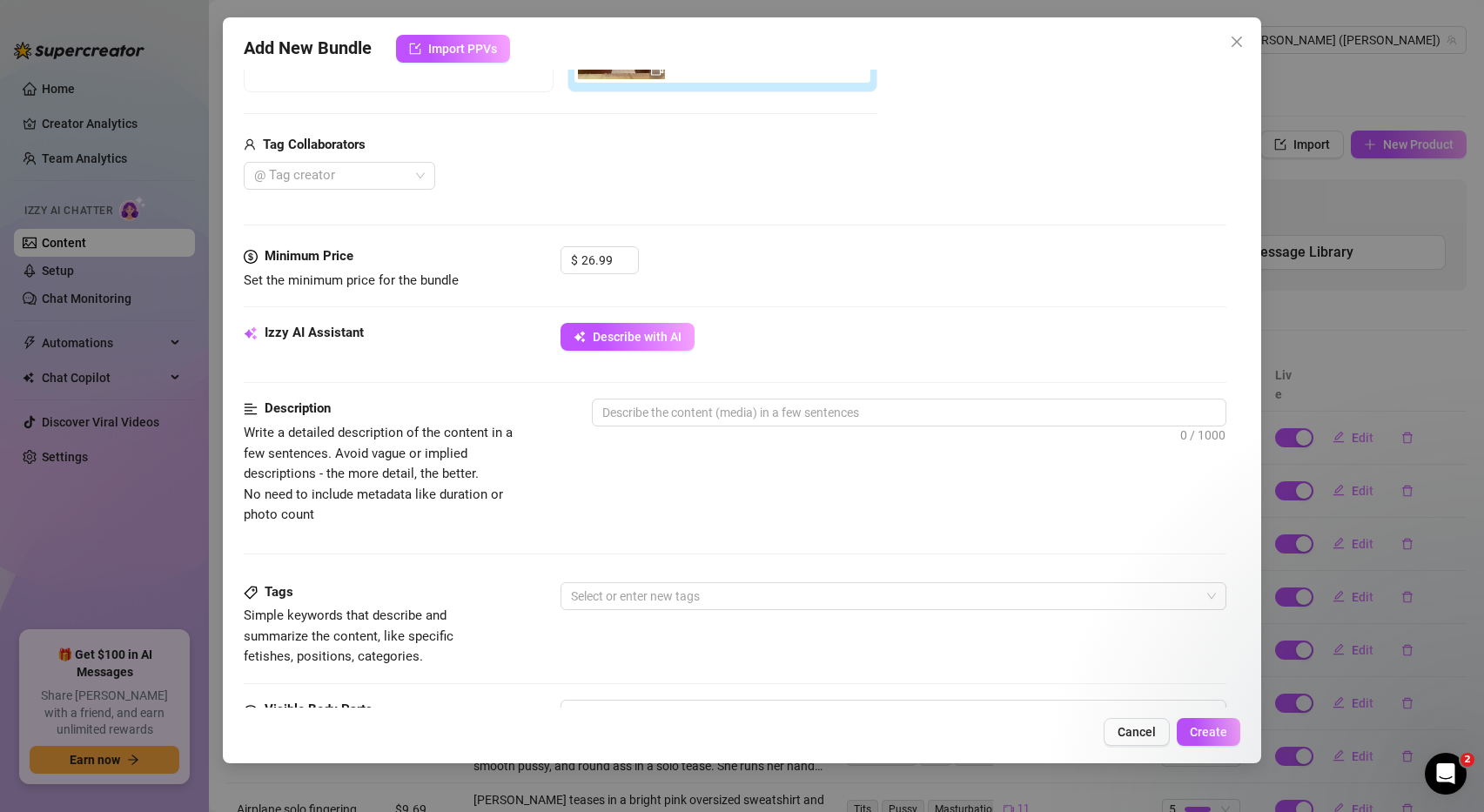
scroll to position [425, 0]
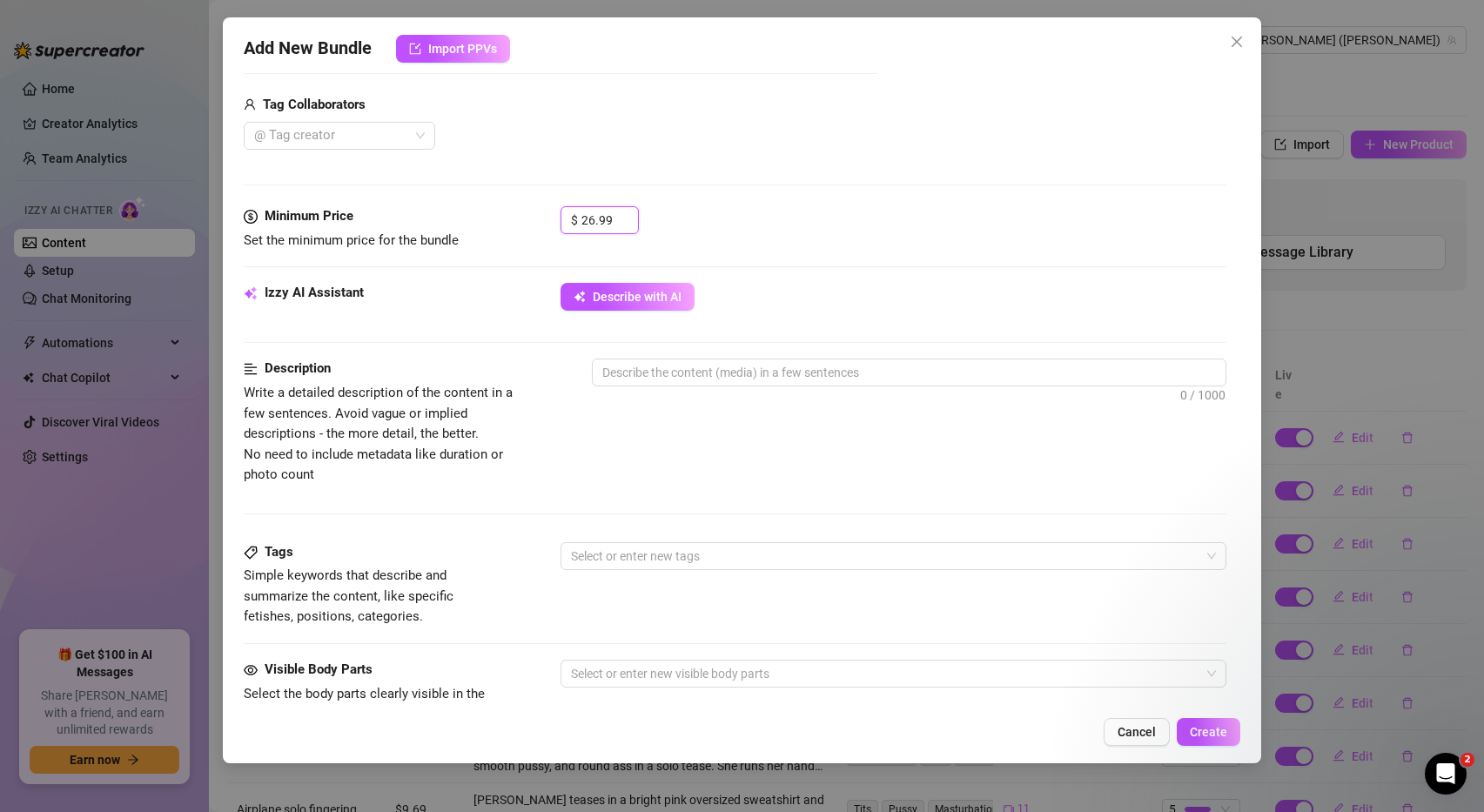
drag, startPoint x: 611, startPoint y: 218, endPoint x: 549, endPoint y: 216, distance: 62.0
click at [549, 217] on div "Minimum Price Set the minimum price for the bundle $ 26.99" at bounding box center [735, 228] width 984 height 44
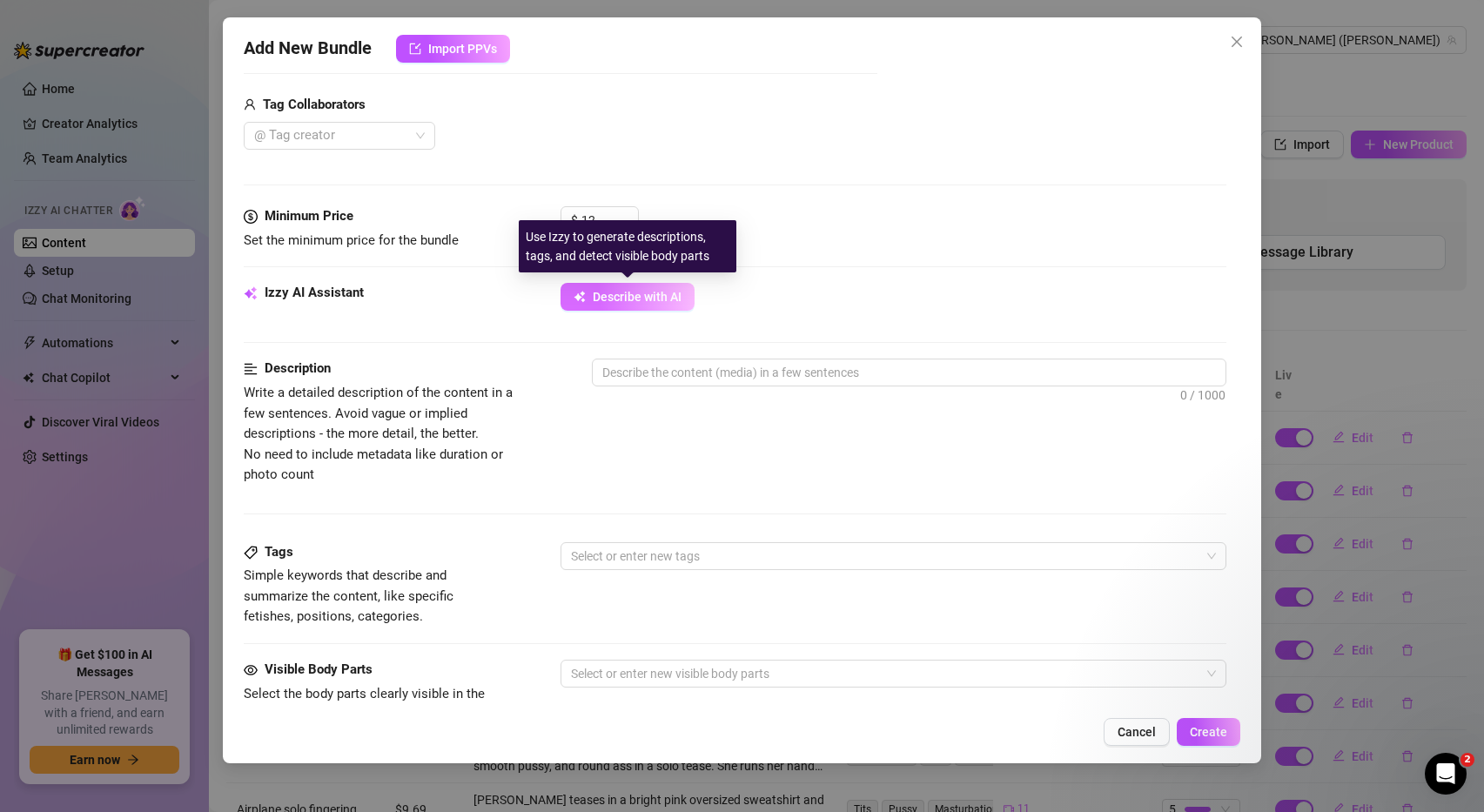
click at [634, 301] on span "Describe with AI" at bounding box center [637, 296] width 89 height 14
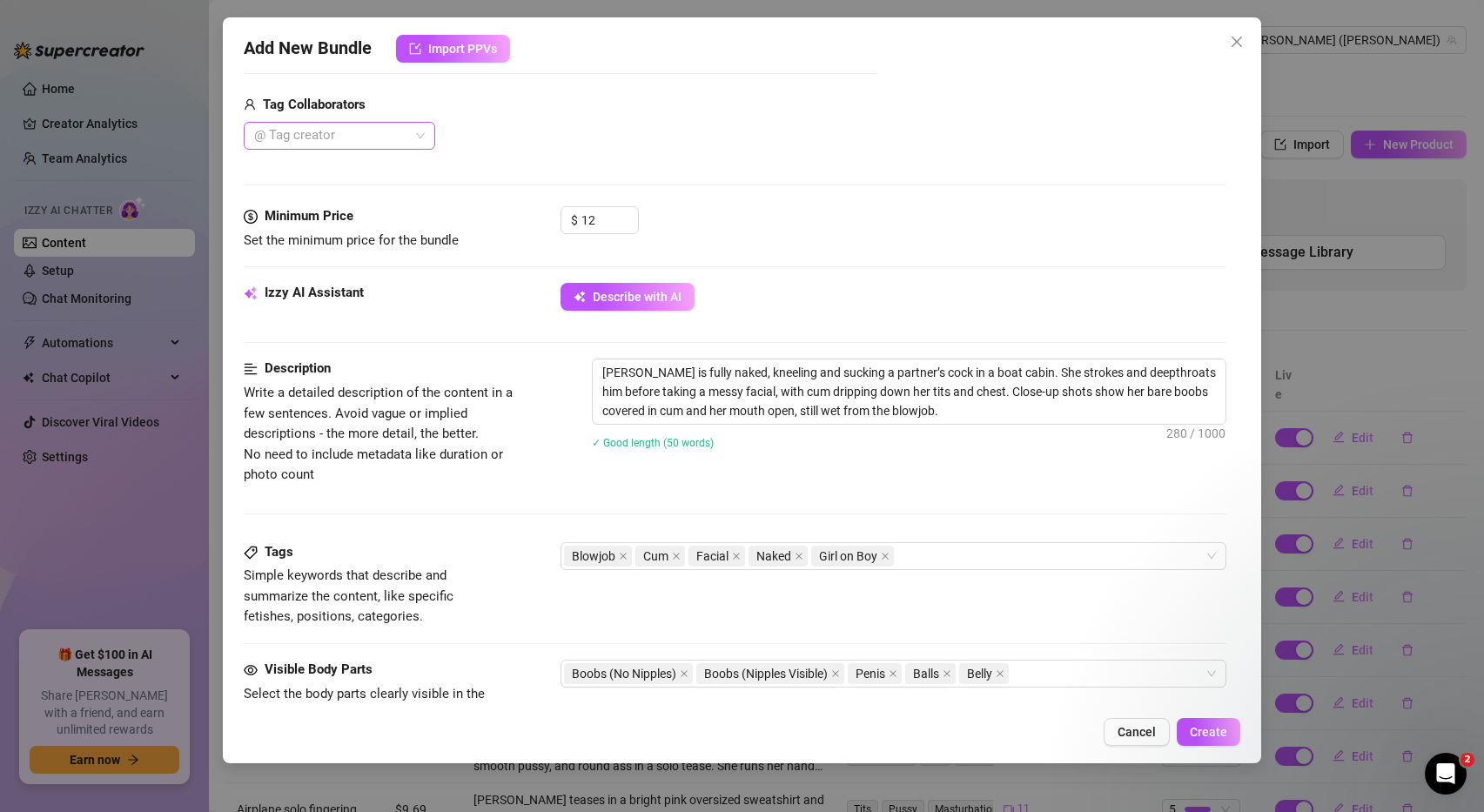
click at [418, 133] on div "@ Tag creator" at bounding box center [340, 135] width 191 height 28
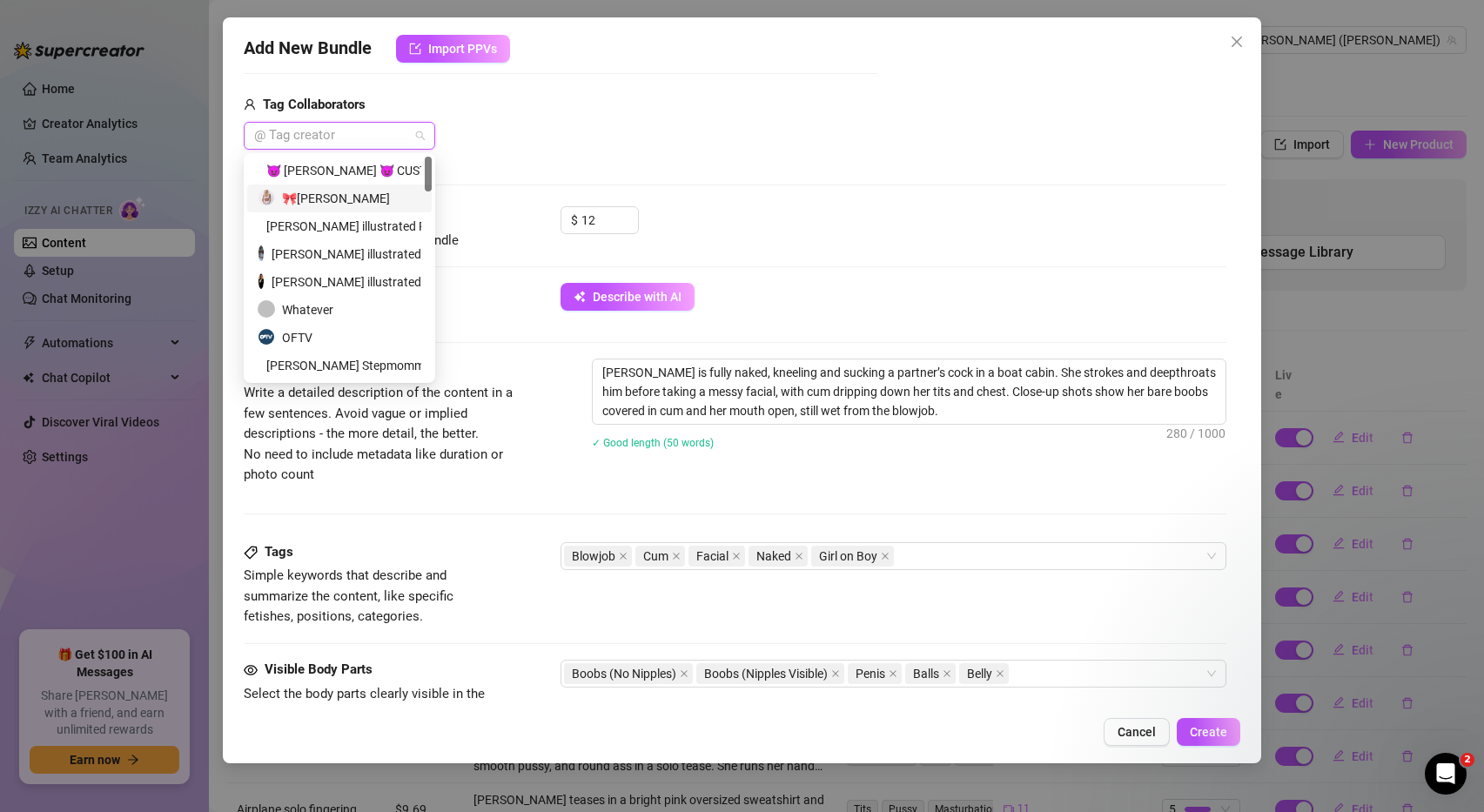
click at [377, 199] on div "🎀Ashley Belle" at bounding box center [339, 198] width 163 height 19
click at [378, 224] on div "Alex illustrated Presents" at bounding box center [339, 226] width 163 height 19
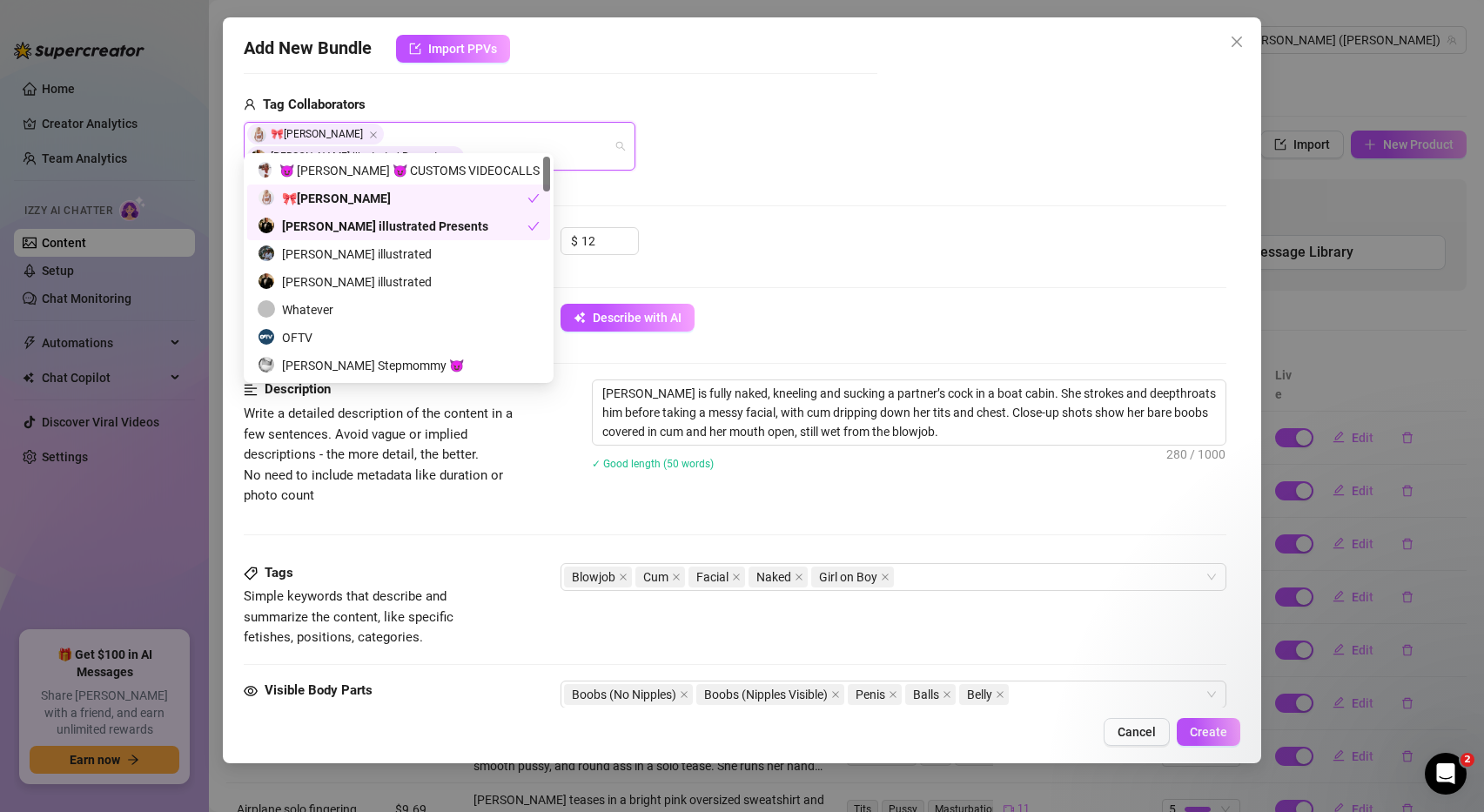
click at [687, 227] on div "$ 12" at bounding box center [894, 248] width 667 height 43
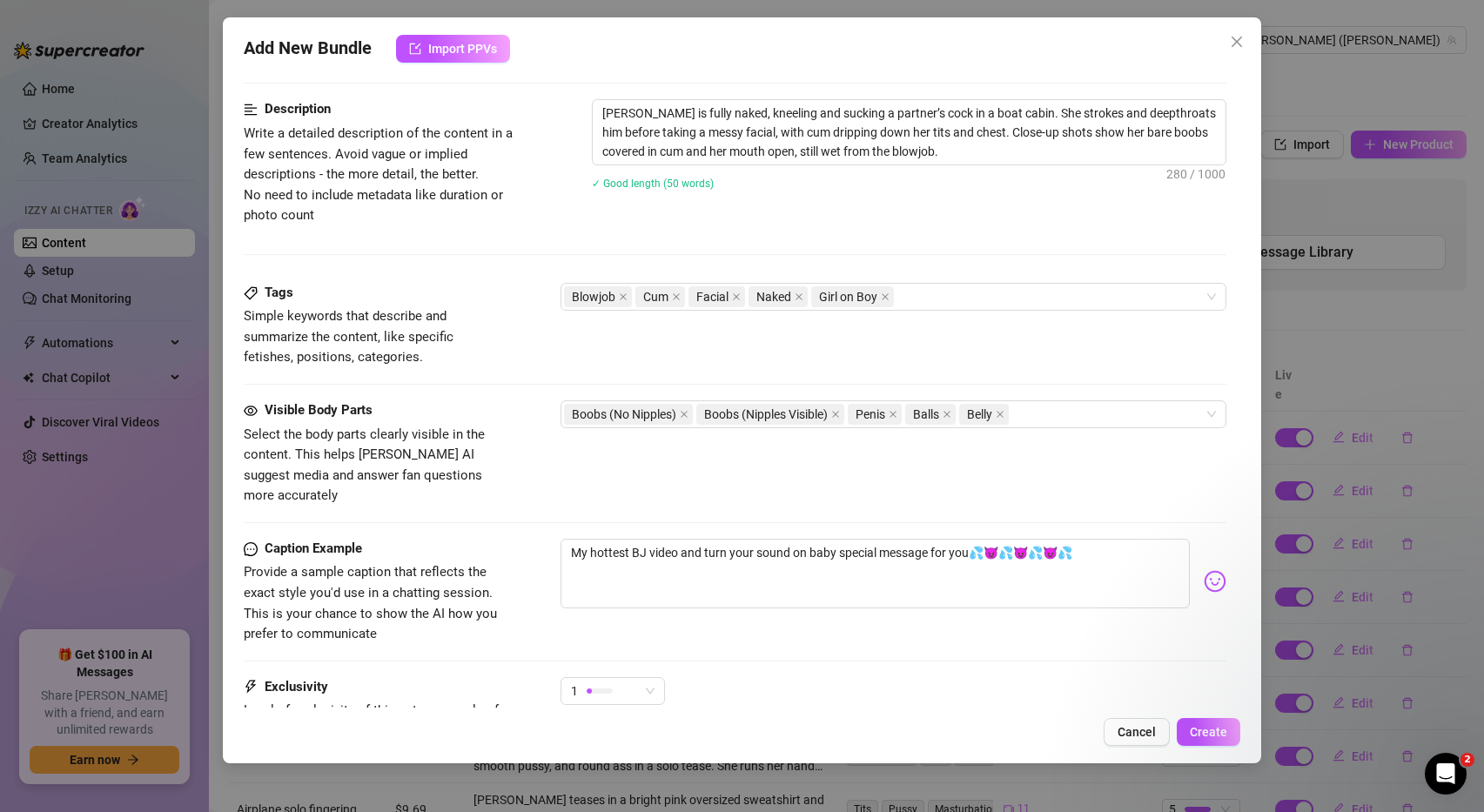
scroll to position [849, 0]
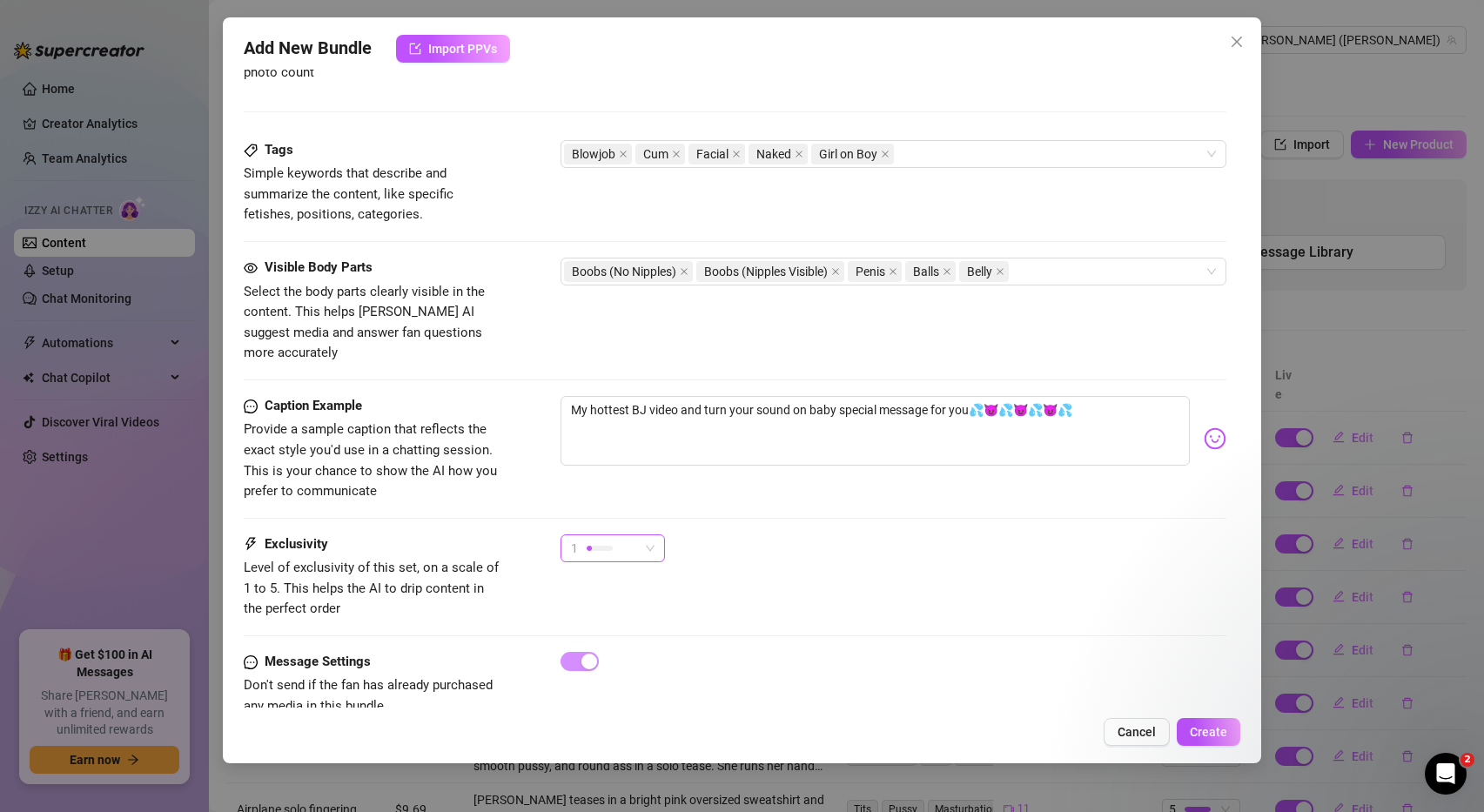
click at [654, 535] on div "1" at bounding box center [613, 548] width 105 height 28
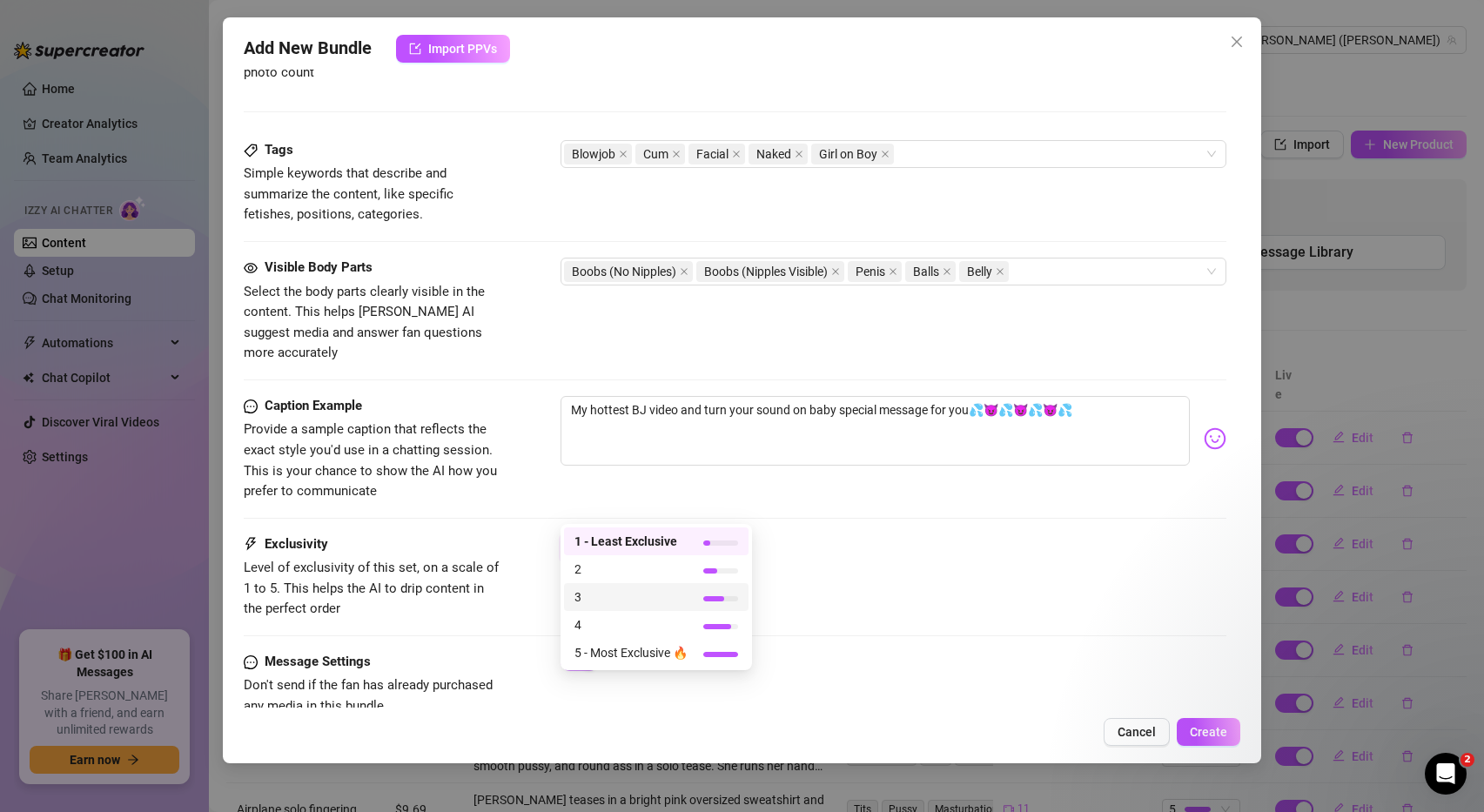
click at [578, 600] on span "3" at bounding box center [630, 596] width 113 height 19
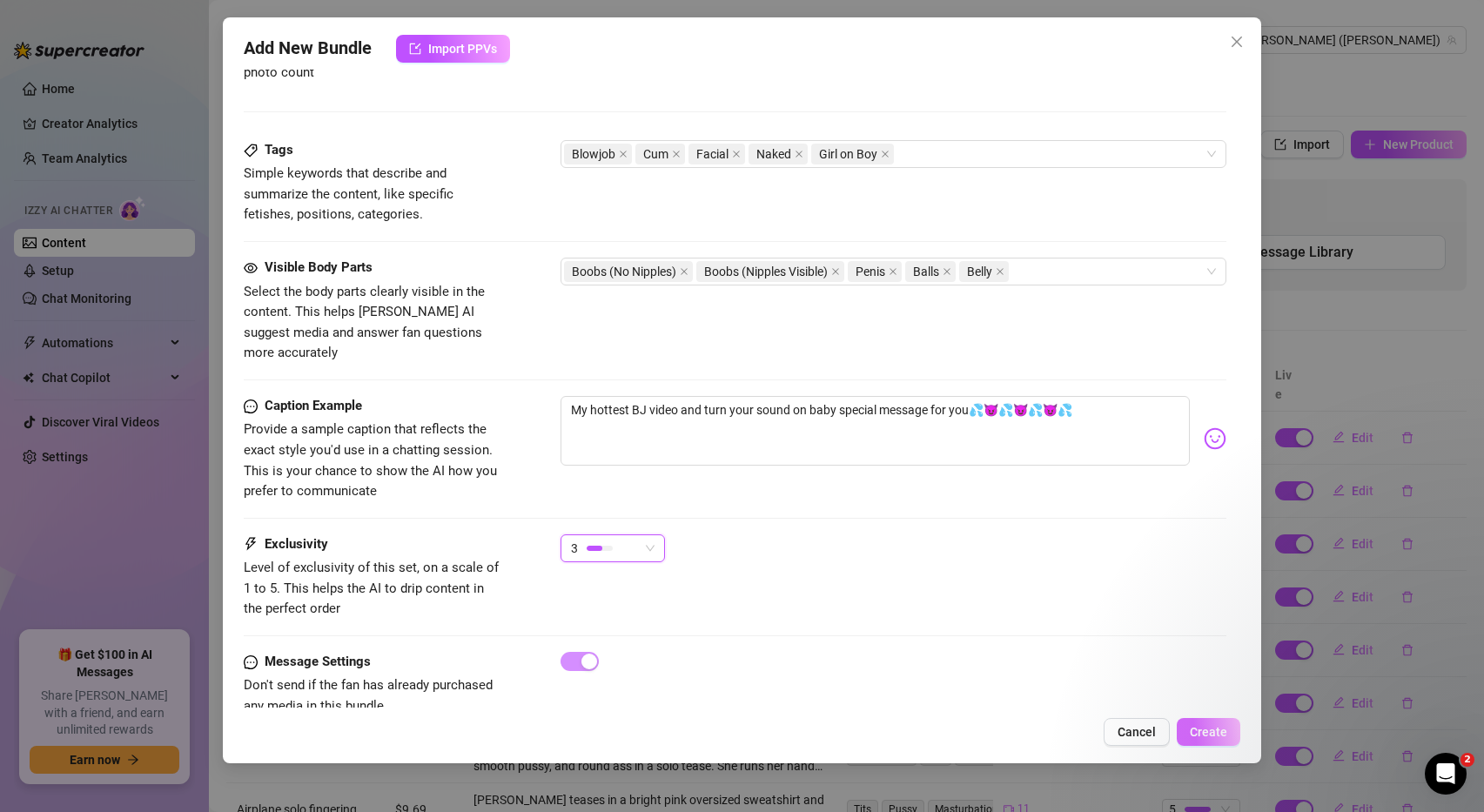
click at [1221, 730] on span "Create" at bounding box center [1208, 732] width 37 height 14
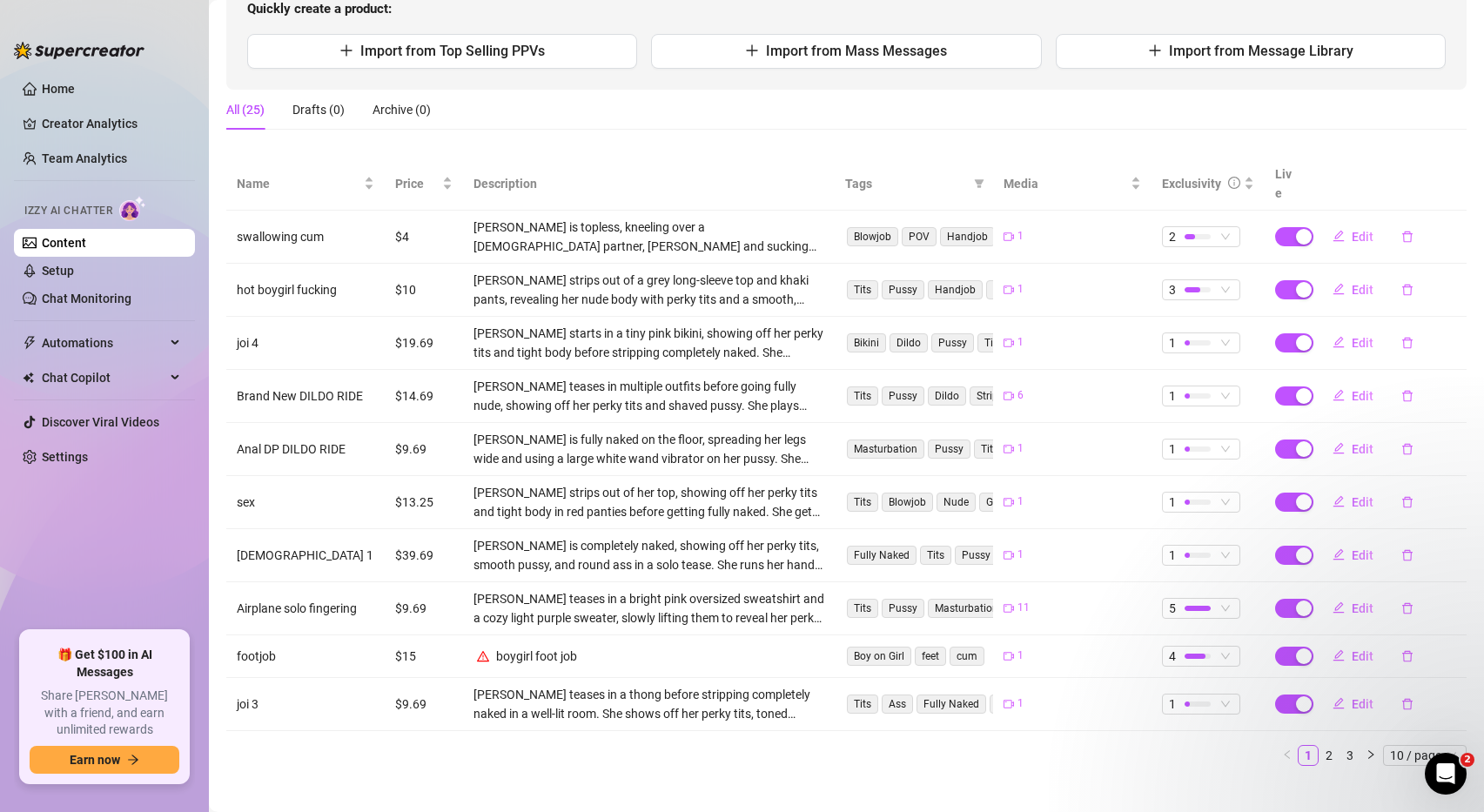
scroll to position [0, 0]
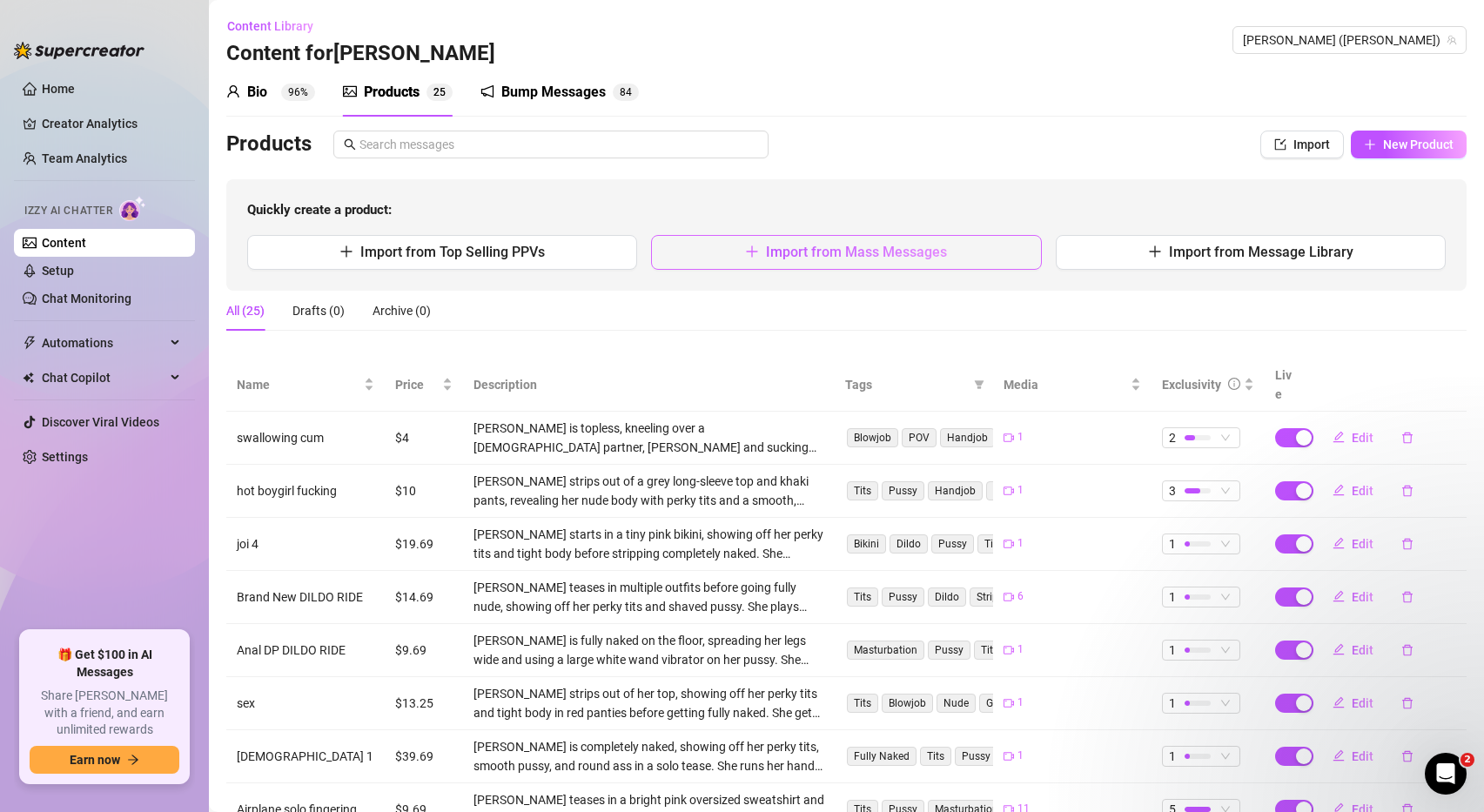
click at [909, 255] on span "Import from Mass Messages" at bounding box center [856, 252] width 181 height 16
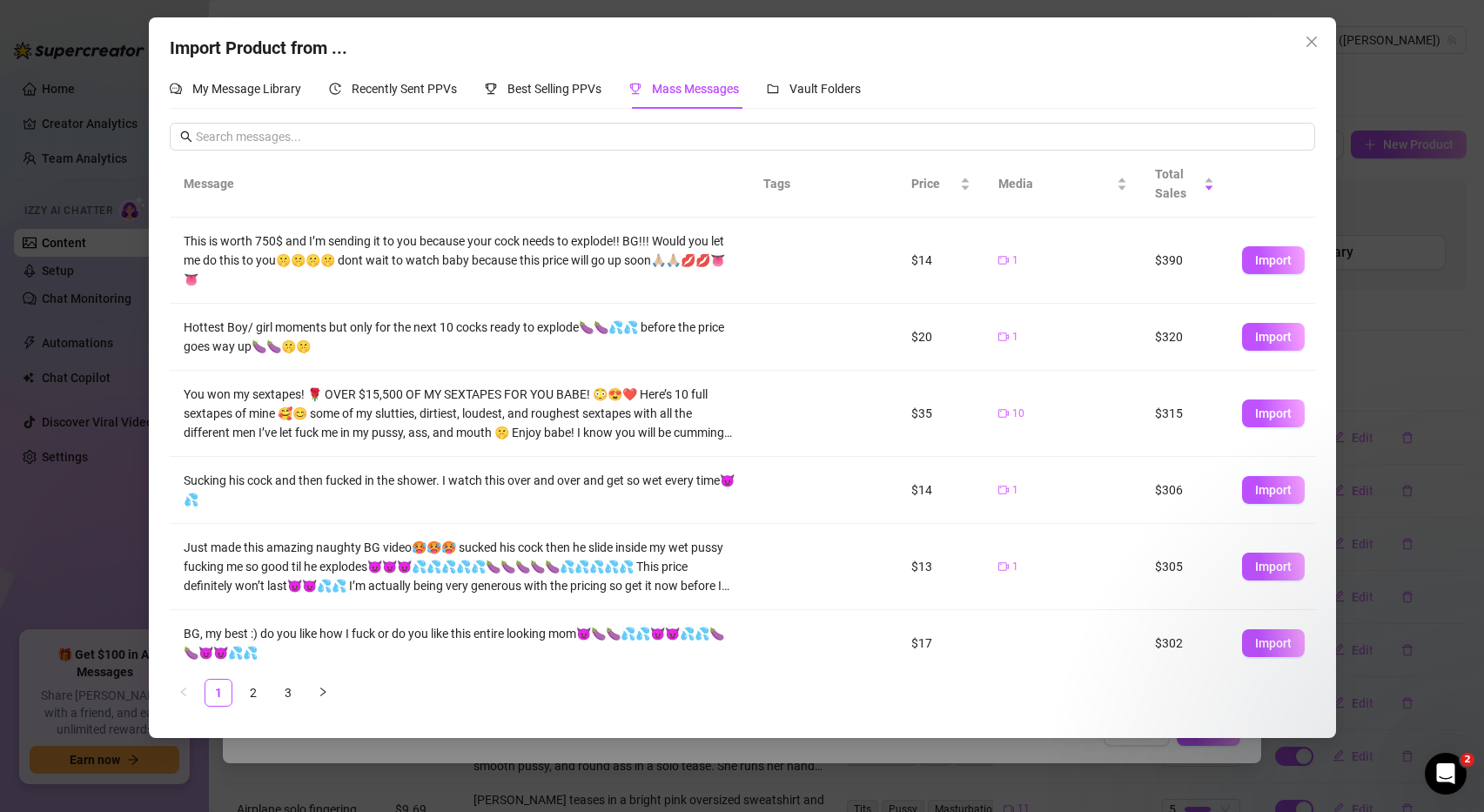
scroll to position [300, 0]
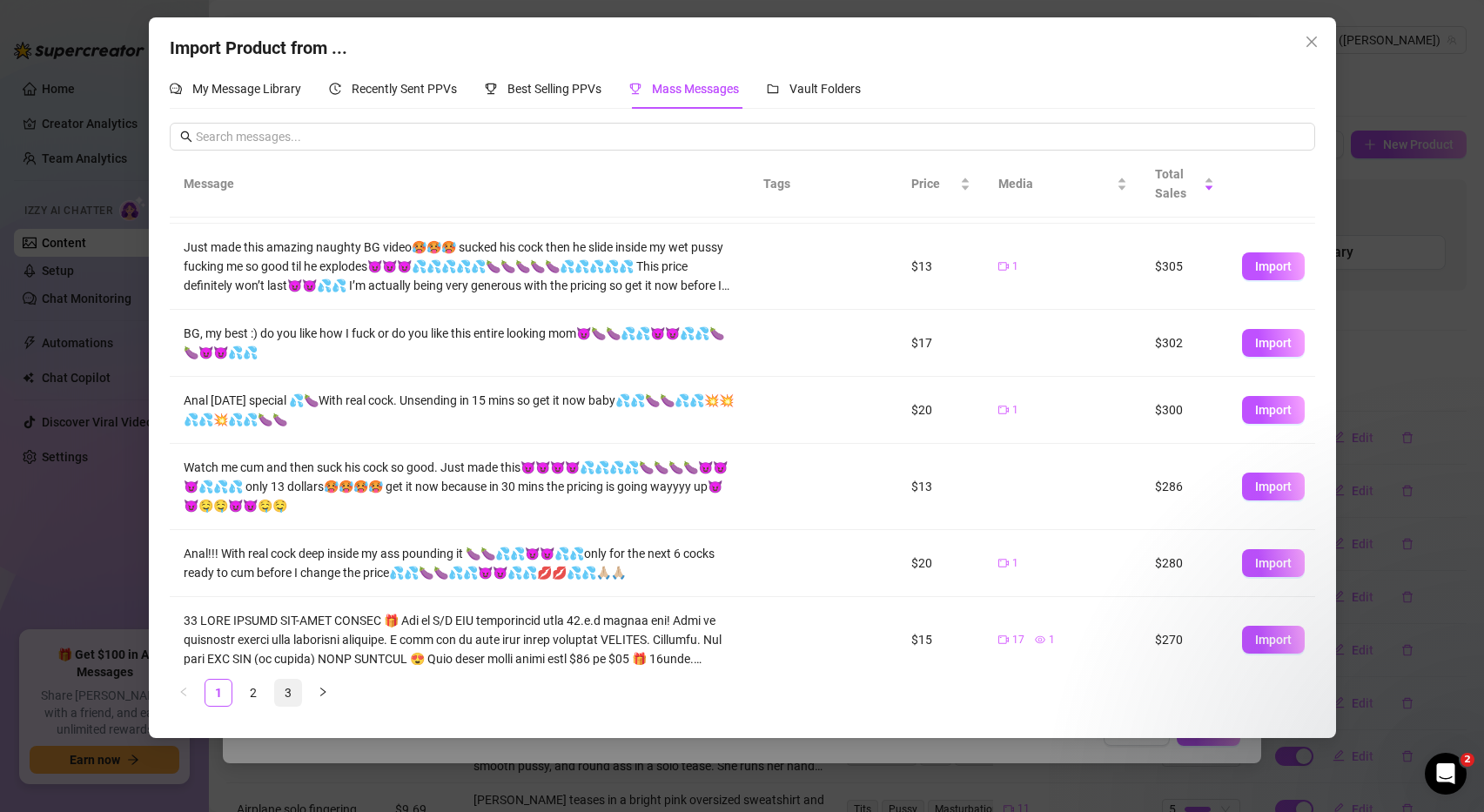
click at [289, 696] on link "3" at bounding box center [287, 693] width 26 height 26
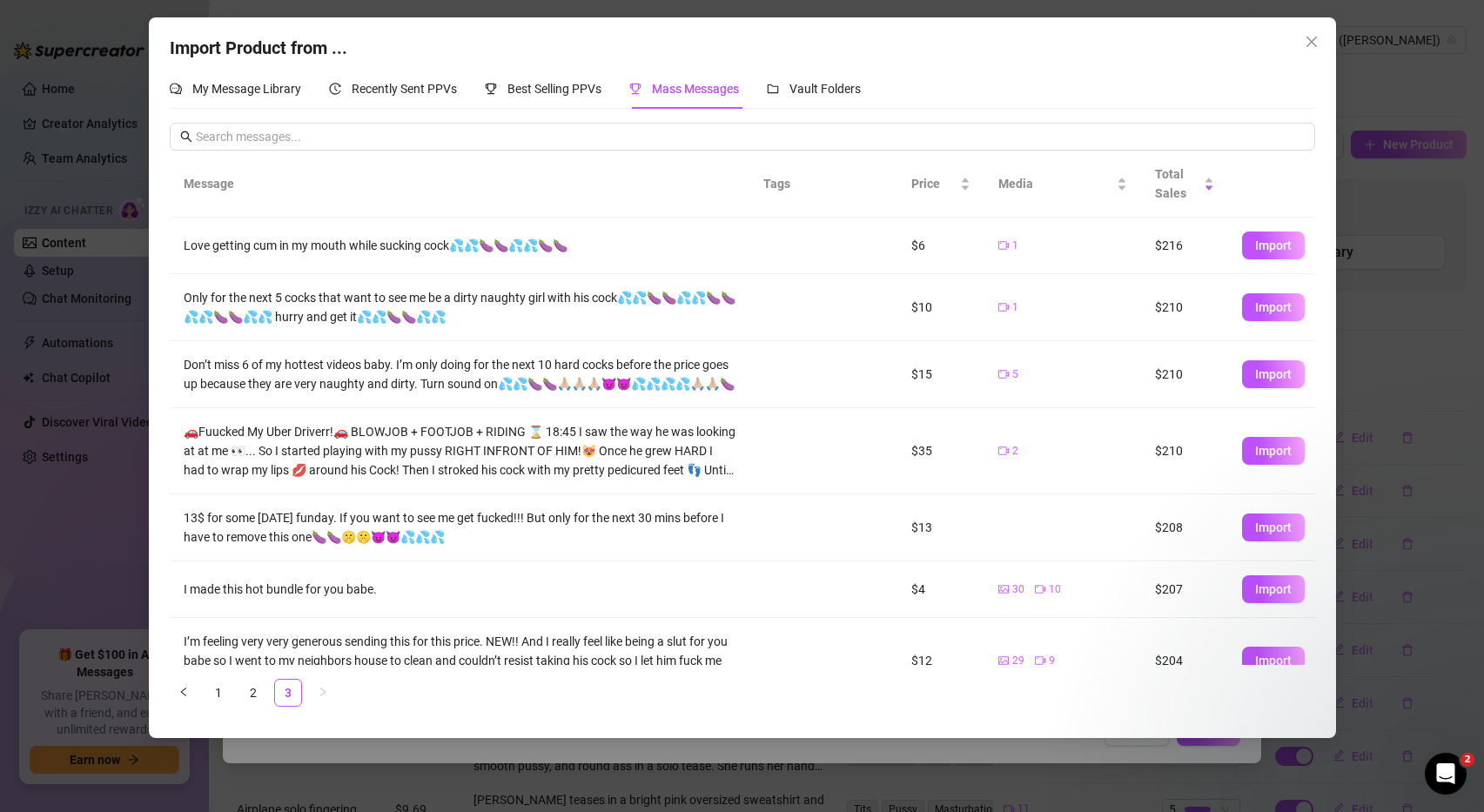
scroll to position [40, 0]
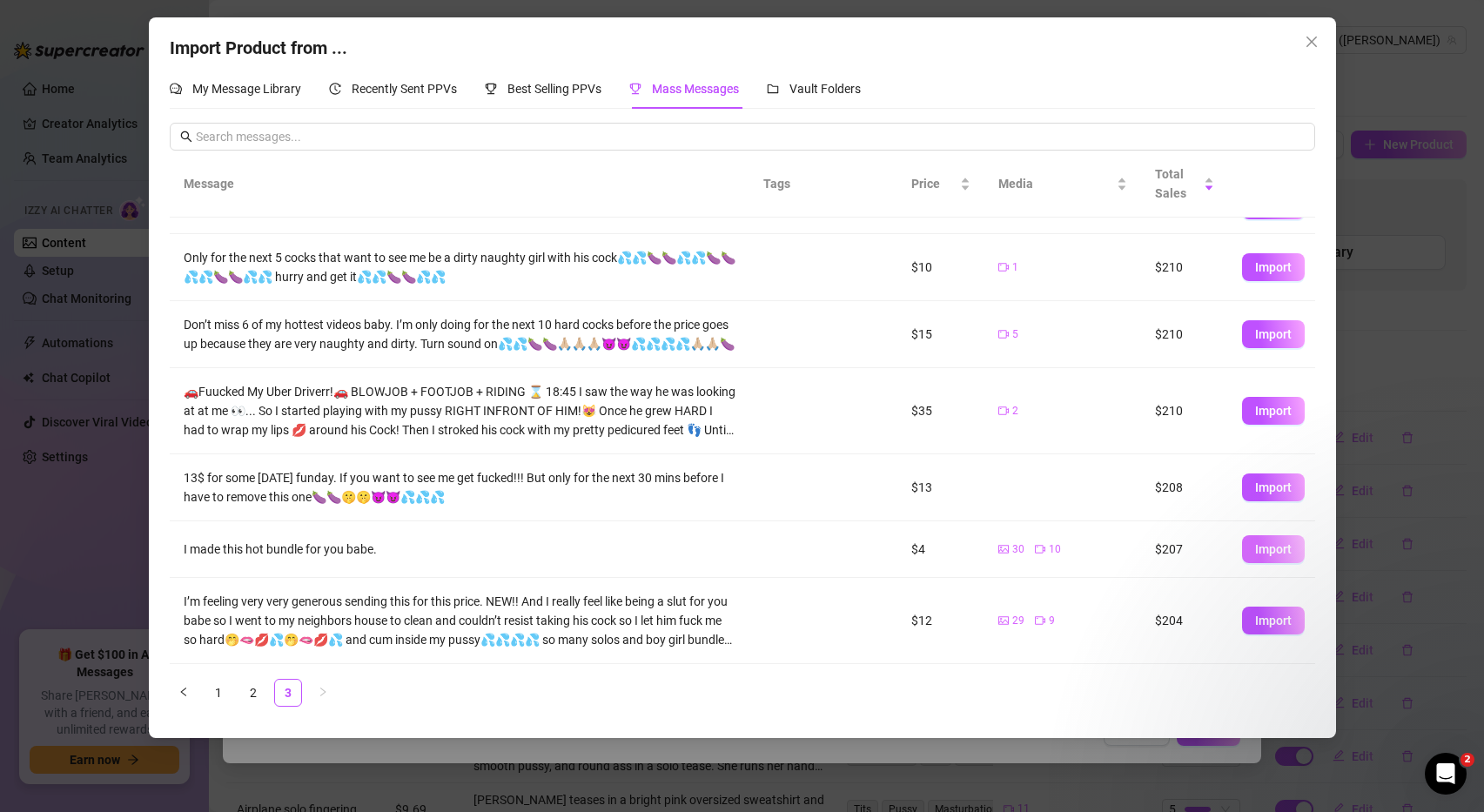
click at [1278, 550] on span "Import" at bounding box center [1274, 548] width 36 height 14
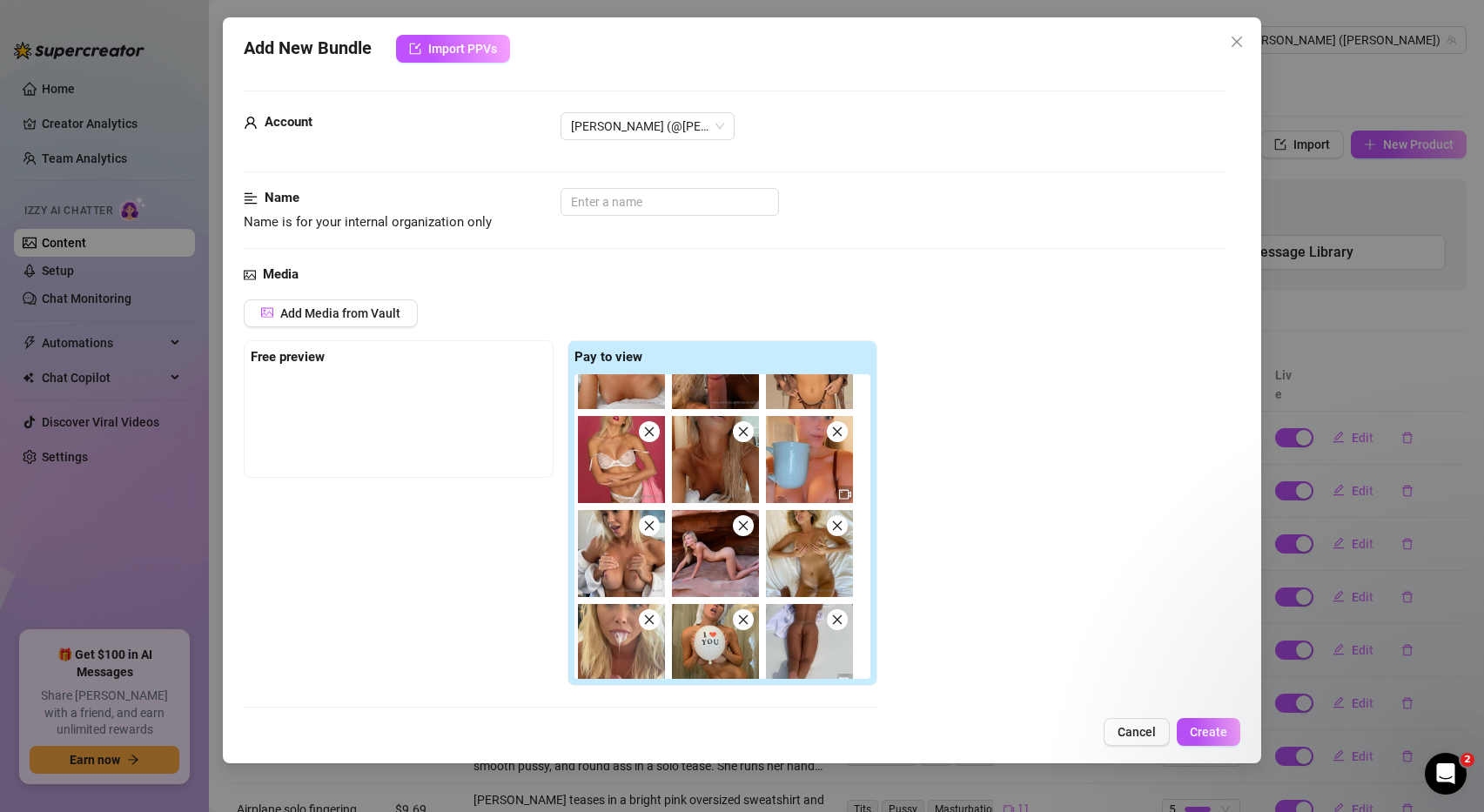
scroll to position [54, 0]
click at [1148, 732] on span "Cancel" at bounding box center [1136, 732] width 38 height 14
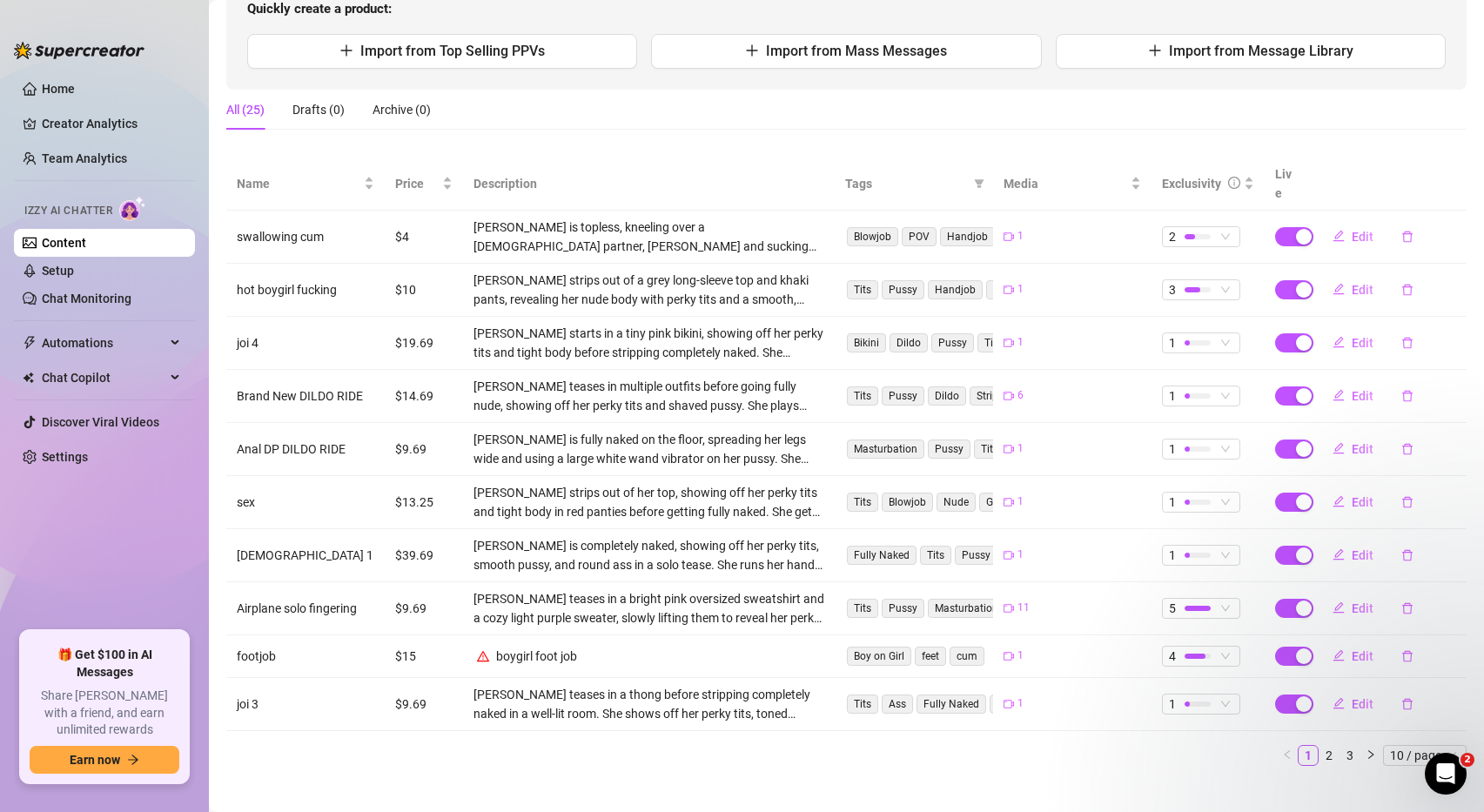
scroll to position [200, 0]
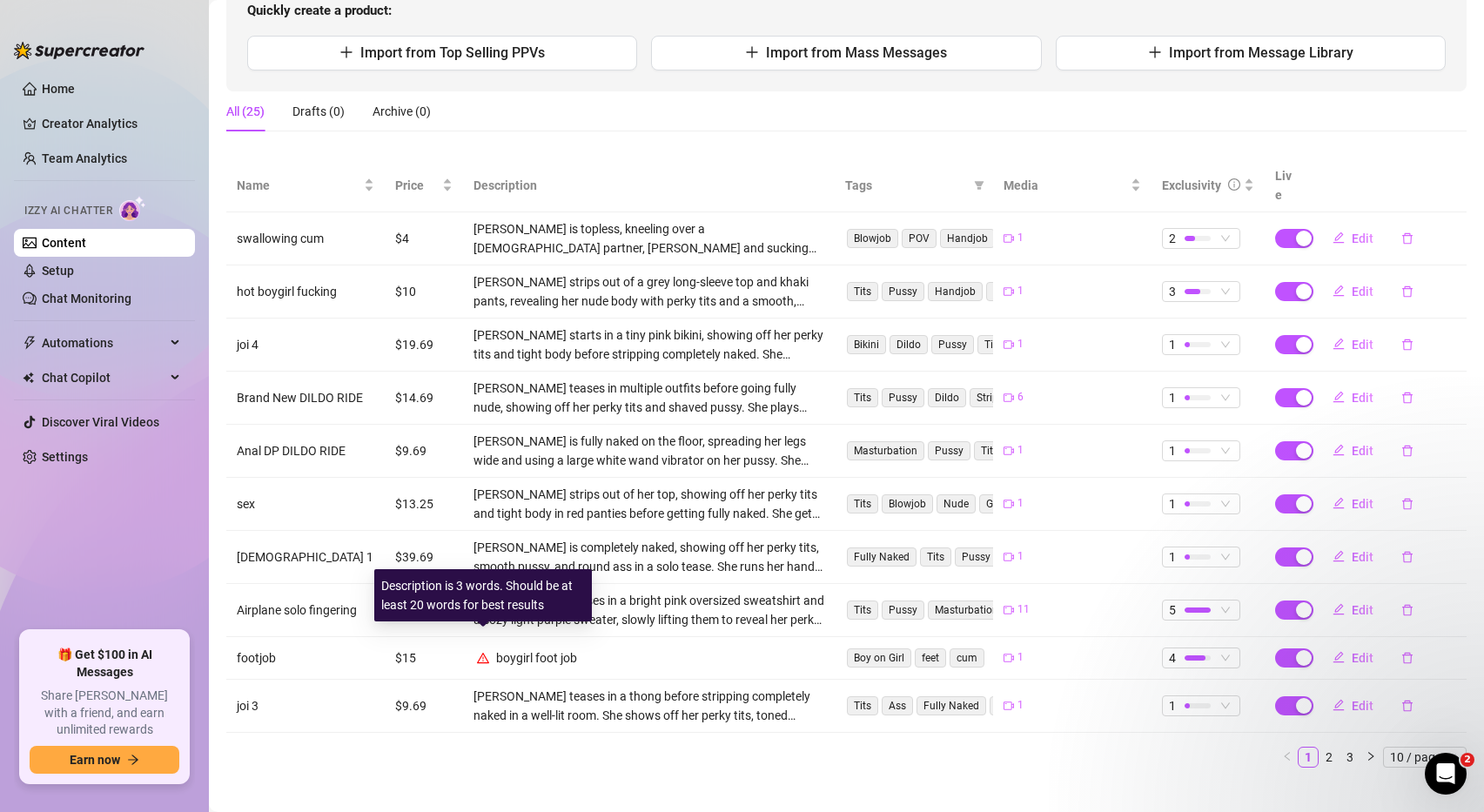
click at [484, 652] on icon "warning" at bounding box center [482, 658] width 12 height 12
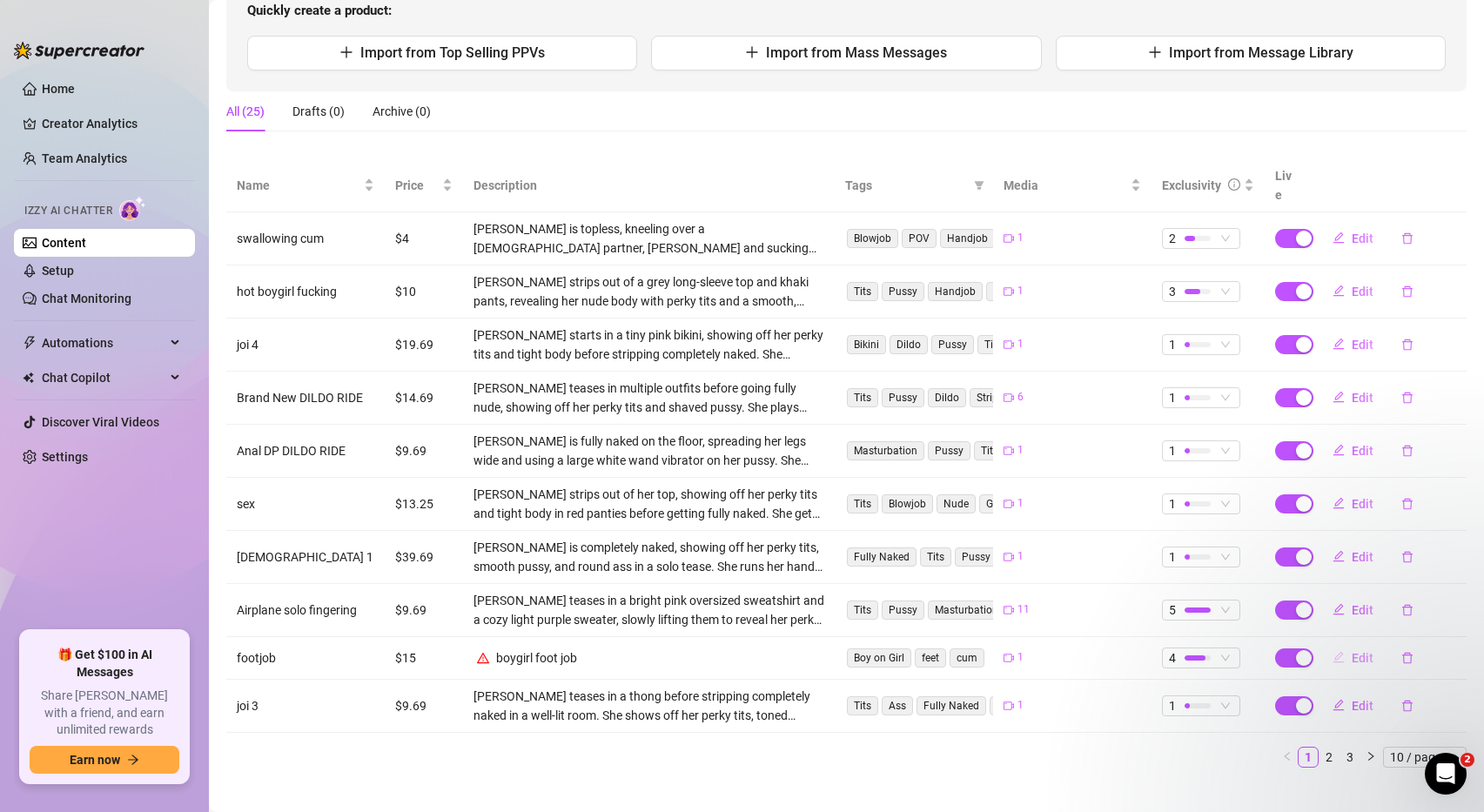
click at [1352, 651] on span "Edit" at bounding box center [1362, 658] width 22 height 14
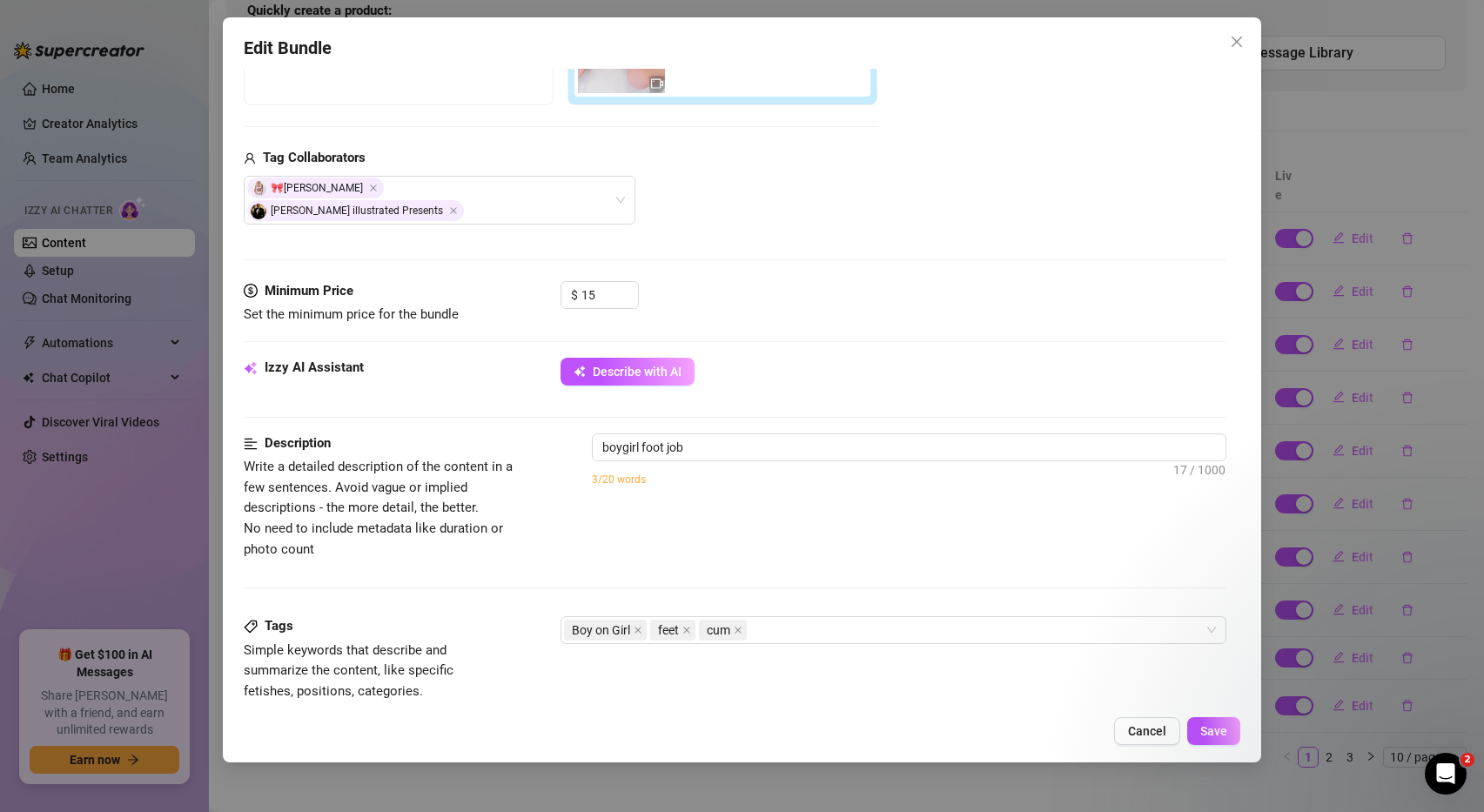
scroll to position [368, 0]
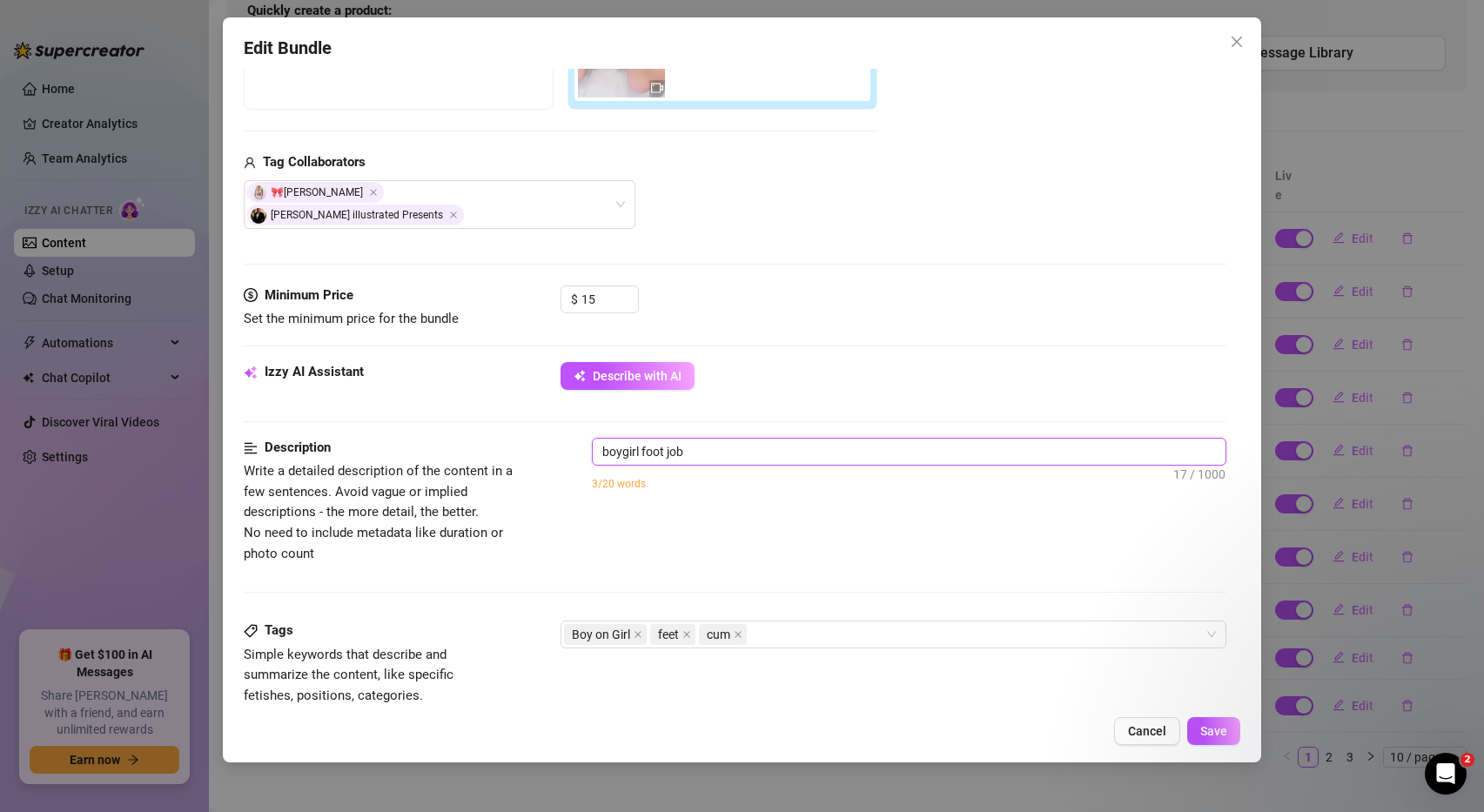
click at [726, 439] on textarea "boygirl foot job" at bounding box center [909, 452] width 633 height 26
click at [1228, 734] on button "Save" at bounding box center [1213, 731] width 53 height 28
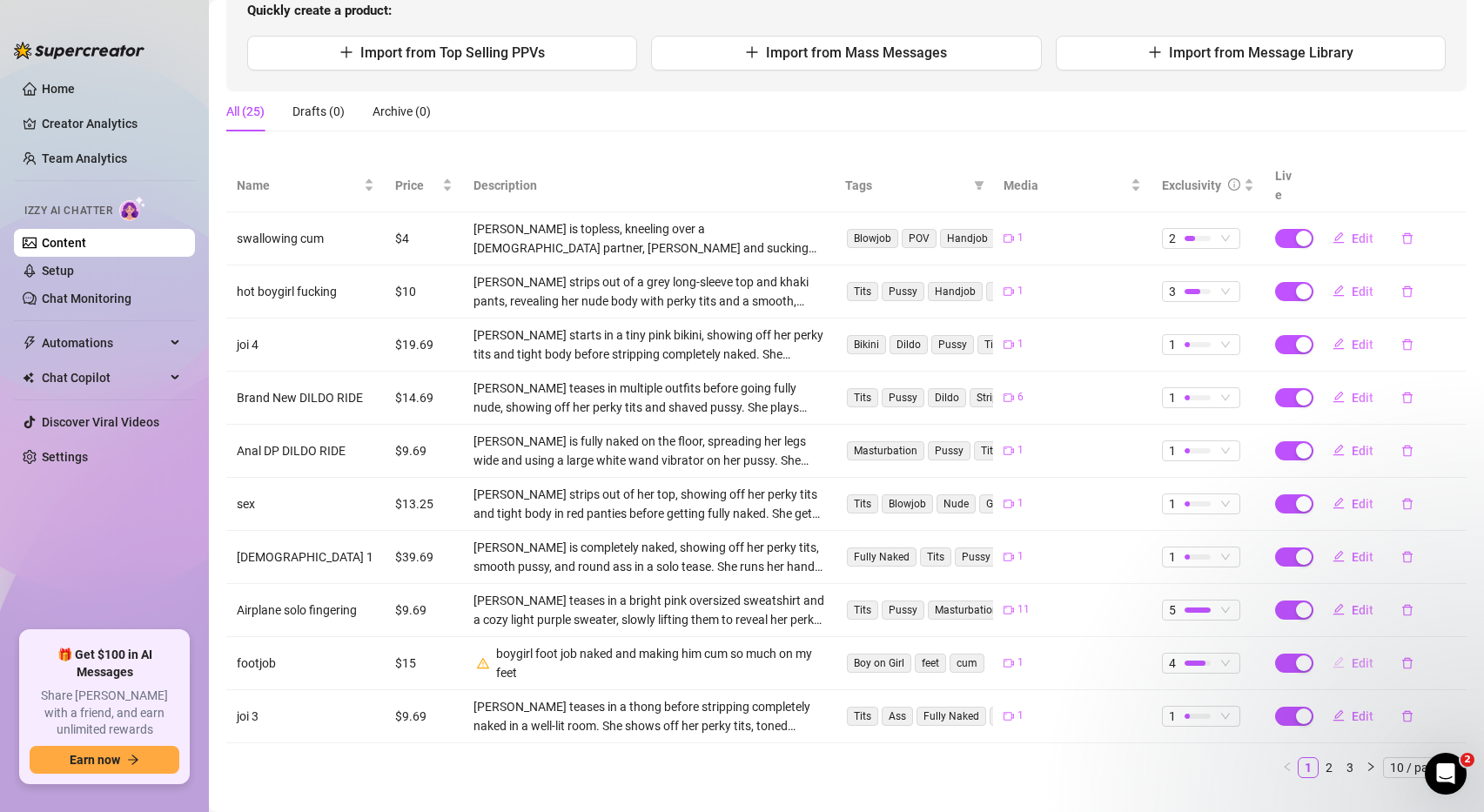
click at [1363, 657] on span "Edit" at bounding box center [1362, 663] width 22 height 14
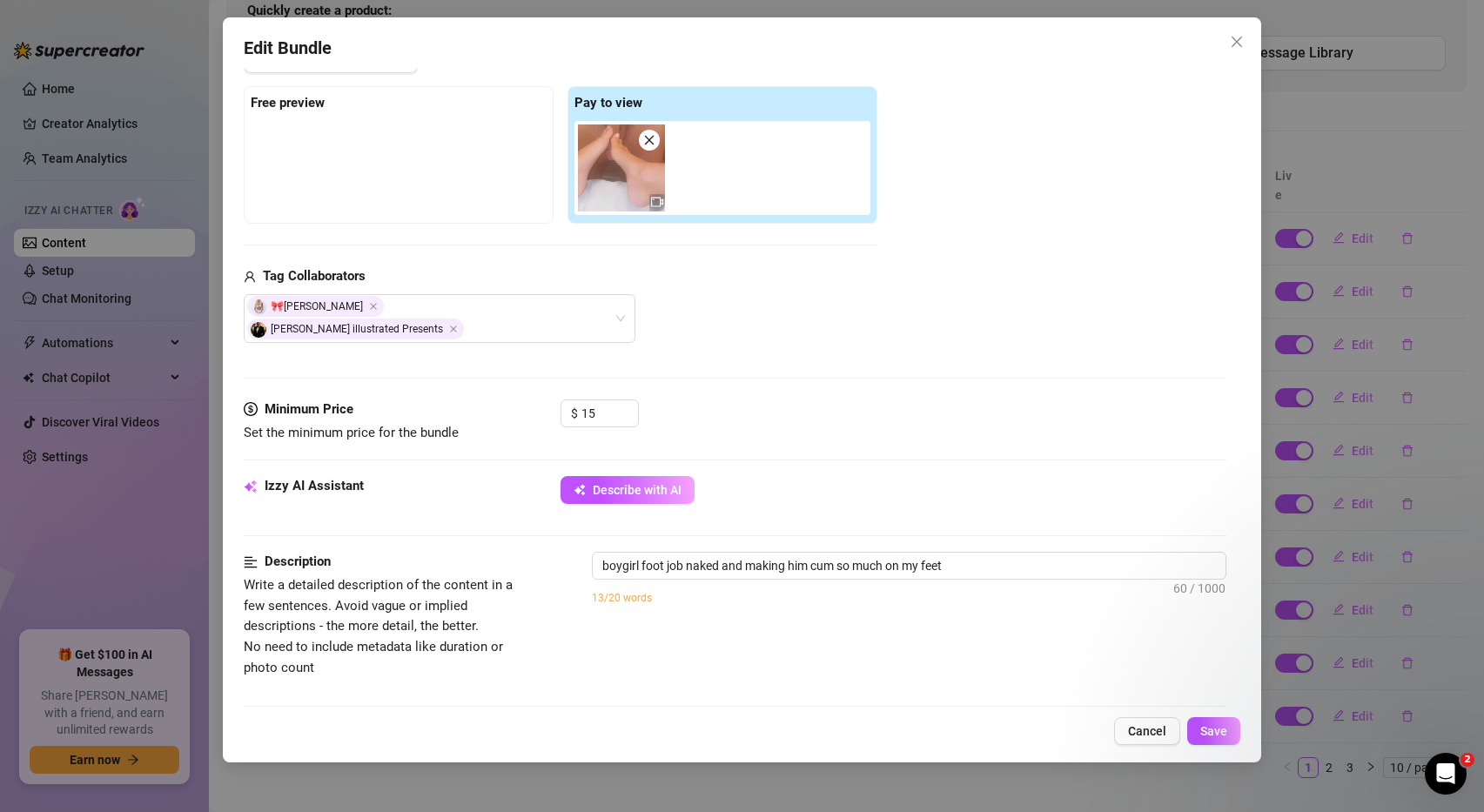
scroll to position [252, 0]
click at [988, 554] on textarea "boygirl foot job naked and making him cum so much on my feet" at bounding box center [909, 566] width 633 height 26
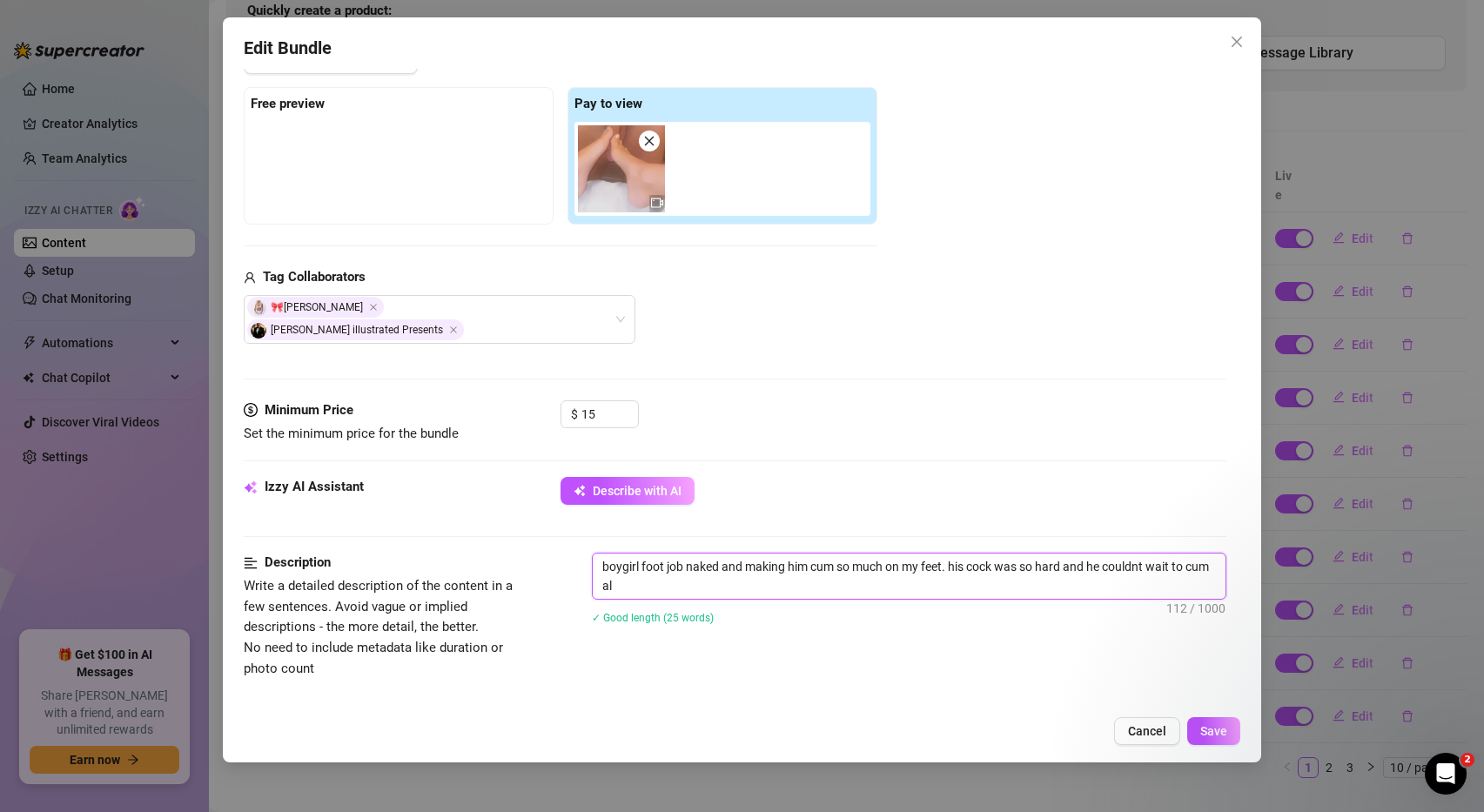
scroll to position [0, 0]
click at [1206, 733] on span "Save" at bounding box center [1214, 731] width 27 height 14
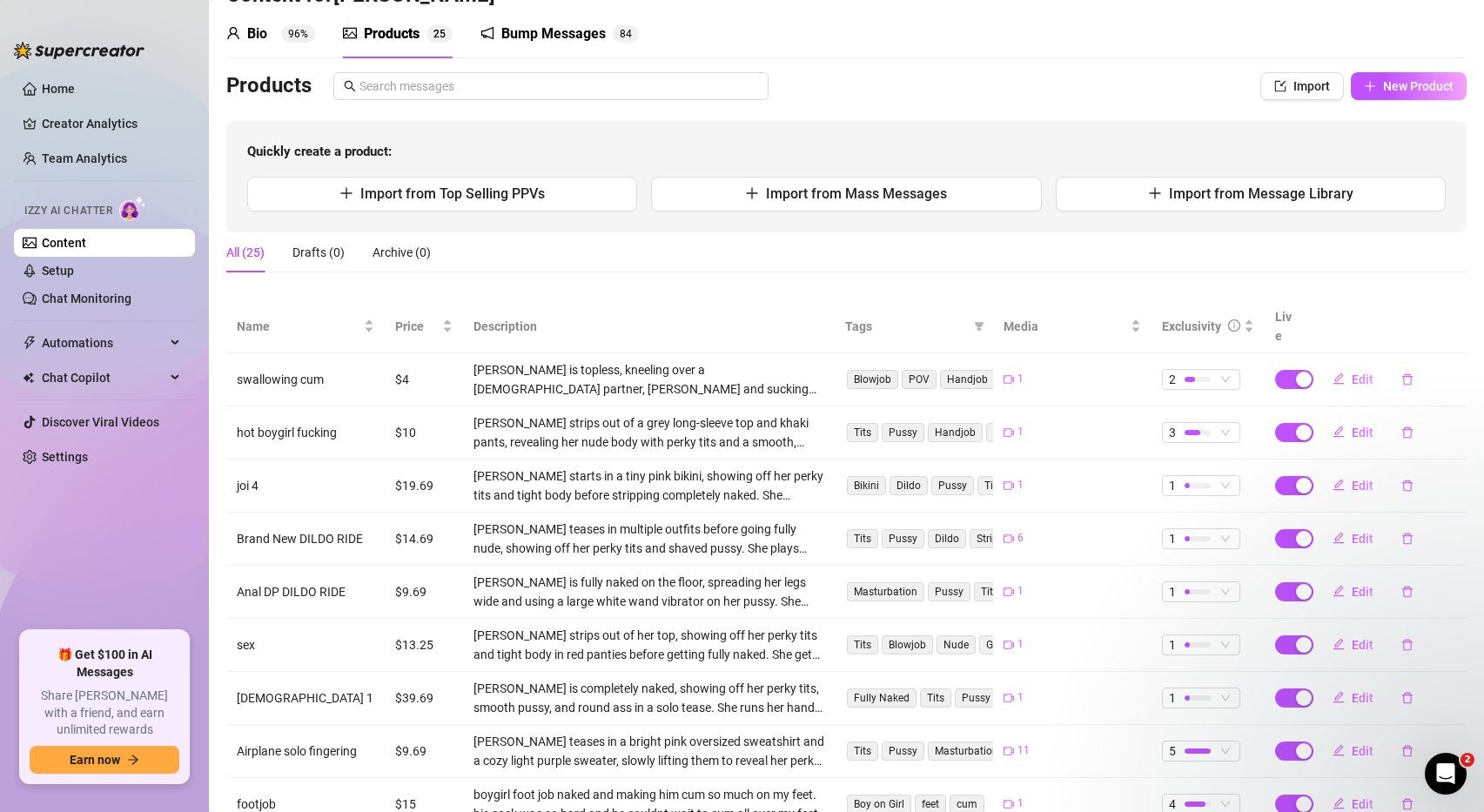
scroll to position [60, 0]
click at [86, 244] on link "Content" at bounding box center [63, 242] width 44 height 14
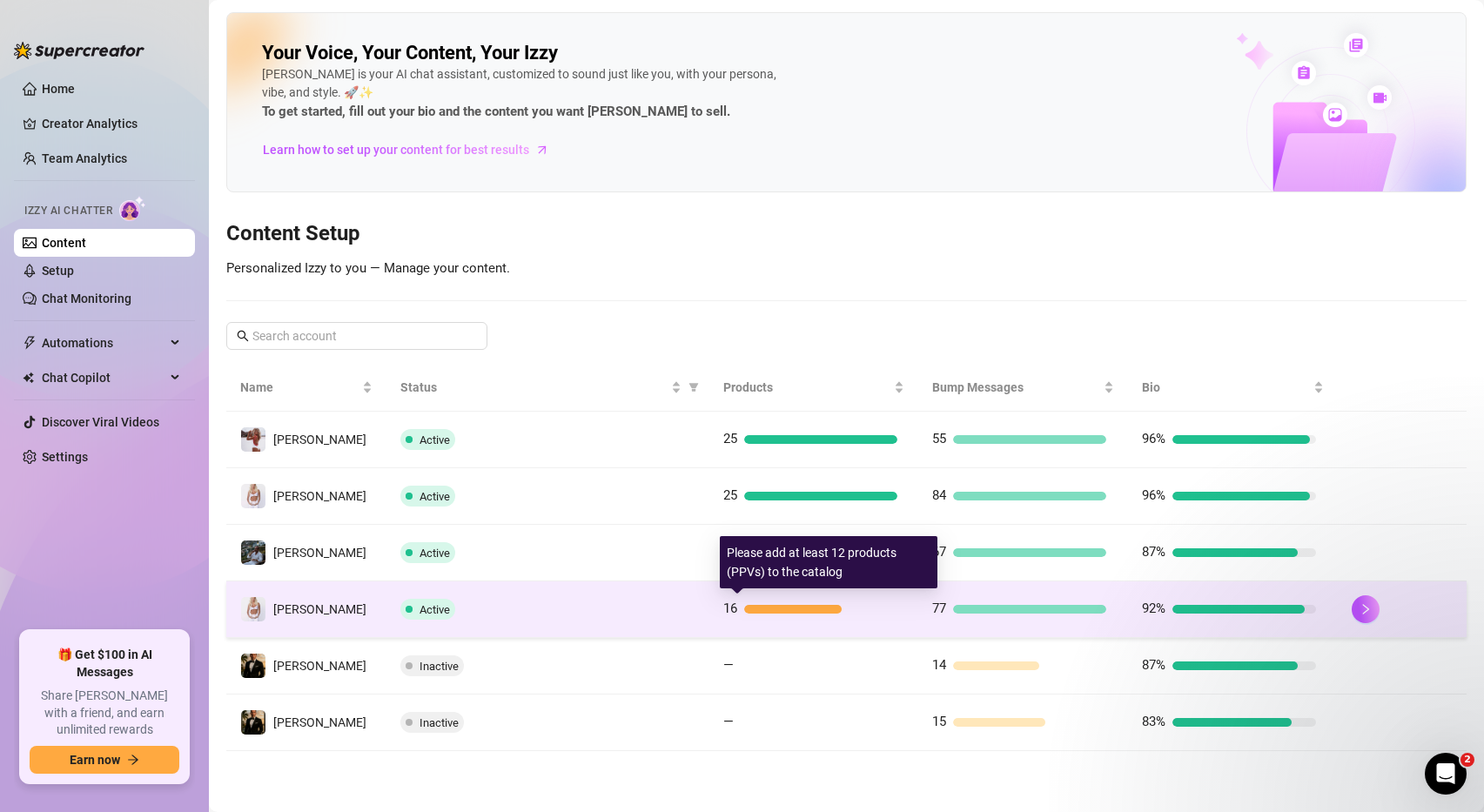
click at [814, 611] on div at bounding box center [793, 610] width 98 height 9
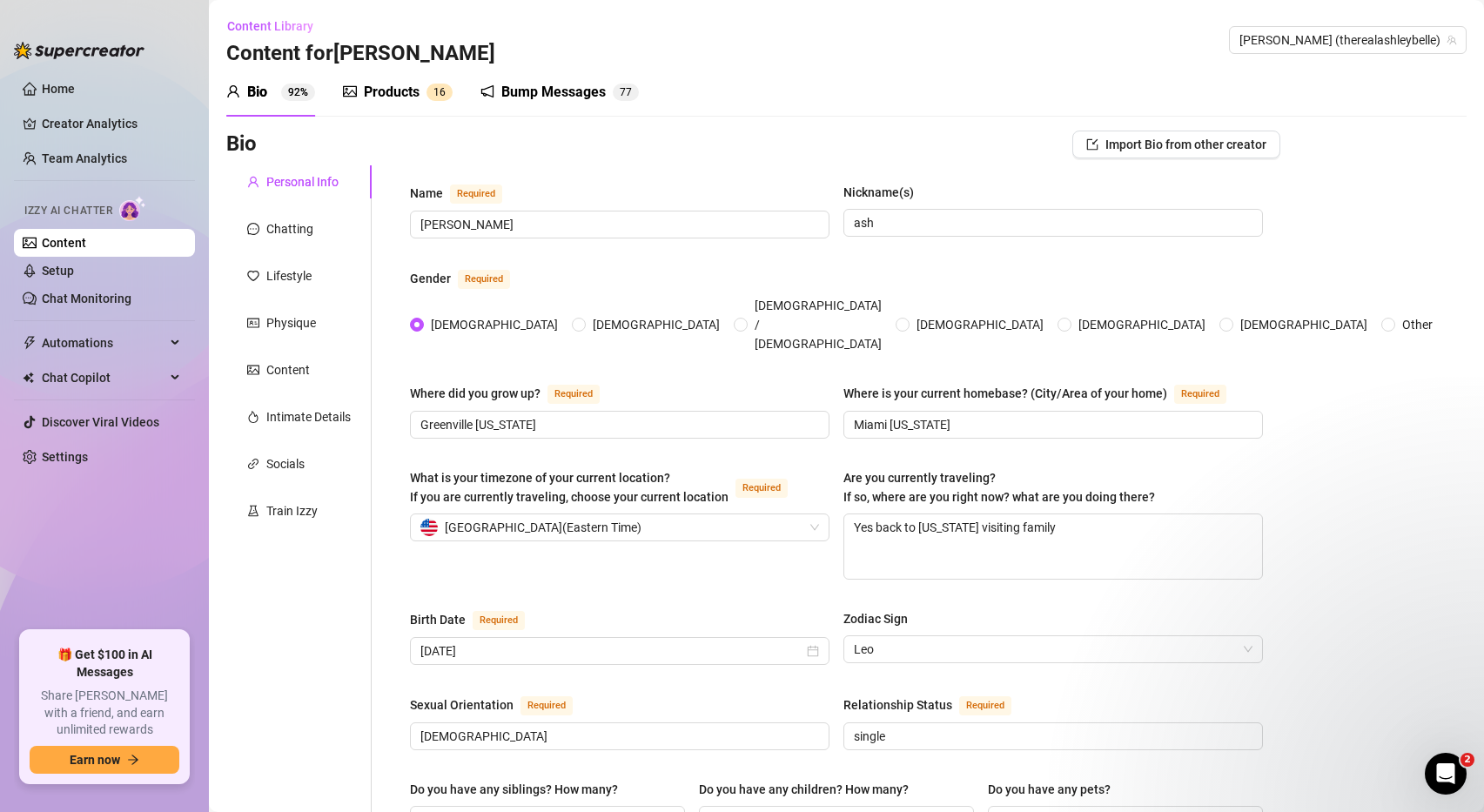
click at [387, 97] on div "Products" at bounding box center [392, 92] width 56 height 21
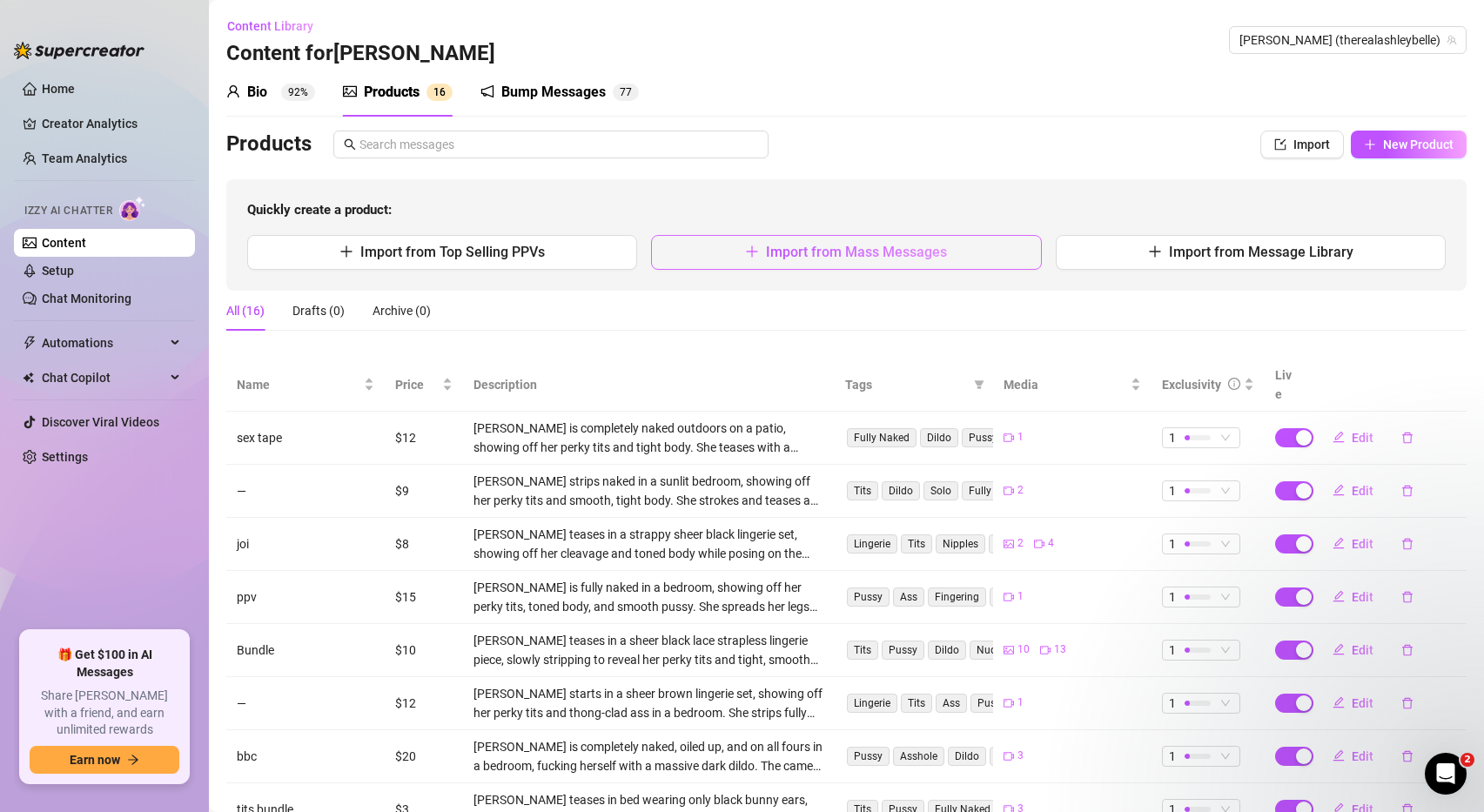
click at [927, 246] on span "Import from Mass Messages" at bounding box center [856, 252] width 181 height 16
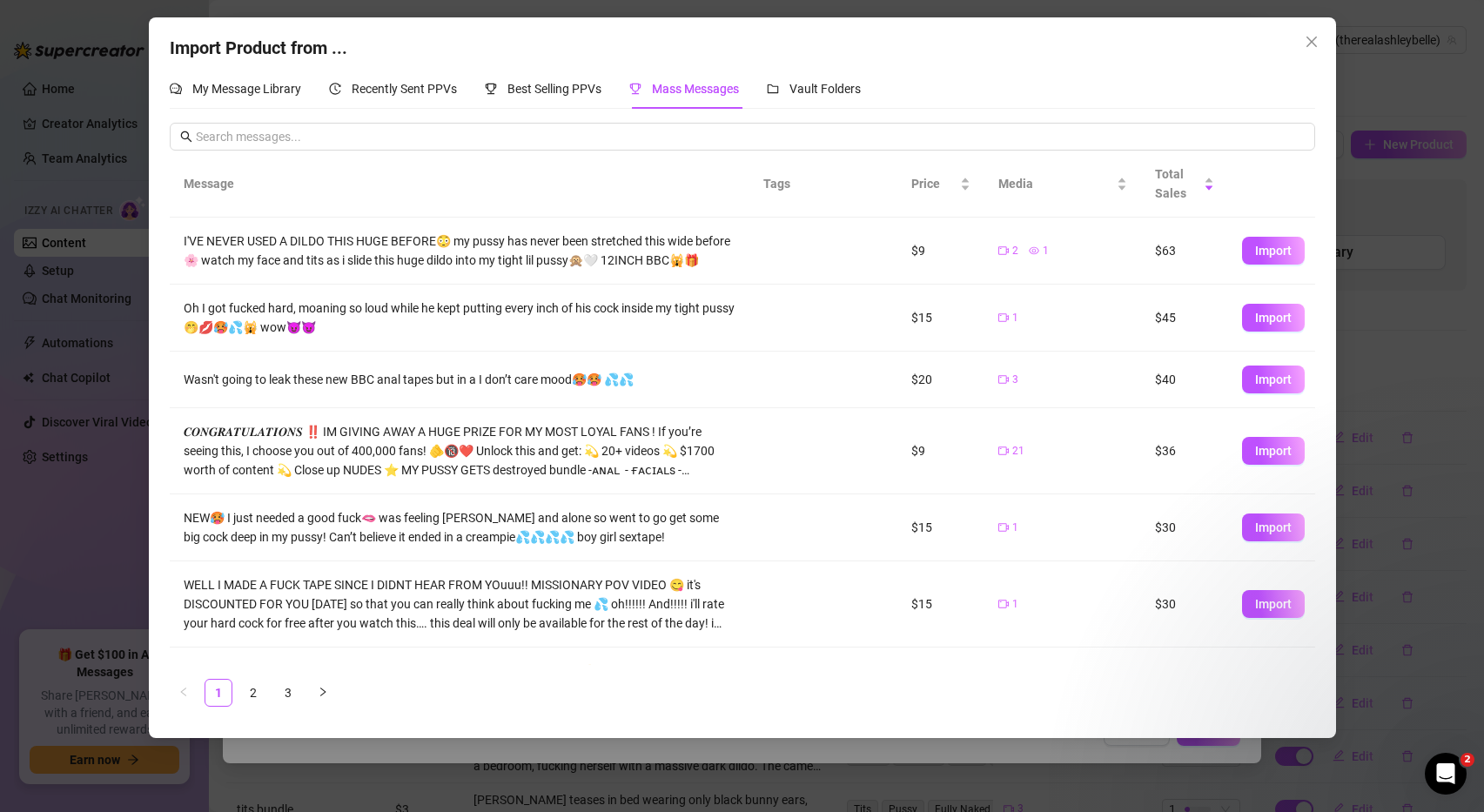
scroll to position [290, 0]
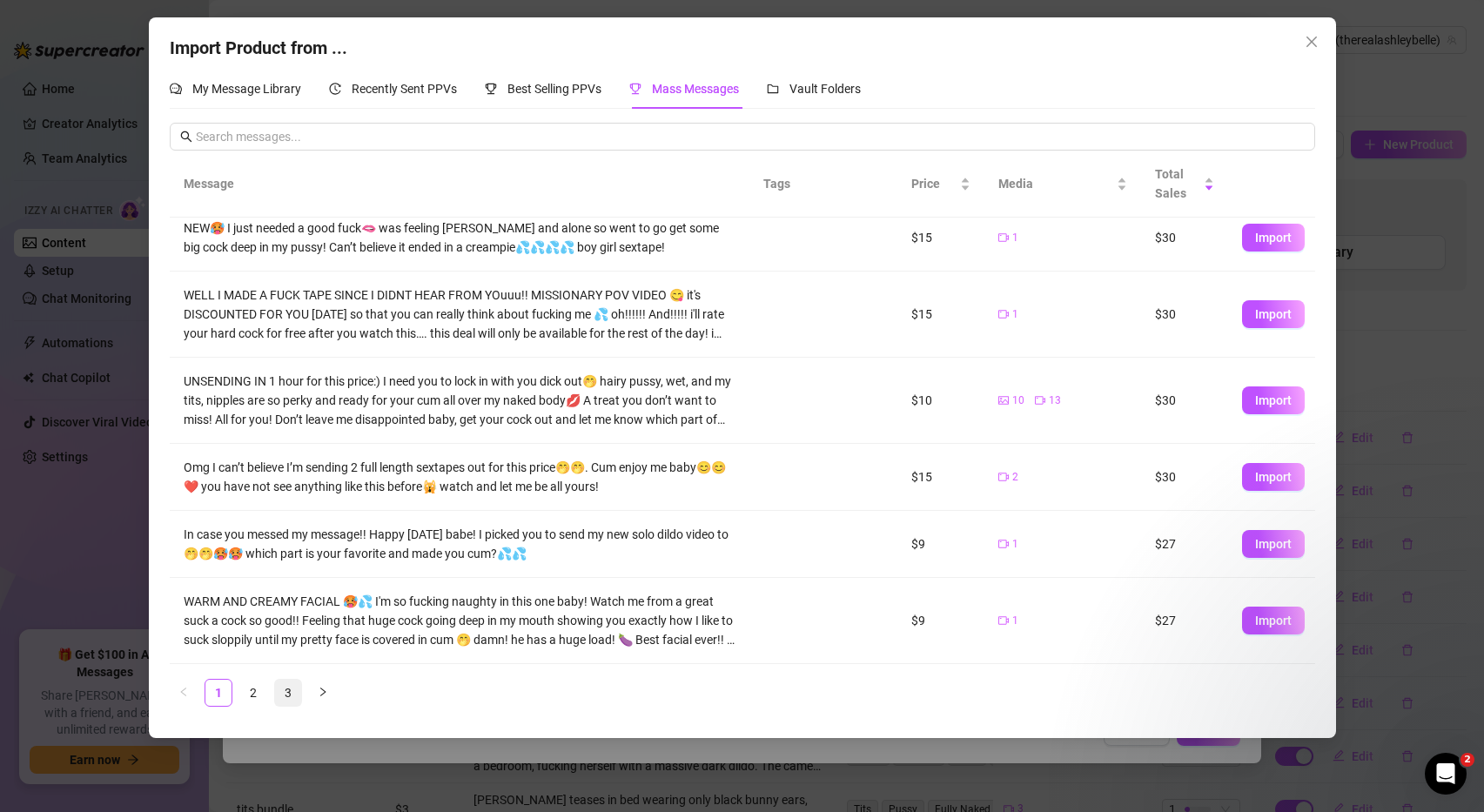
click at [282, 697] on link "3" at bounding box center [287, 693] width 26 height 26
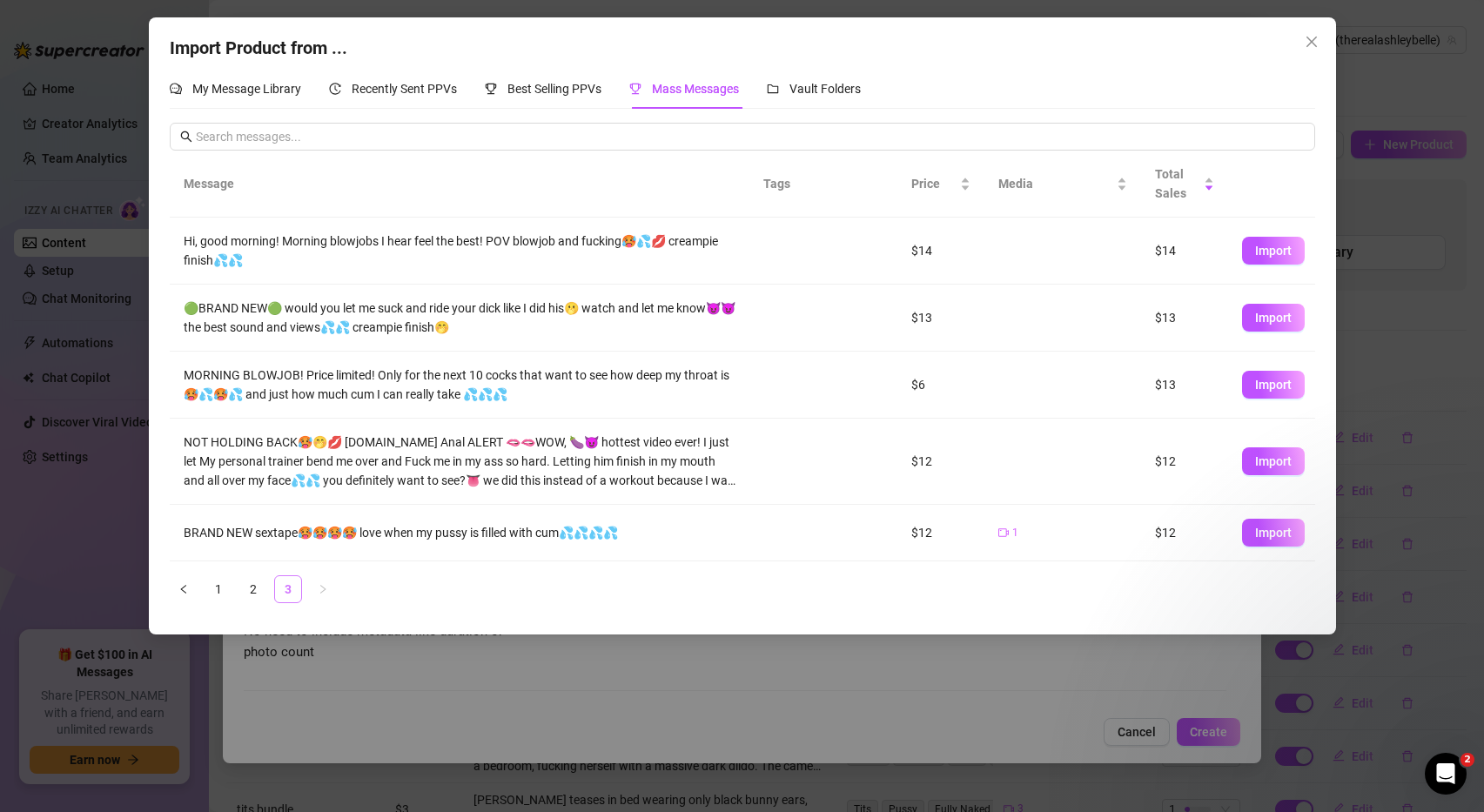
scroll to position [0, 0]
click at [1273, 536] on span "Import" at bounding box center [1274, 532] width 36 height 14
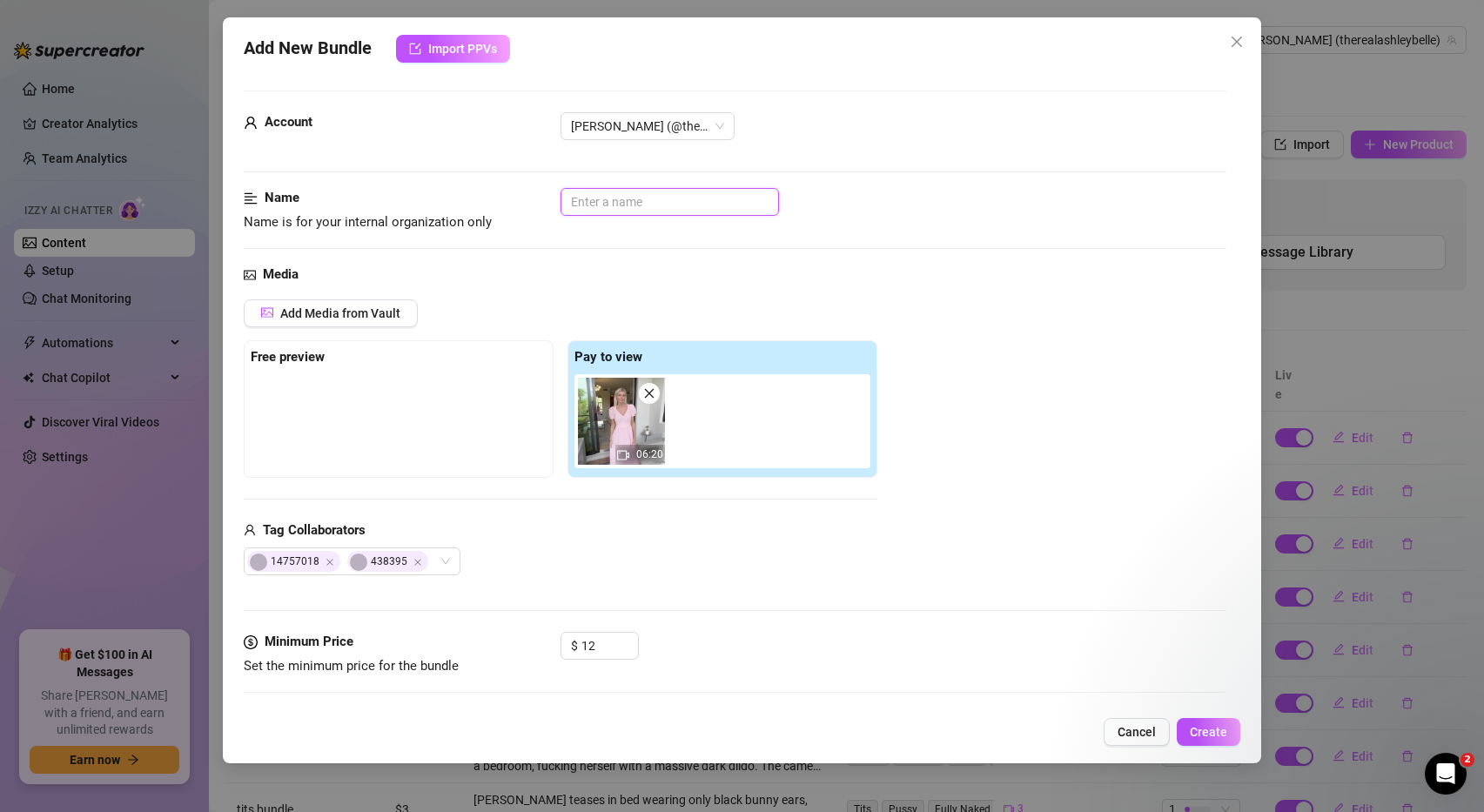
click at [622, 203] on input "text" at bounding box center [670, 201] width 219 height 28
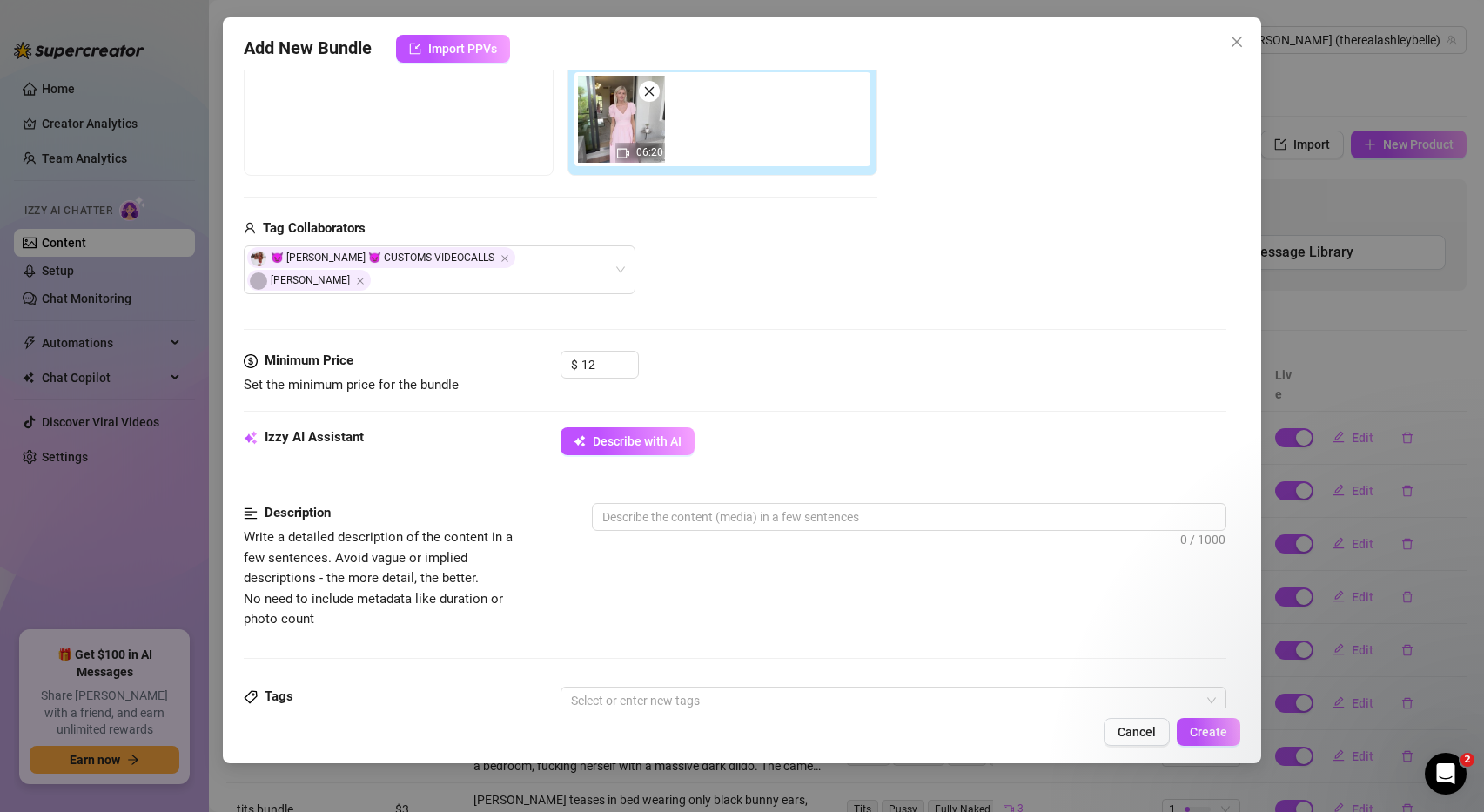
scroll to position [303, 0]
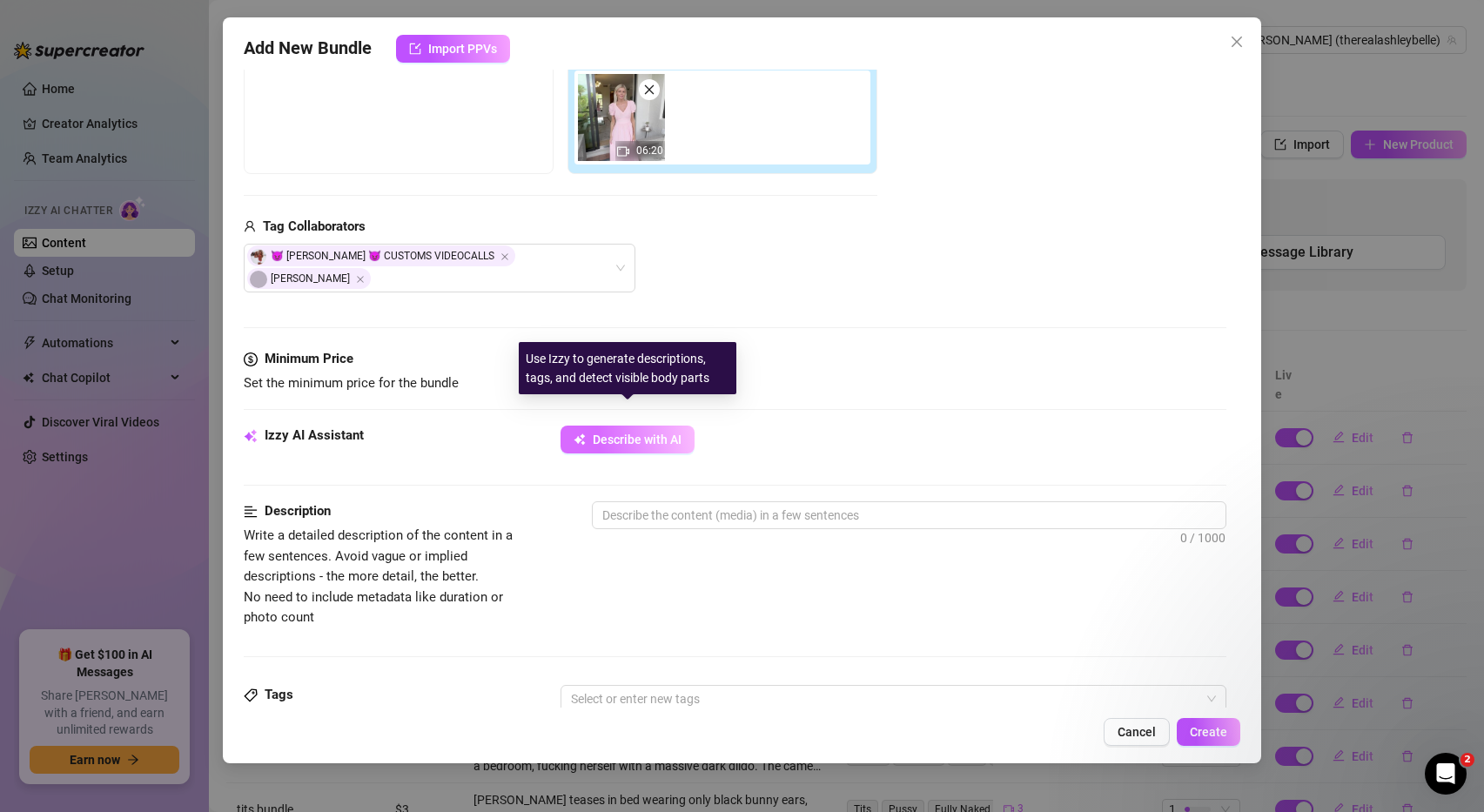
click at [650, 433] on span "Describe with AI" at bounding box center [637, 439] width 89 height 14
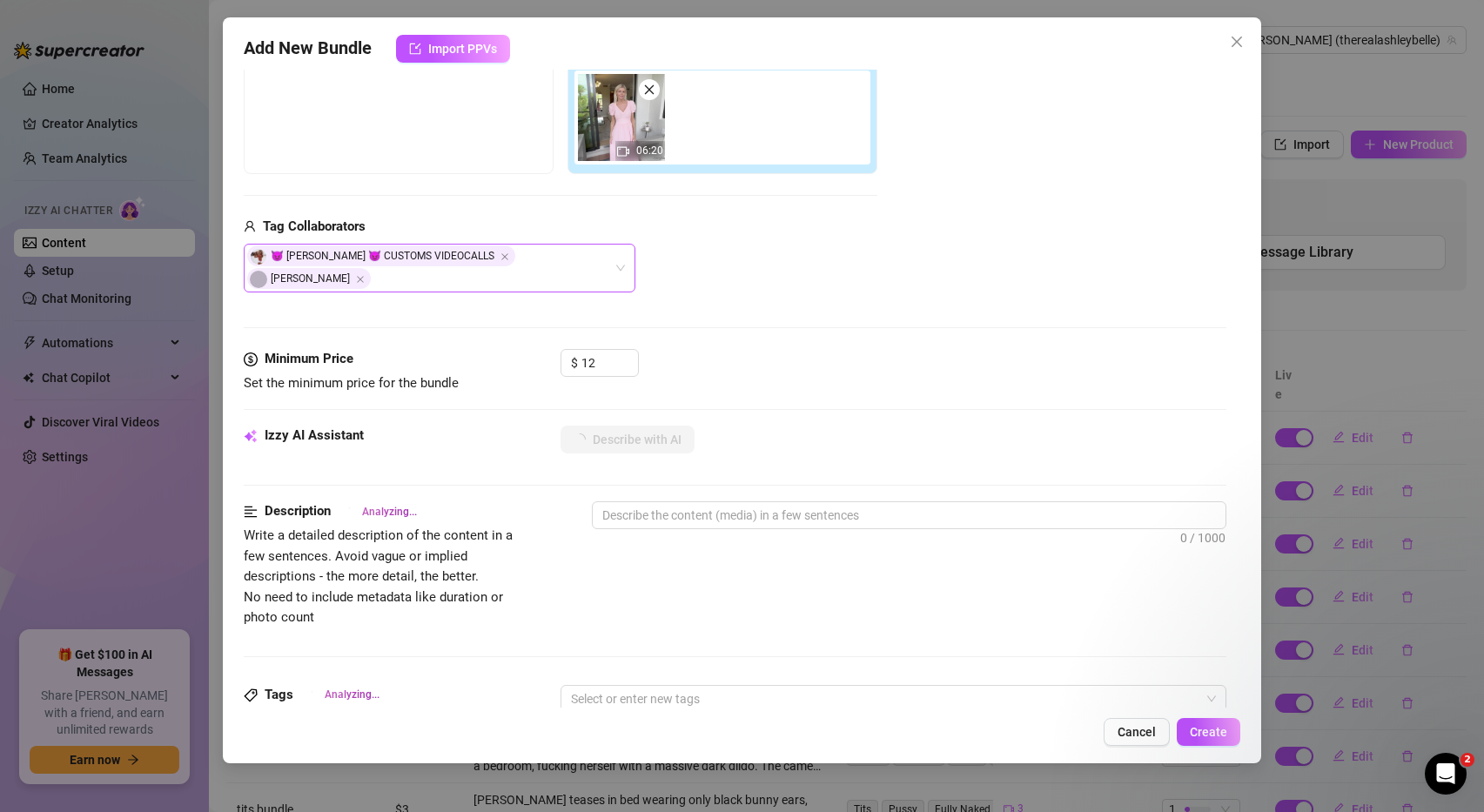
click at [576, 260] on div "😈 Ashley Belle 😈 CUSTOMS VIDEOCALLS Alex" at bounding box center [440, 268] width 392 height 49
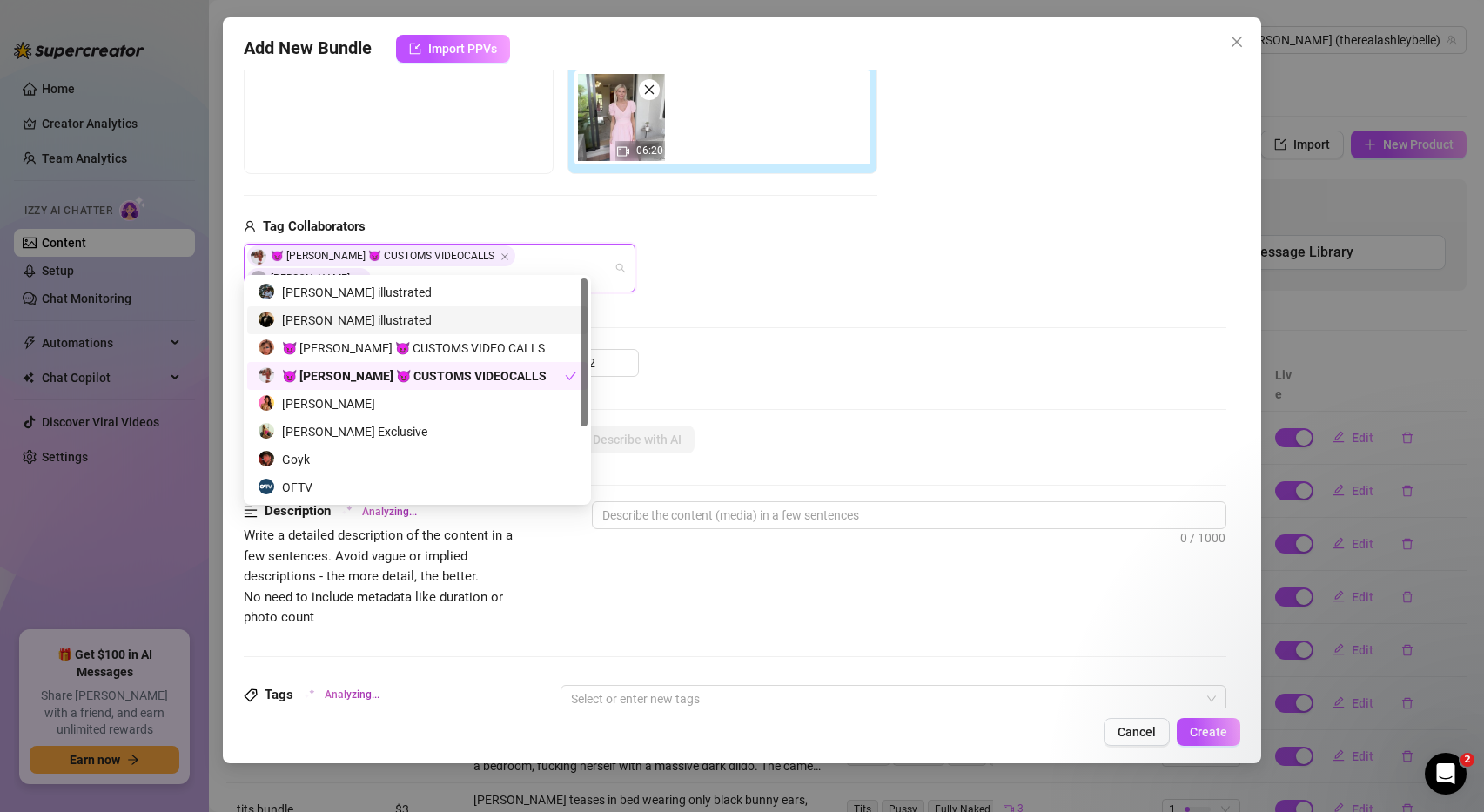
click at [373, 321] on div "alex illustrated" at bounding box center [417, 320] width 320 height 19
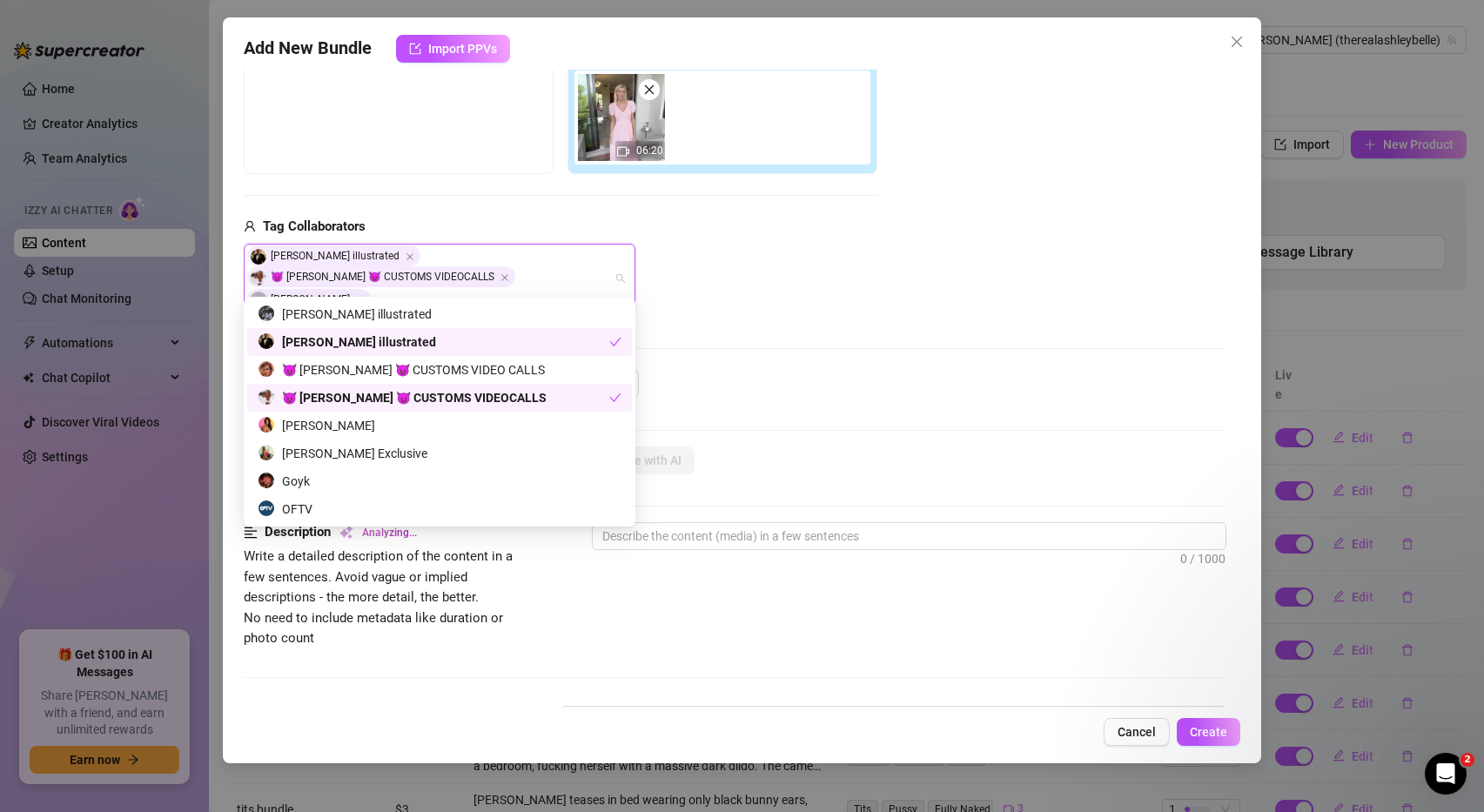
click at [764, 370] on div "$ 12" at bounding box center [894, 392] width 667 height 43
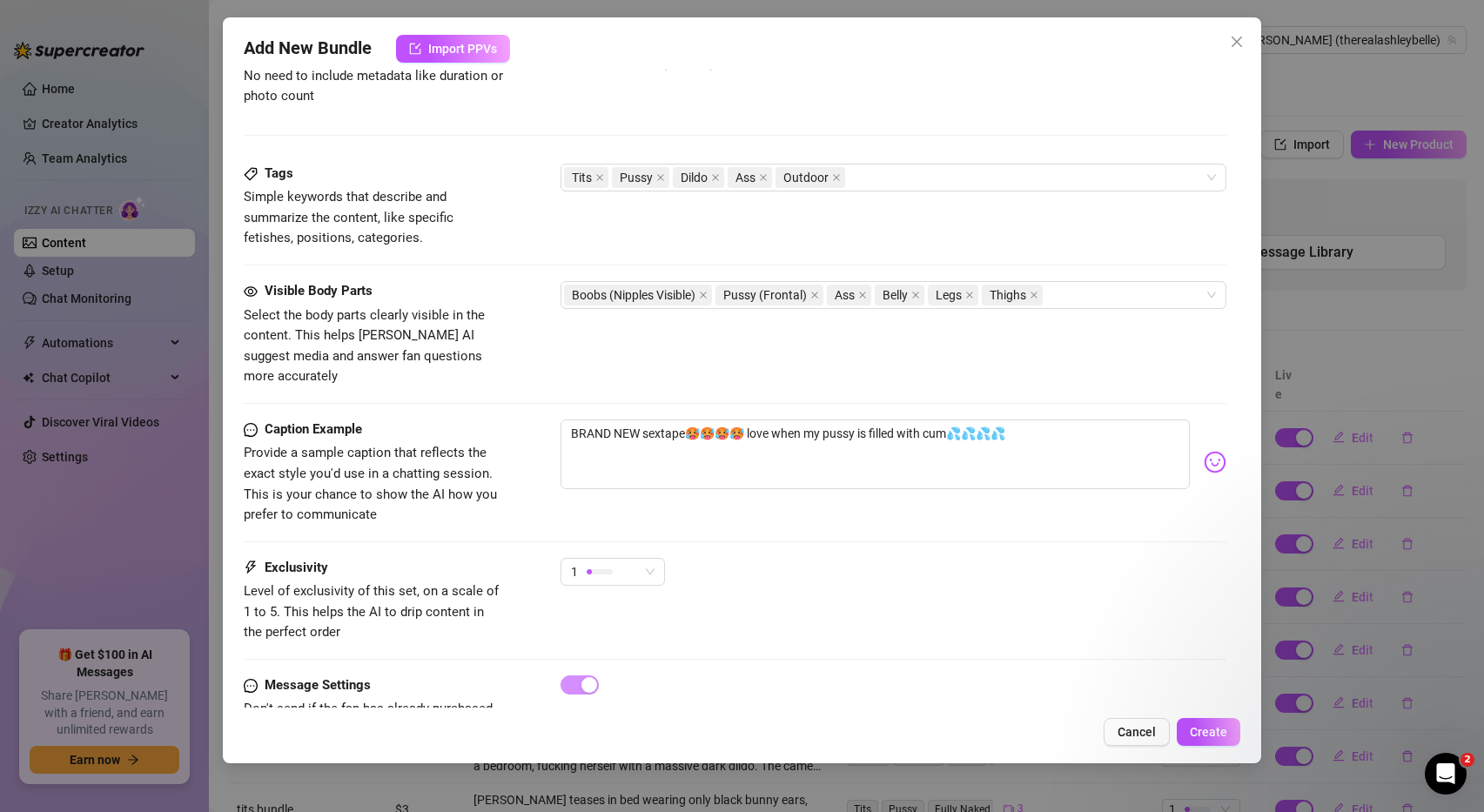
scroll to position [871, 0]
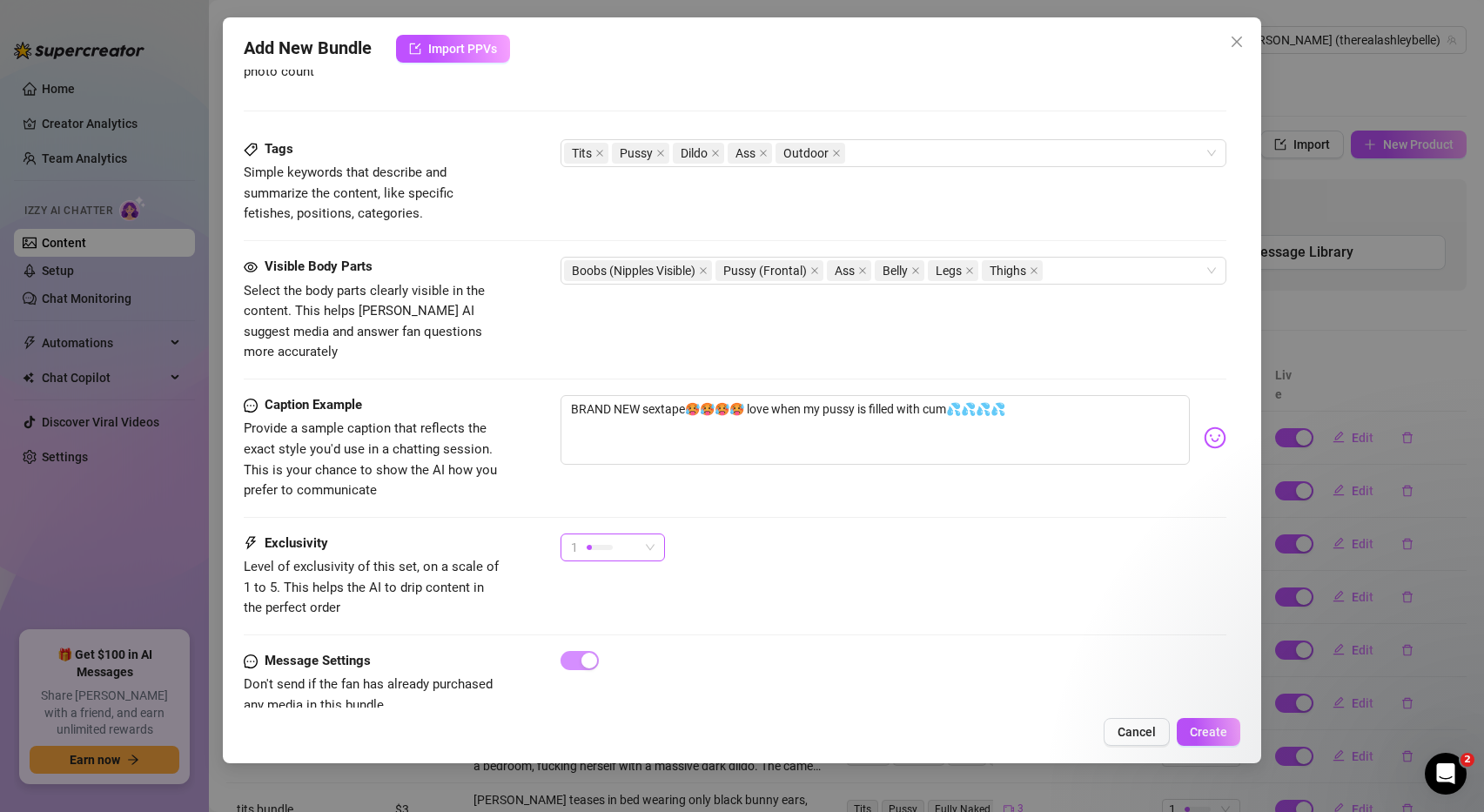
click at [650, 535] on span "1" at bounding box center [612, 547] width 84 height 26
click at [649, 657] on span "5 - Most Exclusive 🔥" at bounding box center [630, 652] width 113 height 19
click at [1222, 728] on span "Create" at bounding box center [1208, 732] width 37 height 14
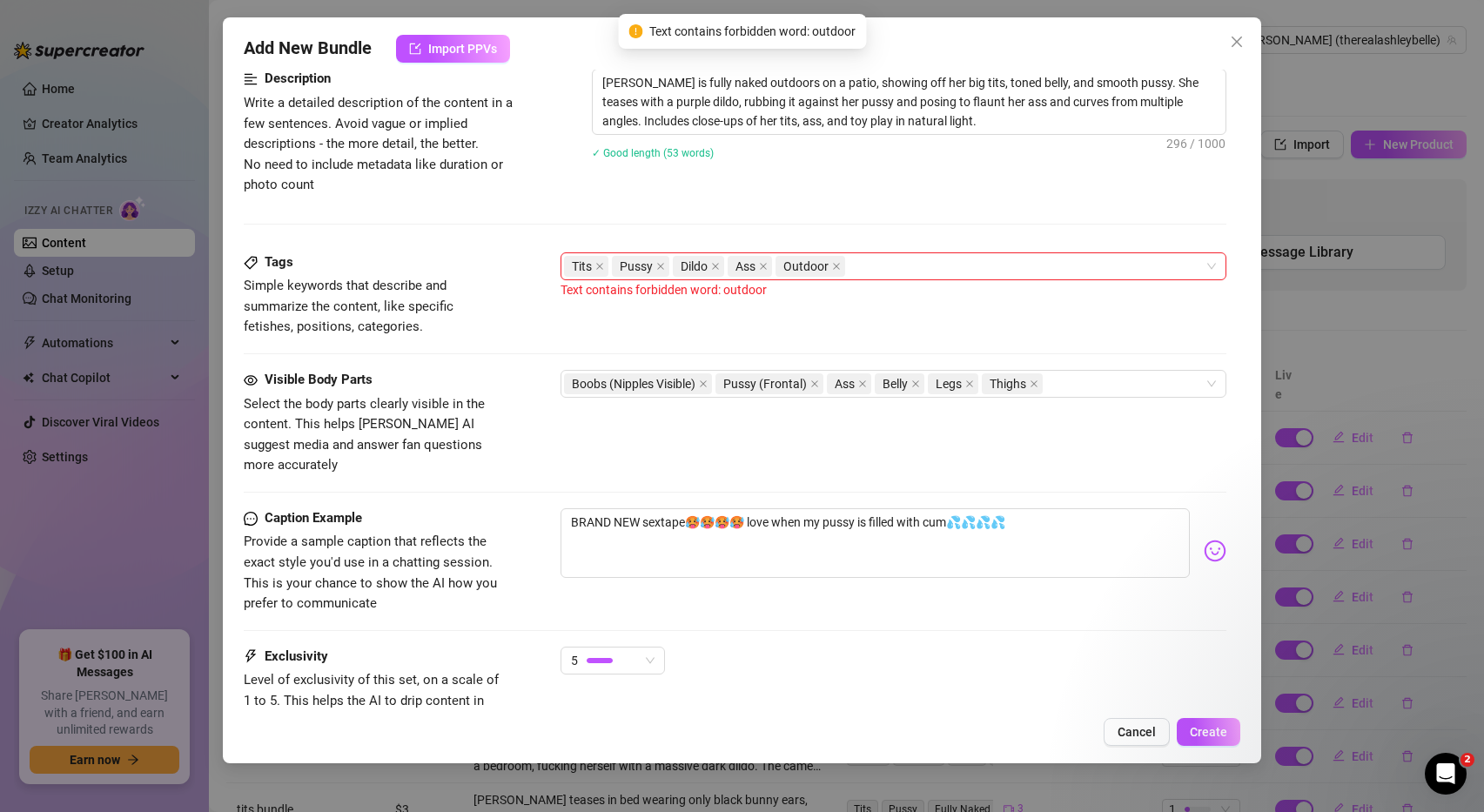
scroll to position [756, 0]
click at [834, 263] on icon "close" at bounding box center [836, 267] width 9 height 9
click at [1207, 730] on span "Create" at bounding box center [1208, 732] width 37 height 14
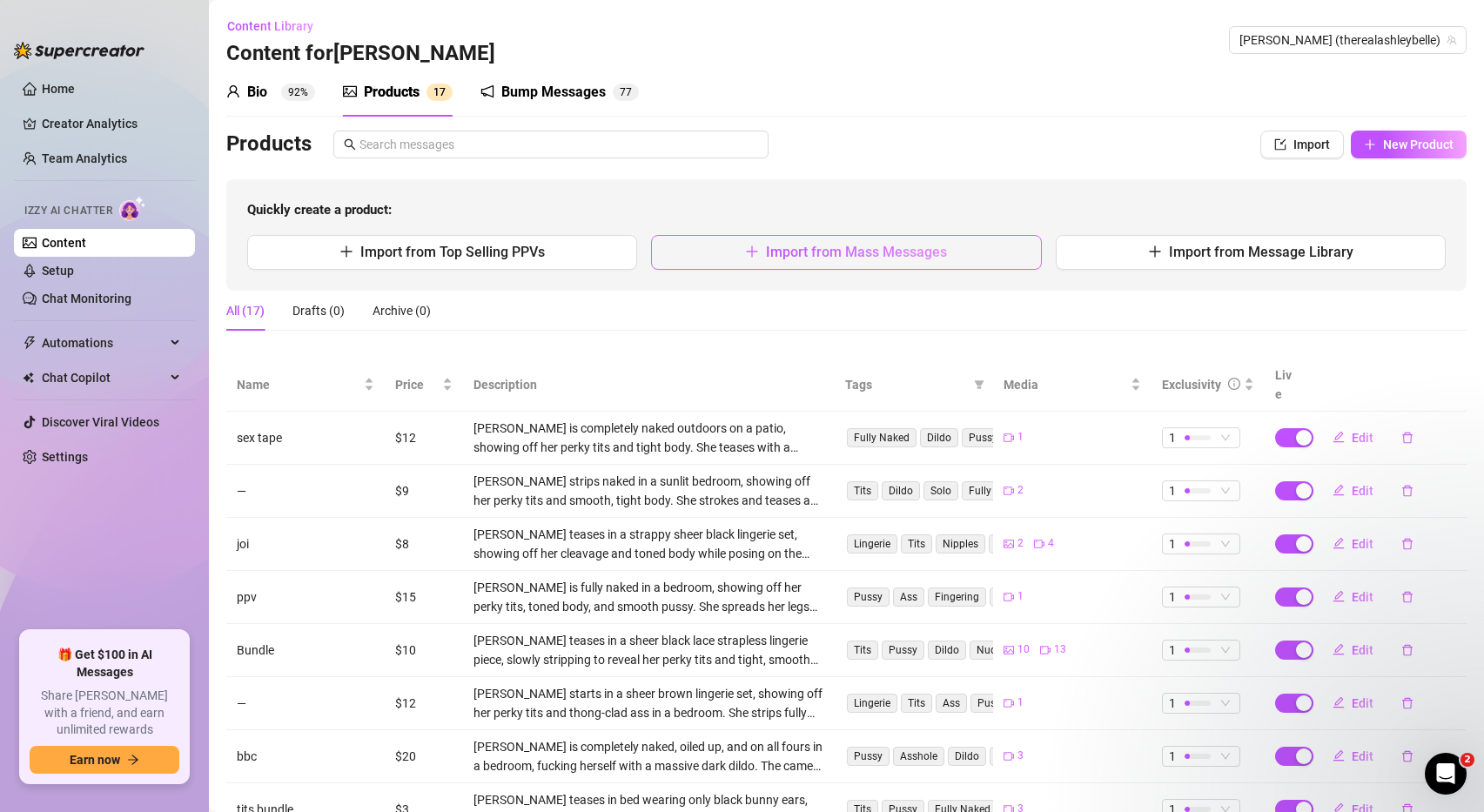
click at [897, 251] on span "Import from Mass Messages" at bounding box center [856, 252] width 181 height 16
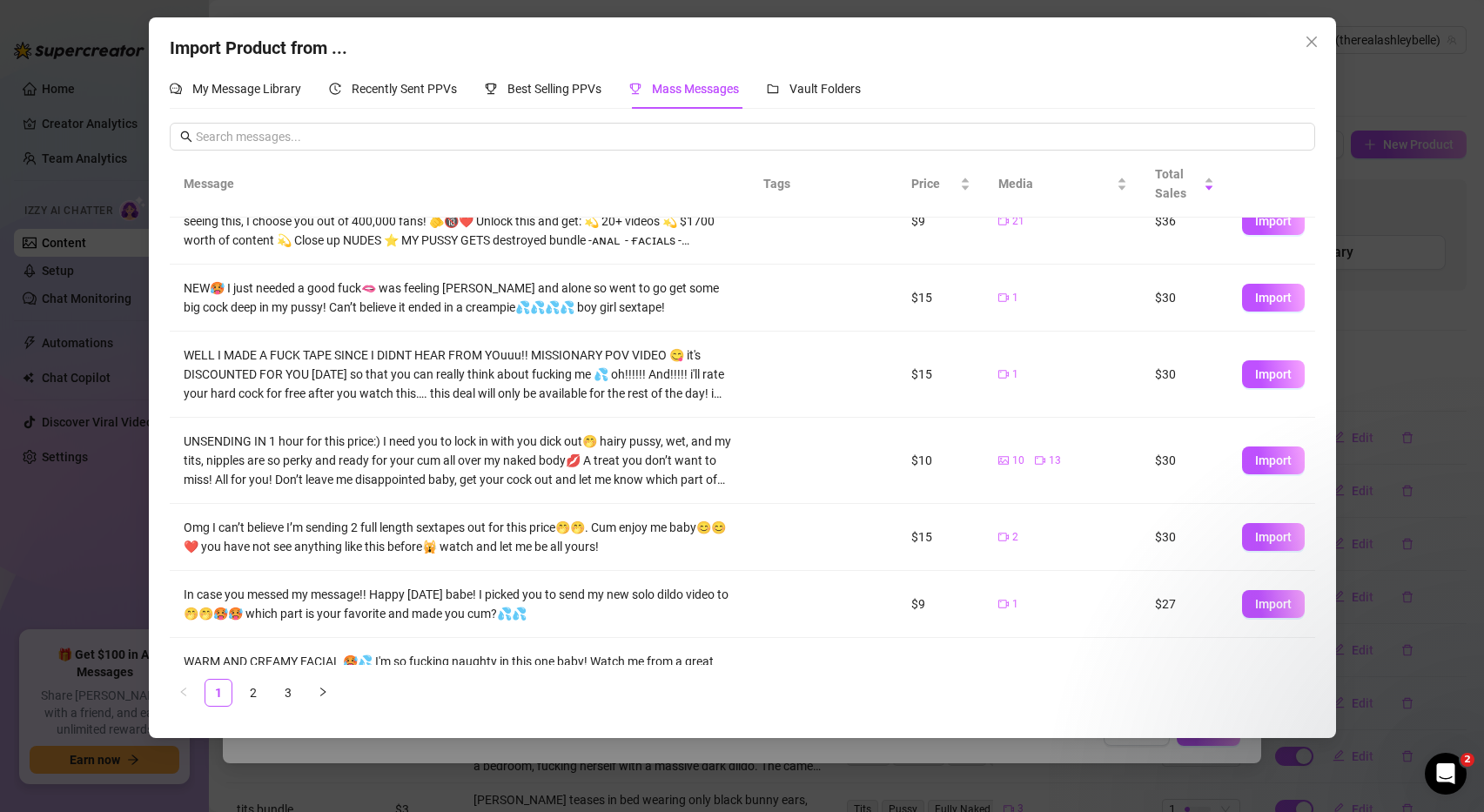
scroll to position [290, 0]
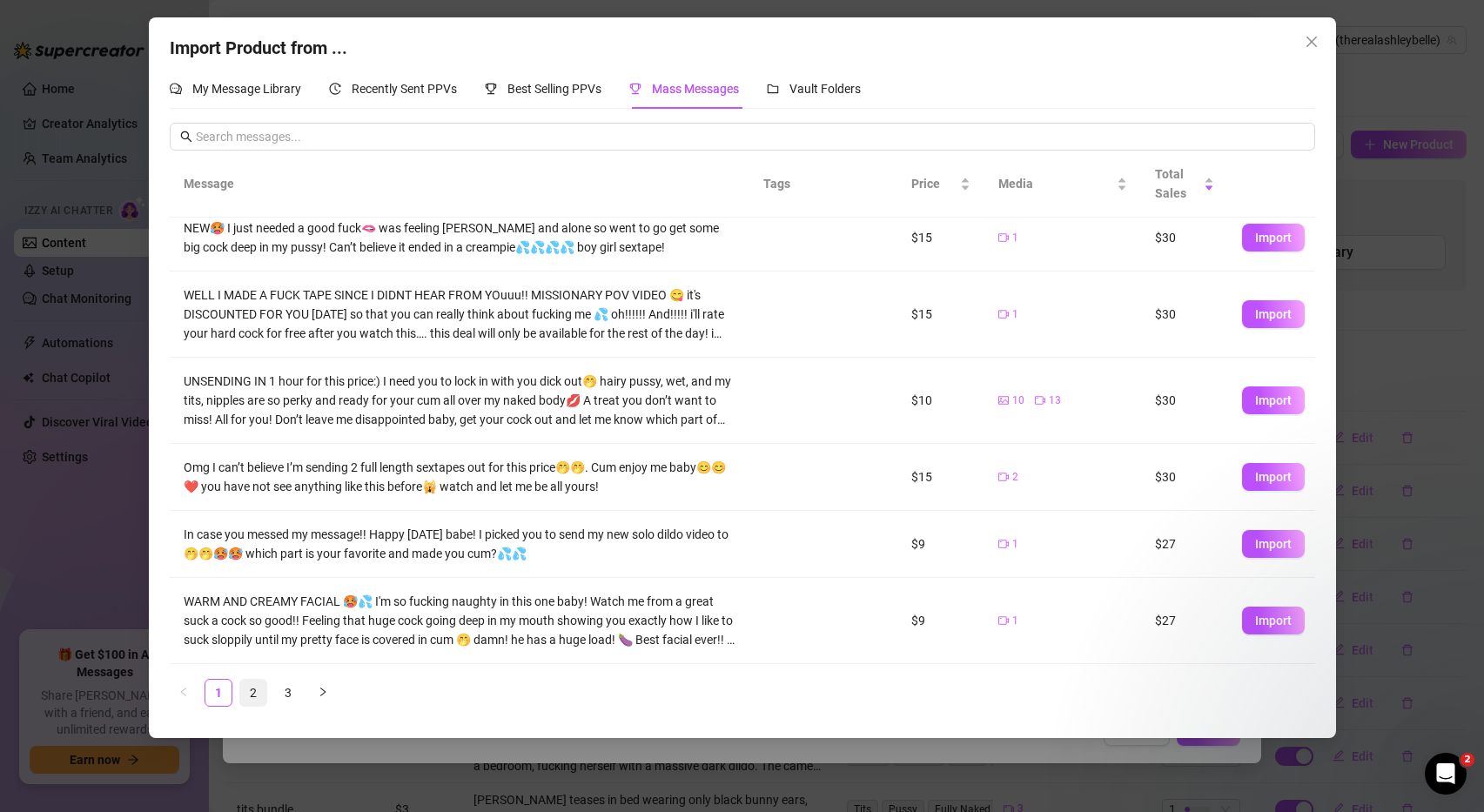
click at [252, 694] on link "2" at bounding box center [253, 693] width 26 height 26
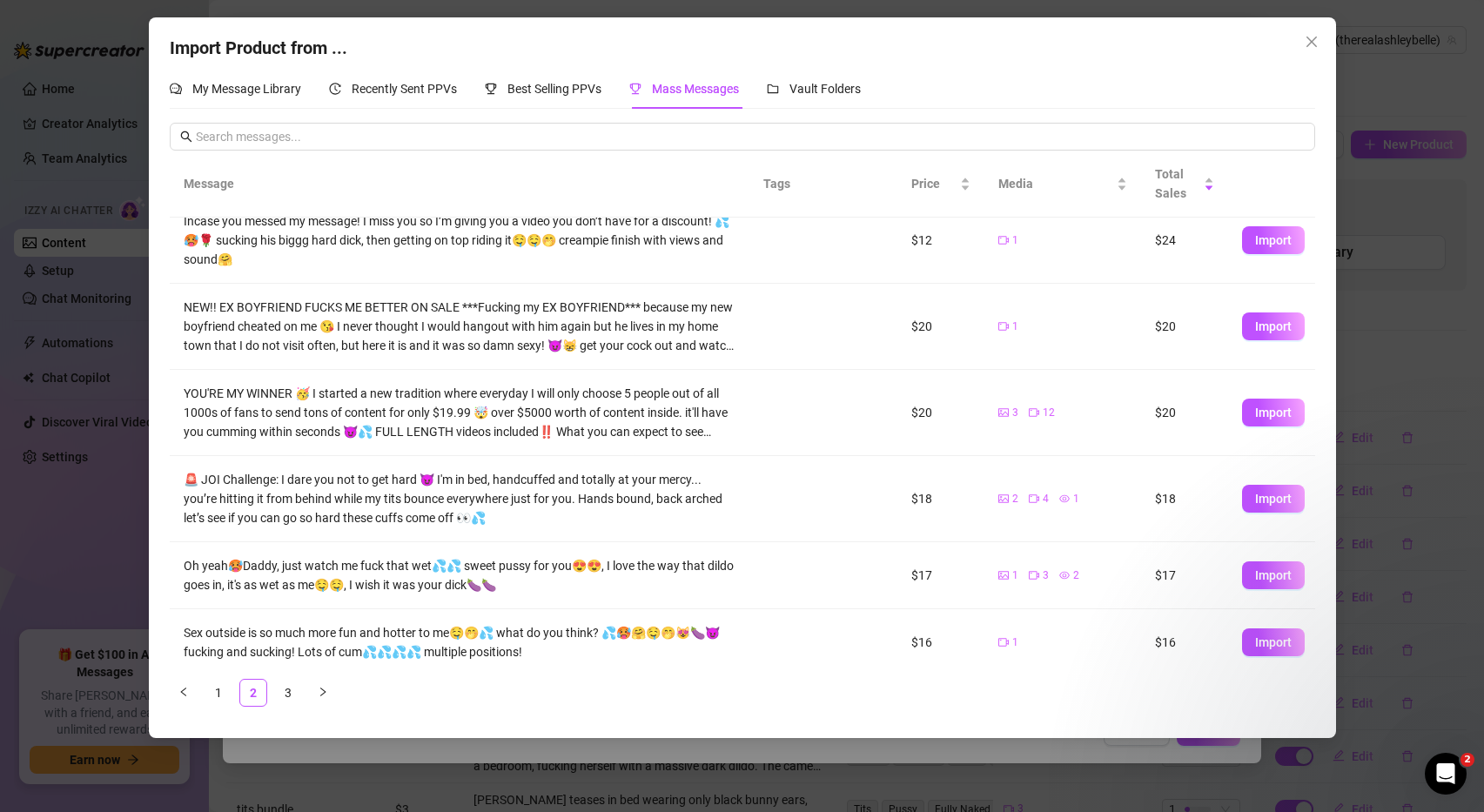
scroll to position [148, 0]
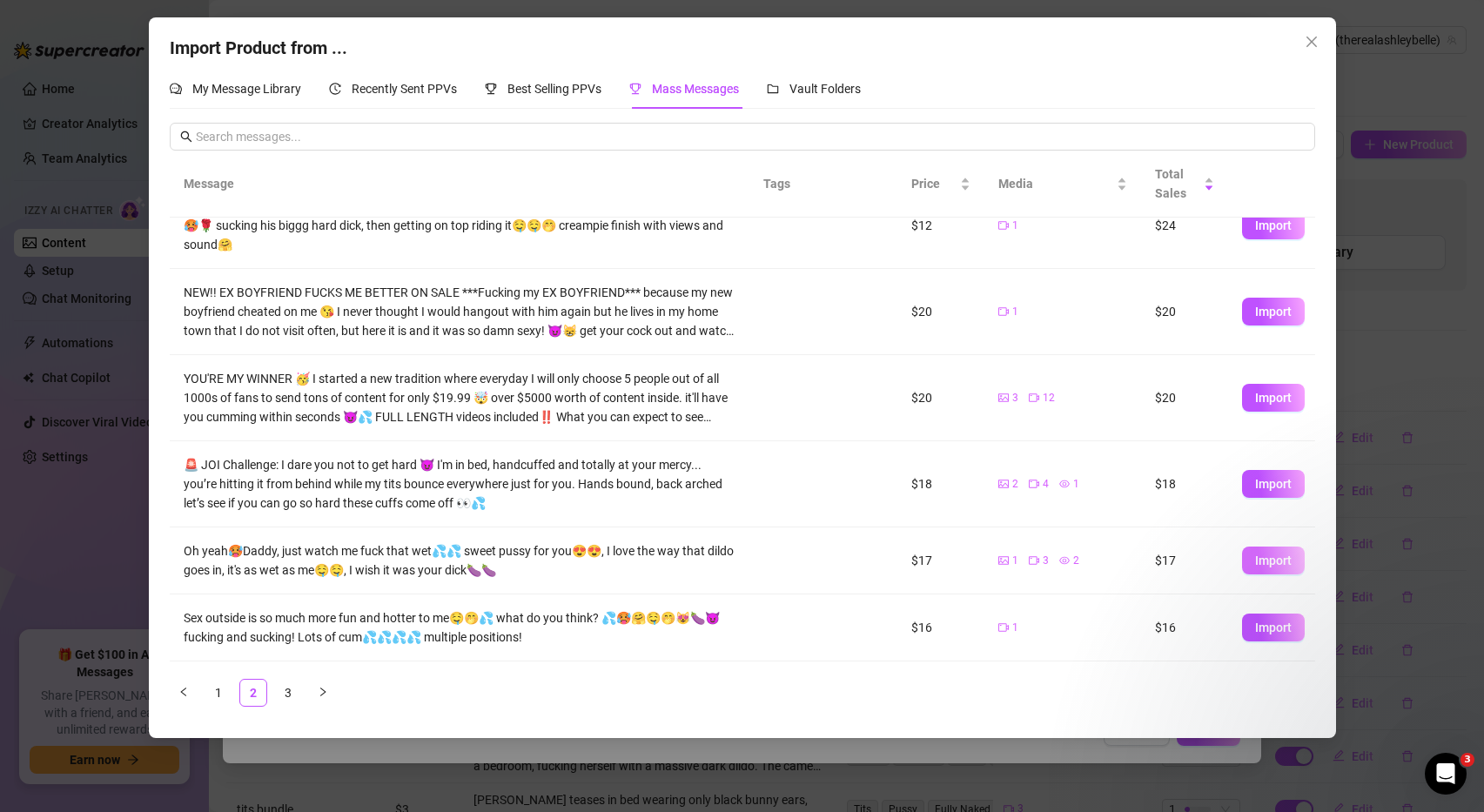
click at [1262, 562] on span "Import" at bounding box center [1274, 560] width 36 height 14
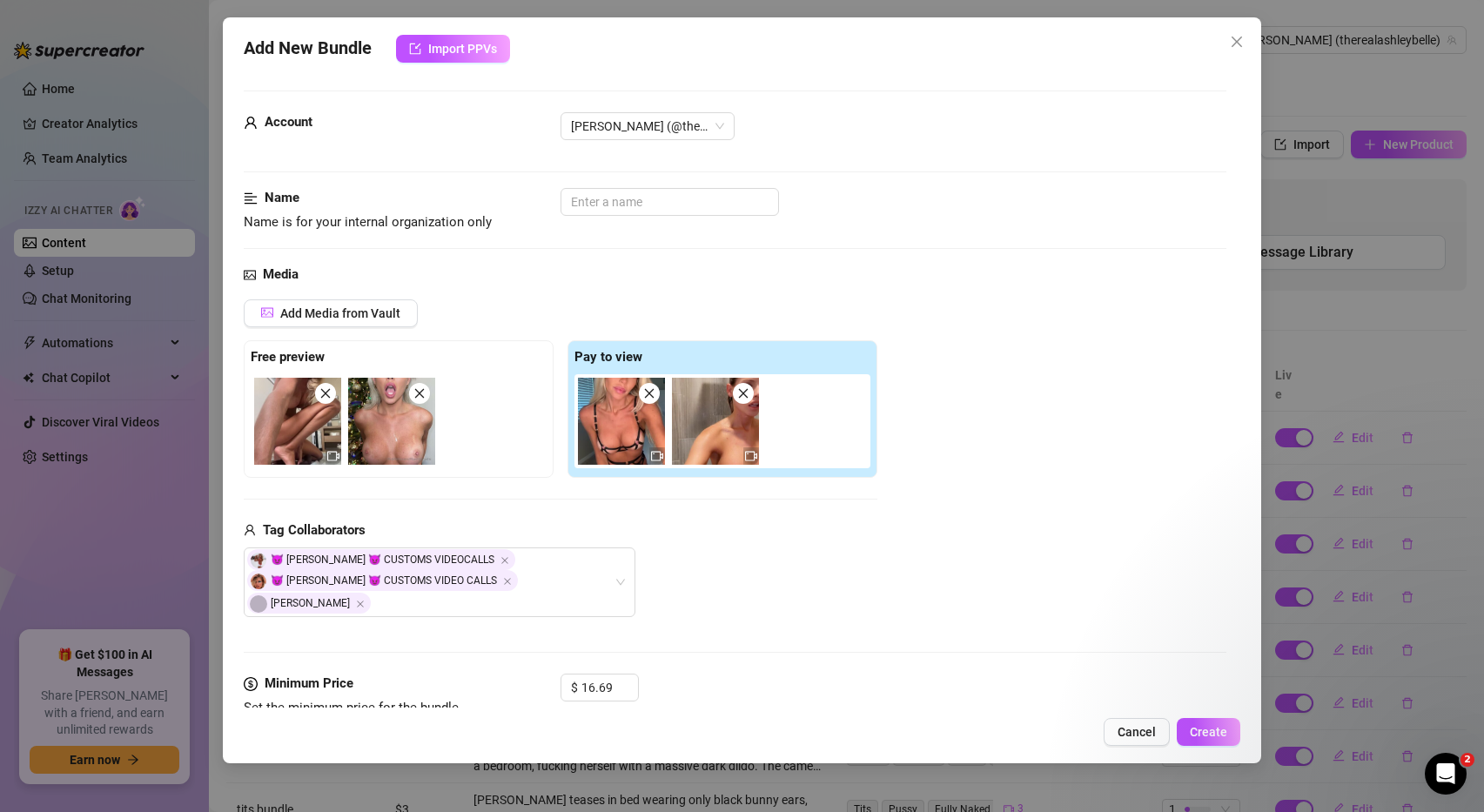
click at [739, 397] on icon "close" at bounding box center [742, 394] width 10 height 10
click at [651, 396] on icon "close" at bounding box center [649, 394] width 10 height 10
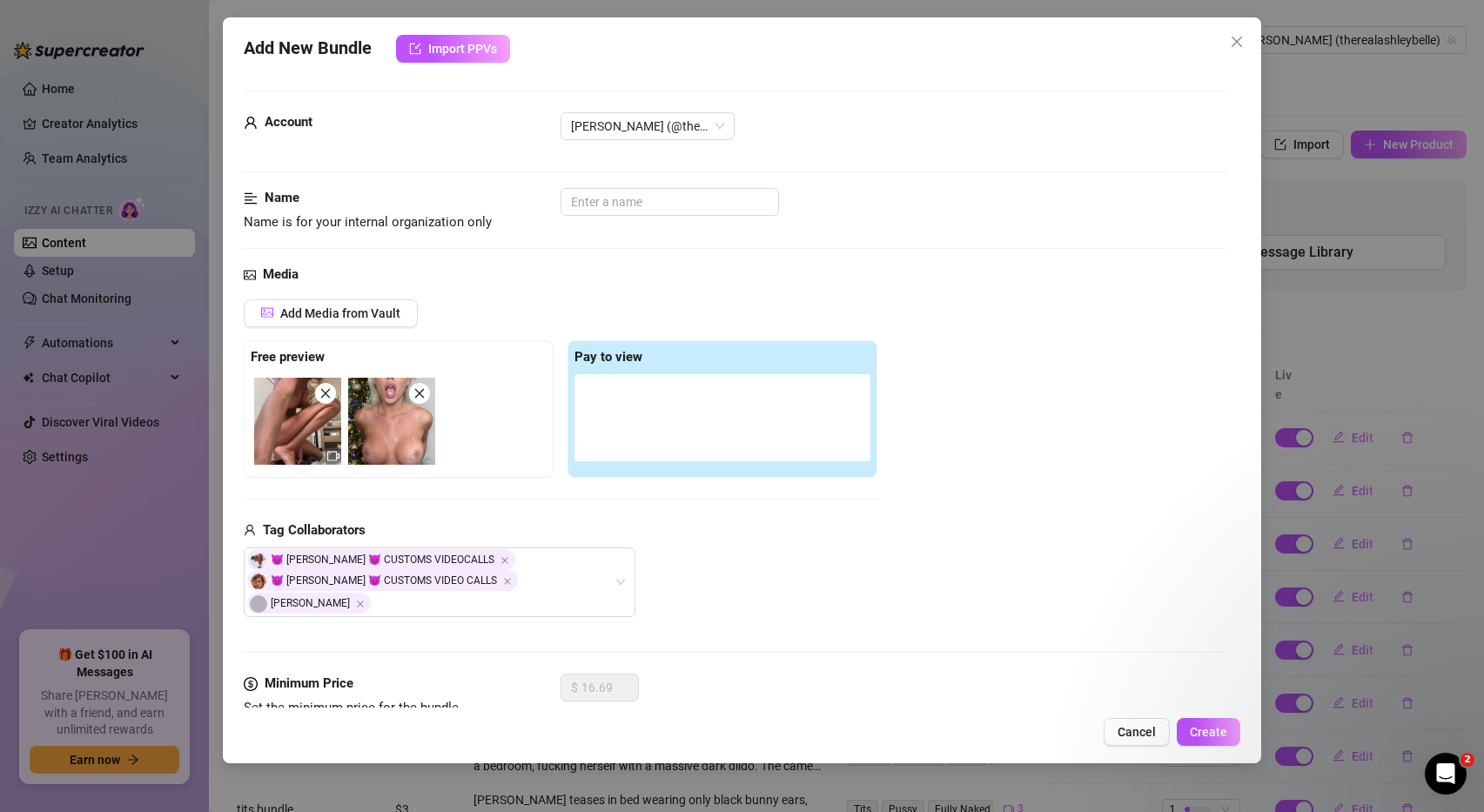
click at [420, 395] on icon "close" at bounding box center [419, 394] width 10 height 10
click at [322, 395] on icon "close" at bounding box center [325, 393] width 12 height 12
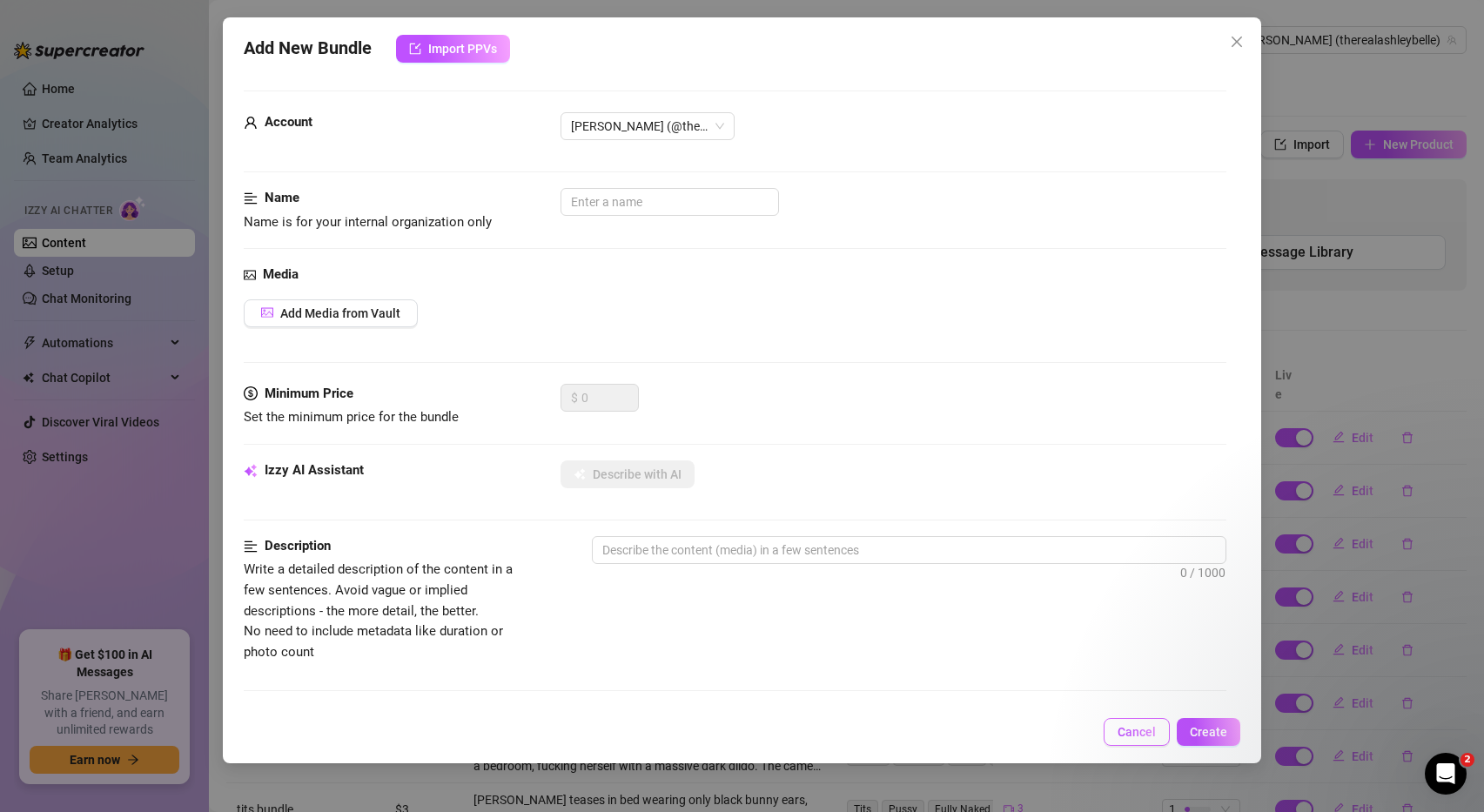
click at [1139, 729] on span "Cancel" at bounding box center [1136, 732] width 38 height 14
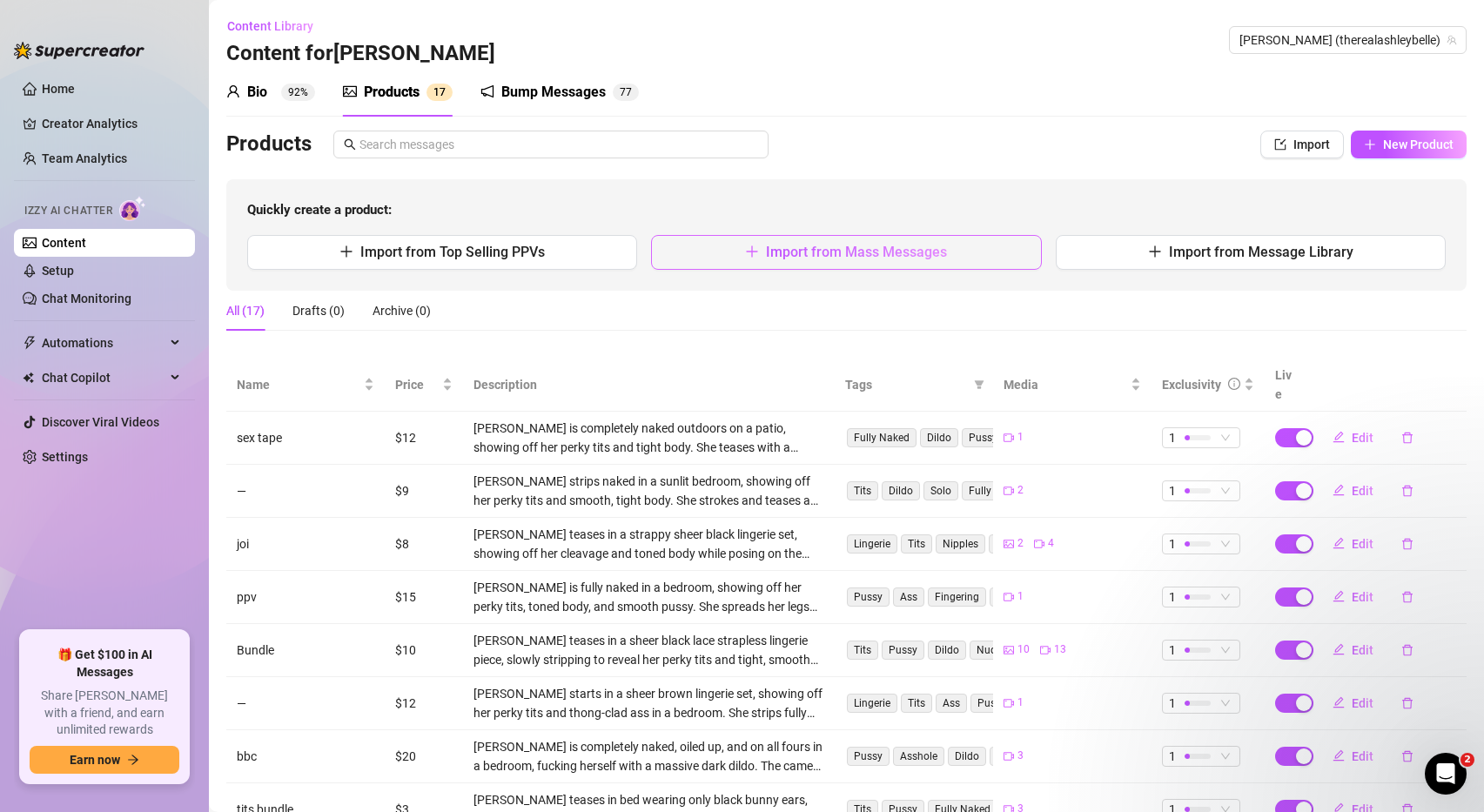
click at [866, 251] on span "Import from Mass Messages" at bounding box center [856, 252] width 181 height 16
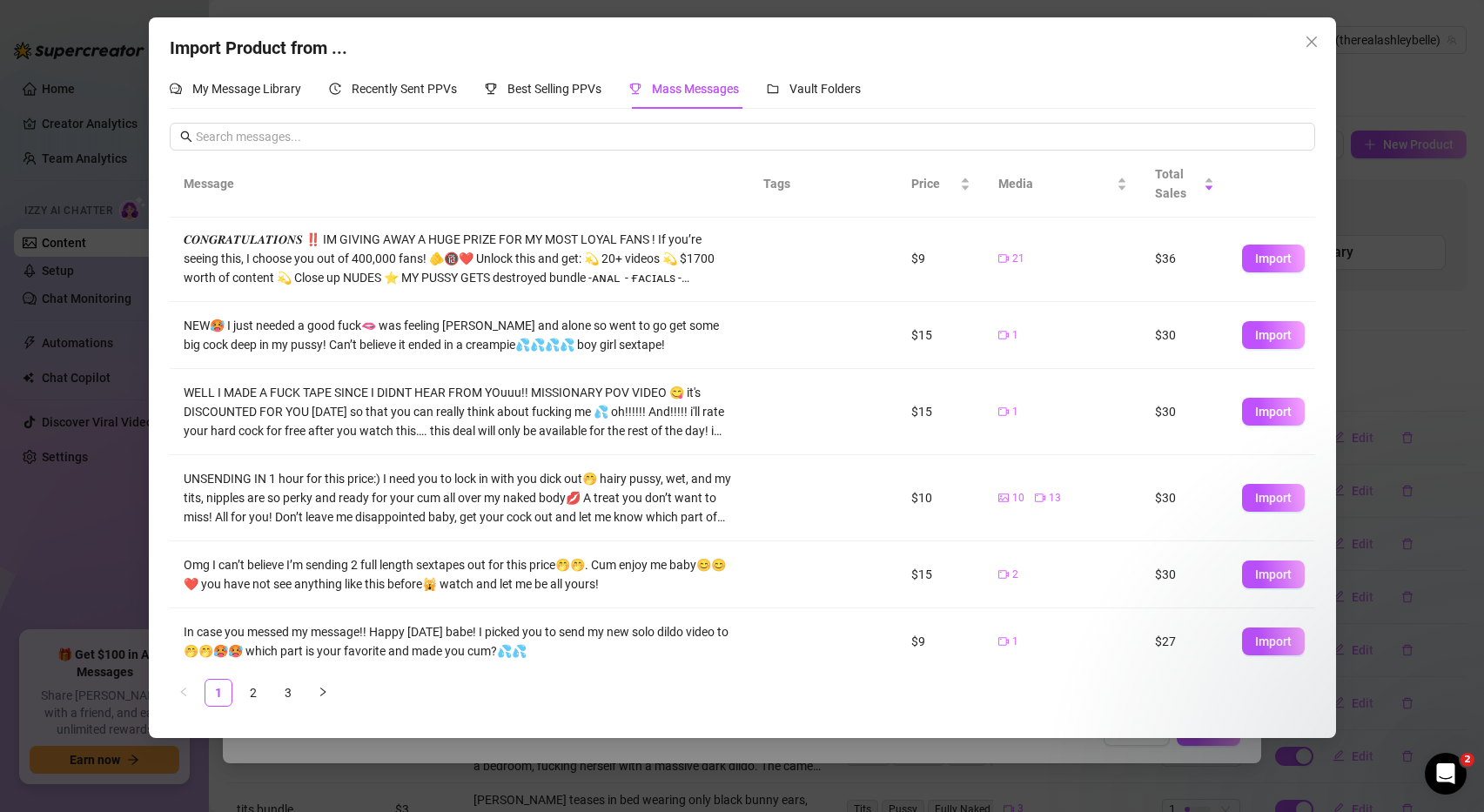
scroll to position [290, 0]
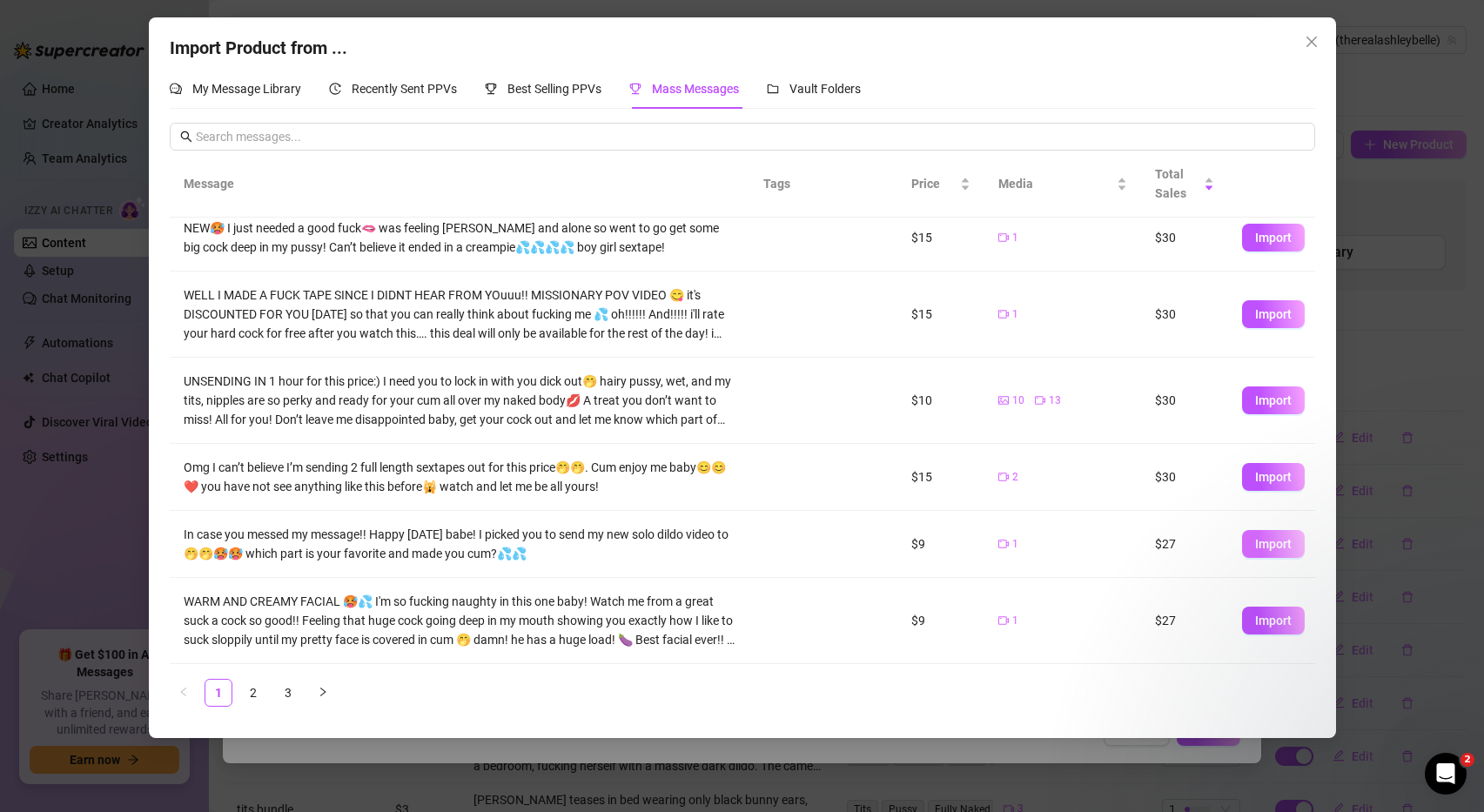
click at [1263, 540] on span "Import" at bounding box center [1274, 544] width 36 height 14
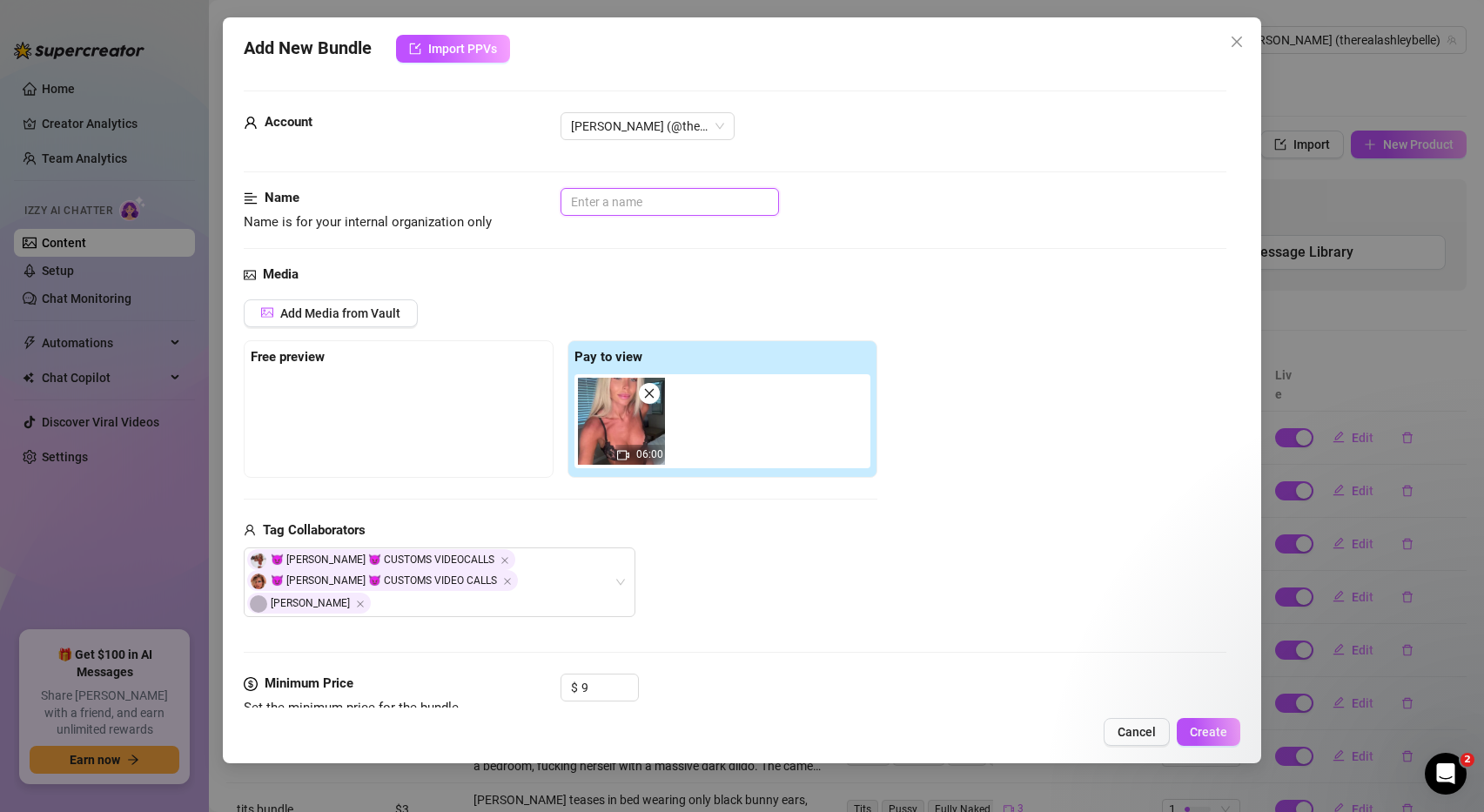
click at [675, 201] on input "text" at bounding box center [670, 201] width 219 height 28
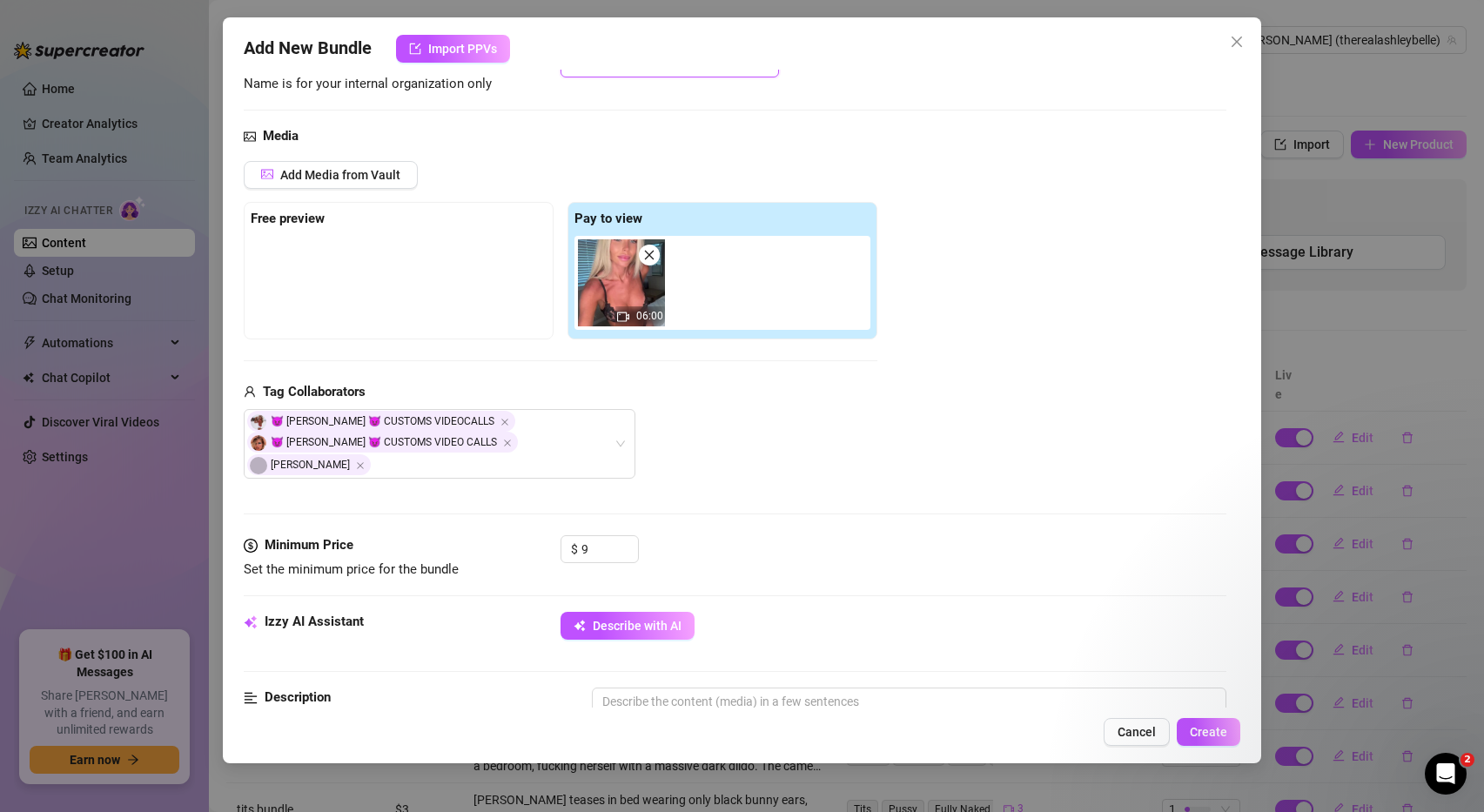
scroll to position [140, 0]
click at [593, 535] on input "9" at bounding box center [610, 547] width 57 height 26
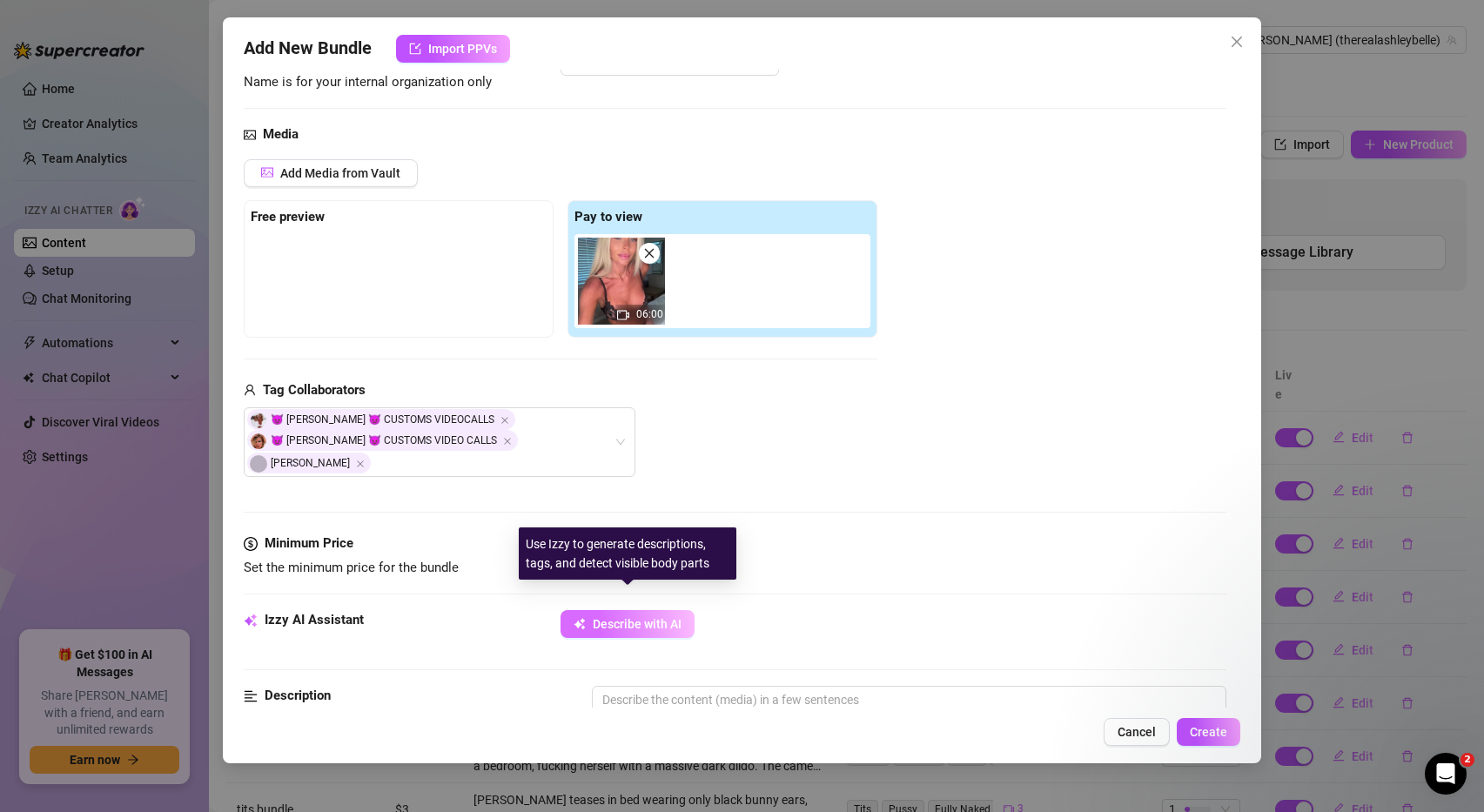
click at [657, 617] on span "Describe with AI" at bounding box center [637, 623] width 89 height 14
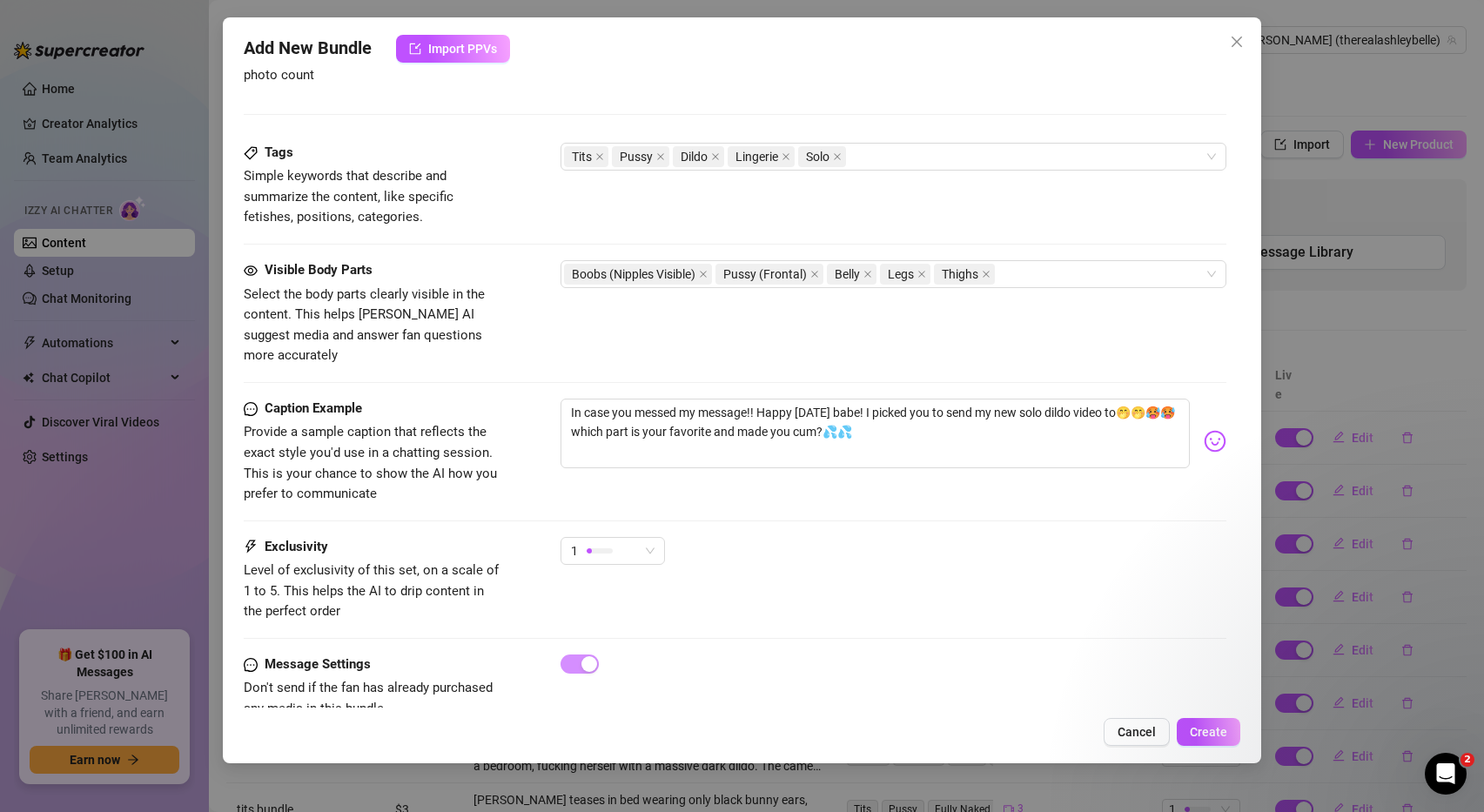
scroll to position [871, 0]
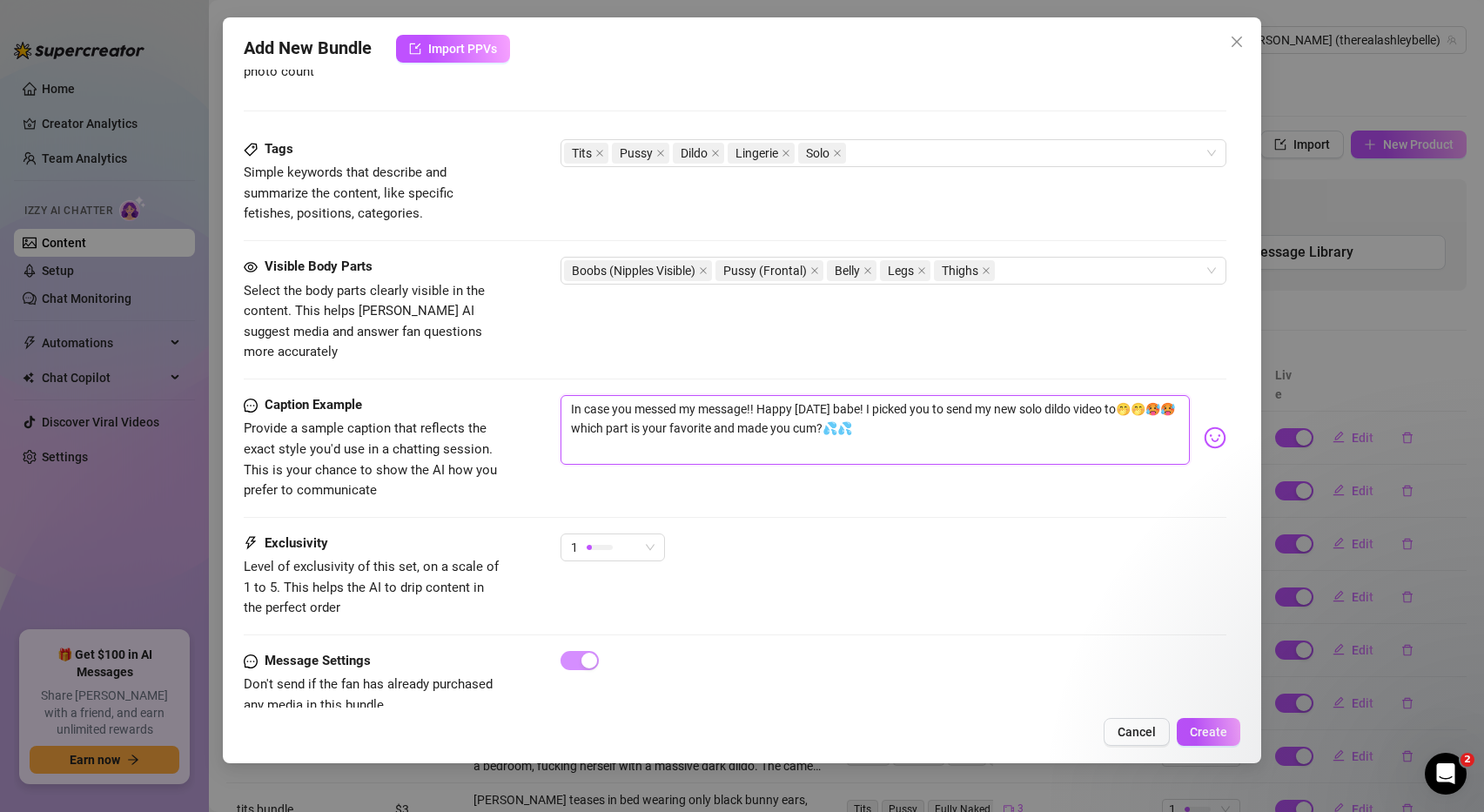
click at [841, 395] on textarea "In case you messed my message!! Happy [DATE] babe! I picked you to send my new …" at bounding box center [876, 429] width 630 height 70
click at [645, 535] on span "1" at bounding box center [612, 547] width 84 height 26
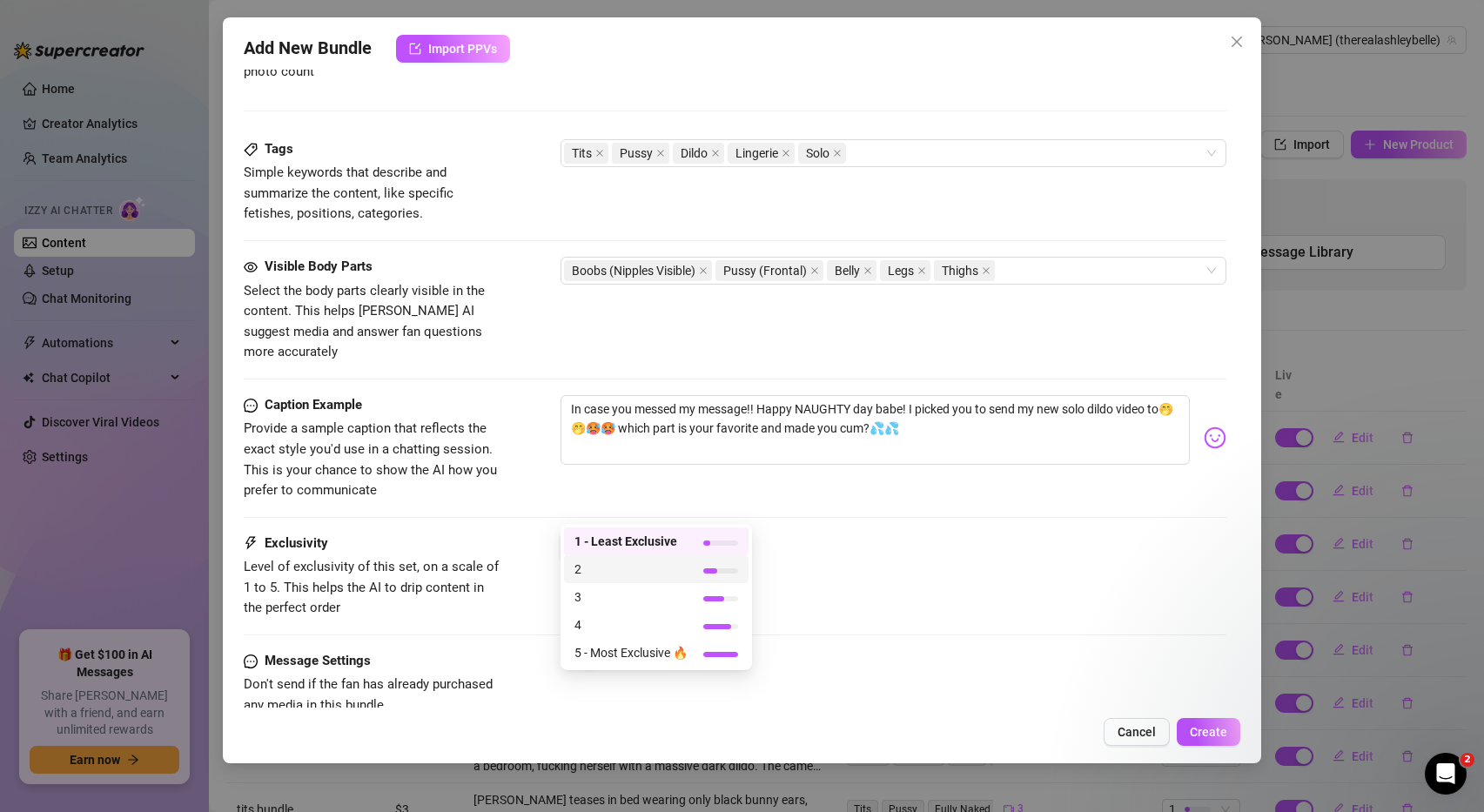
click at [612, 575] on span "2" at bounding box center [630, 569] width 113 height 19
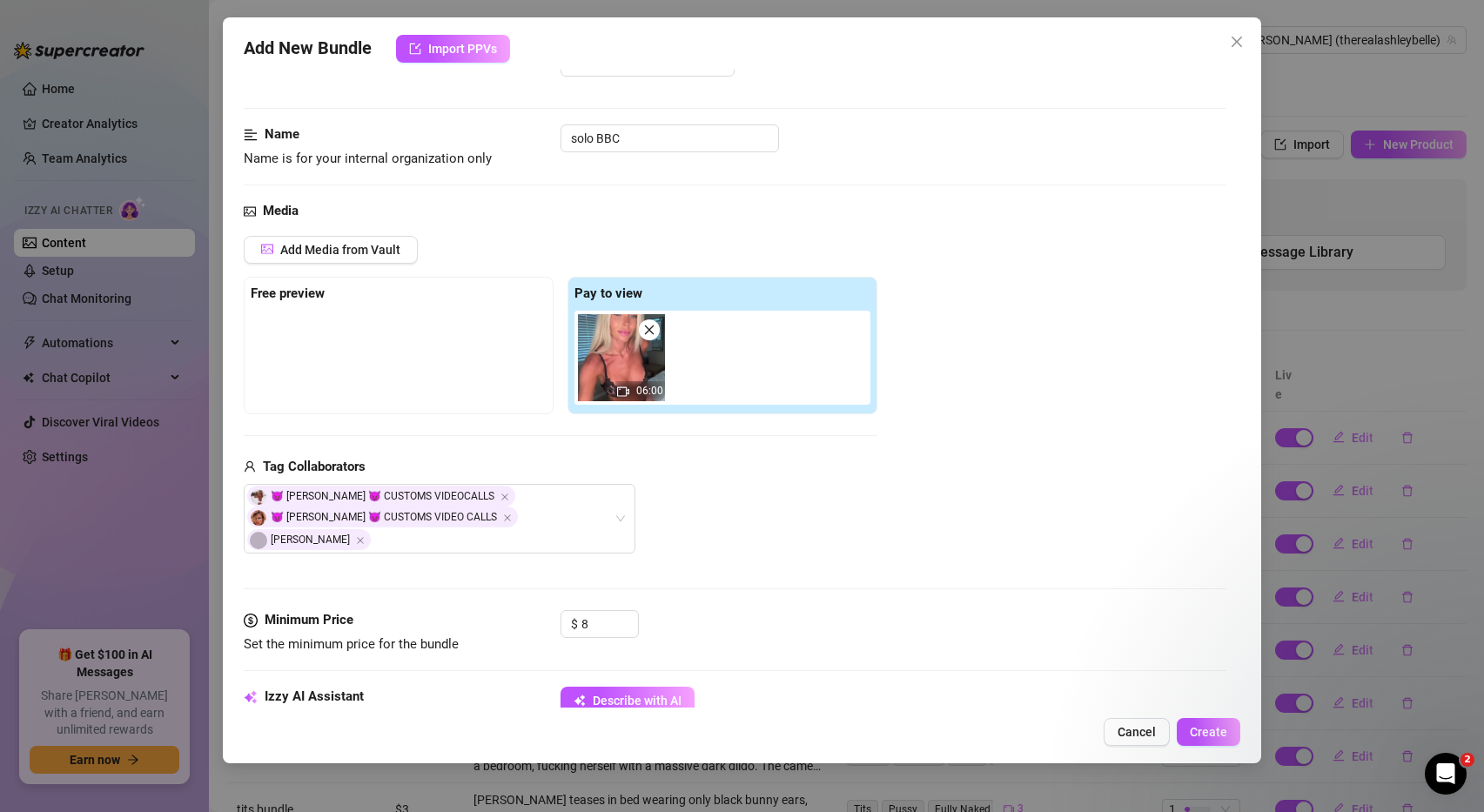
scroll to position [0, 0]
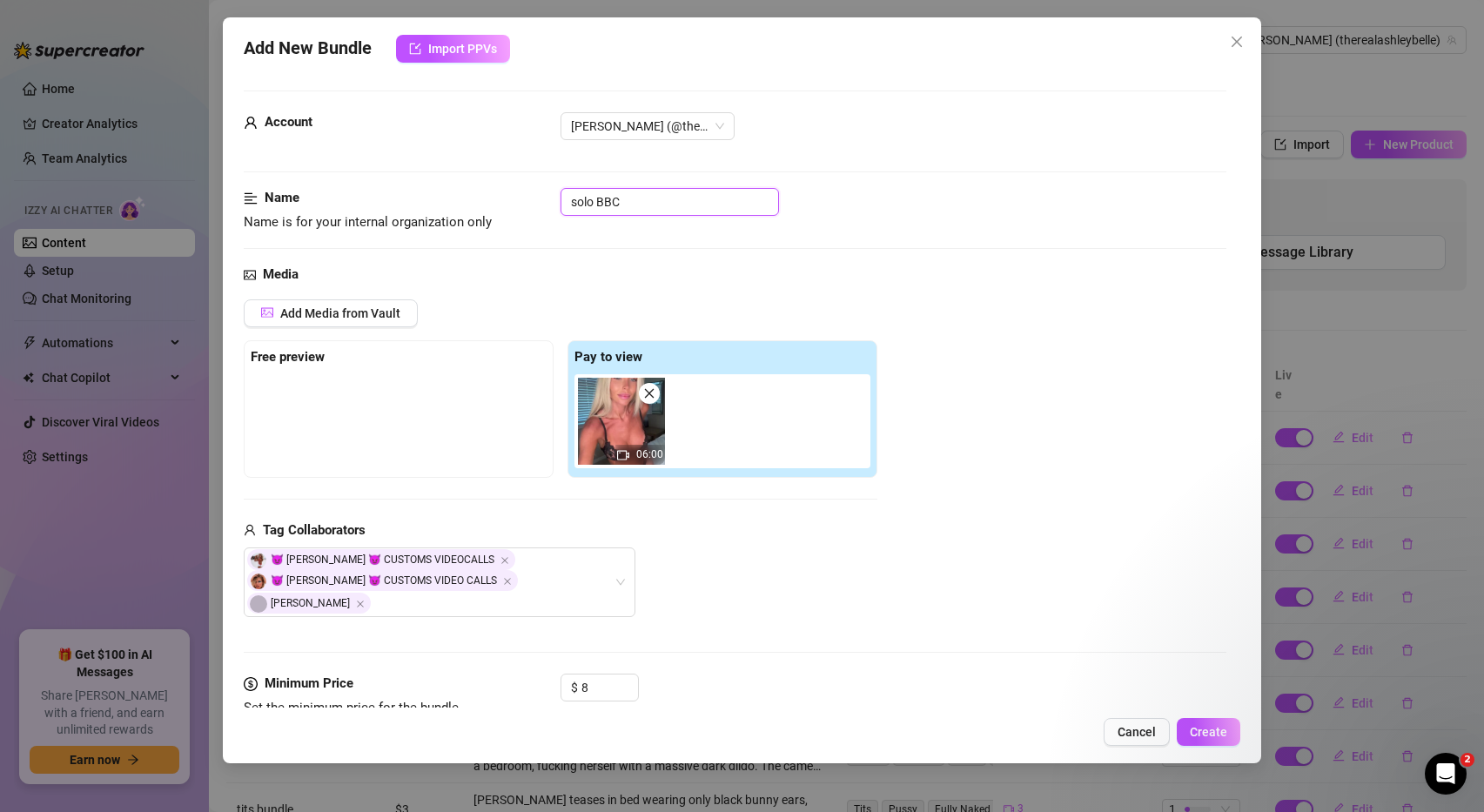
click at [692, 201] on input "solo BBC" at bounding box center [670, 201] width 219 height 28
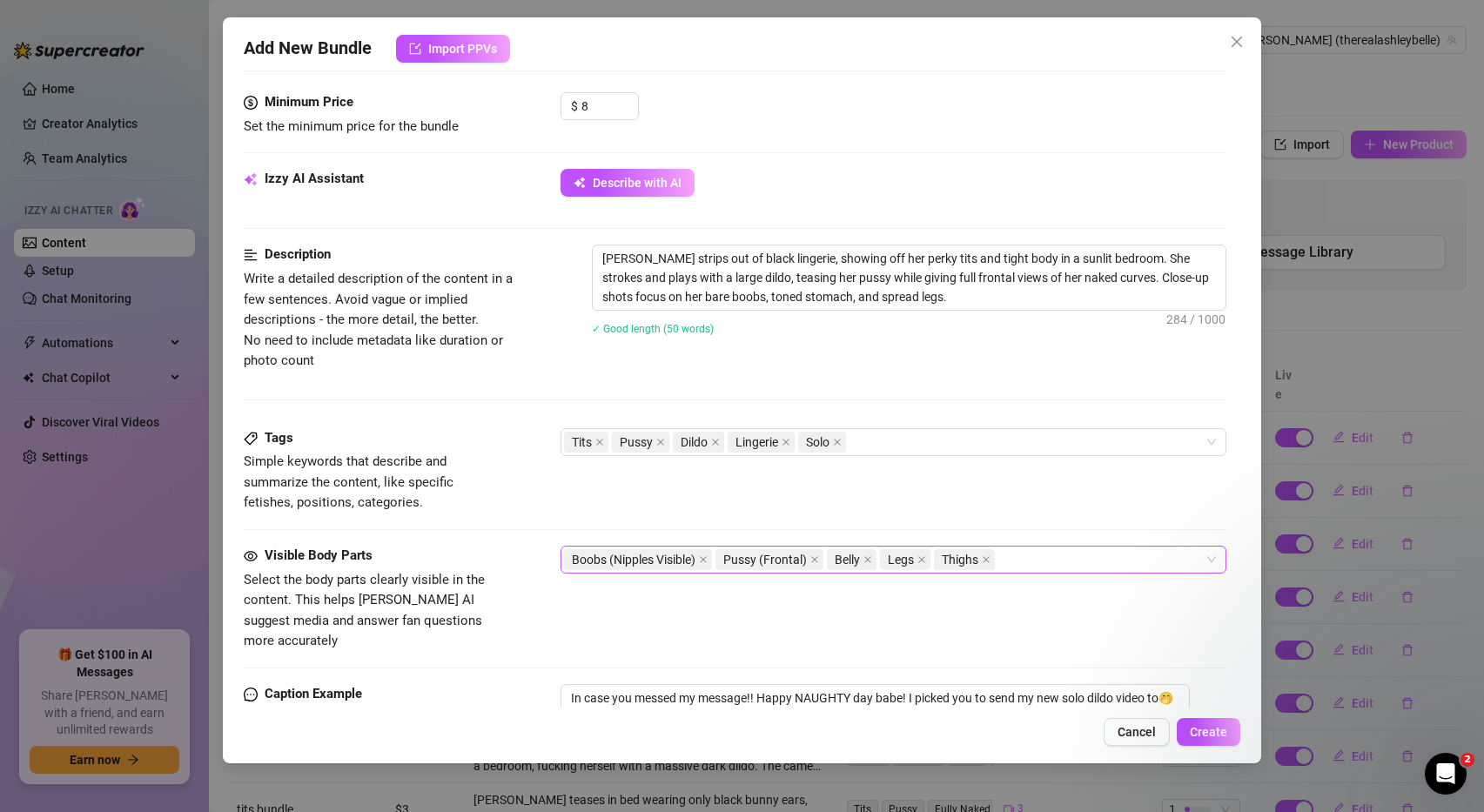
scroll to position [625, 0]
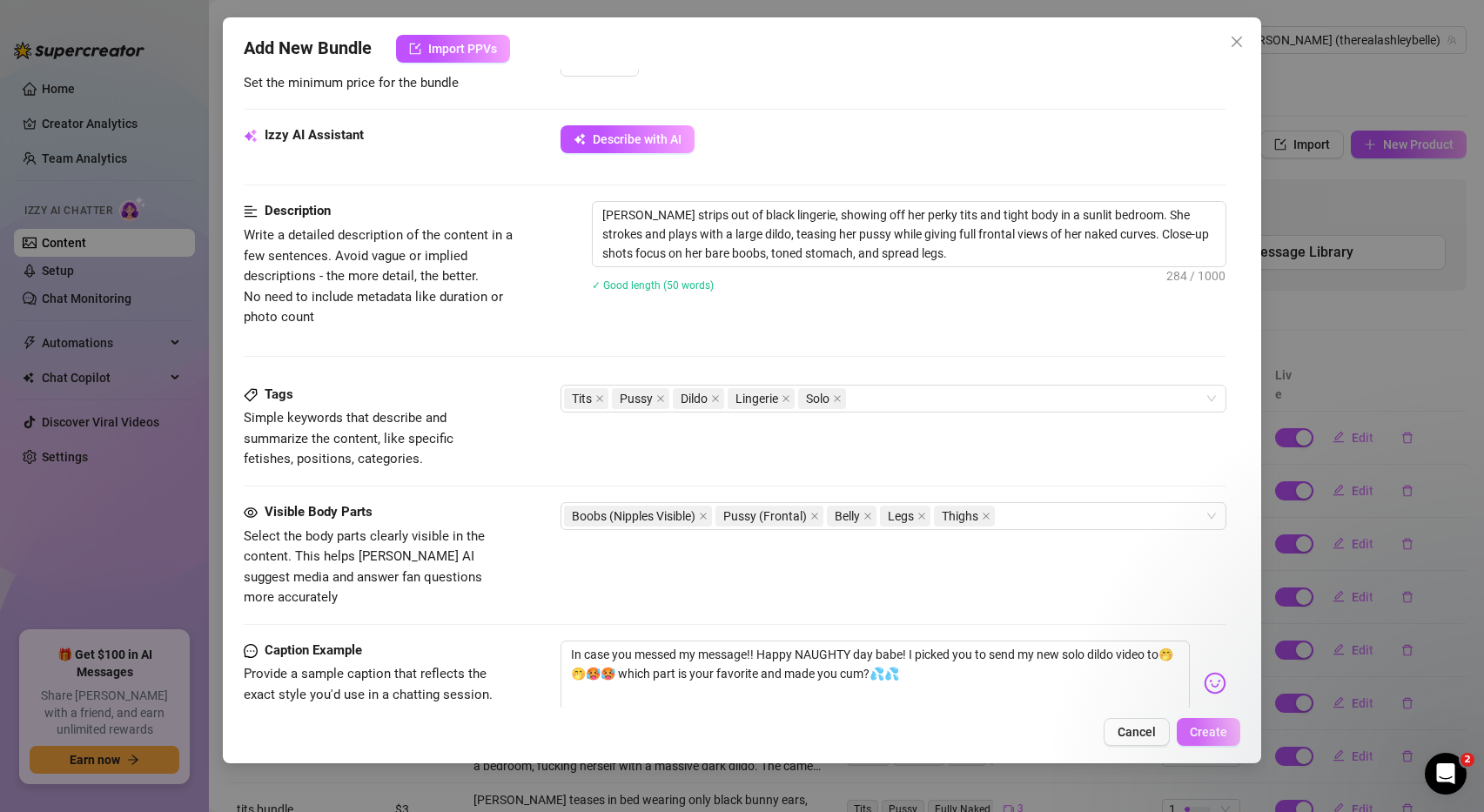
click at [1211, 731] on span "Create" at bounding box center [1208, 732] width 37 height 14
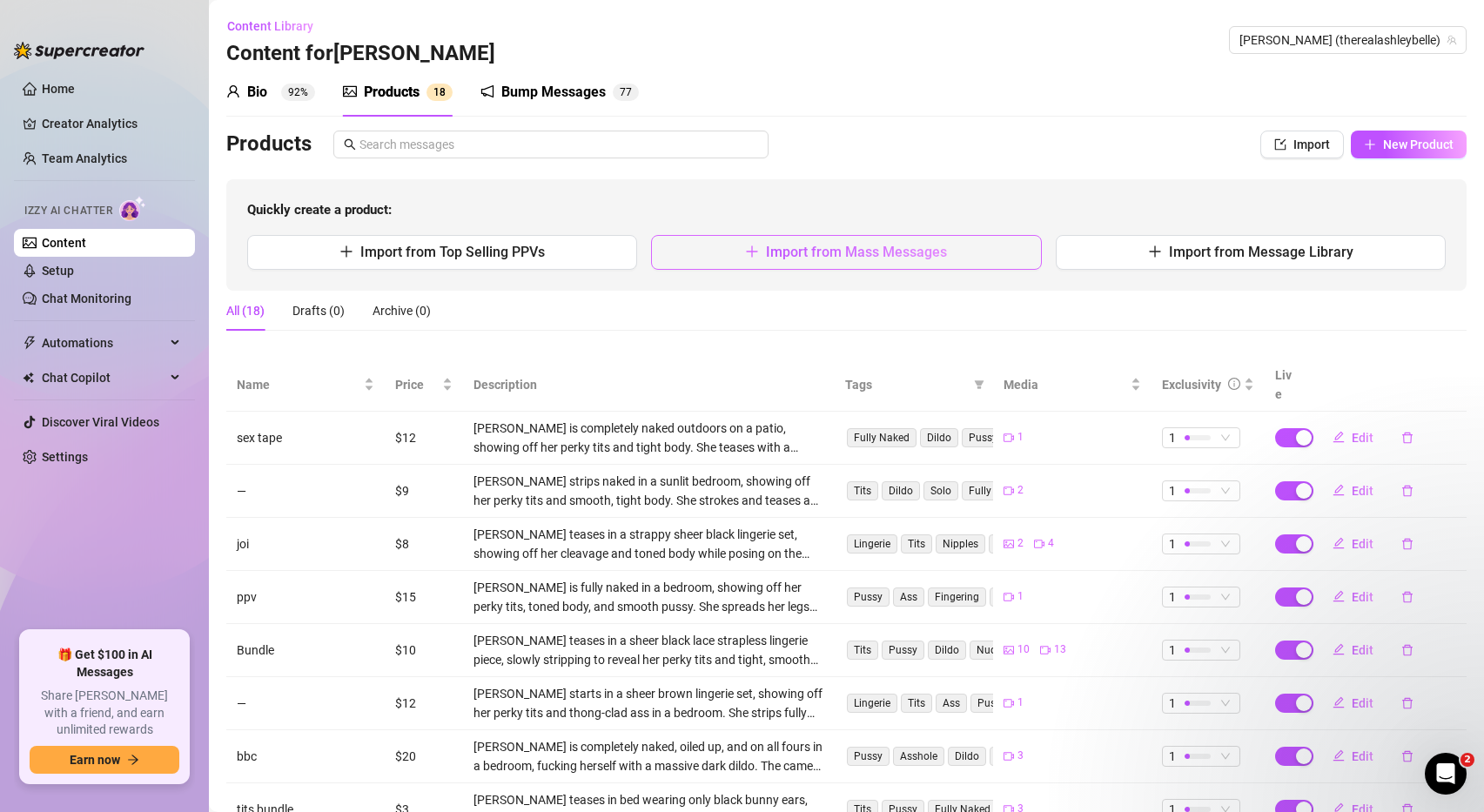
click at [920, 252] on span "Import from Mass Messages" at bounding box center [856, 252] width 181 height 16
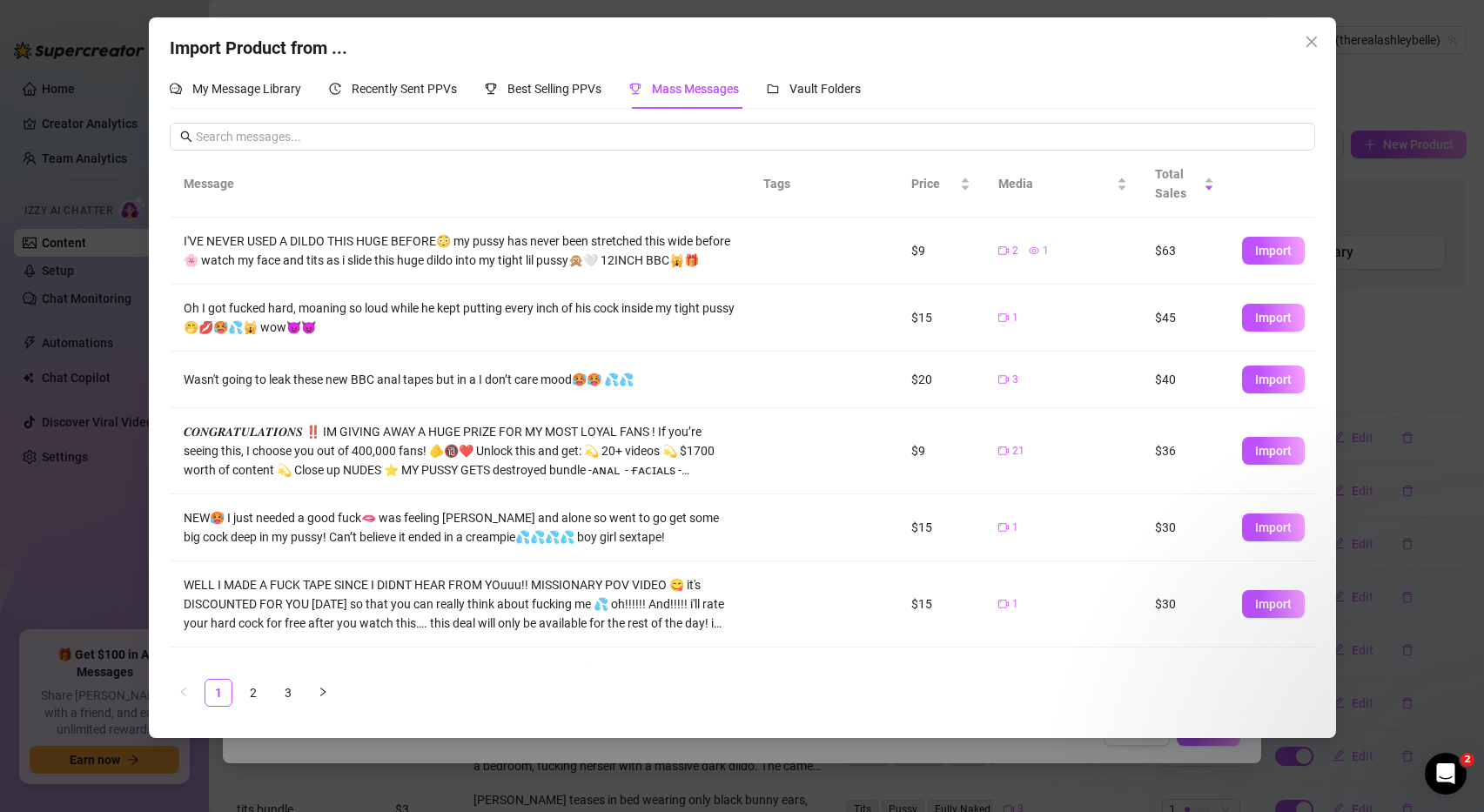
scroll to position [290, 0]
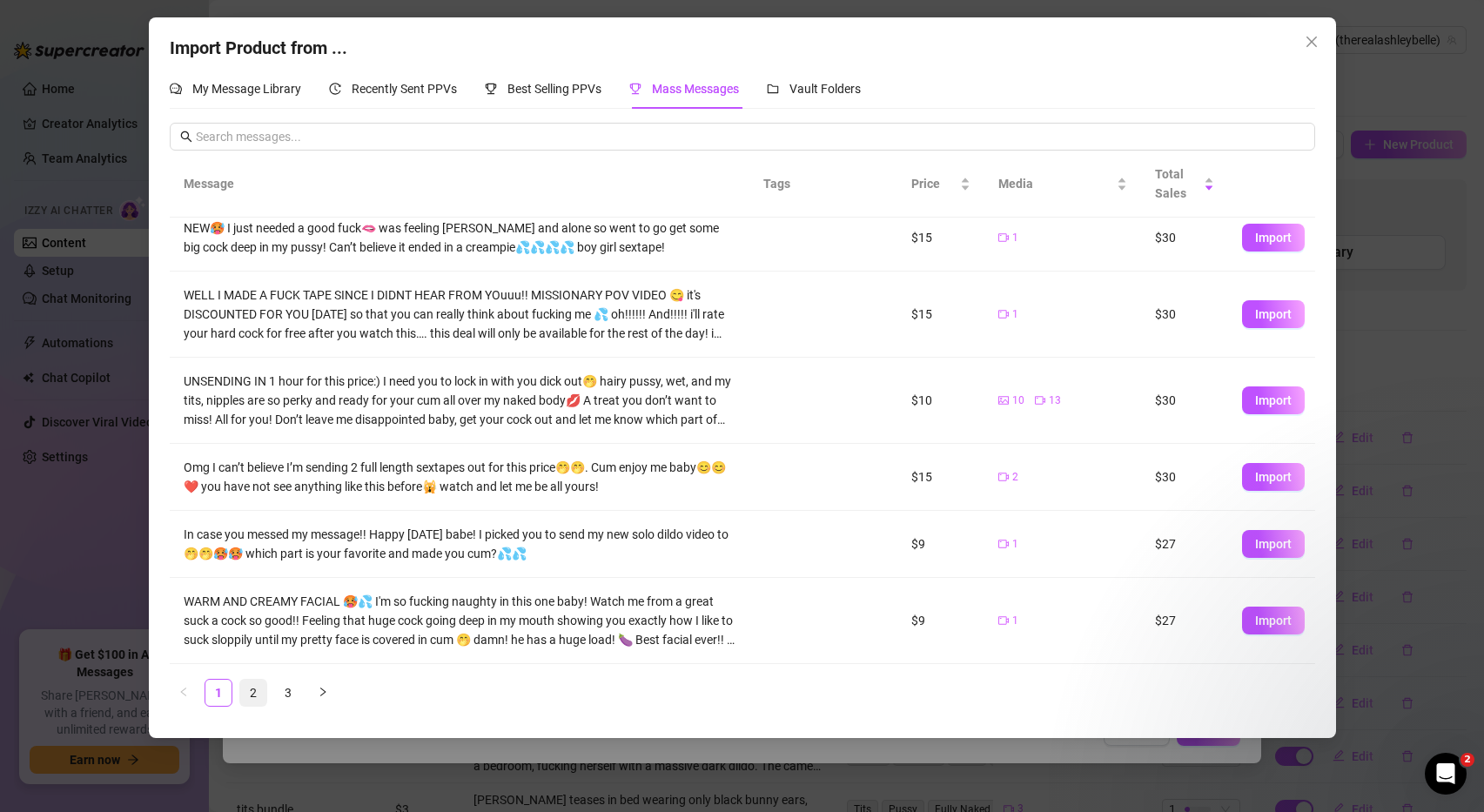
click at [258, 689] on link "2" at bounding box center [253, 693] width 26 height 26
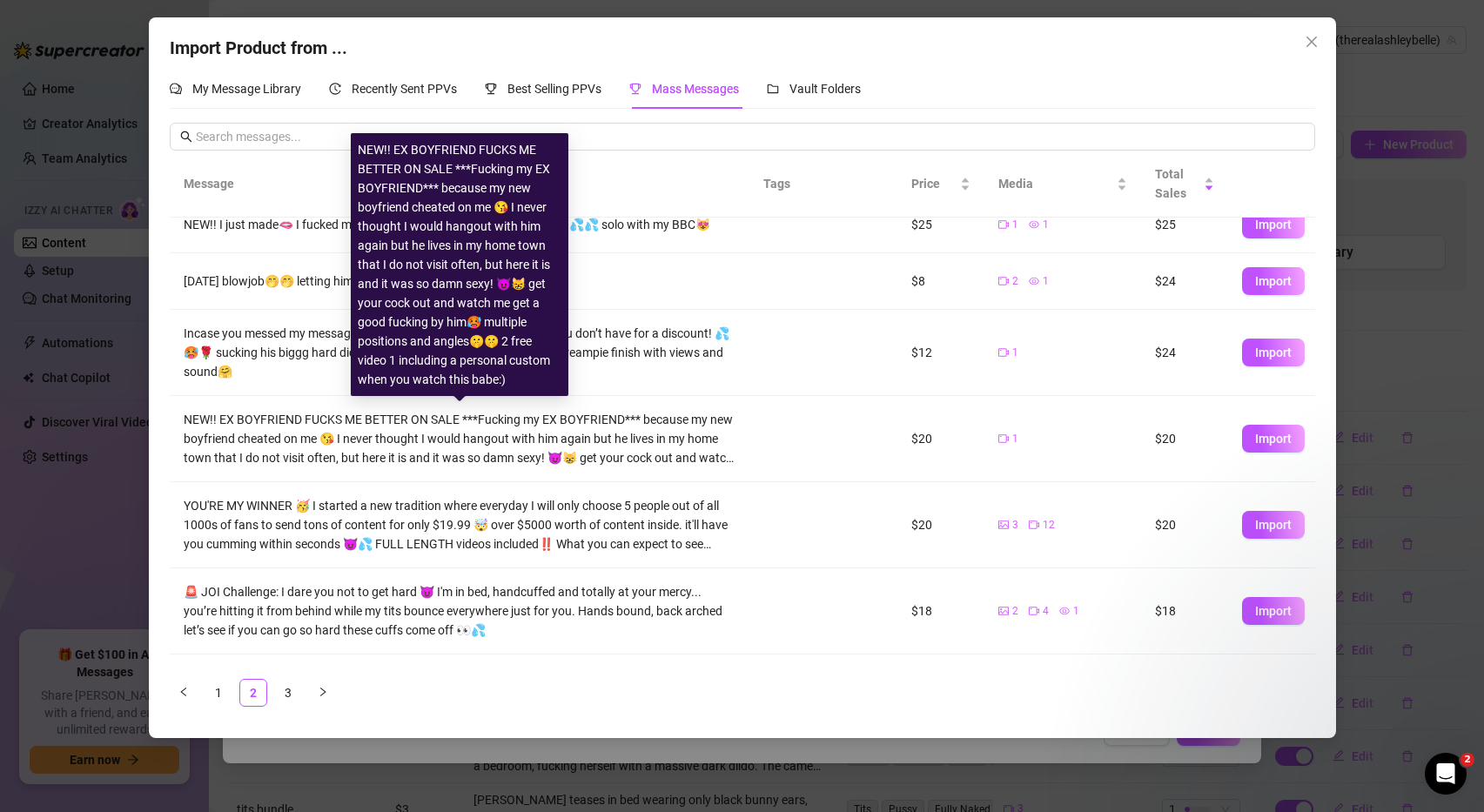
scroll to position [120, 0]
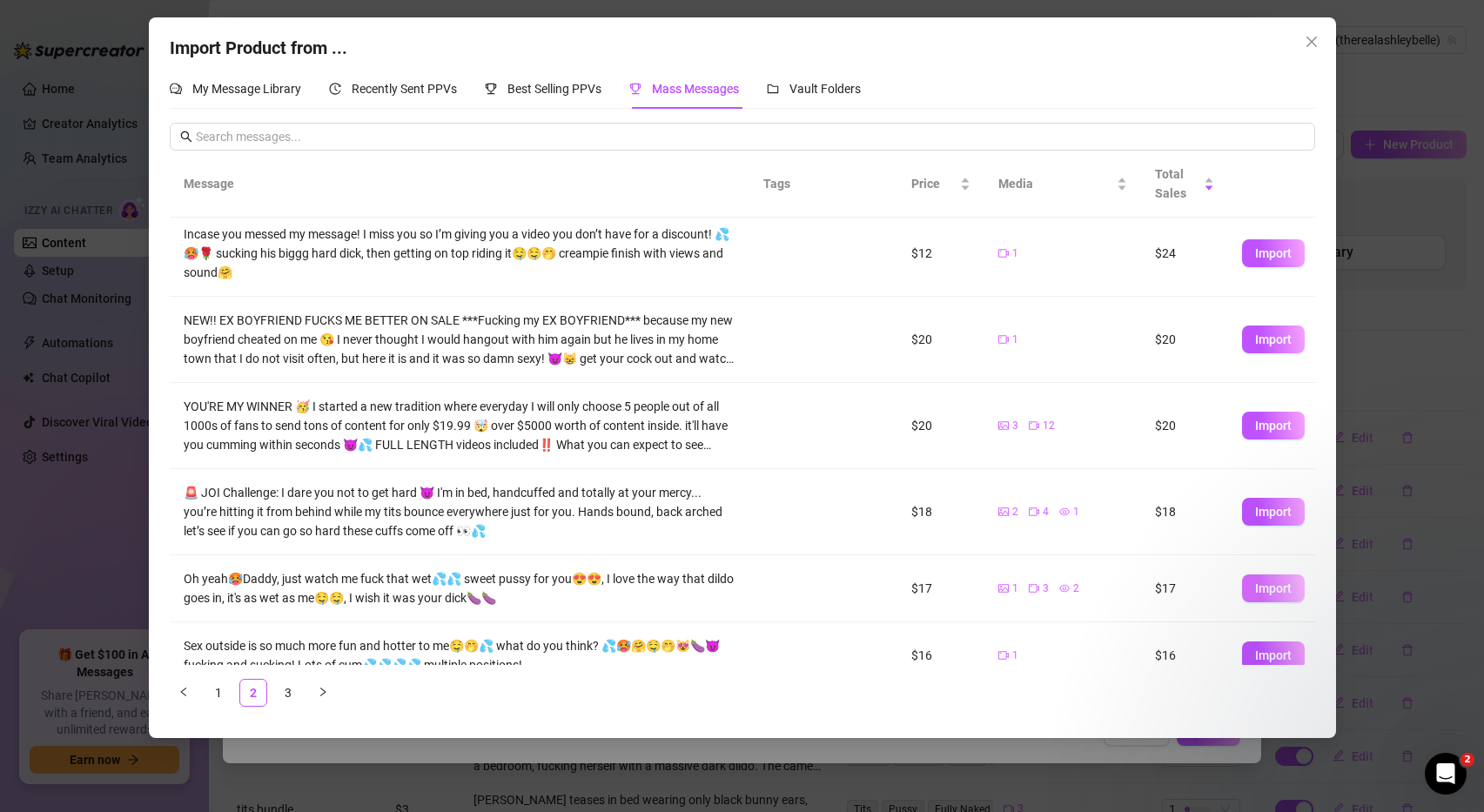
click at [1274, 588] on span "Import" at bounding box center [1274, 588] width 36 height 14
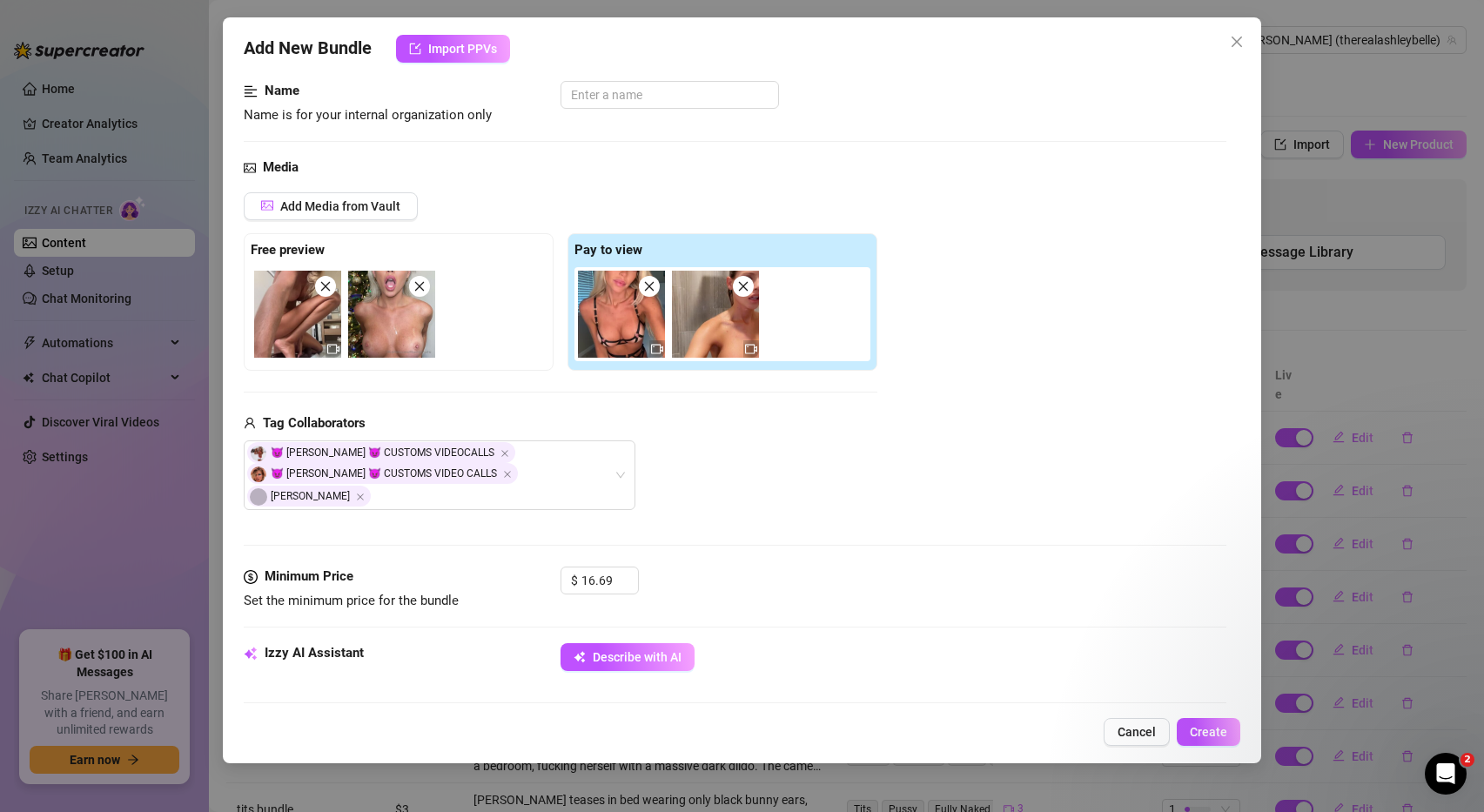
scroll to position [125, 0]
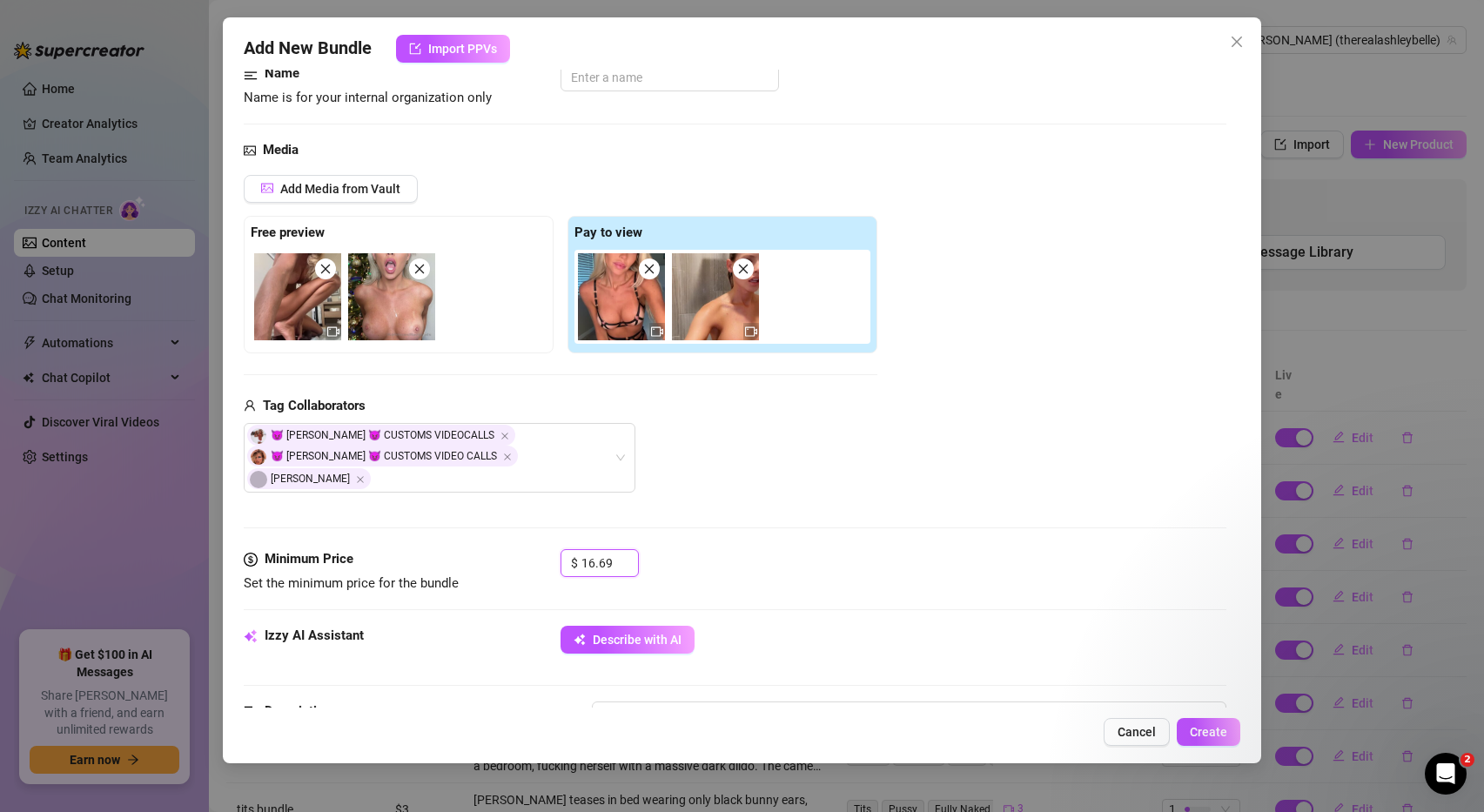
drag, startPoint x: 615, startPoint y: 541, endPoint x: 542, endPoint y: 538, distance: 73.1
click at [542, 549] on div "Minimum Price Set the minimum price for the bundle $ 16.69" at bounding box center [735, 571] width 984 height 44
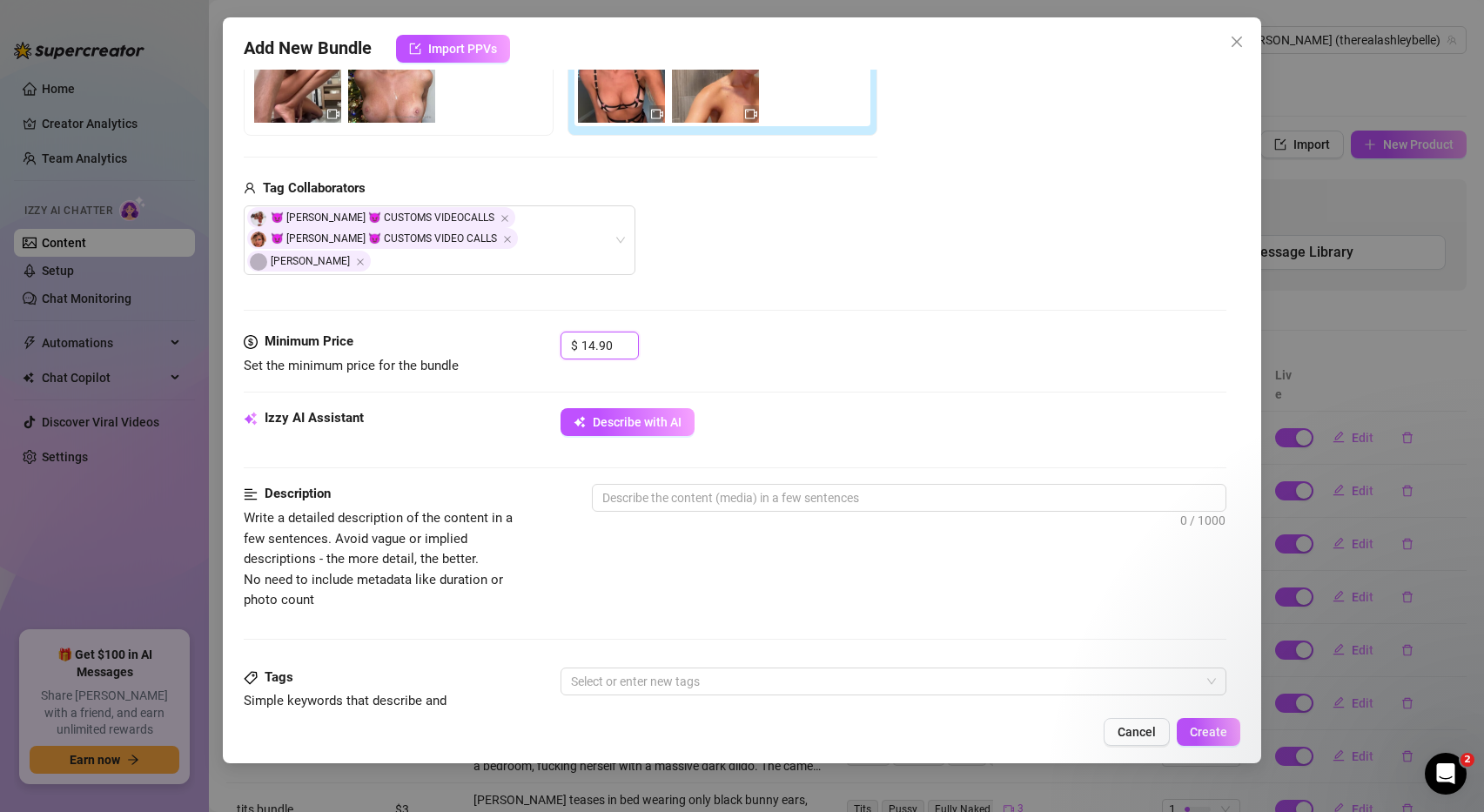
scroll to position [341, 0]
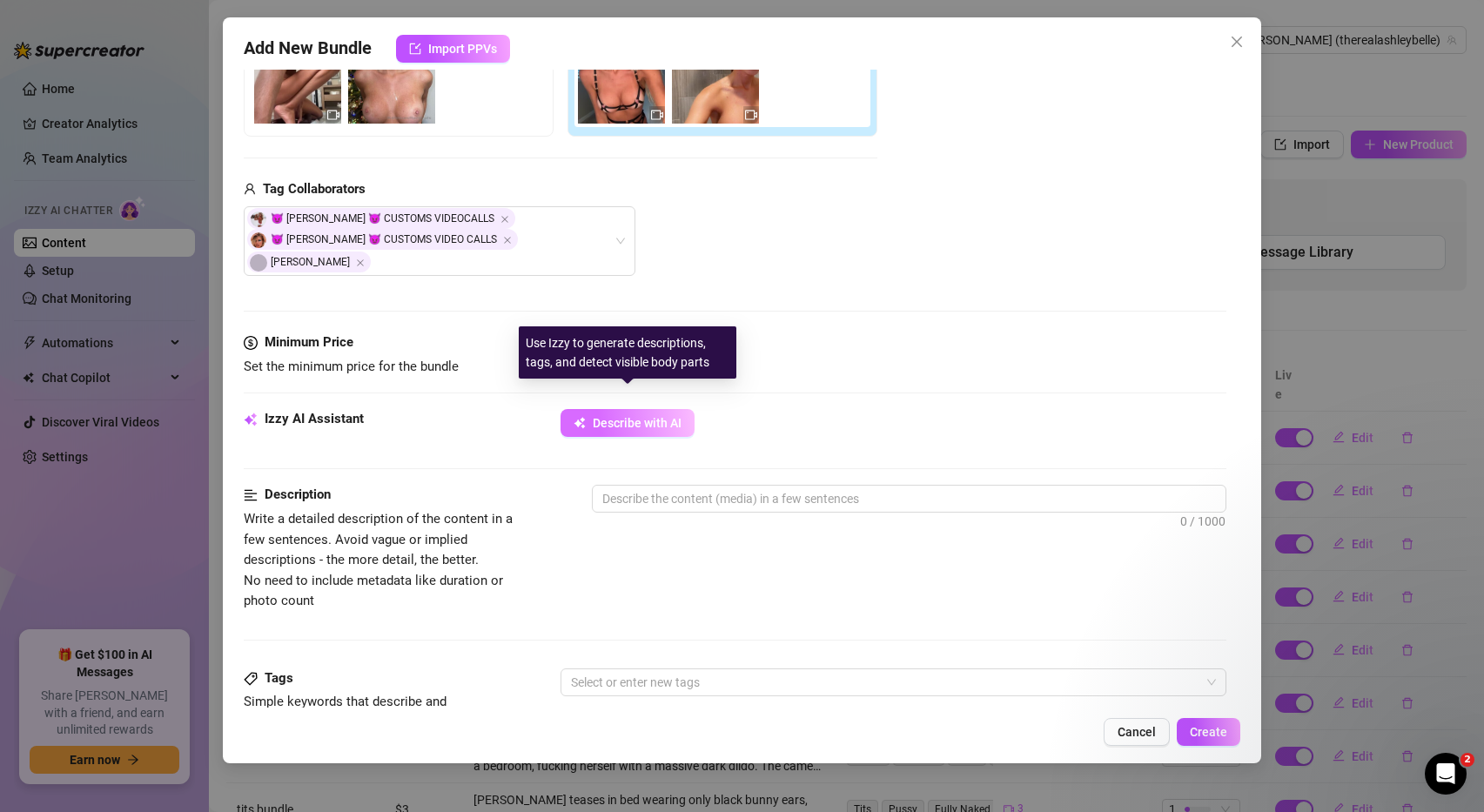
click at [670, 416] on span "Describe with AI" at bounding box center [637, 423] width 89 height 14
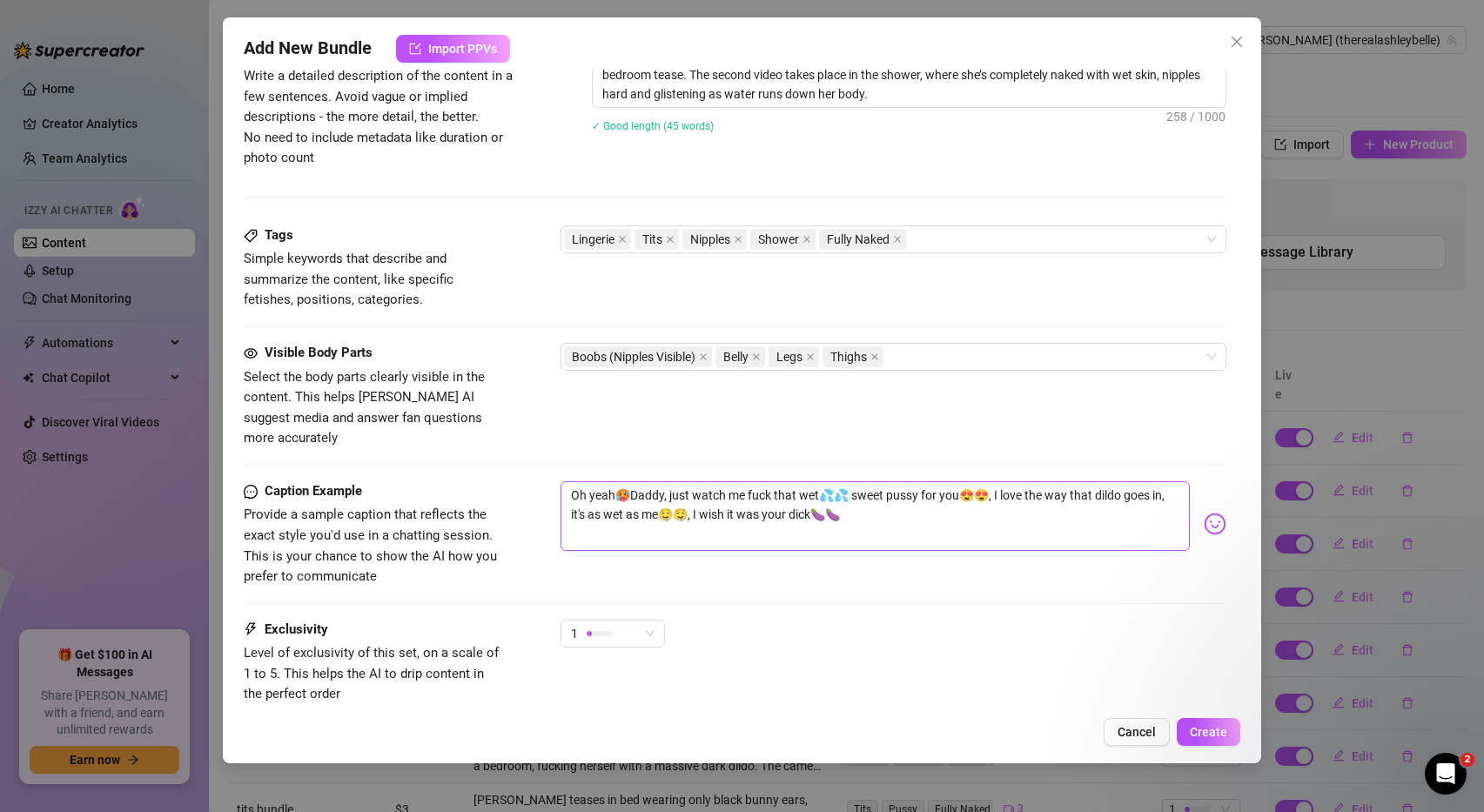
scroll to position [791, 0]
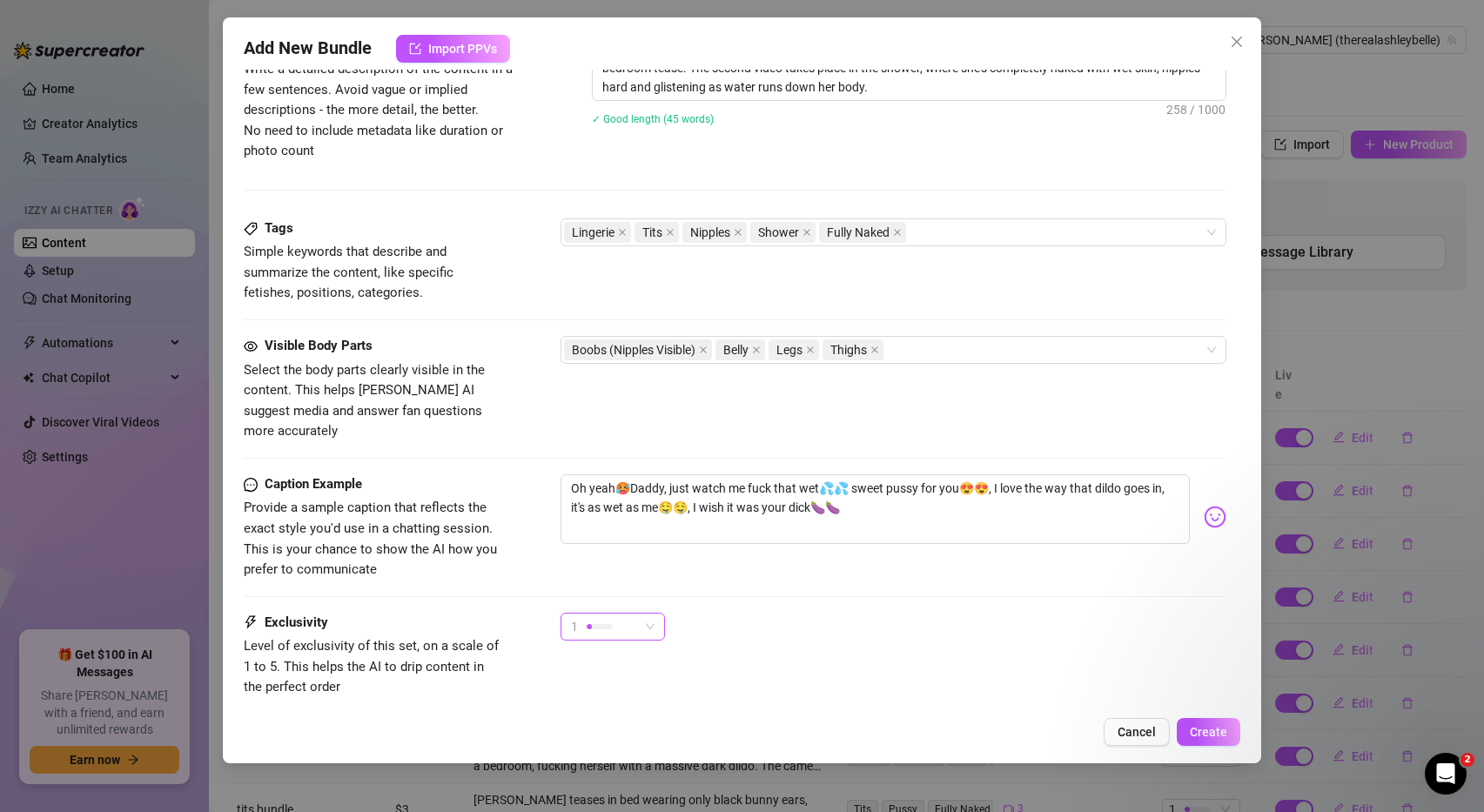
click at [645, 613] on span "1" at bounding box center [612, 626] width 84 height 26
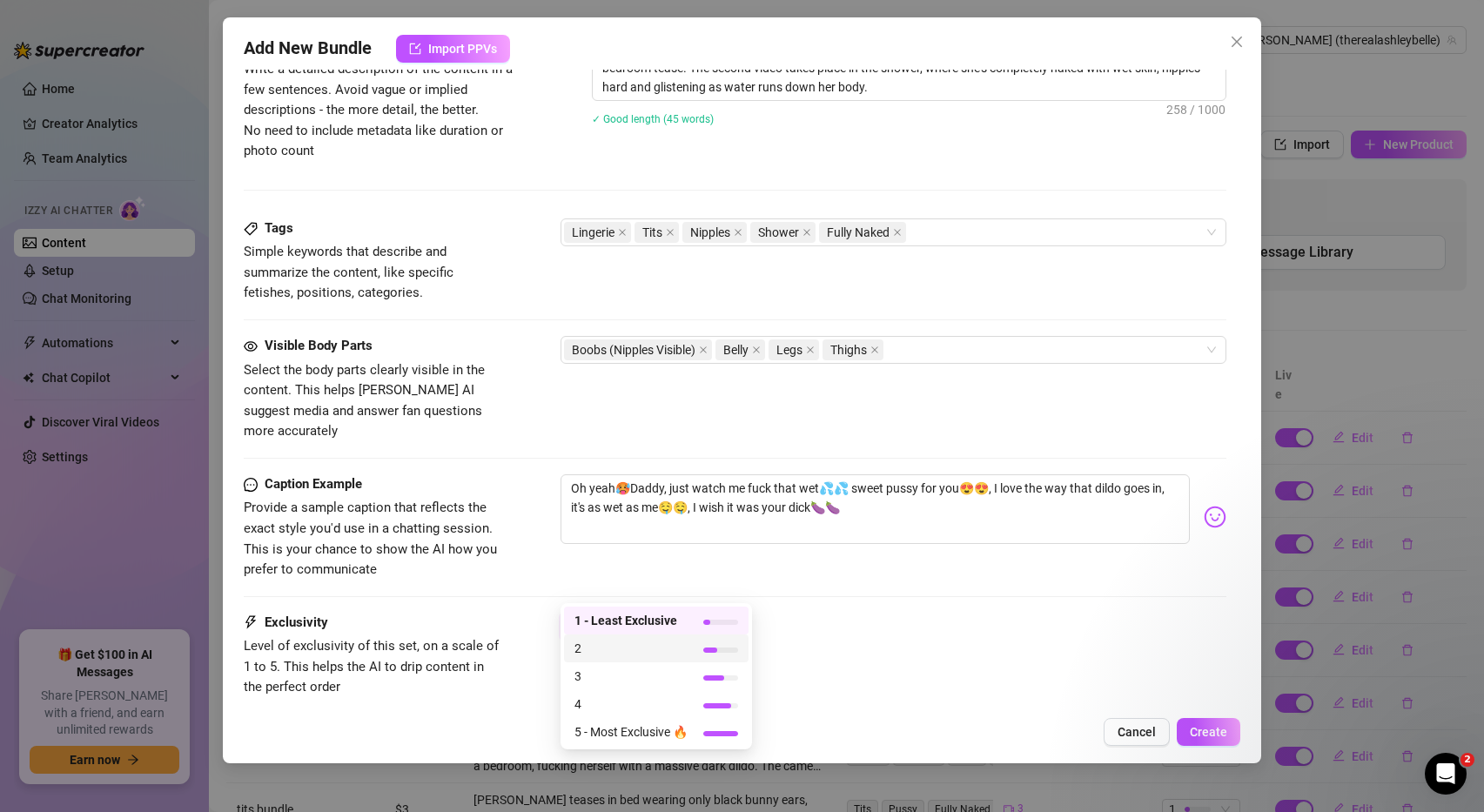
click at [589, 648] on span "2" at bounding box center [630, 648] width 113 height 19
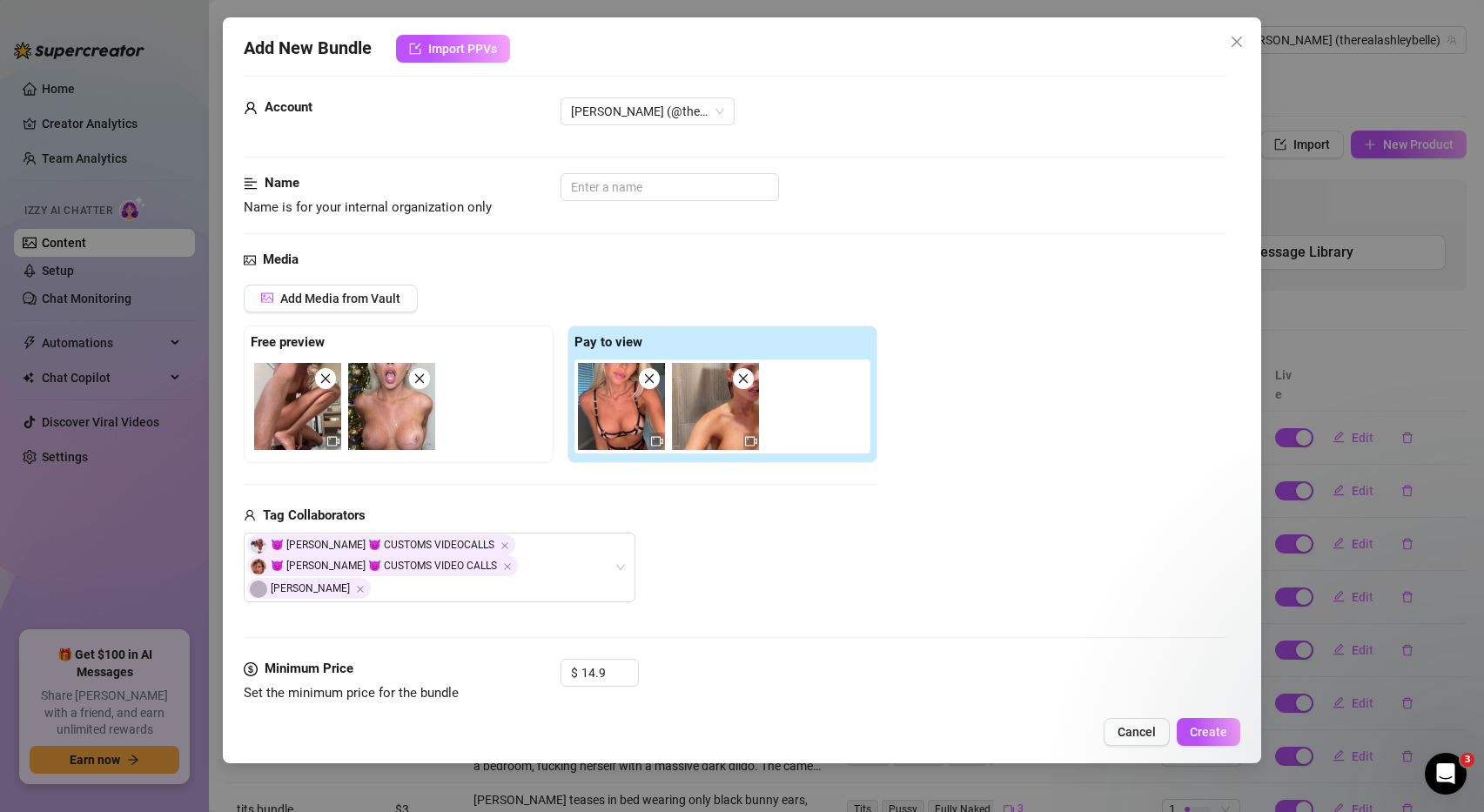
scroll to position [17, 0]
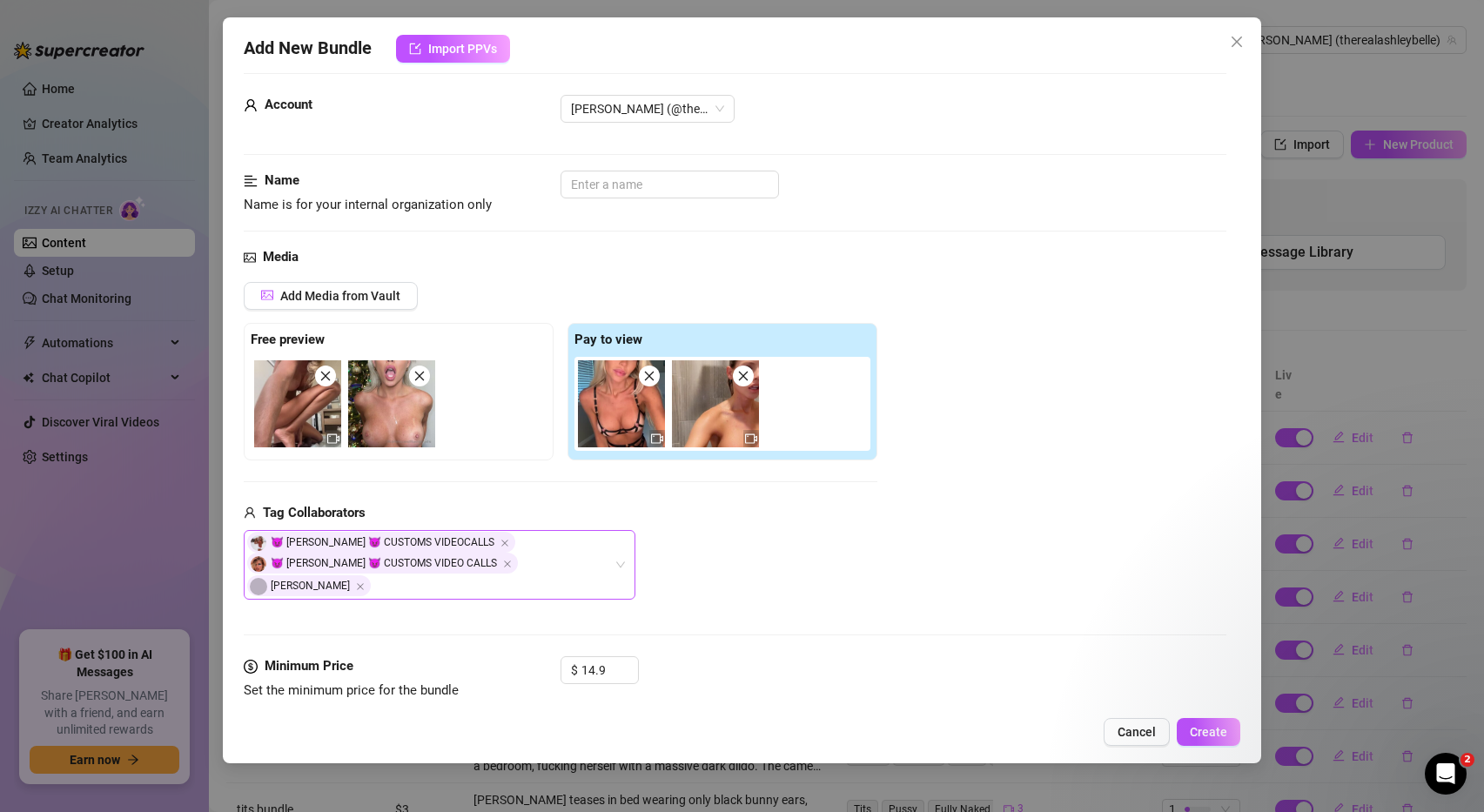
click at [621, 556] on div "😈 Ashley Belle 😈 CUSTOMS VIDEOCALLS 😈 Ashley Belle 😈 CUSTOMS VIDEO CALLS Alex" at bounding box center [440, 565] width 392 height 70
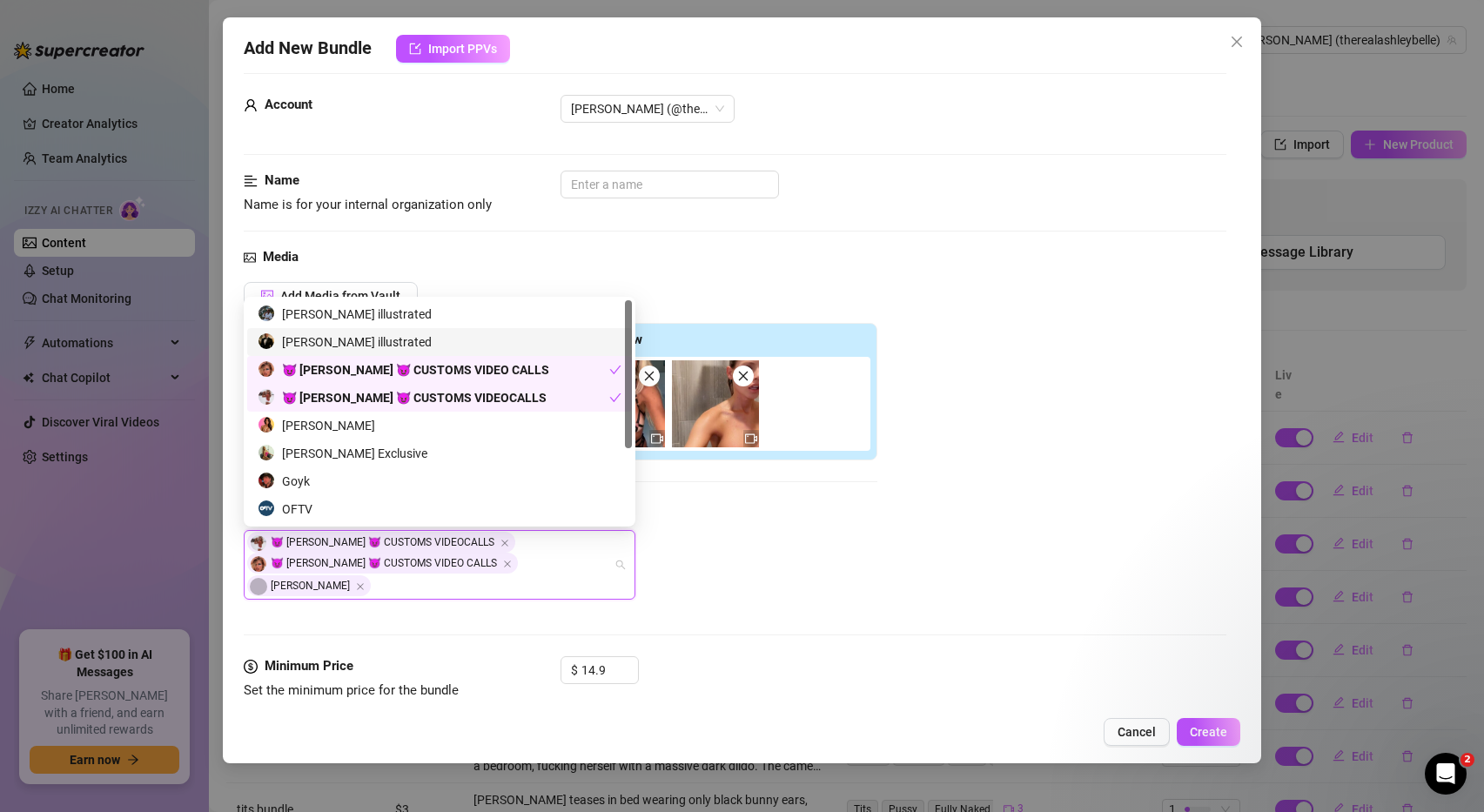
click at [344, 349] on div "alex illustrated" at bounding box center [439, 341] width 364 height 19
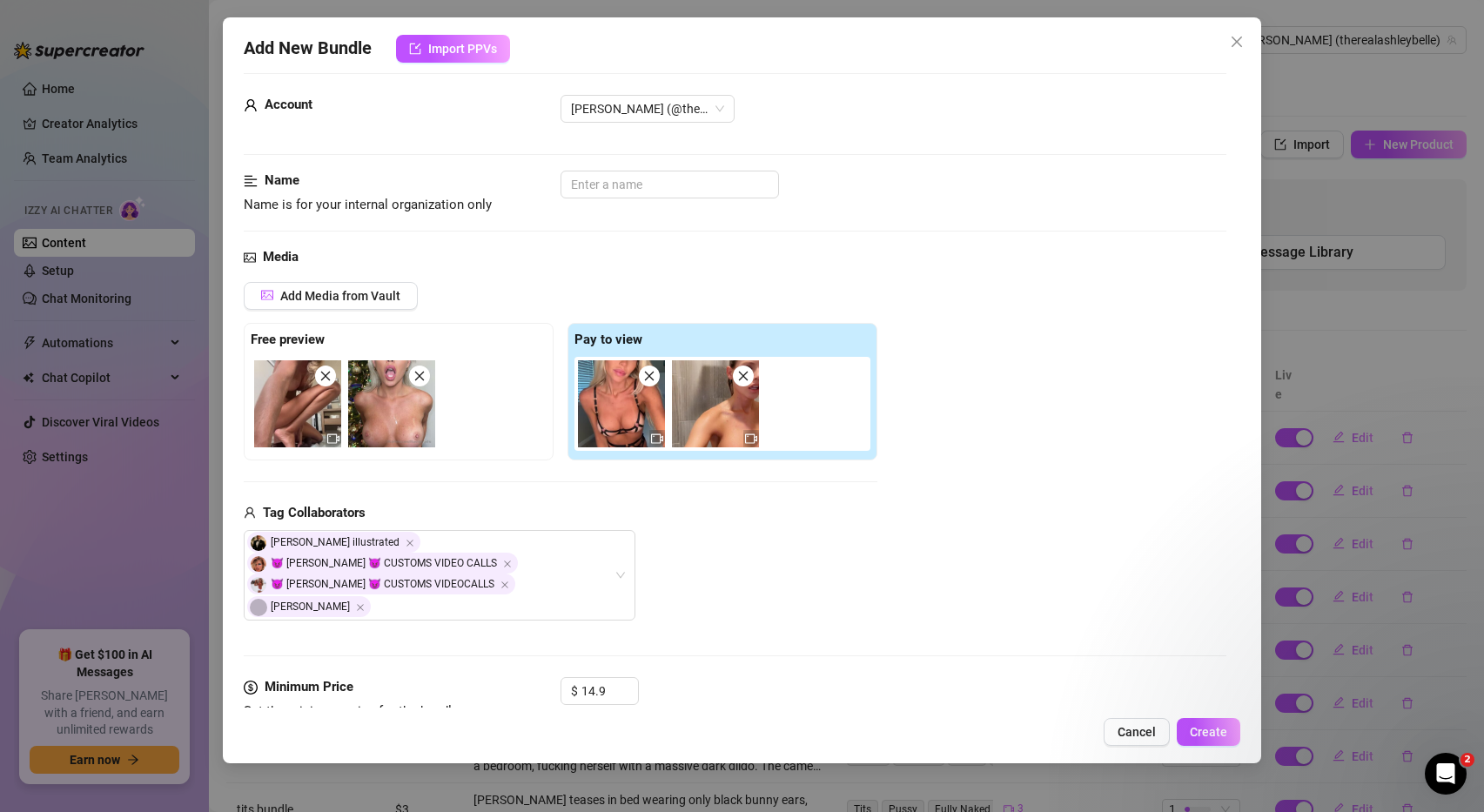
click at [845, 562] on div "alex illustrated 😈 Ashley Belle 😈 CUSTOMS VIDEO CALLS 😈 Ashley Belle 😈 CUSTOMS …" at bounding box center [560, 575] width 633 height 90
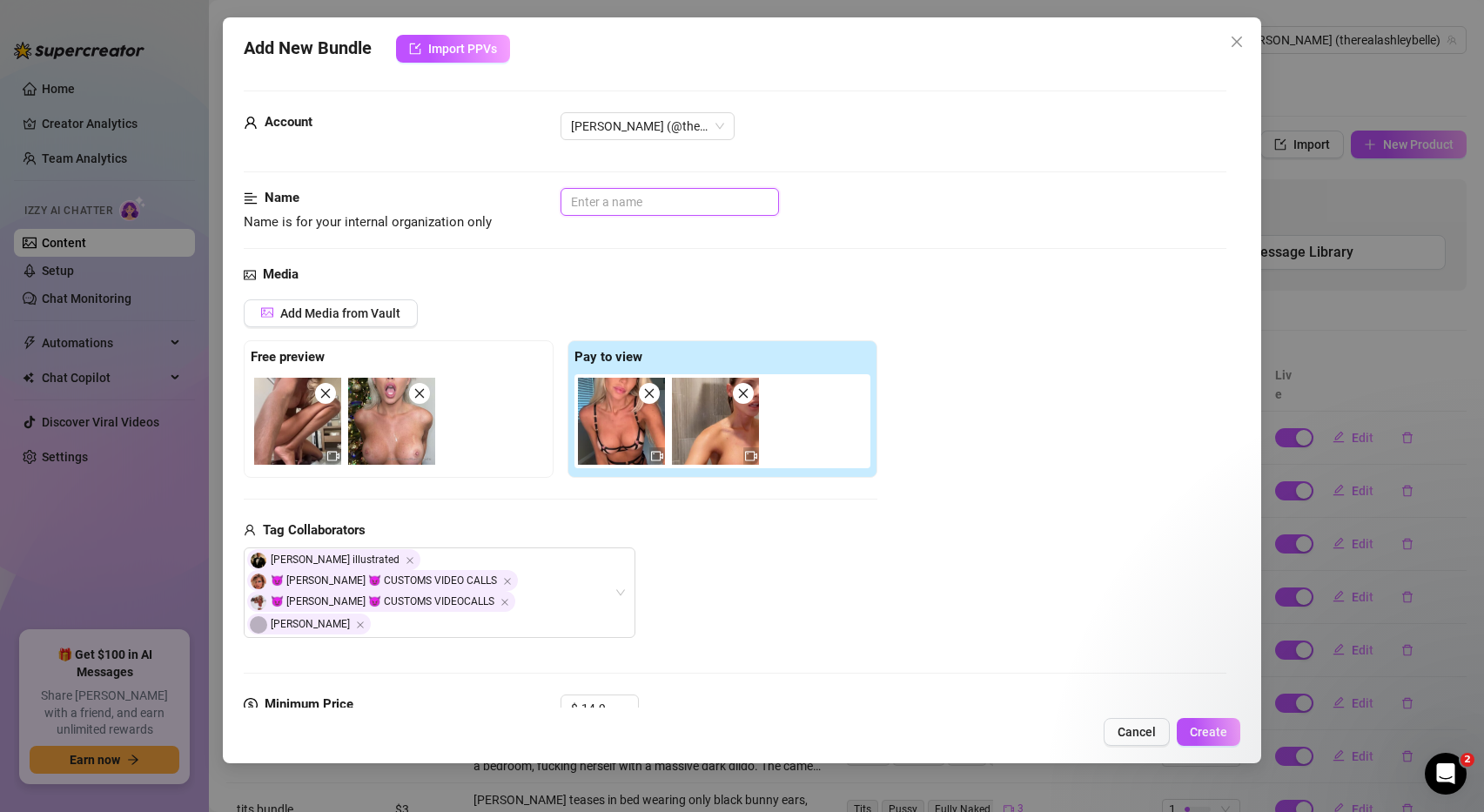
click at [658, 213] on input "text" at bounding box center [670, 201] width 219 height 28
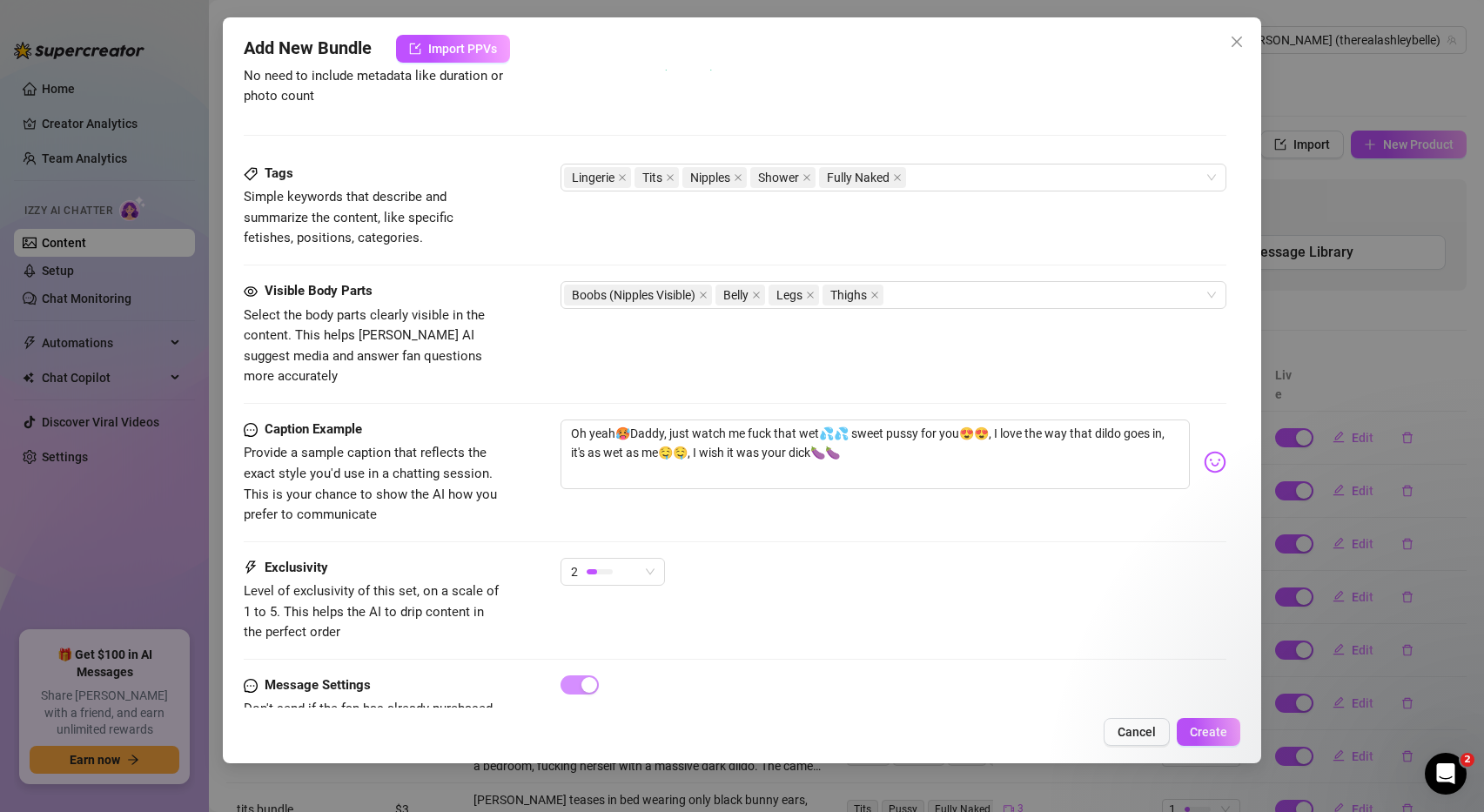
scroll to position [892, 0]
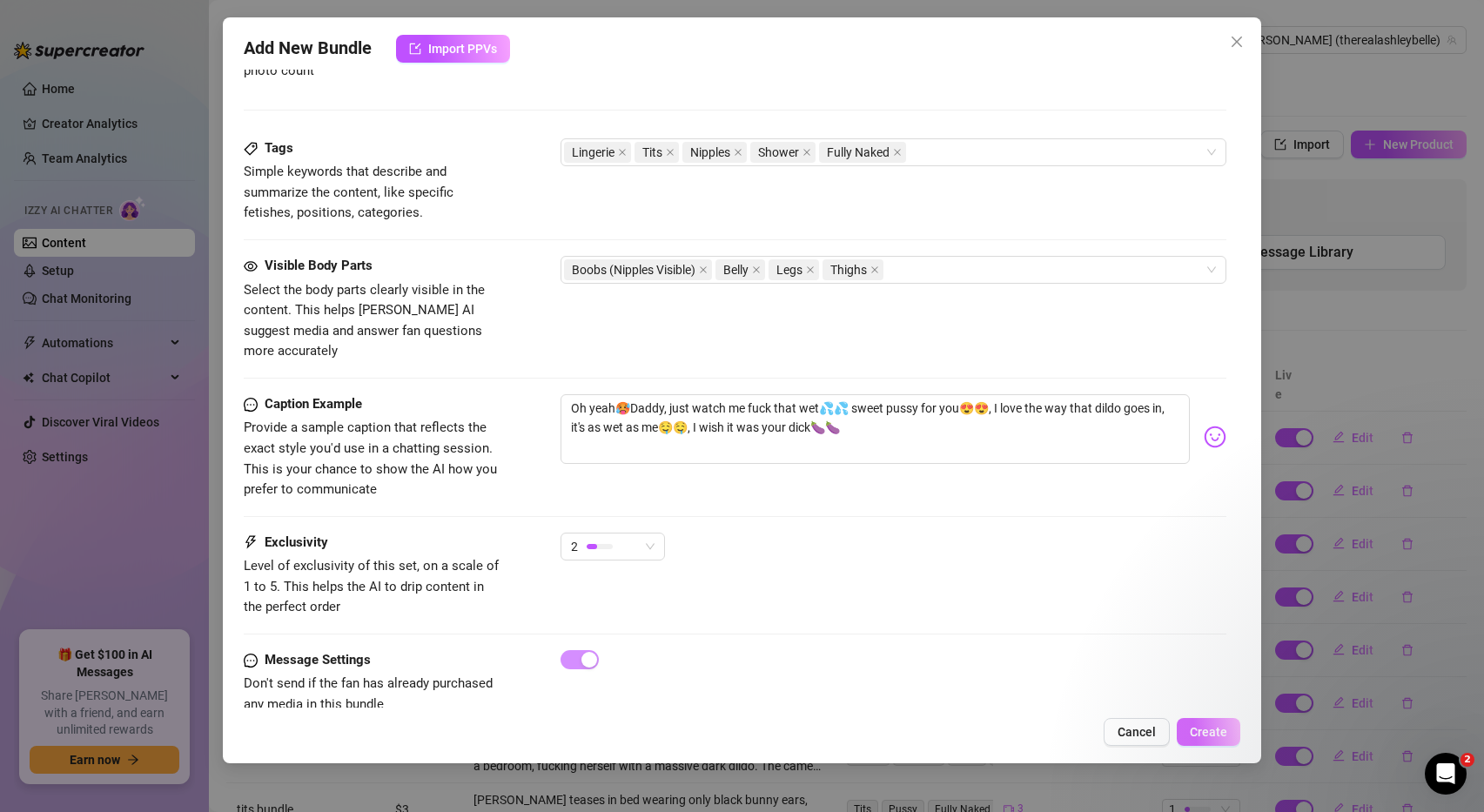
click at [1205, 734] on span "Create" at bounding box center [1208, 732] width 37 height 14
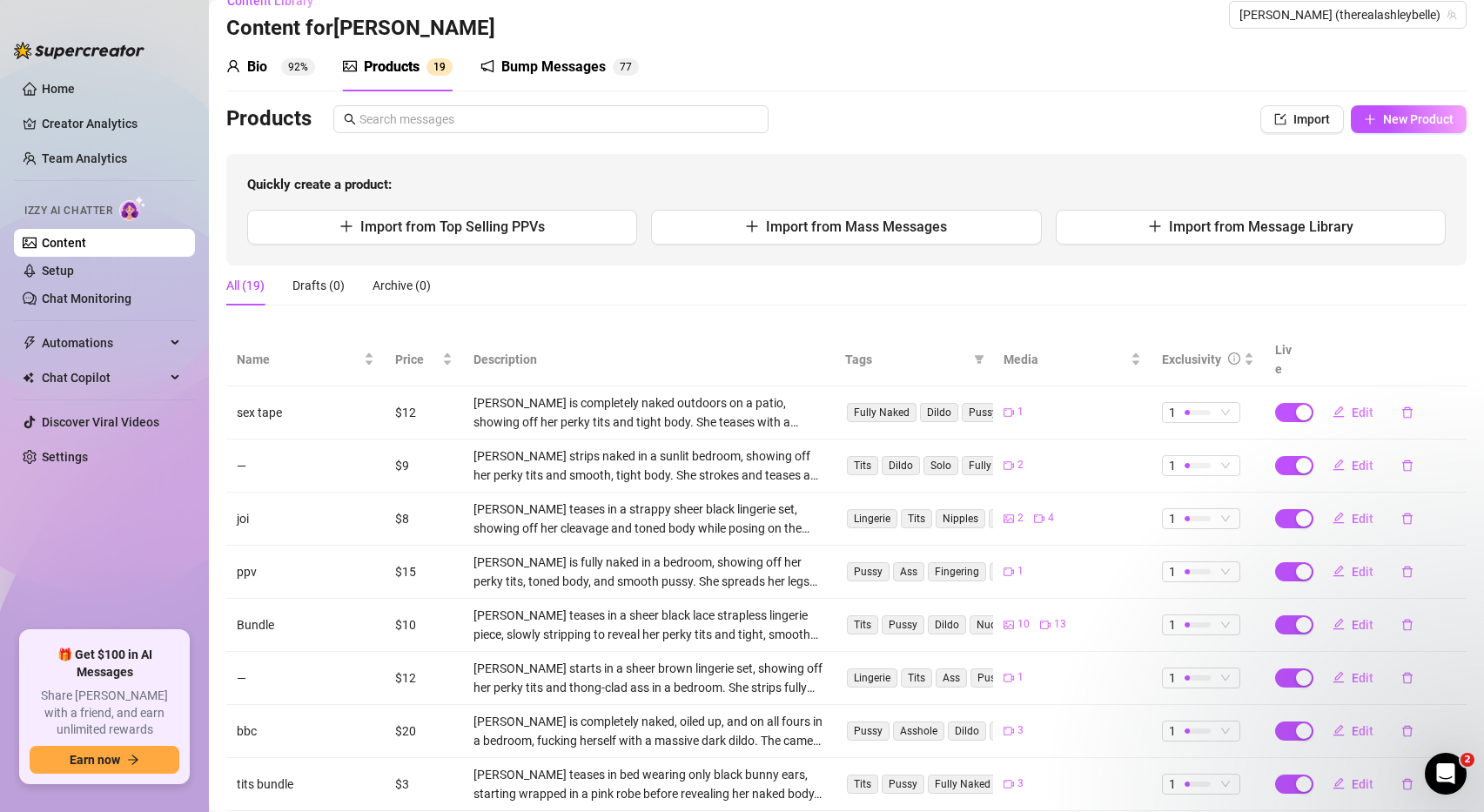
scroll to position [0, 0]
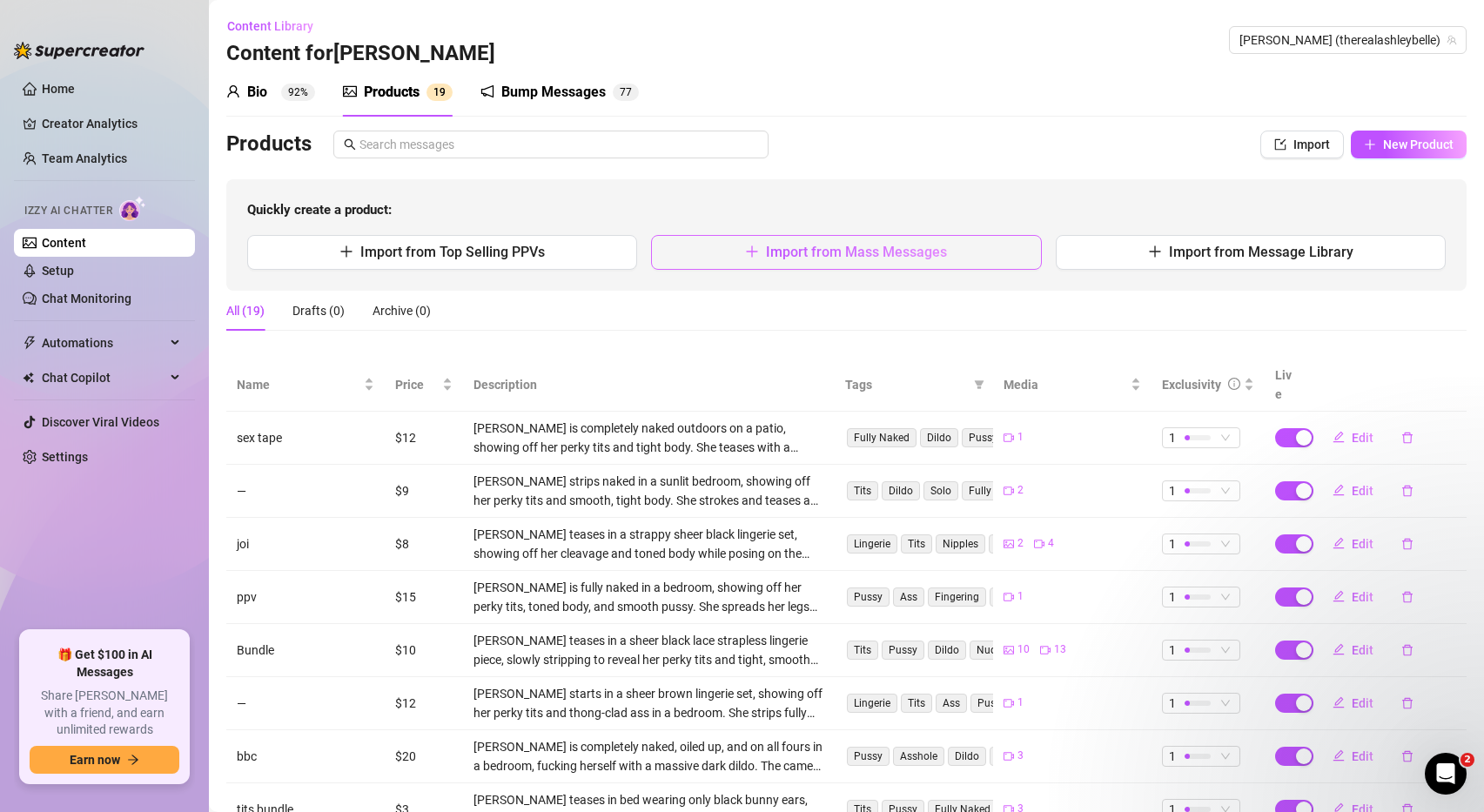
click at [897, 259] on span "Import from Mass Messages" at bounding box center [856, 252] width 181 height 16
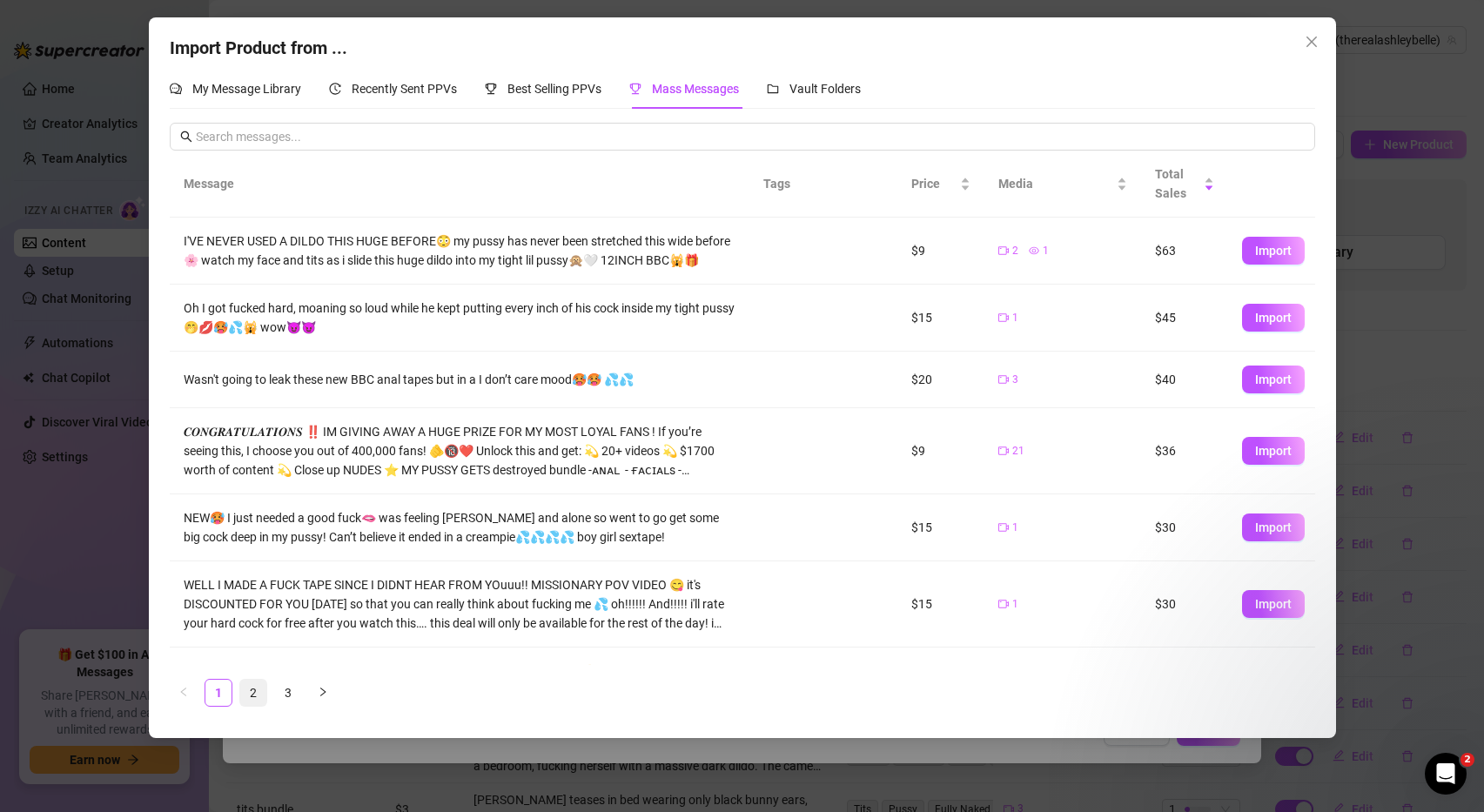
click at [250, 701] on link "2" at bounding box center [253, 693] width 26 height 26
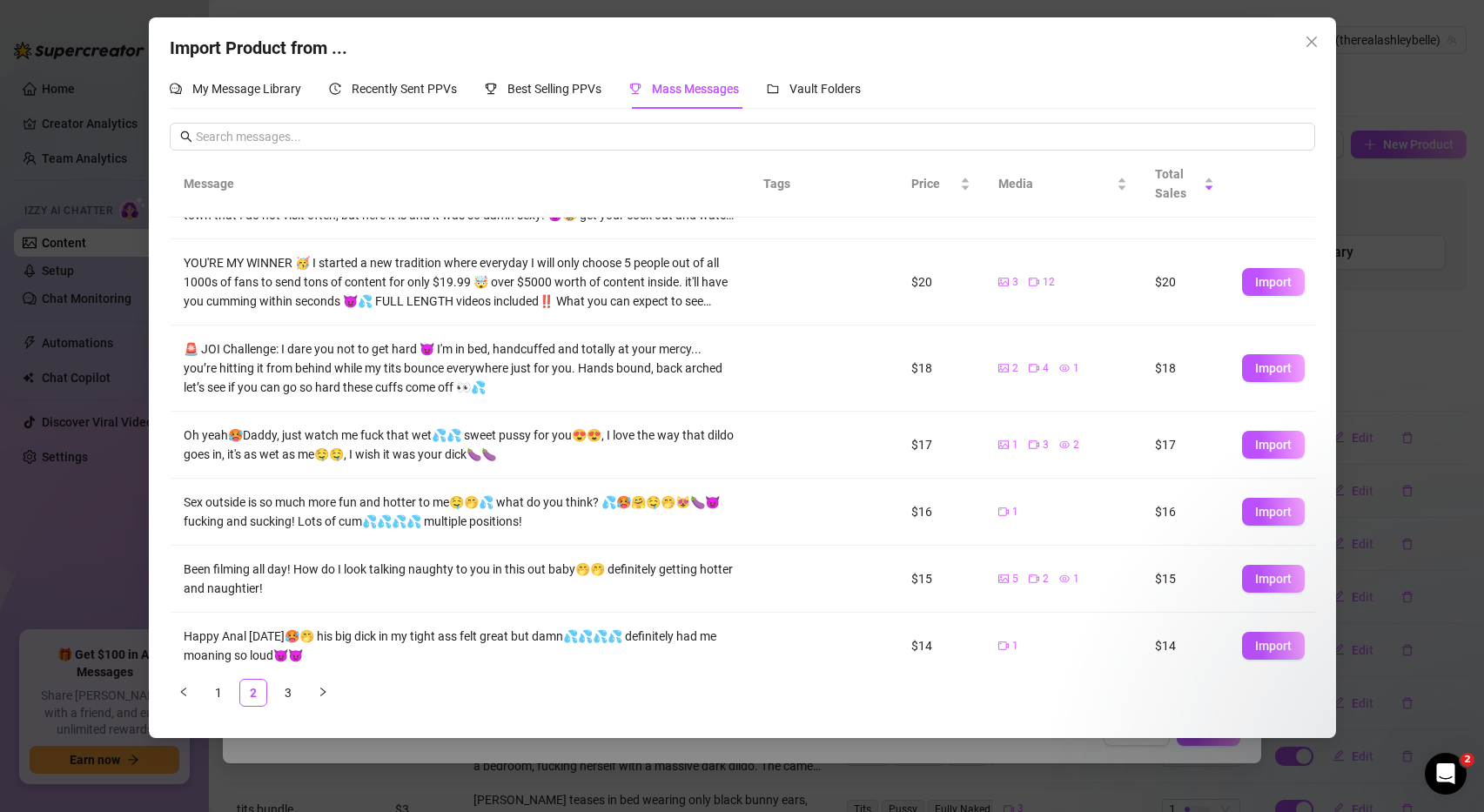
scroll to position [261, 0]
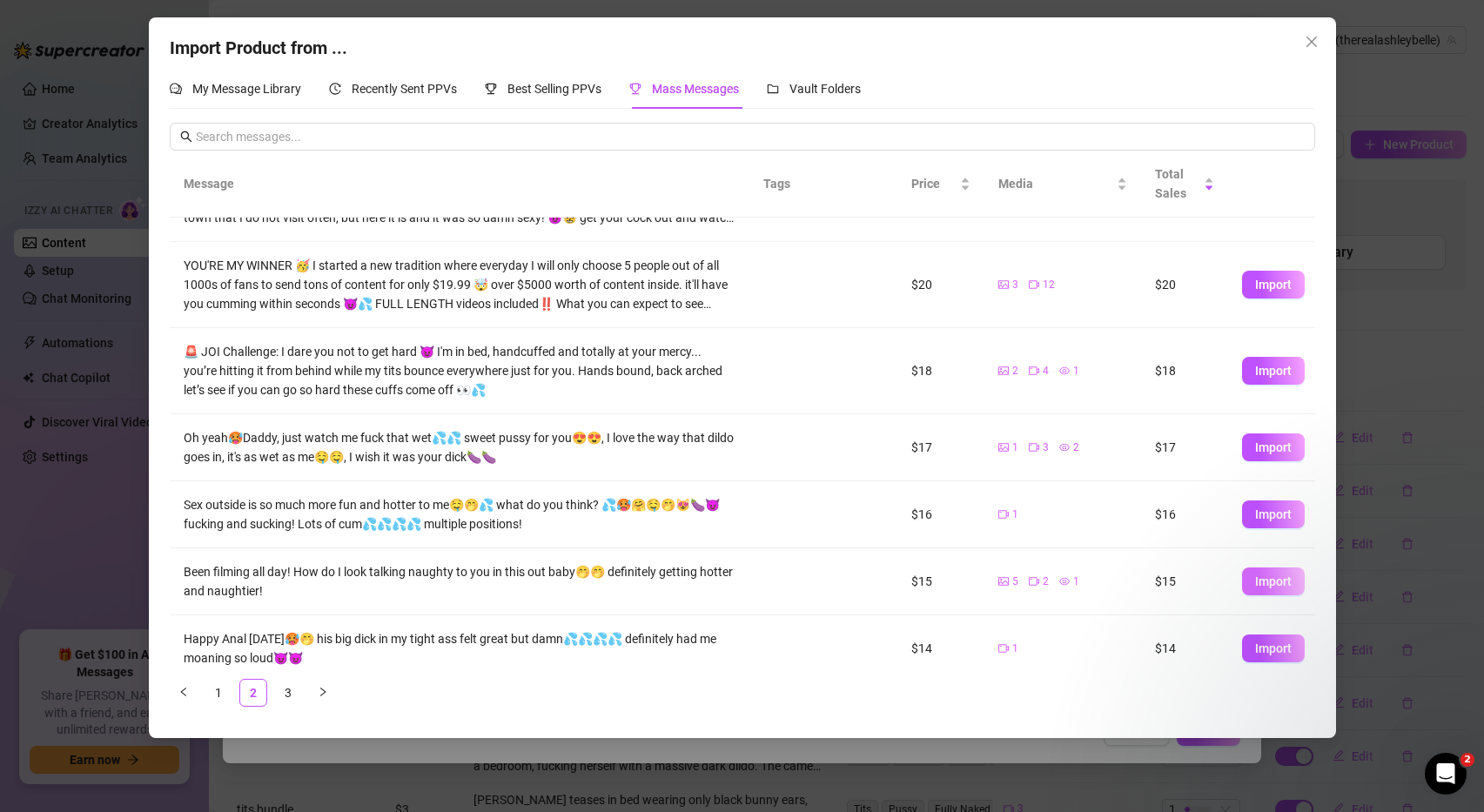
click at [1260, 589] on button "Import" at bounding box center [1273, 581] width 62 height 28
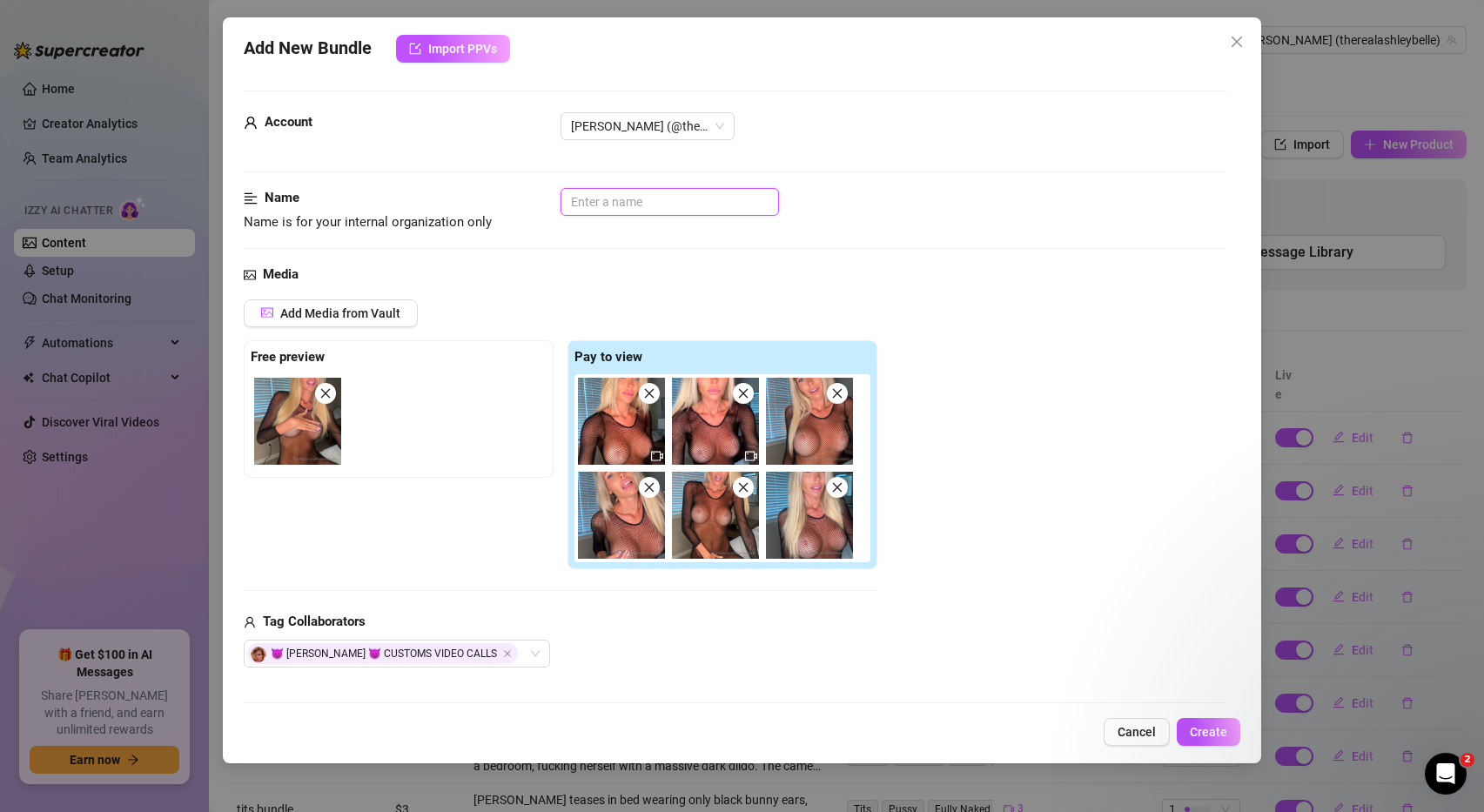
click at [698, 188] on input "text" at bounding box center [670, 201] width 219 height 28
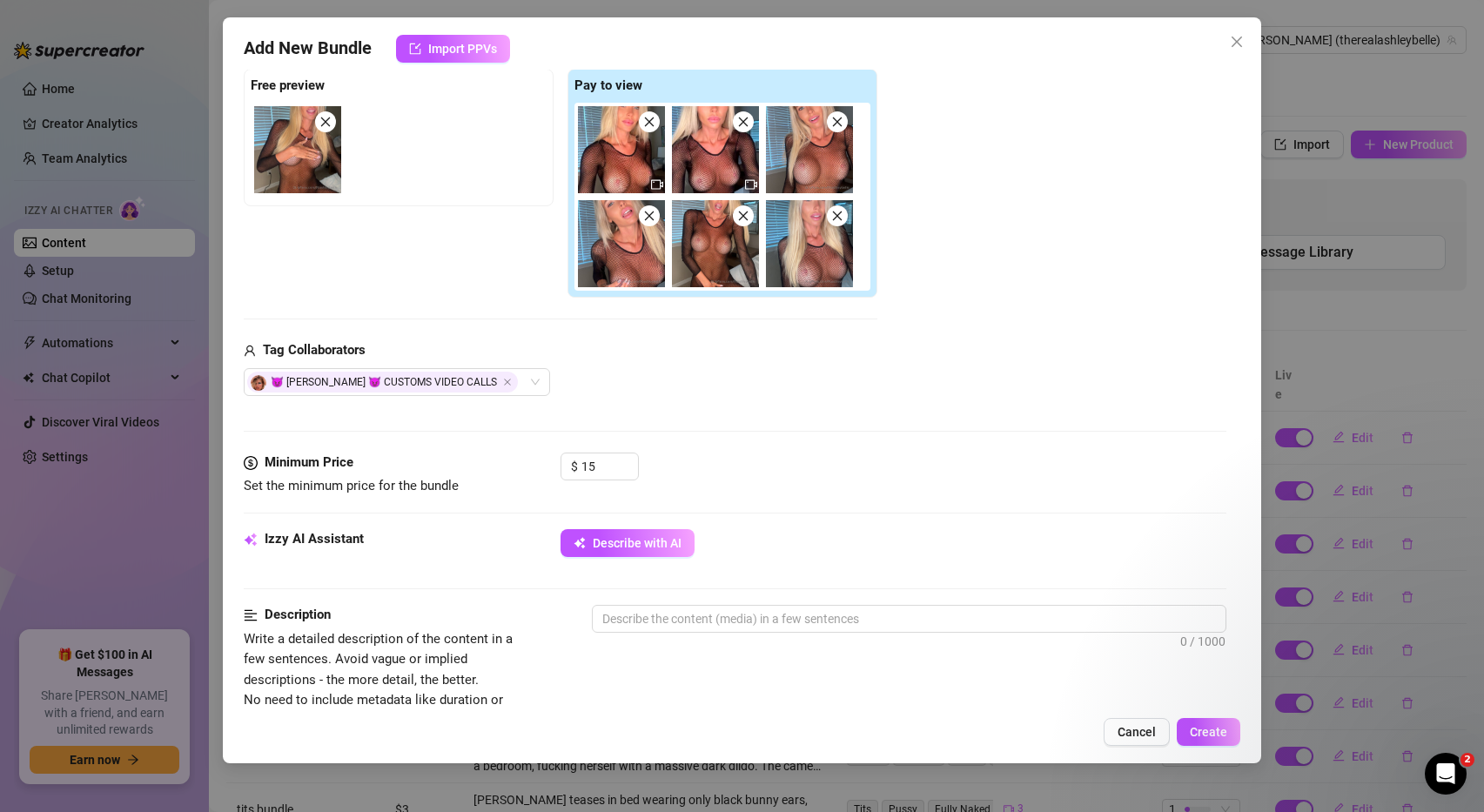
scroll to position [305, 0]
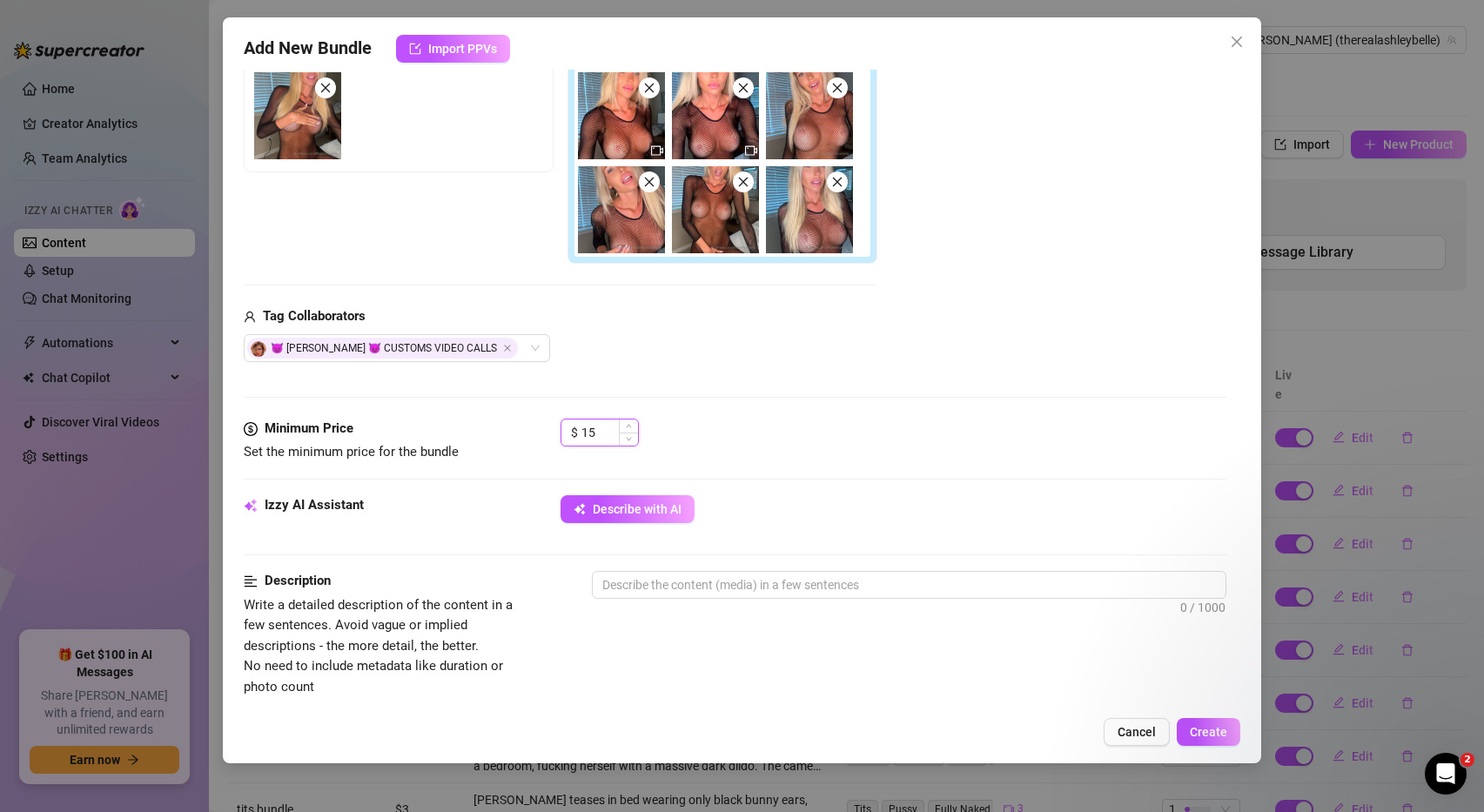
click at [596, 425] on input "15" at bounding box center [610, 432] width 57 height 26
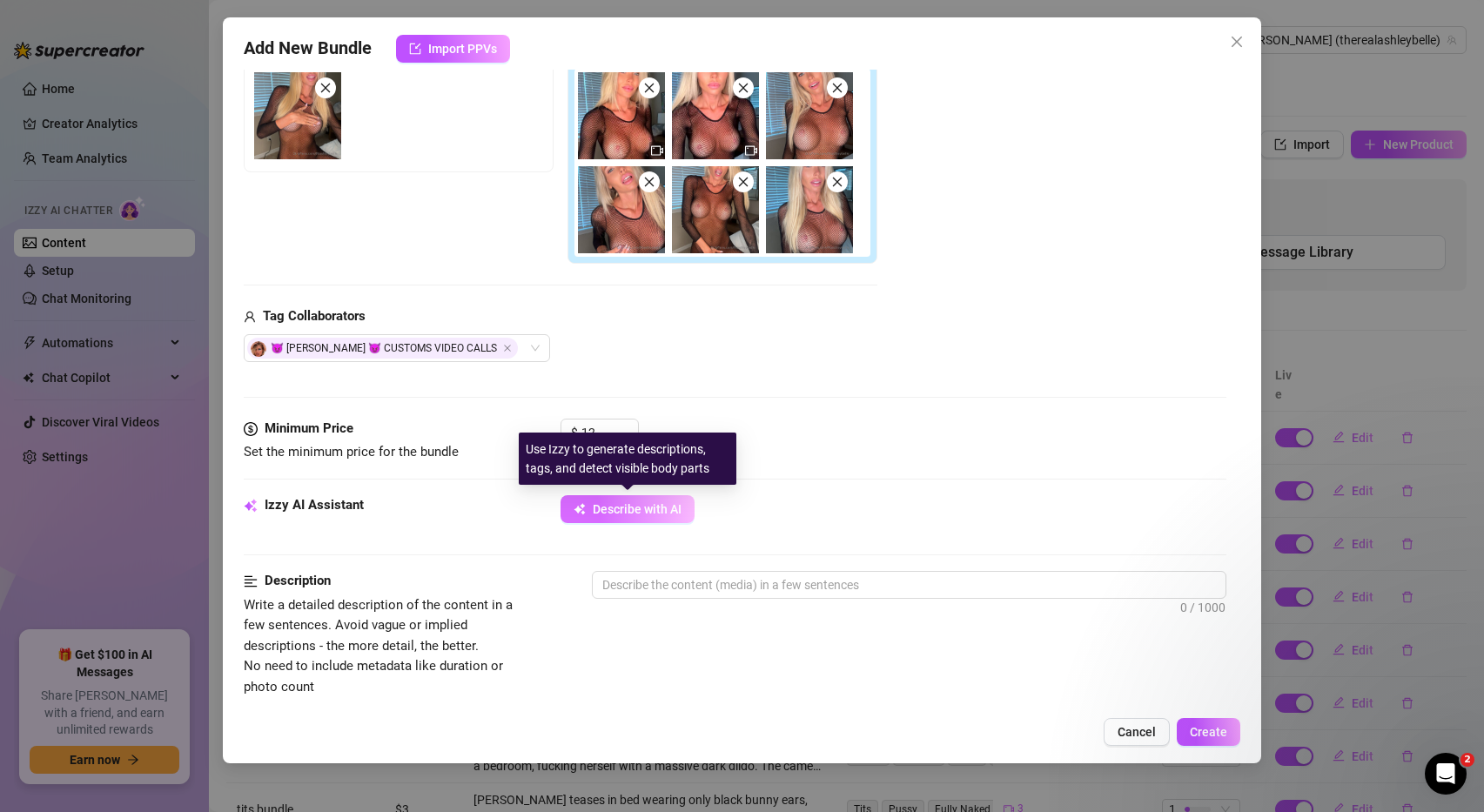
click at [651, 518] on button "Describe with AI" at bounding box center [628, 509] width 134 height 28
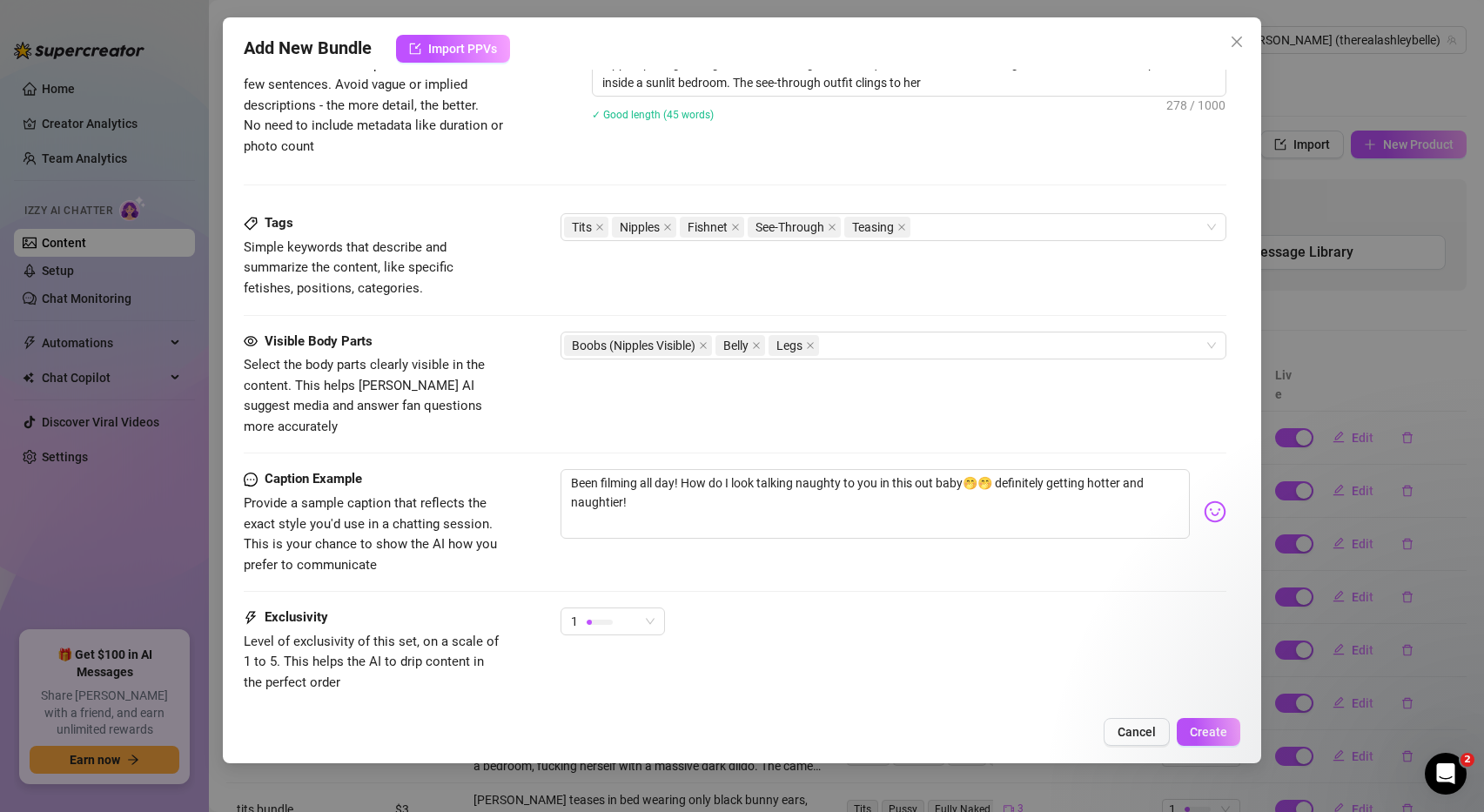
scroll to position [941, 0]
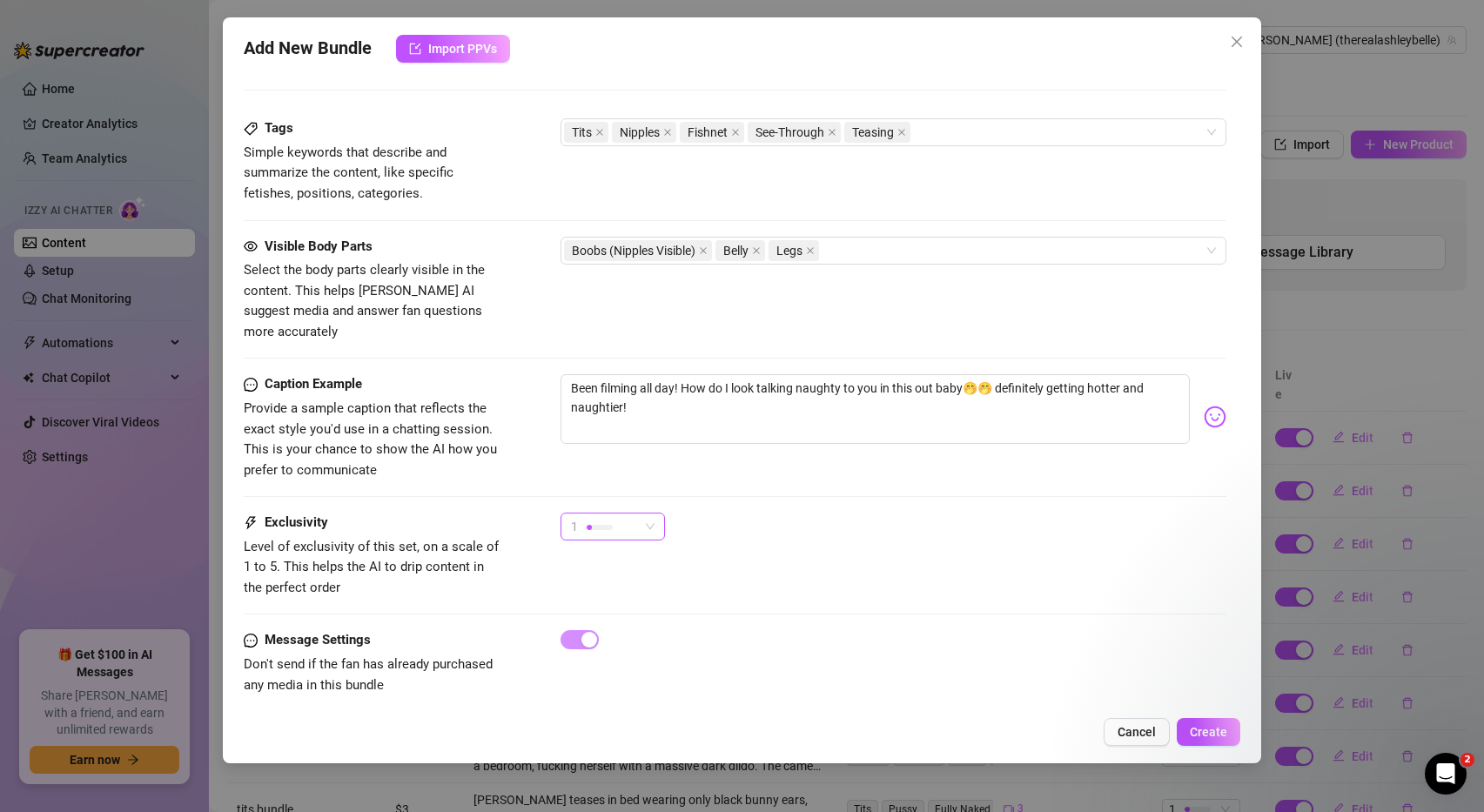
click at [633, 514] on div "1" at bounding box center [604, 527] width 68 height 26
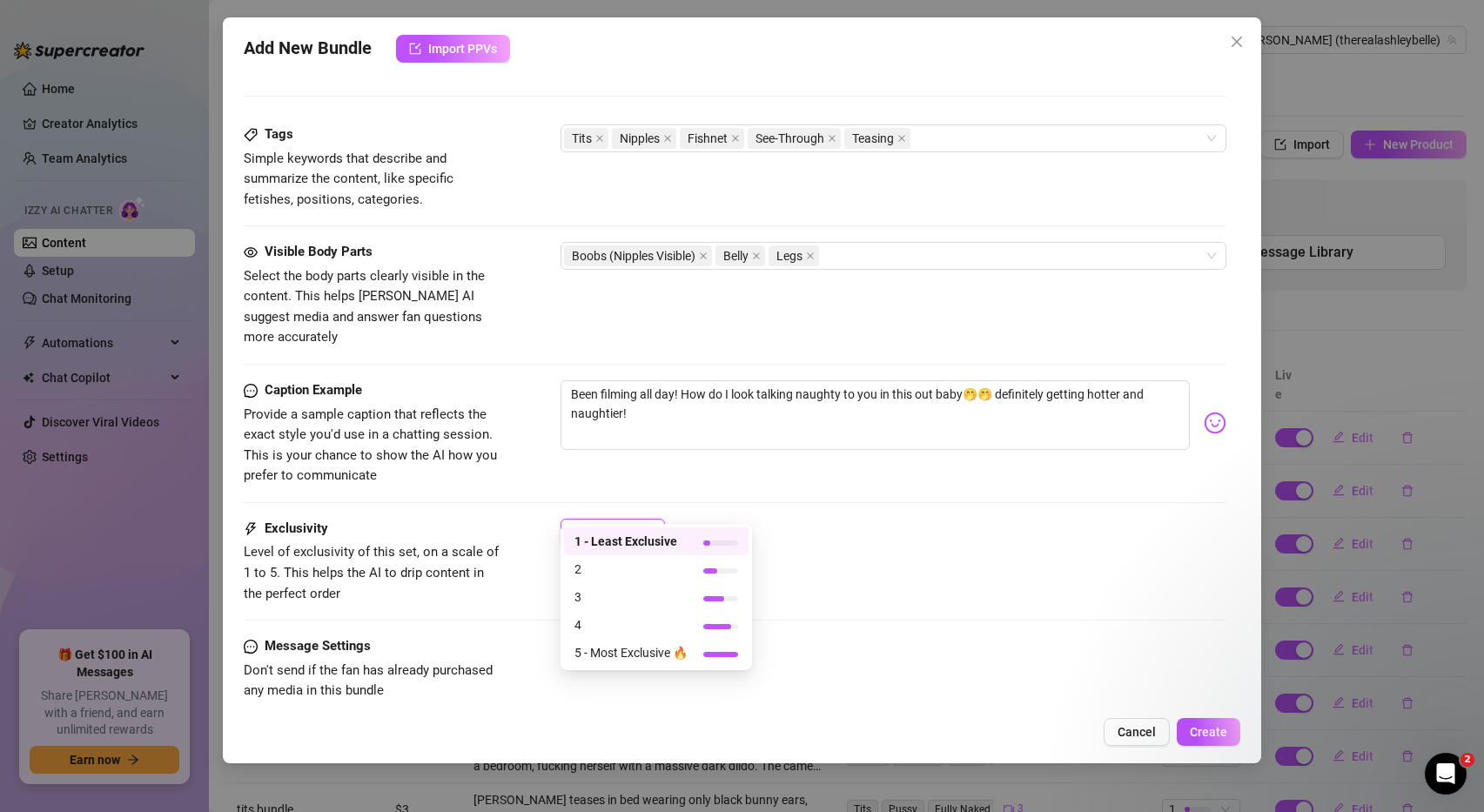
scroll to position [946, 0]
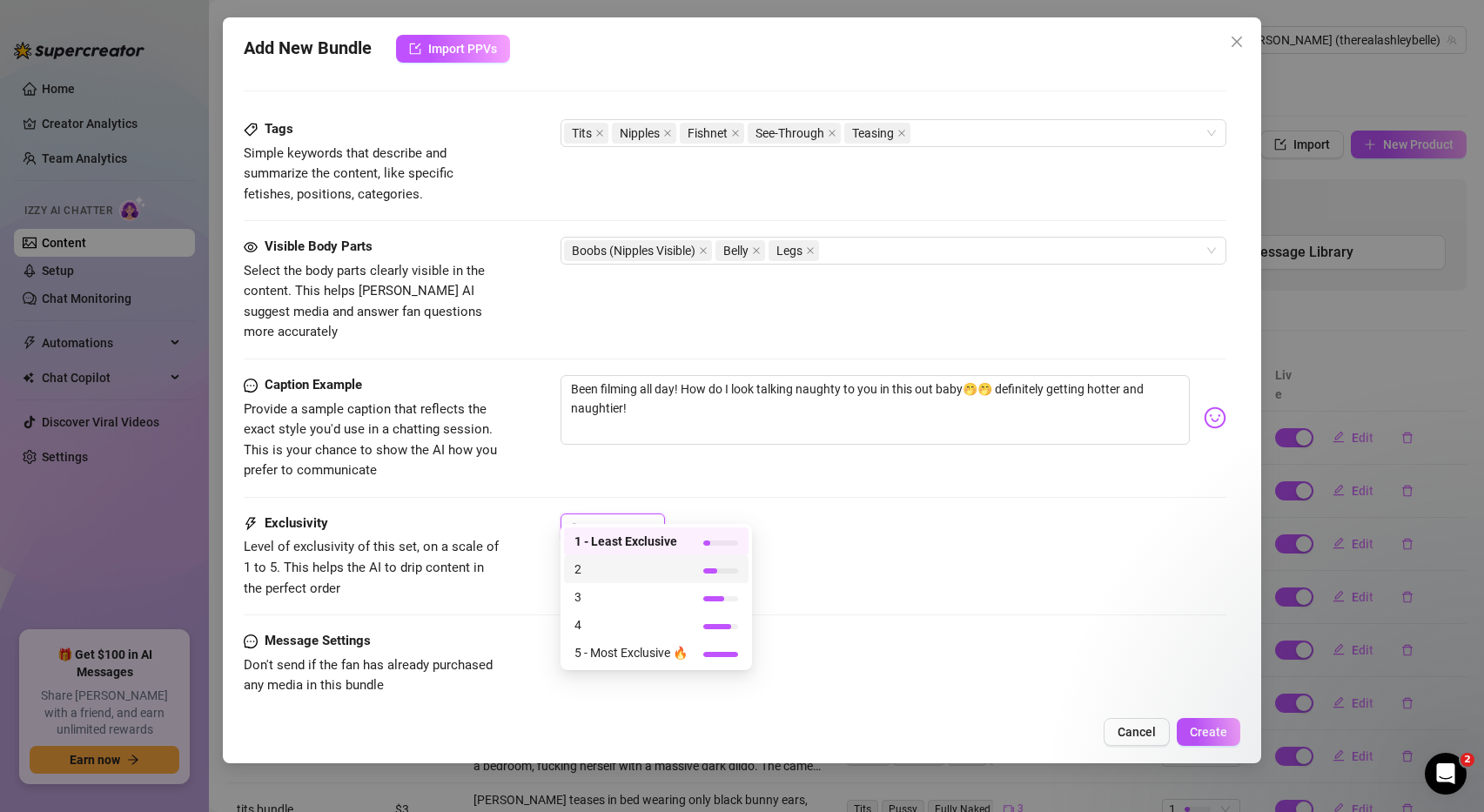
click at [623, 569] on span "2" at bounding box center [630, 569] width 113 height 19
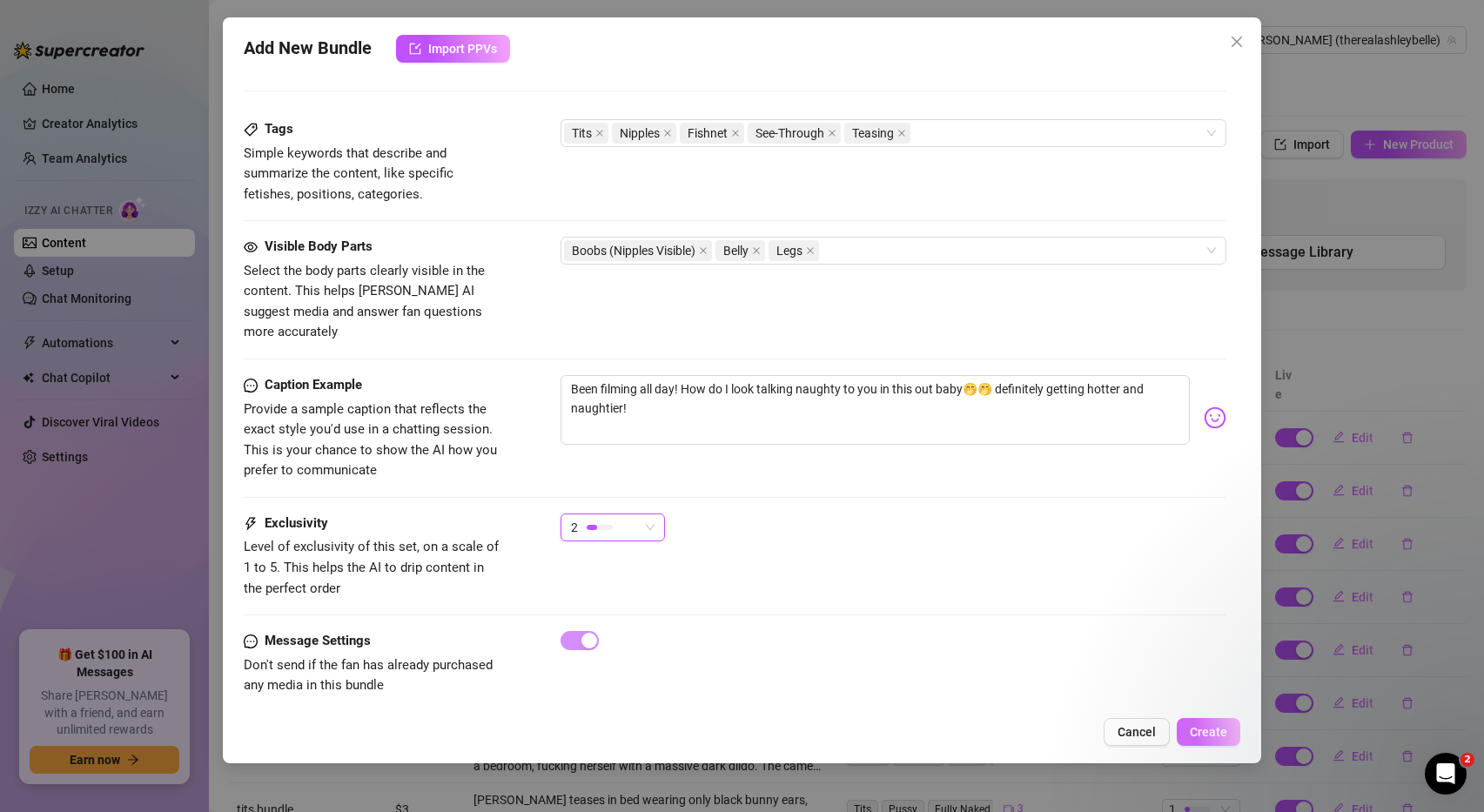
click at [1210, 729] on span "Create" at bounding box center [1208, 732] width 37 height 14
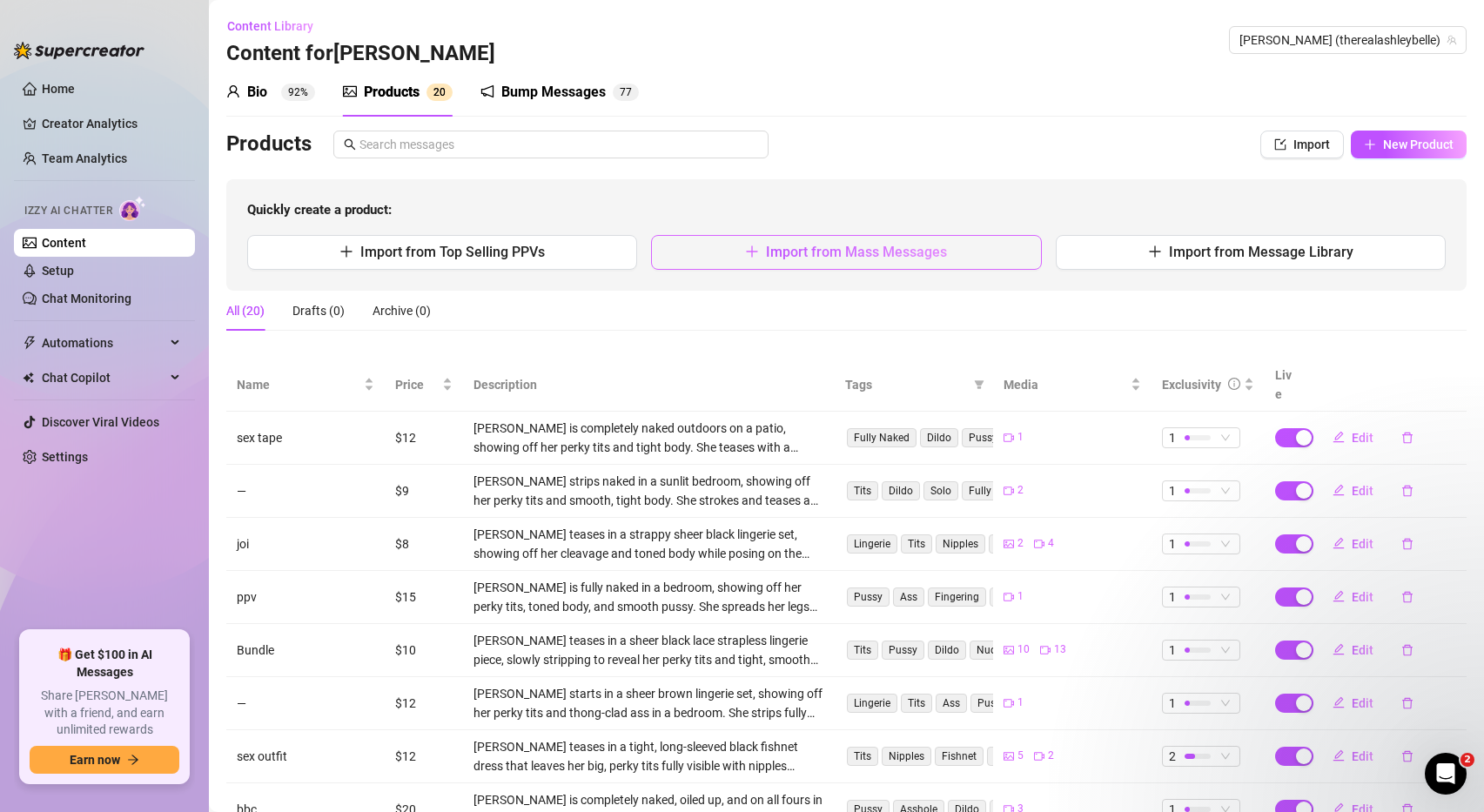
click at [877, 259] on span "Import from Mass Messages" at bounding box center [856, 252] width 181 height 16
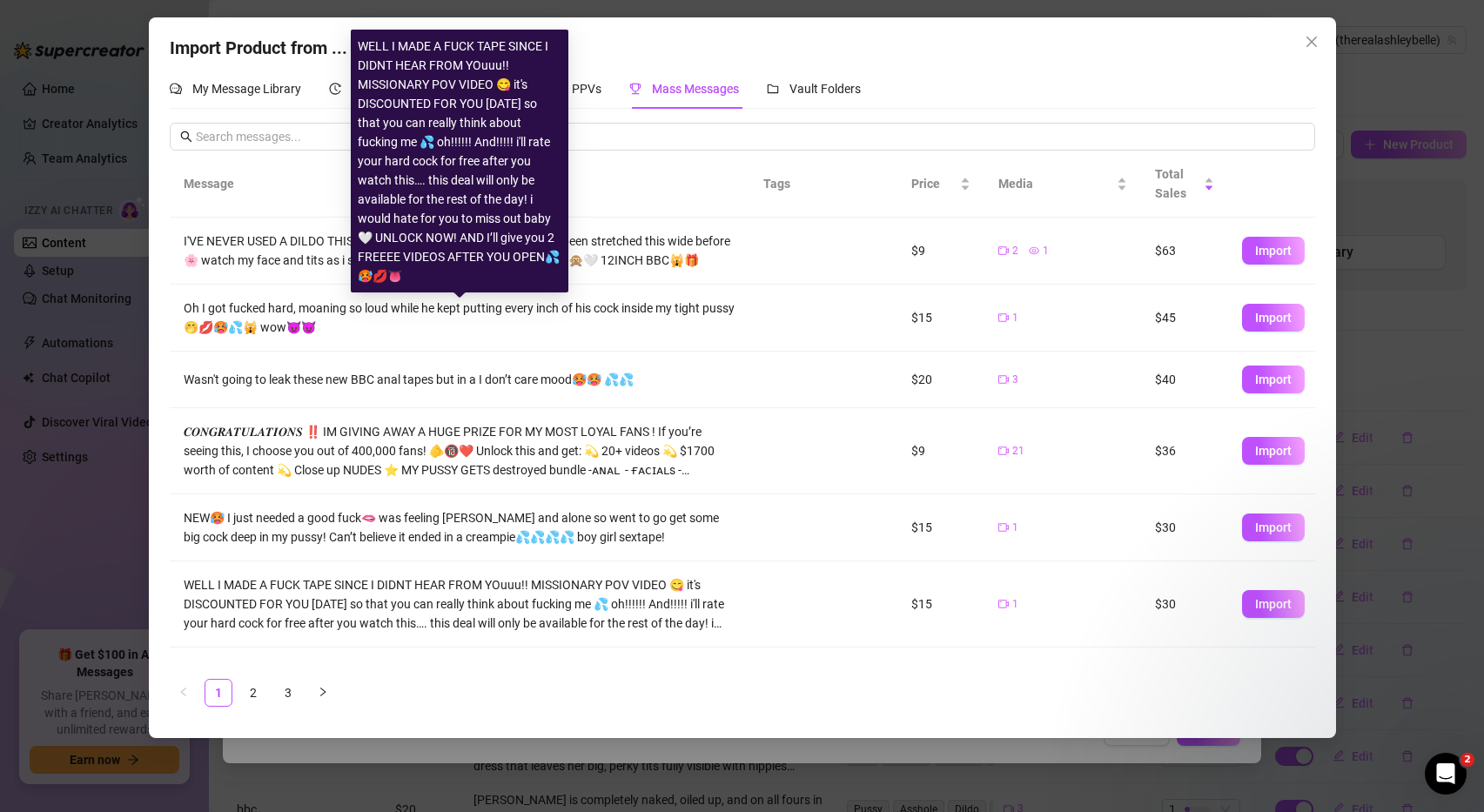
scroll to position [290, 0]
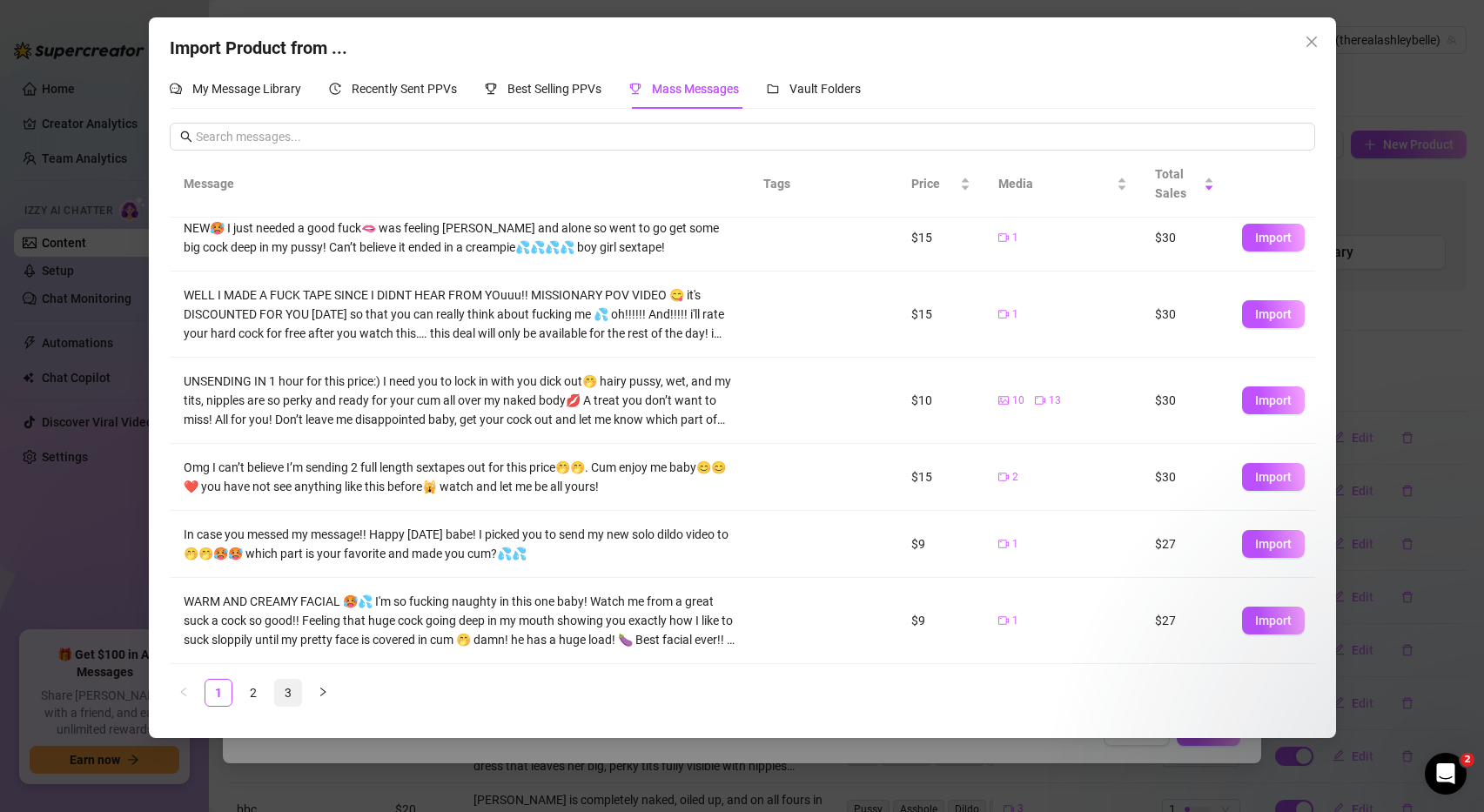
click at [285, 692] on link "3" at bounding box center [287, 693] width 26 height 26
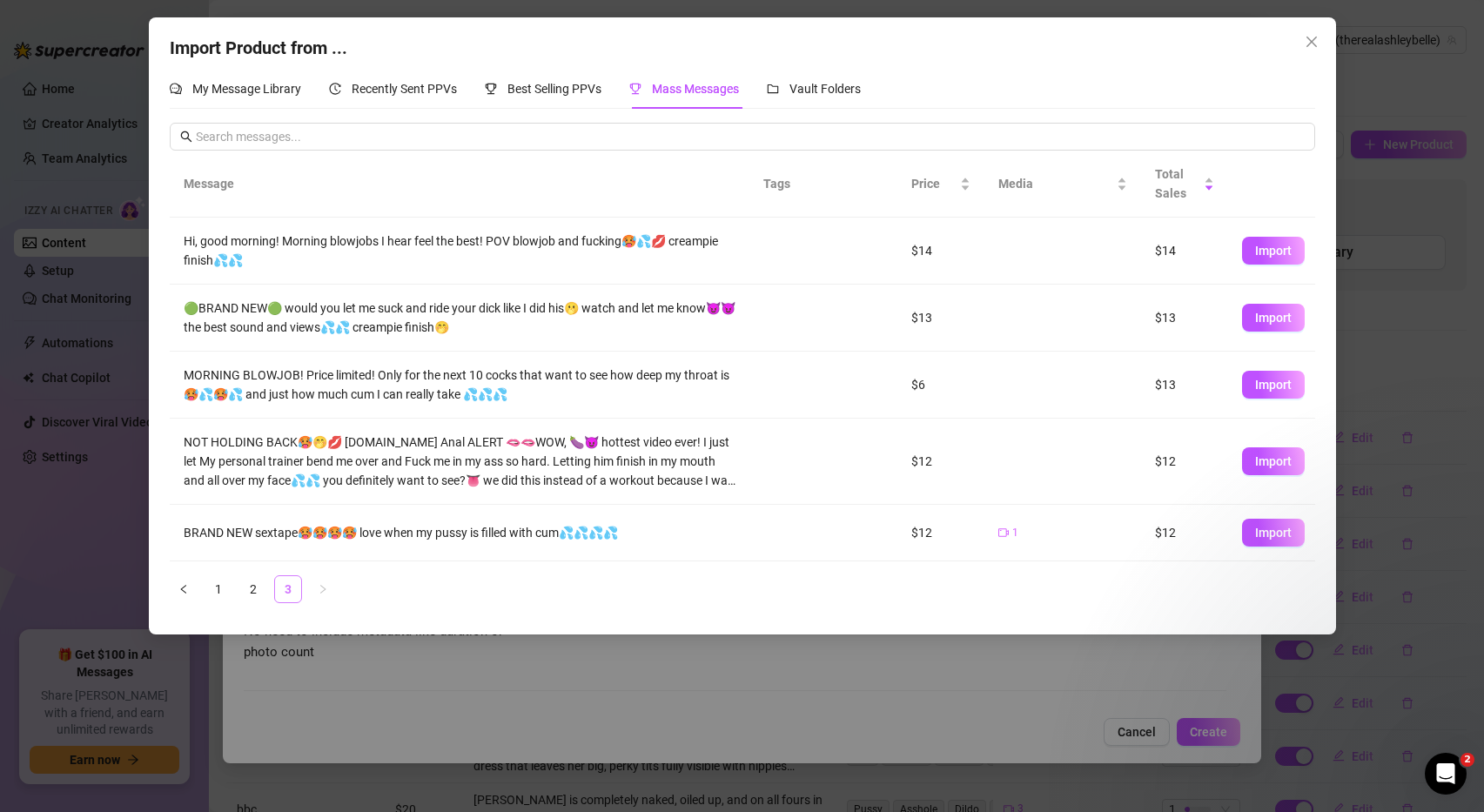
scroll to position [0, 0]
click at [1282, 251] on span "Import" at bounding box center [1274, 250] width 36 height 14
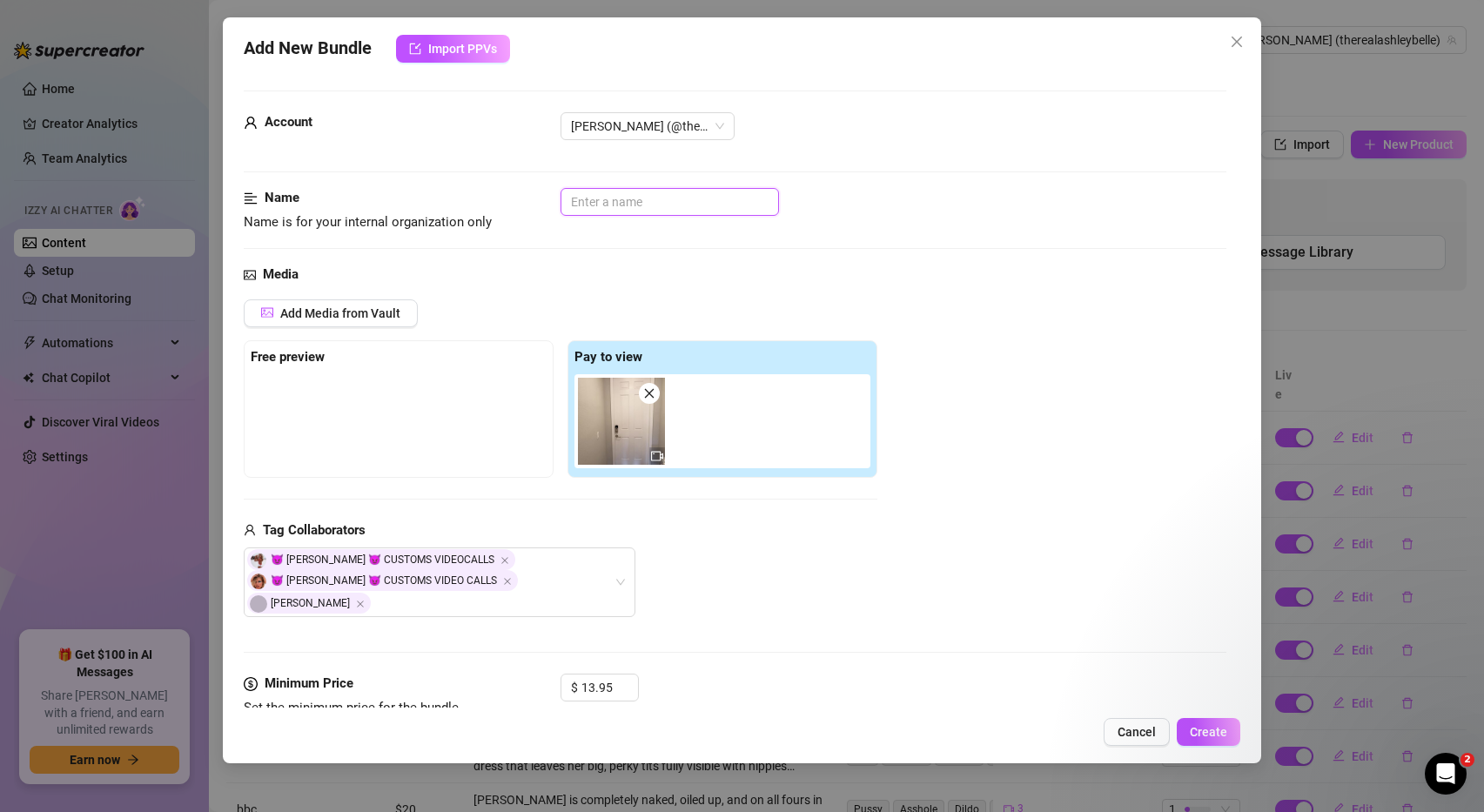
click at [618, 209] on input "text" at bounding box center [670, 201] width 219 height 28
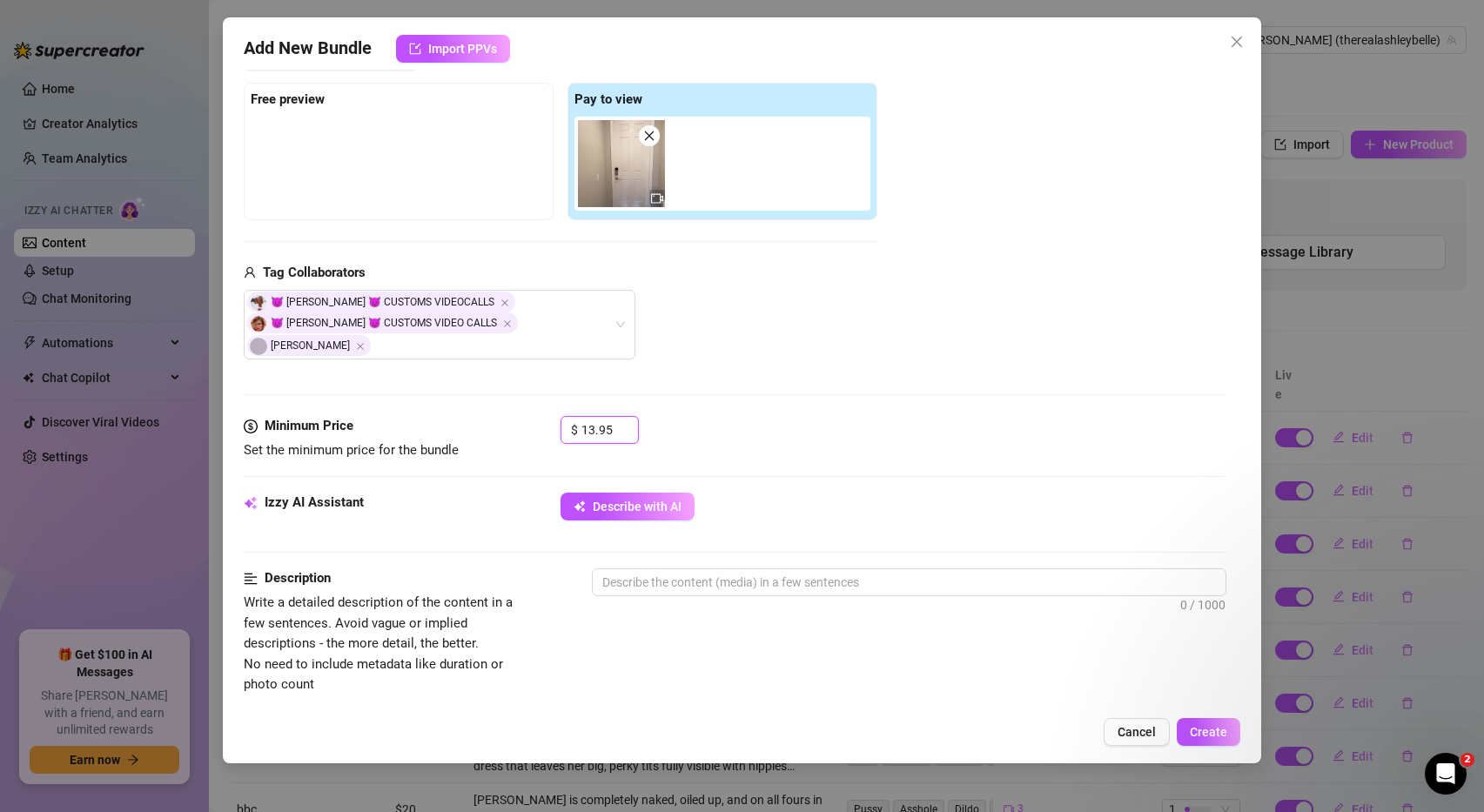
drag, startPoint x: 616, startPoint y: 410, endPoint x: 510, endPoint y: 388, distance: 108.3
click at [510, 389] on form "Account Ashley (@therealashleybelle) Name Name is for your internal organizatio…" at bounding box center [735, 597] width 984 height 1528
click at [654, 499] on span "Describe with AI" at bounding box center [637, 506] width 89 height 14
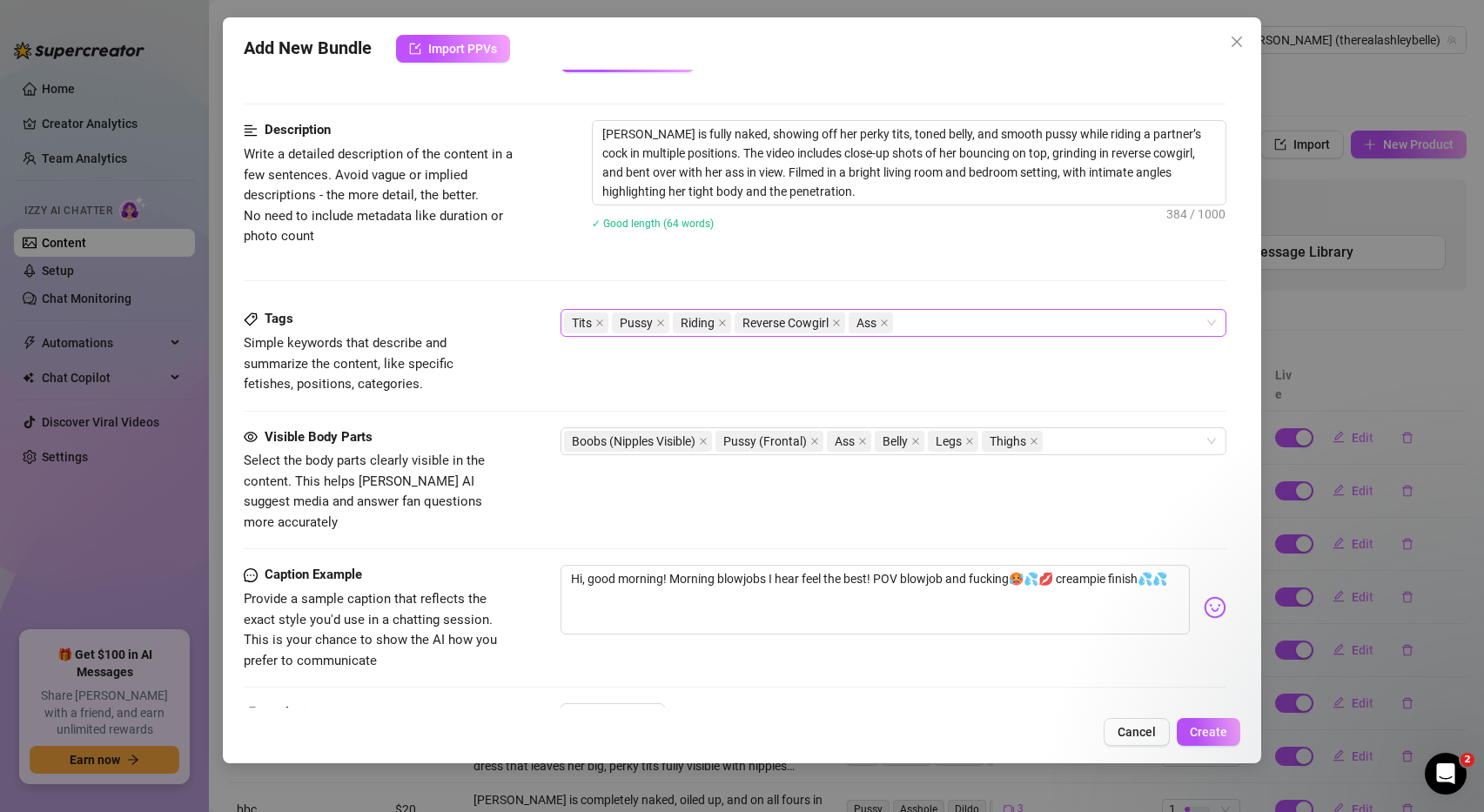
scroll to position [836, 0]
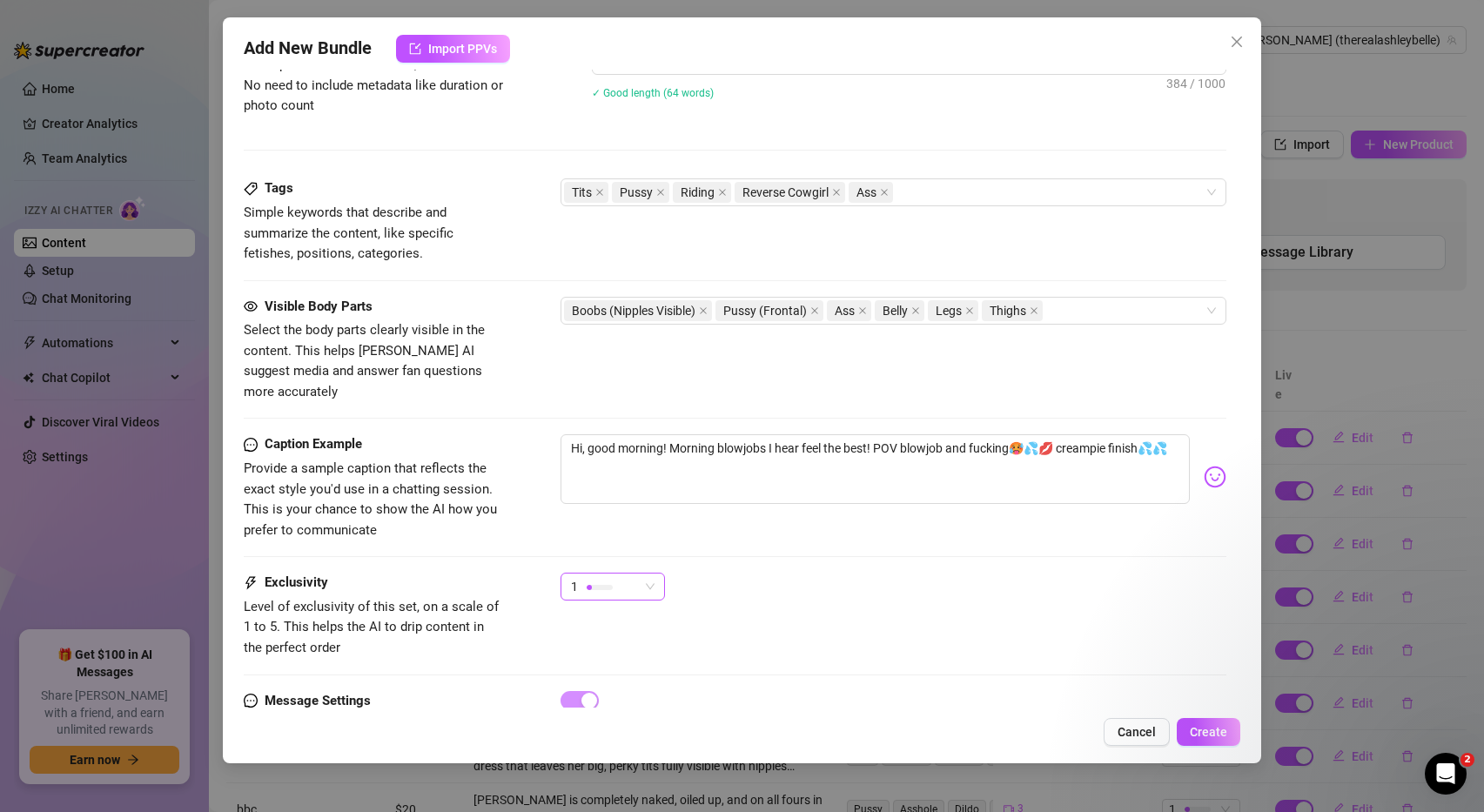
click at [647, 574] on span "1" at bounding box center [612, 586] width 84 height 26
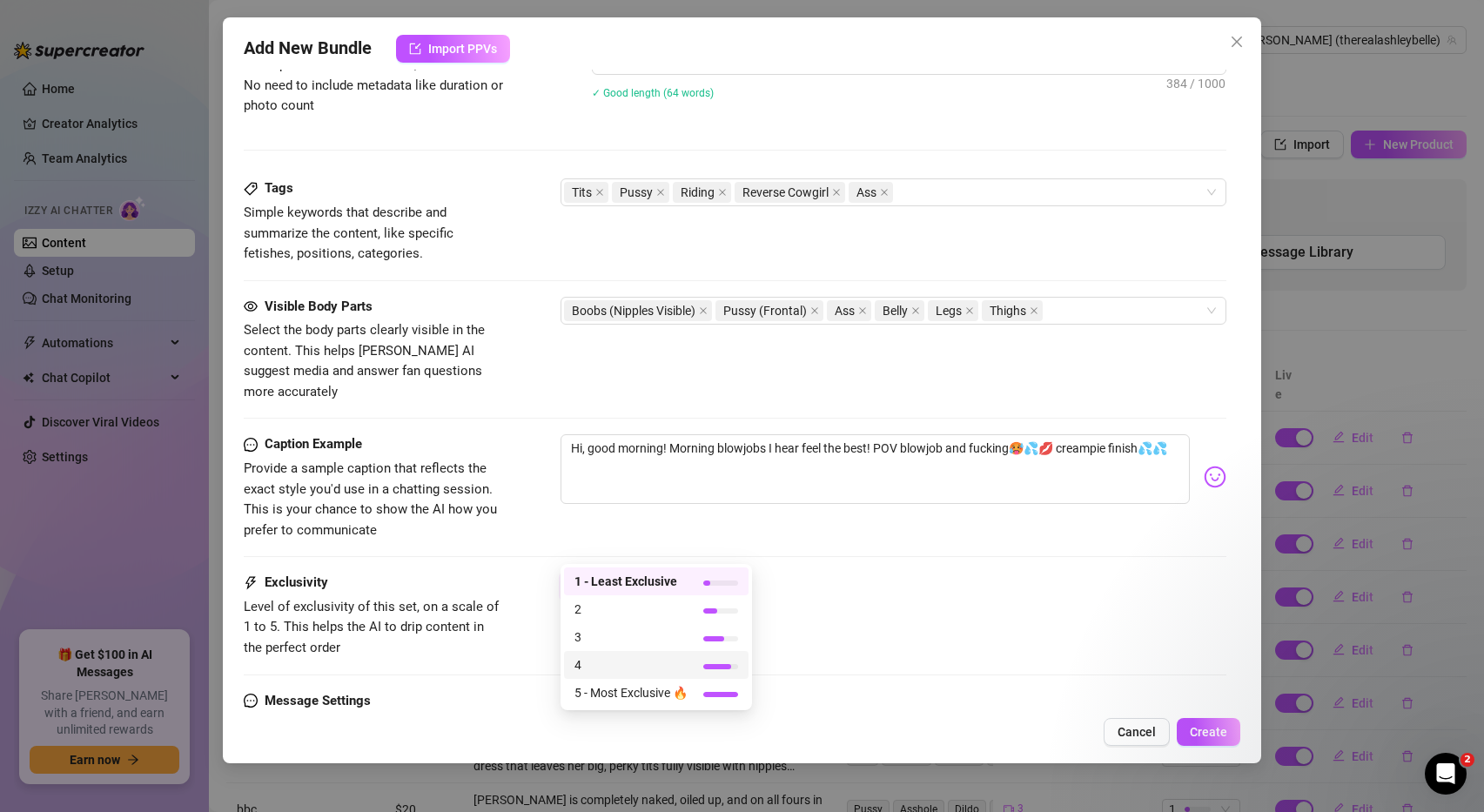
click at [610, 667] on span "4" at bounding box center [630, 665] width 113 height 19
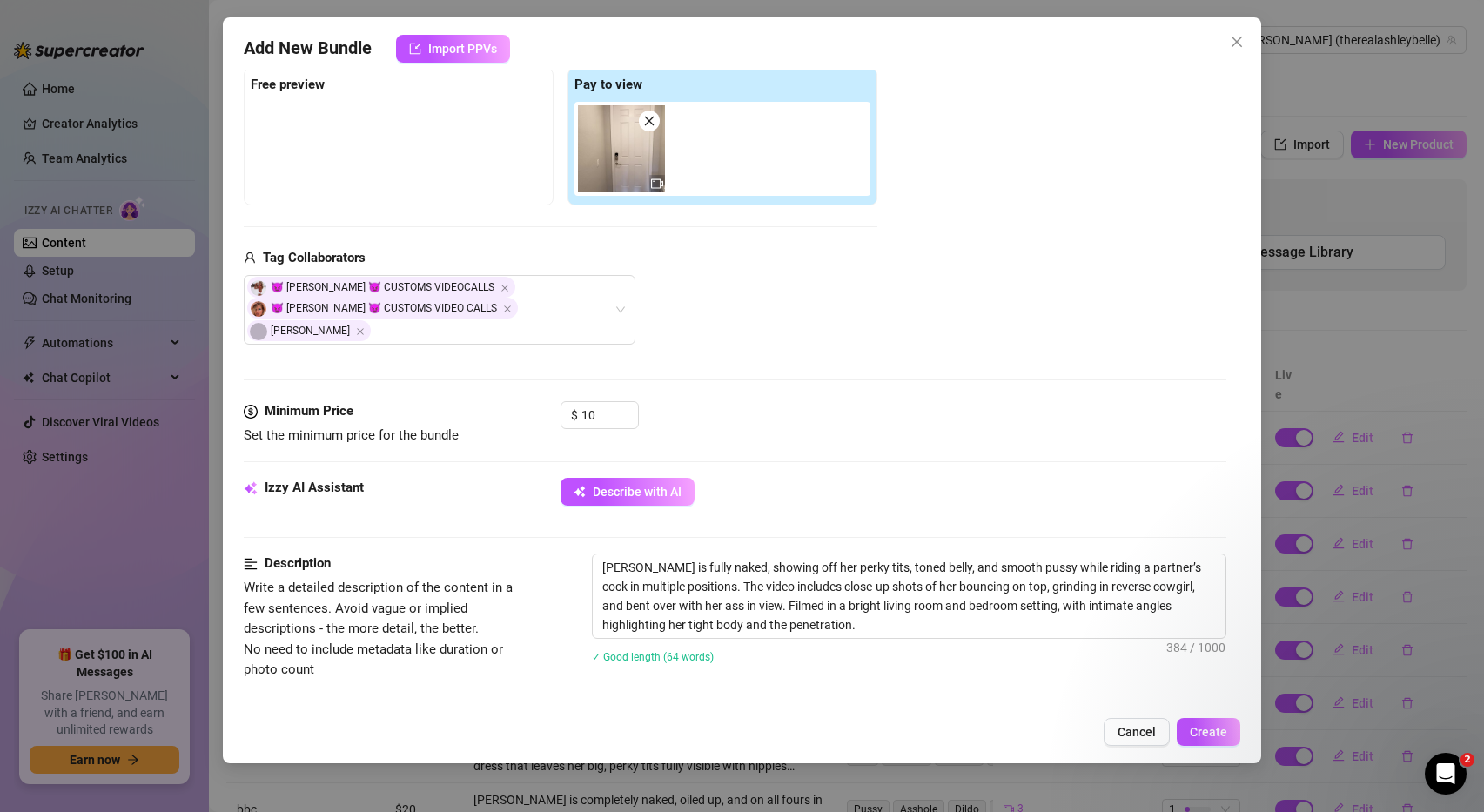
scroll to position [268, 0]
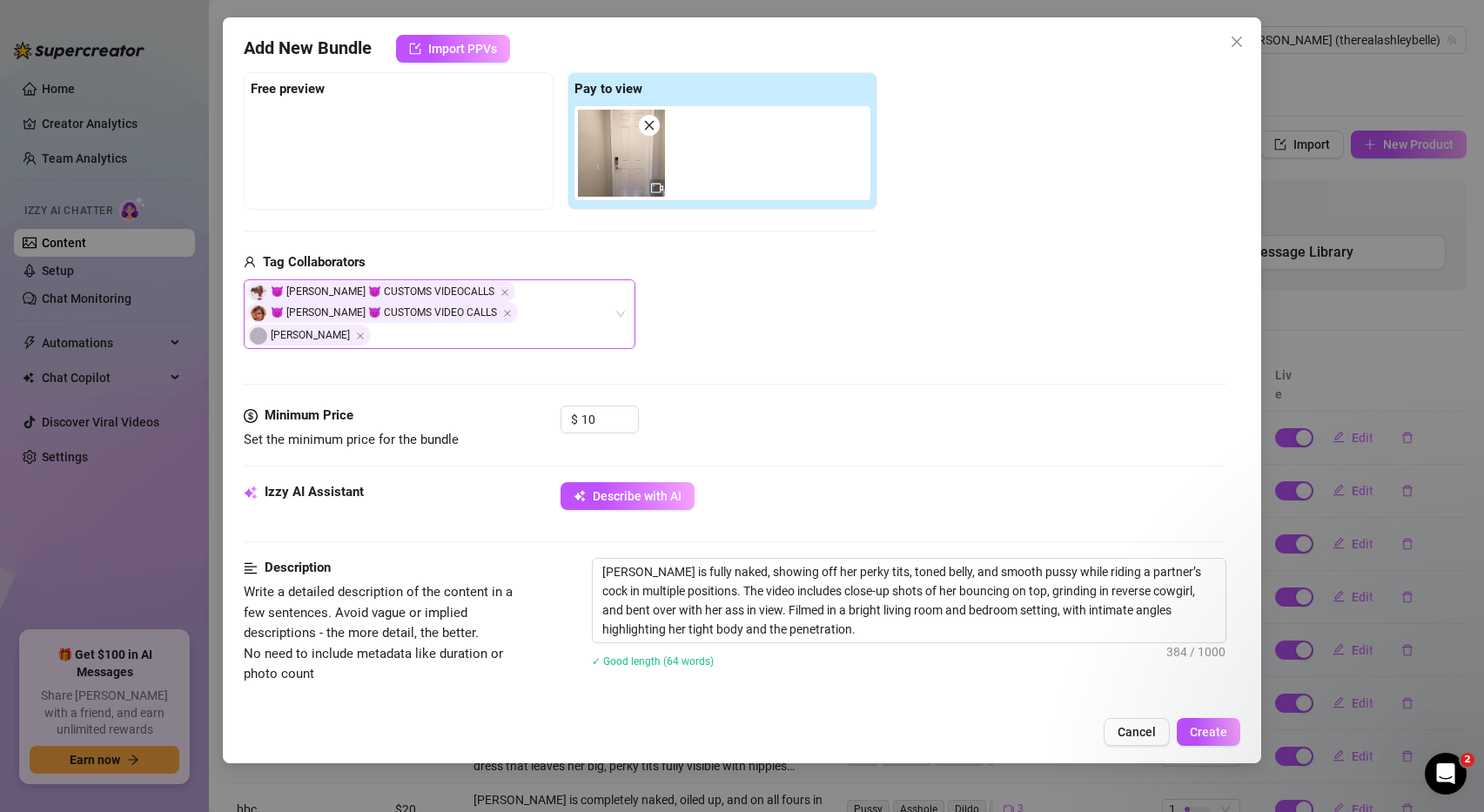
click at [617, 303] on div "😈 Ashley Belle 😈 CUSTOMS VIDEOCALLS 😈 Ashley Belle 😈 CUSTOMS VIDEO CALLS Alex" at bounding box center [440, 313] width 392 height 70
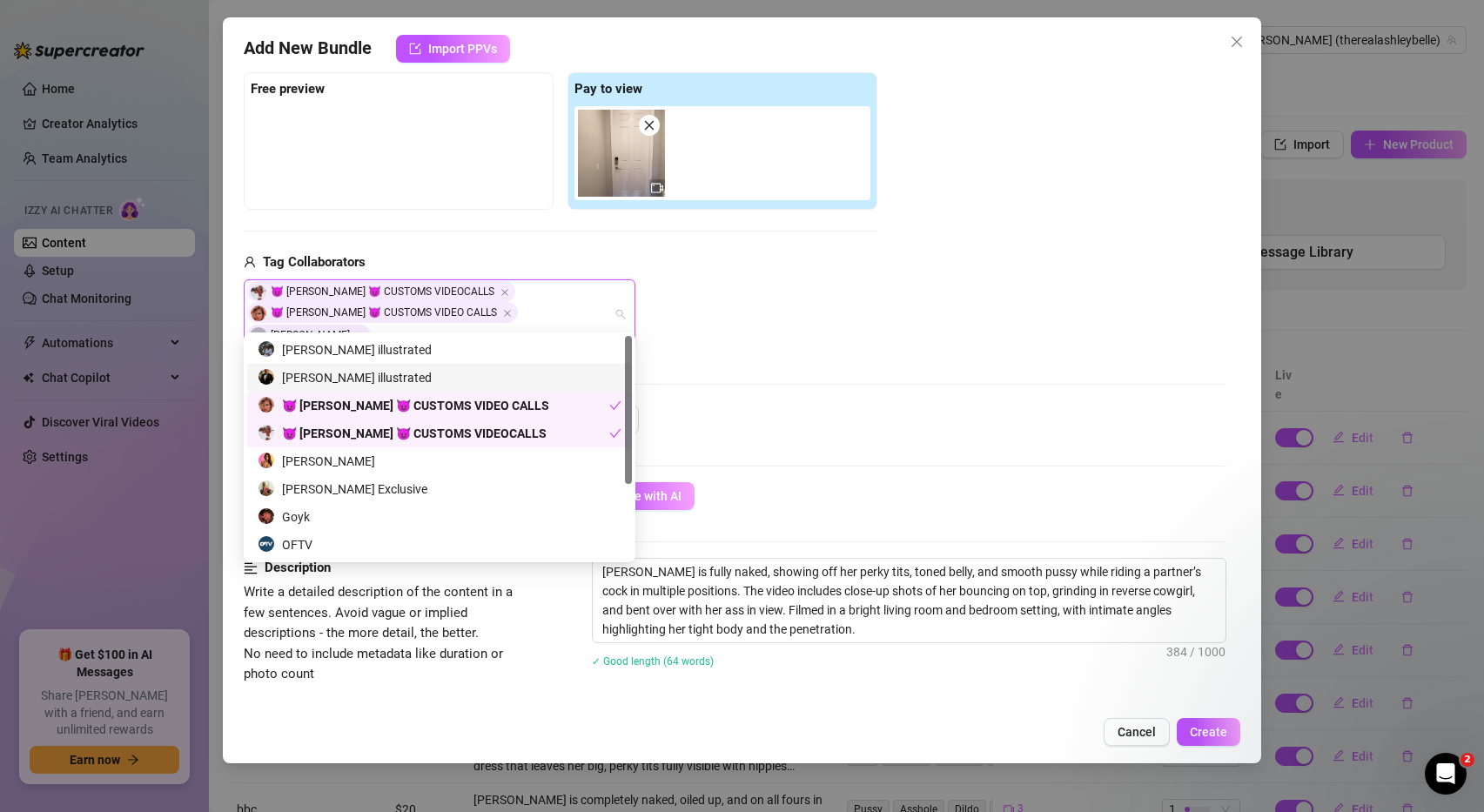
click at [483, 370] on div "alex illustrated" at bounding box center [439, 378] width 364 height 19
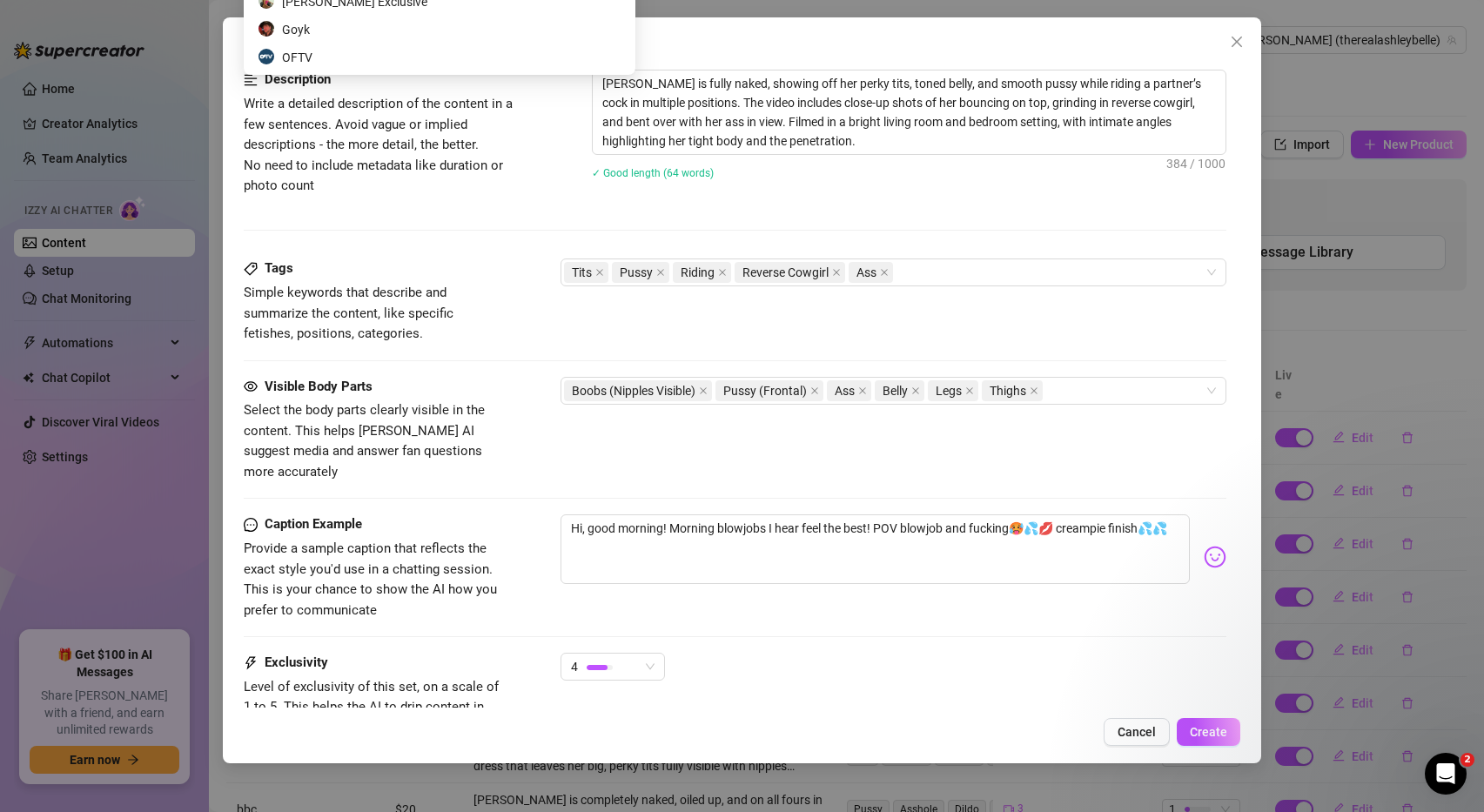
scroll to position [810, 0]
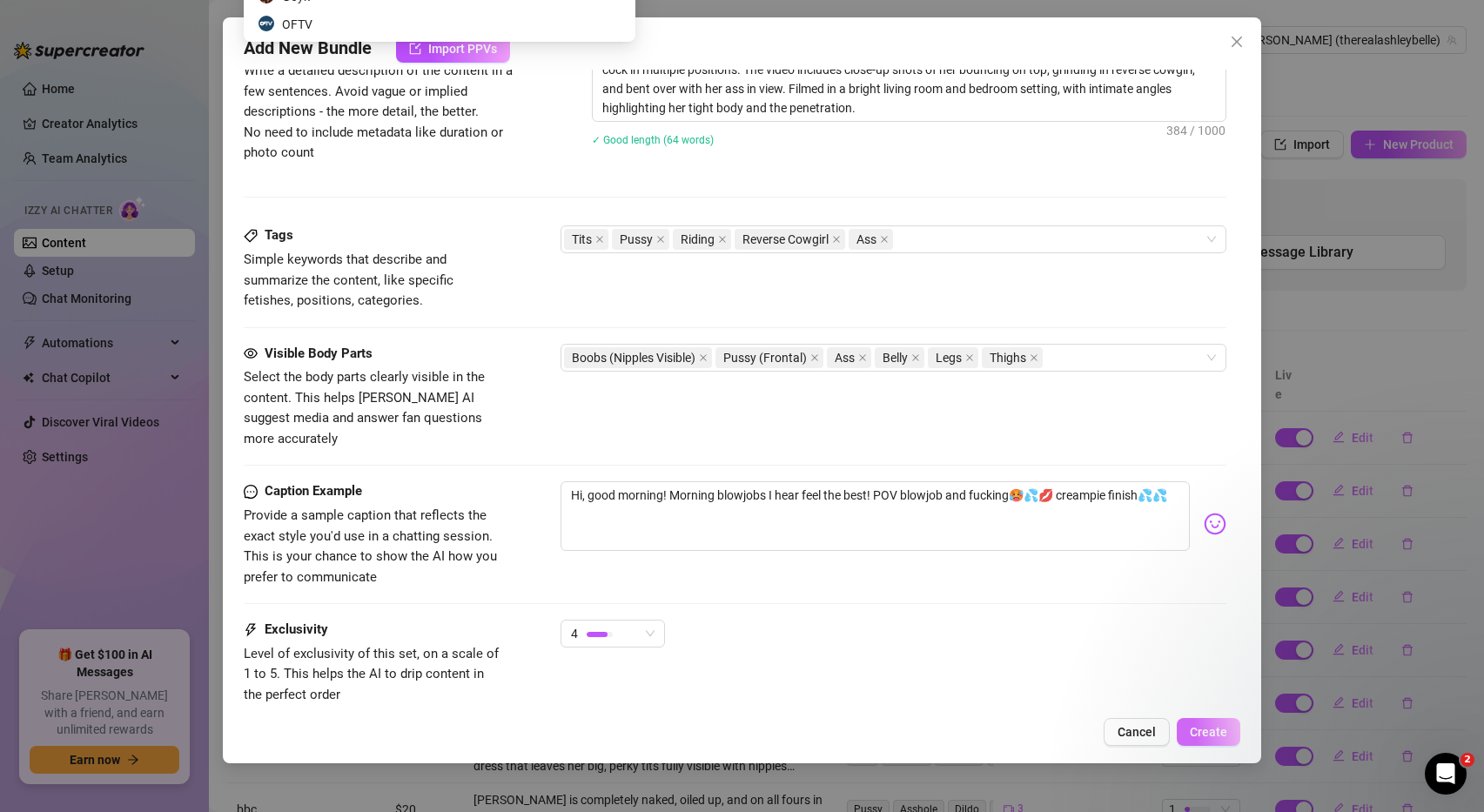
click at [1217, 735] on span "Create" at bounding box center [1208, 732] width 37 height 14
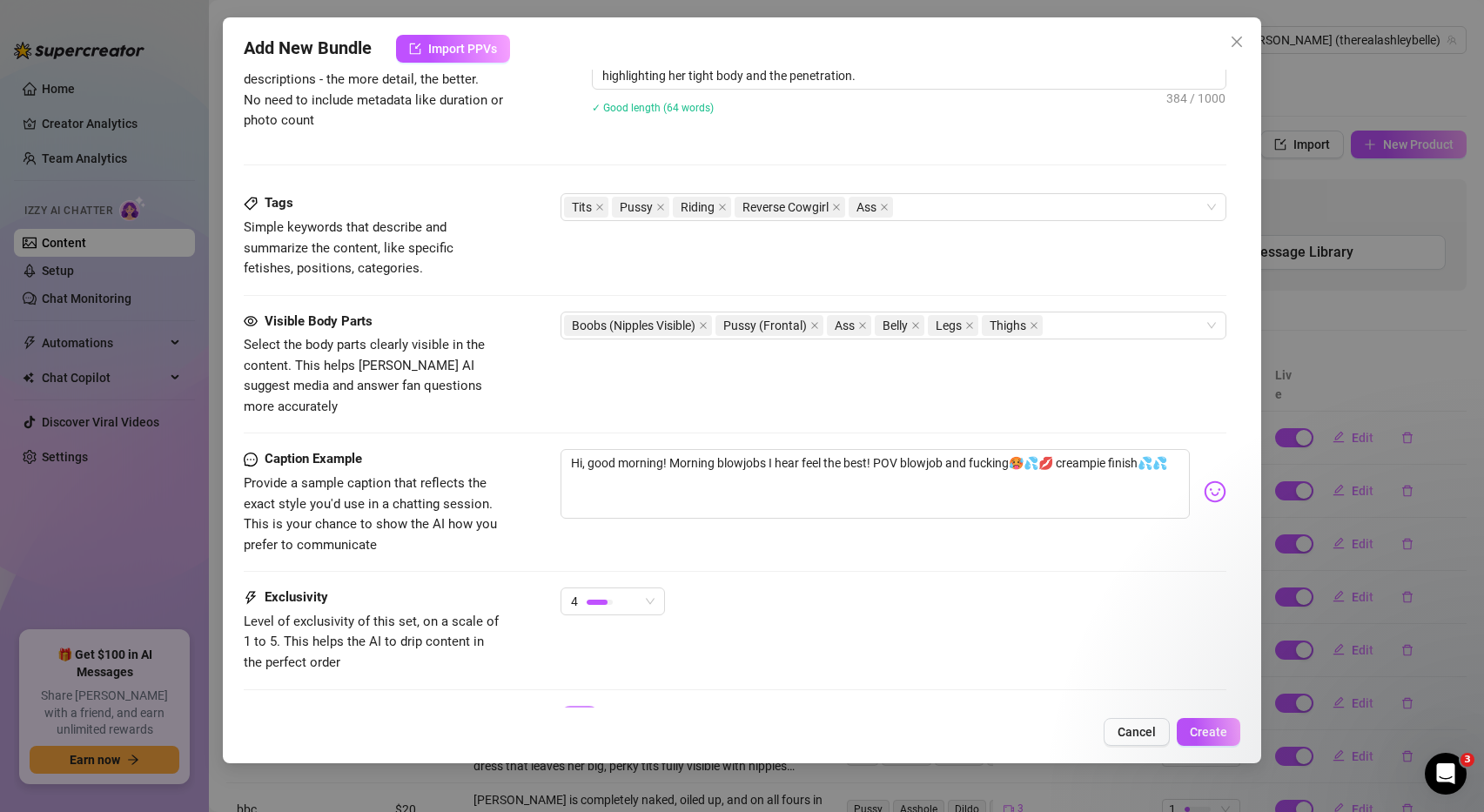
scroll to position [898, 0]
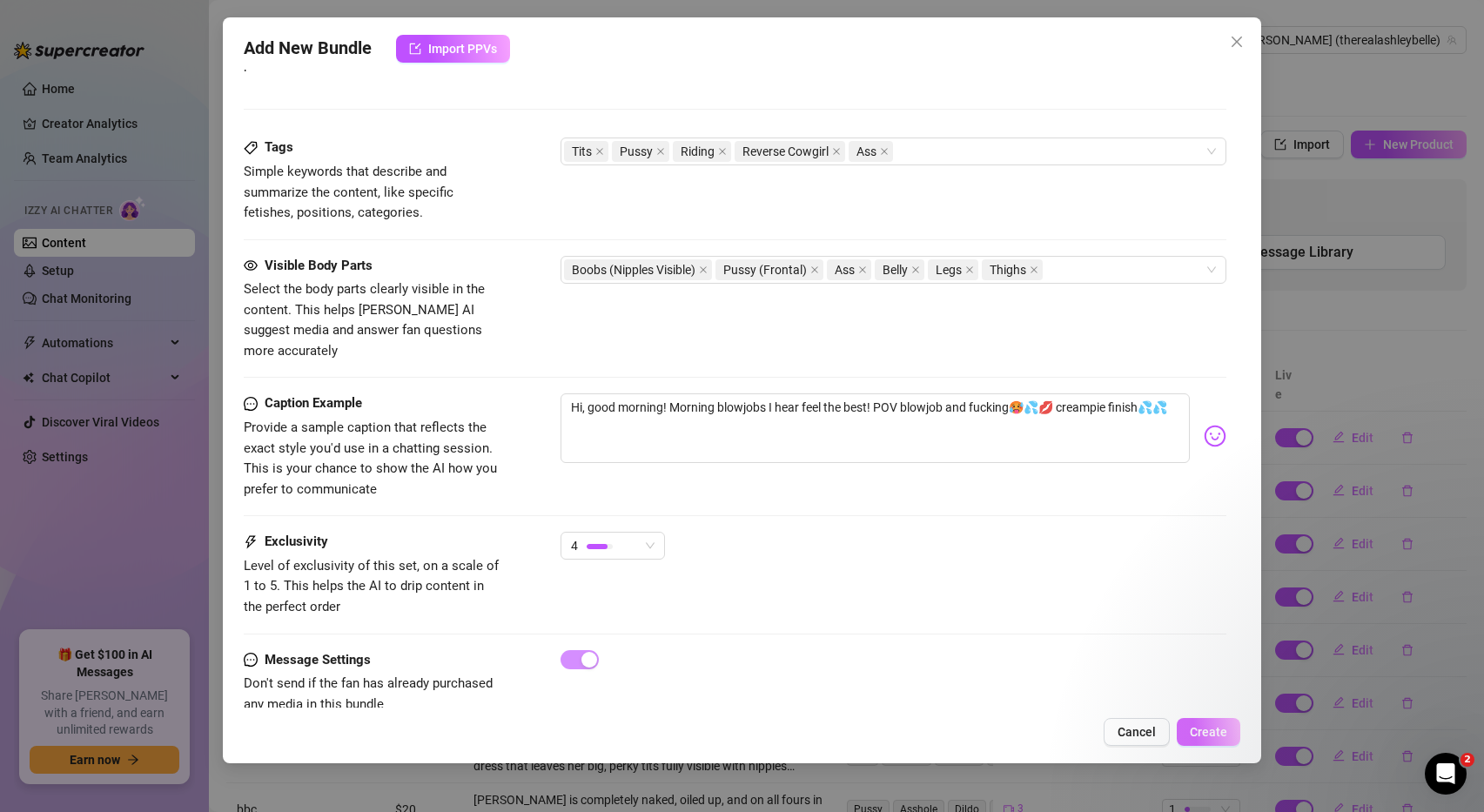
click at [1192, 733] on span "Create" at bounding box center [1208, 732] width 37 height 14
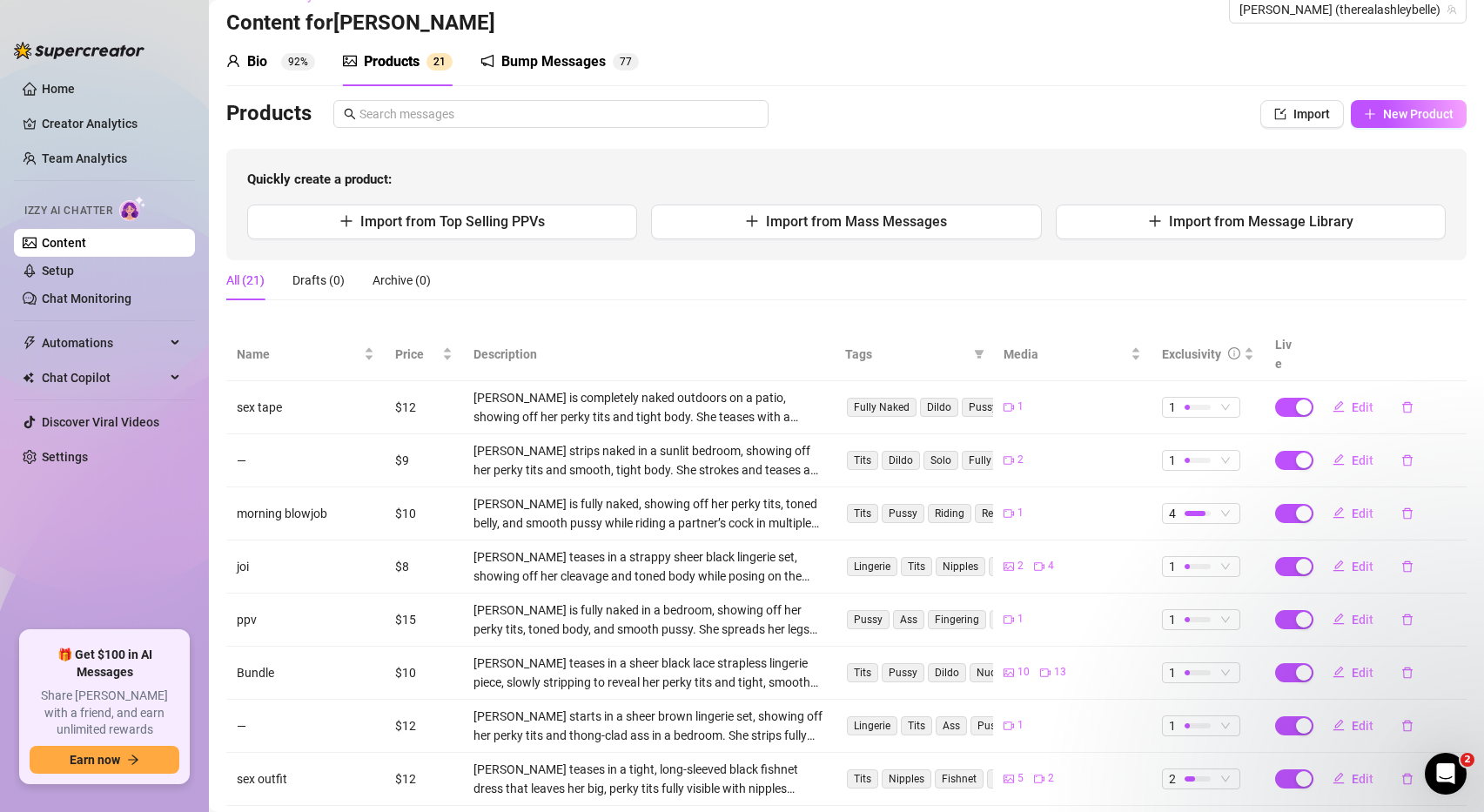
scroll to position [0, 0]
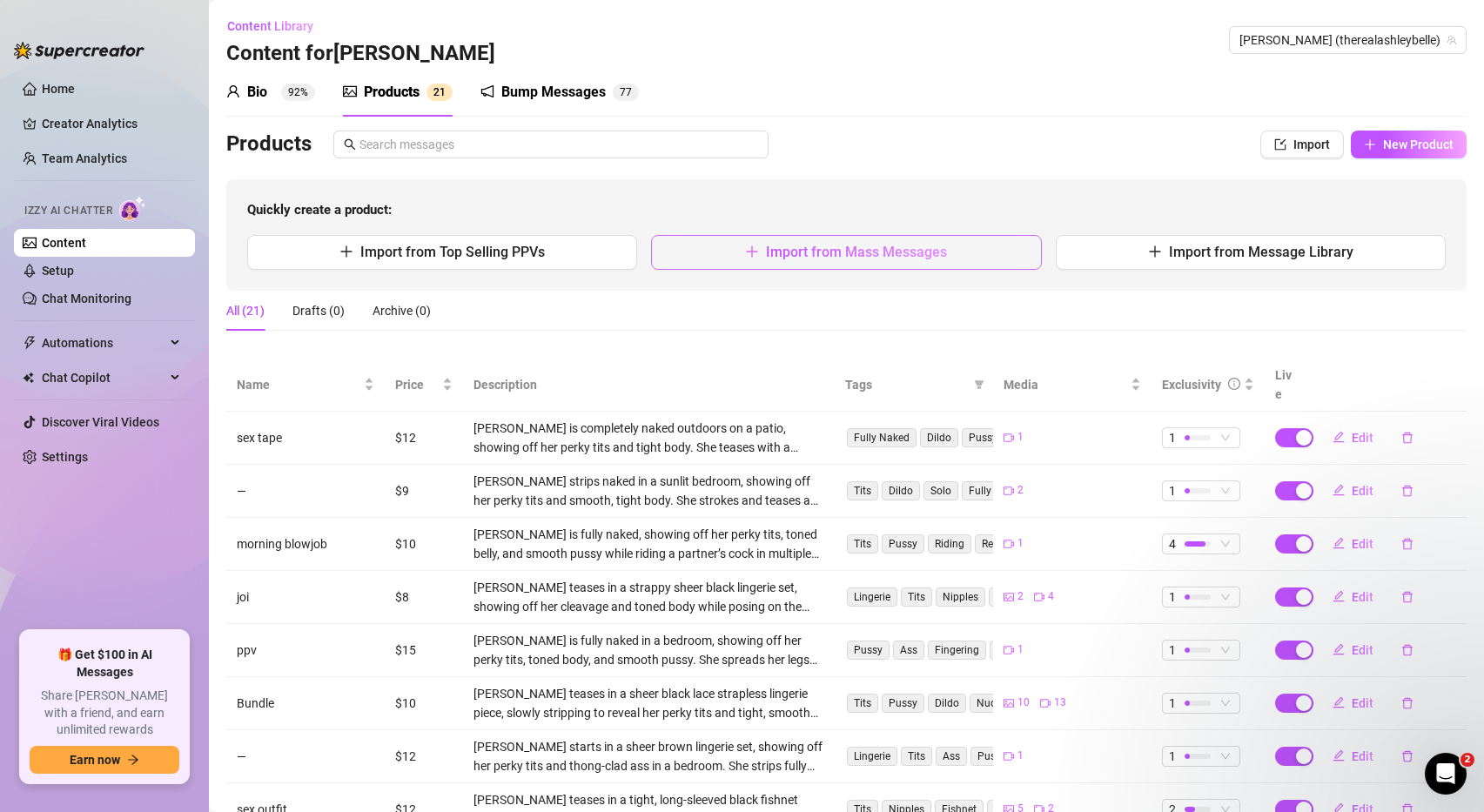
click at [870, 257] on span "Import from Mass Messages" at bounding box center [856, 252] width 181 height 16
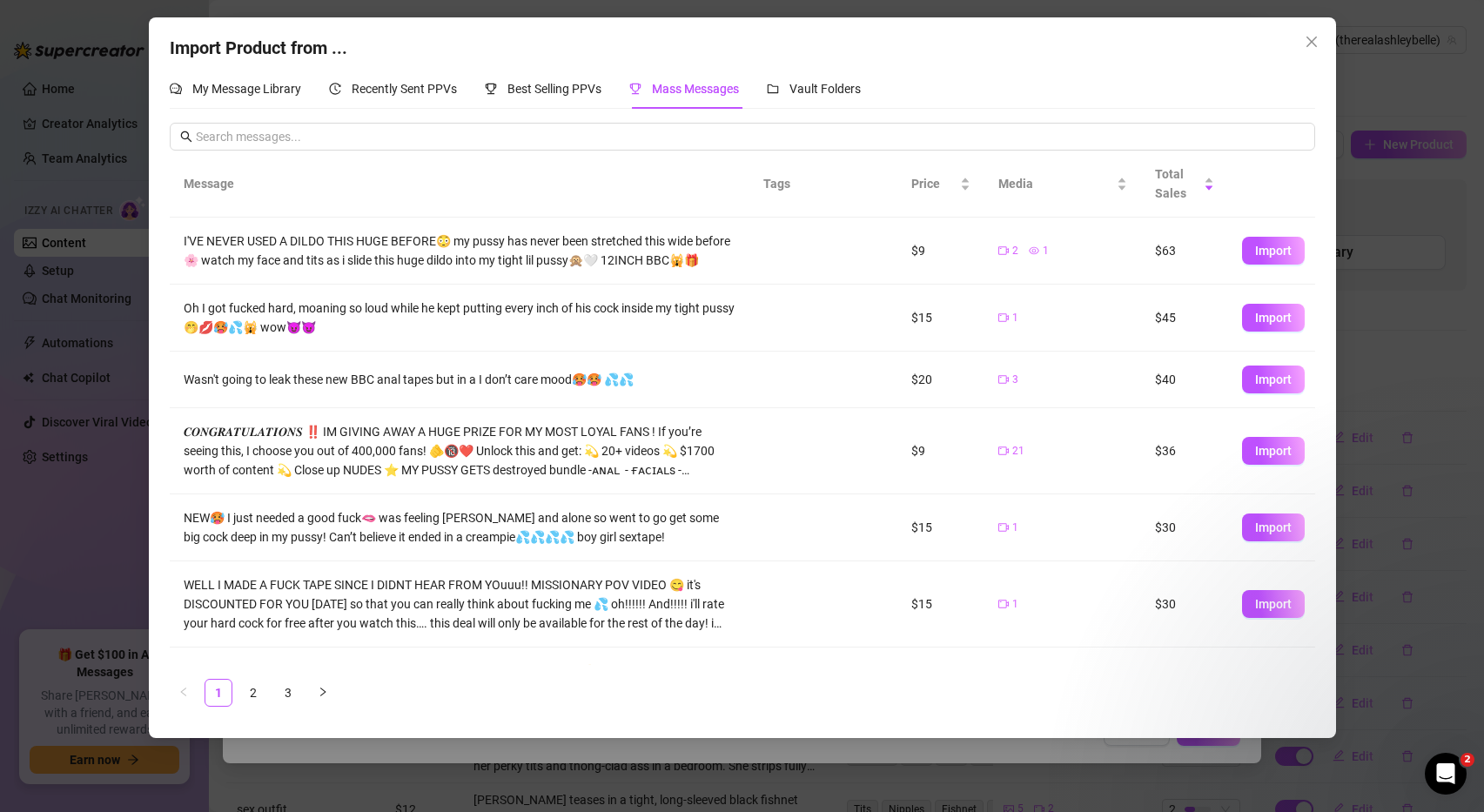
scroll to position [290, 0]
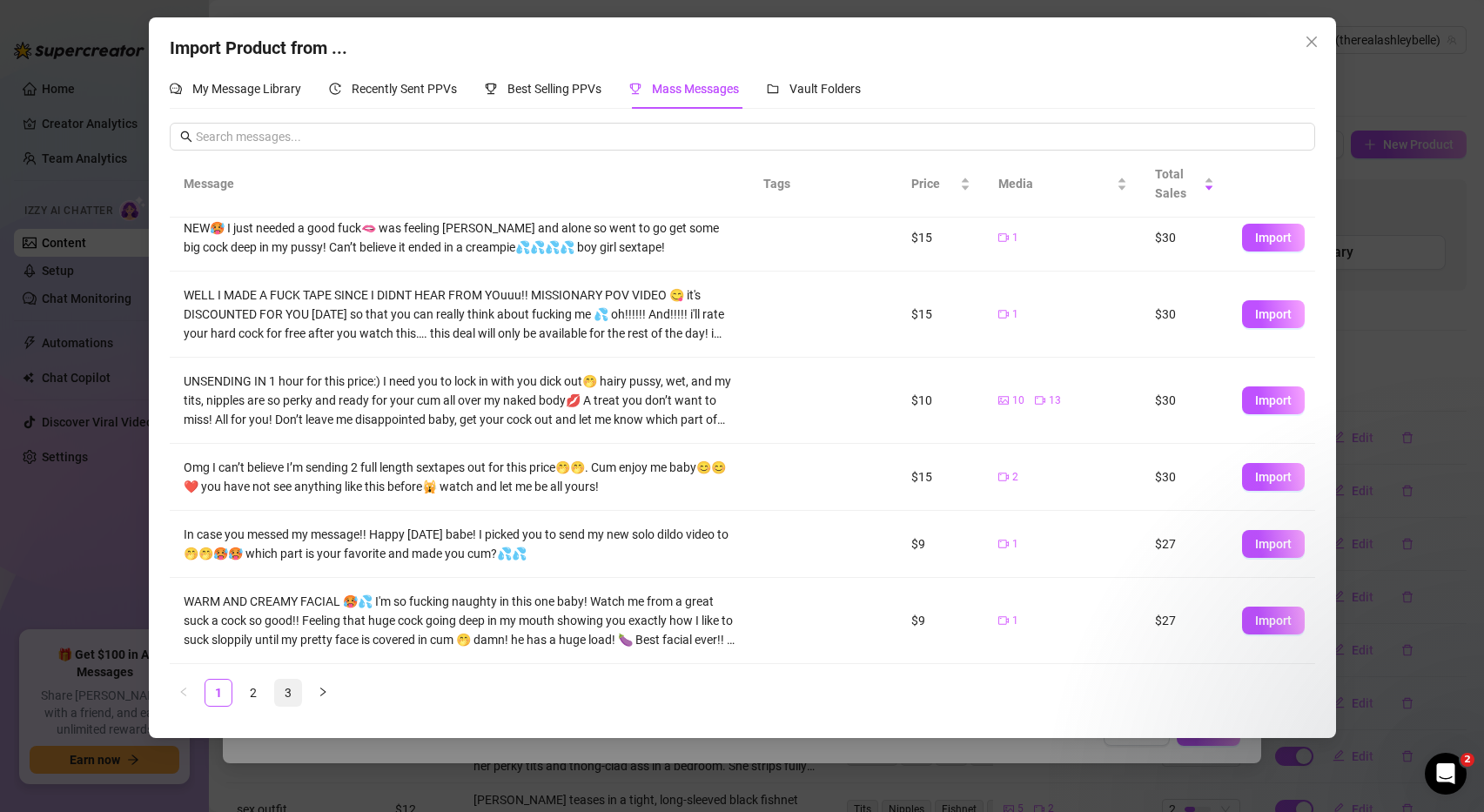
click at [285, 694] on link "3" at bounding box center [287, 693] width 26 height 26
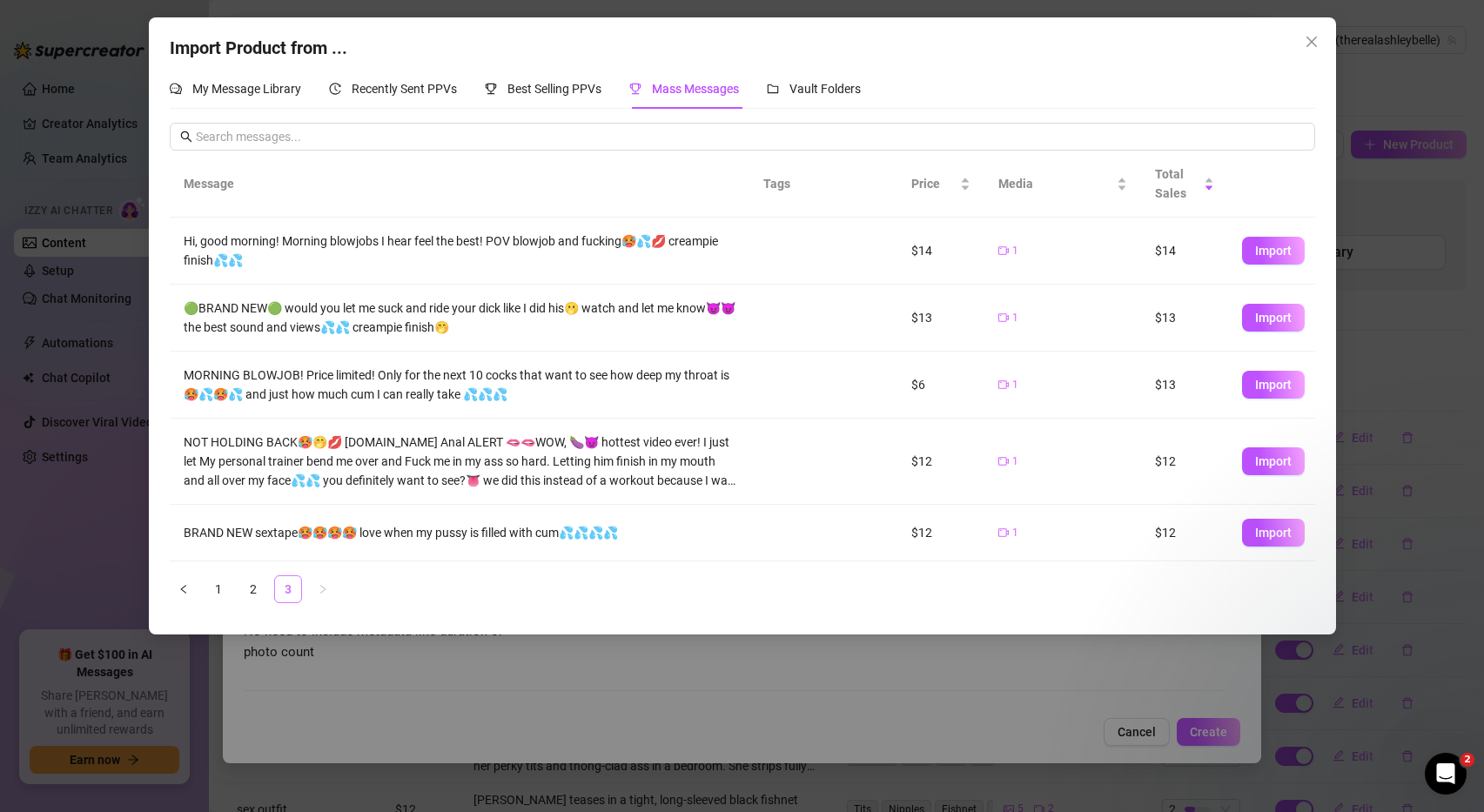
scroll to position [0, 0]
click at [1293, 466] on button "Import" at bounding box center [1273, 461] width 62 height 28
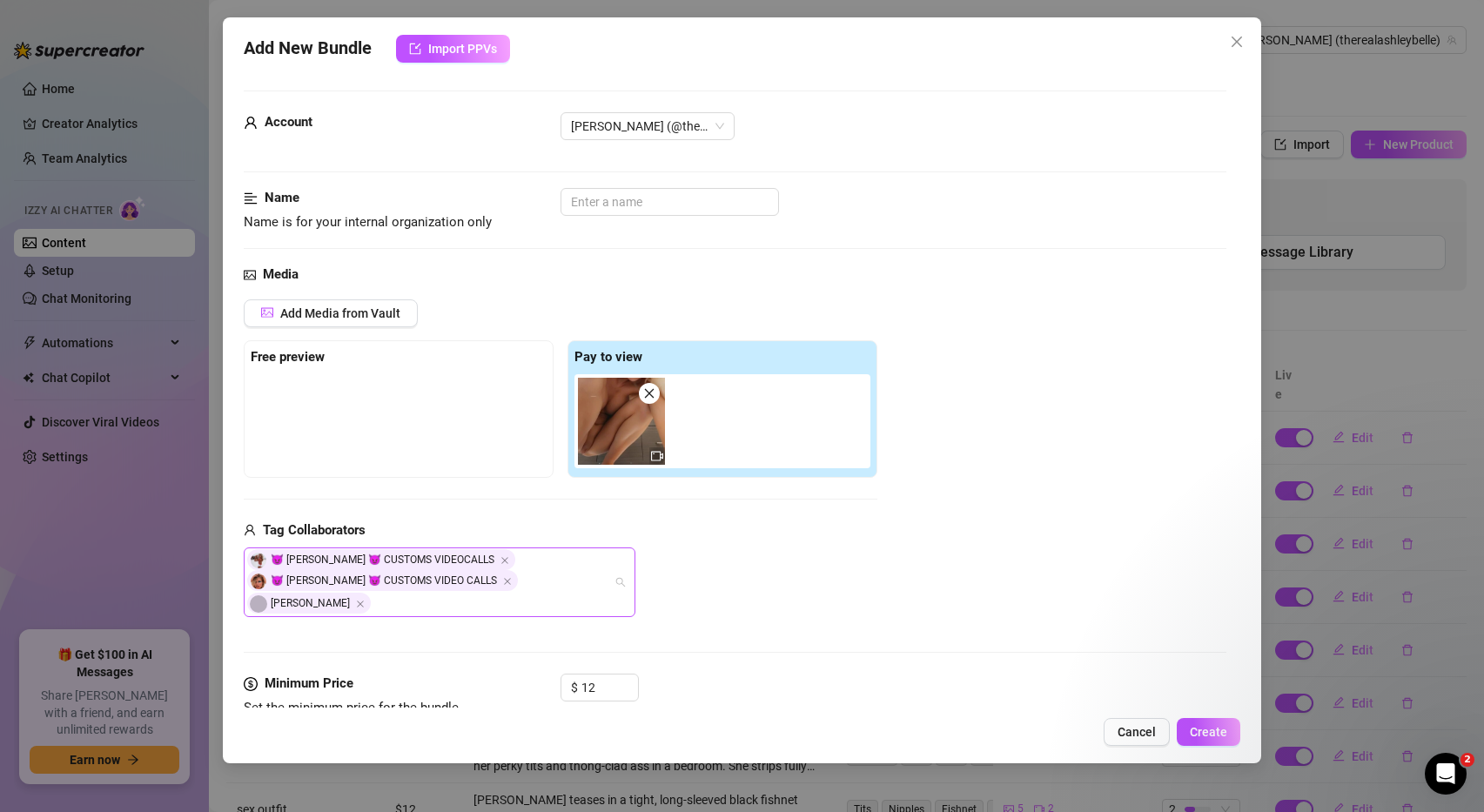
click at [609, 569] on div "😈 Ashley Belle 😈 CUSTOMS VIDEOCALLS 😈 Ashley Belle 😈 CUSTOMS VIDEO CALLS Alex" at bounding box center [431, 582] width 367 height 66
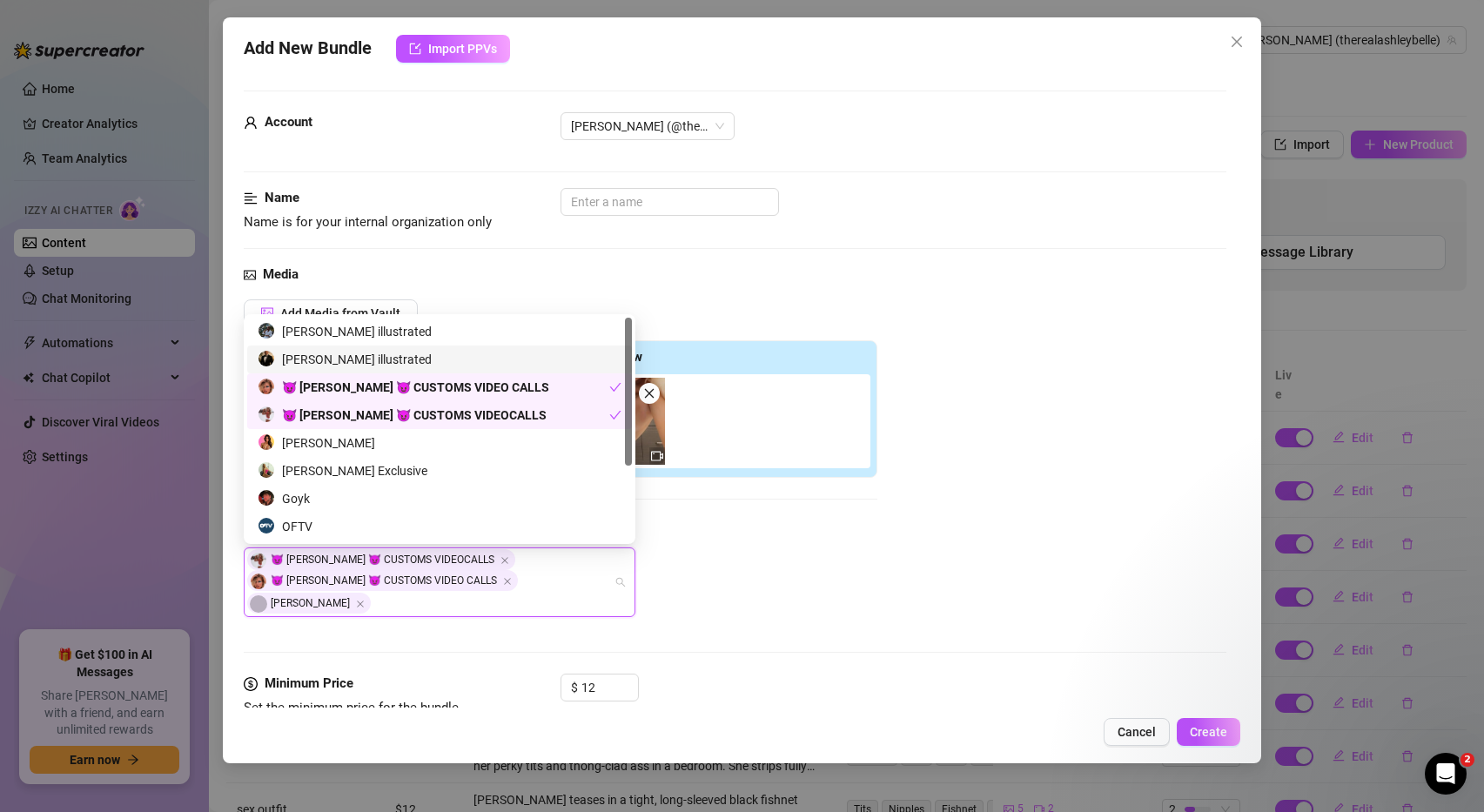
click at [352, 360] on div "alex illustrated" at bounding box center [439, 359] width 364 height 19
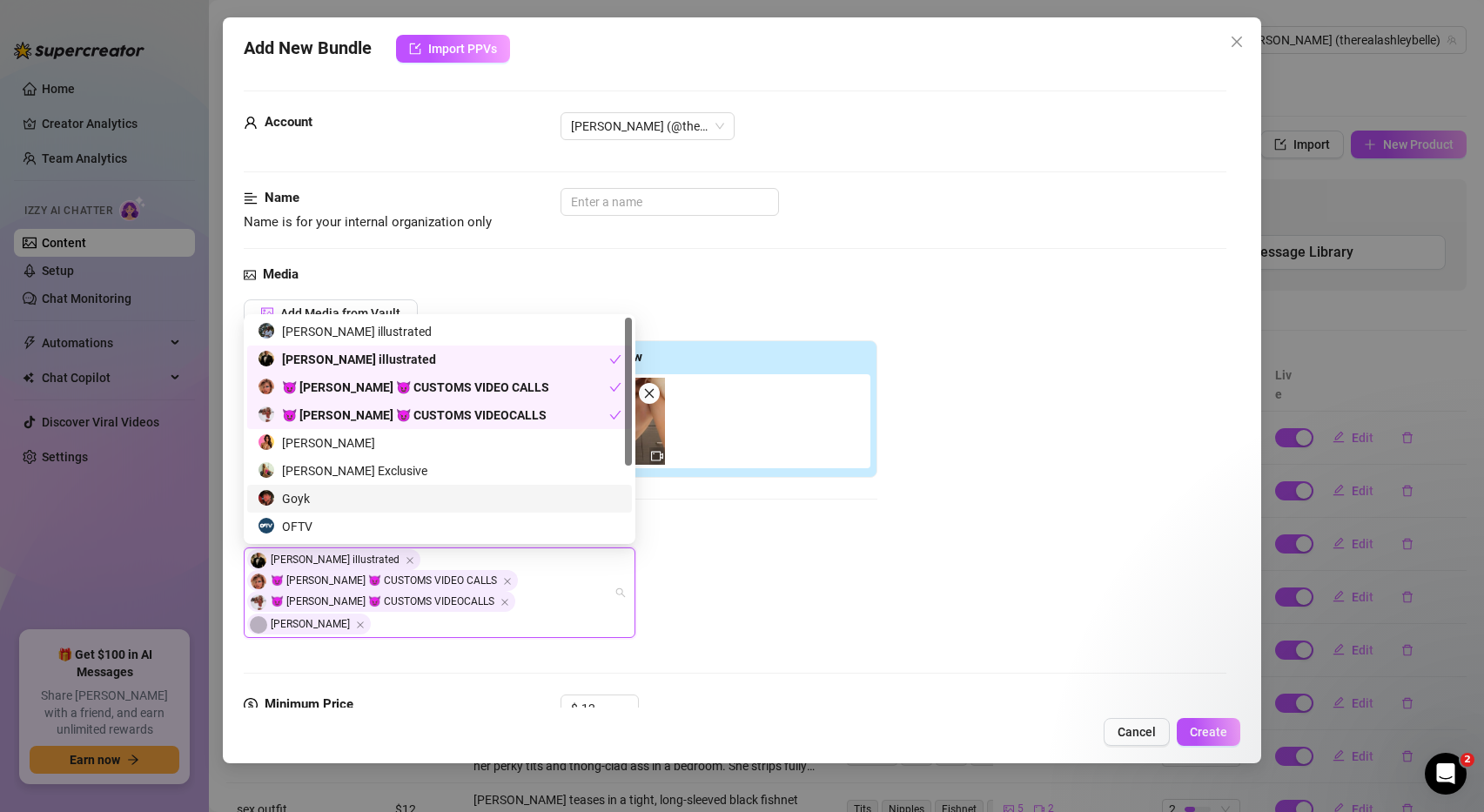
click at [844, 588] on div "alex illustrated 😈 Ashley Belle 😈 CUSTOMS VIDEO CALLS 😈 Ashley Belle 😈 CUSTOMS …" at bounding box center [560, 593] width 633 height 90
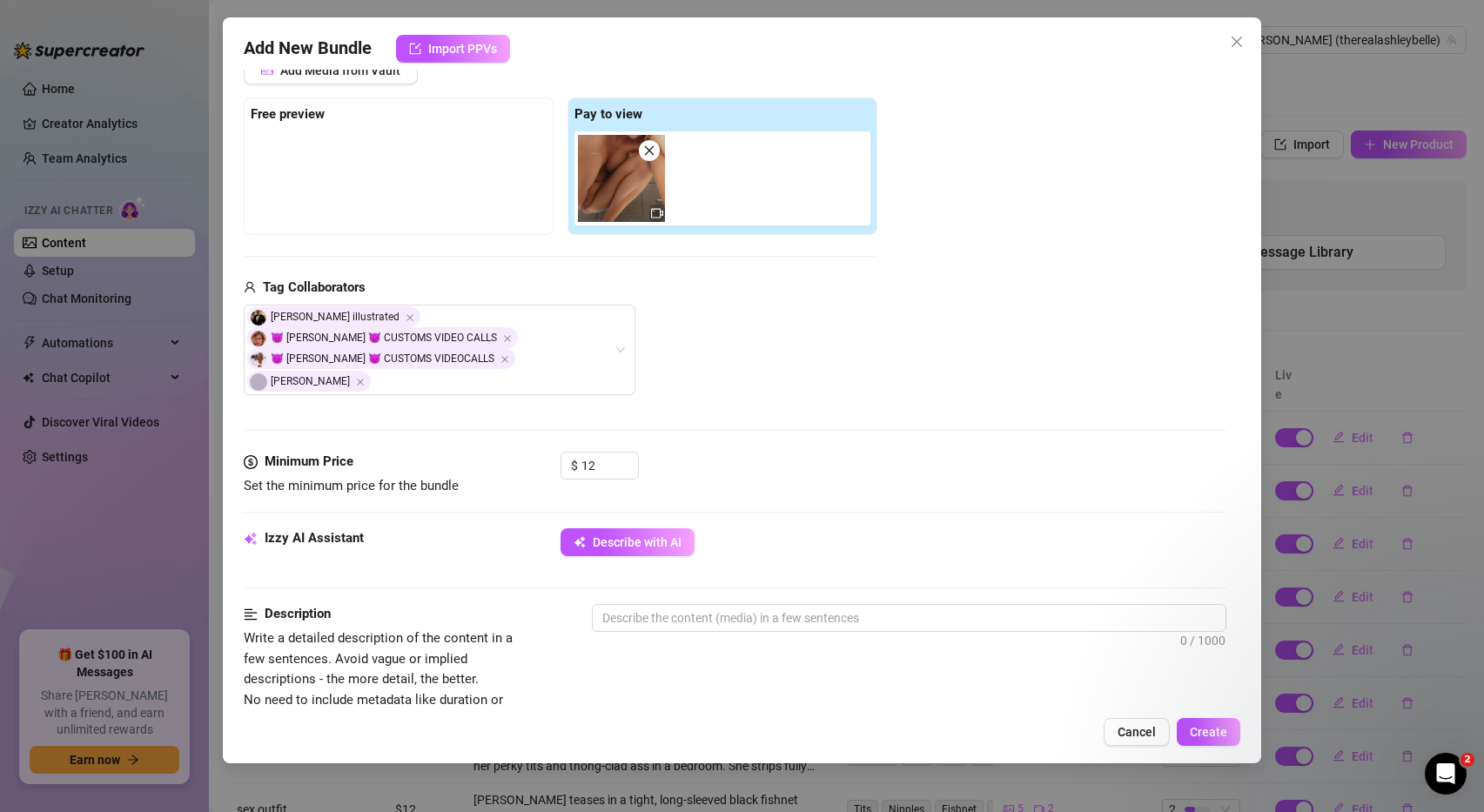
scroll to position [239, 0]
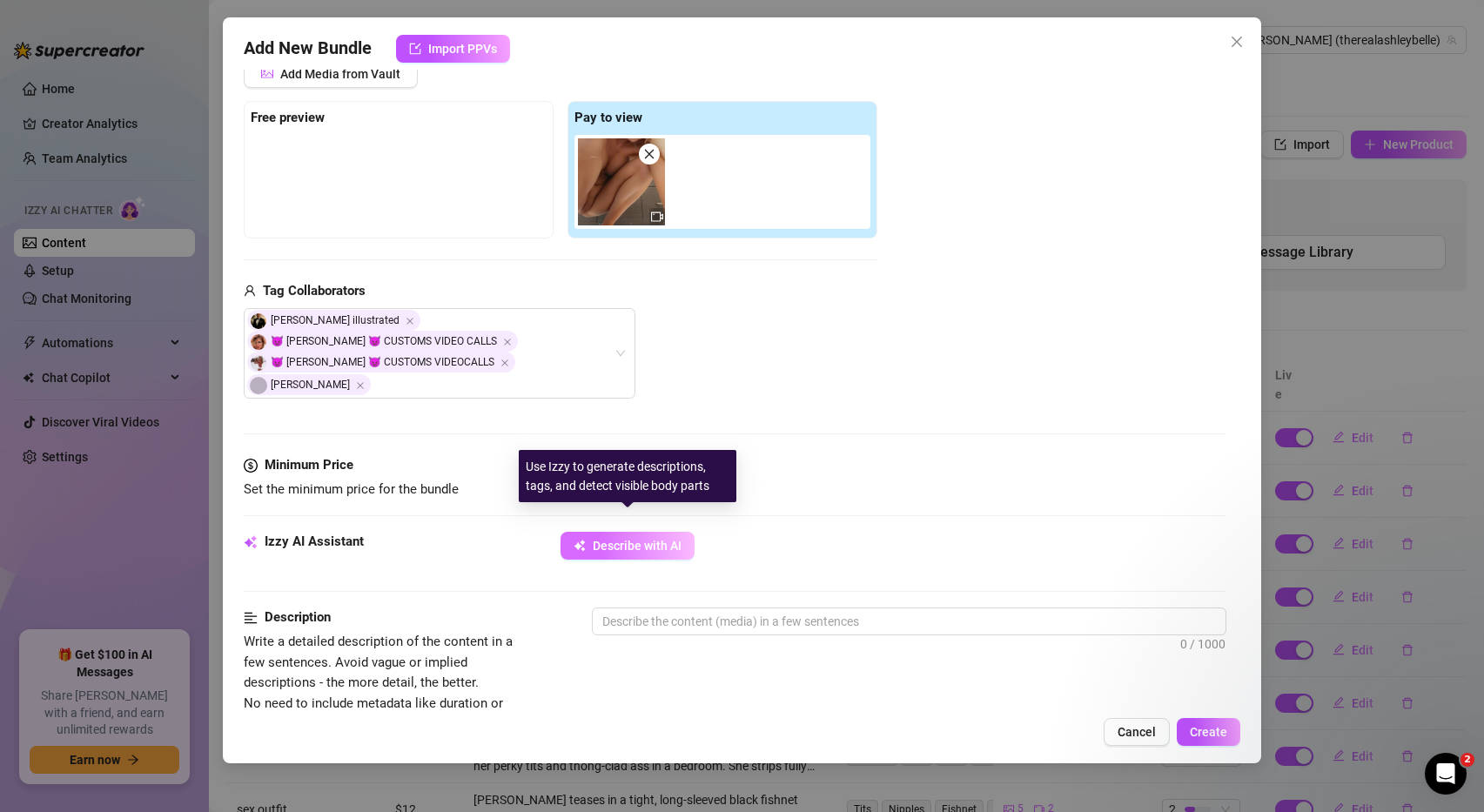
click at [671, 538] on span "Describe with AI" at bounding box center [637, 545] width 89 height 14
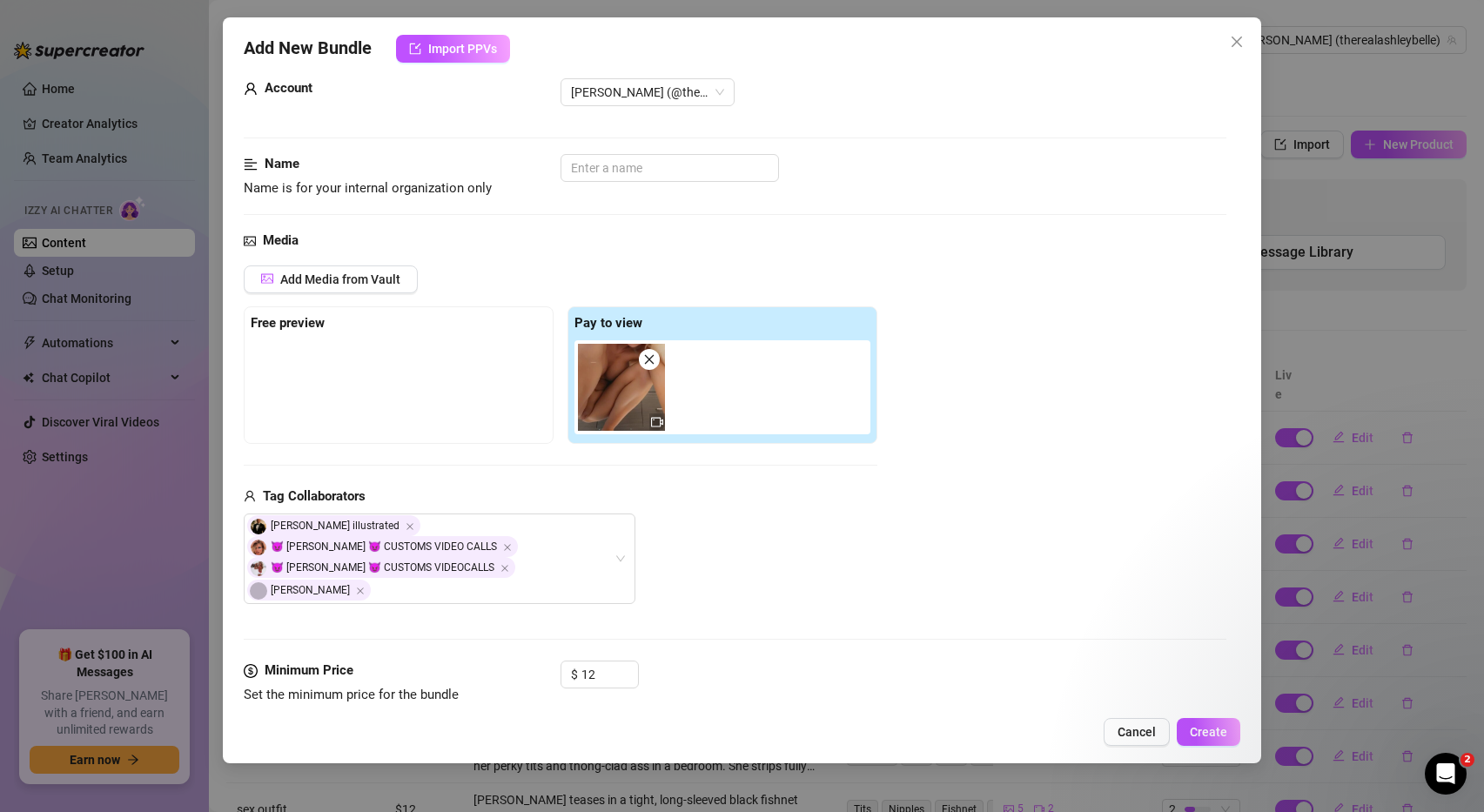
scroll to position [0, 0]
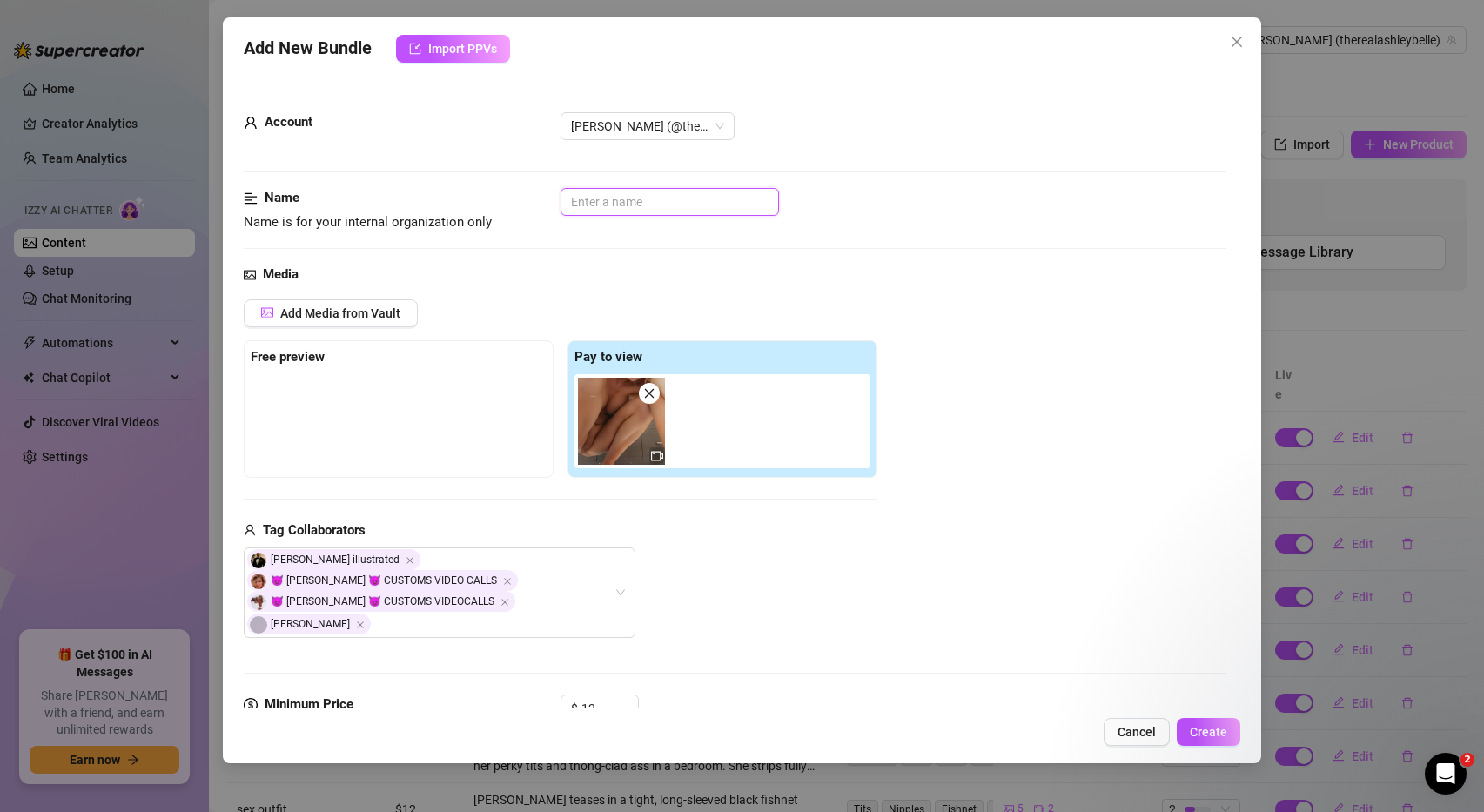
click at [640, 210] on input "text" at bounding box center [670, 201] width 219 height 28
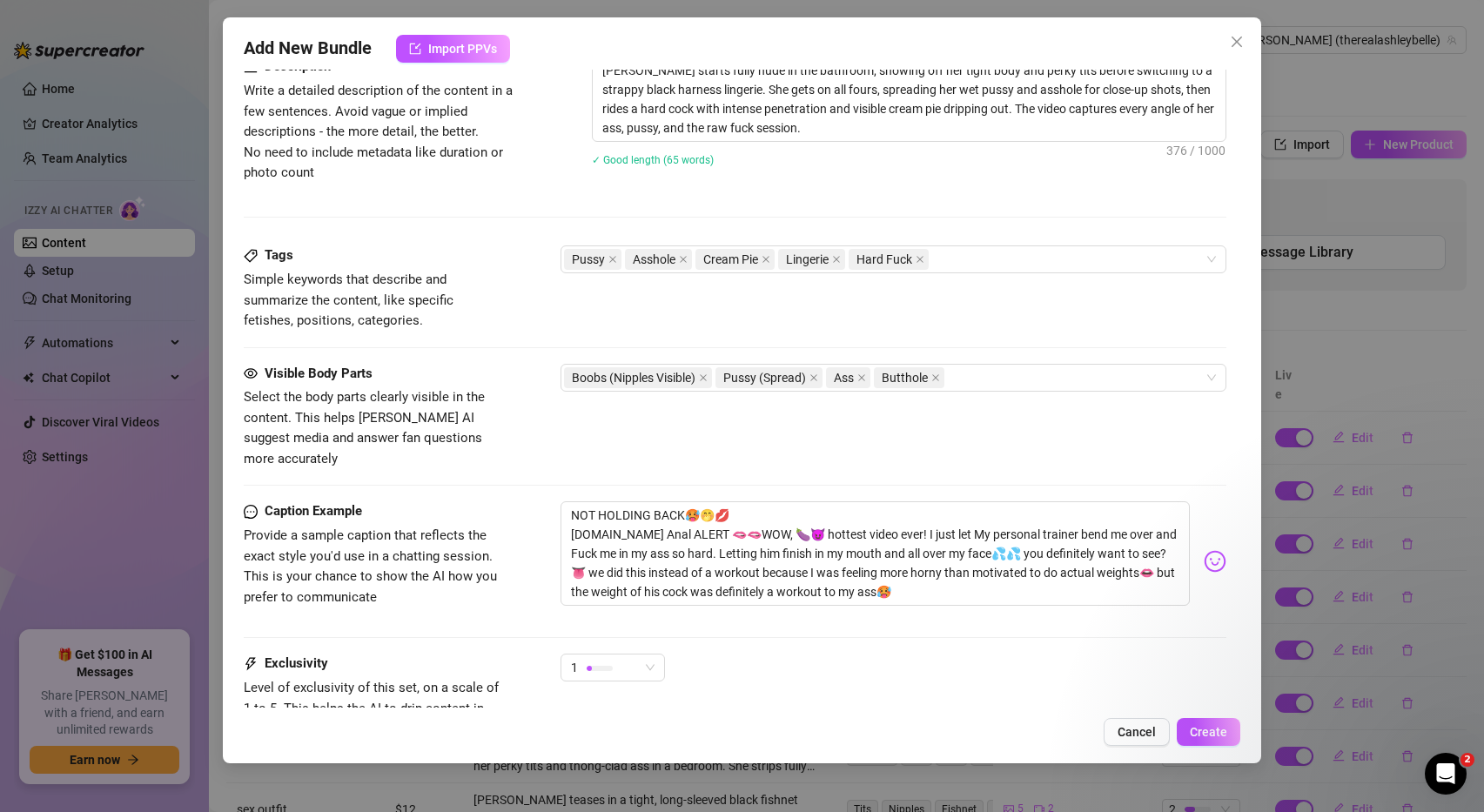
scroll to position [912, 0]
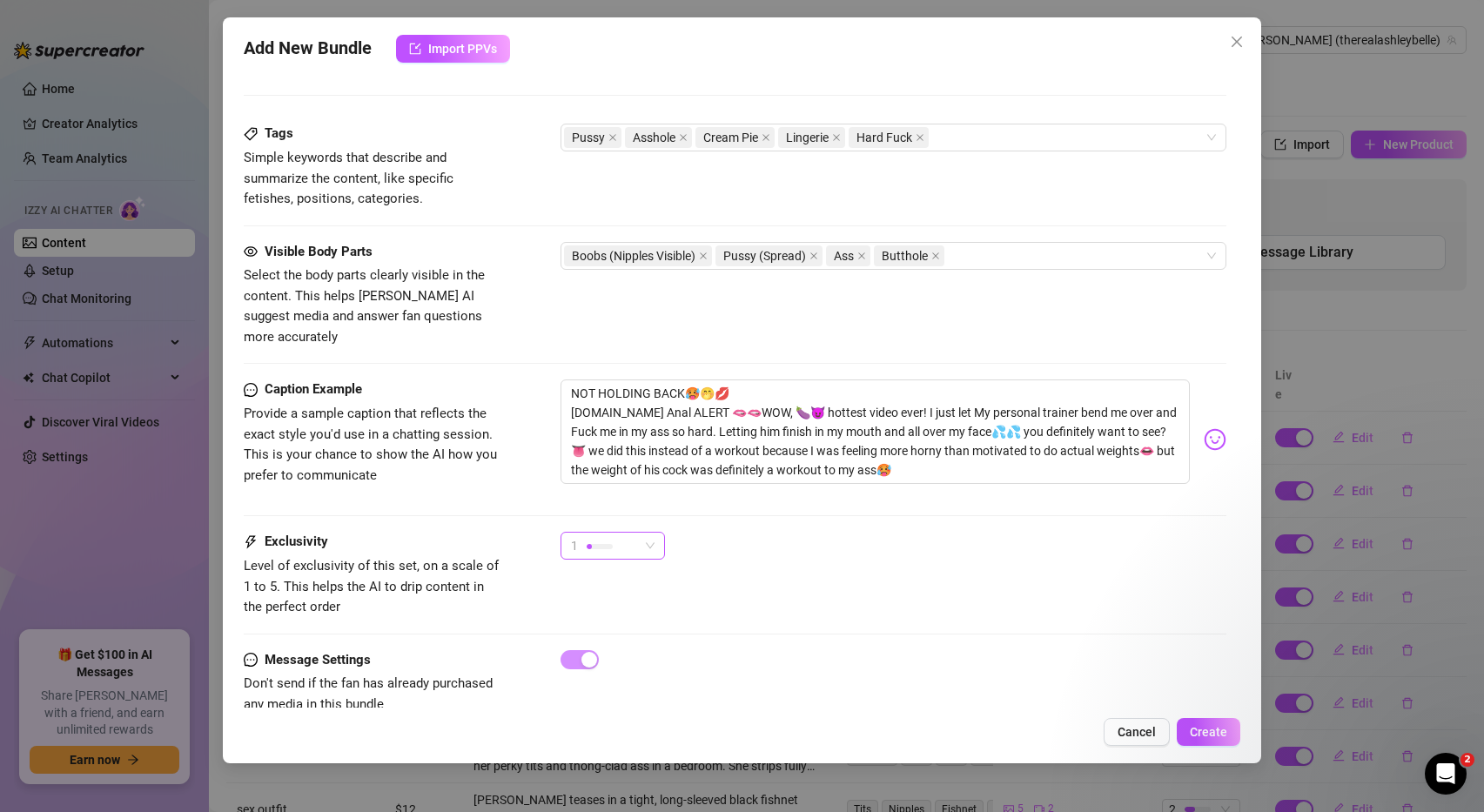
click at [647, 533] on span "1" at bounding box center [612, 546] width 84 height 26
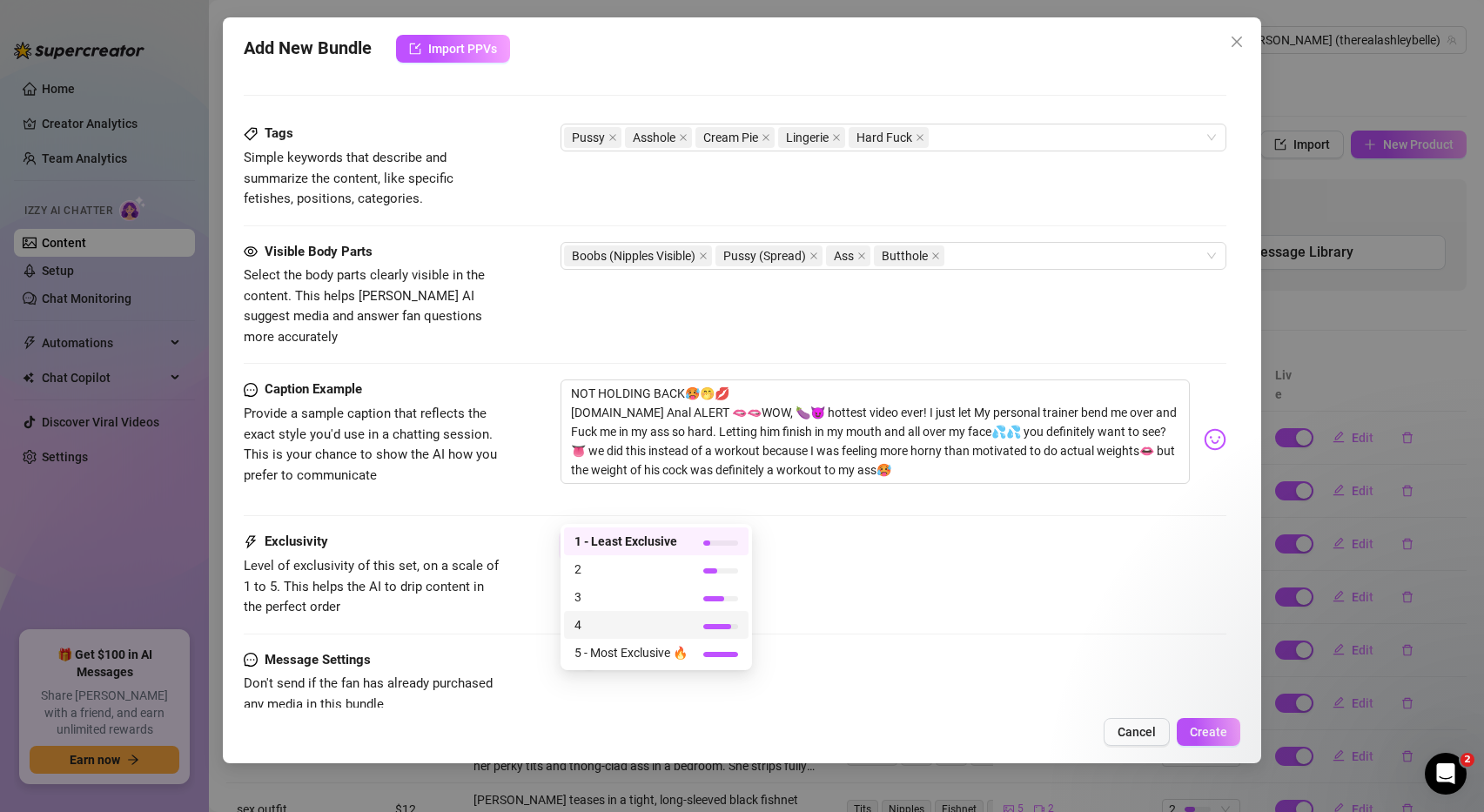
click at [630, 630] on span "4" at bounding box center [630, 624] width 113 height 19
click at [631, 533] on div "4" at bounding box center [604, 546] width 68 height 26
click at [652, 658] on span "5 - Most Exclusive 🔥" at bounding box center [630, 652] width 113 height 19
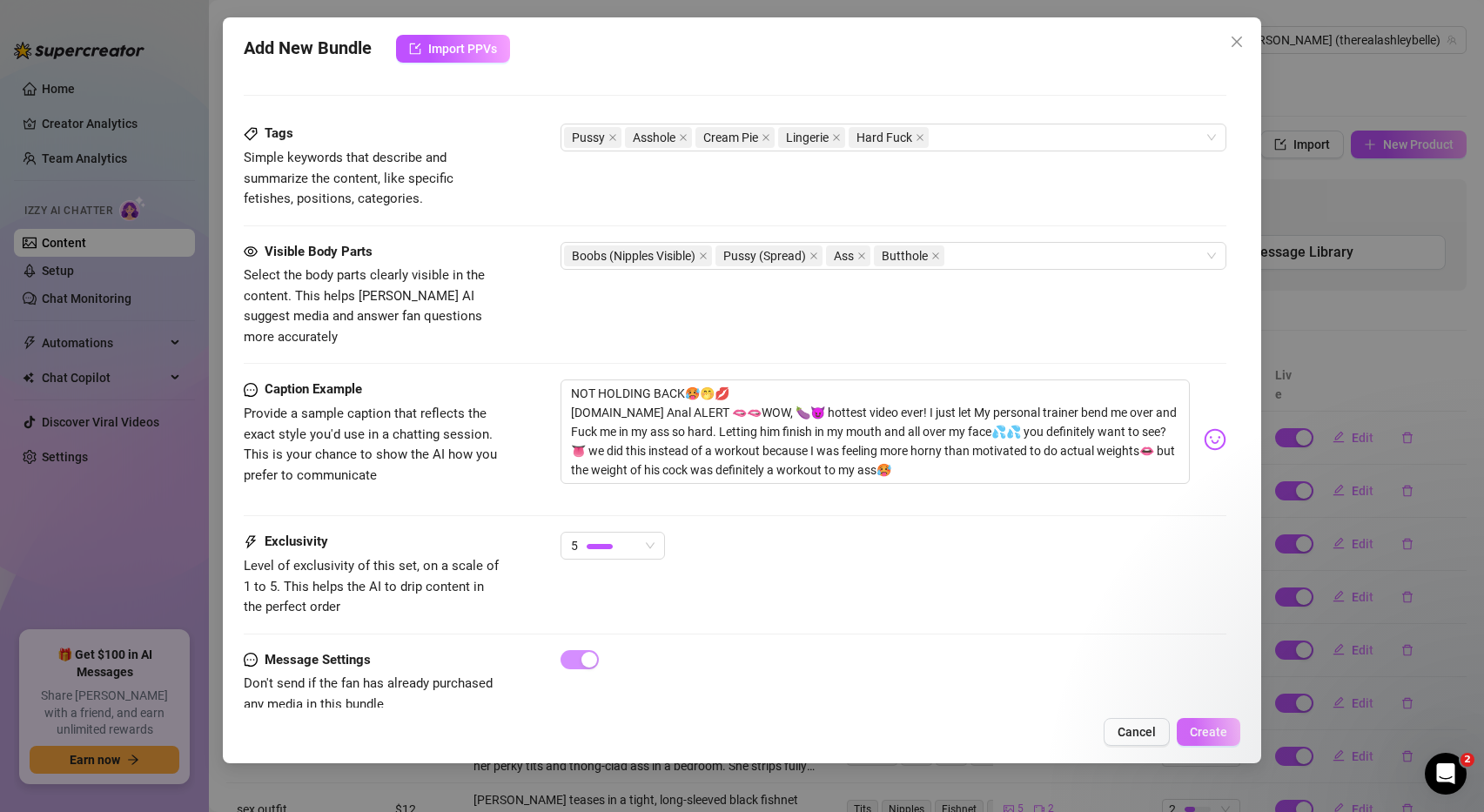
click at [1211, 726] on span "Create" at bounding box center [1208, 732] width 37 height 14
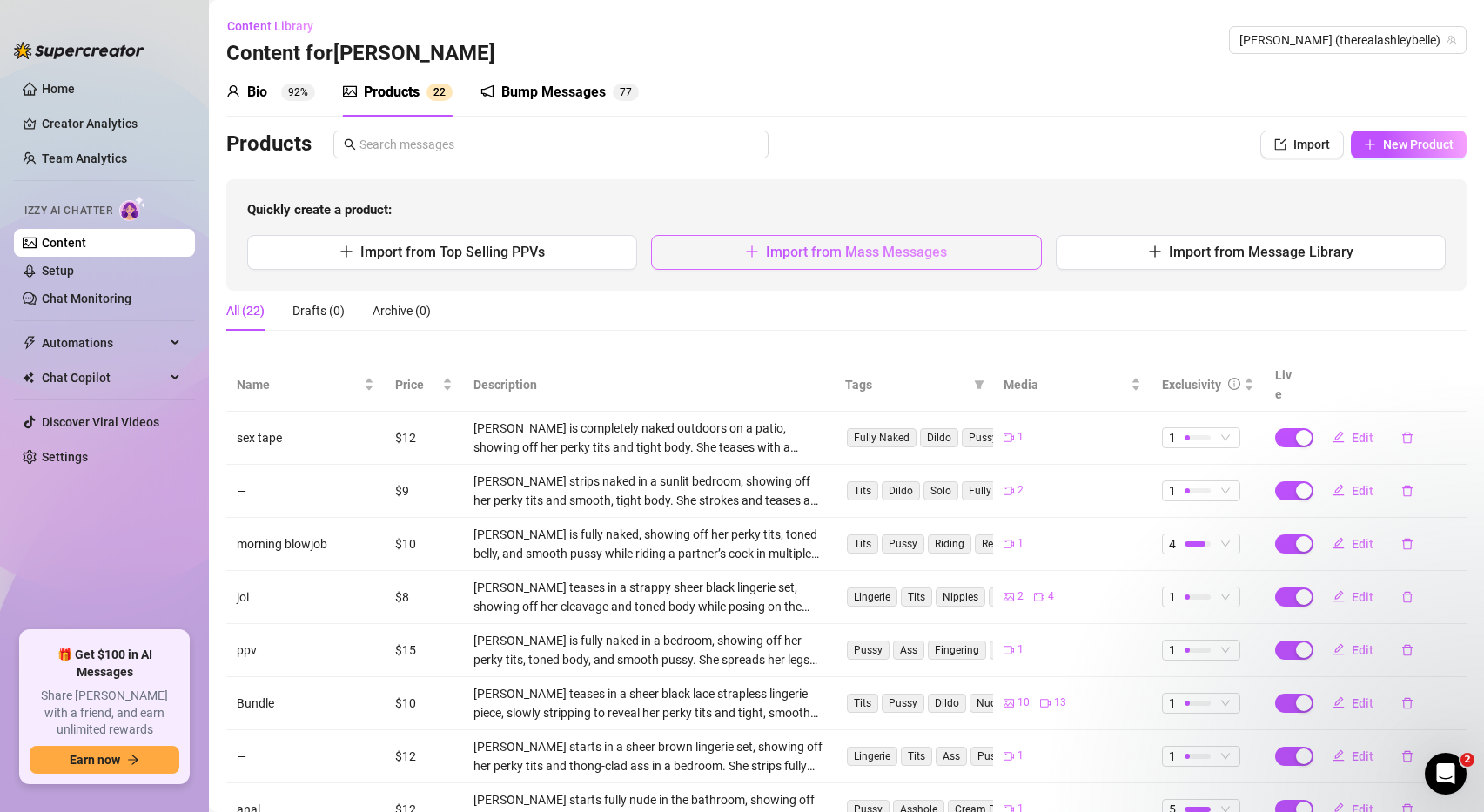
click at [770, 251] on span "Import from Mass Messages" at bounding box center [856, 252] width 181 height 16
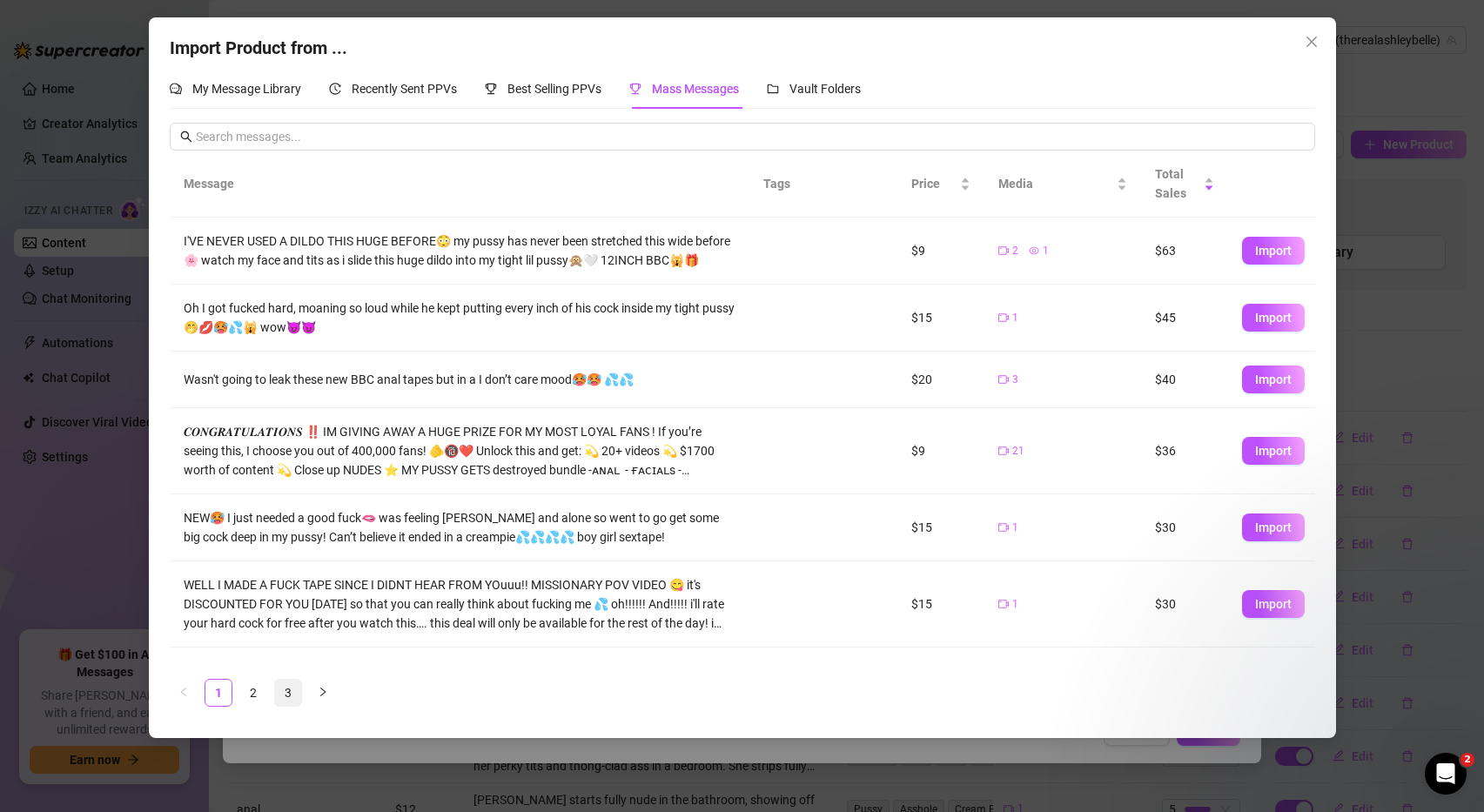
click at [292, 698] on link "3" at bounding box center [287, 693] width 26 height 26
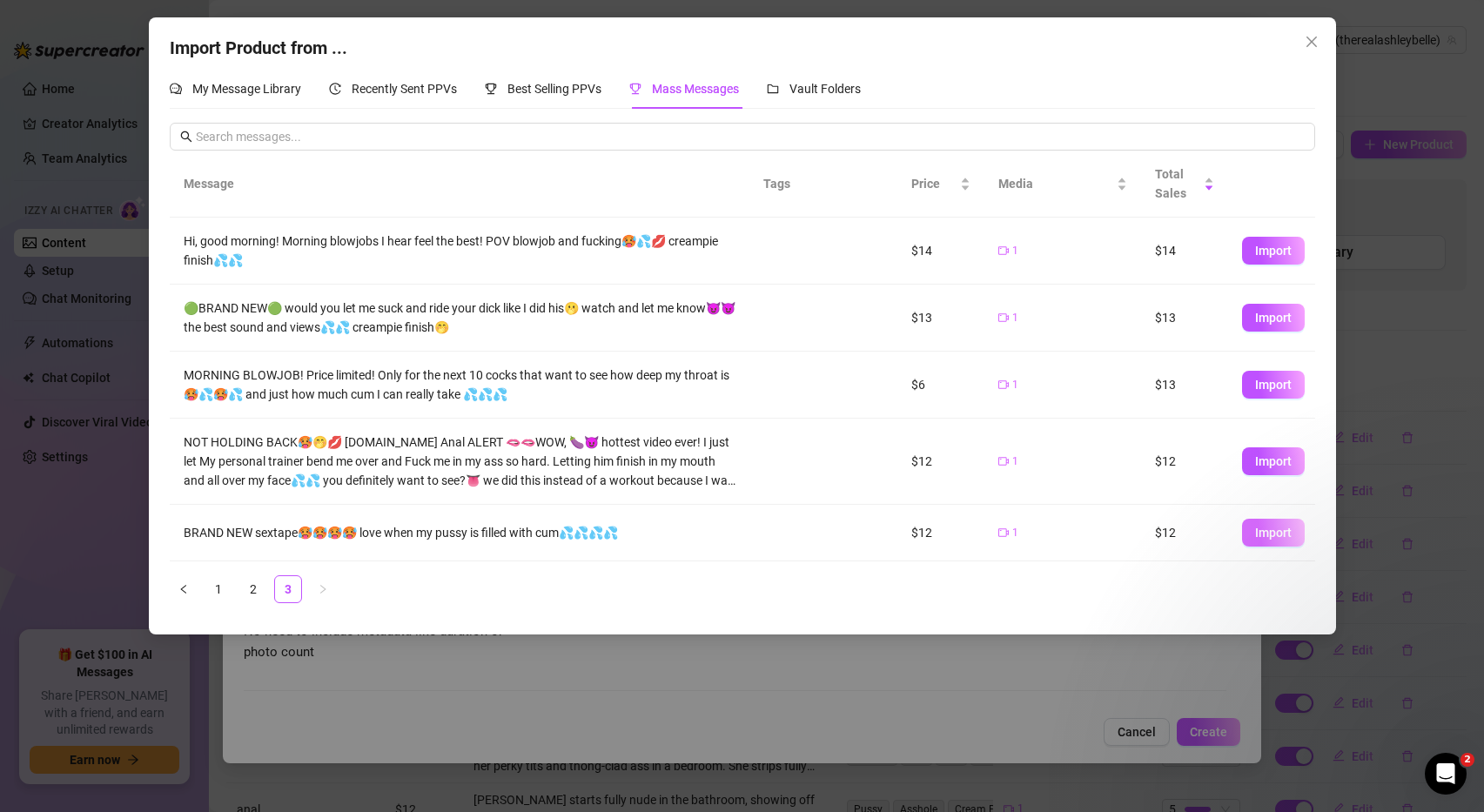
click at [1280, 523] on button "Import" at bounding box center [1273, 532] width 62 height 28
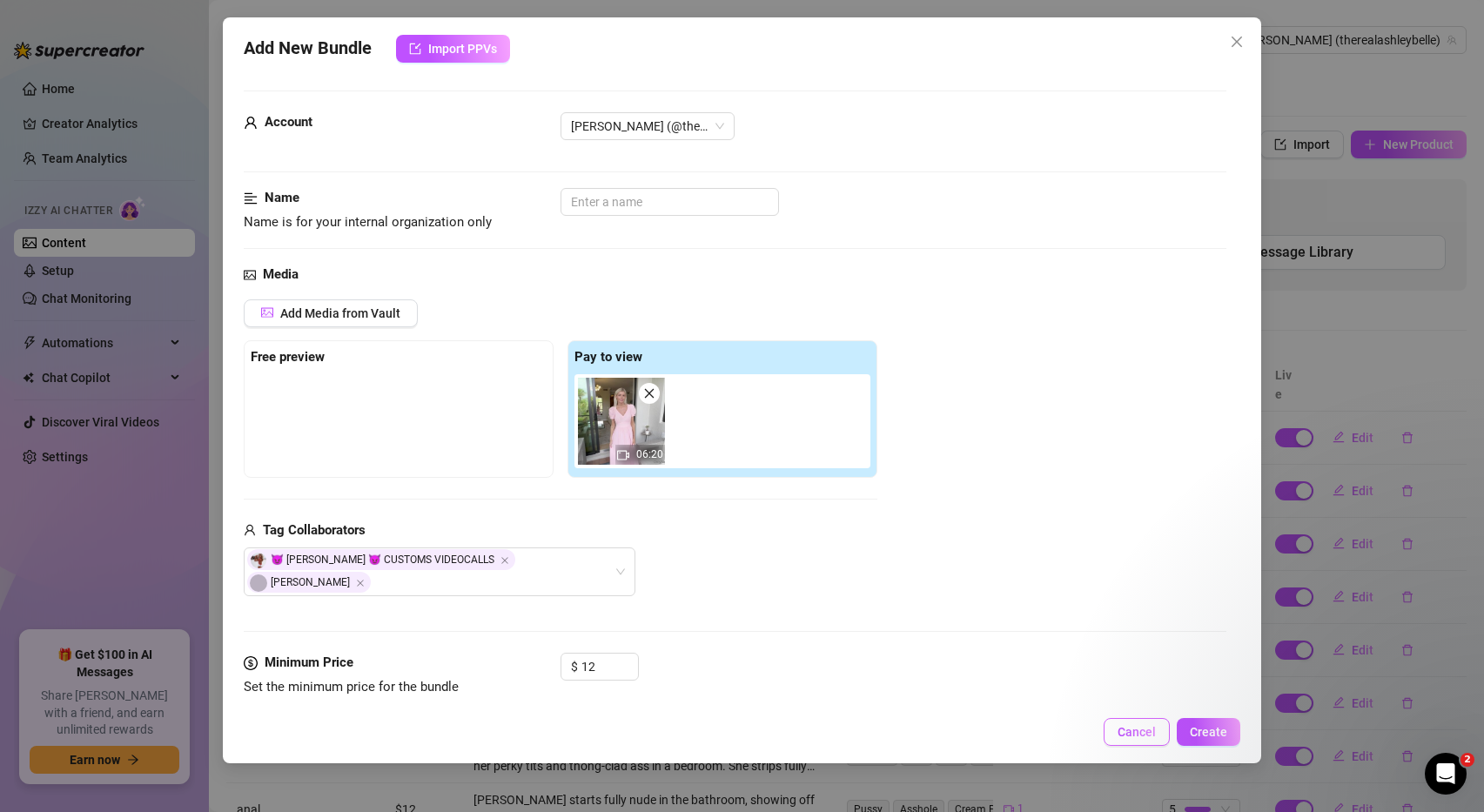
click at [1135, 729] on span "Cancel" at bounding box center [1136, 732] width 38 height 14
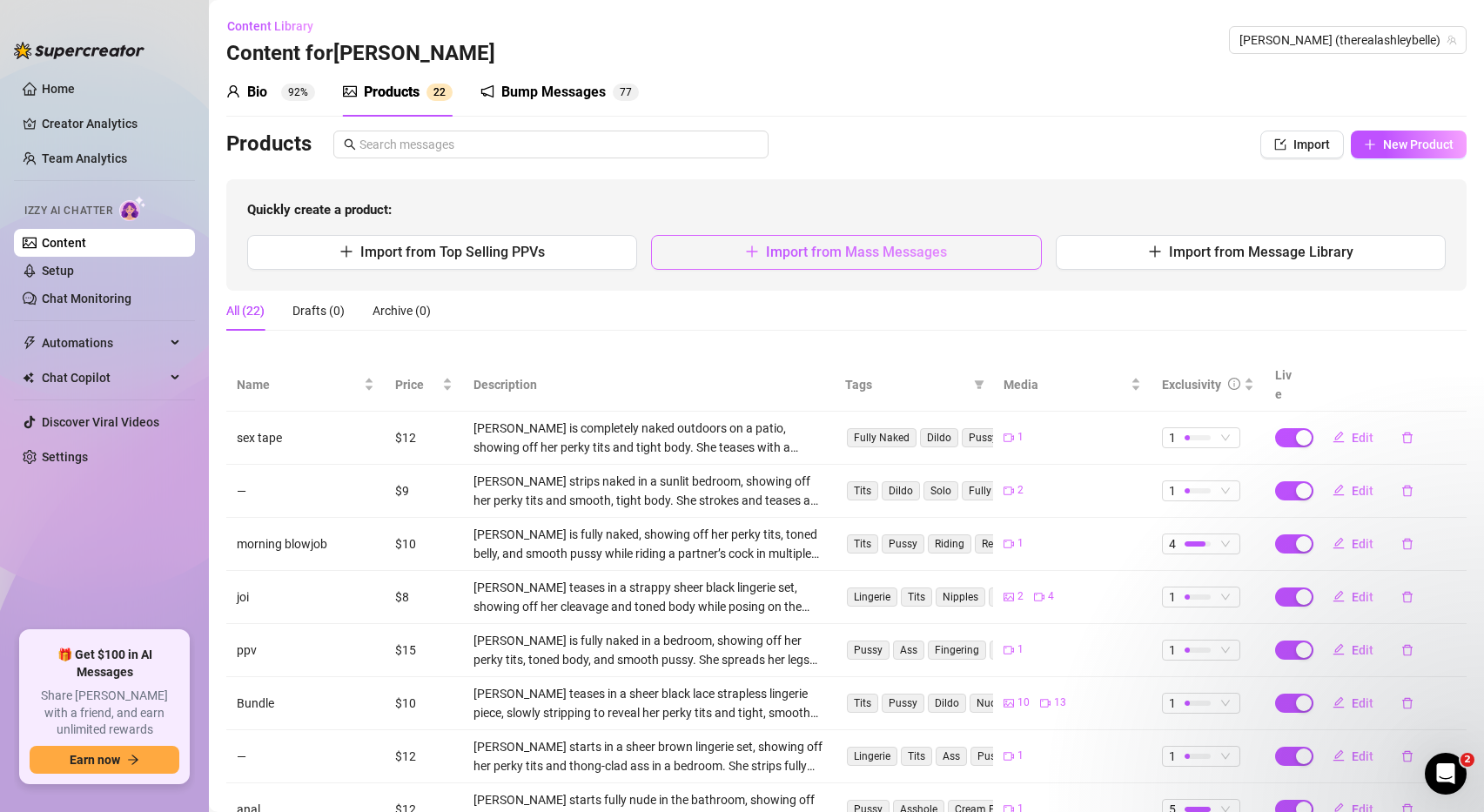
click at [873, 255] on span "Import from Mass Messages" at bounding box center [856, 252] width 181 height 16
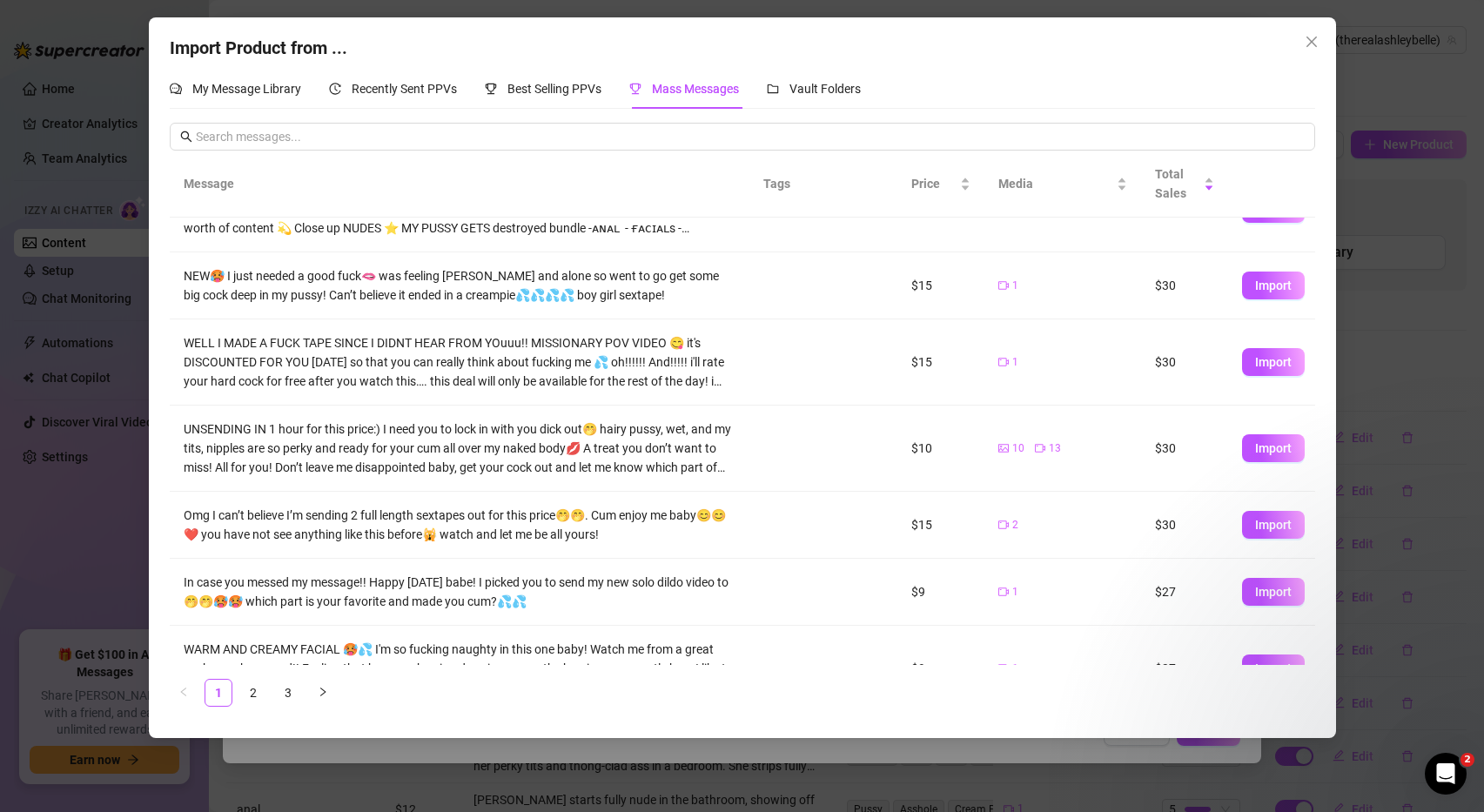
scroll to position [236, 0]
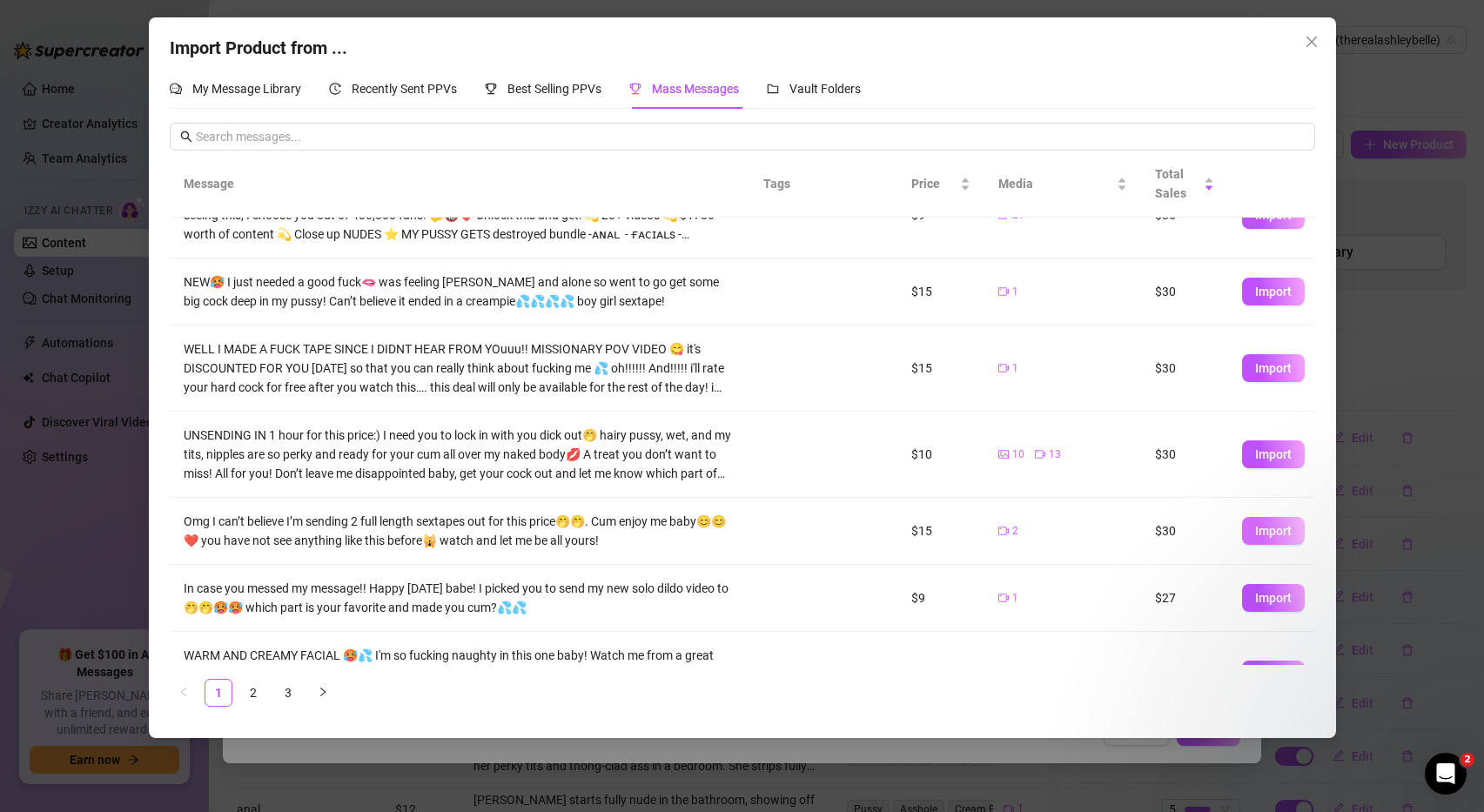
click at [1253, 538] on button "Import" at bounding box center [1273, 530] width 62 height 28
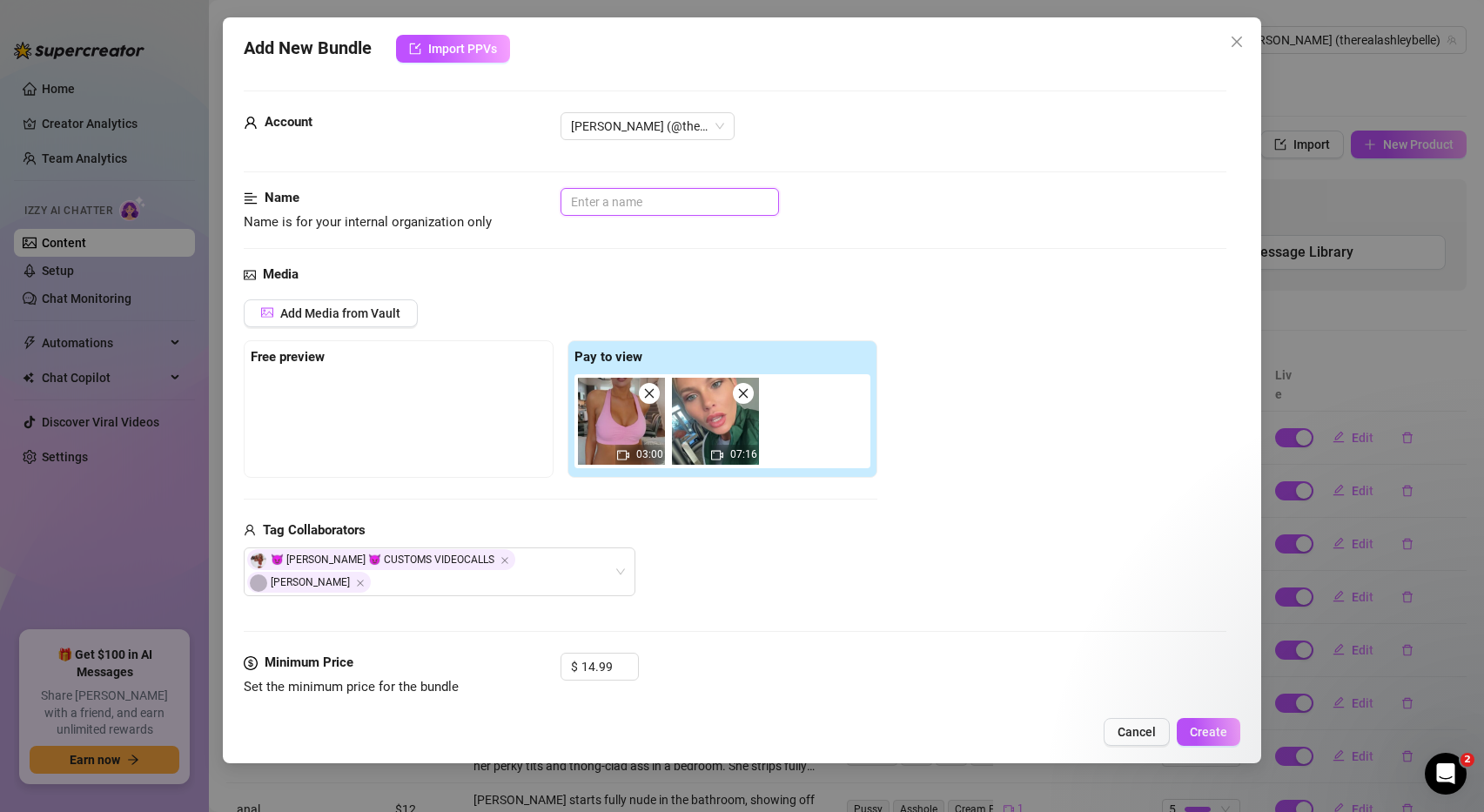
click at [629, 203] on input "text" at bounding box center [670, 201] width 219 height 28
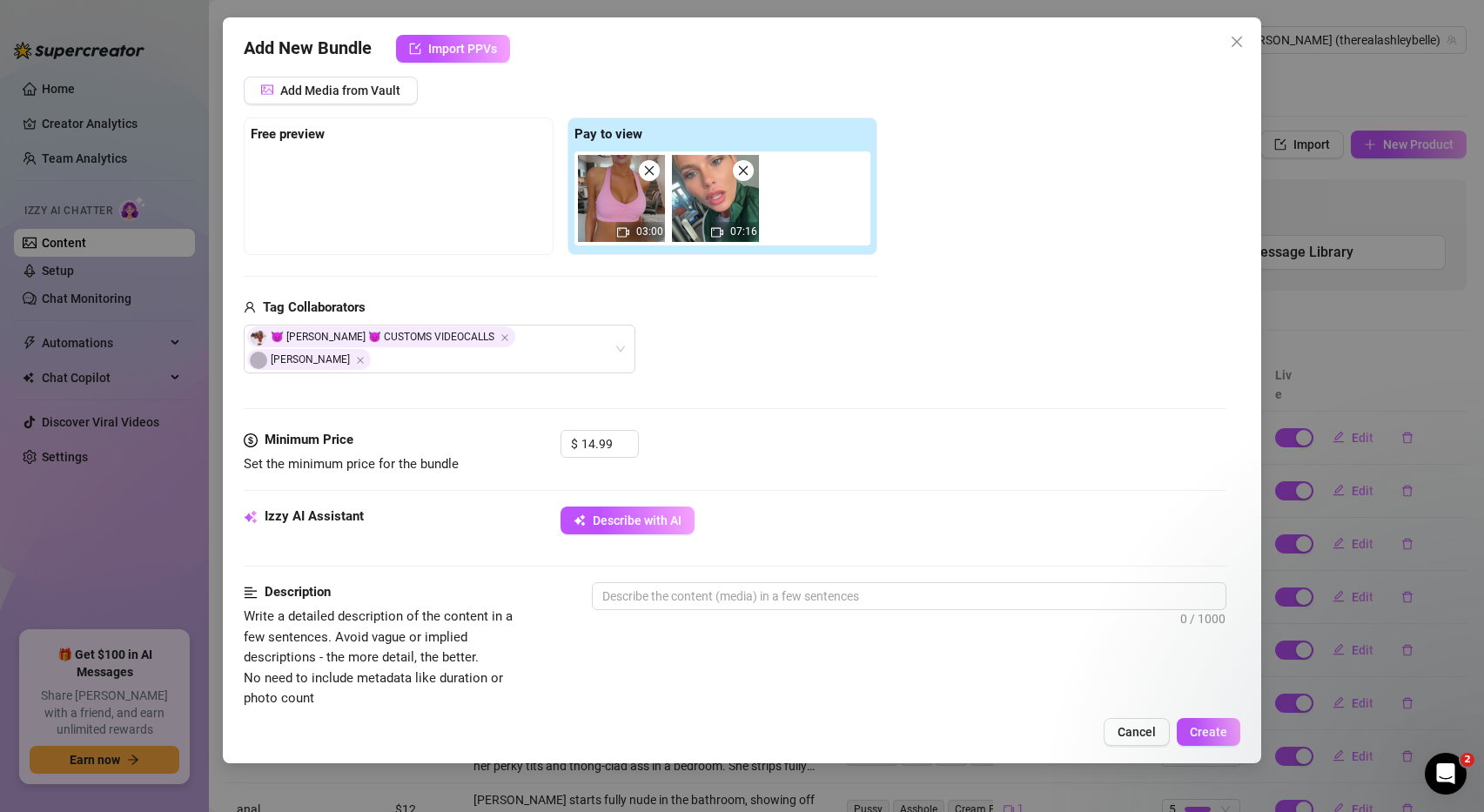
scroll to position [241, 0]
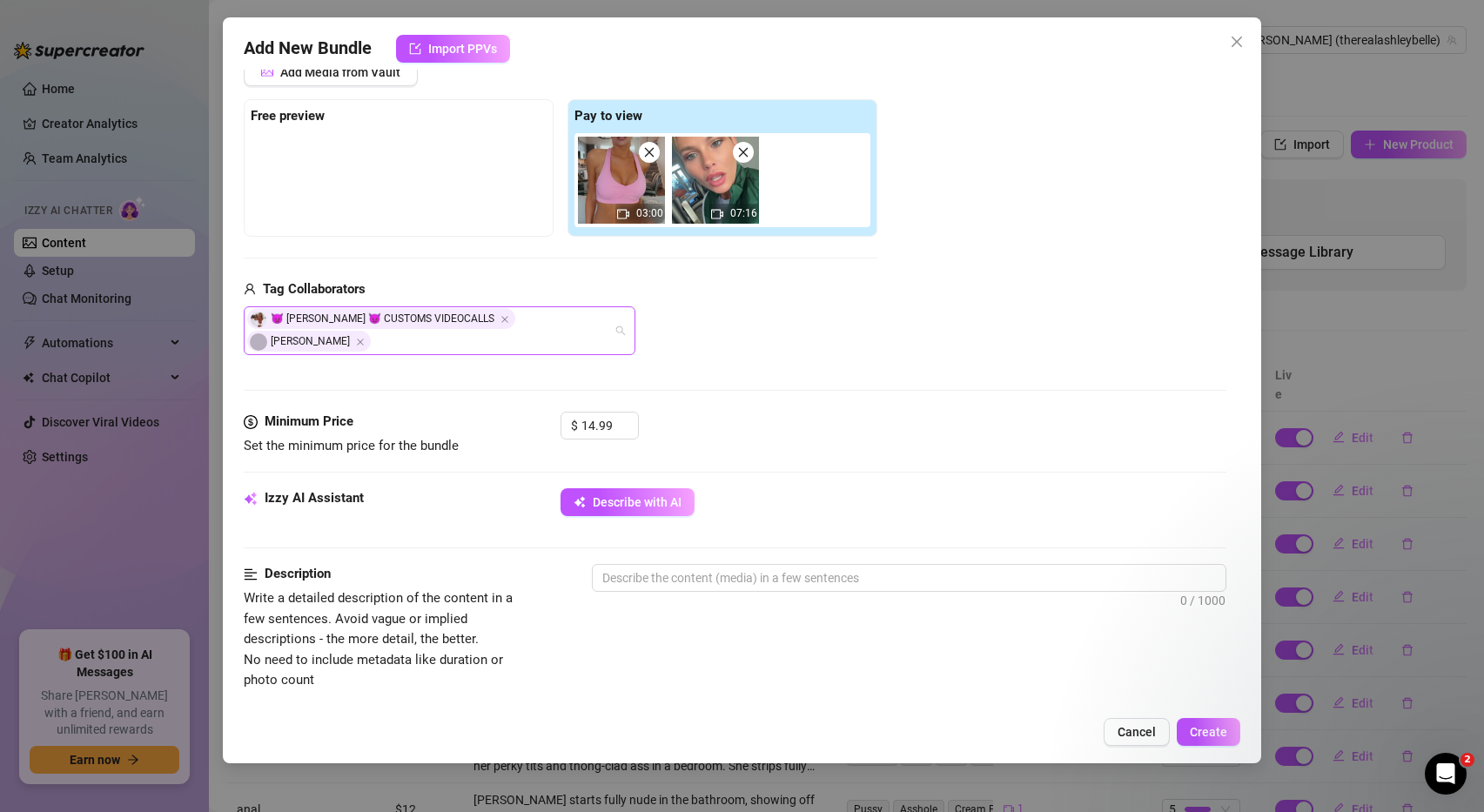
click at [571, 322] on div "😈 Ashley Belle 😈 CUSTOMS VIDEOCALLS Alex" at bounding box center [440, 331] width 392 height 49
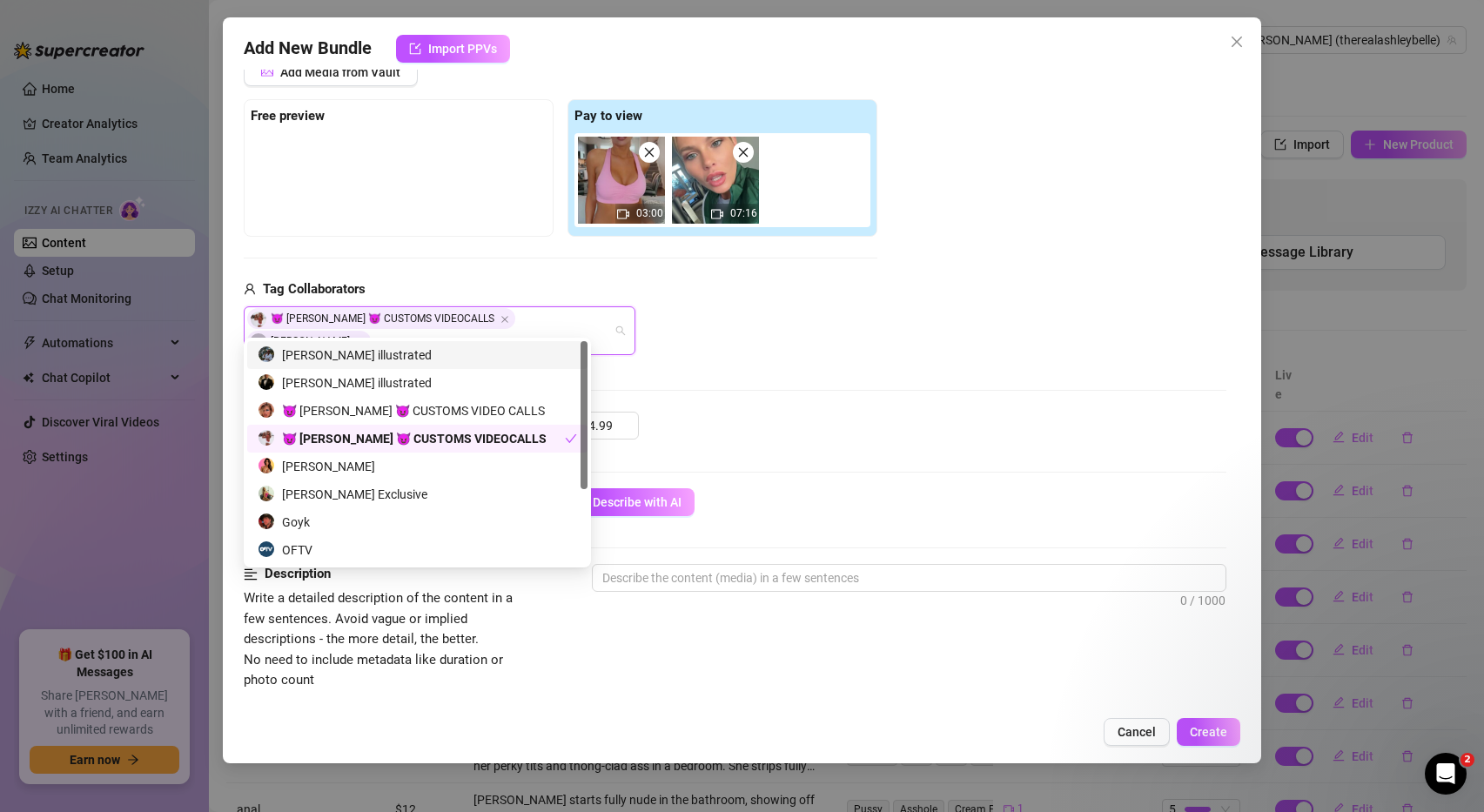
click at [354, 361] on div "alex illustrated" at bounding box center [417, 355] width 320 height 19
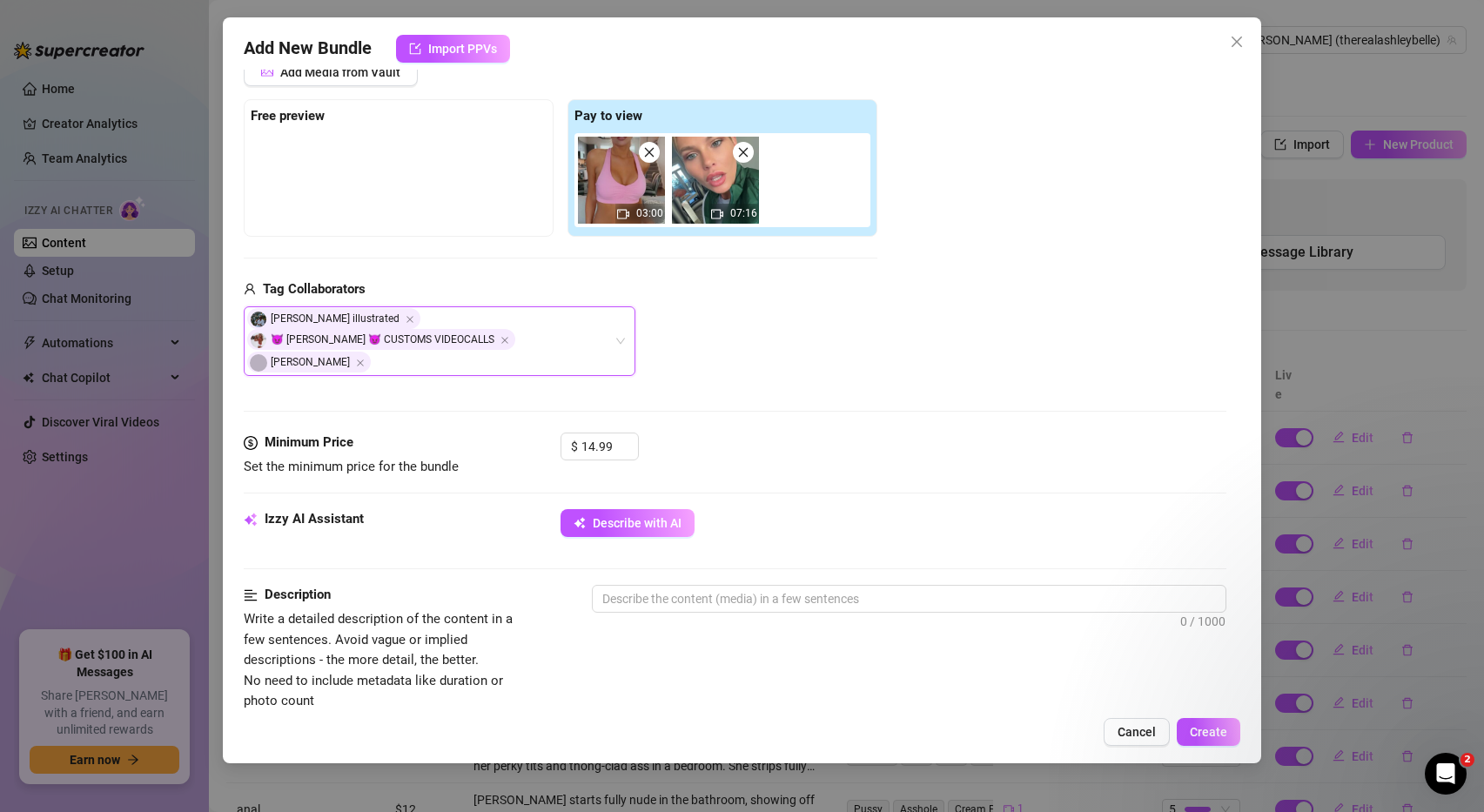
click at [879, 371] on div "Media Add Media from Vault Free preview Pay to view 03:00 07:16 Tag Collaborato…" at bounding box center [735, 228] width 984 height 409
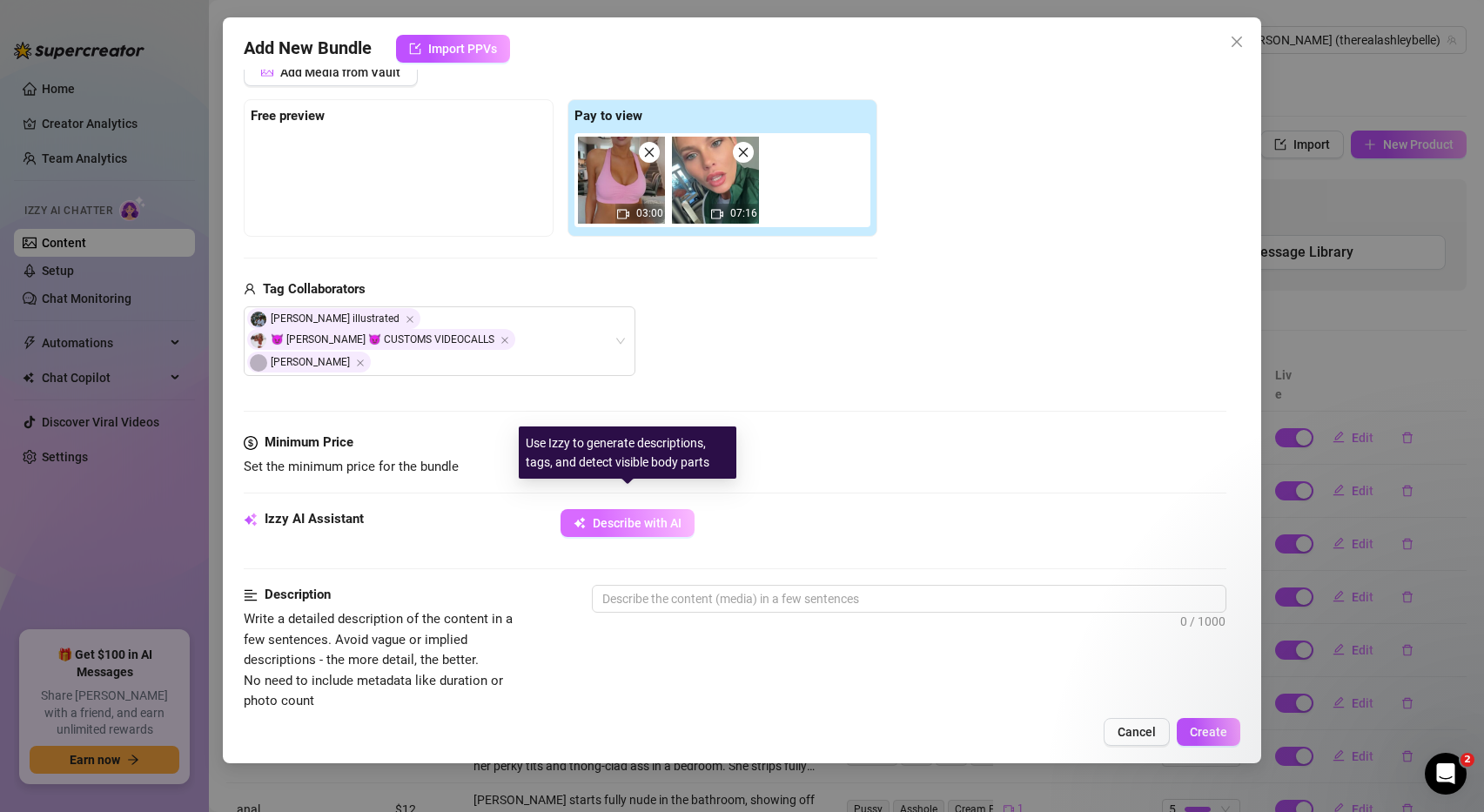
click at [657, 516] on span "Describe with AI" at bounding box center [637, 522] width 89 height 14
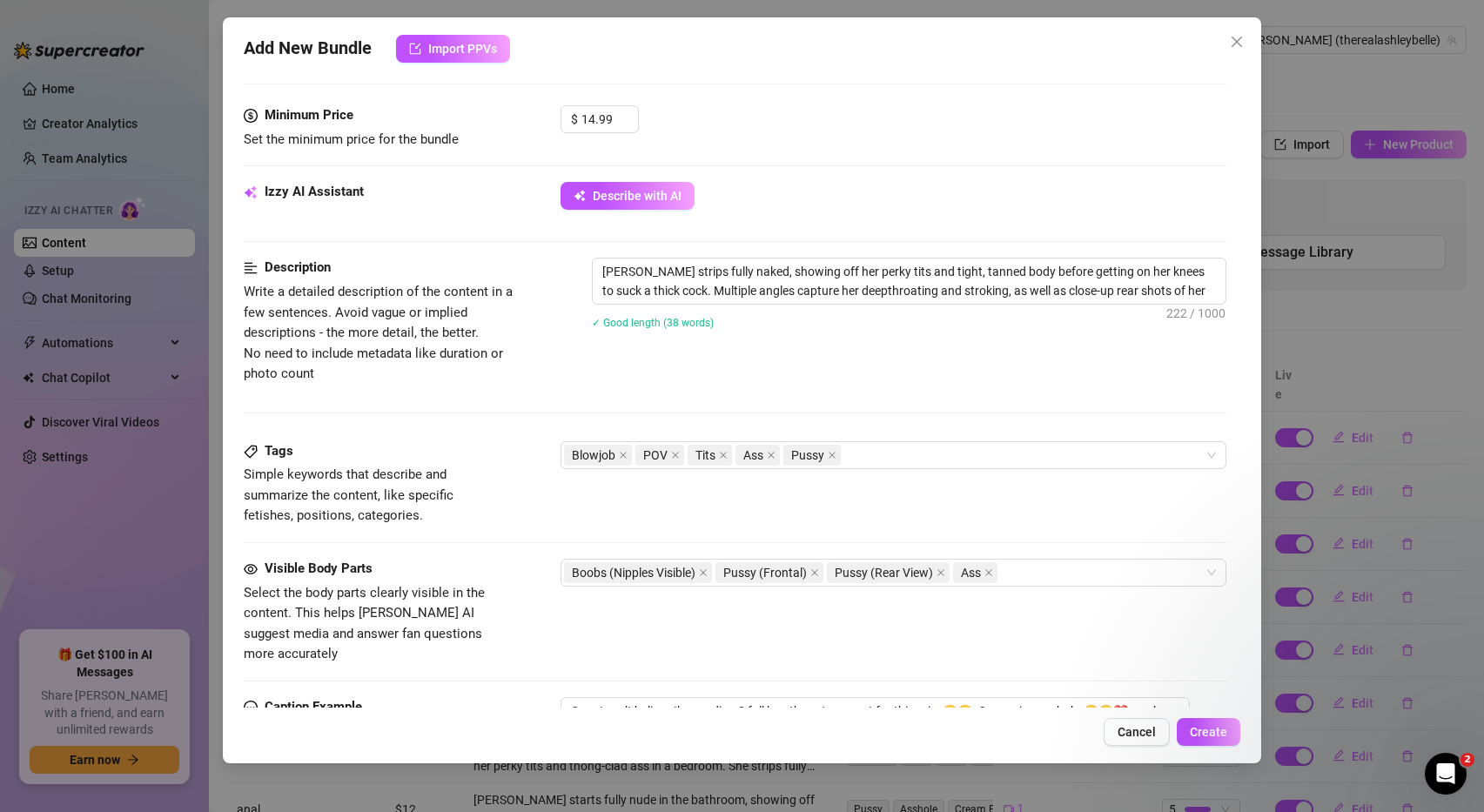
scroll to position [871, 0]
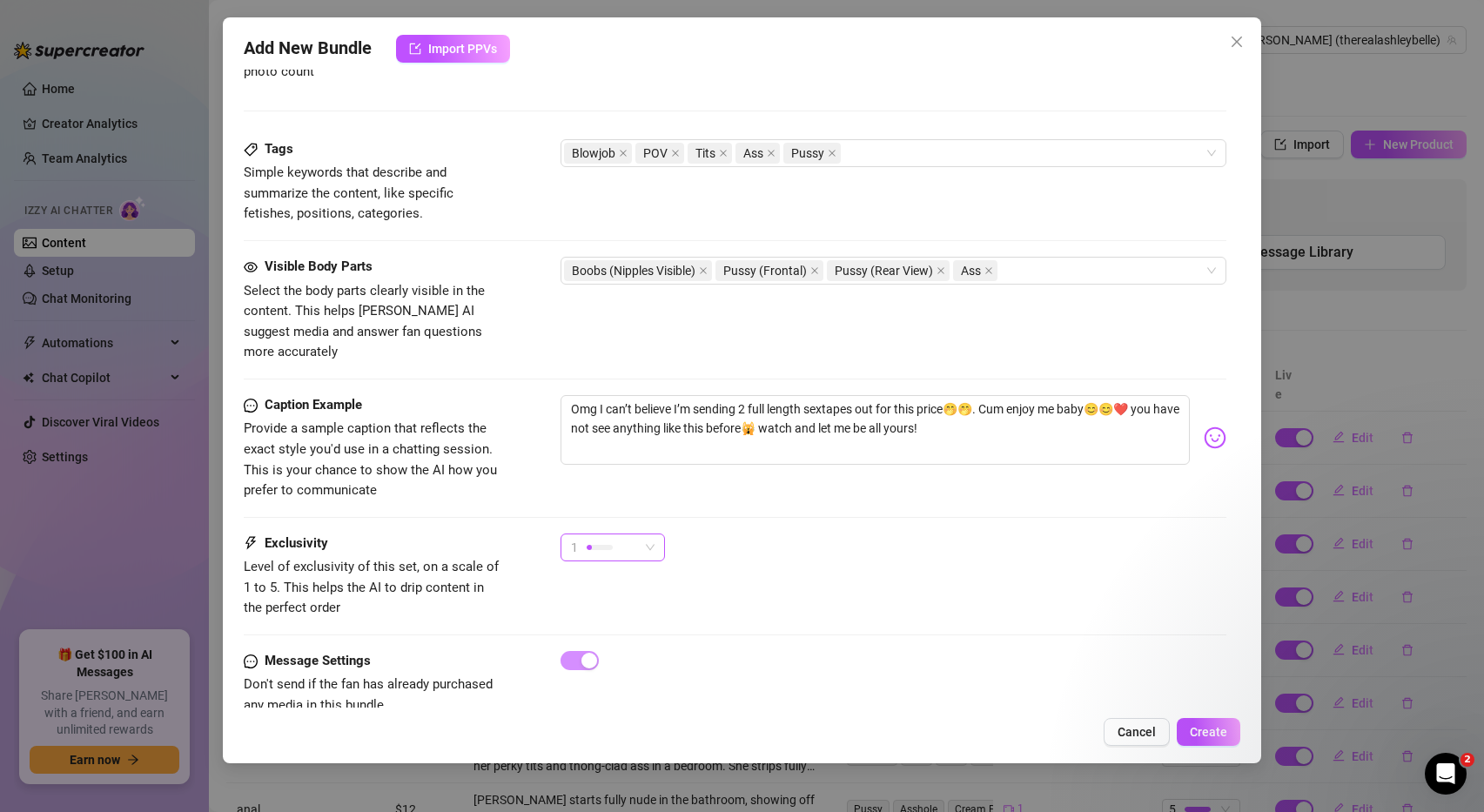
click at [648, 535] on span "1" at bounding box center [612, 547] width 84 height 26
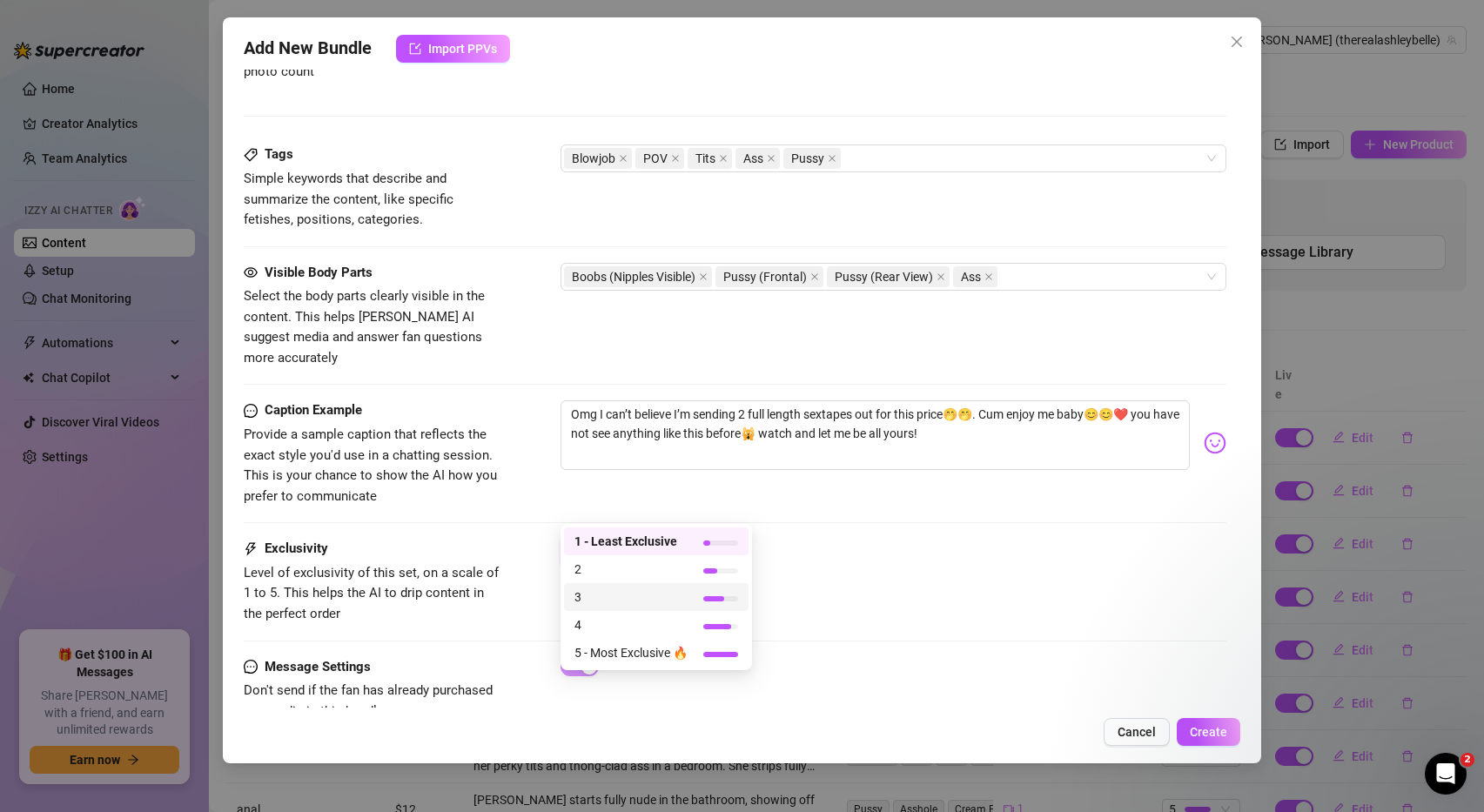
scroll to position [876, 0]
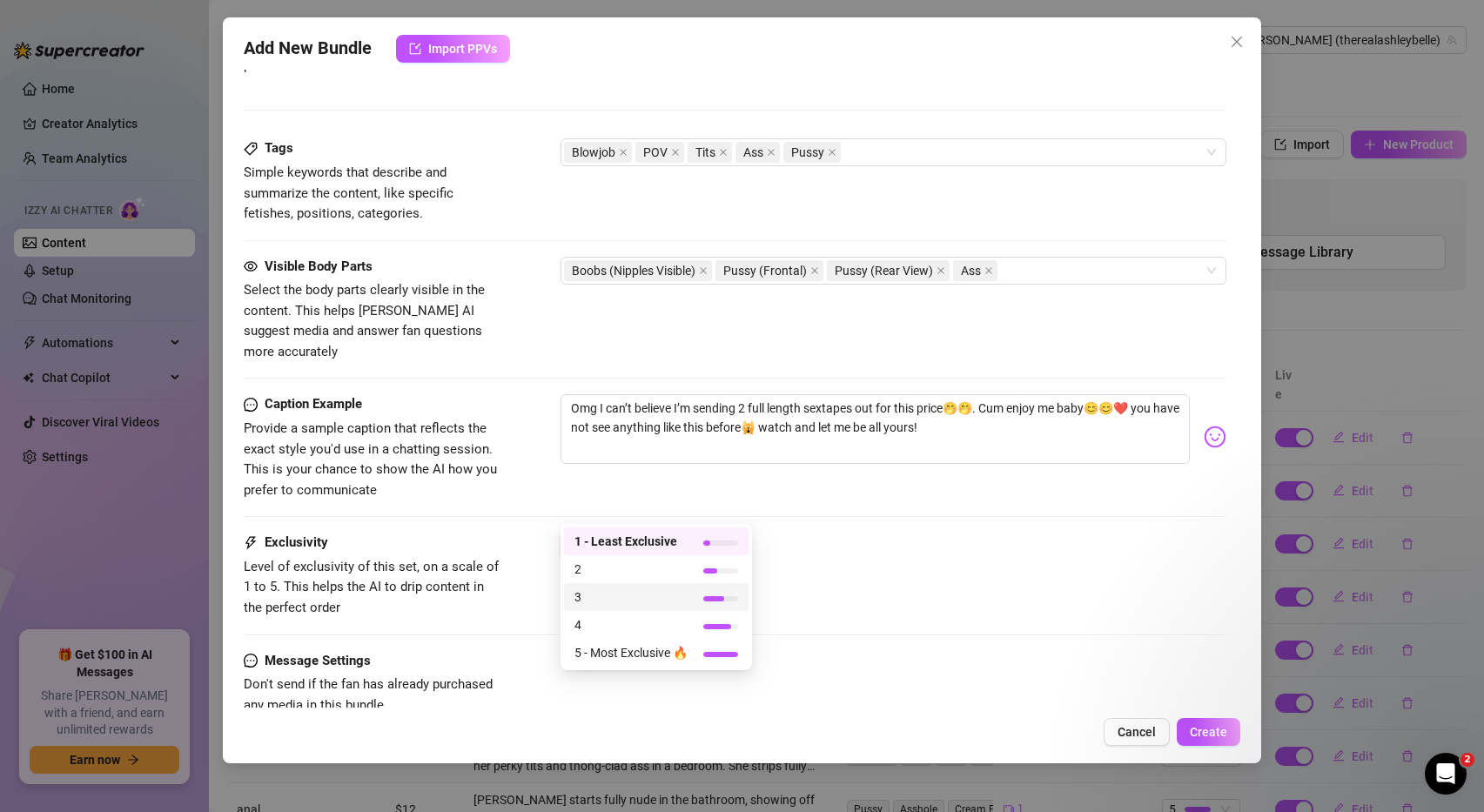
click at [584, 592] on span "3" at bounding box center [630, 596] width 113 height 19
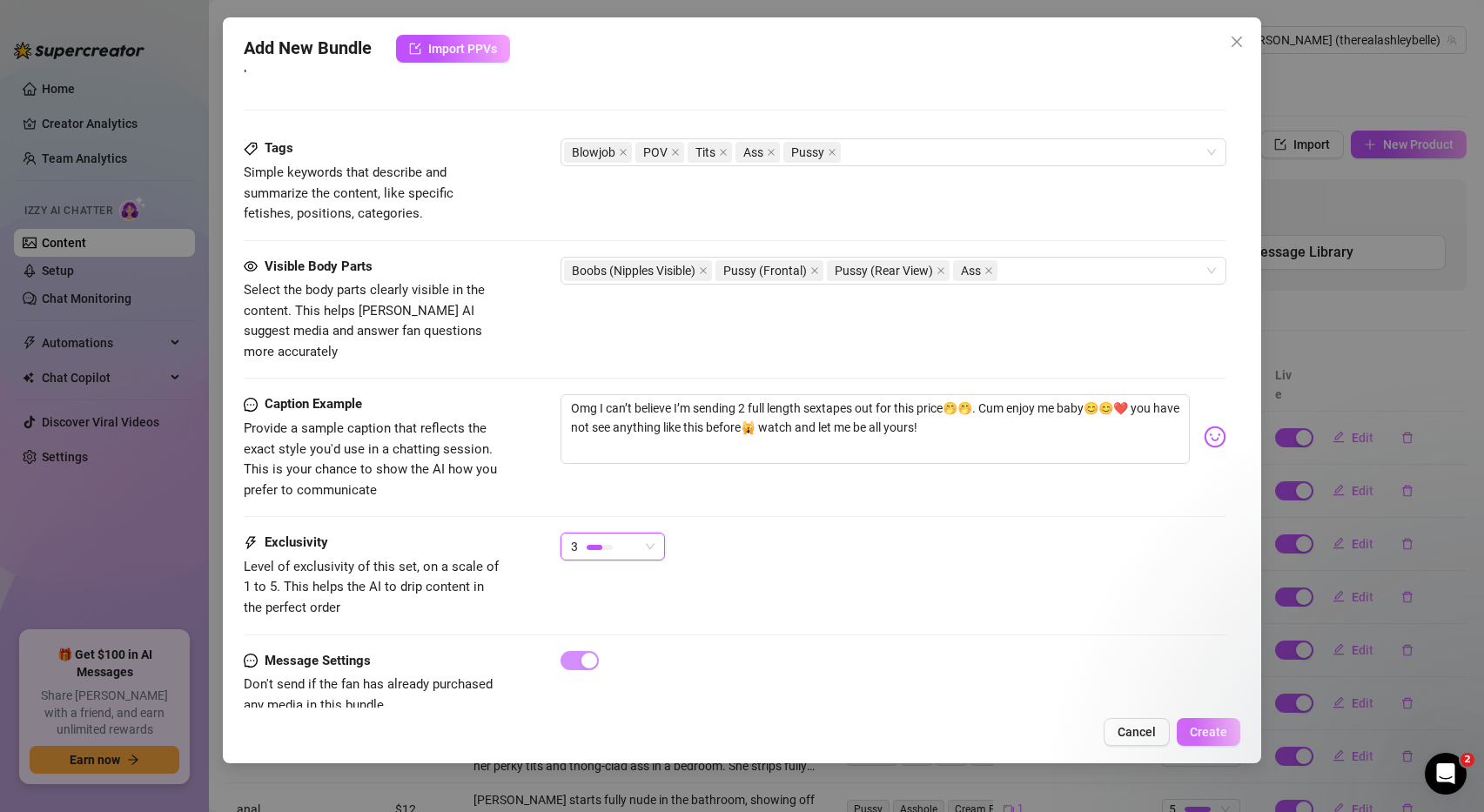
click at [1210, 730] on span "Create" at bounding box center [1208, 732] width 37 height 14
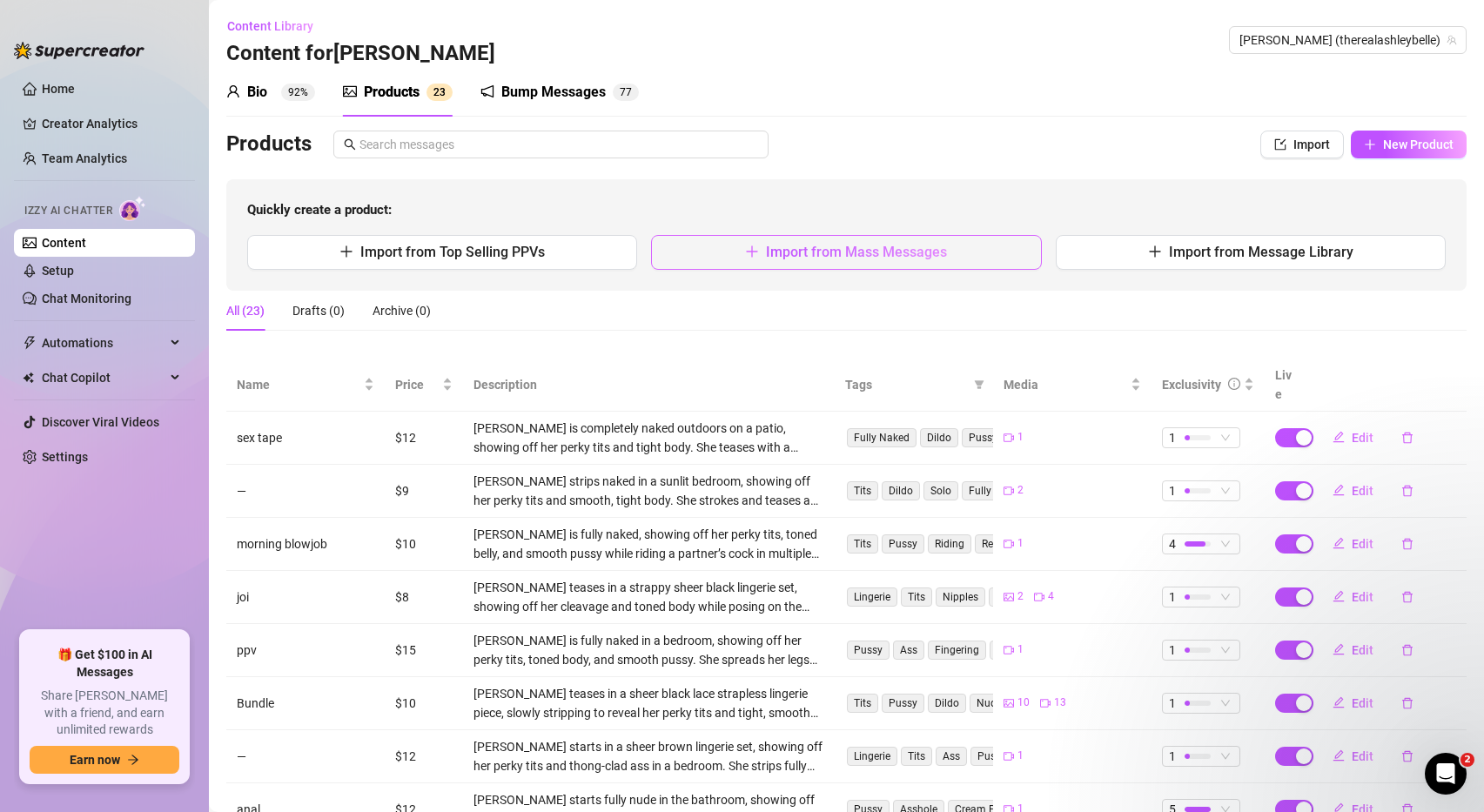
click at [804, 254] on span "Import from Mass Messages" at bounding box center [856, 252] width 181 height 16
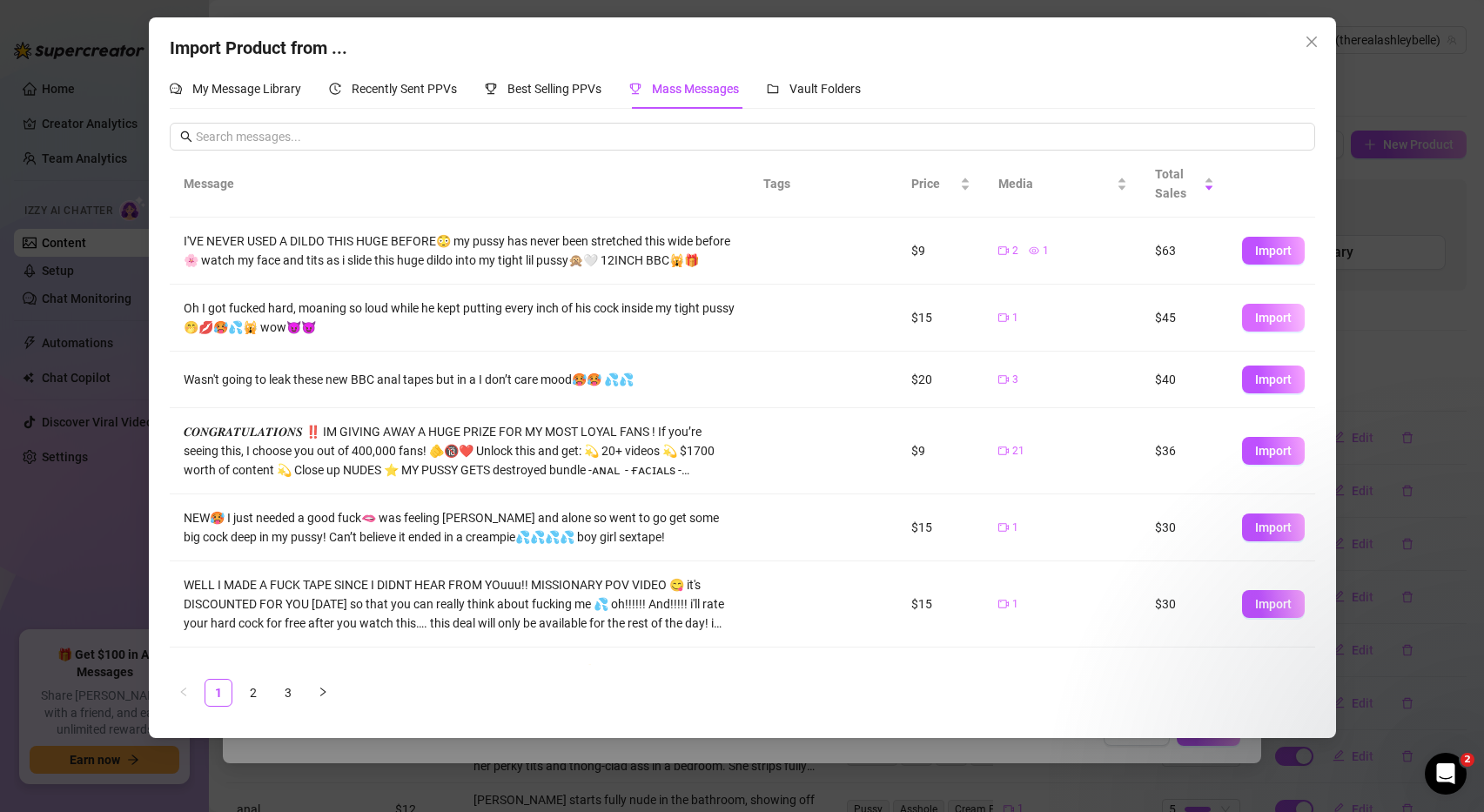
click at [1268, 313] on span "Import" at bounding box center [1274, 317] width 36 height 14
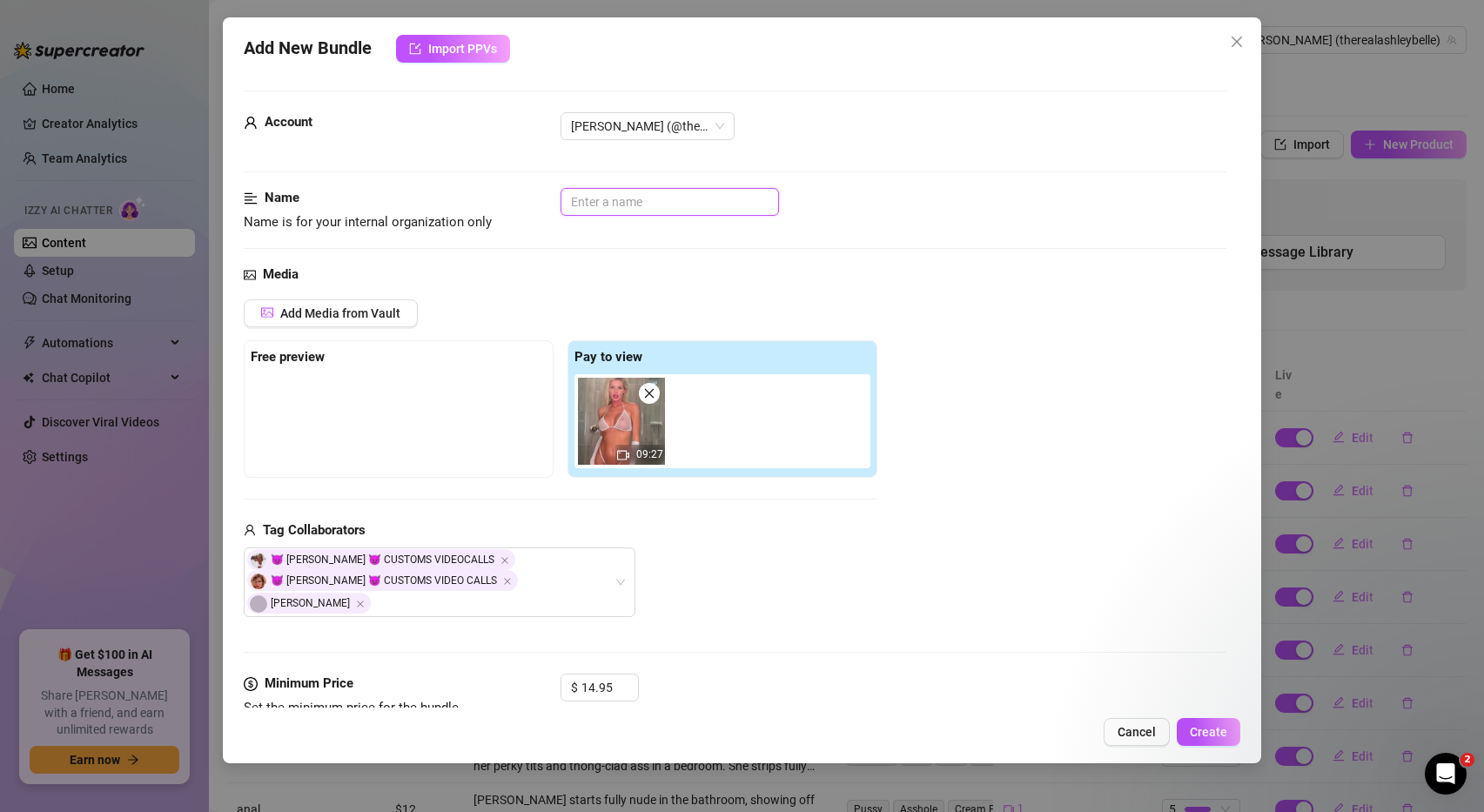
click at [637, 201] on input "text" at bounding box center [670, 201] width 219 height 28
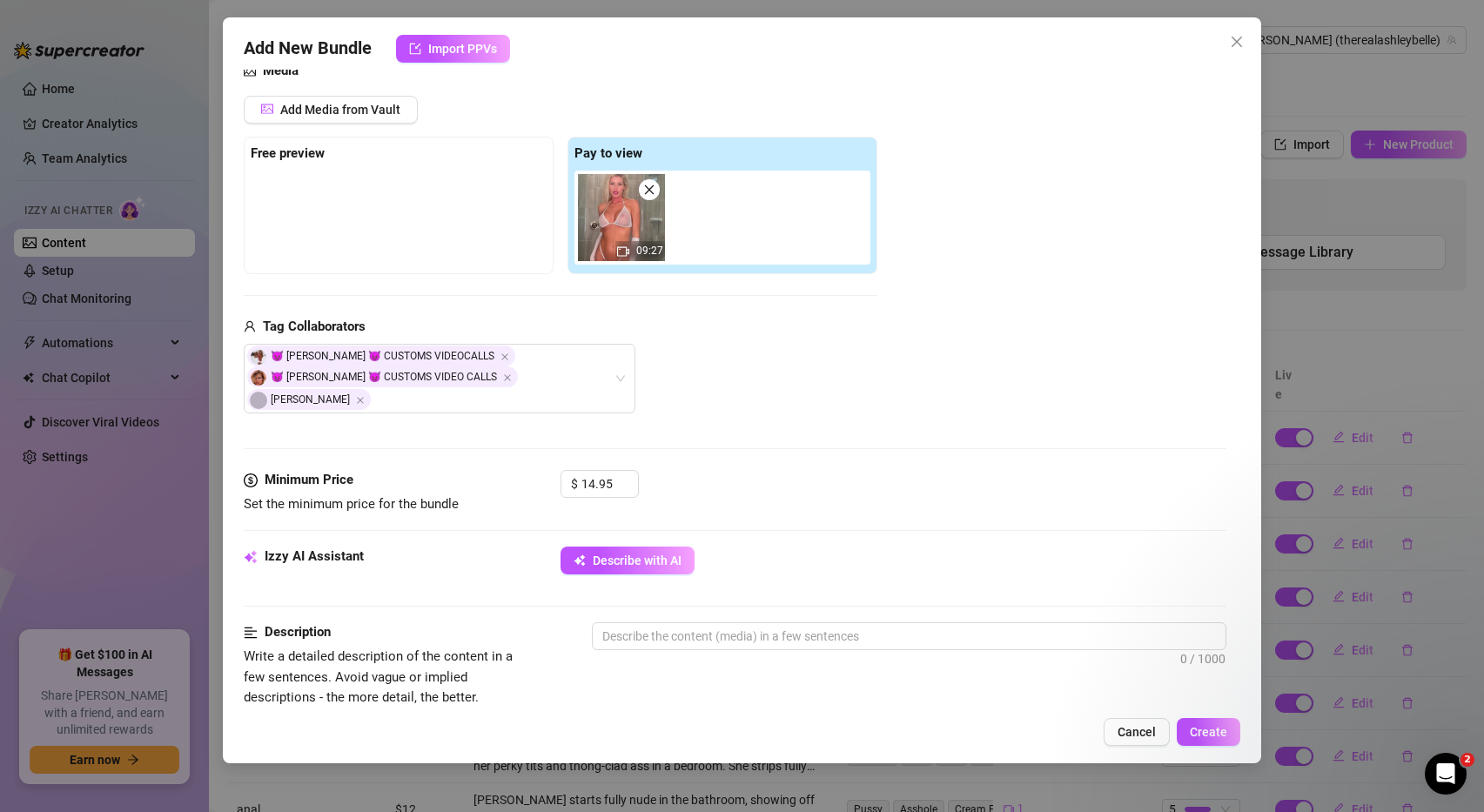
scroll to position [222, 0]
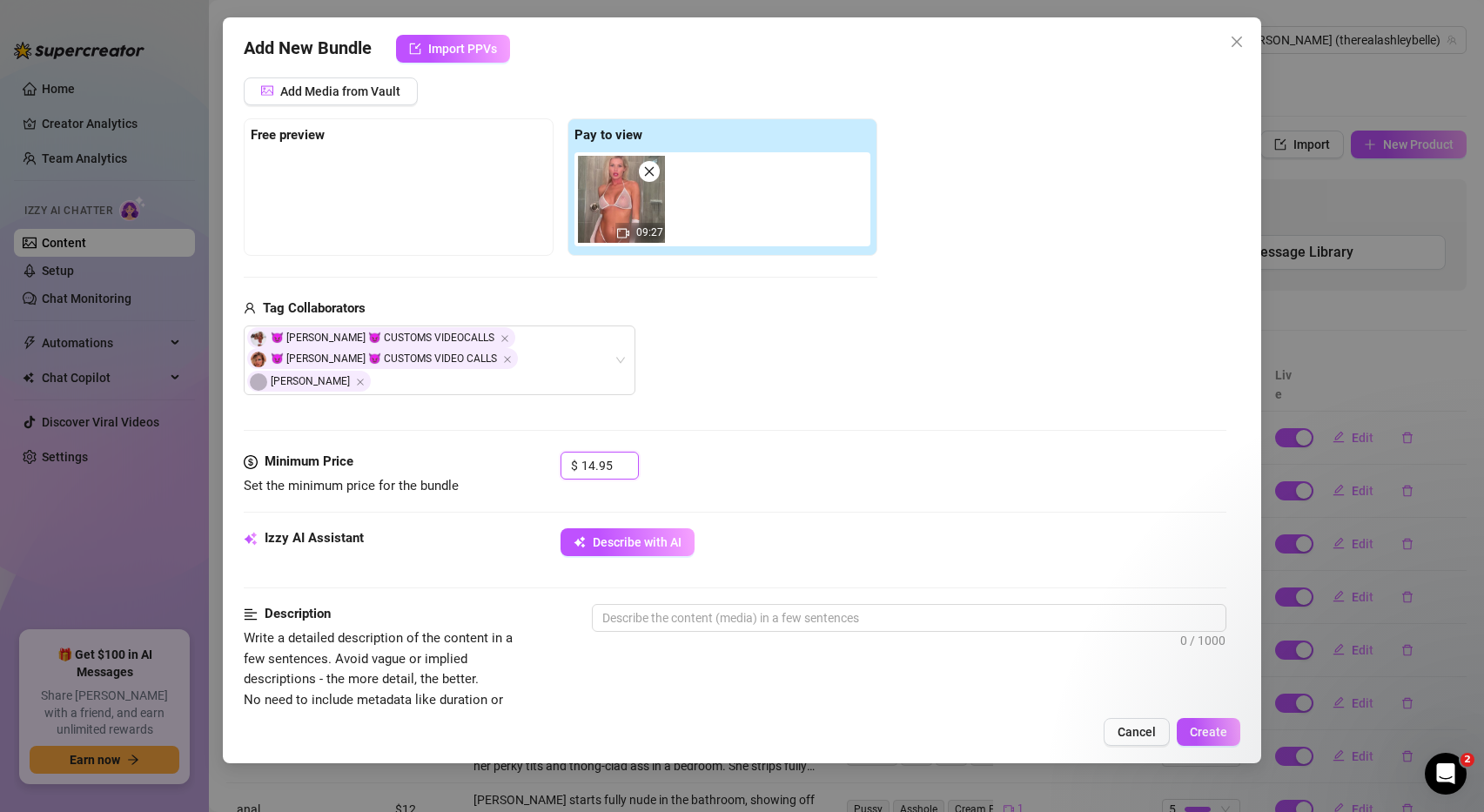
drag, startPoint x: 612, startPoint y: 443, endPoint x: 556, endPoint y: 443, distance: 56.0
click at [557, 452] on div "Minimum Price Set the minimum price for the bundle $ 14.95" at bounding box center [735, 473] width 984 height 44
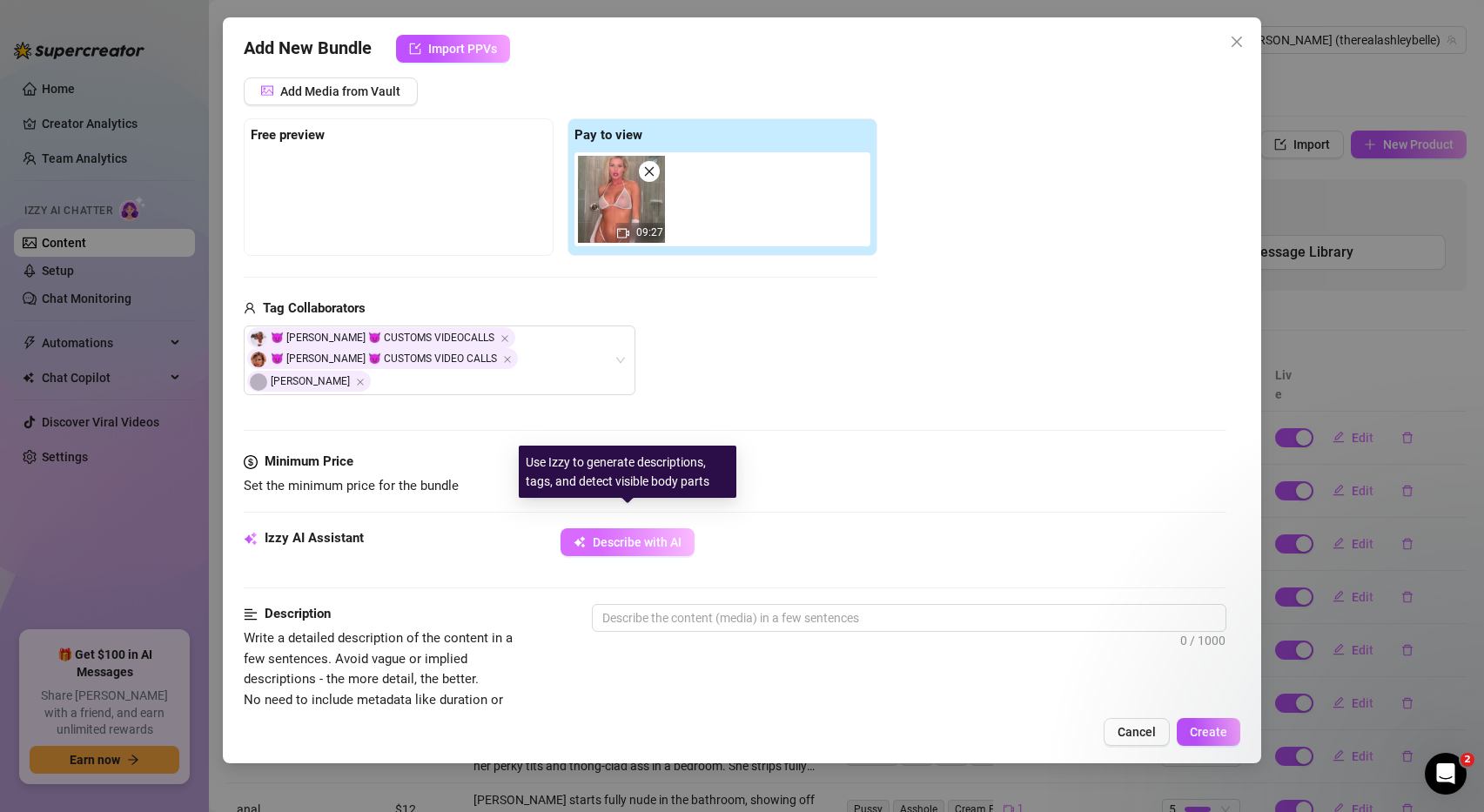
click at [681, 528] on button "Describe with AI" at bounding box center [628, 542] width 134 height 28
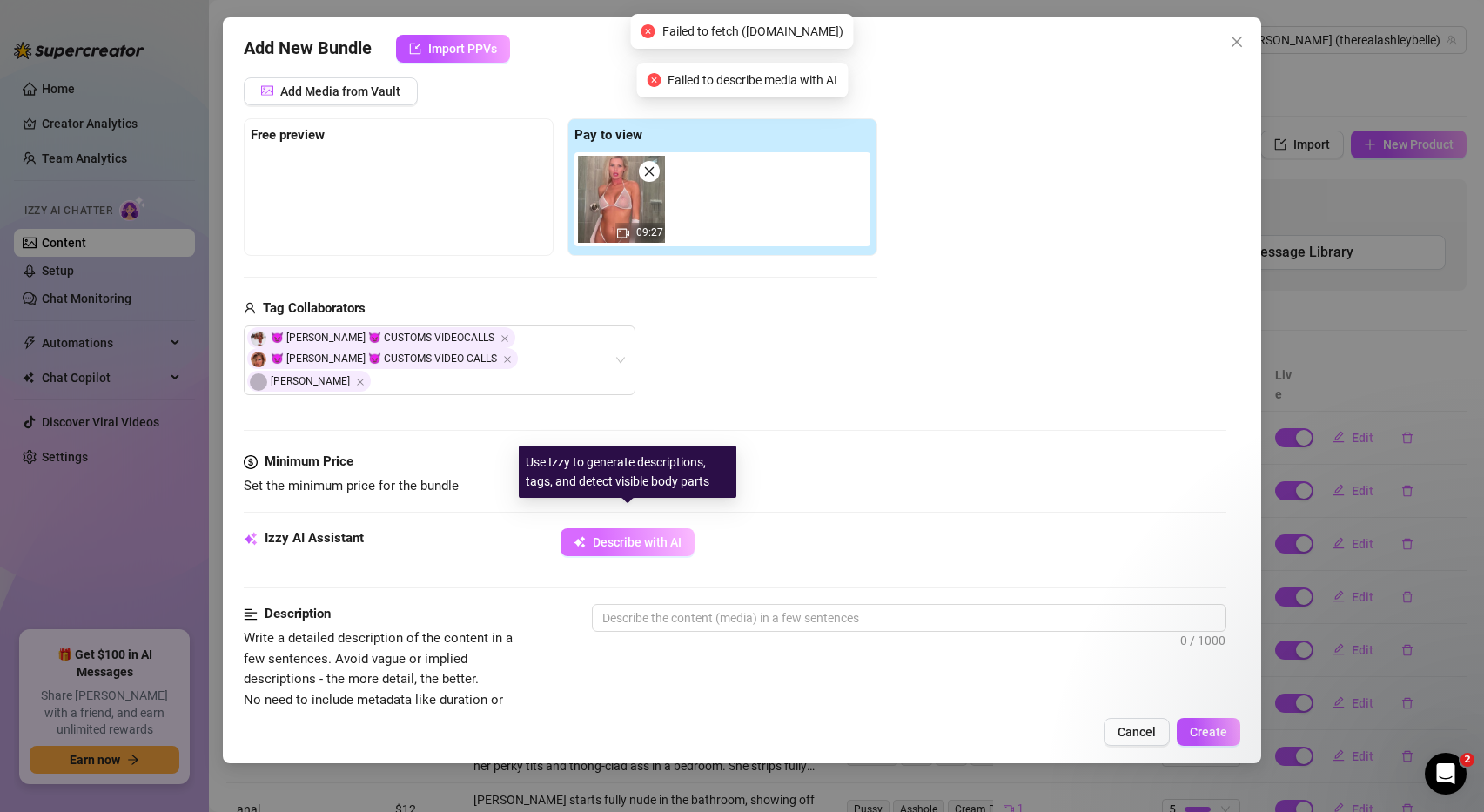
click at [667, 536] on span "Describe with AI" at bounding box center [637, 542] width 89 height 14
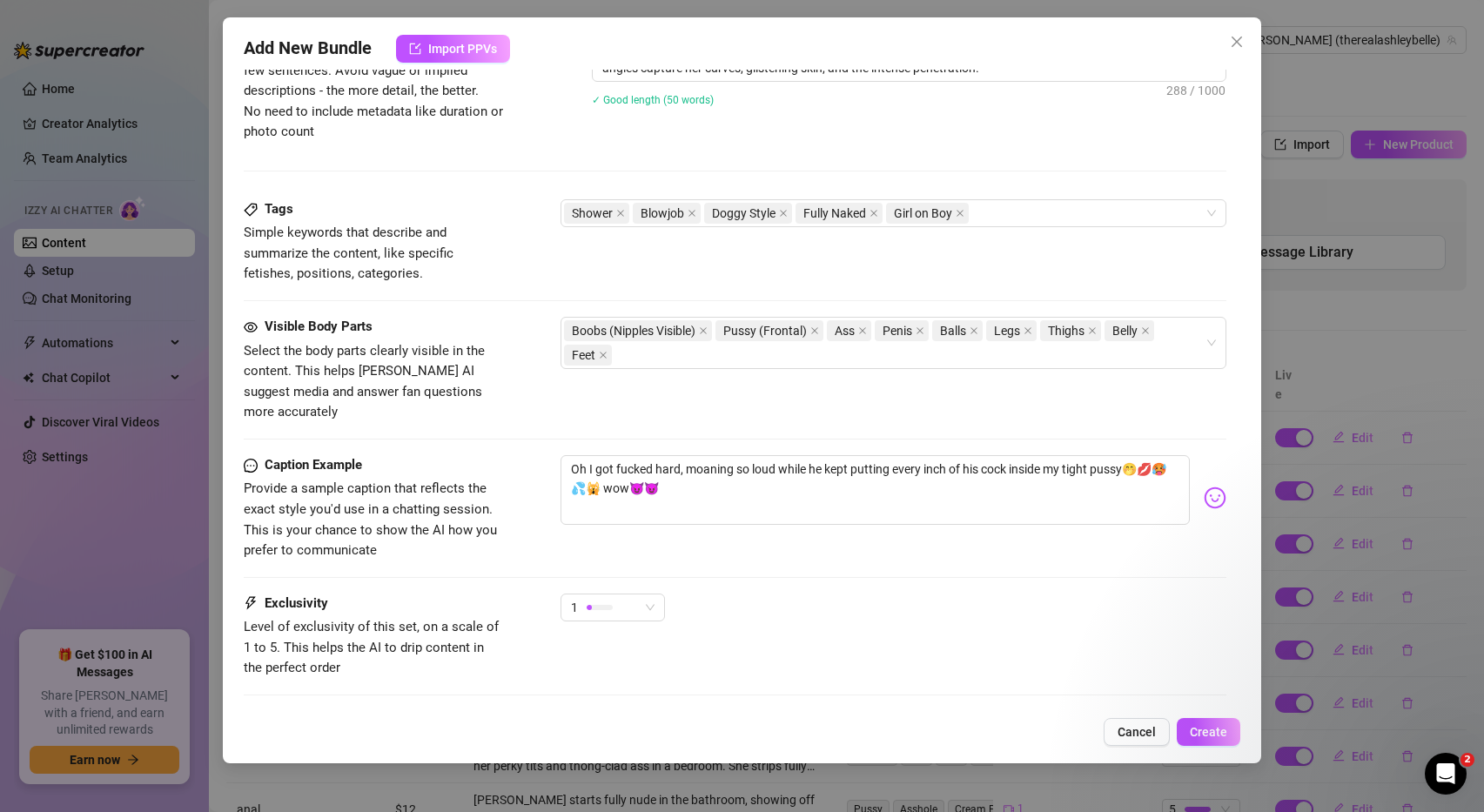
scroll to position [811, 0]
click at [609, 604] on div at bounding box center [599, 607] width 26 height 5
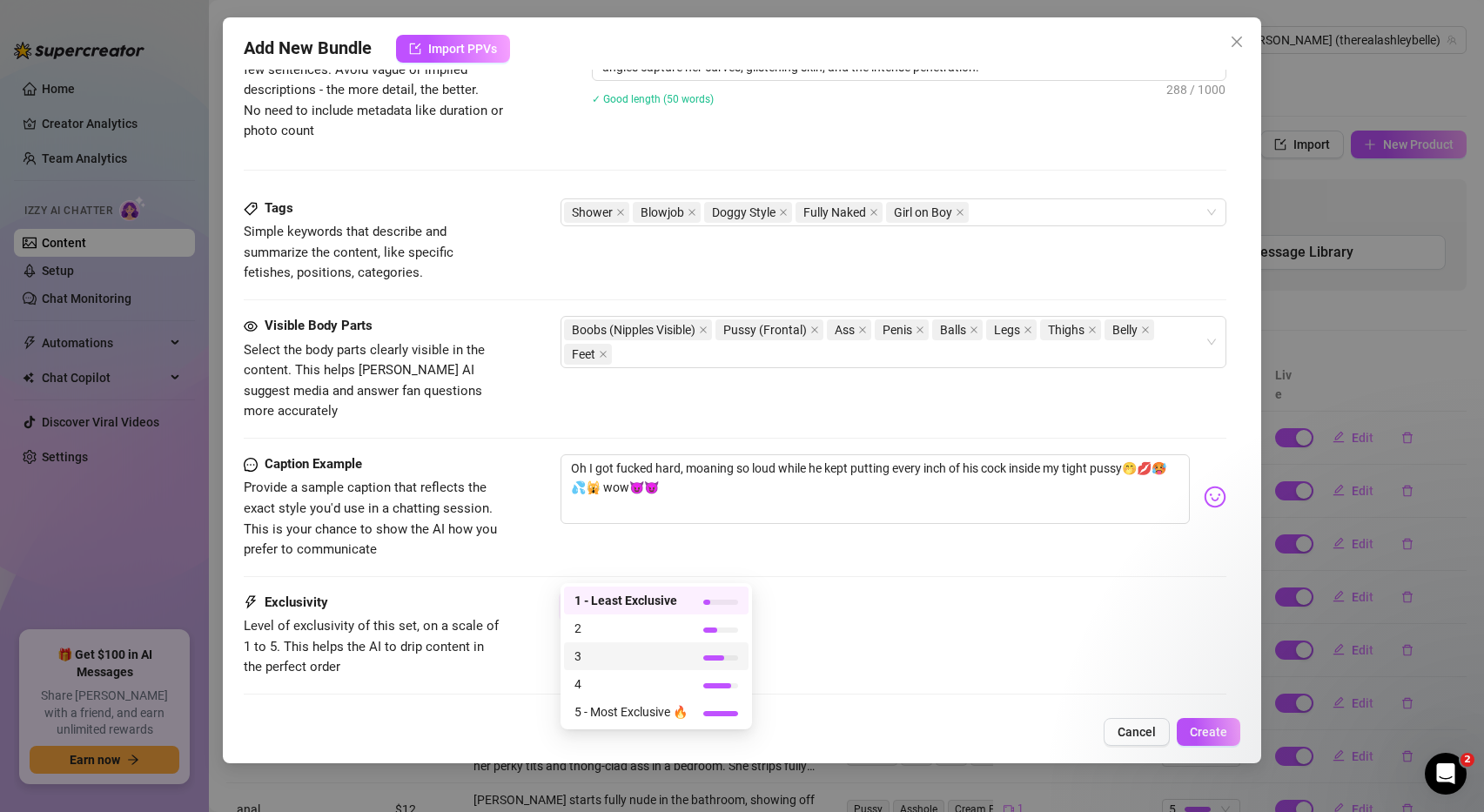
click at [624, 654] on span "3" at bounding box center [630, 656] width 113 height 19
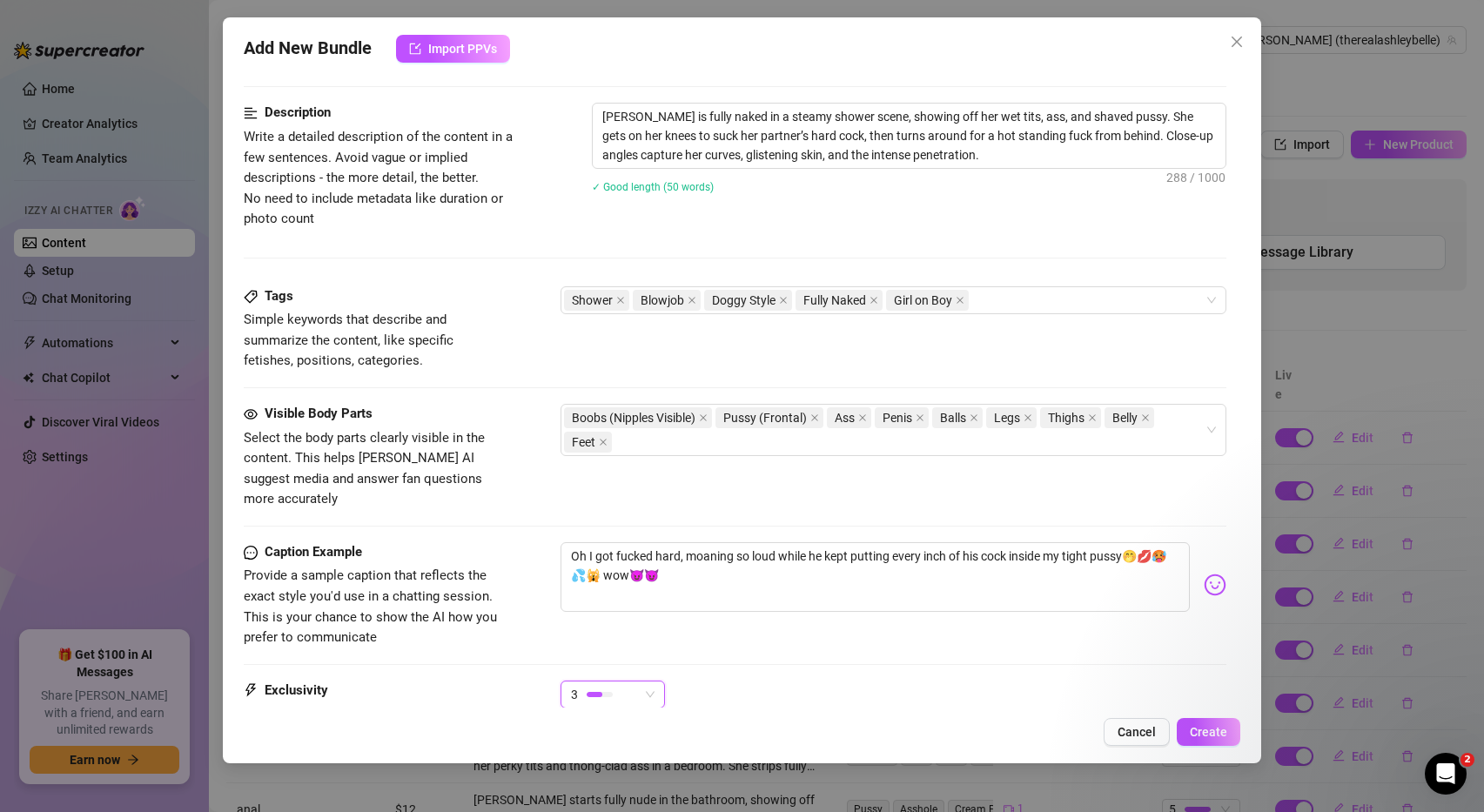
scroll to position [871, 0]
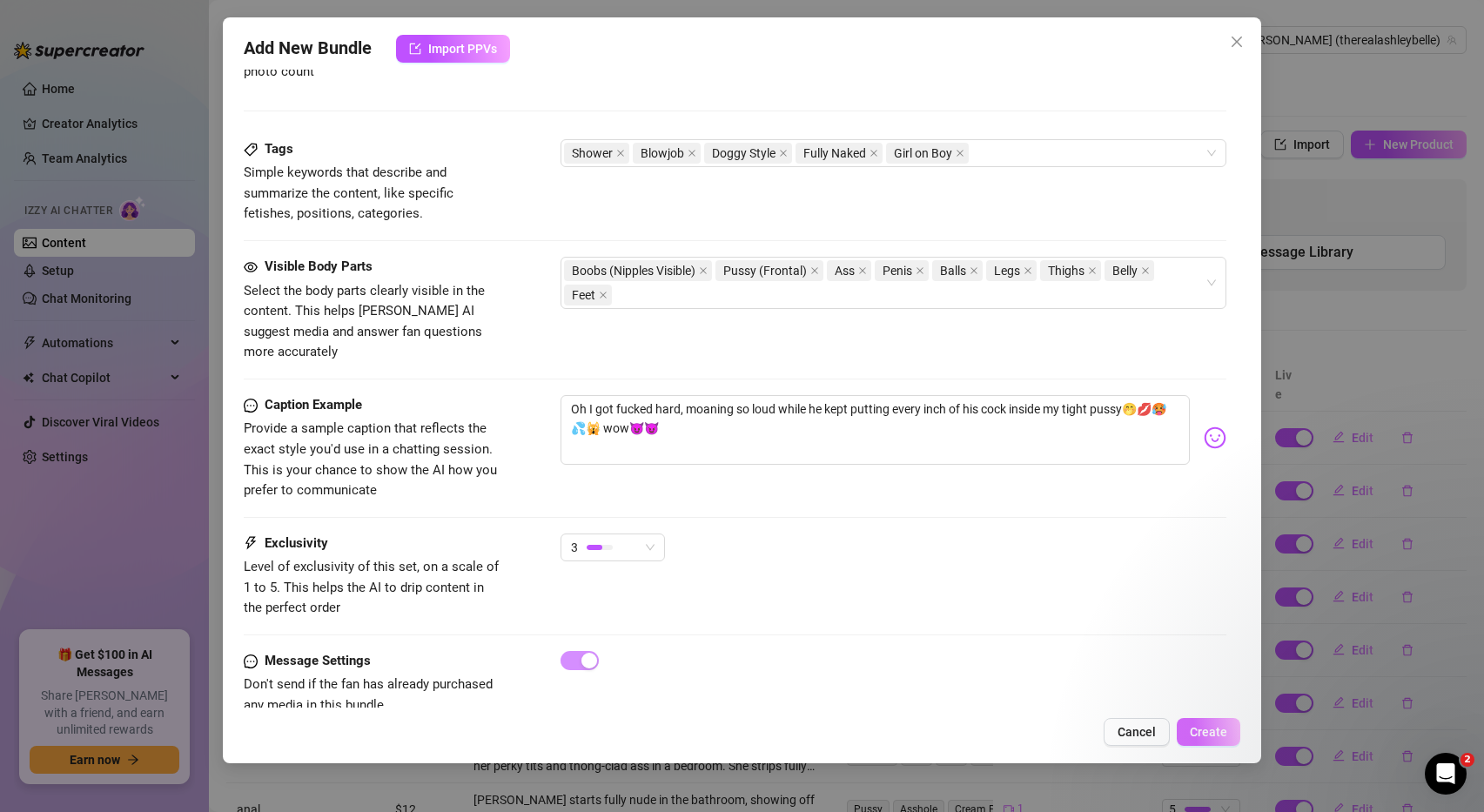
click at [1216, 730] on span "Create" at bounding box center [1208, 732] width 37 height 14
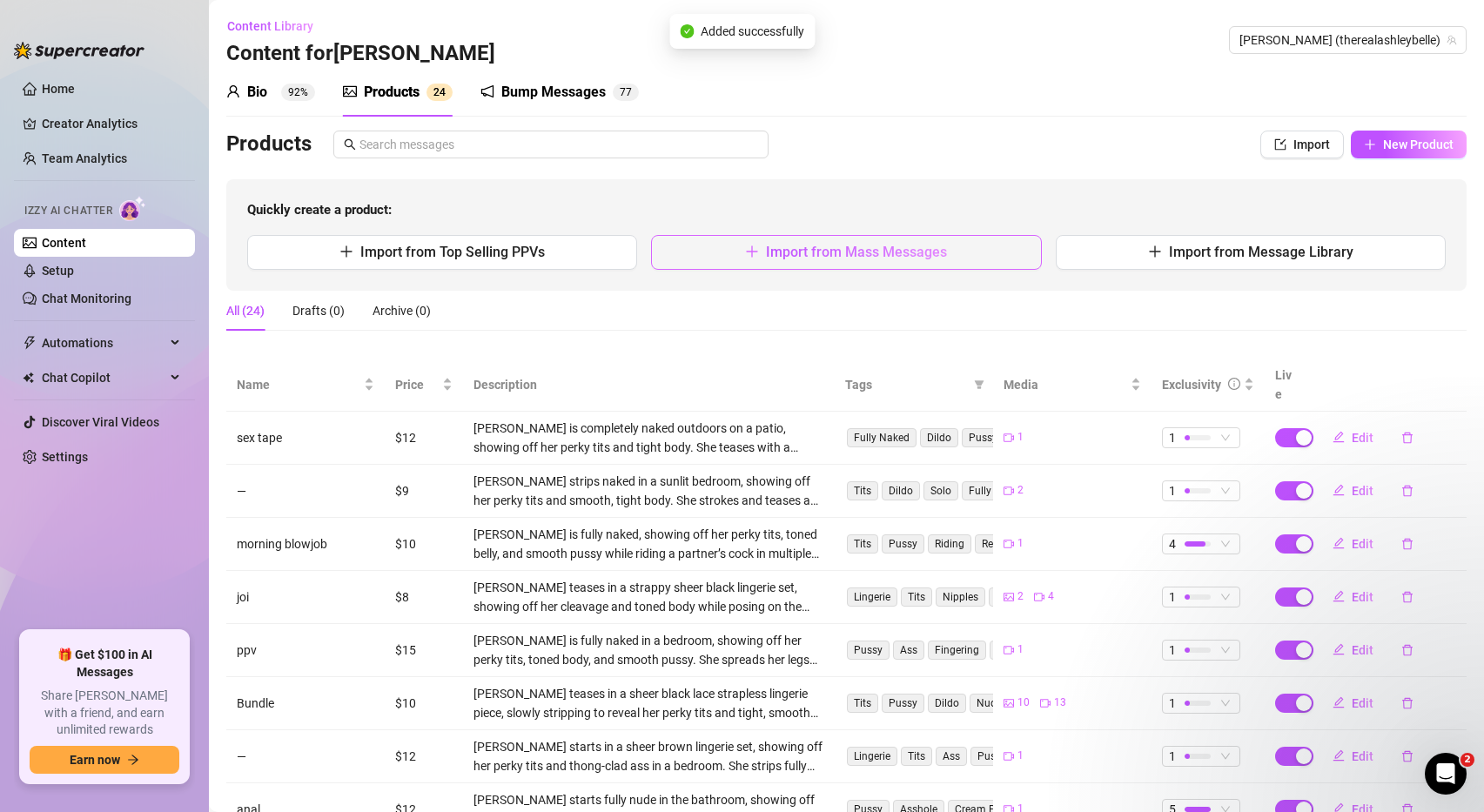
click at [811, 246] on span "Import from Mass Messages" at bounding box center [856, 252] width 181 height 16
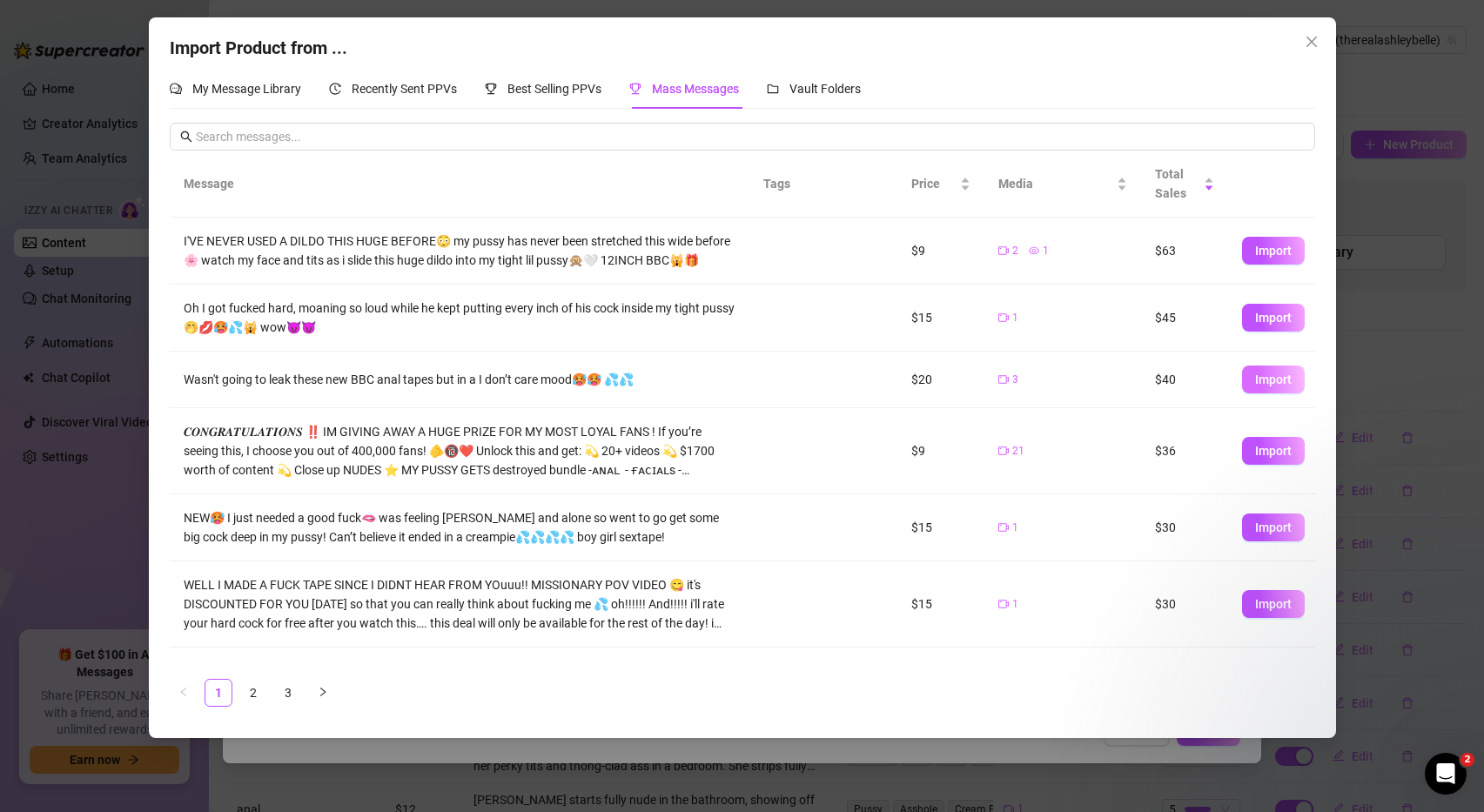
click at [1264, 376] on span "Import" at bounding box center [1274, 378] width 36 height 14
type textarea "Wasn't going to leak these new BBC anal tapes but in a I don’t care mood🥵🥵 💦💦"
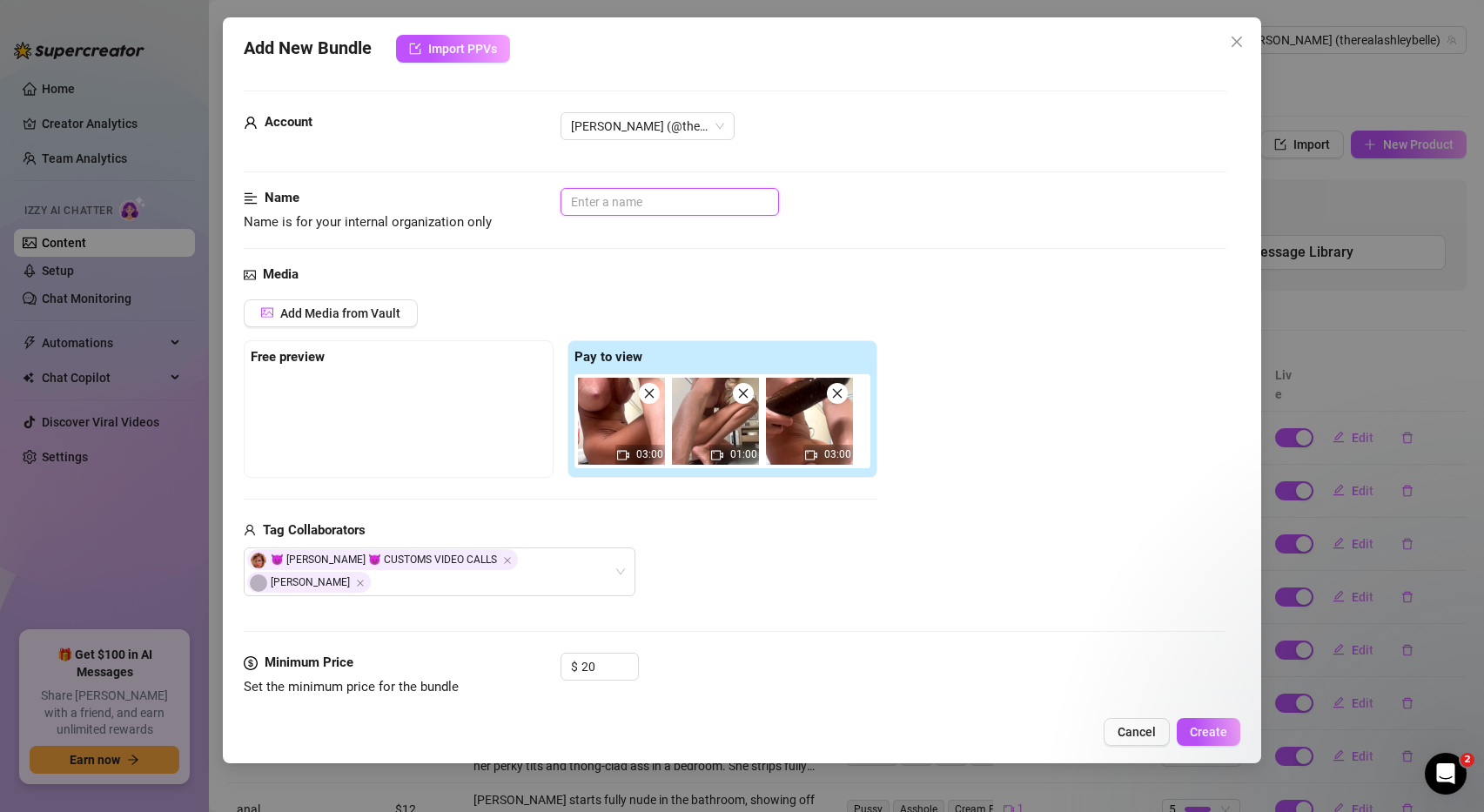
click at [594, 200] on input "text" at bounding box center [670, 201] width 219 height 28
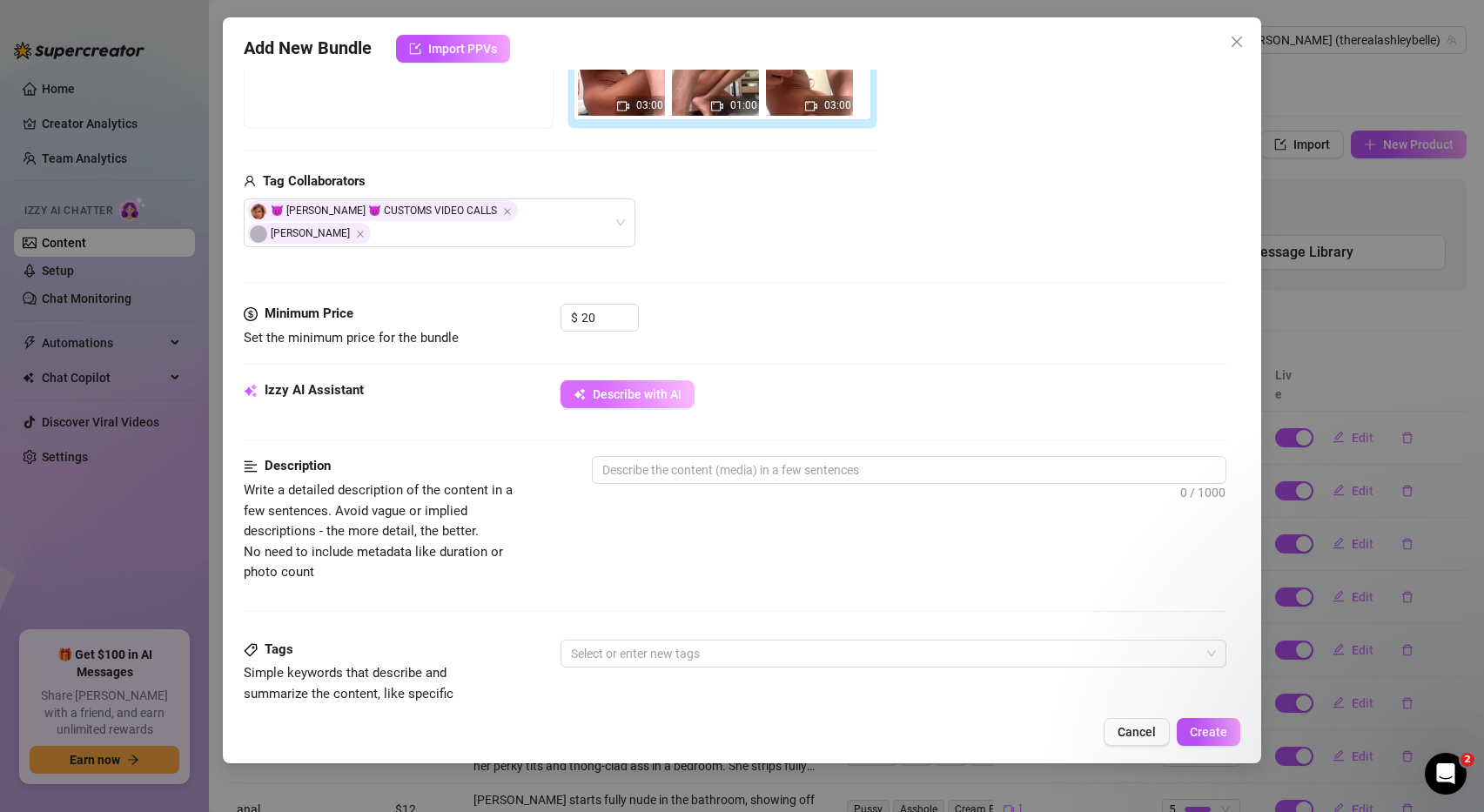
type input "ROUGH"
click at [635, 387] on span "Describe with AI" at bounding box center [637, 394] width 89 height 14
type textarea "[PERSON_NAME]"
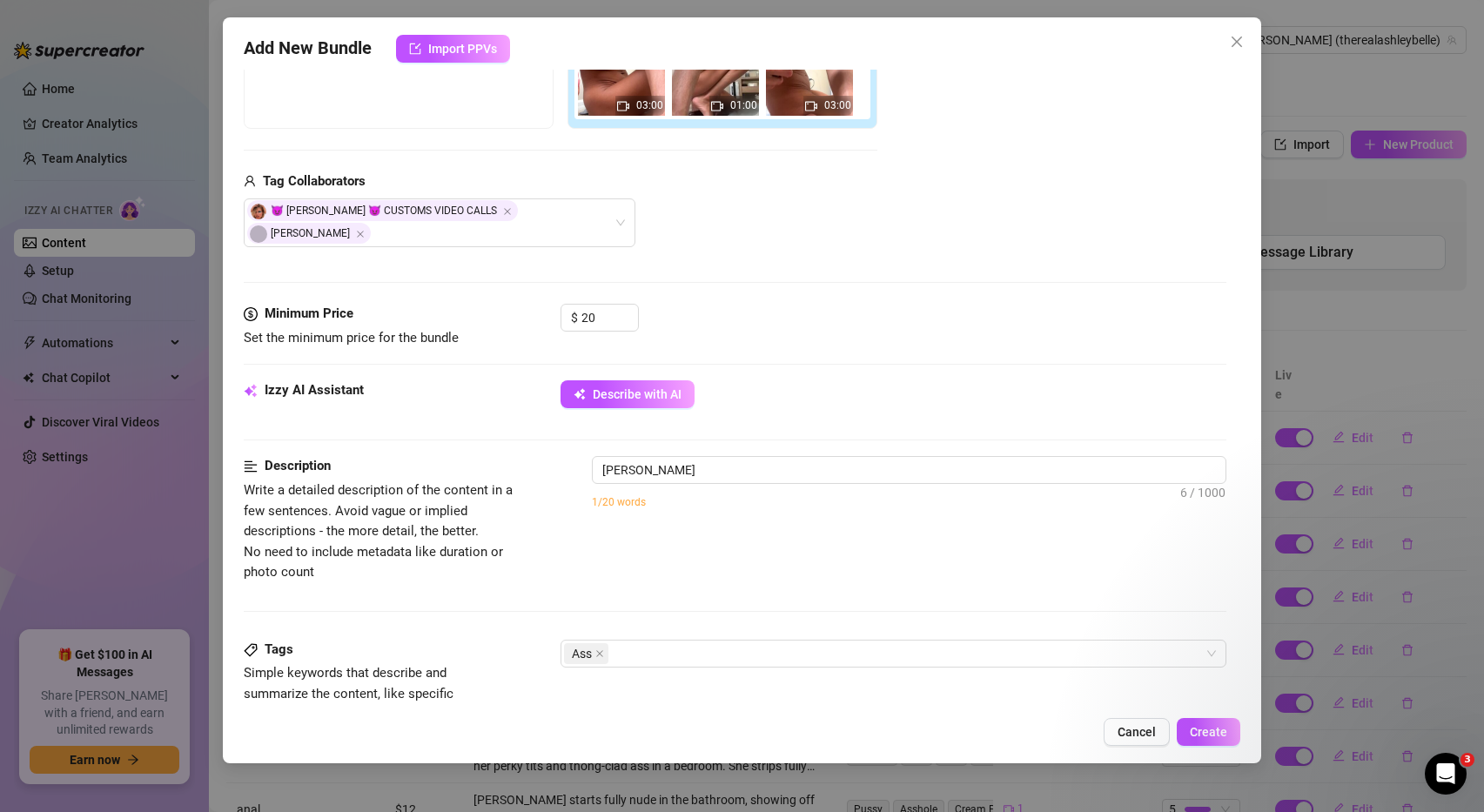
type textarea "[PERSON_NAME]"
type textarea "[PERSON_NAME] is"
type textarea "[PERSON_NAME] is completely"
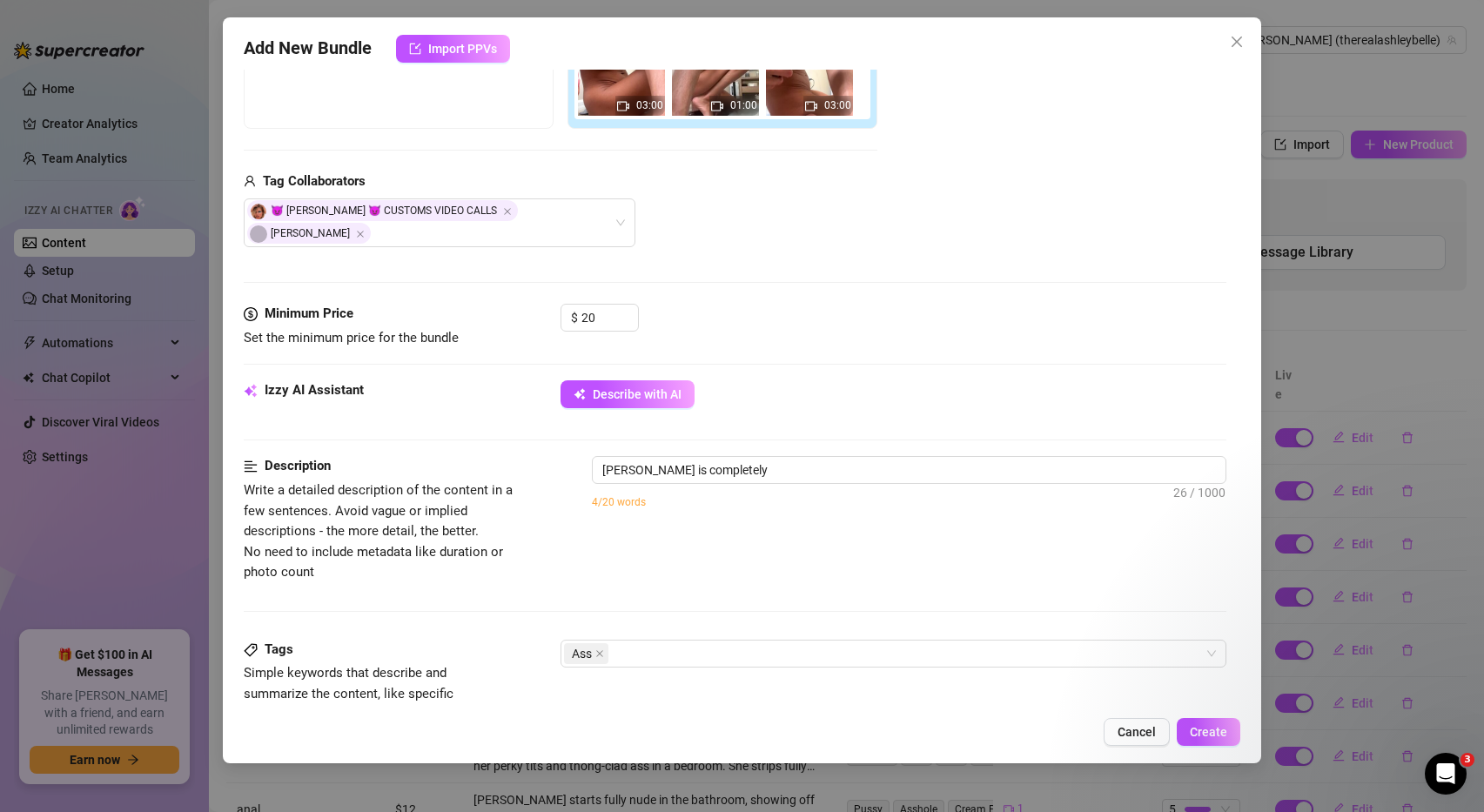
type textarea "[PERSON_NAME] is completely naked,"
type textarea "[PERSON_NAME] is completely naked, kneeling"
type textarea "[PERSON_NAME] is completely naked, kneeling and"
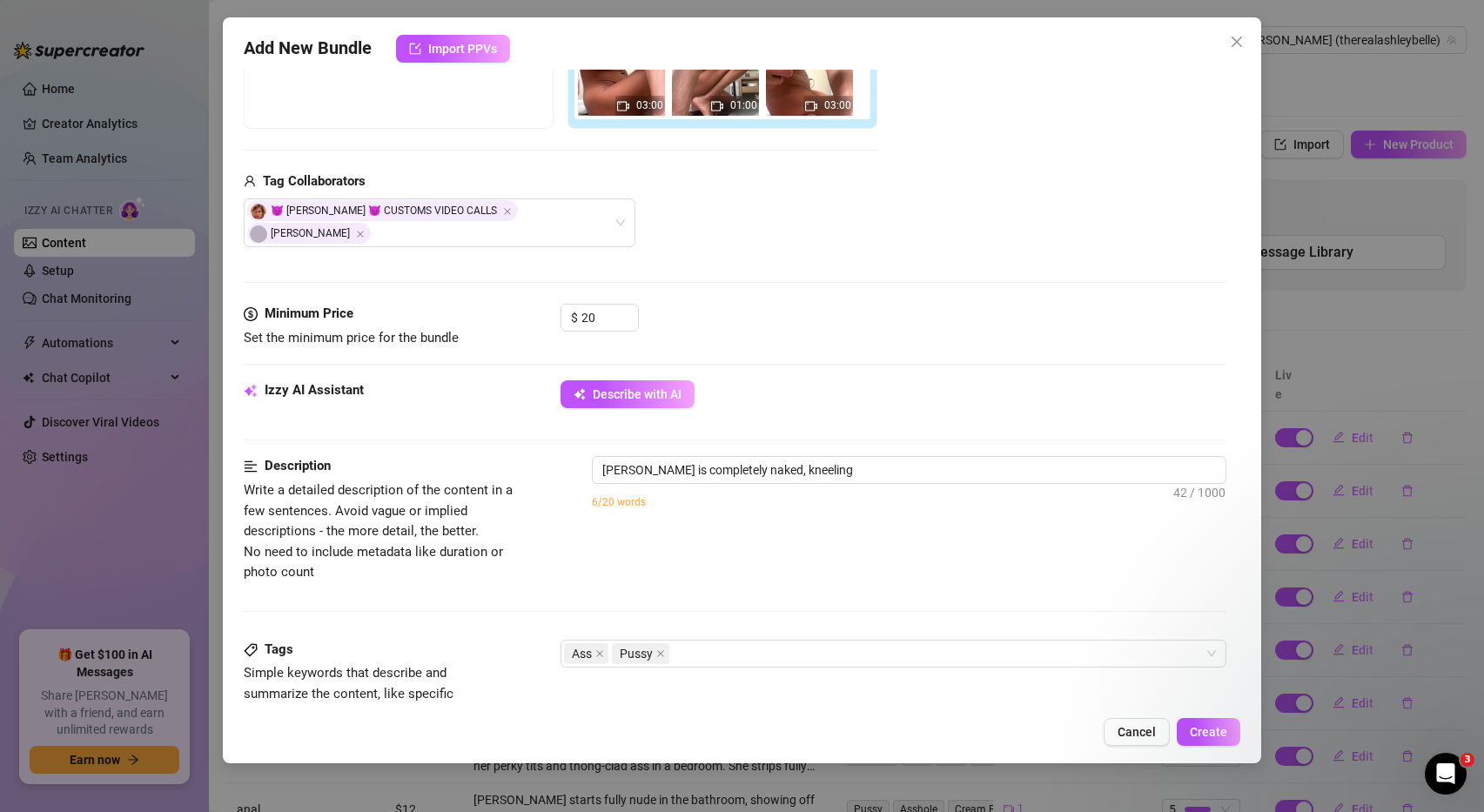
type textarea "[PERSON_NAME] is completely naked, kneeling and"
type textarea "[PERSON_NAME] is completely naked, kneeling and bent"
type textarea "[PERSON_NAME] is completely naked, kneeling and bent over"
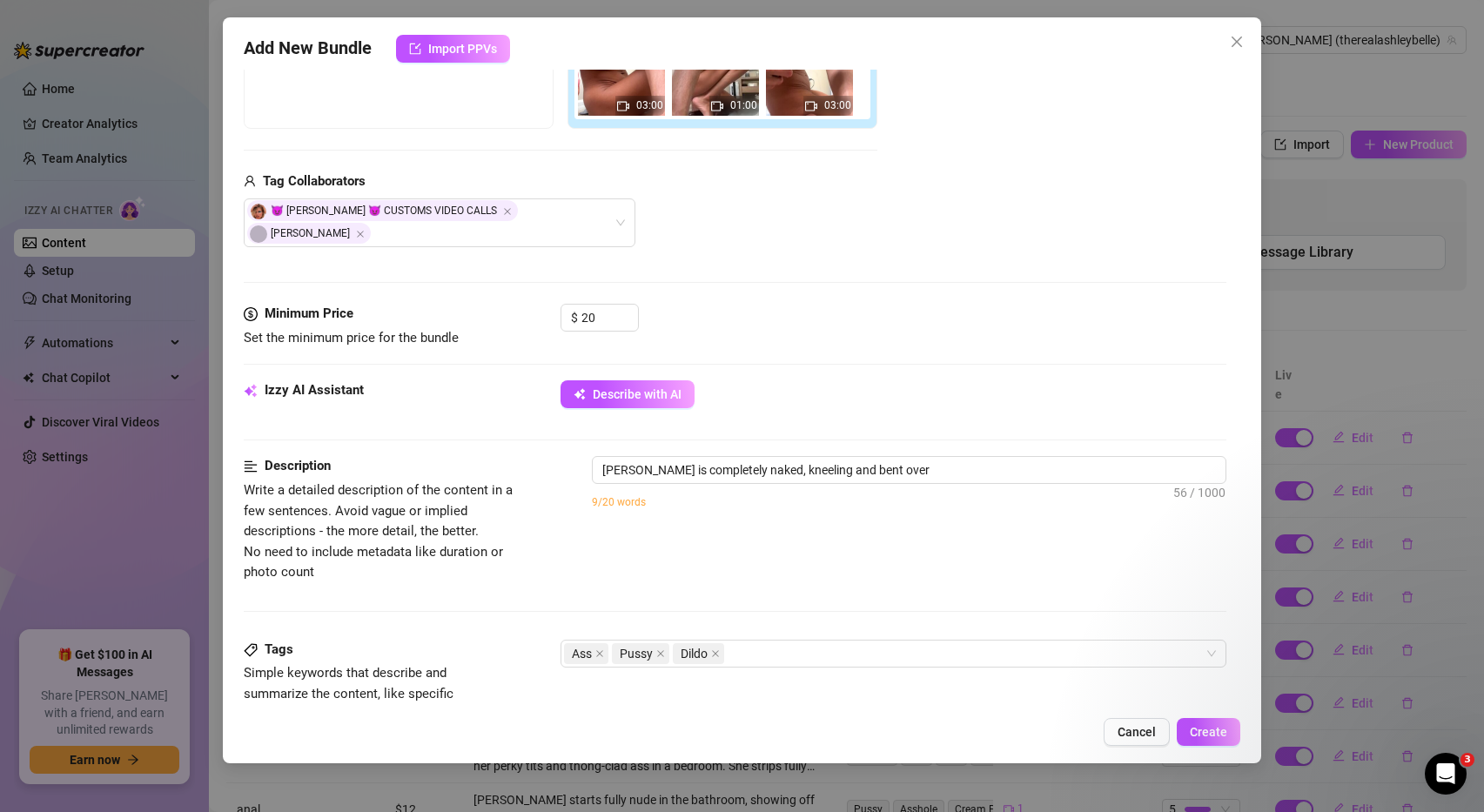
type textarea "[PERSON_NAME] is completely naked, kneeling and bent over on"
type textarea "[PERSON_NAME] is completely naked, kneeling and bent over on a"
type textarea "[PERSON_NAME] is completely naked, kneeling and bent over on a towel"
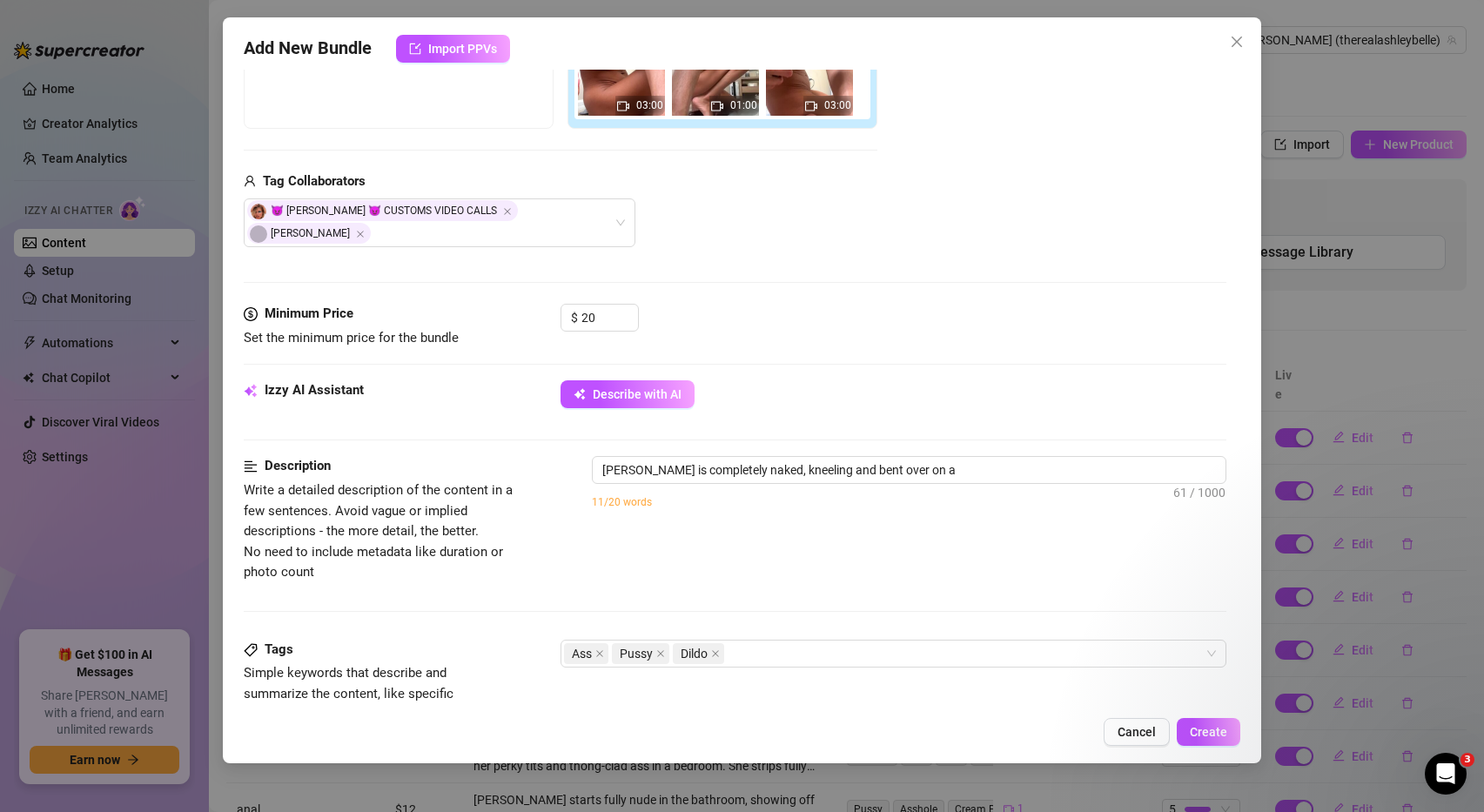
type textarea "[PERSON_NAME] is completely naked, kneeling and bent over on a towel"
type textarea "[PERSON_NAME] is completely naked, kneeling and bent over on a towel in"
type textarea "[PERSON_NAME] is completely naked, kneeling and bent over on a towel in a"
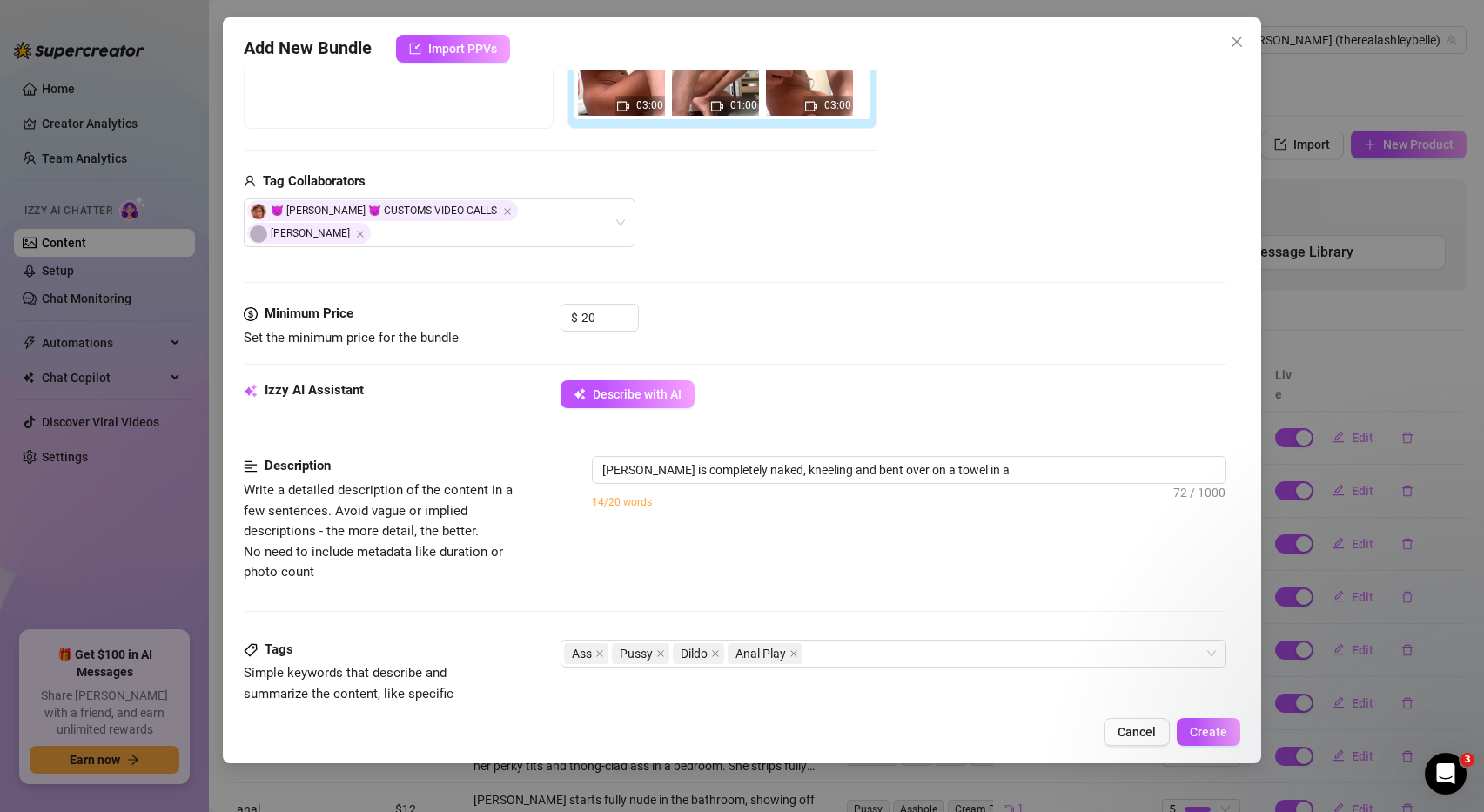
type textarea "[PERSON_NAME] is completely naked, kneeling and bent over on a towel in a well-…"
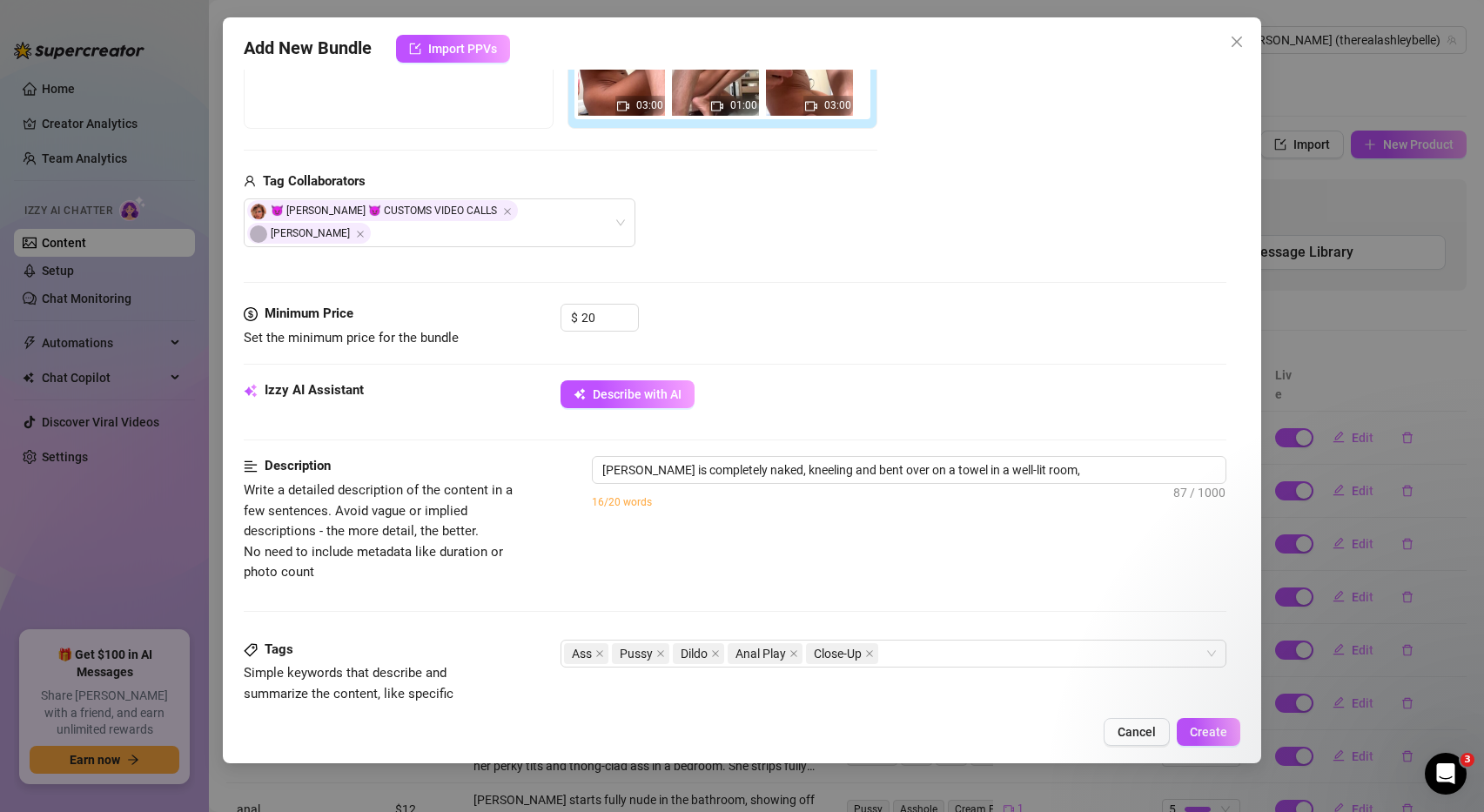
type textarea "[PERSON_NAME] is completely naked, kneeling and bent over on a towel in a well-…"
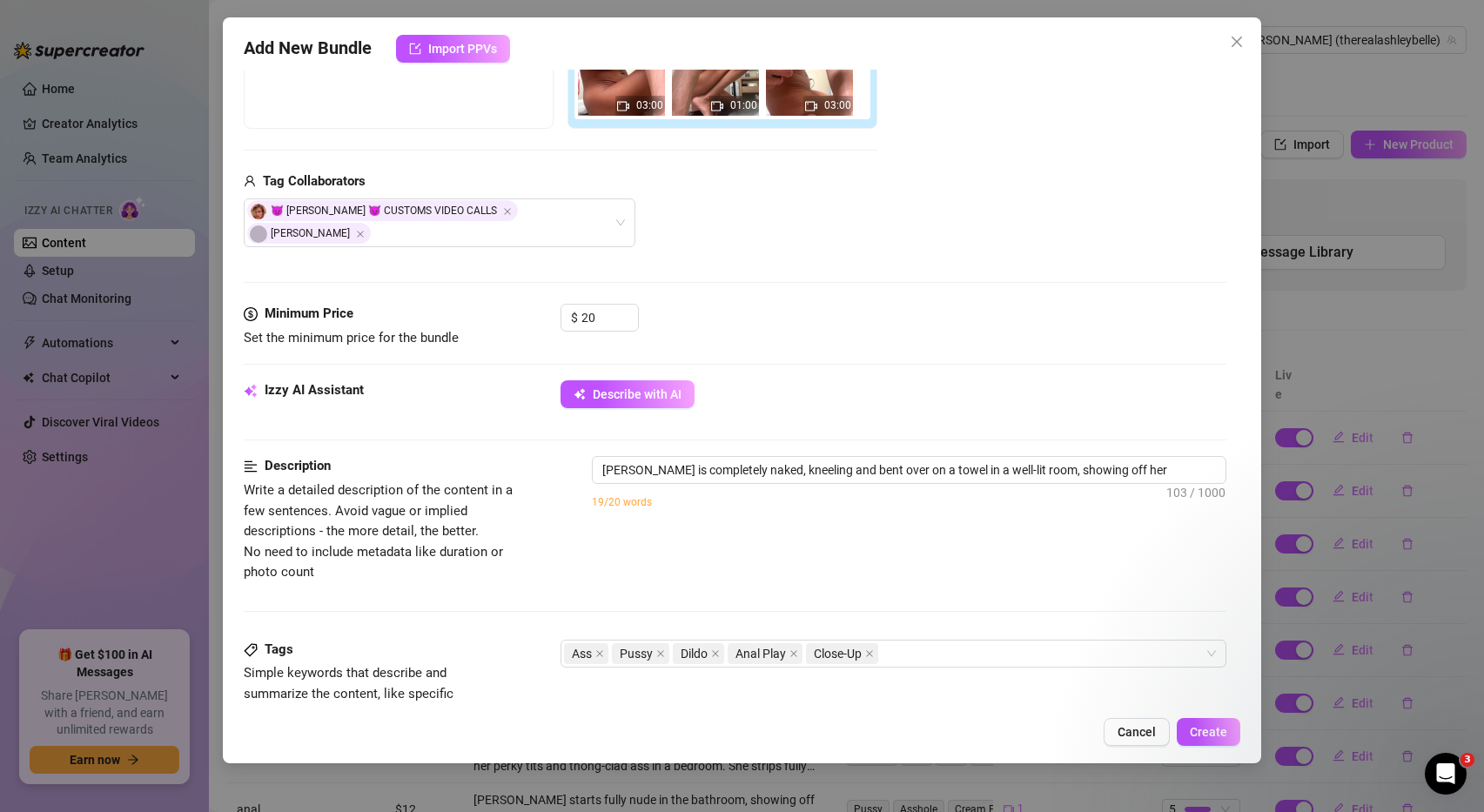
type textarea "[PERSON_NAME] is completely naked, kneeling and bent over on a towel in a well-…"
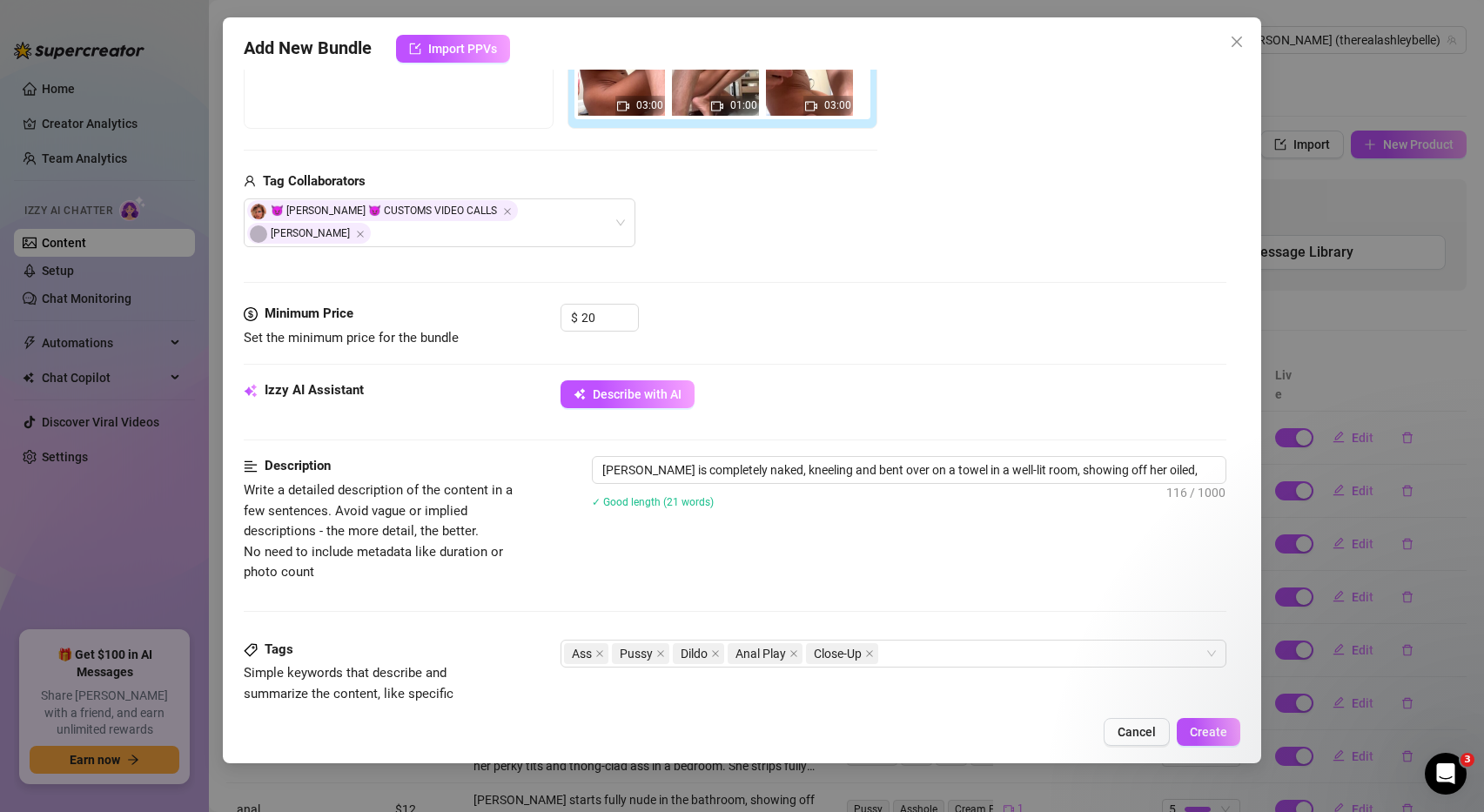
type textarea "[PERSON_NAME] is completely naked, kneeling and bent over on a towel in a well-…"
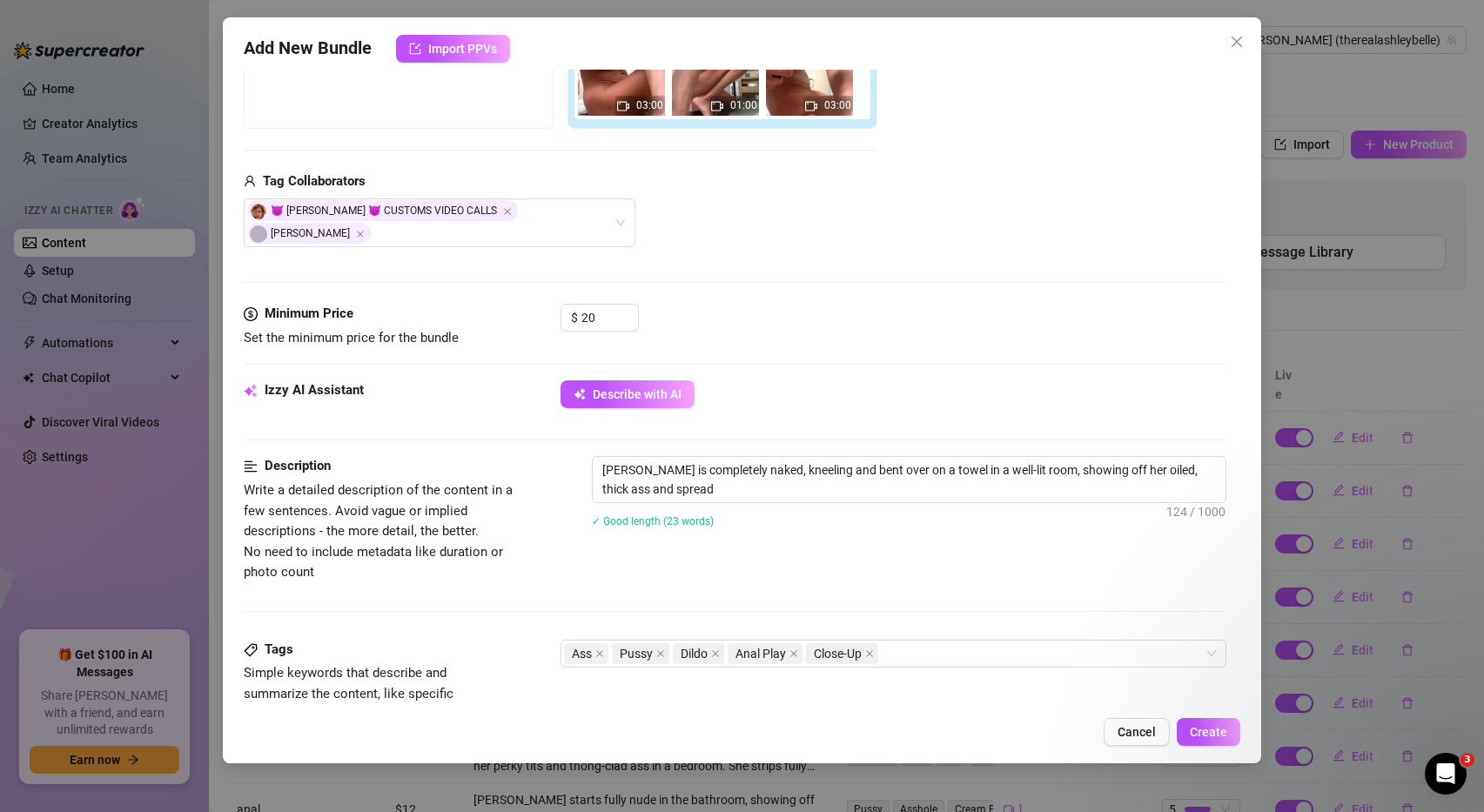
type textarea "[PERSON_NAME] is completely naked, kneeling and bent over on a towel in a well-…"
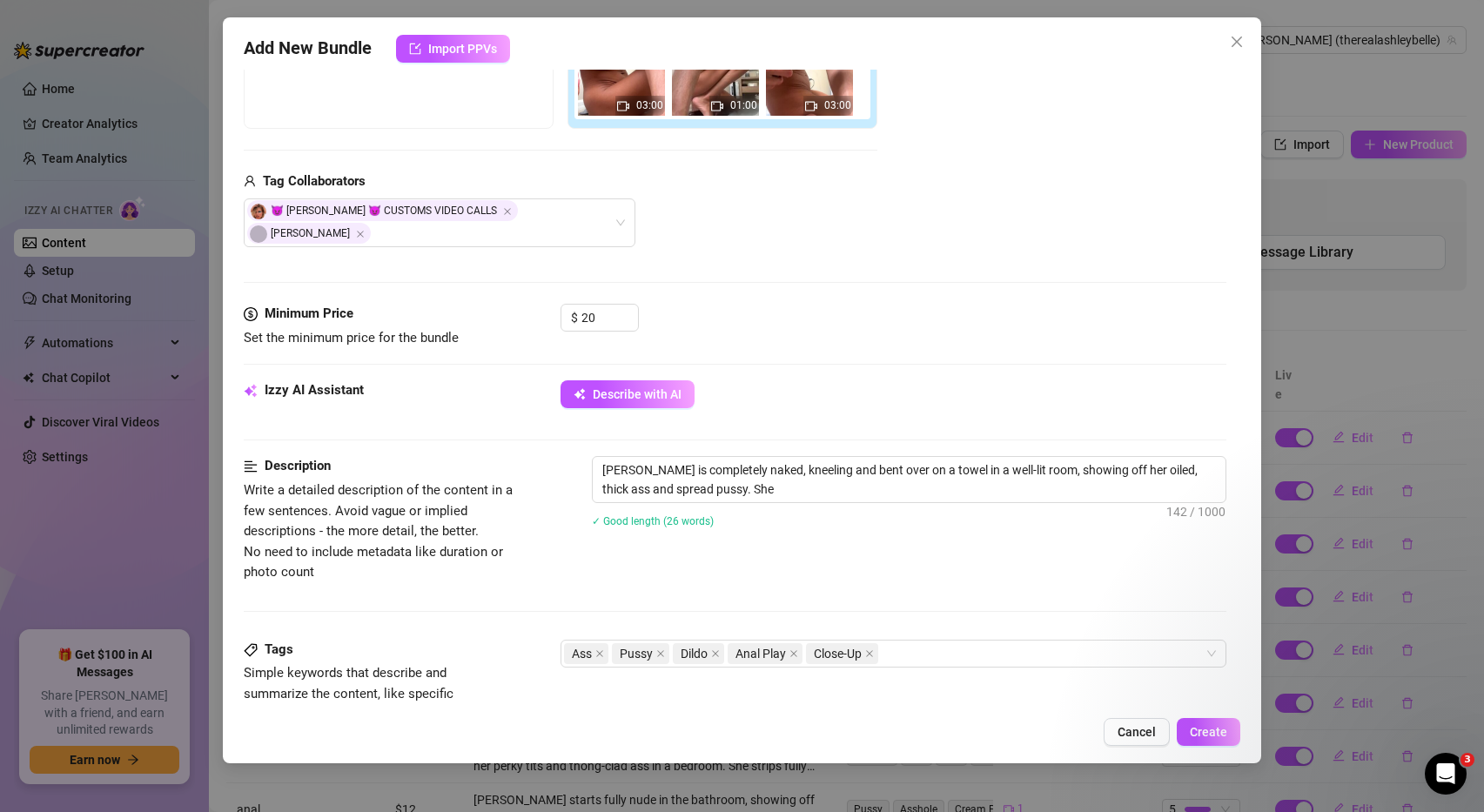
type textarea "[PERSON_NAME] is completely naked, kneeling and bent over on a towel in a well-…"
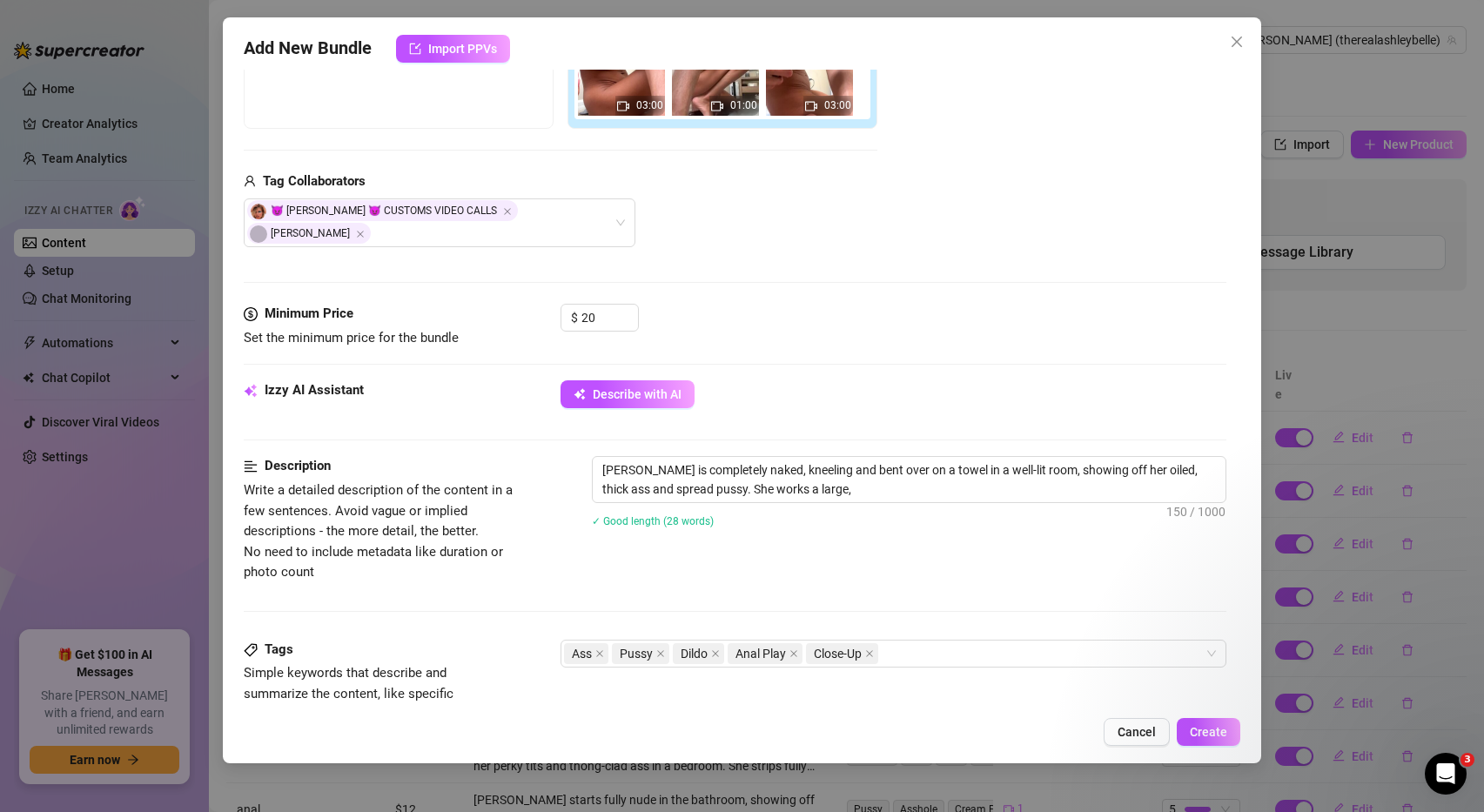
type textarea "[PERSON_NAME] is completely naked, kneeling and bent over on a towel in a well-…"
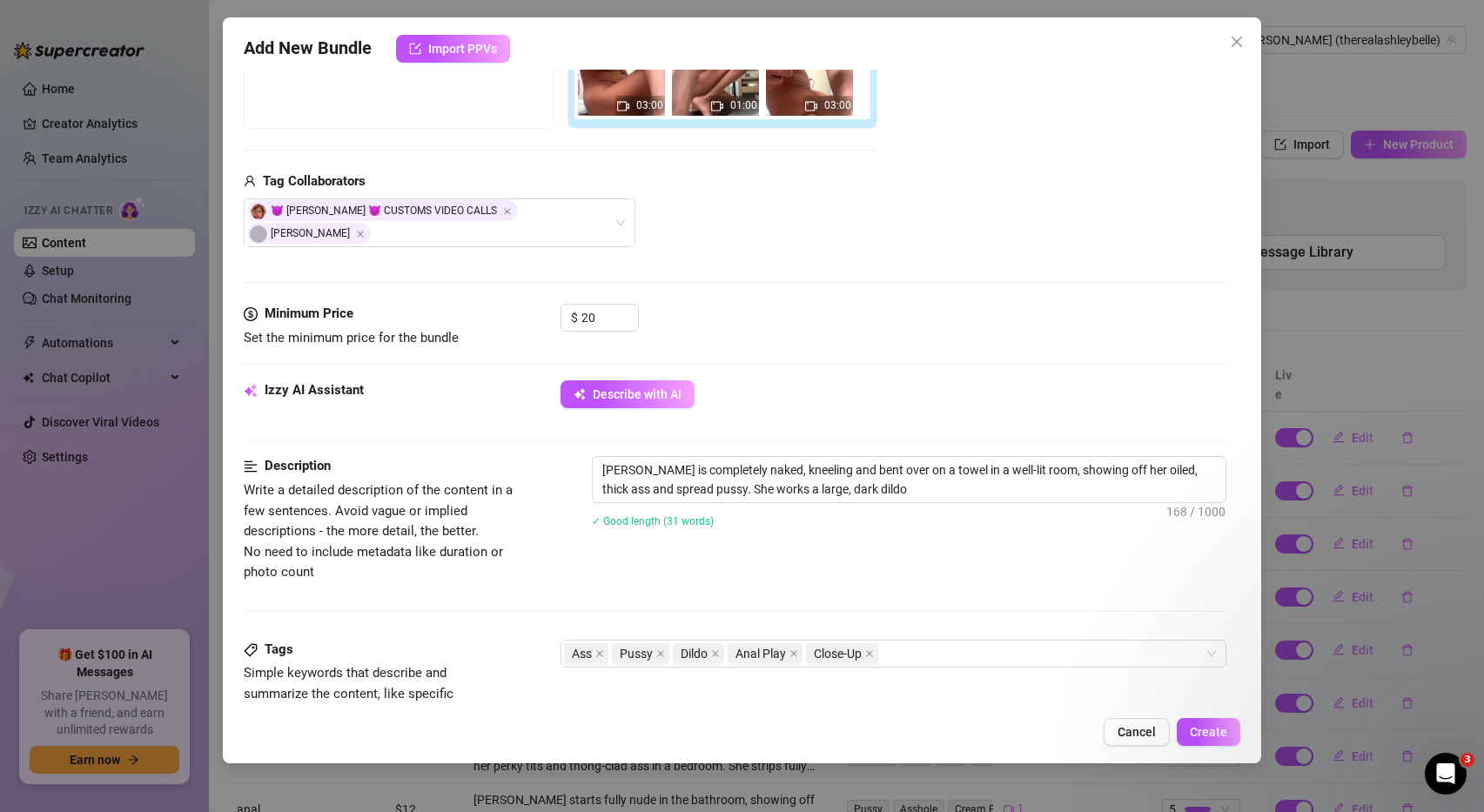
type textarea "[PERSON_NAME] is completely naked, kneeling and bent over on a towel in a well-…"
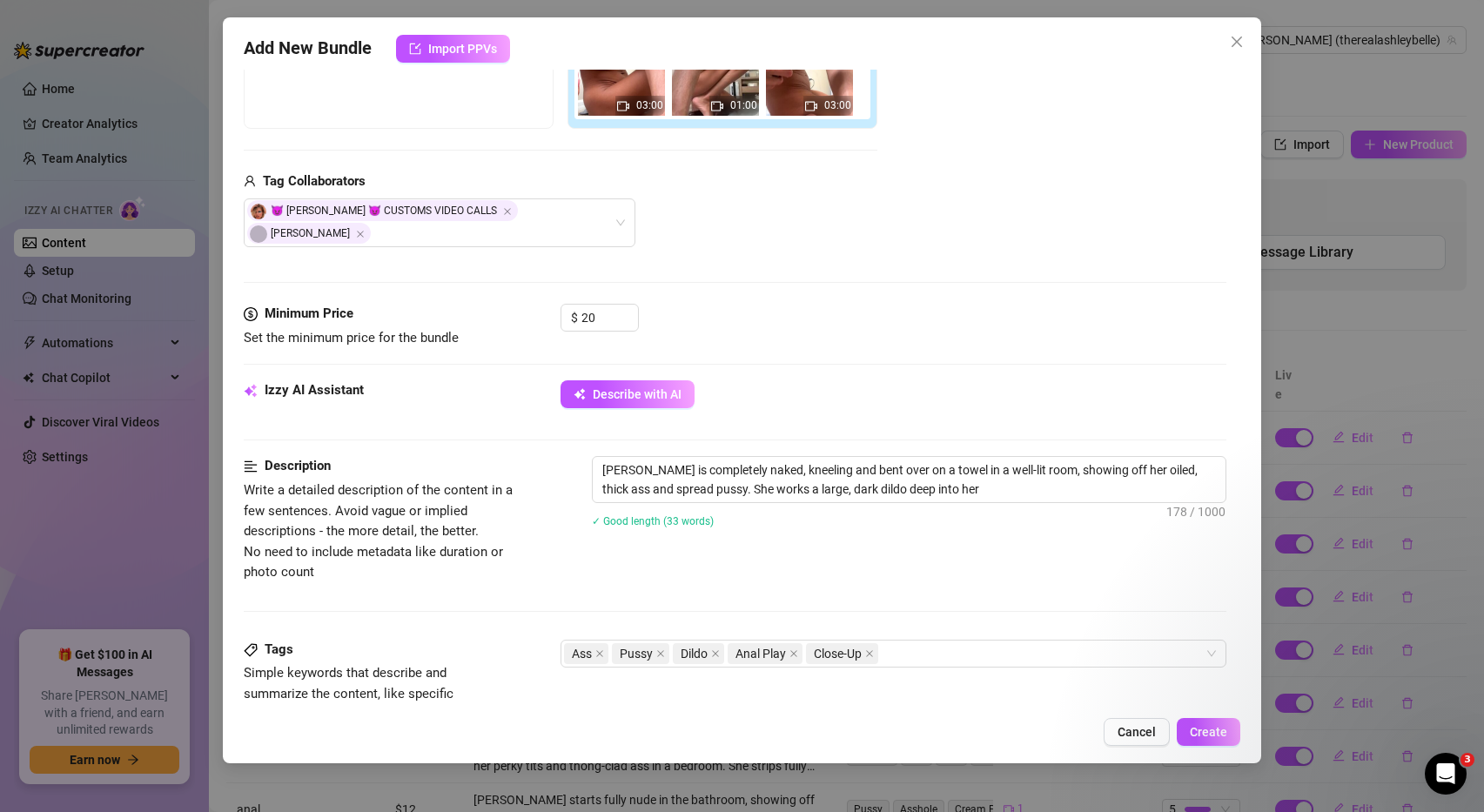
type textarea "[PERSON_NAME] is completely naked, kneeling and bent over on a towel in a well-…"
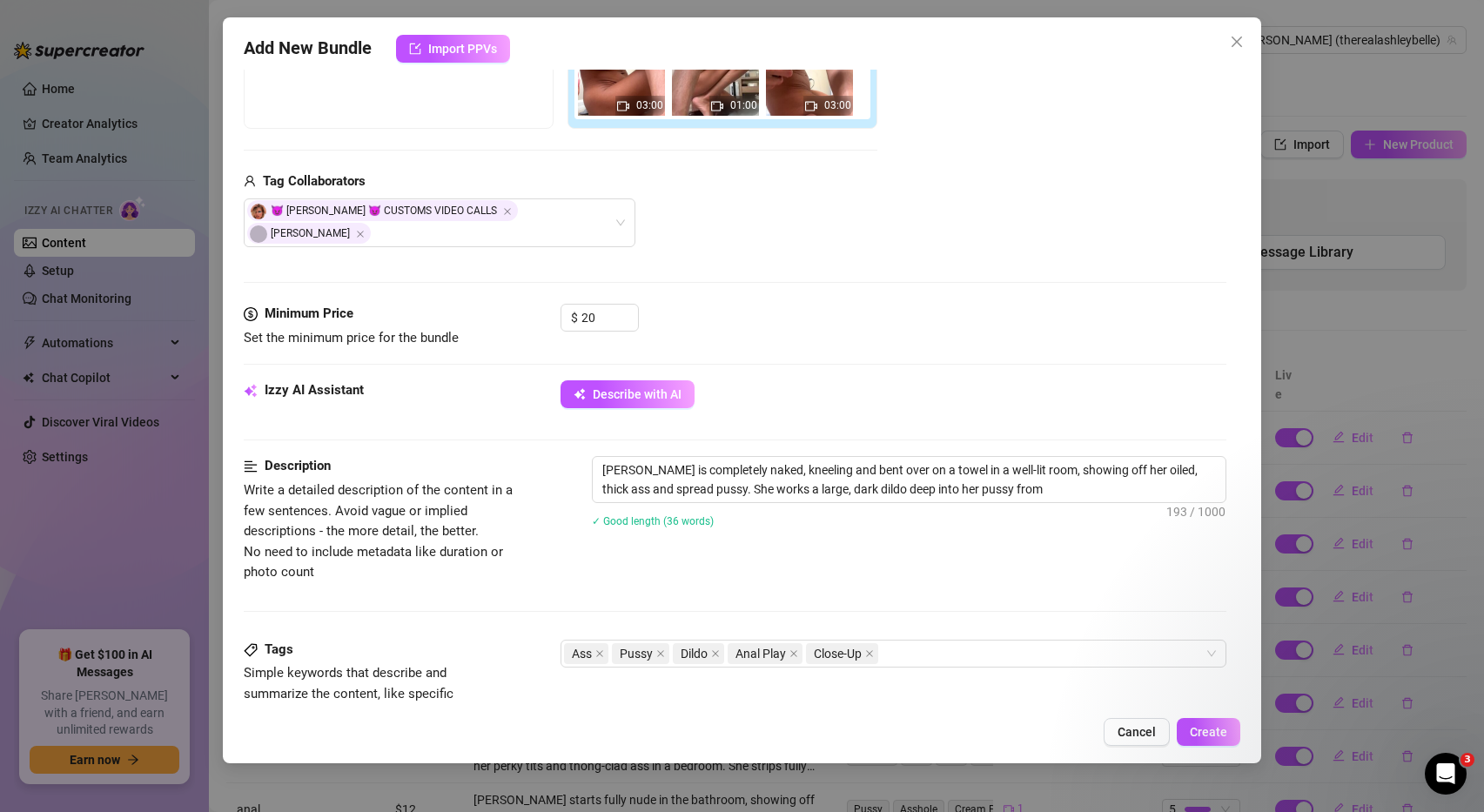
type textarea "[PERSON_NAME] is completely naked, kneeling and bent over on a towel in a well-…"
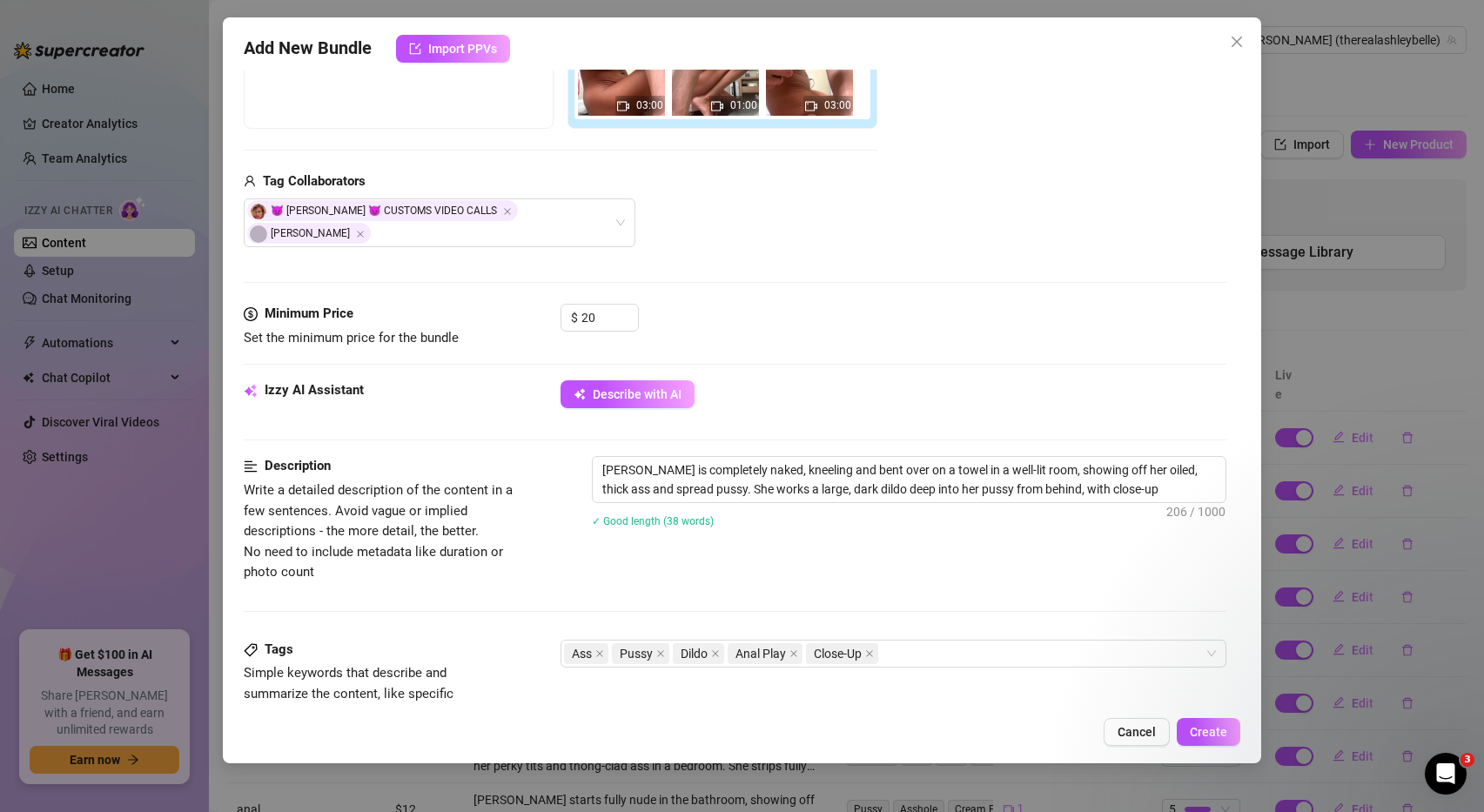
type textarea "[PERSON_NAME] is completely naked, kneeling and bent over on a towel in a well-…"
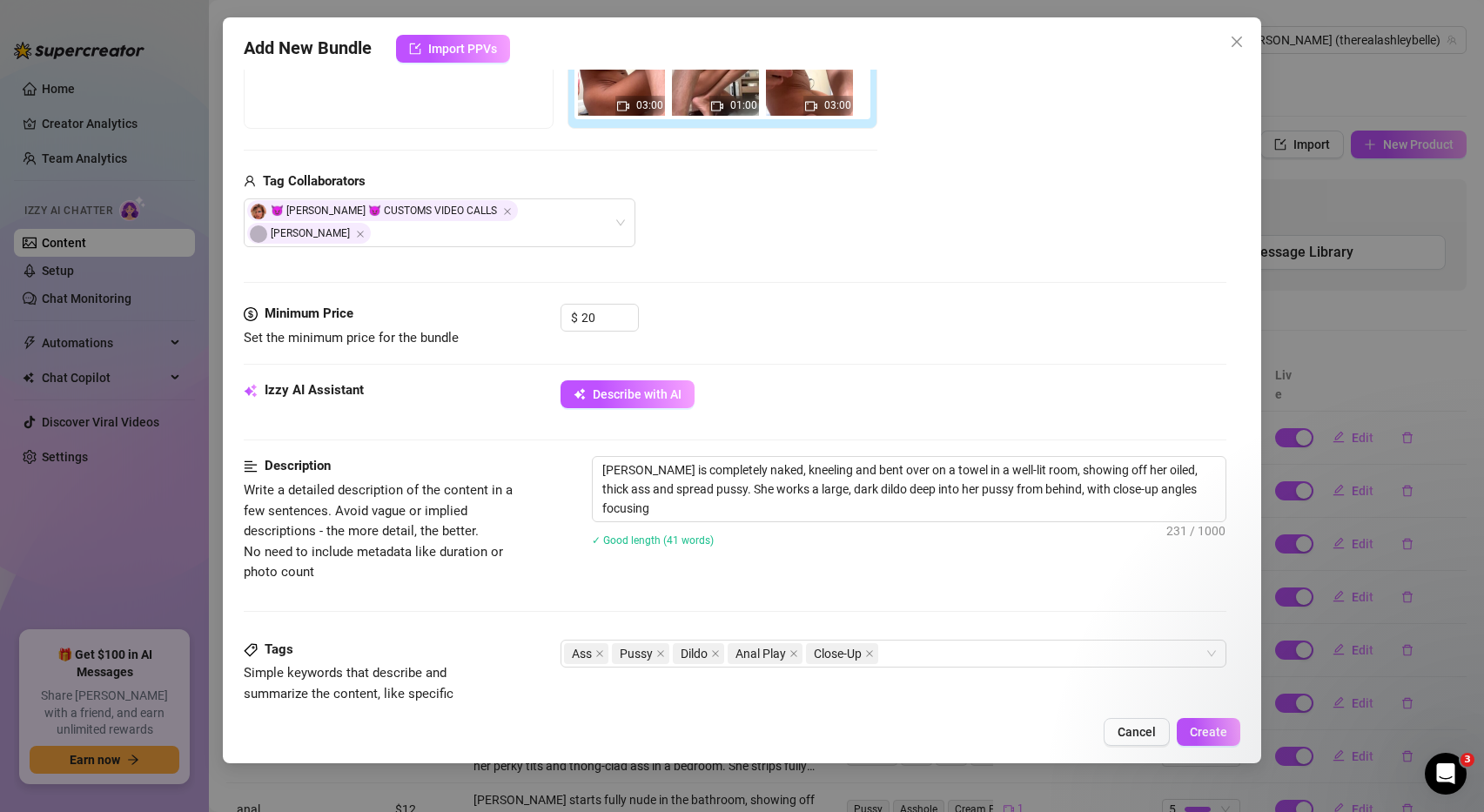
type textarea "[PERSON_NAME] is completely naked, kneeling and bent over on a towel in a well-…"
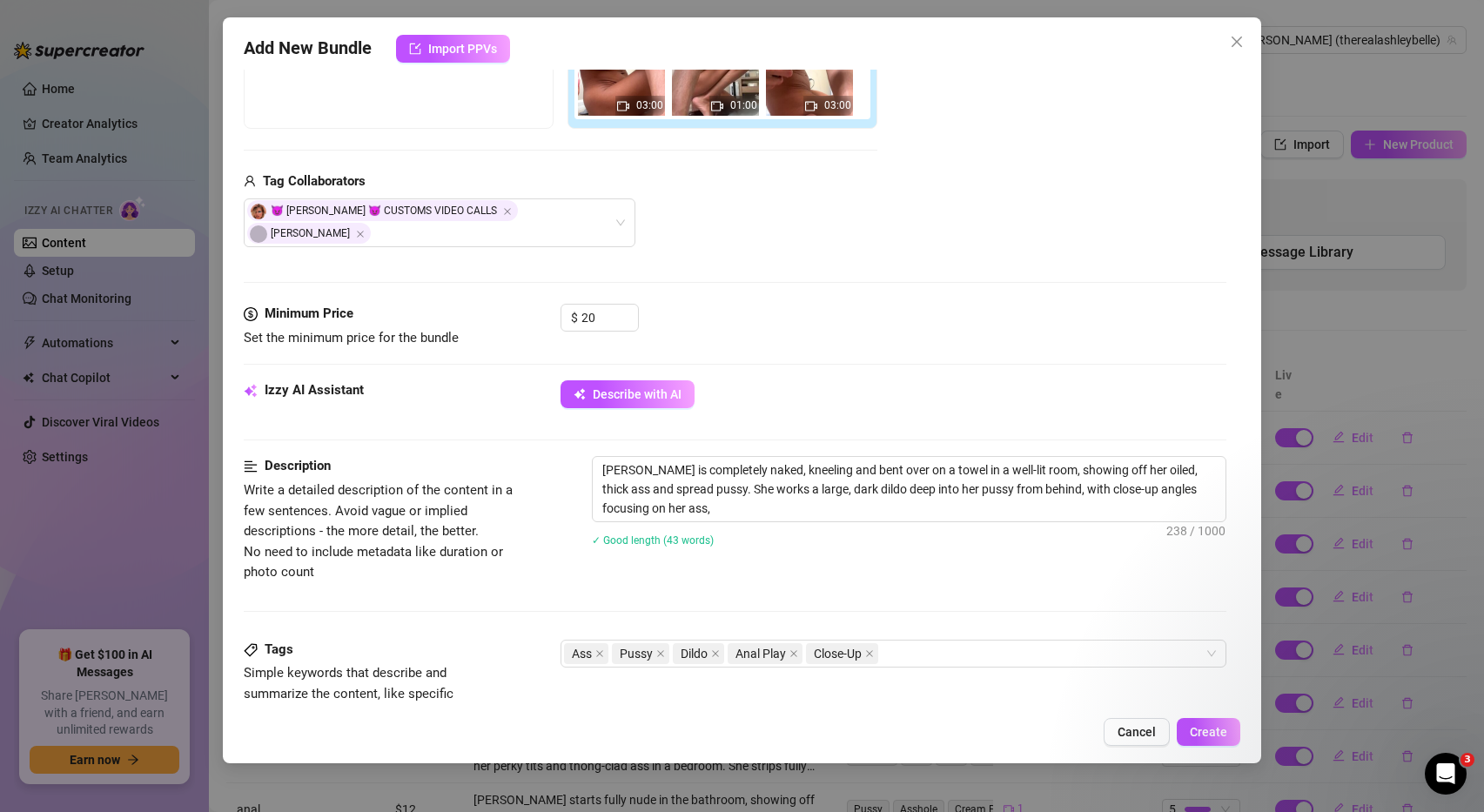
type textarea "[PERSON_NAME] is completely naked, kneeling and bent over on a towel in a well-…"
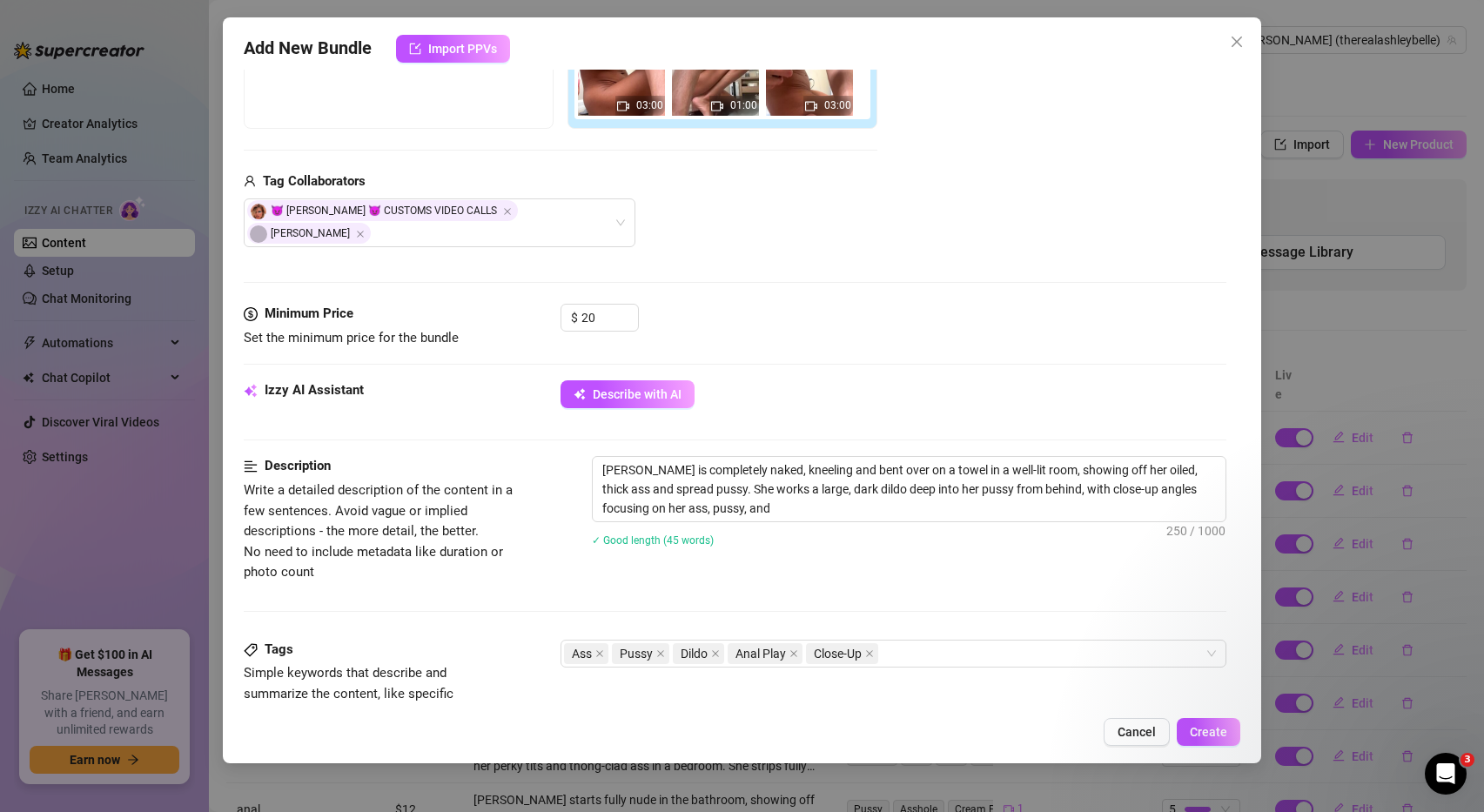
type textarea "[PERSON_NAME] is completely naked, kneeling and bent over on a towel in a well-…"
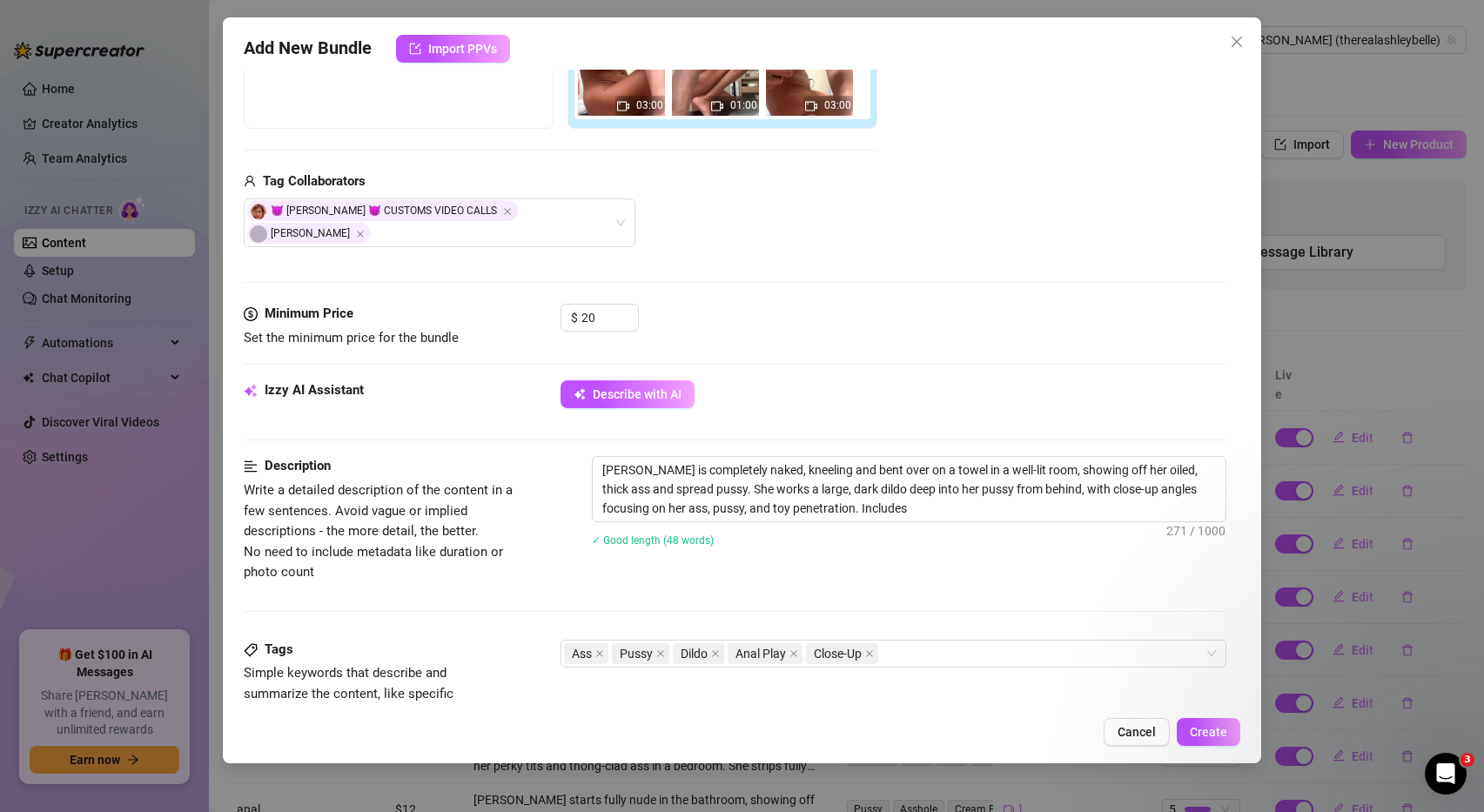
type textarea "[PERSON_NAME] is completely naked, kneeling and bent over on a towel in a well-…"
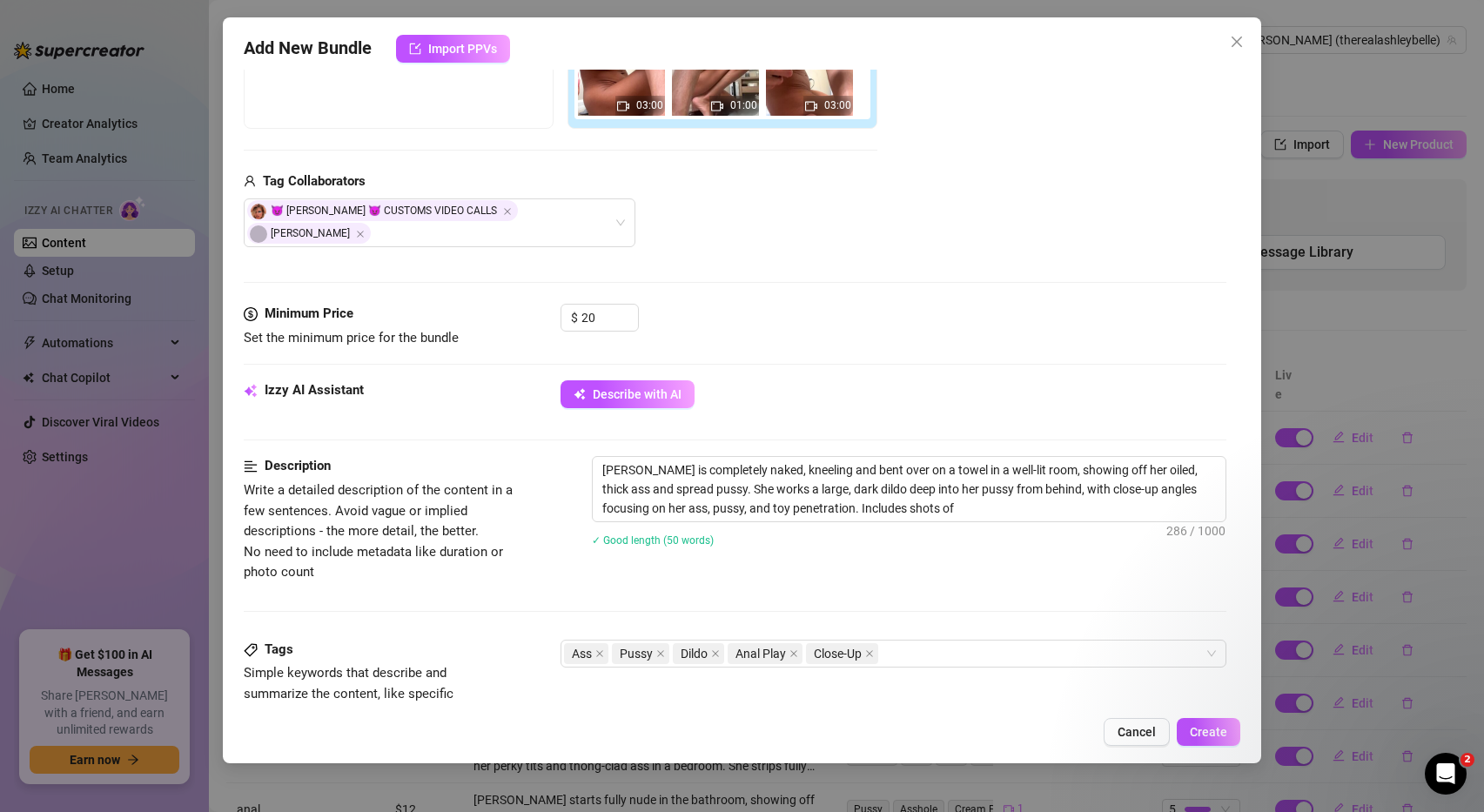
type textarea "[PERSON_NAME] is completely naked, kneeling and bent over on a towel in a well-…"
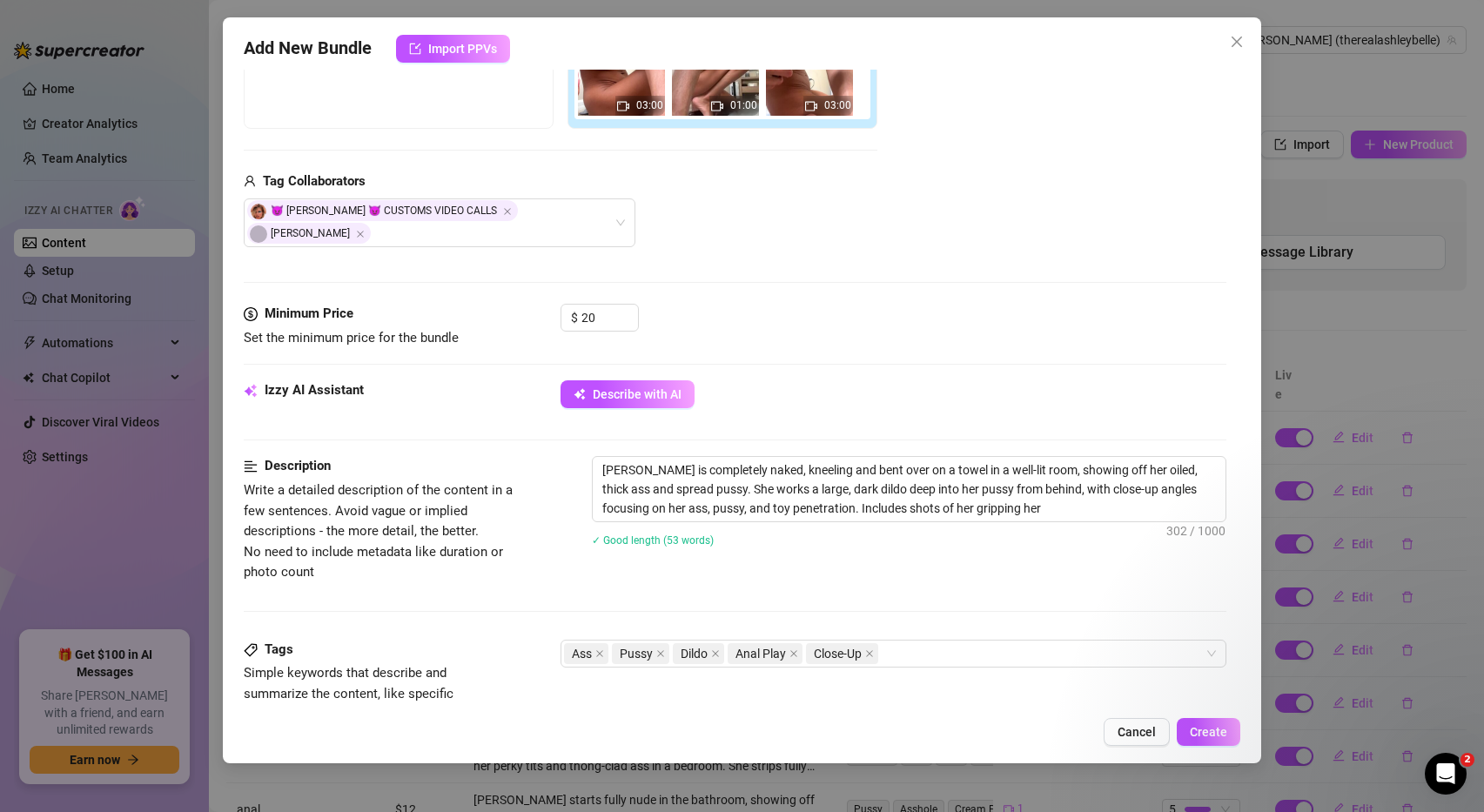
type textarea "[PERSON_NAME] is completely naked, kneeling and bent over on a towel in a well-…"
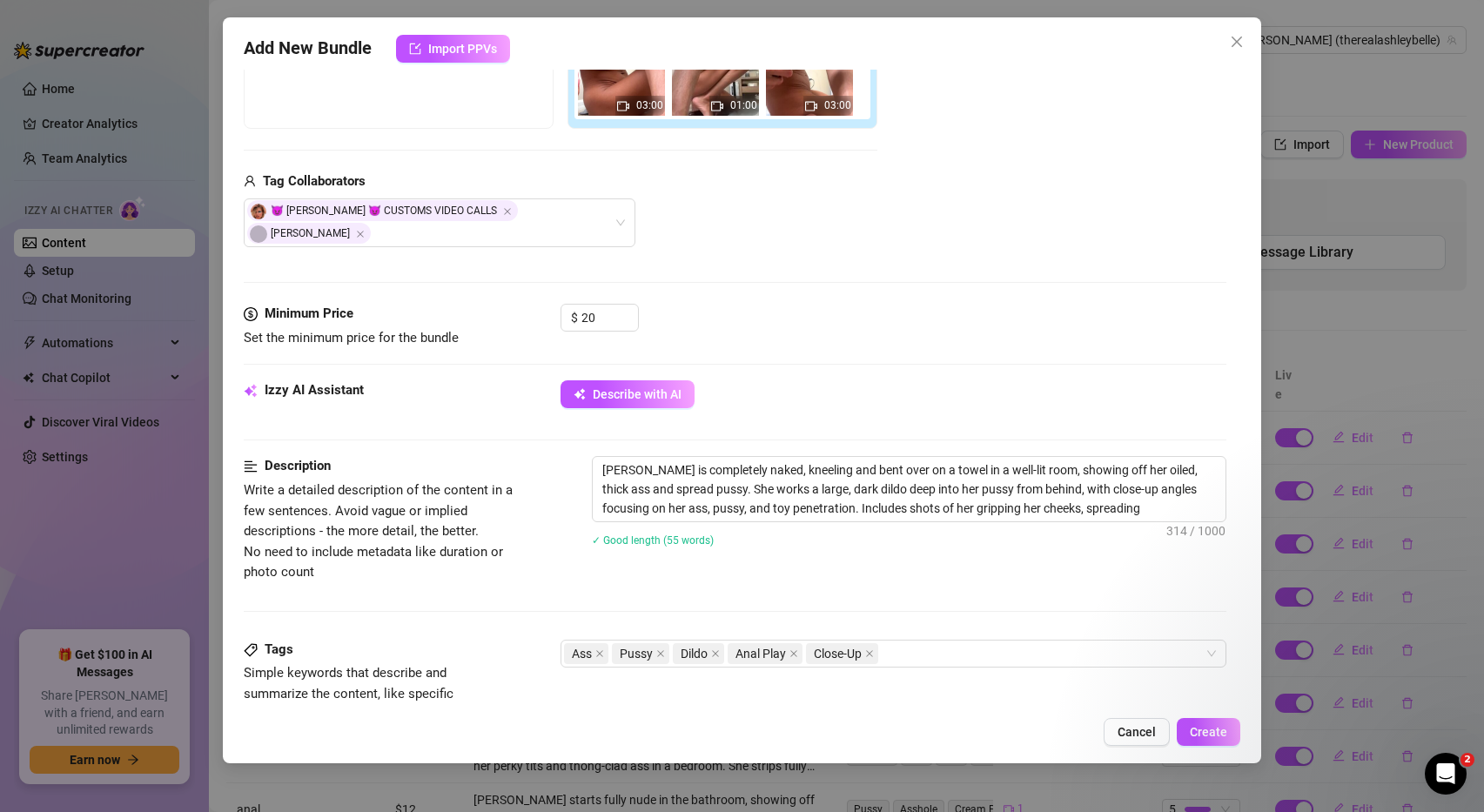
type textarea "[PERSON_NAME] is completely naked, kneeling and bent over on a towel in a well-…"
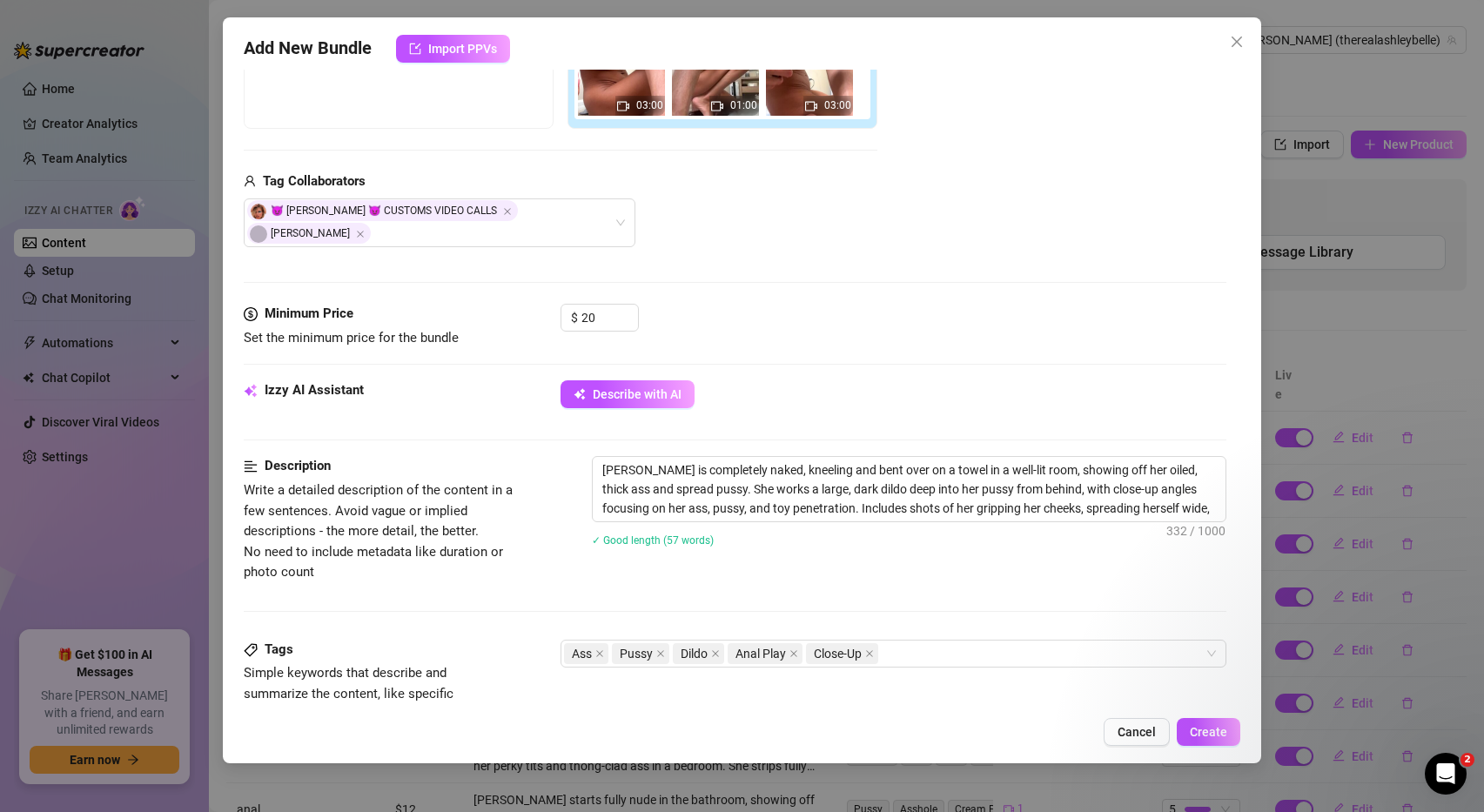
type textarea "[PERSON_NAME] is completely naked, kneeling and bent over on a towel in a well-…"
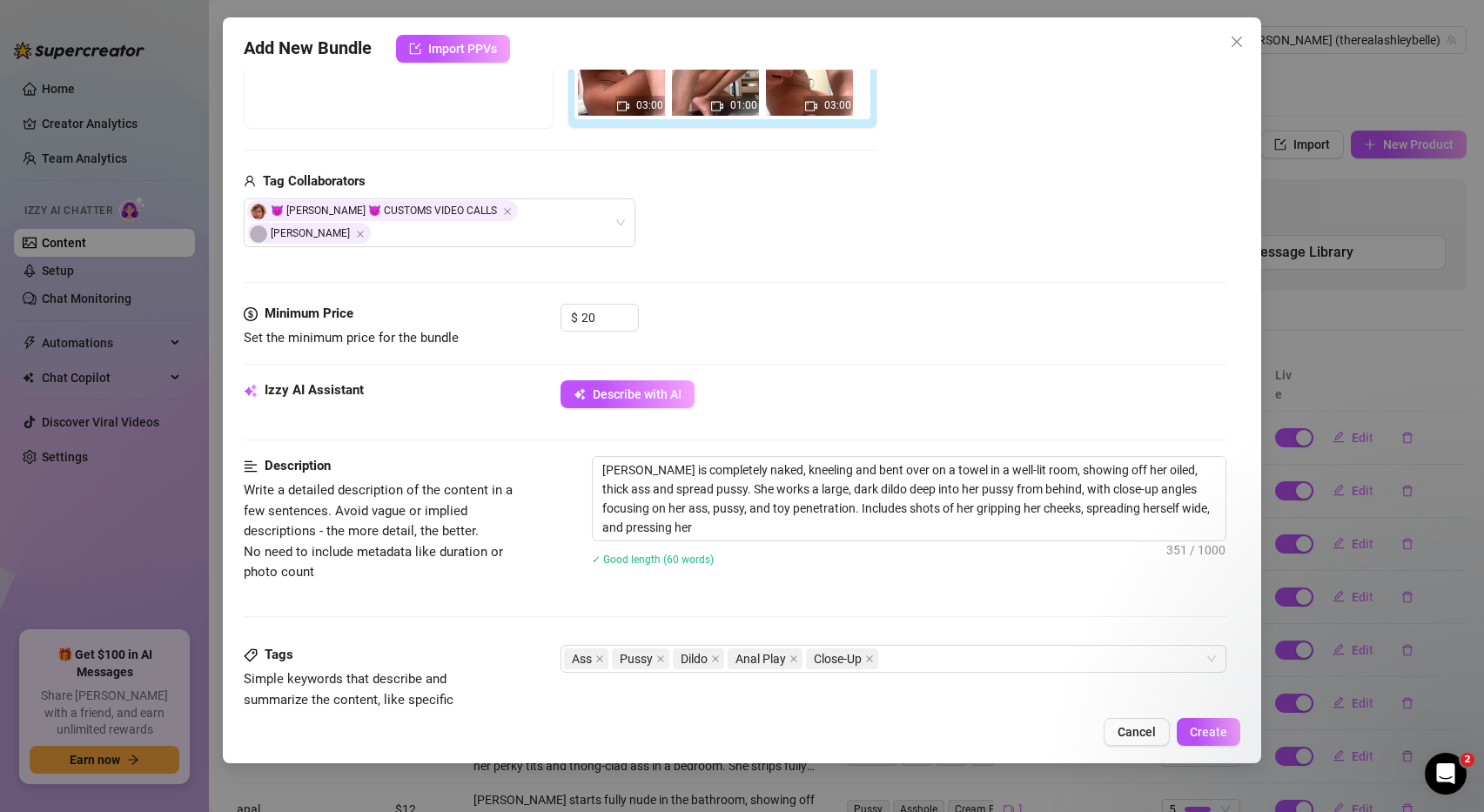
type textarea "[PERSON_NAME] is completely naked, kneeling and bent over on a towel in a well-…"
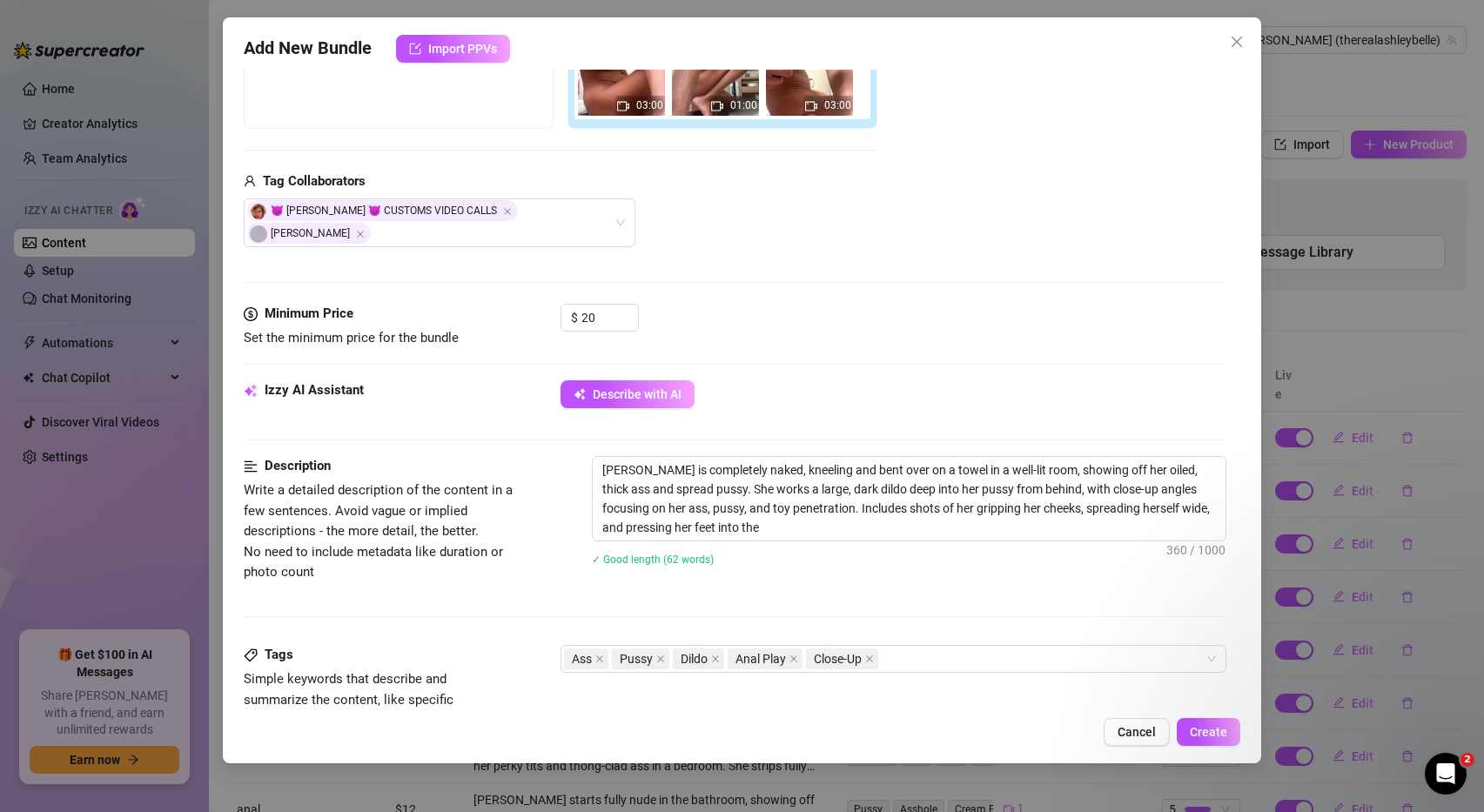
type textarea "[PERSON_NAME] is completely naked, kneeling and bent over on a towel in a well-…"
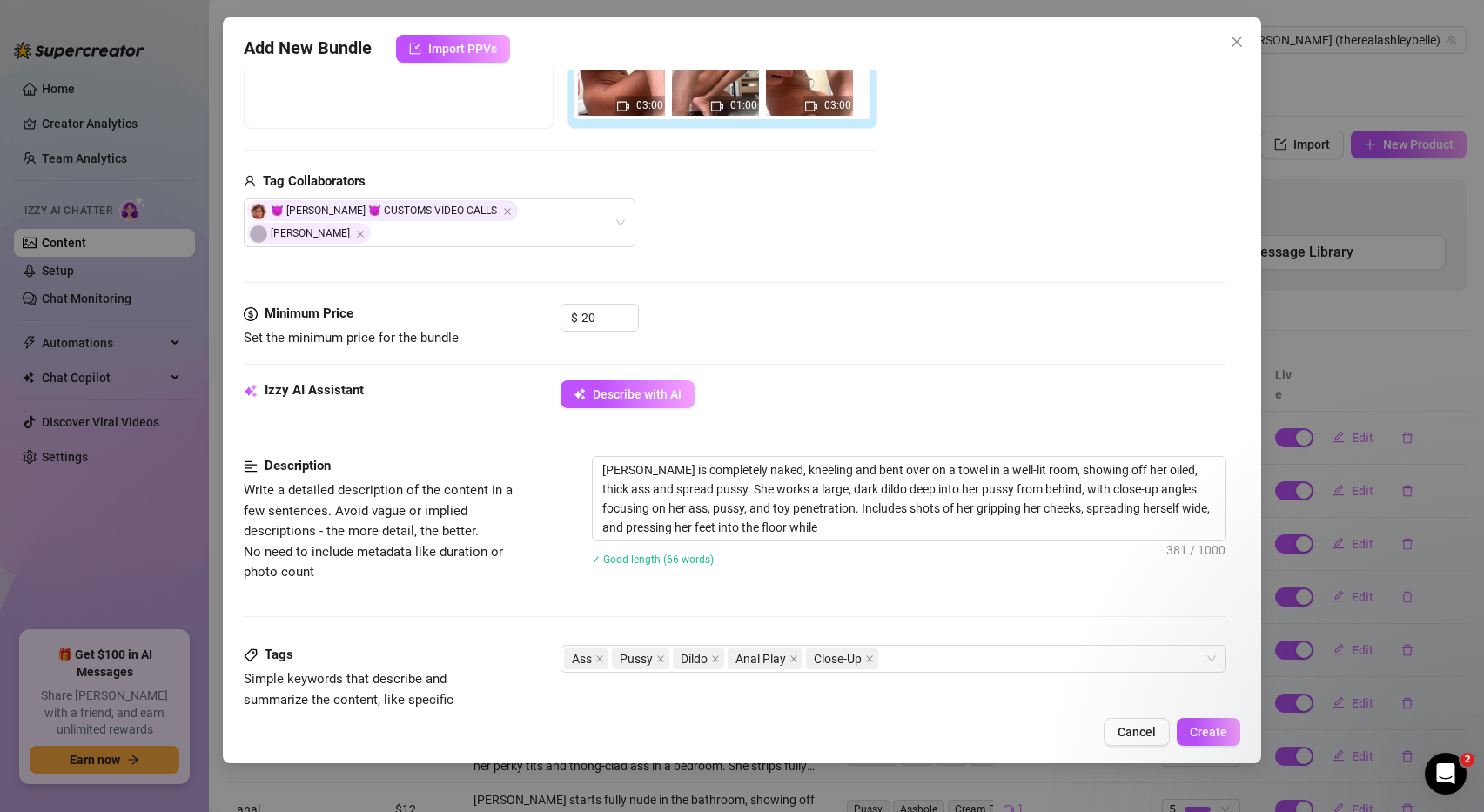
type textarea "[PERSON_NAME] is completely naked, kneeling and bent over on a towel in a well-…"
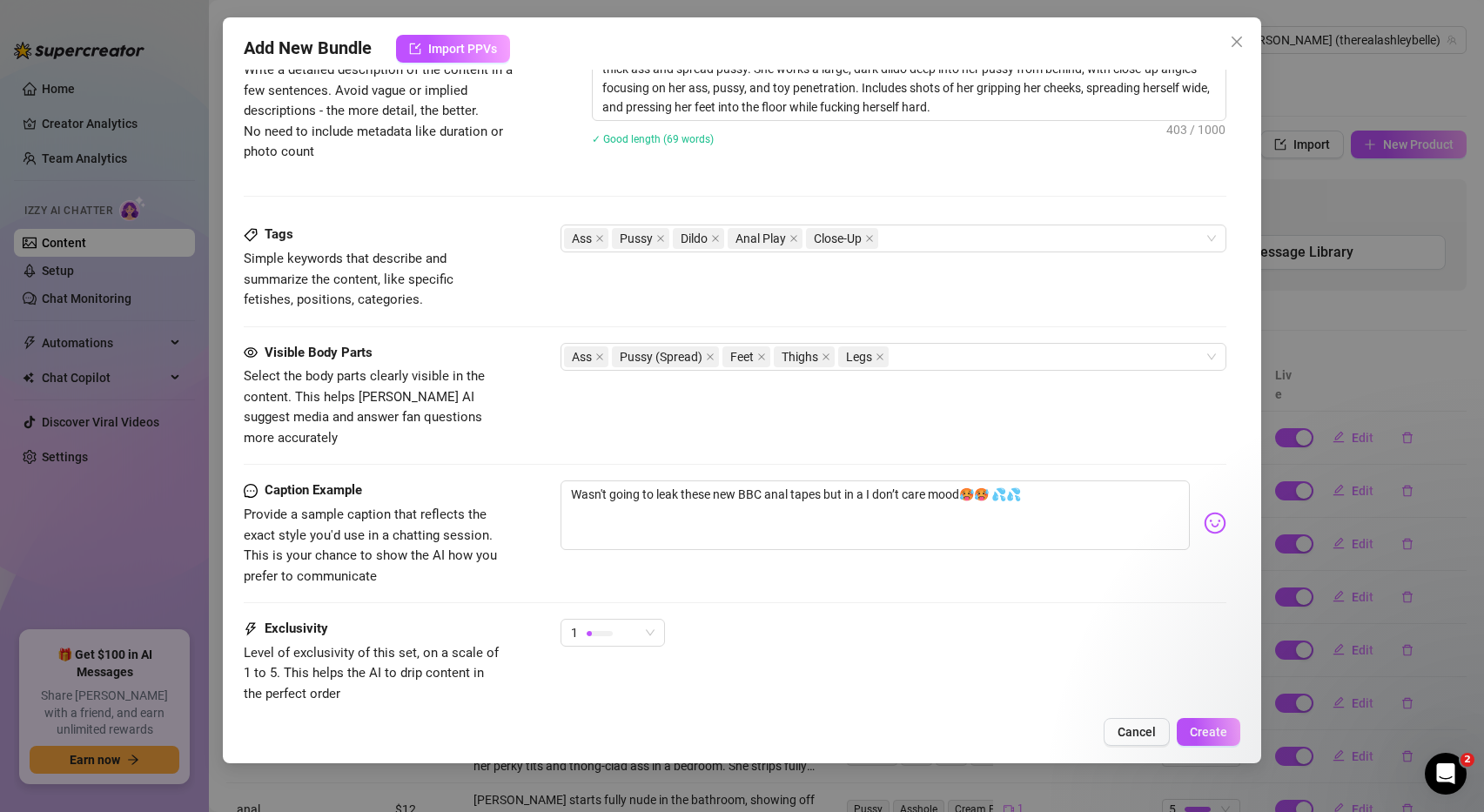
scroll to position [843, 0]
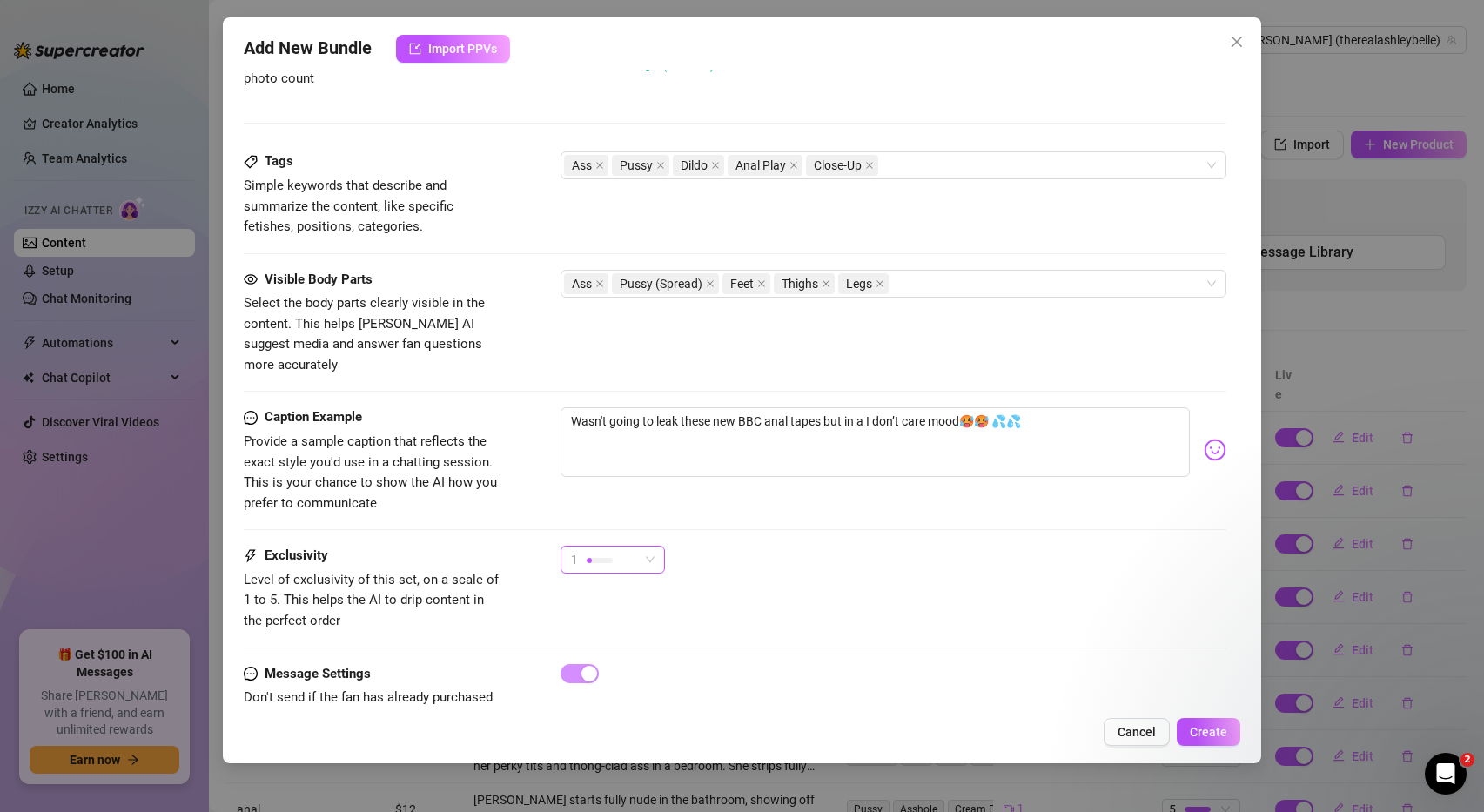
click at [645, 546] on span "1" at bounding box center [612, 559] width 84 height 26
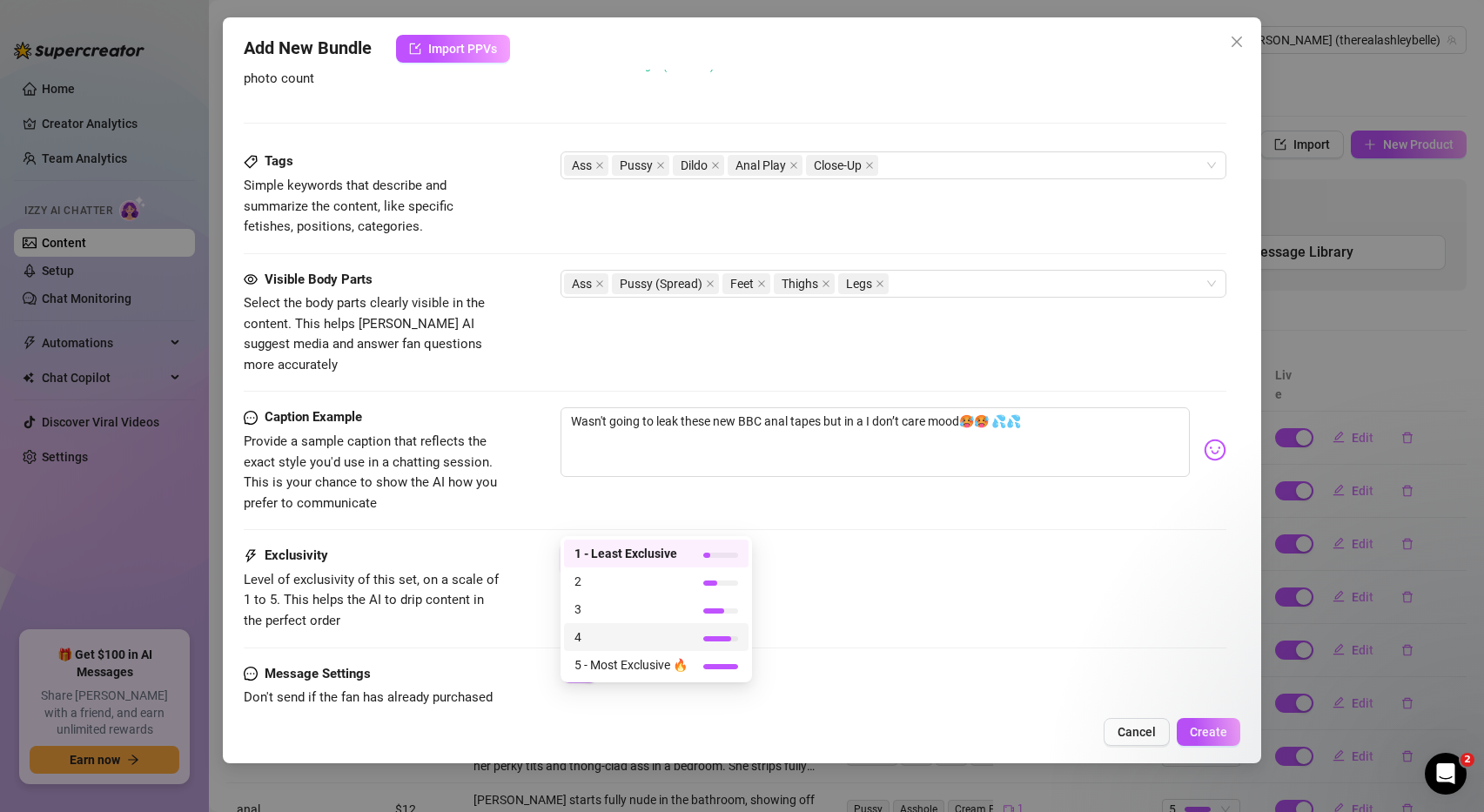
click at [610, 636] on span "4" at bounding box center [630, 637] width 113 height 19
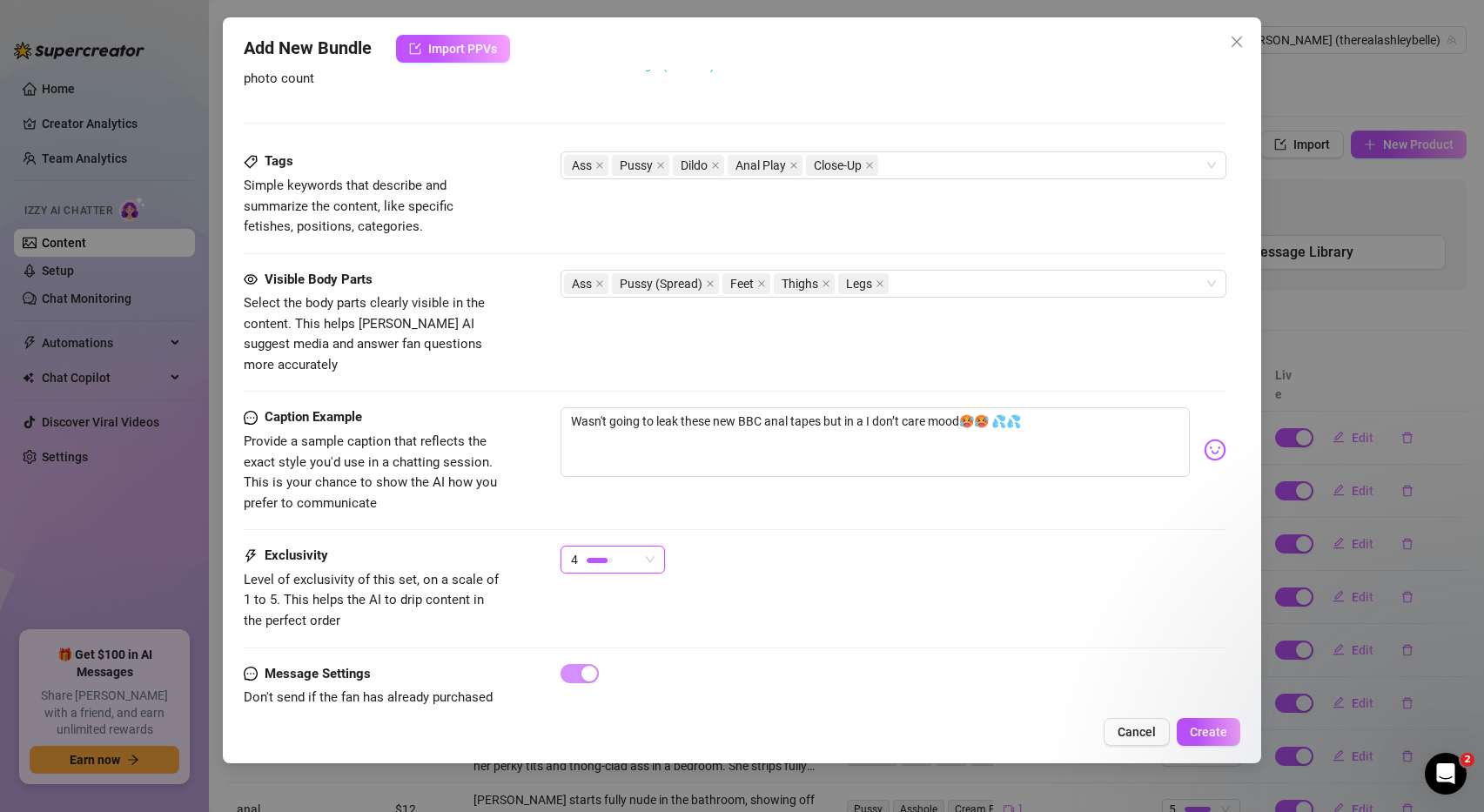
click at [648, 546] on span "4" at bounding box center [612, 559] width 84 height 26
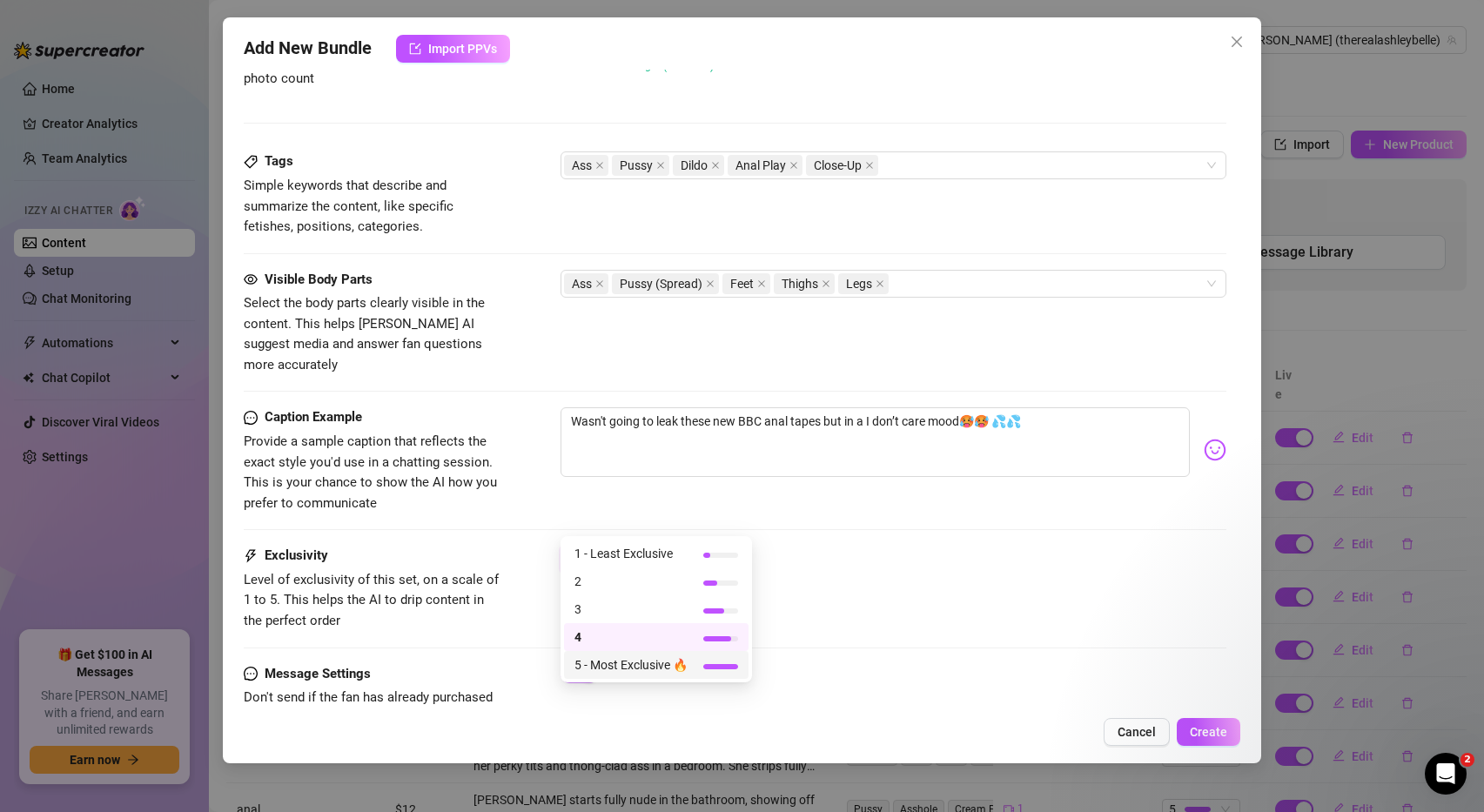
click at [649, 666] on span "5 - Most Exclusive 🔥" at bounding box center [630, 665] width 113 height 19
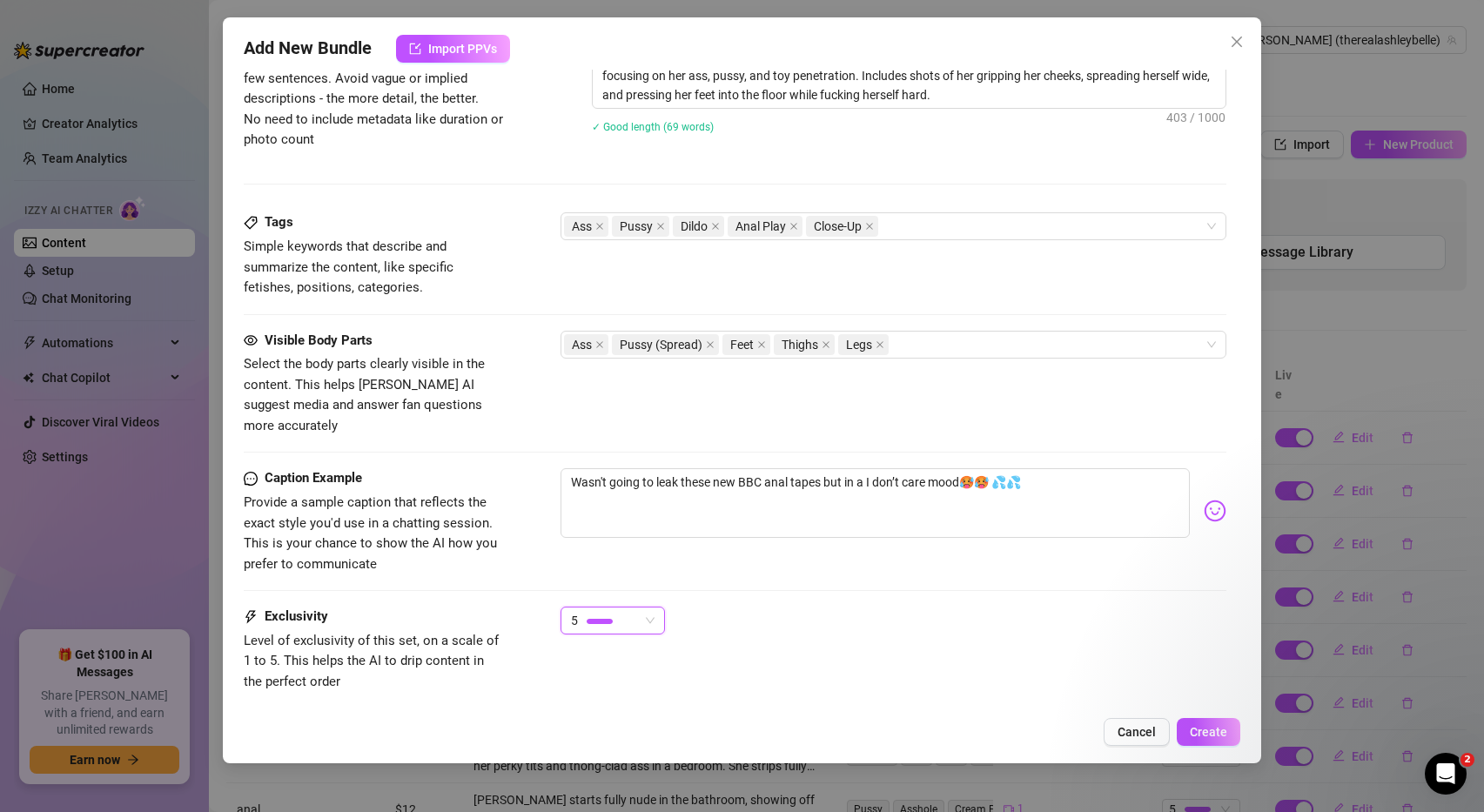
scroll to position [854, 0]
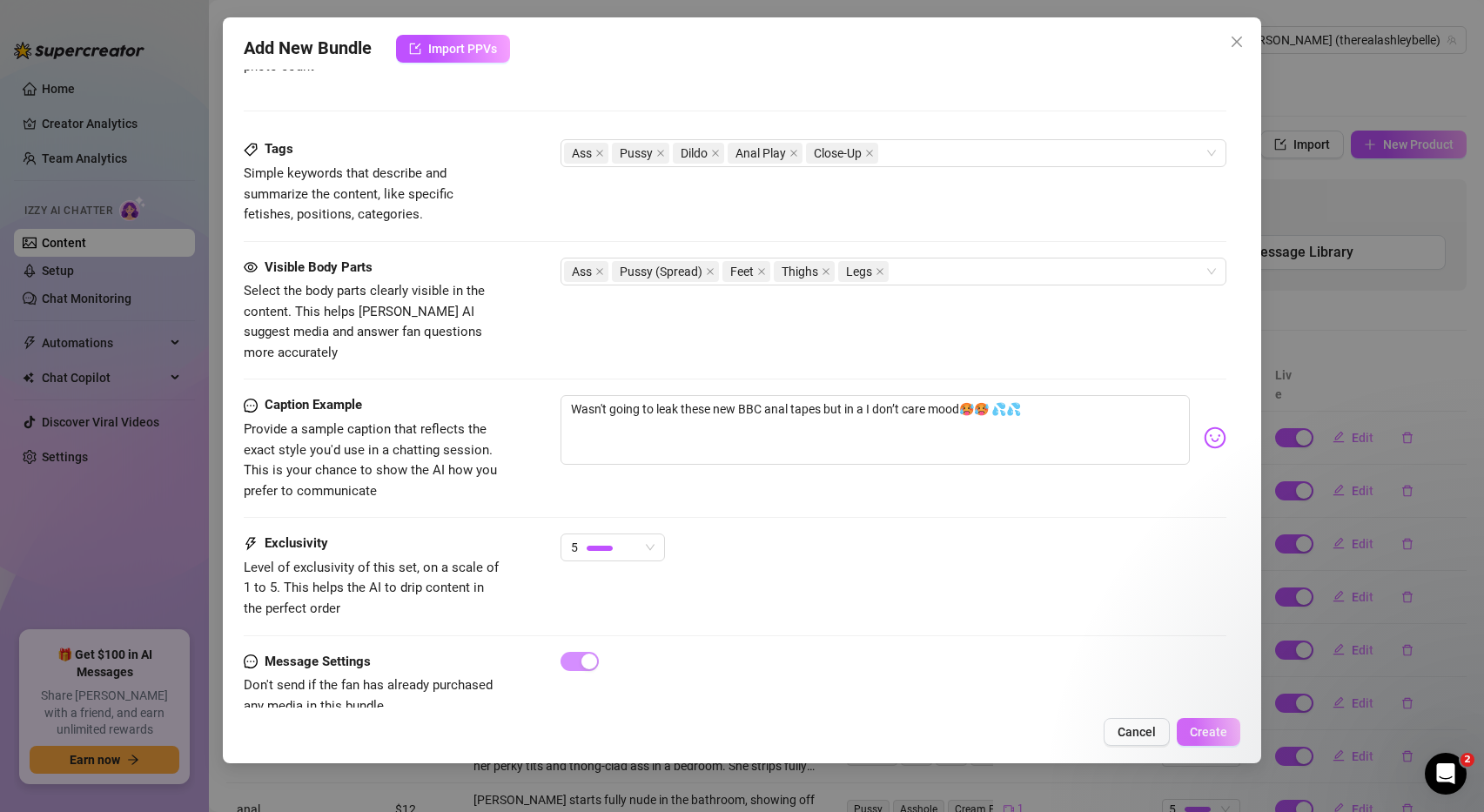
click at [1197, 731] on span "Create" at bounding box center [1208, 732] width 37 height 14
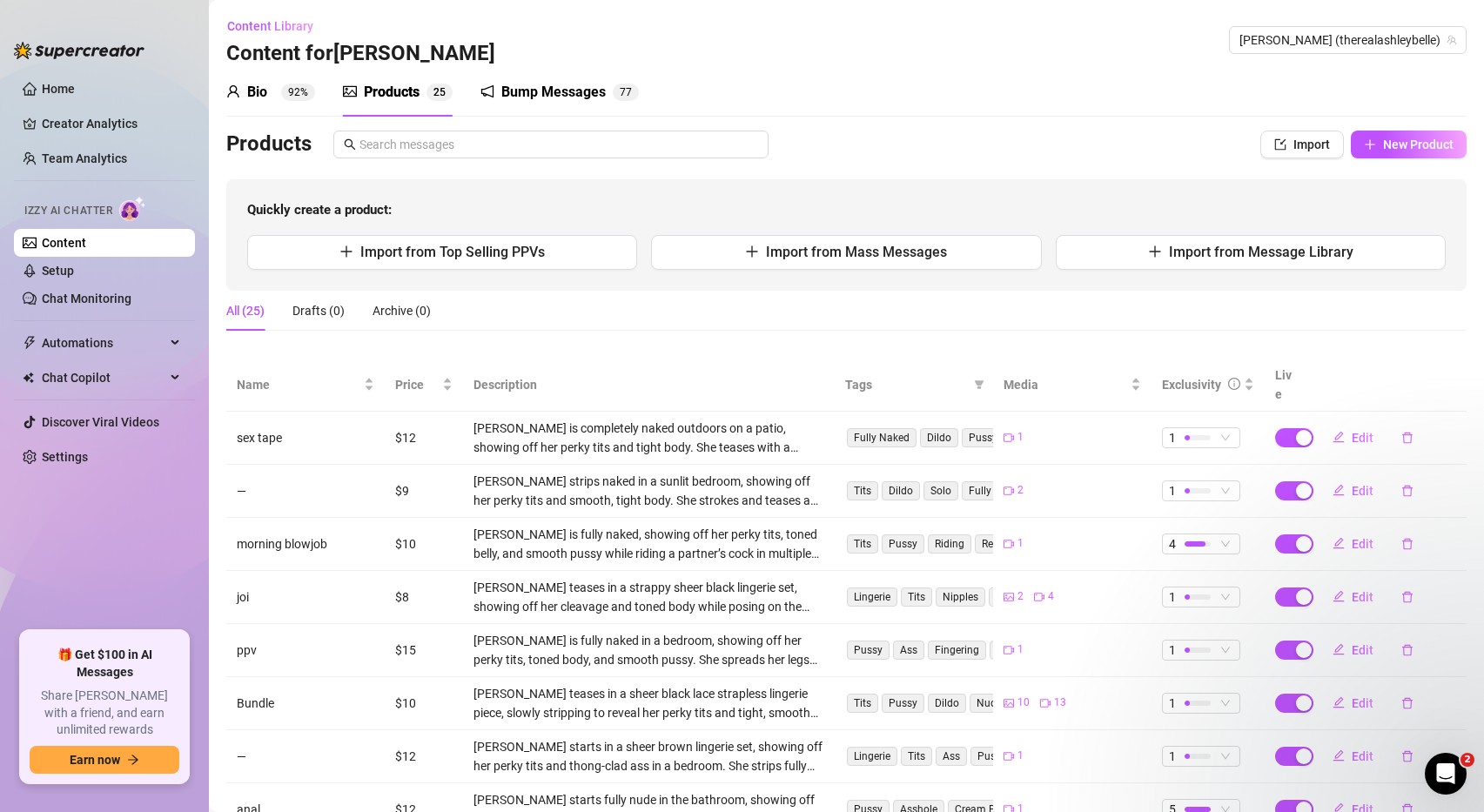
click at [54, 237] on link "Content" at bounding box center [63, 242] width 44 height 14
